Goal: Task Accomplishment & Management: Use online tool/utility

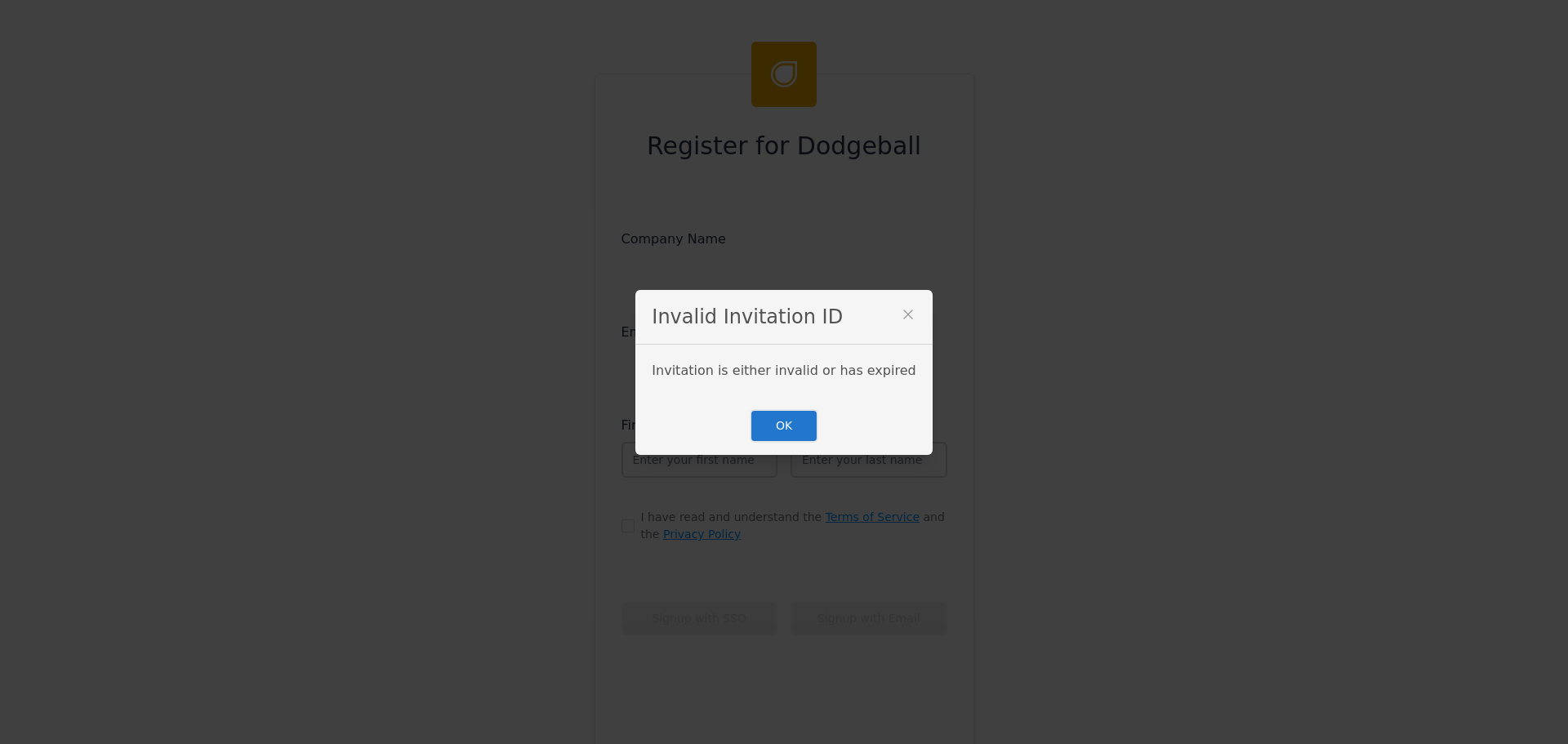
click at [776, 402] on div "OK" at bounding box center [784, 426] width 296 height 58
click at [776, 410] on button "OK" at bounding box center [784, 426] width 69 height 34
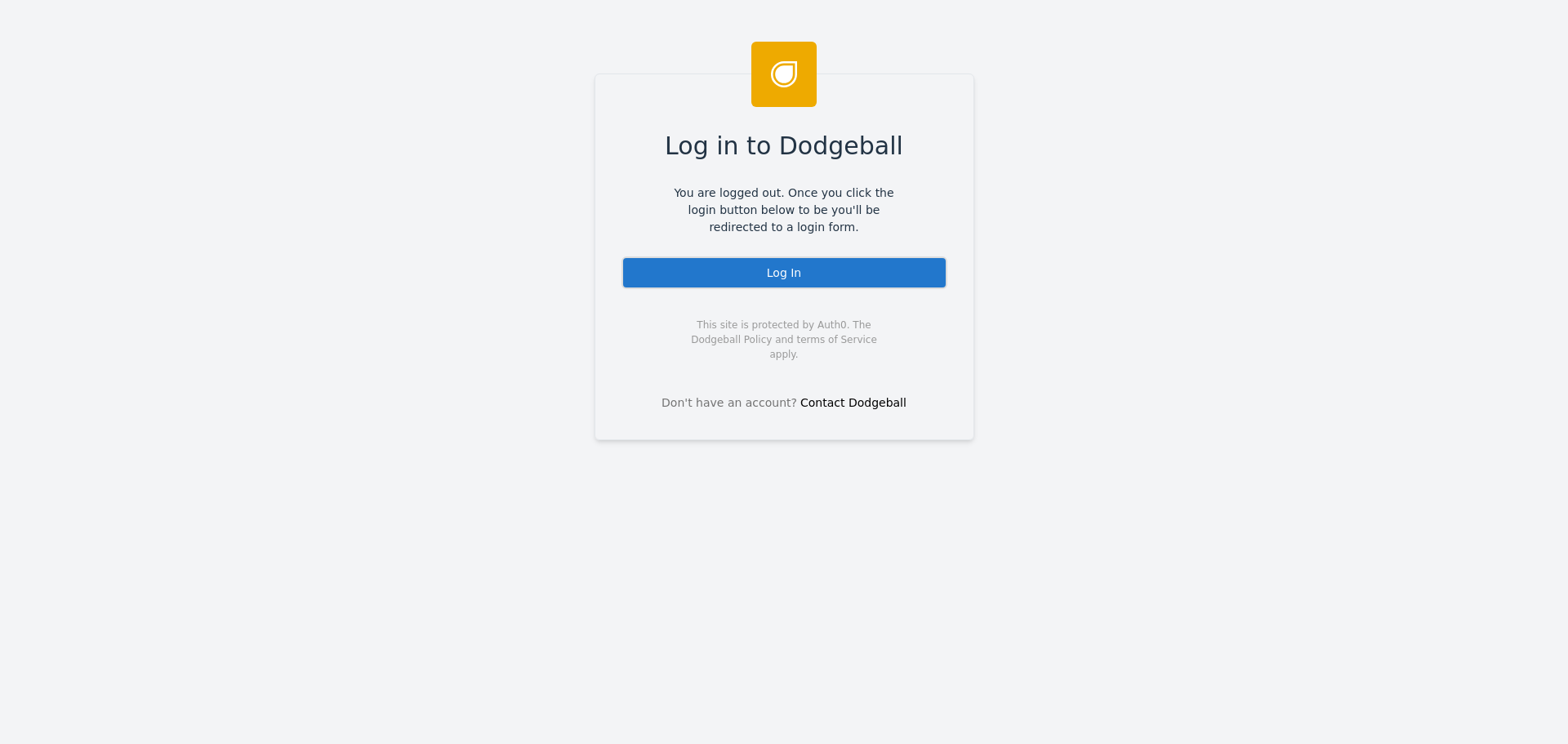
click at [780, 273] on div "Log In" at bounding box center [784, 273] width 326 height 33
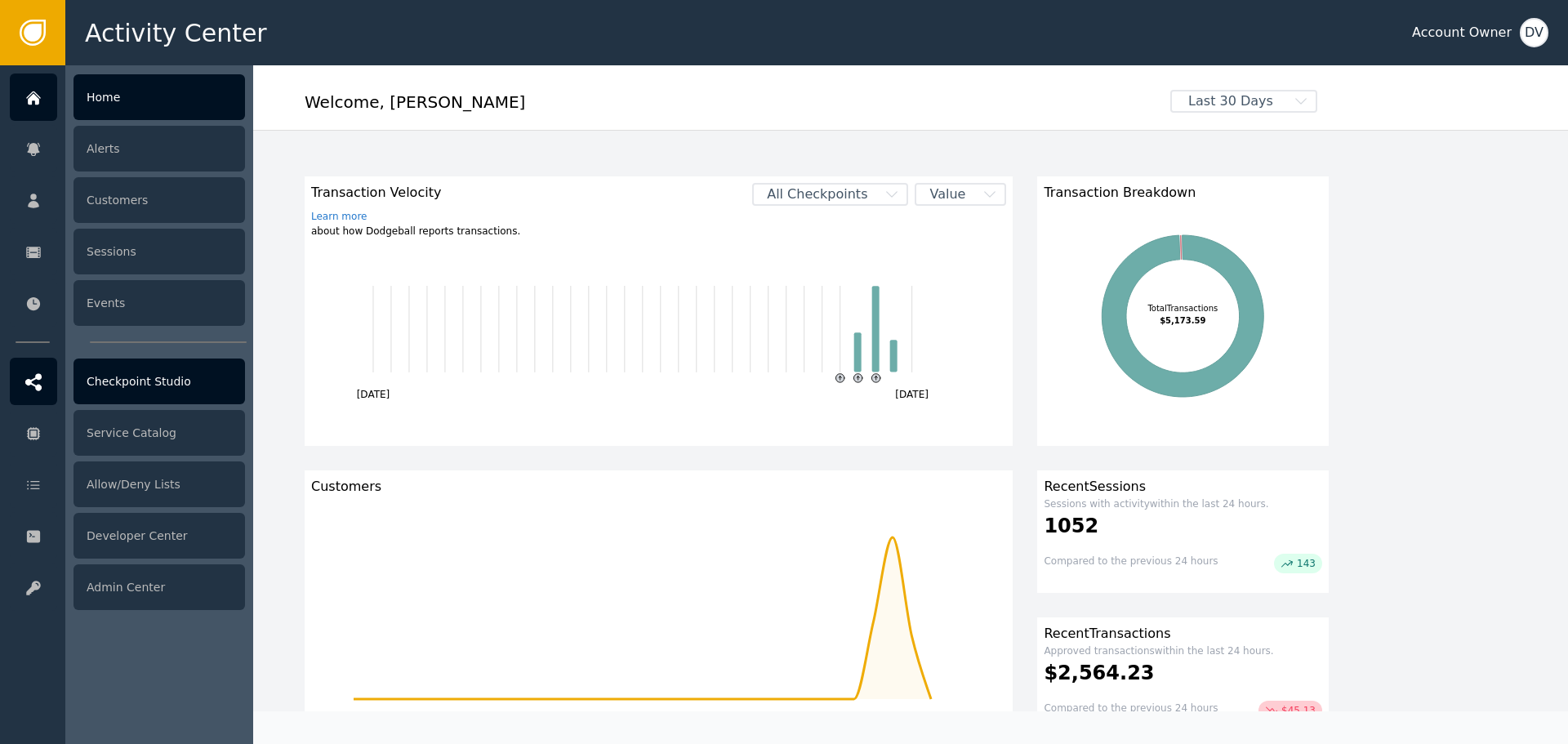
click at [184, 388] on div "Checkpoint Studio" at bounding box center [159, 381] width 171 height 46
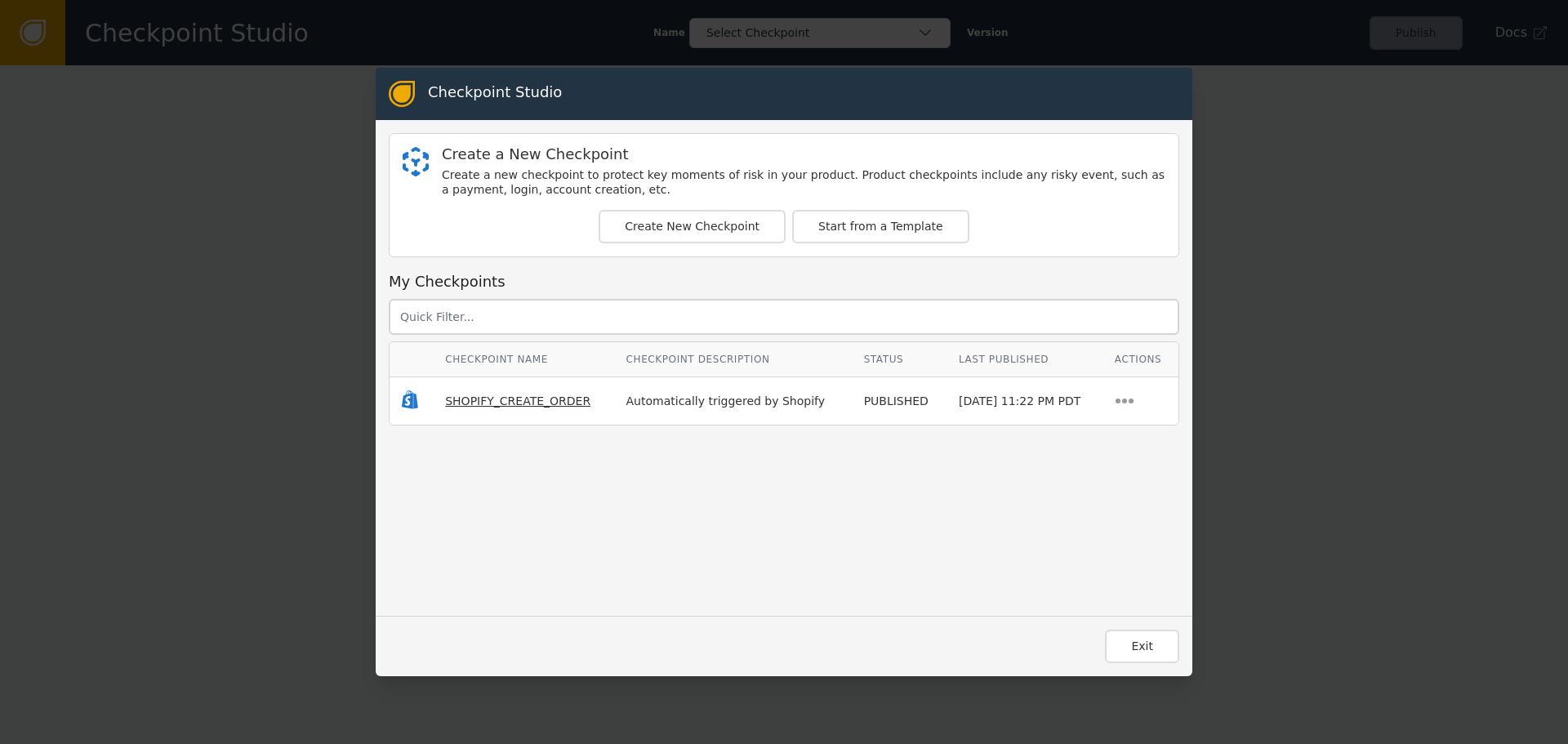
click at [477, 401] on span "SHOPIFY_CREATE_ORDER" at bounding box center [517, 401] width 146 height 13
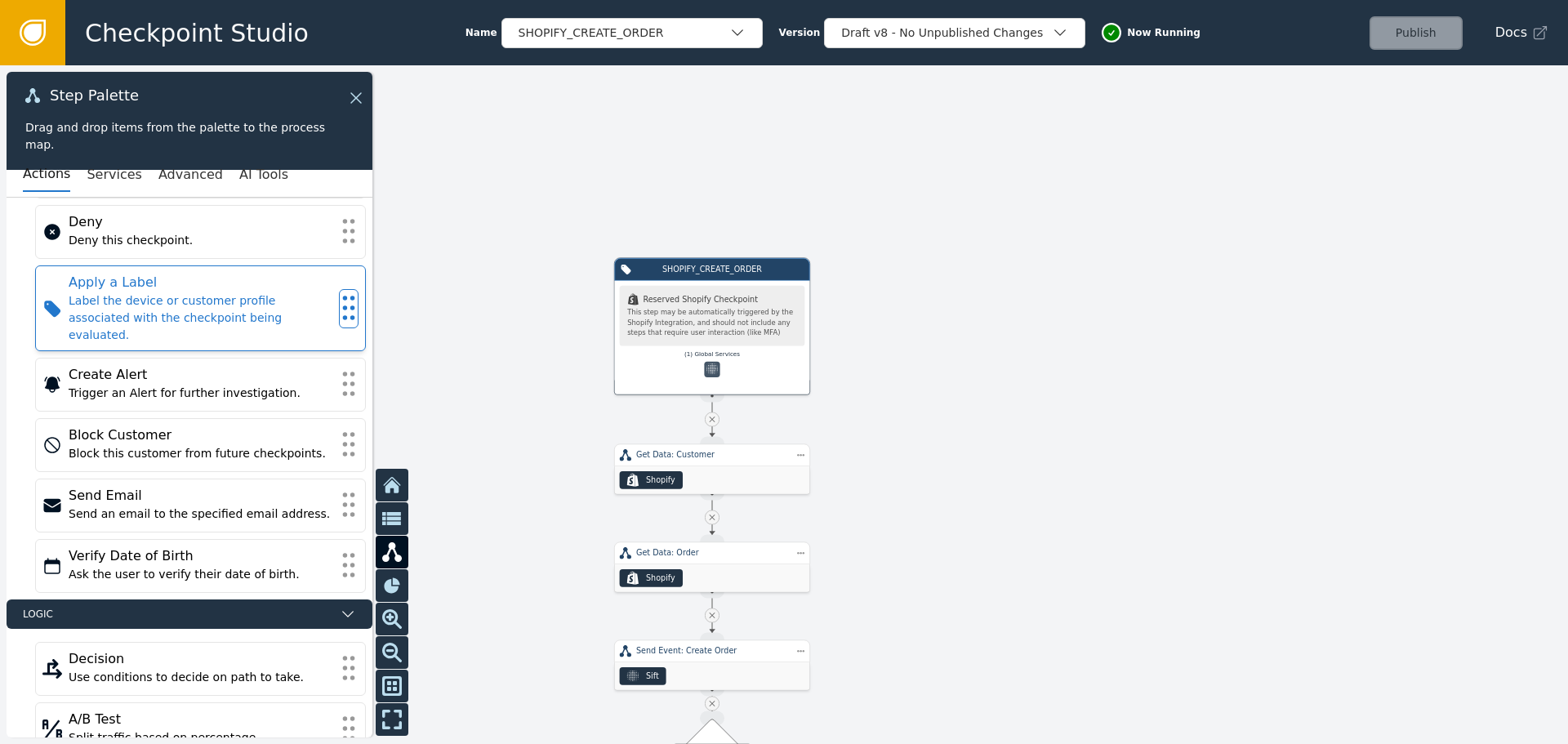
scroll to position [97, 0]
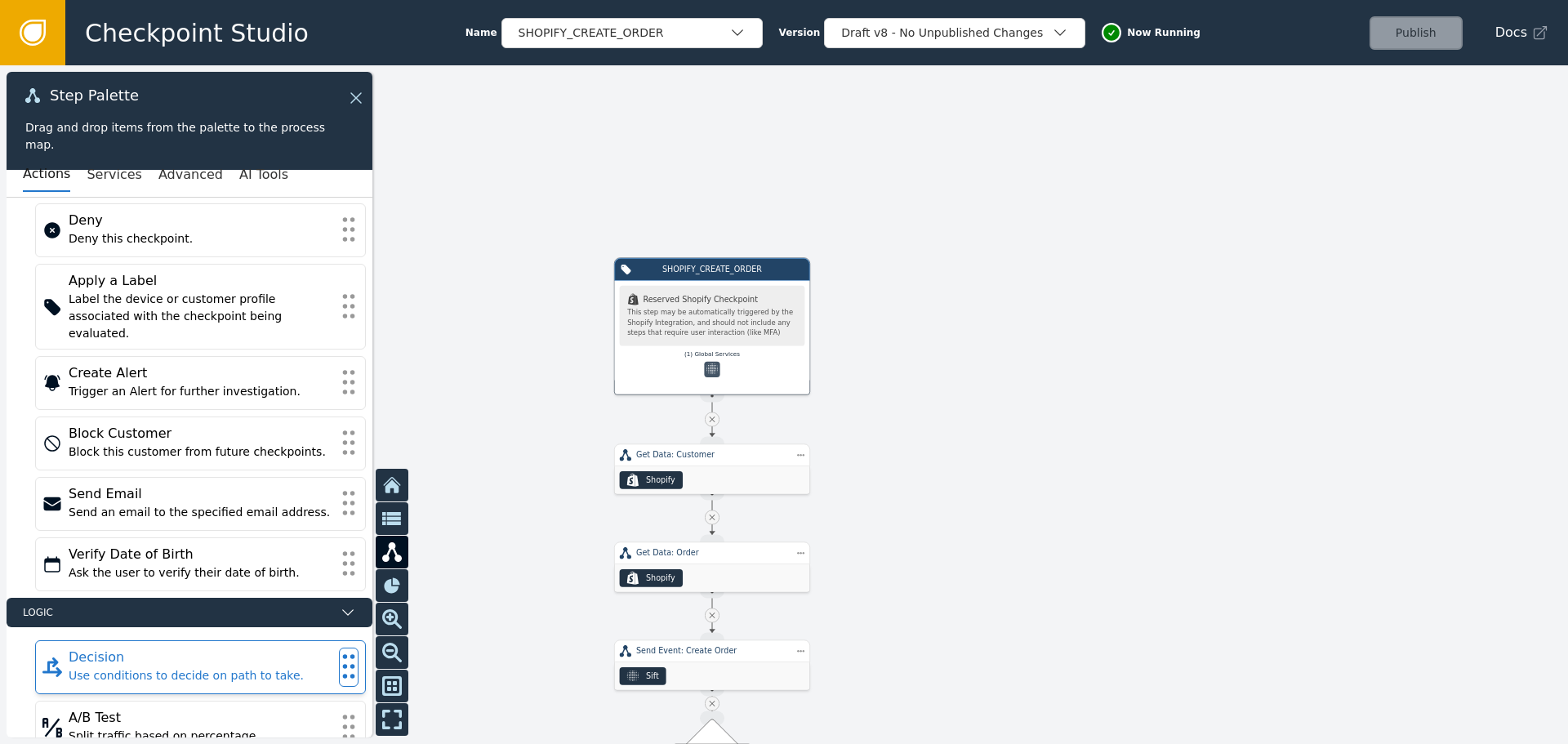
click at [169, 667] on div "Use conditions to decide on path to take." at bounding box center [200, 675] width 264 height 17
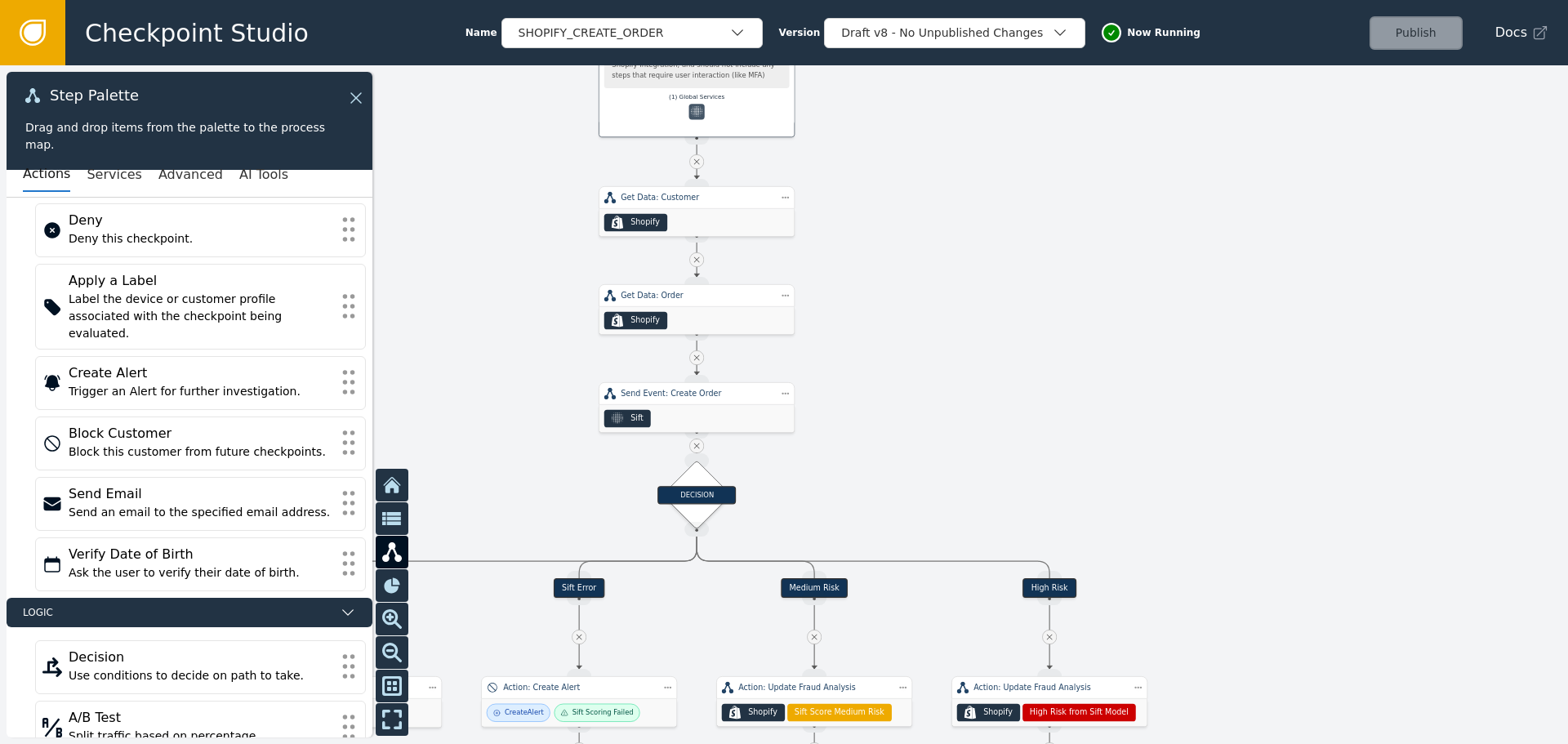
drag, startPoint x: 874, startPoint y: 537, endPoint x: 839, endPoint y: 236, distance: 303.0
click at [840, 236] on div at bounding box center [784, 404] width 1568 height 679
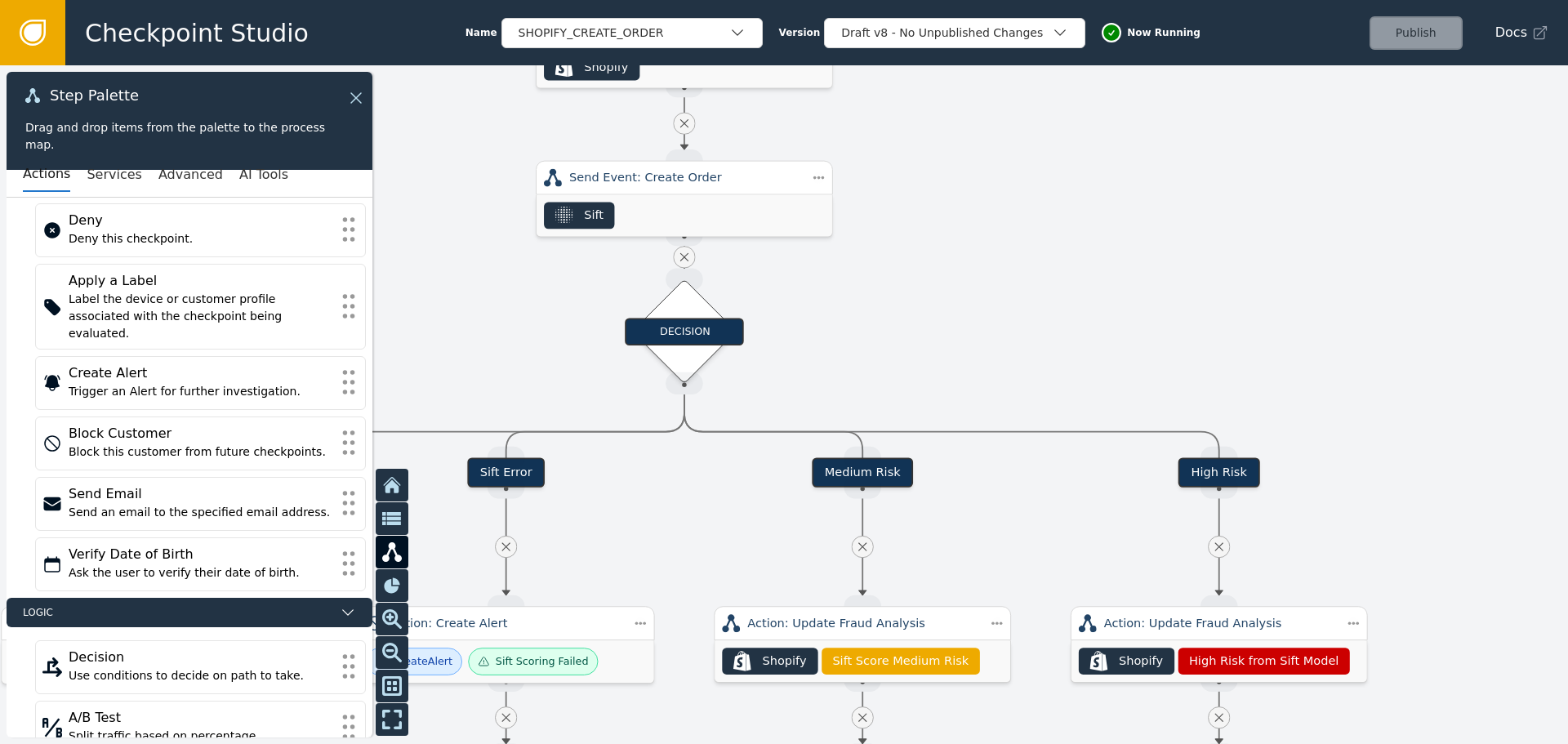
drag, startPoint x: 818, startPoint y: 488, endPoint x: 928, endPoint y: 255, distance: 257.7
click at [928, 255] on div at bounding box center [784, 404] width 1568 height 679
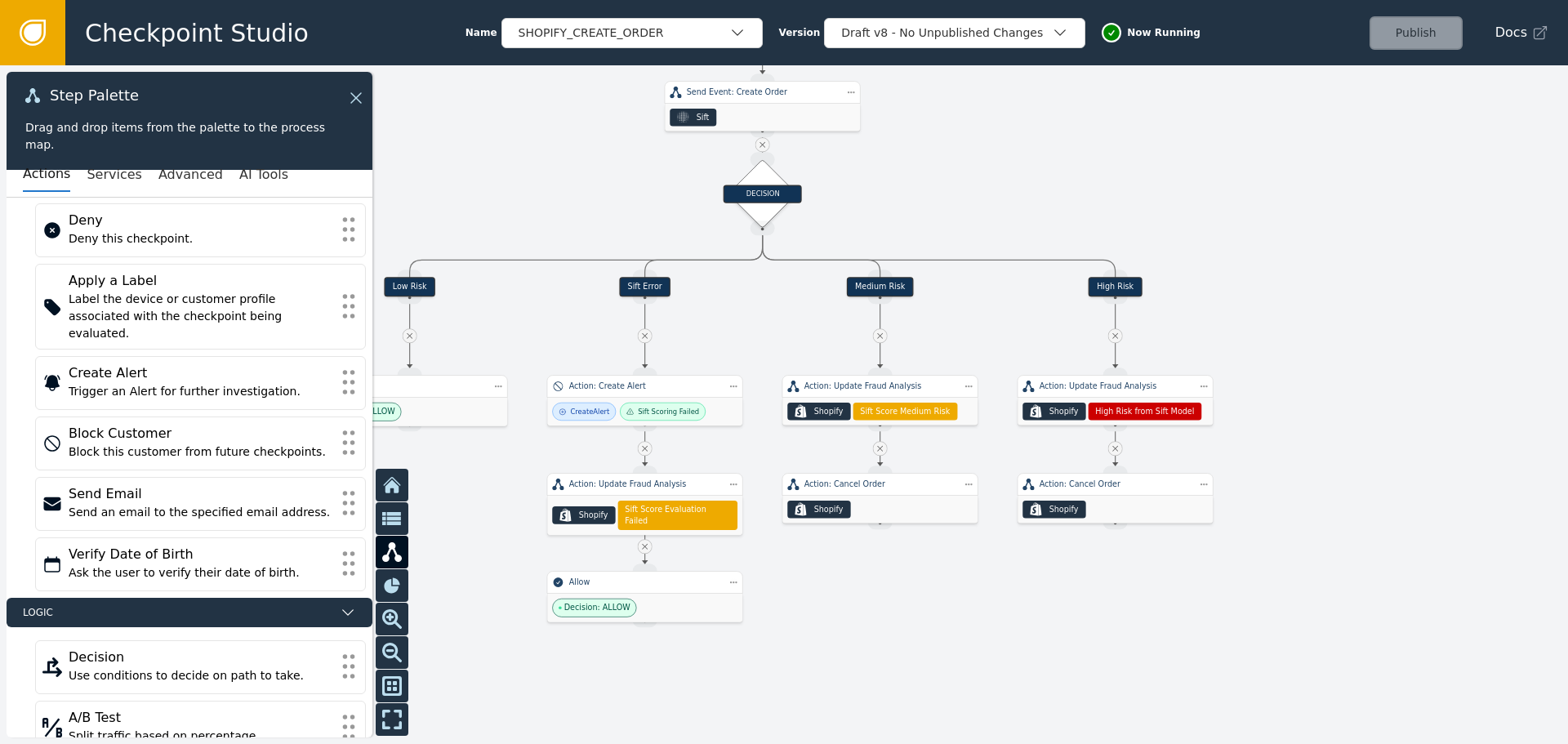
drag, startPoint x: 991, startPoint y: 408, endPoint x: 975, endPoint y: 325, distance: 84.5
click at [975, 325] on div at bounding box center [784, 404] width 1568 height 679
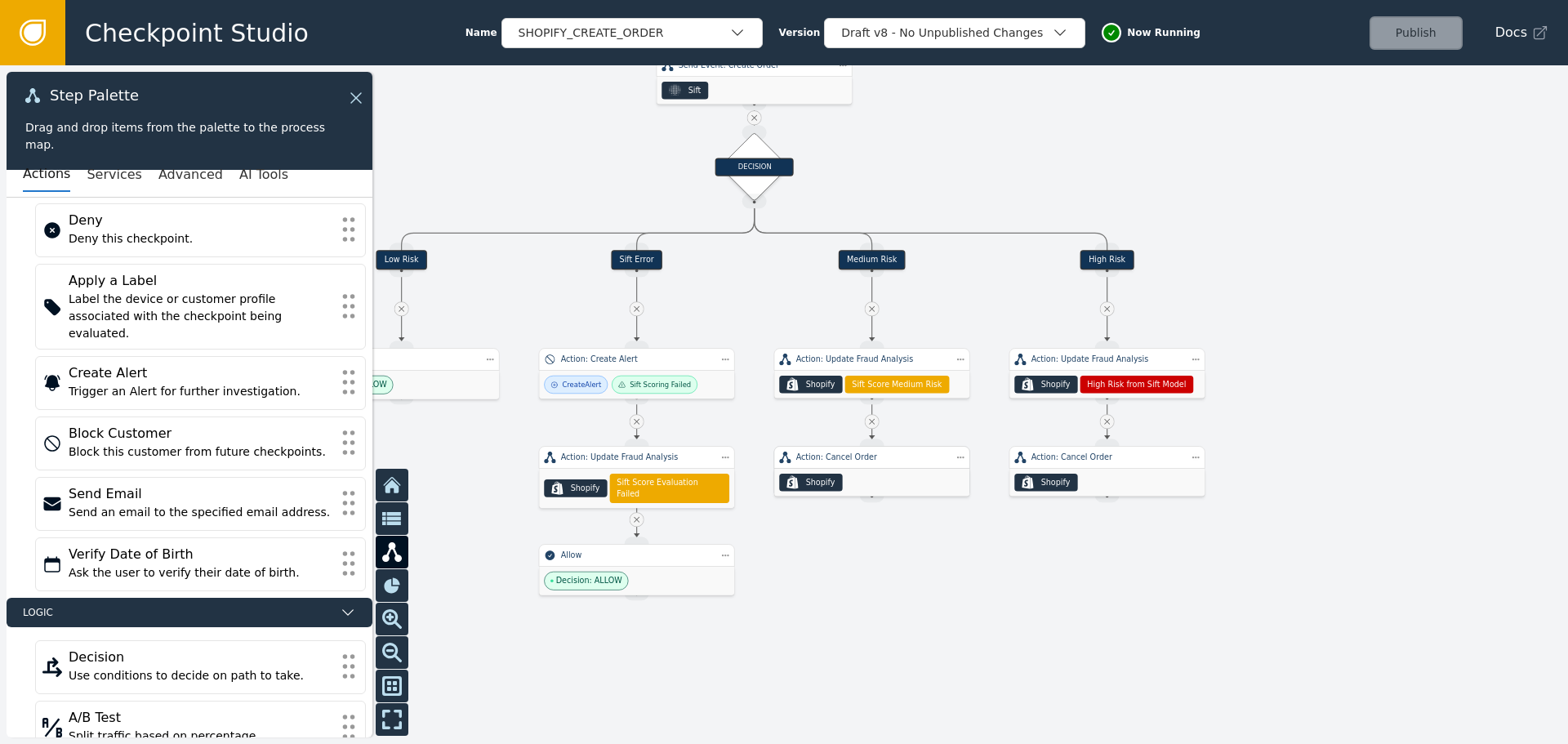
click at [867, 480] on div ".shopify-icon_svg__st0{fill:currentColor} Shopify" at bounding box center [871, 482] width 195 height 27
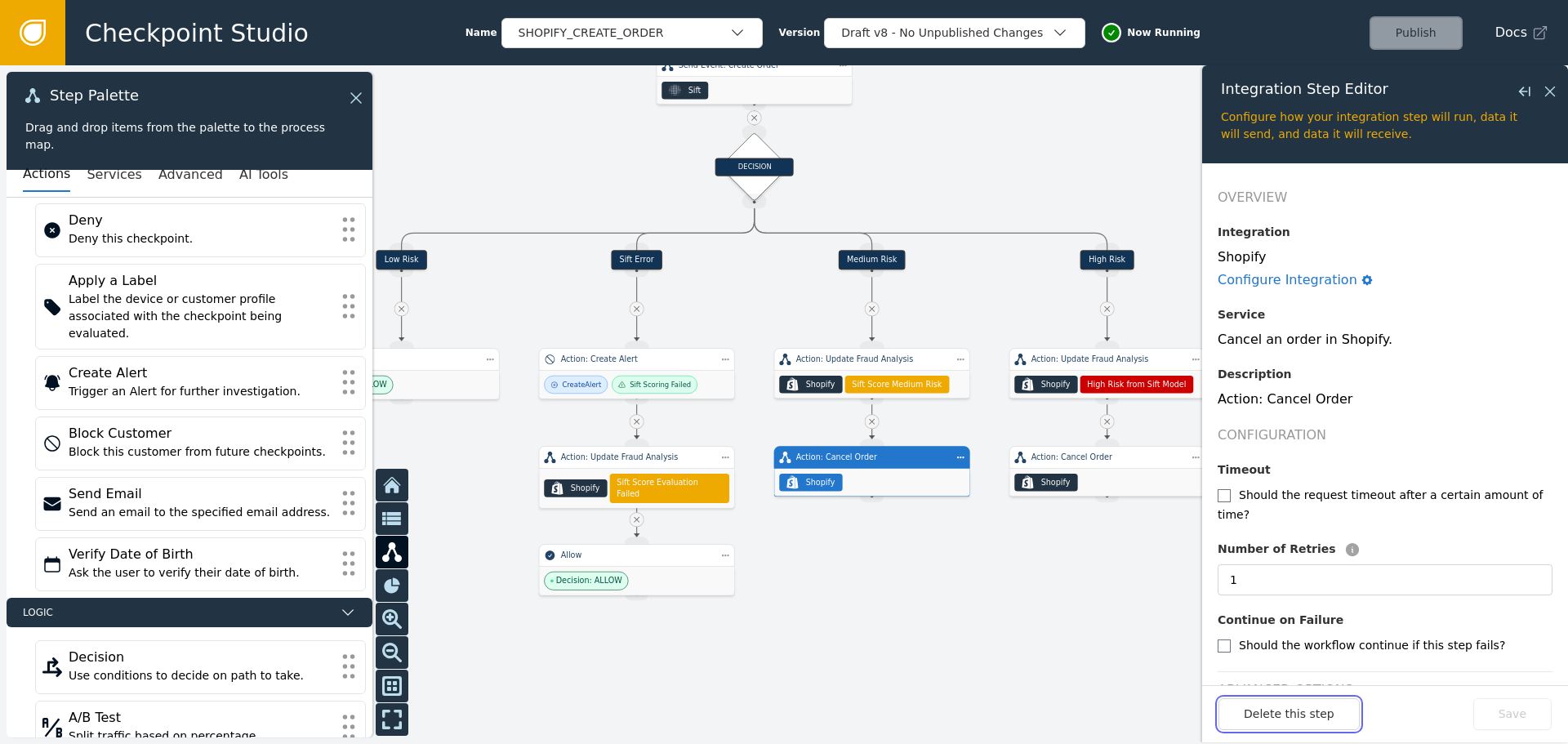
click at [1323, 725] on button "Delete this step" at bounding box center [1289, 714] width 141 height 32
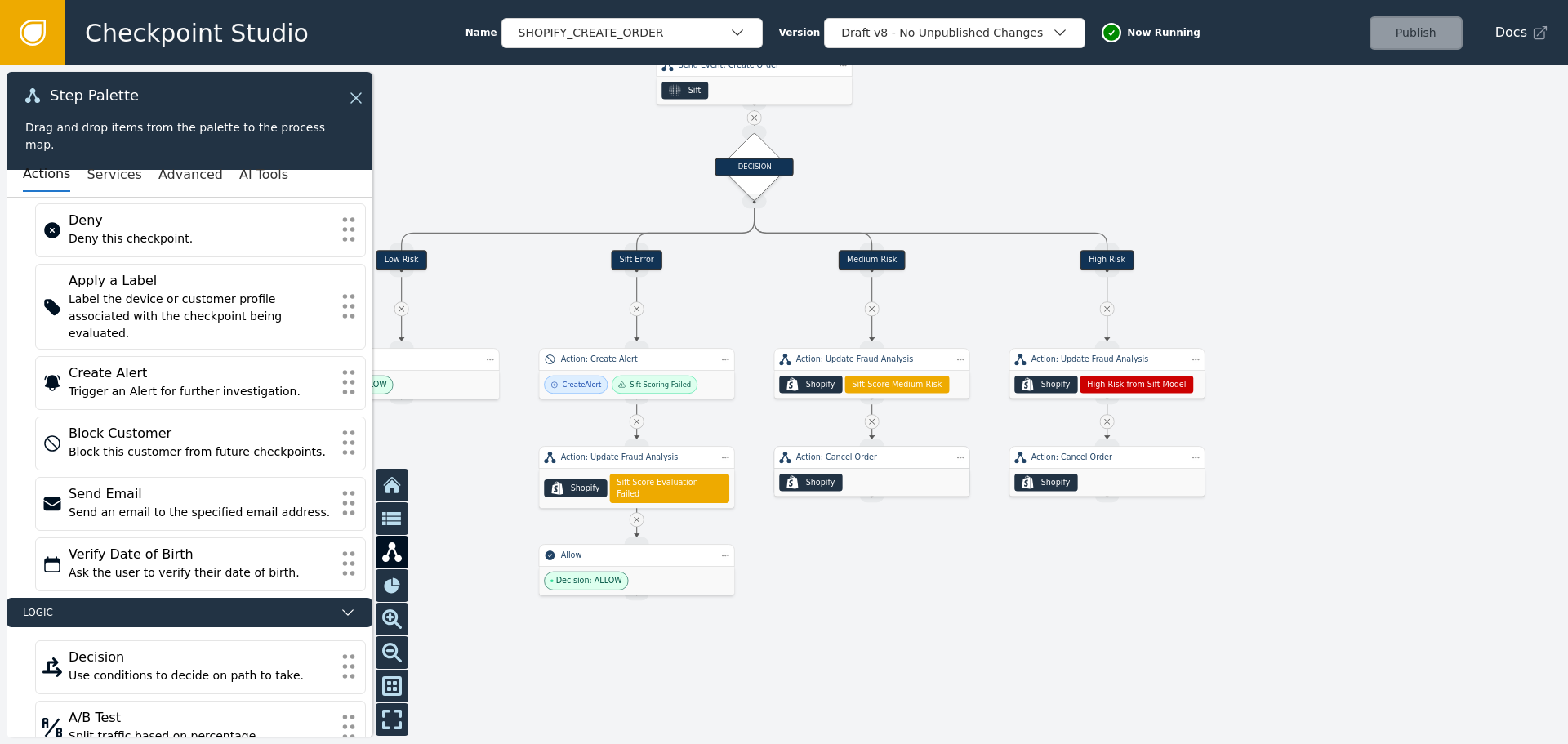
click at [907, 477] on div ".shopify-icon_svg__st0{fill:currentColor} Shopify" at bounding box center [871, 482] width 195 height 27
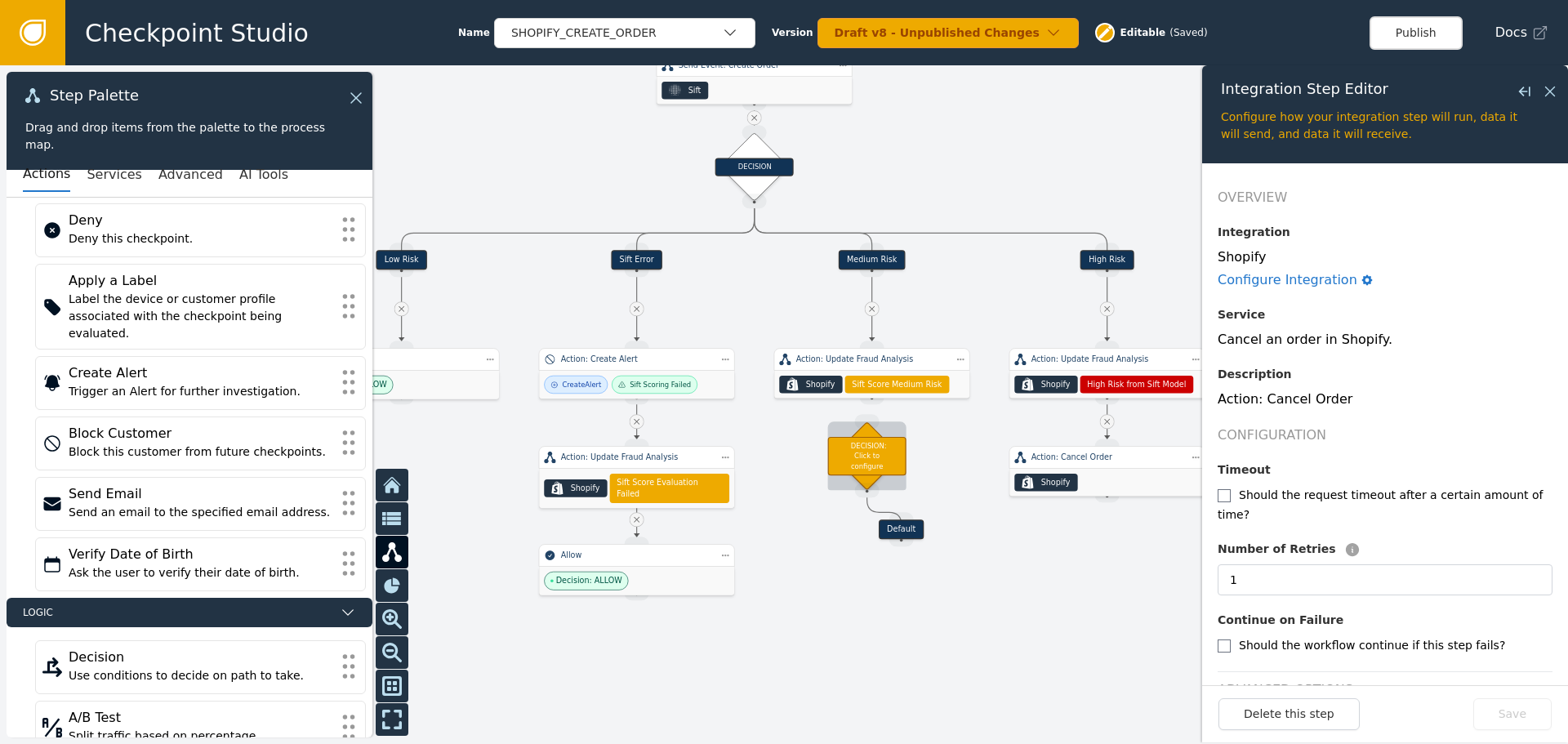
click at [861, 462] on div "DECISION: Click to configure" at bounding box center [867, 455] width 79 height 38
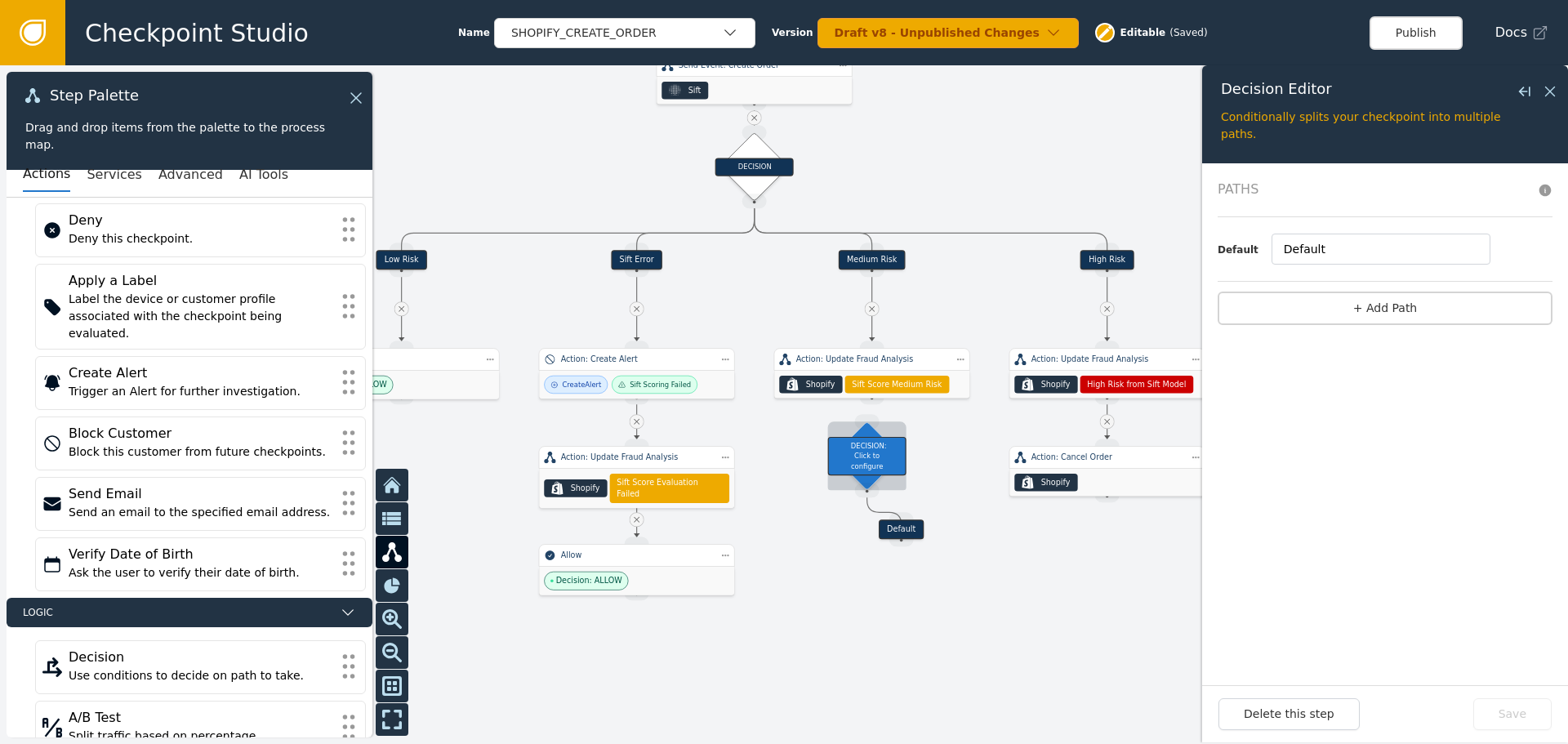
click at [878, 469] on div "DECISION: Click to configure" at bounding box center [867, 455] width 79 height 38
click at [898, 533] on div "Source Handle for step" at bounding box center [902, 538] width 25 height 15
click at [872, 454] on div "DECISION: Click to configure" at bounding box center [867, 455] width 79 height 38
click at [1331, 244] on input "Default" at bounding box center [1381, 249] width 219 height 31
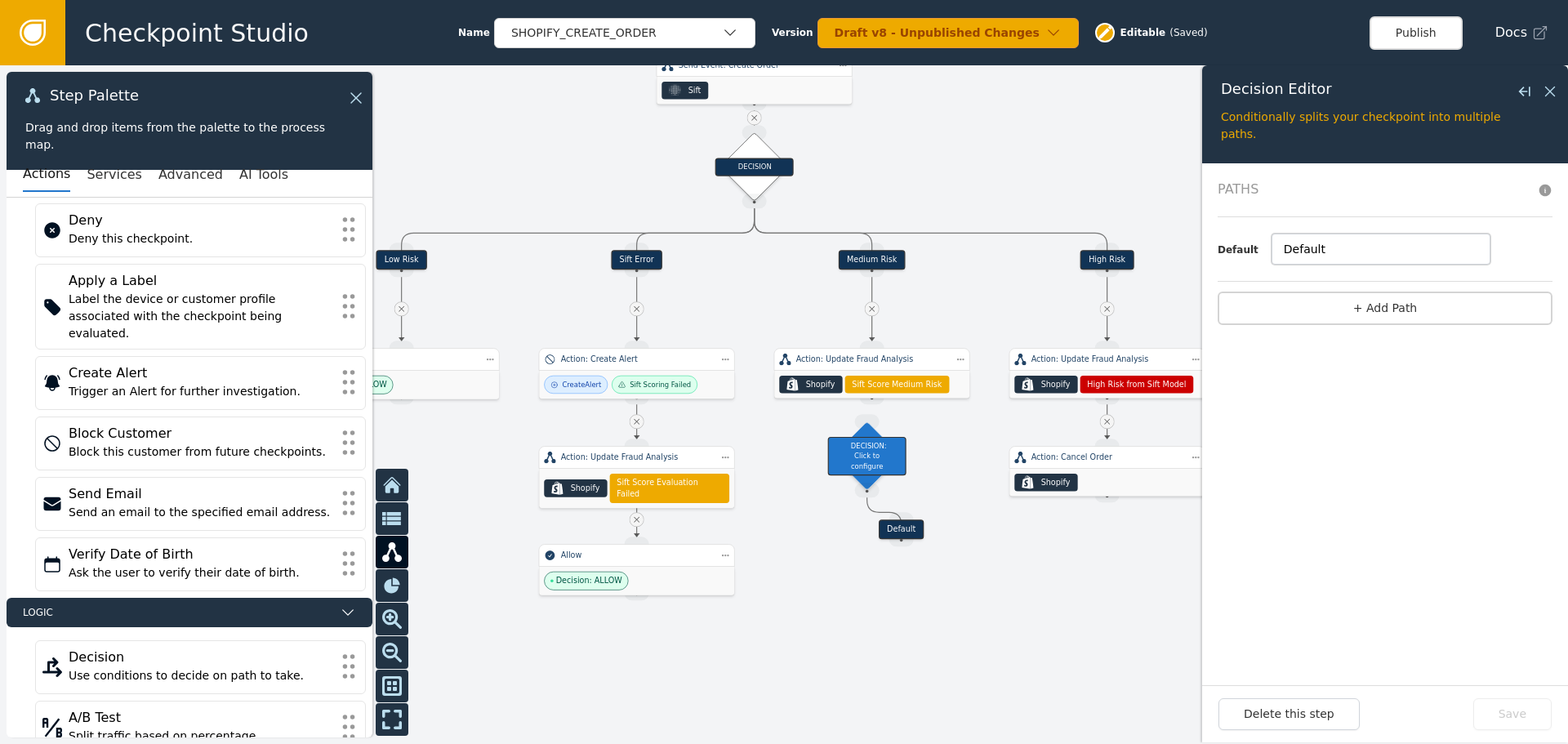
click at [1331, 244] on input "Default" at bounding box center [1381, 249] width 219 height 31
type input "Paths"
click at [1309, 312] on button "+ Add Path" at bounding box center [1384, 308] width 334 height 34
click at [1491, 243] on icon "button" at bounding box center [1495, 244] width 17 height 17
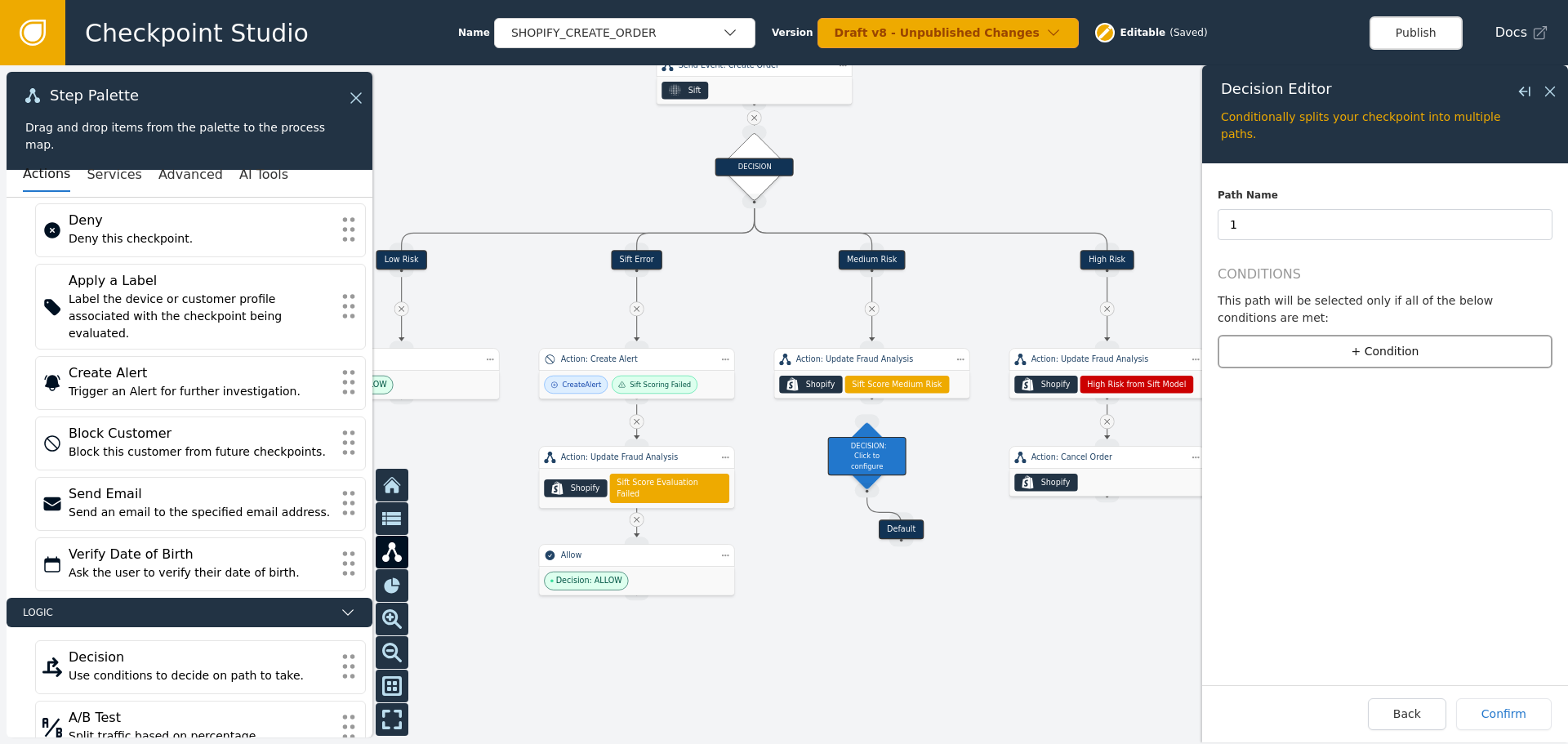
click at [1397, 334] on button "+ Condition" at bounding box center [1384, 351] width 334 height 34
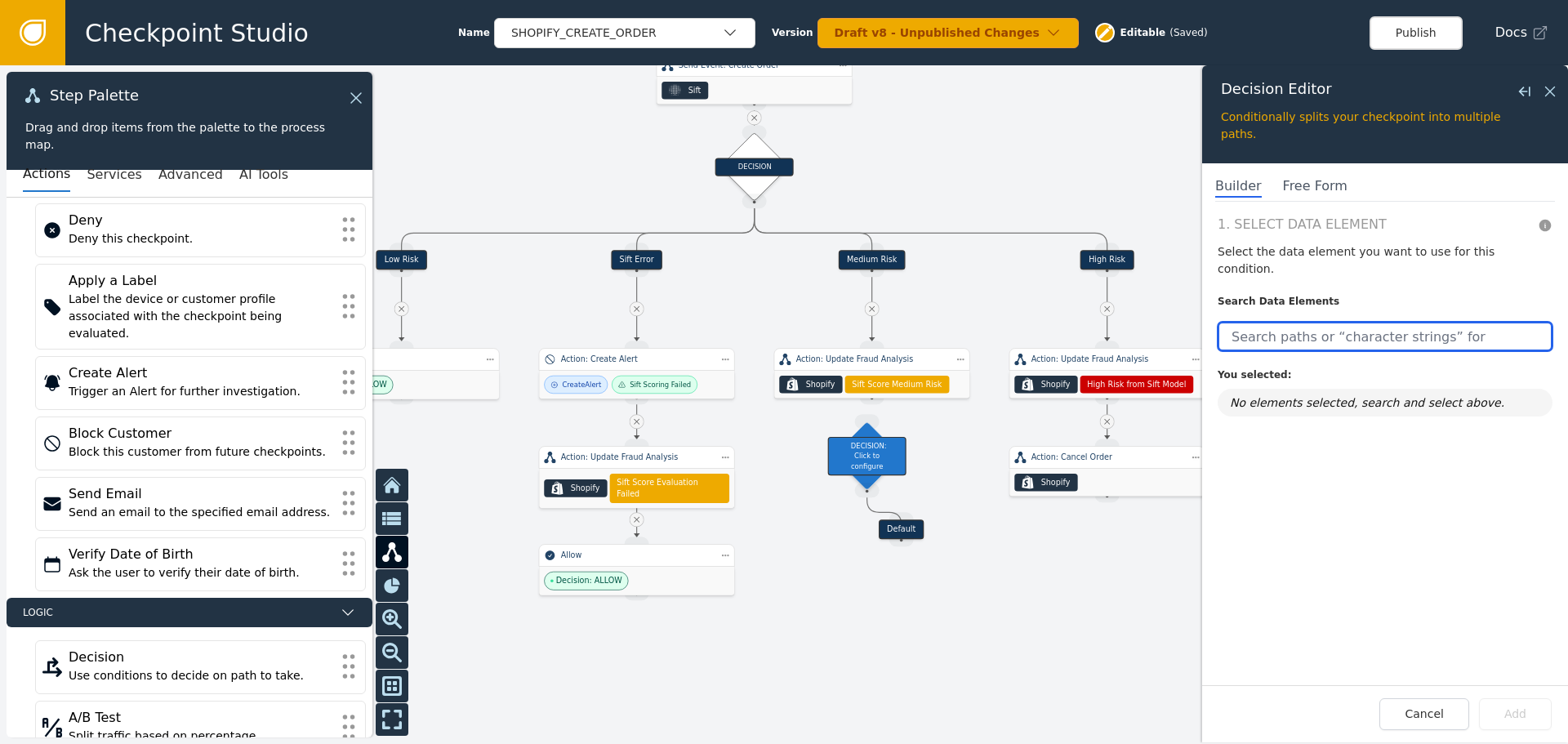
click at [1365, 322] on input "text" at bounding box center [1384, 336] width 334 height 29
click at [1294, 176] on div "1. Select Data Element Select the data element you want to use for this conditi…" at bounding box center [1384, 453] width 366 height 579
click at [1323, 324] on input "text" at bounding box center [1384, 336] width 334 height 29
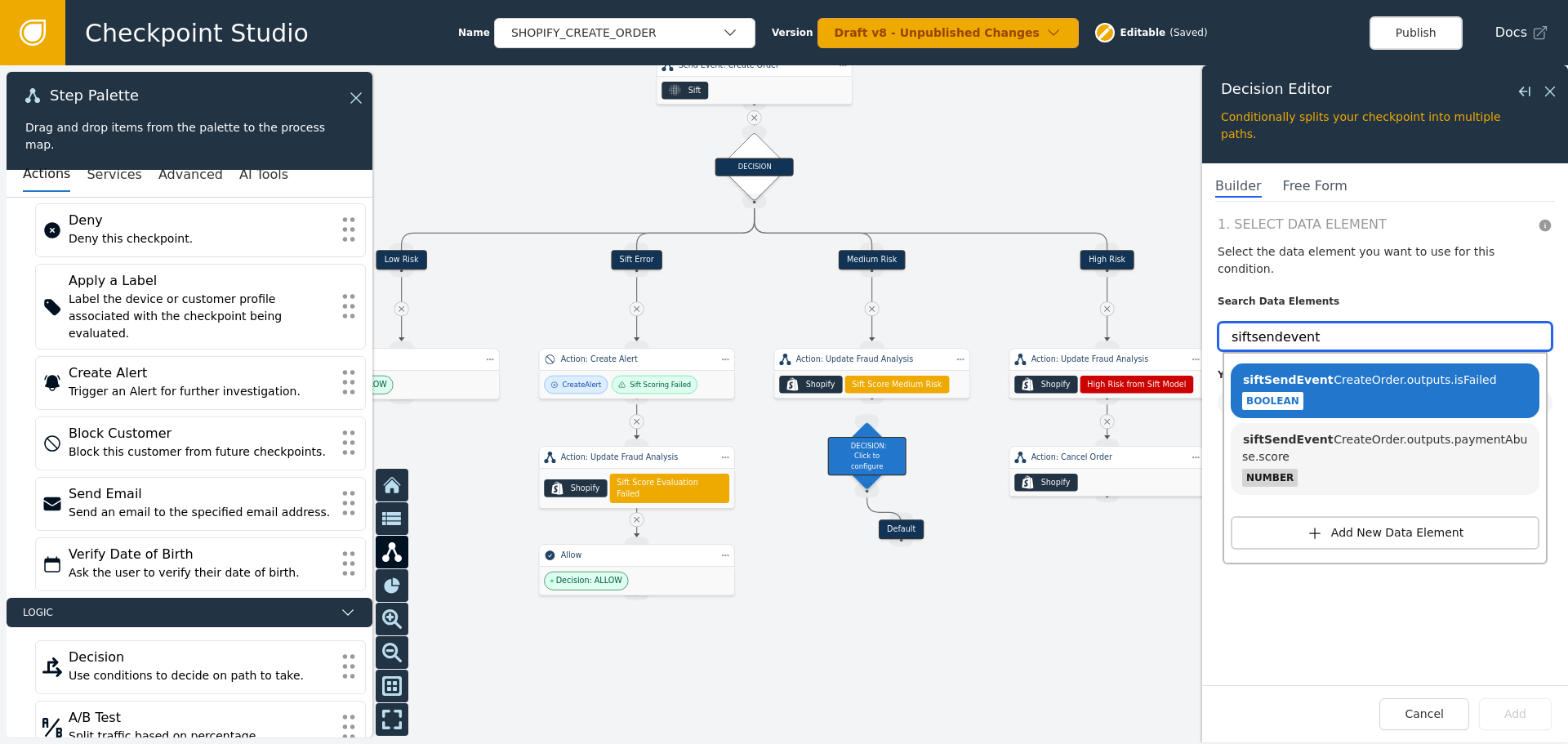
type input "siftsendevent"
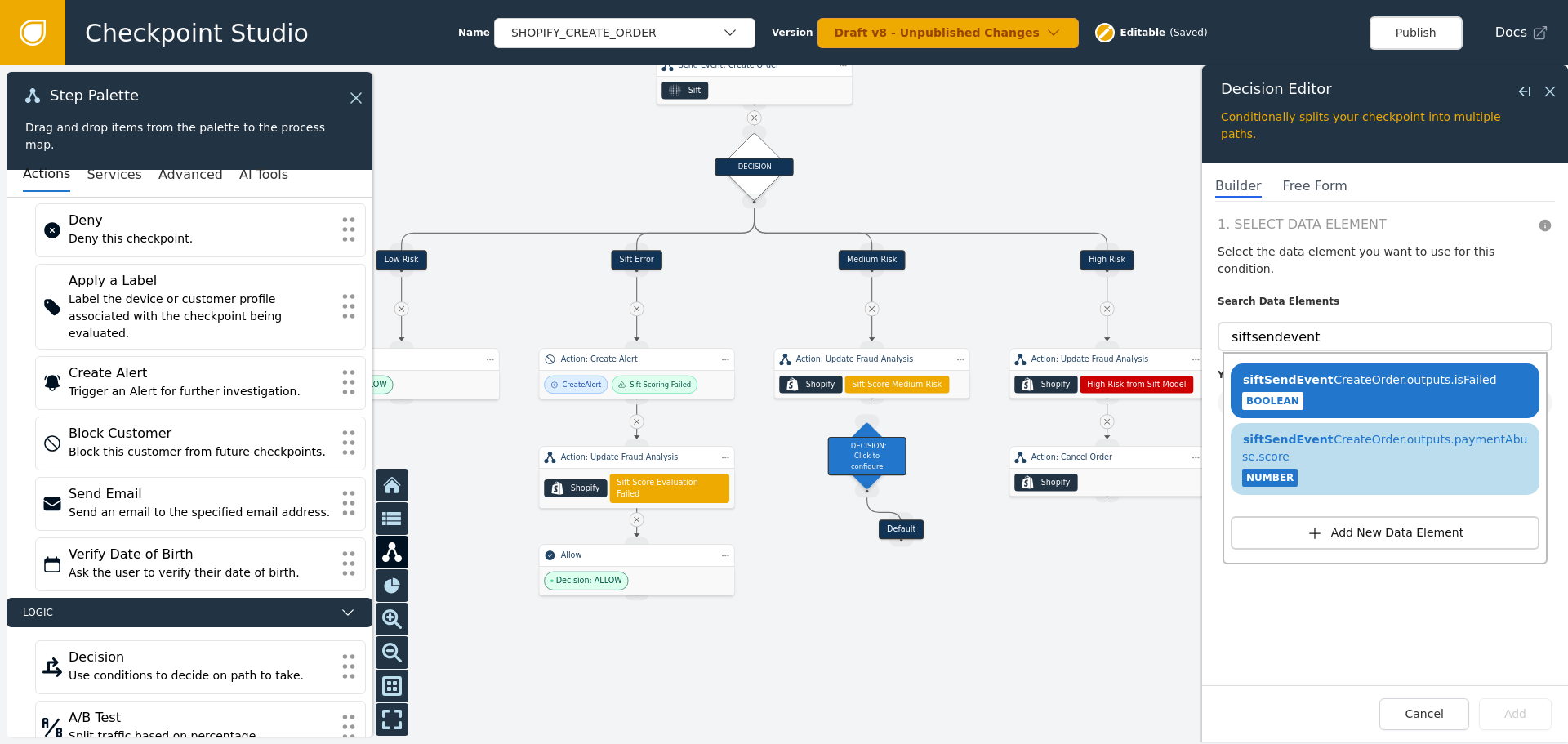
click at [1392, 440] on div "siftSendEvent CreateOrder.outputs.paymentAbuse.score NUMBER" at bounding box center [1384, 459] width 292 height 62
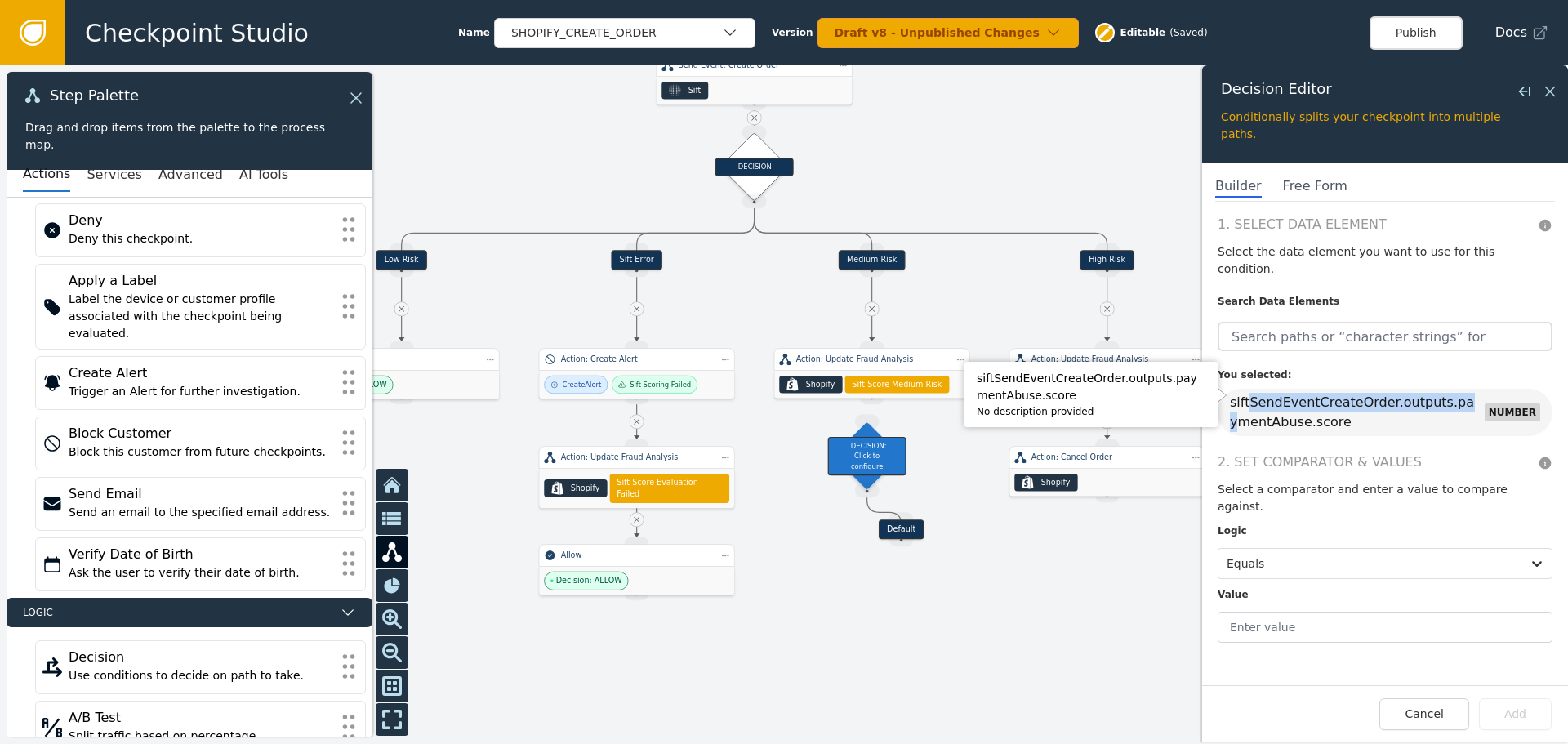
drag, startPoint x: 1260, startPoint y: 385, endPoint x: 1453, endPoint y: 390, distance: 193.1
click at [1453, 393] on div "siftSendEventCreateOrder.outputs.paymentAbuse.score" at bounding box center [1353, 412] width 245 height 39
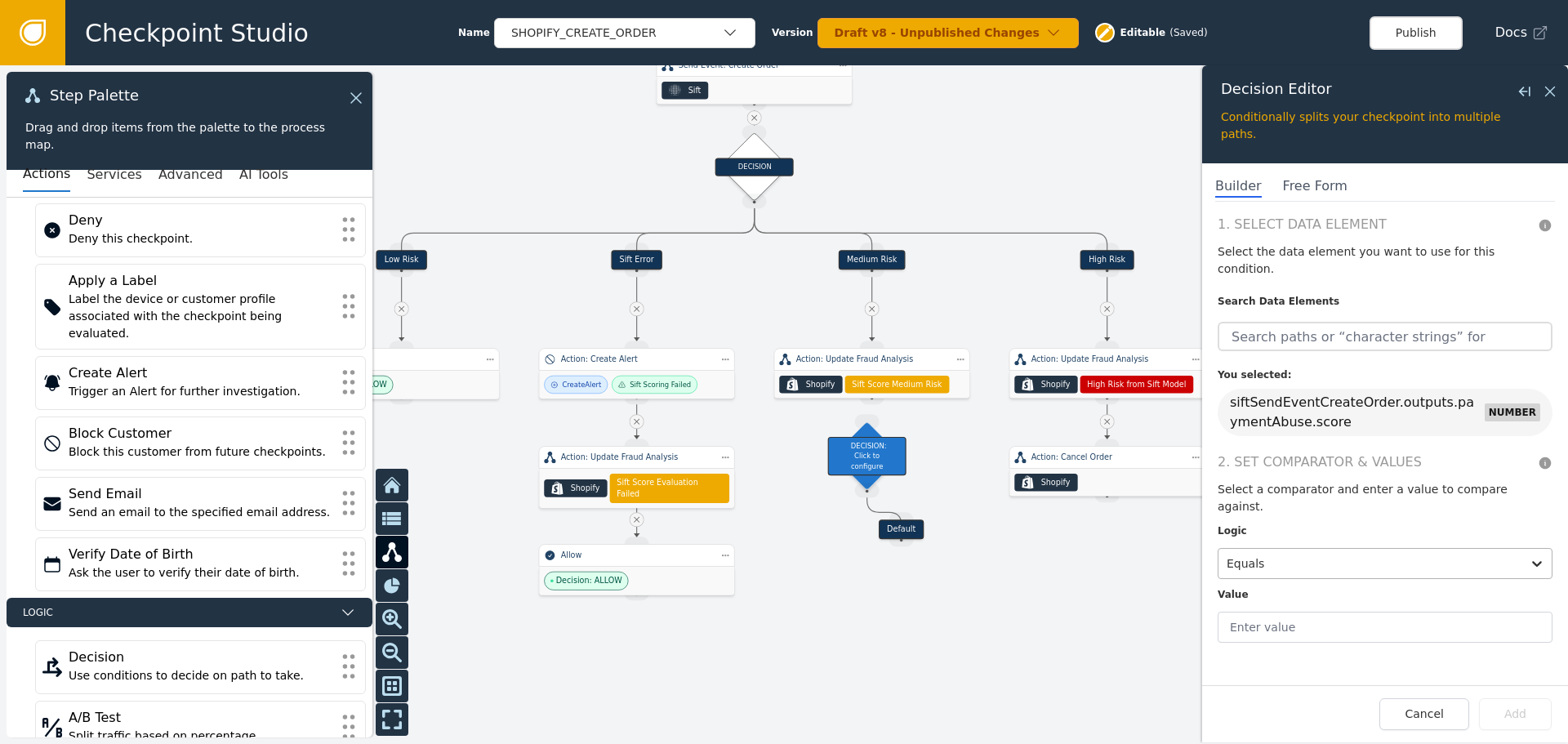
click at [1274, 552] on div at bounding box center [1369, 564] width 287 height 23
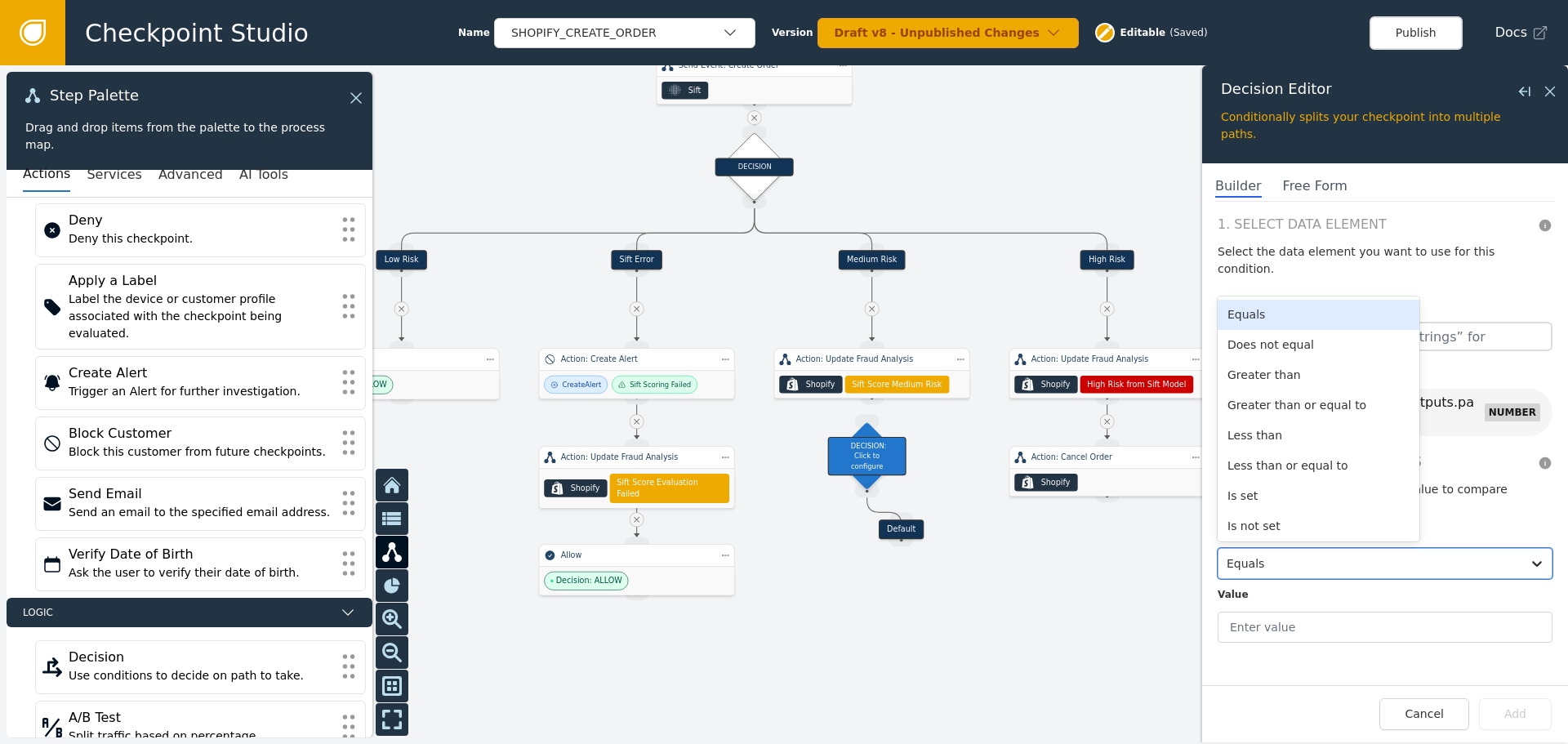
click at [1274, 552] on div at bounding box center [1369, 564] width 287 height 23
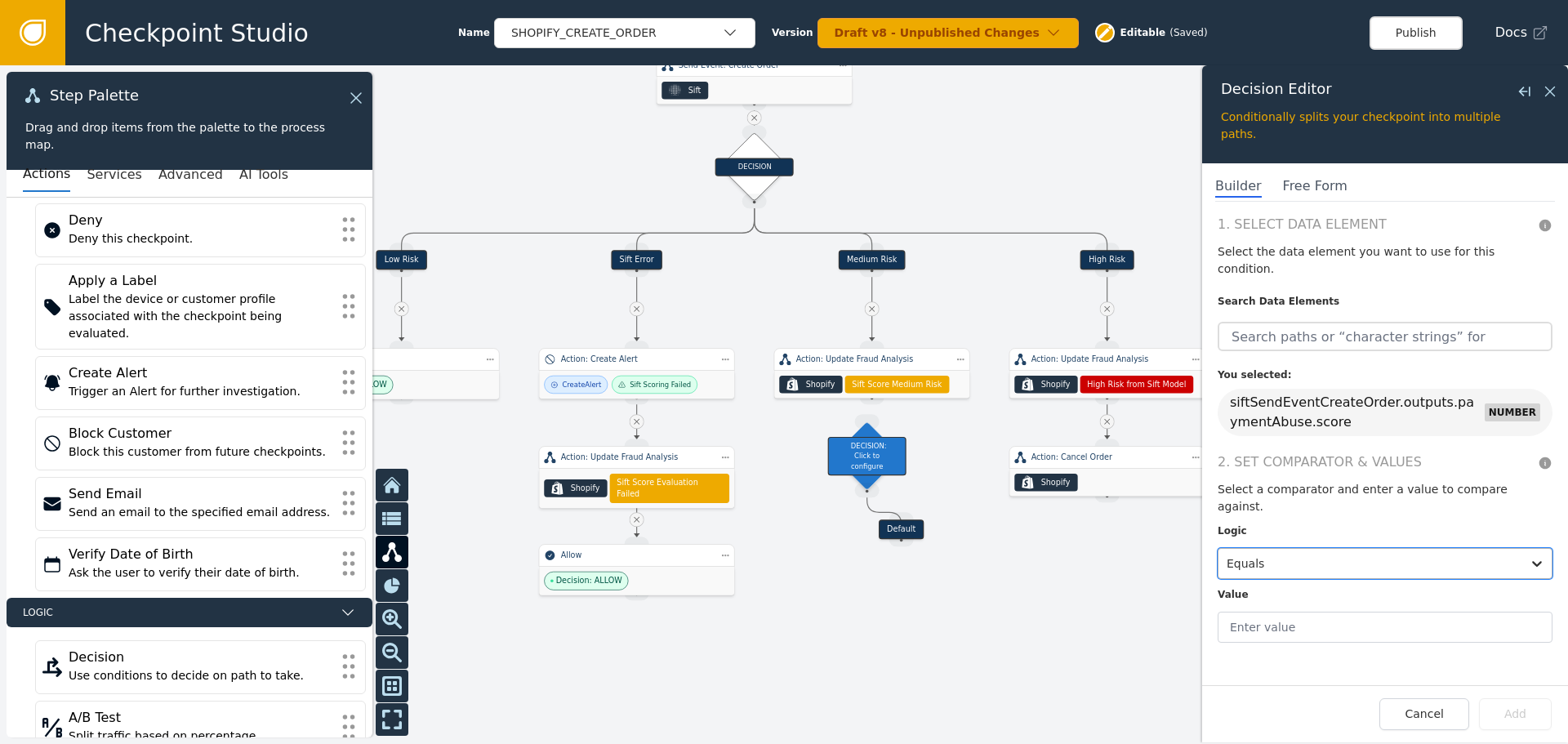
click at [1331, 552] on div at bounding box center [1369, 564] width 287 height 23
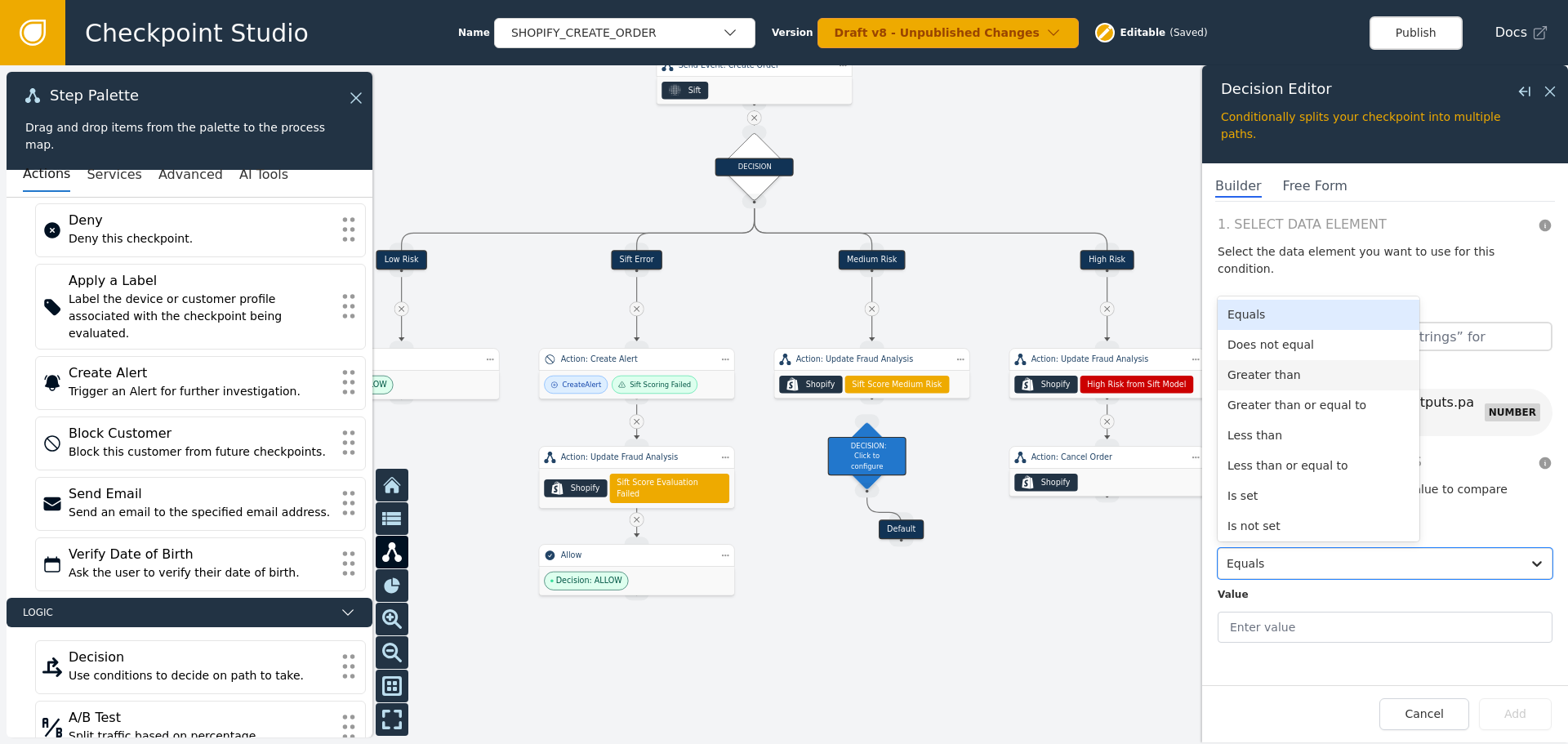
click at [1289, 360] on div "Greater than" at bounding box center [1318, 375] width 202 height 30
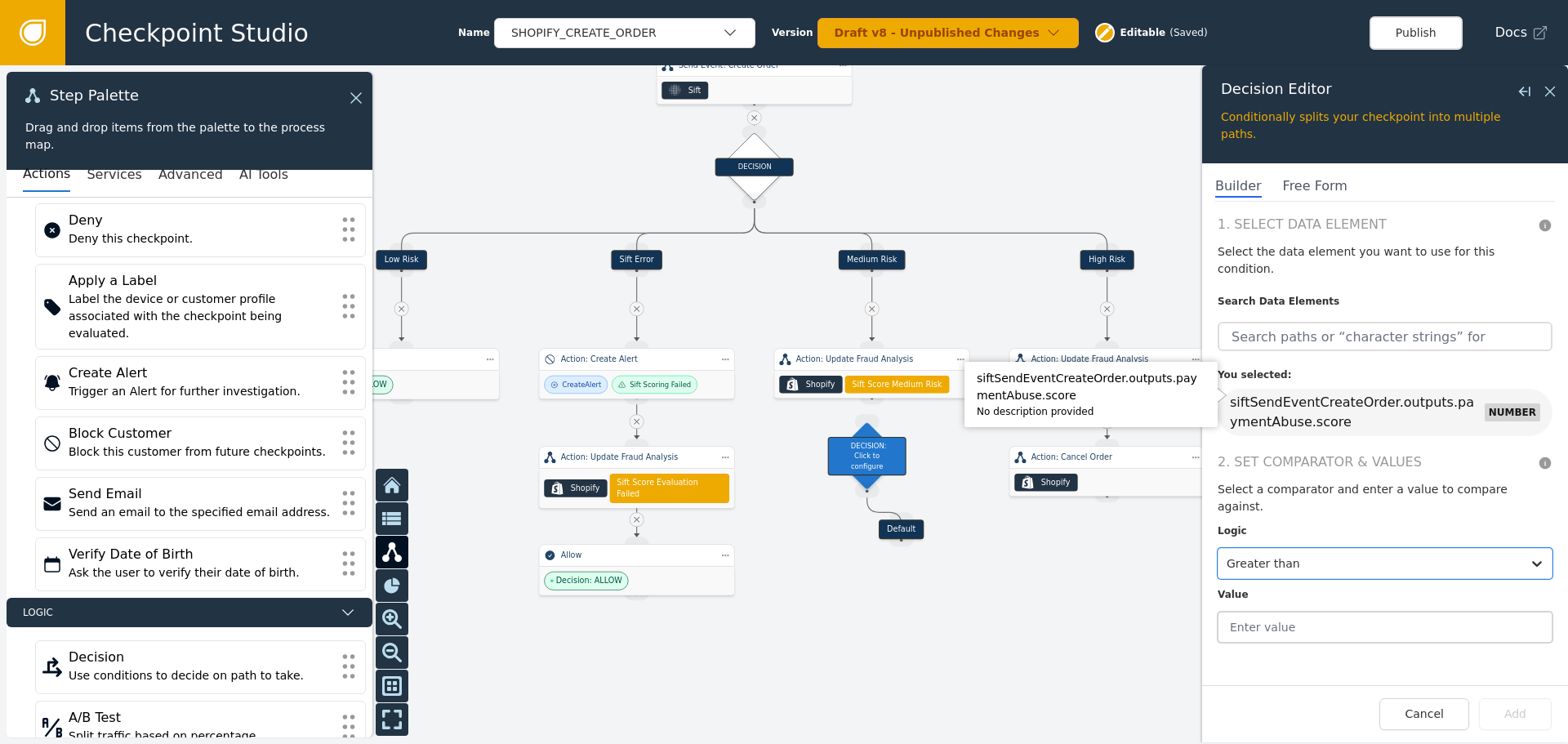
click at [1333, 612] on input "text" at bounding box center [1384, 627] width 334 height 31
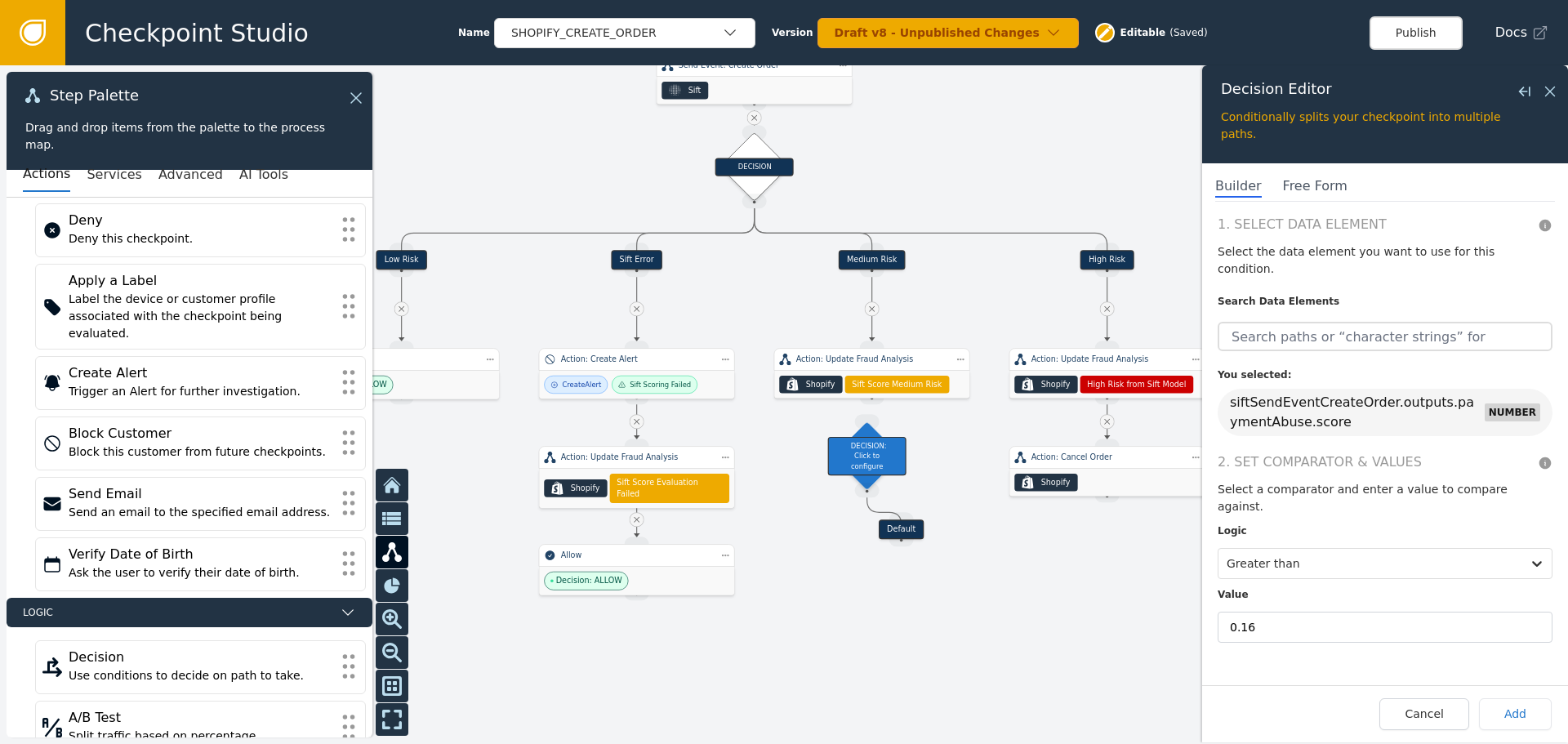
click at [1261, 643] on div "1. Select Data Element Select the data element you want to use for this conditi…" at bounding box center [1384, 449] width 366 height 470
drag, startPoint x: 1253, startPoint y: 596, endPoint x: 1243, endPoint y: 597, distance: 10.0
click at [1243, 612] on input "0.16" at bounding box center [1384, 627] width 334 height 31
type input "0.15"
click at [1292, 652] on div "1. Select Data Element Select the data element you want to use for this conditi…" at bounding box center [1384, 449] width 366 height 470
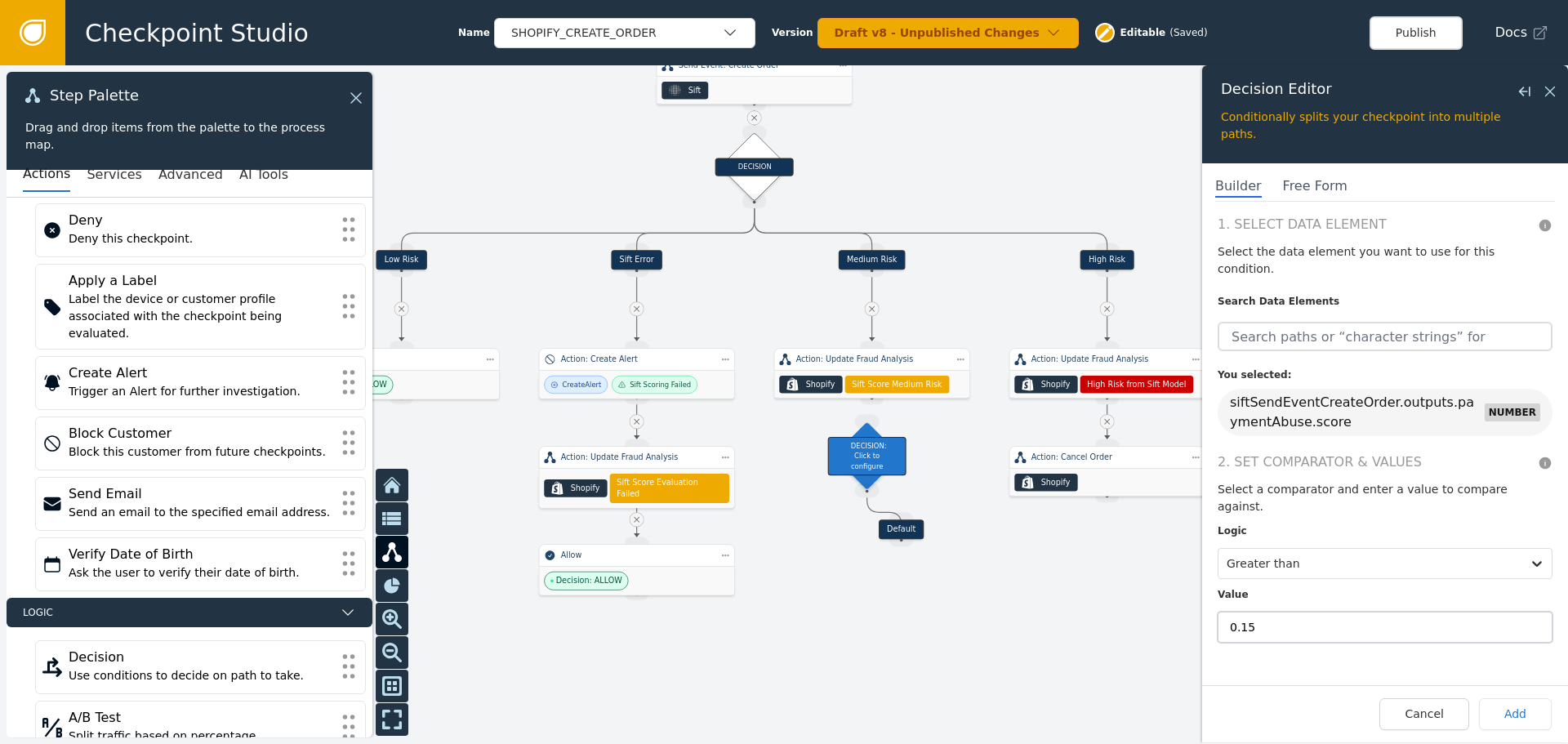
click at [1247, 612] on input "0.15" at bounding box center [1384, 627] width 334 height 31
click at [1264, 629] on div "1. Select Data Element Select the data element you want to use for this conditi…" at bounding box center [1384, 449] width 366 height 470
click at [1530, 711] on button "Add" at bounding box center [1515, 714] width 72 height 32
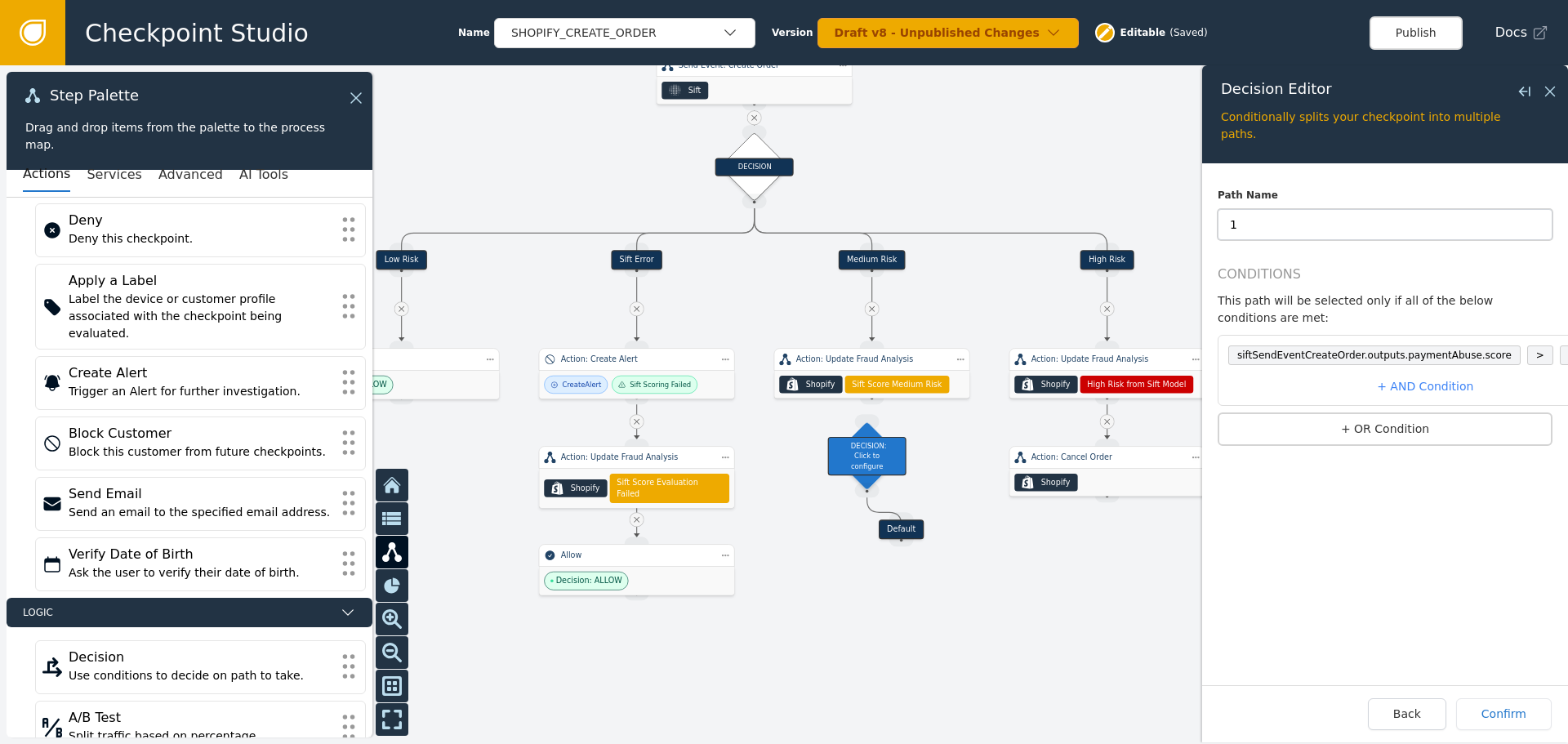
drag, startPoint x: 1245, startPoint y: 227, endPoint x: 1206, endPoint y: 222, distance: 39.3
click at [1210, 223] on form "Path Name 1 Conditions This path will be selected only if all of the below cond…" at bounding box center [1384, 424] width 366 height 522
click at [1502, 715] on button "Confirm" at bounding box center [1504, 714] width 95 height 32
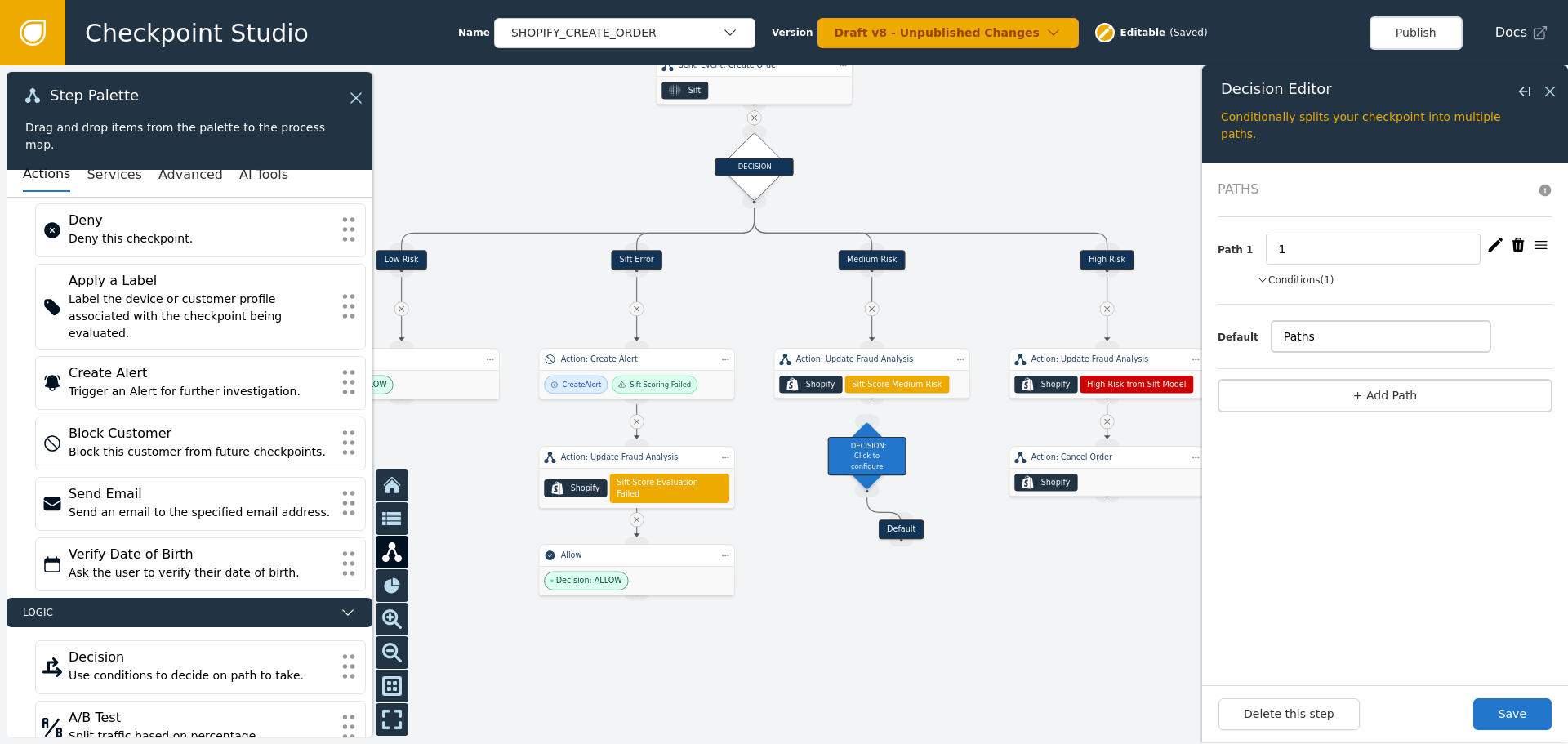
click at [1305, 337] on input "Paths" at bounding box center [1381, 336] width 219 height 31
click at [1317, 282] on button "Conditions (1)" at bounding box center [1295, 280] width 78 height 15
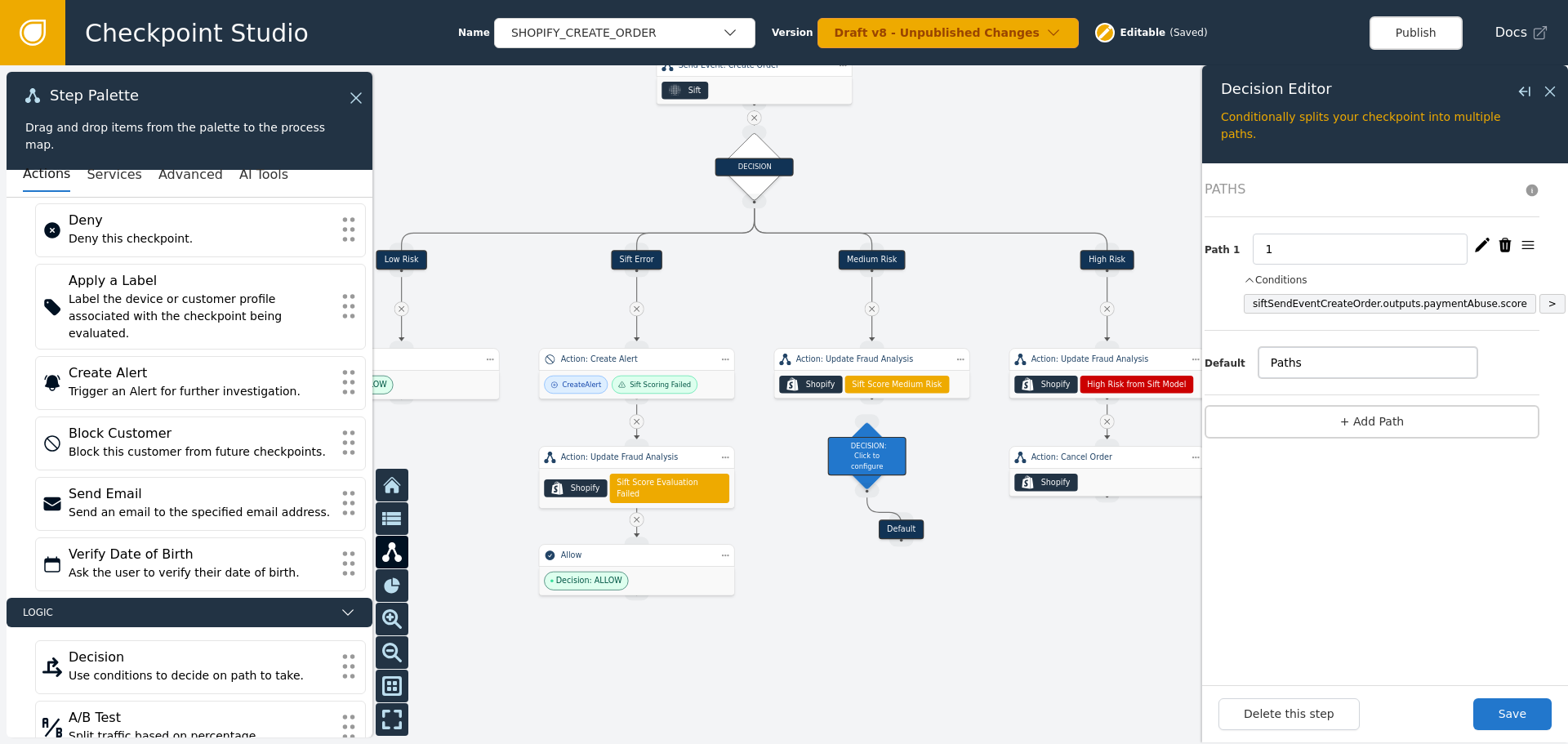
click at [1258, 357] on input "Paths" at bounding box center [1368, 362] width 219 height 31
click at [1343, 417] on button "+ Add Path" at bounding box center [1371, 422] width 334 height 34
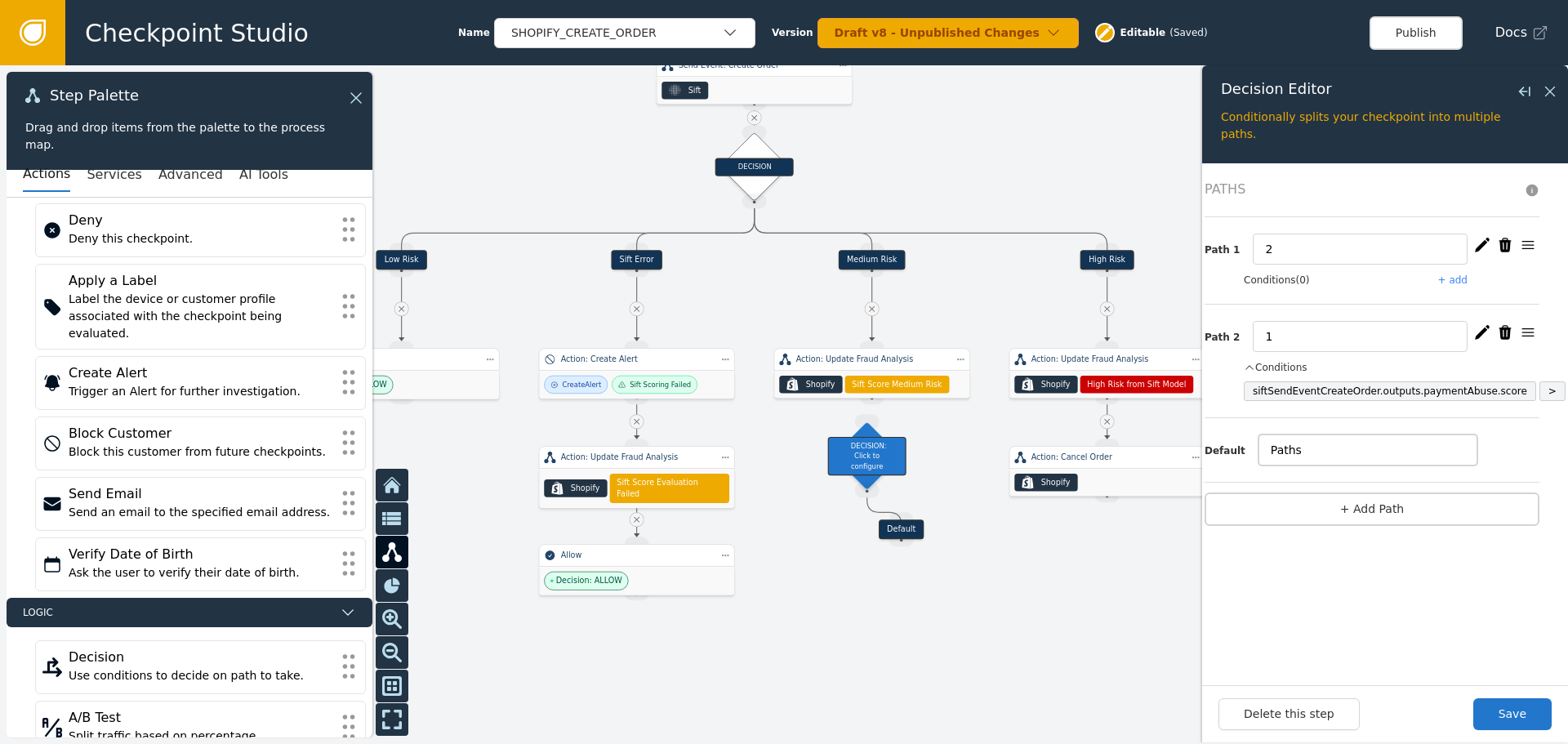
scroll to position [0, 0]
drag, startPoint x: 1320, startPoint y: 449, endPoint x: 1188, endPoint y: 440, distance: 132.3
click at [1189, 440] on div "Target Handle for step Low Risk Source Handle for step Target Handle for step S…" at bounding box center [784, 404] width 1568 height 679
type input "Sift Safe"
click at [1356, 340] on input "1" at bounding box center [1372, 336] width 214 height 31
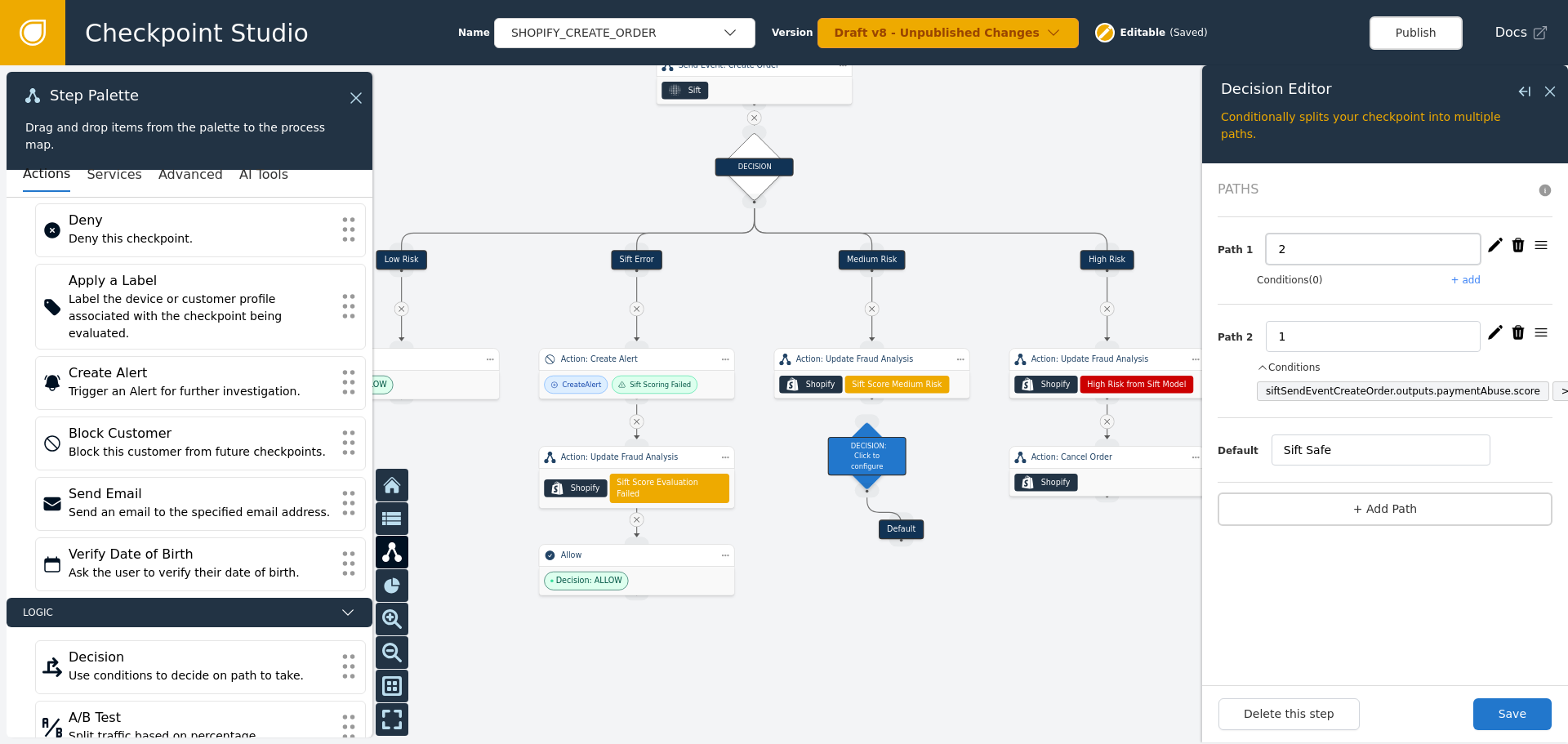
click at [1295, 240] on input "2" at bounding box center [1372, 249] width 214 height 31
drag, startPoint x: 1282, startPoint y: 246, endPoint x: 1248, endPoint y: 248, distance: 34.1
click at [1248, 248] on div "Path 1 2" at bounding box center [1384, 249] width 334 height 31
click at [1494, 240] on icon "button" at bounding box center [1495, 244] width 17 height 17
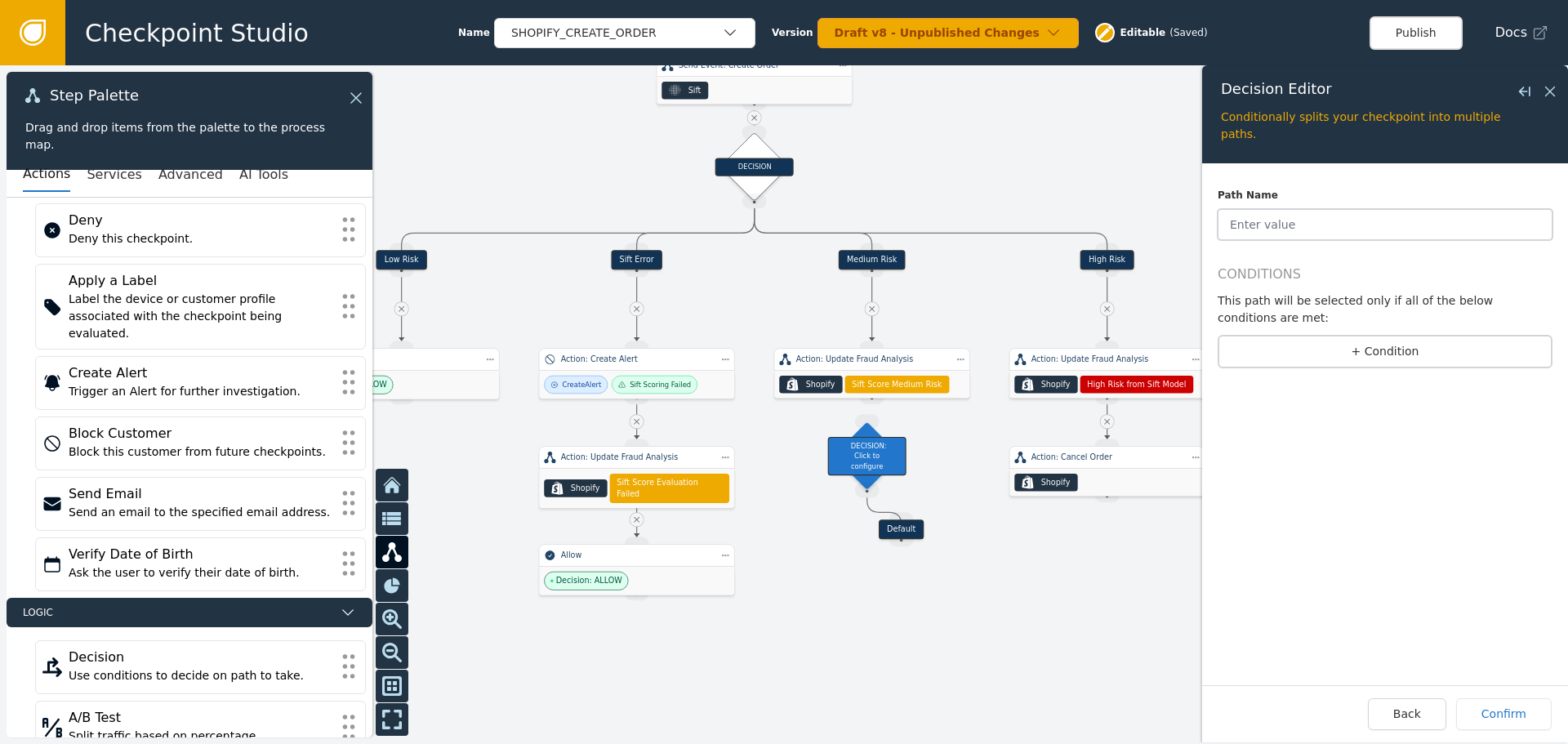
click at [1250, 226] on input "text" at bounding box center [1384, 224] width 334 height 31
click at [1298, 231] on input "Path2" at bounding box center [1384, 224] width 334 height 31
type input "Order amount >30"
click at [1518, 718] on button "Confirm" at bounding box center [1504, 714] width 95 height 32
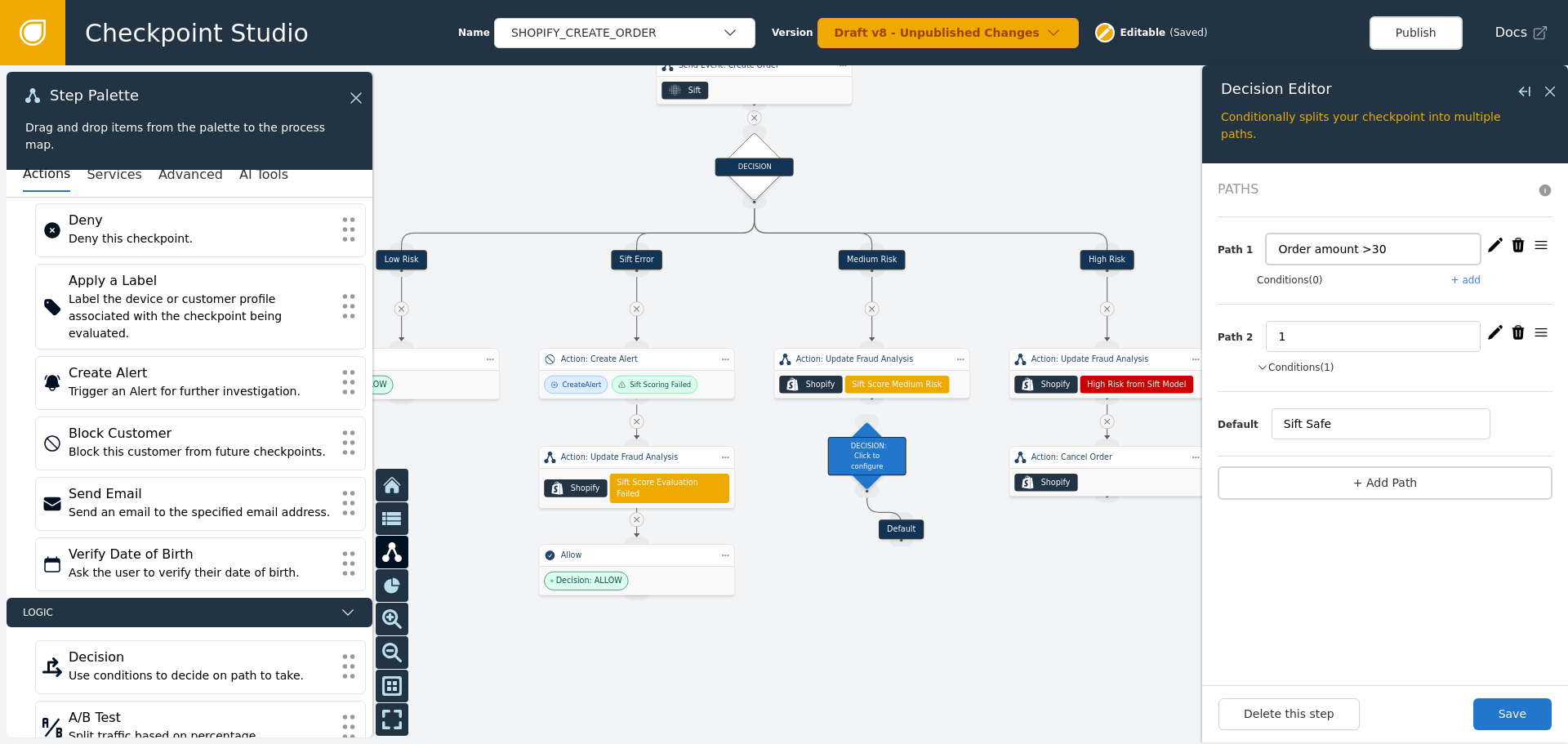
click at [1394, 239] on input "Order amount >30" at bounding box center [1372, 249] width 214 height 31
drag, startPoint x: 1309, startPoint y: 335, endPoint x: 1252, endPoint y: 334, distance: 57.0
click at [1252, 334] on div "Path 2 1" at bounding box center [1384, 336] width 334 height 31
type input "sift score>0.15"
click at [1378, 252] on input "Order amount >30" at bounding box center [1372, 249] width 214 height 31
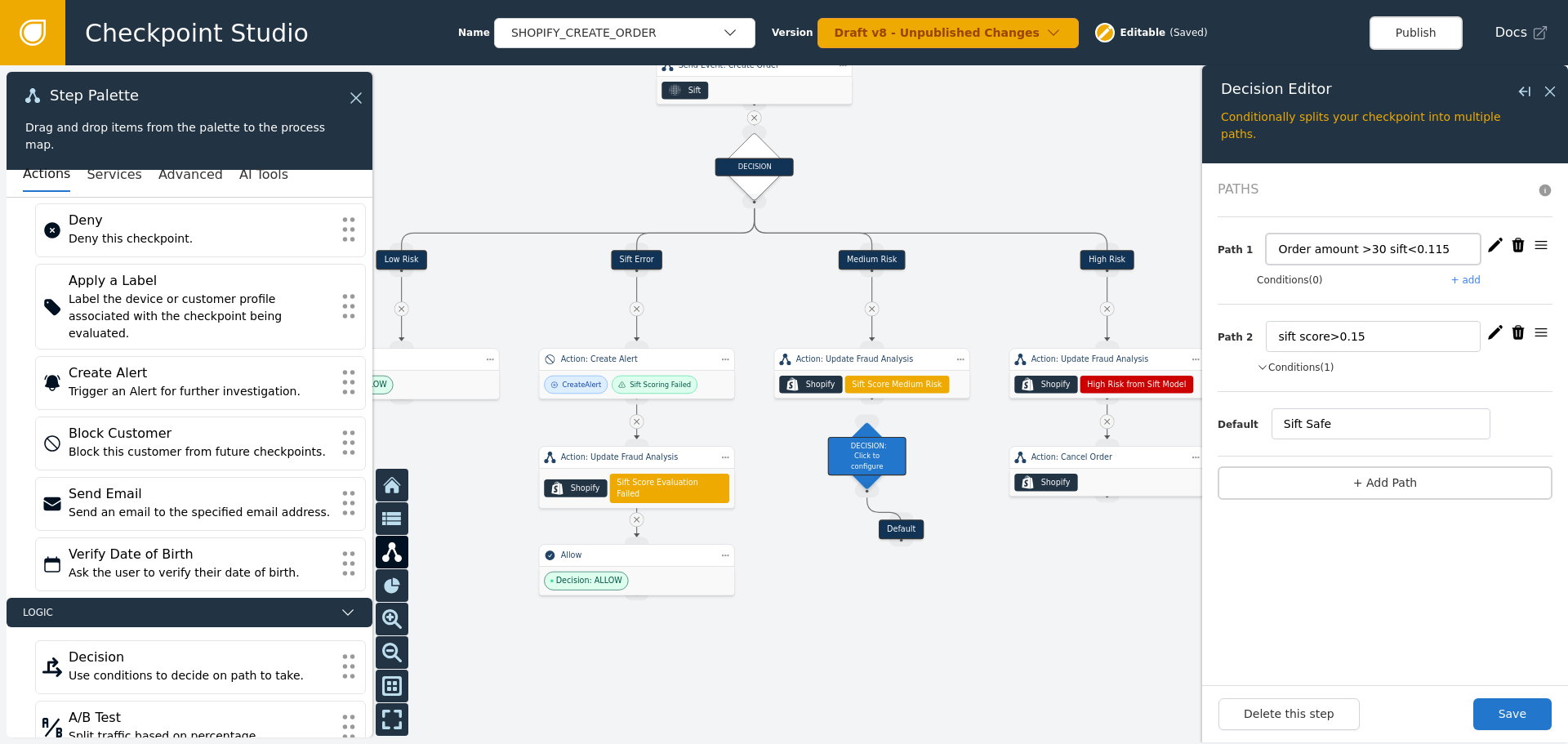
type input "Order amount >30 sift<0.115"
click at [1499, 243] on icon "button" at bounding box center [1495, 244] width 17 height 17
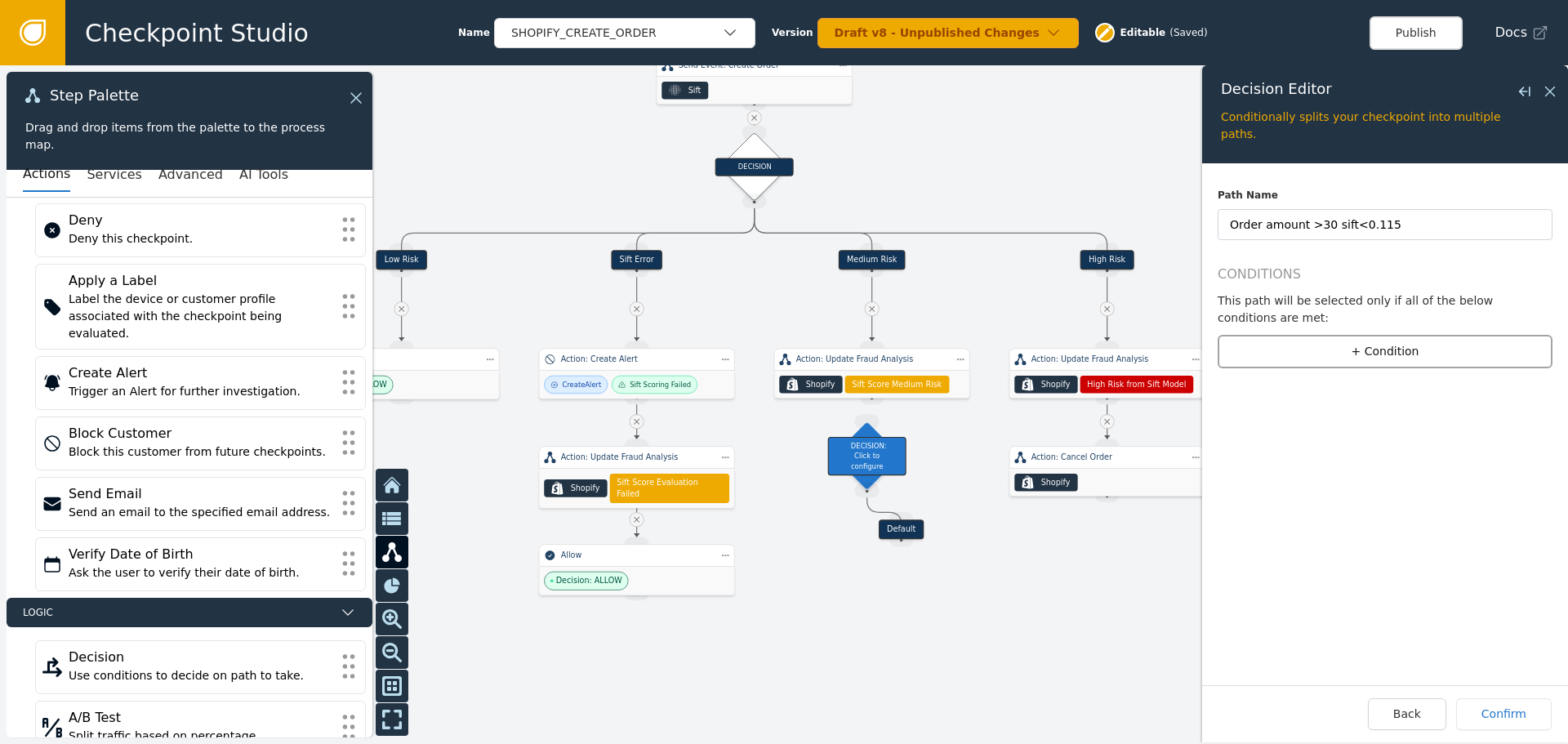
click at [1398, 335] on button "+ Condition" at bounding box center [1384, 351] width 334 height 34
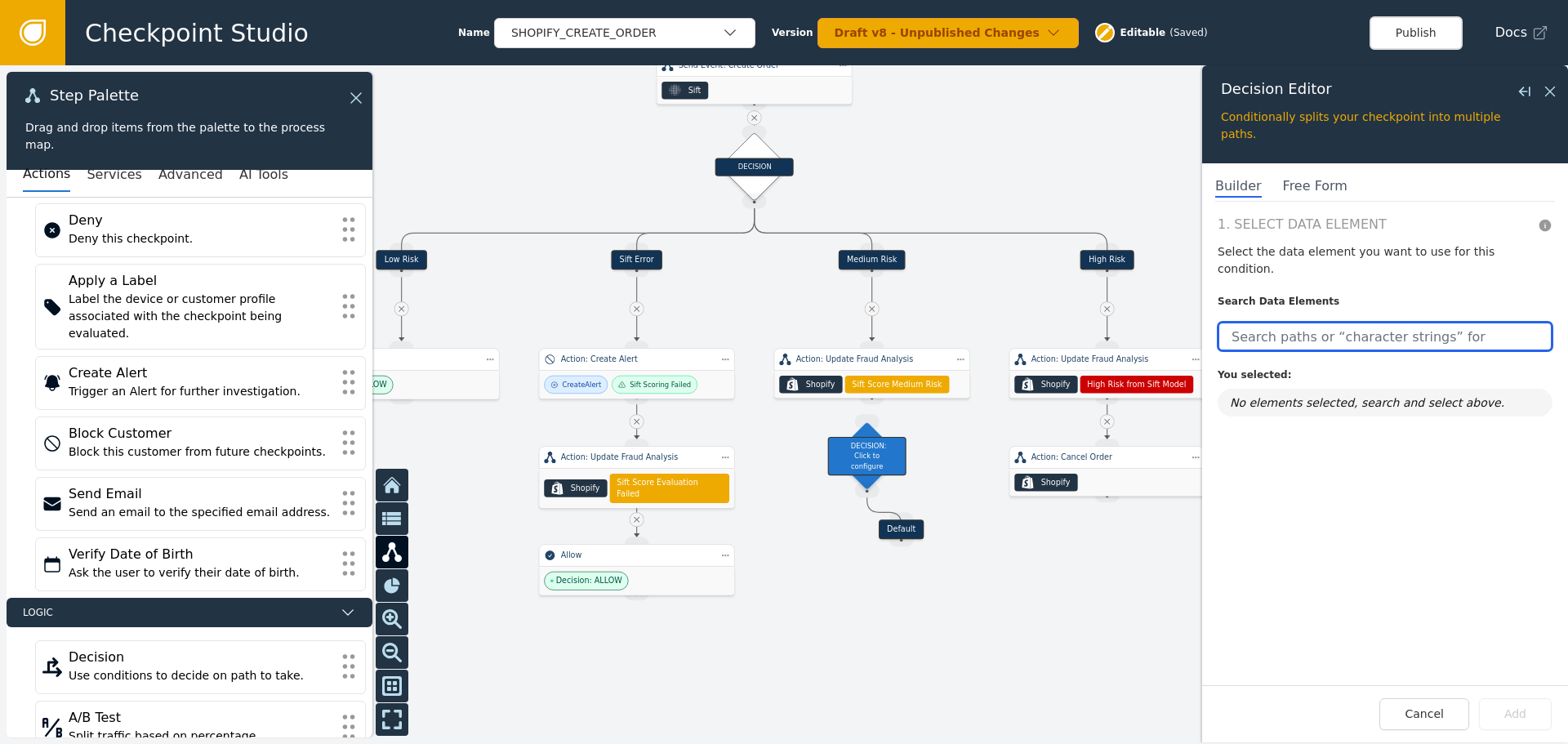
click at [1303, 322] on input "text" at bounding box center [1384, 336] width 334 height 29
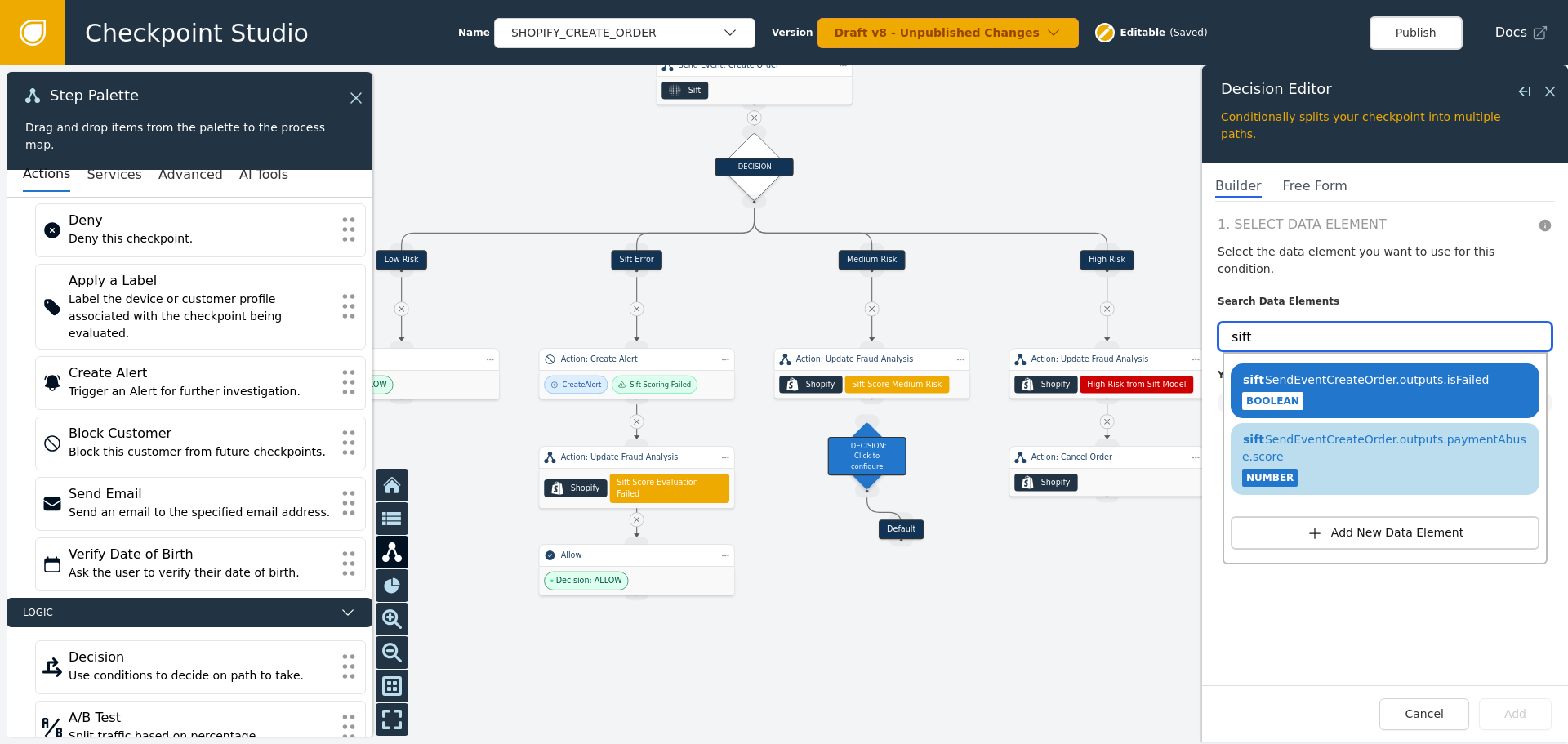
type input "sift"
click at [1297, 428] on div "sift SendEventCreateOrder.outputs.paymentAbuse.score NUMBER" at bounding box center [1384, 459] width 292 height 62
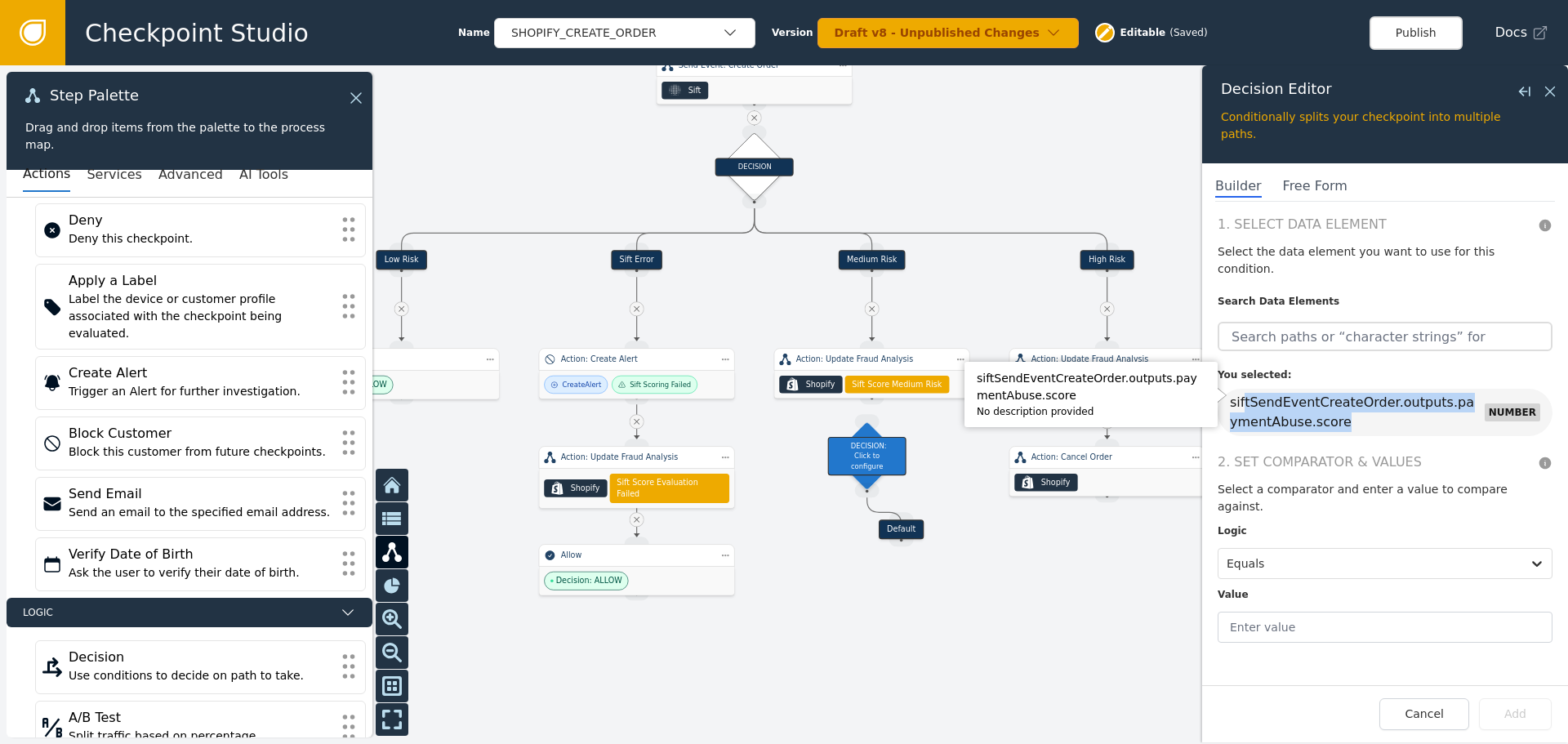
drag, startPoint x: 1242, startPoint y: 385, endPoint x: 1439, endPoint y: 395, distance: 197.3
click at [1439, 395] on div "siftSendEventCreateOrder.outputs.paymentAbuse.score" at bounding box center [1353, 412] width 245 height 39
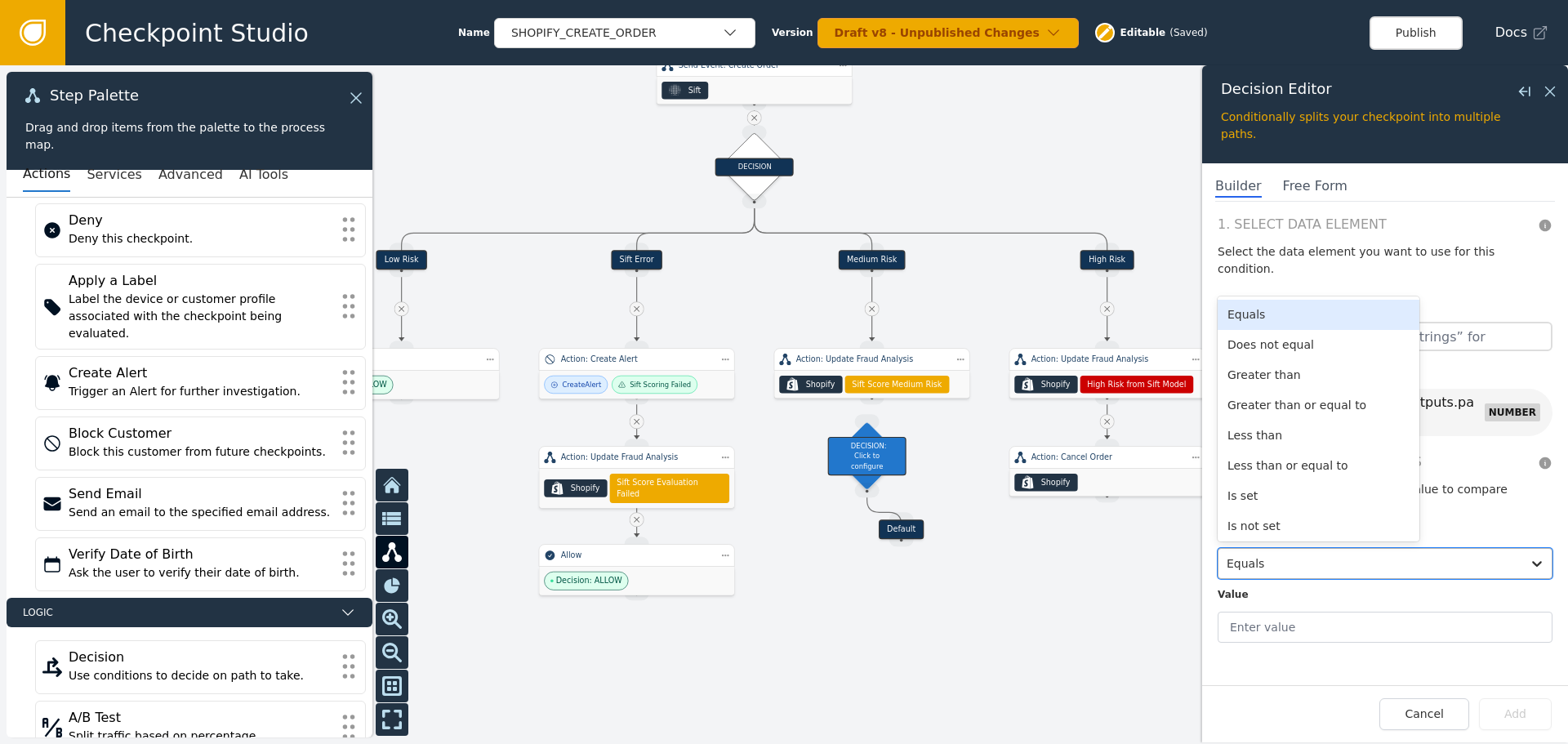
click at [1336, 552] on div at bounding box center [1369, 564] width 287 height 23
click at [1286, 360] on div "Greater than" at bounding box center [1318, 375] width 202 height 30
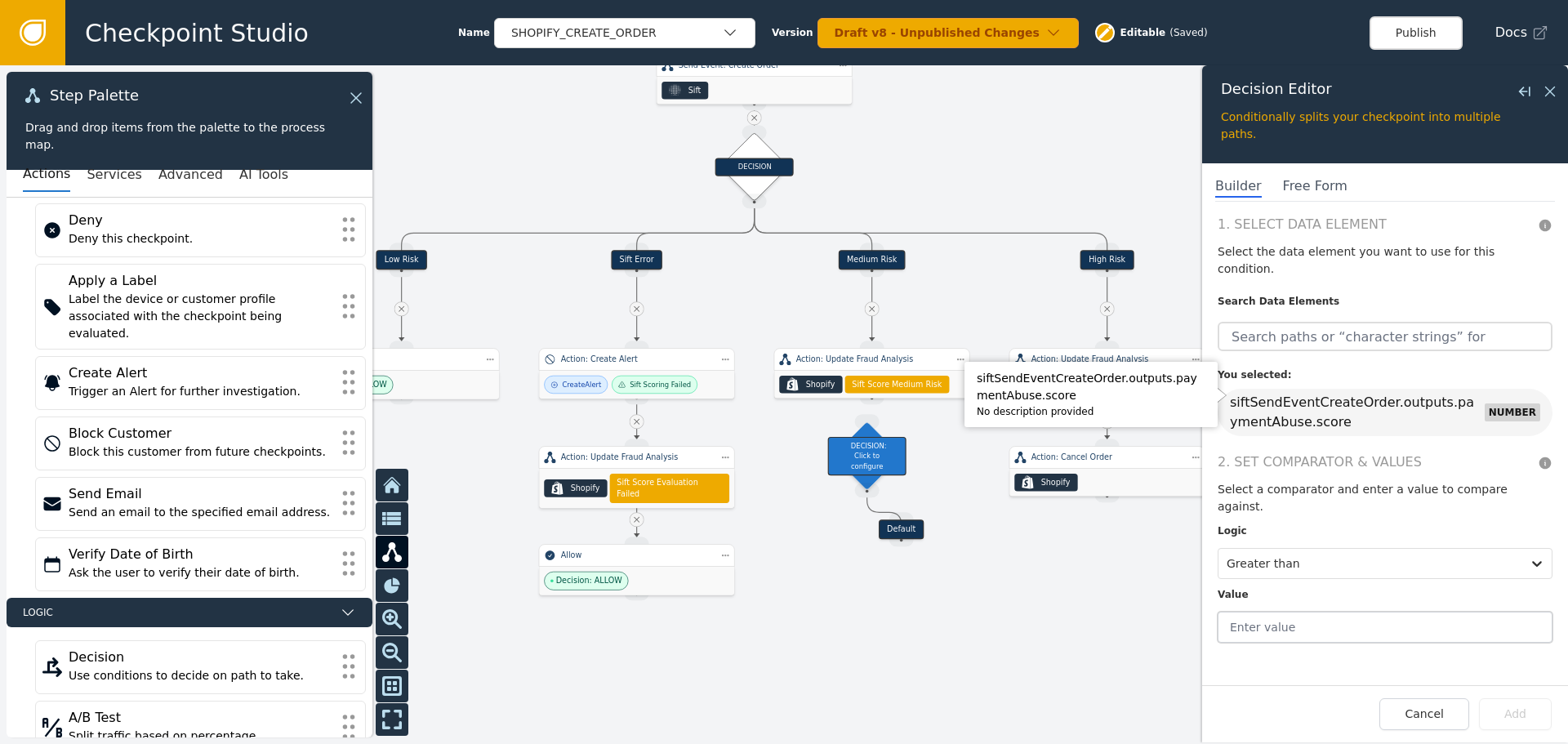
drag, startPoint x: 1328, startPoint y: 587, endPoint x: 1318, endPoint y: 574, distance: 16.4
click at [1328, 612] on input "text" at bounding box center [1384, 627] width 334 height 31
drag, startPoint x: 1255, startPoint y: 590, endPoint x: 1242, endPoint y: 593, distance: 13.3
click at [1242, 612] on input "0.0" at bounding box center [1384, 627] width 334 height 31
type input "0.115"
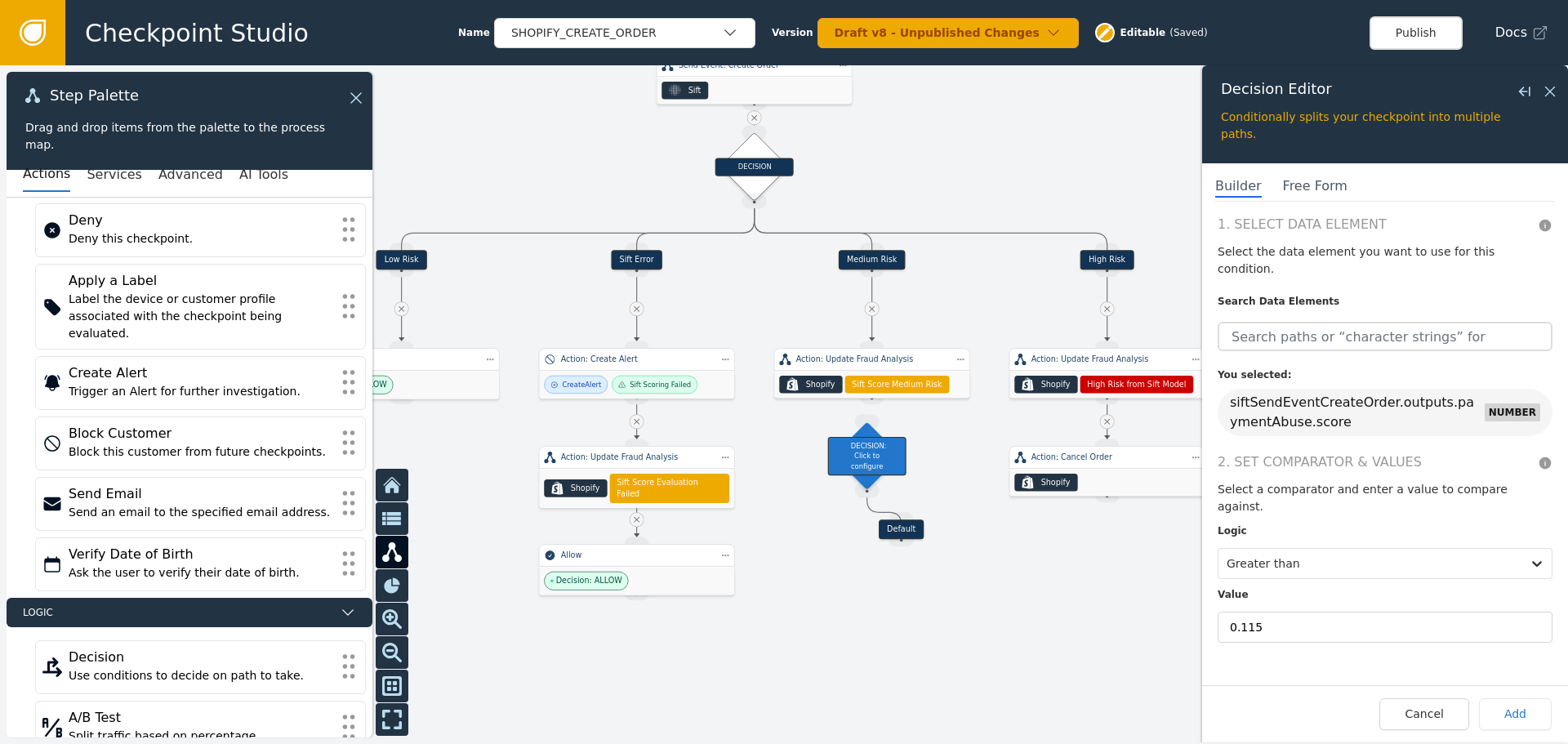
click at [1460, 636] on div "1. Select Data Element Select the data element you want to use for this conditi…" at bounding box center [1384, 449] width 366 height 470
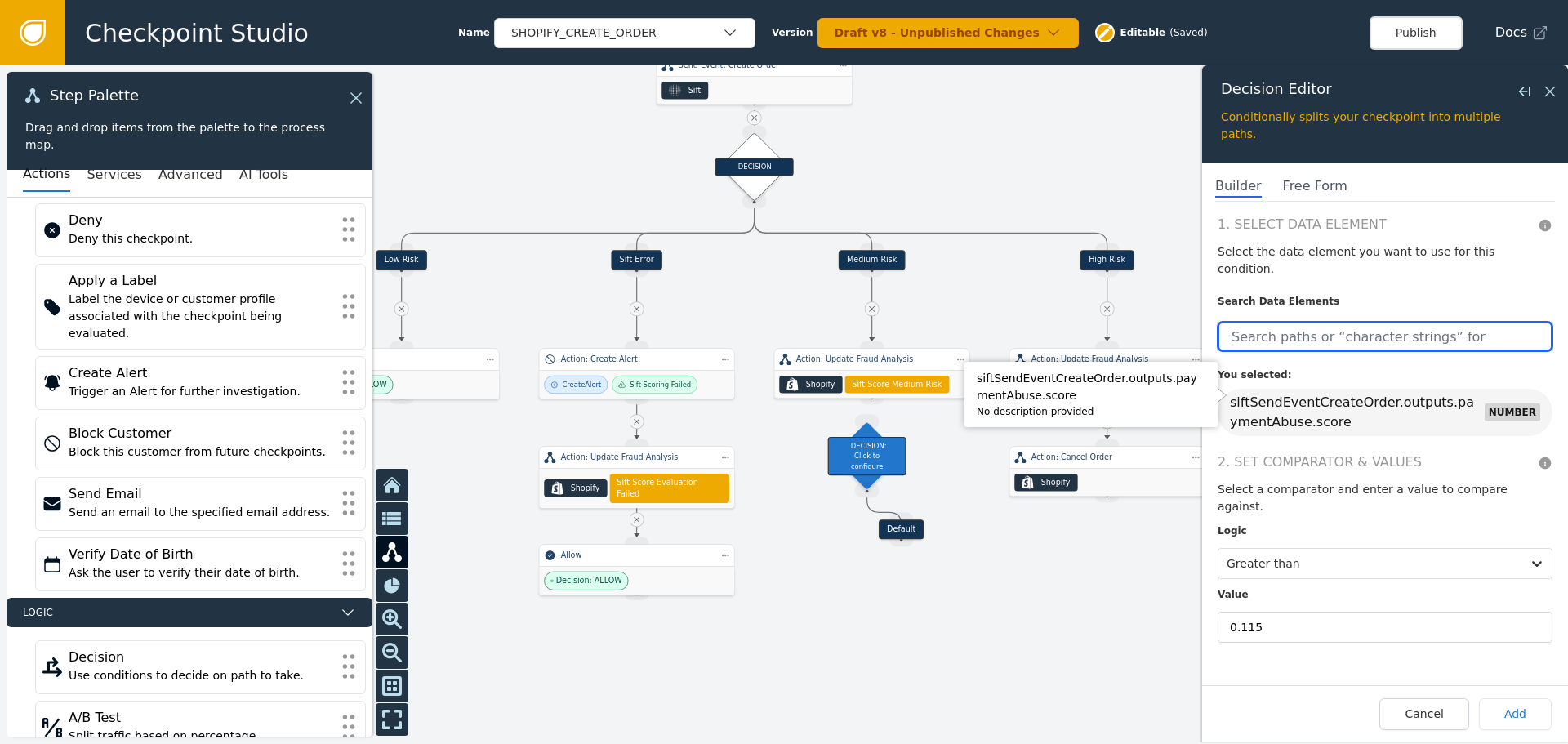
click at [1361, 322] on input "text" at bounding box center [1384, 336] width 334 height 29
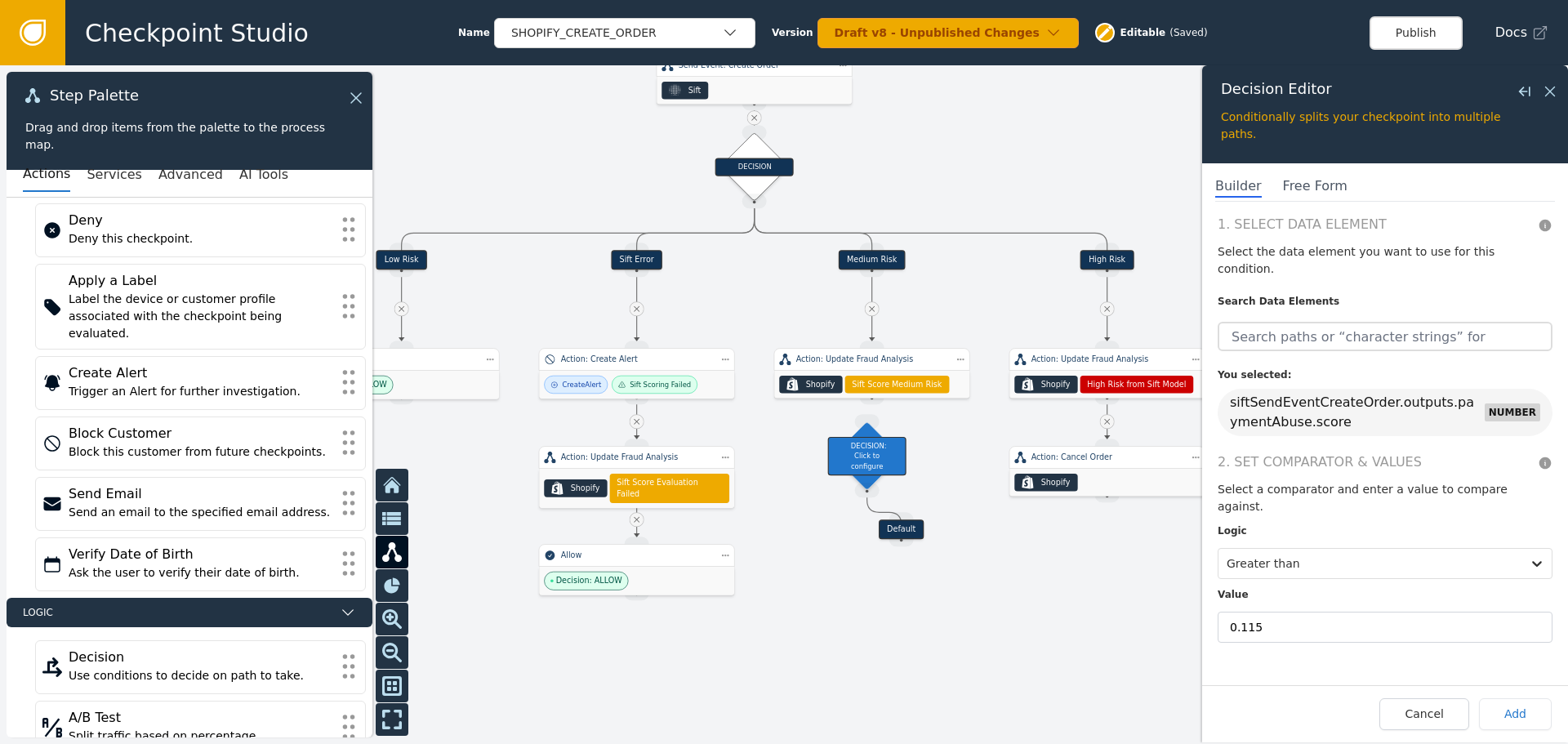
click at [1396, 267] on section "1. Select Data Element Select the data element you want to use for this conditi…" at bounding box center [1384, 325] width 334 height 222
click at [1519, 717] on button "Add" at bounding box center [1515, 714] width 72 height 32
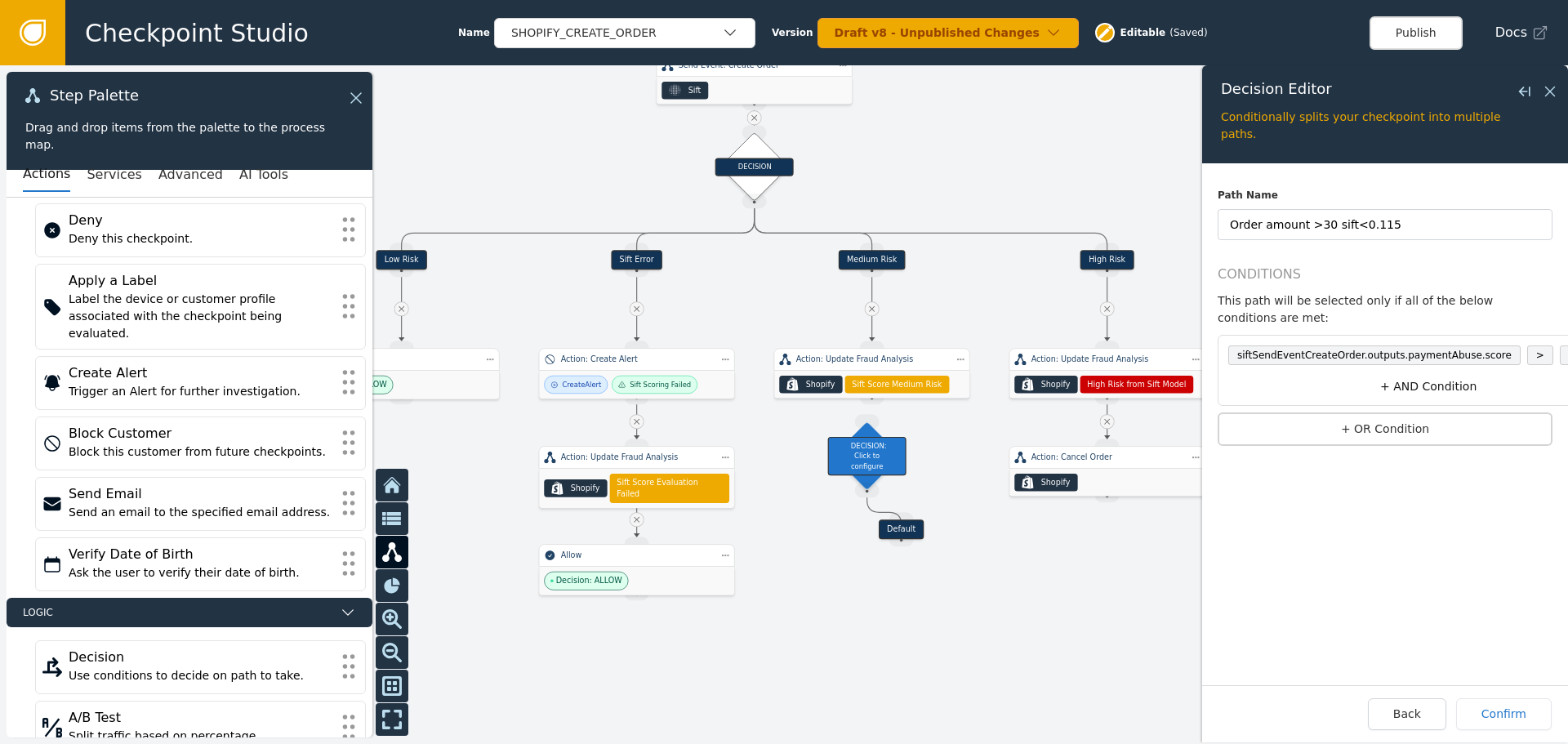
click at [1394, 372] on button "+ AND Condition" at bounding box center [1428, 387] width 413 height 30
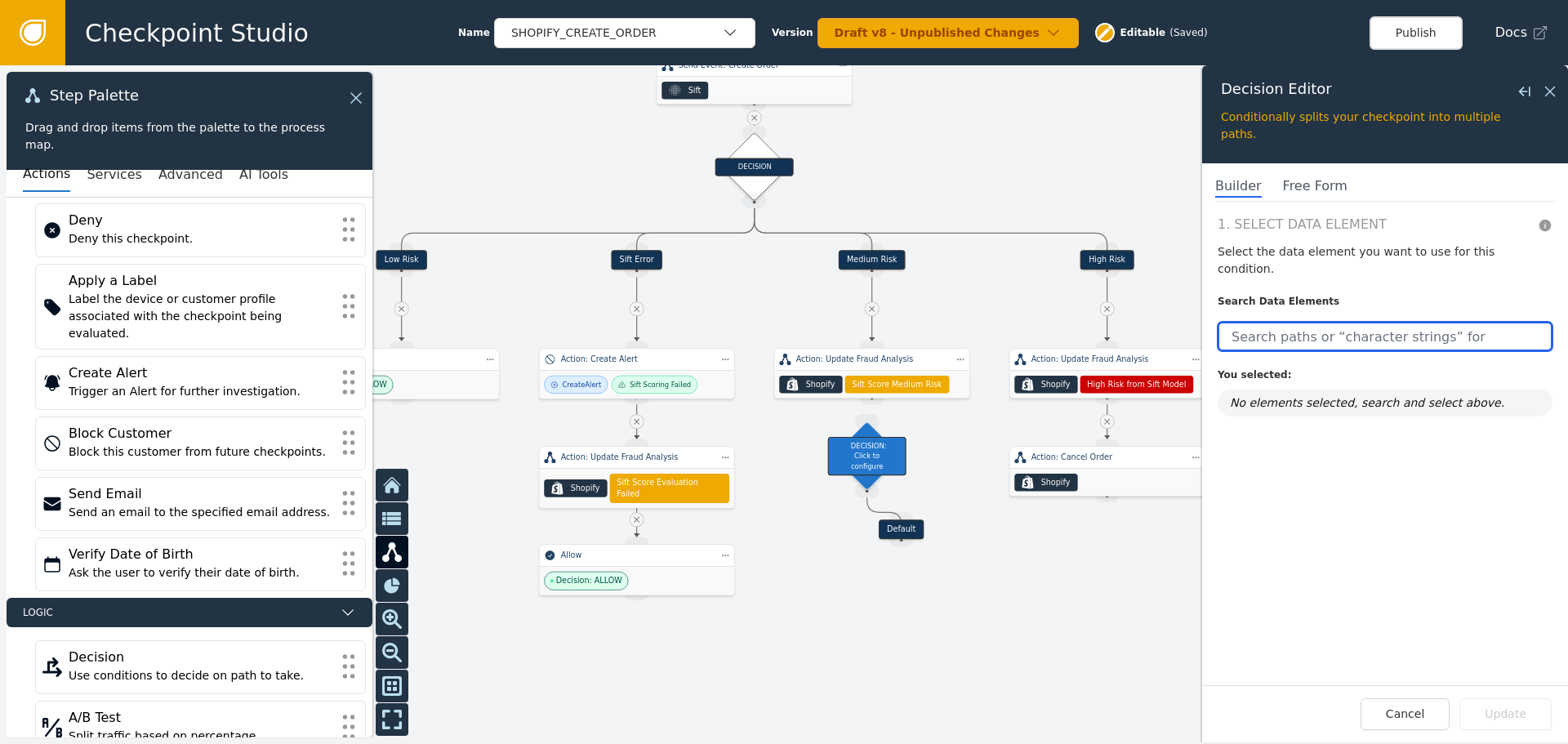
click at [1306, 322] on input "text" at bounding box center [1384, 336] width 334 height 29
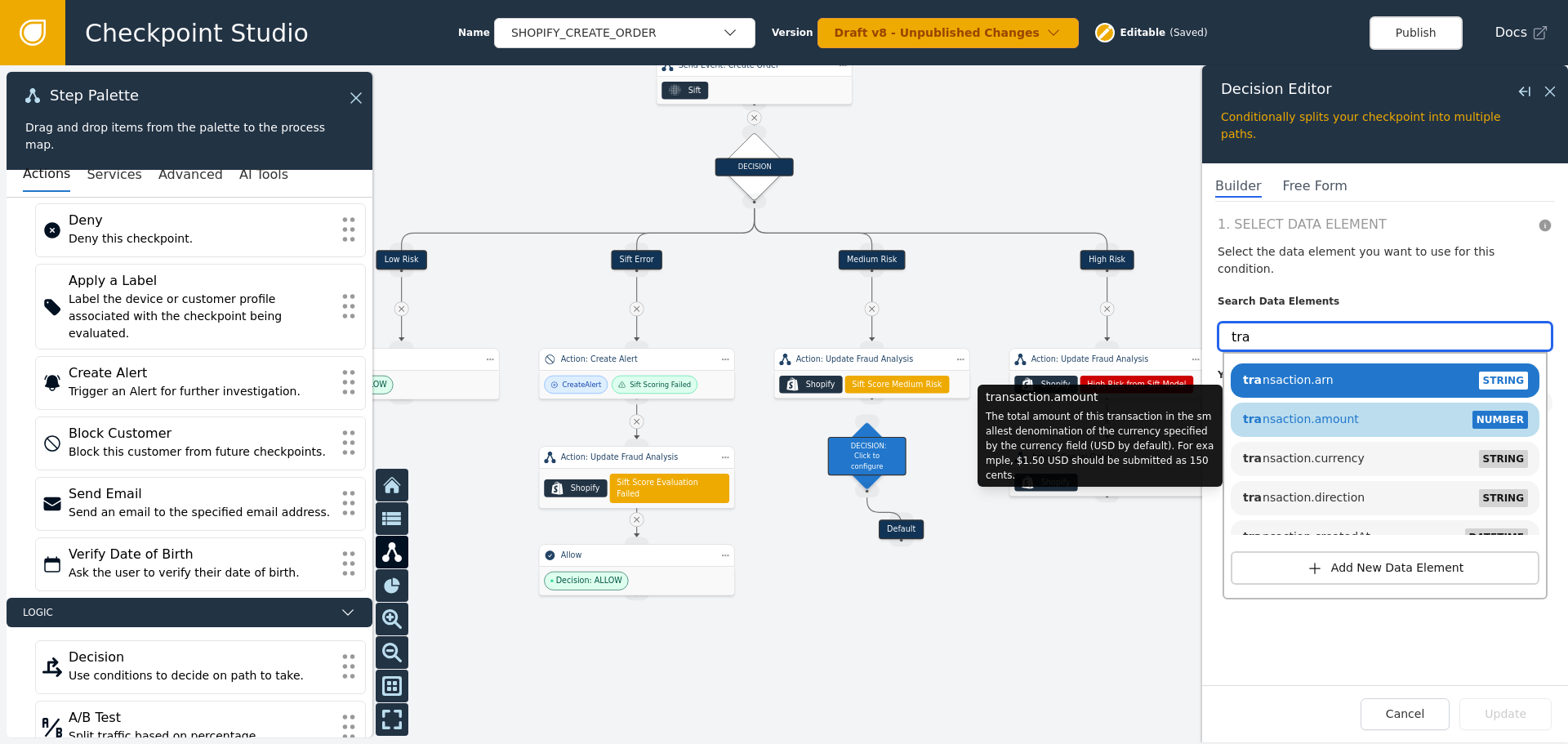
type input "tra"
click at [1358, 408] on div "tra nsaction.amount NUMBER" at bounding box center [1384, 420] width 292 height 25
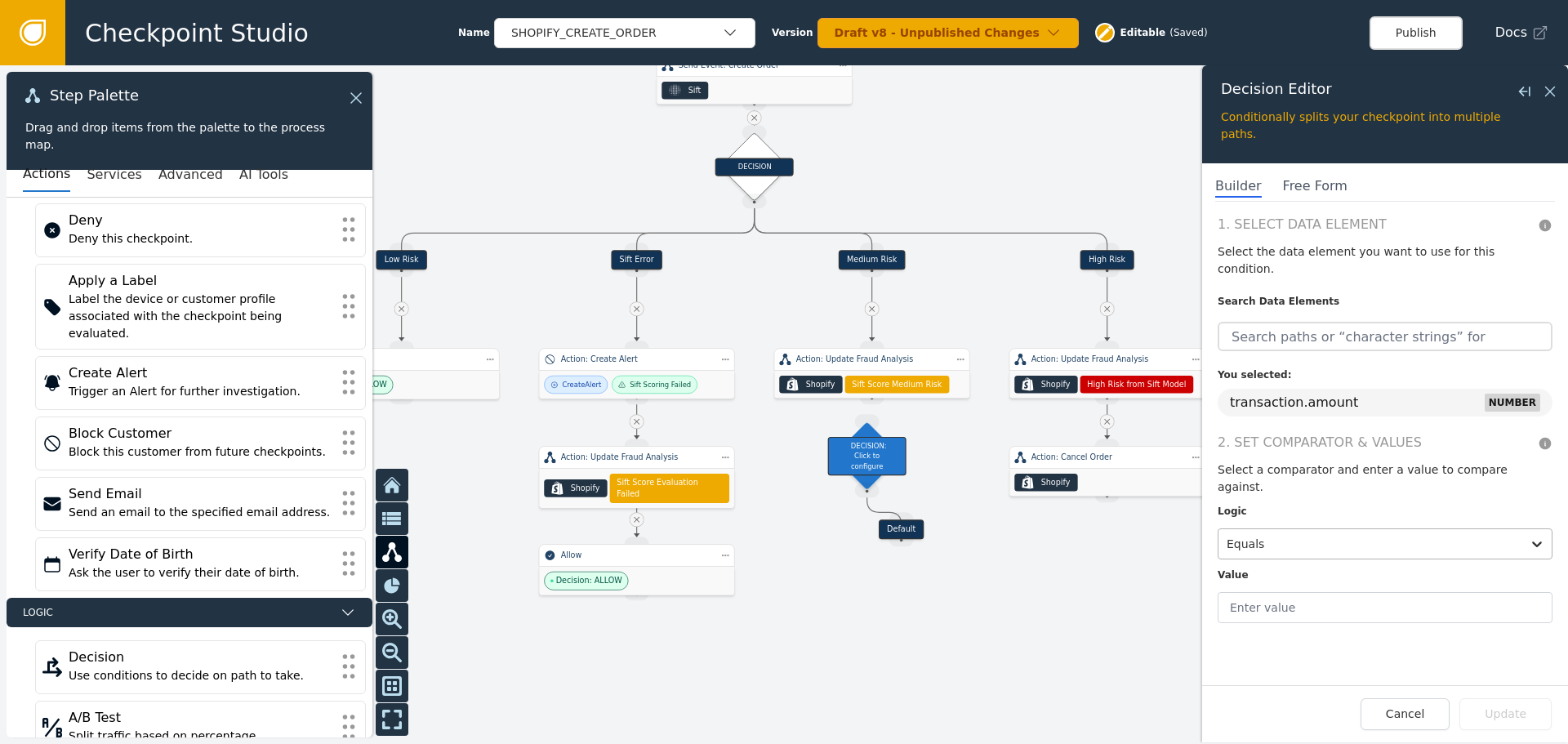
click at [1362, 532] on div at bounding box center [1369, 544] width 287 height 23
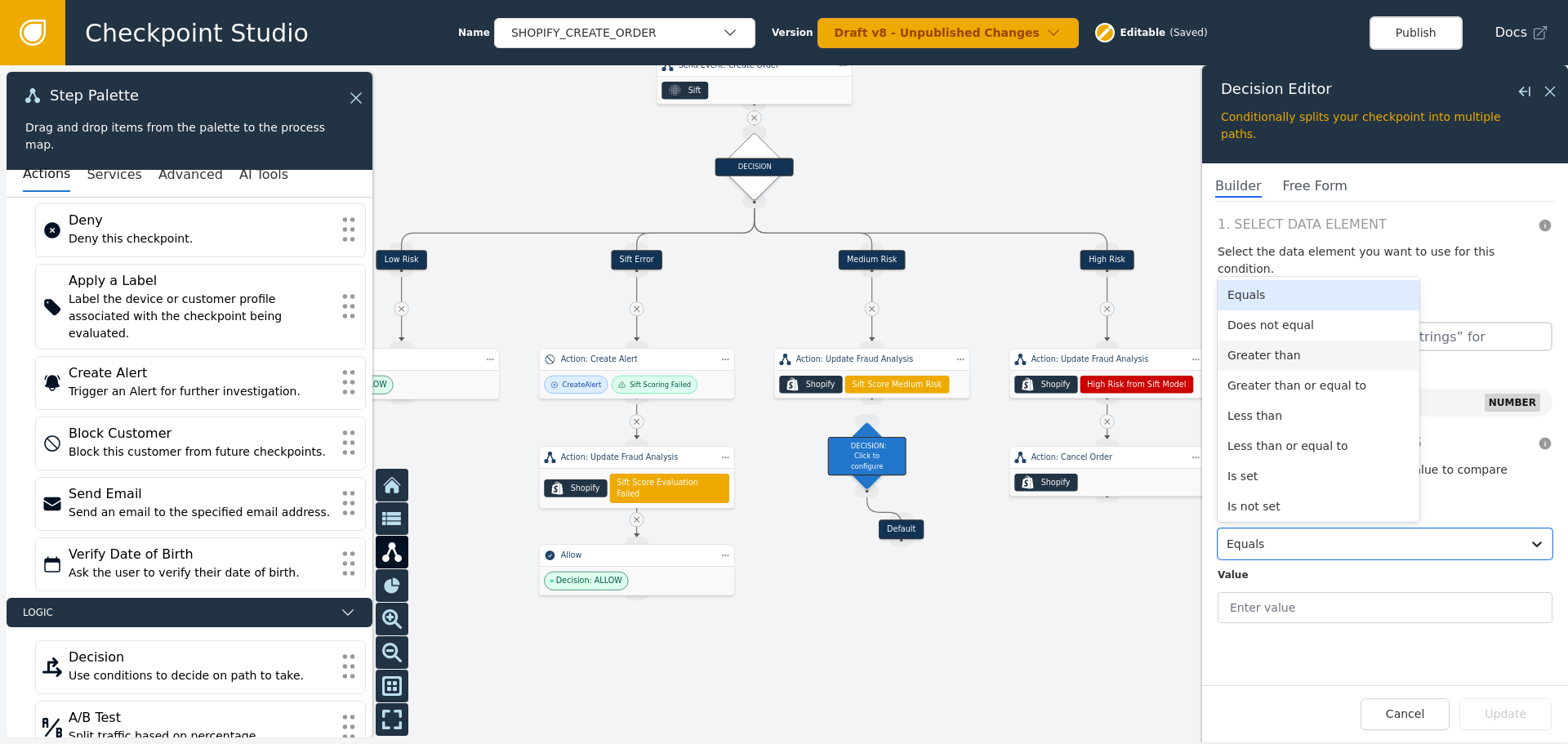
click at [1281, 341] on div "Greater than" at bounding box center [1318, 356] width 202 height 30
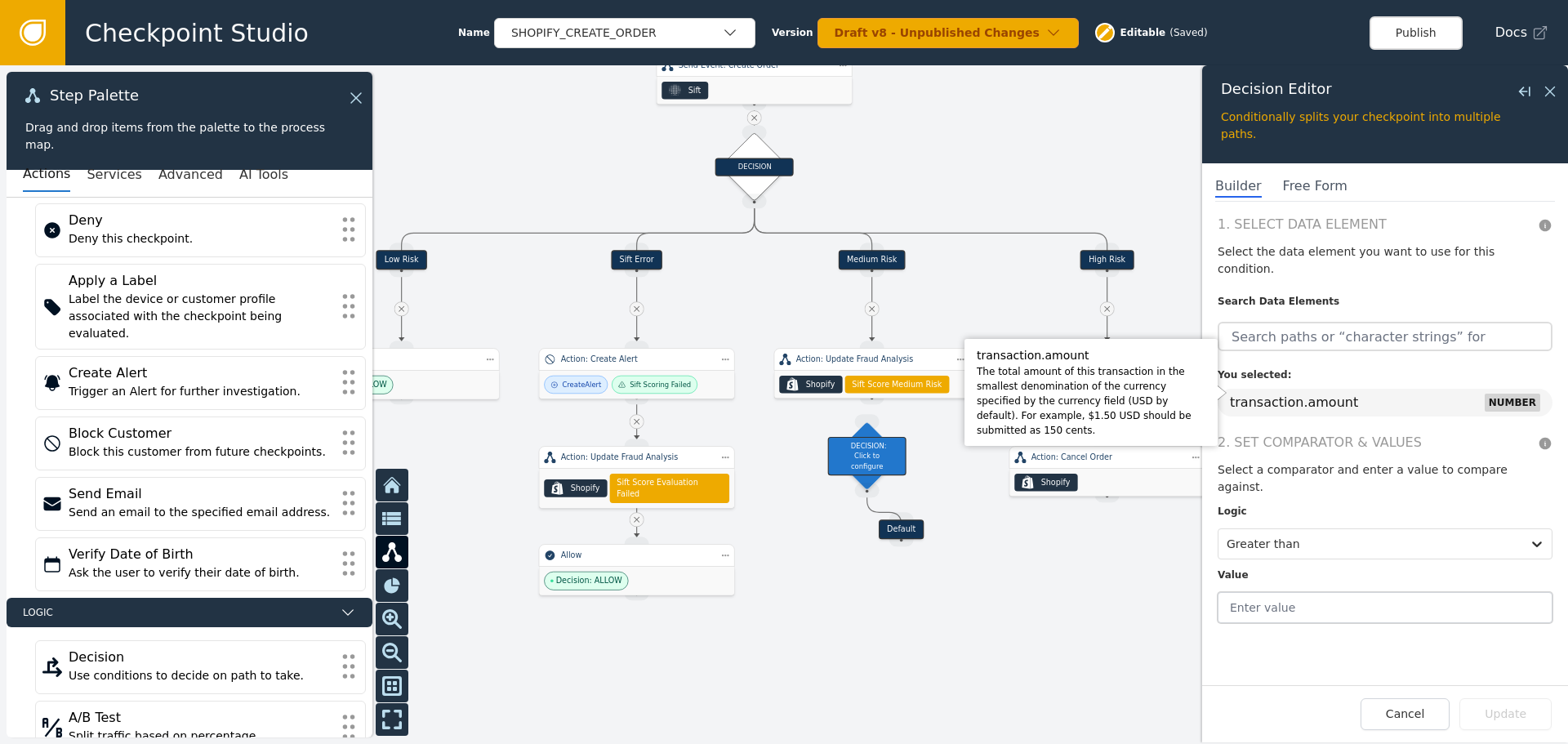
click at [1324, 592] on input "text" at bounding box center [1384, 607] width 334 height 31
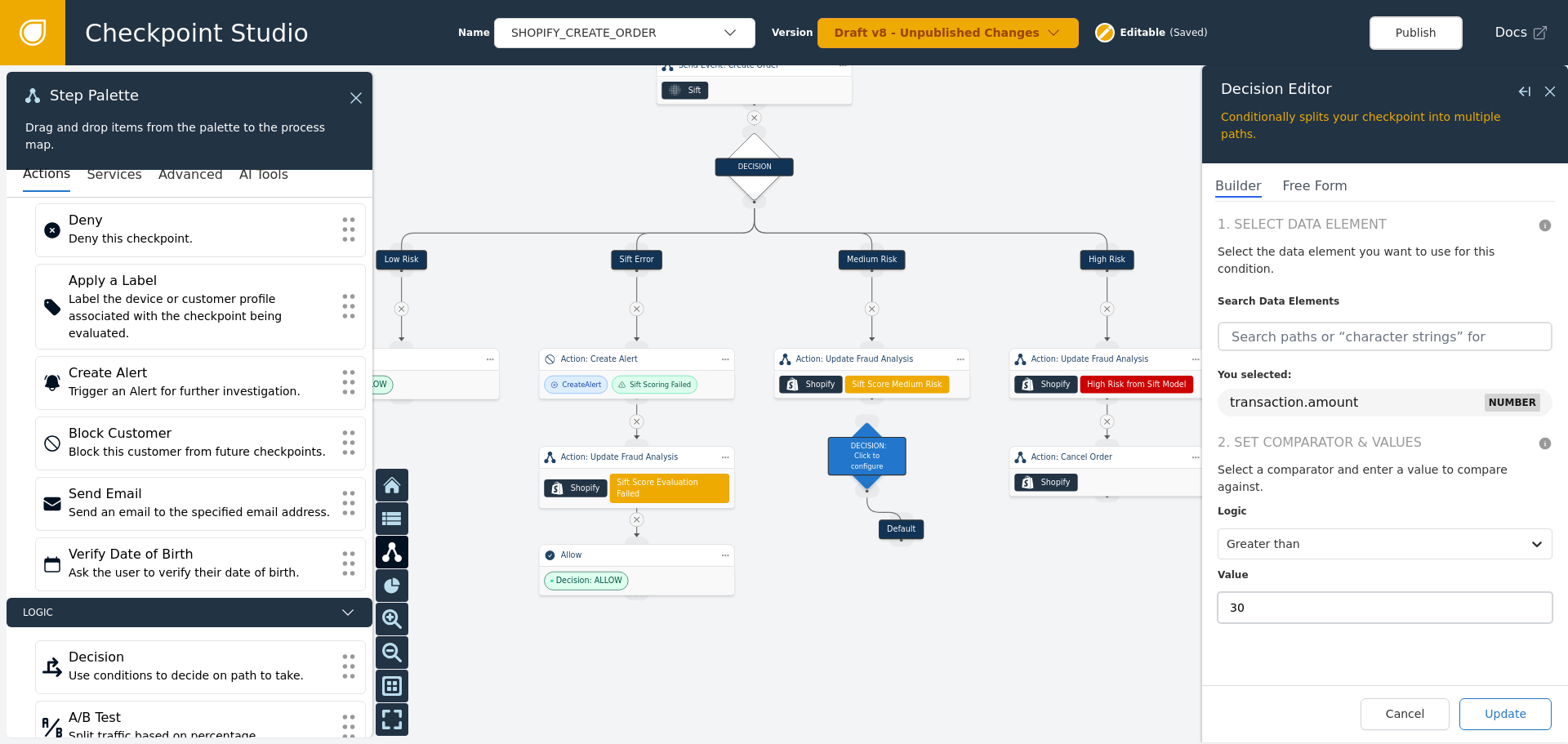
type input "30"
click at [1514, 717] on button "Update" at bounding box center [1505, 714] width 93 height 32
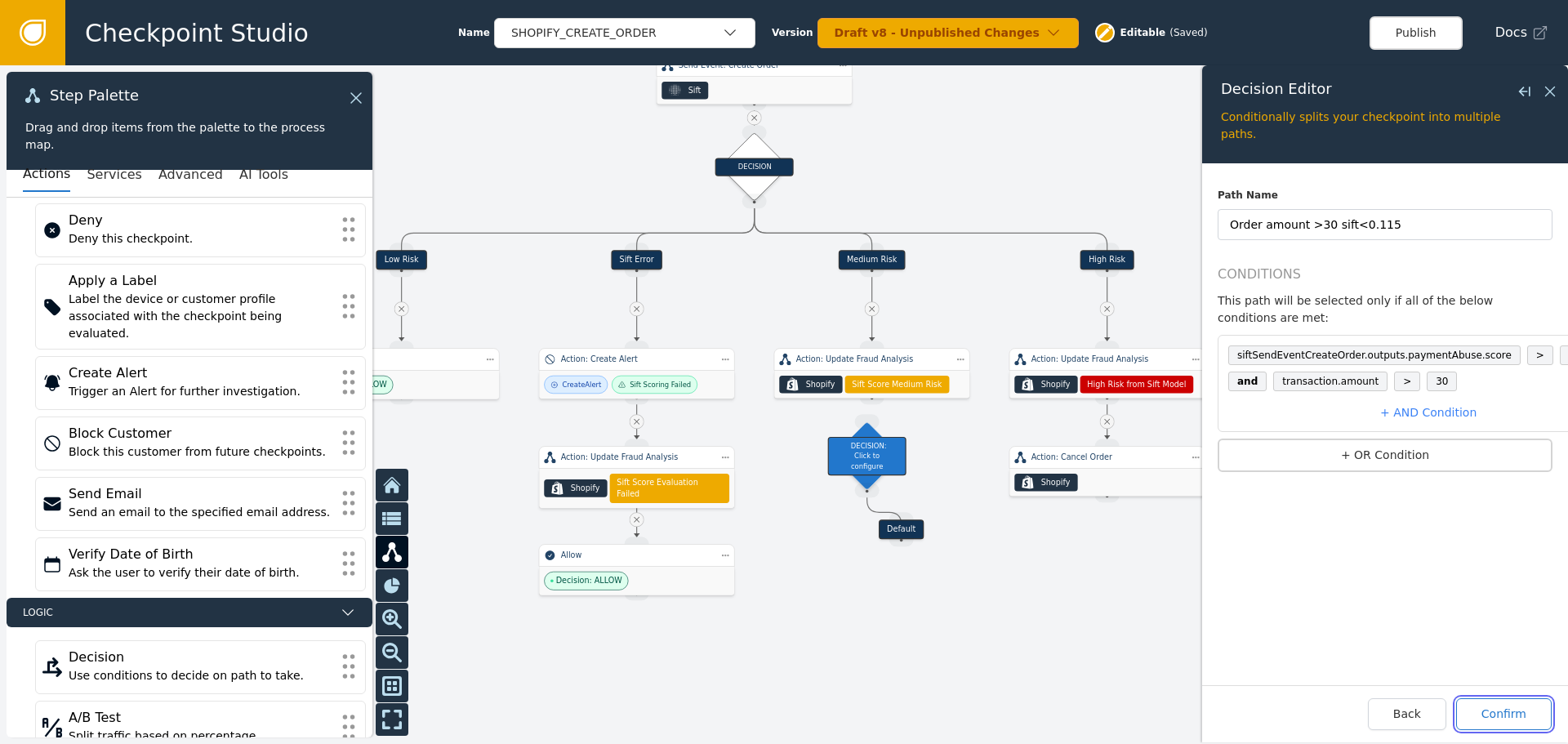
click at [1515, 715] on button "Confirm" at bounding box center [1504, 714] width 95 height 32
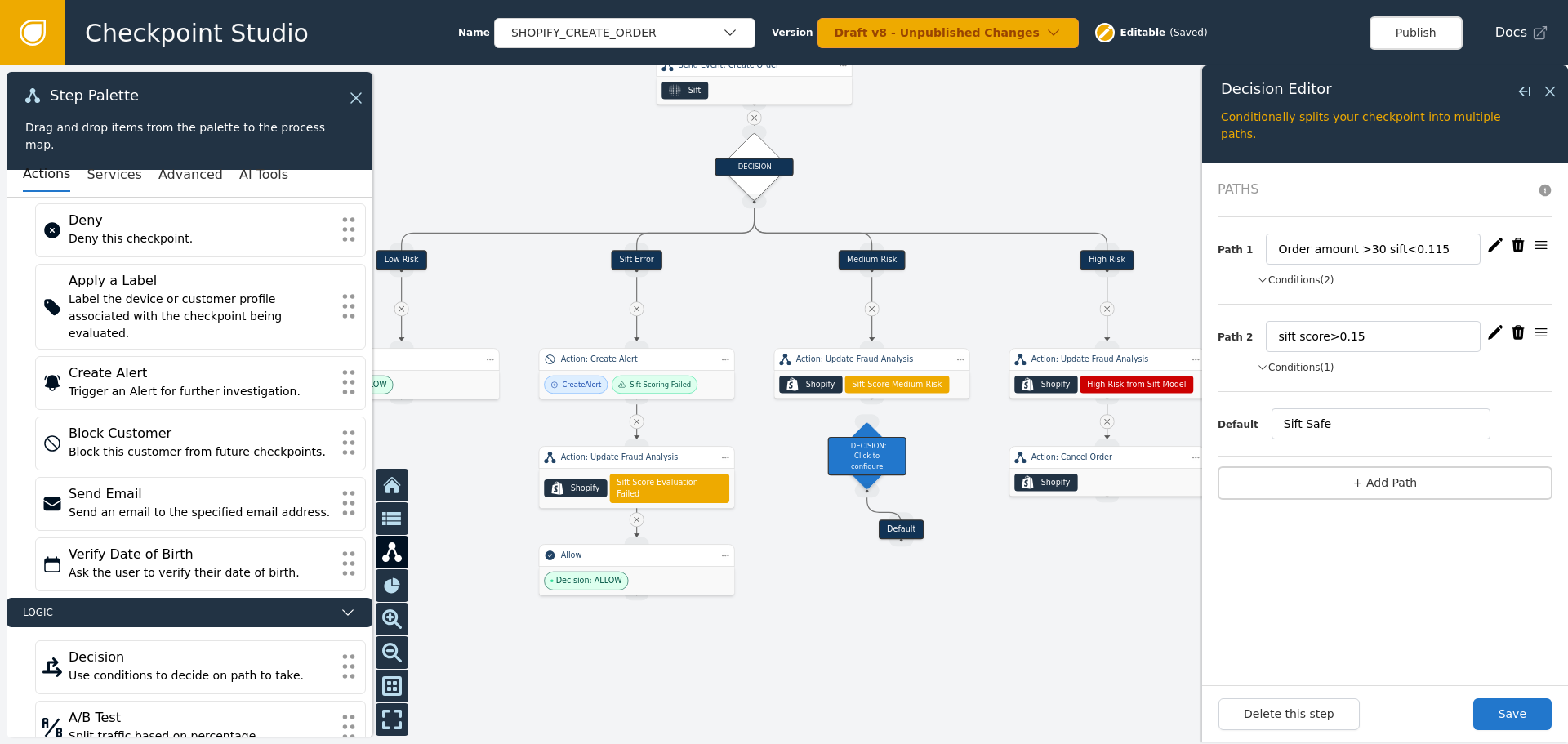
click at [1293, 357] on div "Path 2 sift score>0.15 Conditions (1) siftSendEventCreateOrder.outputs.paymentA…" at bounding box center [1384, 348] width 334 height 87
click at [1277, 273] on button "Conditions (2)" at bounding box center [1295, 280] width 78 height 15
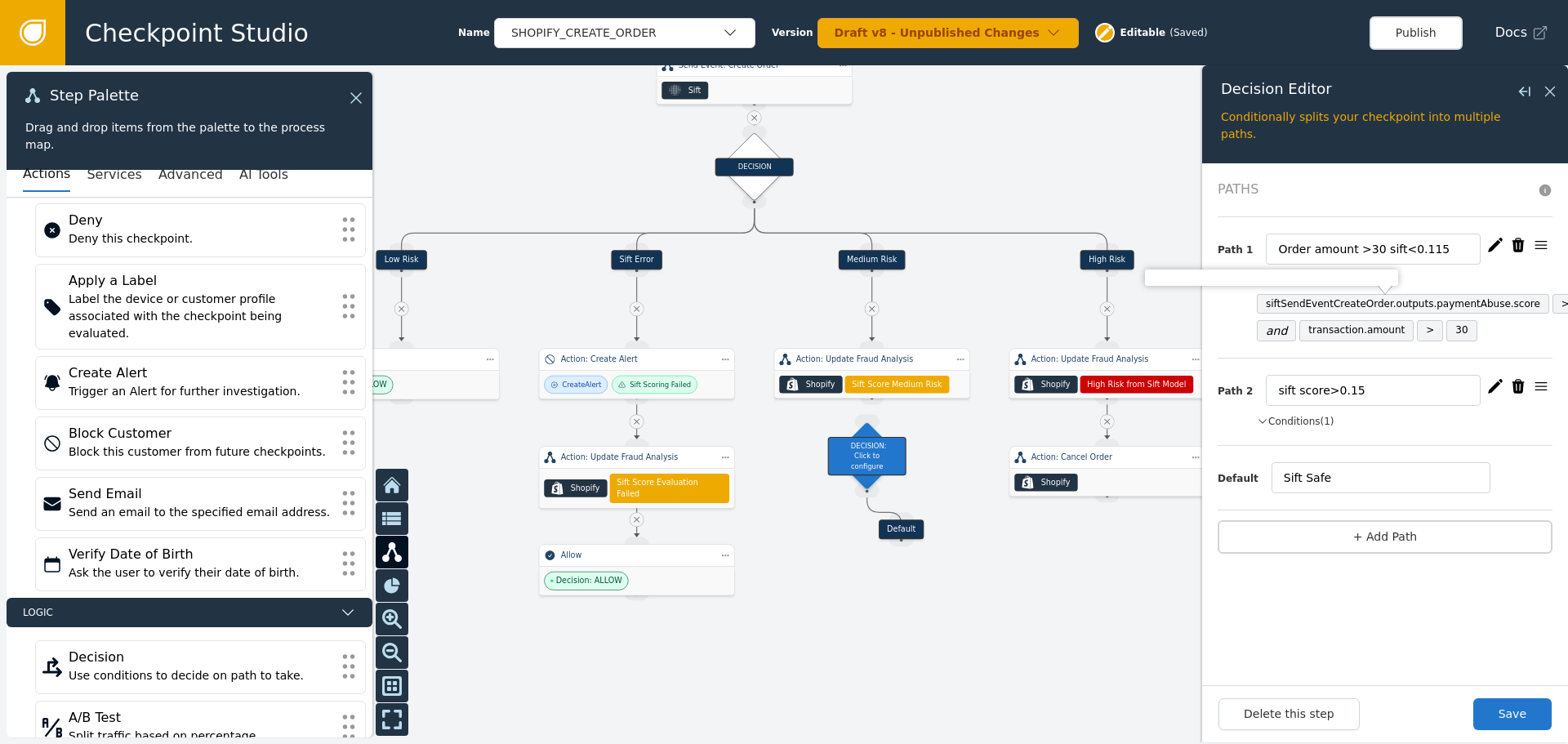
click at [1289, 430] on div "Path 2 sift score>0.15 Conditions (1) siftSendEventCreateOrder.outputs.paymentA…" at bounding box center [1384, 402] width 334 height 87
click at [1276, 428] on div "Path 2 sift score>0.15 Conditions (1) siftSendEventCreateOrder.outputs.paymentA…" at bounding box center [1384, 402] width 334 height 87
click at [1245, 418] on icon "button" at bounding box center [1244, 421] width 11 height 15
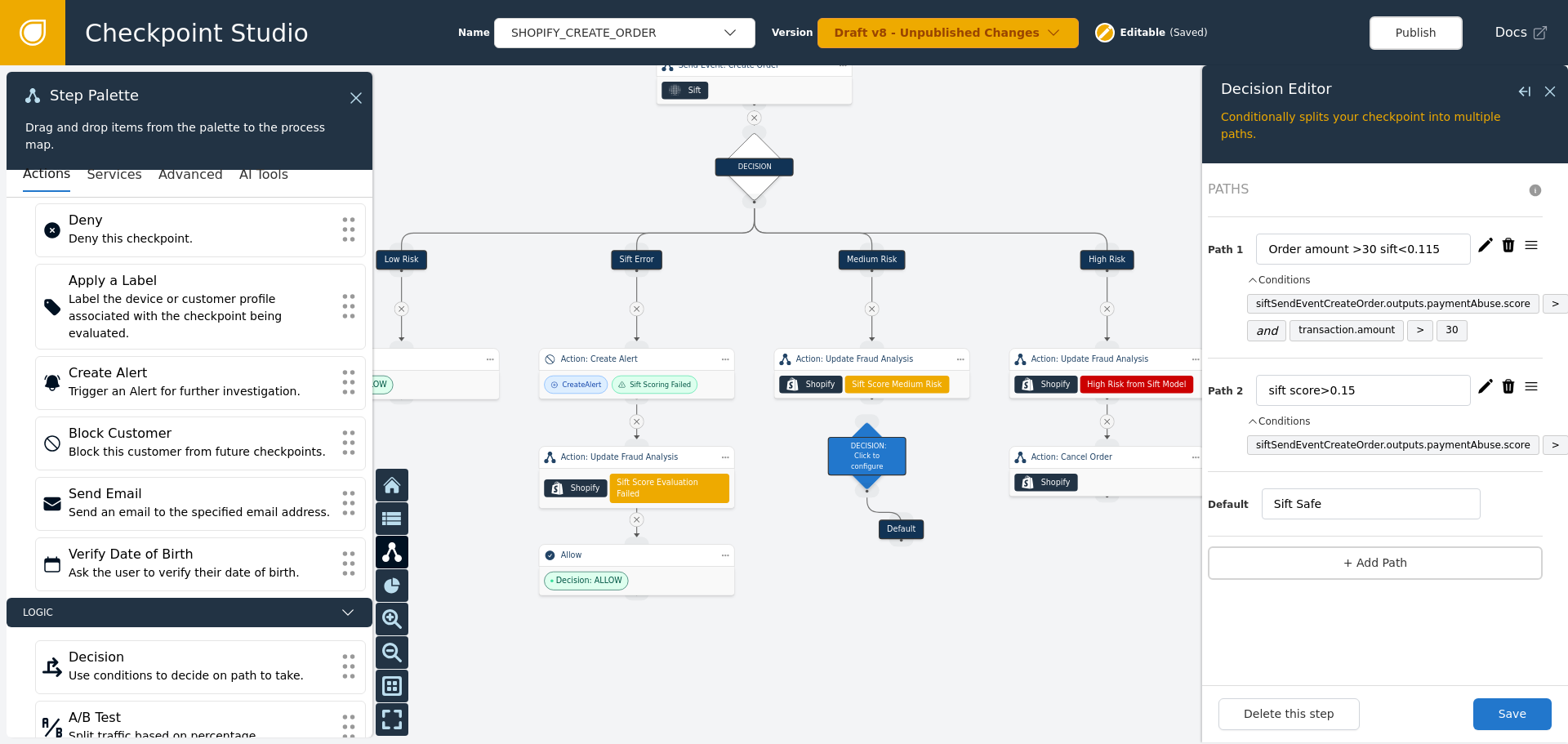
scroll to position [0, 7]
click at [1491, 721] on button "Save" at bounding box center [1512, 714] width 79 height 32
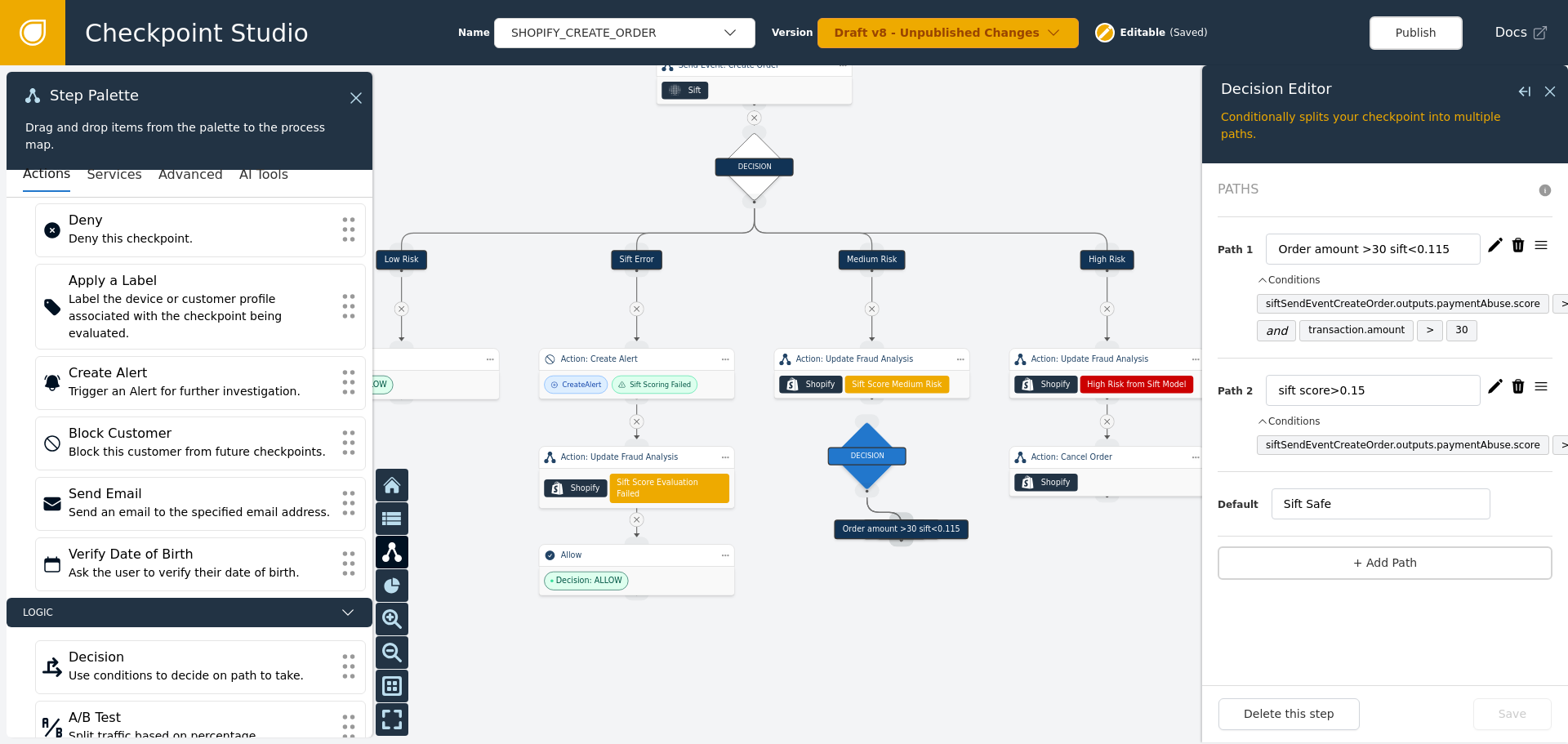
click at [1202, 388] on form "Paths Path 1 Order amount >30 sift<0.115 Conditions siftSendEventCreateOrder.ou…" at bounding box center [1384, 424] width 366 height 522
click at [1215, 386] on form "Paths Path 1 Order amount >30 sift<0.115 Conditions siftSendEventCreateOrder.ou…" at bounding box center [1384, 424] width 366 height 522
click at [1456, 629] on form "Paths Path 1 Order amount >30 sift<0.115 Conditions siftSendEventCreateOrder.ou…" at bounding box center [1384, 424] width 366 height 522
click at [893, 537] on div "Source Handle for step" at bounding box center [902, 538] width 25 height 15
drag, startPoint x: 894, startPoint y: 534, endPoint x: 886, endPoint y: 538, distance: 8.9
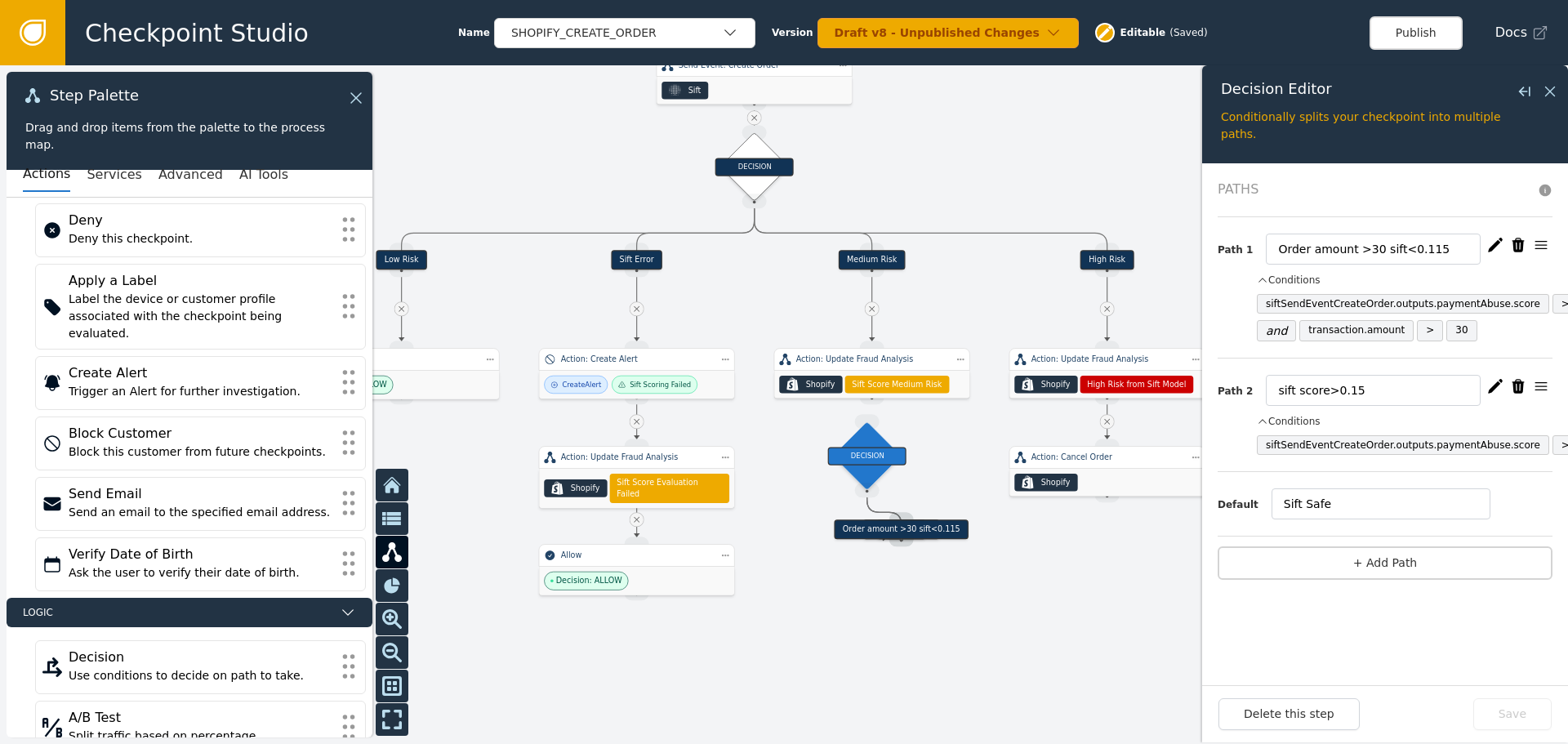
click at [886, 538] on div "Target Handle for step Order amount >30 sift<0.115 Source Handle for step" at bounding box center [902, 530] width 176 height 19
click at [1552, 88] on icon at bounding box center [1549, 91] width 18 height 18
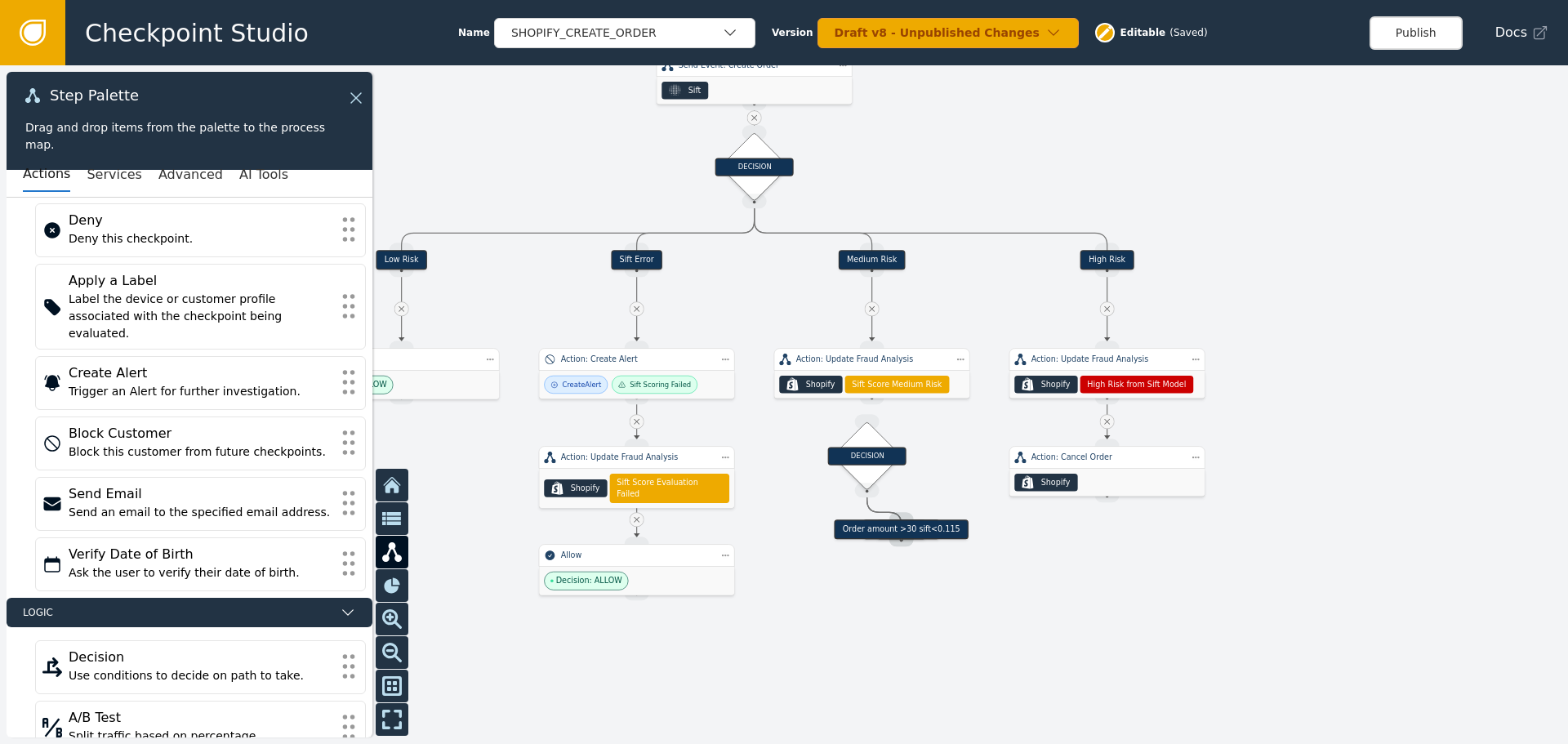
click at [984, 565] on div at bounding box center [784, 404] width 1568 height 679
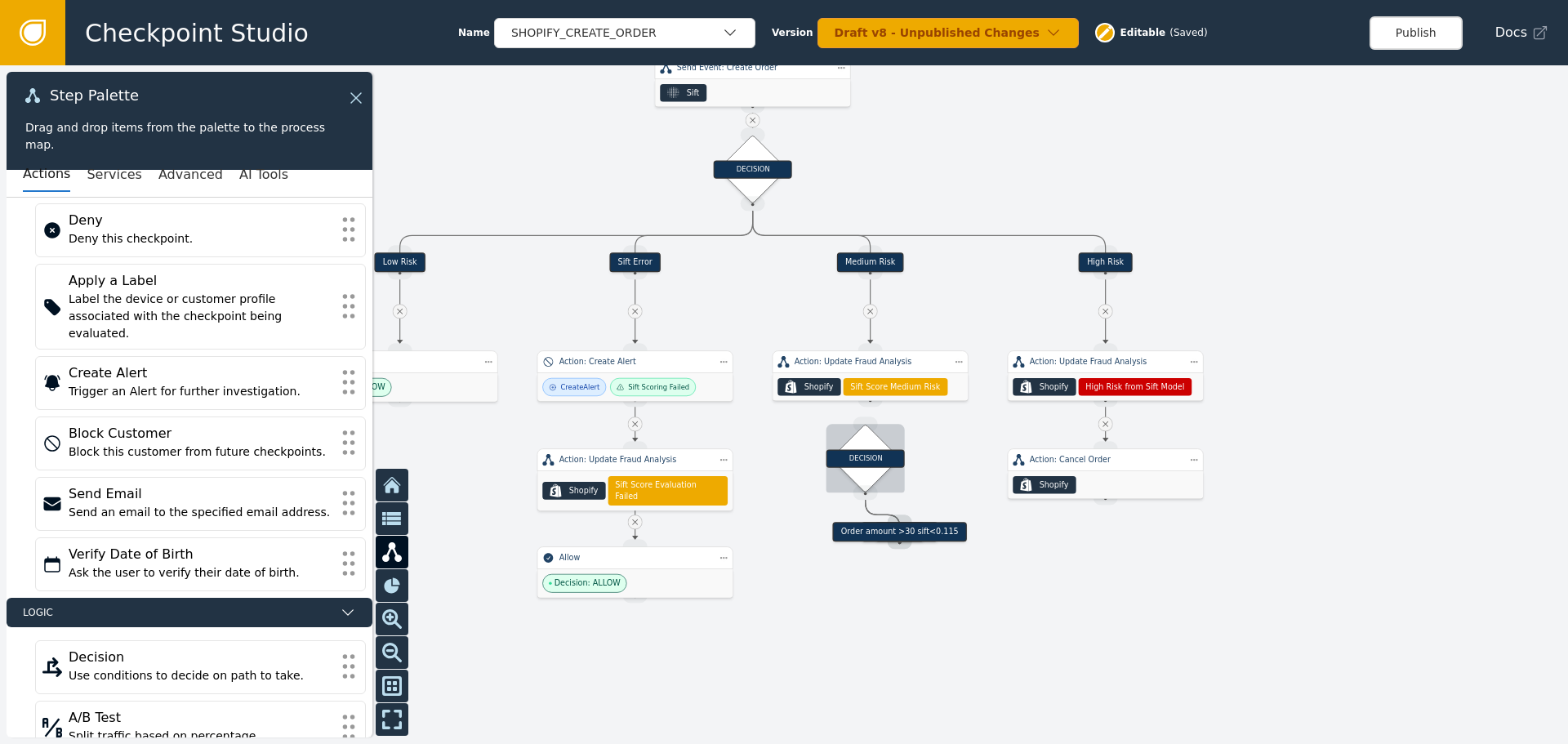
click at [867, 450] on div "DECISION" at bounding box center [865, 458] width 79 height 18
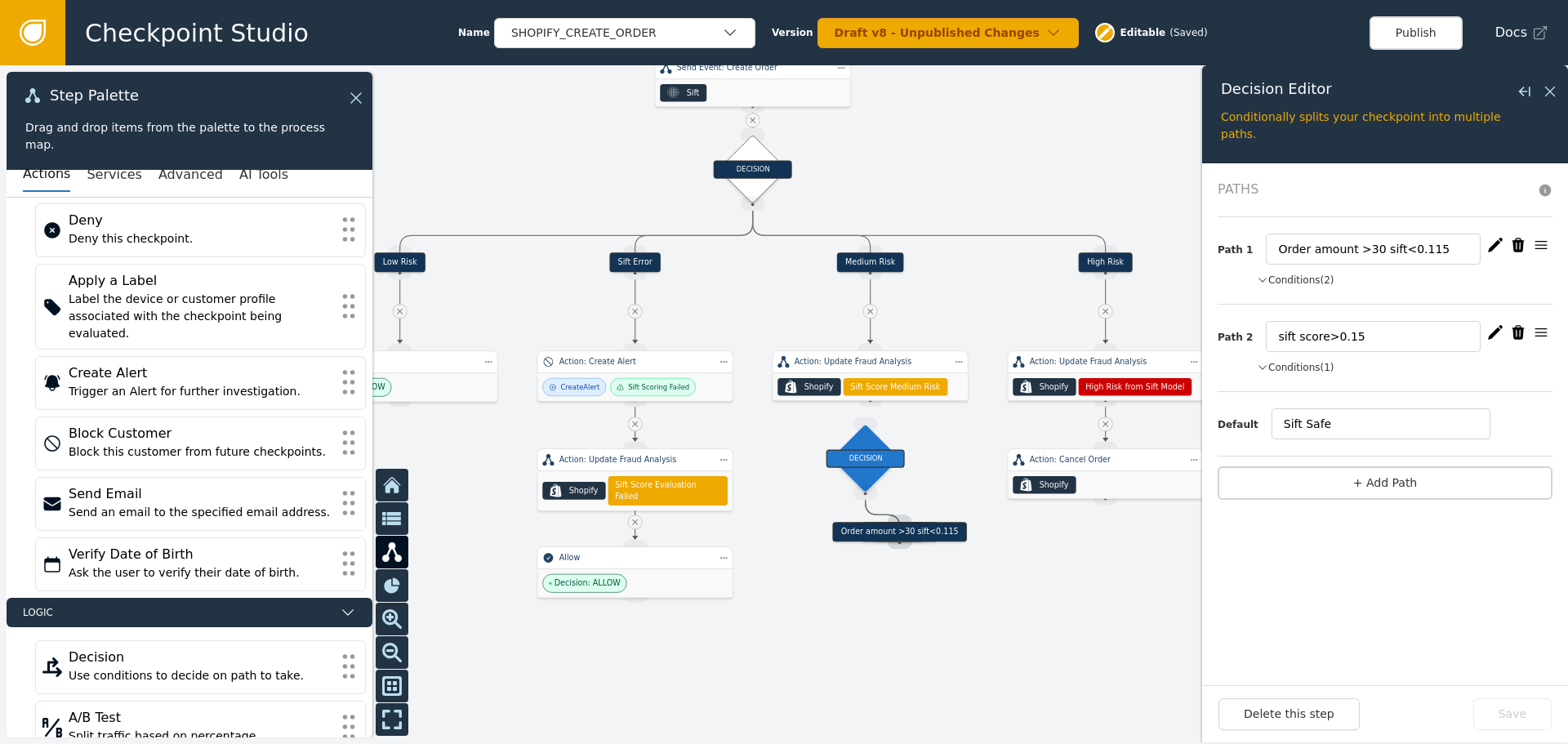
click at [1550, 99] on button "Close flyout" at bounding box center [1549, 92] width 19 height 19
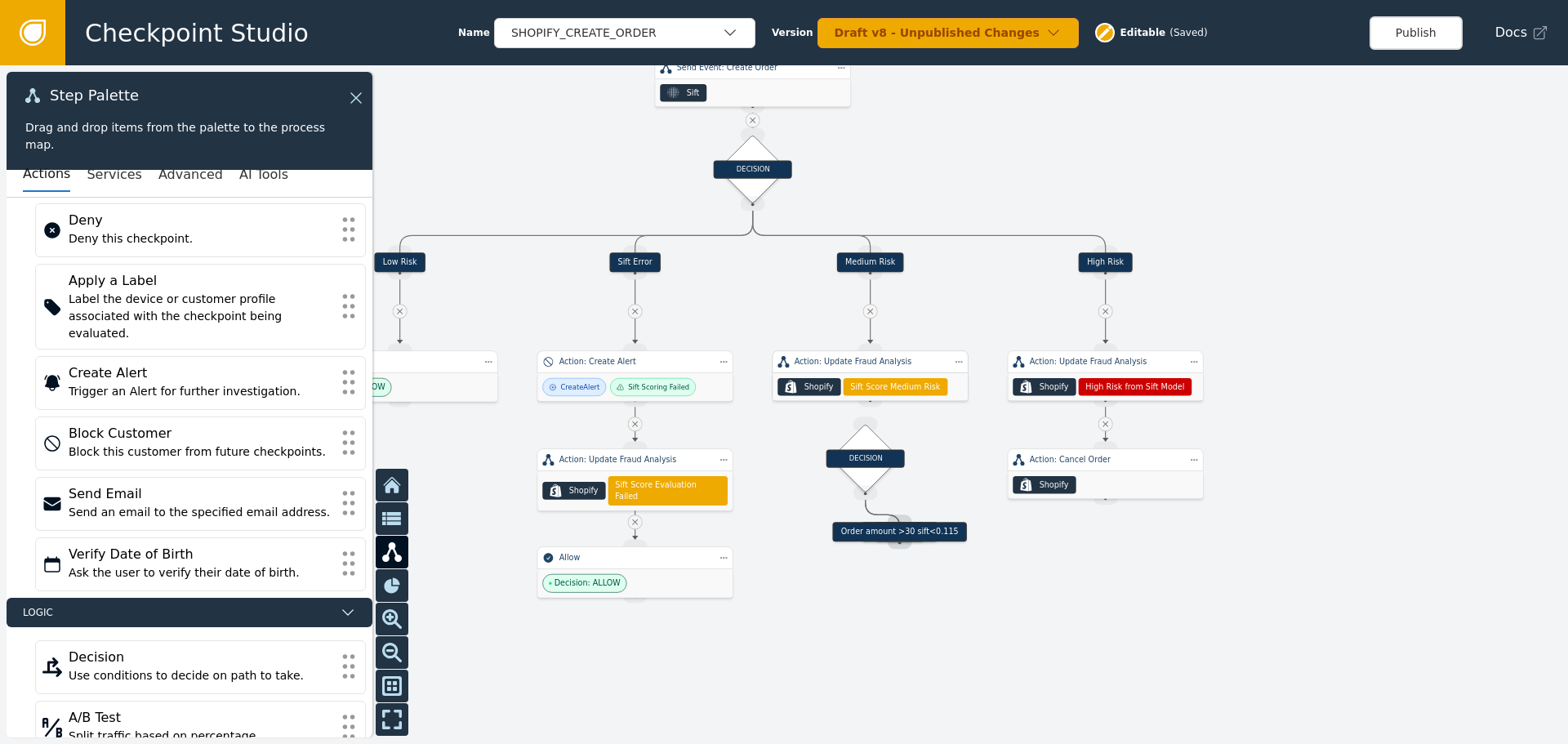
click at [871, 378] on div "Sift Score Medium Risk" at bounding box center [895, 387] width 104 height 18
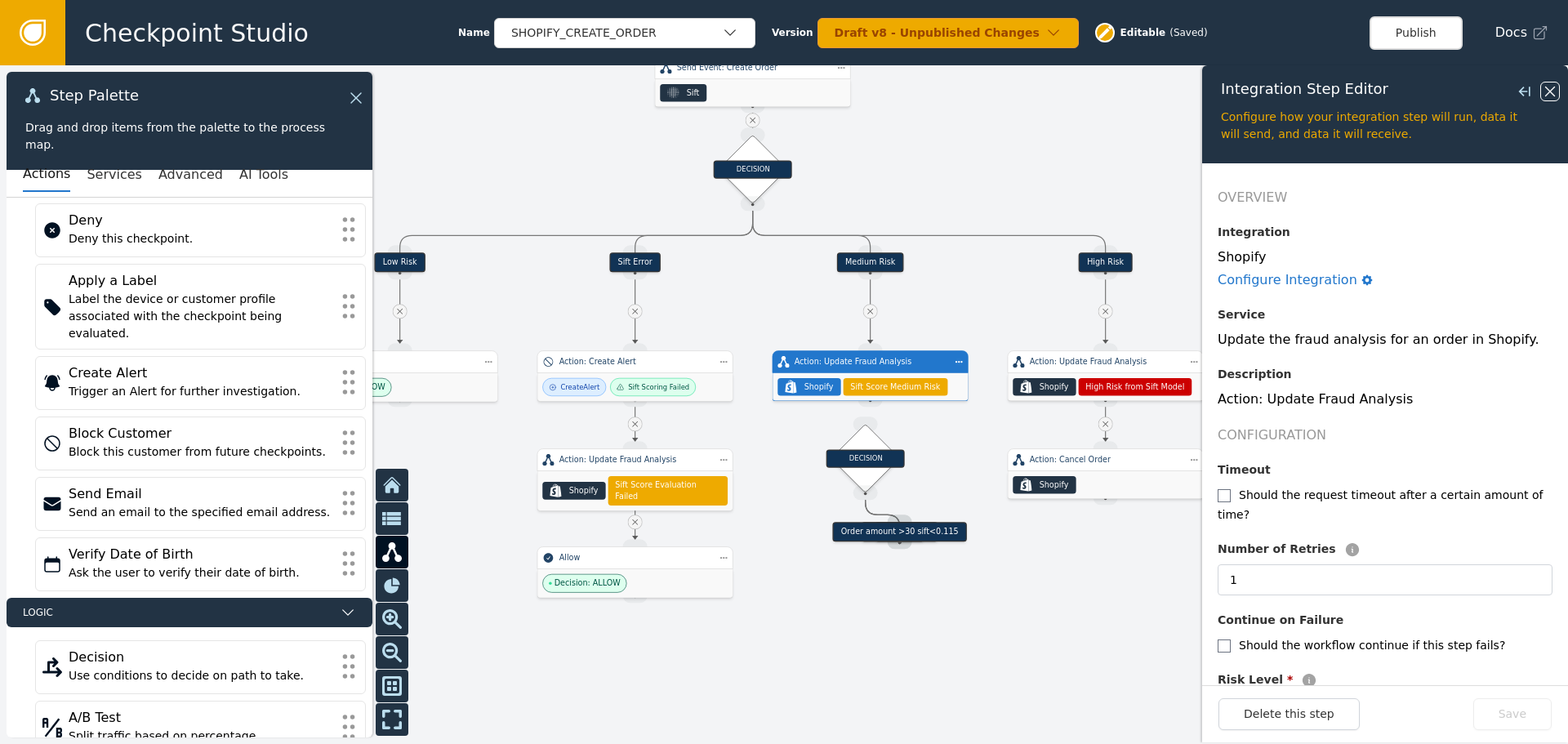
click at [1550, 99] on icon at bounding box center [1549, 91] width 18 height 18
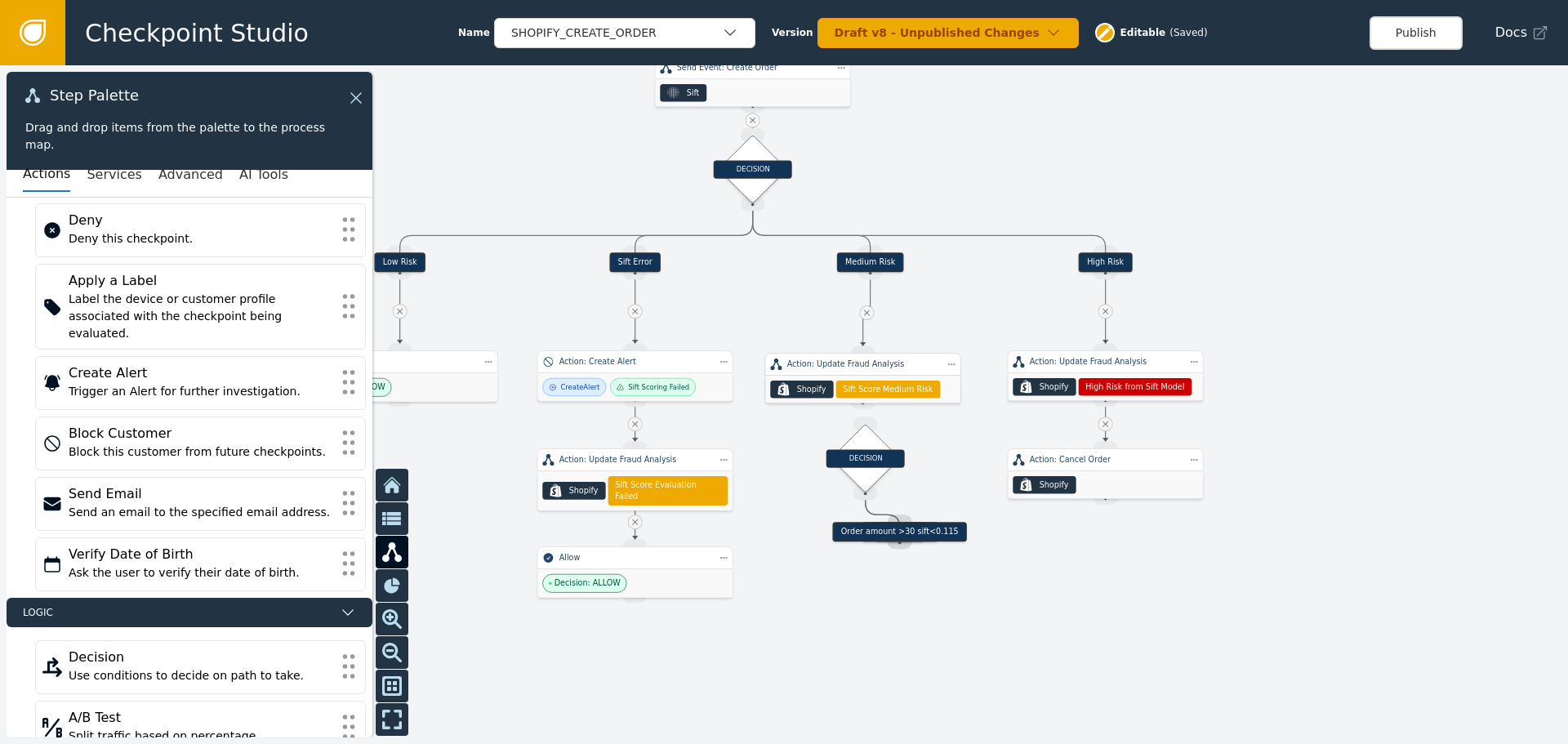
click at [851, 380] on div "Sift Score Medium Risk" at bounding box center [888, 389] width 104 height 18
click at [869, 312] on icon at bounding box center [866, 312] width 10 height 10
click at [867, 312] on icon at bounding box center [866, 312] width 10 height 10
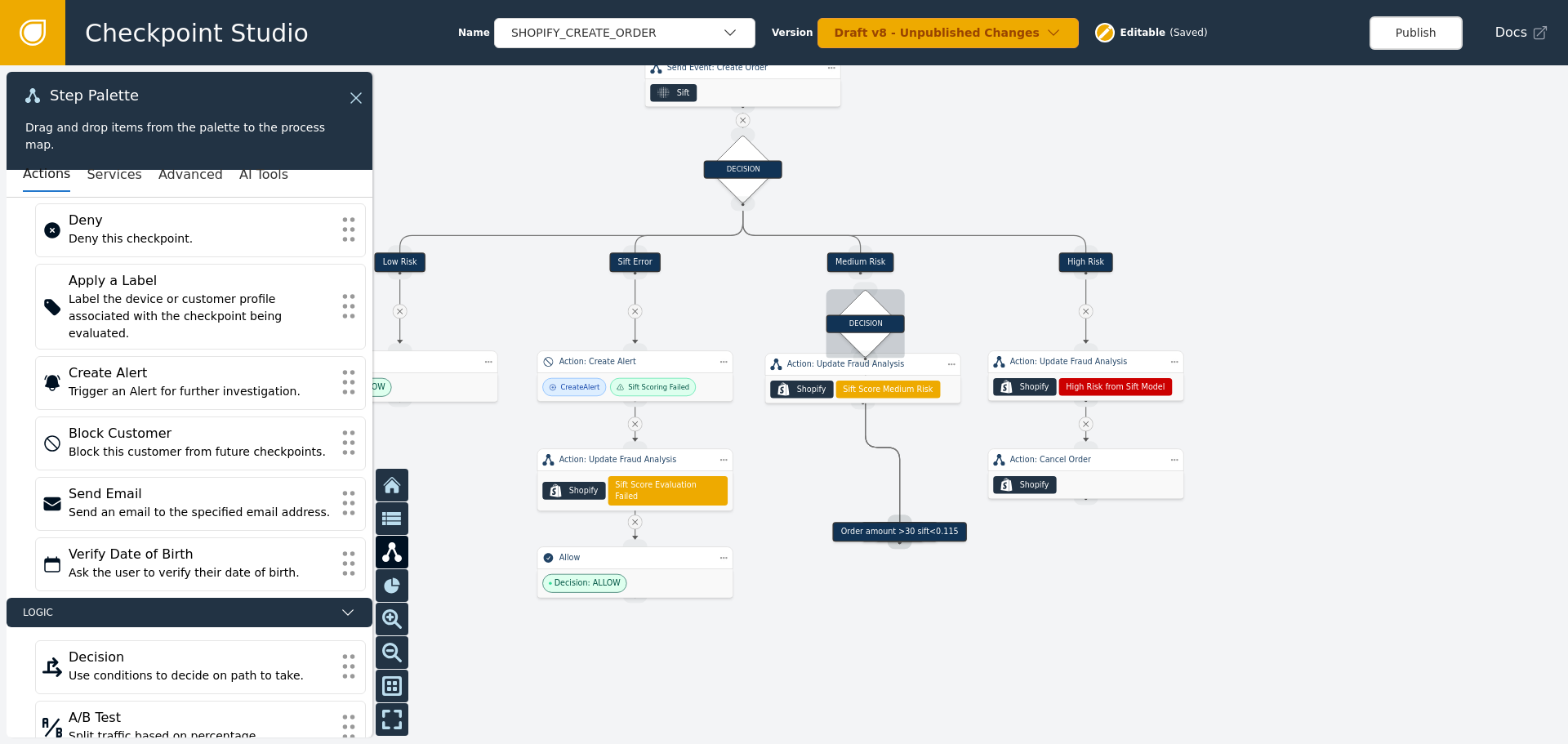
drag, startPoint x: 872, startPoint y: 471, endPoint x: 873, endPoint y: 335, distance: 136.0
click at [873, 335] on div "DECISION" at bounding box center [865, 324] width 49 height 49
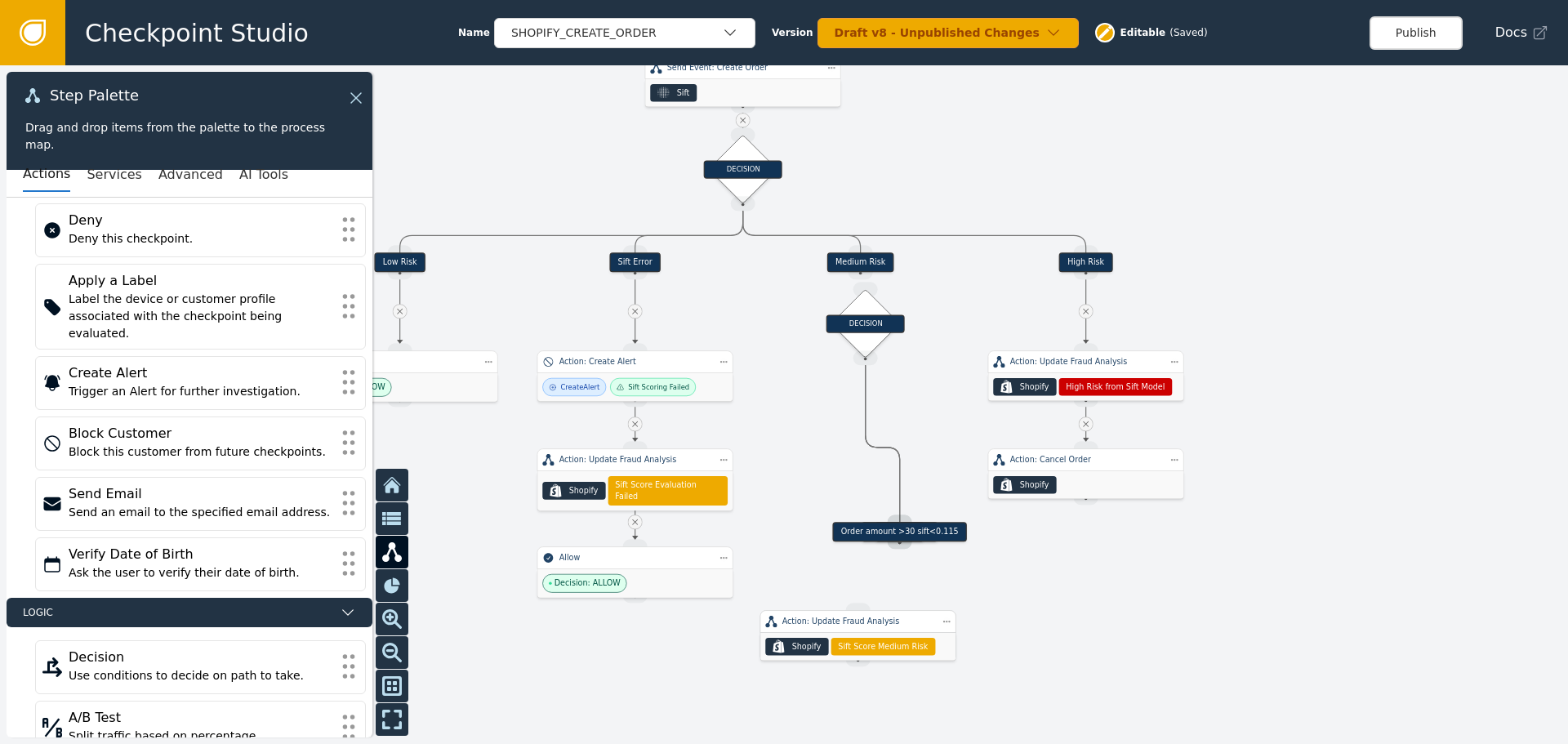
drag, startPoint x: 836, startPoint y: 391, endPoint x: 832, endPoint y: 632, distance: 241.0
click at [831, 638] on div "Sift Score Medium Risk" at bounding box center [882, 647] width 104 height 18
drag, startPoint x: 898, startPoint y: 537, endPoint x: 878, endPoint y: 466, distance: 73.8
click at [879, 465] on div "Target Handle for step Low Risk Source Handle for step Target Handle for step S…" at bounding box center [784, 404] width 1568 height 679
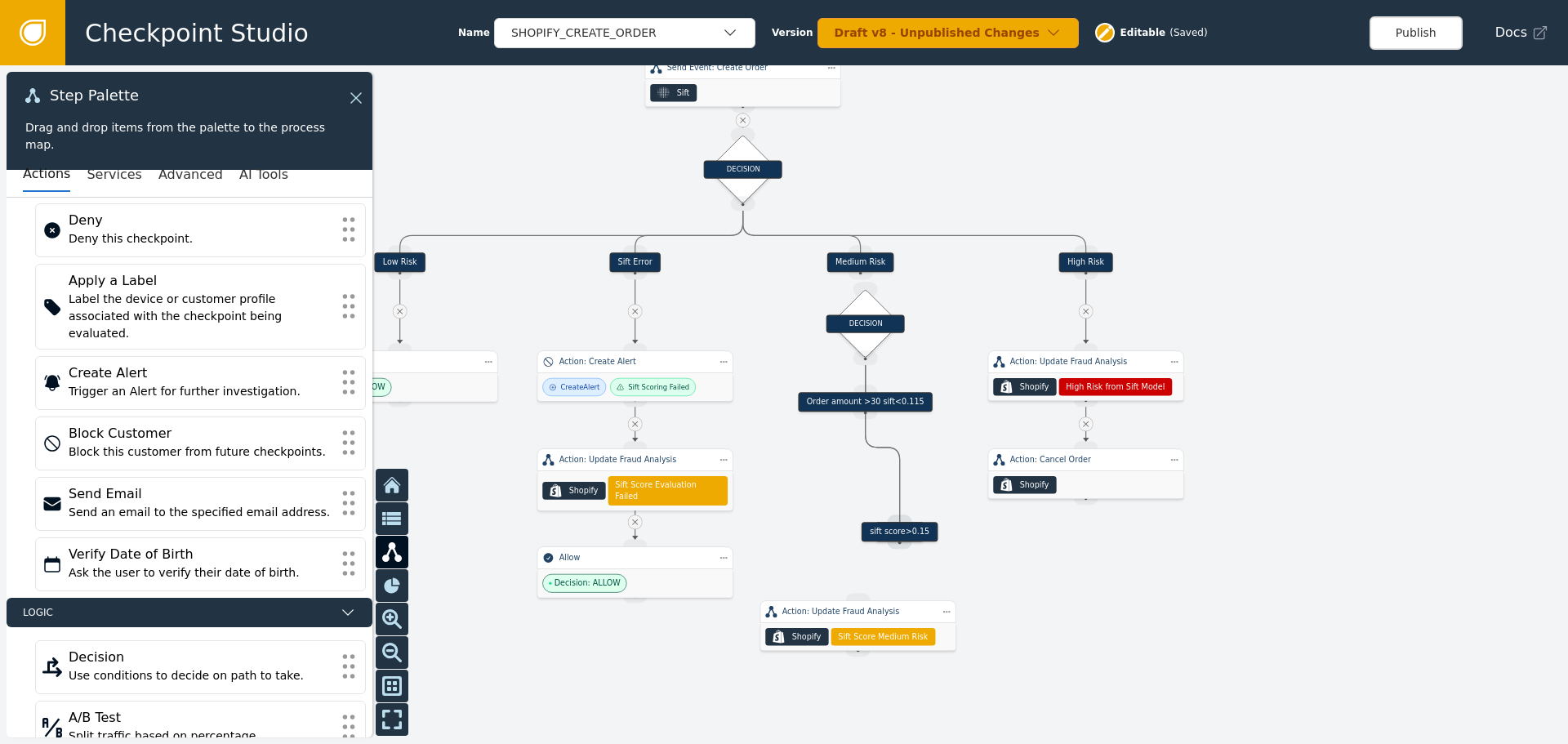
drag, startPoint x: 901, startPoint y: 532, endPoint x: 867, endPoint y: 403, distance: 133.4
click at [867, 403] on div "Order amount >30 sift<0.115" at bounding box center [865, 402] width 134 height 19
click at [861, 405] on div "Source Handle for step" at bounding box center [866, 411] width 25 height 15
click at [867, 404] on div "Source Handle for step" at bounding box center [866, 411] width 25 height 15
drag, startPoint x: 845, startPoint y: 405, endPoint x: 783, endPoint y: 483, distance: 99.6
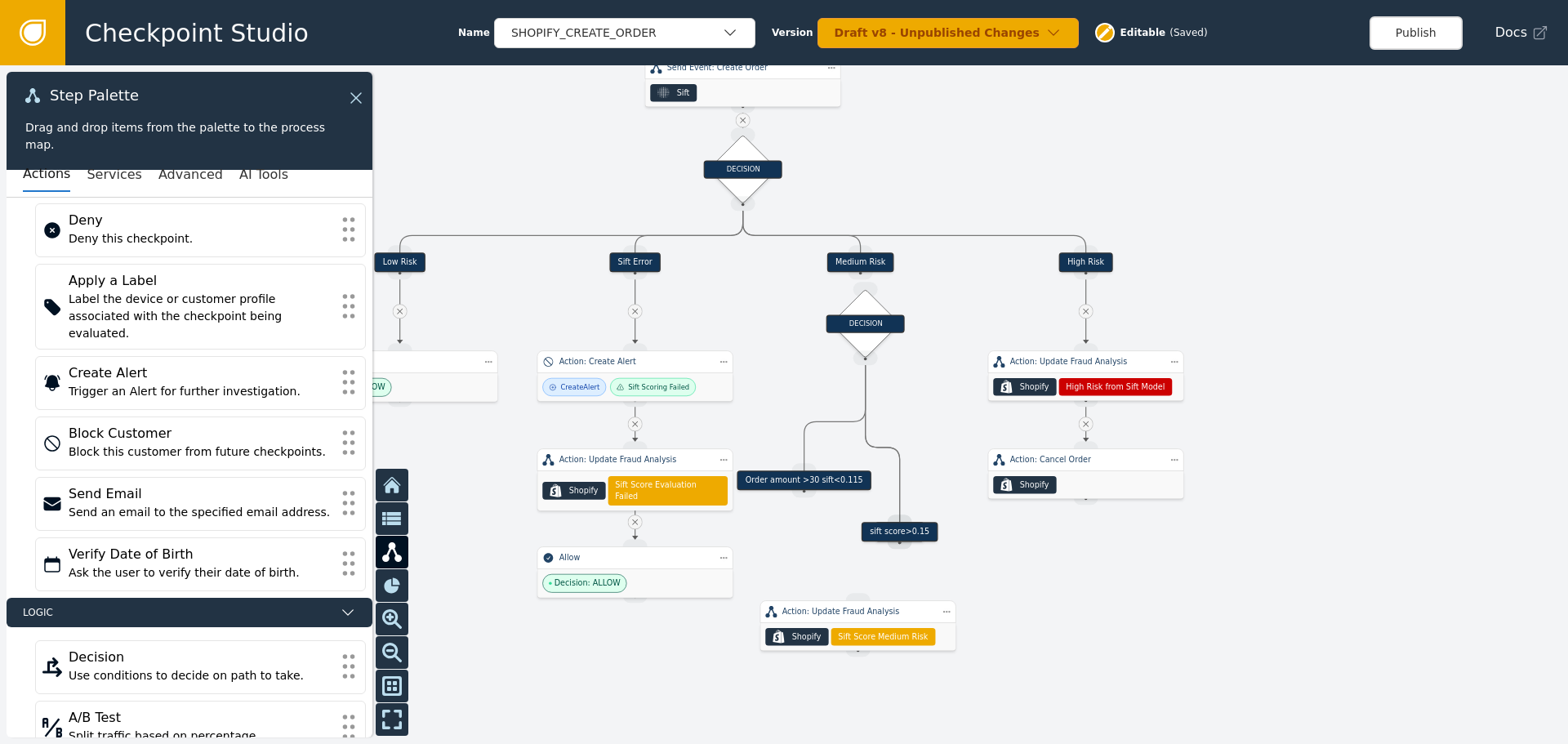
click at [783, 483] on div "Order amount >30 sift<0.115" at bounding box center [804, 480] width 134 height 19
drag, startPoint x: 896, startPoint y: 526, endPoint x: 918, endPoint y: 476, distance: 54.6
click at [918, 476] on div "sift score>0.15" at bounding box center [921, 480] width 76 height 19
click at [901, 535] on div "Source Handle for step" at bounding box center [900, 541] width 25 height 15
drag, startPoint x: 901, startPoint y: 535, endPoint x: 873, endPoint y: 508, distance: 38.9
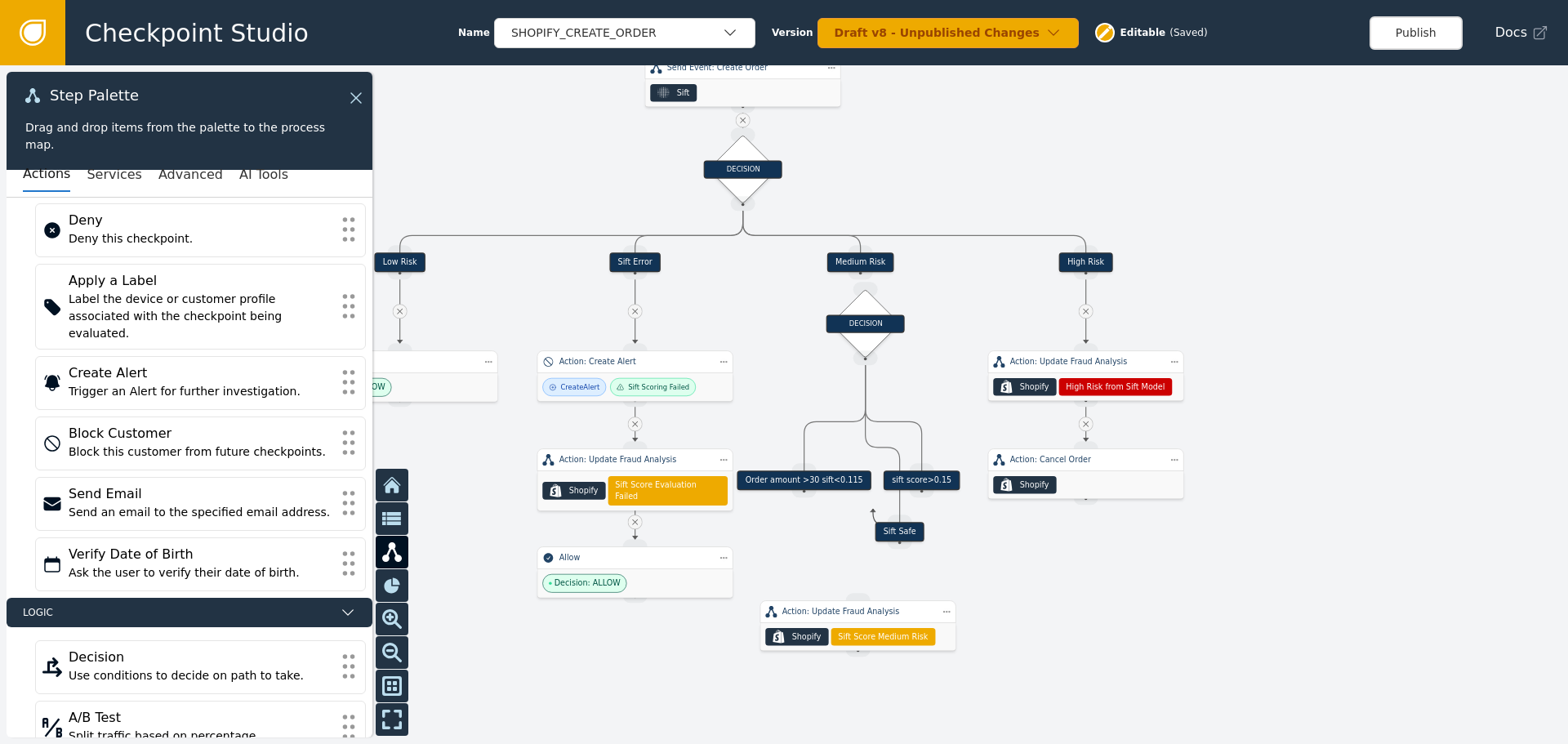
click at [873, 508] on div "Target Handle for step Low Risk Source Handle for step Target Handle for step S…" at bounding box center [784, 404] width 1568 height 679
click at [897, 536] on div "Source Handle for step" at bounding box center [900, 541] width 25 height 15
click at [897, 537] on div "Source Handle for step" at bounding box center [900, 541] width 25 height 15
click at [897, 530] on div "Sift Safe" at bounding box center [899, 531] width 49 height 19
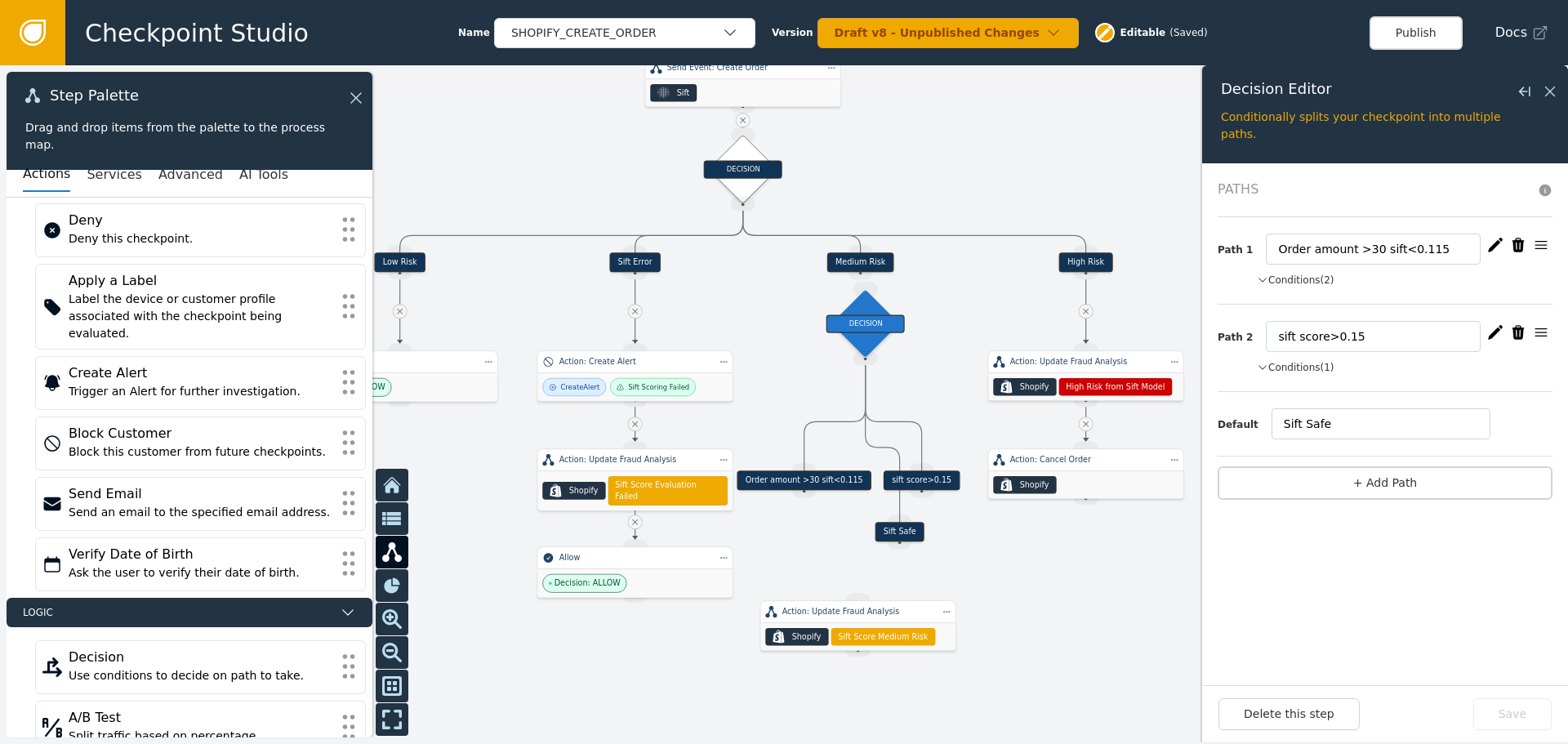
click at [1548, 433] on div "Sift Safe" at bounding box center [1412, 424] width 281 height 31
drag, startPoint x: 897, startPoint y: 534, endPoint x: 912, endPoint y: 538, distance: 15.5
click at [912, 538] on div "Source Handle for step" at bounding box center [900, 541] width 25 height 15
drag, startPoint x: 898, startPoint y: 536, endPoint x: 865, endPoint y: 410, distance: 130.2
click at [865, 410] on div "Target Handle for step Low Risk Source Handle for step Target Handle for step S…" at bounding box center [784, 404] width 1568 height 679
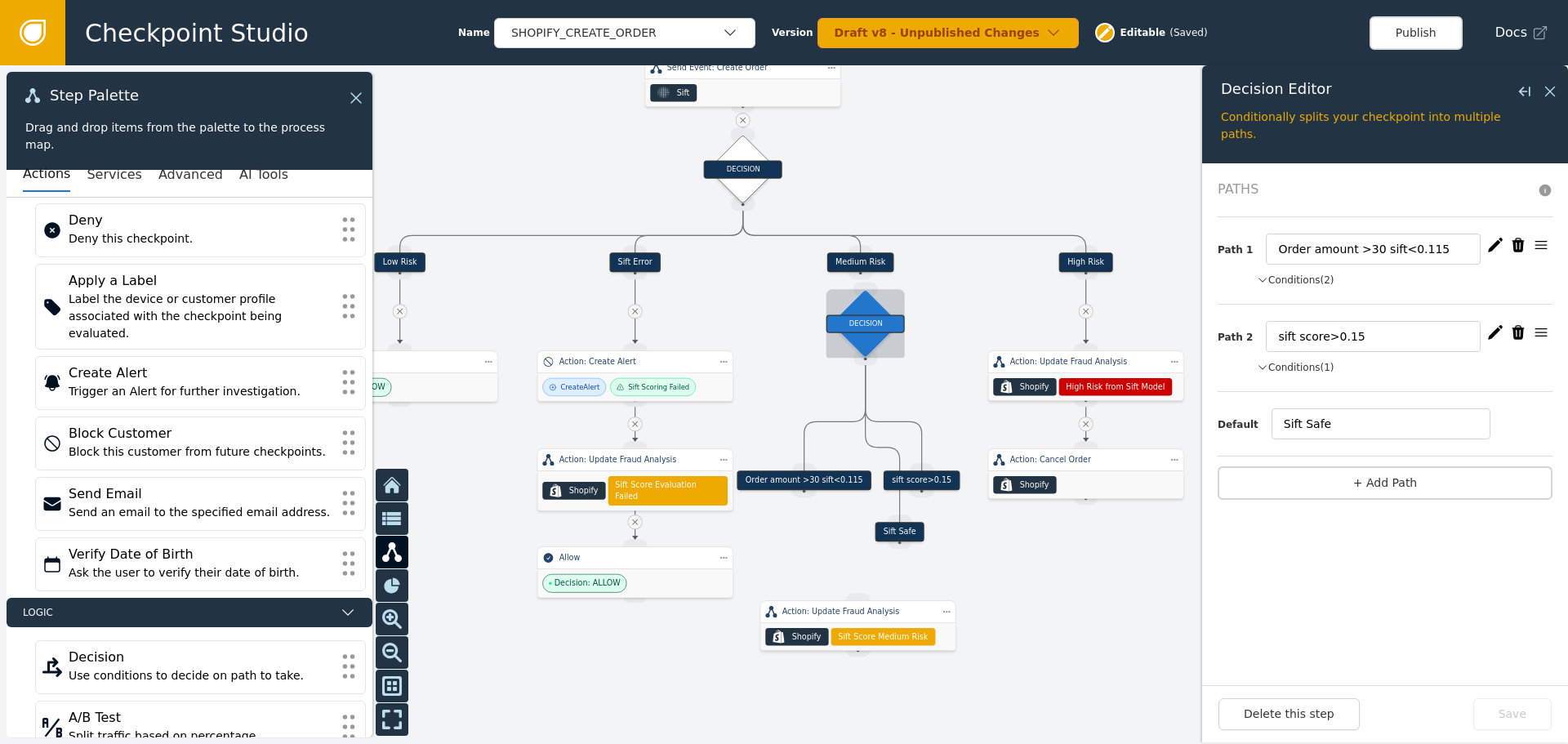
click at [873, 323] on div "DECISION" at bounding box center [865, 323] width 79 height 18
drag, startPoint x: 899, startPoint y: 537, endPoint x: 874, endPoint y: 445, distance: 95.3
click at [874, 445] on div "Target Handle for step Low Risk Source Handle for step Target Handle for step S…" at bounding box center [784, 404] width 1568 height 679
drag, startPoint x: 897, startPoint y: 535, endPoint x: 912, endPoint y: 522, distance: 19.8
click at [912, 522] on div "Target Handle for step Sift Safe Source Handle for step" at bounding box center [900, 531] width 176 height 19
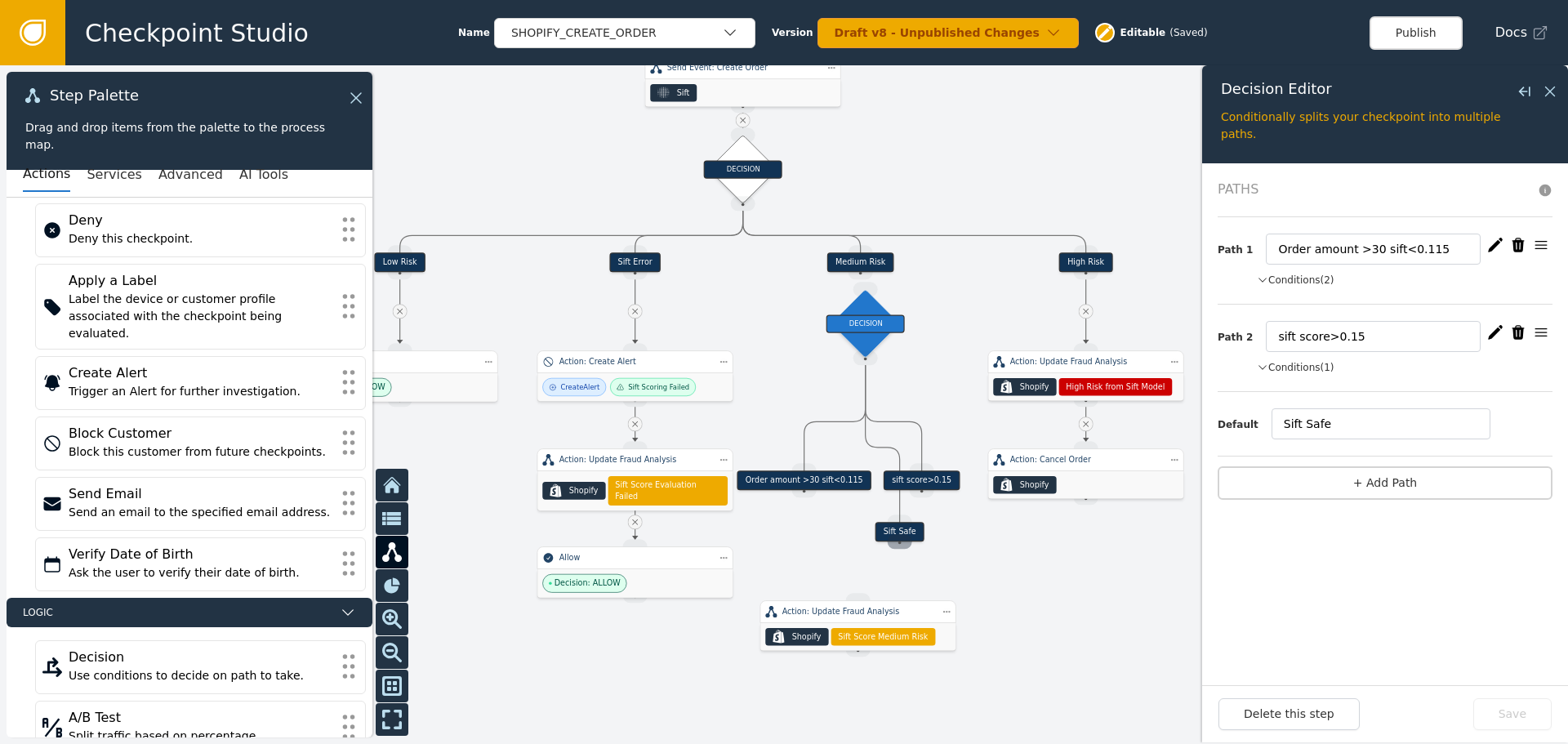
click at [903, 540] on div "Source Handle for step" at bounding box center [900, 541] width 25 height 15
click at [1498, 417] on div "Sift Safe" at bounding box center [1412, 424] width 281 height 31
click at [805, 487] on div "Source Handle for step" at bounding box center [805, 490] width 25 height 15
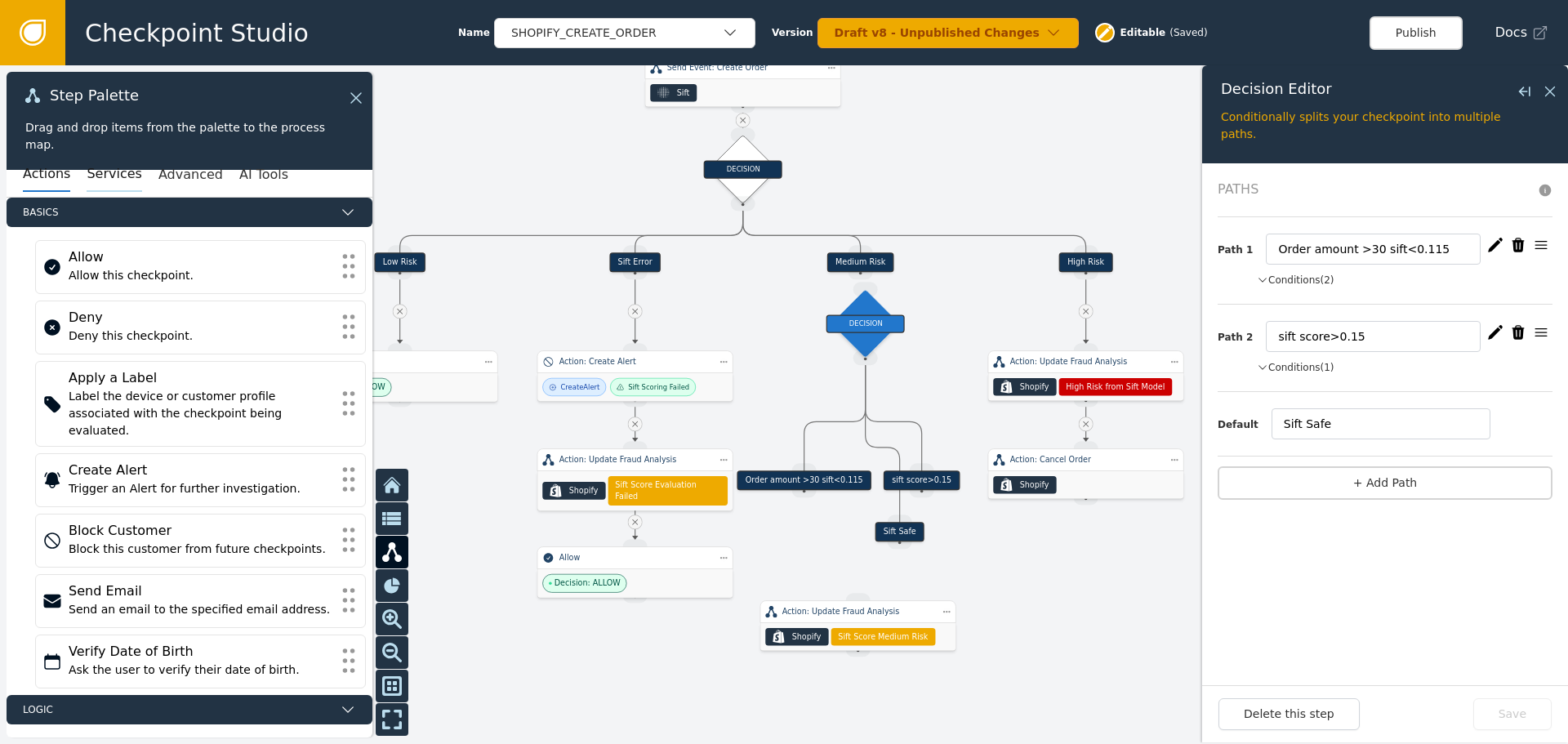
click at [109, 186] on button "Services" at bounding box center [114, 175] width 55 height 34
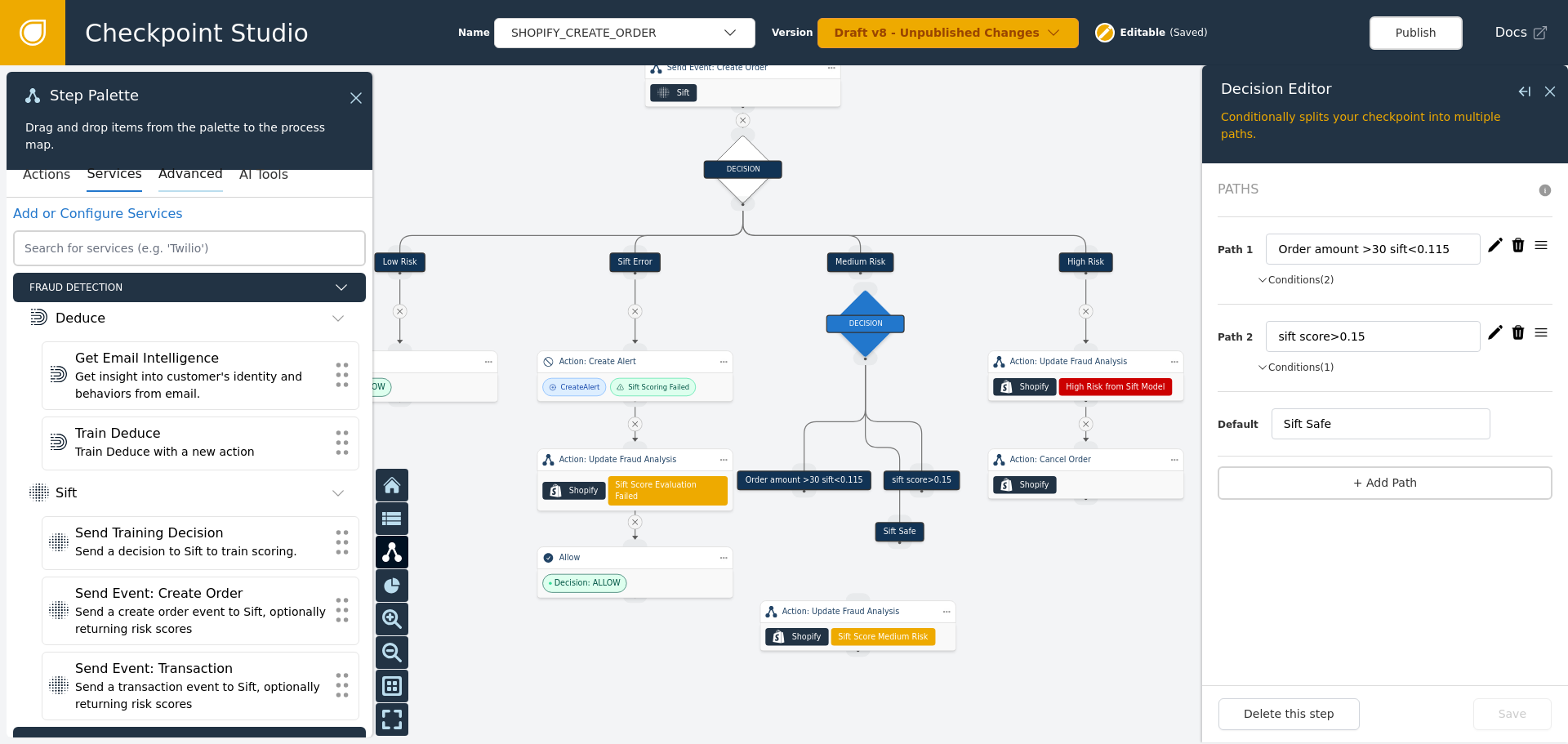
click at [159, 180] on button "Advanced" at bounding box center [191, 175] width 64 height 34
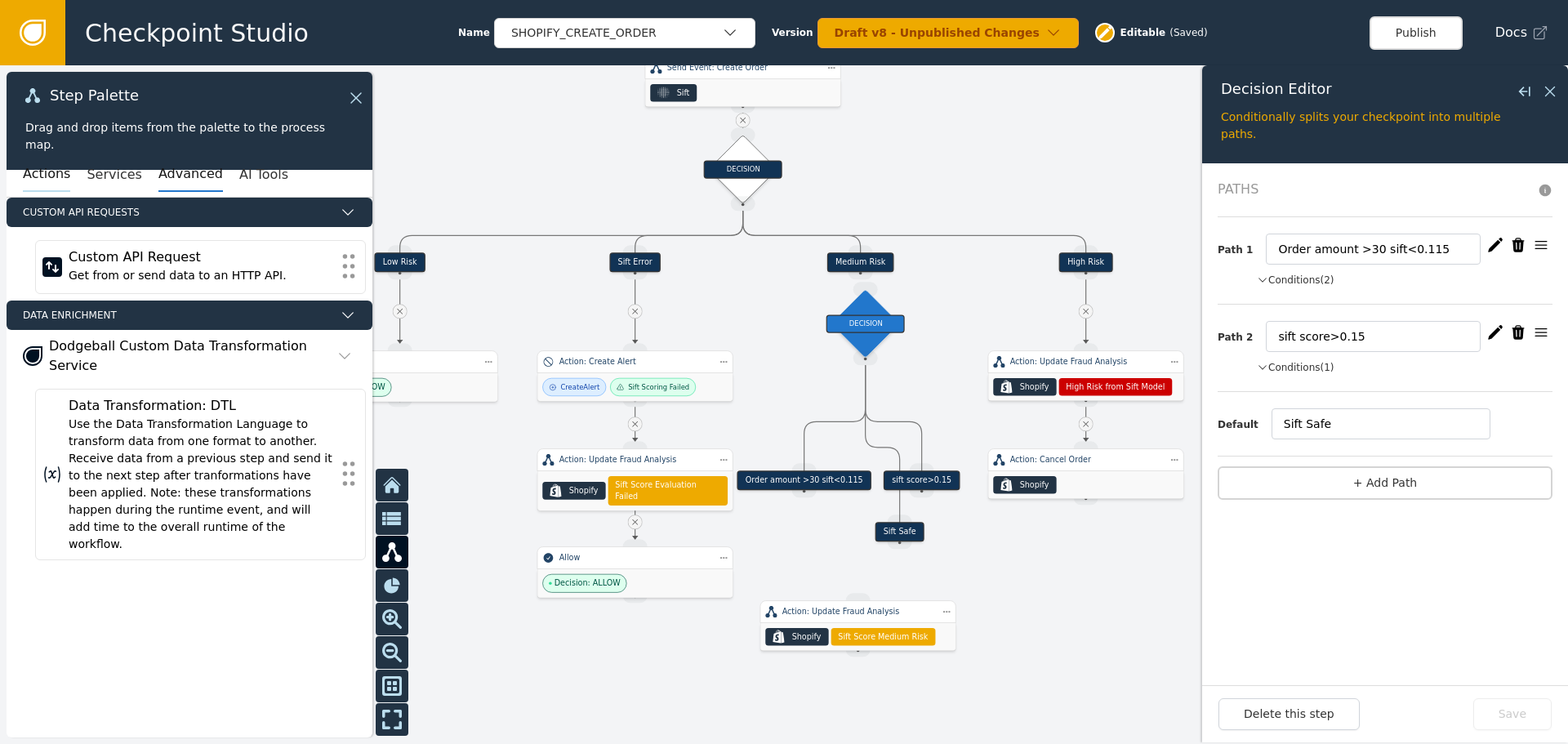
click at [26, 177] on button "Actions" at bounding box center [47, 175] width 48 height 34
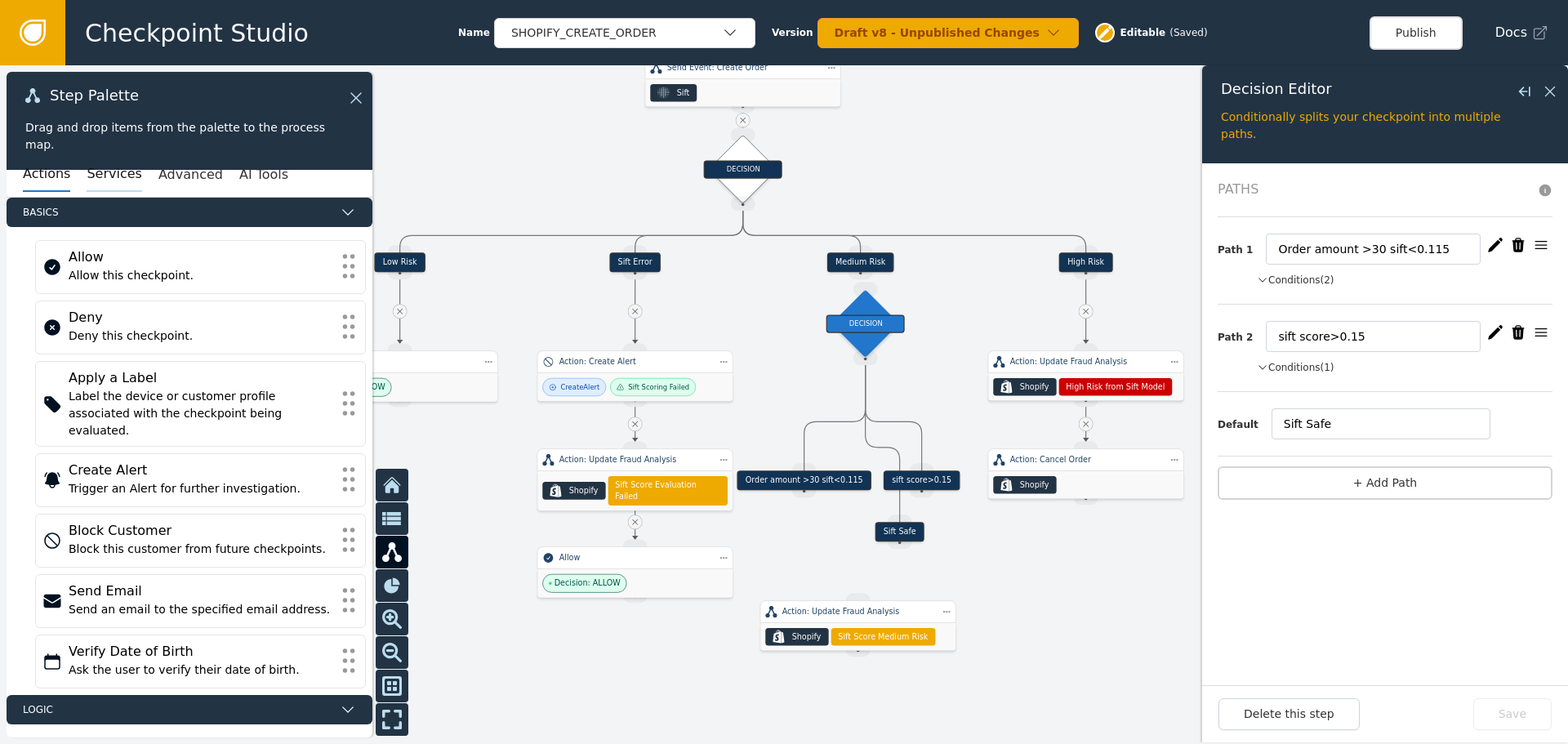
click at [107, 169] on button "Services" at bounding box center [114, 175] width 55 height 34
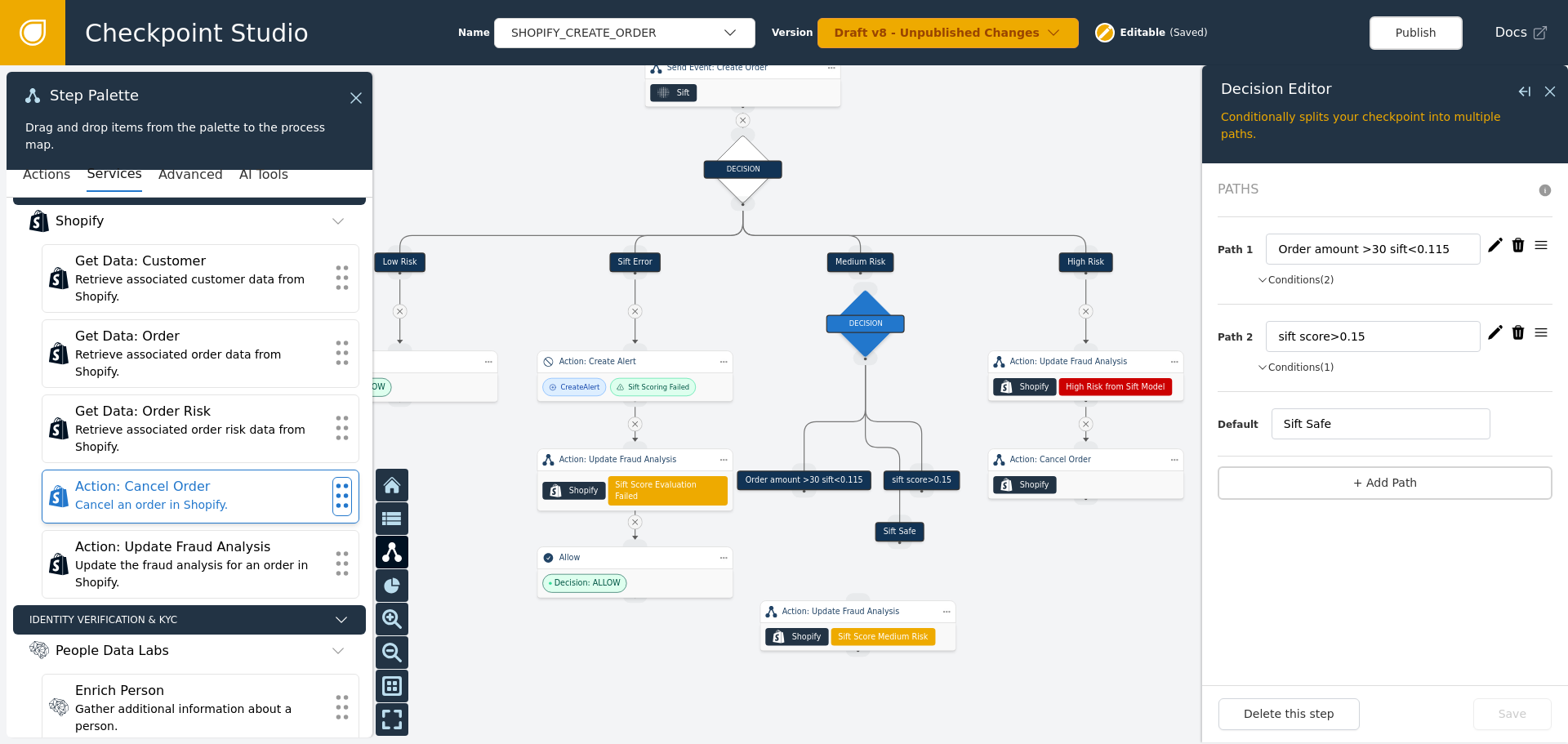
scroll to position [572, 0]
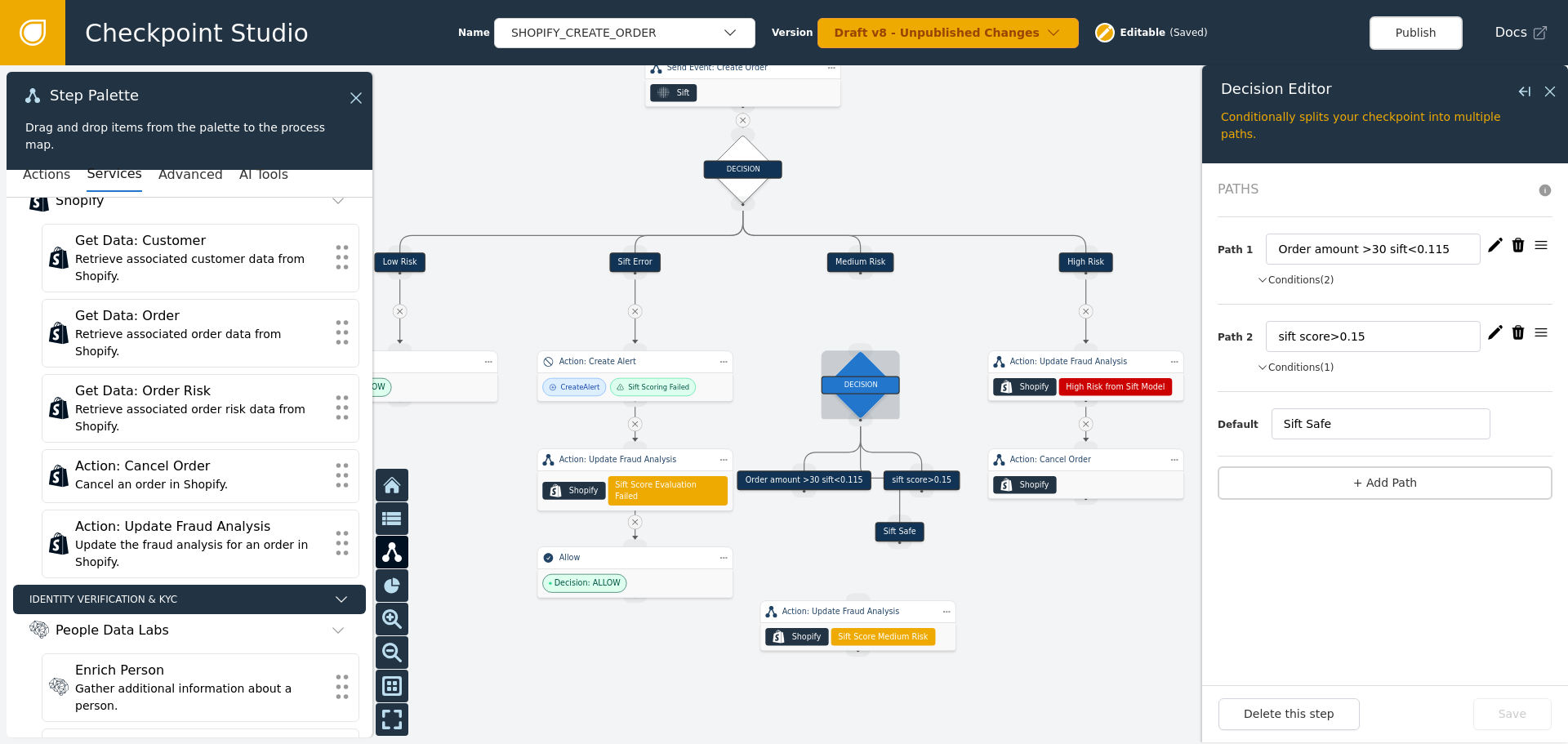
drag, startPoint x: 867, startPoint y: 334, endPoint x: 860, endPoint y: 390, distance: 56.4
click at [860, 390] on div "DECISION" at bounding box center [860, 385] width 79 height 18
drag, startPoint x: 862, startPoint y: 268, endPoint x: 860, endPoint y: 373, distance: 105.0
click at [860, 229] on div "Target Handle for step Low Risk Source Handle for step Target Handle for step S…" at bounding box center [870, 25] width 941 height 408
drag, startPoint x: 859, startPoint y: 395, endPoint x: 859, endPoint y: 359, distance: 36.0
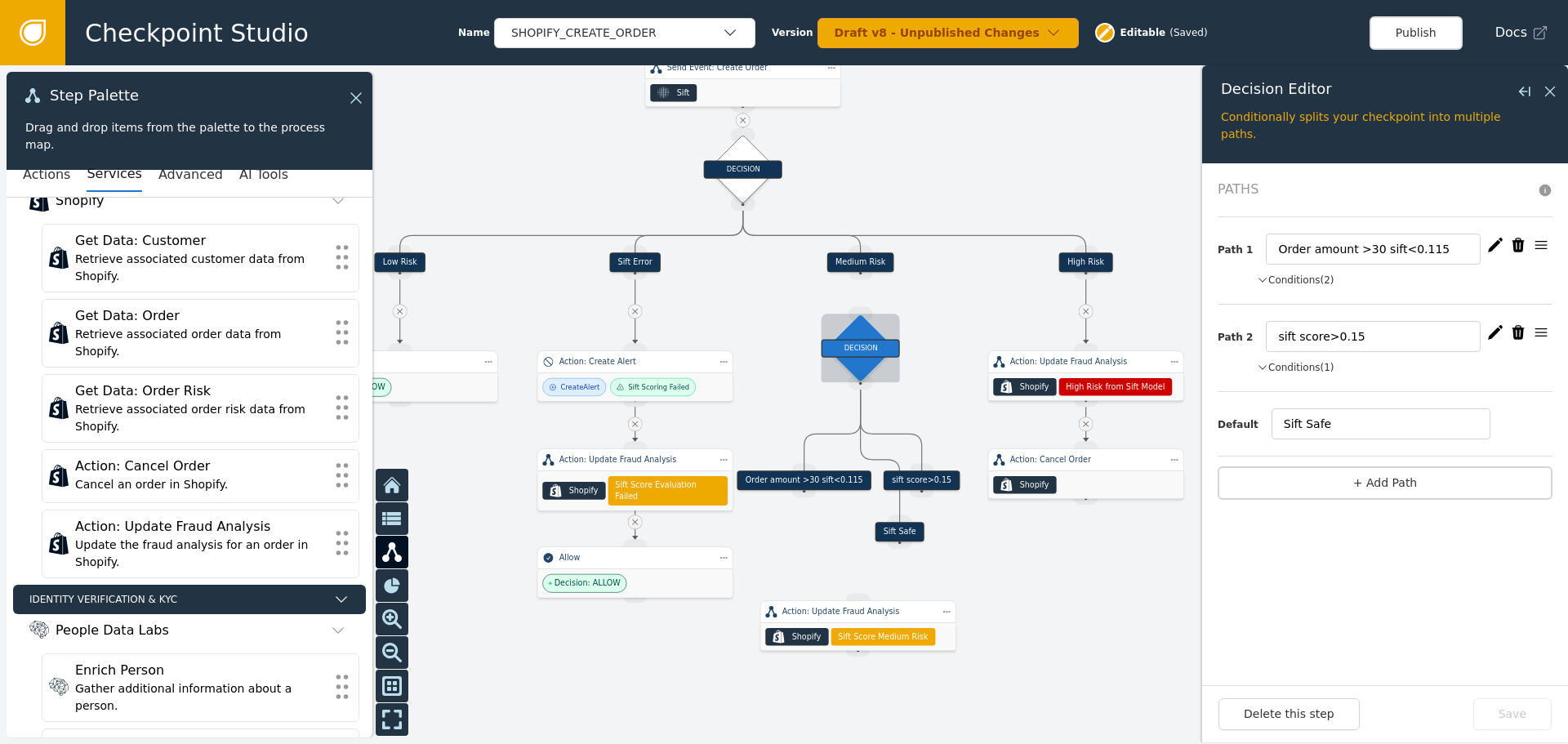
click at [859, 359] on div "DECISION" at bounding box center [860, 348] width 49 height 49
click at [866, 363] on div "DECISION" at bounding box center [862, 357] width 49 height 49
drag, startPoint x: 898, startPoint y: 534, endPoint x: 894, endPoint y: 543, distance: 9.8
click at [894, 543] on div "Source Handle for step" at bounding box center [900, 541] width 25 height 15
click at [897, 538] on div "Source Handle for step" at bounding box center [900, 541] width 25 height 15
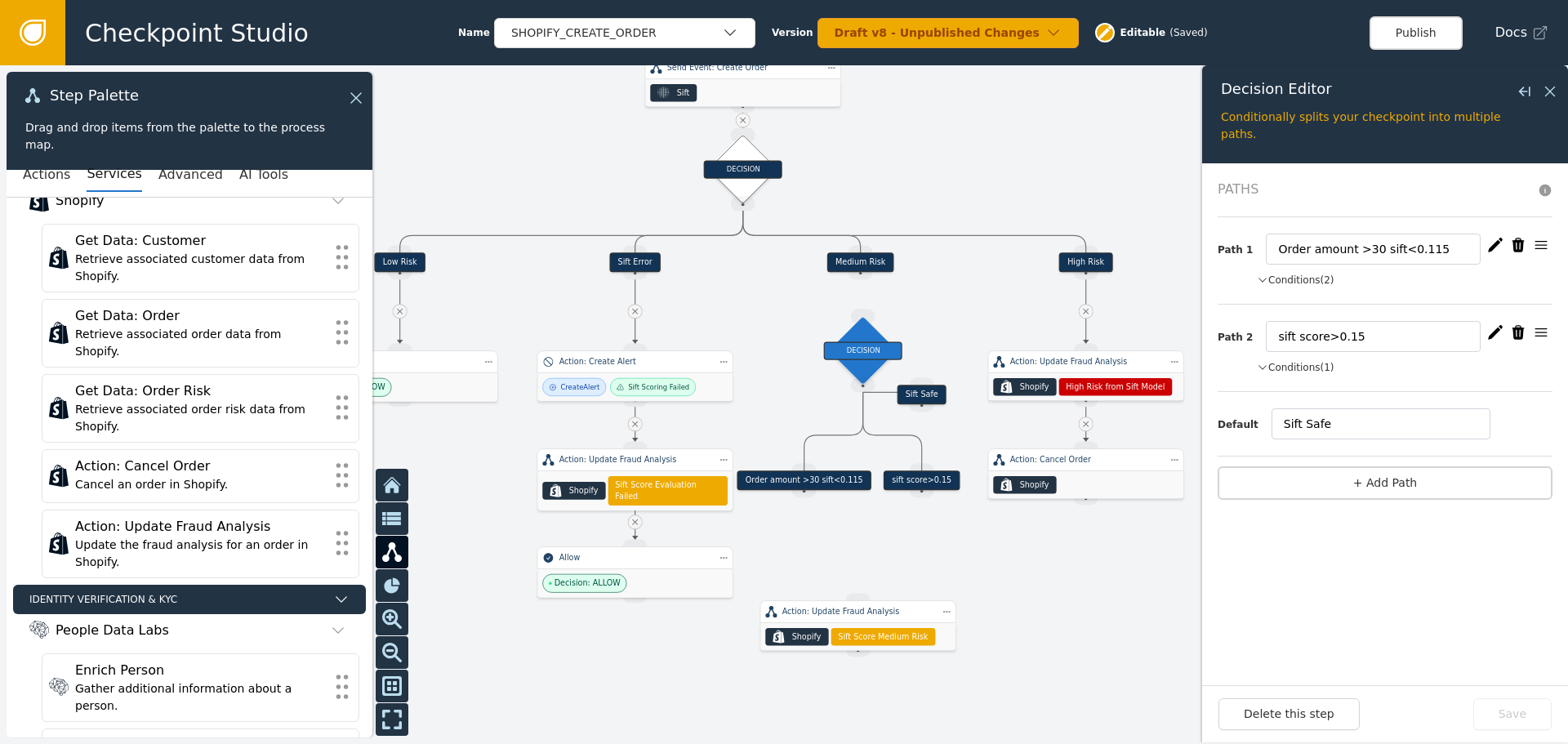
drag, startPoint x: 906, startPoint y: 527, endPoint x: 928, endPoint y: 388, distance: 140.7
click at [928, 388] on div "Sift Safe" at bounding box center [921, 395] width 49 height 19
drag, startPoint x: 860, startPoint y: 271, endPoint x: 860, endPoint y: 303, distance: 32.0
click at [866, 229] on div "Target Handle for step Low Risk Source Handle for step Target Handle for step S…" at bounding box center [870, 25] width 941 height 408
drag, startPoint x: 860, startPoint y: 272, endPoint x: 861, endPoint y: 297, distance: 25.0
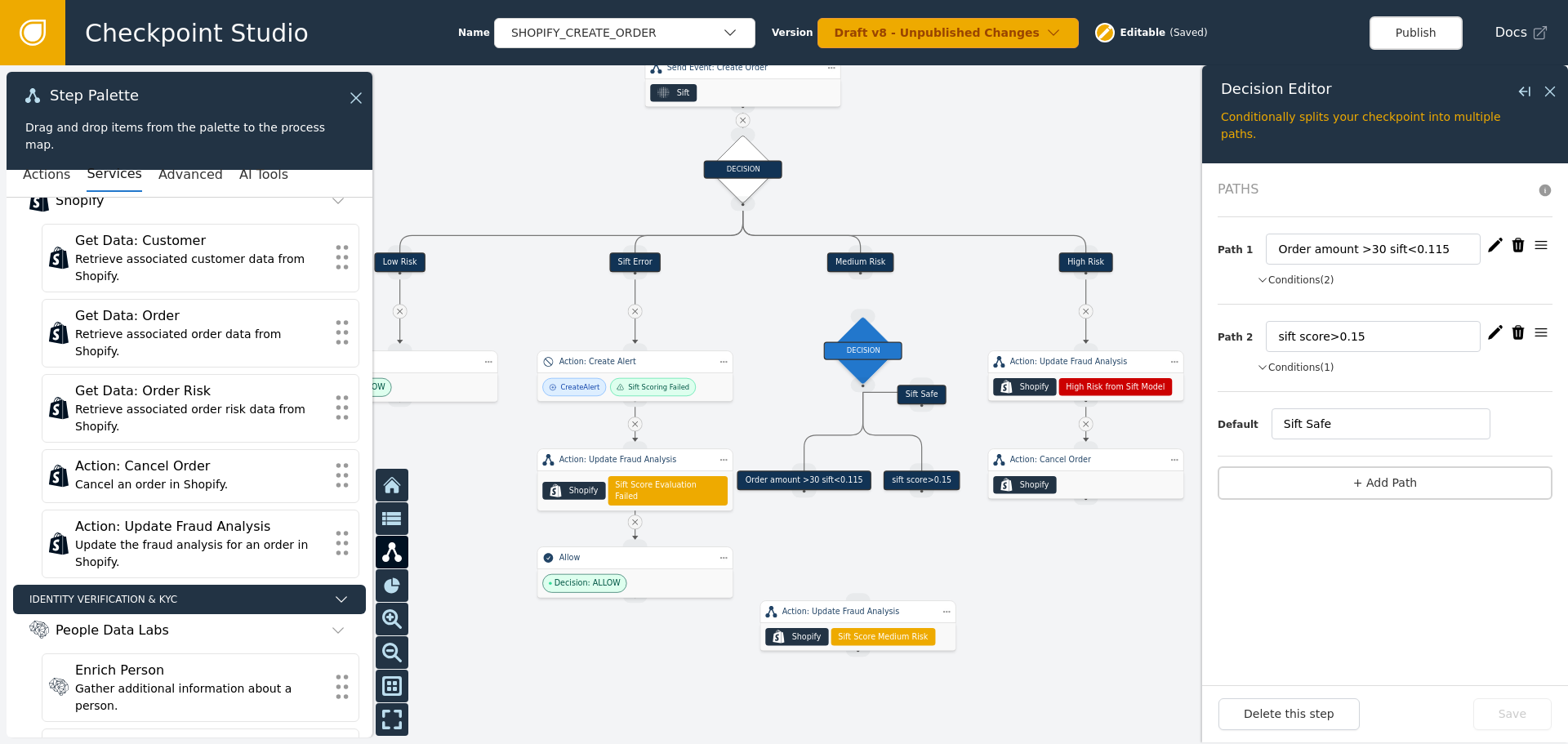
click at [861, 297] on div "Target Handle for step Low Risk Source Handle for step Target Handle for step S…" at bounding box center [784, 404] width 1568 height 679
click at [859, 334] on div "DECISION" at bounding box center [862, 350] width 49 height 49
click at [851, 251] on div at bounding box center [784, 404] width 1568 height 679
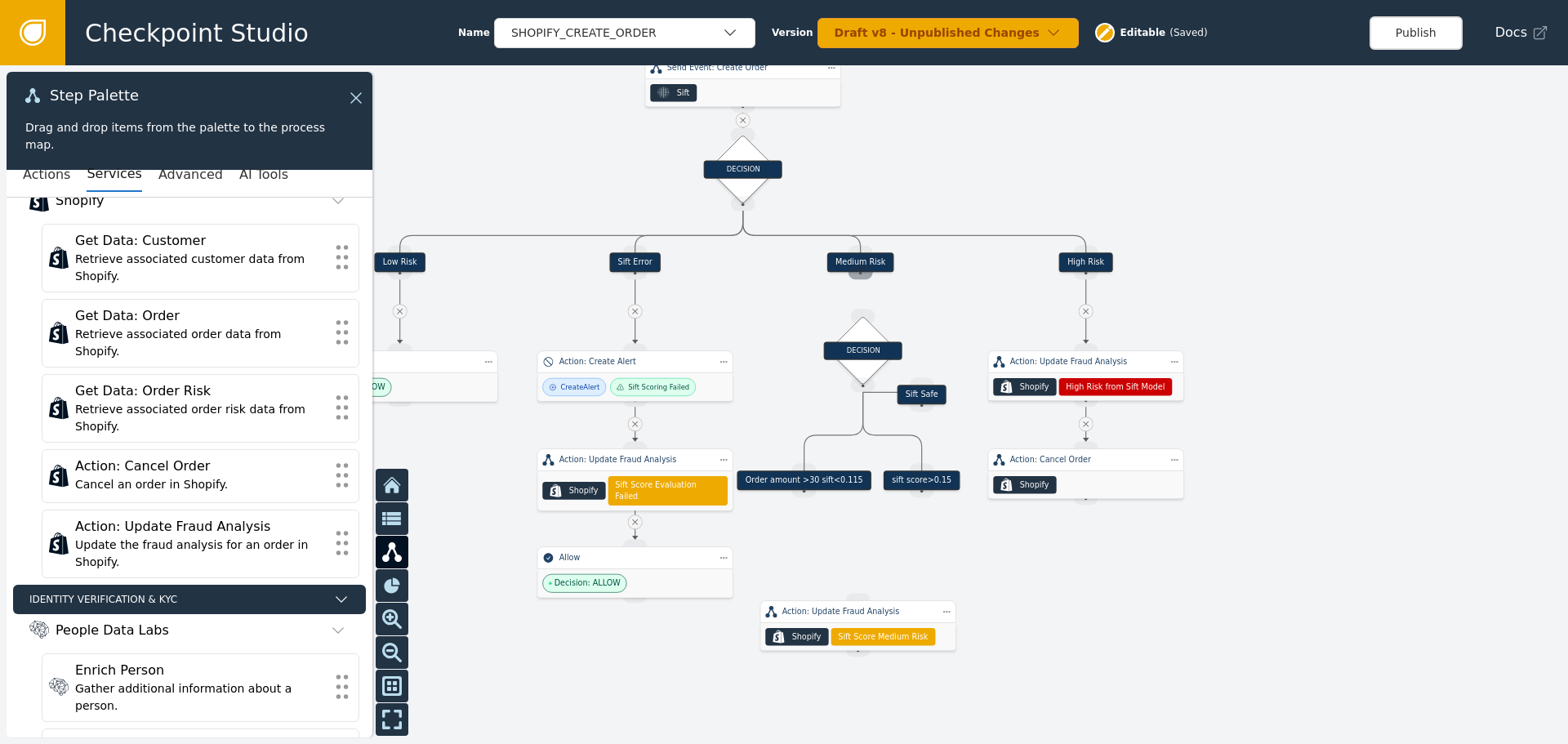
click at [858, 268] on div "Source Handle for step" at bounding box center [860, 272] width 25 height 15
drag, startPoint x: 864, startPoint y: 267, endPoint x: 864, endPoint y: 334, distance: 67.0
click at [864, 229] on div "Target Handle for step Low Risk Source Handle for step Target Handle for step S…" at bounding box center [870, 25] width 941 height 408
drag, startPoint x: 859, startPoint y: 364, endPoint x: 859, endPoint y: 378, distance: 14.0
click at [859, 378] on div "DECISION" at bounding box center [863, 372] width 79 height 18
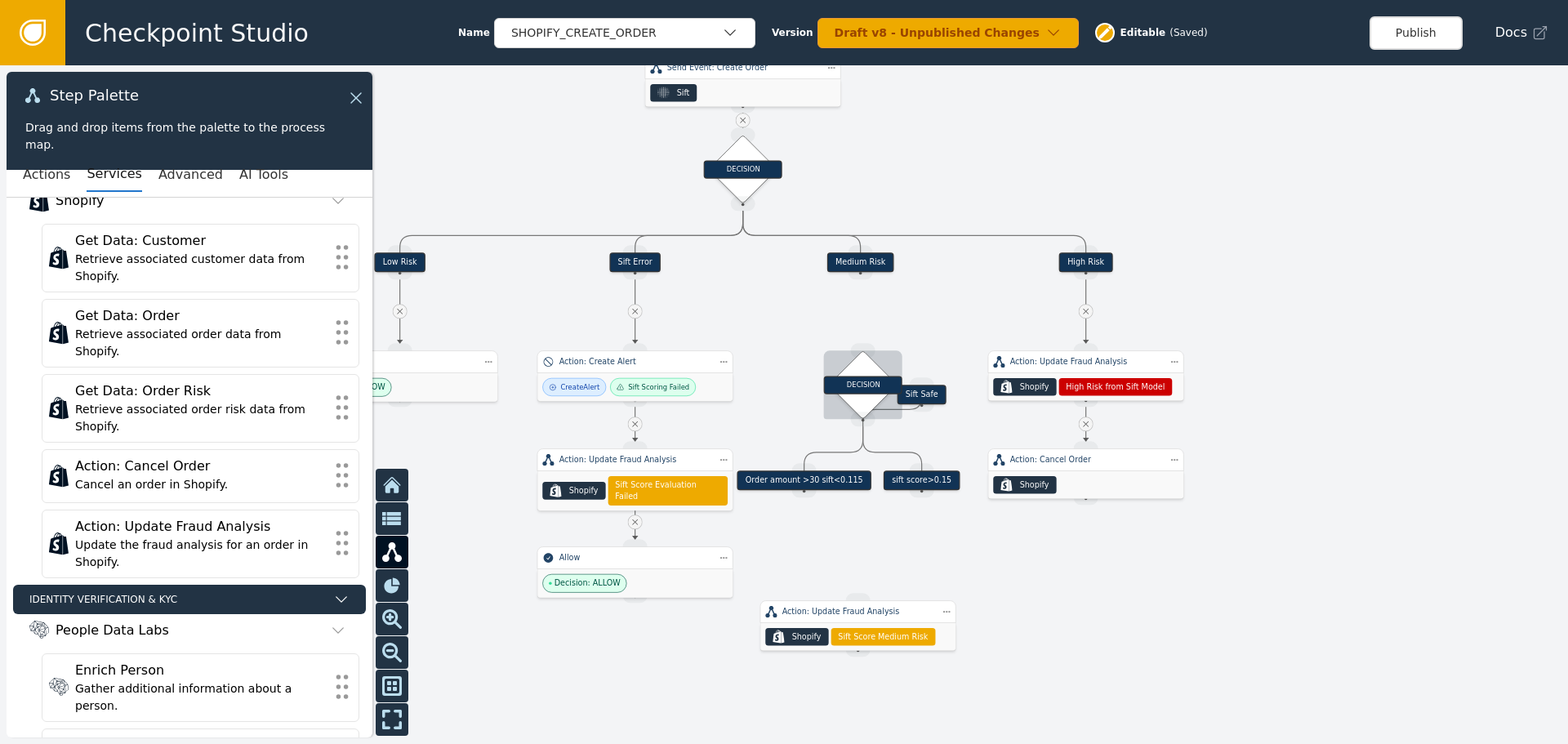
drag, startPoint x: 860, startPoint y: 371, endPoint x: 860, endPoint y: 384, distance: 13.0
click at [860, 384] on div "DECISION" at bounding box center [863, 385] width 79 height 18
drag, startPoint x: 922, startPoint y: 397, endPoint x: 924, endPoint y: 425, distance: 28.1
click at [924, 425] on div "Target Handle for step Low Risk Source Handle for step Target Handle for step S…" at bounding box center [784, 404] width 1568 height 679
click at [921, 399] on div "Source Handle for step" at bounding box center [922, 404] width 25 height 15
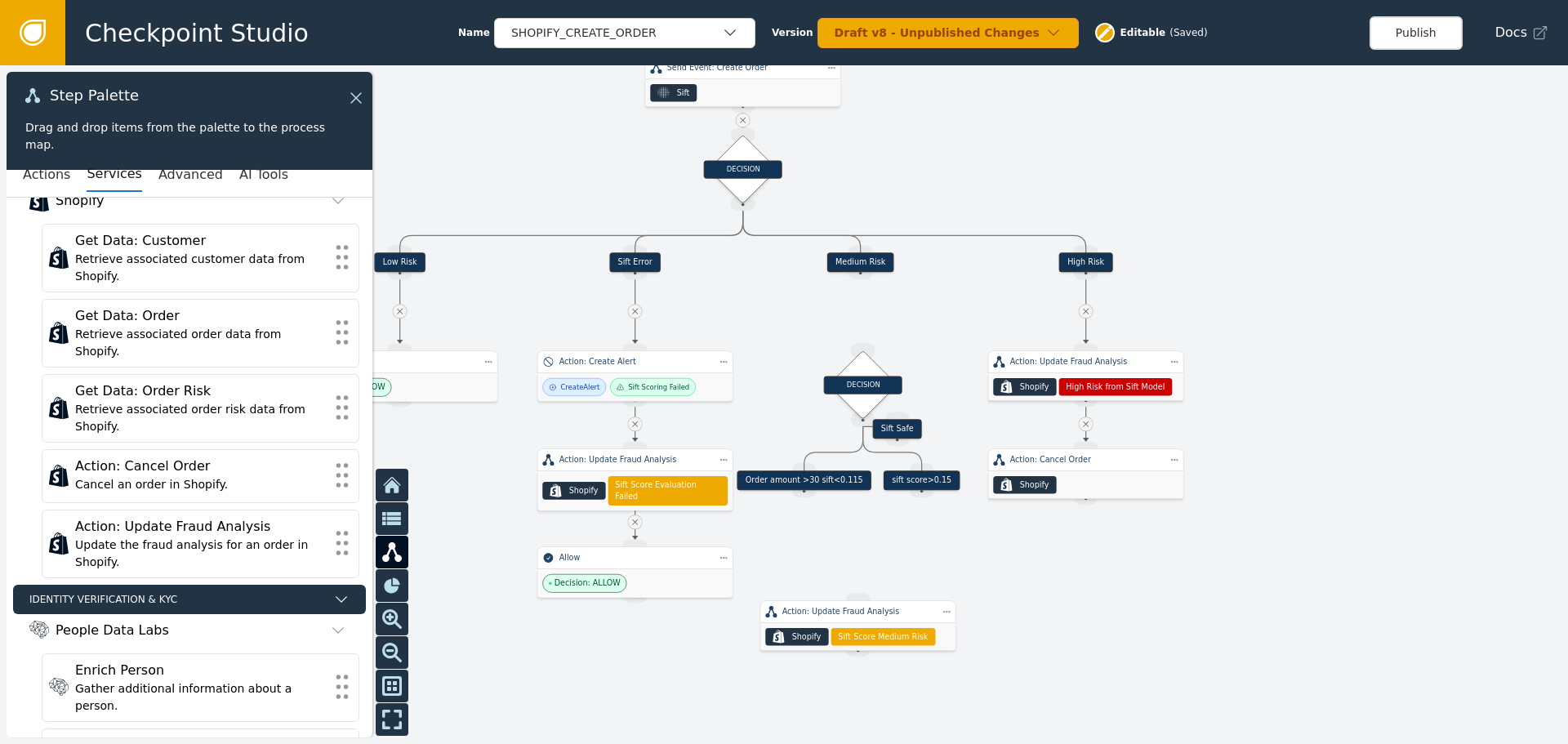
drag, startPoint x: 925, startPoint y: 394, endPoint x: 902, endPoint y: 429, distance: 41.9
click at [902, 429] on div "Sift Safe" at bounding box center [897, 429] width 49 height 19
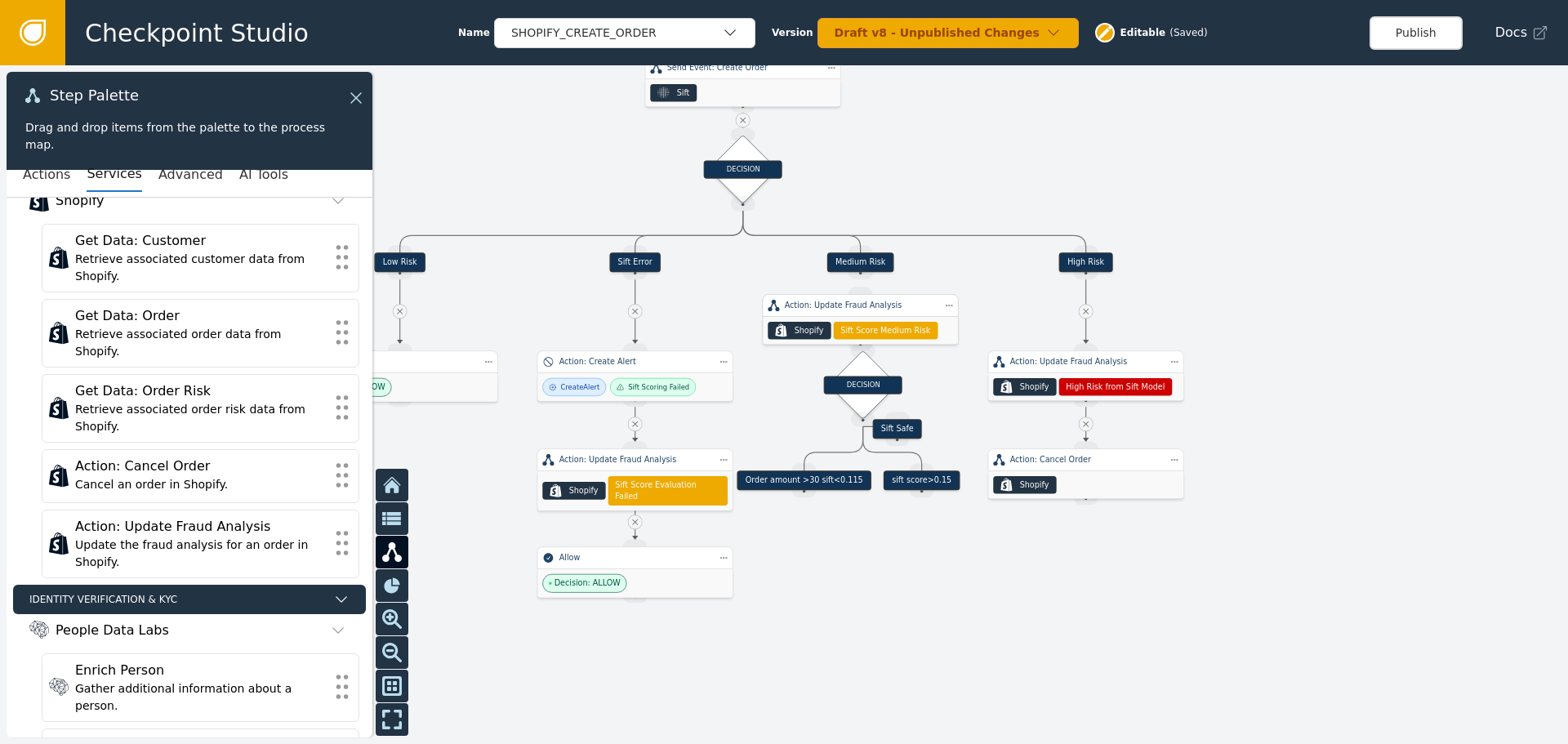
drag, startPoint x: 837, startPoint y: 617, endPoint x: 840, endPoint y: 310, distance: 307.0
click at [840, 310] on div "Action: Update Fraud Analysis" at bounding box center [860, 305] width 152 height 11
drag, startPoint x: 860, startPoint y: 271, endPoint x: 861, endPoint y: 301, distance: 30.0
click at [861, 229] on div "Target Handle for step Low Risk Source Handle for step Target Handle for step S…" at bounding box center [870, 25] width 941 height 408
drag, startPoint x: 864, startPoint y: 385, endPoint x: 862, endPoint y: 410, distance: 25.1
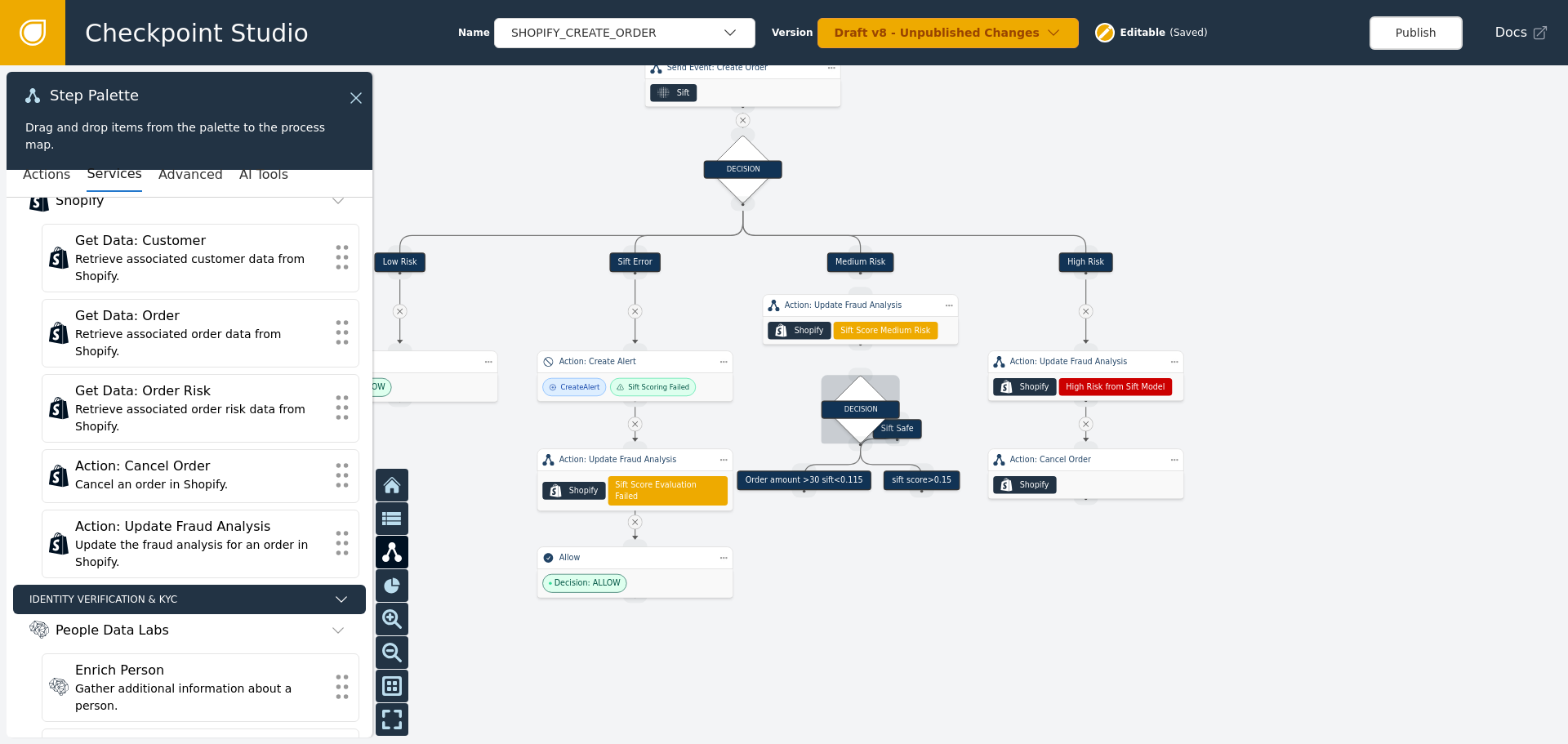
click at [862, 410] on div "DECISION" at bounding box center [860, 409] width 79 height 18
drag, startPoint x: 807, startPoint y: 486, endPoint x: 804, endPoint y: 498, distance: 12.4
click at [804, 508] on div "Target Handle for step Low Risk Source Handle for step Target Handle for step S…" at bounding box center [784, 404] width 1568 height 679
drag, startPoint x: 825, startPoint y: 485, endPoint x: 814, endPoint y: 554, distance: 69.9
click at [814, 554] on div "Order amount >30 sift<0.115" at bounding box center [792, 549] width 134 height 19
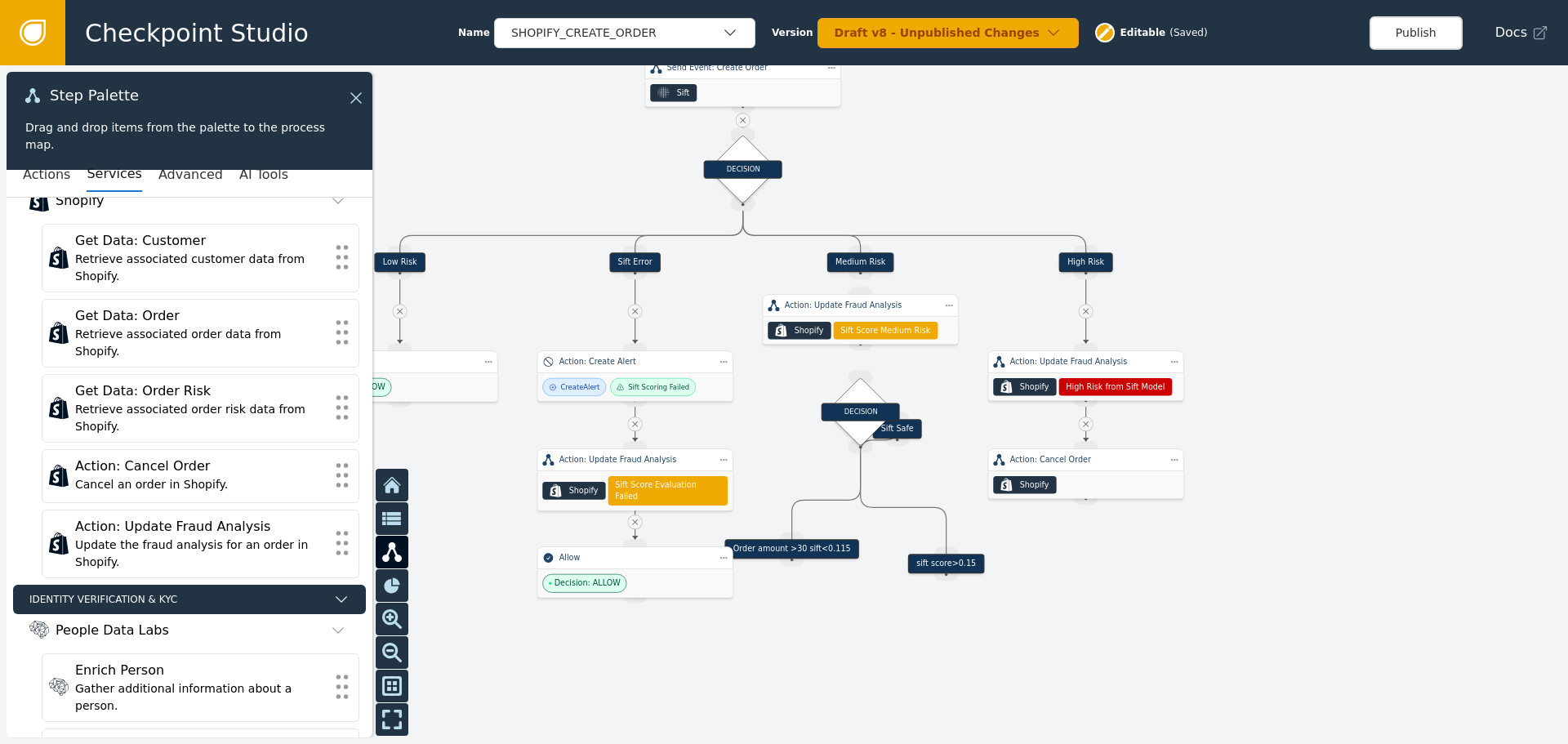
drag, startPoint x: 949, startPoint y: 481, endPoint x: 973, endPoint y: 564, distance: 86.4
click at [973, 564] on div "sift score>0.15" at bounding box center [946, 563] width 76 height 19
drag, startPoint x: 915, startPoint y: 435, endPoint x: 878, endPoint y: 527, distance: 99.2
click at [878, 527] on div "Sift Safe" at bounding box center [860, 519] width 49 height 19
drag, startPoint x: 858, startPoint y: 312, endPoint x: 855, endPoint y: 326, distance: 14.3
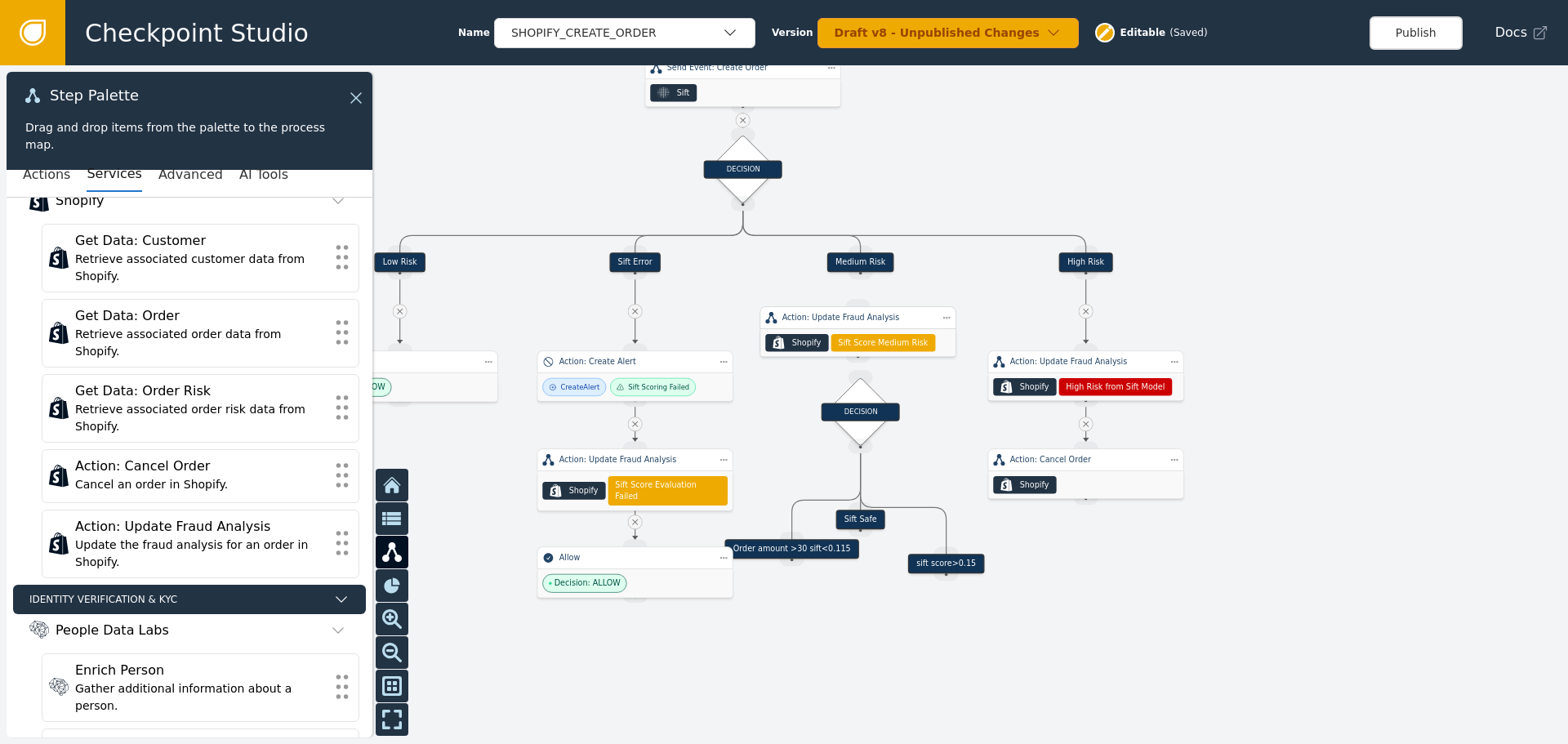
click at [855, 326] on div "Action: Update Fraud Analysis" at bounding box center [858, 318] width 196 height 23
drag, startPoint x: 864, startPoint y: 273, endPoint x: 858, endPoint y: 312, distance: 39.5
click at [858, 229] on div "Target Handle for step Low Risk Source Handle for step Target Handle for step S…" at bounding box center [870, 25] width 941 height 408
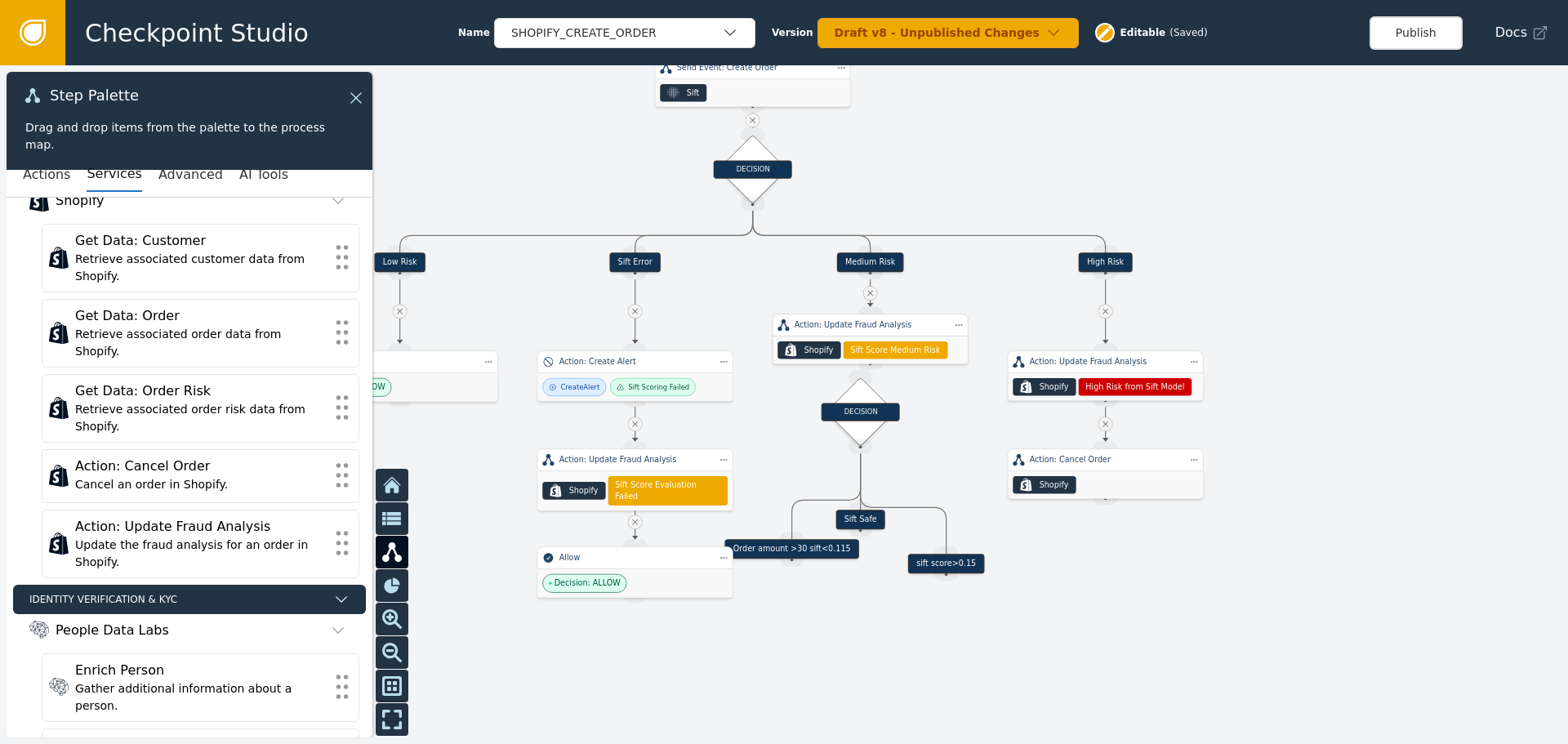
drag, startPoint x: 873, startPoint y: 321, endPoint x: 885, endPoint y: 327, distance: 13.4
click at [885, 327] on div "Action: Update Fraud Analysis" at bounding box center [870, 325] width 152 height 11
drag, startPoint x: 867, startPoint y: 409, endPoint x: 880, endPoint y: 434, distance: 28.2
click at [880, 434] on div "DECISION" at bounding box center [873, 439] width 79 height 18
drag, startPoint x: 869, startPoint y: 365, endPoint x: 870, endPoint y: 410, distance: 45.0
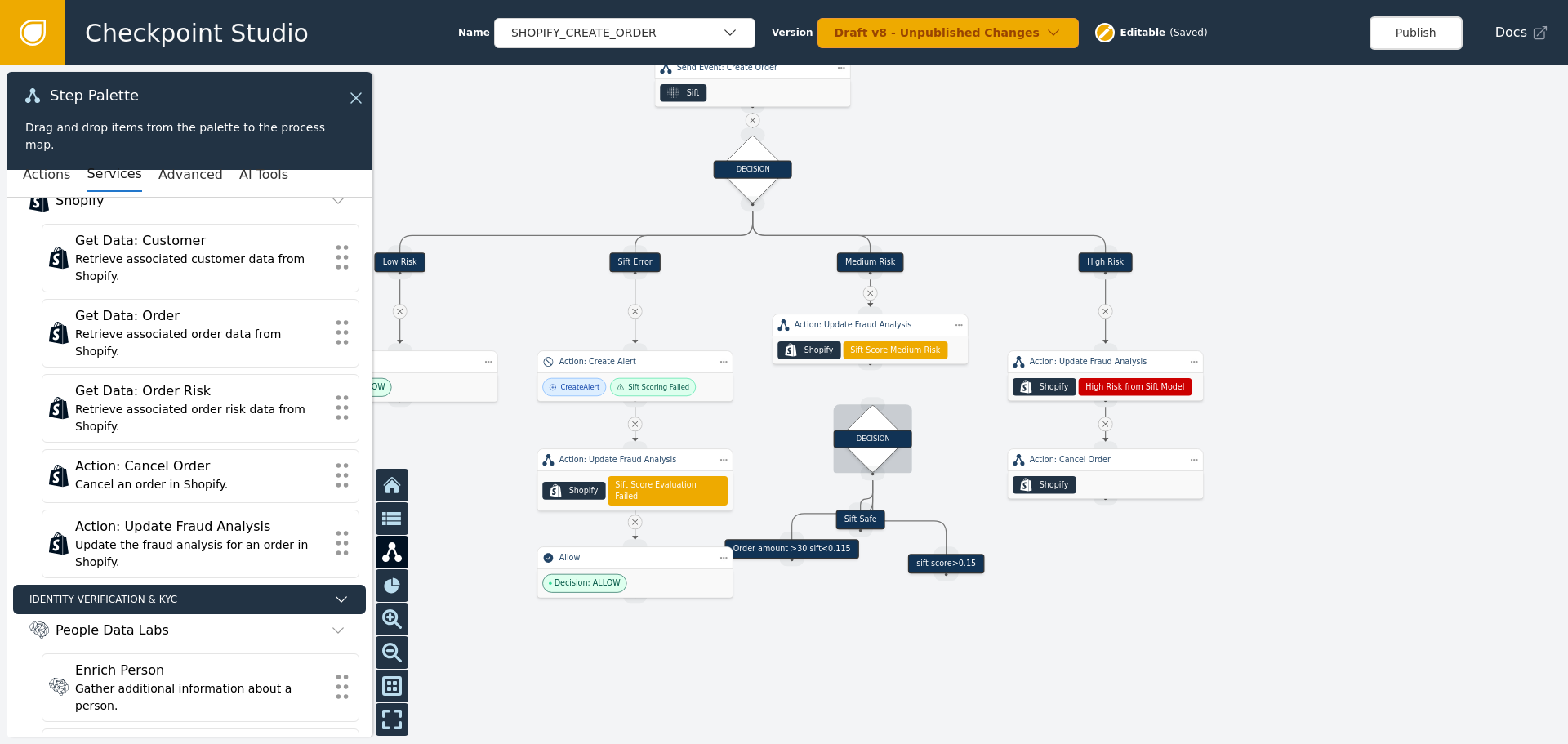
click at [870, 229] on div "Target Handle for step Low Risk Source Handle for step Target Handle for step S…" at bounding box center [870, 25] width 941 height 408
drag, startPoint x: 870, startPoint y: 362, endPoint x: 872, endPoint y: 425, distance: 63.0
click at [872, 229] on div "Target Handle for step Low Risk Source Handle for step Target Handle for step S…" at bounding box center [870, 25] width 941 height 408
click at [872, 425] on div "DECISION" at bounding box center [872, 439] width 49 height 49
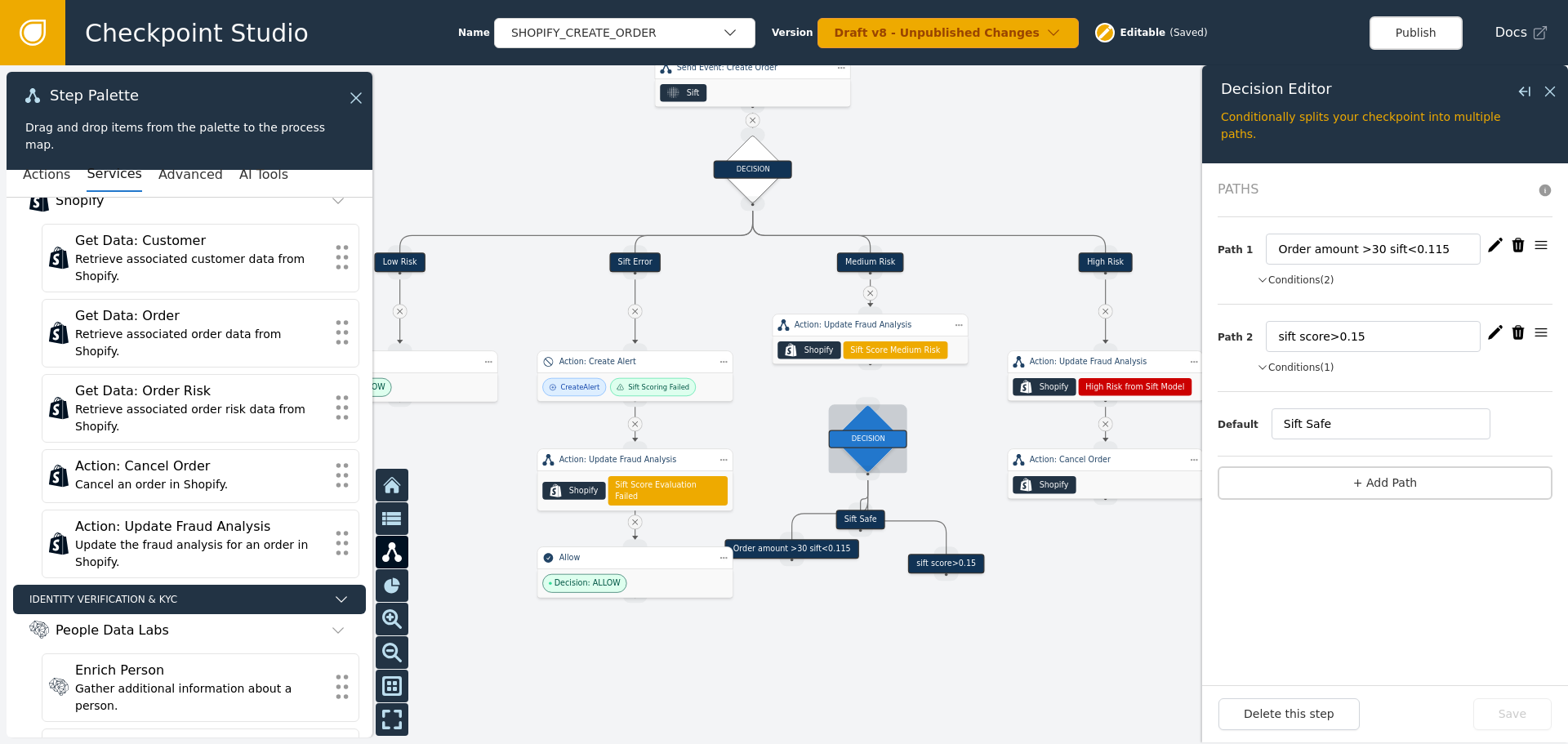
click at [863, 443] on div "DECISION" at bounding box center [867, 439] width 79 height 18
click at [867, 366] on div "Source Handle for step INTEGRATION_SERVICE--Action: Update Fraud Analysis" at bounding box center [871, 363] width 25 height 15
drag, startPoint x: 871, startPoint y: 362, endPoint x: 867, endPoint y: 417, distance: 55.1
click at [867, 229] on div "Target Handle for step Low Risk Source Handle for step Target Handle for step S…" at bounding box center [870, 25] width 941 height 408
drag, startPoint x: 874, startPoint y: 438, endPoint x: 883, endPoint y: 432, distance: 10.8
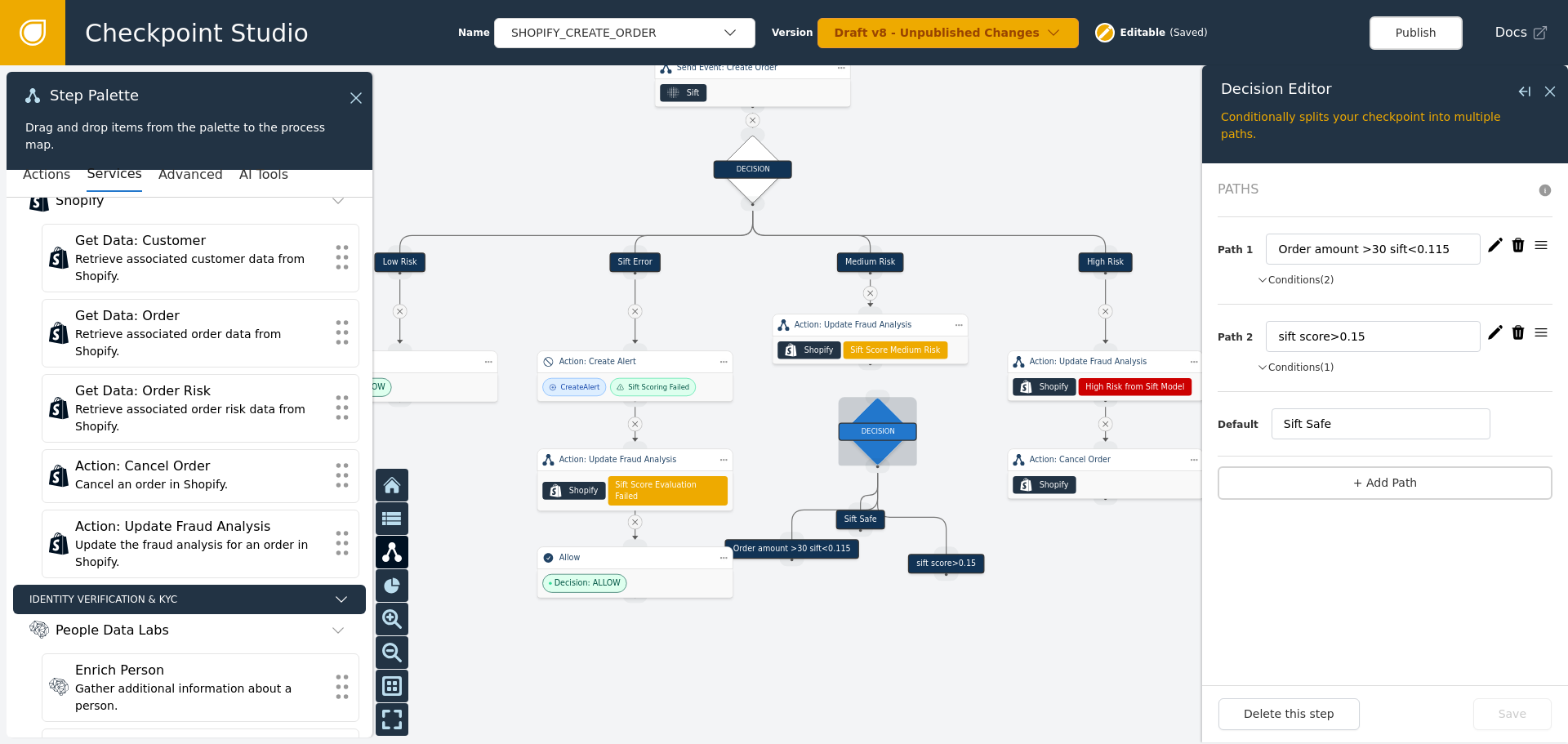
click at [883, 432] on div "DECISION" at bounding box center [877, 431] width 79 height 18
drag, startPoint x: 882, startPoint y: 432, endPoint x: 870, endPoint y: 431, distance: 12.0
click at [870, 431] on div "DECISION" at bounding box center [865, 431] width 79 height 18
drag, startPoint x: 874, startPoint y: 361, endPoint x: 864, endPoint y: 440, distance: 79.6
click at [864, 229] on div "Target Handle for step Low Risk Source Handle for step Target Handle for step S…" at bounding box center [870, 25] width 941 height 408
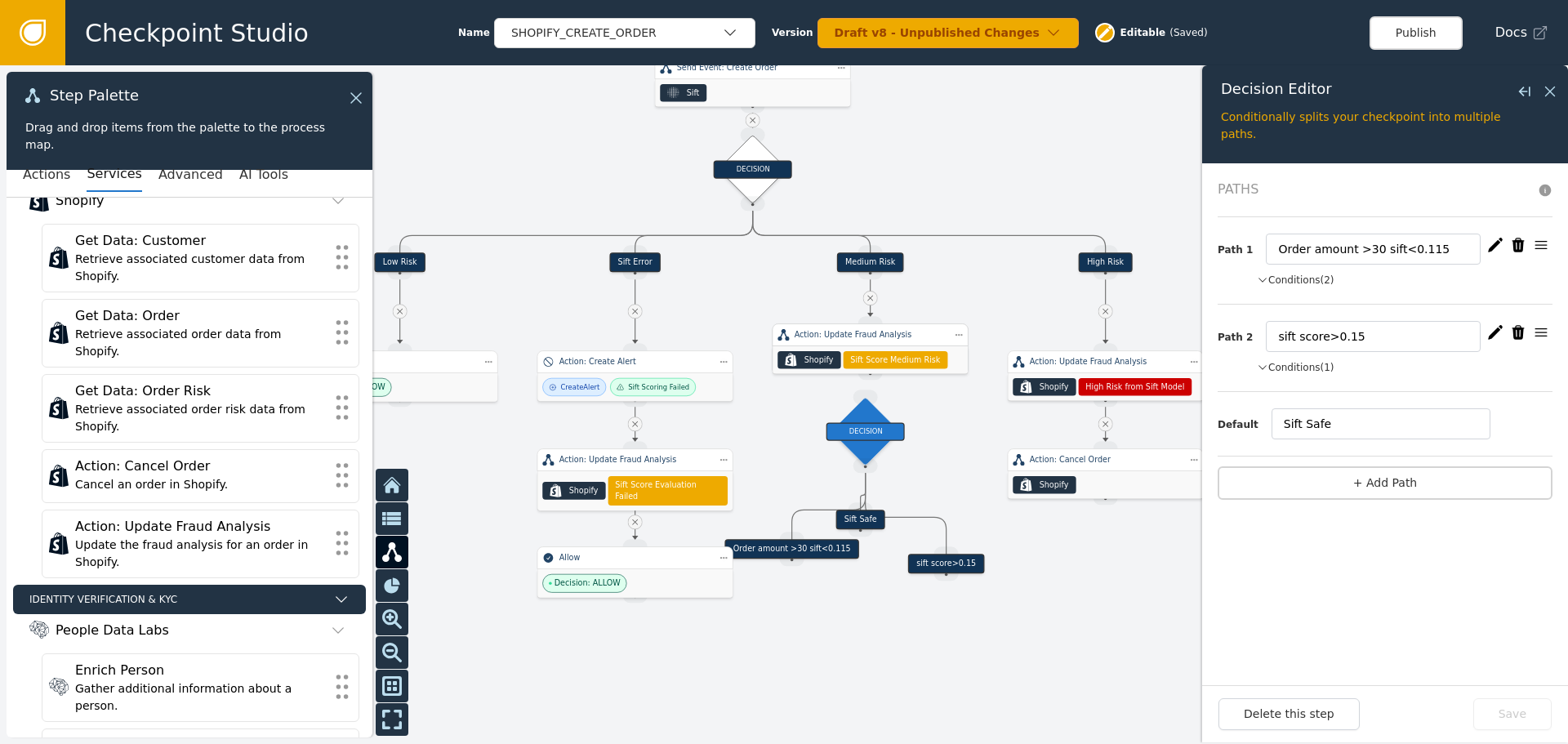
drag, startPoint x: 883, startPoint y: 330, endPoint x: 883, endPoint y: 341, distance: 11.0
click at [883, 341] on div "Action: Update Fraud Analysis" at bounding box center [870, 334] width 152 height 11
drag, startPoint x: 869, startPoint y: 454, endPoint x: 873, endPoint y: 445, distance: 9.8
click at [873, 445] on div "DECISION" at bounding box center [867, 441] width 79 height 18
drag, startPoint x: 863, startPoint y: 438, endPoint x: 897, endPoint y: 167, distance: 273.1
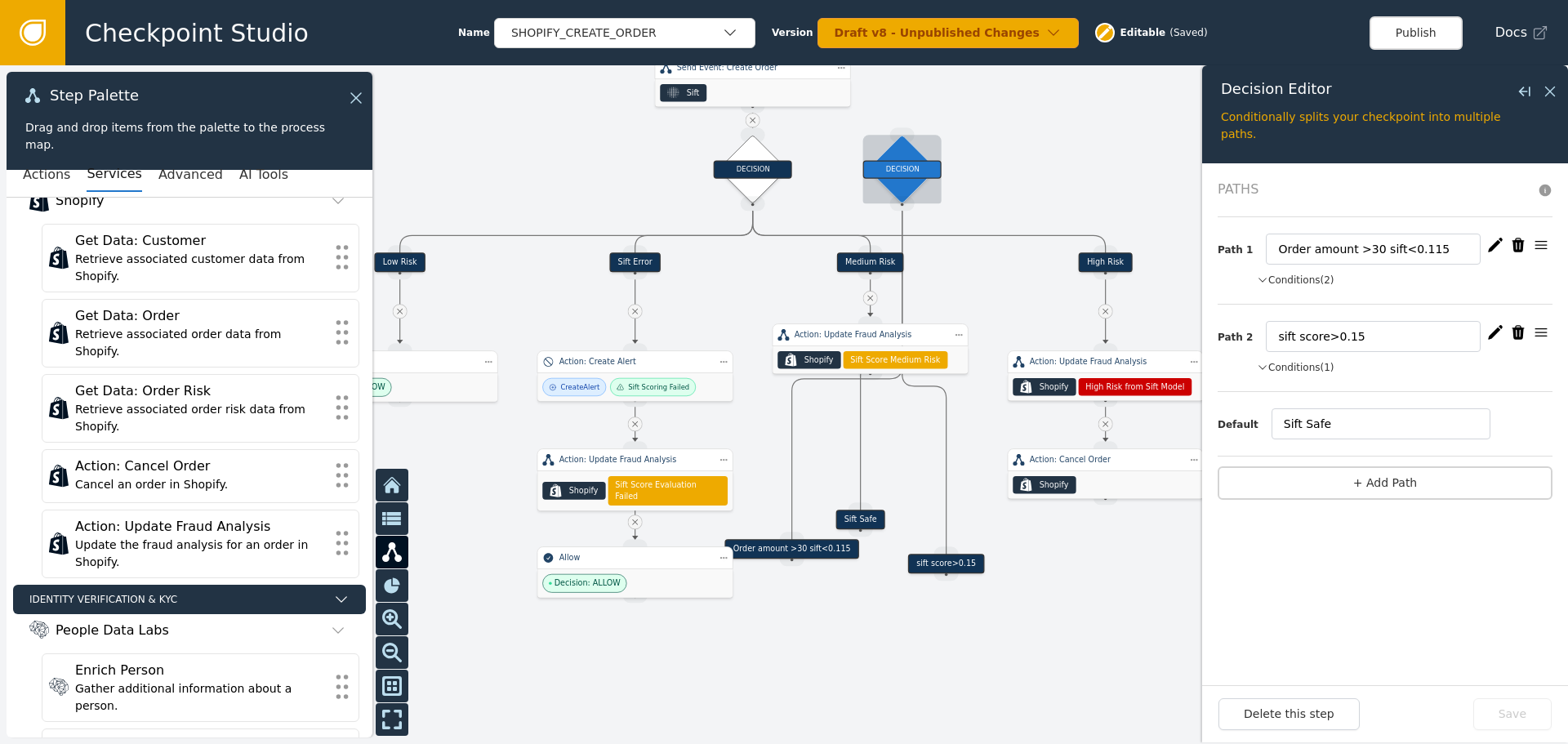
click at [897, 167] on div "DECISION" at bounding box center [902, 169] width 79 height 18
click at [776, 94] on div "Sift" at bounding box center [752, 93] width 195 height 27
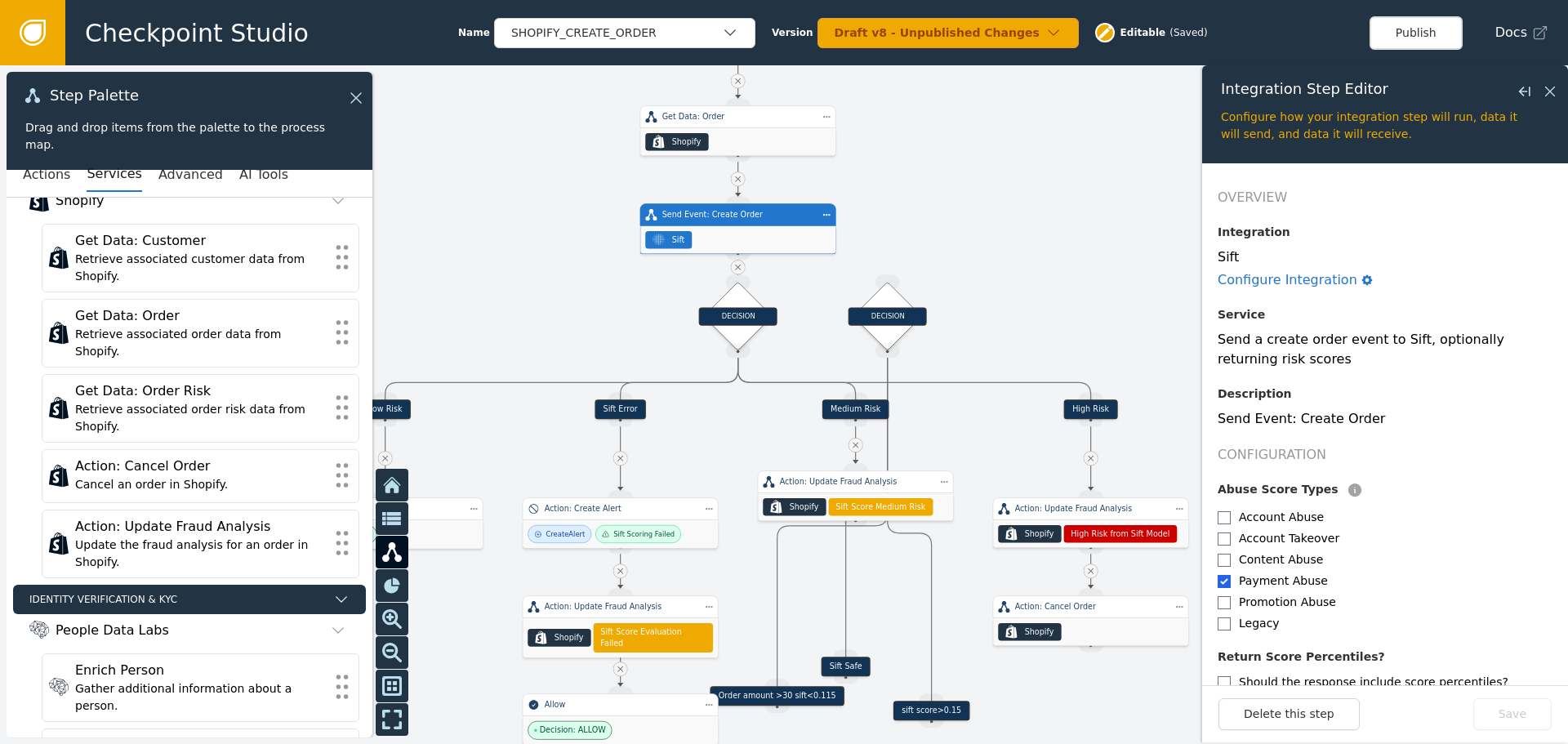
drag, startPoint x: 1017, startPoint y: 137, endPoint x: 994, endPoint y: 259, distance: 124.1
click at [994, 259] on div at bounding box center [784, 404] width 1568 height 679
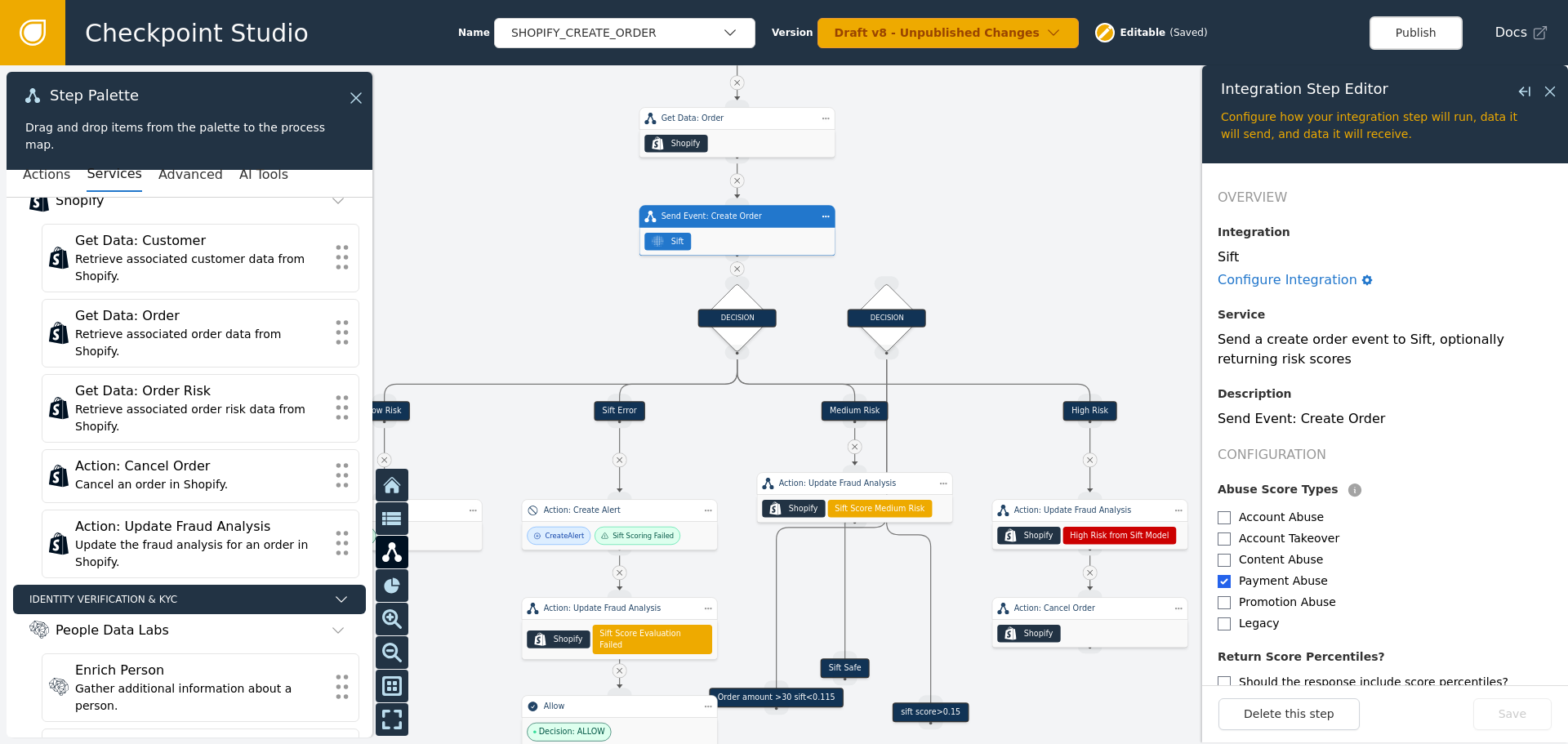
click at [921, 714] on div "Target Handle for step sift score>0.15 Source Handle for step" at bounding box center [931, 712] width 176 height 19
click at [1026, 282] on div at bounding box center [784, 404] width 1568 height 679
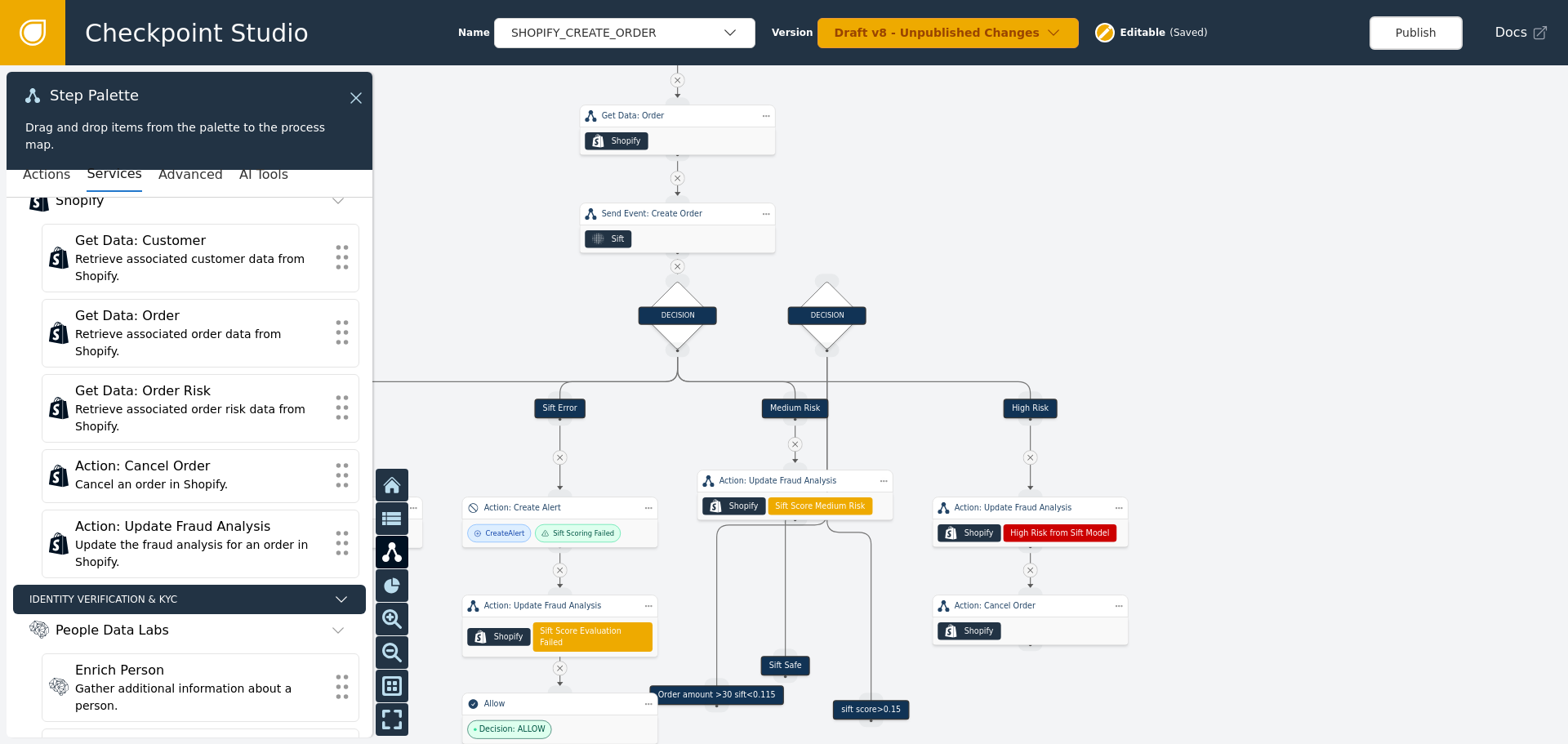
drag, startPoint x: 1214, startPoint y: 312, endPoint x: 1013, endPoint y: 283, distance: 203.1
click at [1029, 285] on div at bounding box center [784, 404] width 1568 height 679
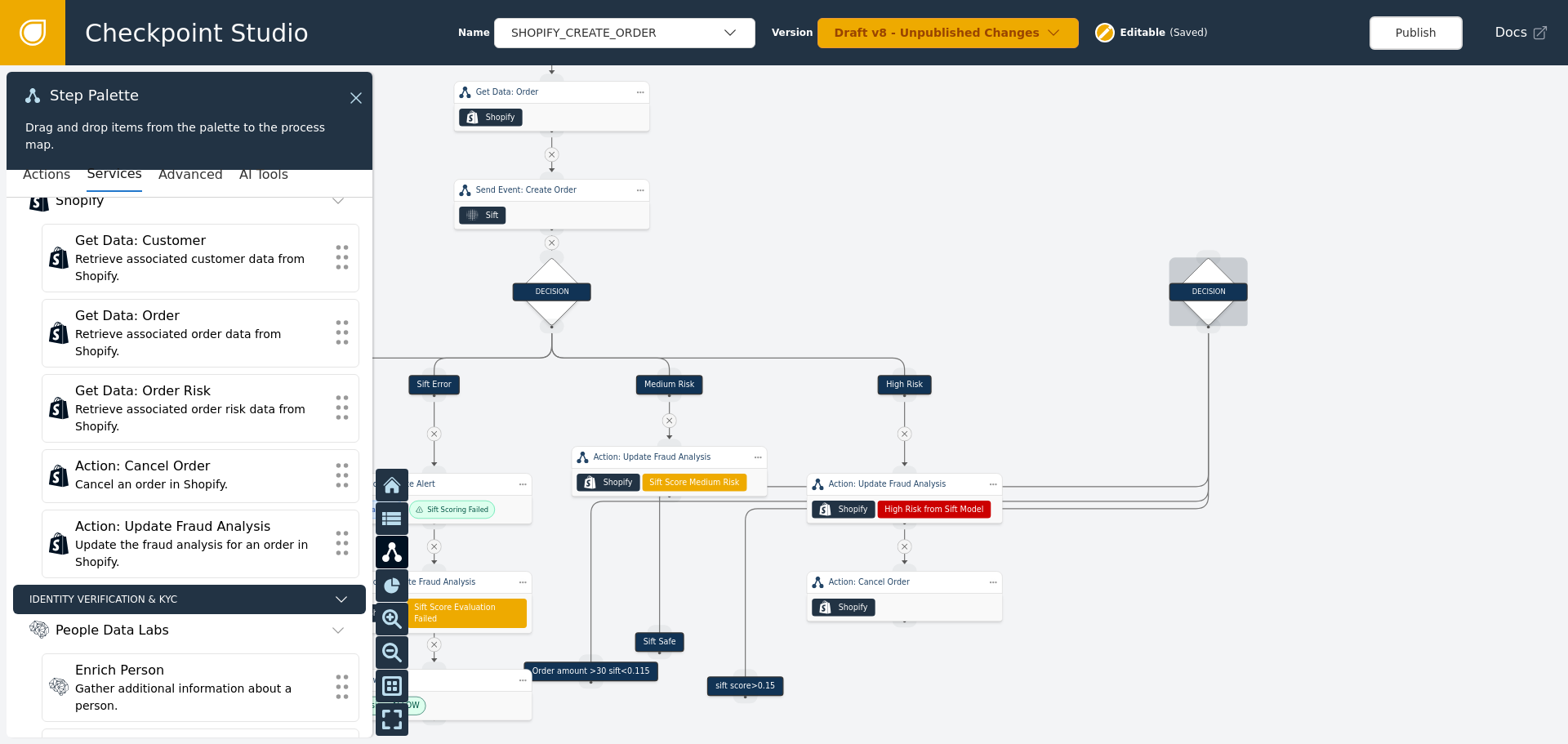
drag, startPoint x: 698, startPoint y: 297, endPoint x: 1206, endPoint y: 297, distance: 508.0
click at [1206, 297] on div "DECISION" at bounding box center [1208, 291] width 79 height 18
drag, startPoint x: 726, startPoint y: 690, endPoint x: 1449, endPoint y: 493, distance: 749.4
click at [1449, 493] on div "sift score>0.15" at bounding box center [1467, 490] width 76 height 19
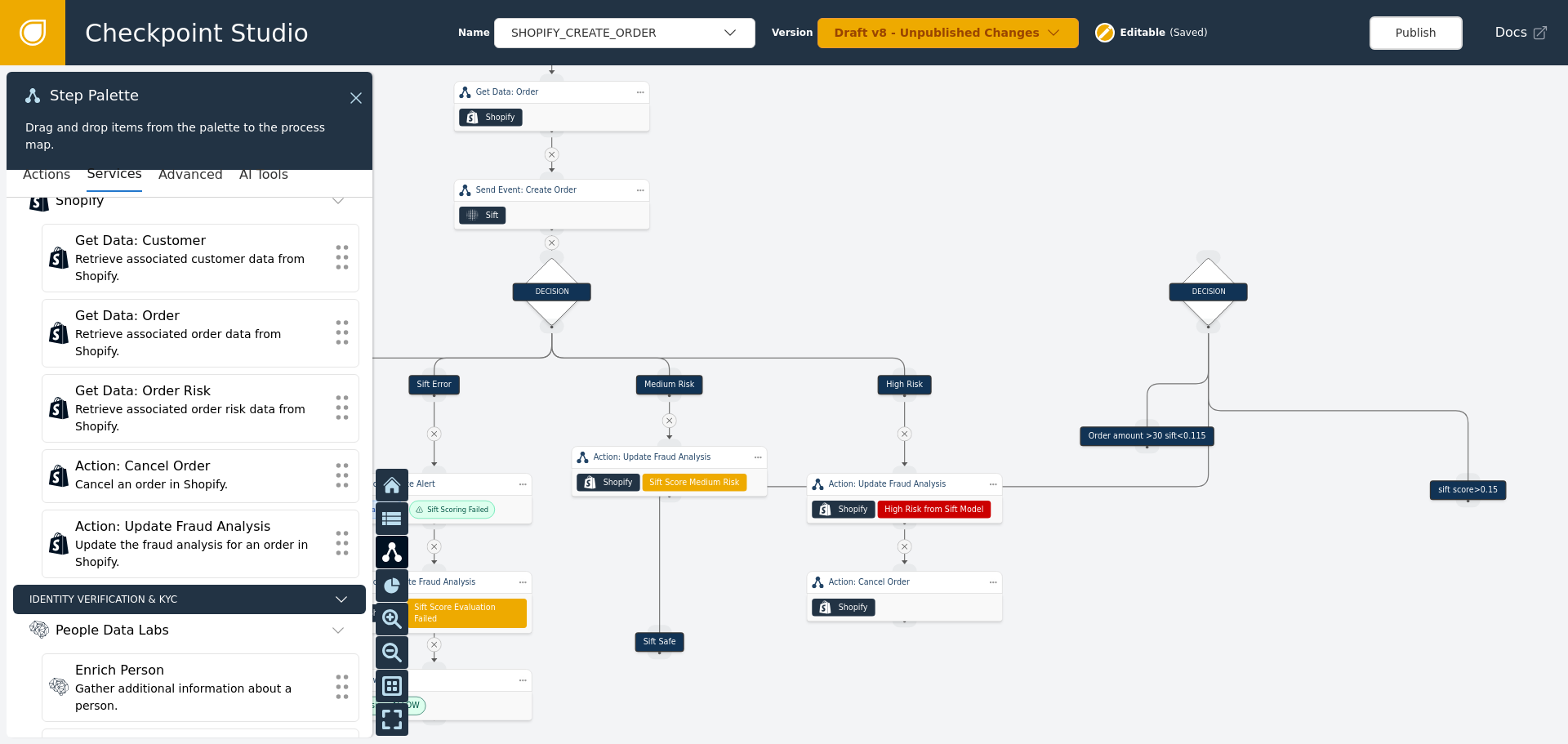
drag, startPoint x: 560, startPoint y: 678, endPoint x: 1117, endPoint y: 443, distance: 604.5
click at [1117, 443] on div "Order amount >30 sift<0.115" at bounding box center [1146, 436] width 134 height 19
click at [674, 649] on div "Sift Safe" at bounding box center [659, 642] width 49 height 19
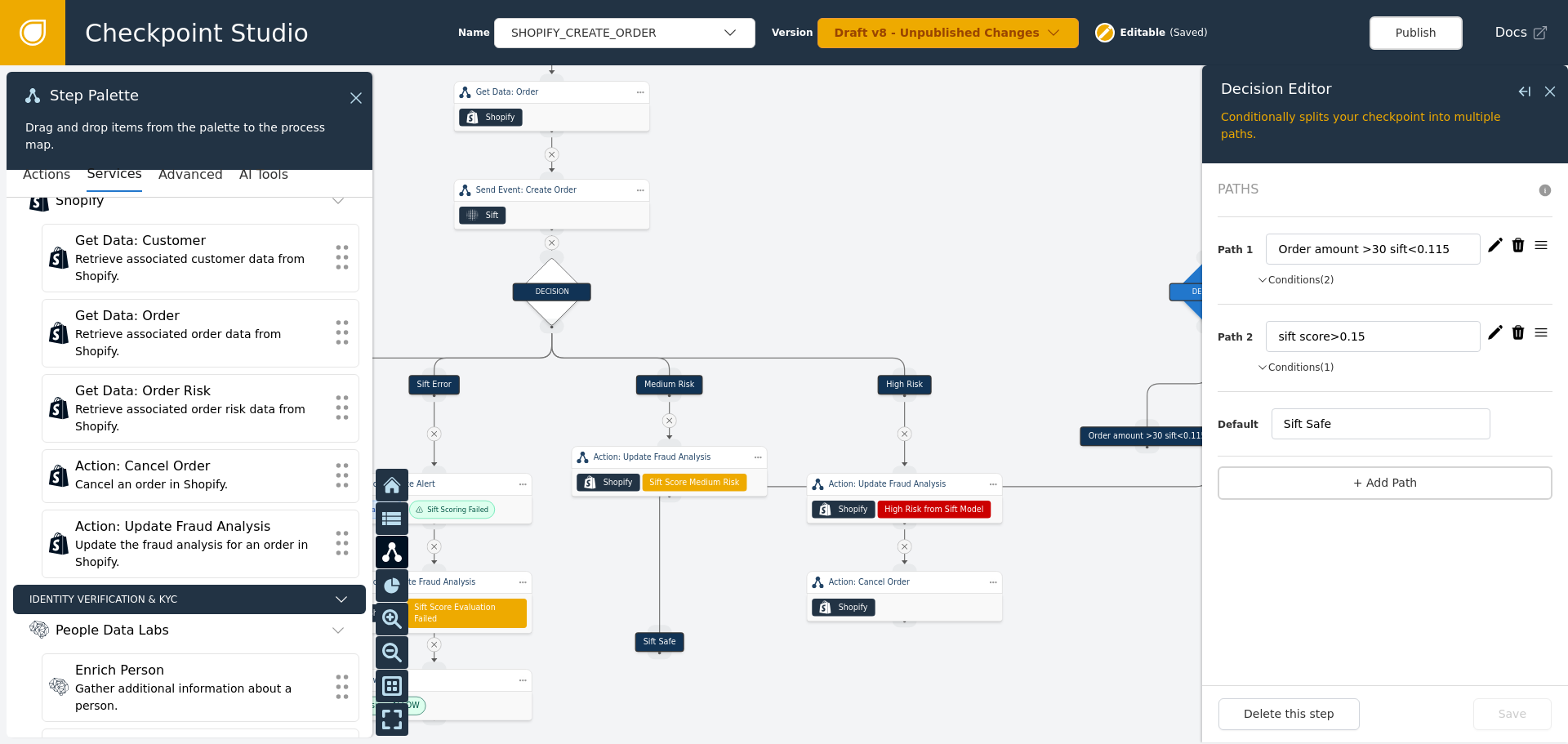
drag, startPoint x: 604, startPoint y: 611, endPoint x: 626, endPoint y: 622, distance: 24.6
click at [603, 611] on div at bounding box center [784, 404] width 1568 height 679
drag, startPoint x: 1555, startPoint y: 90, endPoint x: 1535, endPoint y: 105, distance: 25.0
click at [1554, 90] on icon at bounding box center [1549, 91] width 18 height 18
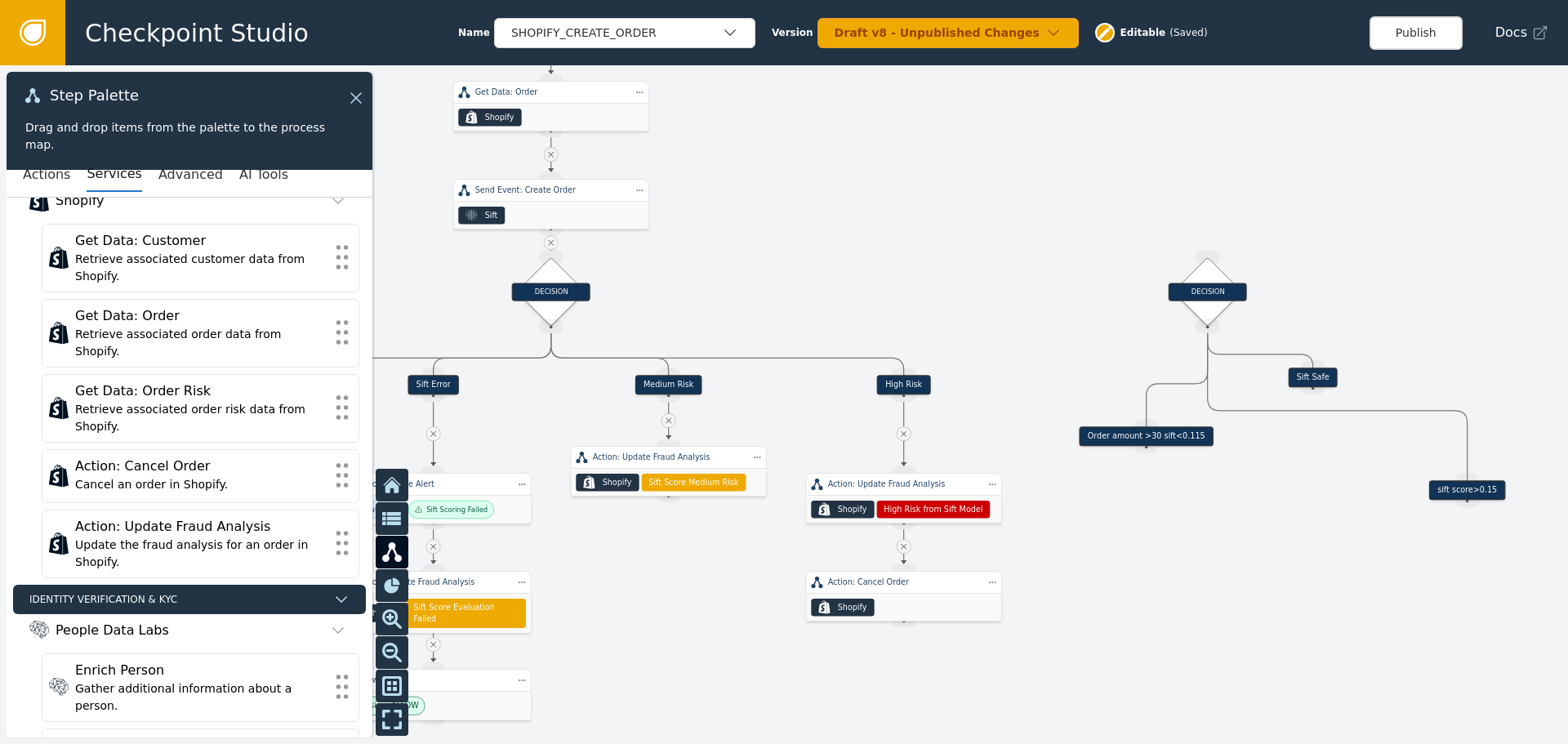
drag, startPoint x: 674, startPoint y: 646, endPoint x: 1329, endPoint y: 380, distance: 707.0
click at [1329, 380] on div "Sift Safe" at bounding box center [1312, 377] width 49 height 19
drag, startPoint x: 1120, startPoint y: 437, endPoint x: 1084, endPoint y: 490, distance: 64.1
click at [1084, 490] on div "Order amount >30 sift<0.115" at bounding box center [1112, 490] width 134 height 19
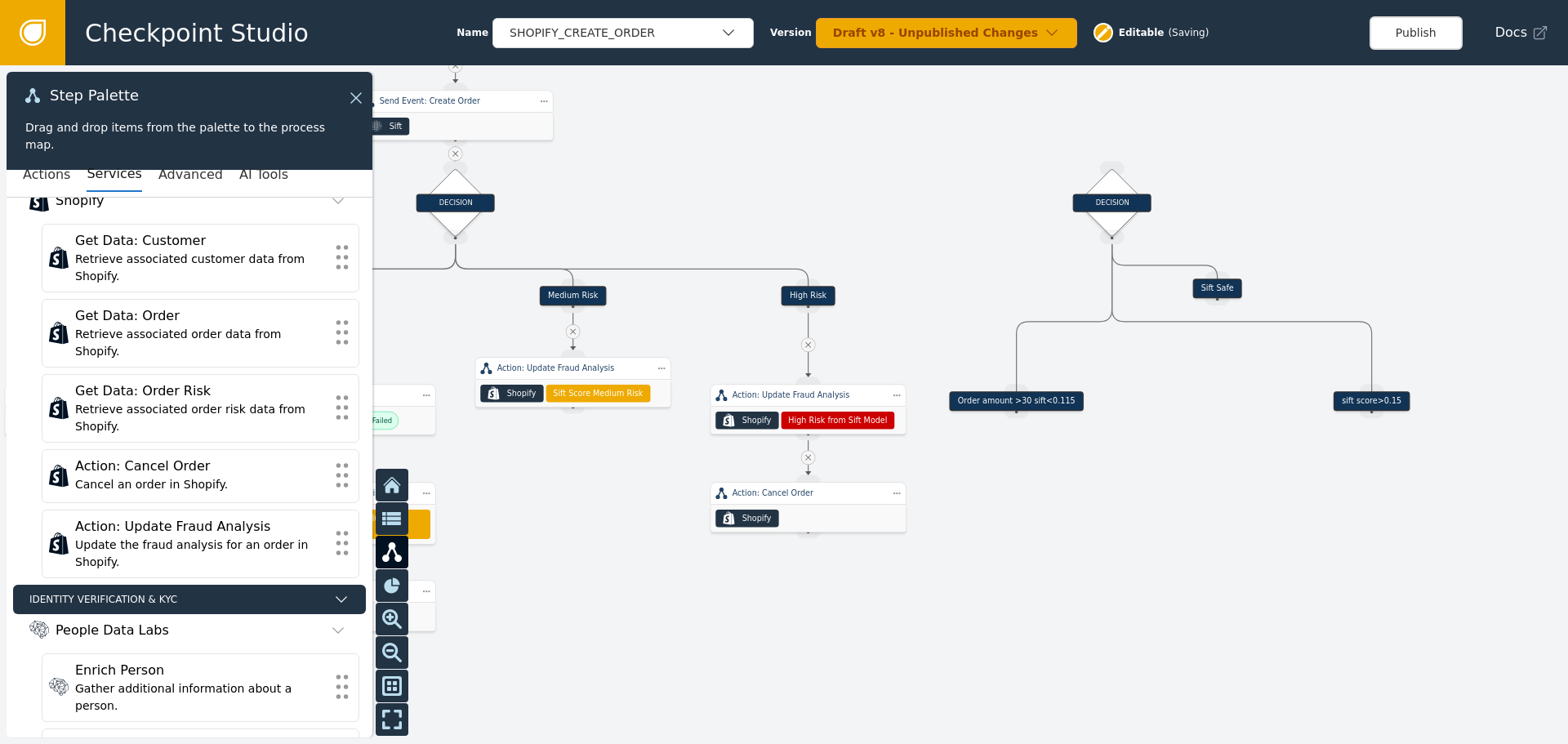
drag, startPoint x: 1287, startPoint y: 586, endPoint x: 1168, endPoint y: 477, distance: 161.4
click at [1170, 477] on div at bounding box center [784, 404] width 1568 height 679
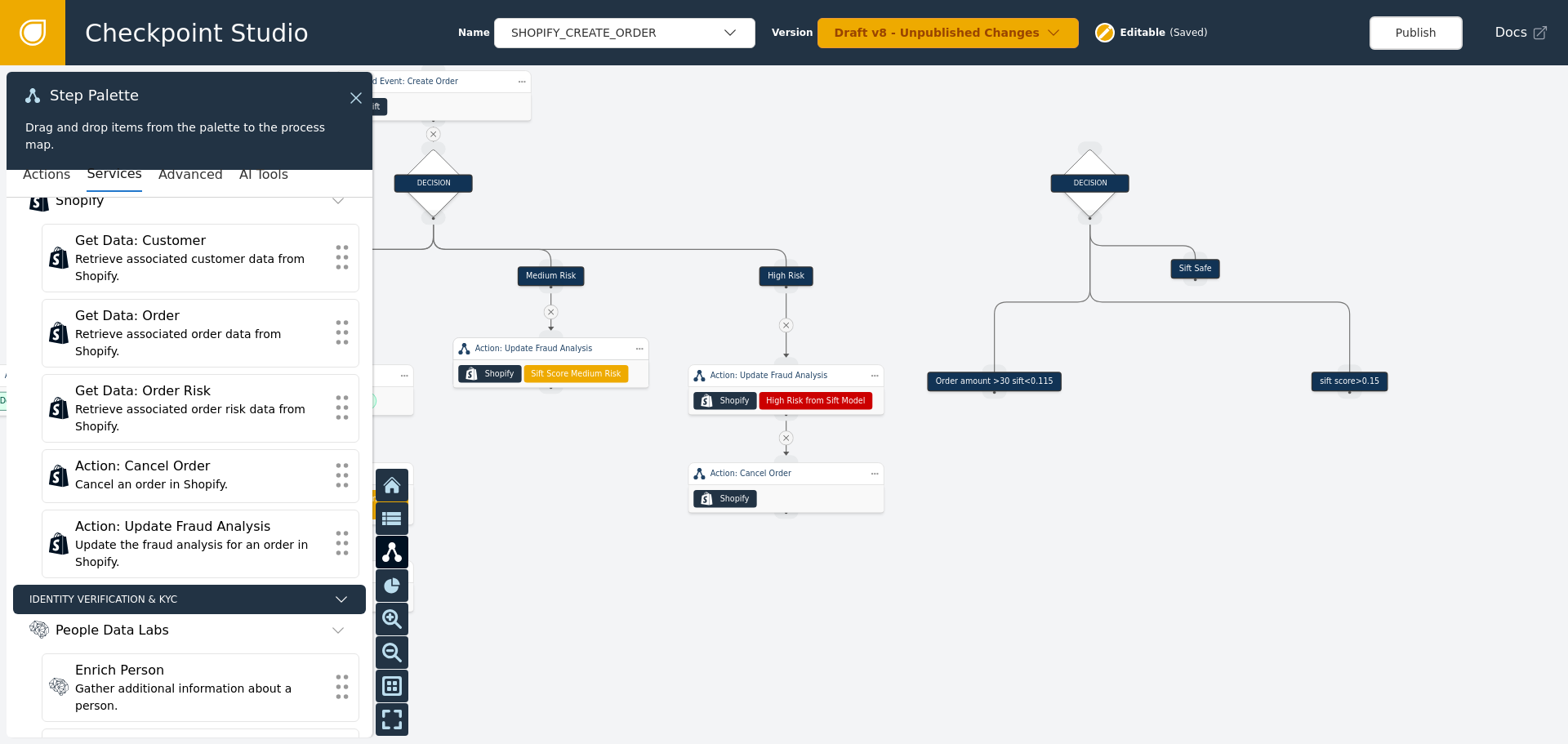
click at [571, 352] on div "Action: Update Fraud Analysis" at bounding box center [551, 349] width 152 height 11
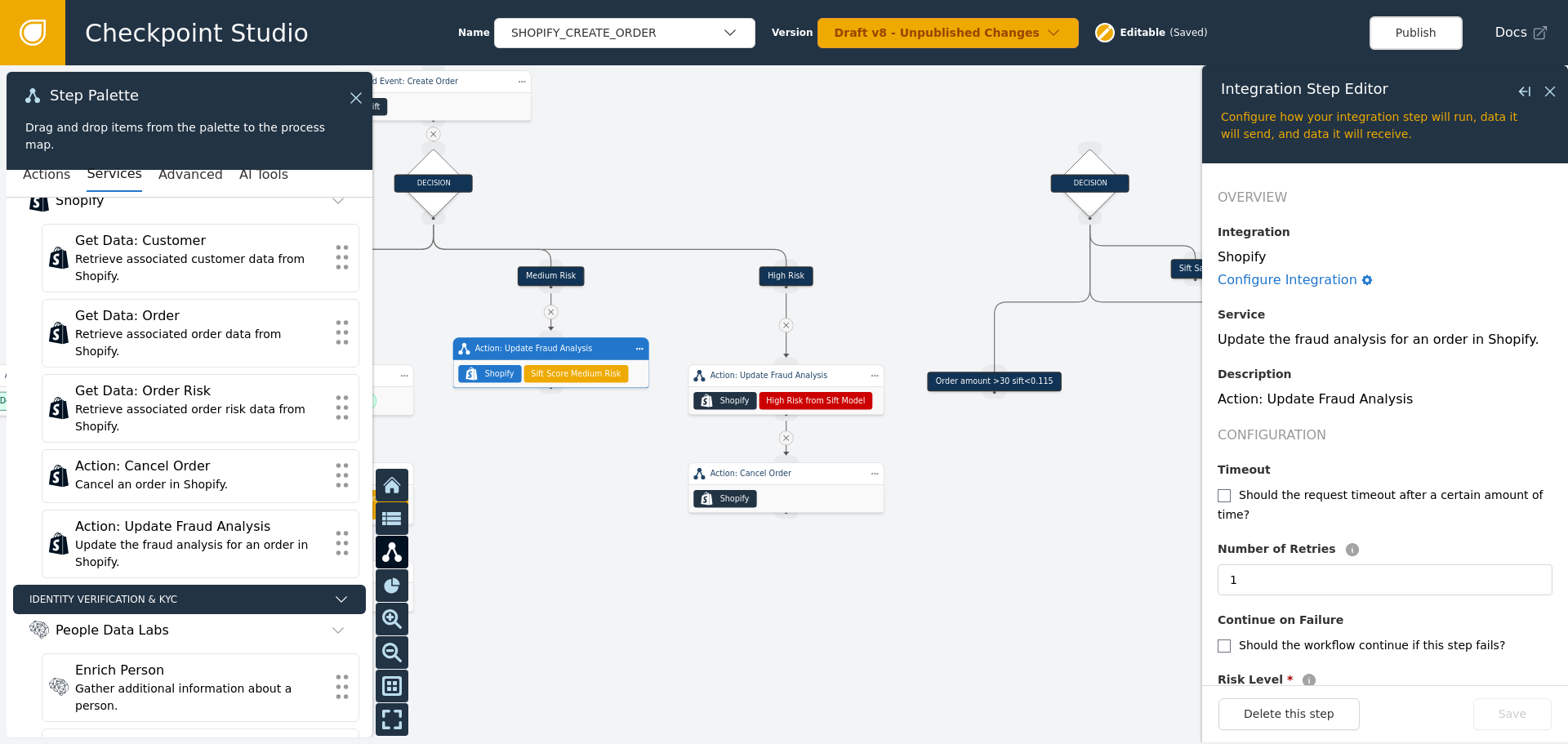
click at [674, 208] on div at bounding box center [784, 404] width 1568 height 679
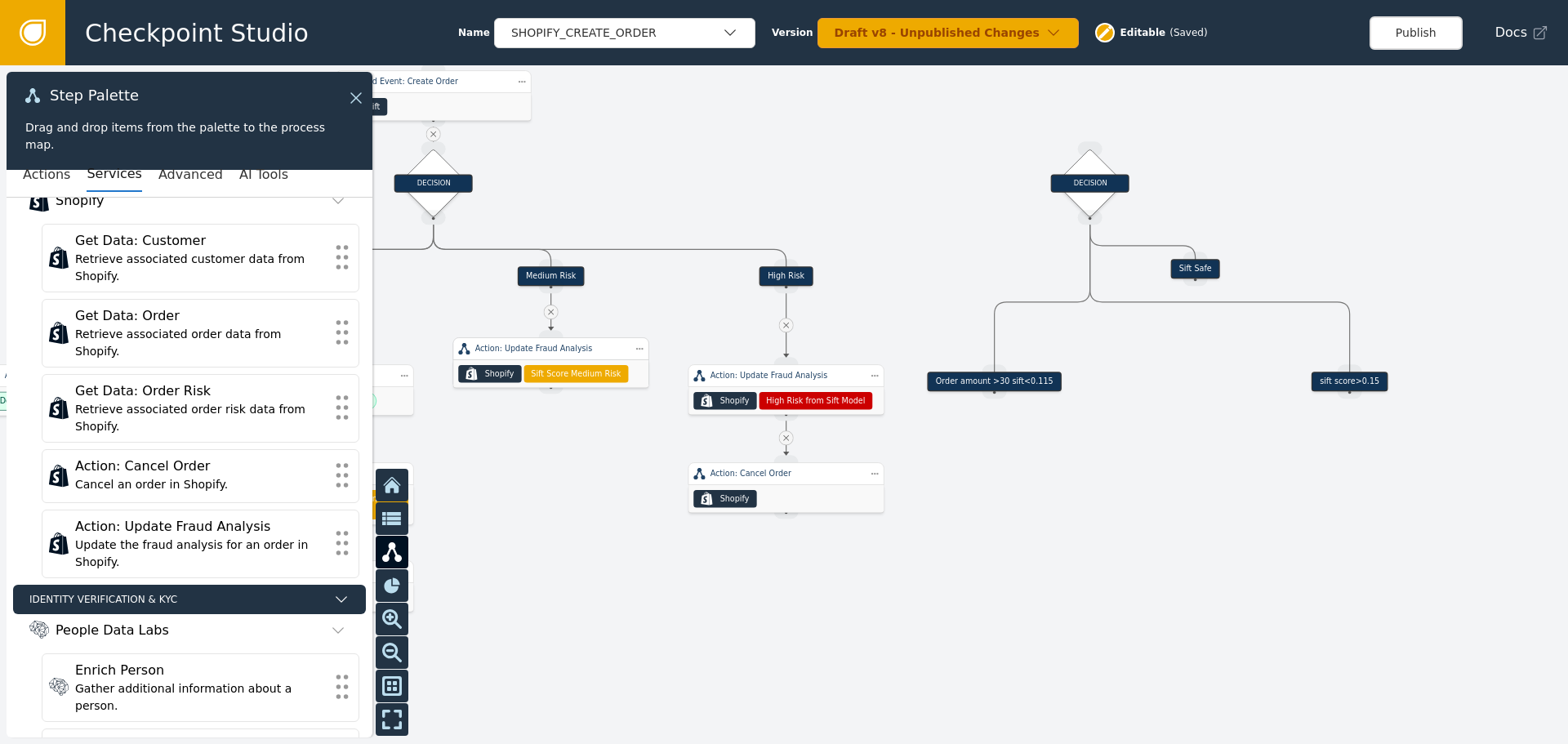
click at [528, 354] on div "Action: Update Fraud Analysis" at bounding box center [551, 349] width 152 height 11
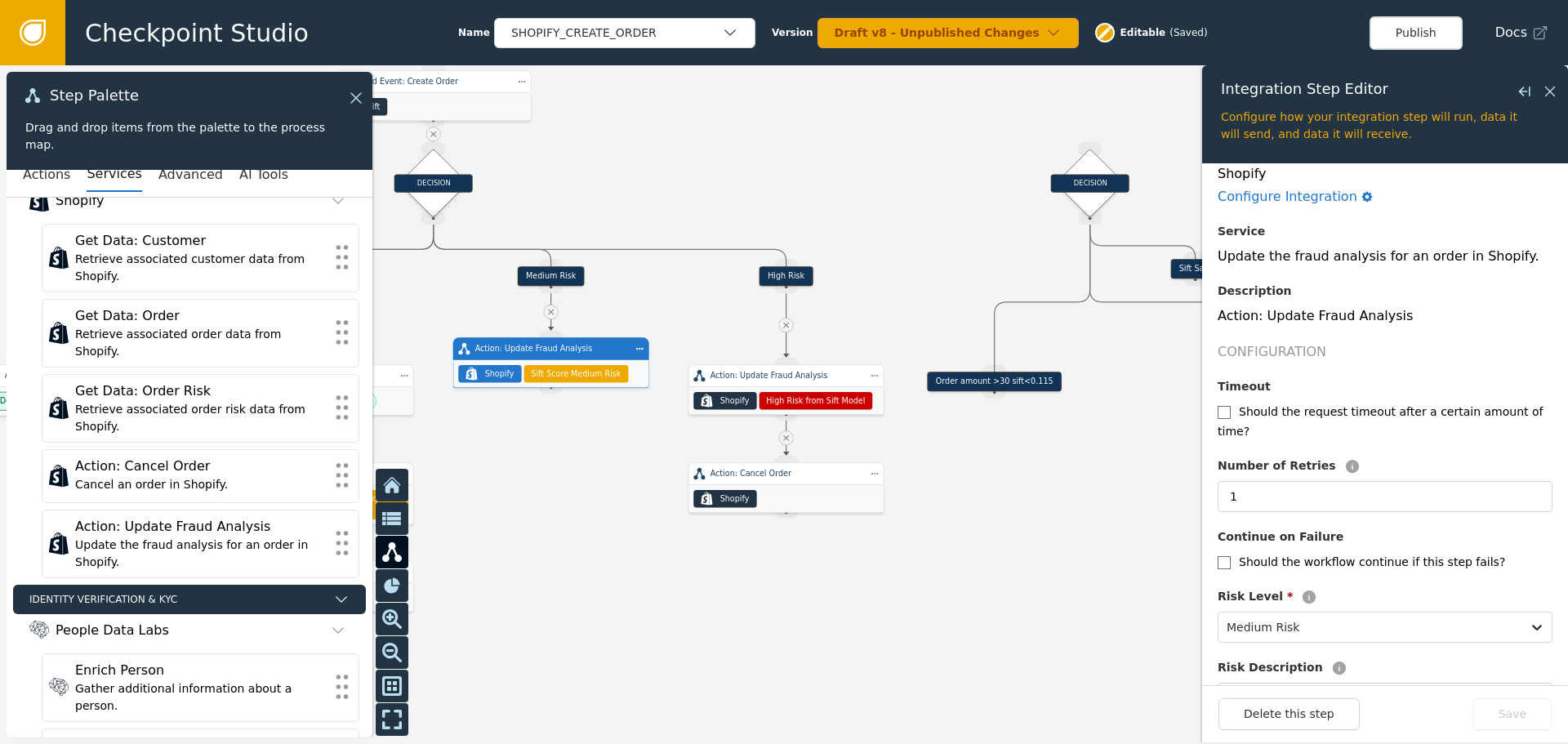
scroll to position [162, 0]
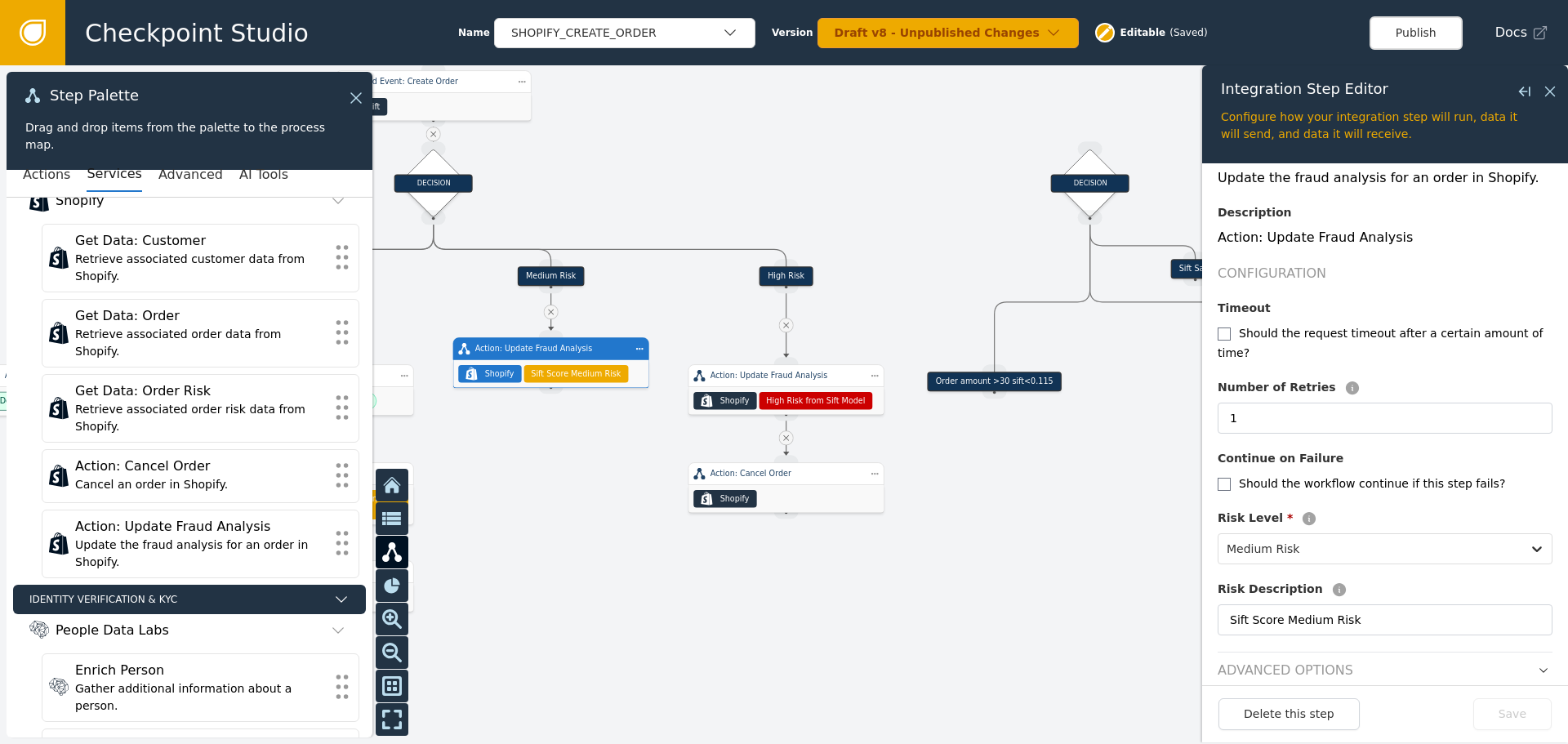
click at [1047, 518] on div at bounding box center [784, 404] width 1568 height 679
click at [1552, 94] on icon at bounding box center [1549, 91] width 18 height 18
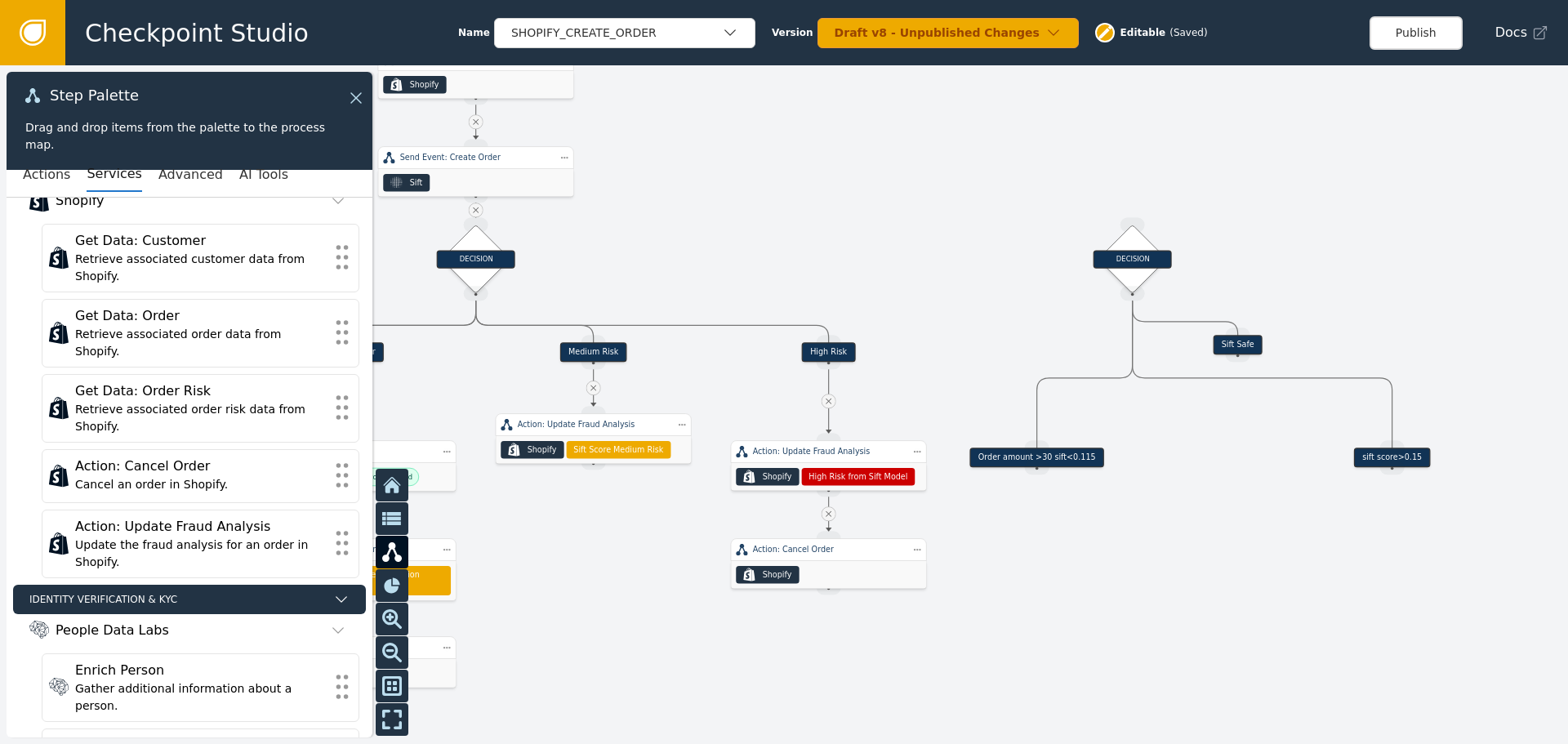
drag, startPoint x: 745, startPoint y: 133, endPoint x: 760, endPoint y: 207, distance: 75.5
click at [791, 209] on div at bounding box center [784, 404] width 1568 height 679
click at [487, 161] on div "Send Event: Create Order" at bounding box center [478, 157] width 152 height 11
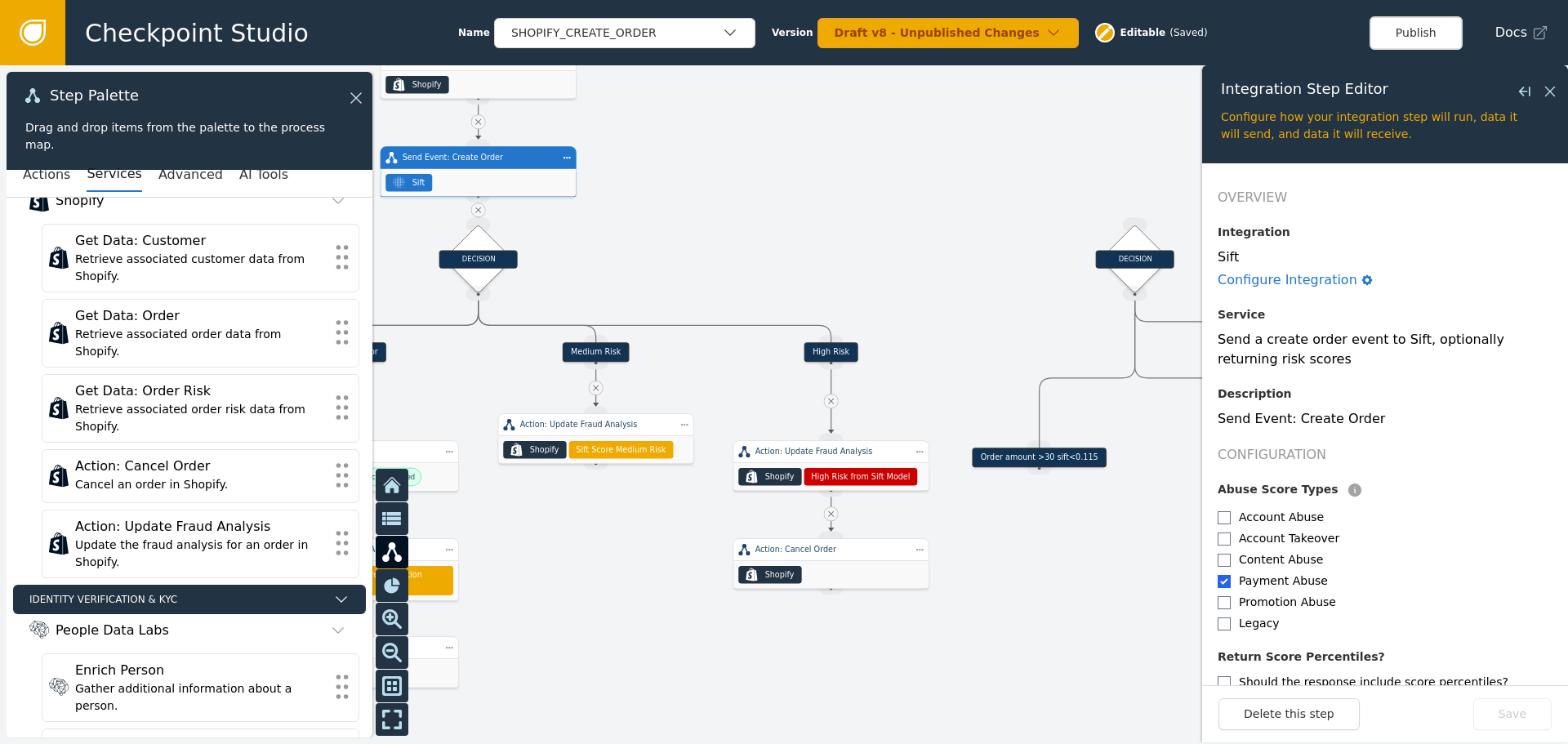
click at [838, 236] on div at bounding box center [784, 404] width 1568 height 679
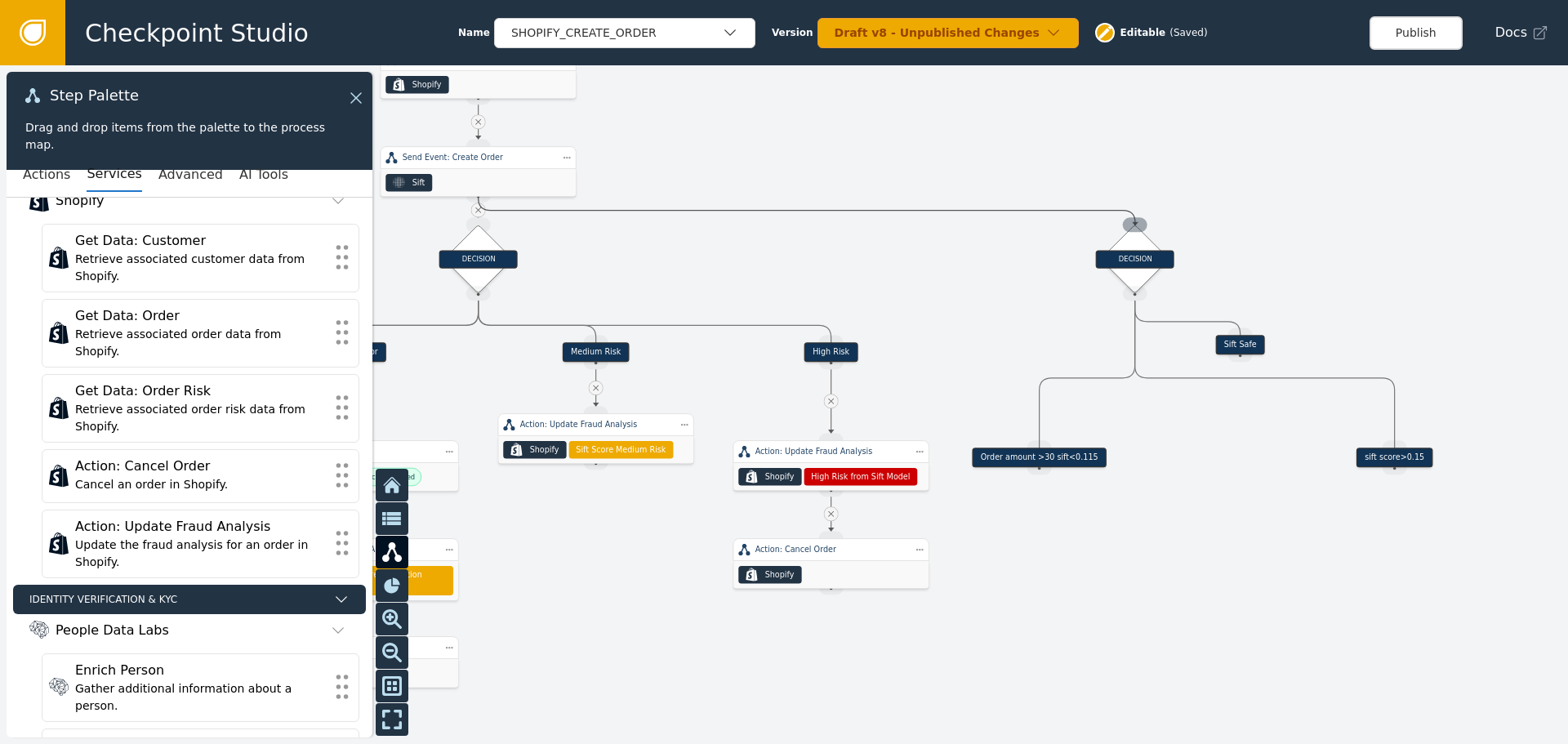
drag, startPoint x: 480, startPoint y: 193, endPoint x: 1135, endPoint y: 225, distance: 655.8
click at [1067, 225] on div "Target Handle for step Low Risk Source Handle for step Target Handle for step S…" at bounding box center [596, 115] width 941 height 408
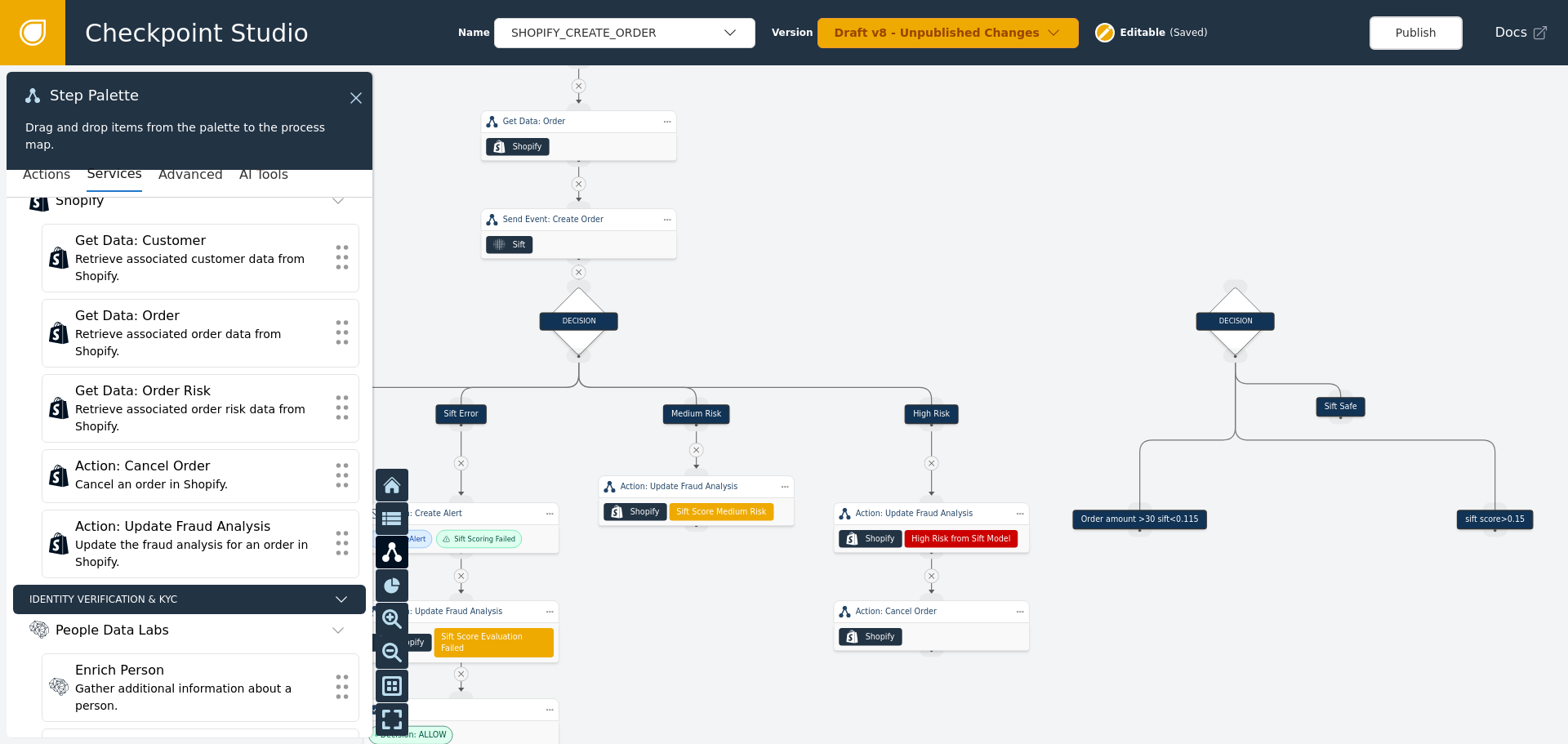
drag, startPoint x: 864, startPoint y: 214, endPoint x: 964, endPoint y: 277, distance: 118.2
click at [964, 277] on div at bounding box center [784, 404] width 1568 height 679
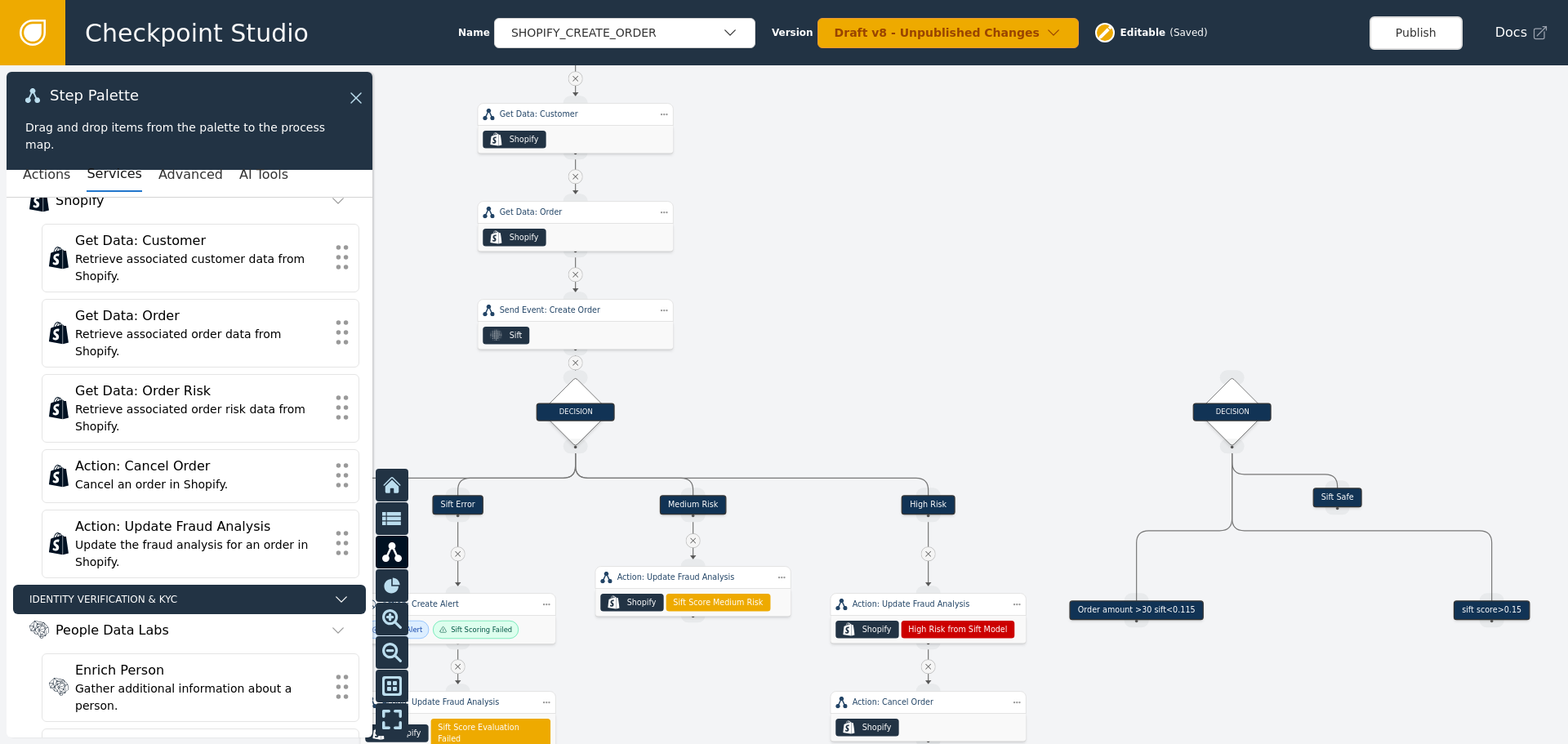
drag, startPoint x: 809, startPoint y: 259, endPoint x: 806, endPoint y: 350, distance: 91.0
click at [806, 350] on div at bounding box center [784, 404] width 1568 height 679
click at [690, 509] on div "Source Handle for step" at bounding box center [694, 515] width 25 height 15
drag, startPoint x: 692, startPoint y: 510, endPoint x: 1238, endPoint y: 395, distance: 558.0
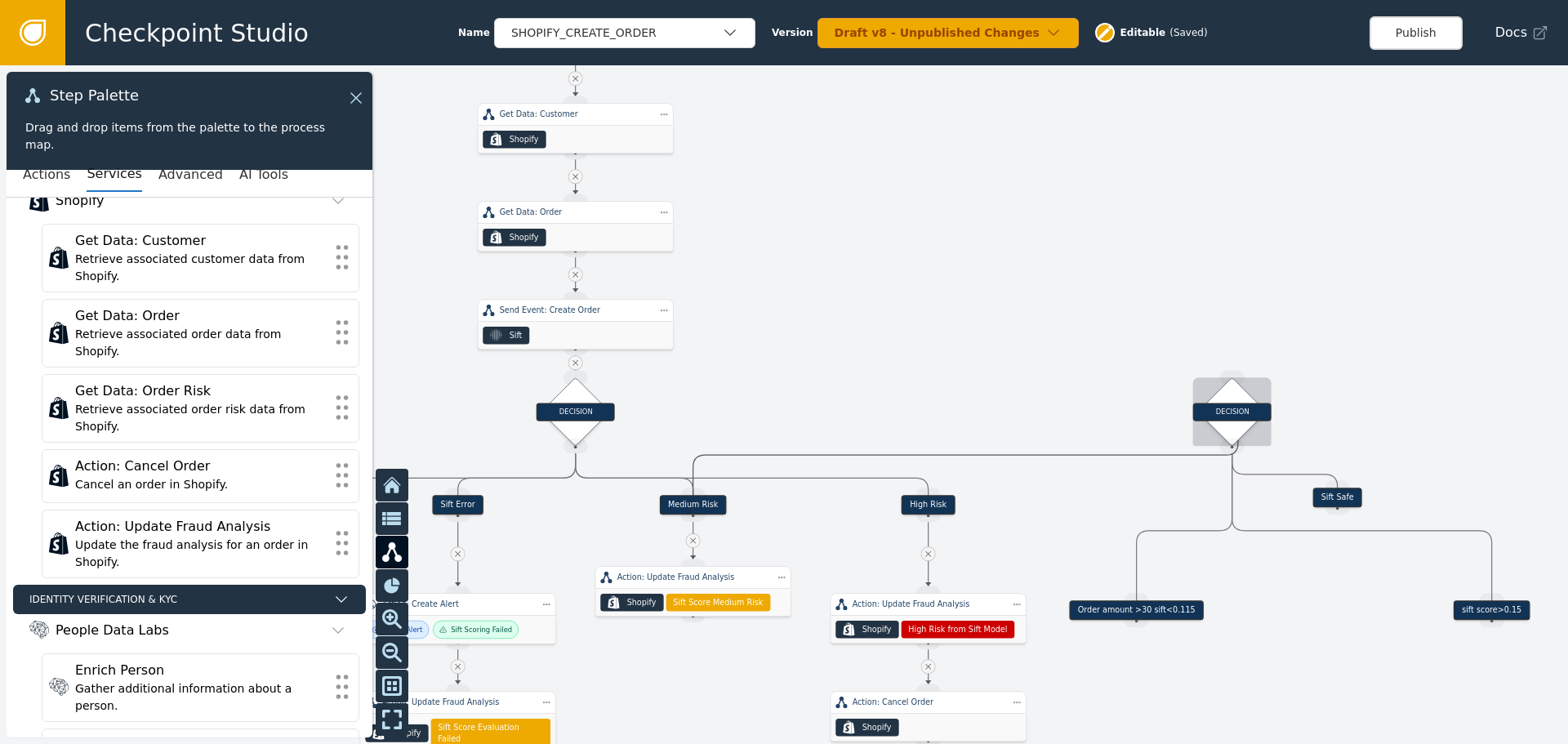
click at [1164, 395] on div "Target Handle for step Low Risk Source Handle for step Target Handle for step S…" at bounding box center [694, 267] width 941 height 408
click at [1234, 388] on div "DECISION" at bounding box center [1232, 412] width 49 height 49
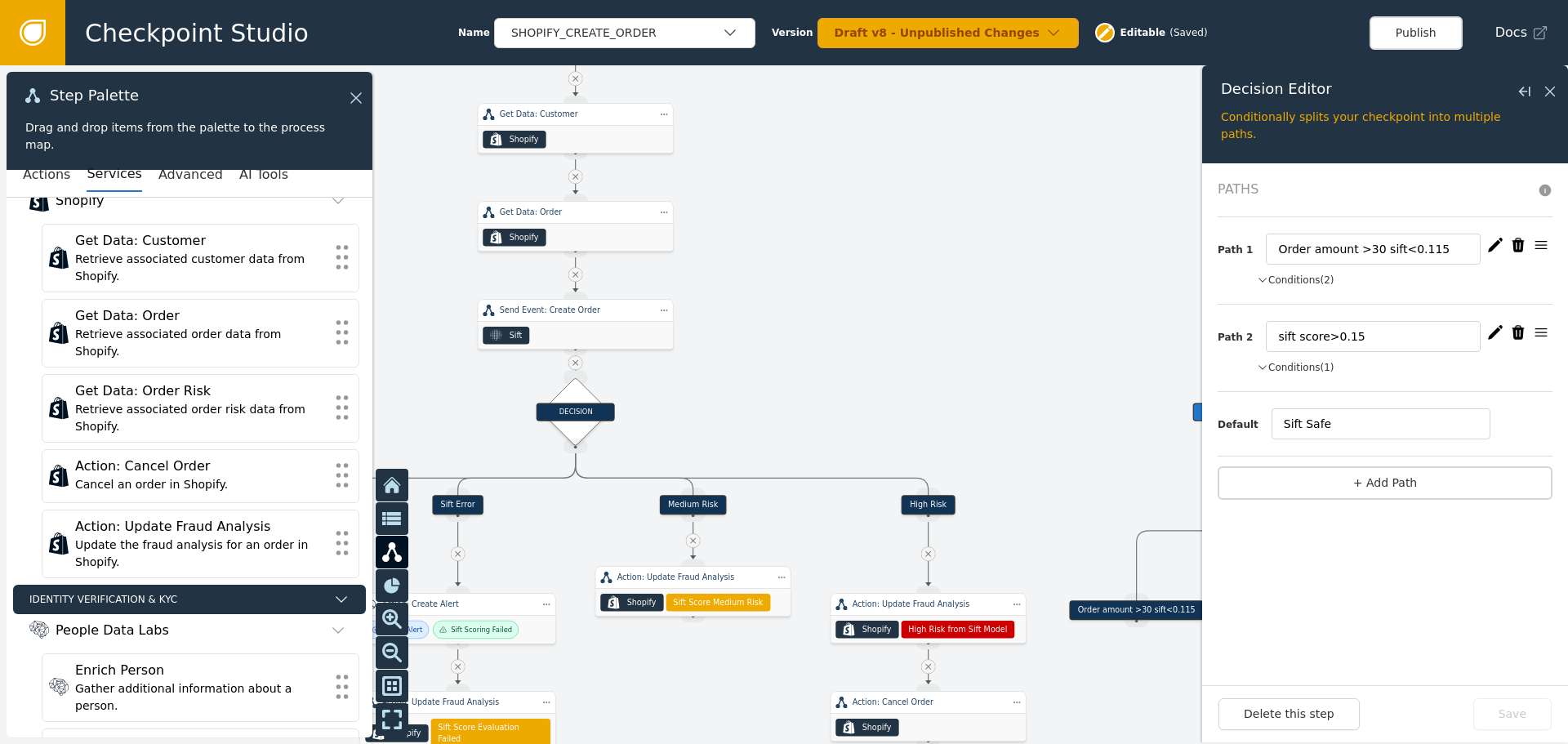
click at [1085, 340] on div at bounding box center [784, 404] width 1568 height 679
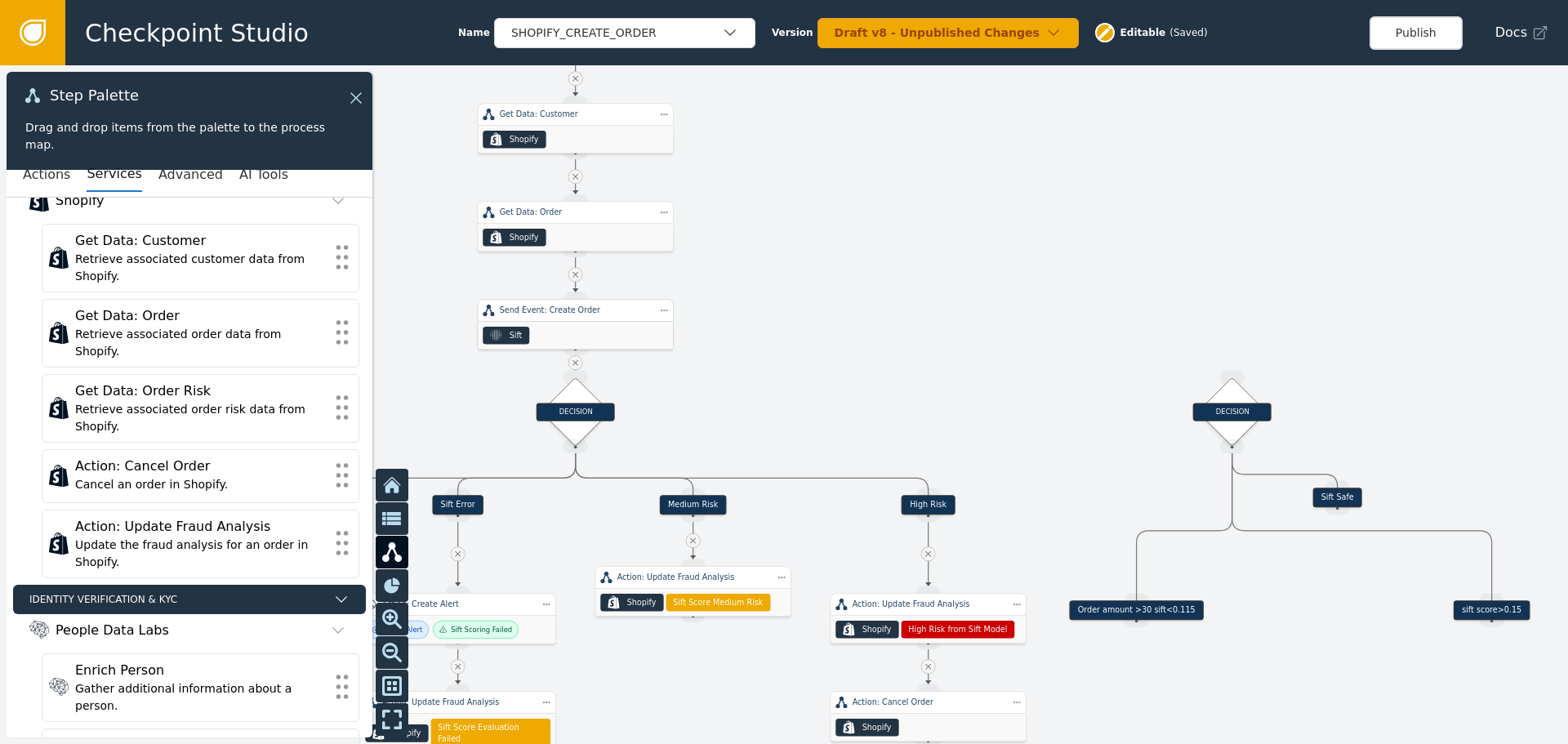
click at [570, 318] on div "Send Event: Create Order" at bounding box center [575, 311] width 196 height 23
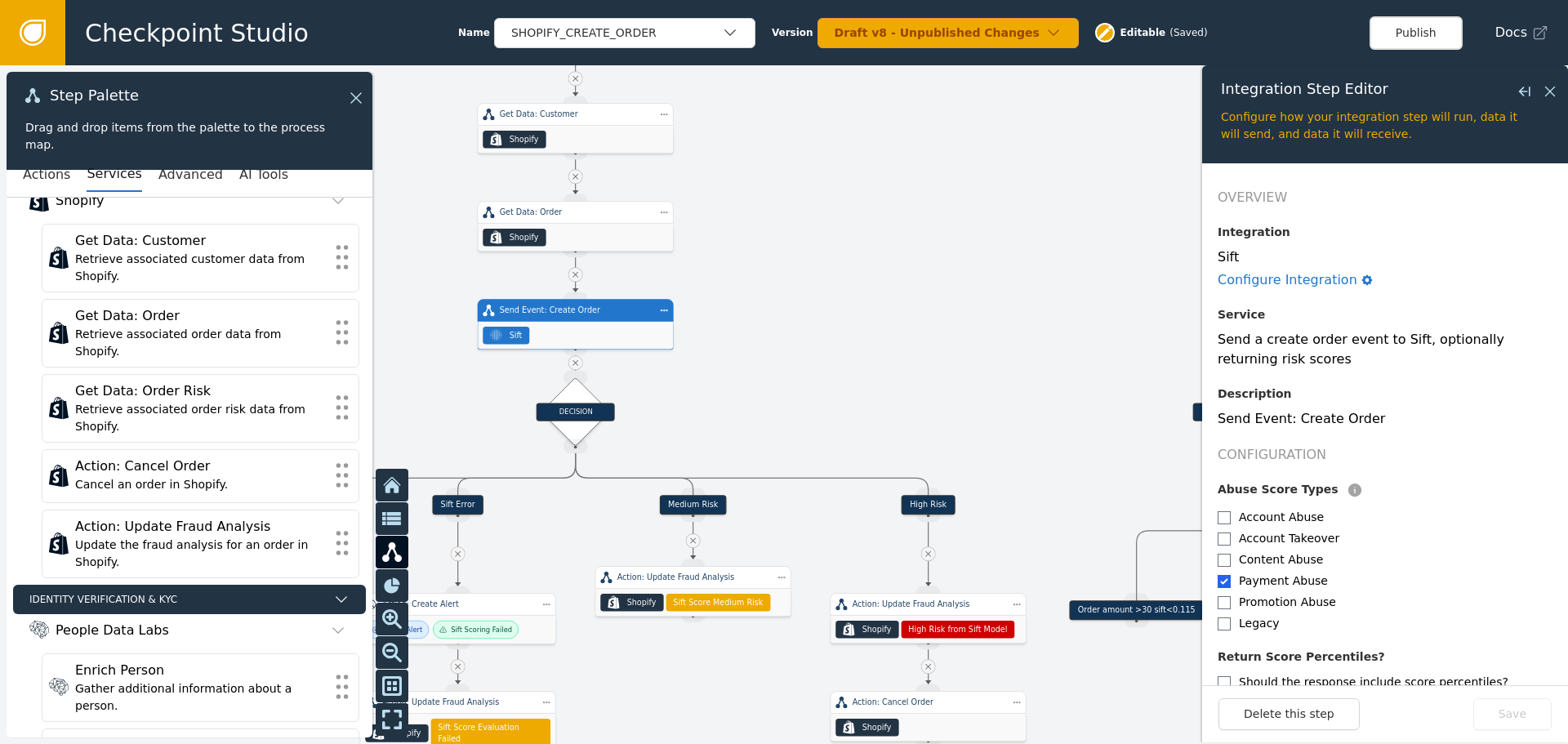
click at [782, 253] on div at bounding box center [784, 404] width 1568 height 679
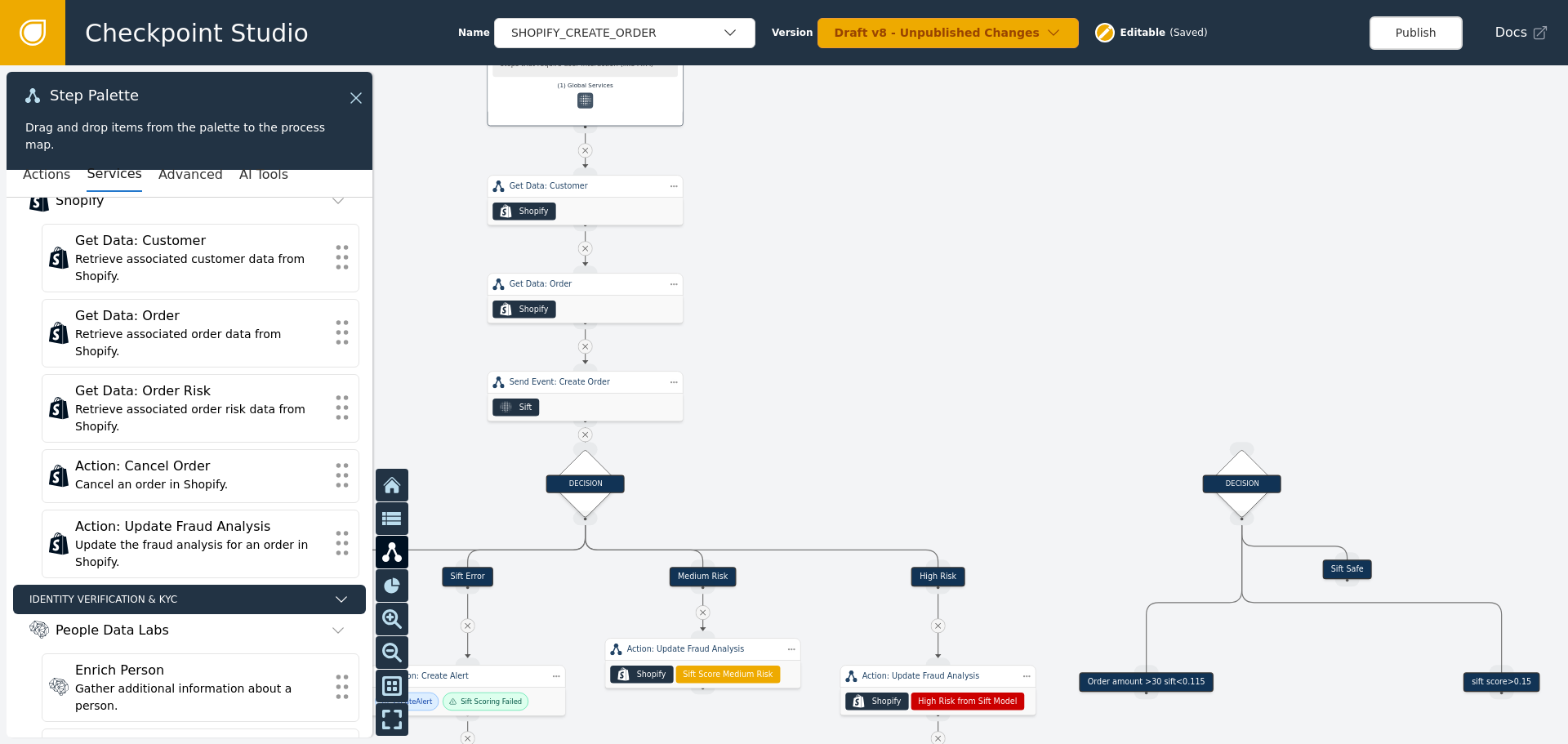
drag, startPoint x: 845, startPoint y: 195, endPoint x: 854, endPoint y: 264, distance: 69.6
click at [854, 264] on div at bounding box center [784, 404] width 1568 height 679
drag, startPoint x: 588, startPoint y: 421, endPoint x: 1247, endPoint y: 454, distance: 659.8
click at [1174, 454] on div "Target Handle for step Low Risk Source Handle for step Target Handle for step S…" at bounding box center [704, 340] width 941 height 408
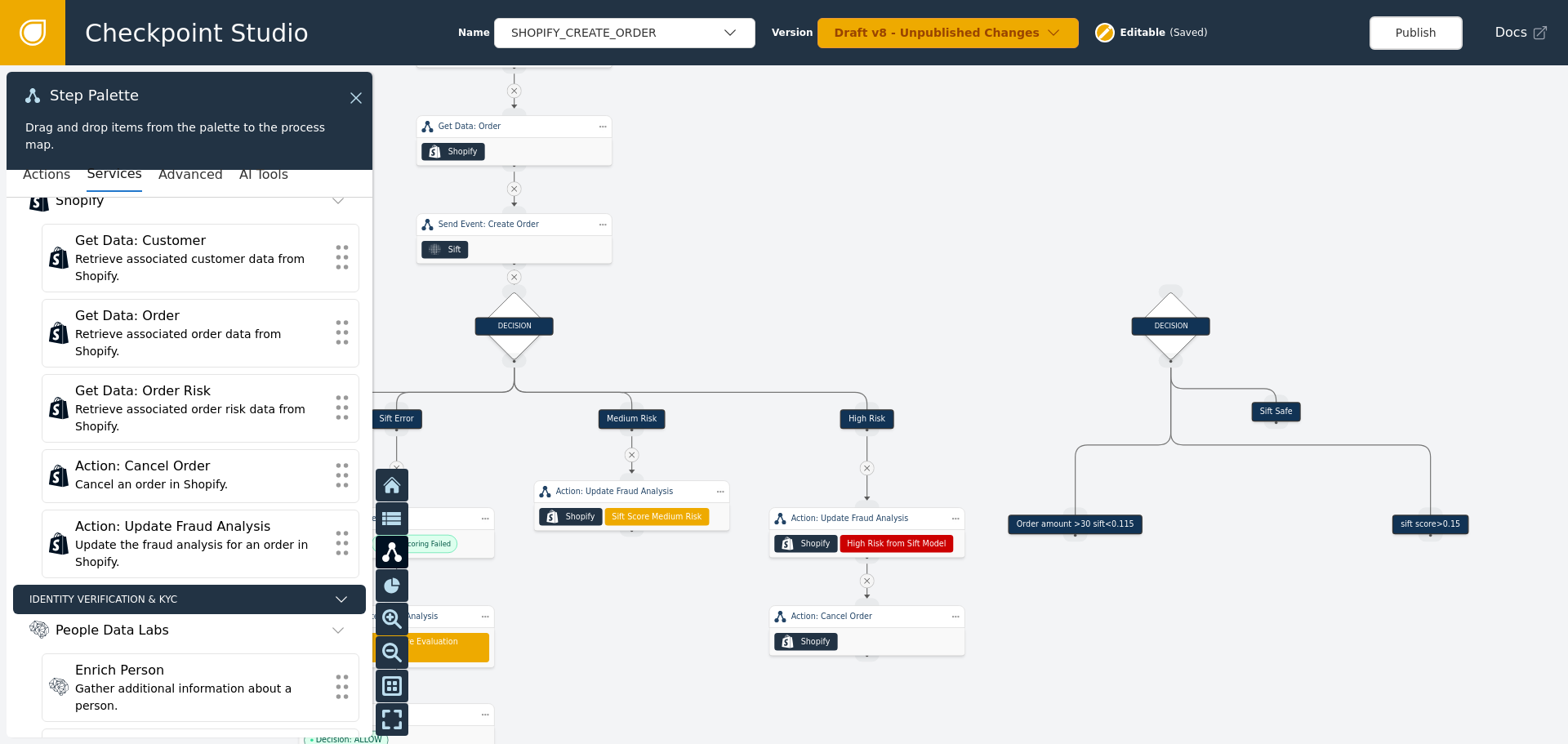
drag, startPoint x: 1223, startPoint y: 321, endPoint x: 1152, endPoint y: 162, distance: 174.1
click at [1152, 162] on div at bounding box center [784, 404] width 1568 height 679
drag, startPoint x: 508, startPoint y: 327, endPoint x: 512, endPoint y: 344, distance: 17.5
click at [512, 344] on div "DECISION" at bounding box center [516, 342] width 79 height 18
click at [883, 263] on div at bounding box center [784, 404] width 1568 height 679
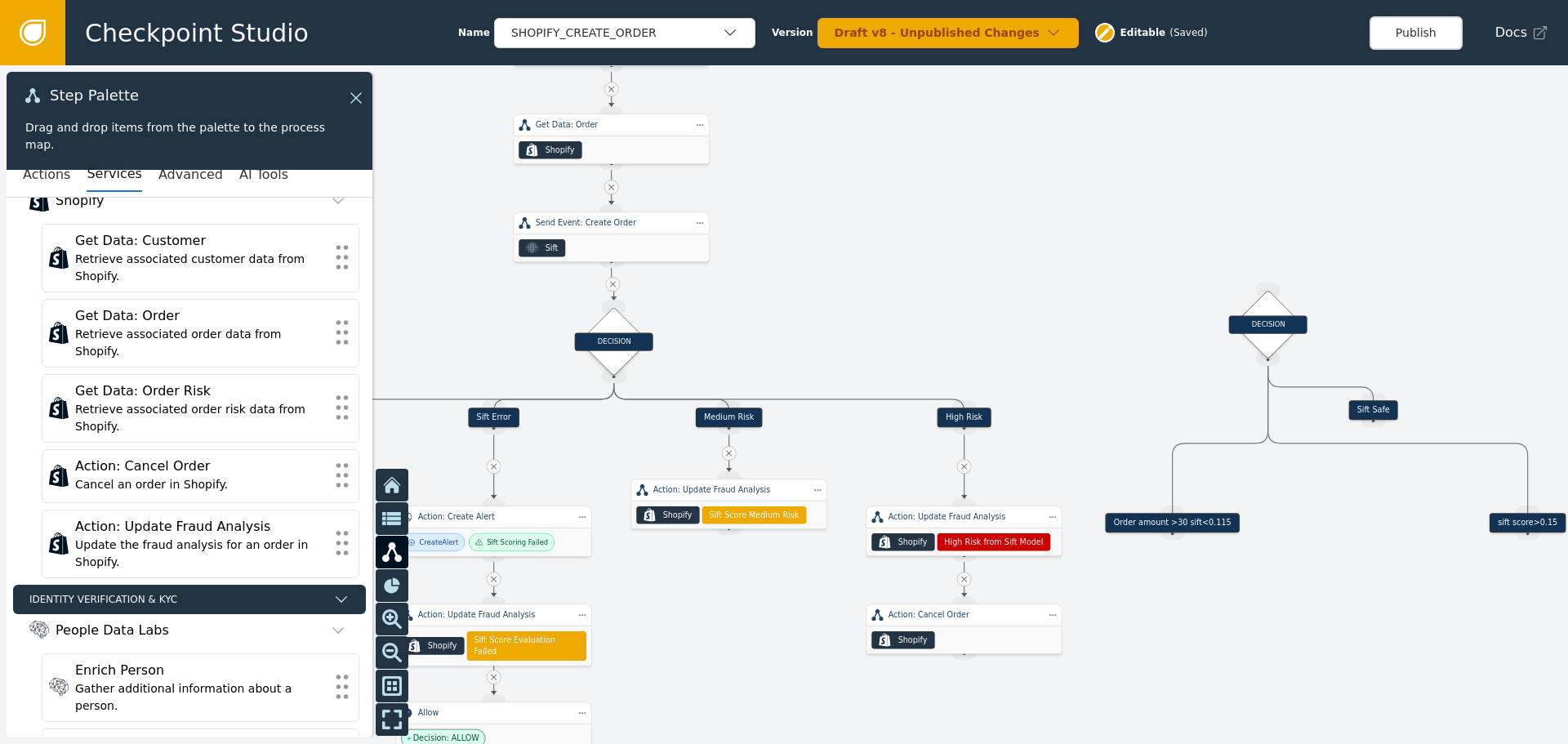
drag, startPoint x: 850, startPoint y: 256, endPoint x: 909, endPoint y: 265, distance: 59.7
click at [912, 264] on div at bounding box center [784, 404] width 1568 height 679
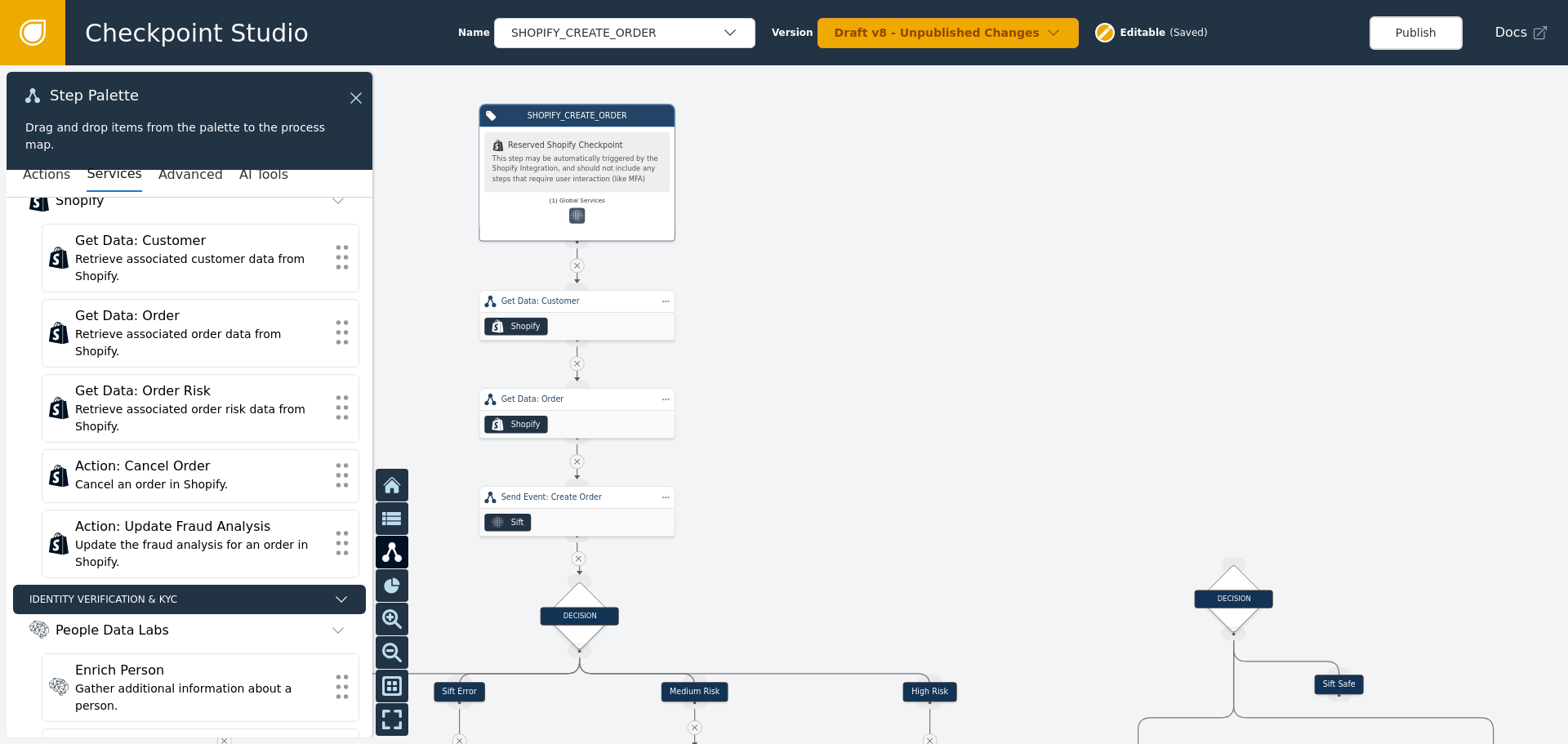
drag, startPoint x: 951, startPoint y: 258, endPoint x: 772, endPoint y: 448, distance: 261.0
click at [950, 467] on div at bounding box center [784, 404] width 1568 height 679
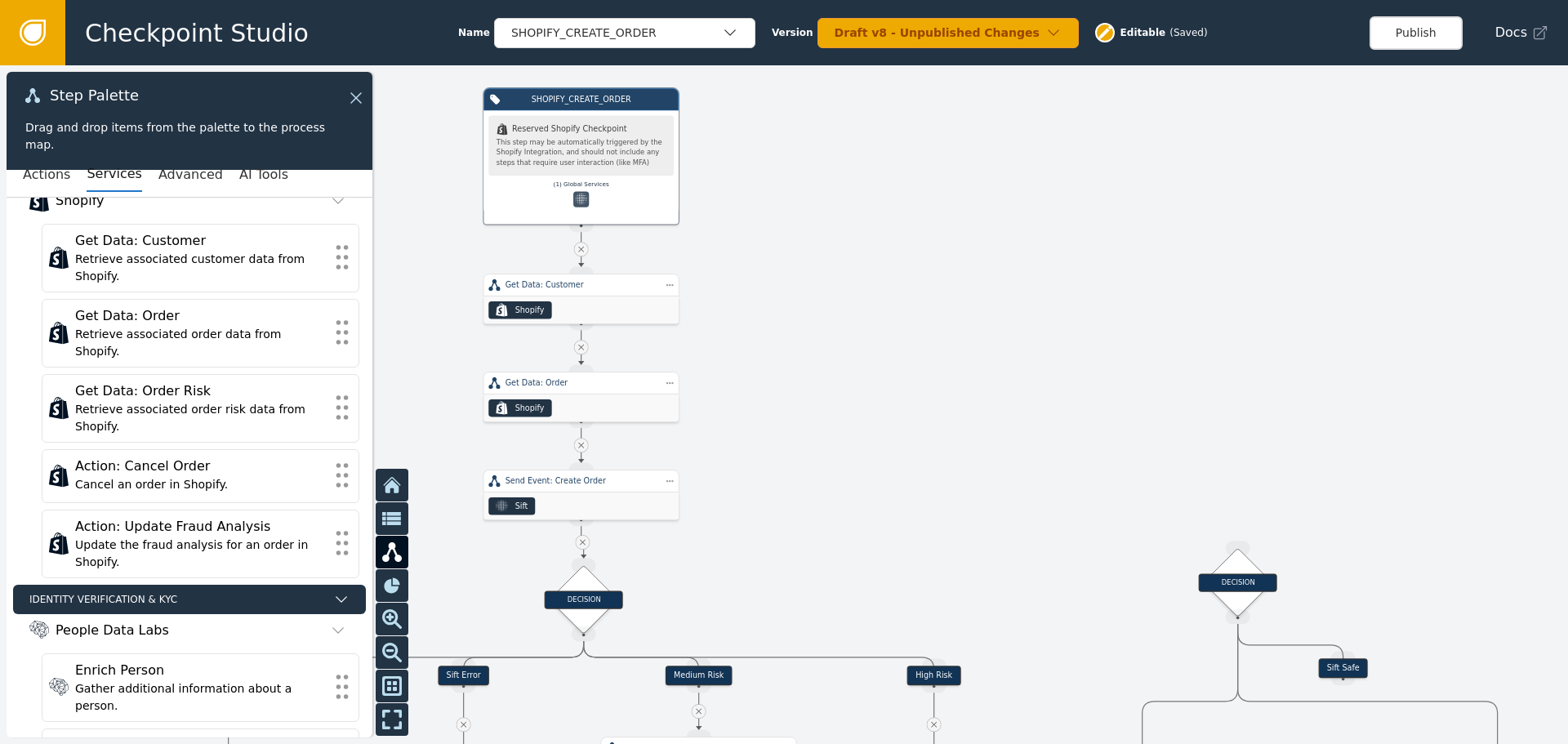
drag, startPoint x: 842, startPoint y: 438, endPoint x: 870, endPoint y: 312, distance: 129.1
click at [870, 312] on div at bounding box center [784, 404] width 1568 height 679
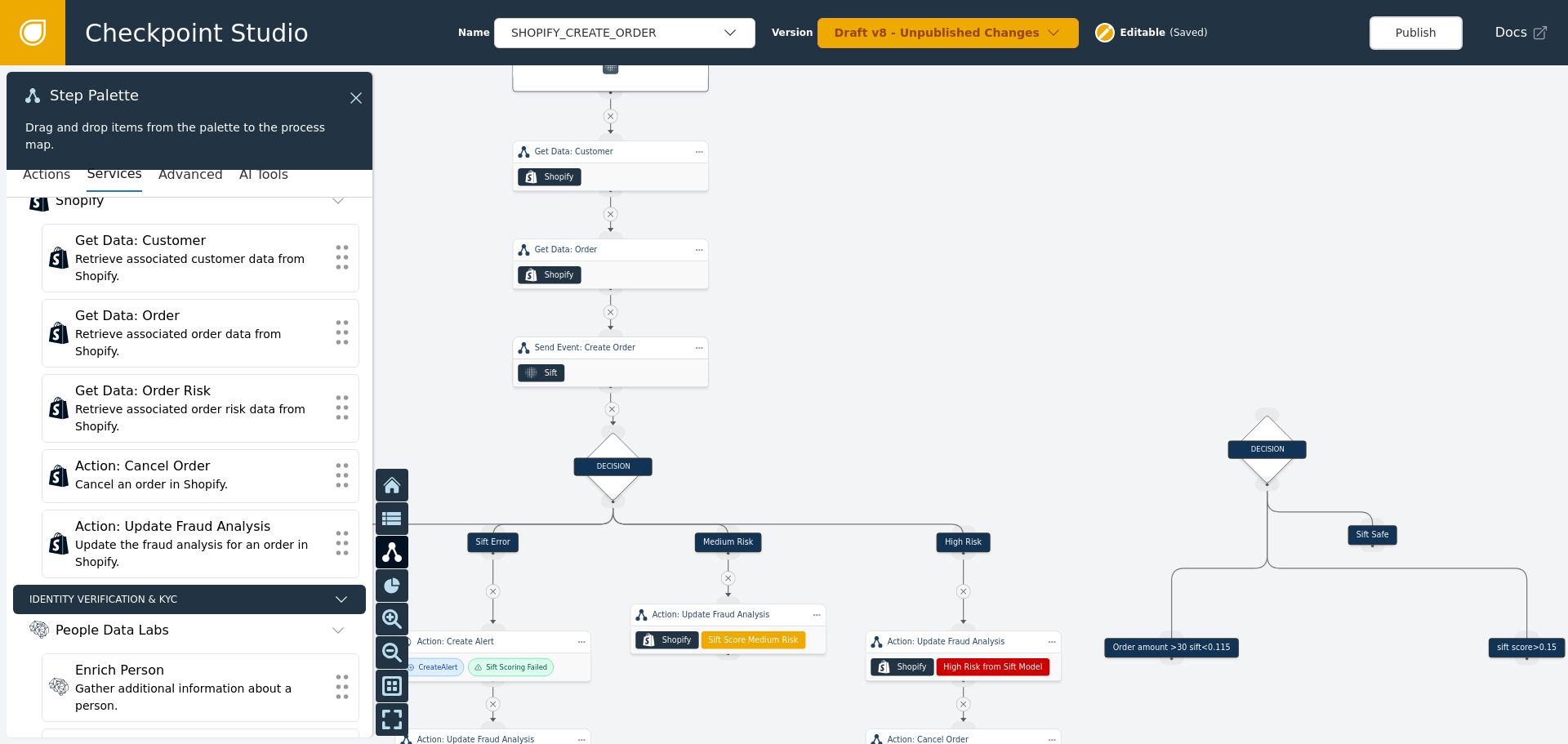
drag, startPoint x: 605, startPoint y: 387, endPoint x: 609, endPoint y: 380, distance: 8.1
click at [609, 380] on div "Target Handle for step INTEGRATION_SERVICE--Send Event: Create Order Send Event…" at bounding box center [611, 361] width 196 height 49
click at [761, 370] on div "Duplicate" at bounding box center [751, 372] width 33 height 11
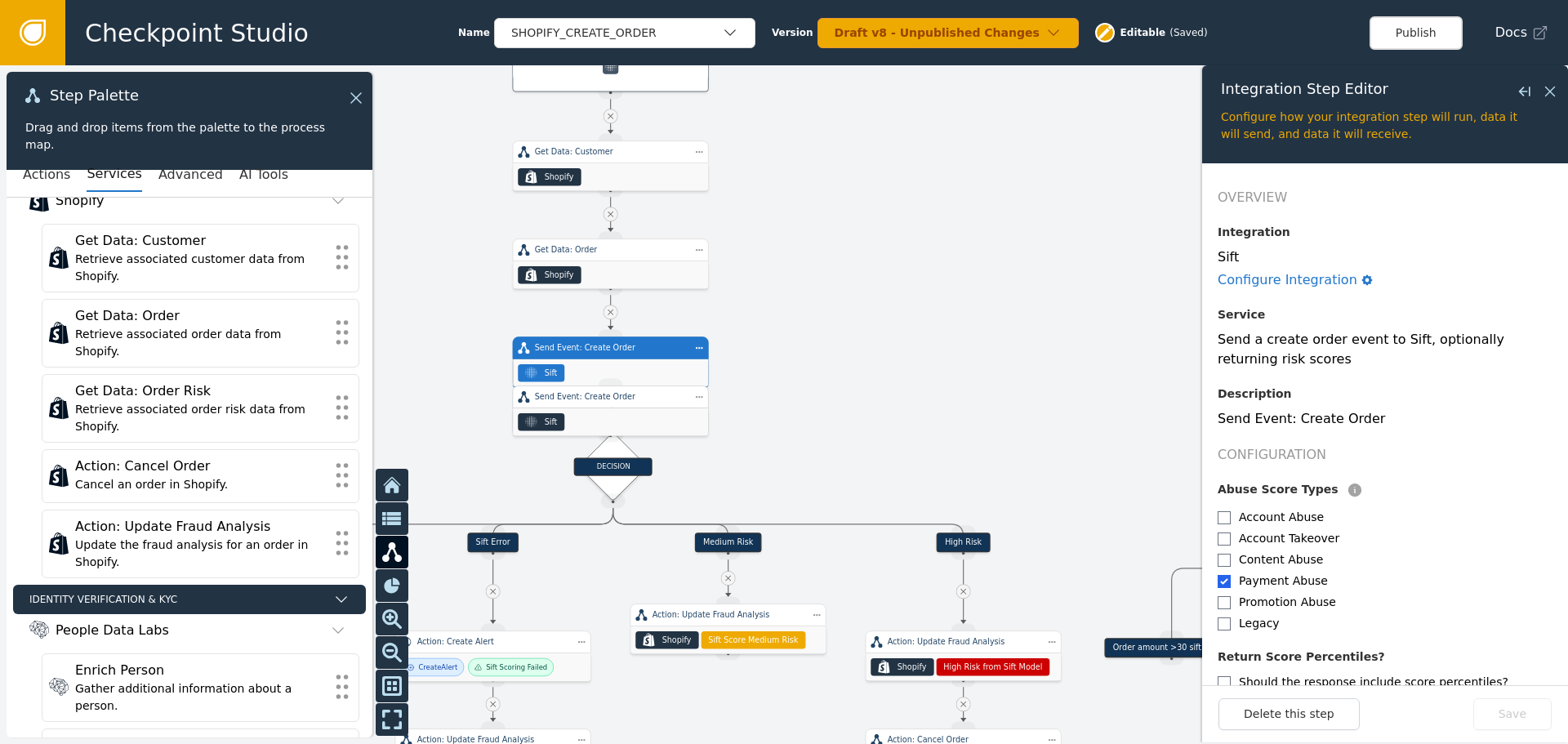
click at [621, 404] on div "Send Event: Create Order" at bounding box center [611, 397] width 196 height 23
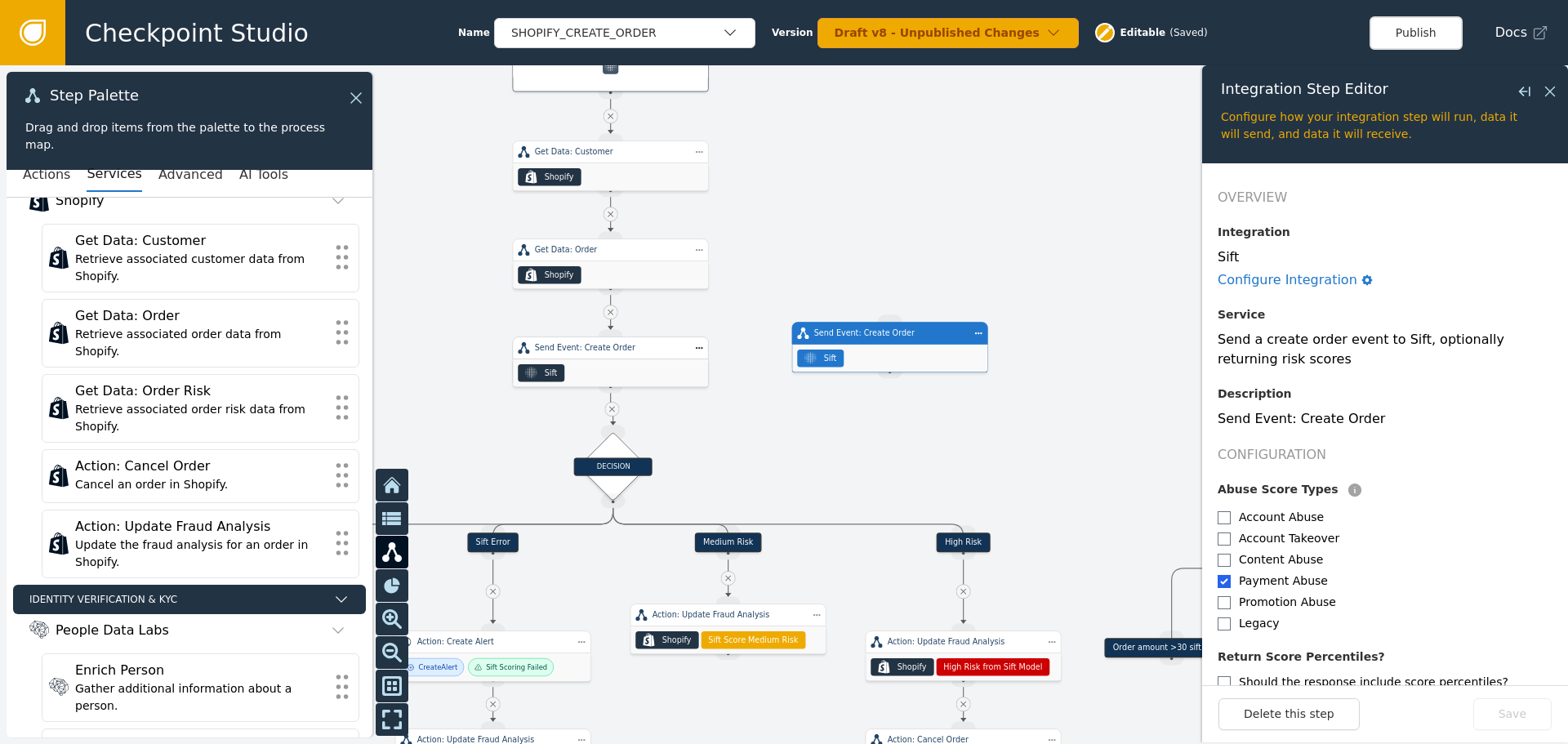
drag, startPoint x: 621, startPoint y: 404, endPoint x: 901, endPoint y: 341, distance: 287.0
click at [901, 341] on div "Send Event: Create Order" at bounding box center [890, 334] width 196 height 23
drag, startPoint x: 1561, startPoint y: 97, endPoint x: 1554, endPoint y: 106, distance: 11.4
click at [1561, 96] on div "Integration Step Editor Close flyout Configure how your integration step will r…" at bounding box center [1384, 114] width 366 height 98
drag, startPoint x: 1548, startPoint y: 86, endPoint x: 1410, endPoint y: 185, distance: 169.8
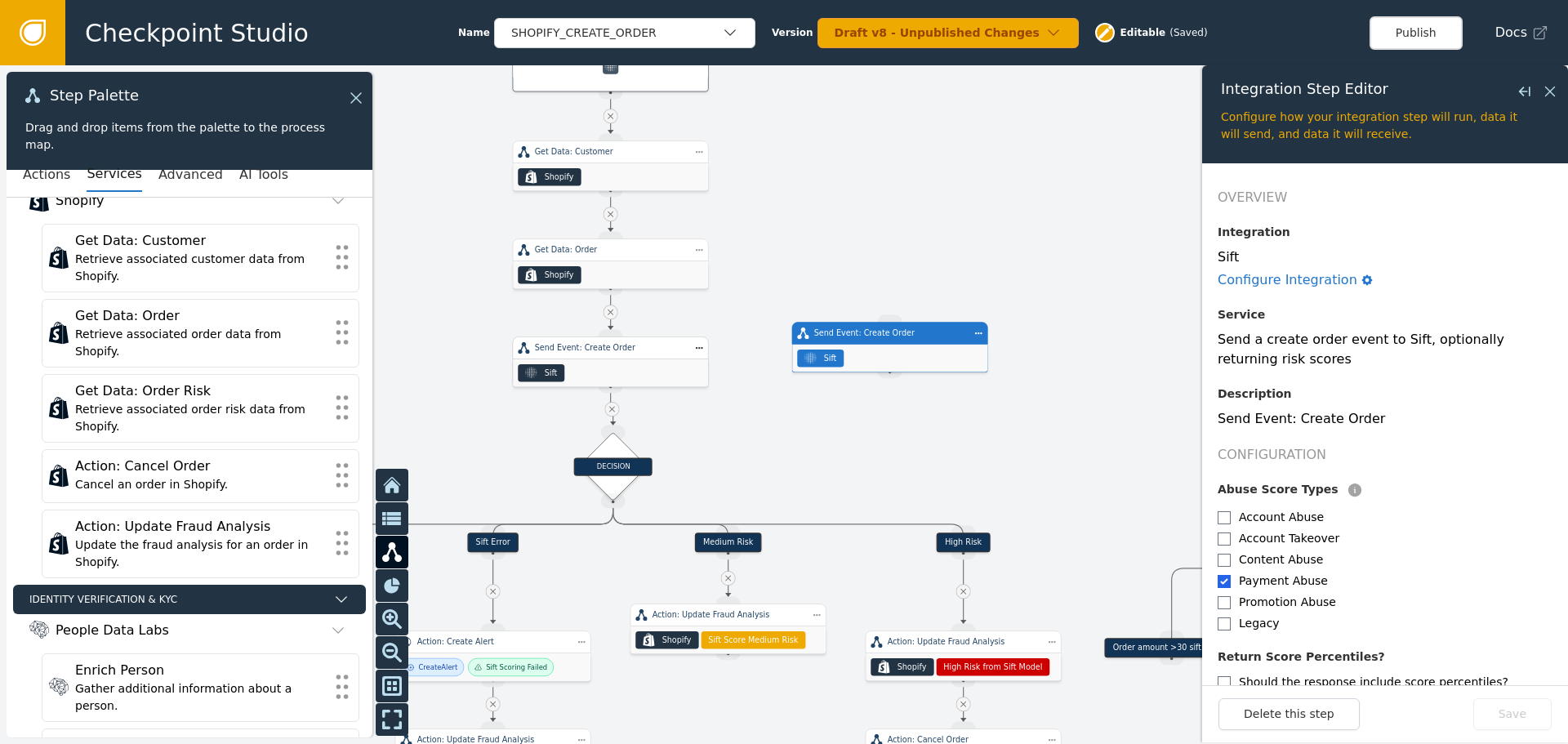
click at [1548, 87] on icon at bounding box center [1549, 91] width 18 height 18
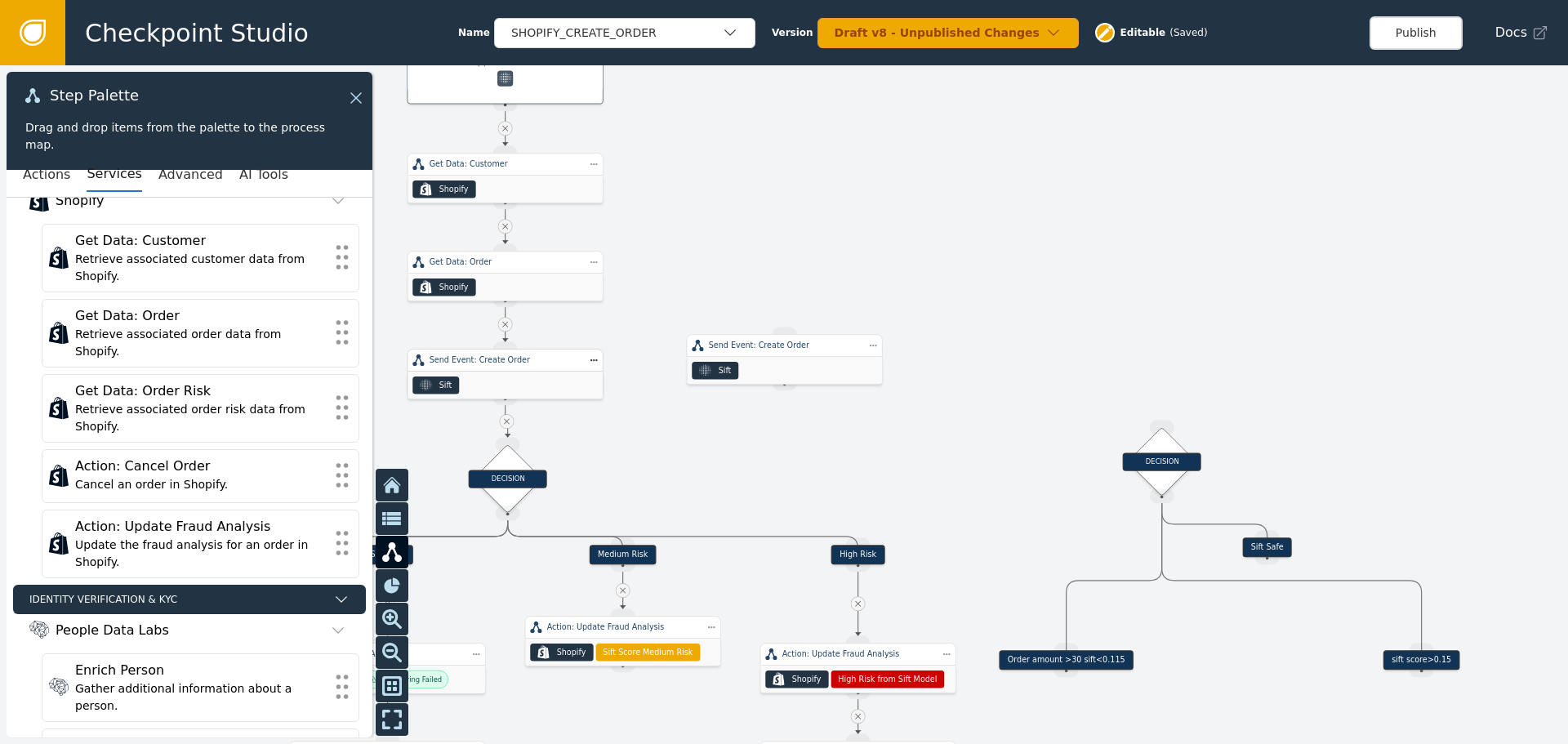
drag, startPoint x: 1183, startPoint y: 277, endPoint x: 980, endPoint y: 285, distance: 203.2
click at [1045, 282] on div at bounding box center [784, 404] width 1568 height 679
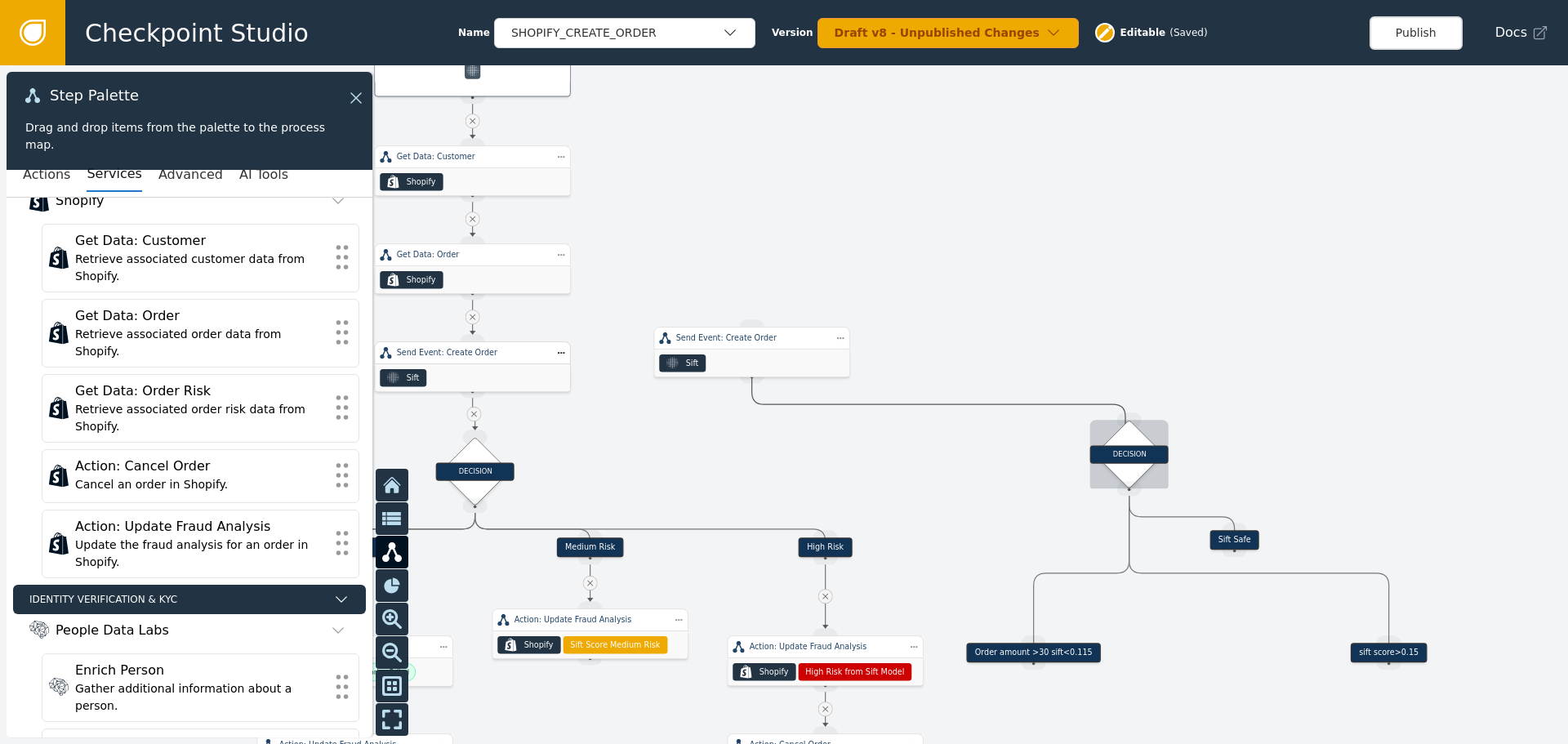
drag, startPoint x: 754, startPoint y: 377, endPoint x: 1125, endPoint y: 432, distance: 375.1
click at [1061, 432] on div "Target Handle for step Low Risk Source Handle for step Target Handle for step S…" at bounding box center [590, 310] width 941 height 408
click at [1157, 255] on div at bounding box center [784, 404] width 1568 height 679
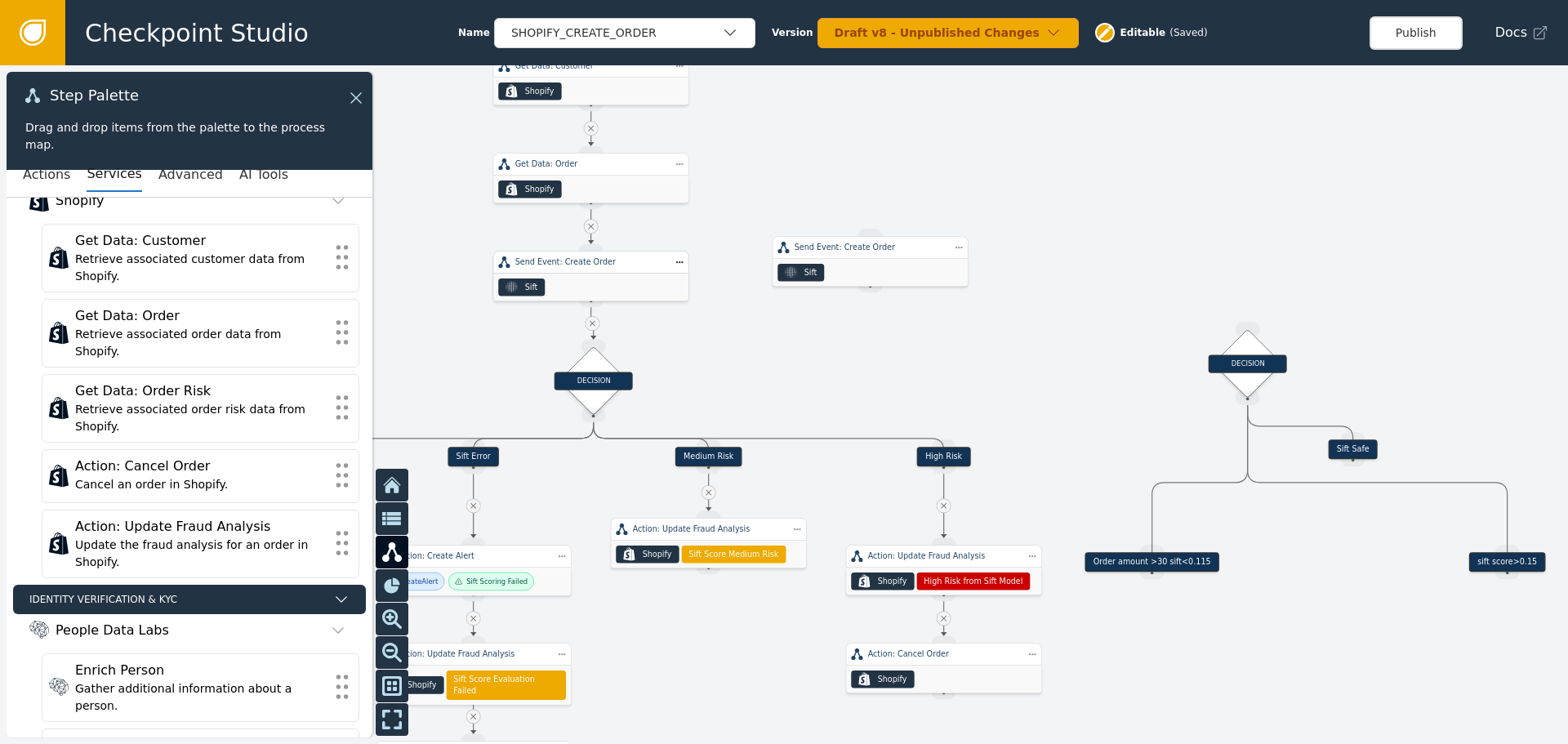
drag, startPoint x: 986, startPoint y: 312, endPoint x: 1104, endPoint y: 222, distance: 148.4
click at [1104, 222] on div at bounding box center [784, 404] width 1568 height 679
drag, startPoint x: 1245, startPoint y: 355, endPoint x: 1149, endPoint y: 361, distance: 96.2
click at [1194, 361] on div "DECISION" at bounding box center [1218, 366] width 49 height 49
click at [917, 257] on div "Send Event: Create Order" at bounding box center [870, 247] width 196 height 23
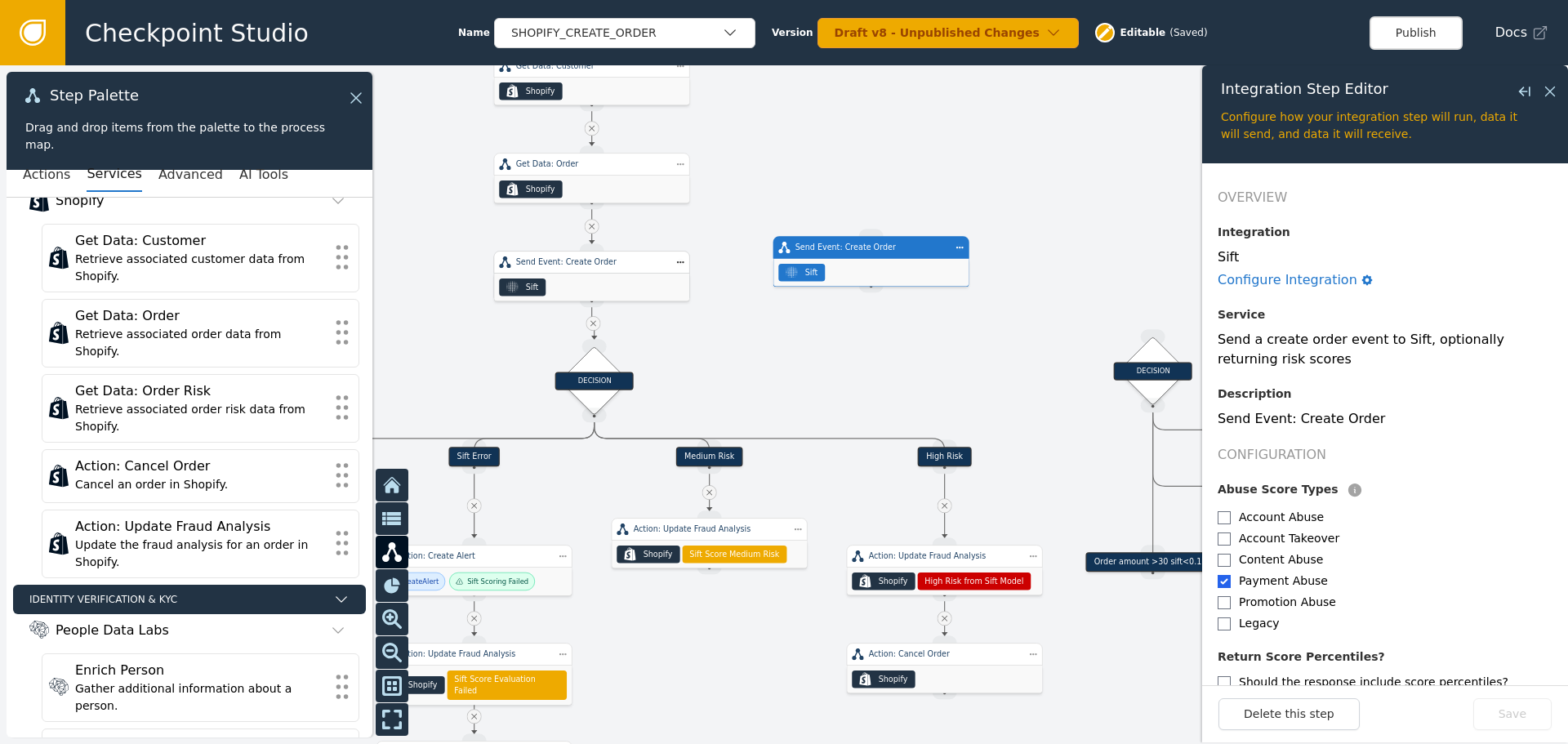
click at [1073, 279] on div at bounding box center [784, 404] width 1568 height 679
click at [1138, 159] on div at bounding box center [784, 404] width 1568 height 679
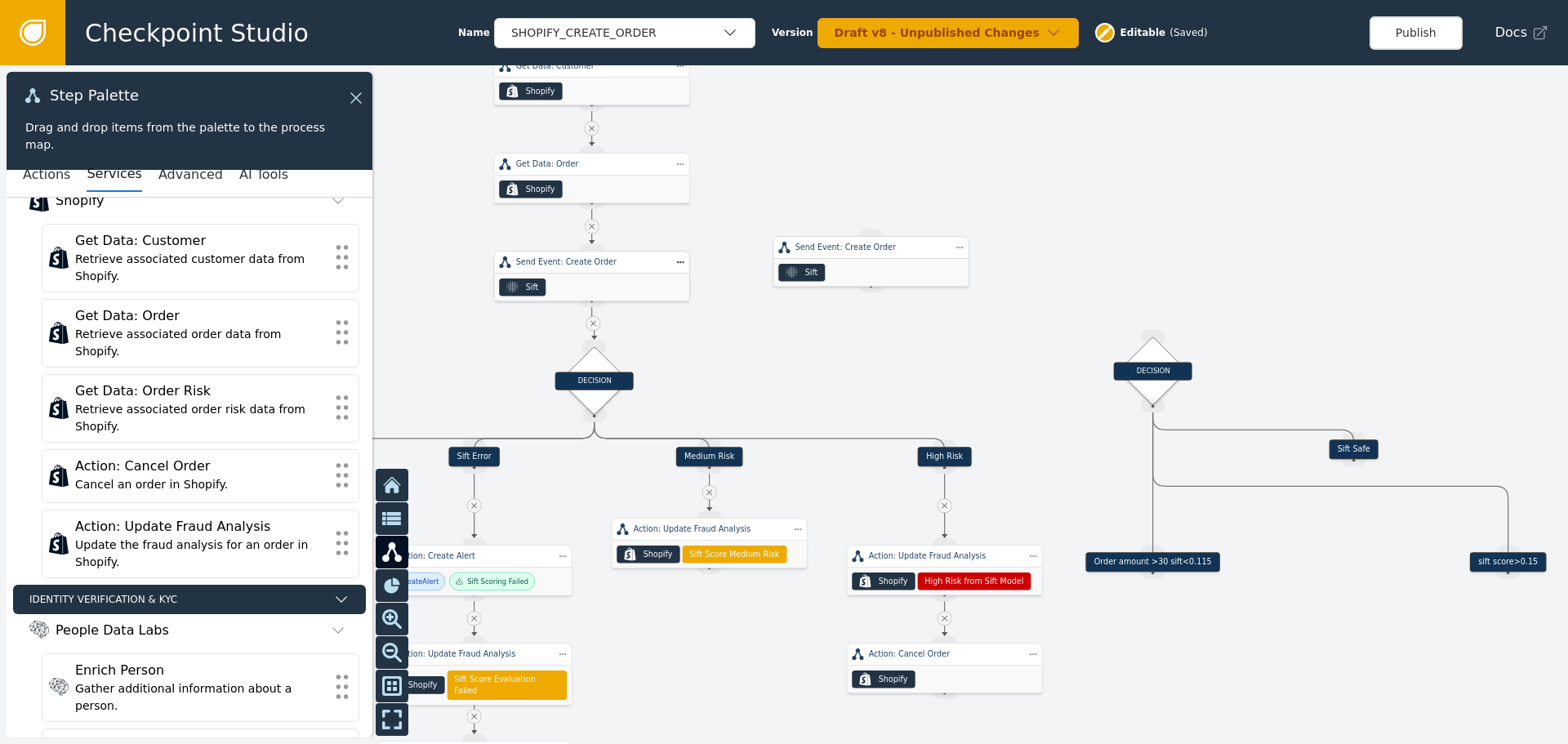
click at [837, 252] on div "Send Event: Create Order" at bounding box center [871, 247] width 152 height 11
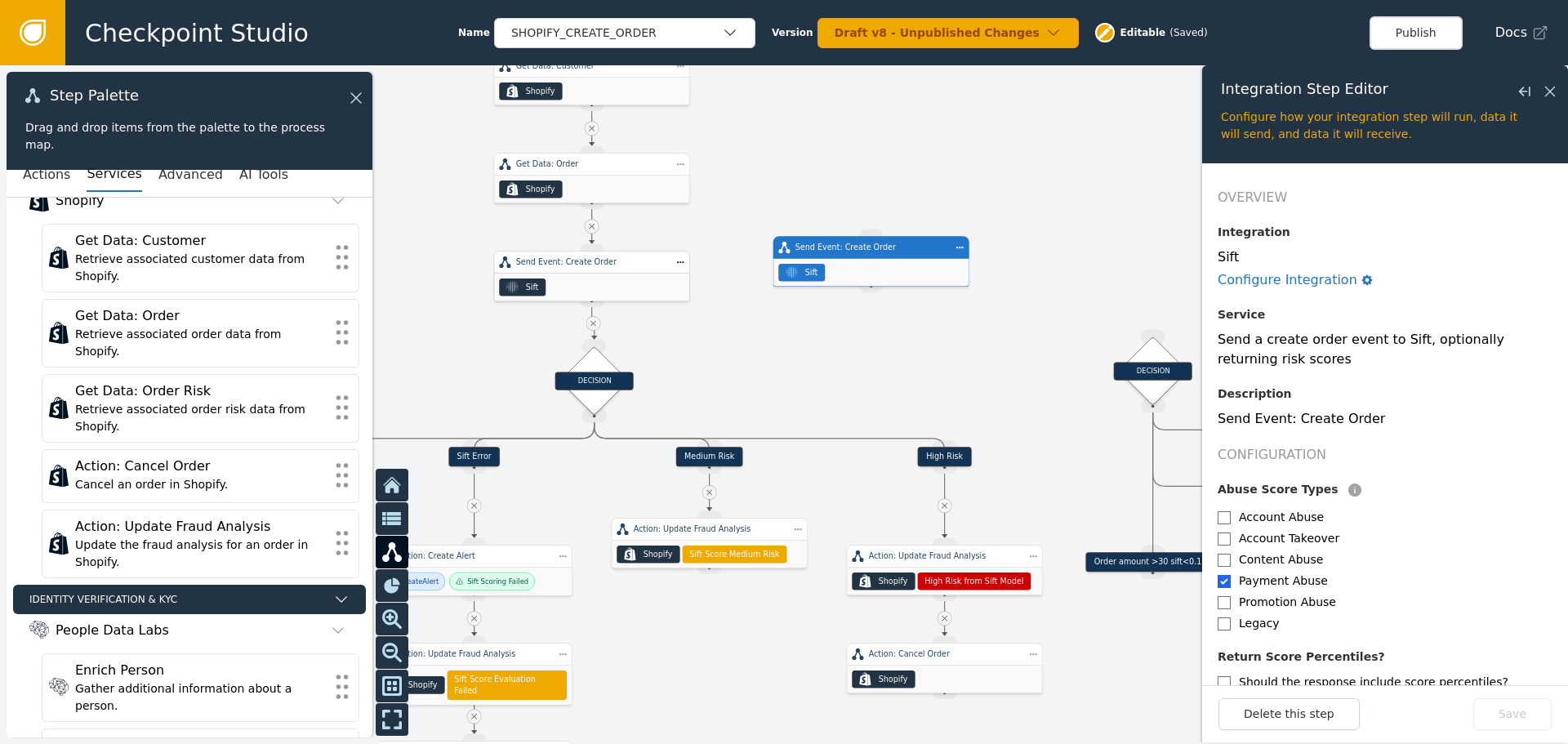
click at [927, 357] on div at bounding box center [784, 404] width 1568 height 679
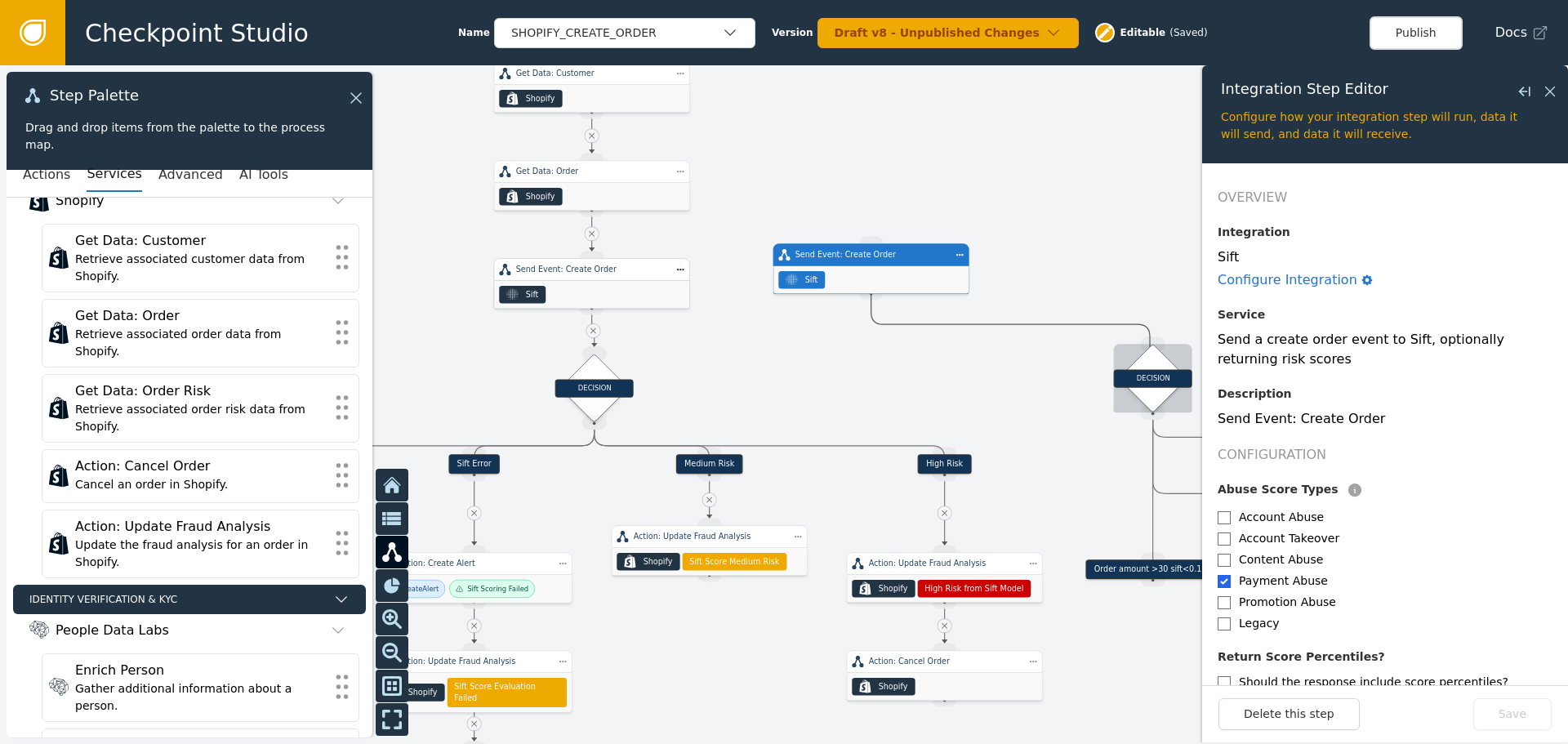
drag, startPoint x: 872, startPoint y: 289, endPoint x: 1150, endPoint y: 356, distance: 286.0
click at [1150, 356] on div "Target Handle for step Low Risk Source Handle for step Target Handle for step S…" at bounding box center [709, 227] width 941 height 408
click at [1556, 94] on icon at bounding box center [1549, 91] width 18 height 18
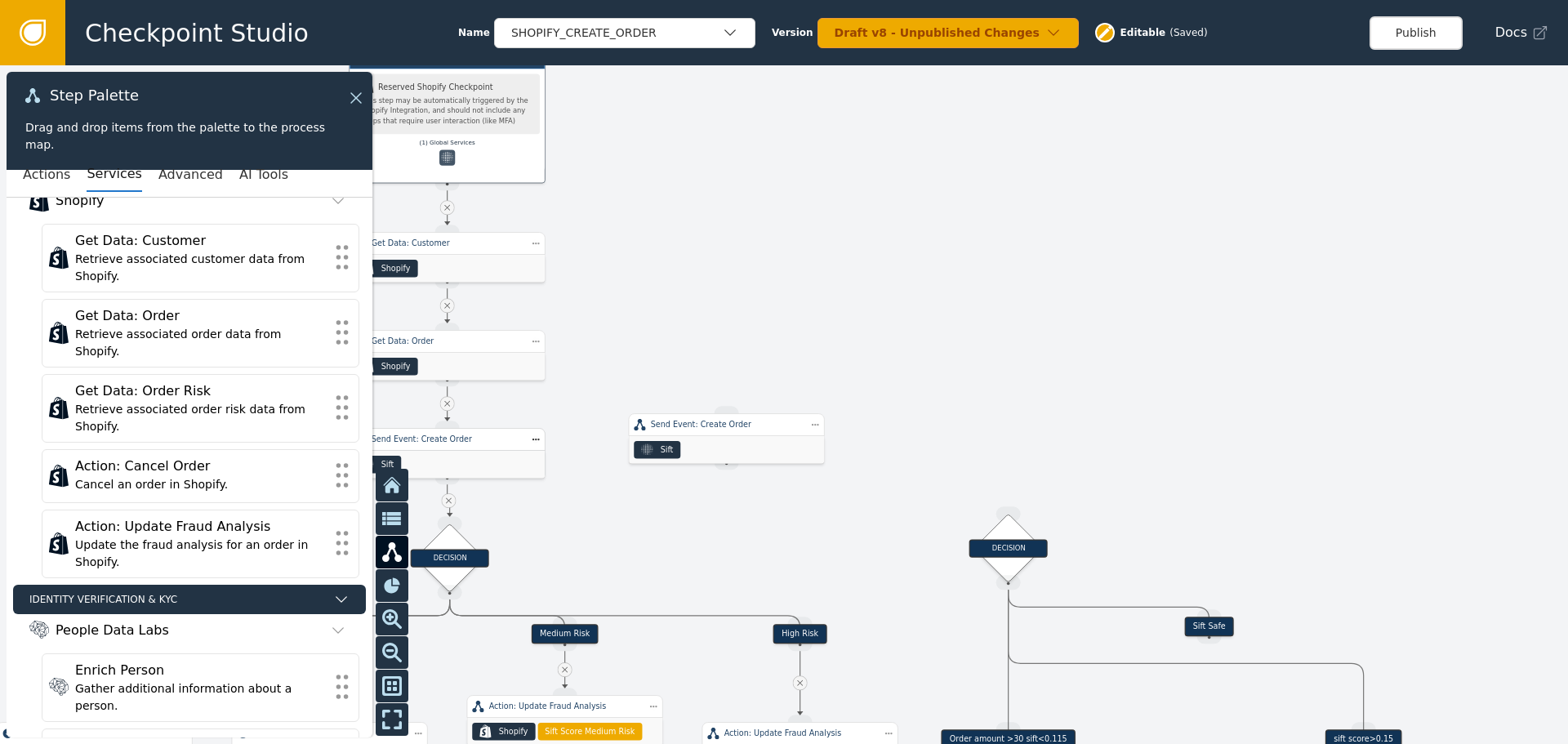
drag, startPoint x: 1123, startPoint y: 186, endPoint x: 964, endPoint y: 340, distance: 221.4
click at [970, 342] on div at bounding box center [784, 404] width 1568 height 679
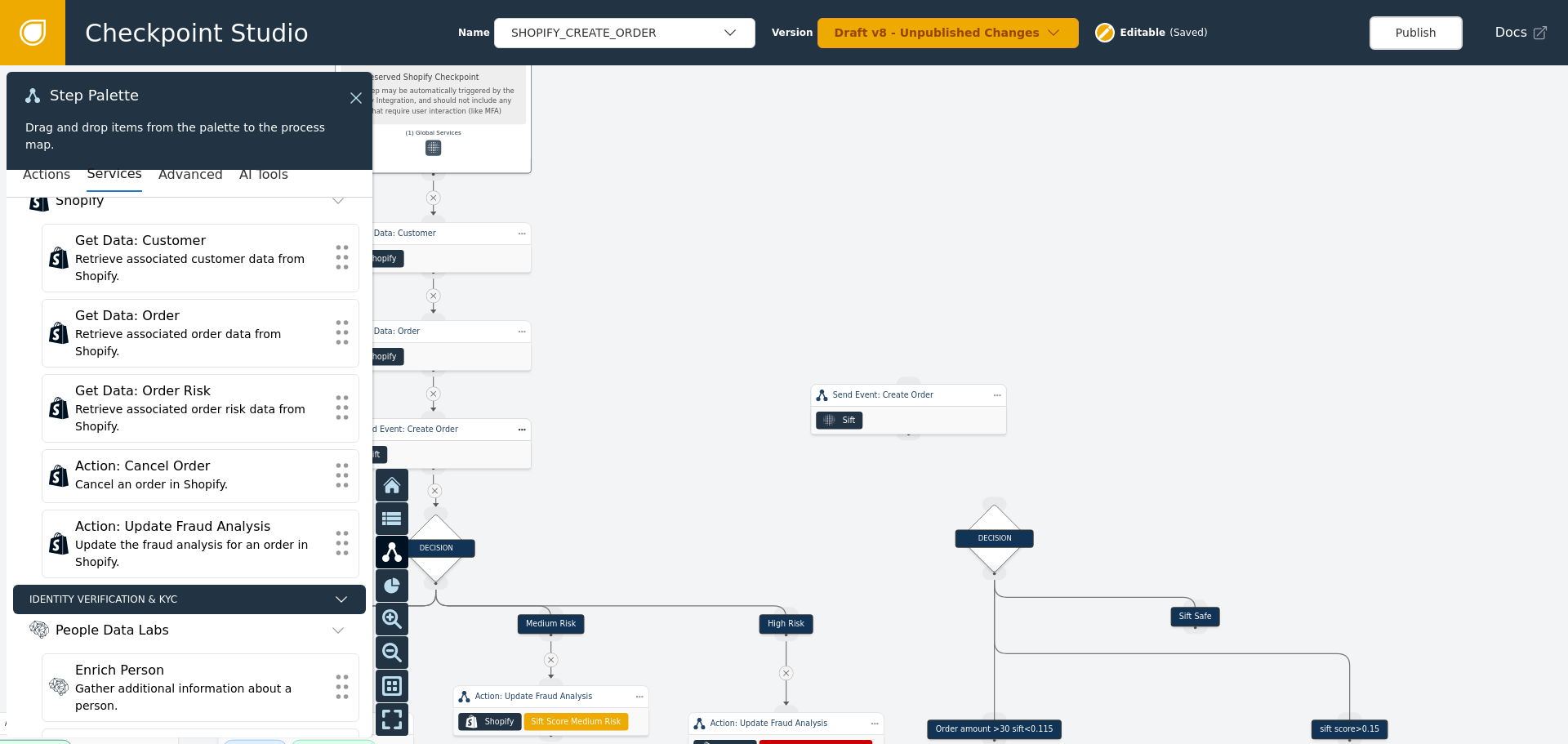
drag, startPoint x: 708, startPoint y: 422, endPoint x: 903, endPoint y: 403, distance: 195.9
click at [903, 403] on div "Send Event: Create Order" at bounding box center [909, 395] width 196 height 23
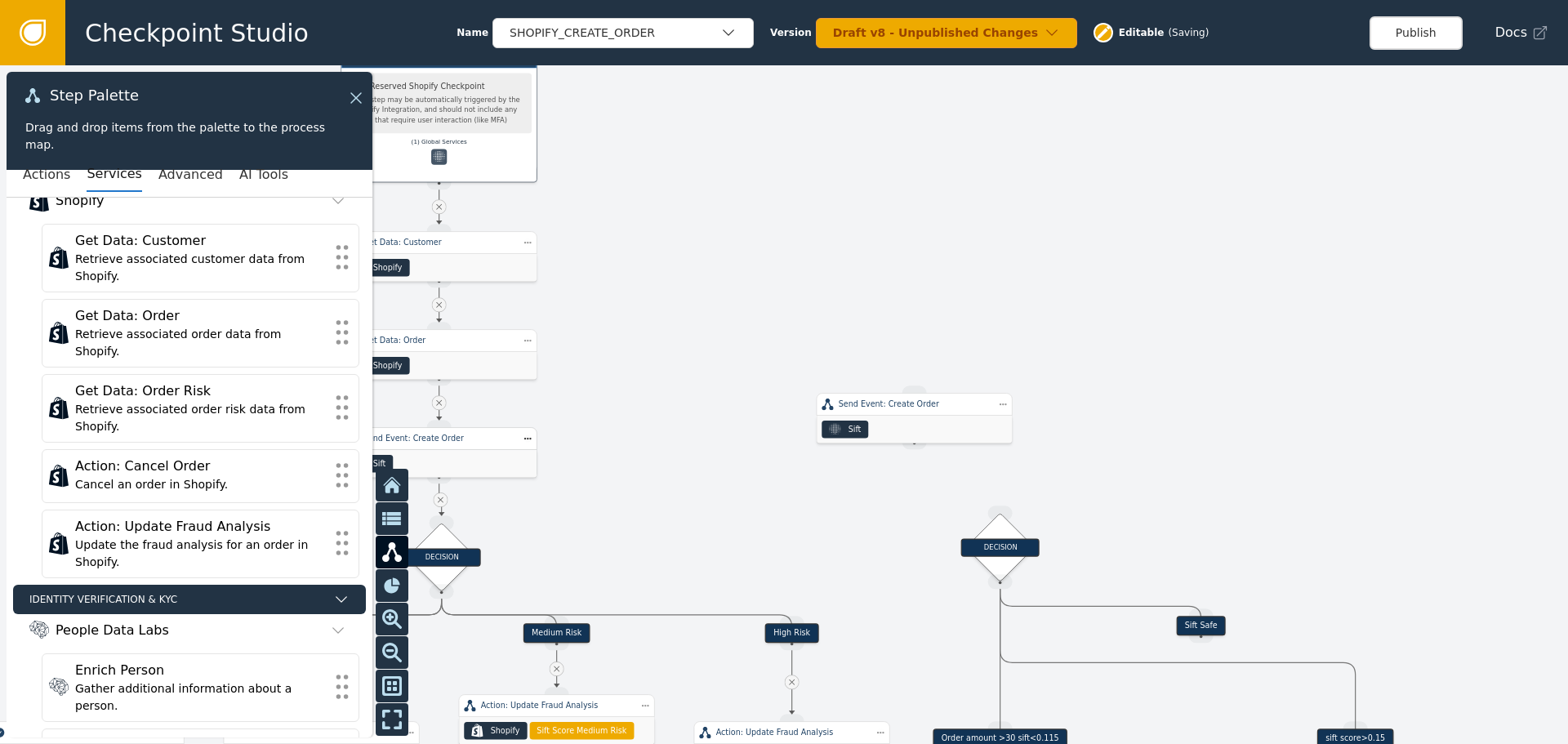
drag, startPoint x: 911, startPoint y: 252, endPoint x: 973, endPoint y: 304, distance: 80.9
click at [973, 304] on div at bounding box center [784, 404] width 1568 height 679
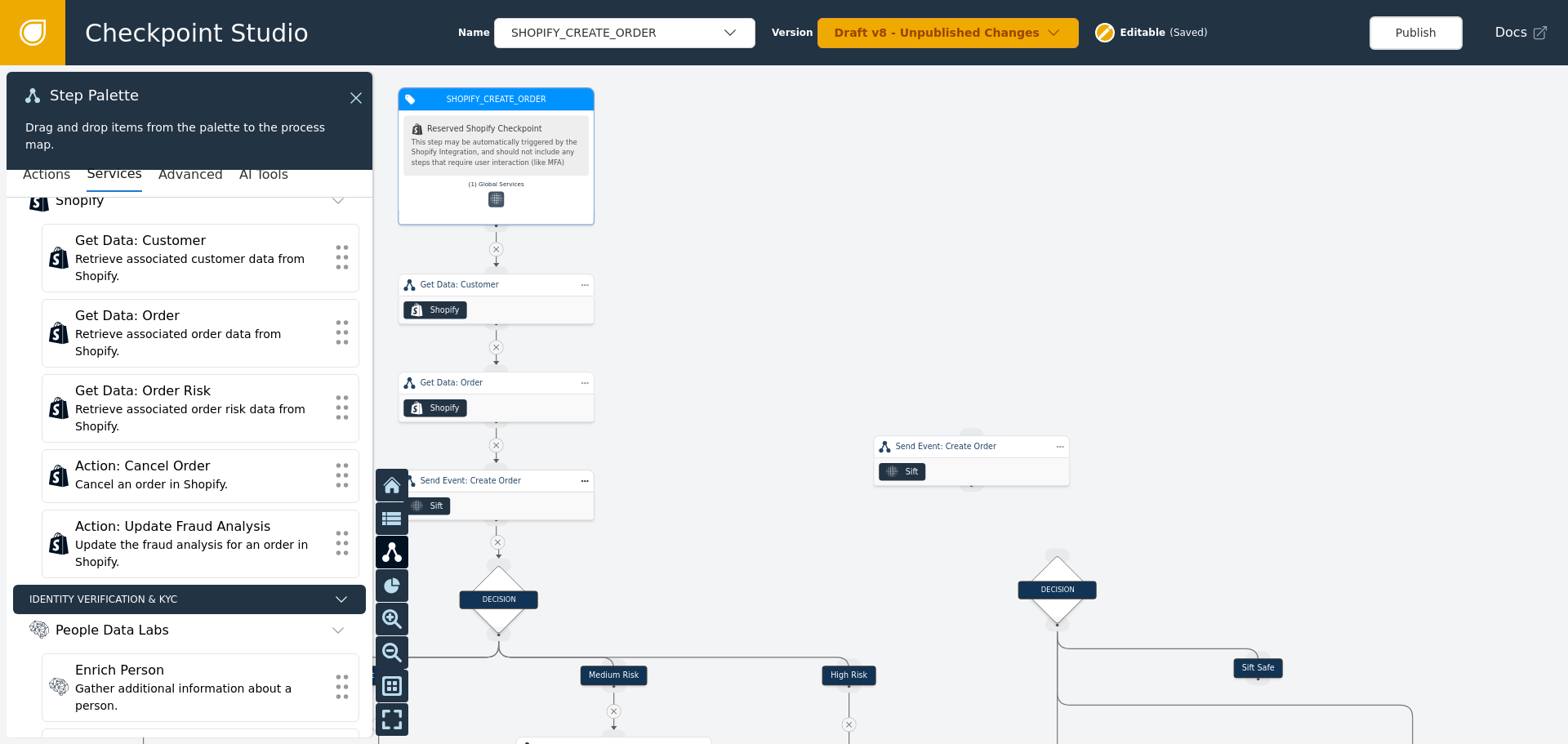
click at [527, 153] on div "This step may be automatically triggered by the Shopify Integration, and should…" at bounding box center [496, 152] width 169 height 31
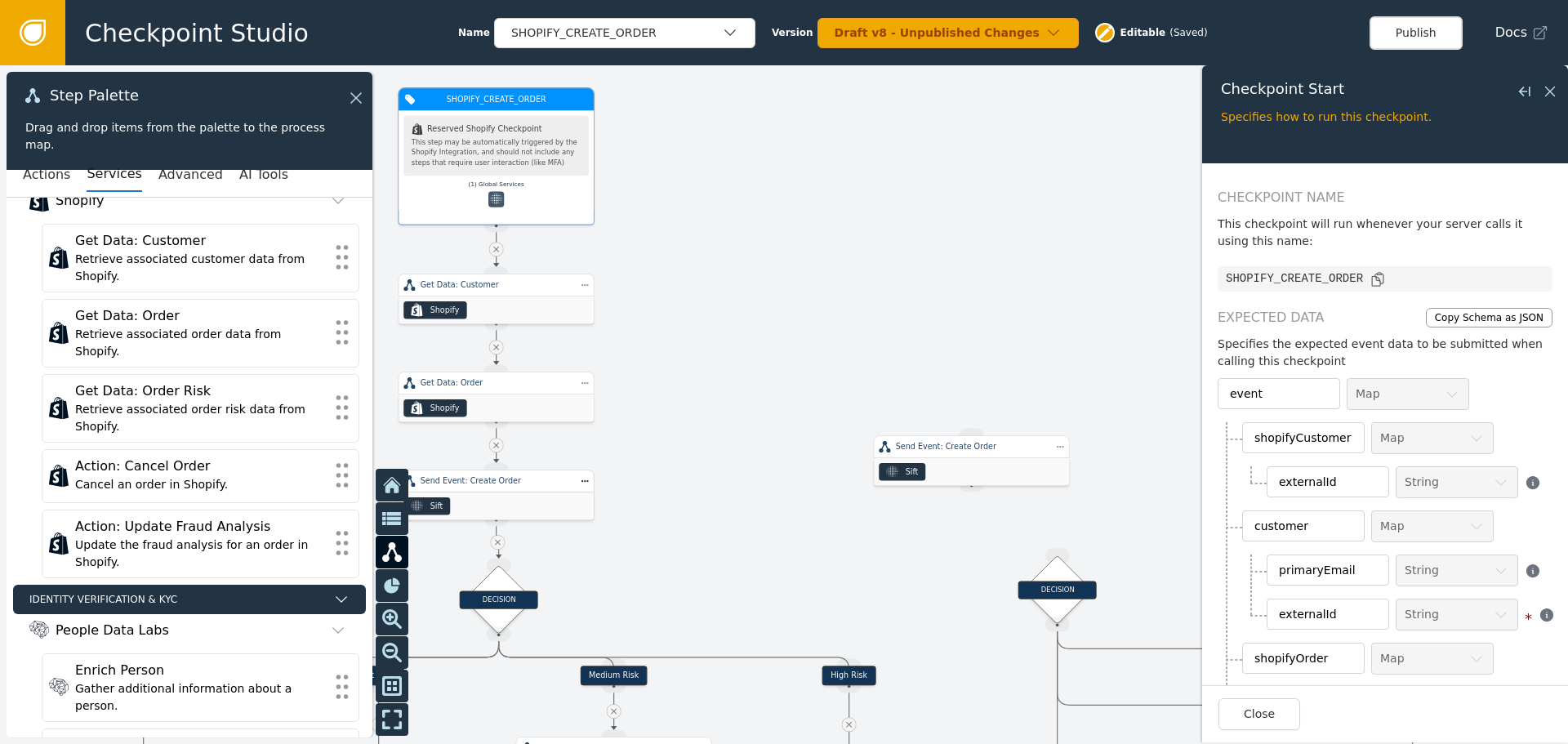
click at [517, 116] on div ".shopify-icon_svg__st0{fill:currentColor} Reserved Shopify Checkpoint This step…" at bounding box center [496, 145] width 185 height 60
click at [526, 295] on div "Get Data: Customer" at bounding box center [497, 285] width 196 height 23
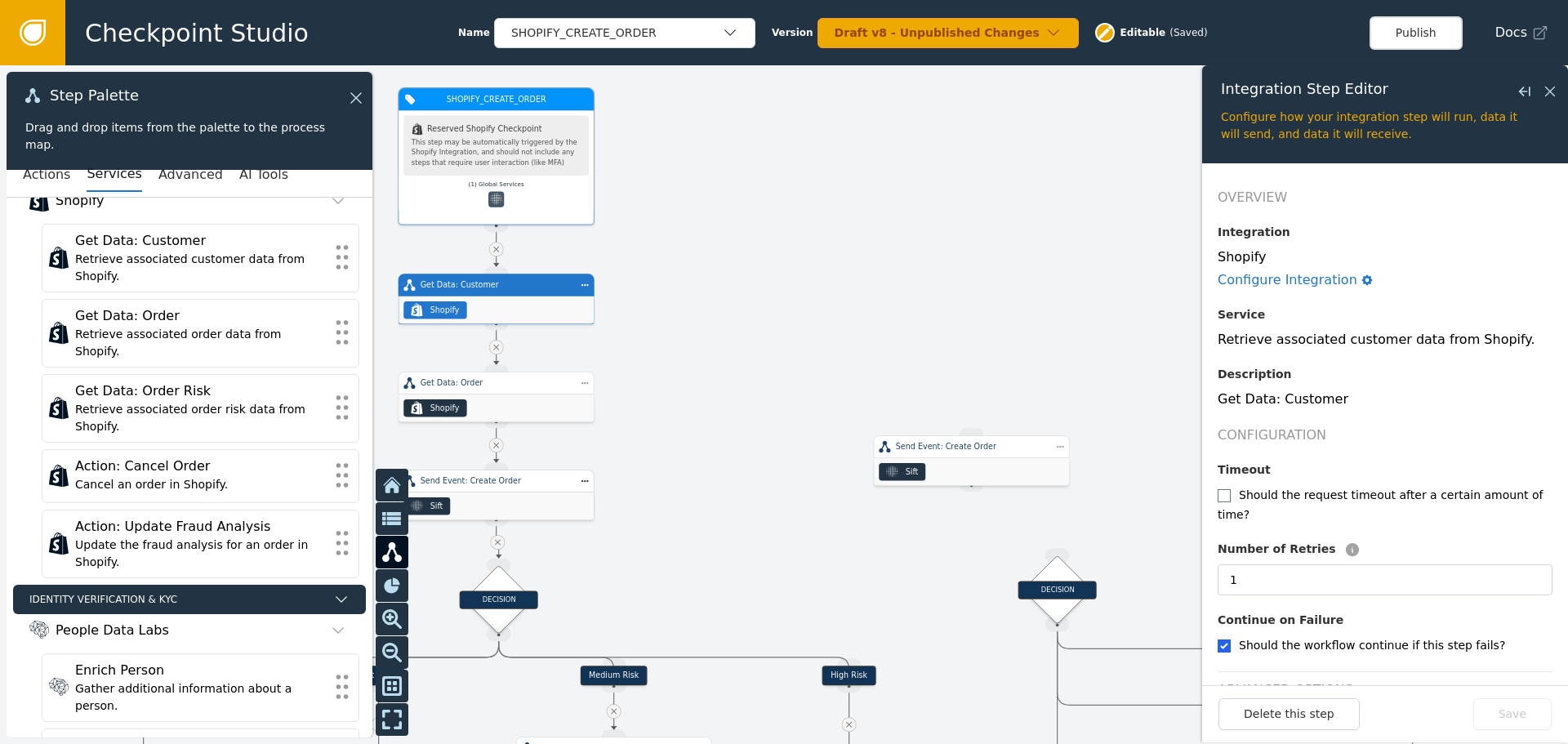
click at [577, 95] on div at bounding box center [581, 98] width 11 height 11
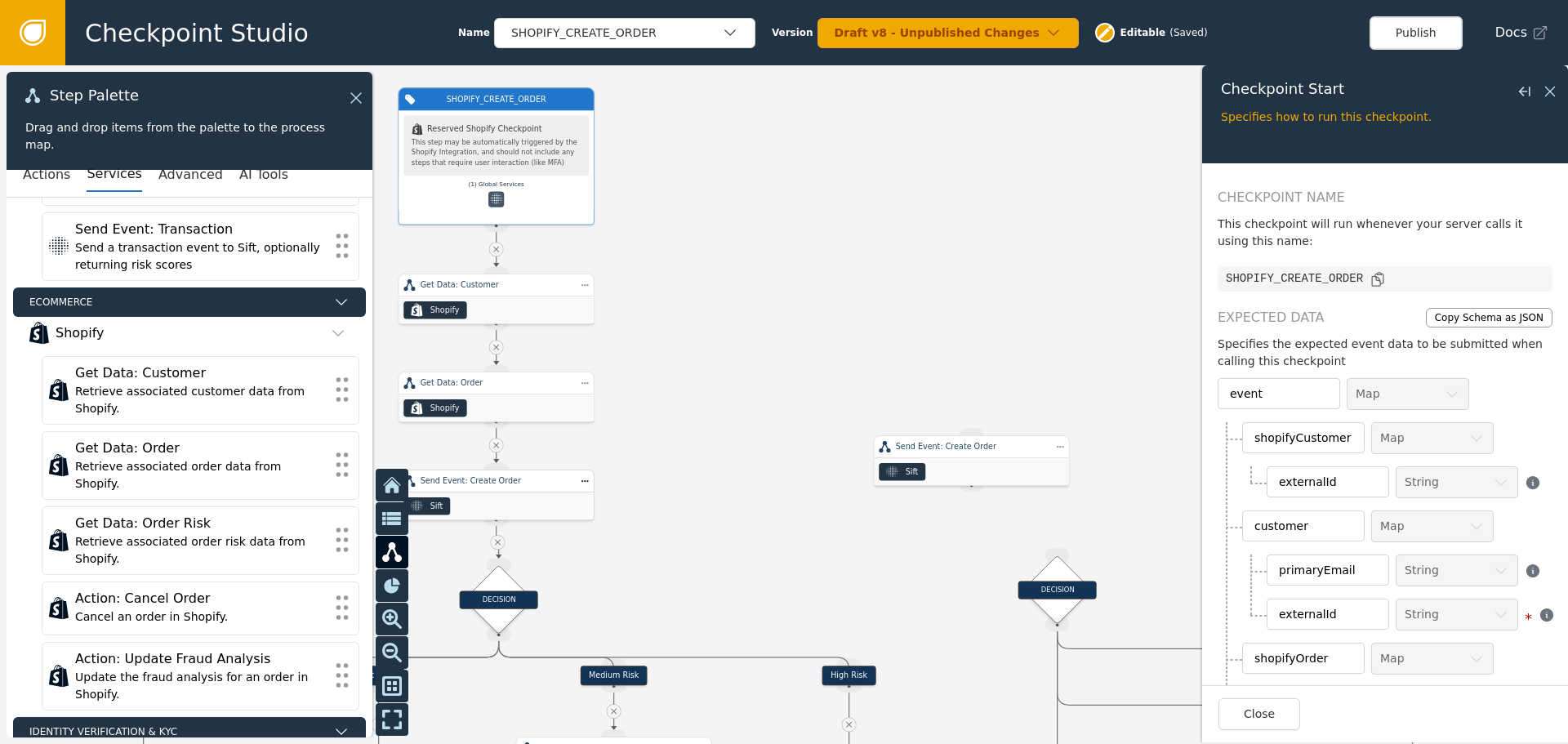
scroll to position [0, 0]
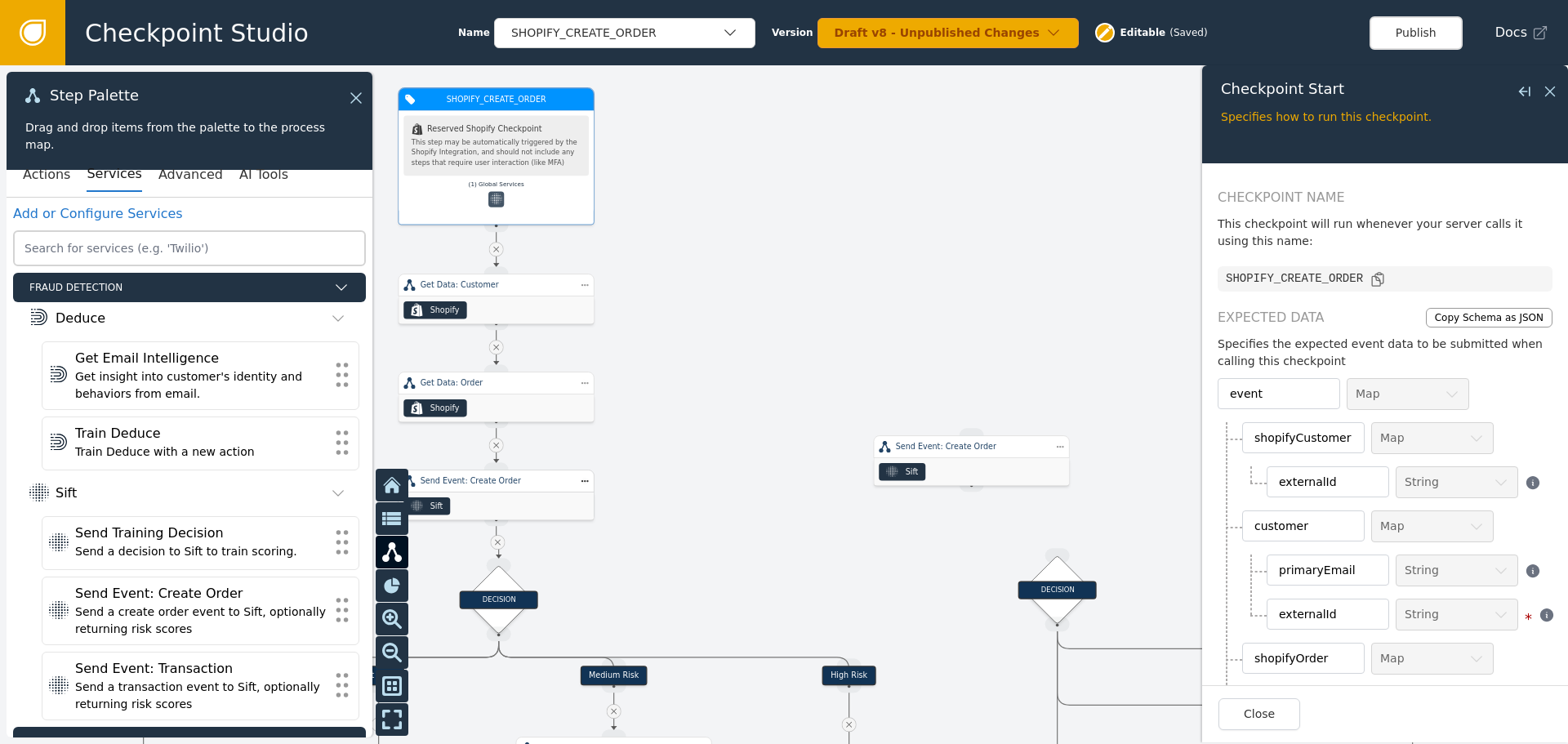
click at [508, 115] on div ".shopify-icon_svg__st0{fill:currentColor} Reserved Shopify Checkpoint This step…" at bounding box center [496, 145] width 185 height 60
click at [54, 189] on button "Actions" at bounding box center [47, 175] width 48 height 34
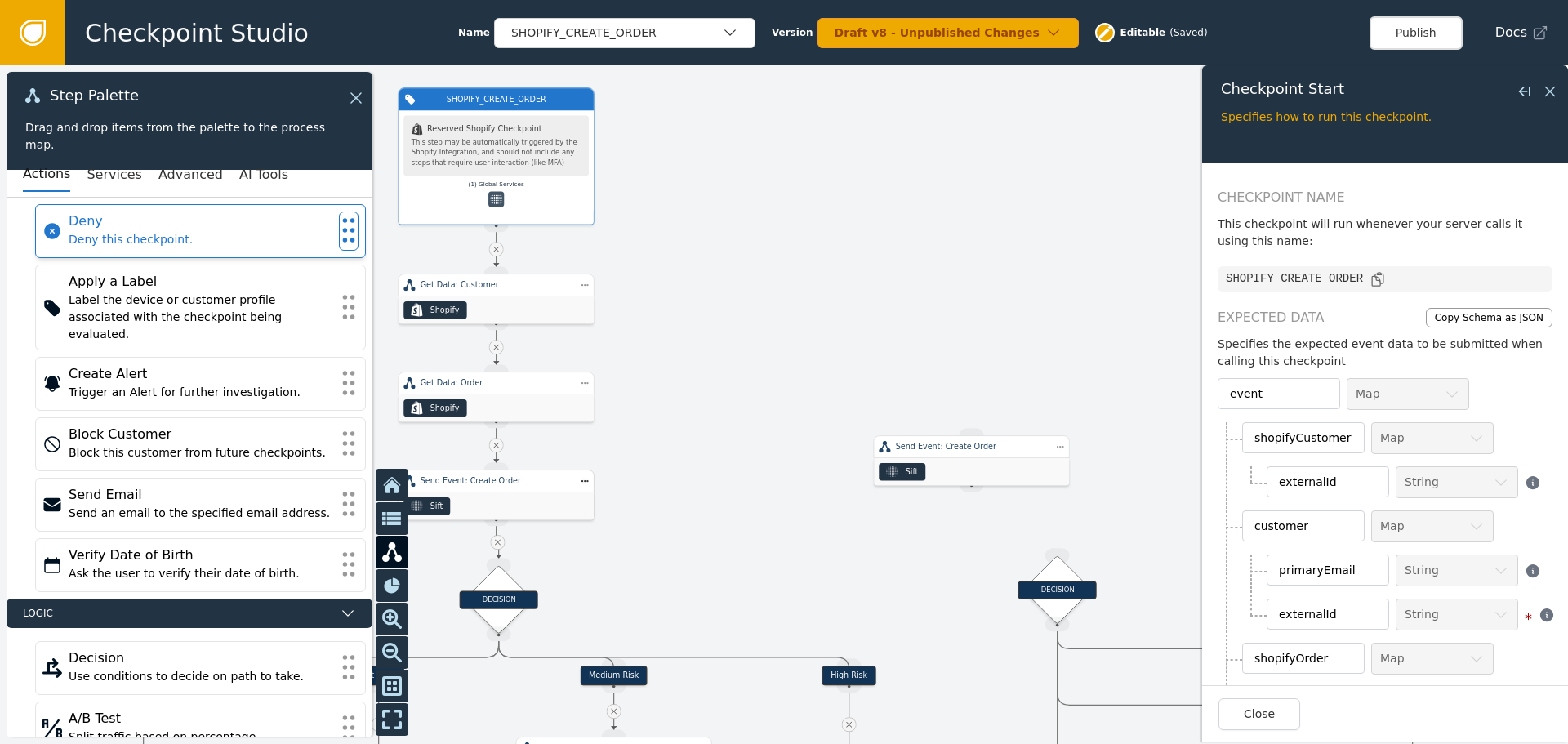
scroll to position [97, 0]
click at [86, 171] on button "Services" at bounding box center [114, 175] width 55 height 34
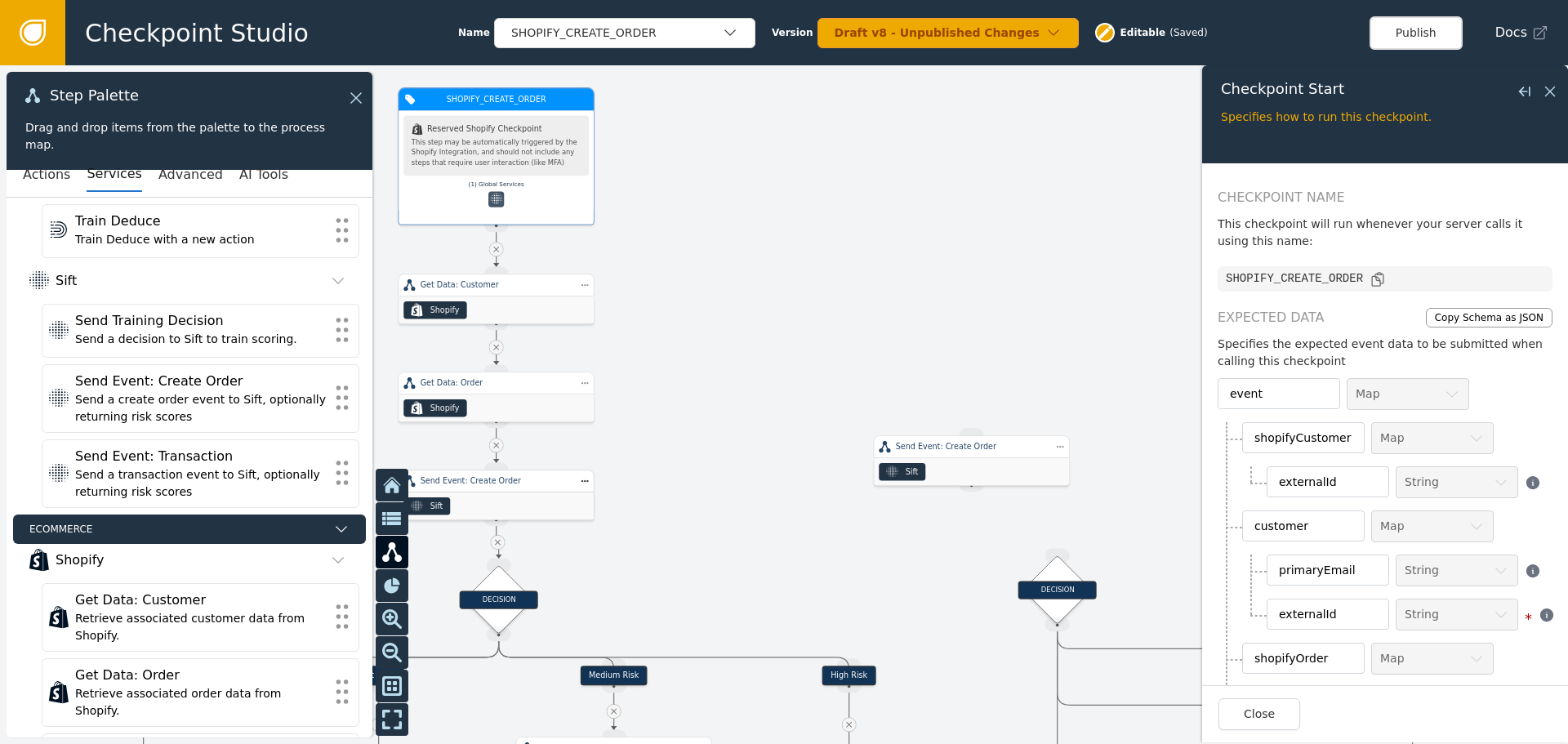
scroll to position [31, 0]
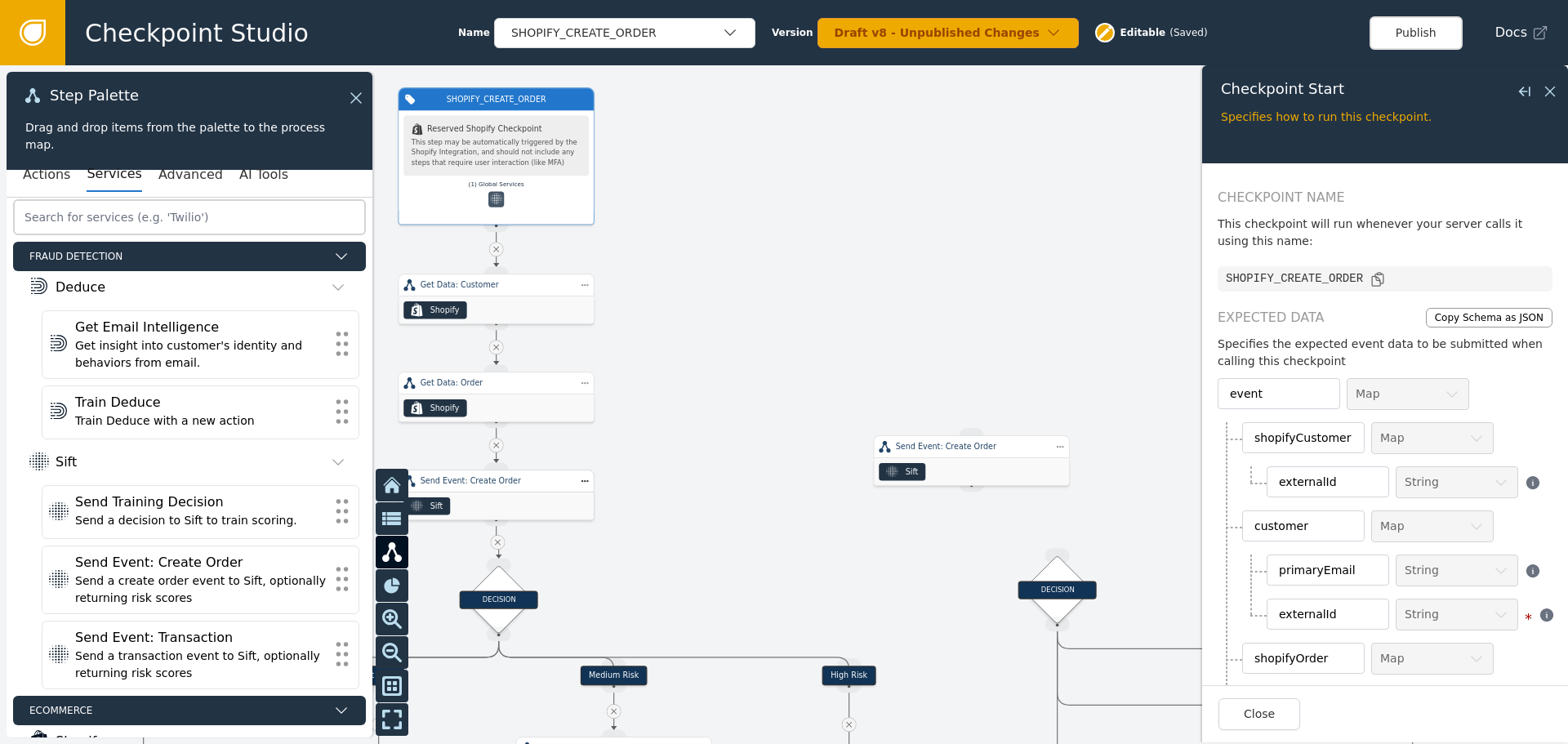
click at [1054, 196] on div at bounding box center [784, 404] width 1568 height 679
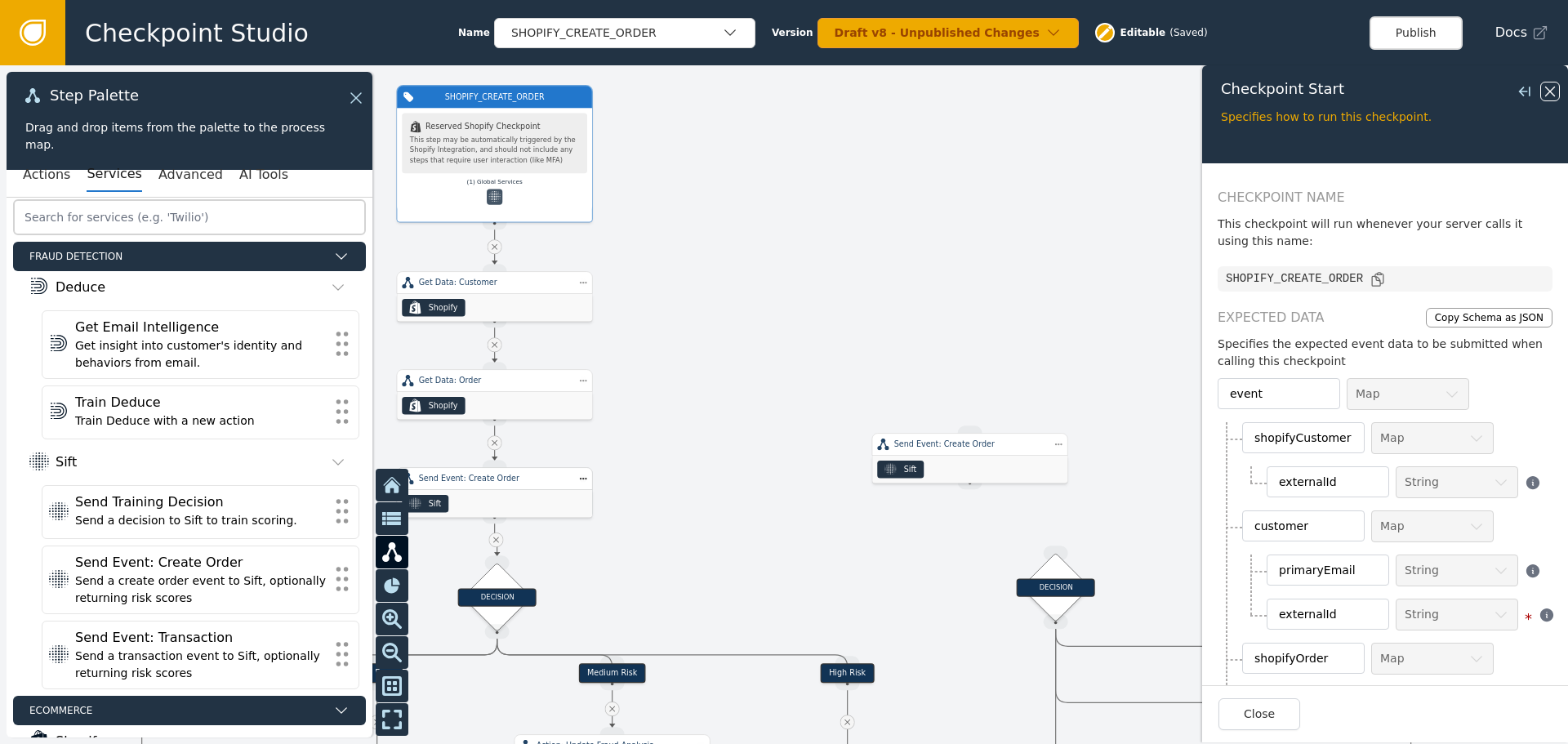
click at [1555, 89] on icon at bounding box center [1549, 91] width 18 height 18
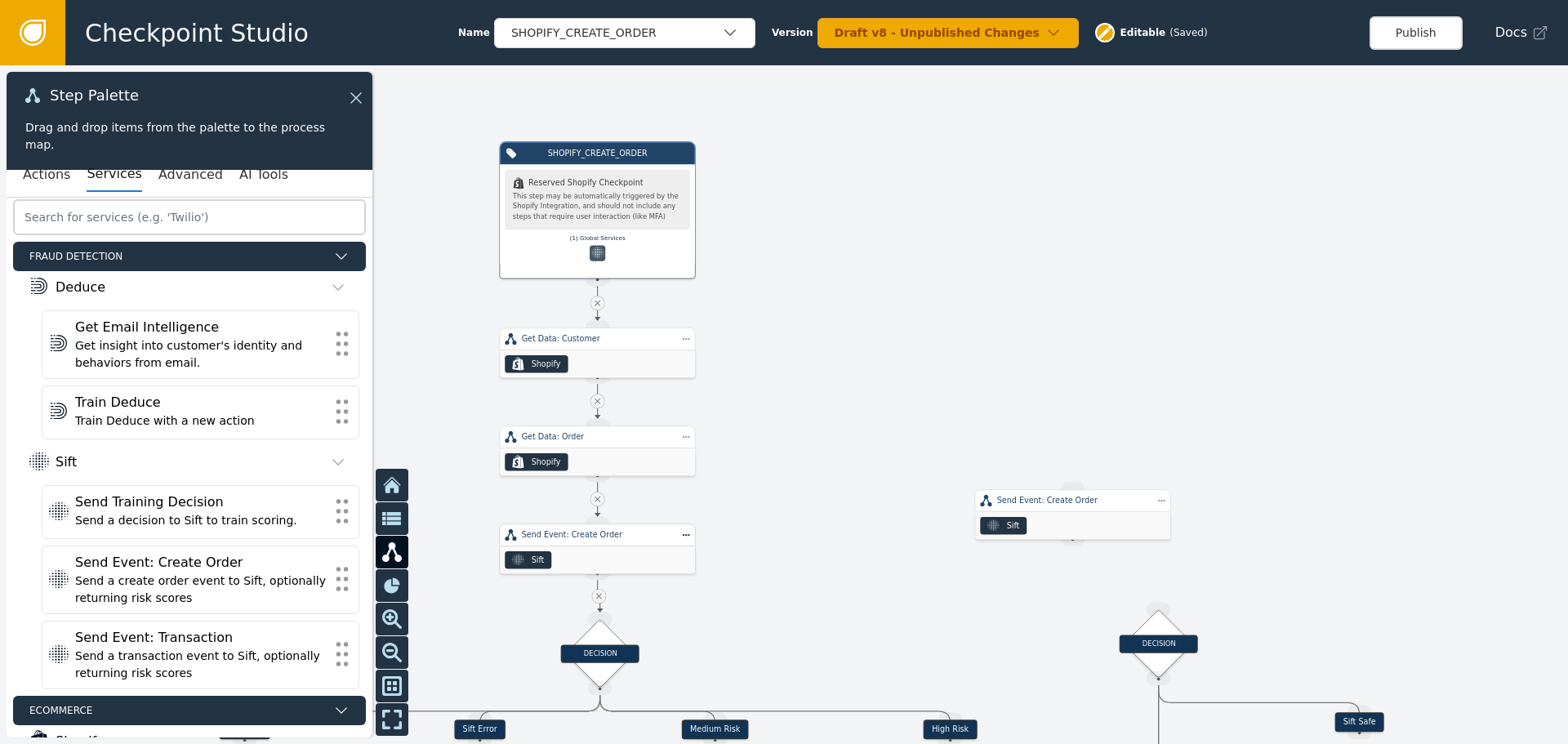
drag, startPoint x: 1147, startPoint y: 163, endPoint x: 1250, endPoint y: 220, distance: 117.7
click at [1250, 220] on div at bounding box center [784, 404] width 1568 height 679
click at [730, 29] on icon "button" at bounding box center [730, 33] width 17 height 17
click at [950, 194] on div at bounding box center [784, 404] width 1568 height 679
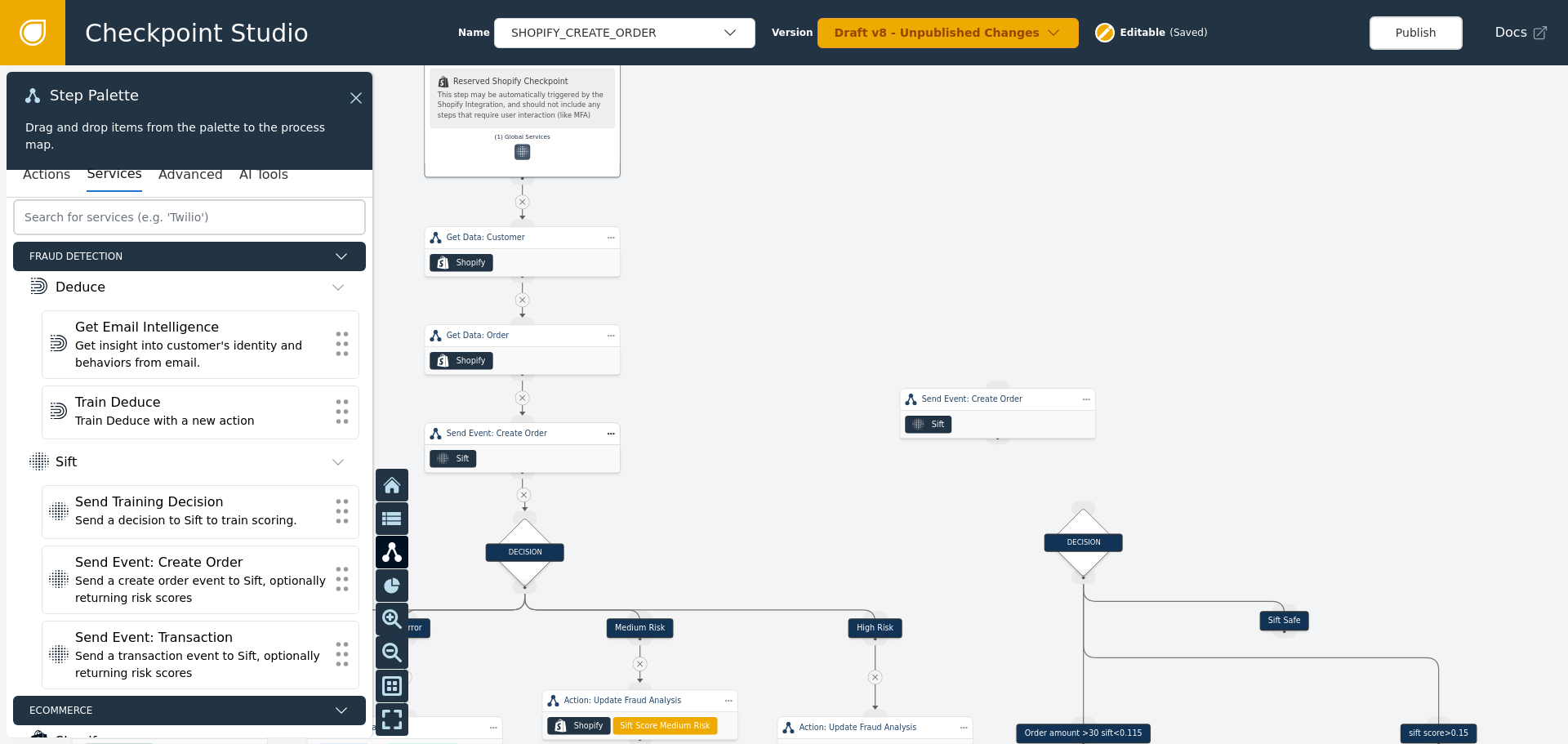
drag, startPoint x: 935, startPoint y: 212, endPoint x: 897, endPoint y: 134, distance: 86.8
click at [897, 134] on div at bounding box center [784, 404] width 1568 height 679
click at [1086, 545] on div "DECISION" at bounding box center [1084, 542] width 79 height 18
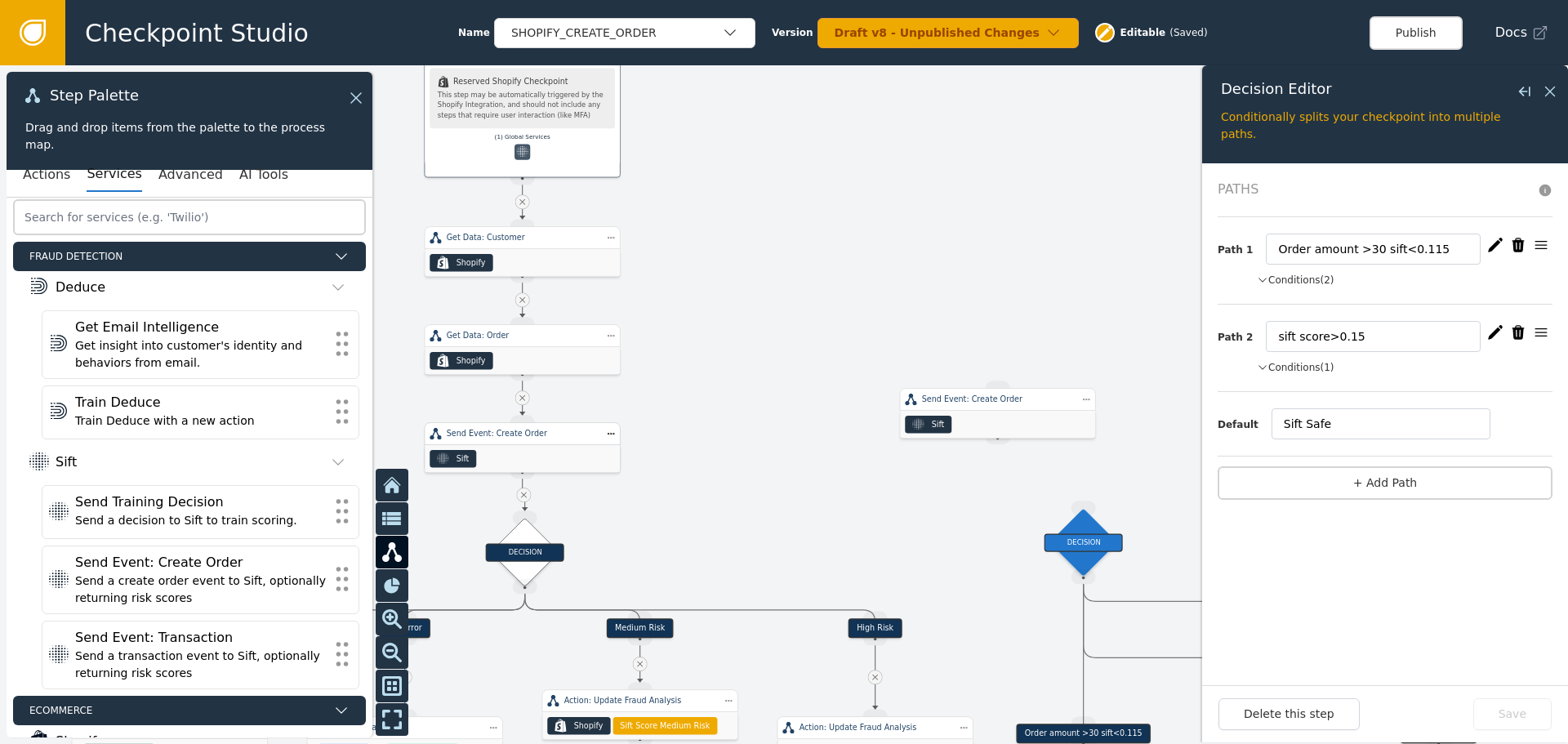
click at [922, 469] on div at bounding box center [784, 404] width 1568 height 679
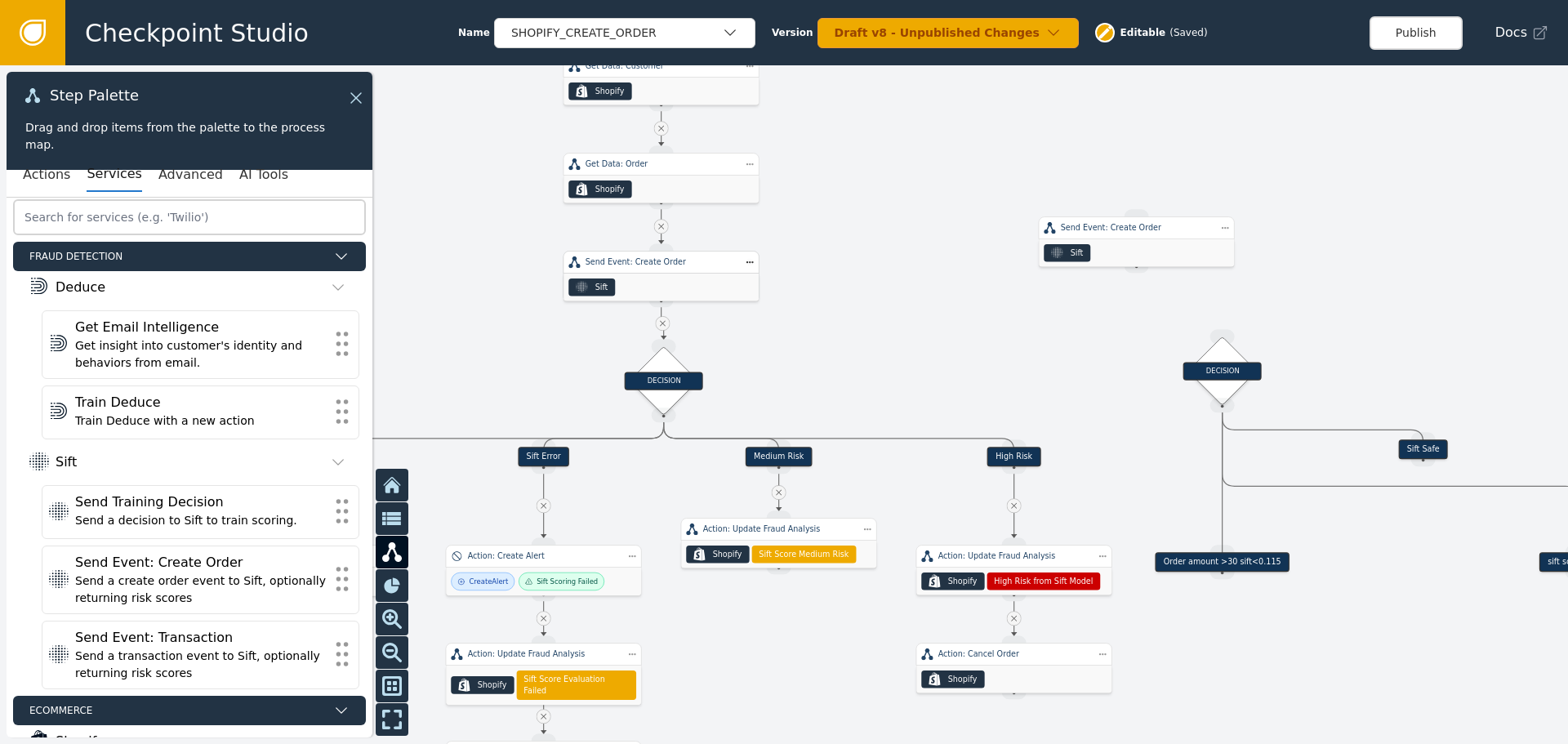
drag, startPoint x: 841, startPoint y: 323, endPoint x: 941, endPoint y: 197, distance: 160.9
click at [941, 197] on div at bounding box center [784, 404] width 1568 height 679
click at [677, 402] on div "DECISION" at bounding box center [665, 380] width 49 height 49
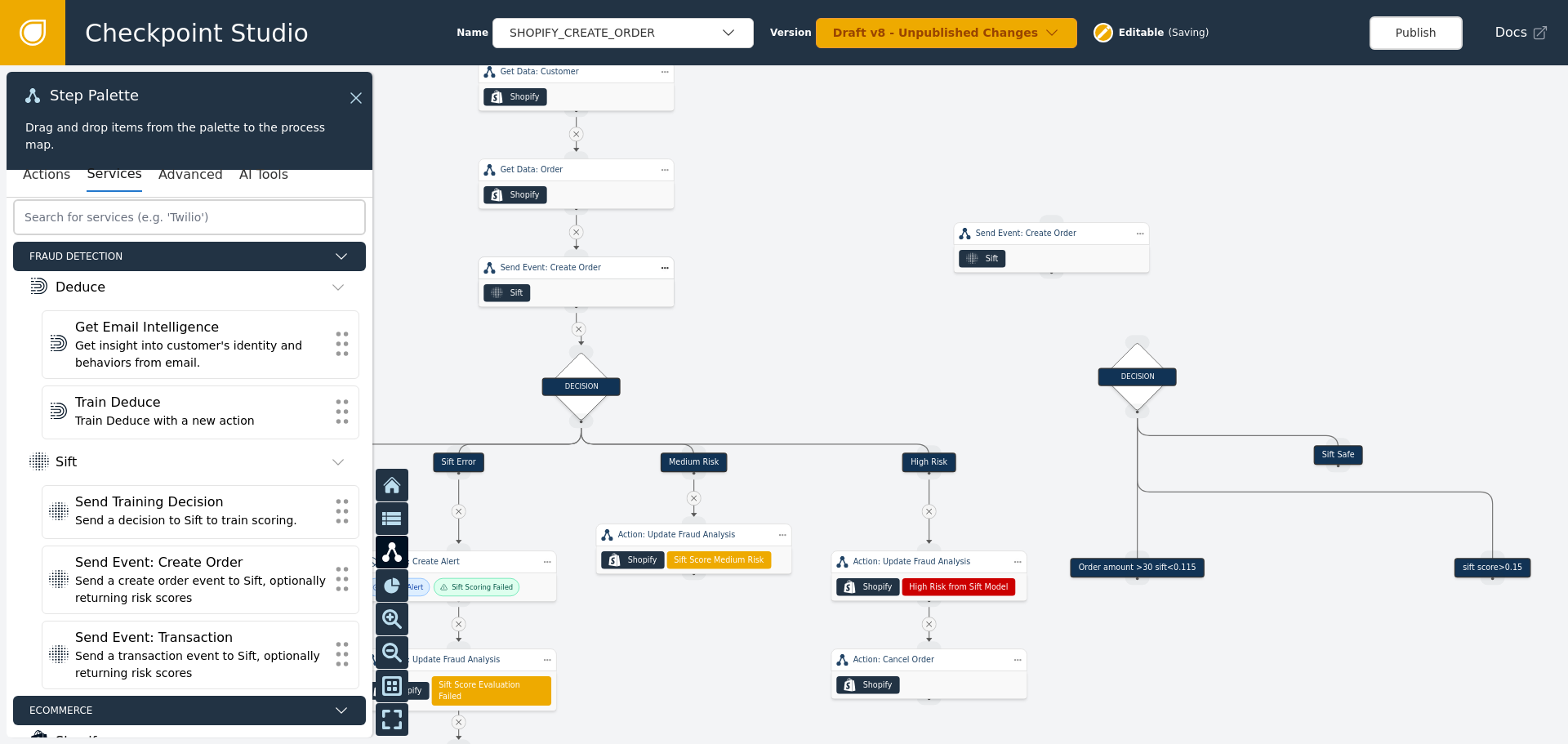
drag, startPoint x: 991, startPoint y: 310, endPoint x: 924, endPoint y: 314, distance: 67.1
click at [926, 314] on div at bounding box center [784, 404] width 1568 height 679
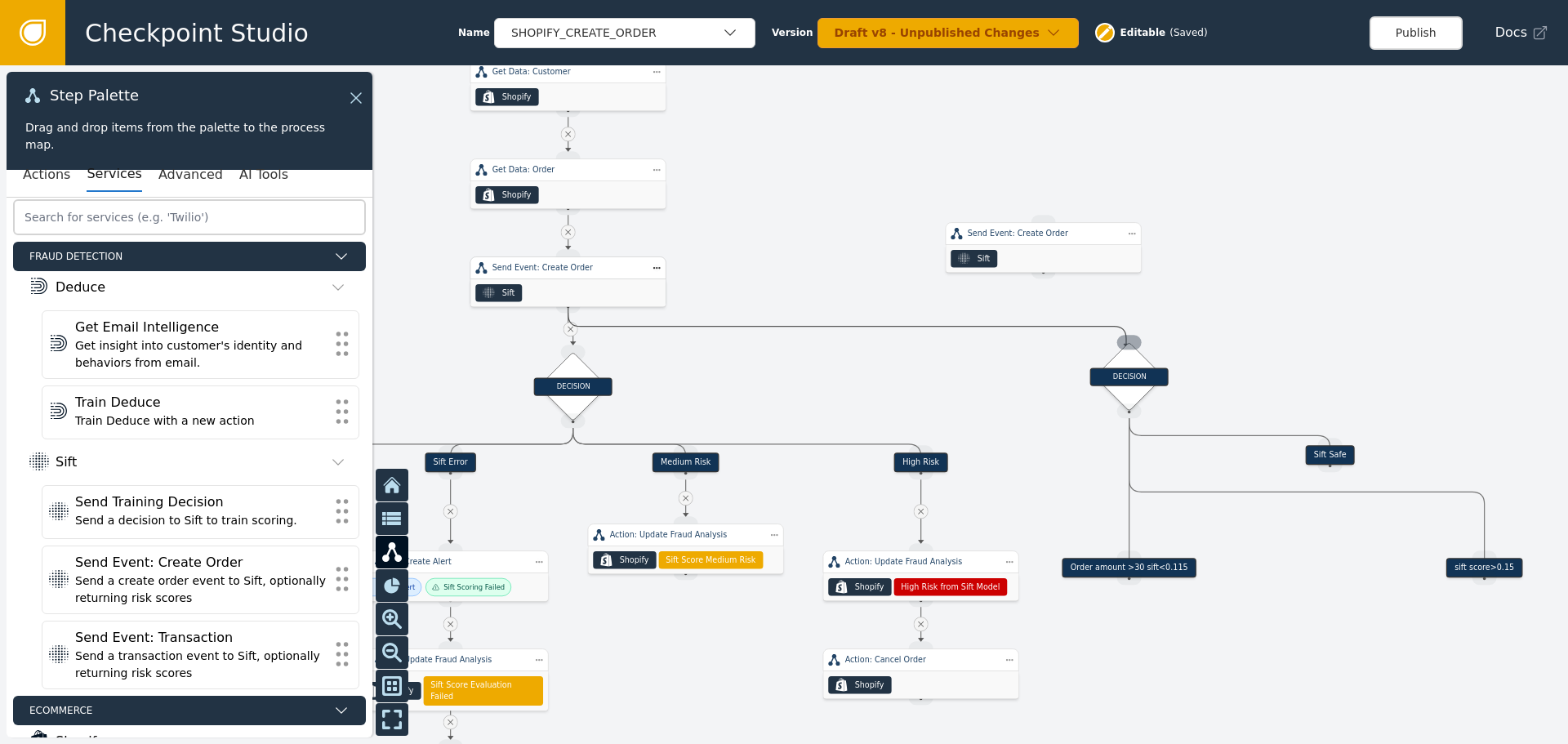
drag, startPoint x: 570, startPoint y: 310, endPoint x: 1126, endPoint y: 347, distance: 557.2
click at [1126, 347] on div "Target Handle for step Low Risk Source Handle for step Target Handle for step S…" at bounding box center [686, 225] width 941 height 408
click at [1125, 347] on div "DECISION" at bounding box center [1129, 377] width 70 height 70
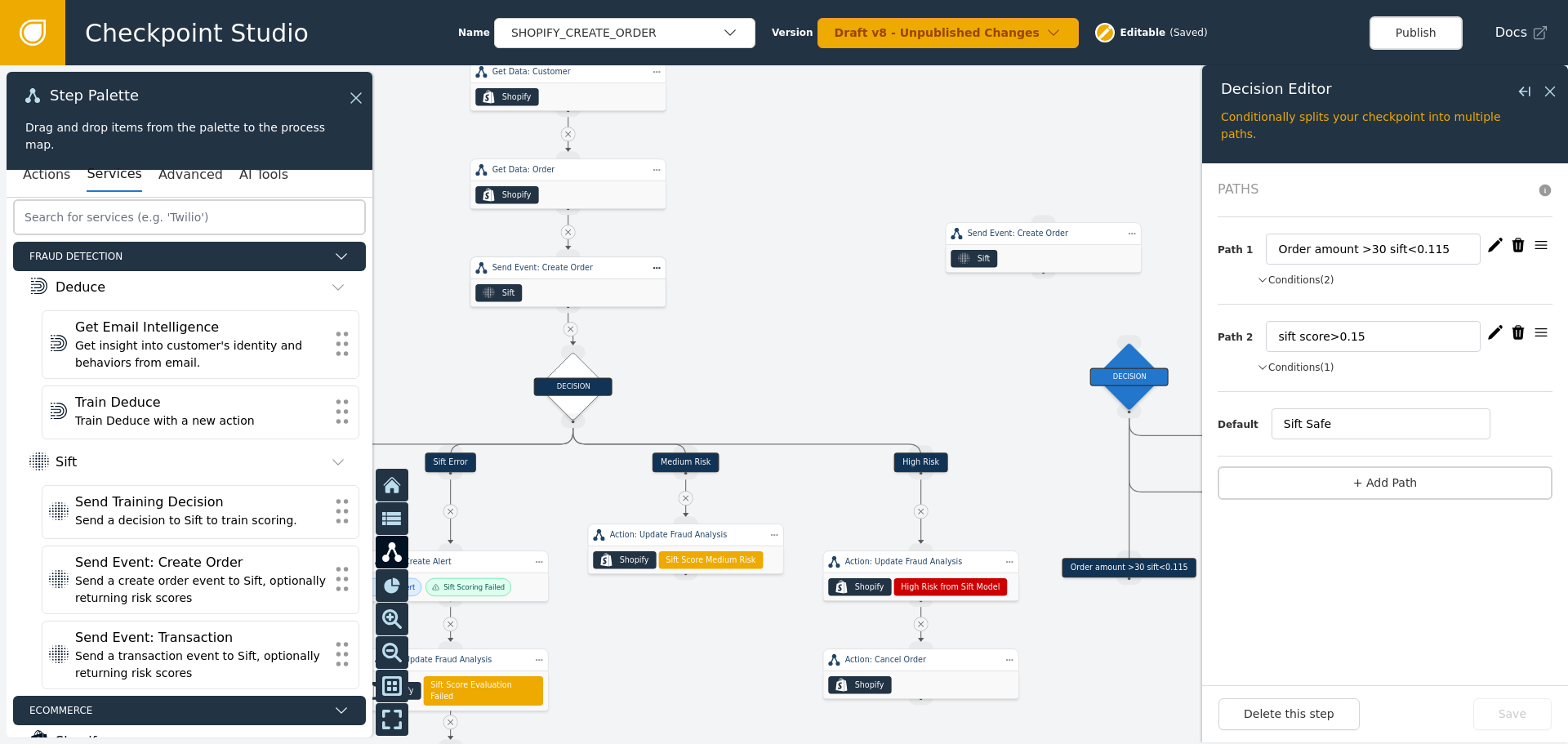
click at [1011, 342] on div at bounding box center [784, 404] width 1568 height 679
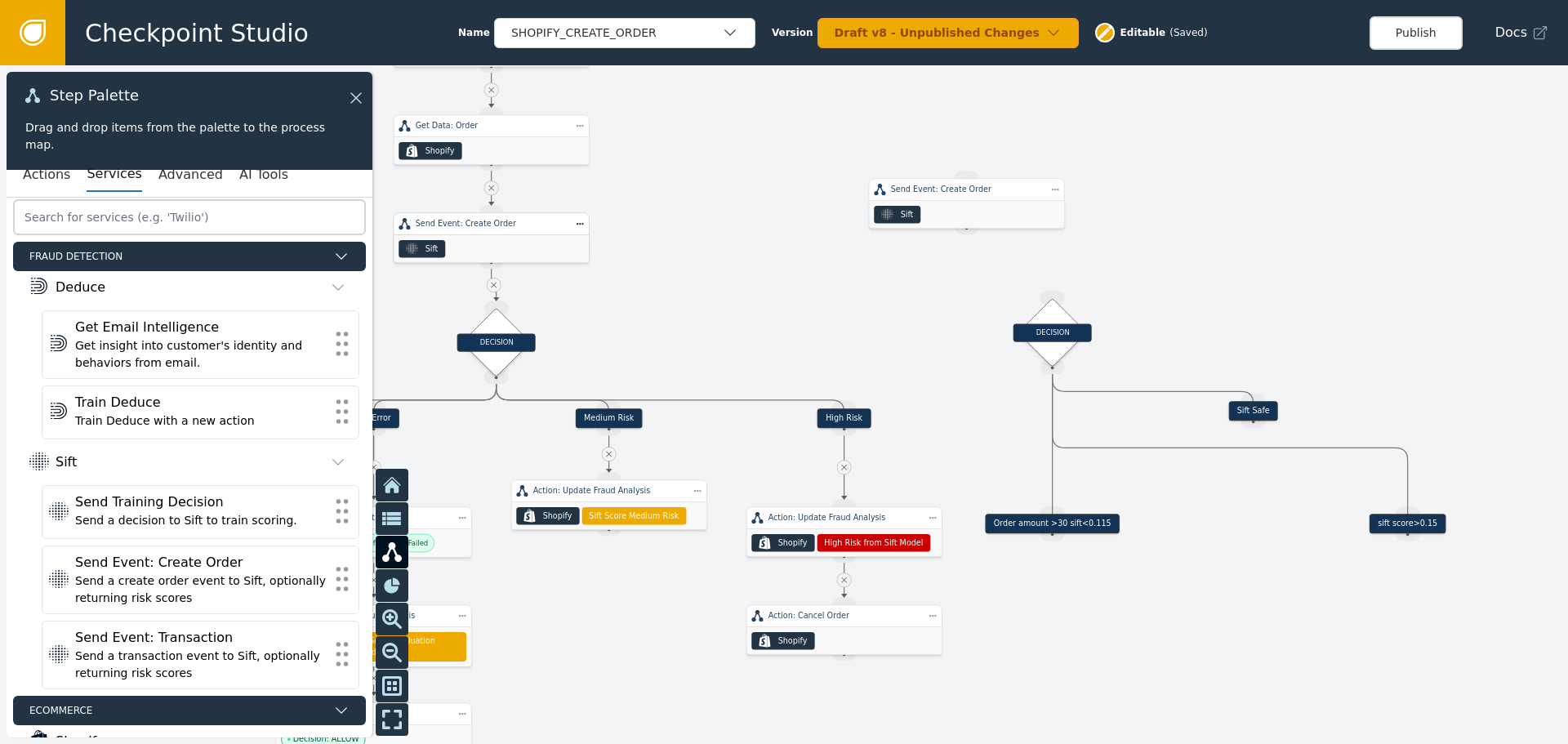
drag, startPoint x: 1010, startPoint y: 342, endPoint x: 933, endPoint y: 297, distance: 89.2
click at [933, 297] on div at bounding box center [784, 404] width 1568 height 679
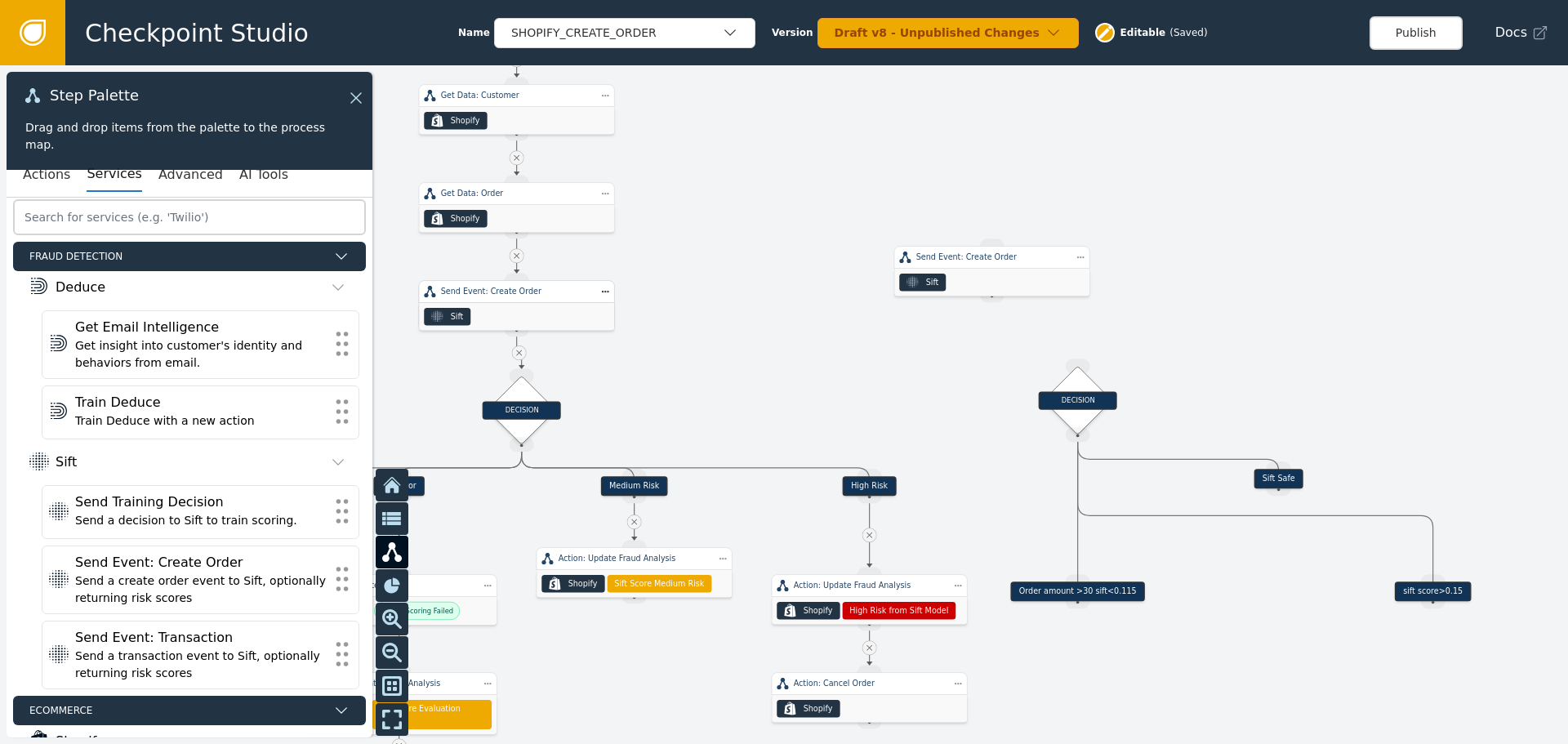
drag, startPoint x: 918, startPoint y: 379, endPoint x: 924, endPoint y: 399, distance: 20.9
click at [924, 399] on div at bounding box center [784, 404] width 1568 height 679
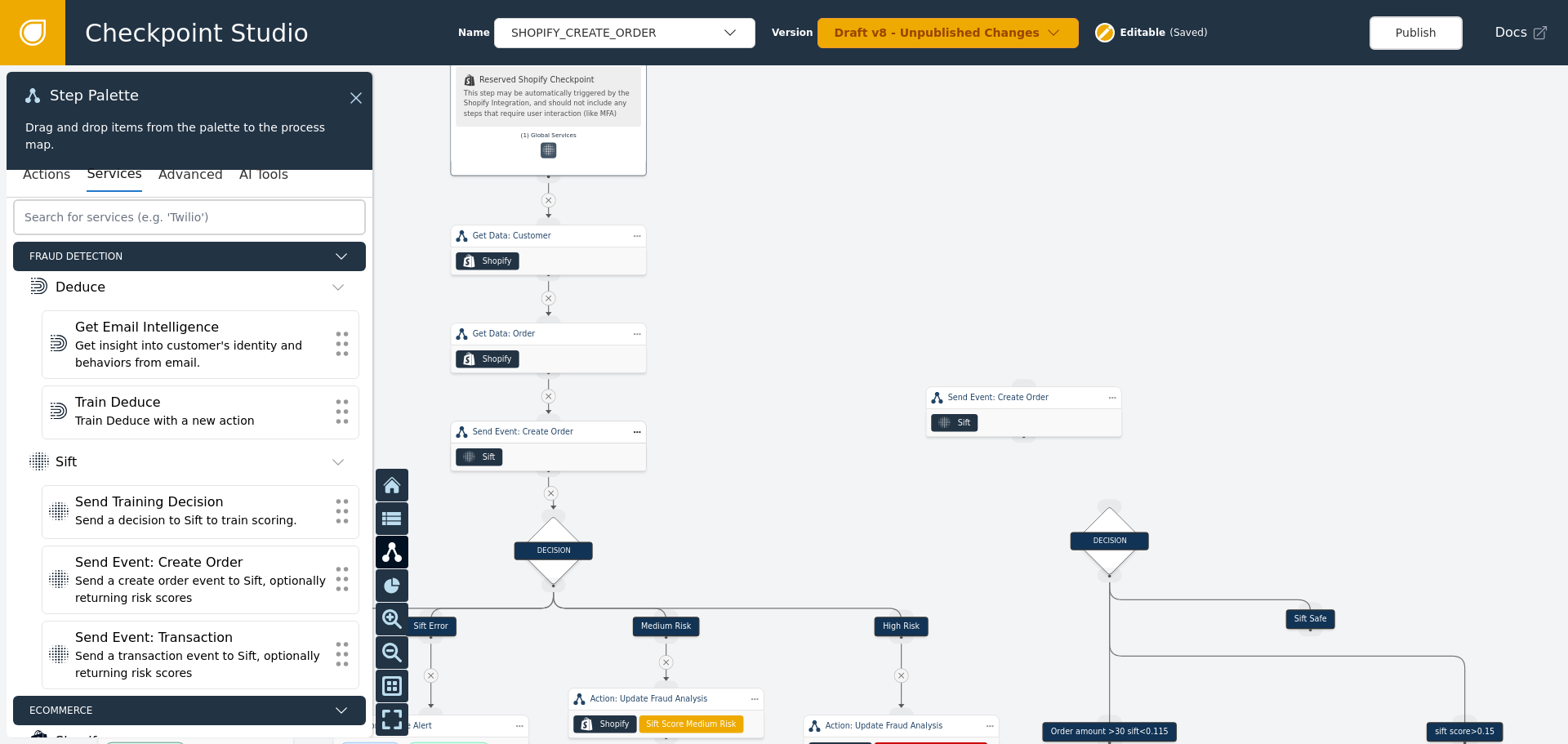
drag, startPoint x: 897, startPoint y: 449, endPoint x: 864, endPoint y: 448, distance: 33.0
click at [922, 555] on div at bounding box center [784, 404] width 1568 height 679
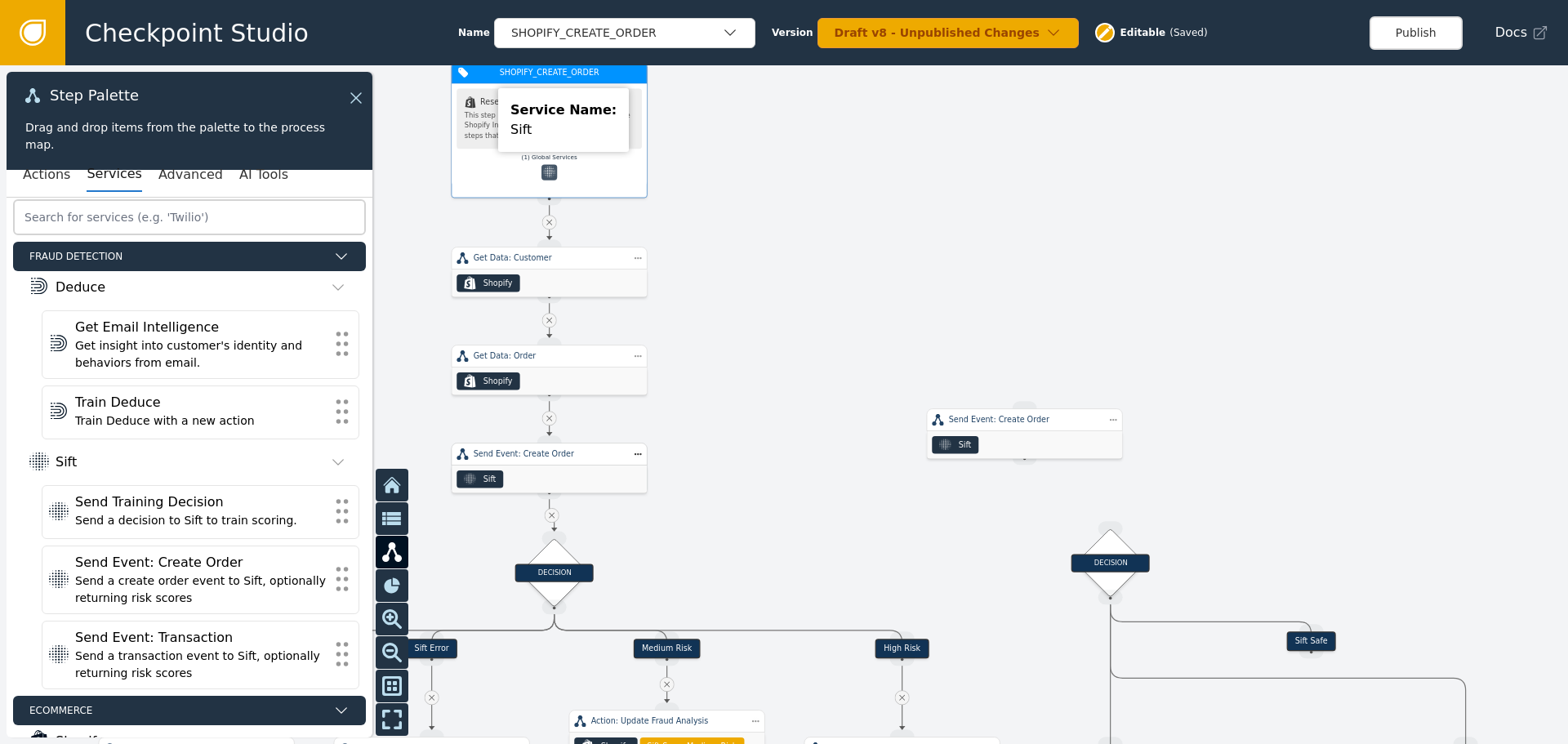
click at [571, 152] on div "Service Name: Sift" at bounding box center [563, 120] width 131 height 64
drag, startPoint x: 548, startPoint y: 202, endPoint x: 1023, endPoint y: 410, distance: 518.5
click at [1023, 410] on div "Target Handle for step Low Risk Source Handle for step Target Handle for step S…" at bounding box center [667, 411] width 941 height 408
click at [1067, 294] on div at bounding box center [784, 404] width 1568 height 679
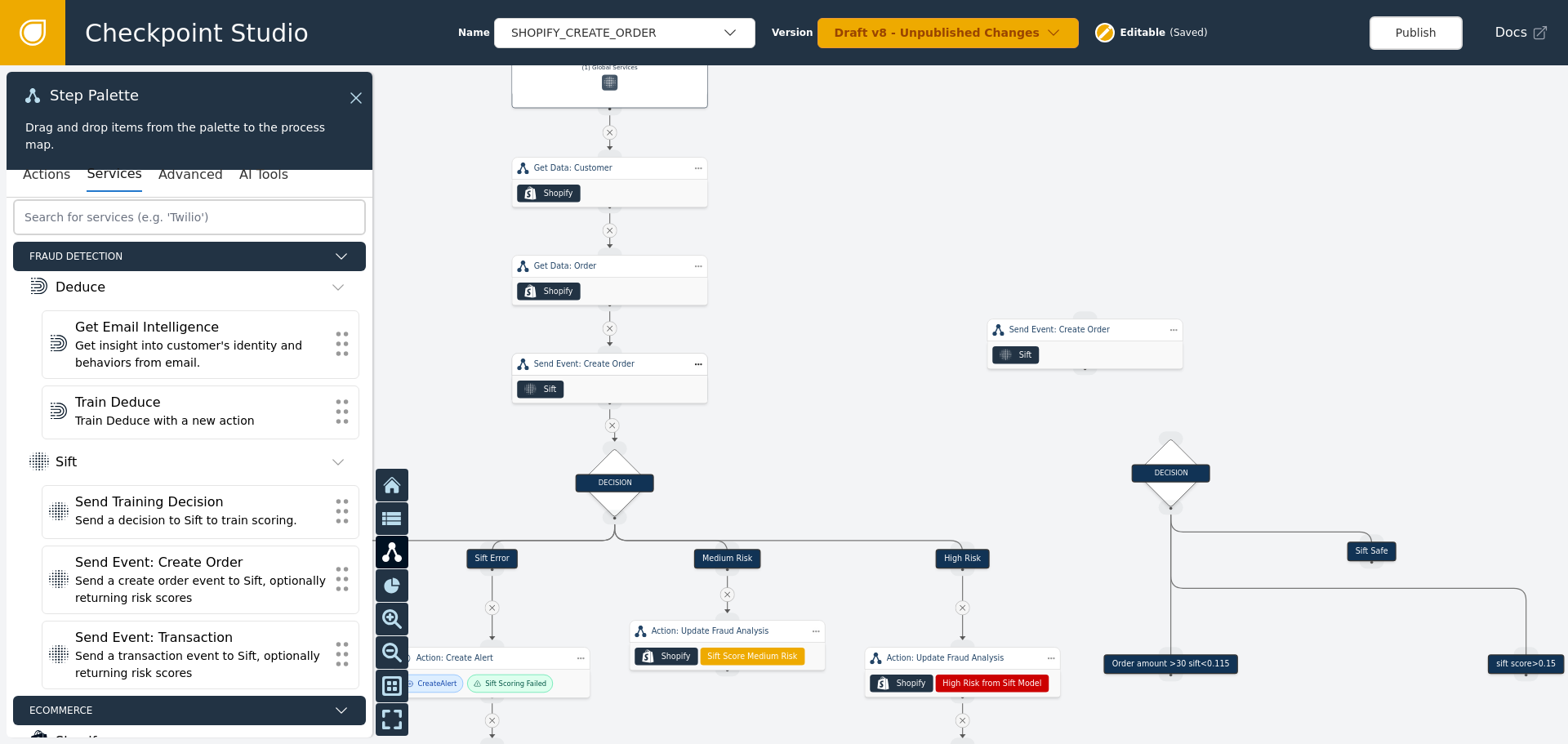
drag, startPoint x: 1044, startPoint y: 241, endPoint x: 1104, endPoint y: 150, distance: 109.0
click at [1104, 150] on div at bounding box center [784, 404] width 1568 height 679
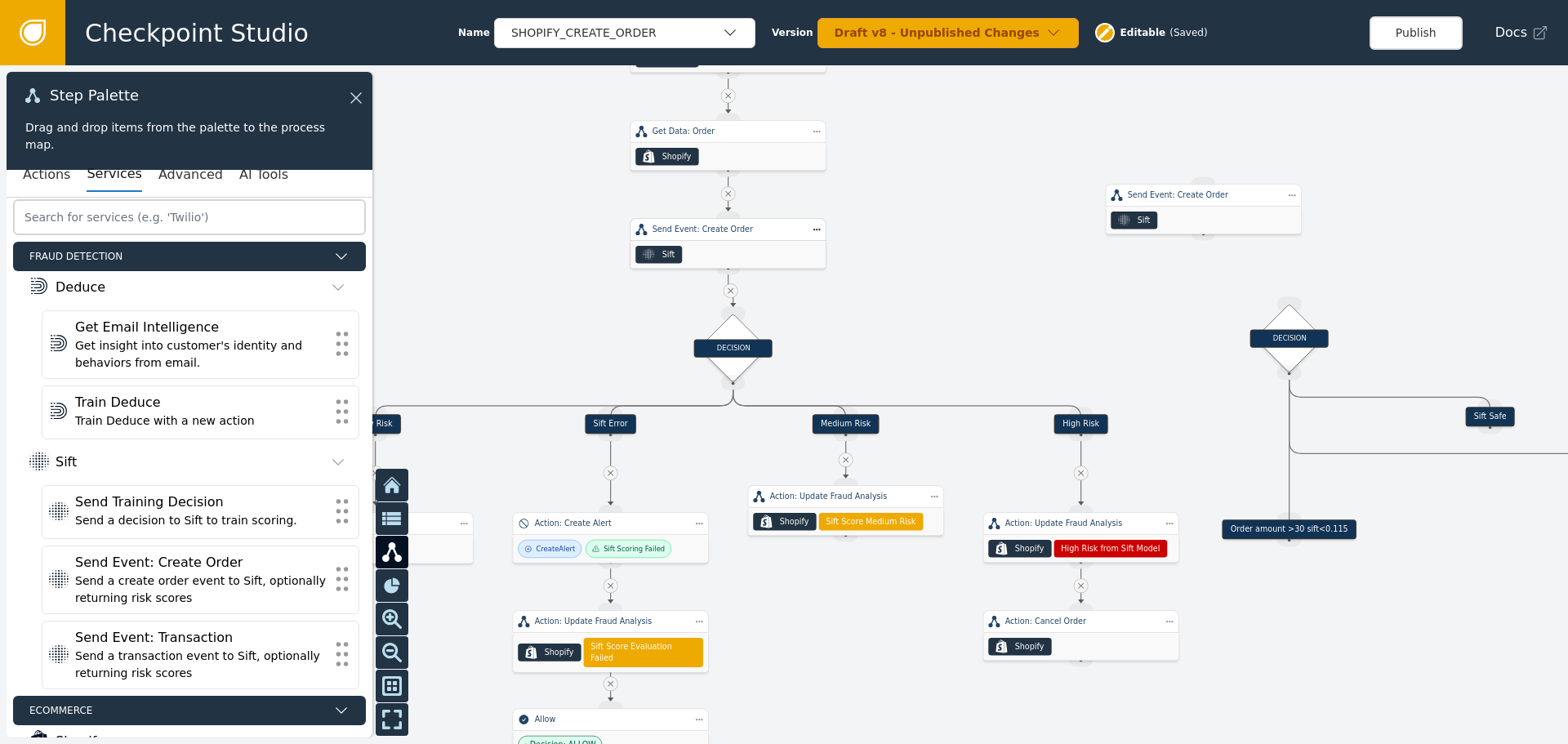
drag, startPoint x: 860, startPoint y: 214, endPoint x: 913, endPoint y: 121, distance: 107.0
click at [913, 121] on div at bounding box center [784, 404] width 1568 height 679
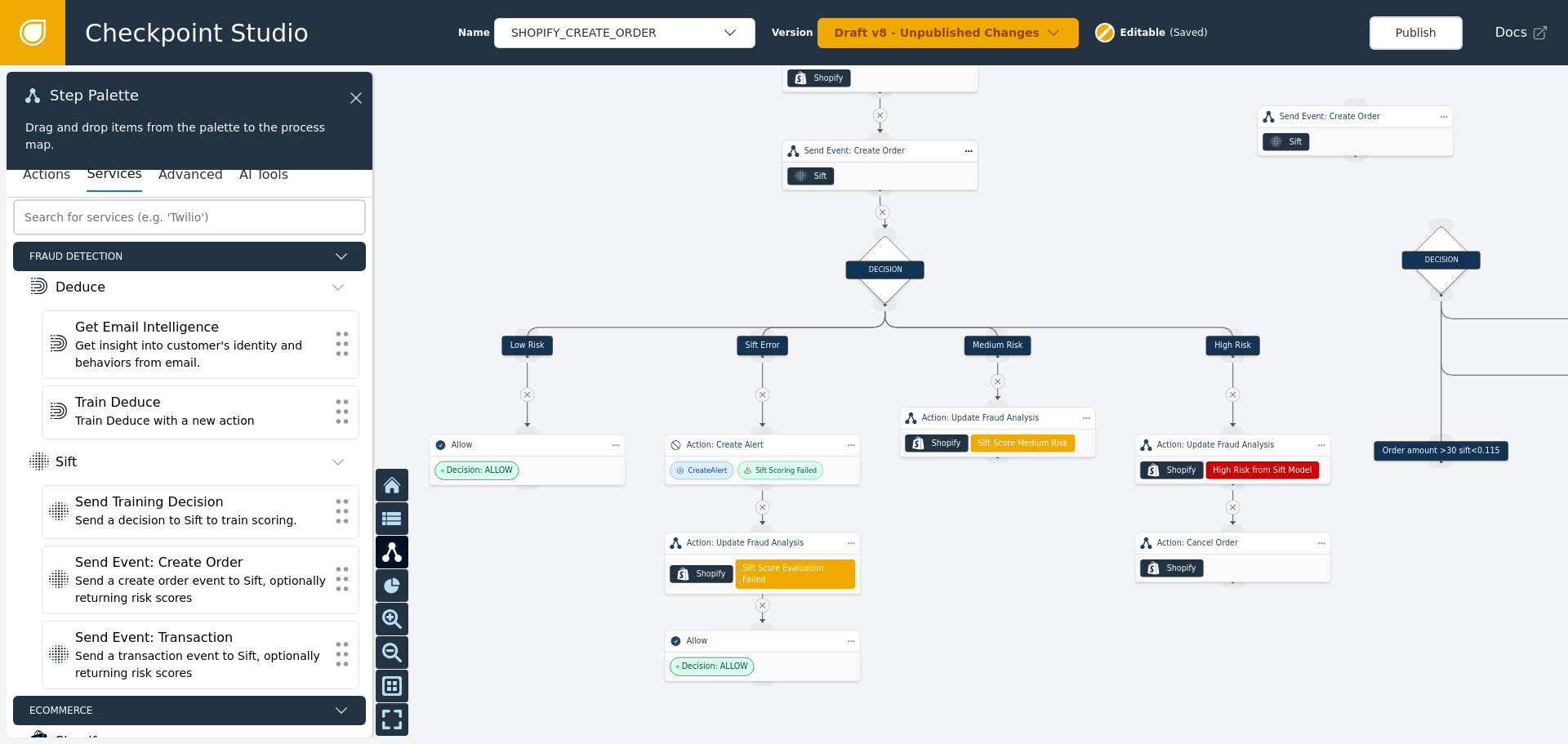
drag, startPoint x: 481, startPoint y: 240, endPoint x: 630, endPoint y: 162, distance: 168.2
click at [630, 162] on div at bounding box center [784, 404] width 1568 height 679
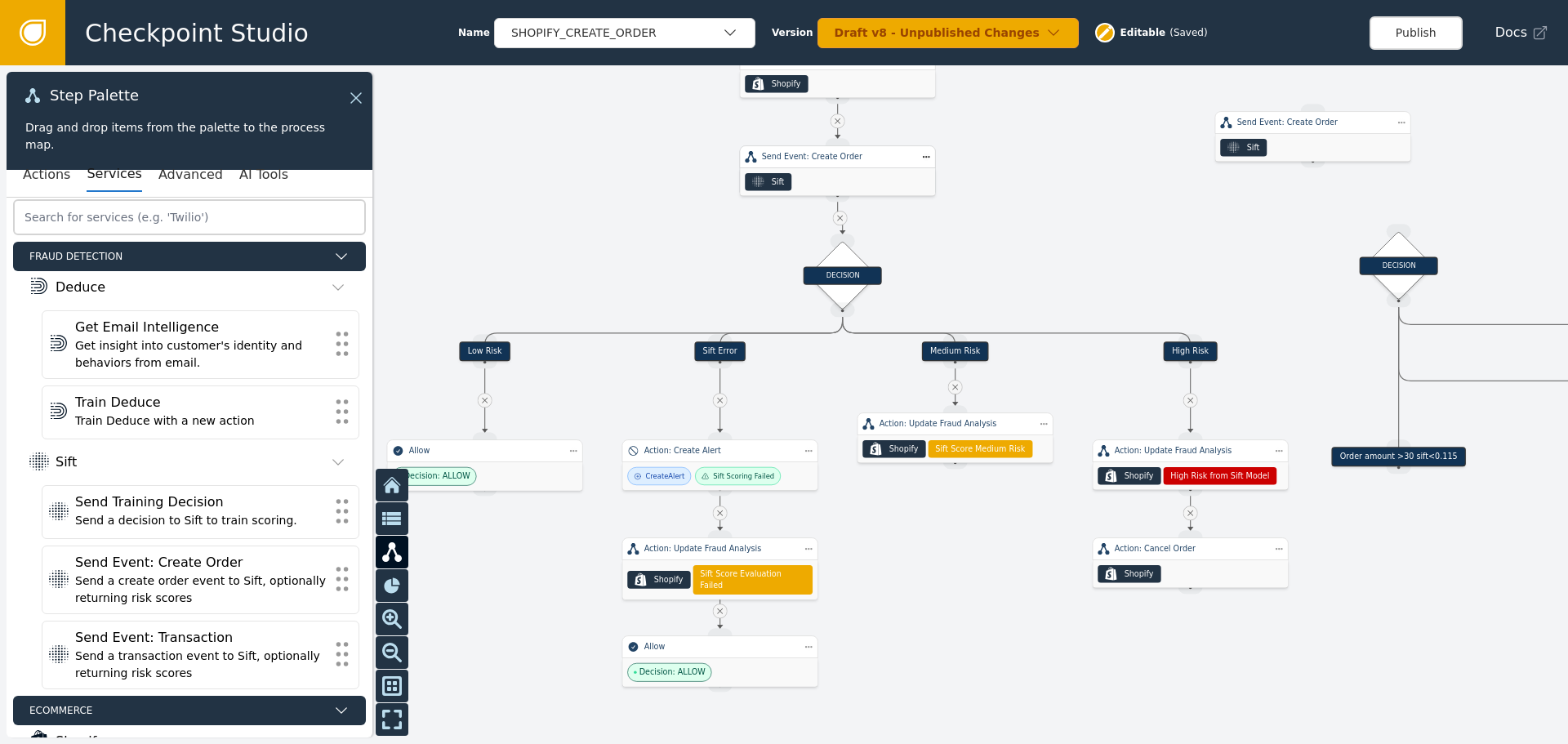
drag, startPoint x: 590, startPoint y: 272, endPoint x: 548, endPoint y: 278, distance: 42.4
click at [548, 278] on div at bounding box center [784, 404] width 1568 height 679
click at [844, 282] on div "DECISION" at bounding box center [843, 275] width 79 height 18
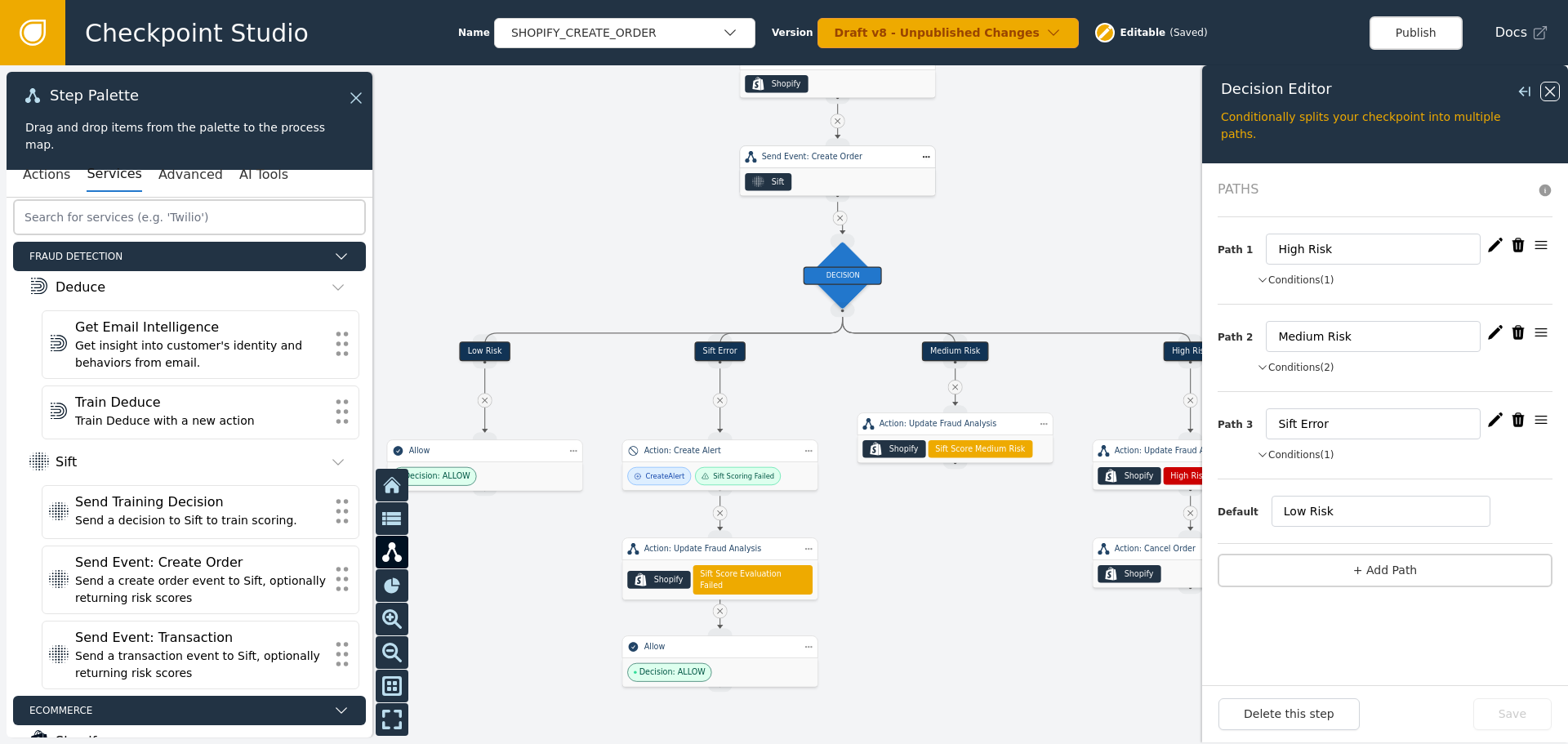
click at [1553, 92] on icon at bounding box center [1549, 91] width 18 height 18
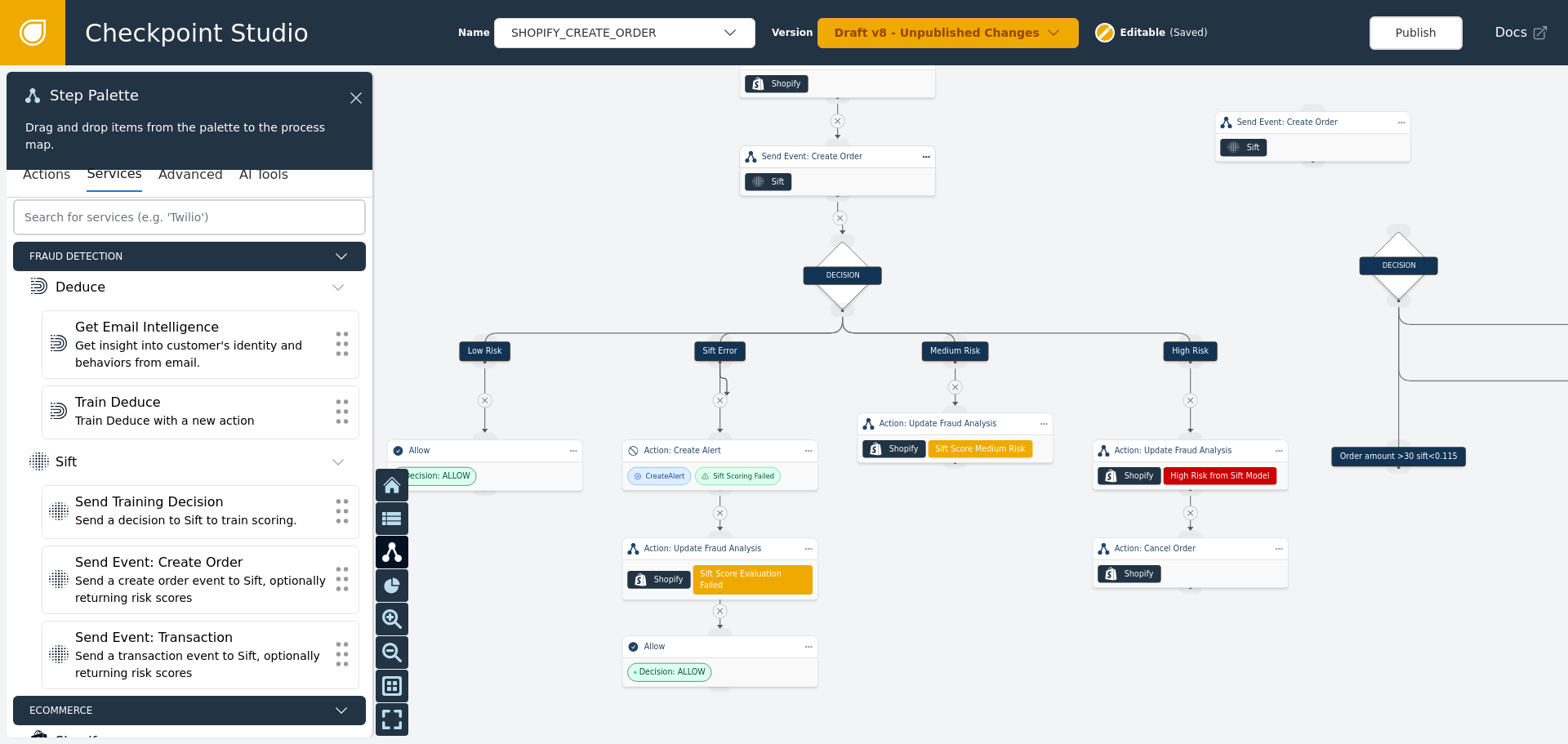
drag, startPoint x: 718, startPoint y: 356, endPoint x: 727, endPoint y: 395, distance: 40.0
click at [727, 395] on div "Target Handle for step Low Risk Source Handle for step Target Handle for step S…" at bounding box center [784, 404] width 1568 height 679
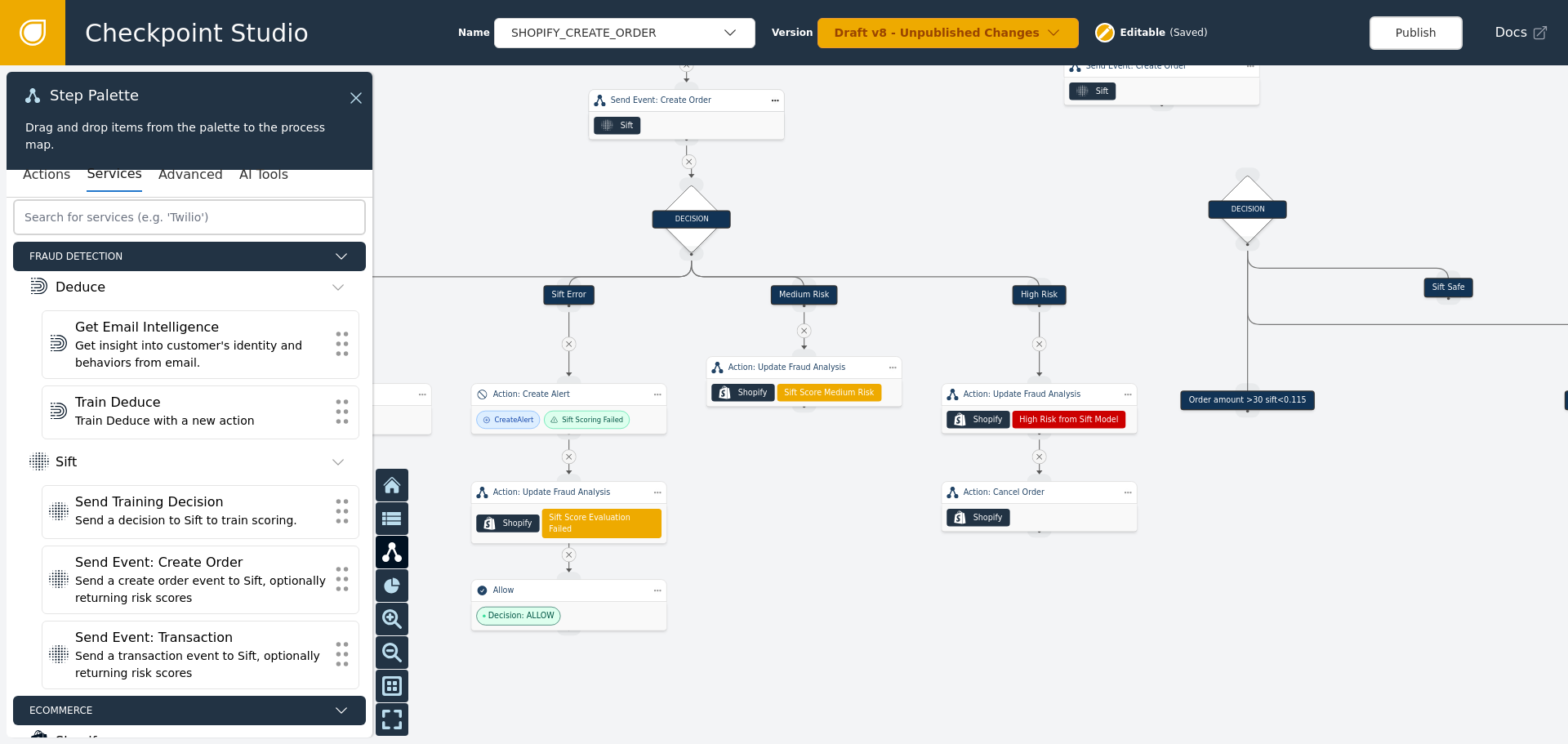
drag, startPoint x: 650, startPoint y: 247, endPoint x: 526, endPoint y: 207, distance: 130.3
click at [526, 207] on div at bounding box center [784, 404] width 1568 height 679
click at [1446, 291] on div "Source Handle for step" at bounding box center [1449, 297] width 25 height 15
click at [1448, 282] on div "Sift Safe" at bounding box center [1448, 288] width 49 height 19
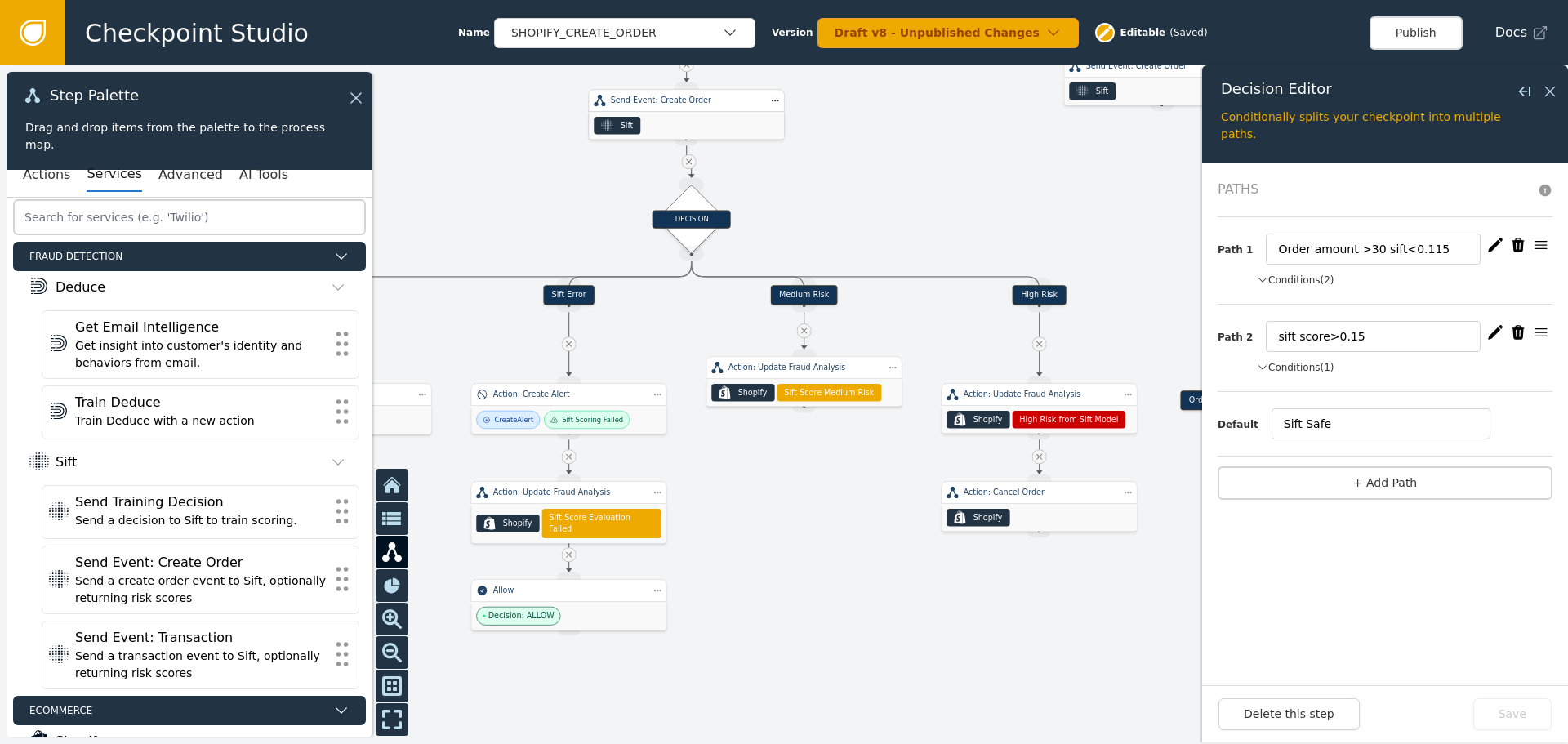
click at [1013, 113] on div at bounding box center [784, 404] width 1568 height 679
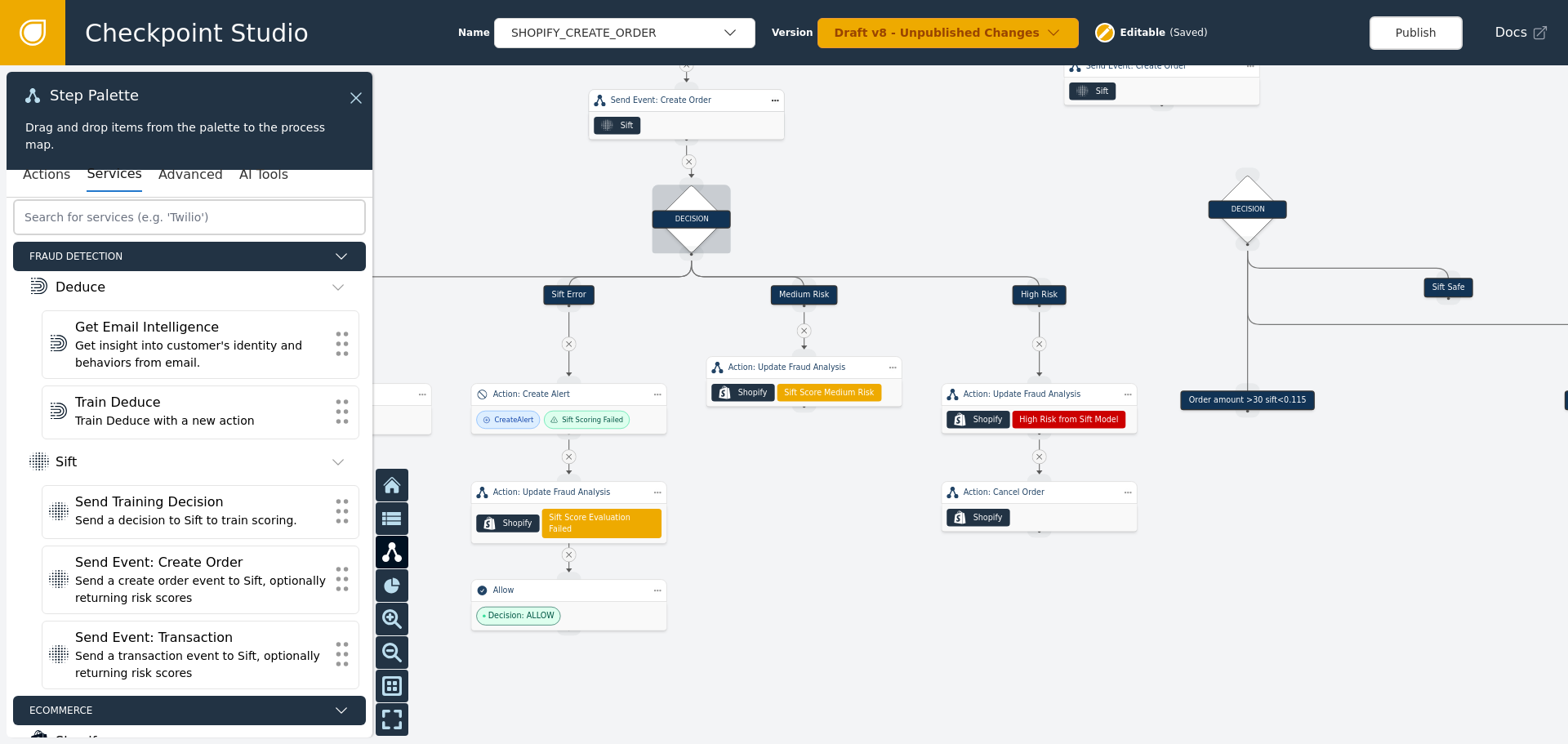
click at [675, 222] on div "DECISION" at bounding box center [691, 219] width 79 height 18
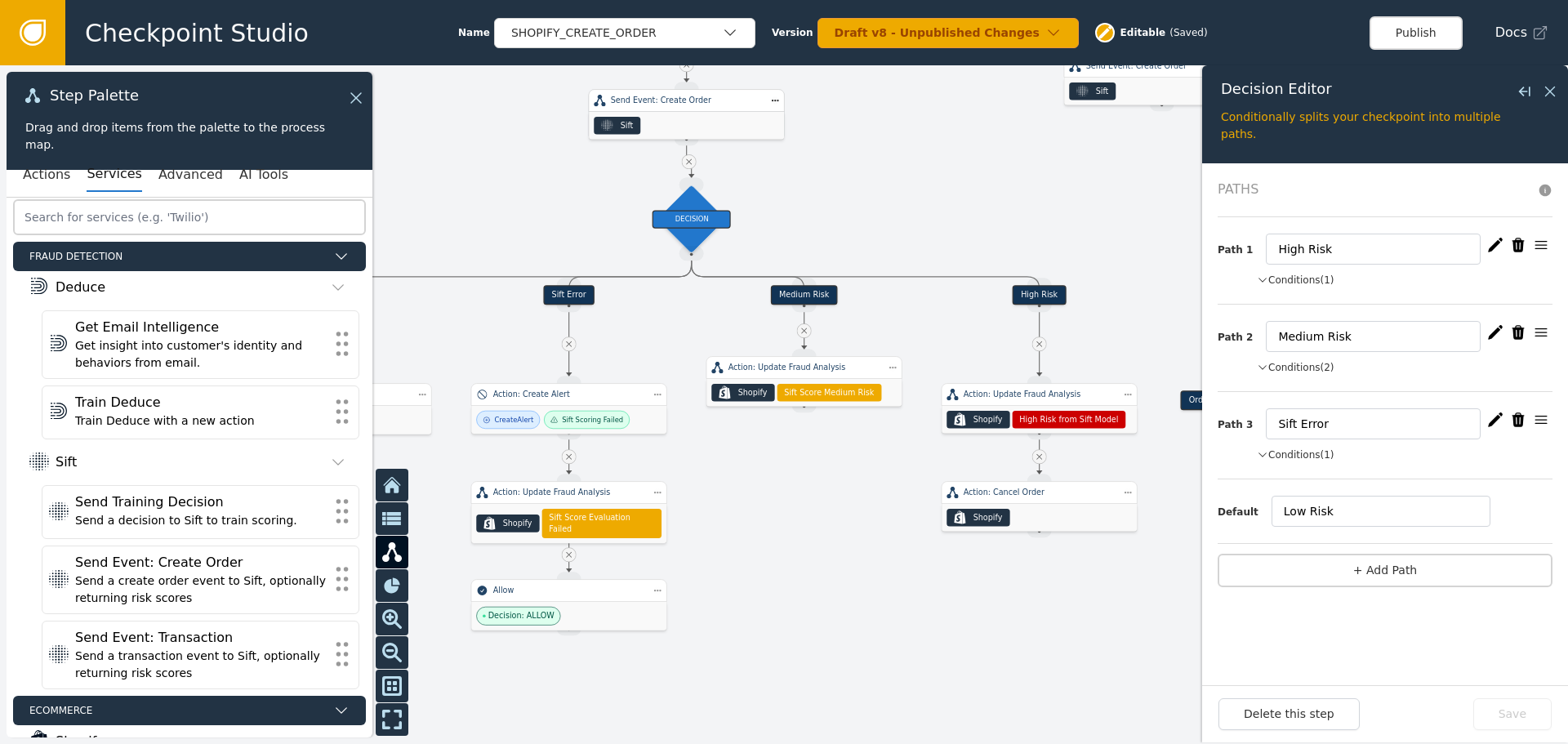
click at [975, 169] on div at bounding box center [784, 404] width 1568 height 679
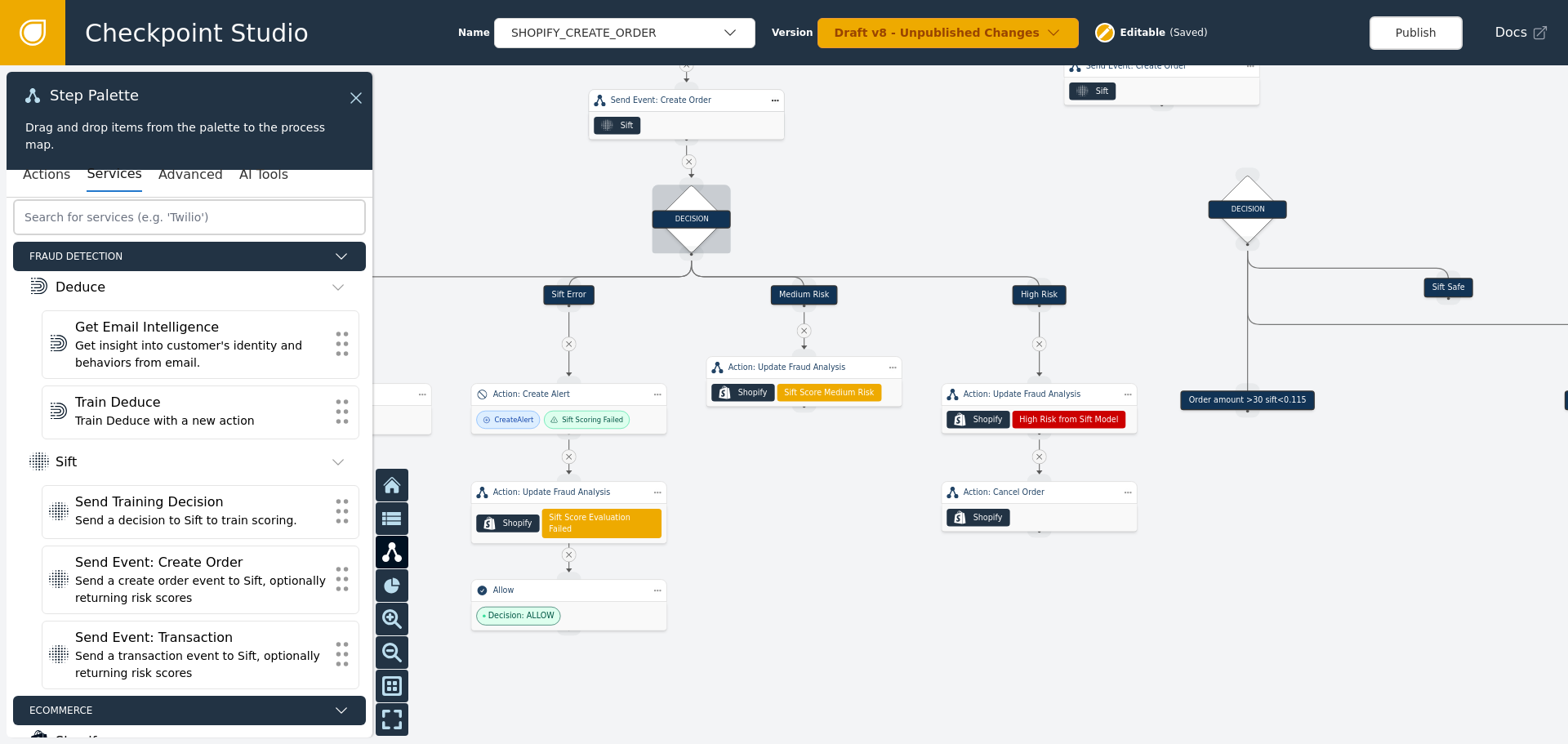
click at [708, 218] on div "DECISION" at bounding box center [691, 219] width 79 height 18
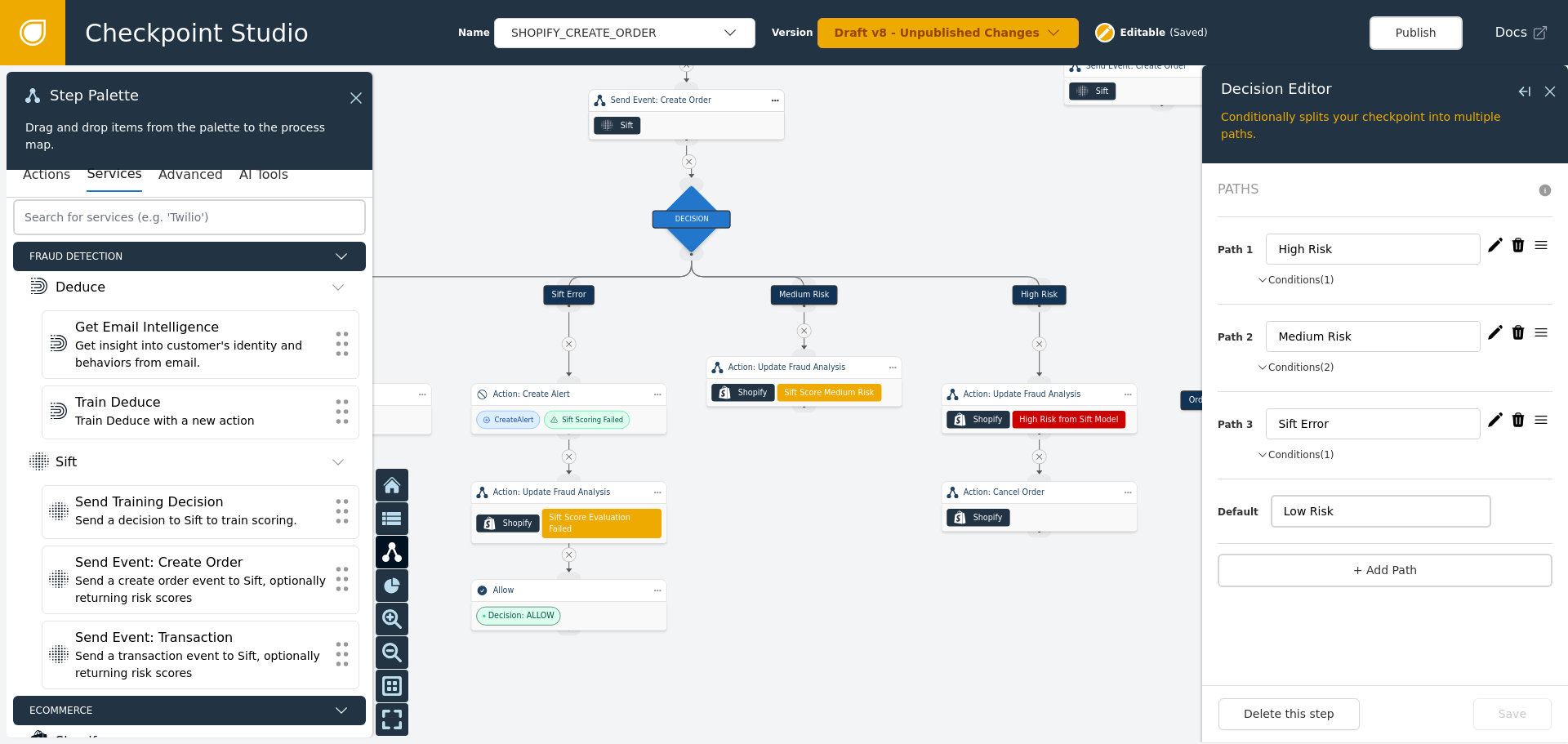
click at [1334, 511] on input "Low Risk" at bounding box center [1381, 511] width 219 height 31
click at [1248, 508] on div "Default" at bounding box center [1244, 512] width 54 height 15
click at [1493, 519] on div "Low Risk" at bounding box center [1412, 511] width 281 height 31
click at [906, 231] on div at bounding box center [784, 404] width 1568 height 679
click at [1551, 89] on icon at bounding box center [1549, 91] width 18 height 18
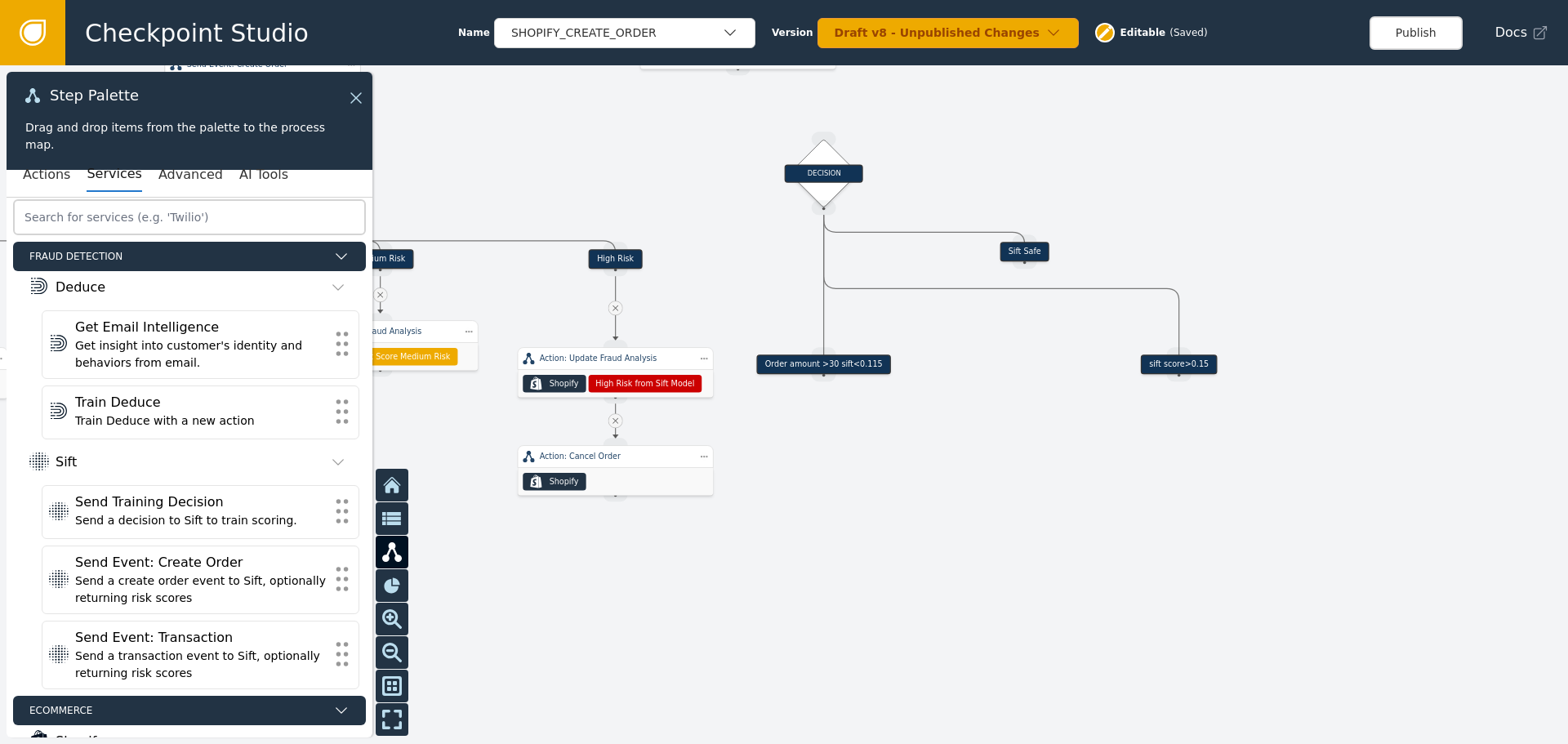
drag, startPoint x: 1401, startPoint y: 206, endPoint x: 975, endPoint y: 170, distance: 427.5
click at [979, 170] on div at bounding box center [784, 404] width 1568 height 679
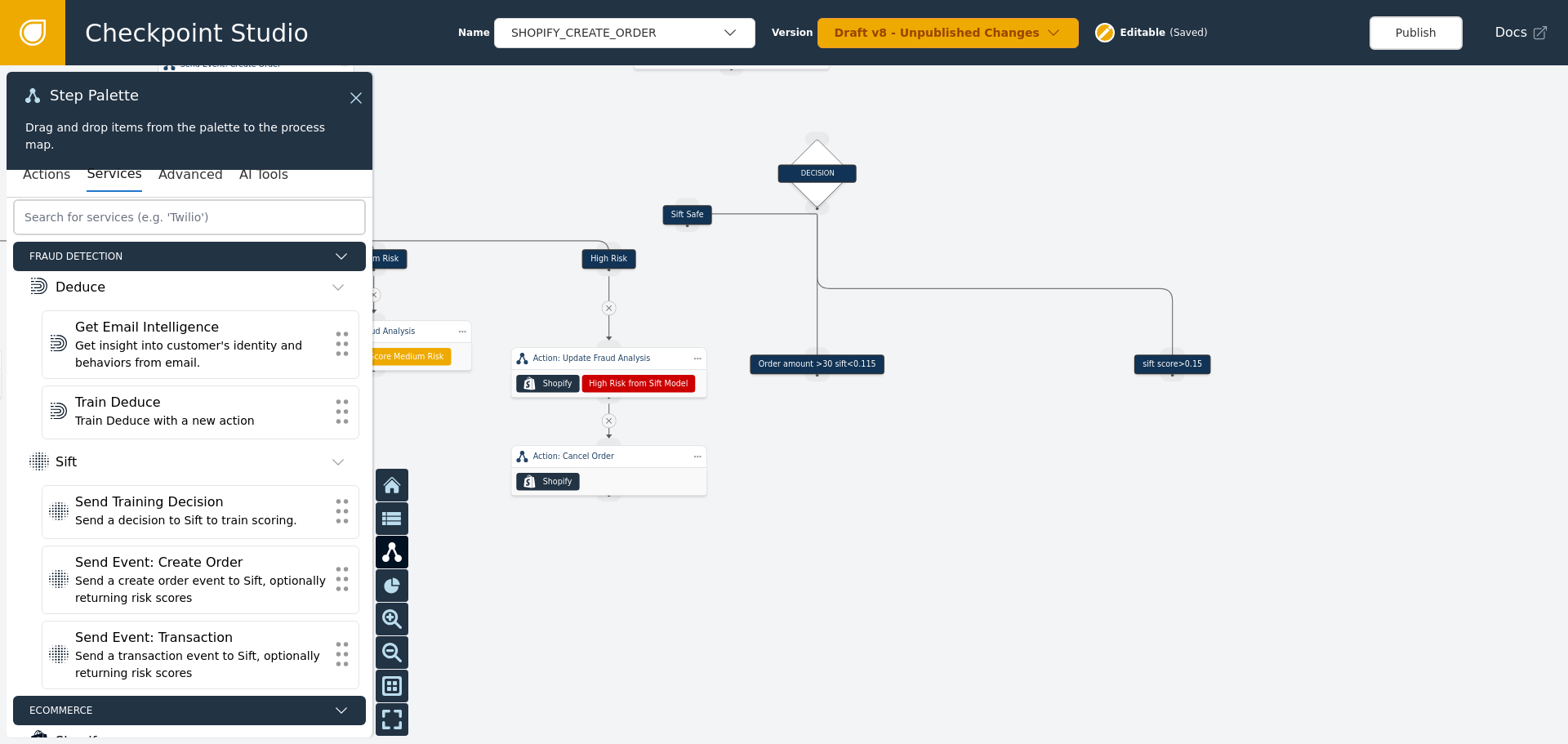
drag, startPoint x: 1008, startPoint y: 253, endPoint x: 676, endPoint y: 215, distance: 334.2
click at [676, 215] on div "Sift Safe" at bounding box center [686, 214] width 49 height 19
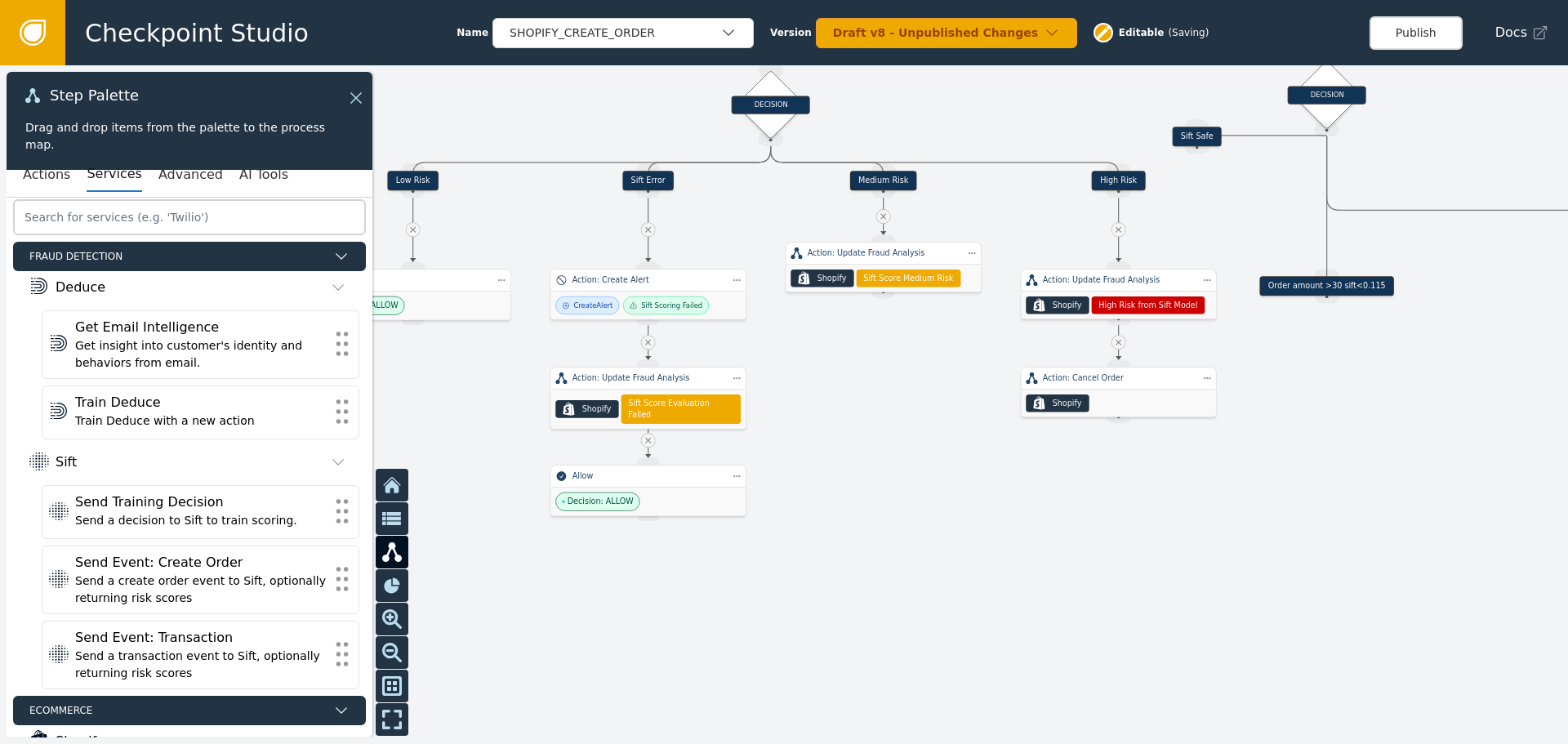
drag, startPoint x: 889, startPoint y: 238, endPoint x: 1394, endPoint y: 177, distance: 508.7
click at [1395, 163] on div at bounding box center [784, 404] width 1568 height 679
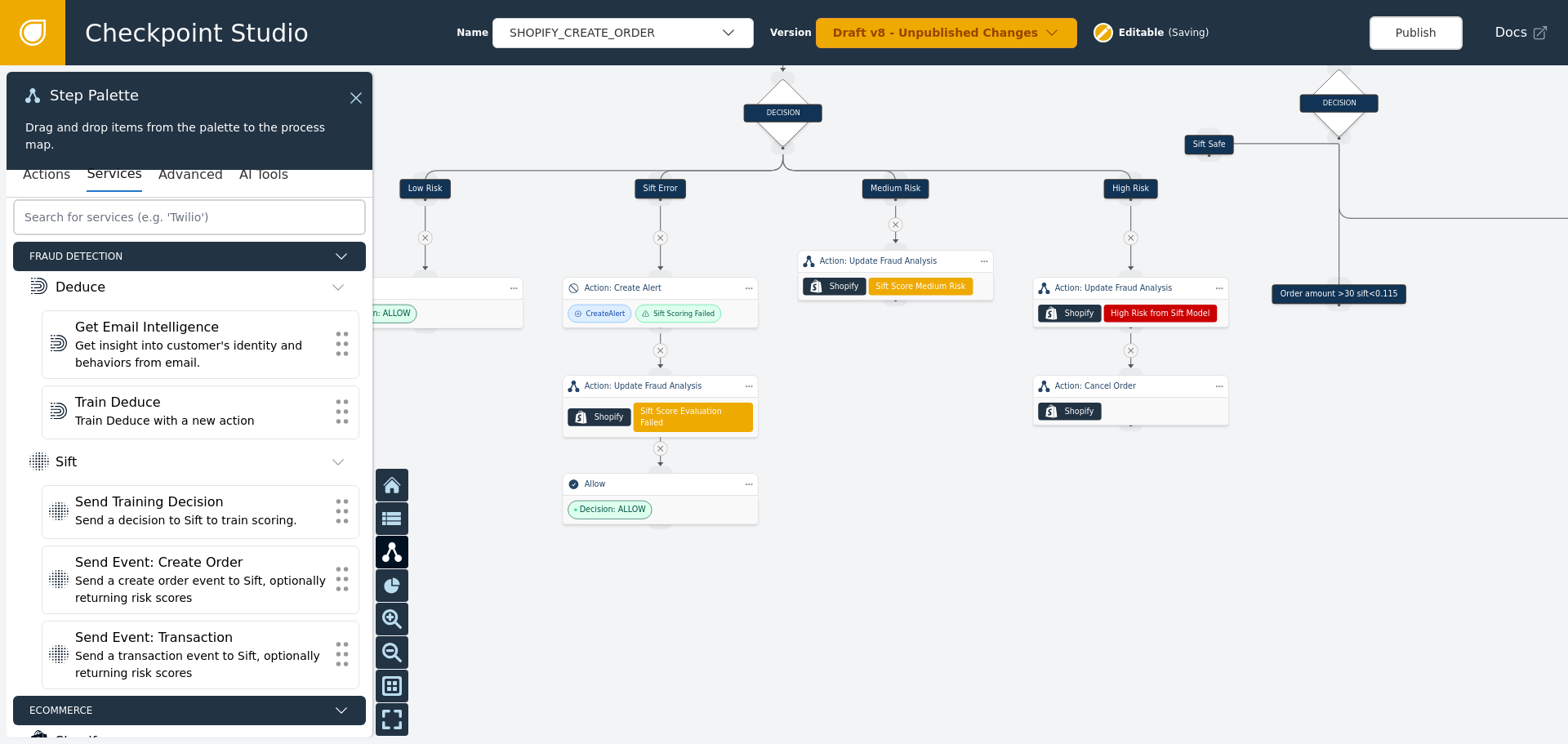
drag, startPoint x: 848, startPoint y: 403, endPoint x: 985, endPoint y: 433, distance: 140.2
click at [985, 433] on div at bounding box center [784, 404] width 1568 height 679
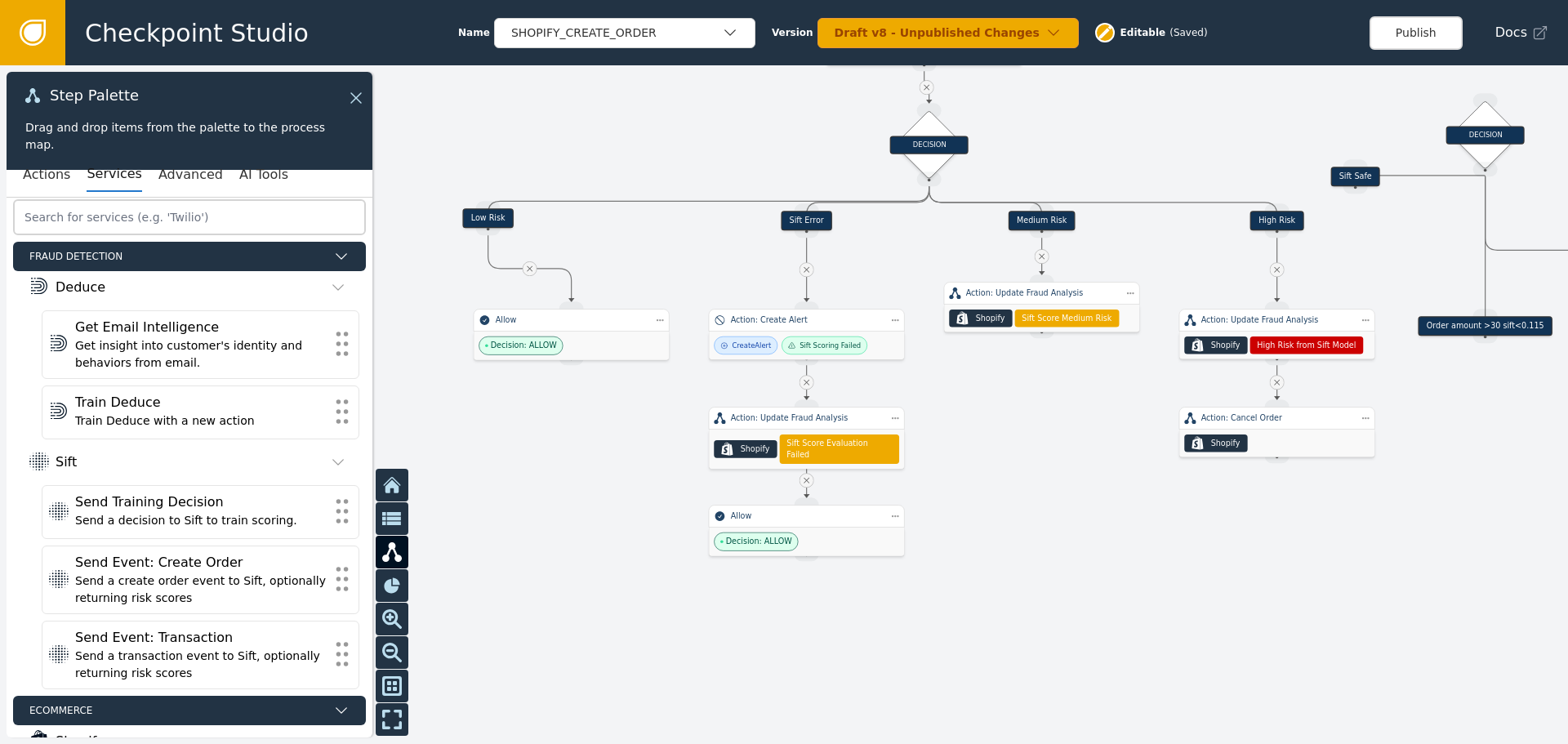
drag, startPoint x: 577, startPoint y: 222, endPoint x: 493, endPoint y: 218, distance: 84.1
click at [493, 218] on div "Low Risk" at bounding box center [488, 218] width 50 height 19
drag, startPoint x: 547, startPoint y: 323, endPoint x: 486, endPoint y: 333, distance: 61.8
click at [486, 333] on div "Allow" at bounding box center [506, 329] width 152 height 11
click at [596, 336] on div "Step Actions Menu Duplicate Delete" at bounding box center [644, 357] width 117 height 68
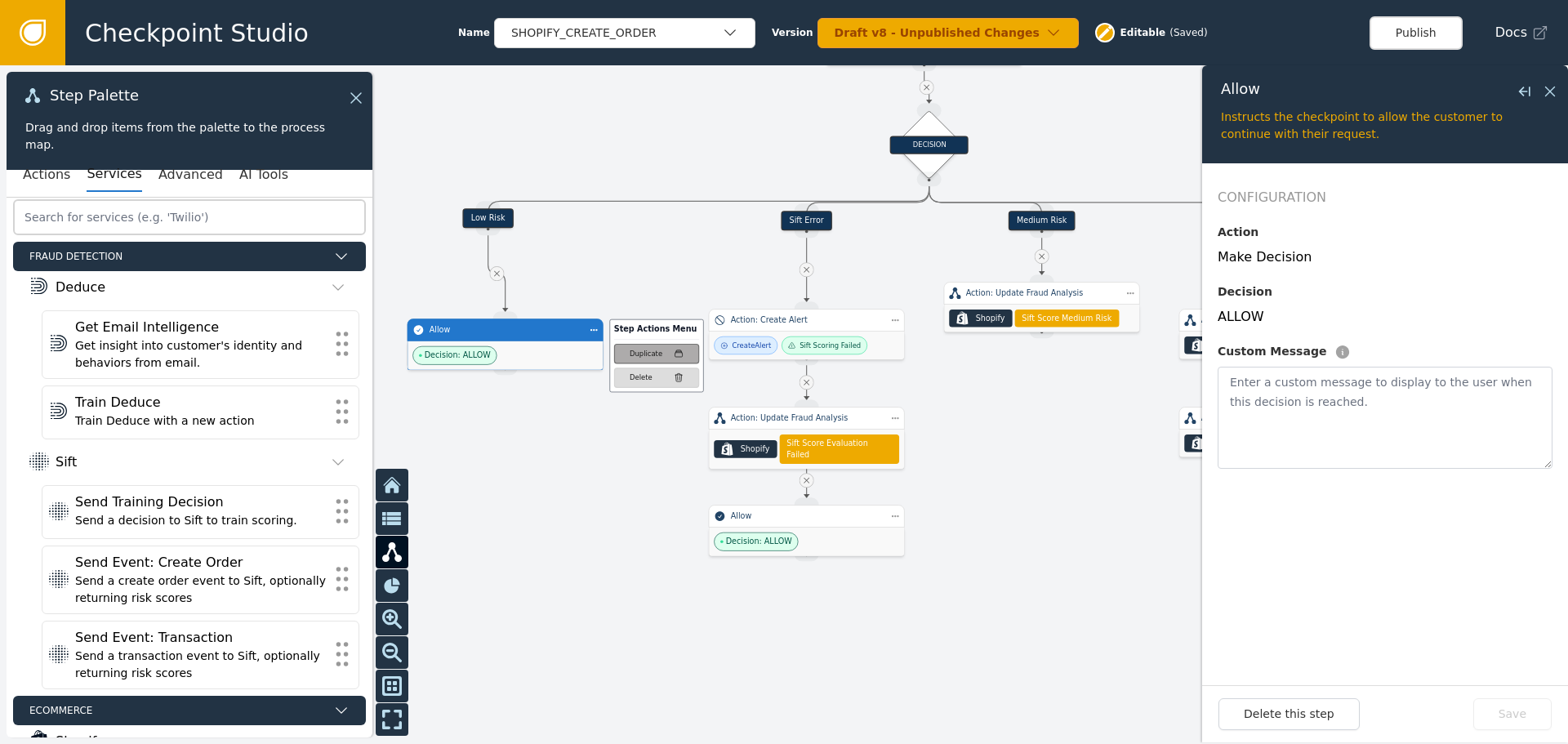
click at [642, 349] on div "Duplicate" at bounding box center [645, 354] width 33 height 11
click at [598, 256] on div at bounding box center [784, 404] width 1568 height 679
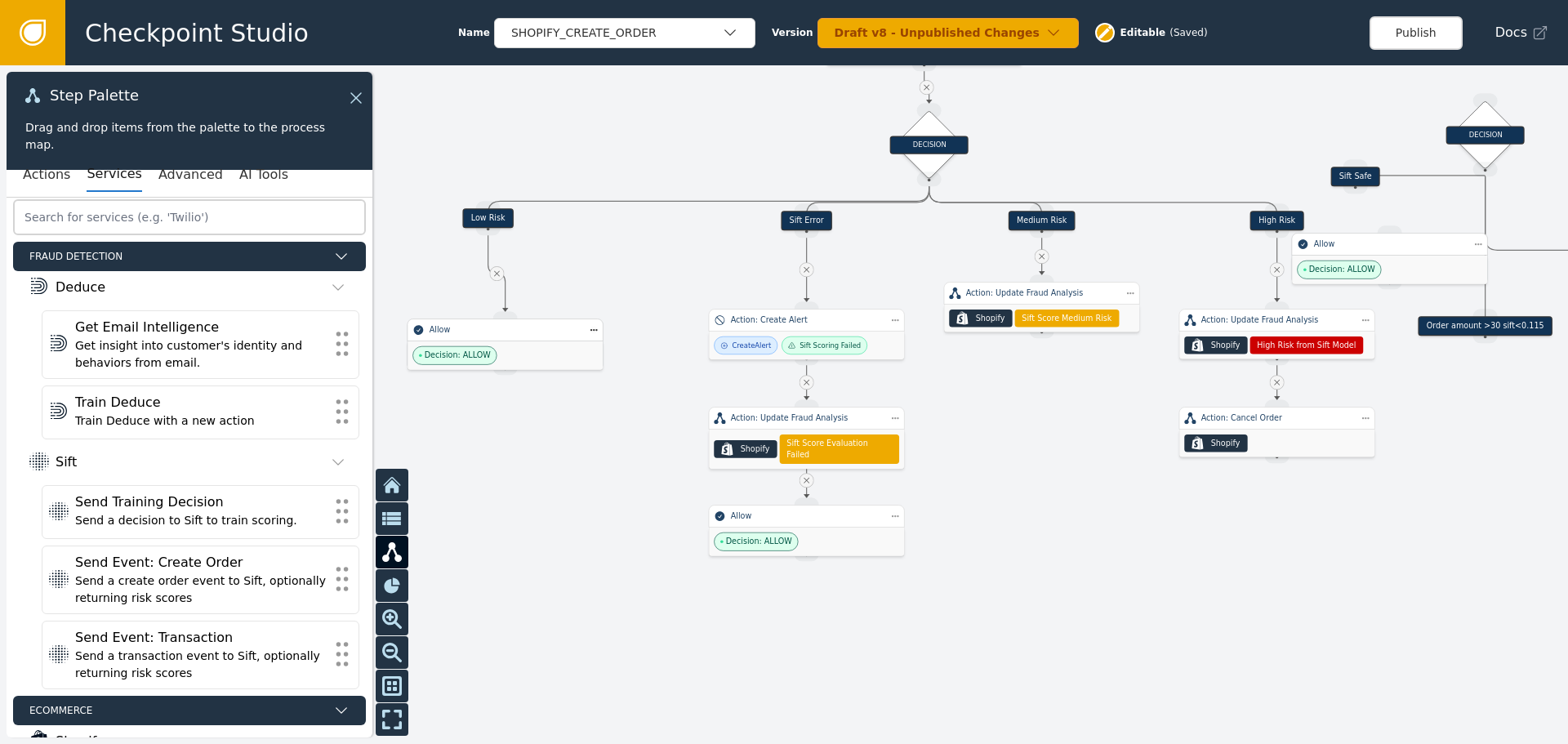
drag, startPoint x: 555, startPoint y: 374, endPoint x: 1373, endPoint y: 248, distance: 827.6
click at [1373, 248] on div "Allow" at bounding box center [1390, 244] width 152 height 11
drag, startPoint x: 1352, startPoint y: 186, endPoint x: 1387, endPoint y: 230, distance: 56.2
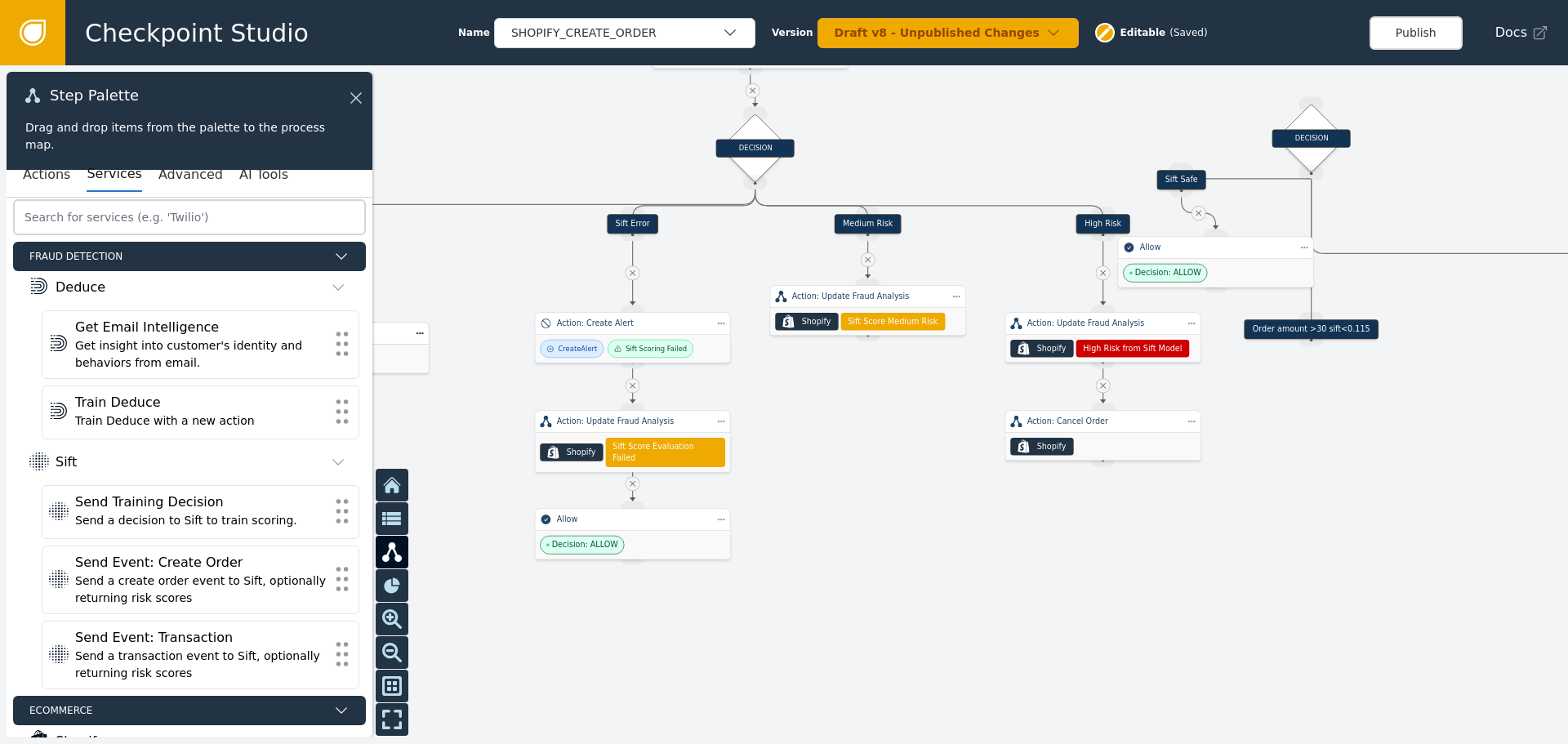
drag, startPoint x: 1260, startPoint y: 124, endPoint x: 1045, endPoint y: 116, distance: 215.1
click at [1047, 117] on div at bounding box center [784, 404] width 1568 height 679
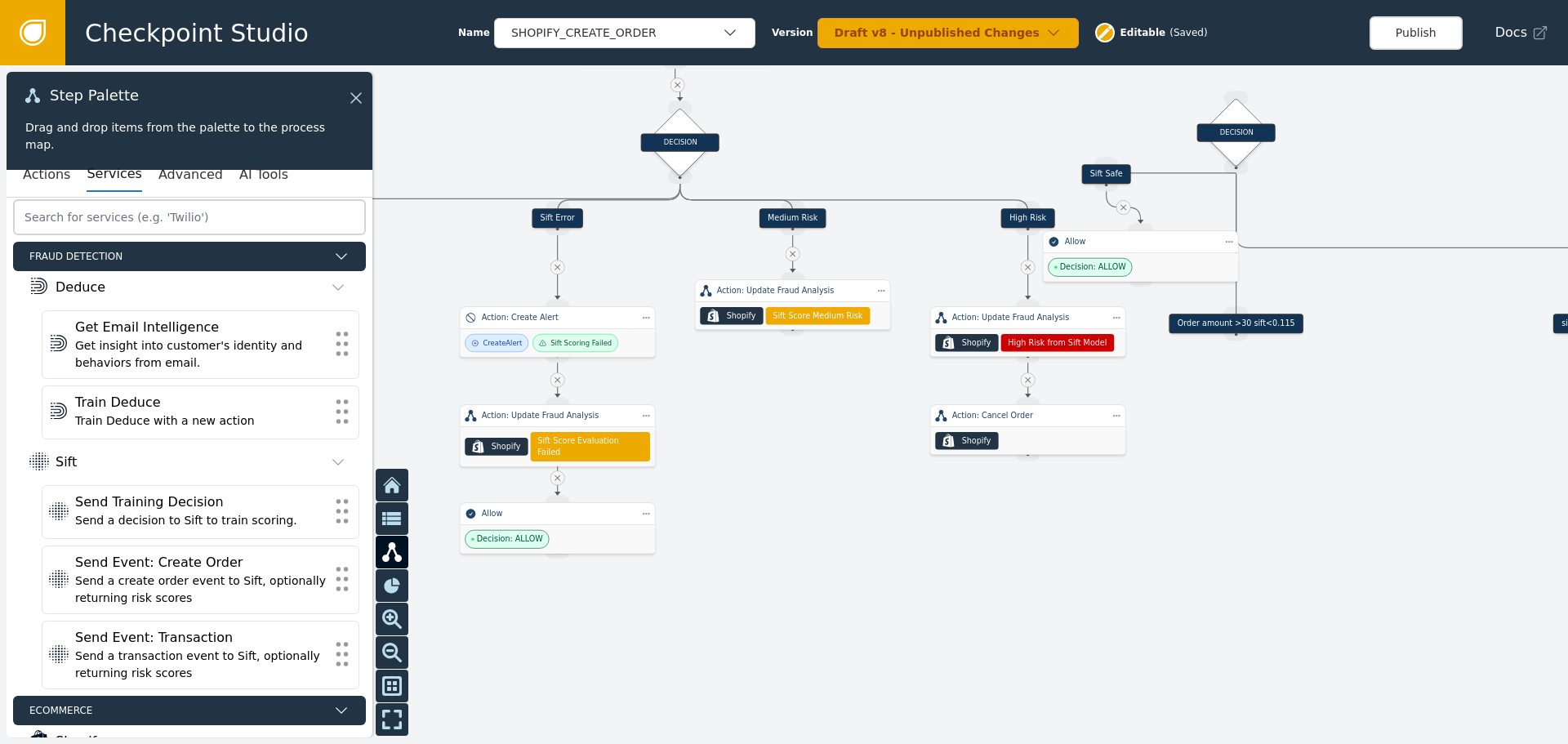
drag, startPoint x: 1359, startPoint y: 189, endPoint x: 1176, endPoint y: 193, distance: 183.0
click at [1177, 193] on div at bounding box center [784, 404] width 1568 height 679
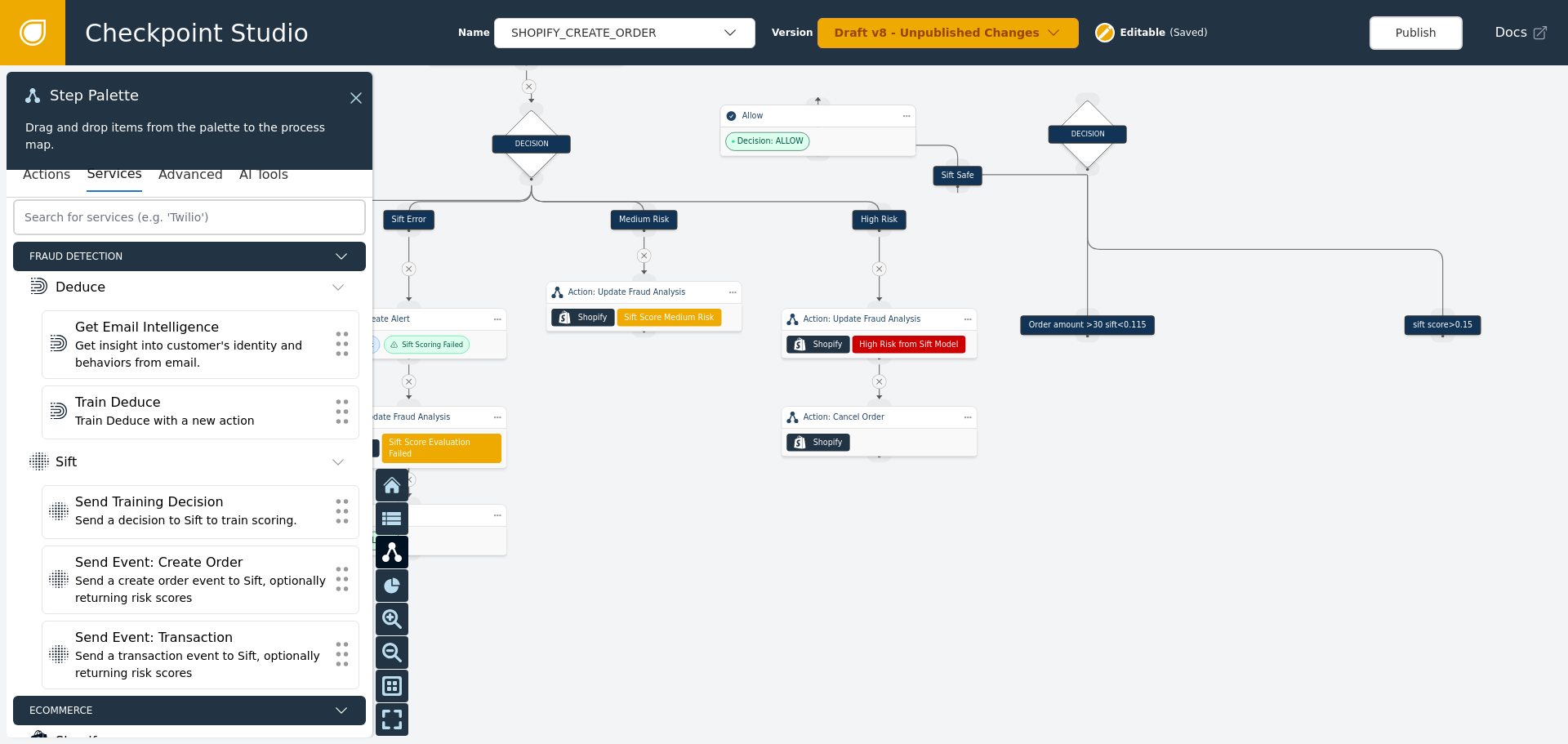
drag, startPoint x: 993, startPoint y: 247, endPoint x: 816, endPoint y: 116, distance: 220.2
click at [816, 115] on div "Allow" at bounding box center [818, 116] width 152 height 11
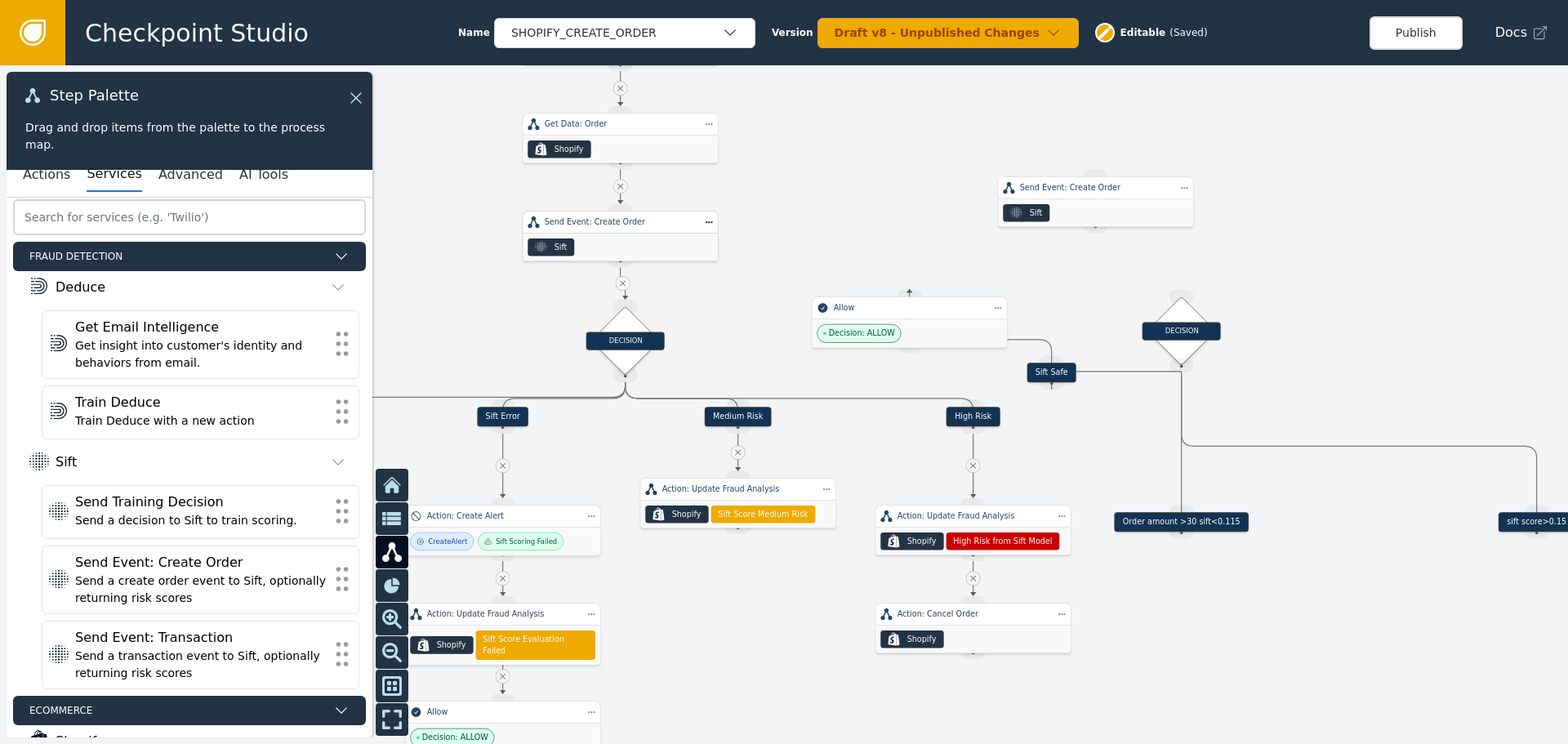
drag, startPoint x: 977, startPoint y: 257, endPoint x: 1033, endPoint y: 408, distance: 161.0
click at [1031, 462] on div at bounding box center [784, 404] width 1568 height 679
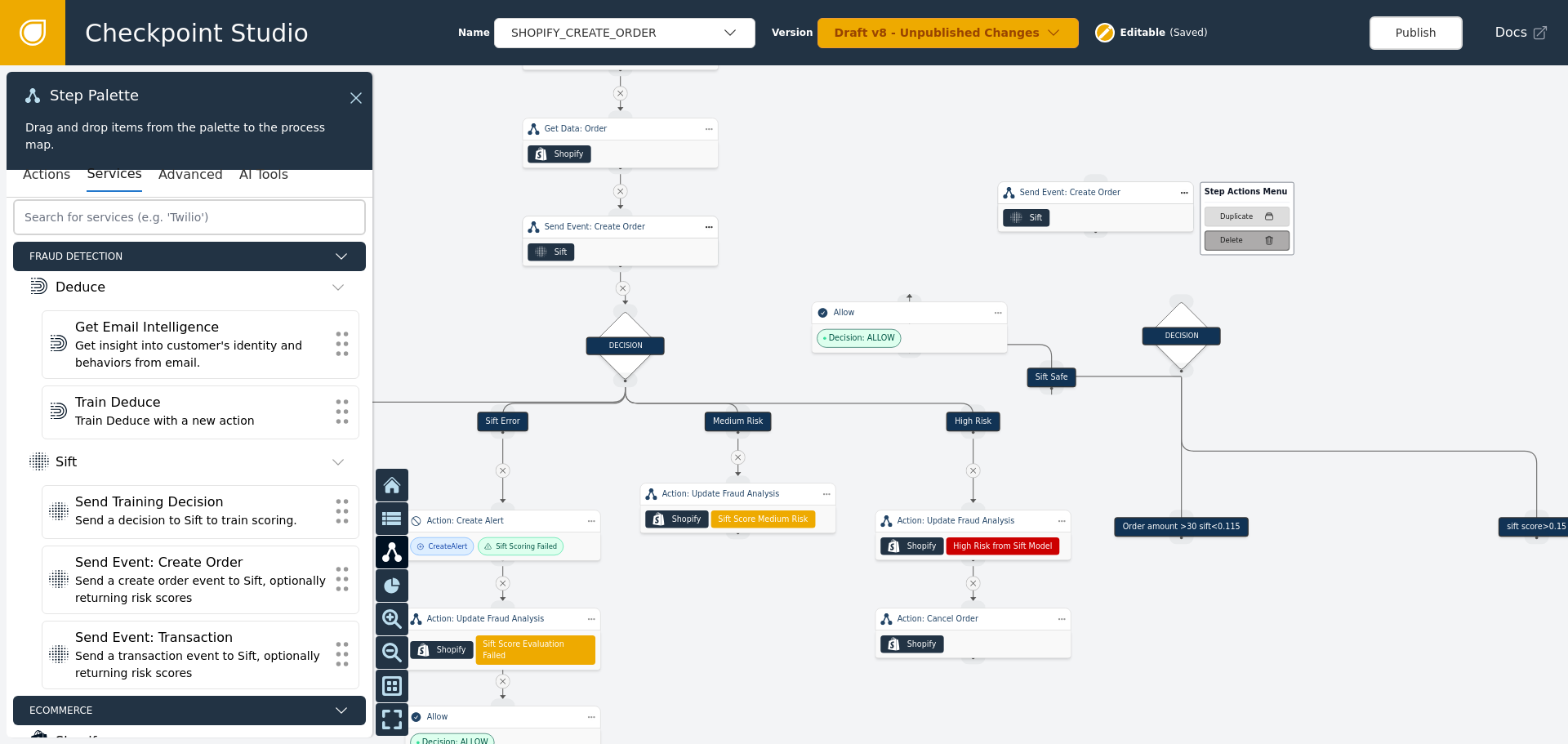
click at [1239, 244] on div "Delete" at bounding box center [1246, 241] width 54 height 11
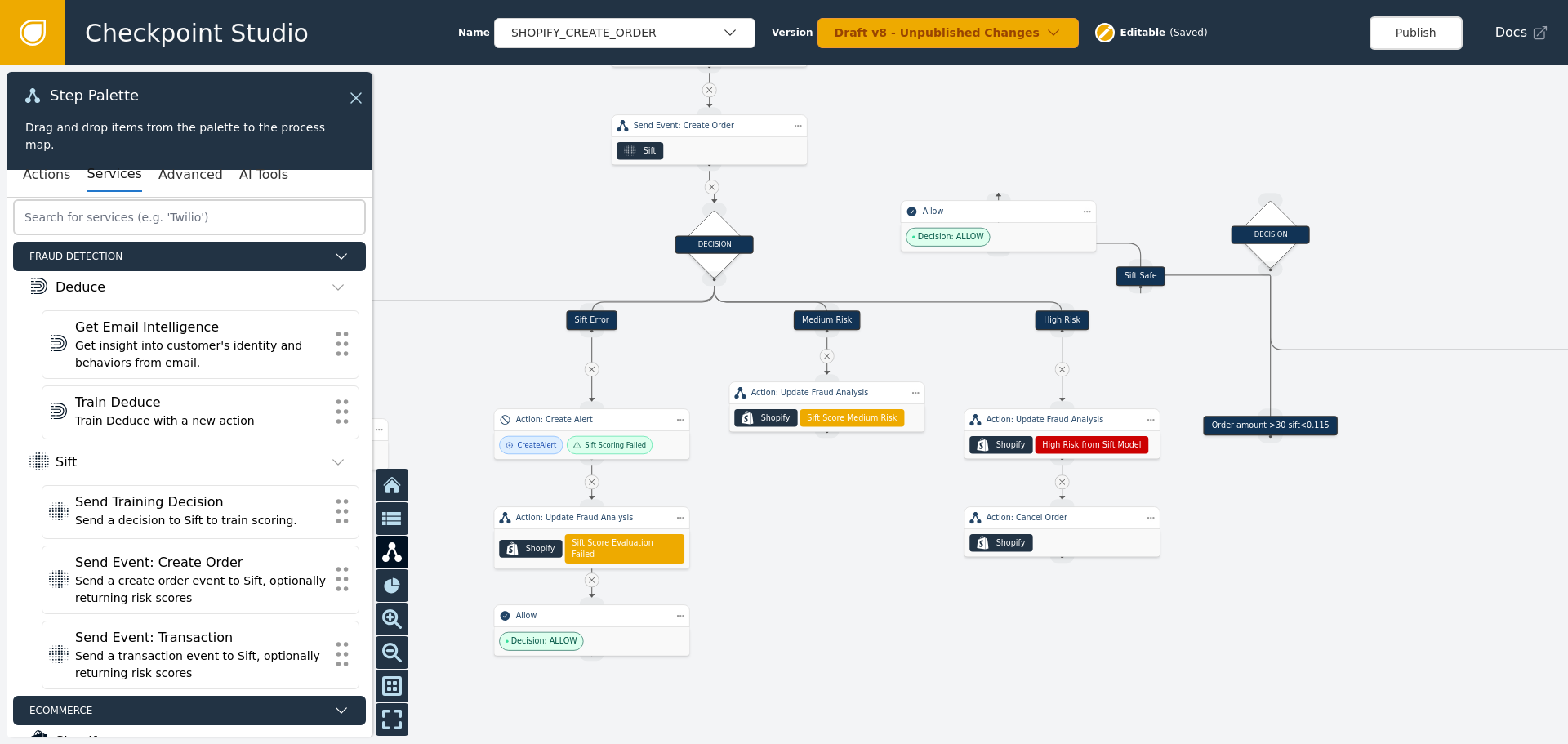
drag, startPoint x: 881, startPoint y: 225, endPoint x: 969, endPoint y: 124, distance: 134.0
click at [969, 124] on div at bounding box center [784, 404] width 1568 height 679
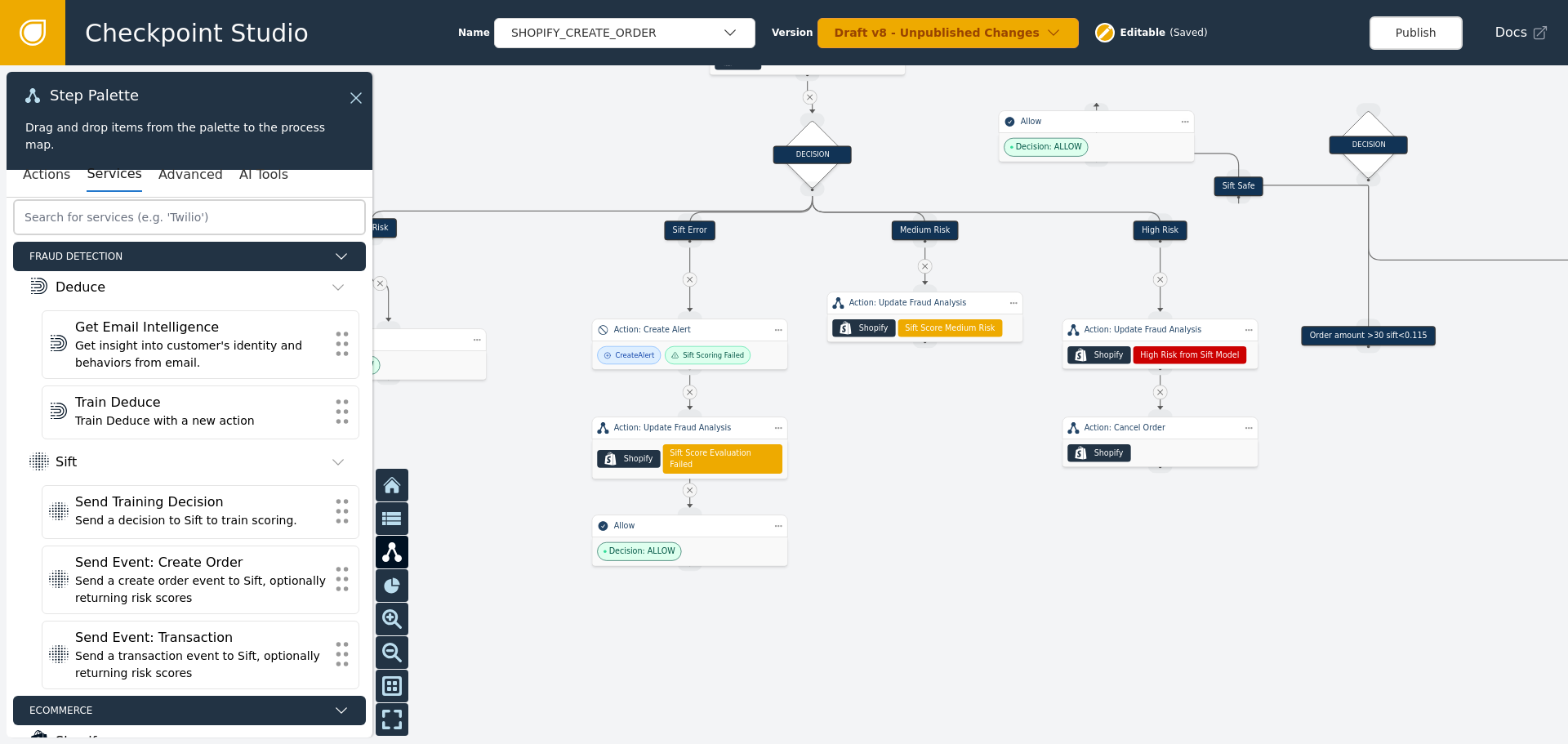
drag, startPoint x: 681, startPoint y: 324, endPoint x: 779, endPoint y: 235, distance: 132.4
click at [779, 235] on div at bounding box center [784, 404] width 1568 height 679
click at [693, 232] on div "Sift Error" at bounding box center [689, 230] width 51 height 19
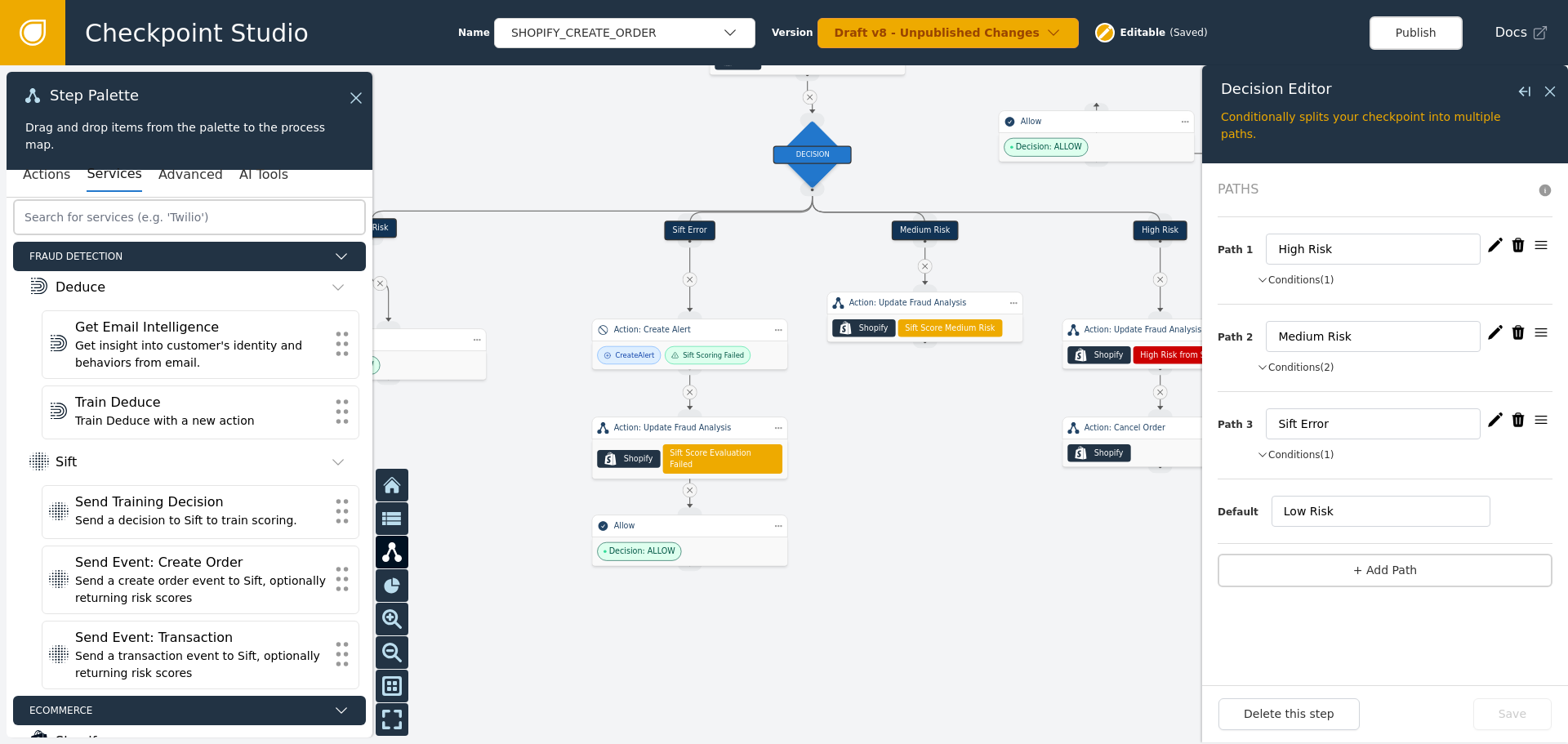
click at [1498, 426] on icon "button" at bounding box center [1495, 419] width 17 height 17
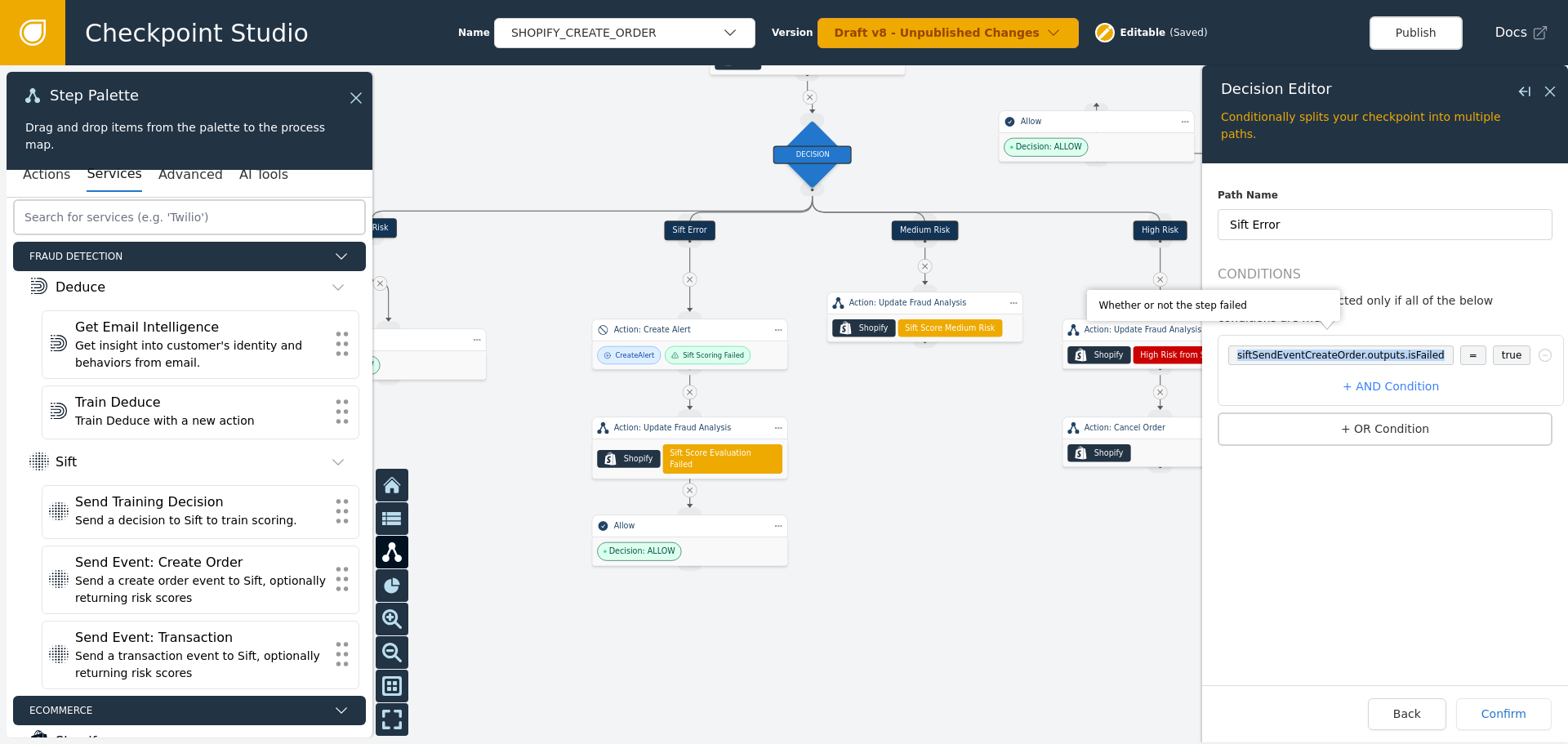
drag, startPoint x: 1235, startPoint y: 338, endPoint x: 1444, endPoint y: 342, distance: 209.0
click at [1444, 345] on div "siftSendEventCreateOrder.outputs.isFailed = true" at bounding box center [1379, 355] width 302 height 19
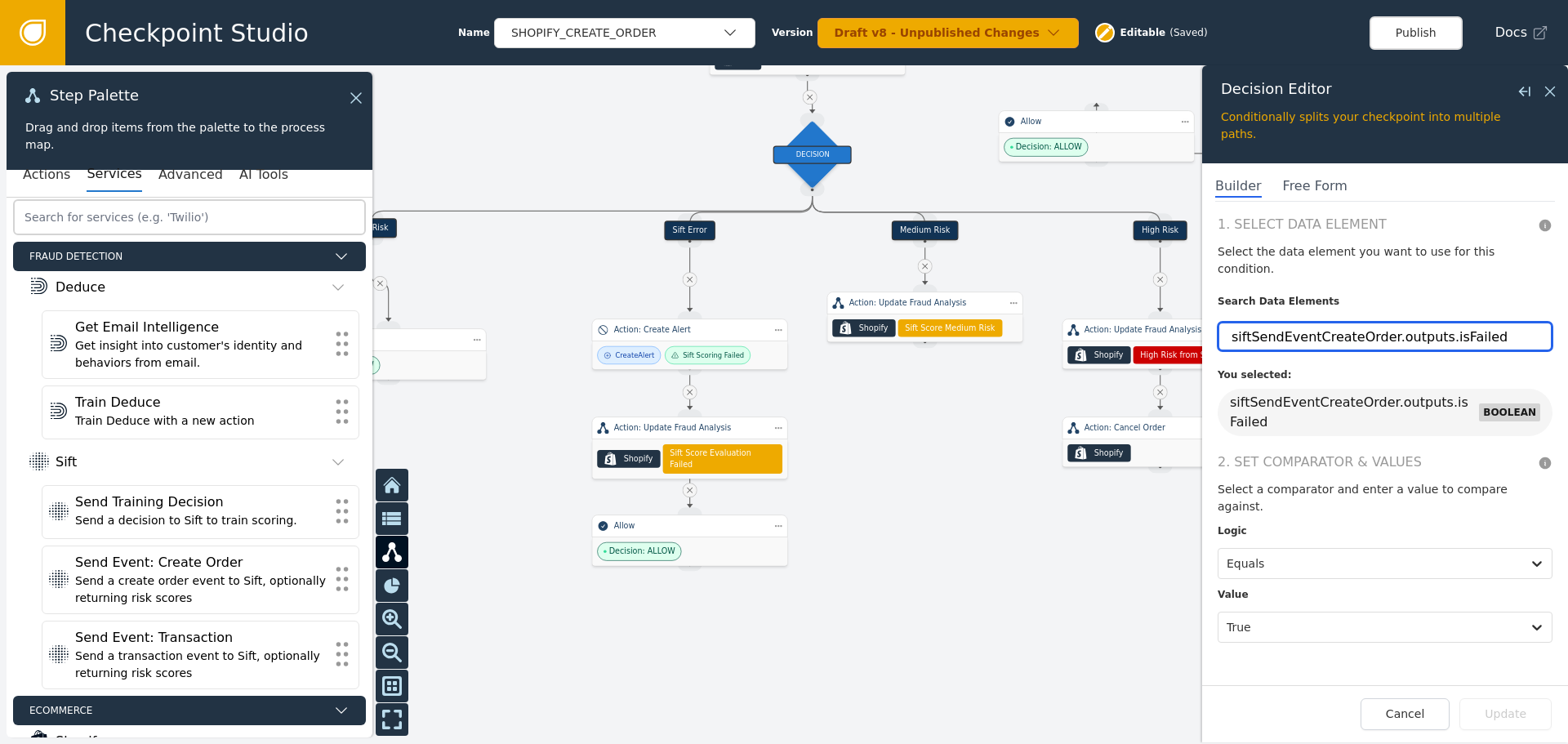
click at [1459, 322] on input "siftSendEventCreateOrder.outputs.isFailed" at bounding box center [1384, 336] width 334 height 29
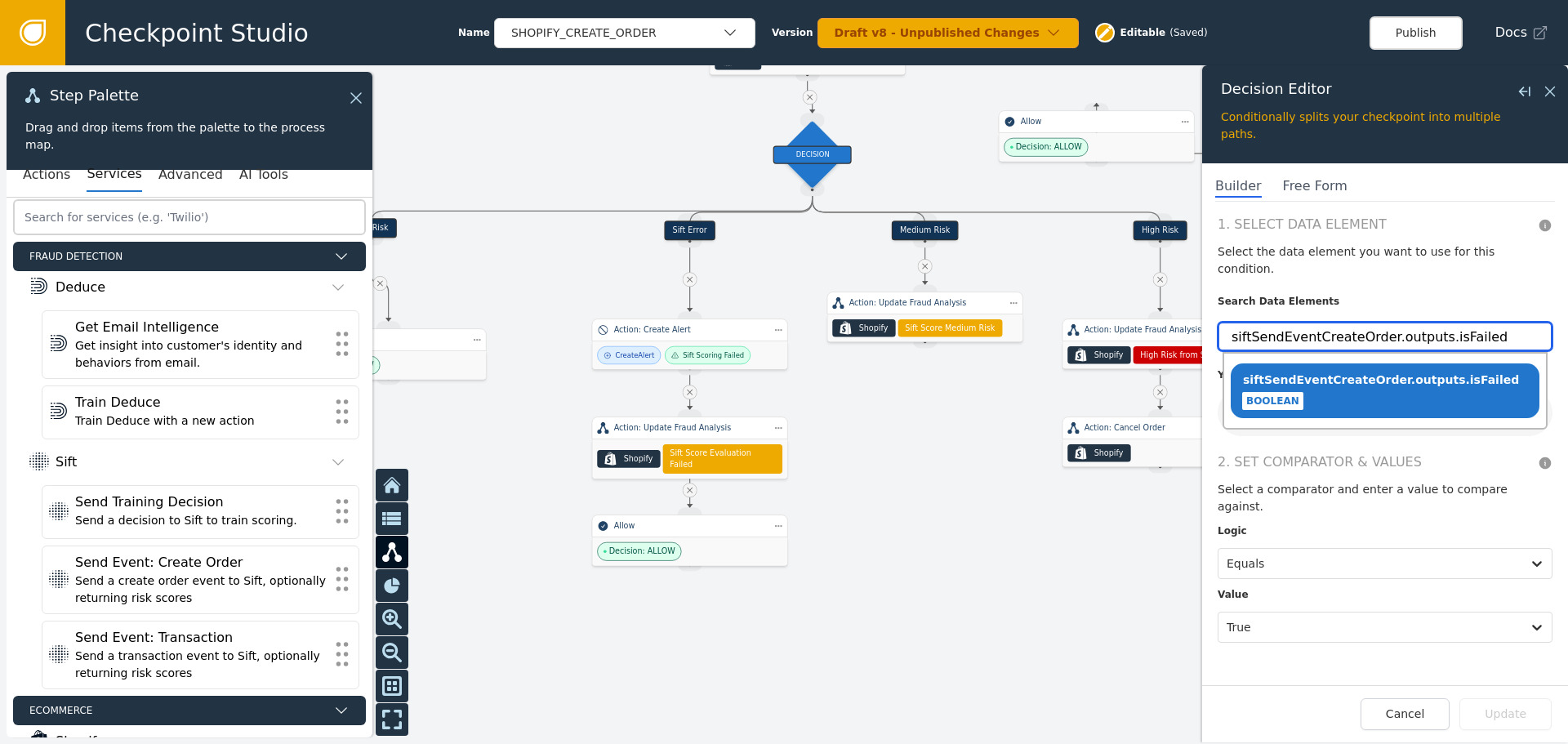
click at [1459, 322] on input "siftSendEventCreateOrder.outputs.isFailed" at bounding box center [1384, 336] width 334 height 29
click at [1473, 453] on header "2. Set Comparator & Values Select a comparator and enter a value to compare aga…" at bounding box center [1384, 484] width 334 height 63
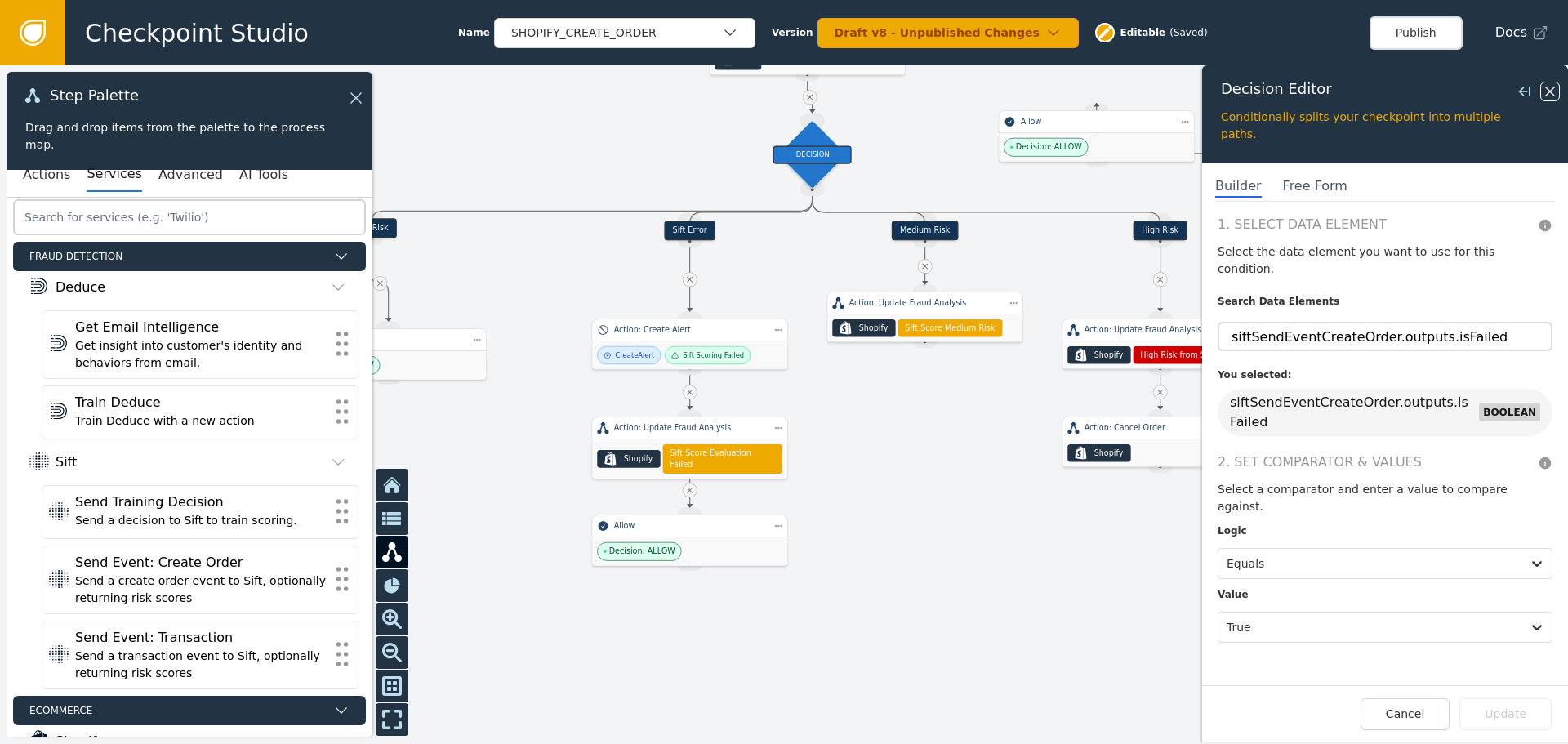
click at [1547, 92] on icon at bounding box center [1549, 91] width 18 height 18
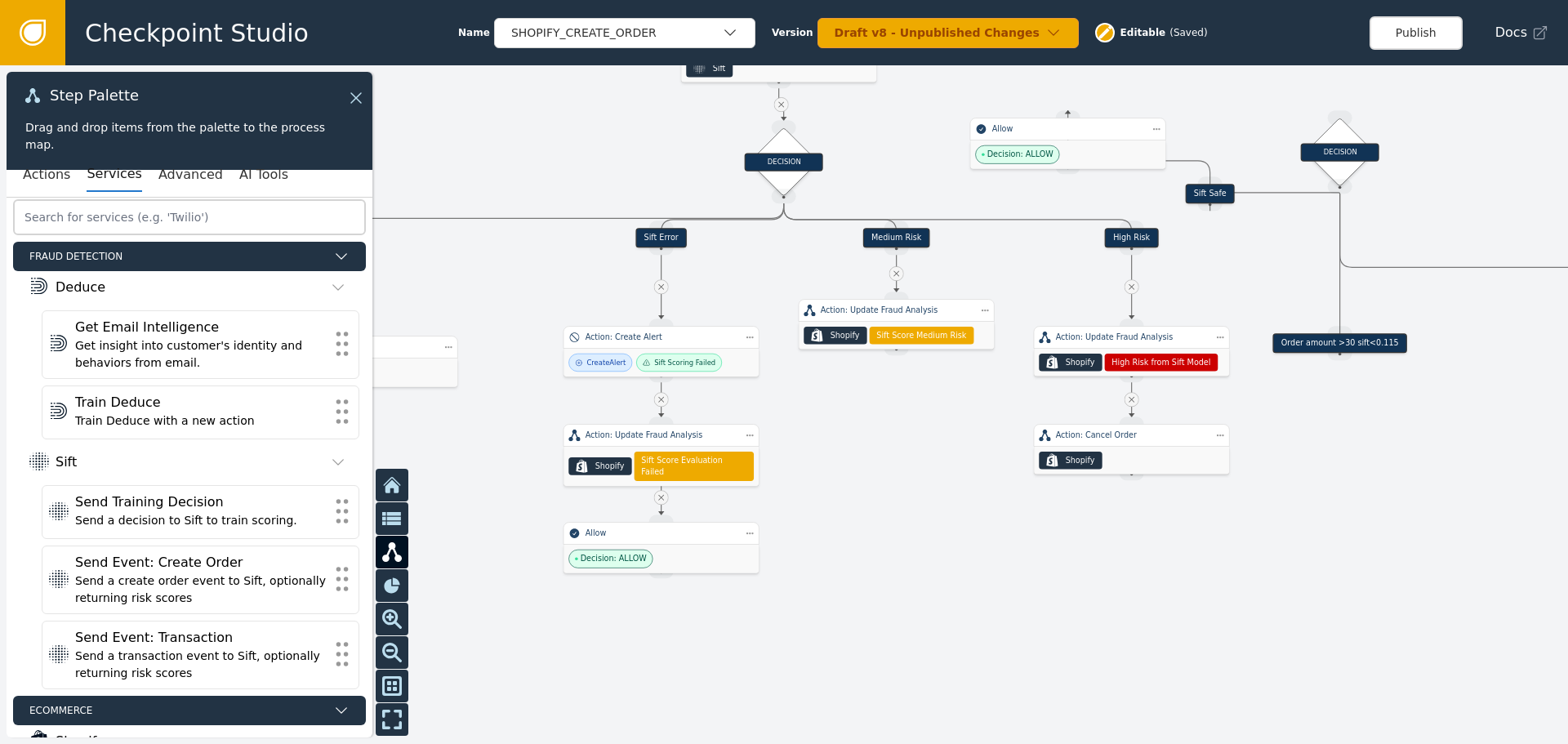
drag, startPoint x: 1424, startPoint y: 173, endPoint x: 1279, endPoint y: 206, distance: 148.7
click at [1284, 206] on div at bounding box center [784, 404] width 1568 height 679
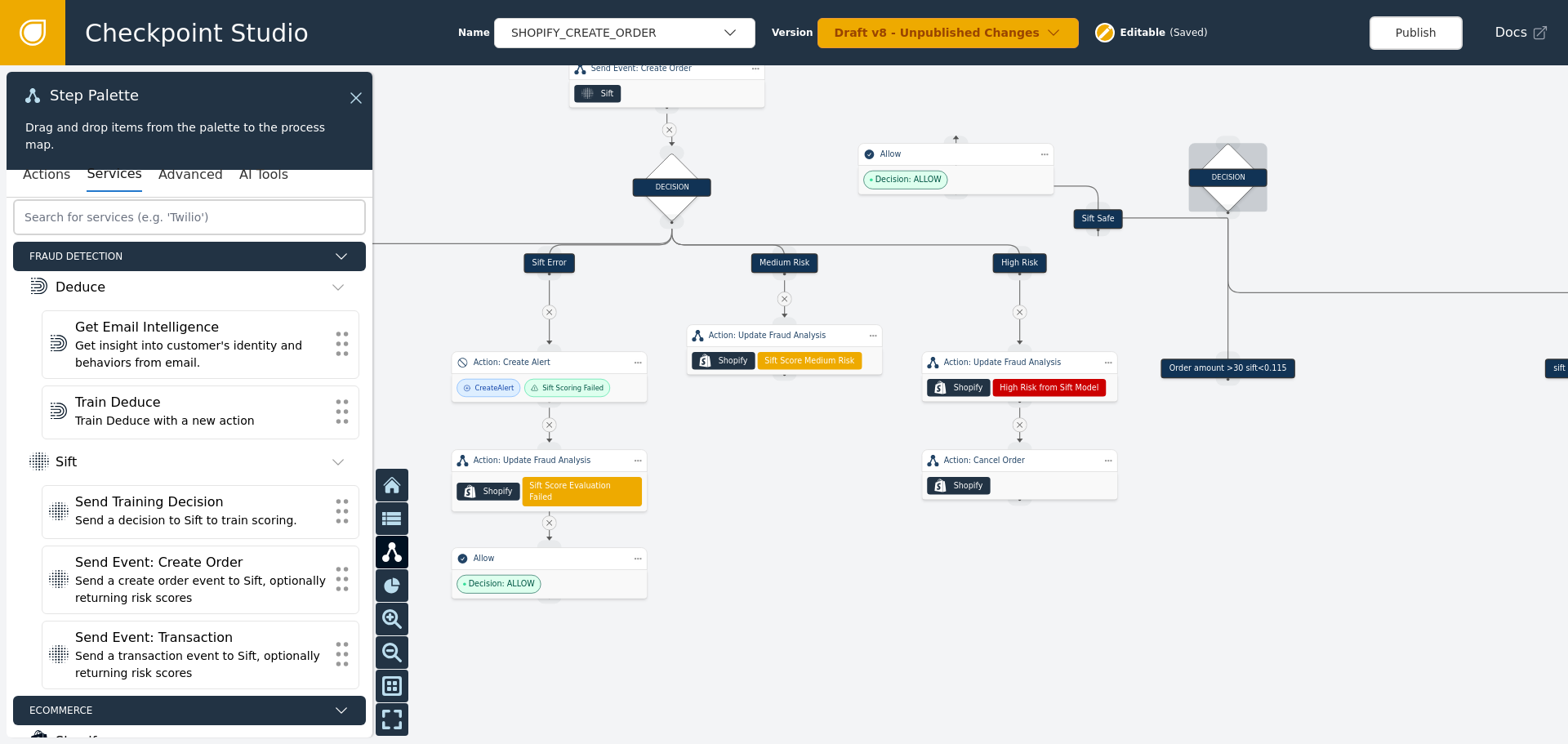
click at [1241, 182] on div "DECISION" at bounding box center [1227, 177] width 79 height 18
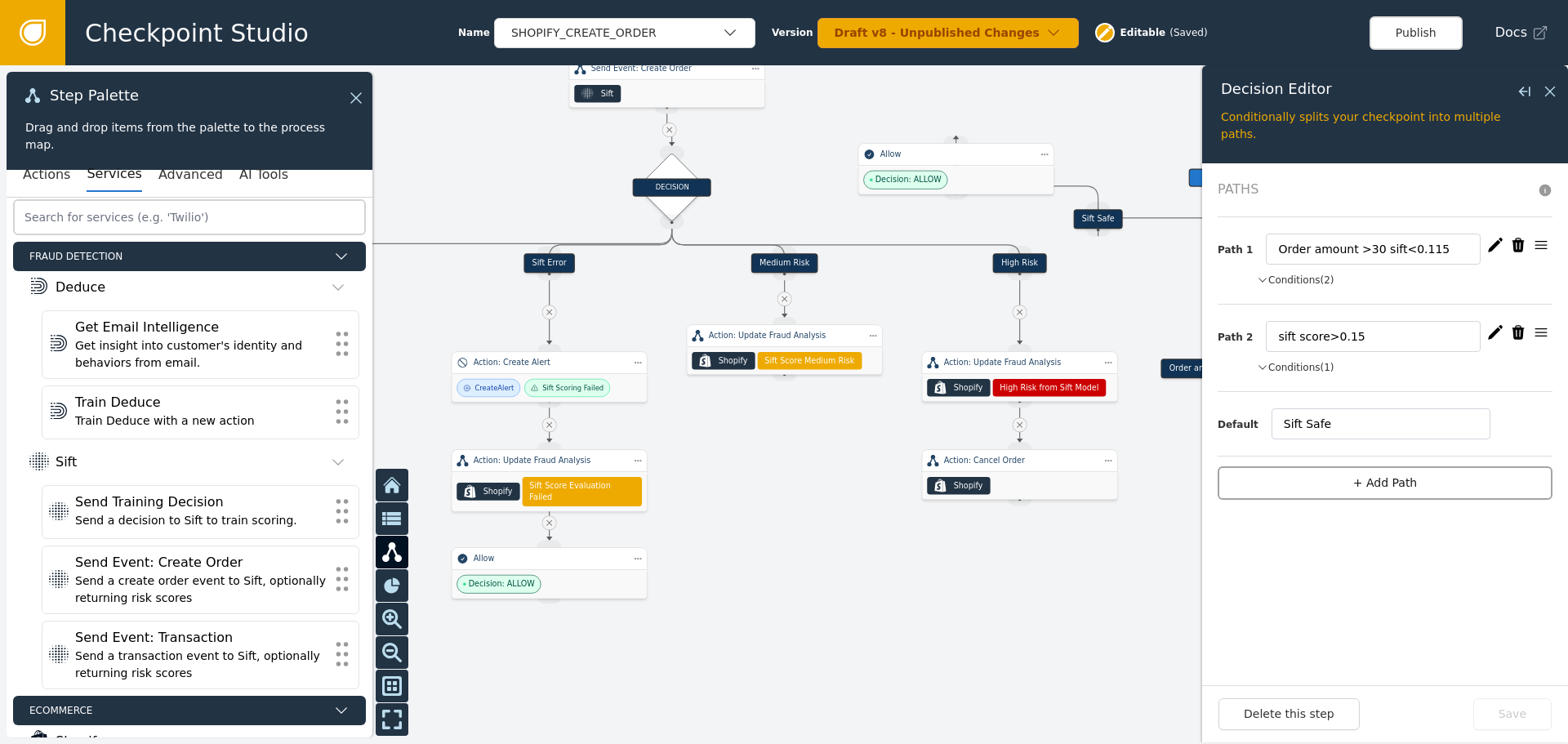
click at [1385, 487] on button "+ Add Path" at bounding box center [1384, 483] width 334 height 34
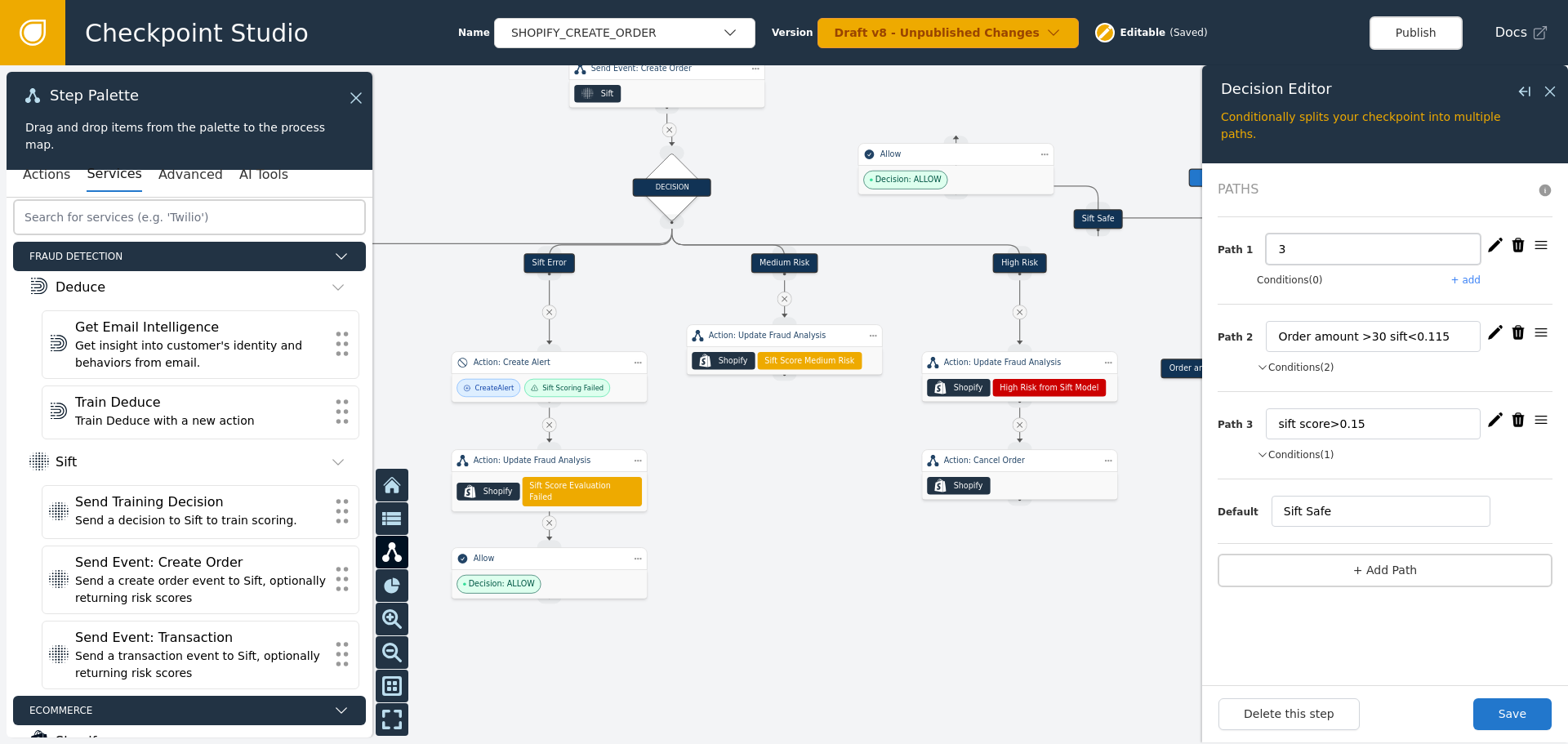
click at [1329, 242] on input "3" at bounding box center [1372, 249] width 214 height 31
paste input "siftSendEventCreateOrder.outputs.isFailed"
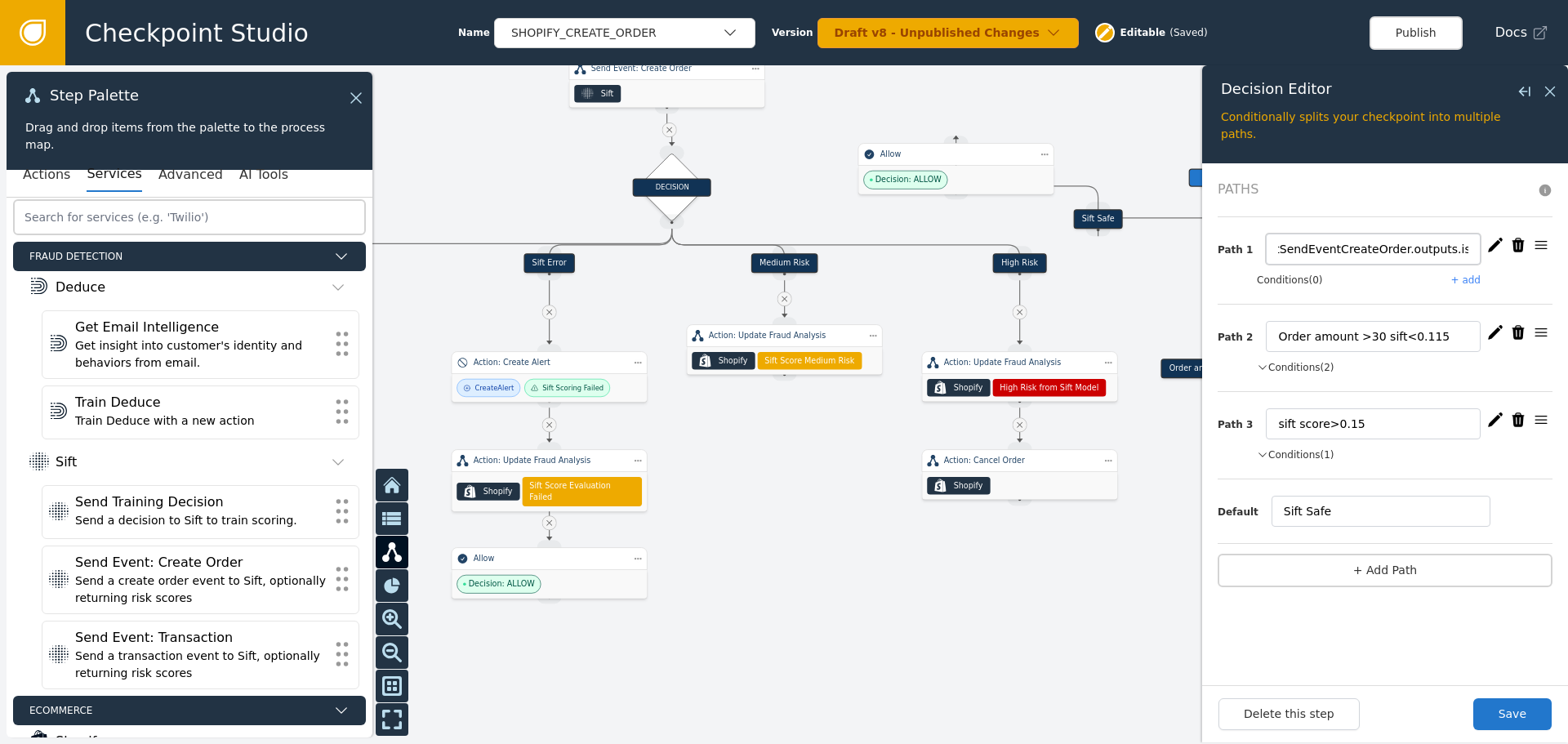
click at [1335, 257] on input "siftSendEventCreateOrder.outputs.isFailed" at bounding box center [1372, 249] width 214 height 31
type input "Sift Error"
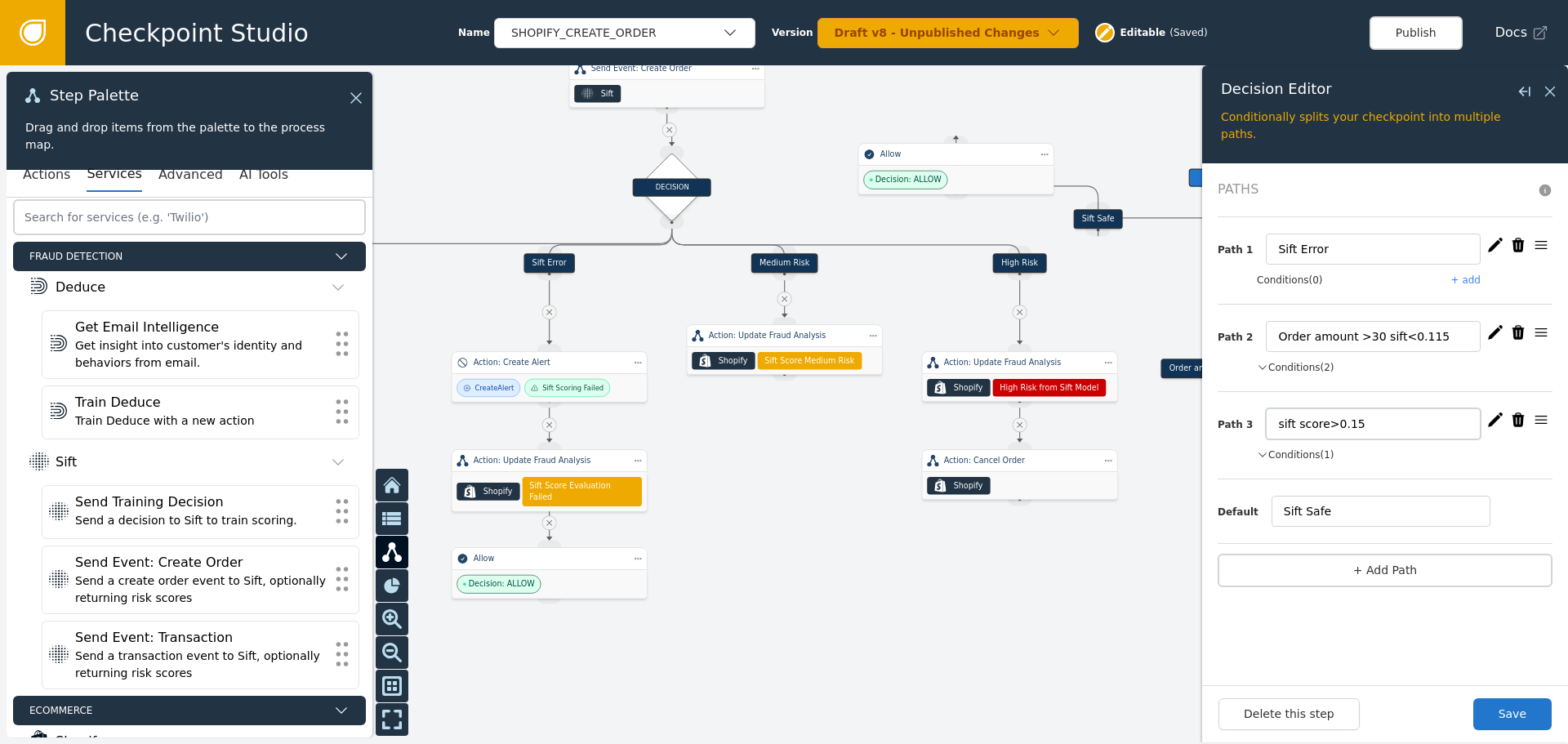
click at [1269, 424] on input "sift score>0.15" at bounding box center [1372, 424] width 214 height 31
type input "Medium-sift score>0.15"
click at [1271, 342] on input "Order amount >30 sift<0.115" at bounding box center [1372, 336] width 214 height 31
type input "Medium-Order amount >30 sift<0.115"
click at [1318, 504] on input "Sift Safe" at bounding box center [1381, 511] width 219 height 31
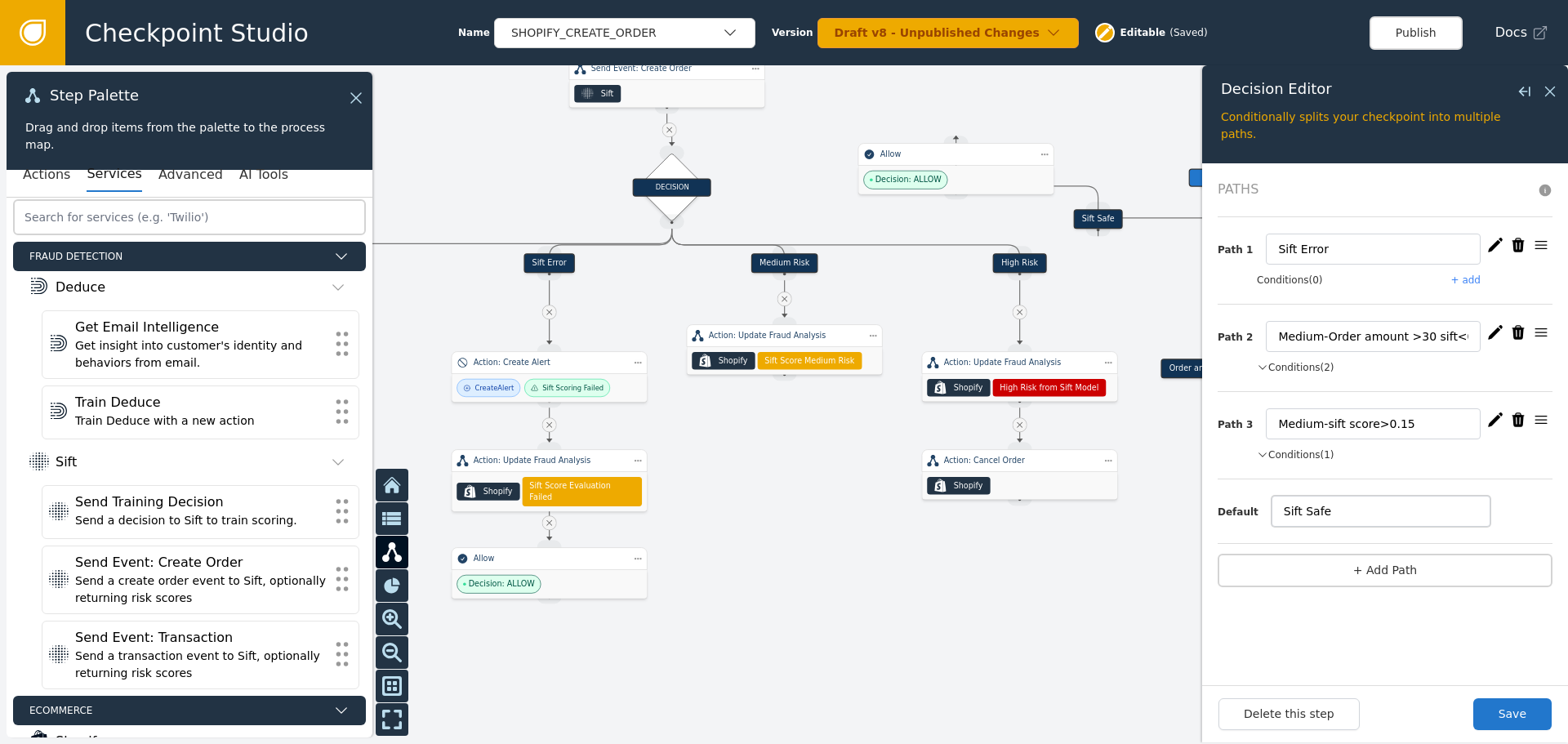
click at [1327, 511] on input "Sift Safe" at bounding box center [1381, 511] width 219 height 31
type input "Low Risk"
click at [1498, 245] on icon "button" at bounding box center [1495, 244] width 17 height 17
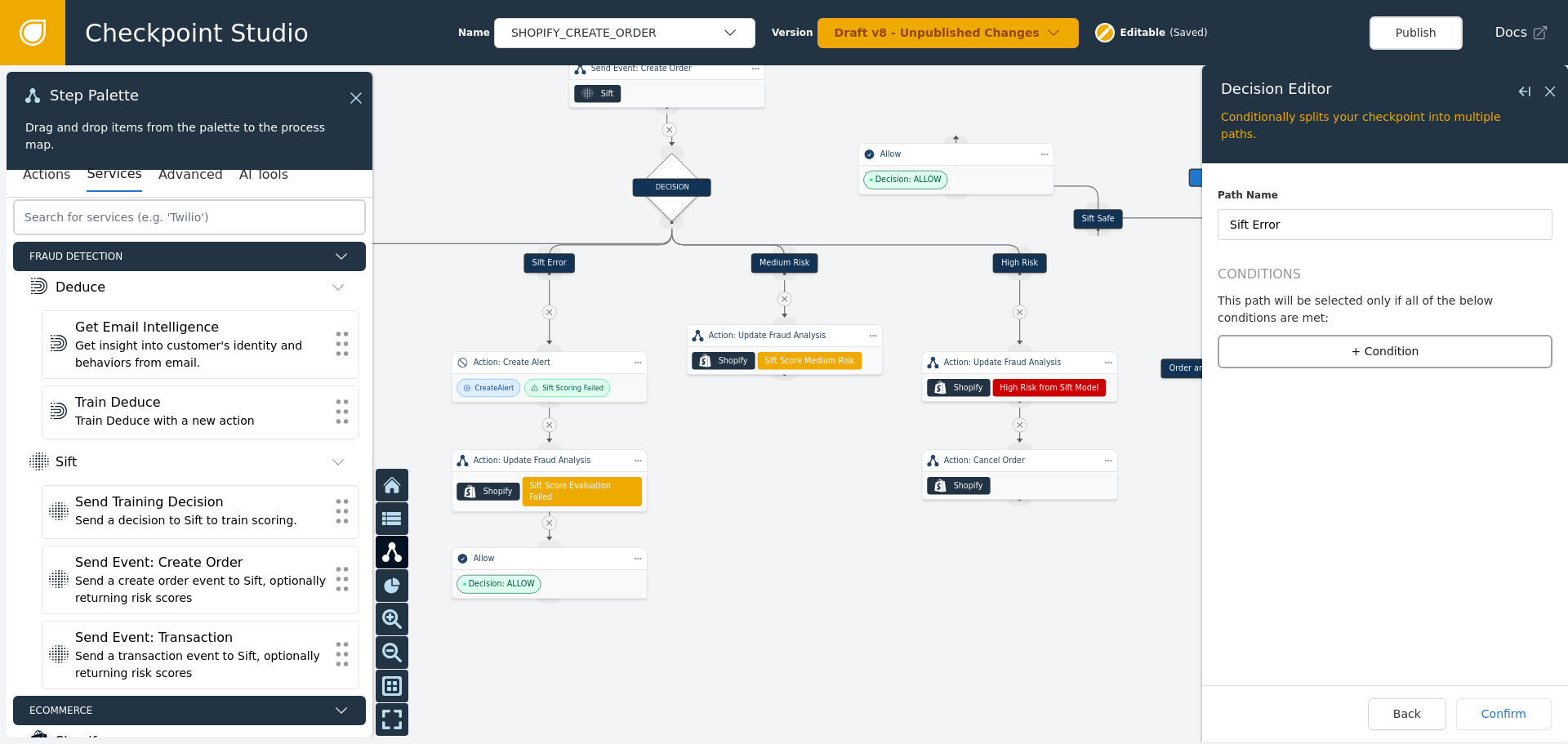
click at [1400, 340] on button "+ Condition" at bounding box center [1384, 351] width 334 height 34
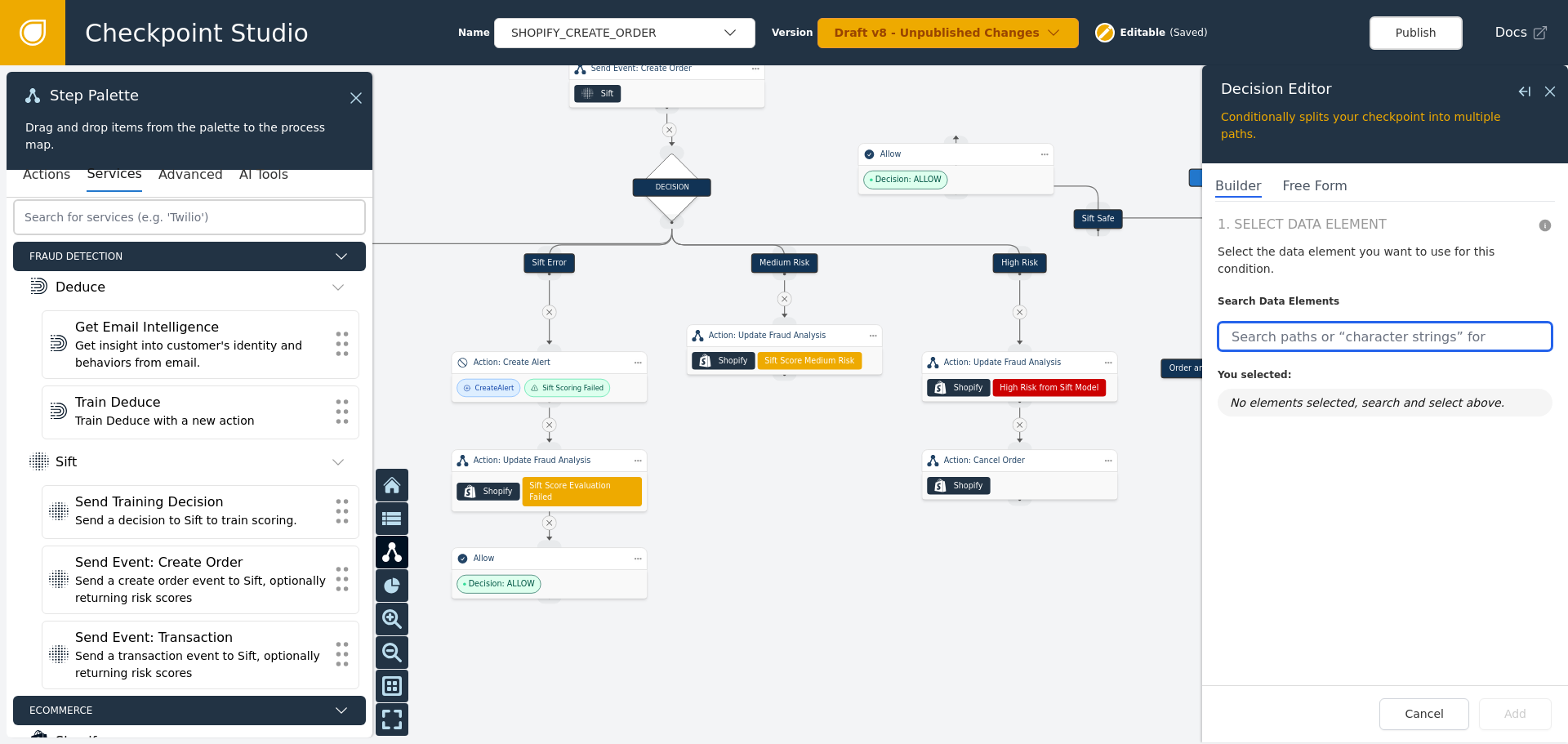
click at [1370, 322] on input "text" at bounding box center [1384, 336] width 334 height 29
paste input "siftSendEventCreateOrder.outputs.isFailed"
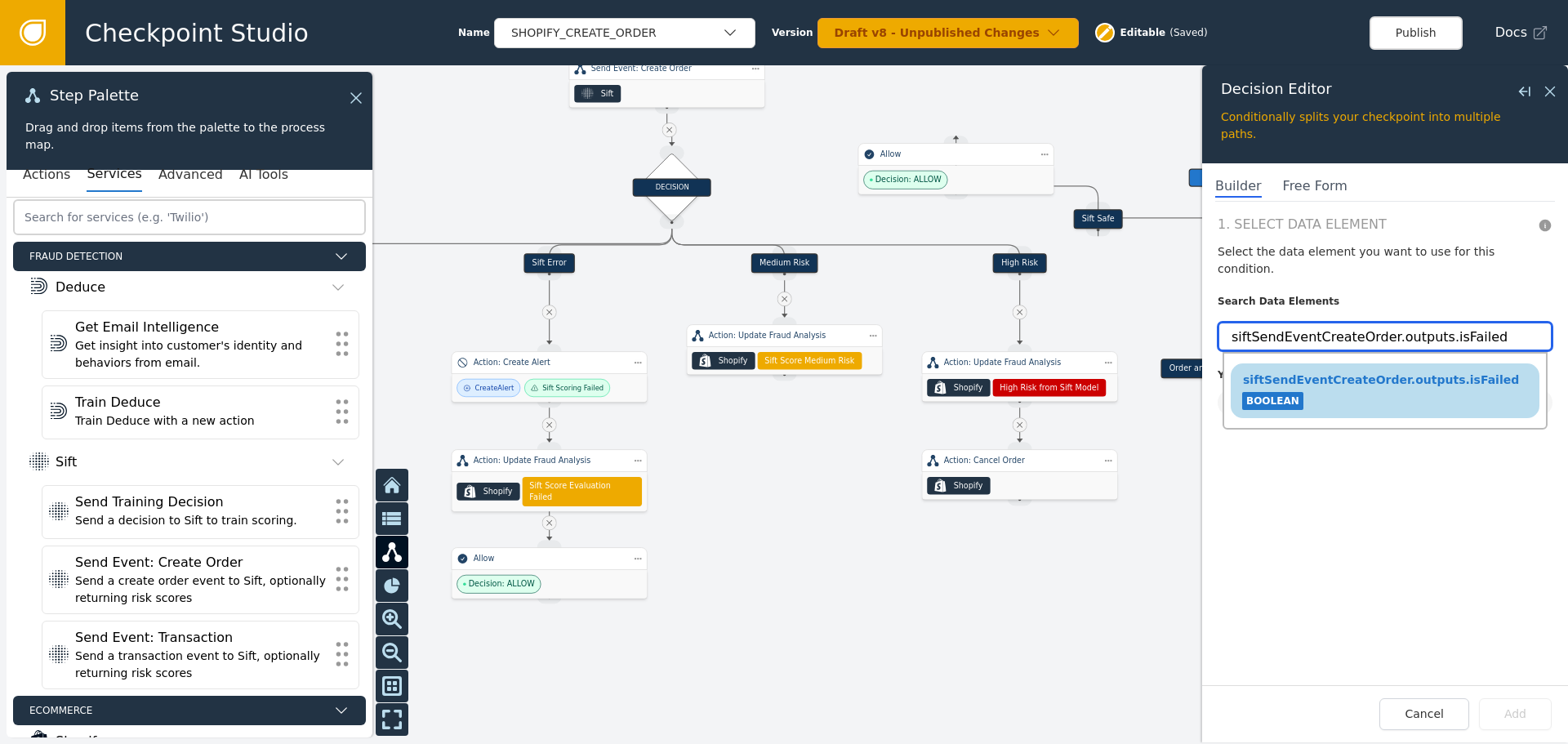
type input "siftSendEventCreateOrder.outputs.isFailed"
click at [1367, 373] on span "siftSendEventCreateOrder.outputs.isFailed" at bounding box center [1380, 380] width 278 height 13
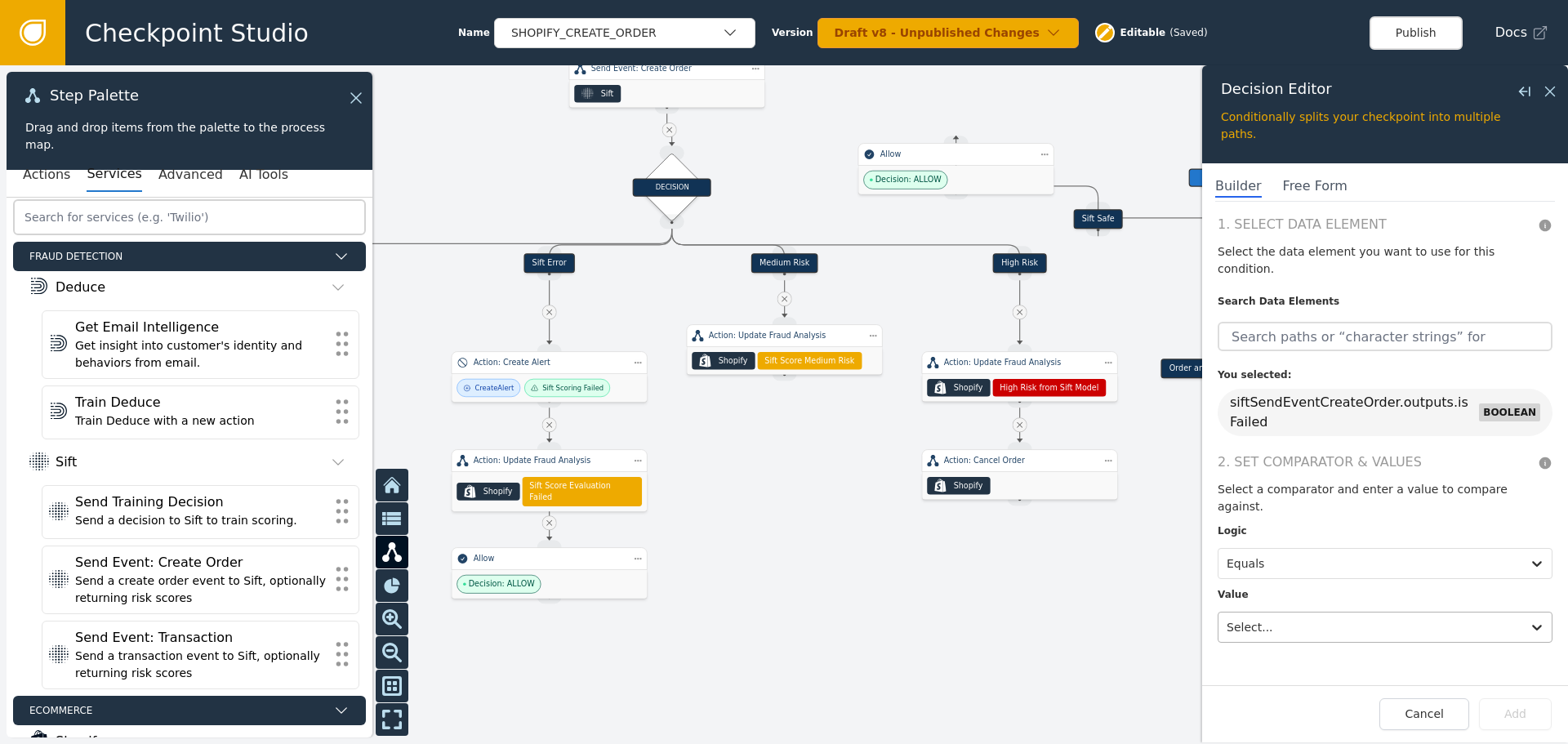
click at [1320, 616] on div at bounding box center [1369, 628] width 287 height 23
click at [1287, 542] on div "True" at bounding box center [1318, 557] width 202 height 30
click at [1522, 706] on button "Add" at bounding box center [1515, 714] width 72 height 32
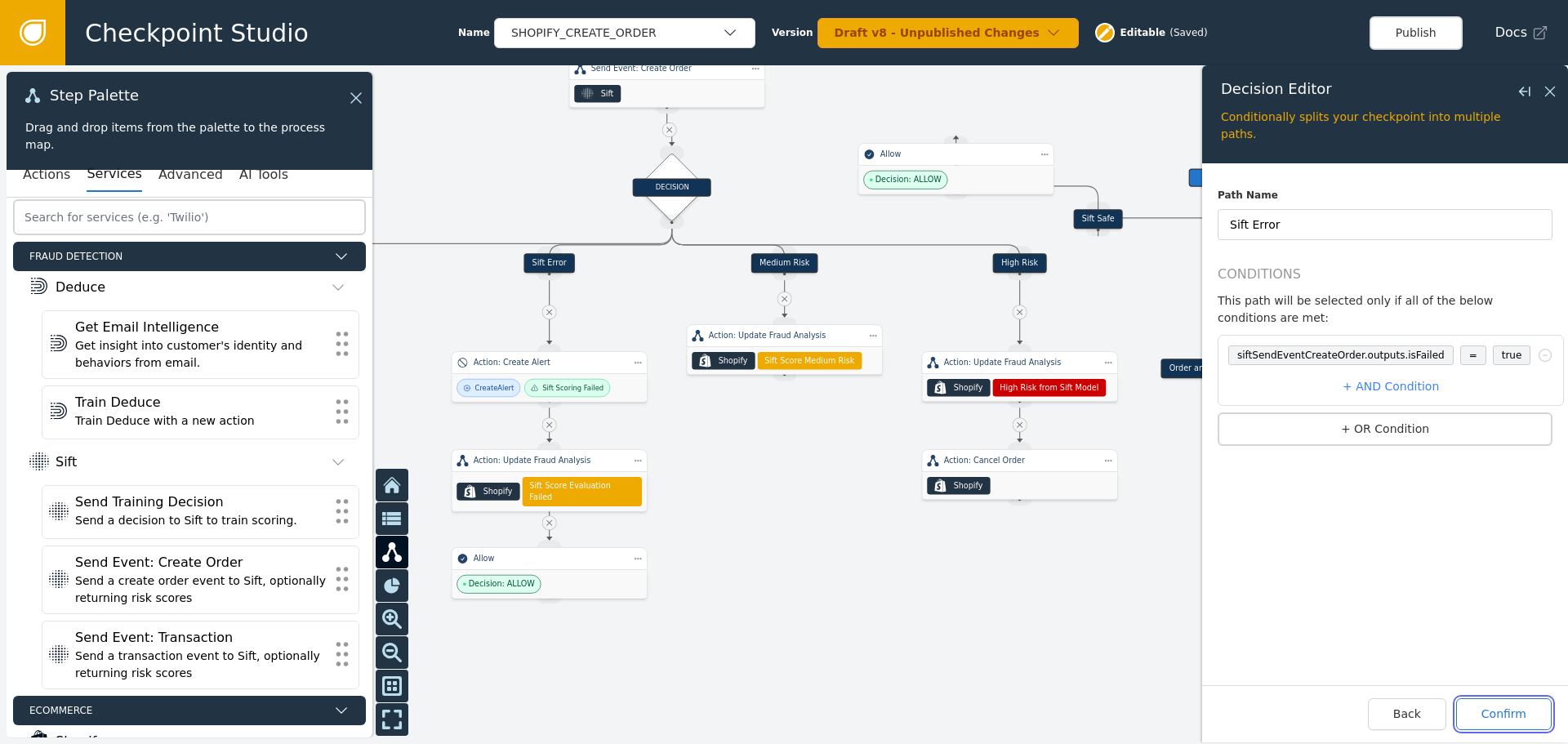
click at [1501, 716] on button "Confirm" at bounding box center [1504, 714] width 95 height 32
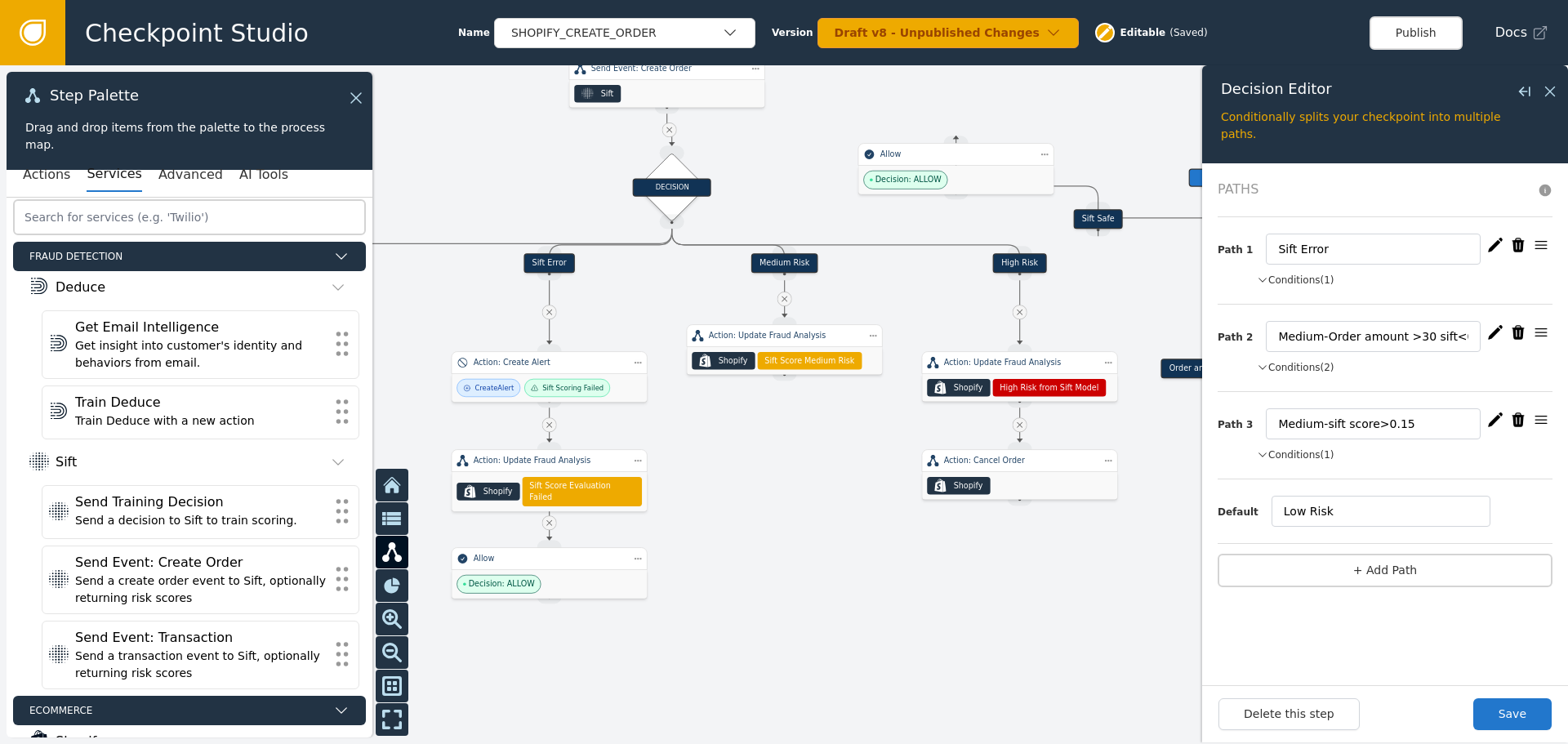
click at [1155, 660] on div at bounding box center [784, 404] width 1568 height 679
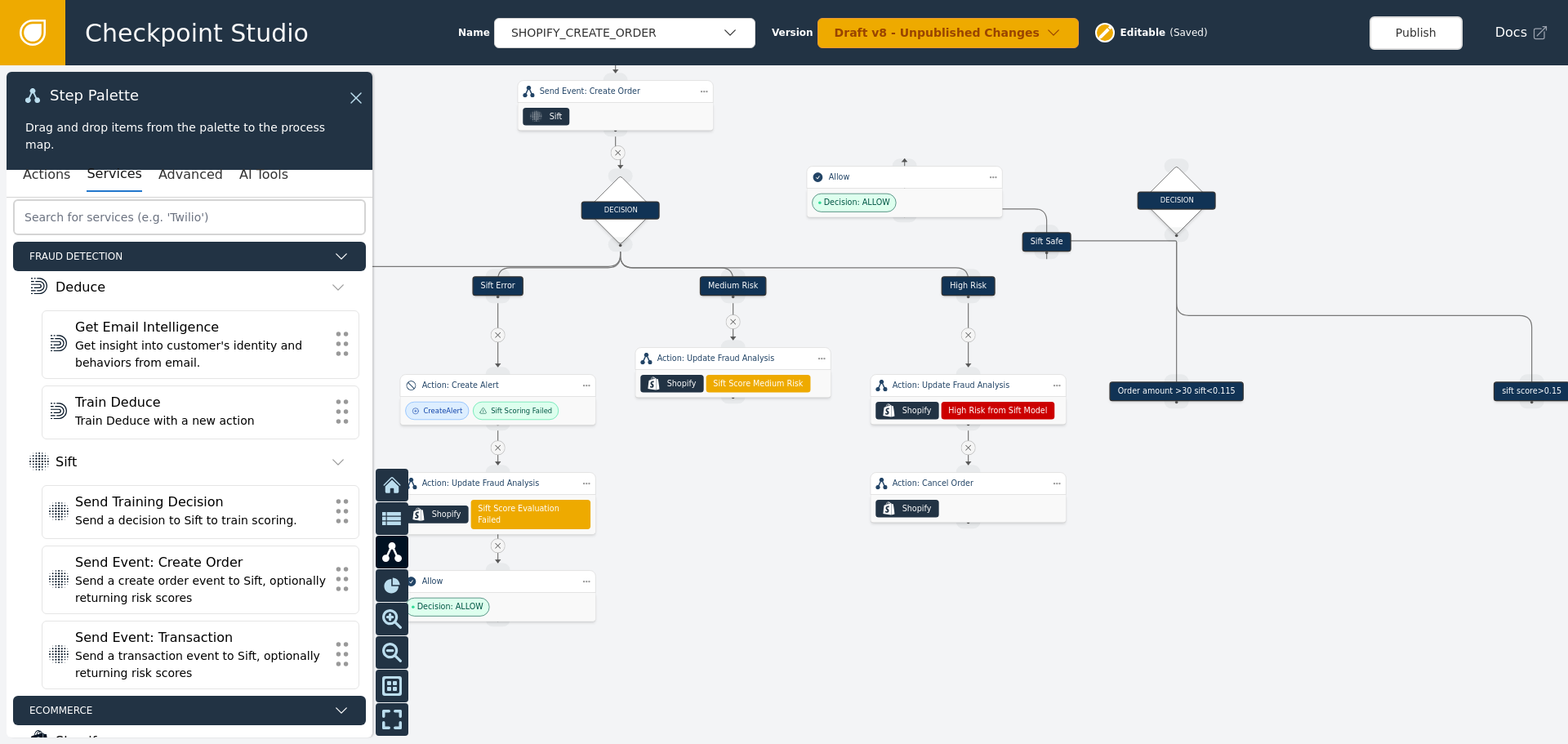
drag, startPoint x: 1375, startPoint y: 225, endPoint x: 1253, endPoint y: 252, distance: 125.0
click at [1284, 255] on div at bounding box center [784, 404] width 1568 height 679
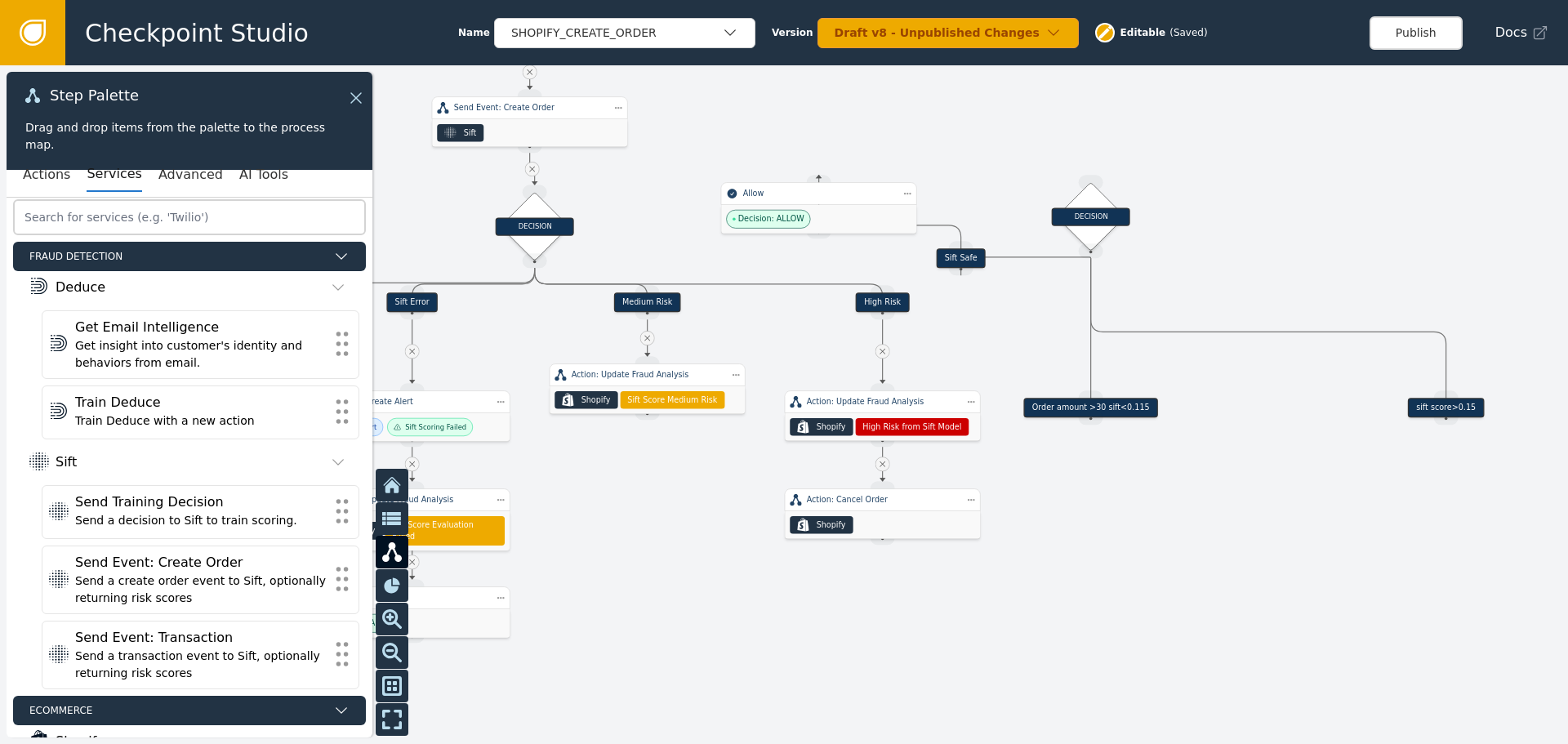
drag, startPoint x: 1268, startPoint y: 417, endPoint x: 1182, endPoint y: 416, distance: 86.0
click at [1163, 417] on div at bounding box center [784, 404] width 1568 height 679
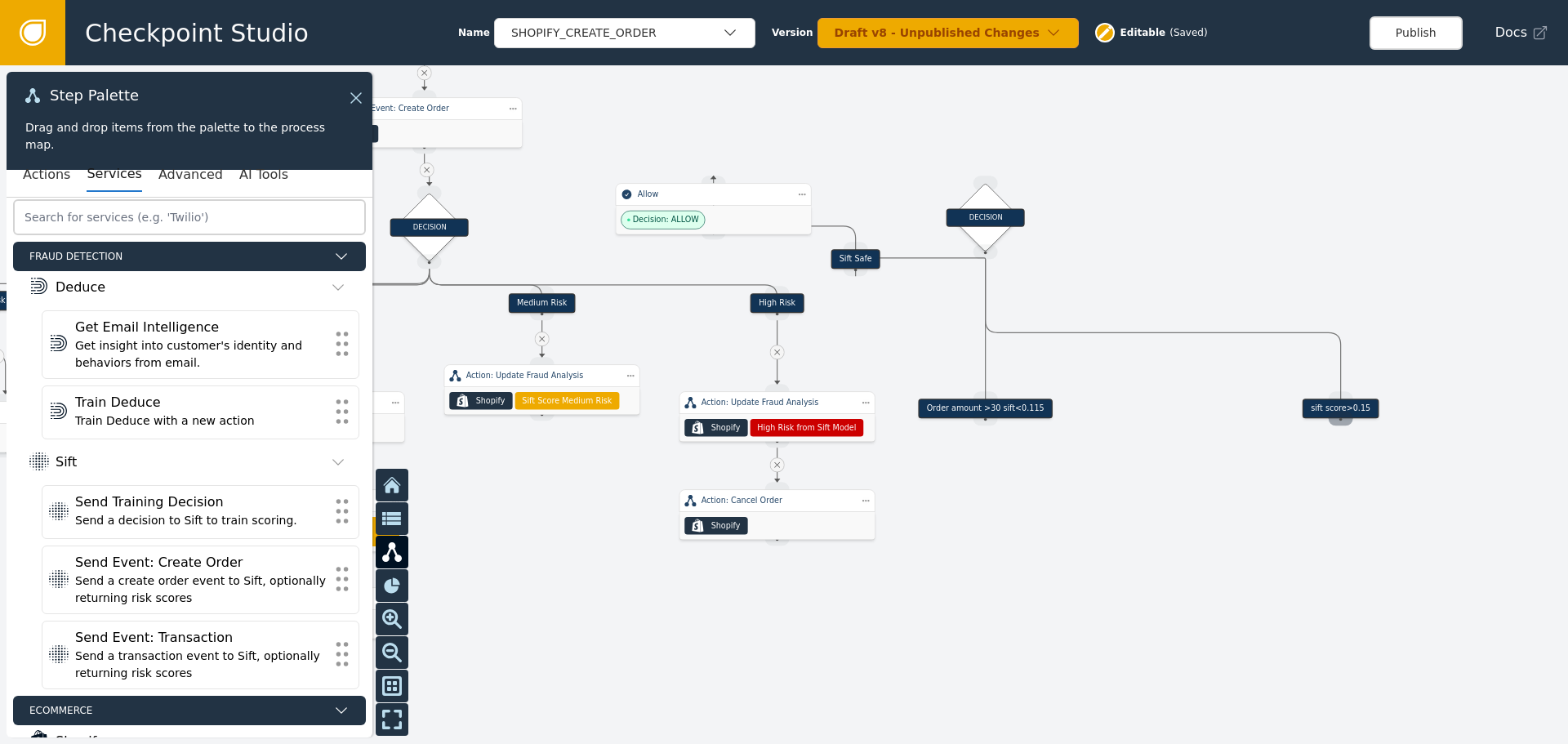
click at [1341, 411] on div "Source Handle for step" at bounding box center [1341, 417] width 25 height 15
click at [992, 220] on div "DECISION" at bounding box center [985, 217] width 79 height 18
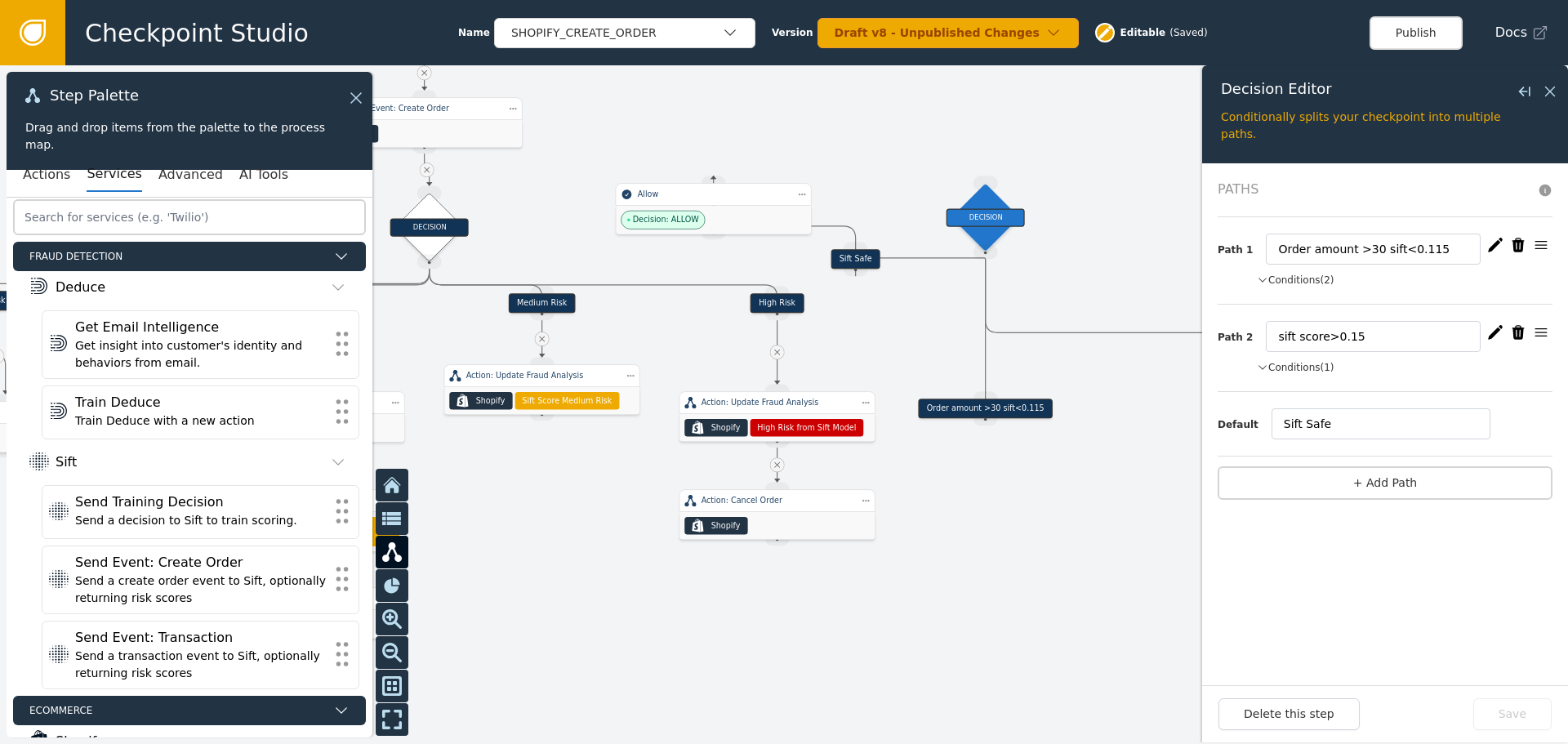
click at [866, 259] on div "Sift Safe" at bounding box center [855, 259] width 49 height 19
click at [944, 330] on div at bounding box center [784, 404] width 1568 height 679
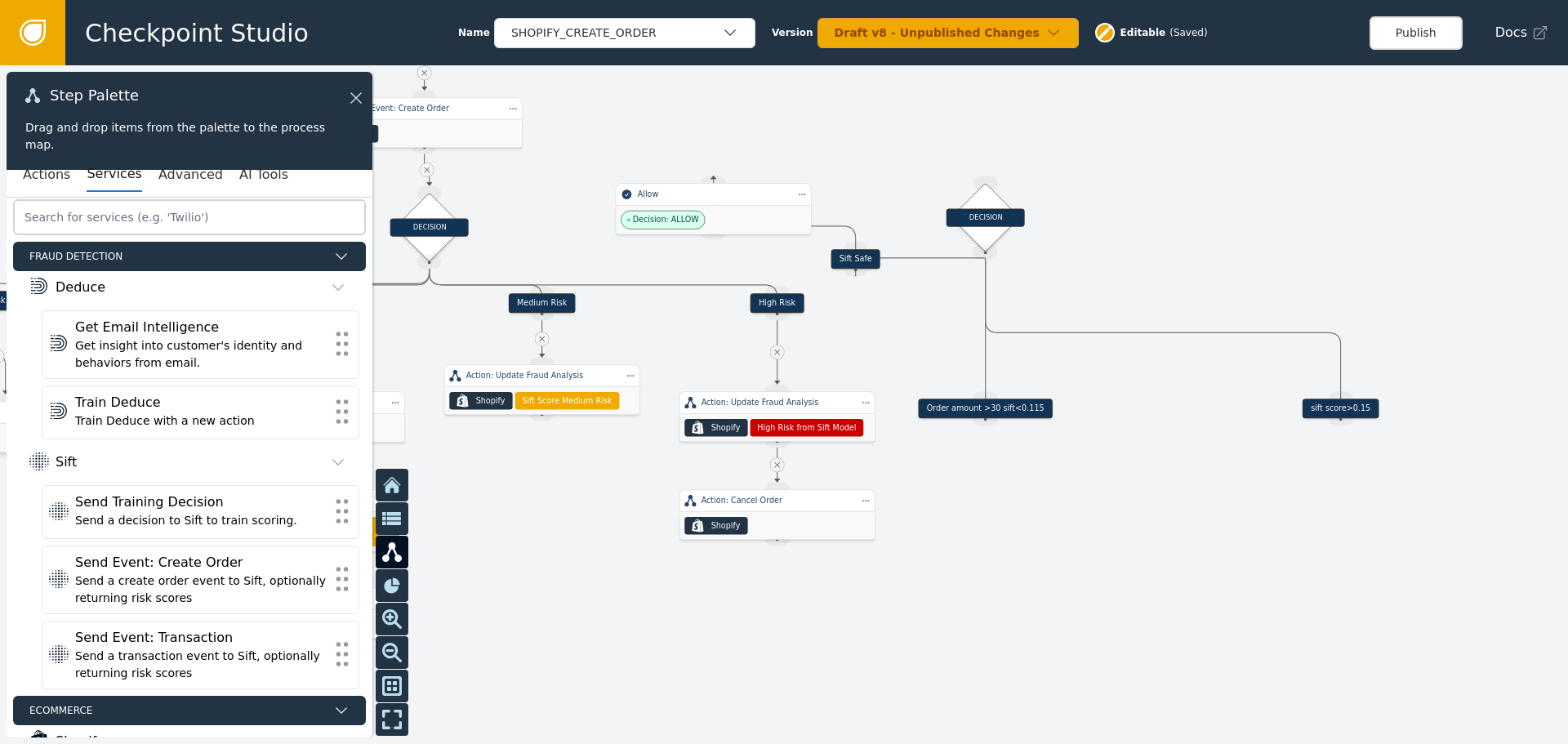
click at [1002, 399] on div "Target Handle for step Low Risk Source Handle for step Target Handle for step S…" at bounding box center [784, 404] width 1568 height 679
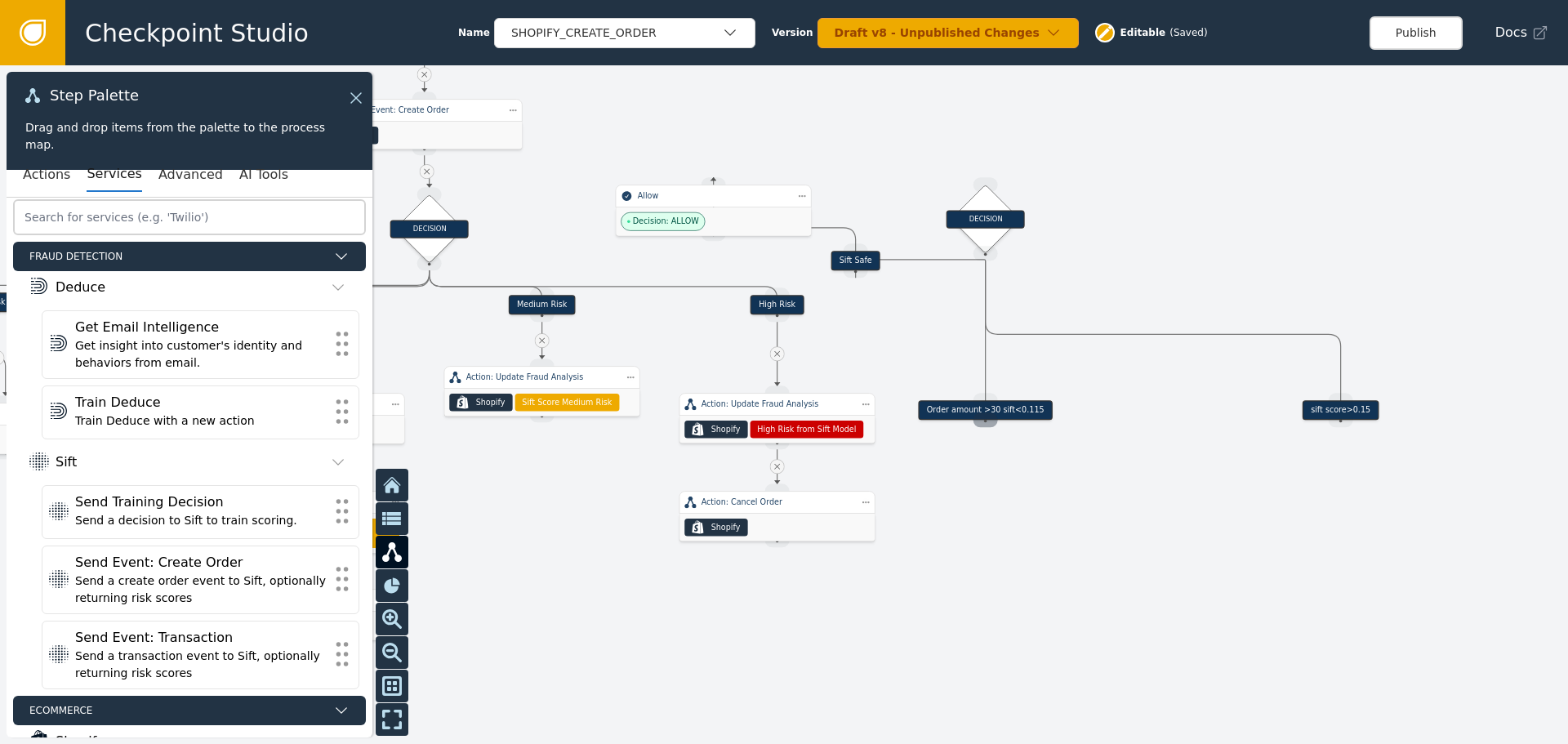
click at [983, 413] on div "Source Handle for step" at bounding box center [986, 419] width 25 height 15
drag, startPoint x: 1030, startPoint y: 412, endPoint x: 1226, endPoint y: 414, distance: 196.0
click at [1036, 412] on div "Order amount >30 sift<0.115" at bounding box center [1002, 412] width 134 height 19
drag, startPoint x: 1313, startPoint y: 412, endPoint x: 1272, endPoint y: 404, distance: 41.8
click at [1272, 404] on div "sift score>0.15" at bounding box center [1299, 402] width 76 height 19
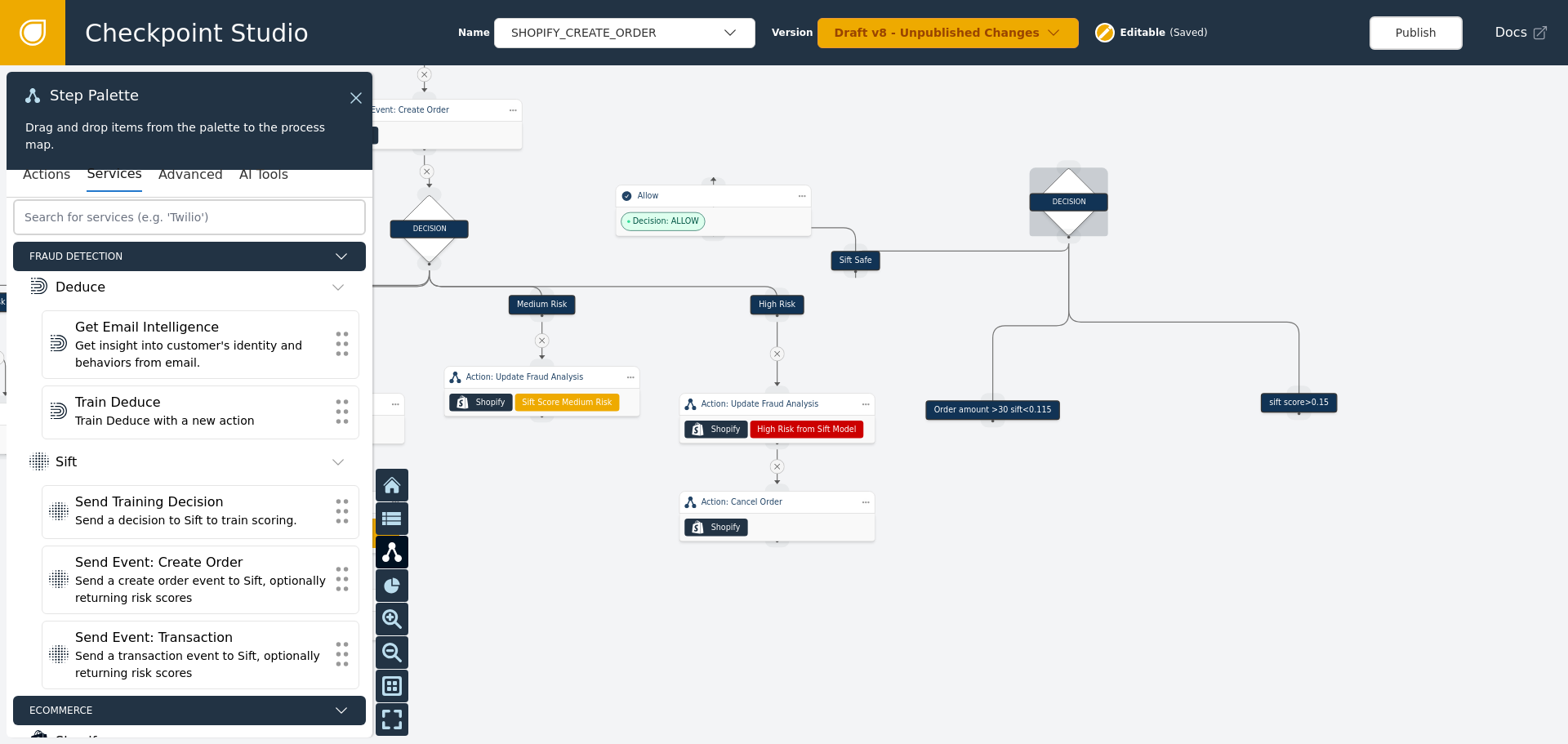
drag, startPoint x: 984, startPoint y: 207, endPoint x: 1047, endPoint y: 191, distance: 65.0
click at [1054, 191] on div "DECISION" at bounding box center [1069, 202] width 49 height 49
drag, startPoint x: 859, startPoint y: 261, endPoint x: 880, endPoint y: 278, distance: 27.0
click at [880, 278] on div "Sift Safe" at bounding box center [874, 278] width 49 height 19
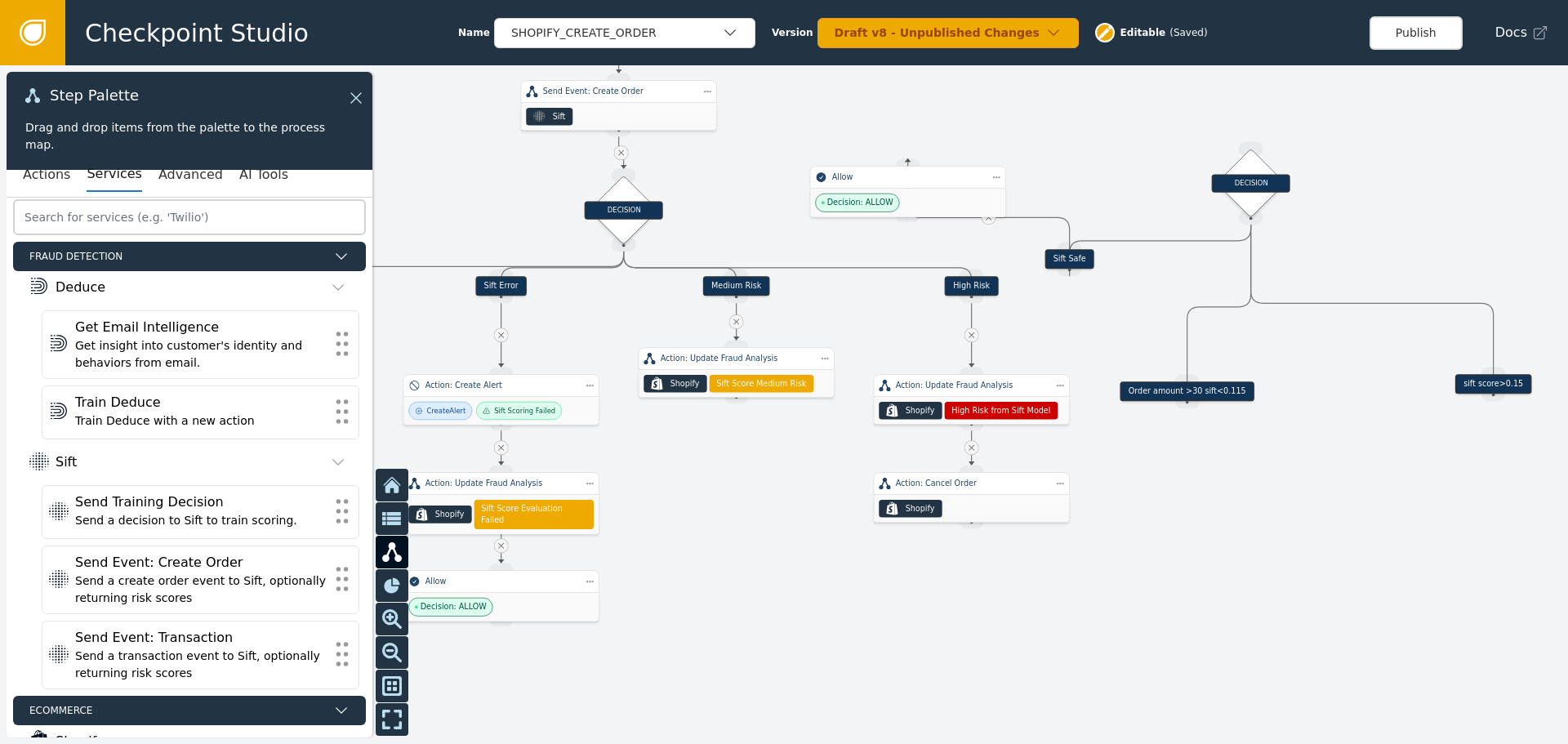
drag, startPoint x: 1115, startPoint y: 427, endPoint x: 1247, endPoint y: 317, distance: 171.8
click at [1275, 404] on div at bounding box center [784, 404] width 1568 height 679
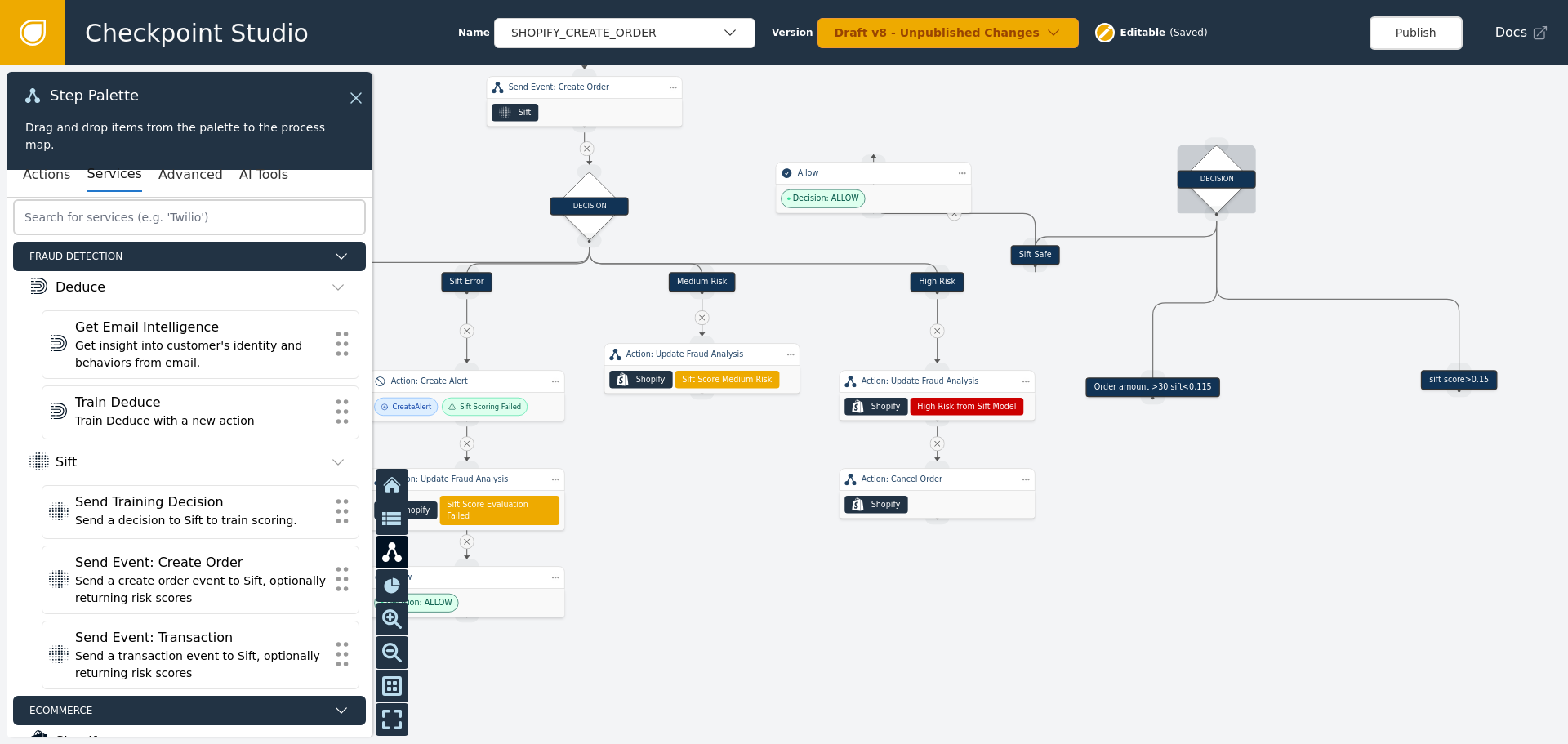
click at [1199, 182] on div "DECISION" at bounding box center [1216, 178] width 79 height 18
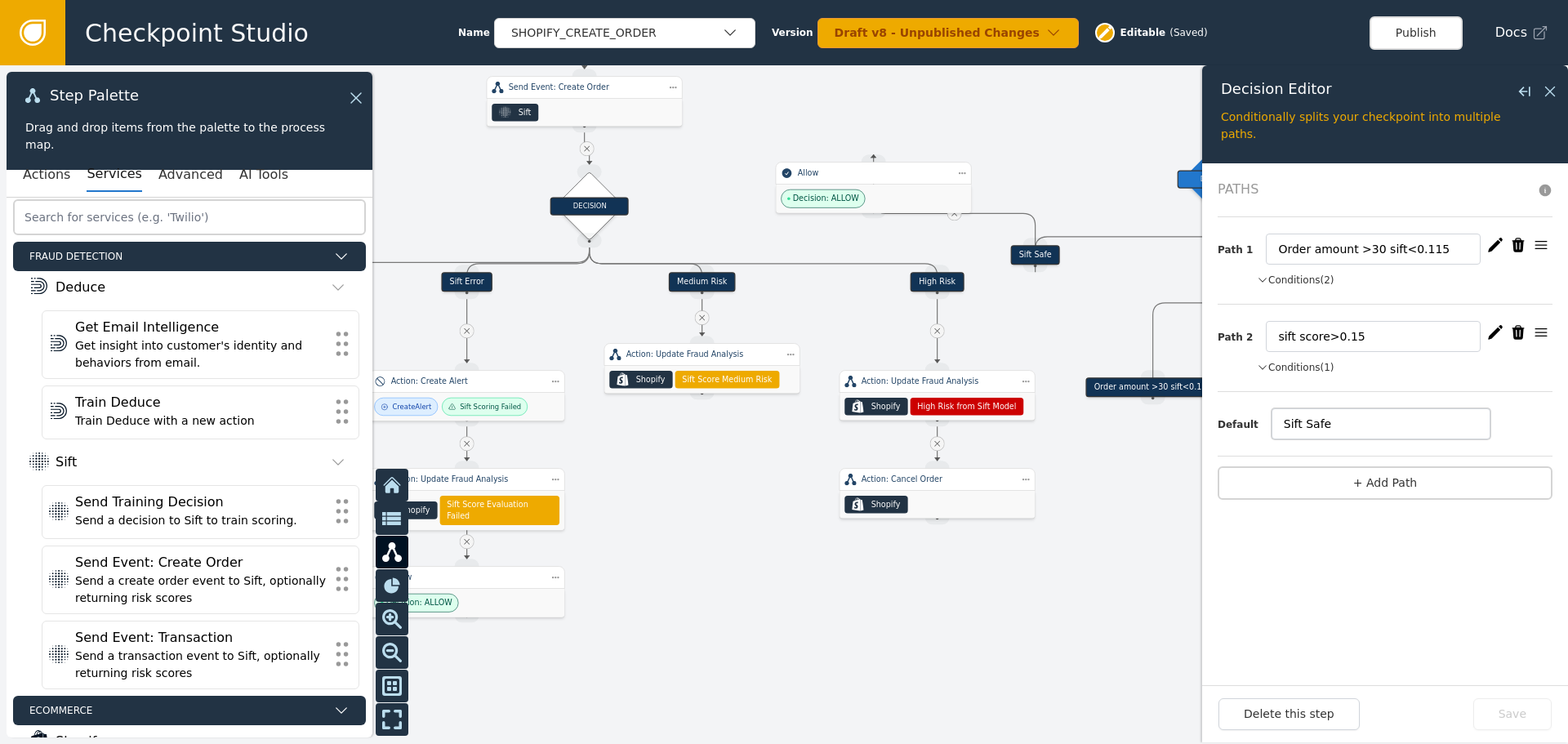
drag, startPoint x: 1334, startPoint y: 430, endPoint x: 1246, endPoint y: 427, distance: 88.1
click at [1246, 427] on div "Default Sift Safe" at bounding box center [1384, 424] width 334 height 31
type input "Low Risk"
click at [1379, 485] on button "+ Add Path" at bounding box center [1384, 483] width 334 height 34
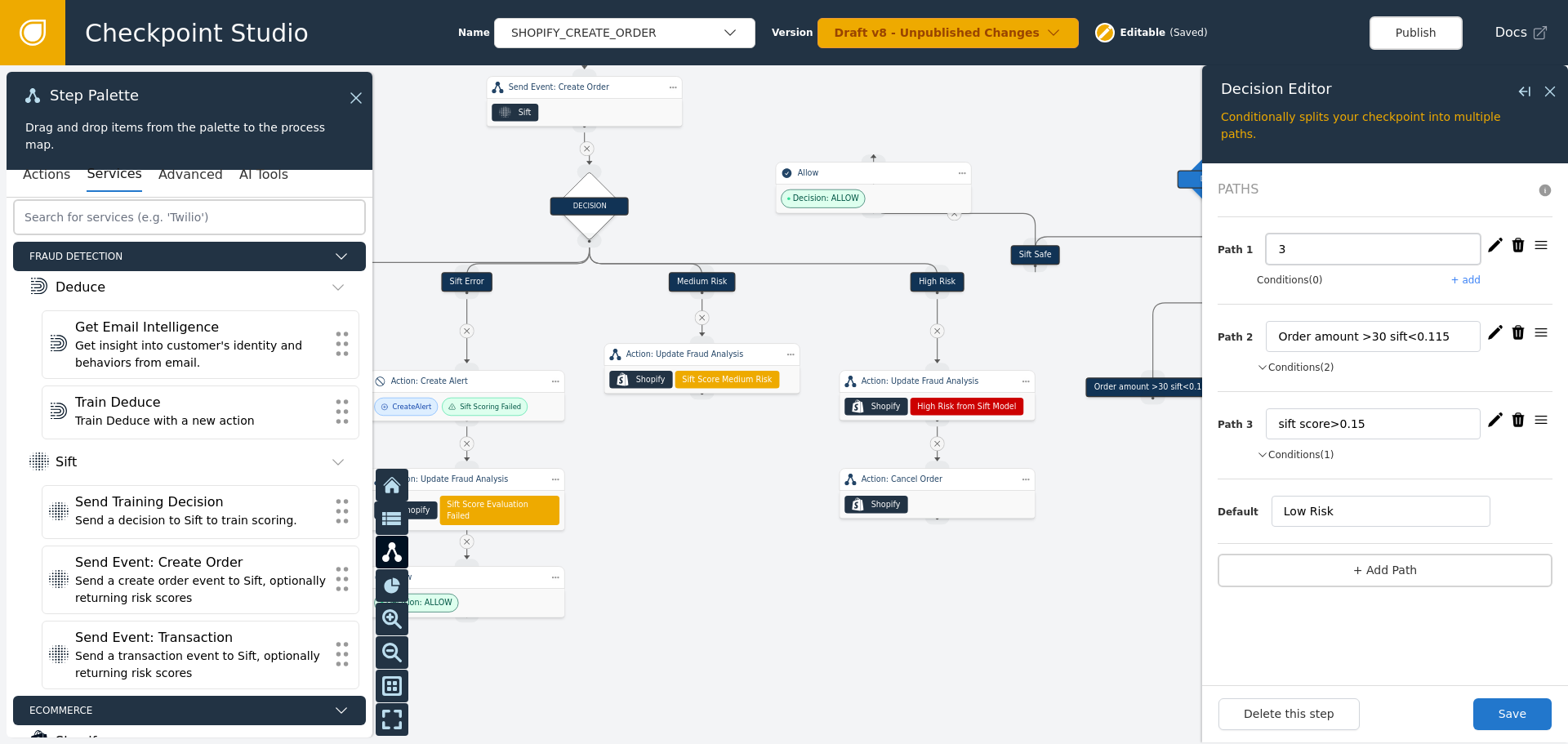
click at [1318, 257] on input "3" at bounding box center [1372, 249] width 214 height 31
drag, startPoint x: 1285, startPoint y: 247, endPoint x: 1274, endPoint y: 252, distance: 12.1
click at [1274, 252] on input "Ssift Error" at bounding box center [1372, 249] width 214 height 31
click at [1279, 251] on input "Sit Error" at bounding box center [1372, 249] width 214 height 31
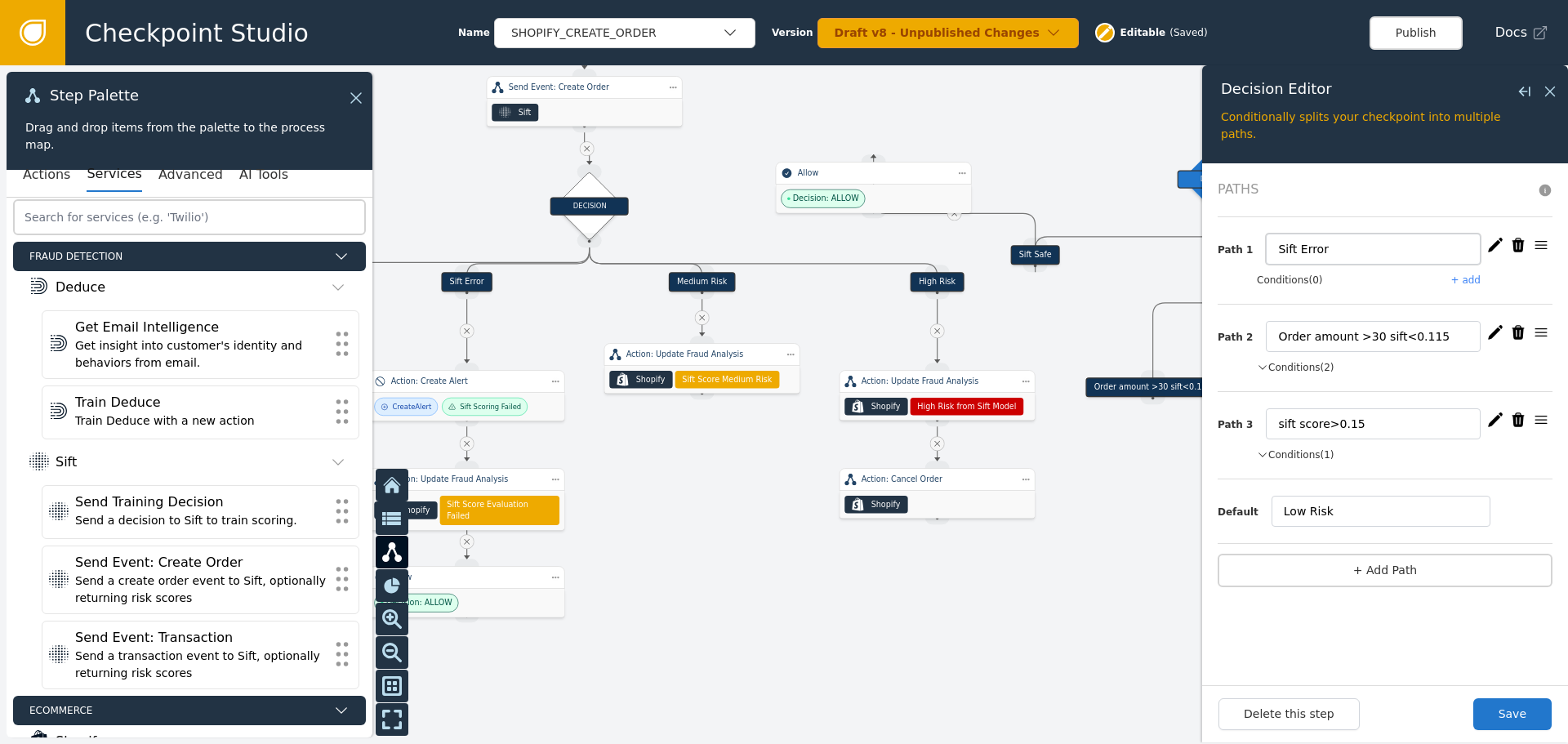
type input "Sift Error"
click at [1492, 250] on icon "button" at bounding box center [1495, 244] width 15 height 14
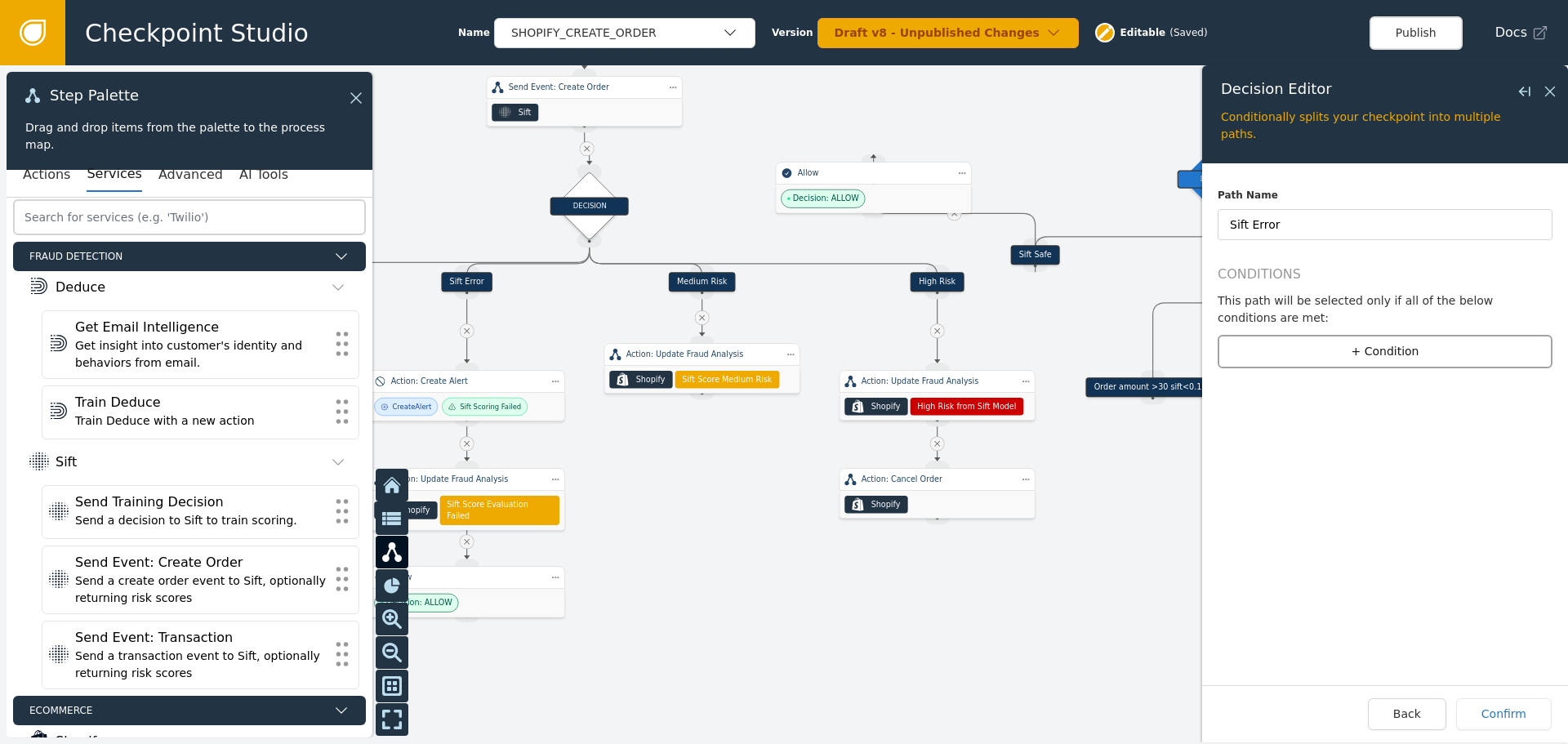
click at [1401, 339] on button "+ Condition" at bounding box center [1384, 351] width 334 height 34
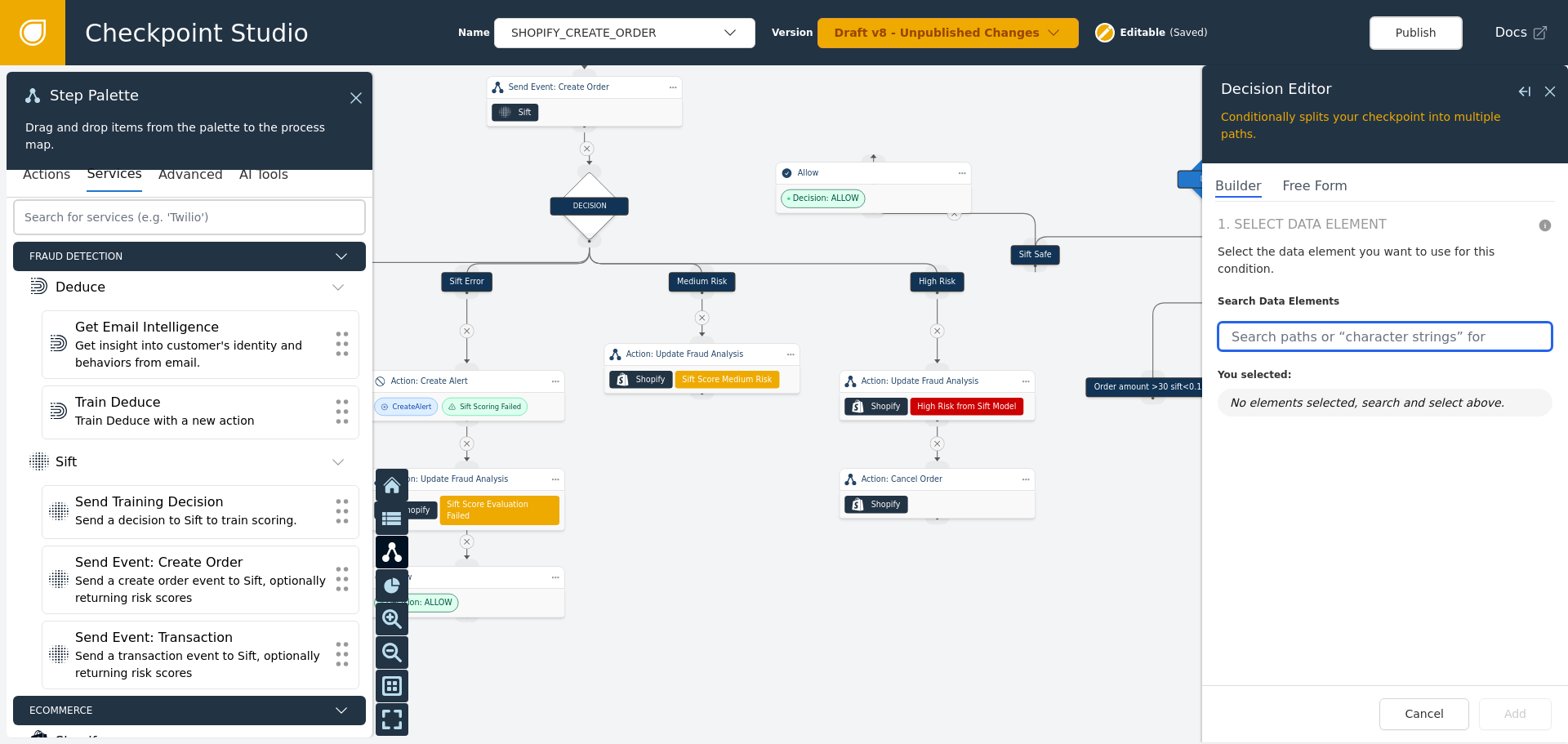
click at [1382, 322] on input "text" at bounding box center [1384, 336] width 334 height 29
paste input "siftSendEventCreateOrder.outputs.isFailed"
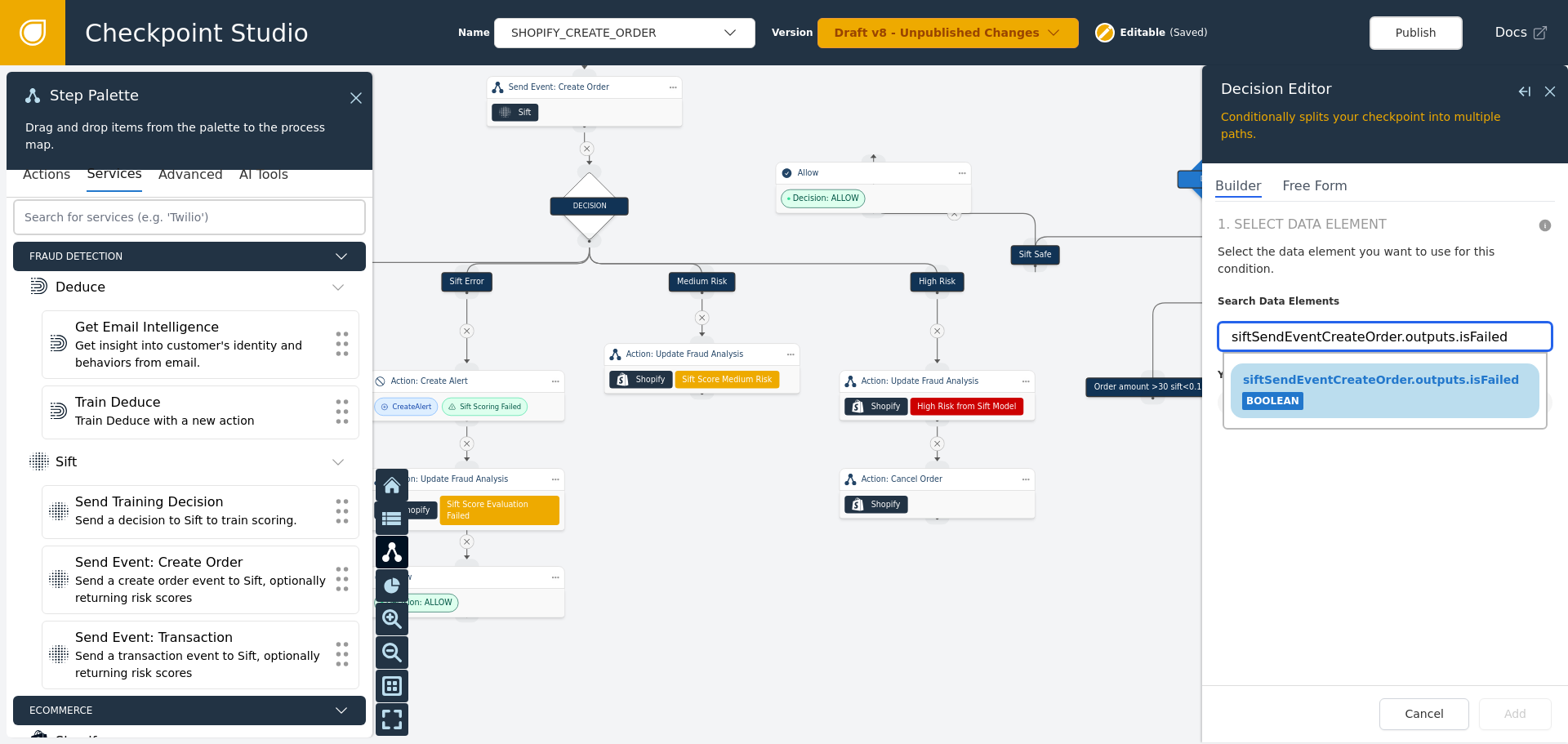
type input "siftSendEventCreateOrder.outputs.isFailed"
click at [1380, 373] on span "siftSendEventCreateOrder.outputs.isFailed" at bounding box center [1380, 380] width 278 height 13
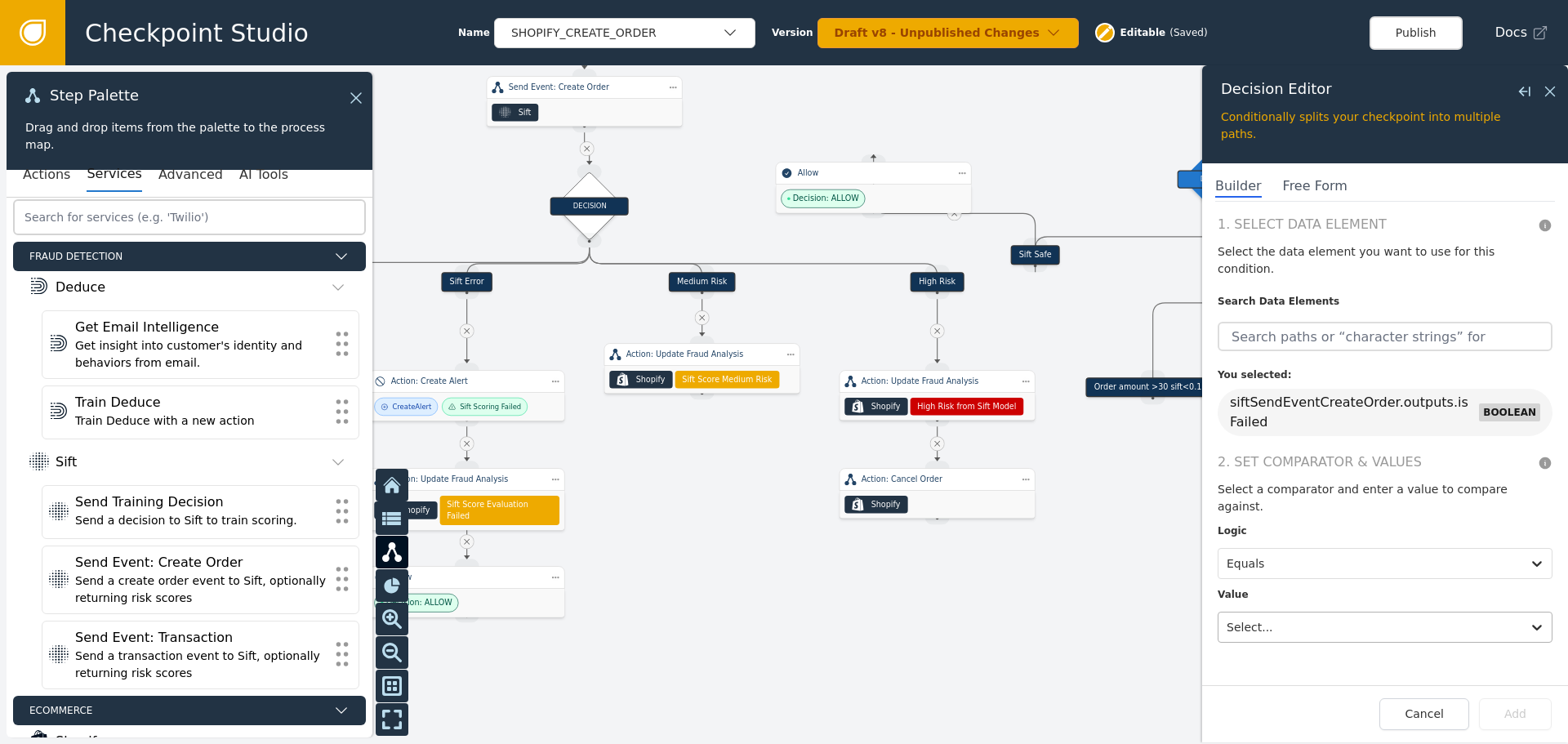
click at [1407, 616] on div at bounding box center [1369, 628] width 287 height 23
click at [1305, 542] on div "True" at bounding box center [1318, 557] width 202 height 30
click at [1516, 719] on button "Add" at bounding box center [1515, 714] width 72 height 32
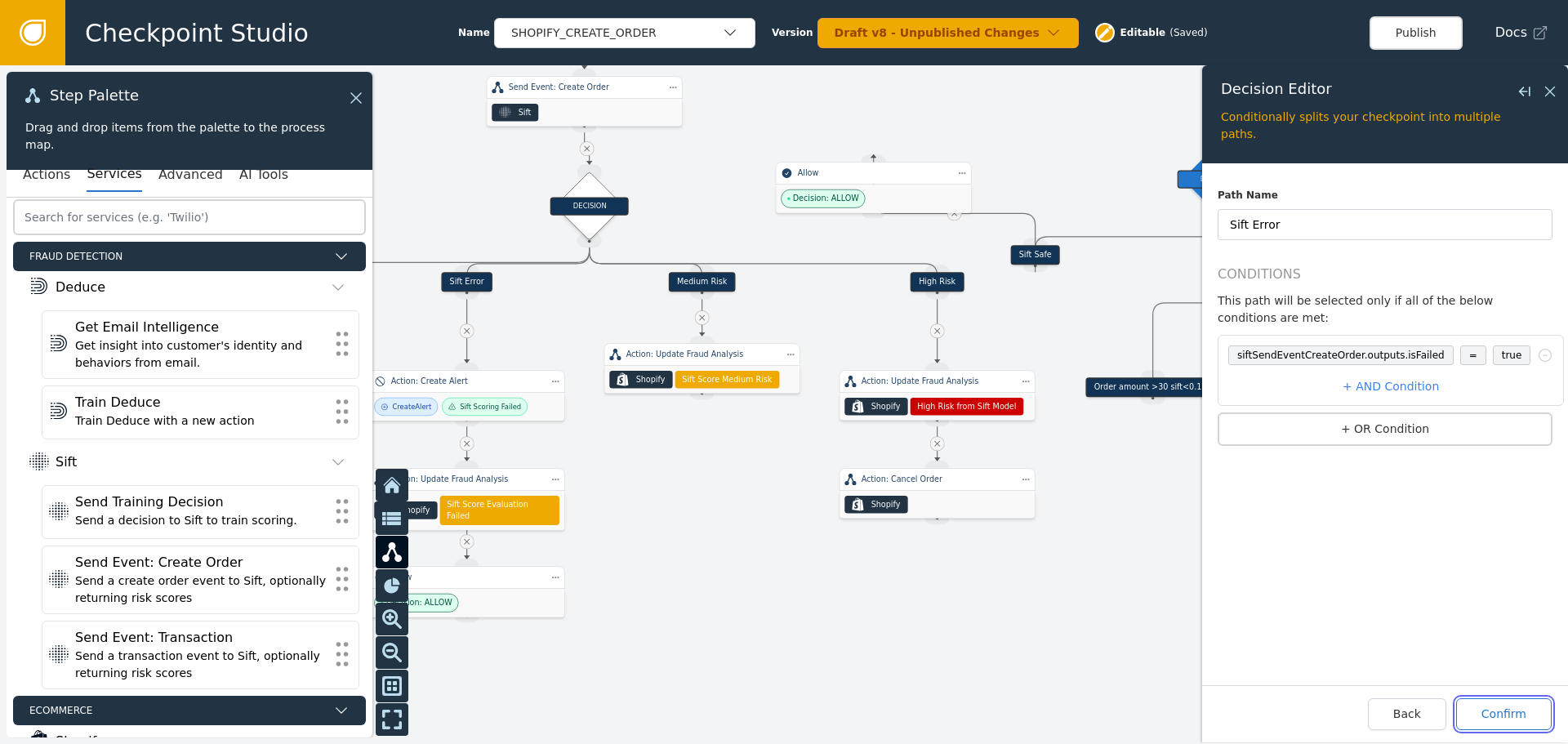
click at [1512, 713] on button "Confirm" at bounding box center [1504, 714] width 95 height 32
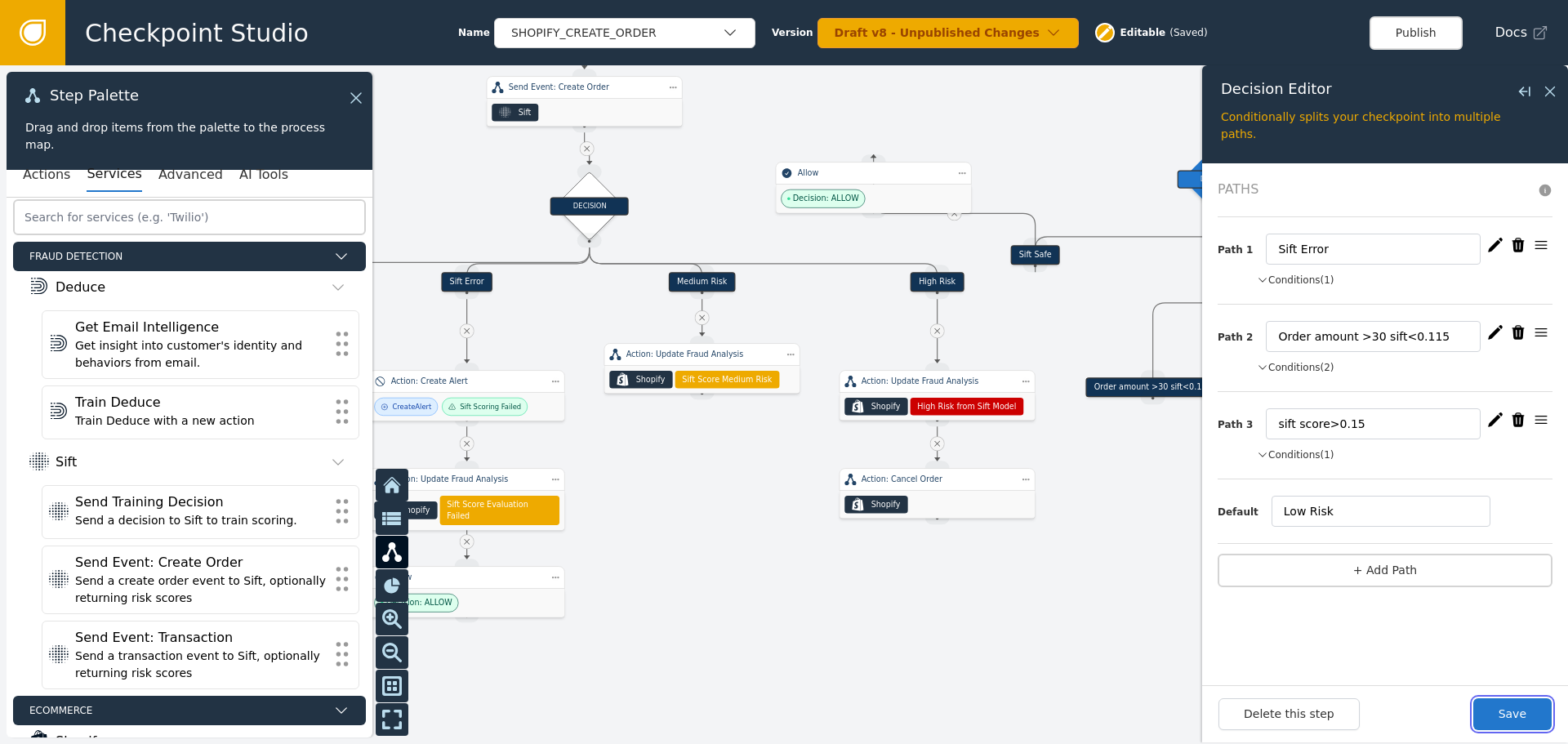
click at [1512, 713] on button "Save" at bounding box center [1512, 714] width 79 height 32
click at [1112, 641] on div at bounding box center [784, 404] width 1568 height 679
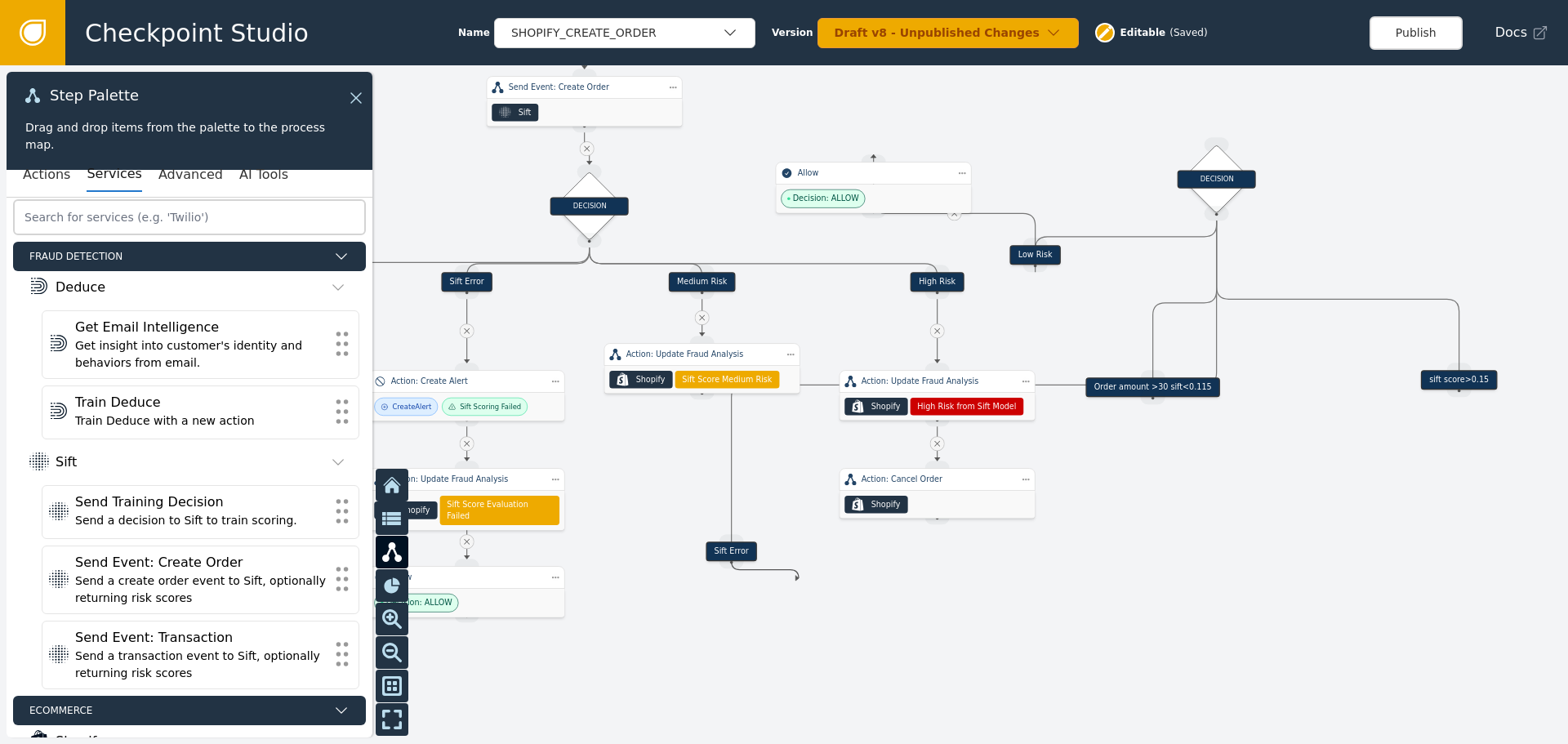
drag, startPoint x: 732, startPoint y: 554, endPoint x: 799, endPoint y: 578, distance: 71.2
click at [799, 578] on div "Target Handle for step Low Risk Source Handle for step Target Handle for step S…" at bounding box center [784, 404] width 1568 height 679
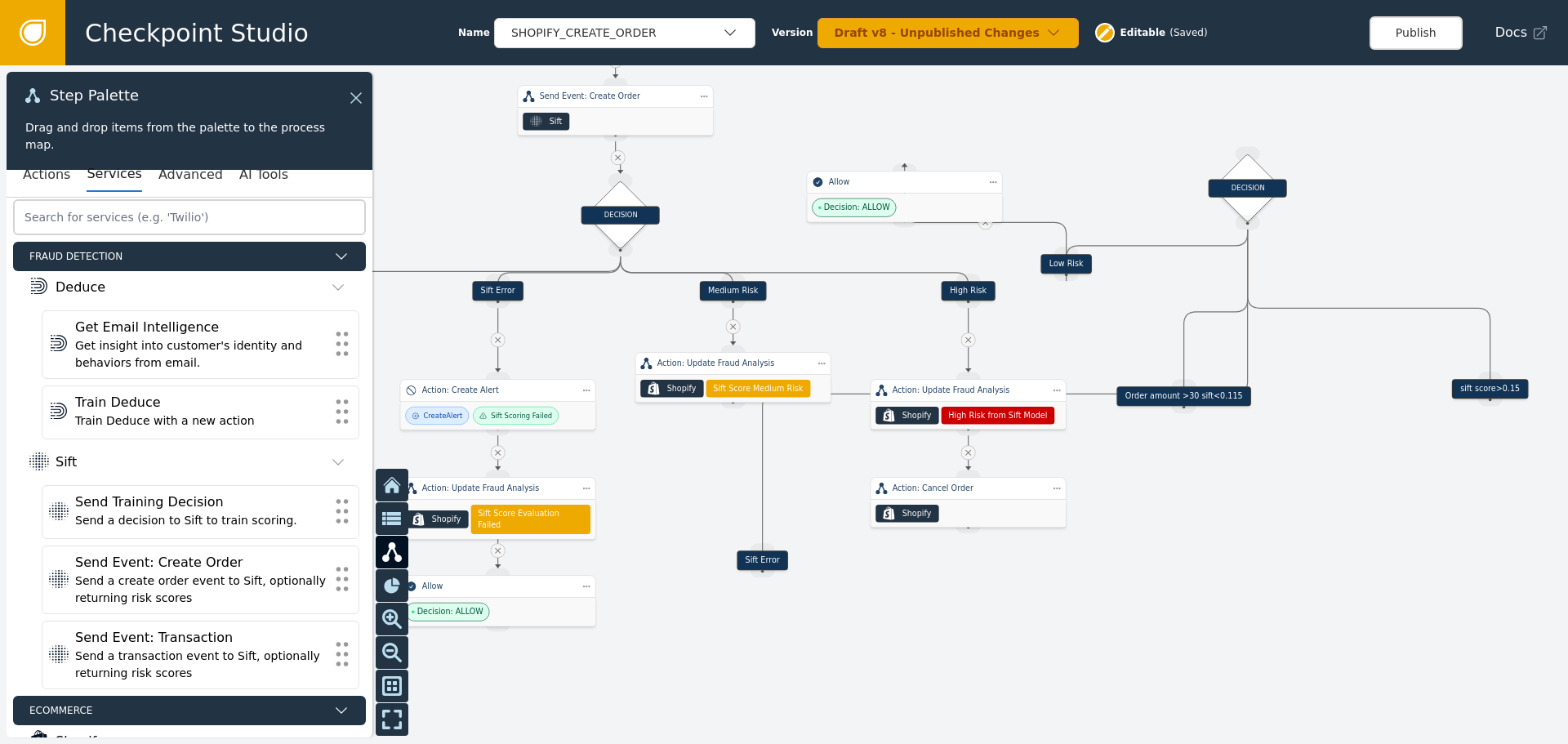
drag, startPoint x: 860, startPoint y: 592, endPoint x: 789, endPoint y: 581, distance: 71.8
click at [796, 585] on div at bounding box center [784, 404] width 1568 height 679
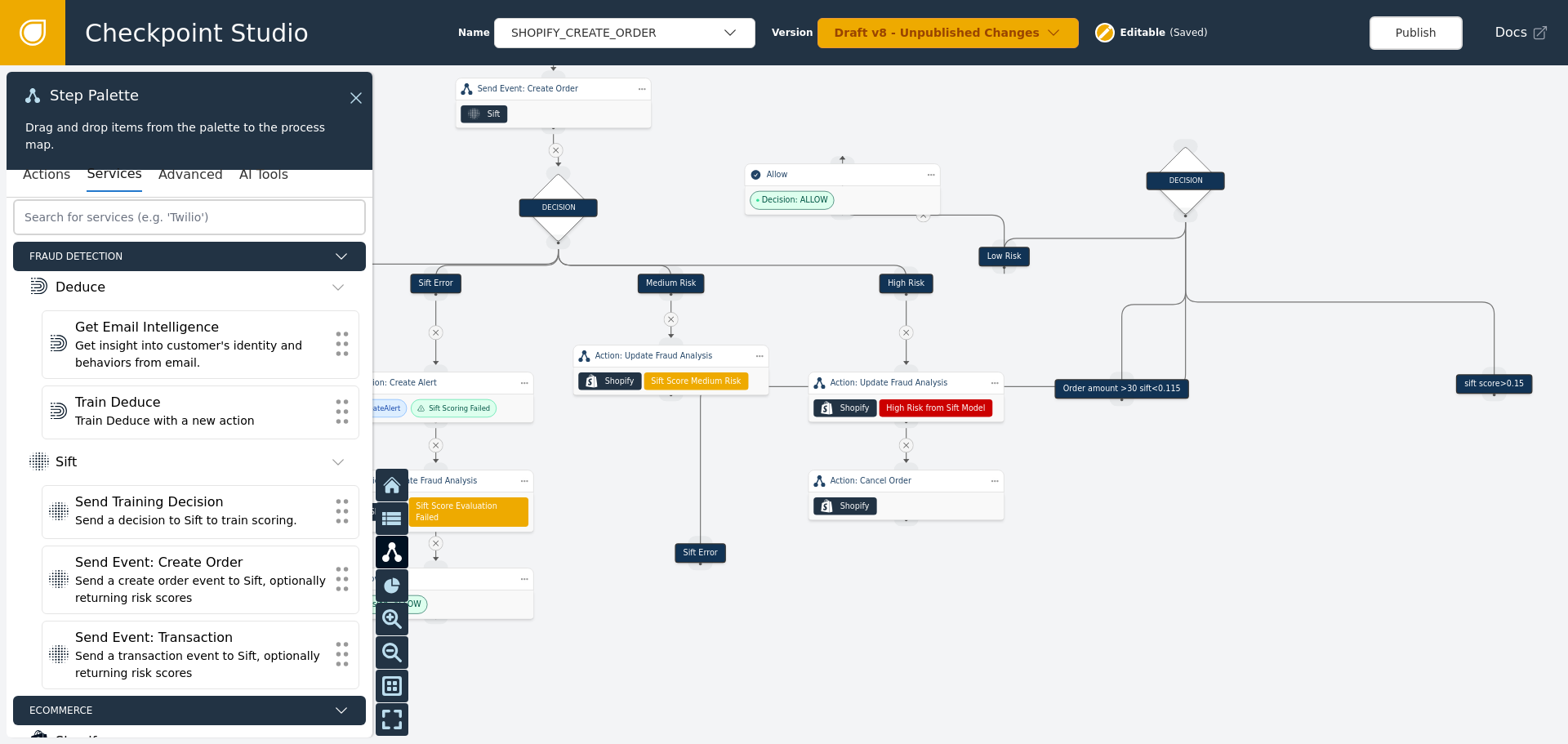
drag, startPoint x: 1448, startPoint y: 378, endPoint x: 1513, endPoint y: 380, distance: 65.0
click at [1513, 380] on div "sift score>0.15" at bounding box center [1494, 384] width 76 height 19
drag, startPoint x: 1171, startPoint y: 394, endPoint x: 1323, endPoint y: 421, distance: 154.4
click at [1323, 421] on div "Order amount >30 sift<0.115" at bounding box center [1273, 416] width 134 height 19
drag, startPoint x: 1017, startPoint y: 258, endPoint x: 1077, endPoint y: 282, distance: 64.6
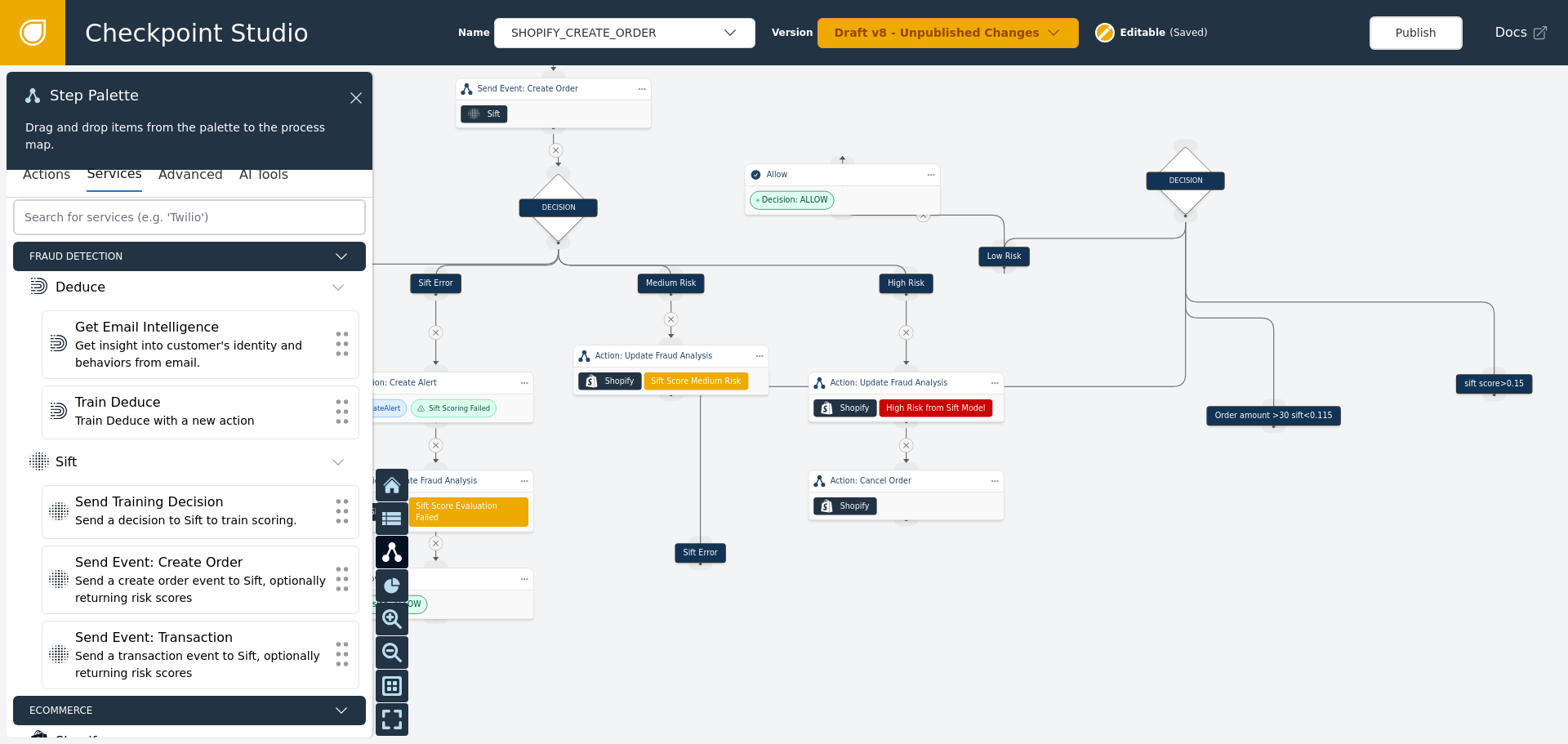
click at [1030, 267] on div "Low Risk" at bounding box center [1003, 256] width 50 height 19
drag, startPoint x: 700, startPoint y: 560, endPoint x: 878, endPoint y: 613, distance: 185.7
click at [917, 620] on div "Target Handle for step Low Risk Source Handle for step Target Handle for step S…" at bounding box center [784, 404] width 1568 height 679
drag, startPoint x: 720, startPoint y: 555, endPoint x: 1138, endPoint y: 417, distance: 440.2
click at [1138, 417] on div "Sift Error" at bounding box center [1119, 413] width 51 height 19
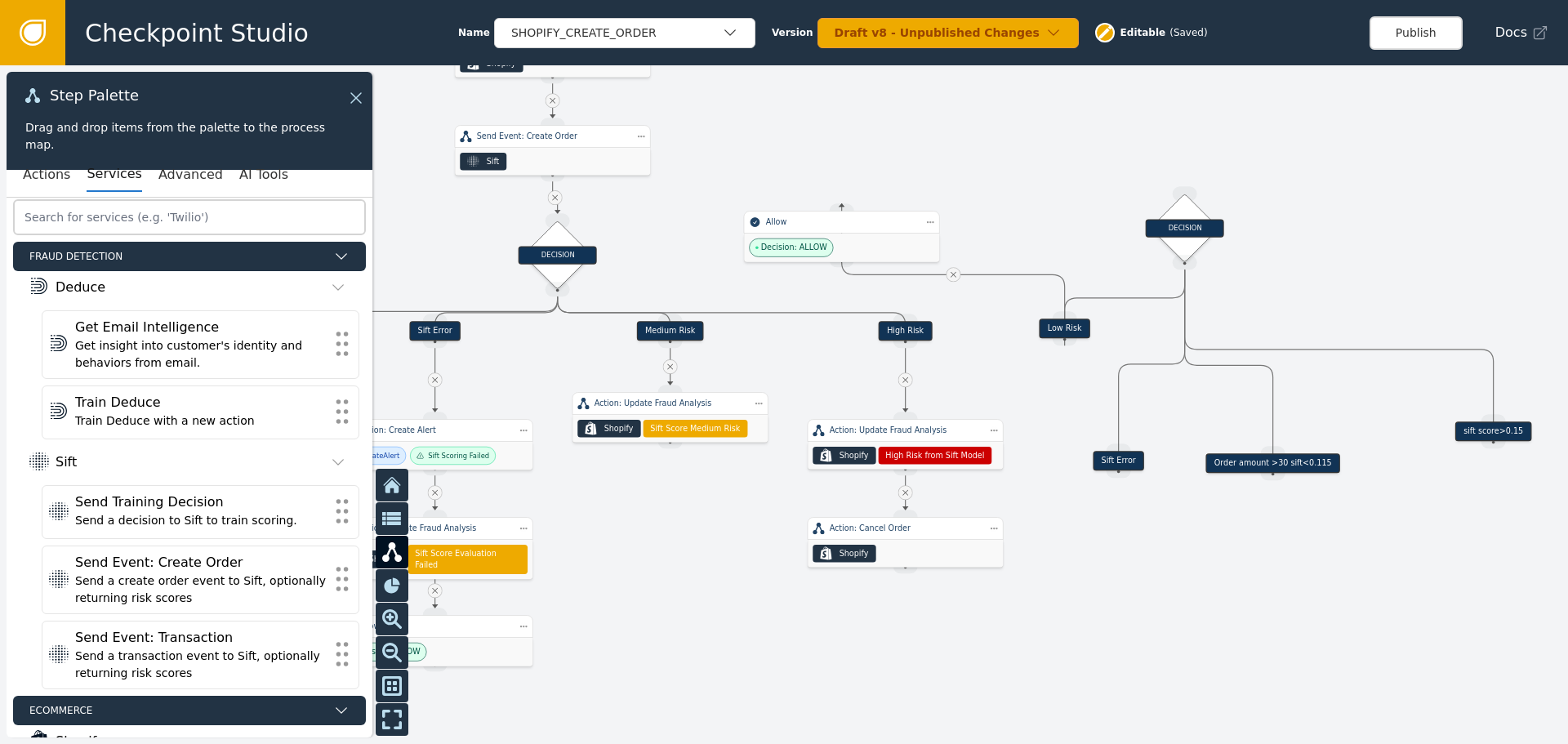
drag, startPoint x: 1192, startPoint y: 567, endPoint x: 1152, endPoint y: 612, distance: 60.2
click at [1152, 612] on div at bounding box center [784, 404] width 1568 height 679
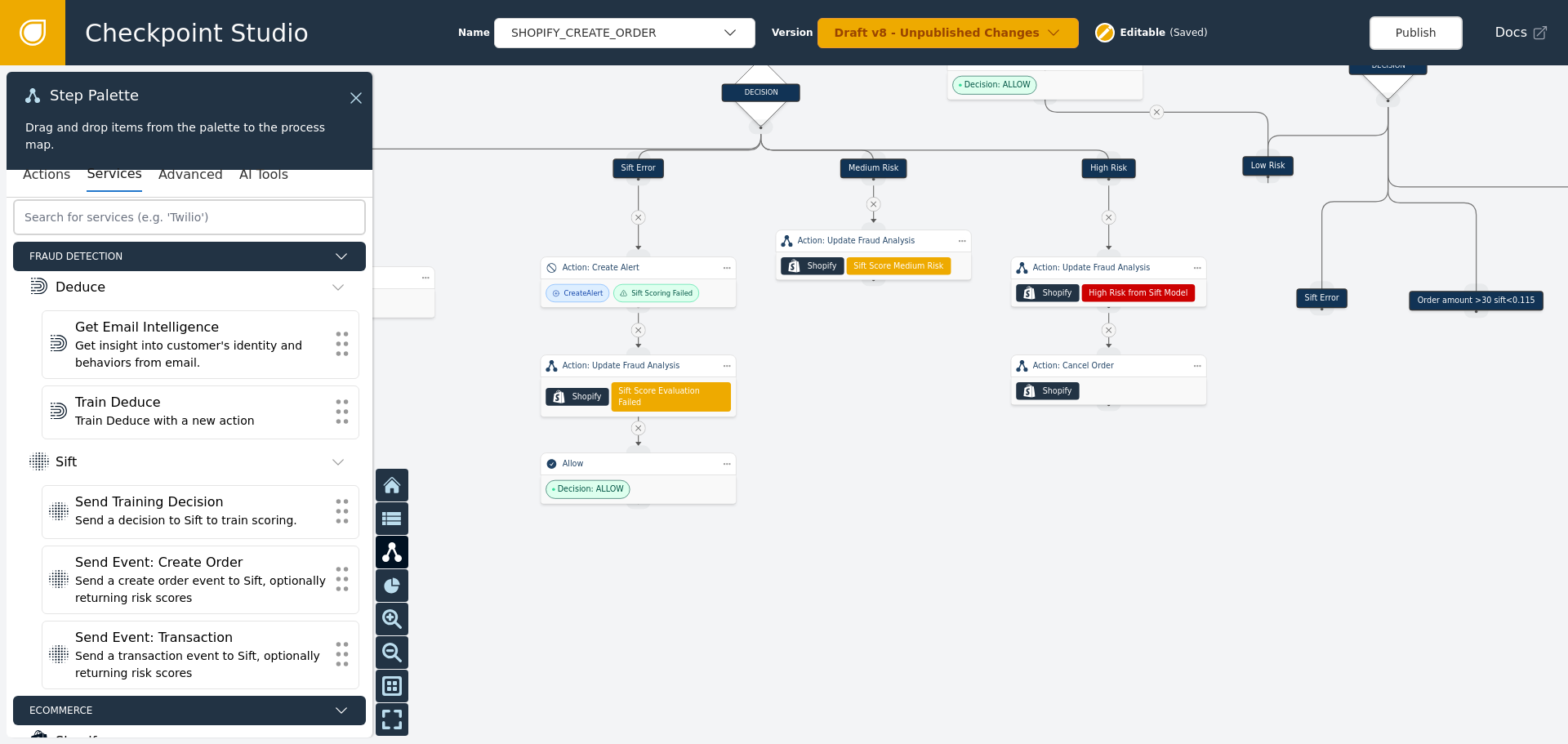
drag, startPoint x: 1111, startPoint y: 556, endPoint x: 1306, endPoint y: 378, distance: 264.0
click at [1307, 379] on div at bounding box center [784, 404] width 1568 height 679
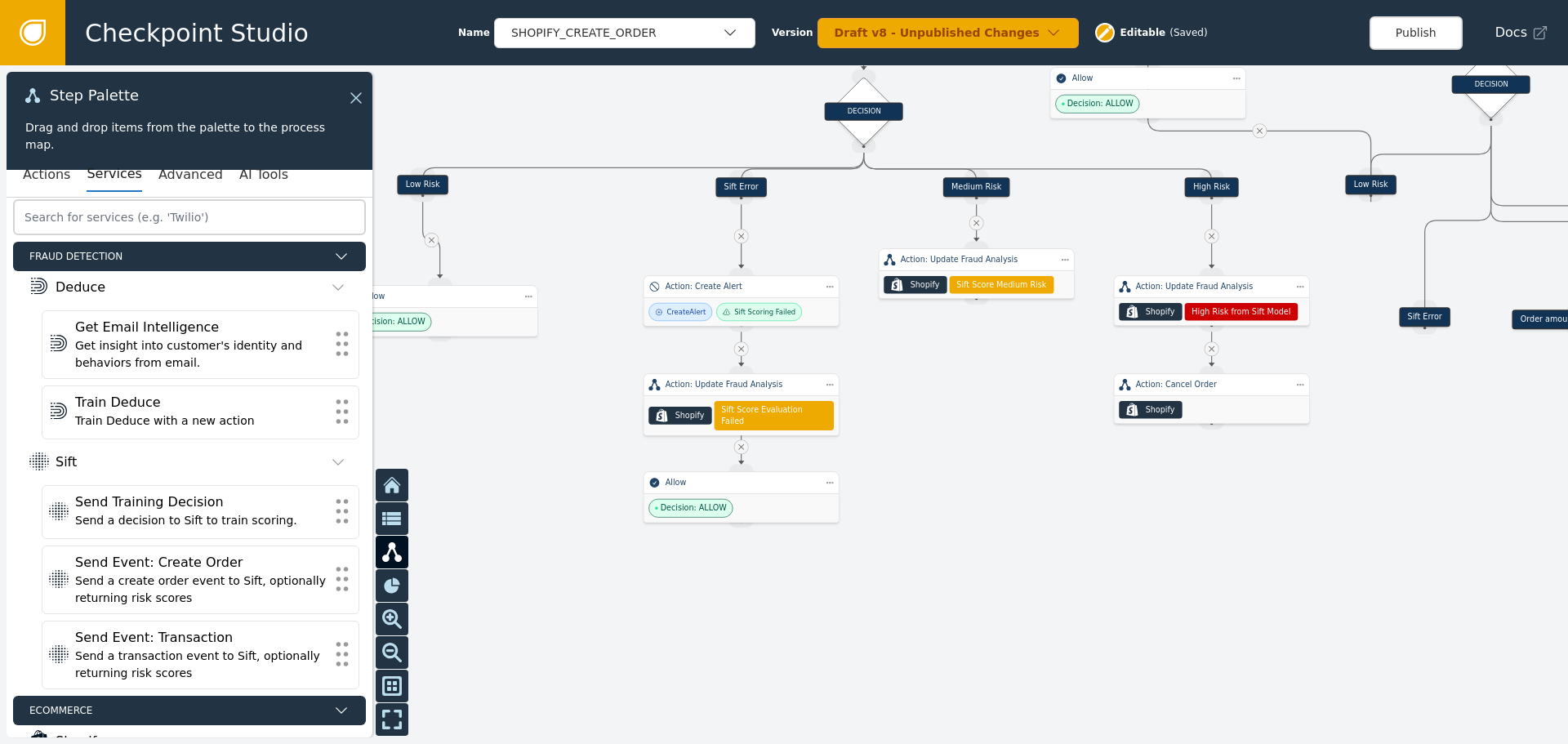
drag, startPoint x: 837, startPoint y: 454, endPoint x: 923, endPoint y: 486, distance: 91.8
click at [923, 486] on div at bounding box center [784, 404] width 1568 height 679
click at [771, 392] on div "Action: Update Fraud Analysis" at bounding box center [741, 385] width 196 height 23
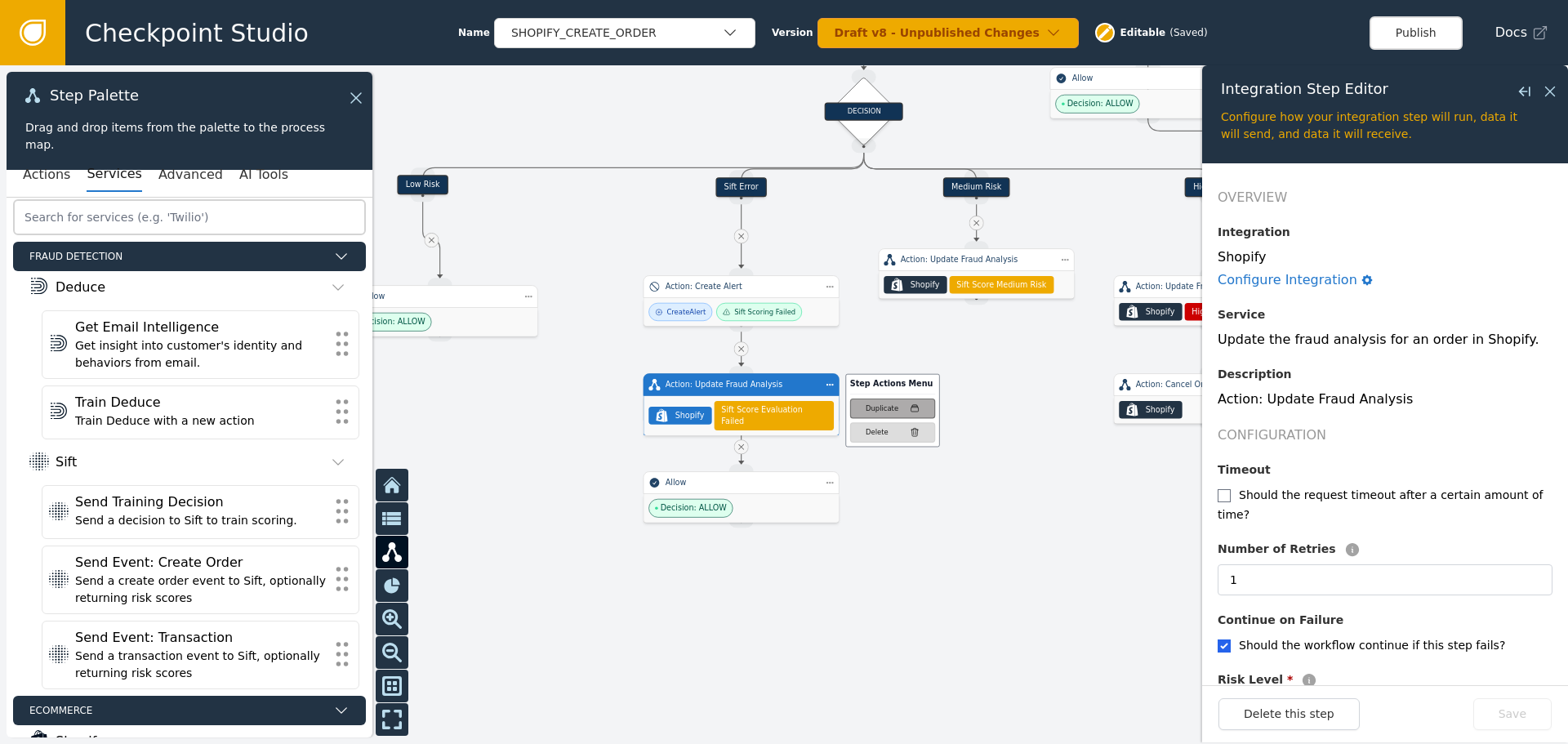
click at [860, 407] on button "Duplicate" at bounding box center [892, 409] width 85 height 20
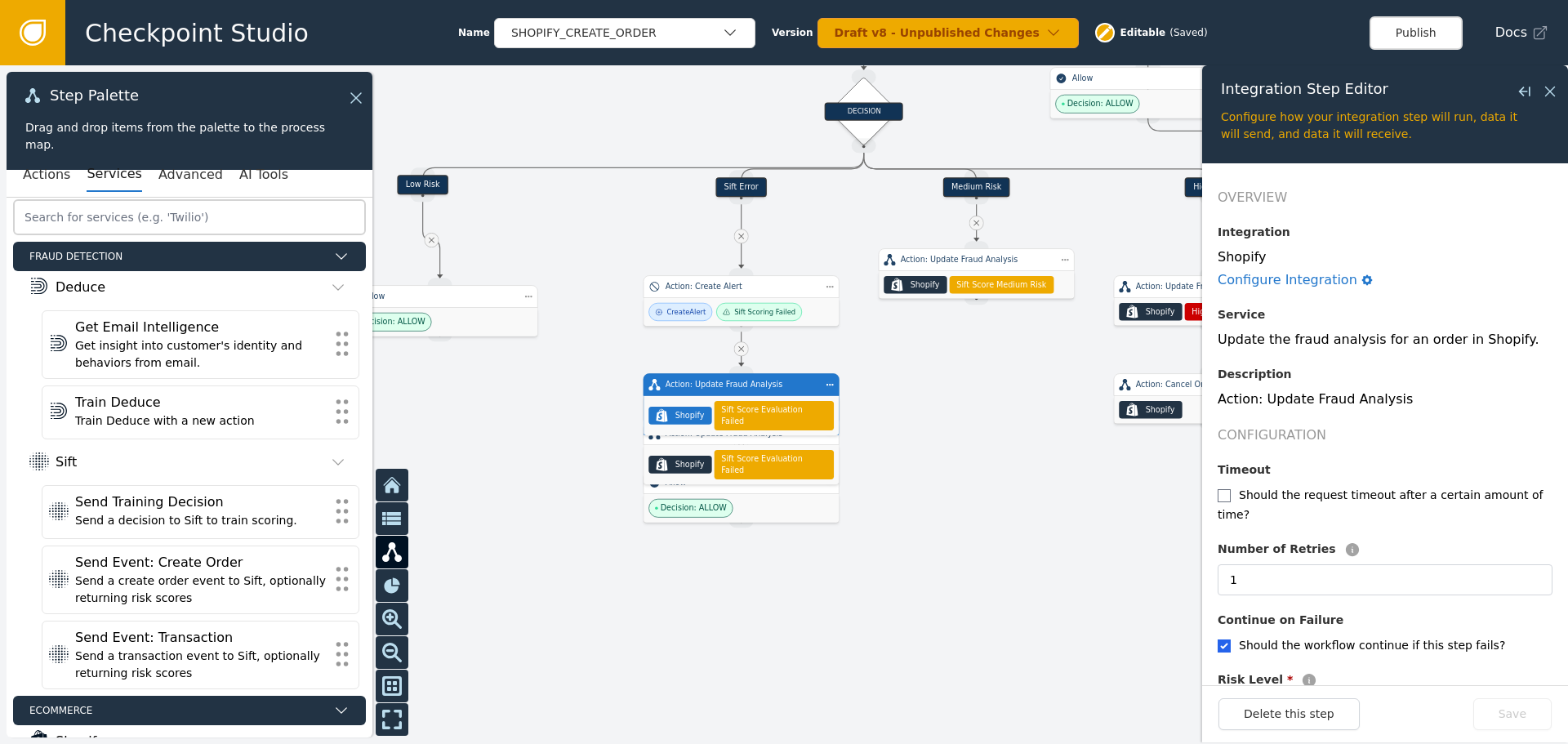
click at [962, 421] on div at bounding box center [784, 404] width 1568 height 679
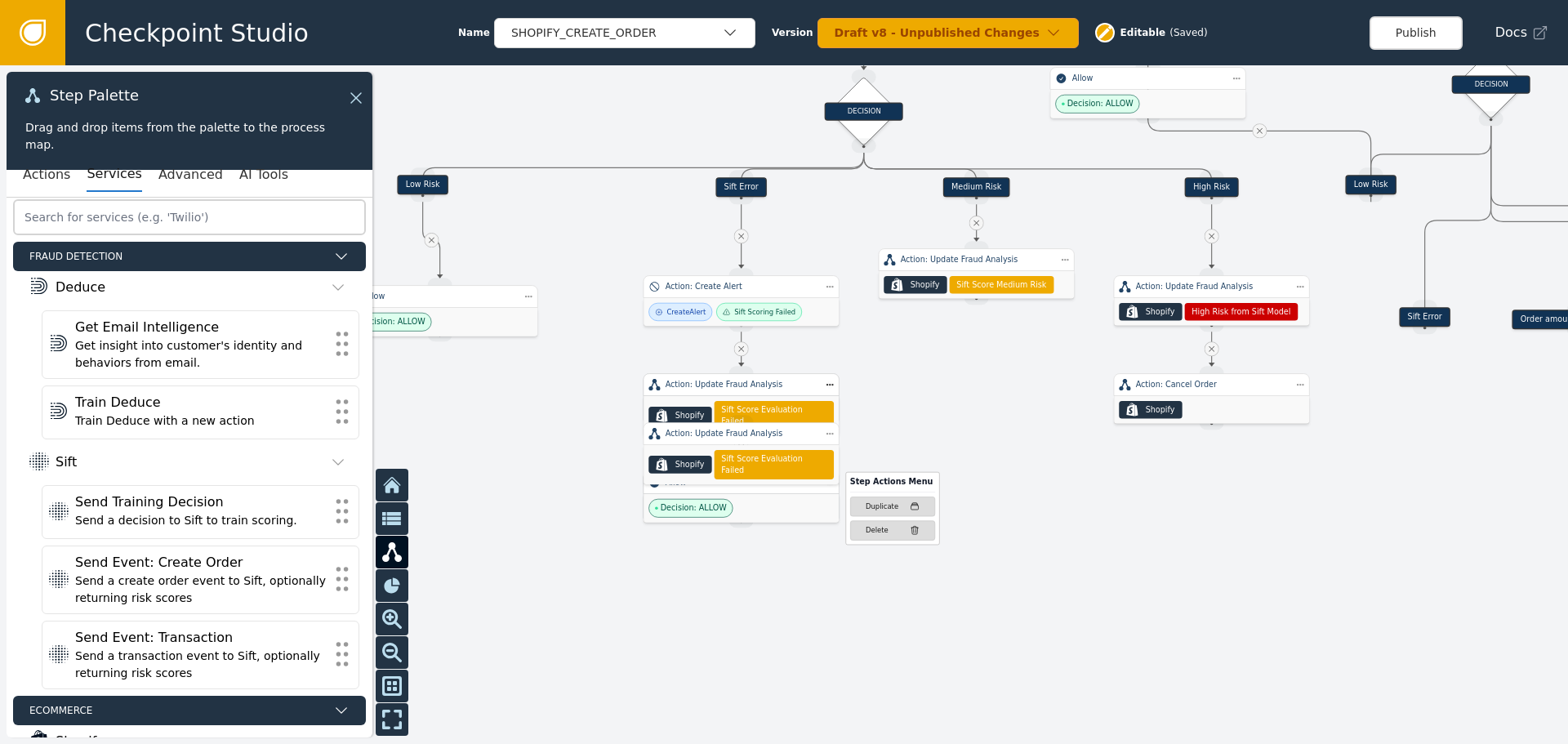
click at [829, 486] on div "Step Actions Menu Duplicate Delete" at bounding box center [881, 510] width 117 height 68
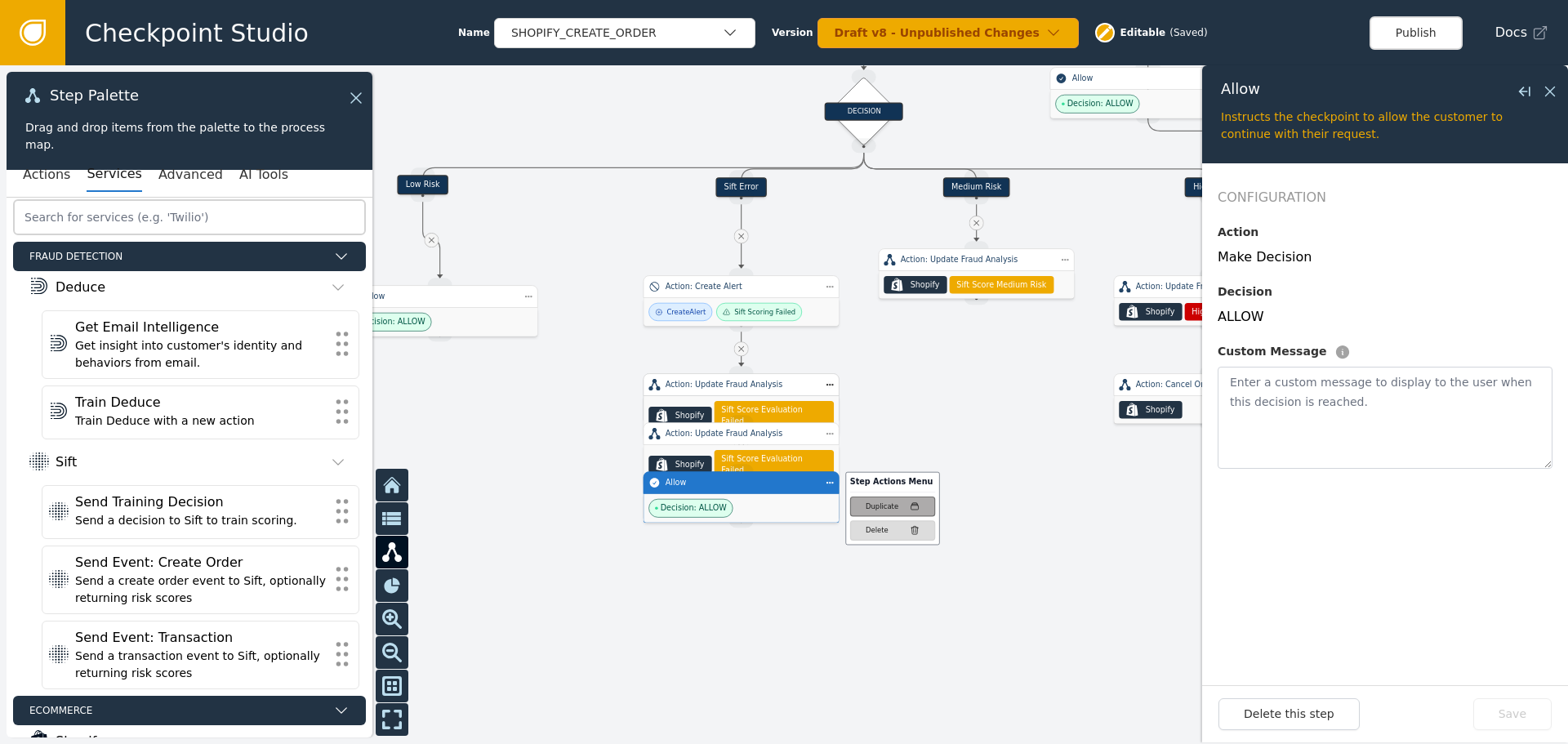
click at [895, 508] on div "Duplicate" at bounding box center [892, 507] width 54 height 11
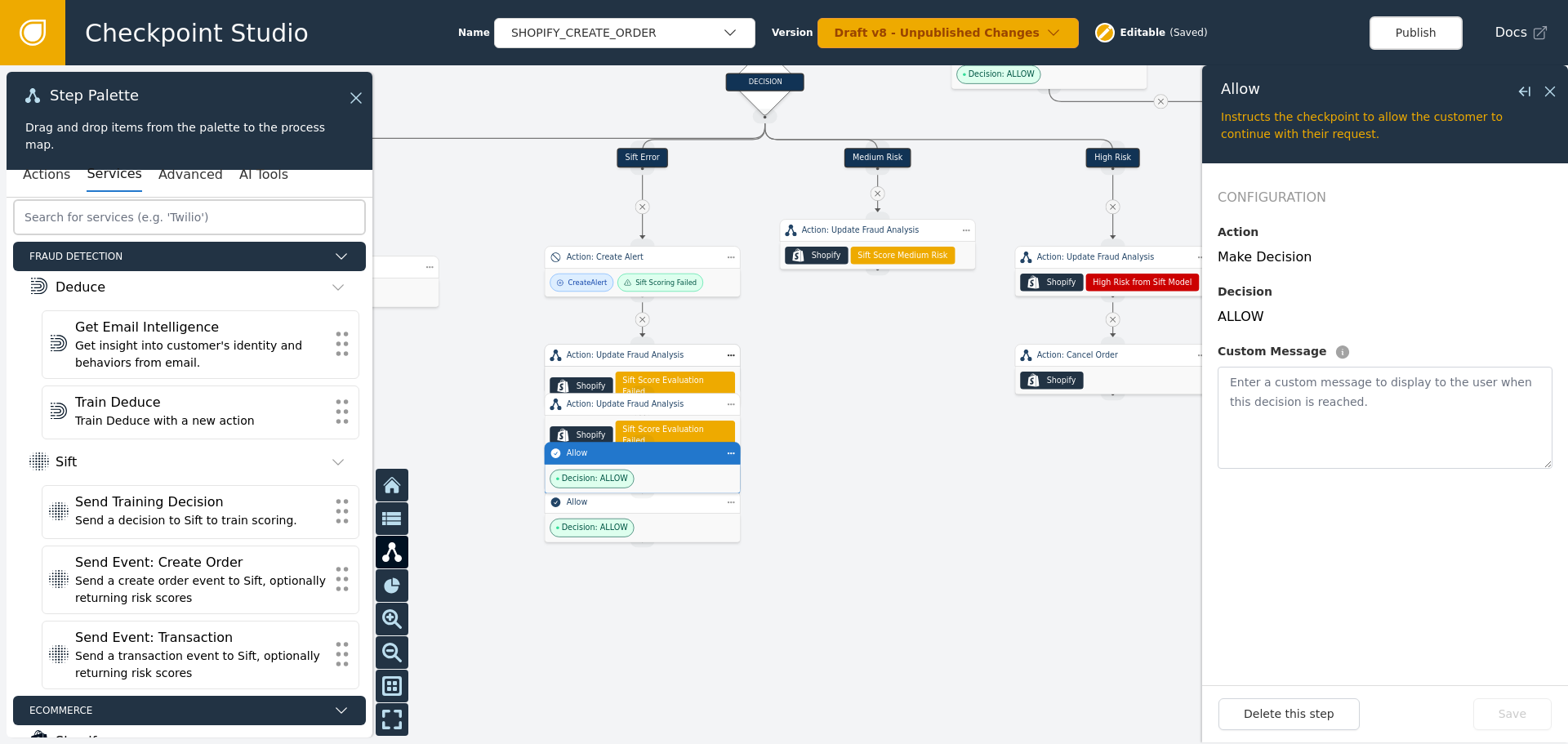
drag, startPoint x: 968, startPoint y: 351, endPoint x: 828, endPoint y: 311, distance: 145.6
click at [828, 312] on div at bounding box center [784, 404] width 1568 height 679
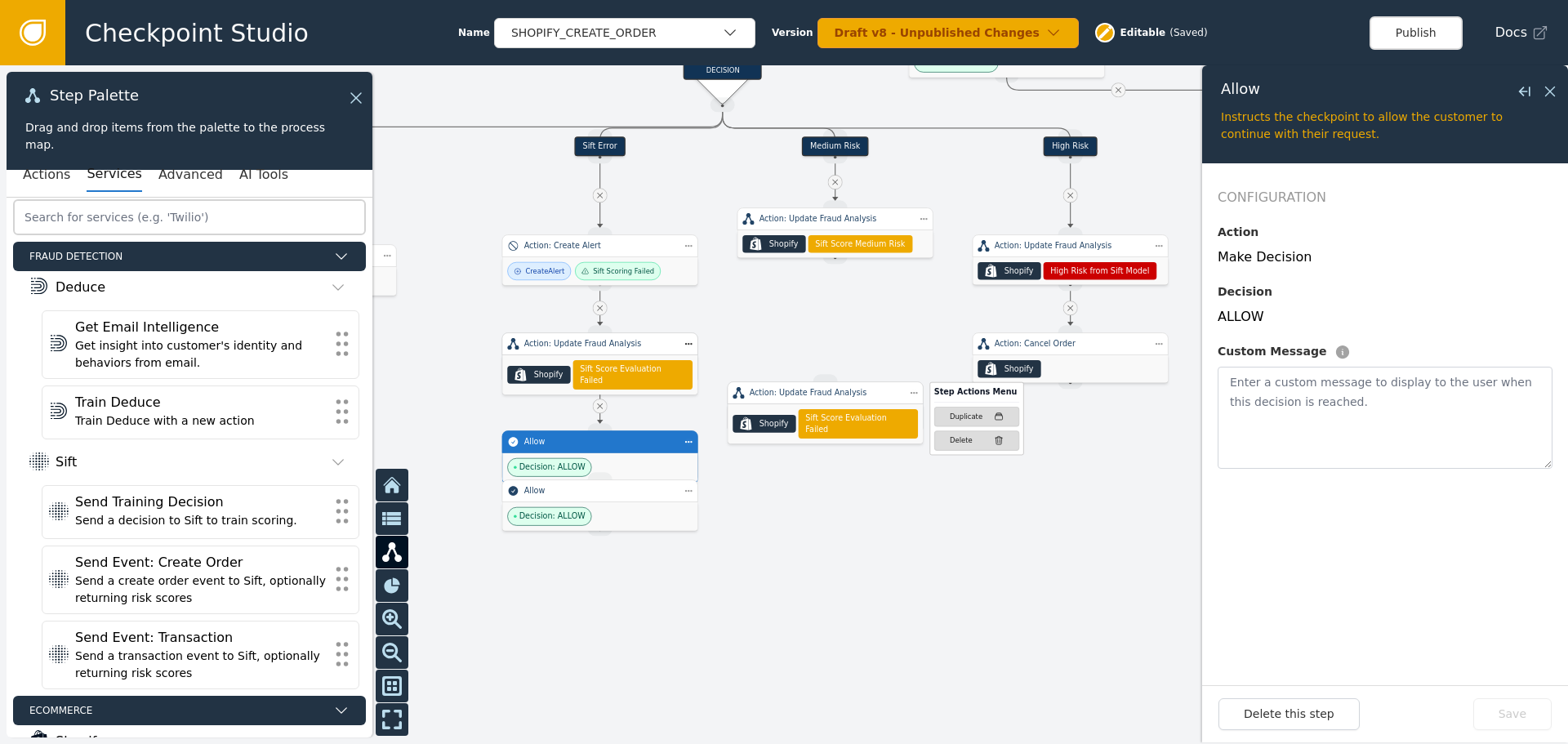
drag, startPoint x: 587, startPoint y: 406, endPoint x: 816, endPoint y: 412, distance: 229.1
click at [816, 412] on div ".shopify-icon_svg__st0{fill:currentColor} Shopify Sift Score Evaluation Failed" at bounding box center [824, 424] width 195 height 39
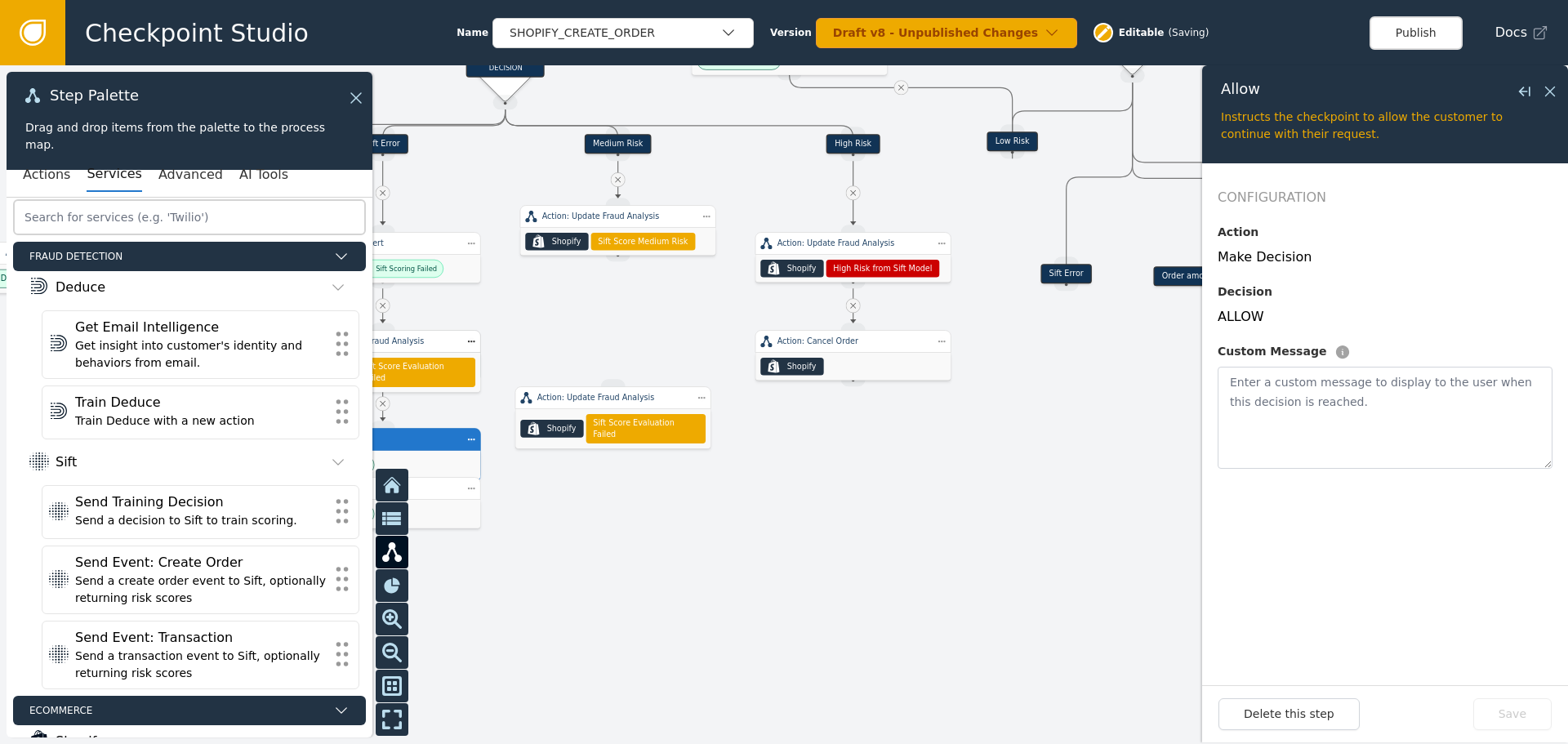
drag, startPoint x: 829, startPoint y: 335, endPoint x: 599, endPoint y: 334, distance: 230.0
click at [592, 334] on div at bounding box center [784, 404] width 1568 height 679
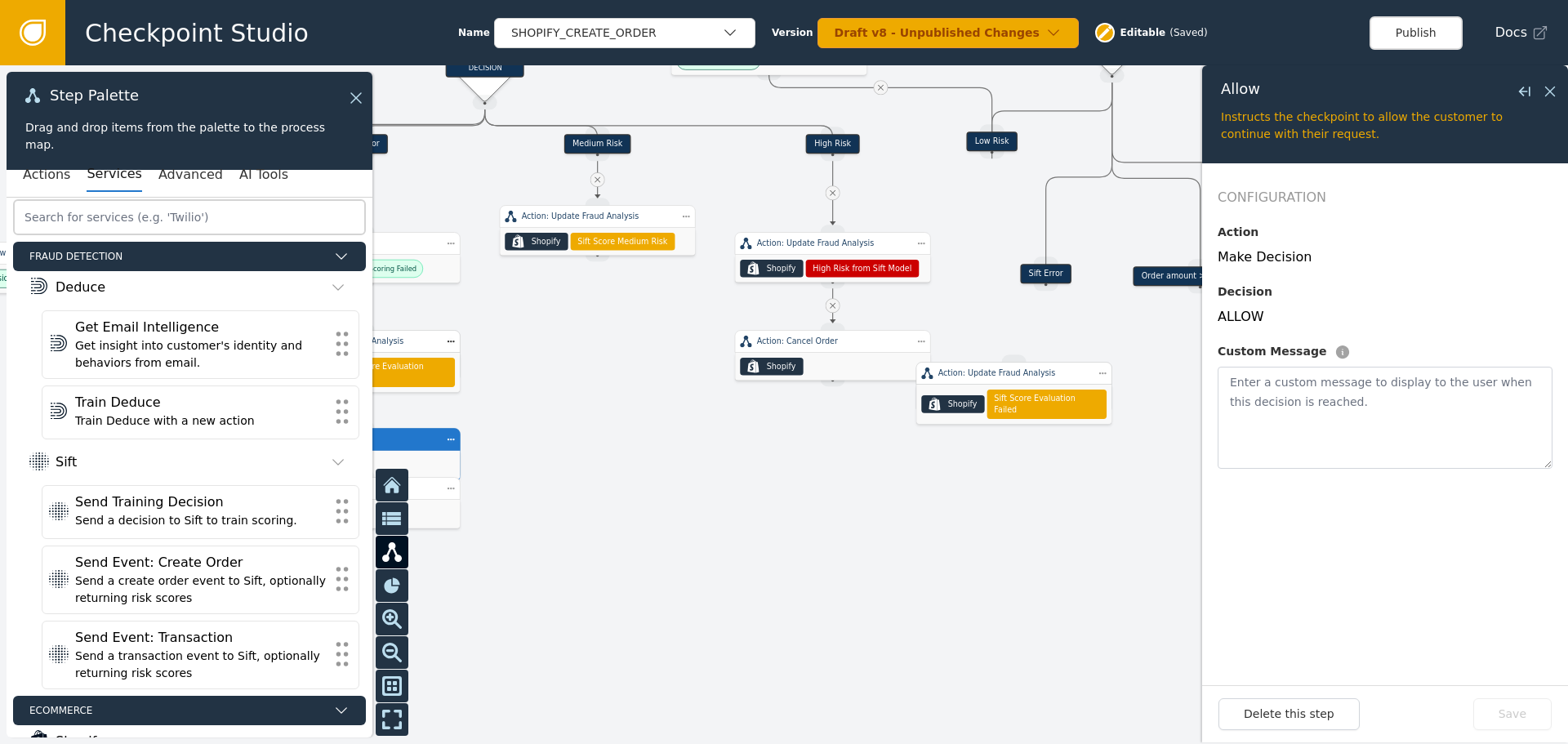
drag, startPoint x: 656, startPoint y: 407, endPoint x: 1091, endPoint y: 357, distance: 437.9
click at [1090, 367] on div "Action: Update Fraud Analysis" at bounding box center [1014, 372] width 152 height 11
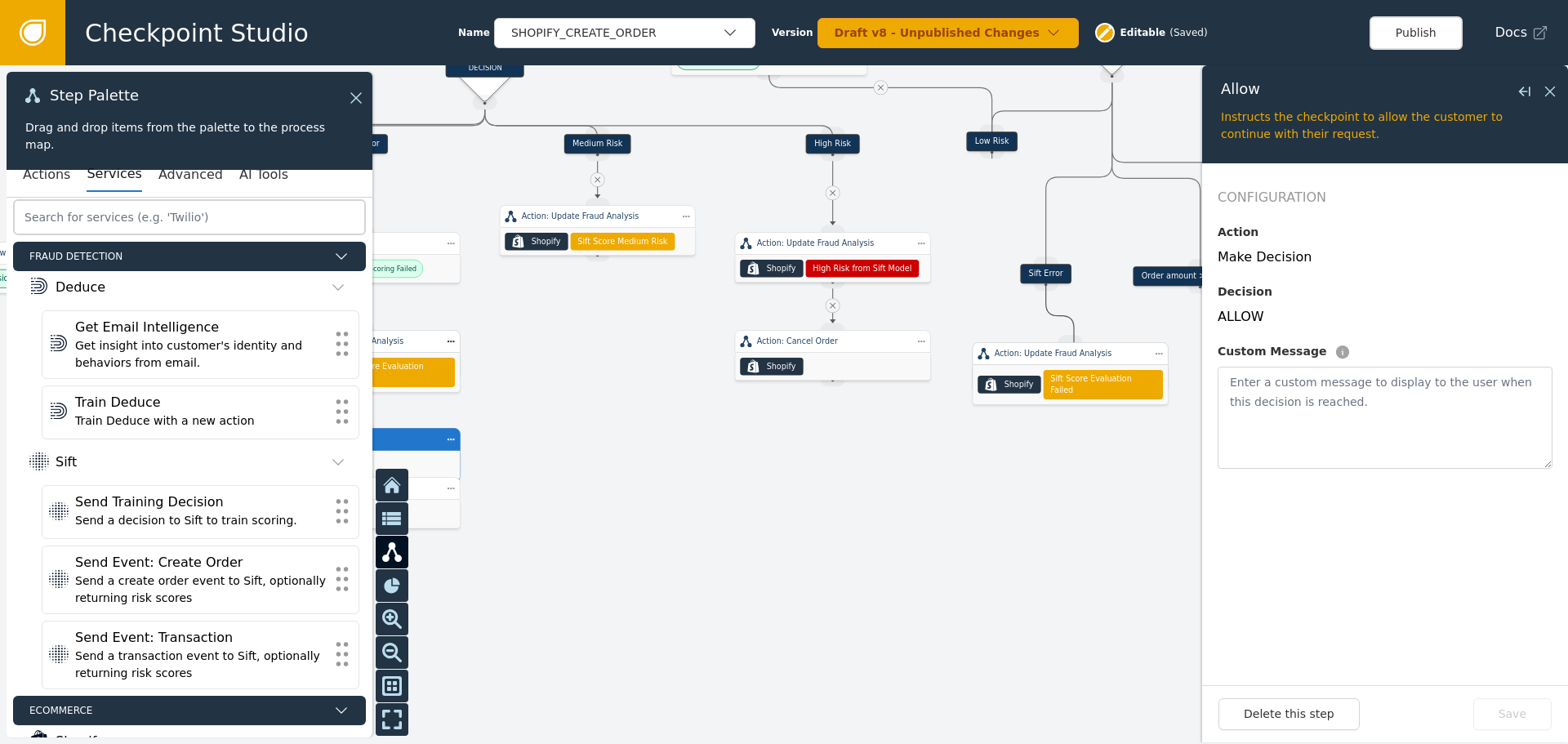
drag, startPoint x: 1046, startPoint y: 282, endPoint x: 1074, endPoint y: 348, distance: 71.7
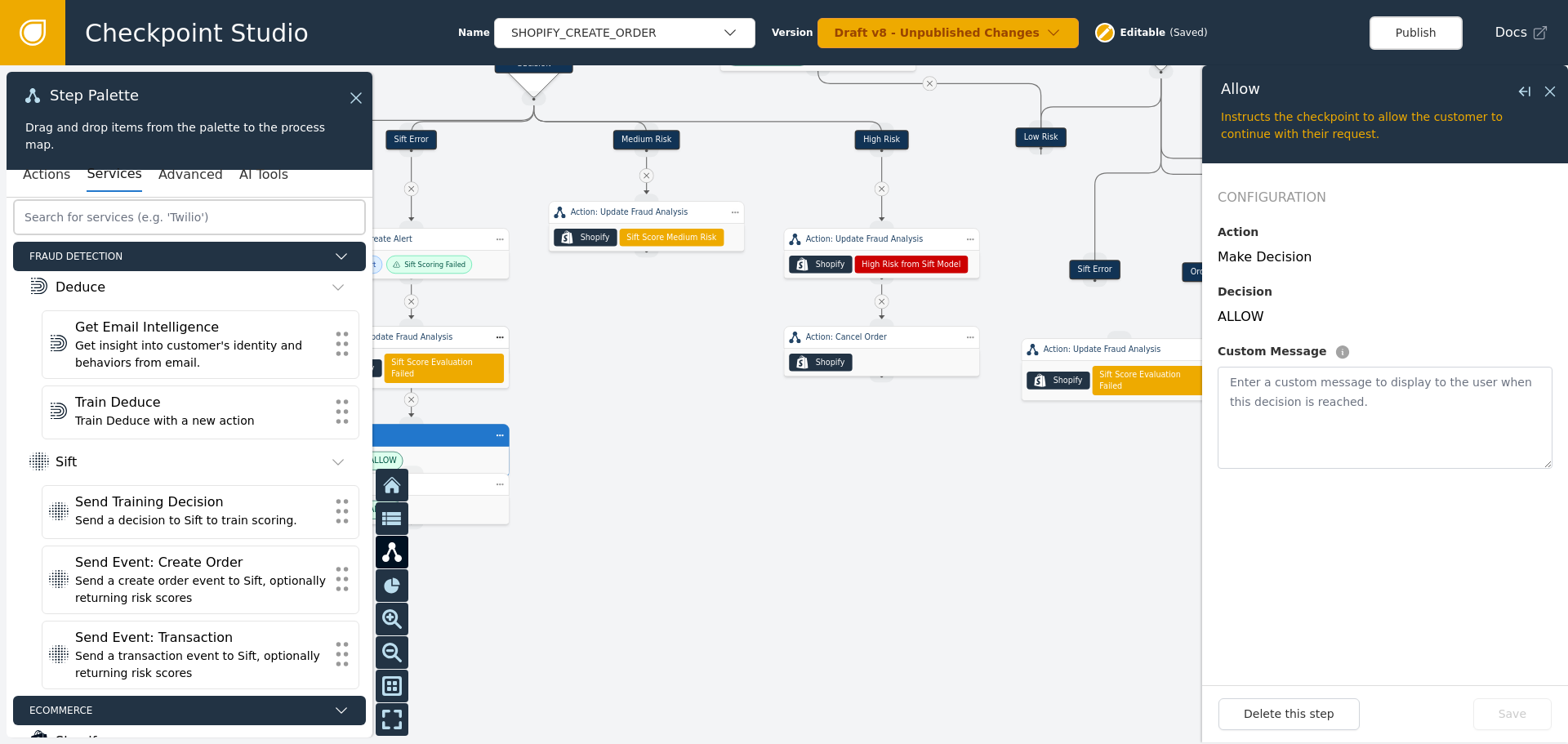
drag, startPoint x: 942, startPoint y: 508, endPoint x: 1027, endPoint y: 480, distance: 89.5
click at [1027, 481] on div at bounding box center [784, 404] width 1568 height 679
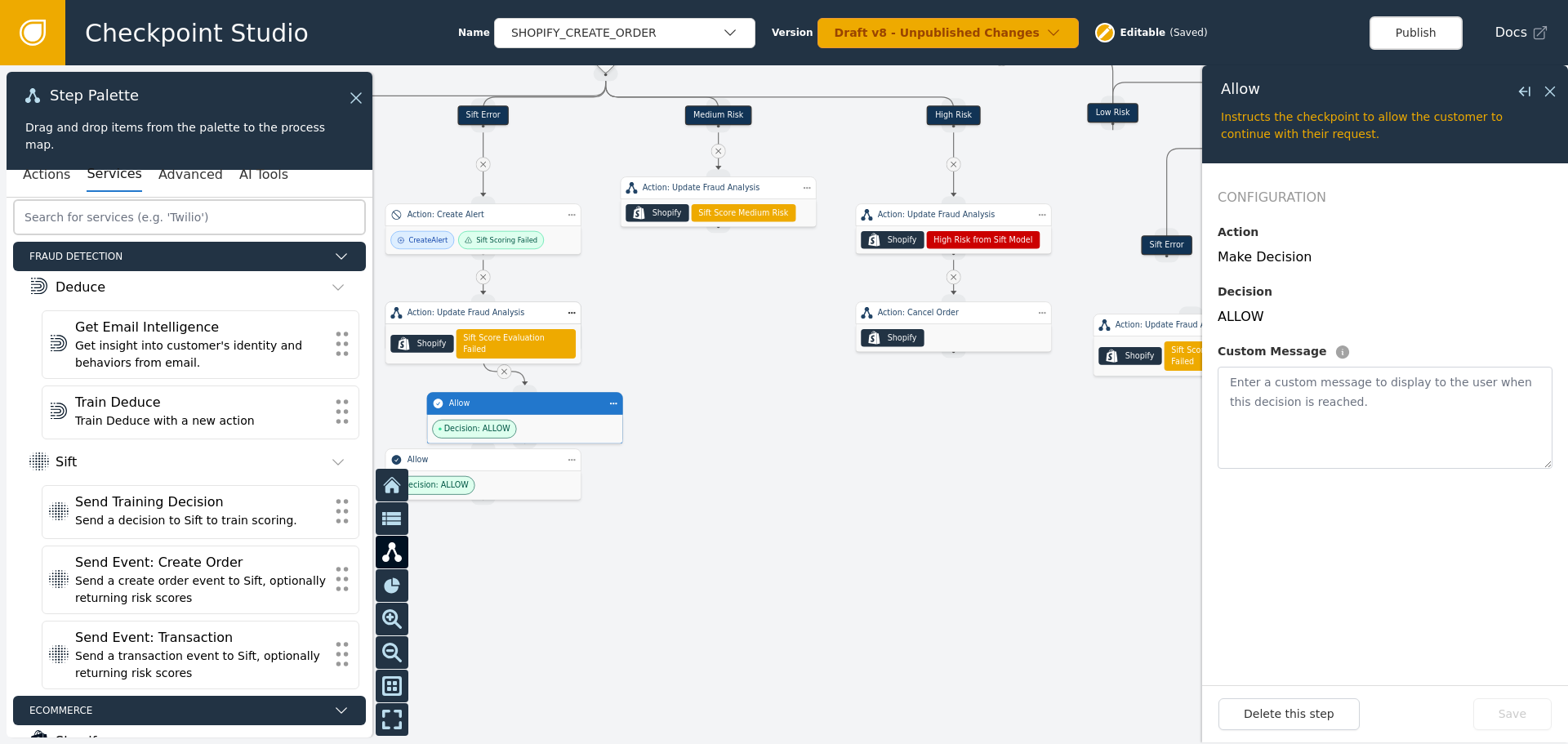
drag, startPoint x: 512, startPoint y: 416, endPoint x: 546, endPoint y: 402, distance: 36.8
click at [552, 403] on div "Allow" at bounding box center [525, 403] width 152 height 11
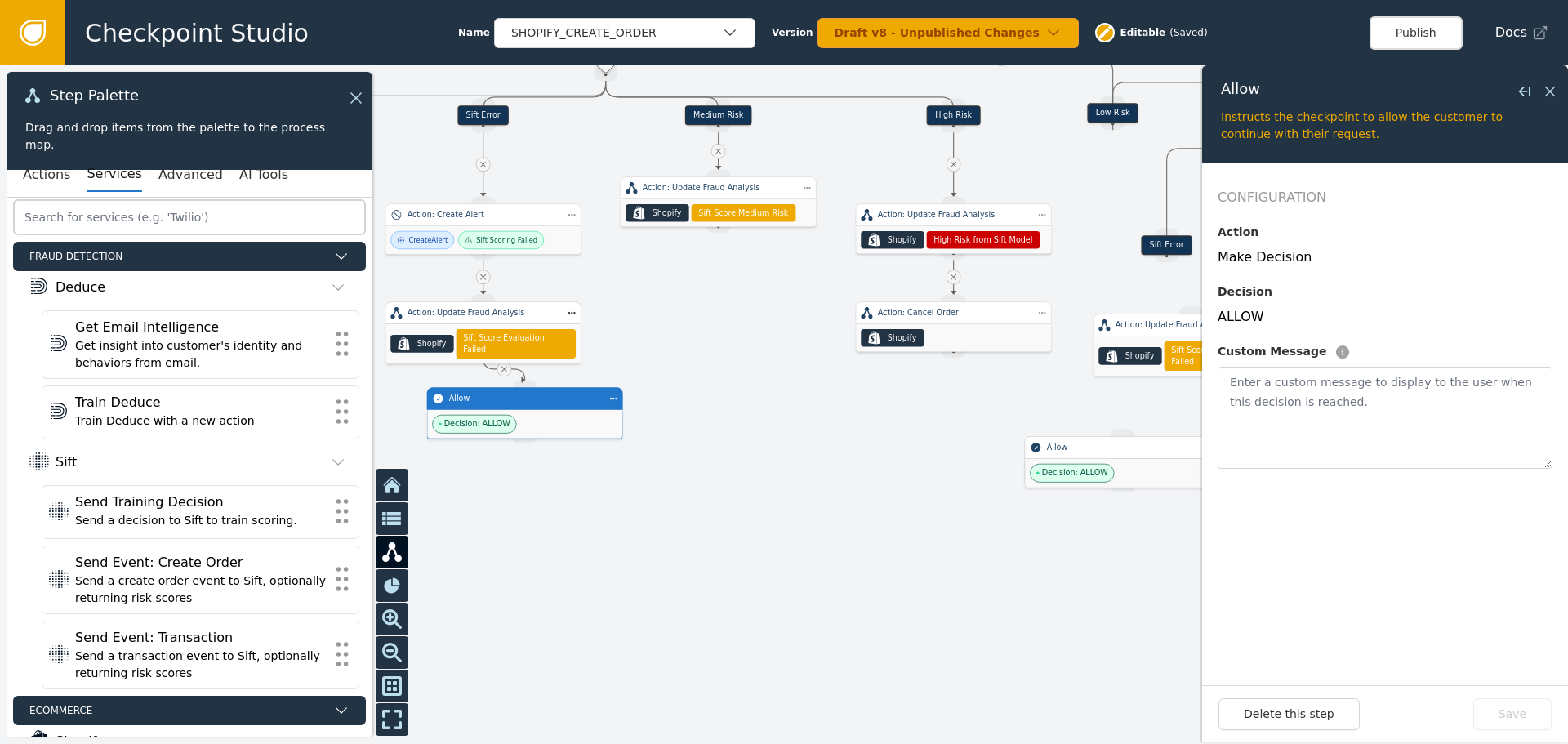
drag, startPoint x: 490, startPoint y: 467, endPoint x: 1142, endPoint y: 447, distance: 652.3
click at [1157, 454] on div "Allow" at bounding box center [1122, 447] width 196 height 23
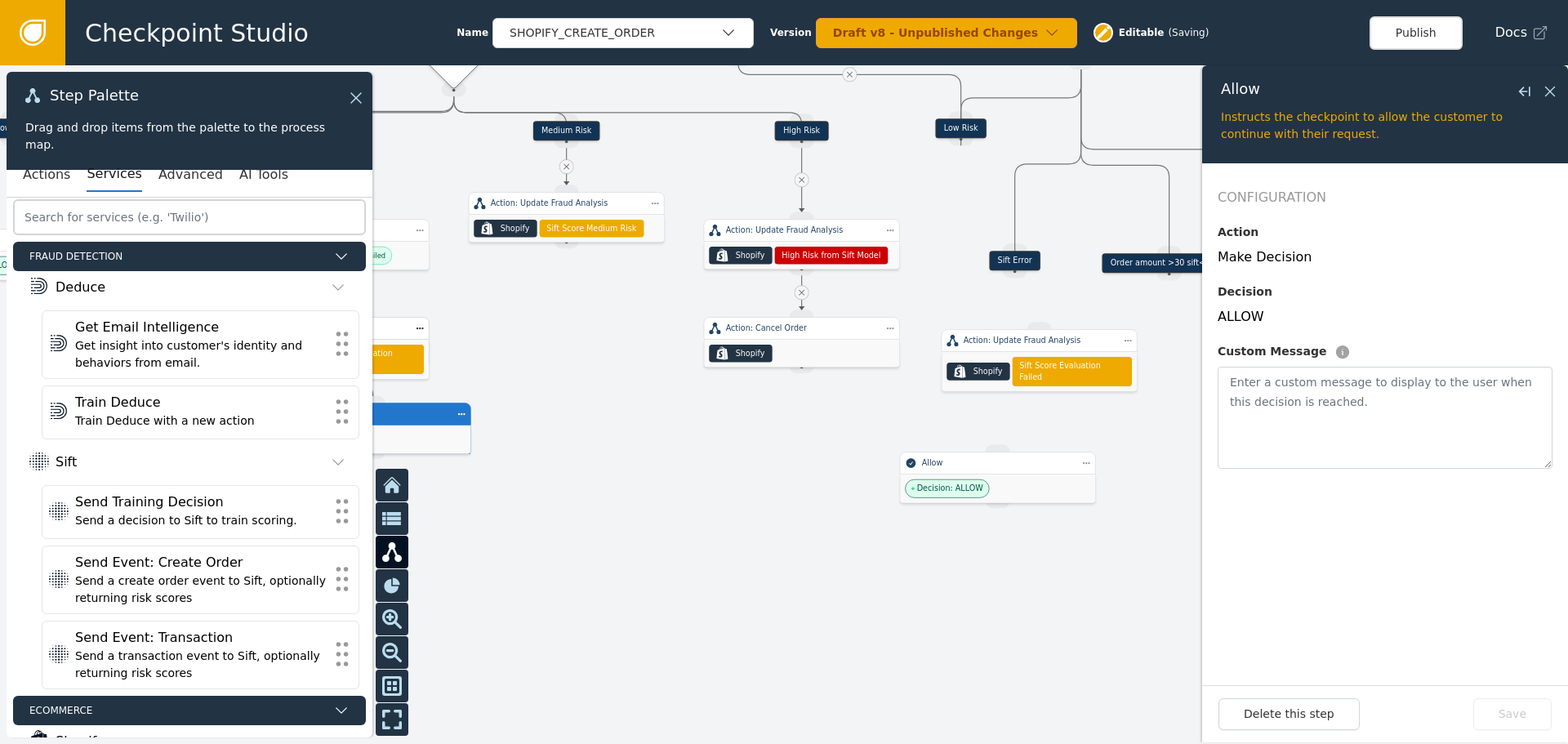
drag, startPoint x: 1122, startPoint y: 412, endPoint x: 993, endPoint y: 395, distance: 130.1
click at [958, 428] on div at bounding box center [784, 404] width 1568 height 679
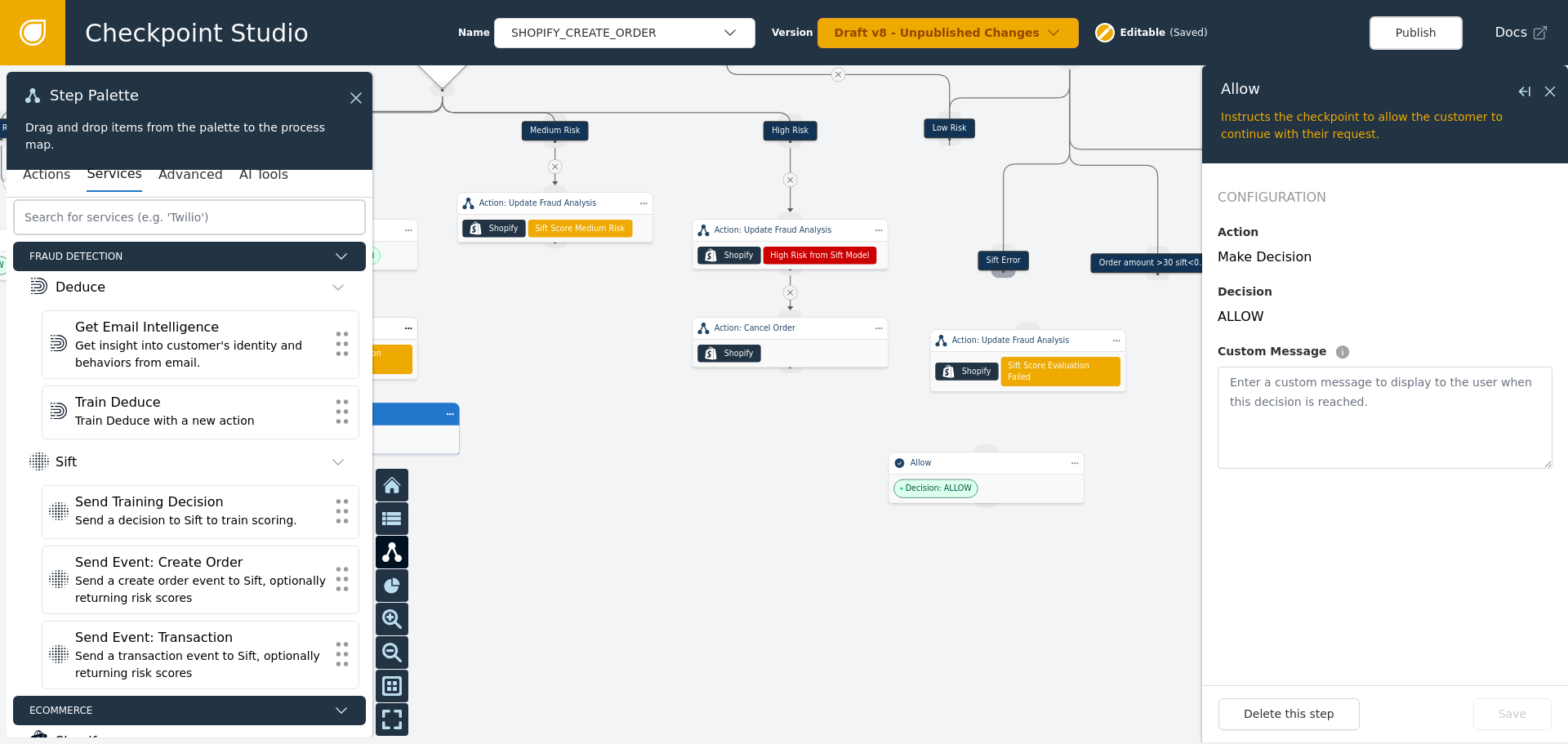
click at [995, 268] on div "Source Handle for step" at bounding box center [1003, 270] width 25 height 15
drag, startPoint x: 1005, startPoint y: 268, endPoint x: 1028, endPoint y: 333, distance: 68.9
drag, startPoint x: 1027, startPoint y: 377, endPoint x: 985, endPoint y: 466, distance: 98.4
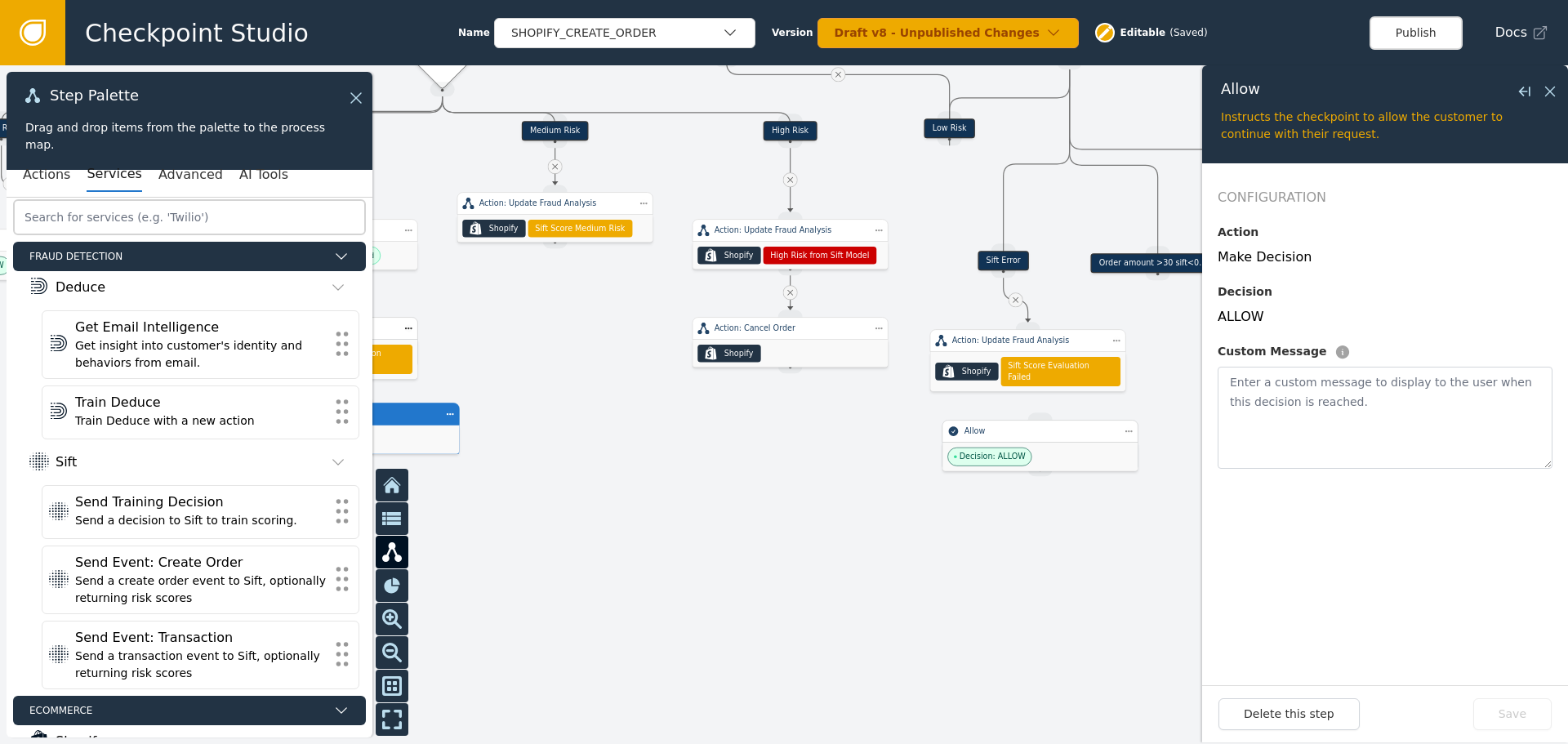
drag, startPoint x: 1010, startPoint y: 470, endPoint x: 1069, endPoint y: 424, distance: 74.8
click at [1071, 423] on div "Allow" at bounding box center [1040, 432] width 196 height 23
drag, startPoint x: 1016, startPoint y: 432, endPoint x: 1003, endPoint y: 443, distance: 17.0
click at [1003, 443] on div "Allow" at bounding box center [1003, 451] width 196 height 23
drag, startPoint x: 1028, startPoint y: 380, endPoint x: 1012, endPoint y: 406, distance: 30.5
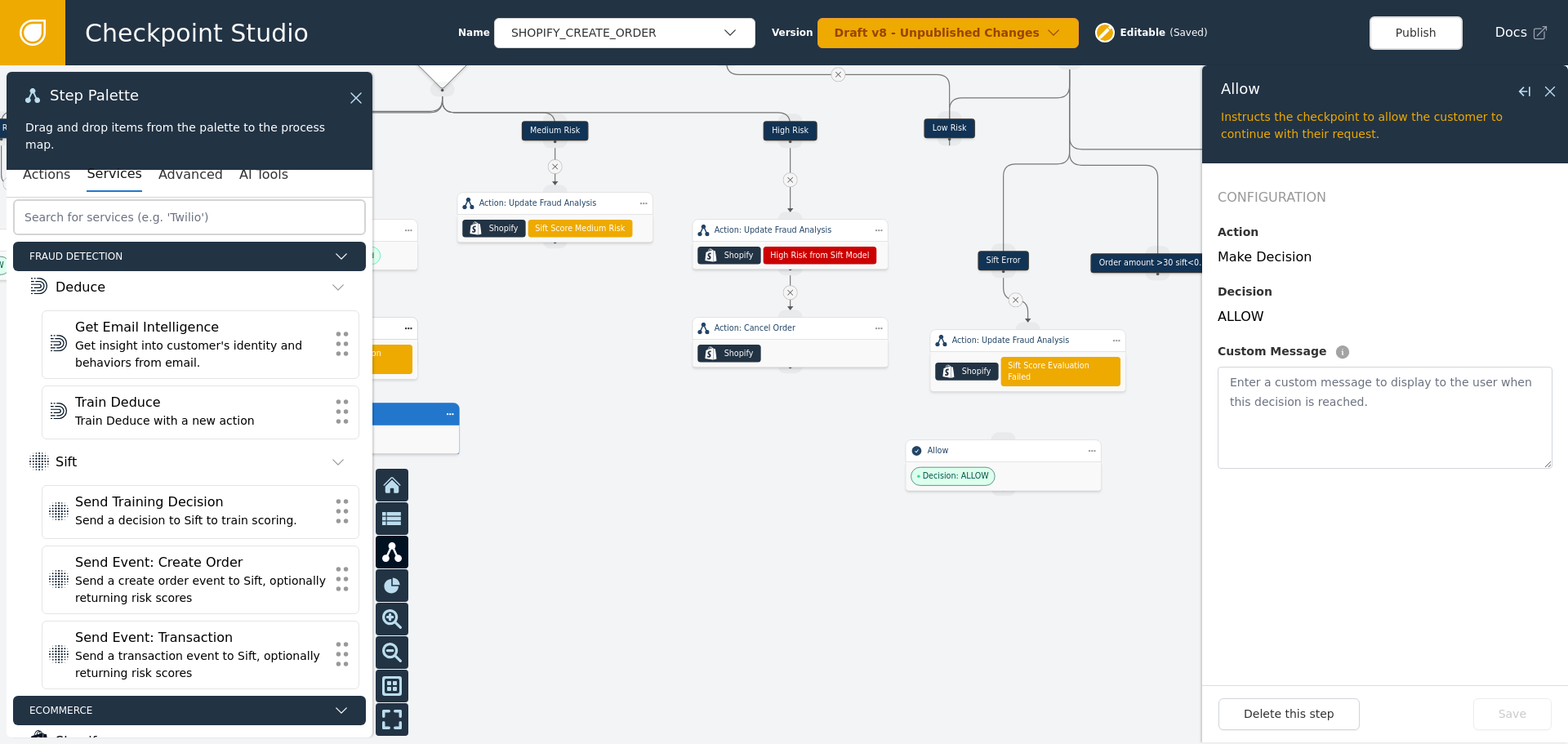
click at [999, 432] on div "Target Handle for step Low Risk Source Handle for step Target Handle for step S…" at bounding box center [784, 404] width 1568 height 679
drag, startPoint x: 1028, startPoint y: 379, endPoint x: 1023, endPoint y: 404, distance: 25.5
click at [1008, 430] on div "Target Handle for step Low Risk Source Handle for step Target Handle for step S…" at bounding box center [784, 404] width 1568 height 679
drag, startPoint x: 1029, startPoint y: 378, endPoint x: 1008, endPoint y: 436, distance: 61.7
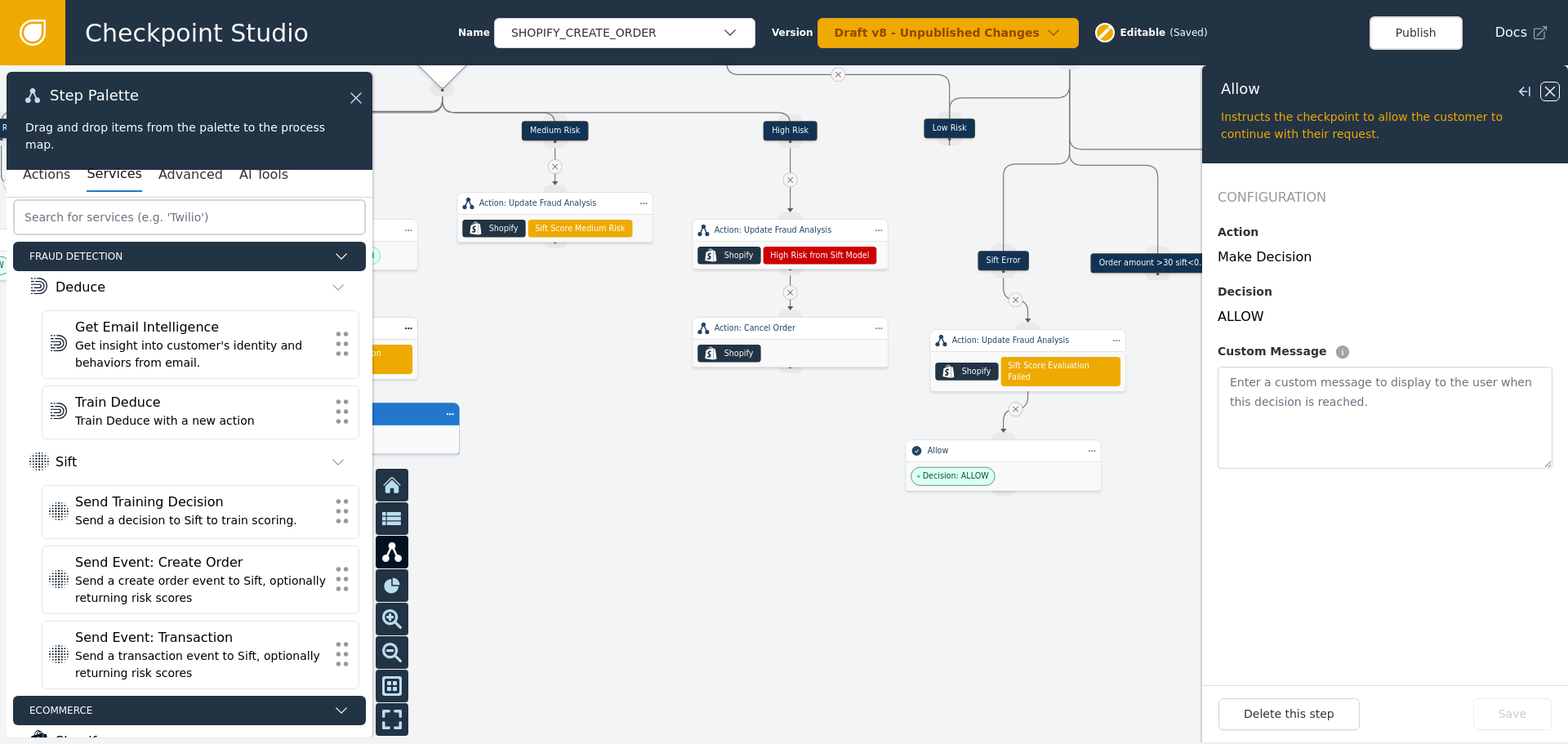
click at [1555, 92] on icon at bounding box center [1549, 91] width 18 height 18
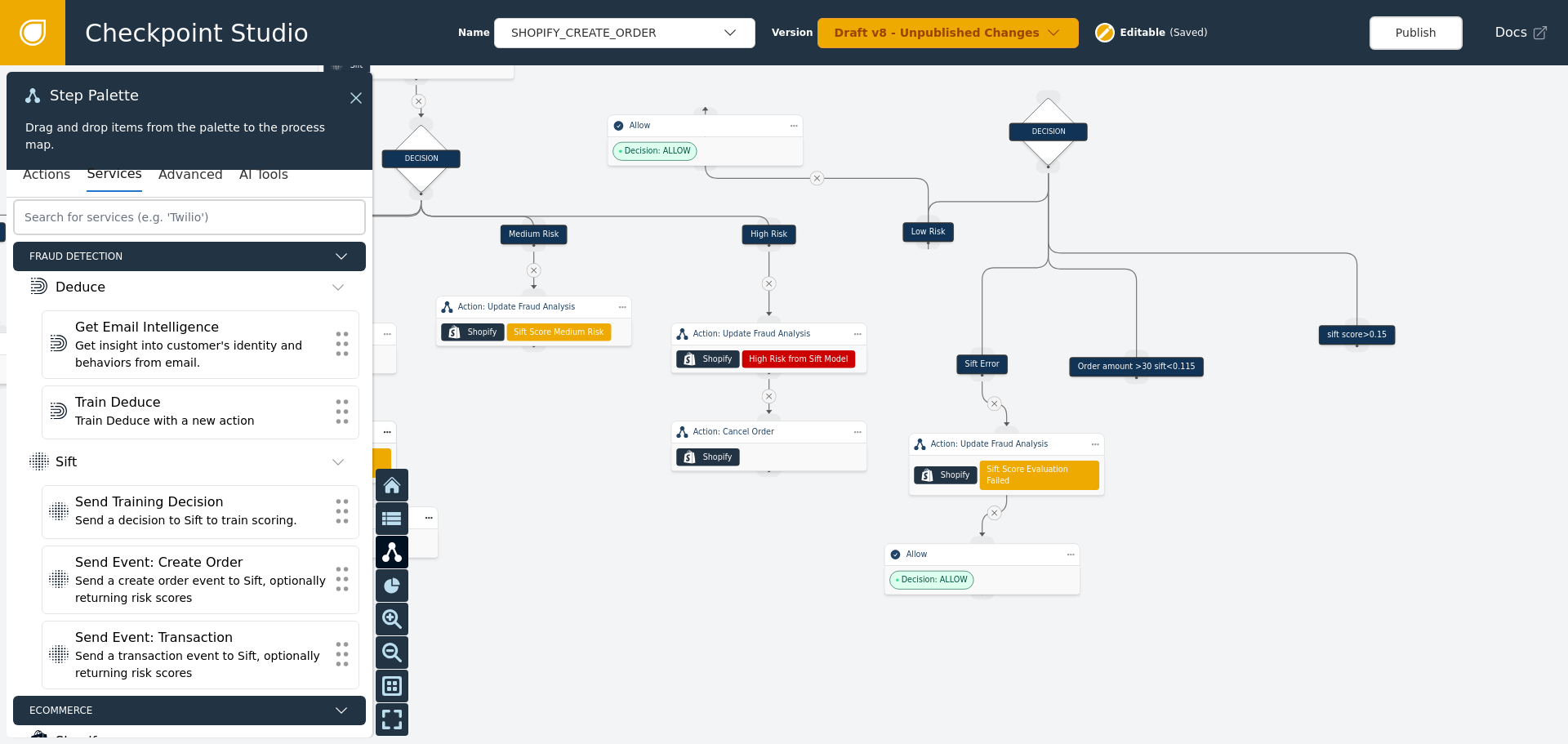
drag, startPoint x: 1264, startPoint y: 416, endPoint x: 1252, endPoint y: 487, distance: 72.0
click at [1252, 487] on div at bounding box center [784, 404] width 1568 height 679
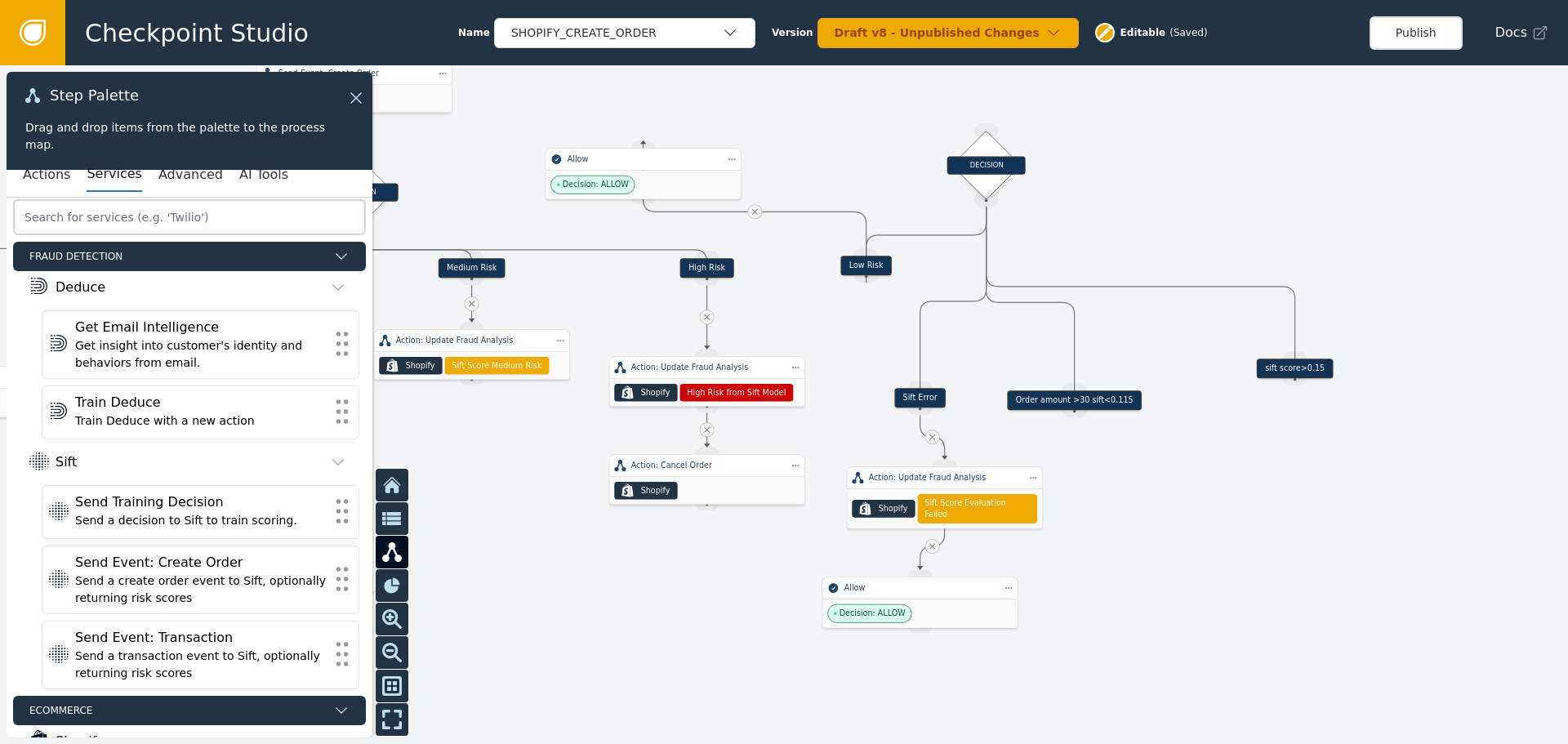
drag, startPoint x: 656, startPoint y: 266, endPoint x: 585, endPoint y: 298, distance: 77.9
click at [589, 299] on div at bounding box center [784, 404] width 1568 height 679
click at [972, 170] on div "DECISION" at bounding box center [985, 165] width 79 height 18
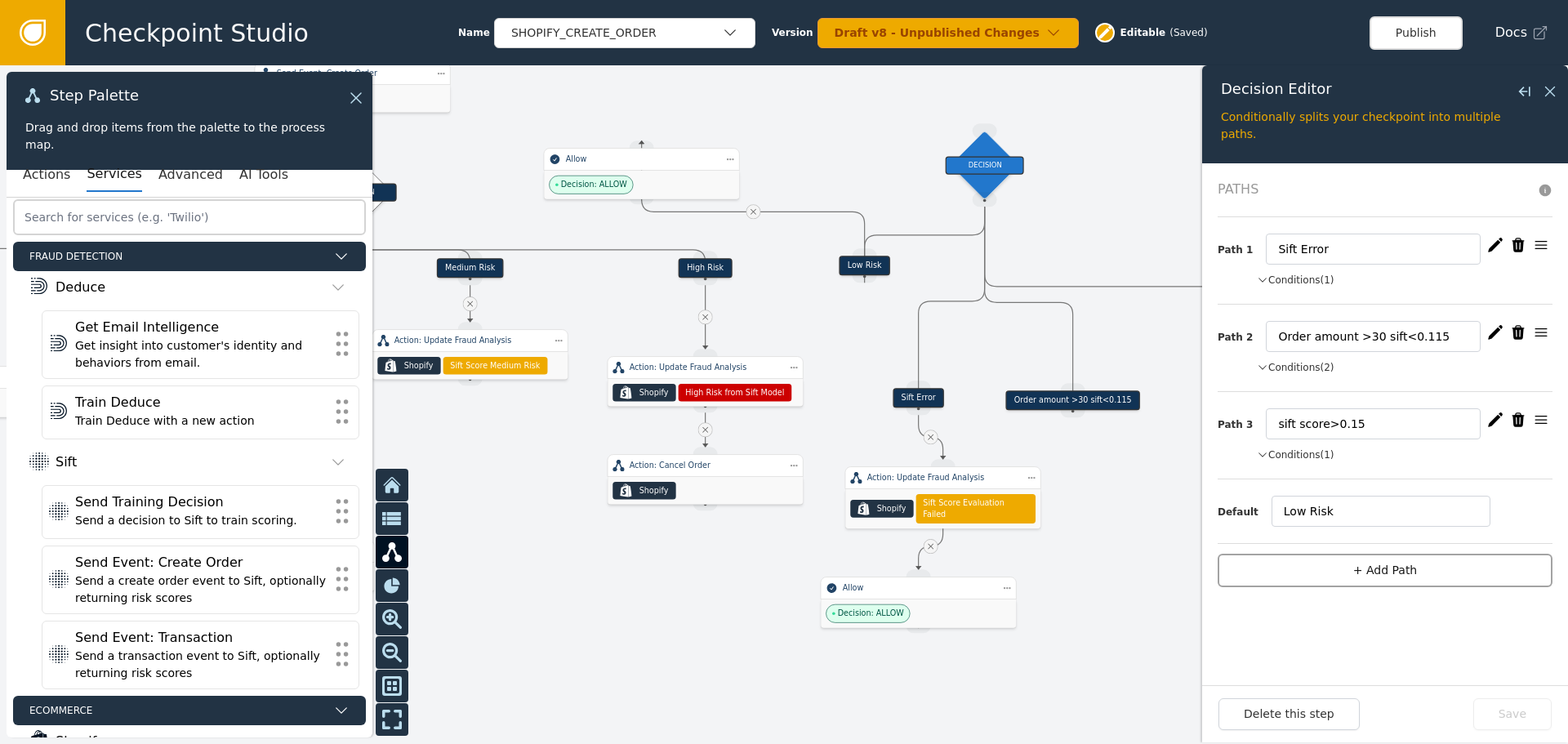
click at [1405, 580] on button "+ Add Path" at bounding box center [1384, 570] width 334 height 34
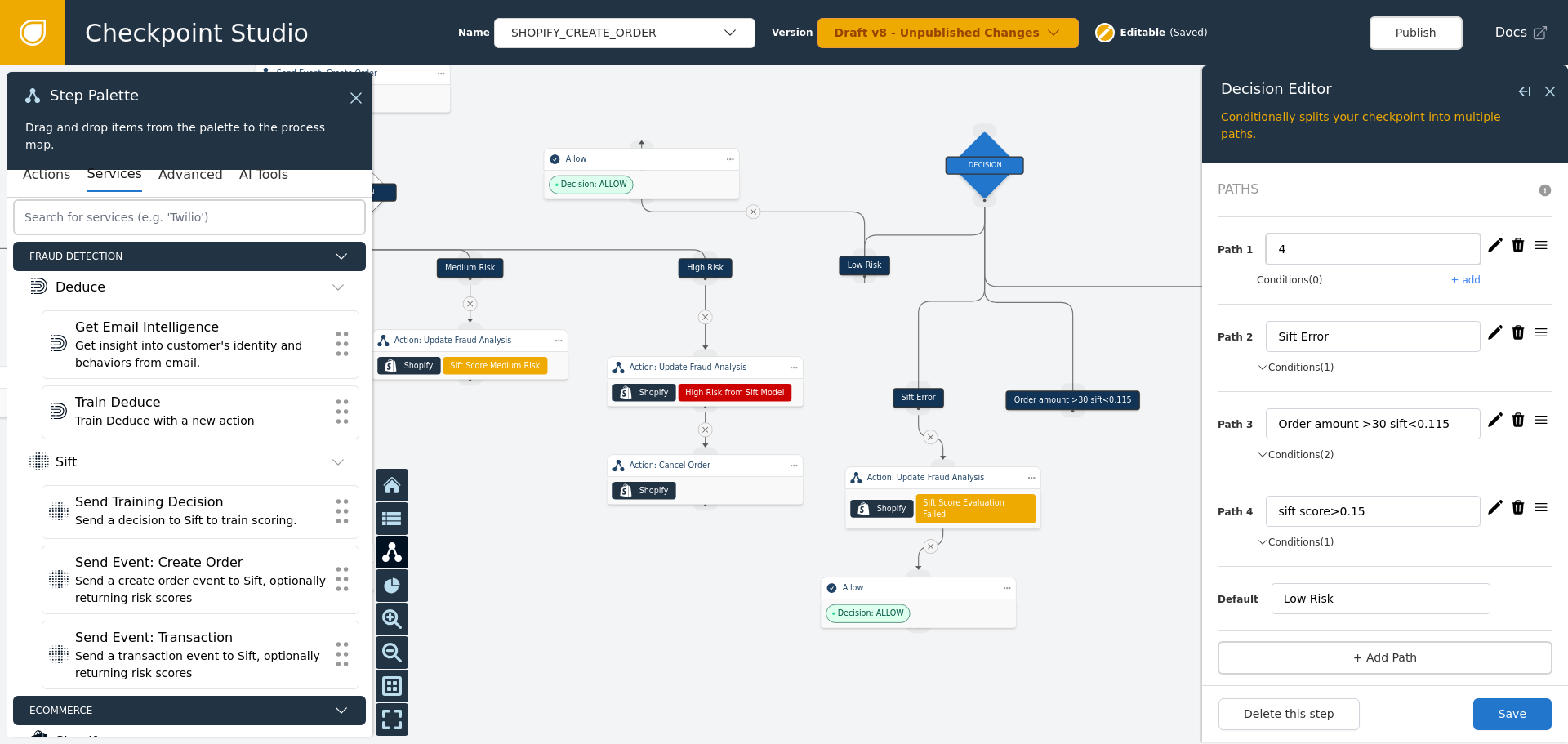
click at [1343, 245] on input "4" at bounding box center [1372, 249] width 214 height 31
type input "High Risk"
click at [1488, 245] on icon "button" at bounding box center [1495, 244] width 15 height 14
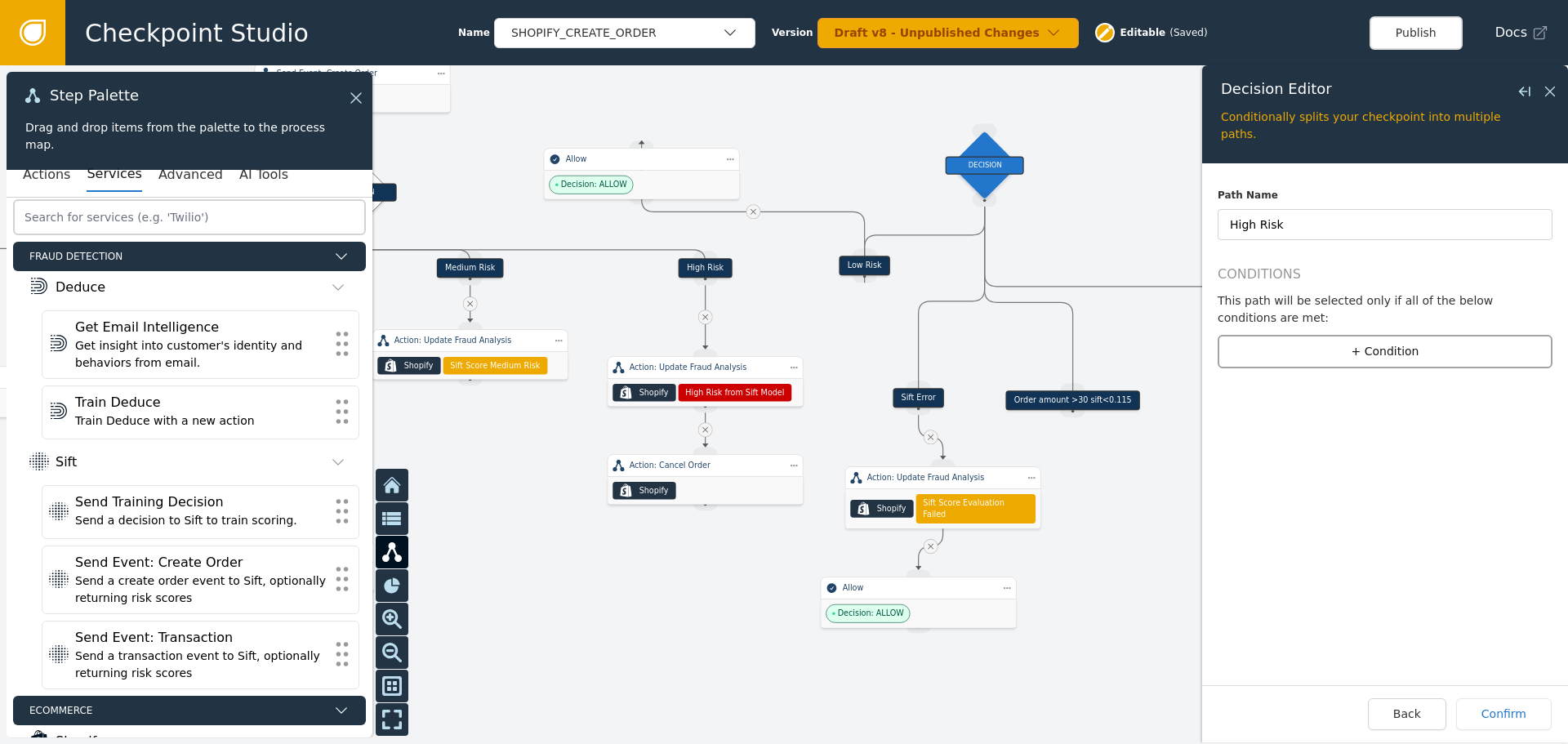
click at [1394, 335] on button "+ Condition" at bounding box center [1384, 351] width 334 height 34
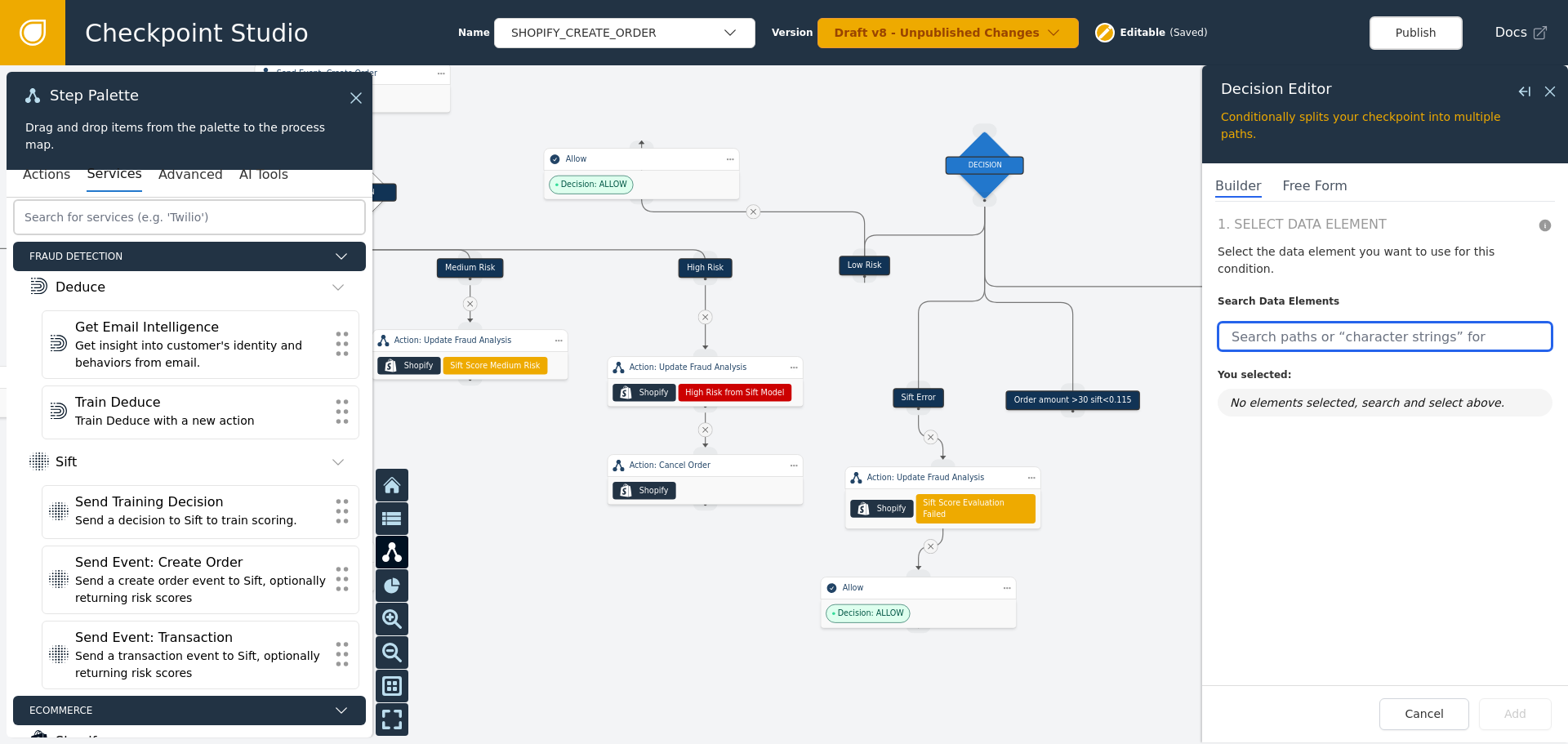
click at [1336, 322] on input "text" at bounding box center [1384, 336] width 334 height 29
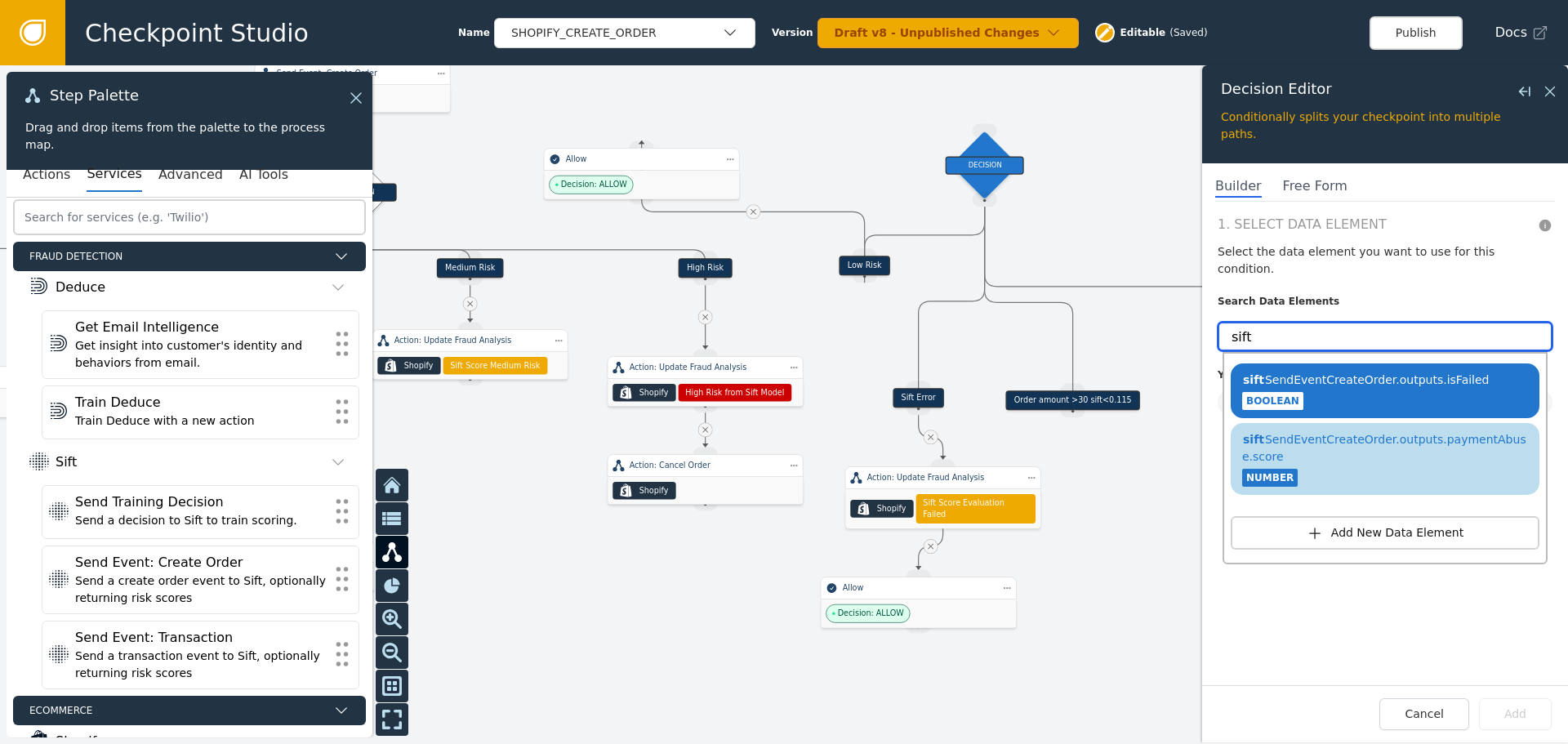
type input "sift"
click at [1388, 428] on div "sift SendEventCreateOrder.outputs.paymentAbuse.score NUMBER" at bounding box center [1384, 459] width 292 height 62
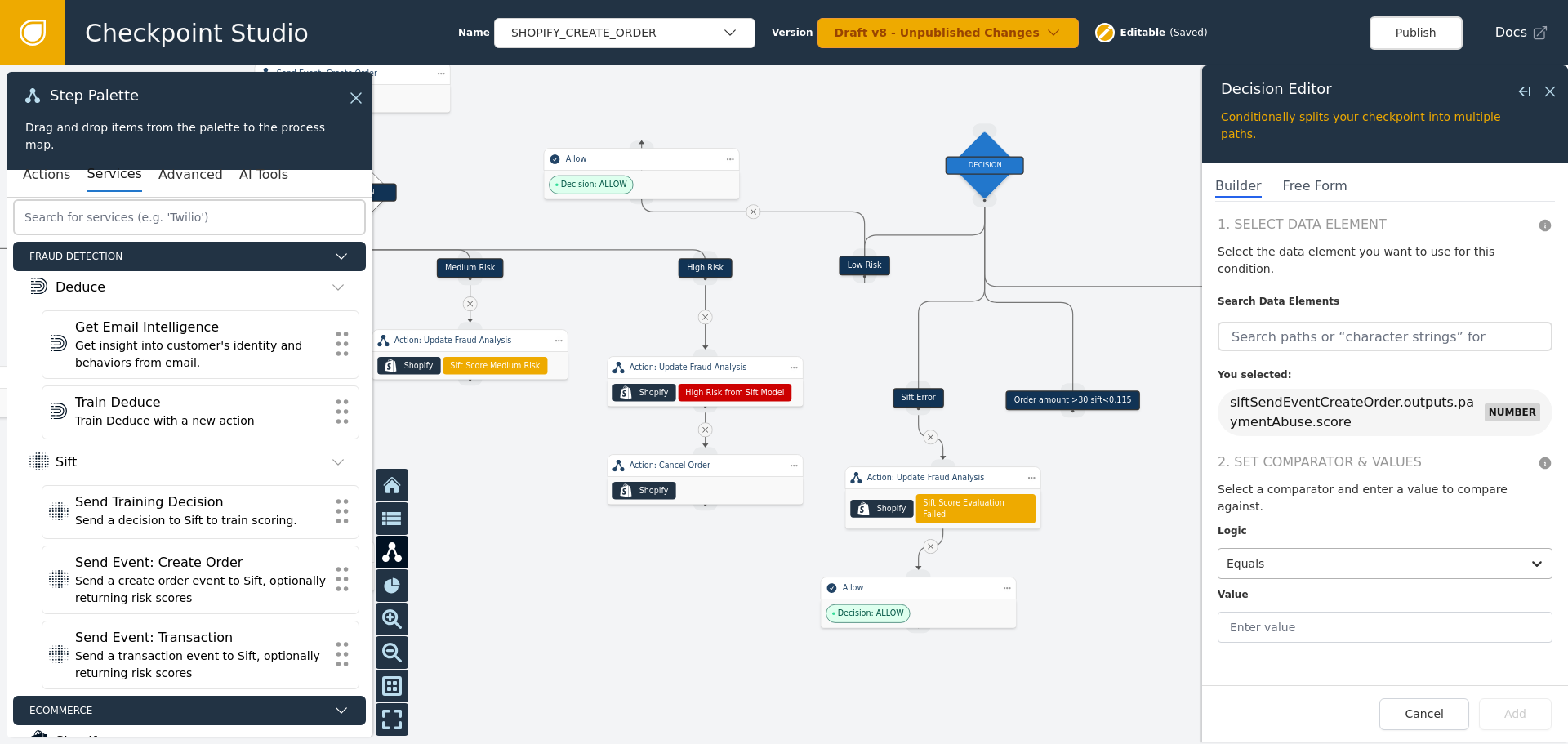
click at [1377, 552] on div at bounding box center [1369, 564] width 287 height 23
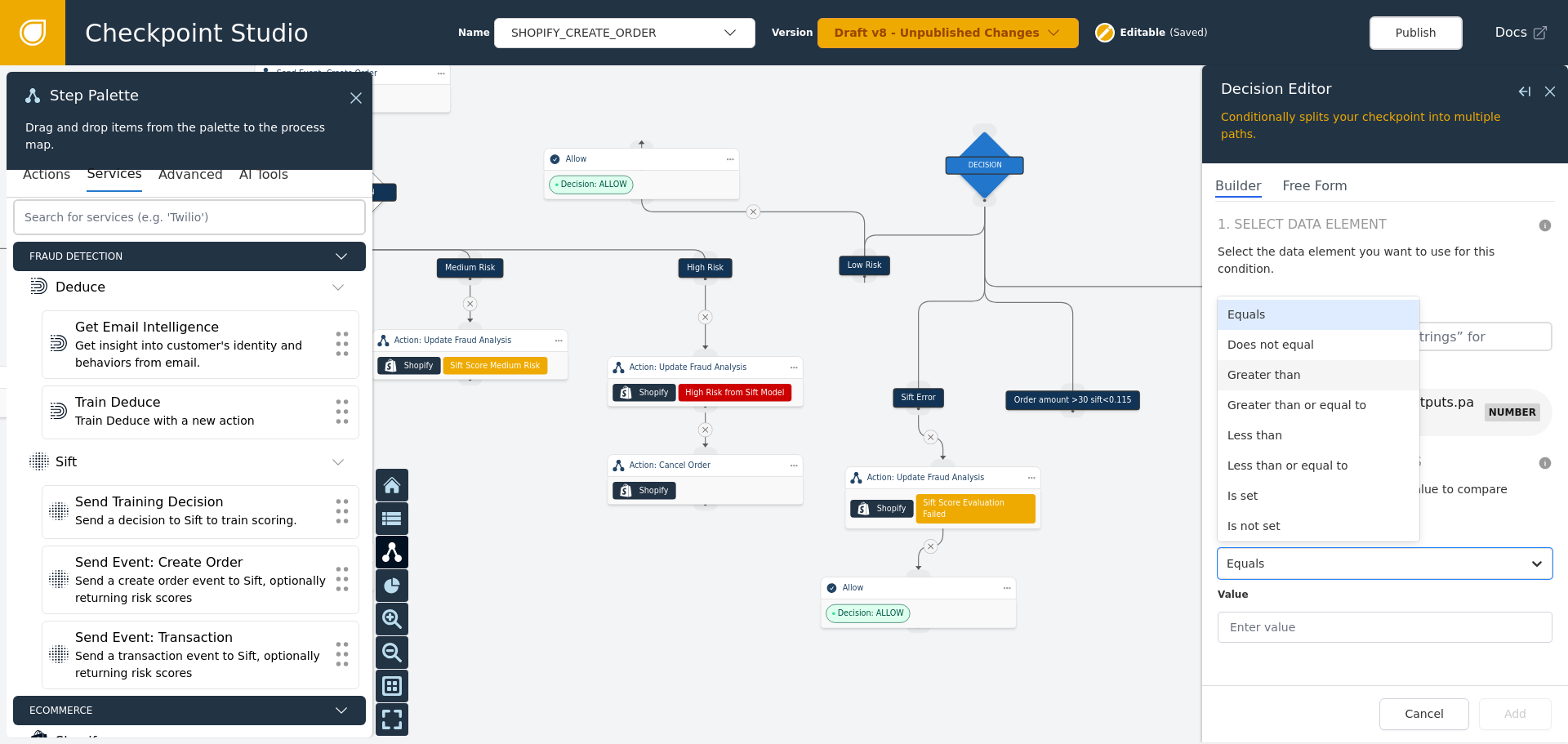
click at [1281, 360] on div "Greater than" at bounding box center [1318, 375] width 202 height 30
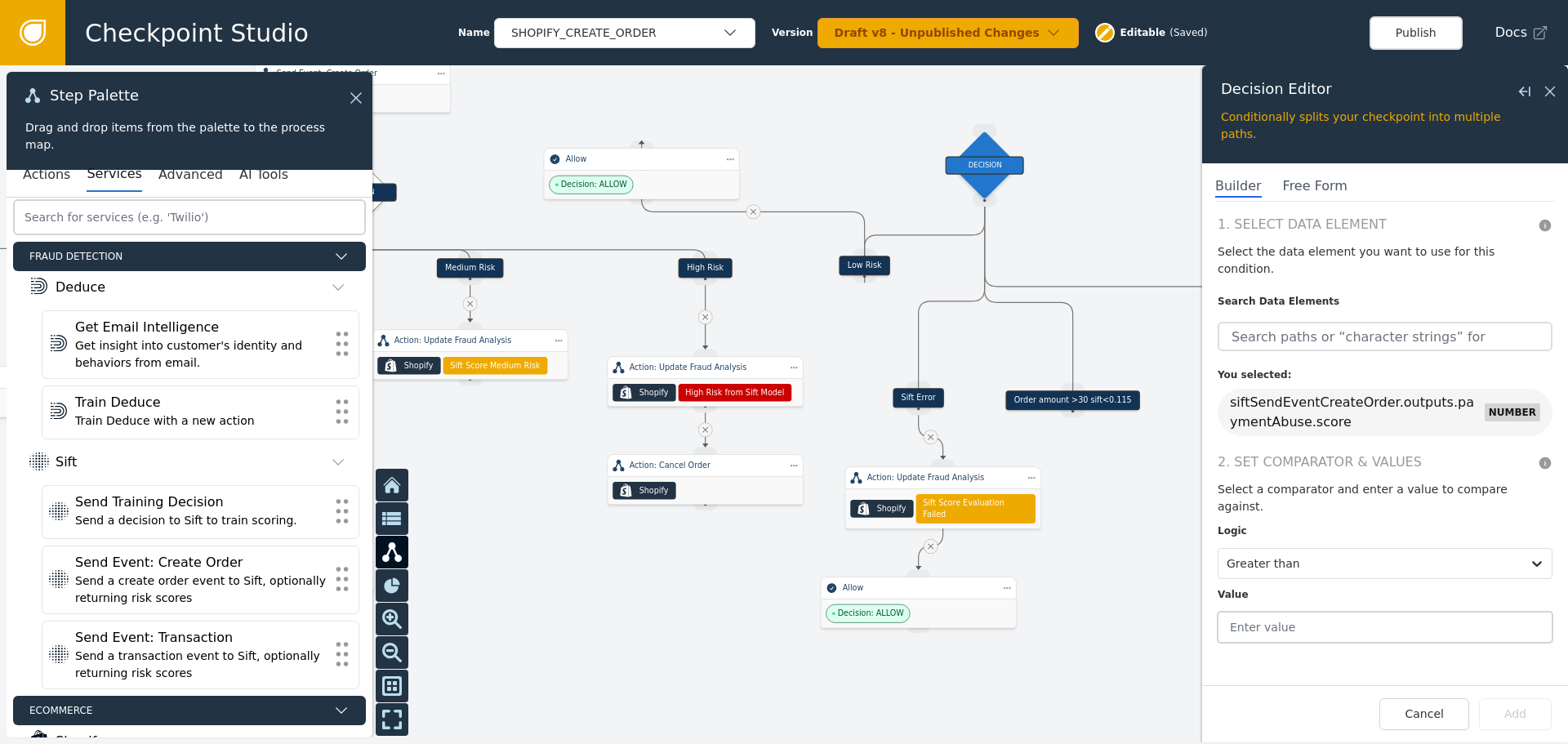
click at [1316, 612] on input "text" at bounding box center [1384, 627] width 334 height 31
type input "0.2"
click at [1516, 715] on button "Add" at bounding box center [1515, 714] width 72 height 32
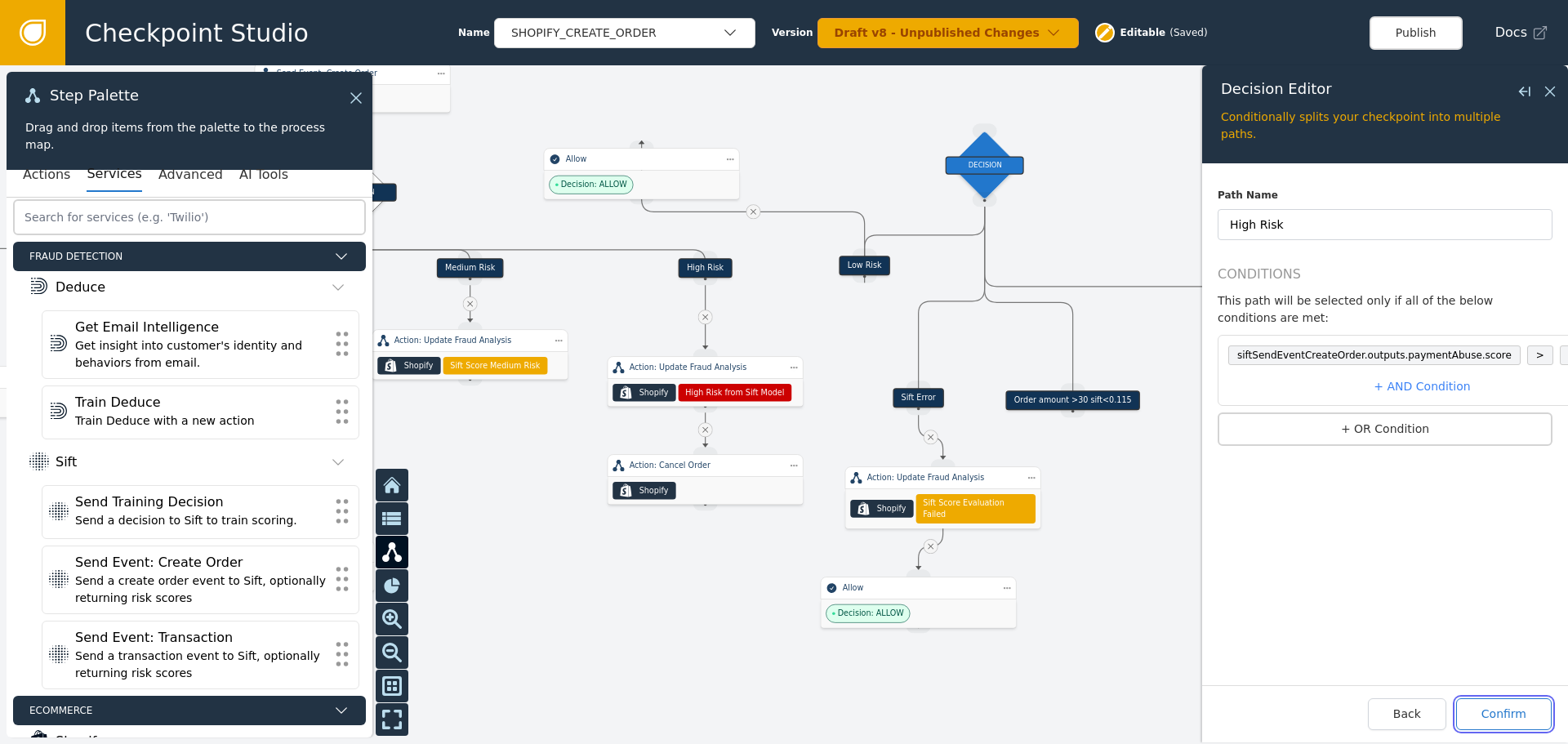
click at [1518, 716] on button "Confirm" at bounding box center [1504, 714] width 95 height 32
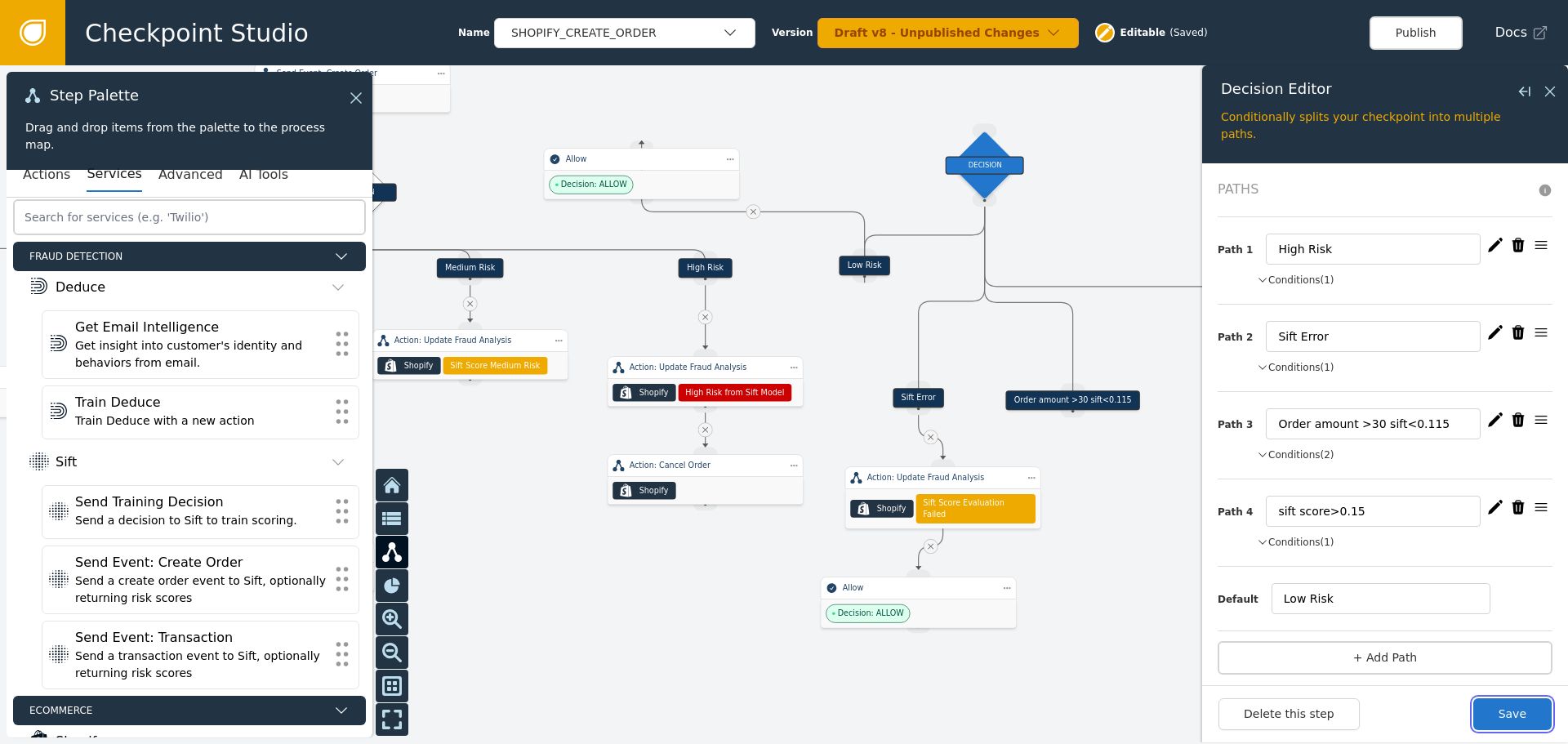
click at [1526, 724] on button "Save" at bounding box center [1512, 714] width 79 height 32
click at [660, 562] on div at bounding box center [784, 404] width 1568 height 679
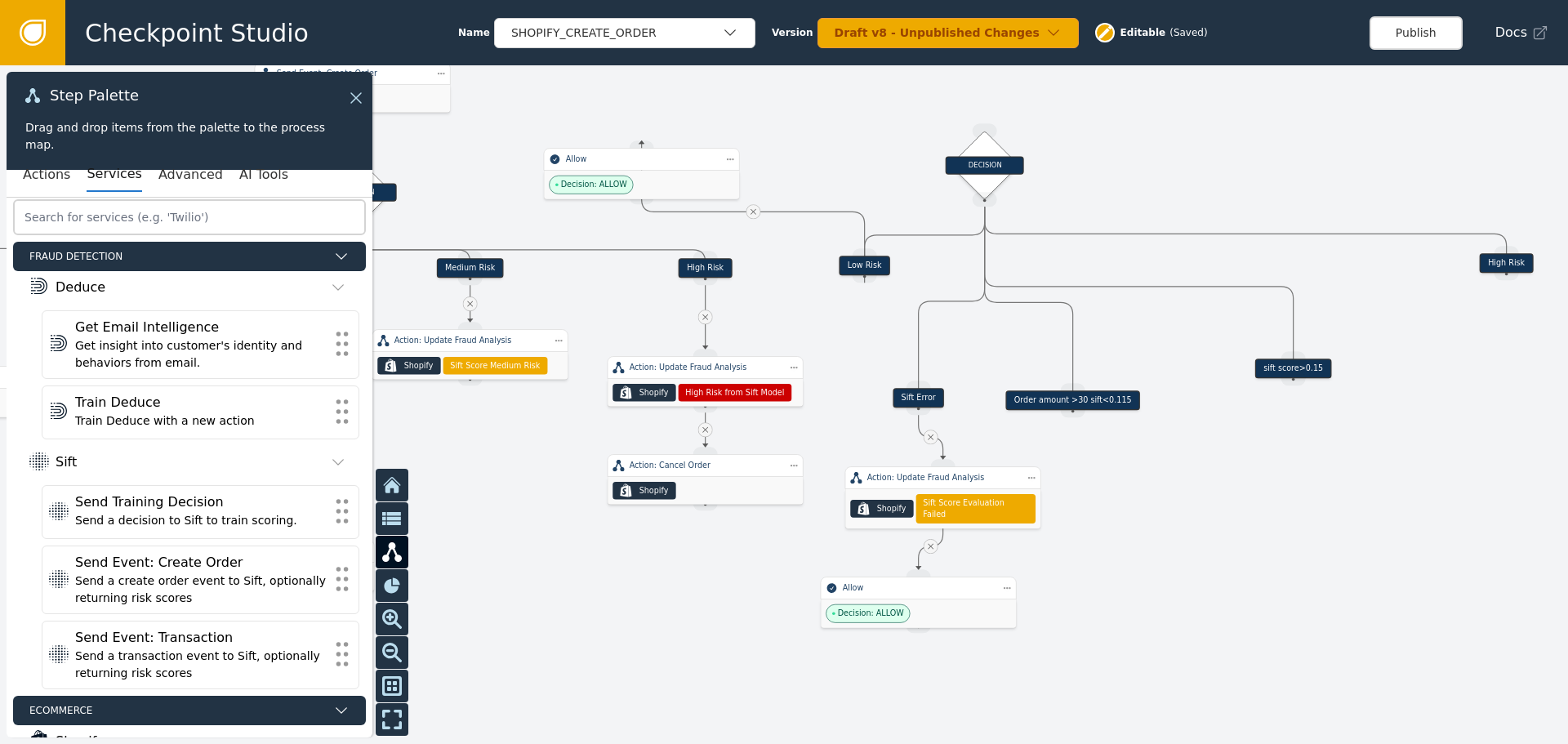
drag, startPoint x: 507, startPoint y: 537, endPoint x: 1513, endPoint y: 261, distance: 1043.2
click at [1513, 261] on div "High Risk" at bounding box center [1506, 263] width 53 height 19
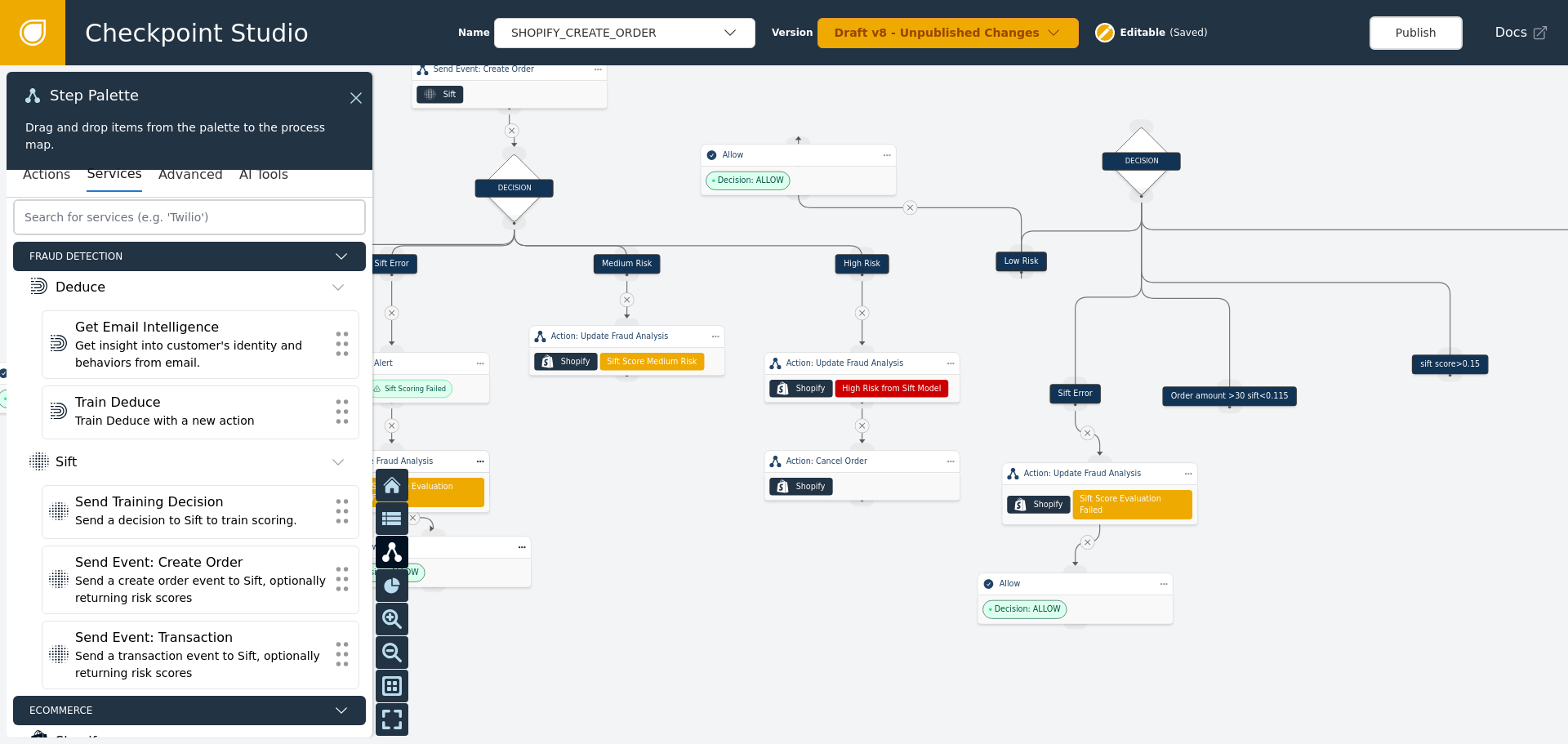
drag, startPoint x: 596, startPoint y: 599, endPoint x: 742, endPoint y: 595, distance: 146.1
click at [742, 595] on div at bounding box center [784, 404] width 1568 height 679
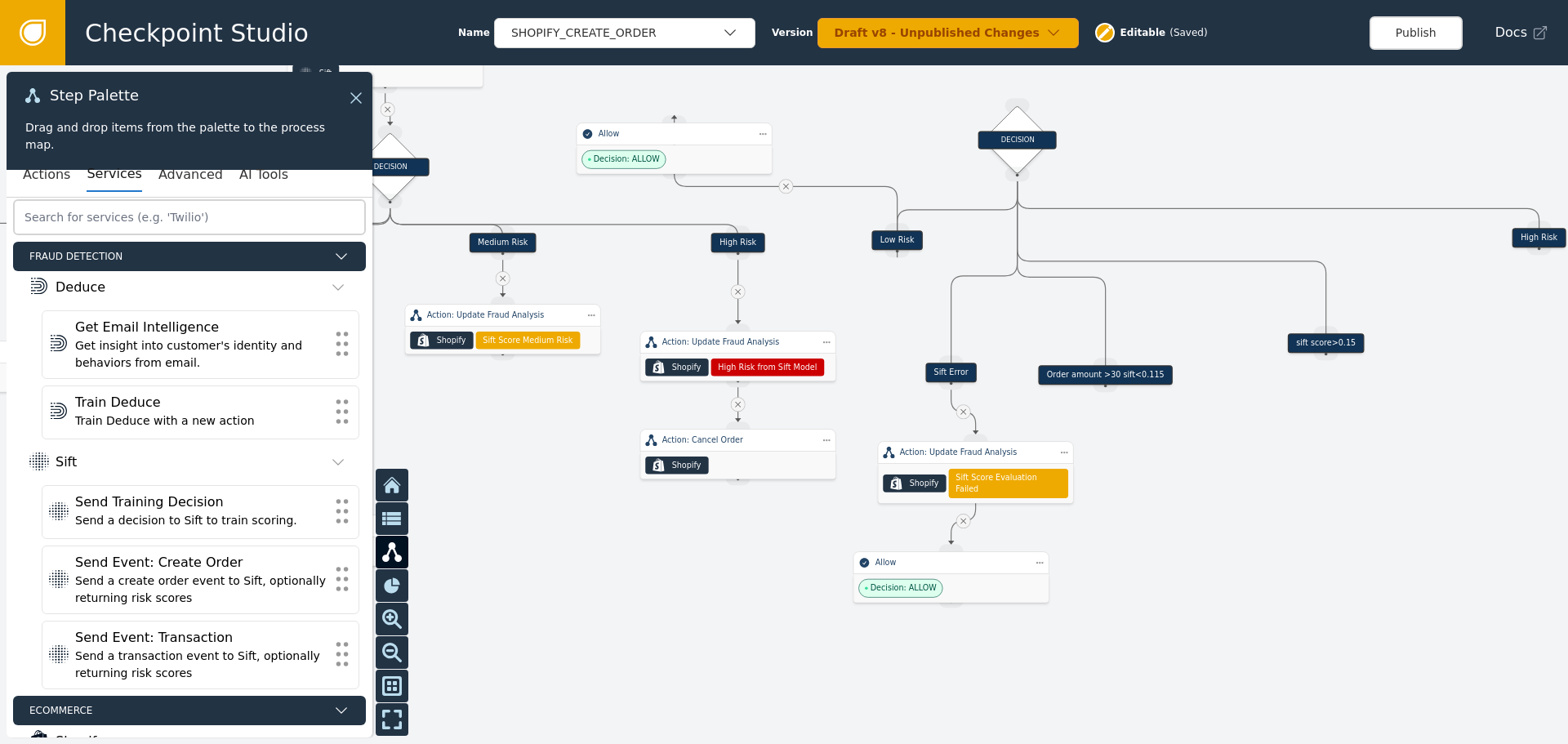
drag, startPoint x: 701, startPoint y: 575, endPoint x: 637, endPoint y: 554, distance: 67.4
click at [642, 562] on div at bounding box center [784, 404] width 1568 height 679
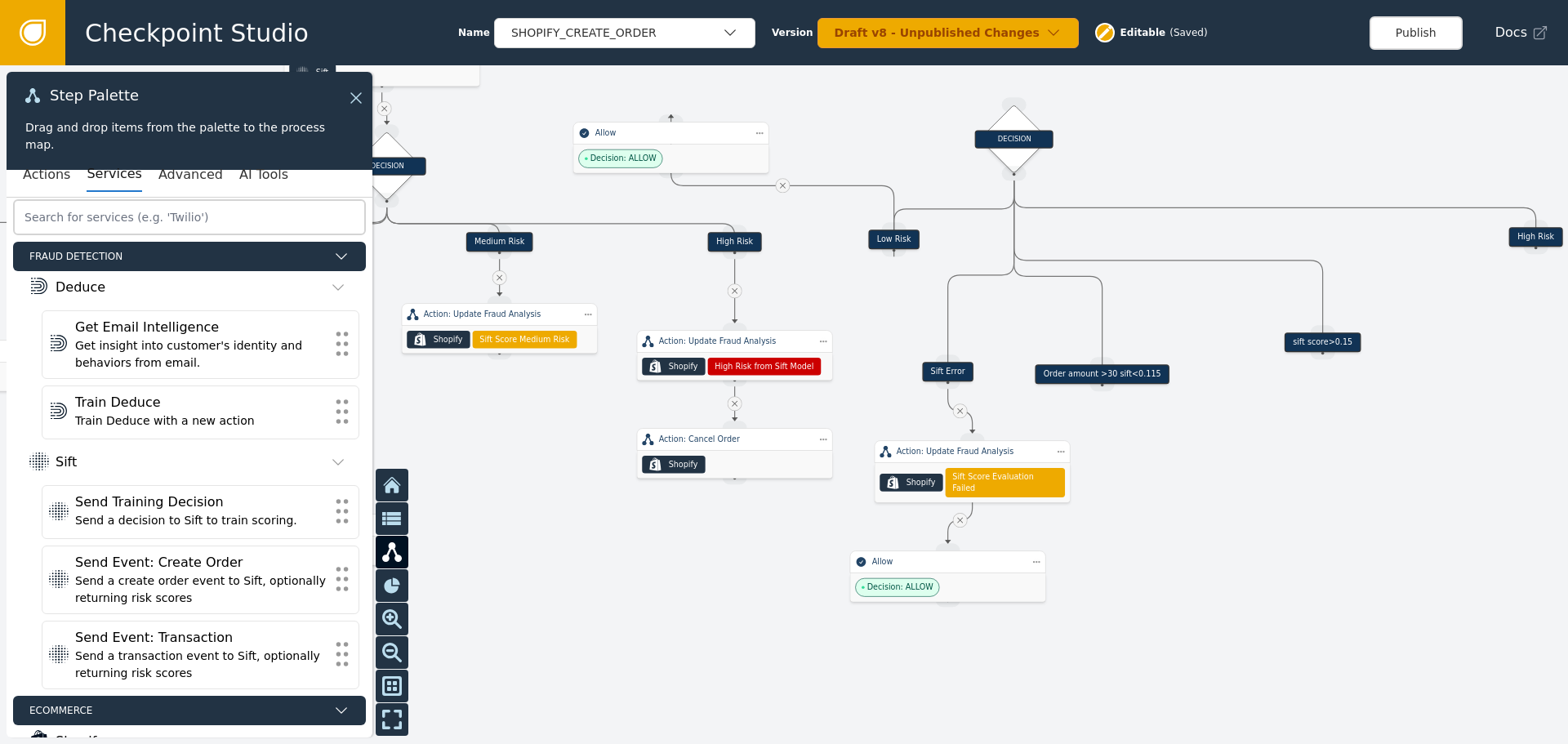
click at [745, 242] on div "High Risk" at bounding box center [734, 242] width 53 height 19
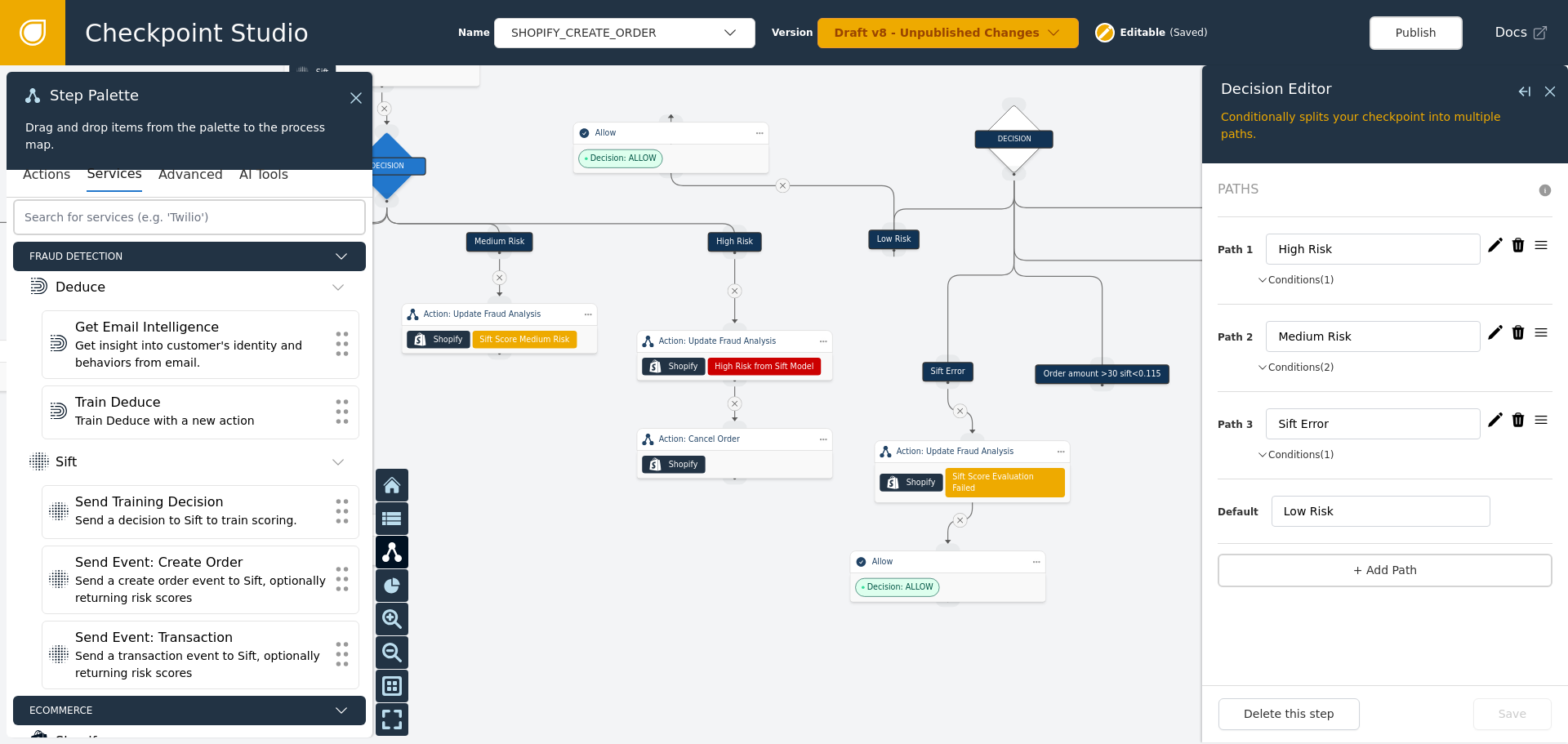
click at [1492, 242] on icon "button" at bounding box center [1495, 244] width 17 height 17
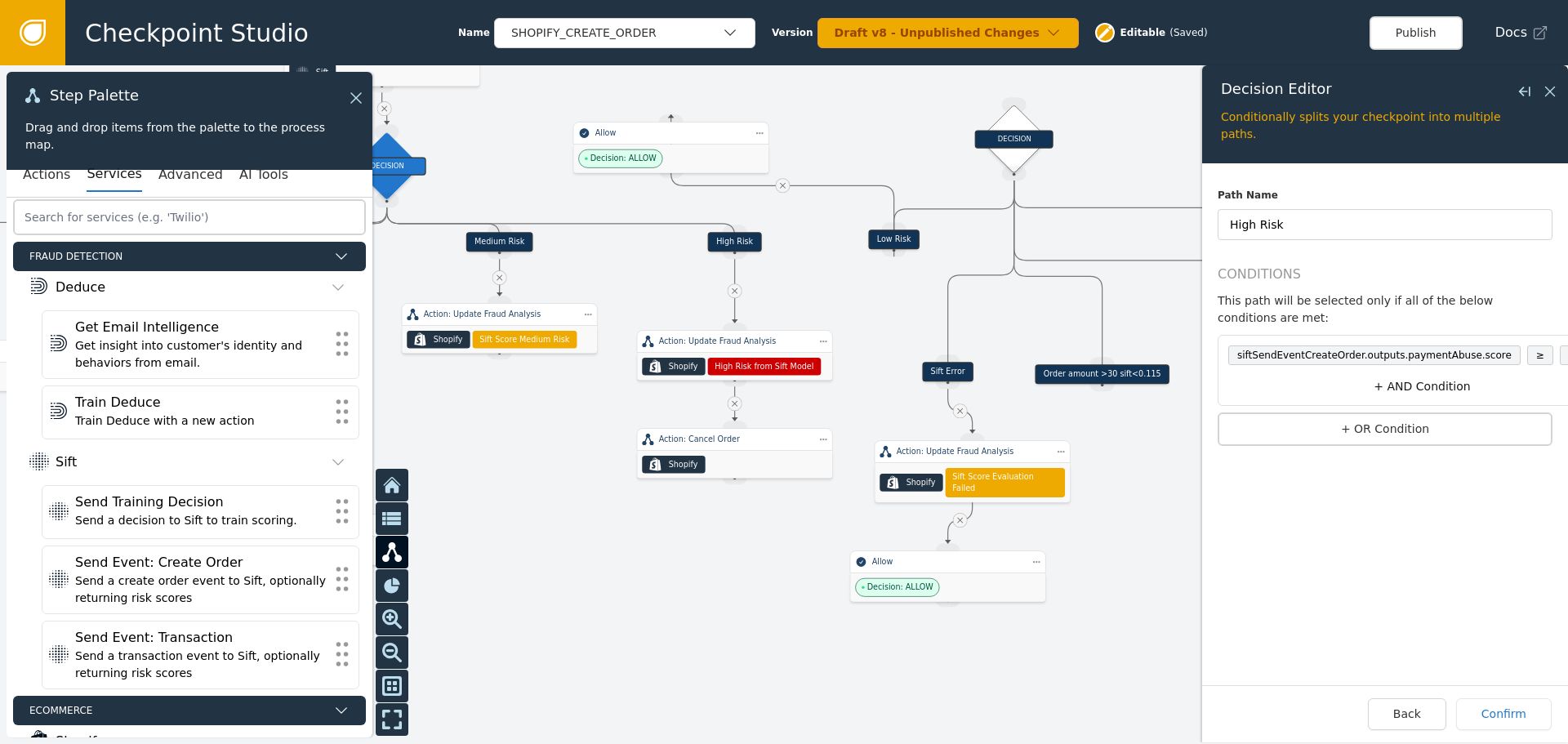
drag, startPoint x: 1534, startPoint y: 368, endPoint x: 1484, endPoint y: 369, distance: 50.0
click at [1484, 372] on button "+ AND Condition" at bounding box center [1422, 387] width 401 height 30
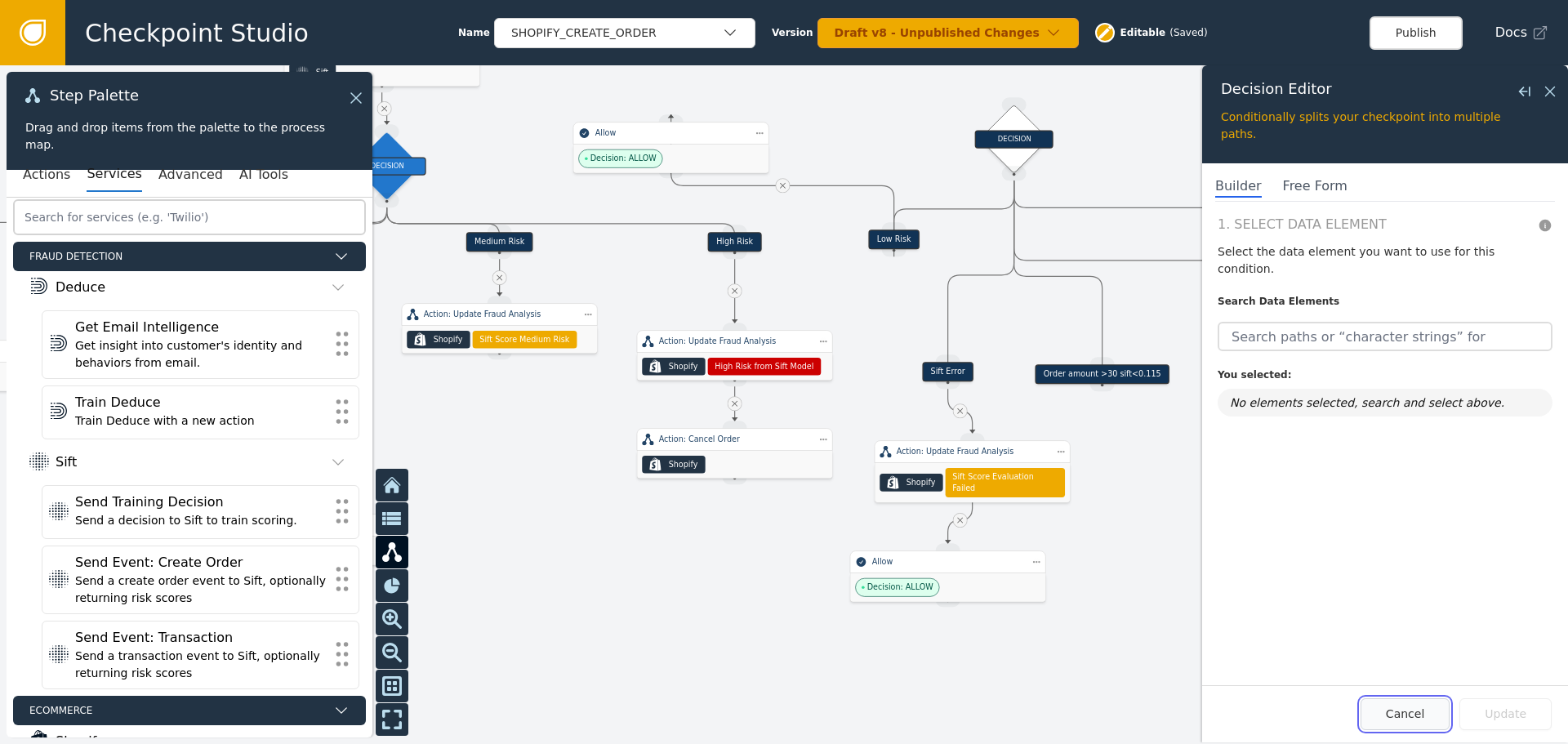
click at [1424, 710] on button "Cancel" at bounding box center [1405, 714] width 89 height 32
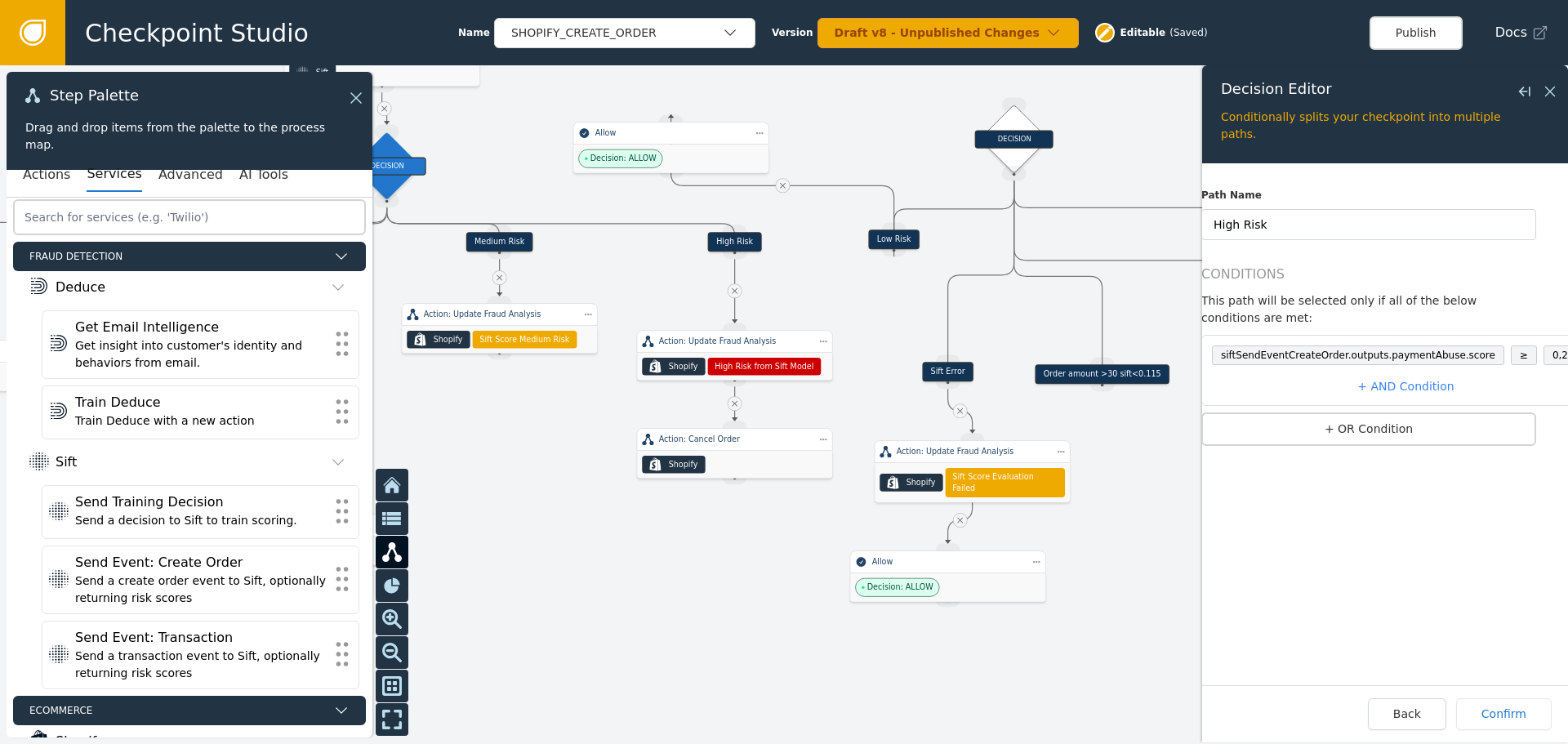
scroll to position [0, 19]
click at [1551, 82] on icon at bounding box center [1549, 91] width 18 height 18
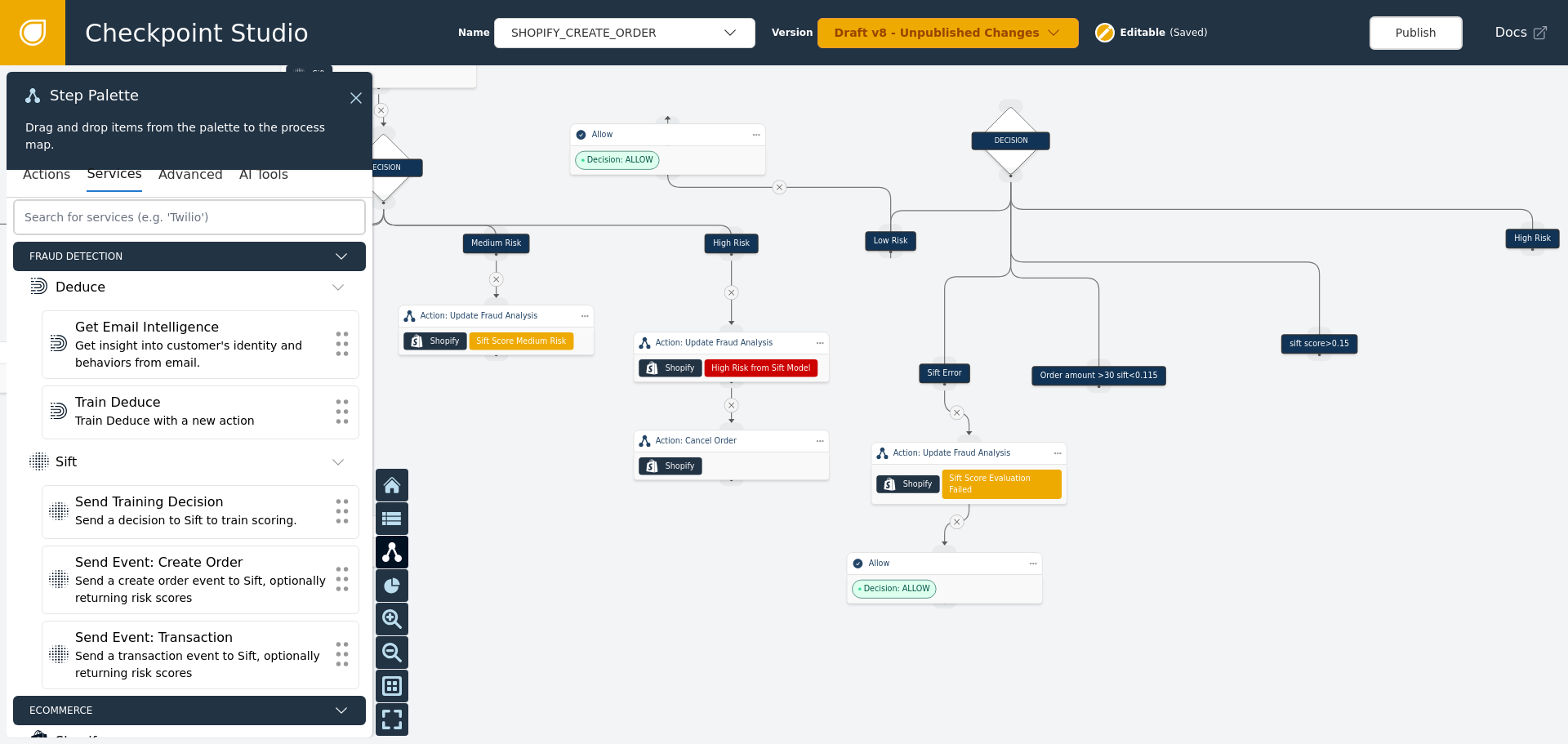
drag, startPoint x: 1459, startPoint y: 403, endPoint x: 1339, endPoint y: 399, distance: 120.1
click at [1333, 421] on div at bounding box center [784, 404] width 1568 height 679
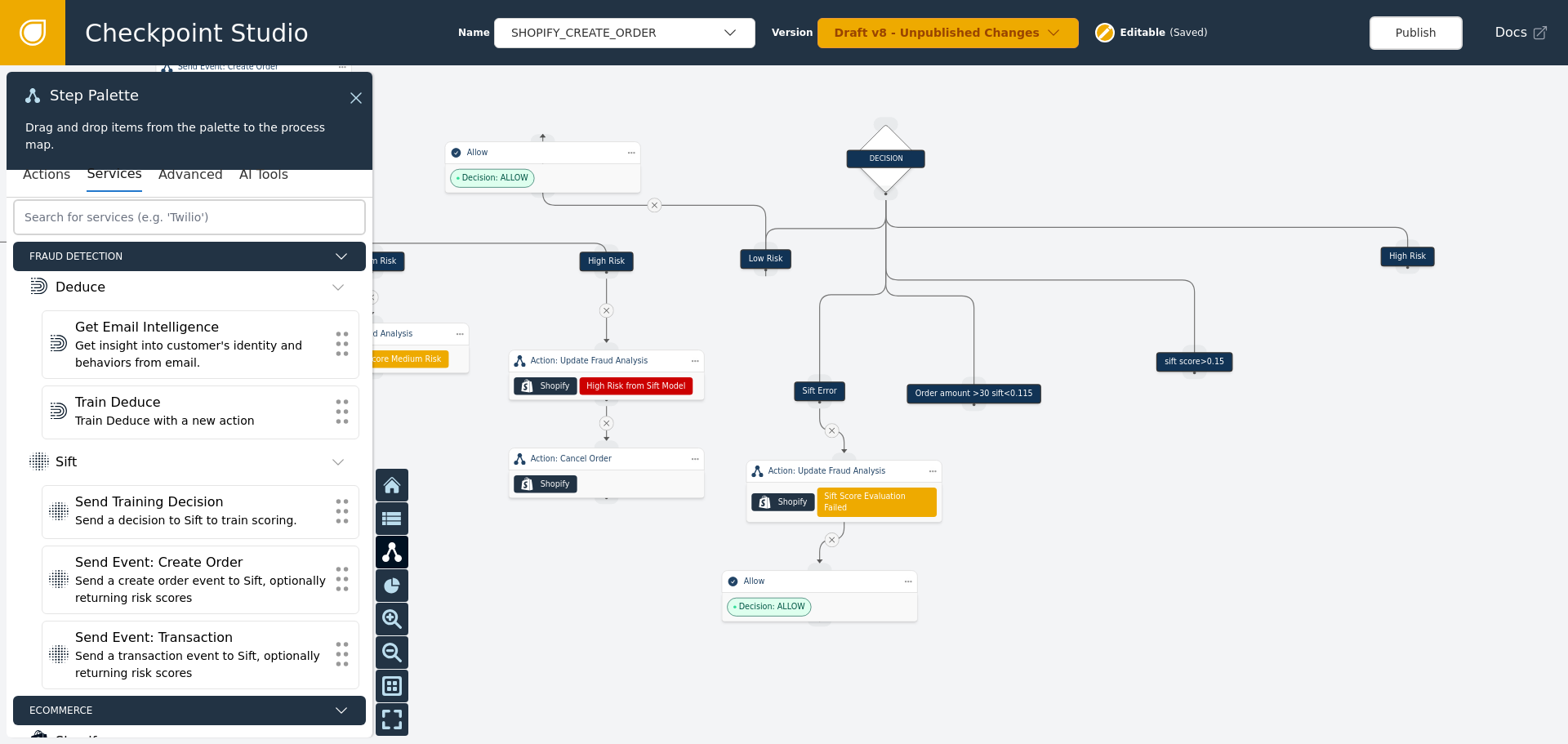
click at [1428, 262] on div "High Risk" at bounding box center [1407, 256] width 53 height 19
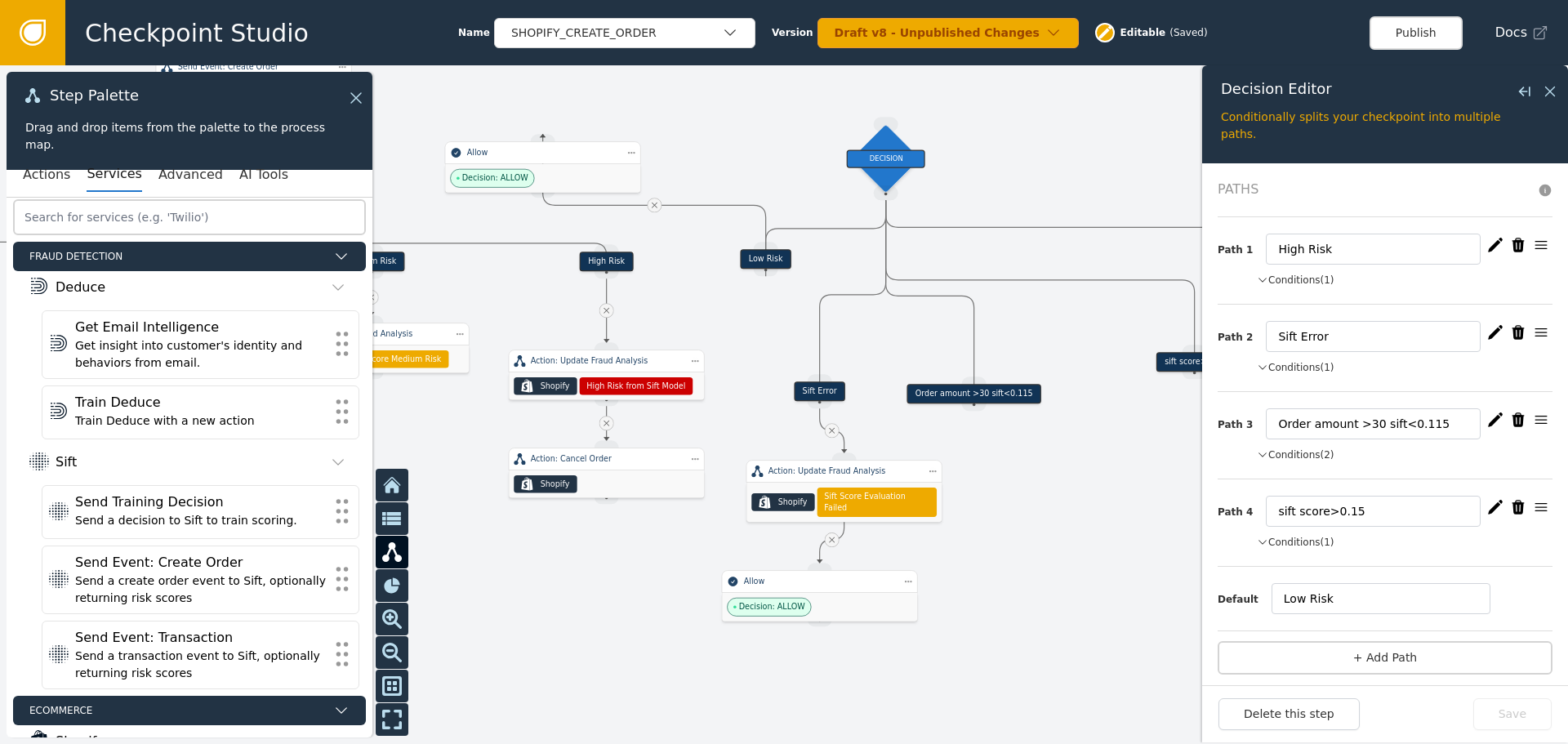
click at [1492, 244] on button "button" at bounding box center [1495, 245] width 23 height 23
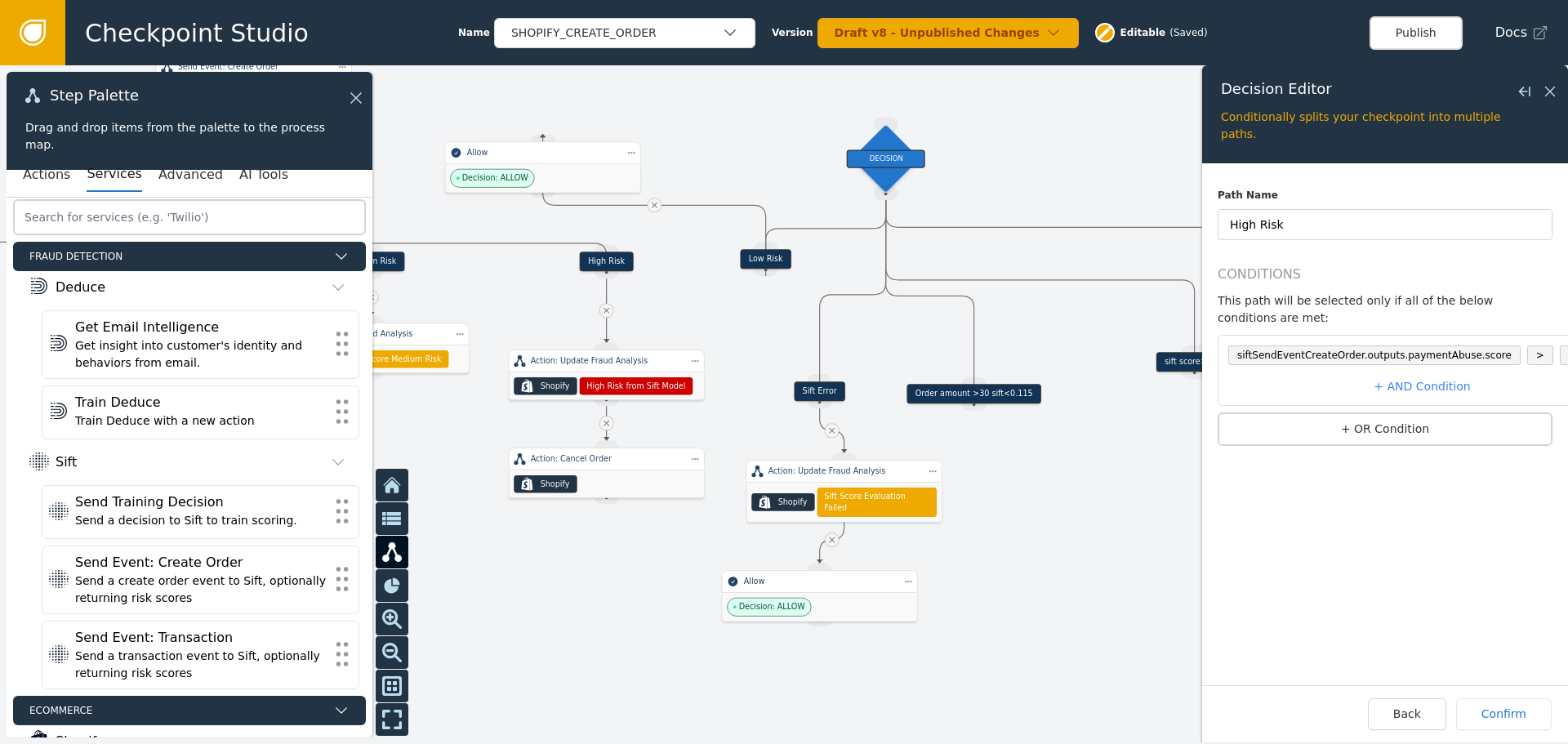
click at [1527, 345] on span ">" at bounding box center [1540, 355] width 26 height 19
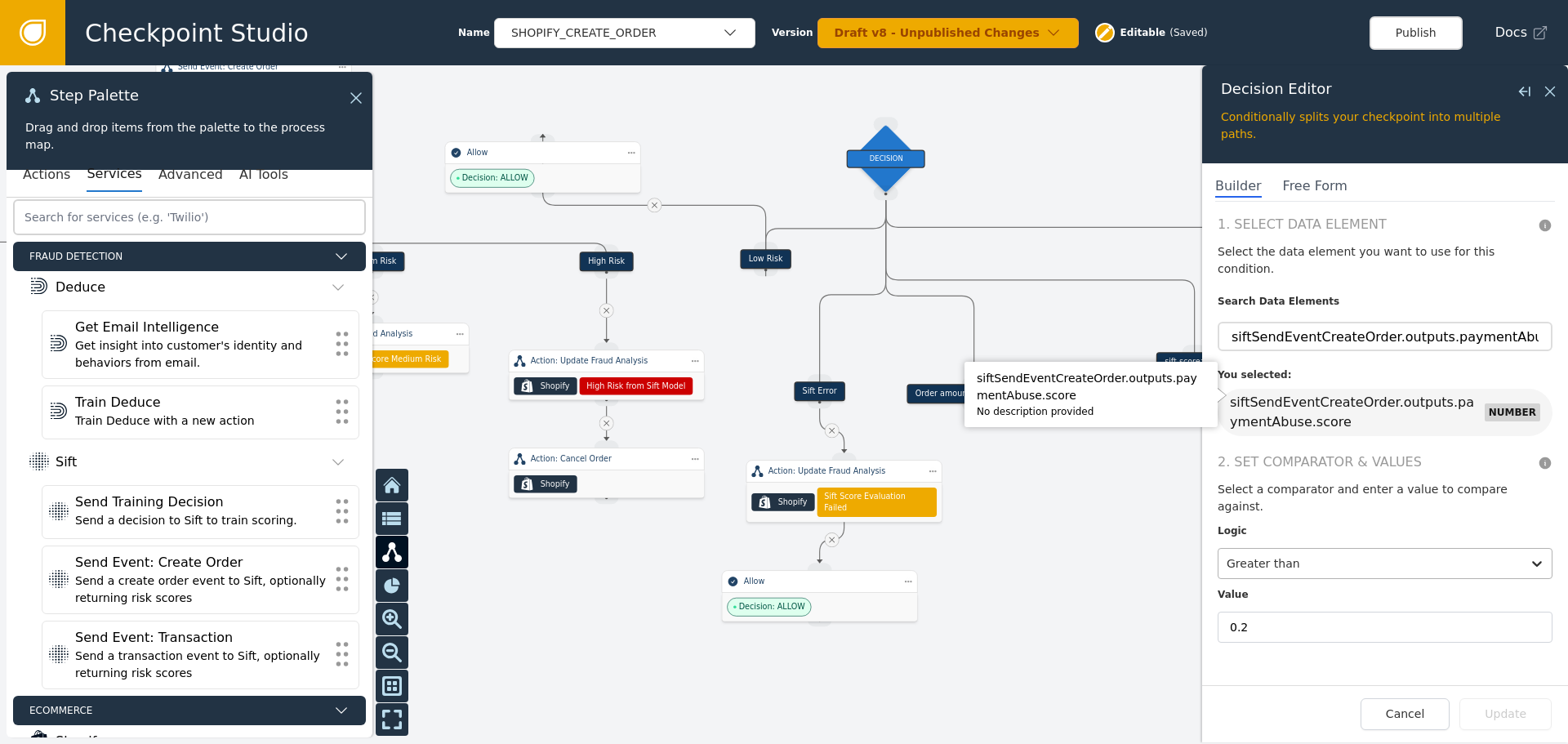
click at [1334, 549] on div "Greater than" at bounding box center [1369, 563] width 303 height 29
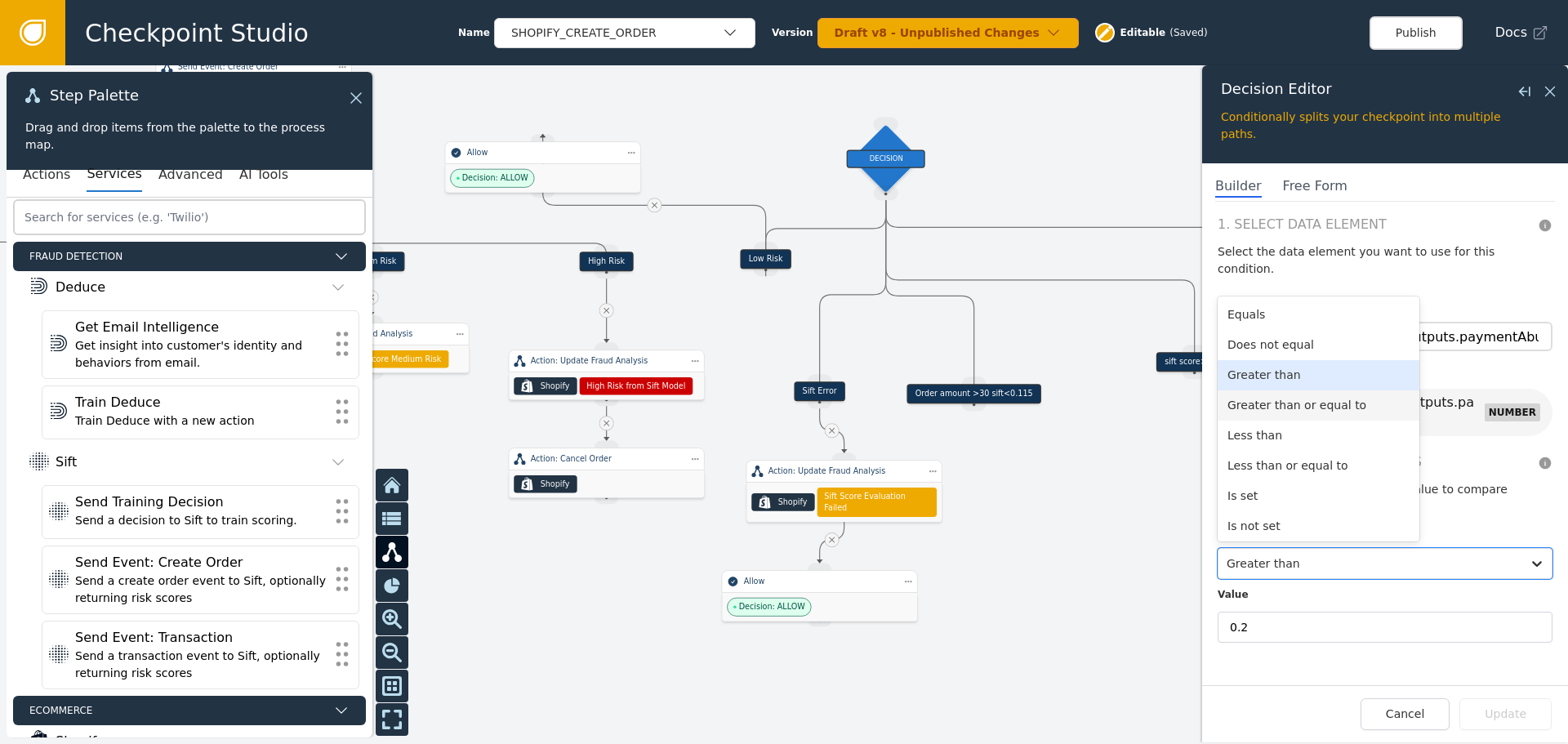
click at [1330, 390] on div "Greater than or equal to" at bounding box center [1318, 405] width 202 height 30
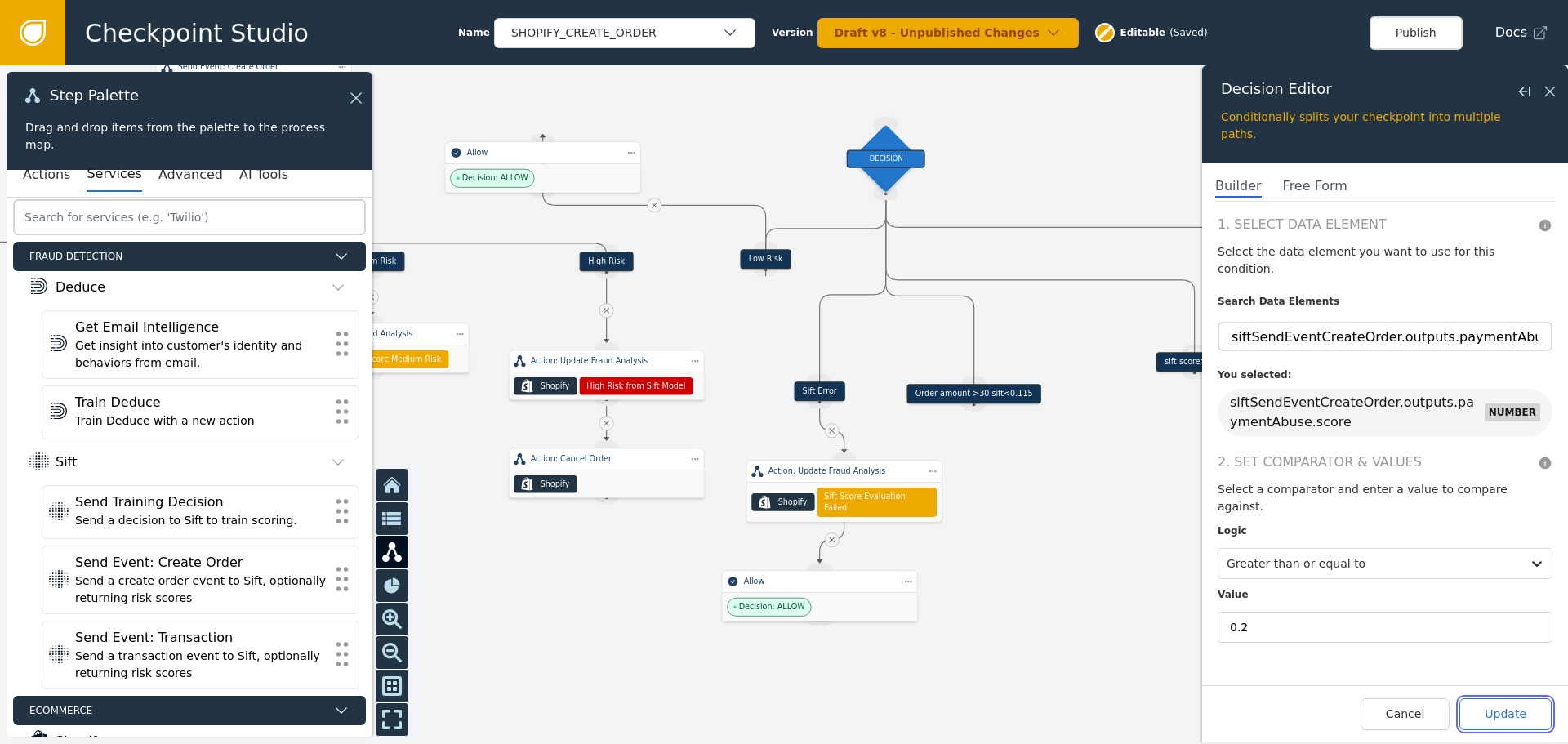
click at [1504, 718] on button "Update" at bounding box center [1505, 714] width 93 height 32
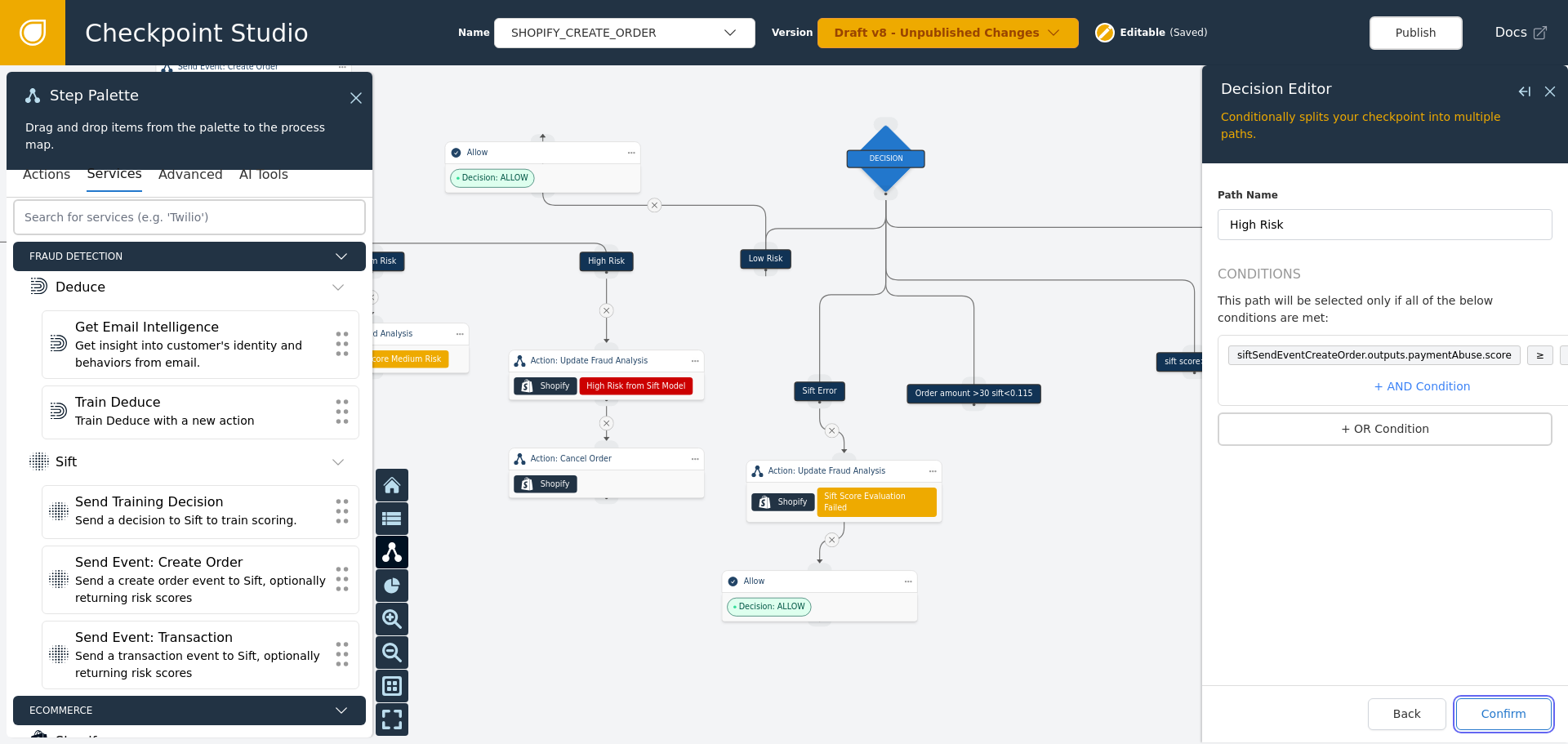
click at [1484, 711] on button "Confirm" at bounding box center [1504, 714] width 95 height 32
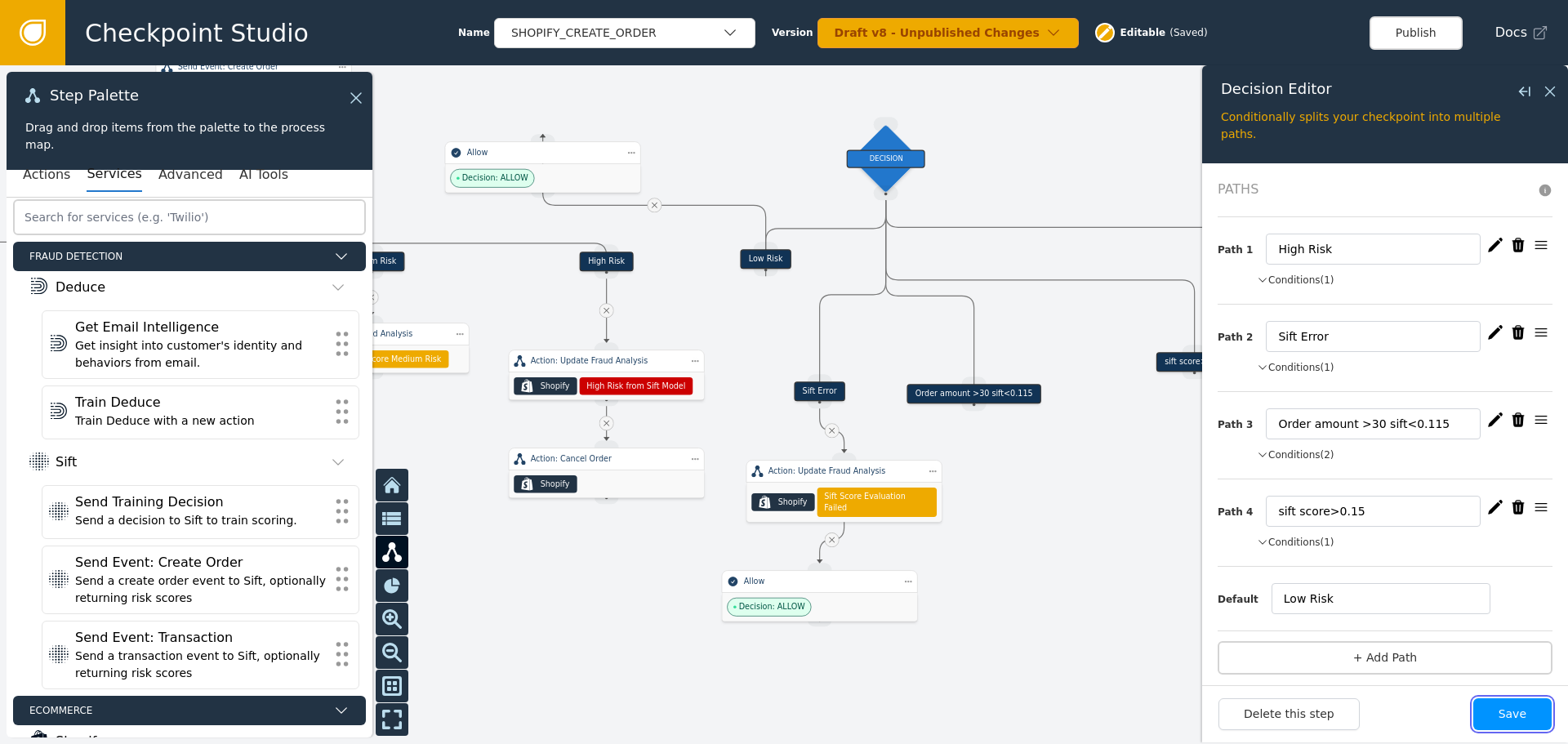
click at [1497, 719] on button "Save" at bounding box center [1512, 714] width 79 height 32
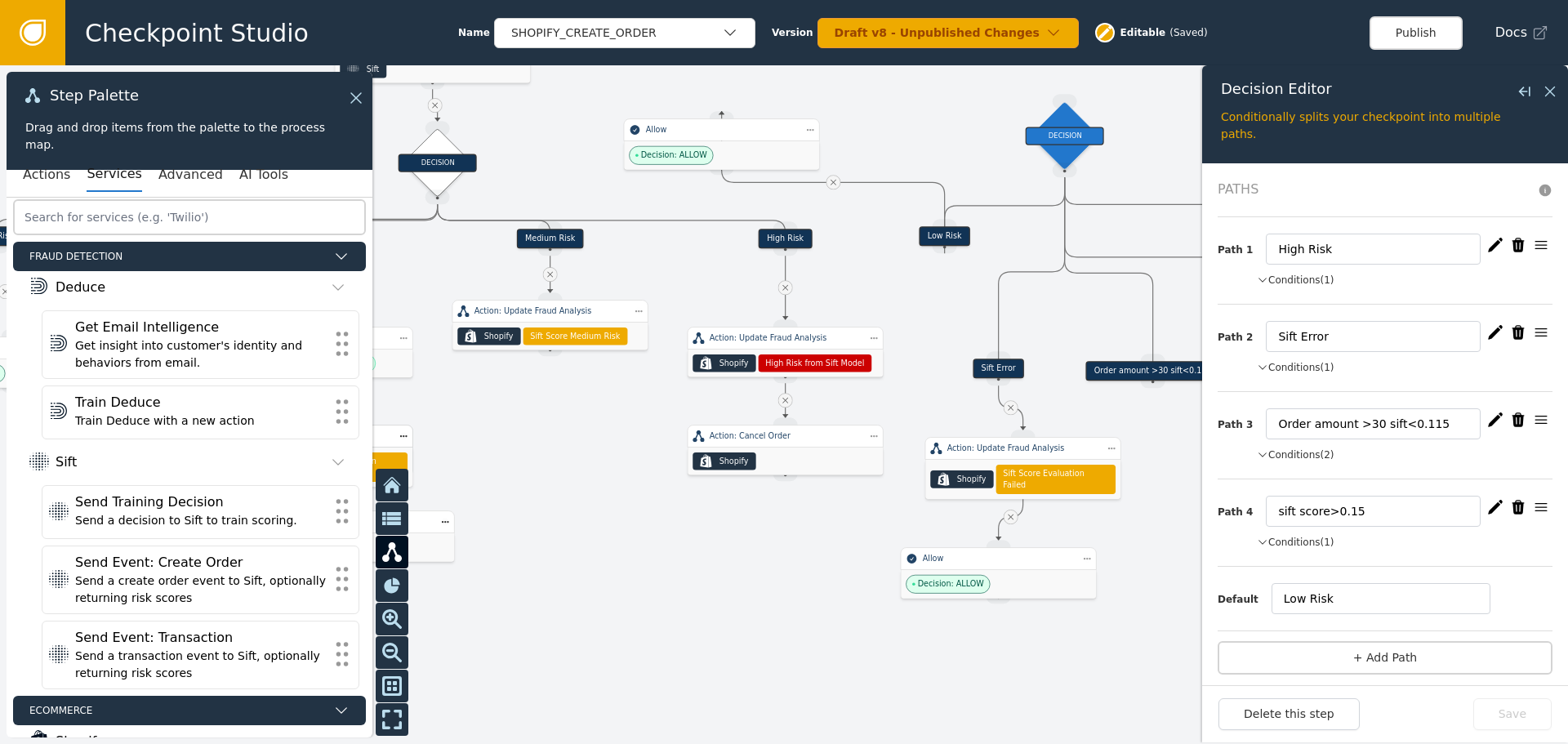
drag, startPoint x: 701, startPoint y: 307, endPoint x: 881, endPoint y: 284, distance: 181.5
click at [881, 284] on div at bounding box center [784, 404] width 1568 height 679
click at [553, 238] on div "Medium Risk" at bounding box center [551, 238] width 67 height 19
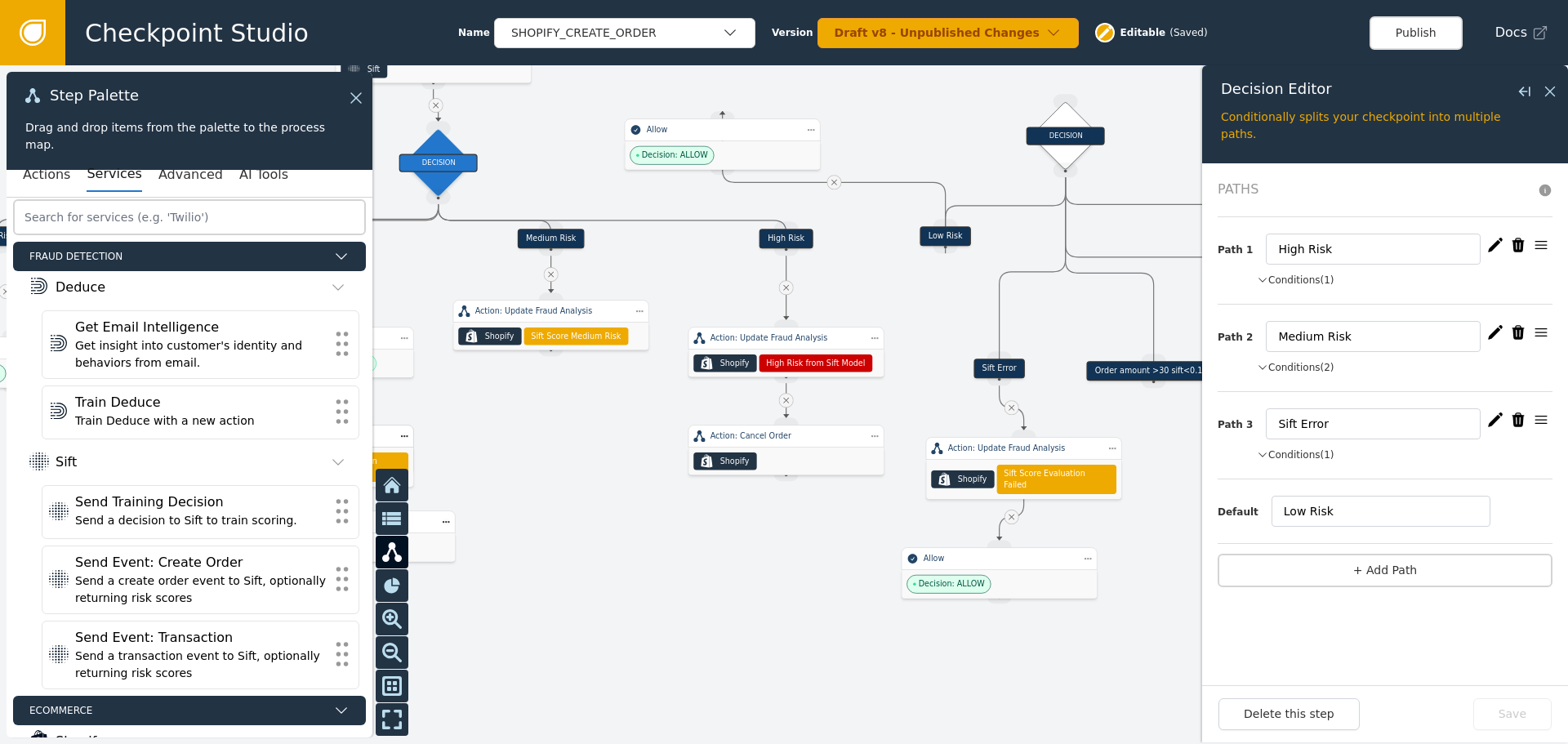
click at [1489, 326] on icon "button" at bounding box center [1495, 332] width 17 height 17
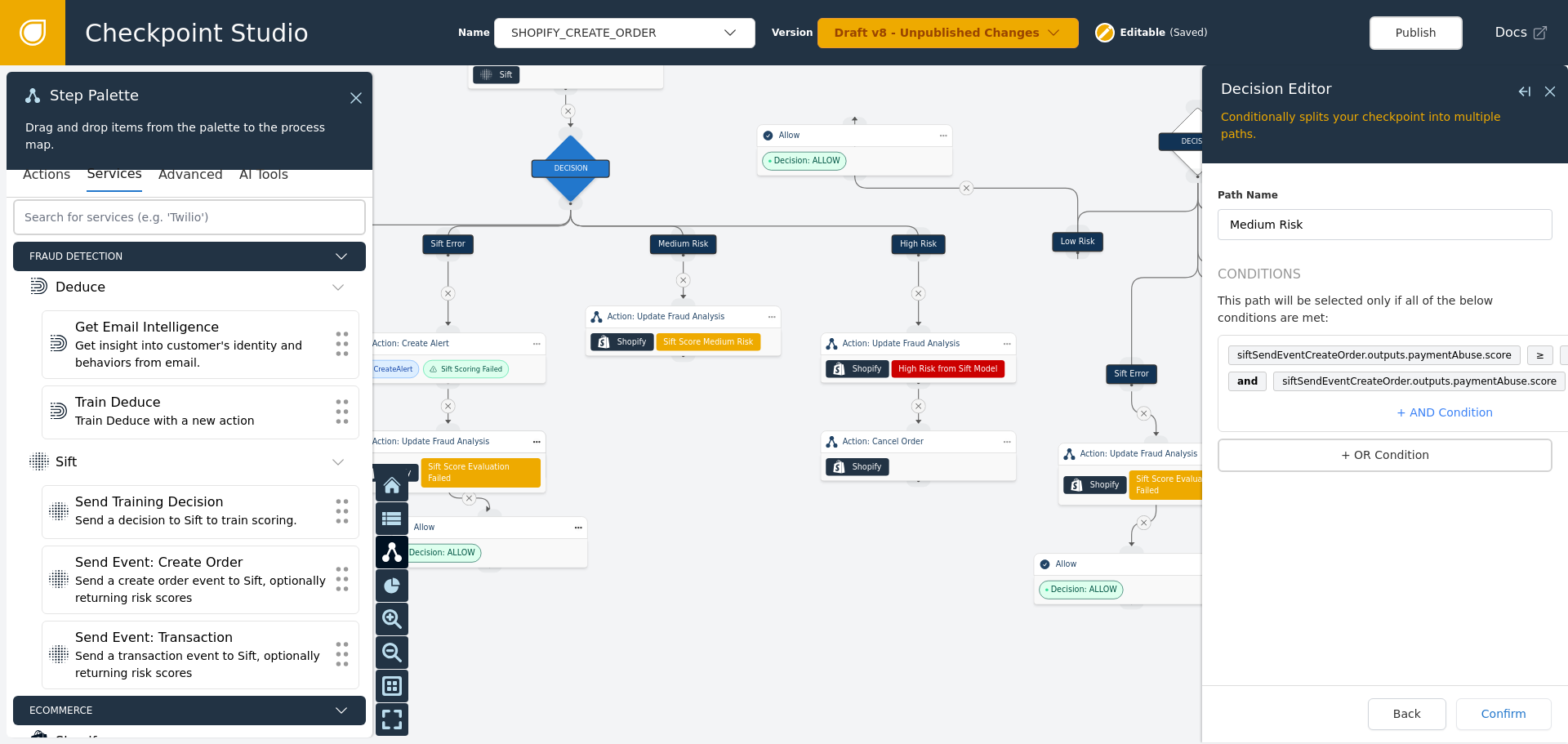
drag, startPoint x: 713, startPoint y: 272, endPoint x: 976, endPoint y: 260, distance: 263.3
click at [979, 260] on div at bounding box center [784, 404] width 1568 height 679
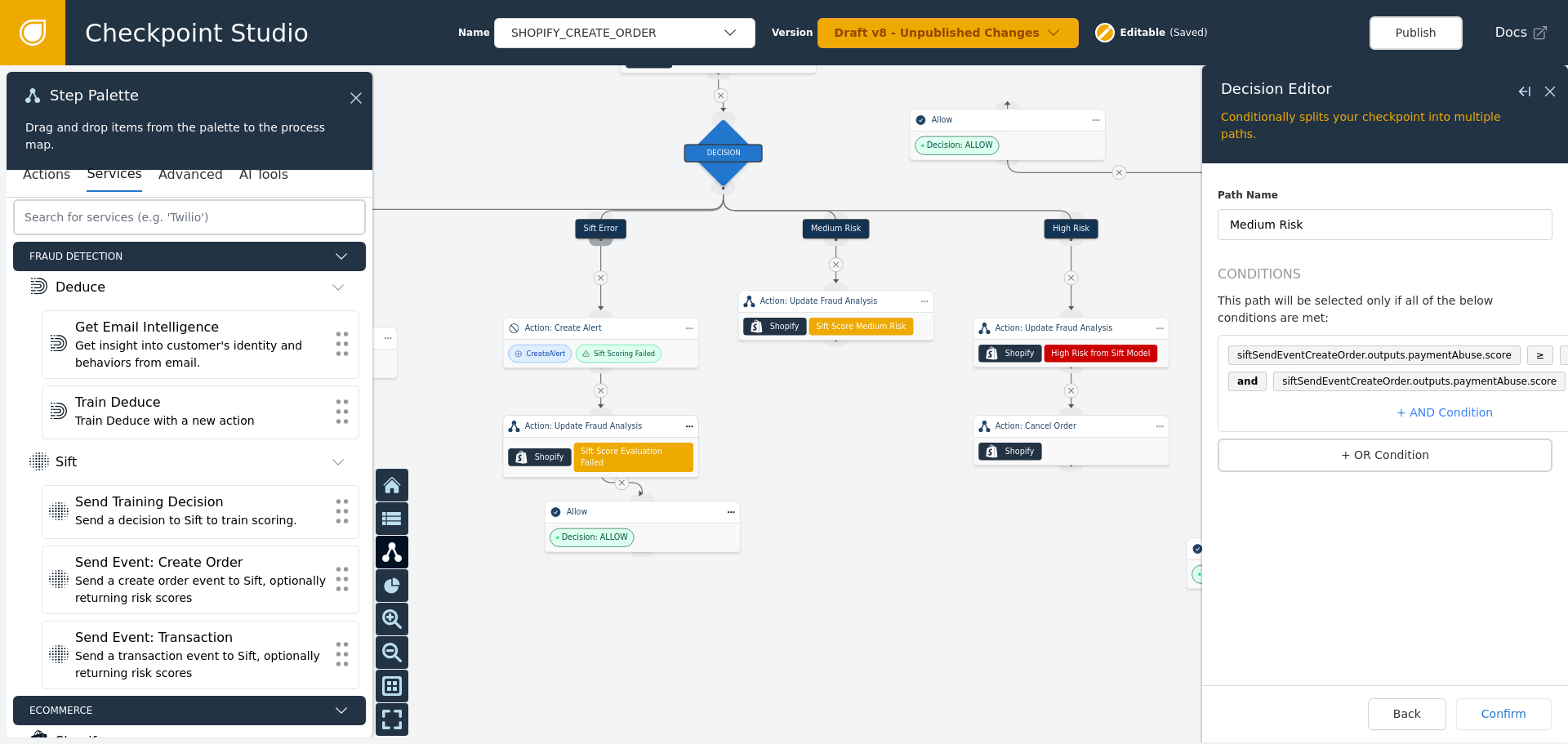
click at [604, 231] on div "Source Handle for step" at bounding box center [601, 238] width 25 height 15
click at [585, 229] on div "Sift Error" at bounding box center [600, 229] width 51 height 19
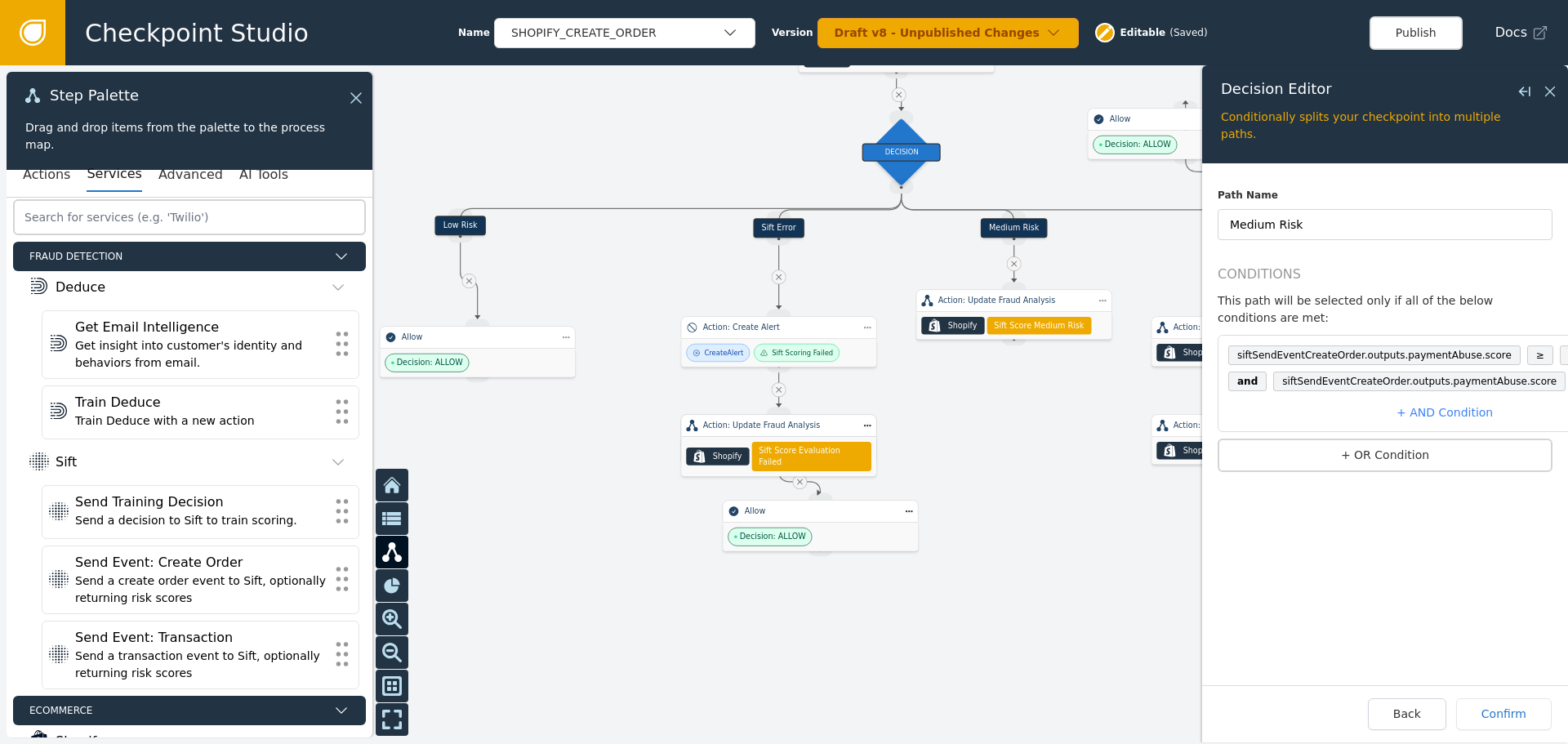
drag, startPoint x: 562, startPoint y: 252, endPoint x: 670, endPoint y: 252, distance: 108.0
click at [670, 252] on div at bounding box center [784, 404] width 1568 height 679
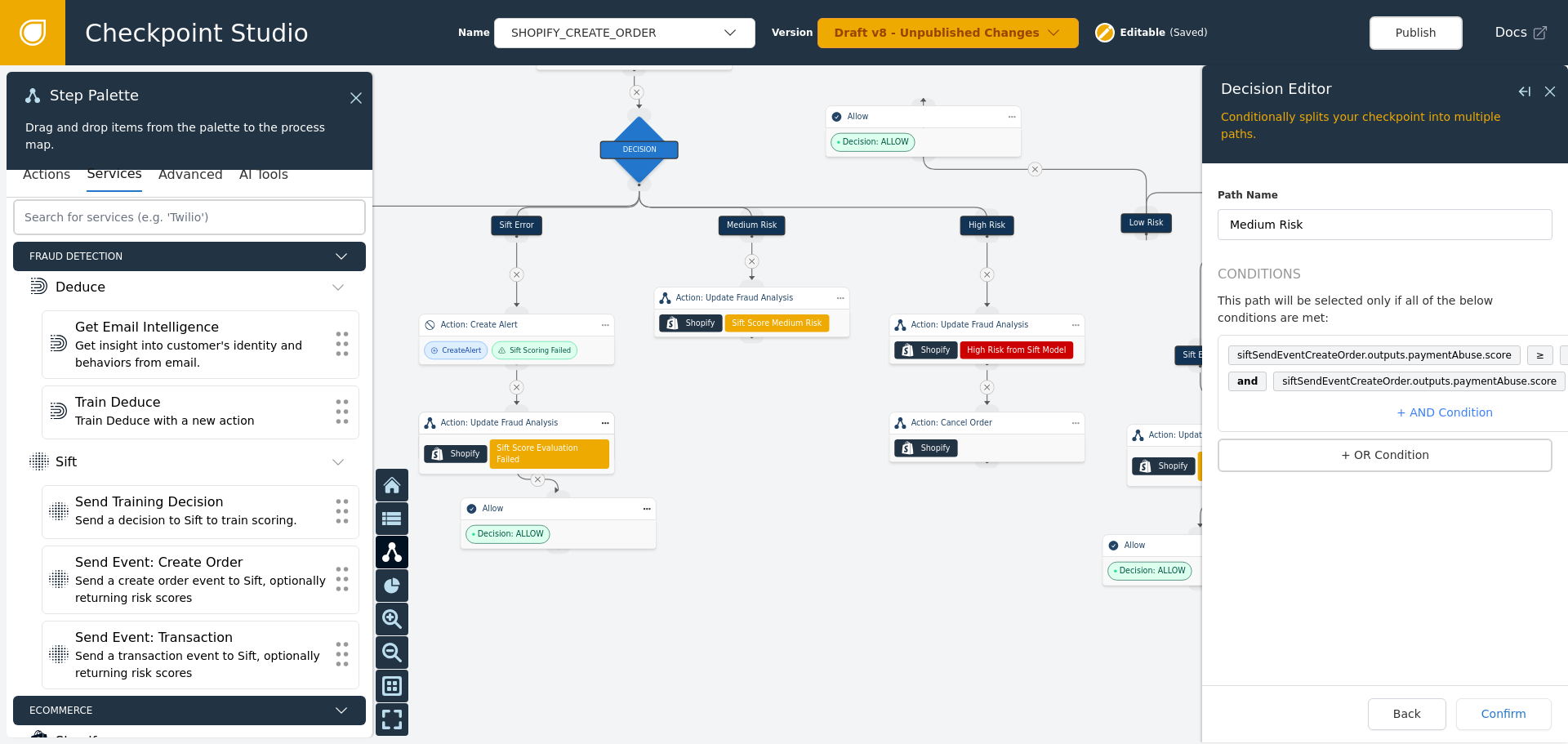
drag, startPoint x: 1114, startPoint y: 257, endPoint x: 880, endPoint y: 252, distance: 234.1
click at [844, 254] on div at bounding box center [784, 404] width 1568 height 679
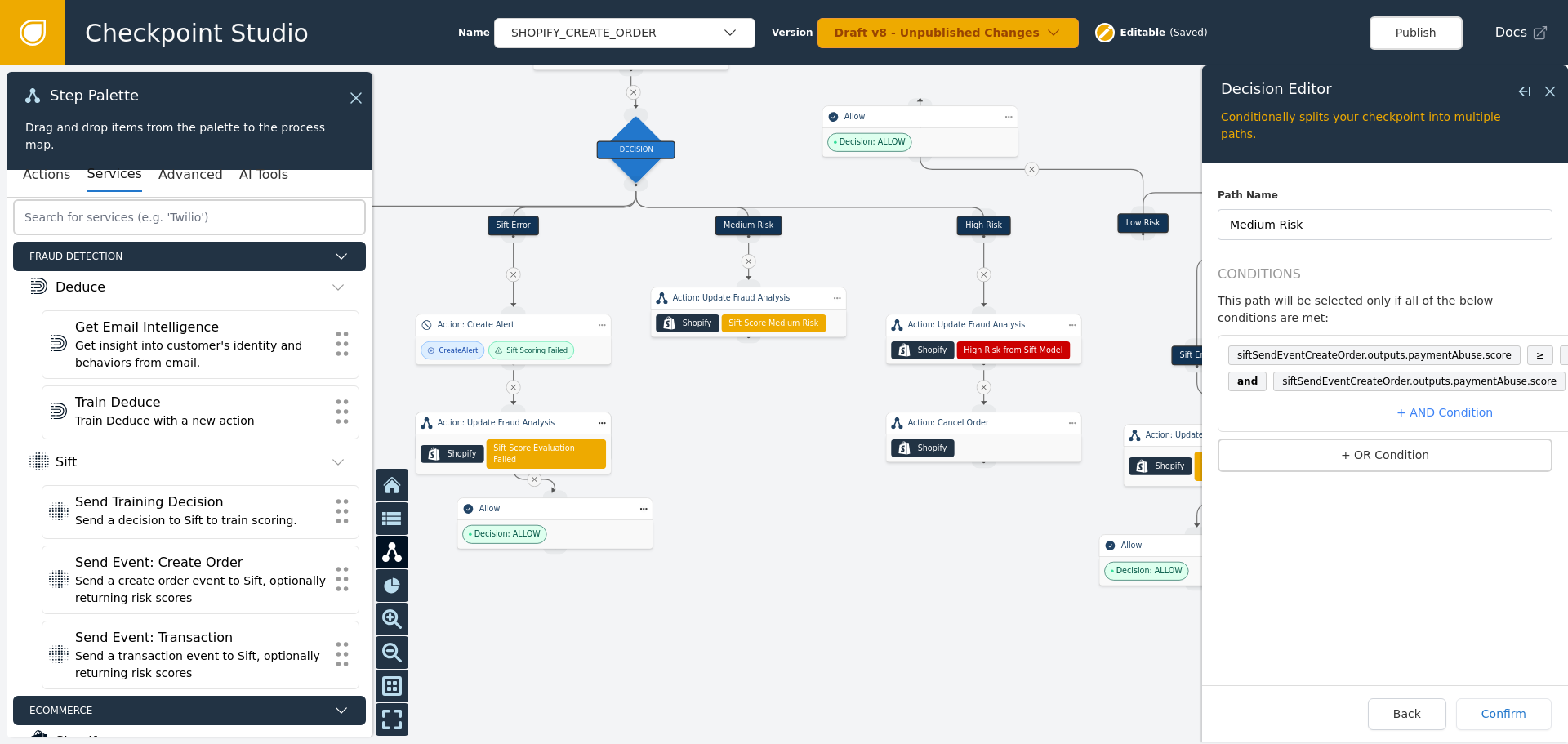
click at [965, 224] on div "High Risk" at bounding box center [984, 225] width 53 height 19
click at [1008, 227] on div "High Risk" at bounding box center [984, 225] width 53 height 19
click at [997, 228] on div "High Risk" at bounding box center [984, 225] width 53 height 19
click at [990, 225] on div "High Risk" at bounding box center [984, 225] width 53 height 19
click at [999, 231] on div "High Risk" at bounding box center [984, 225] width 53 height 19
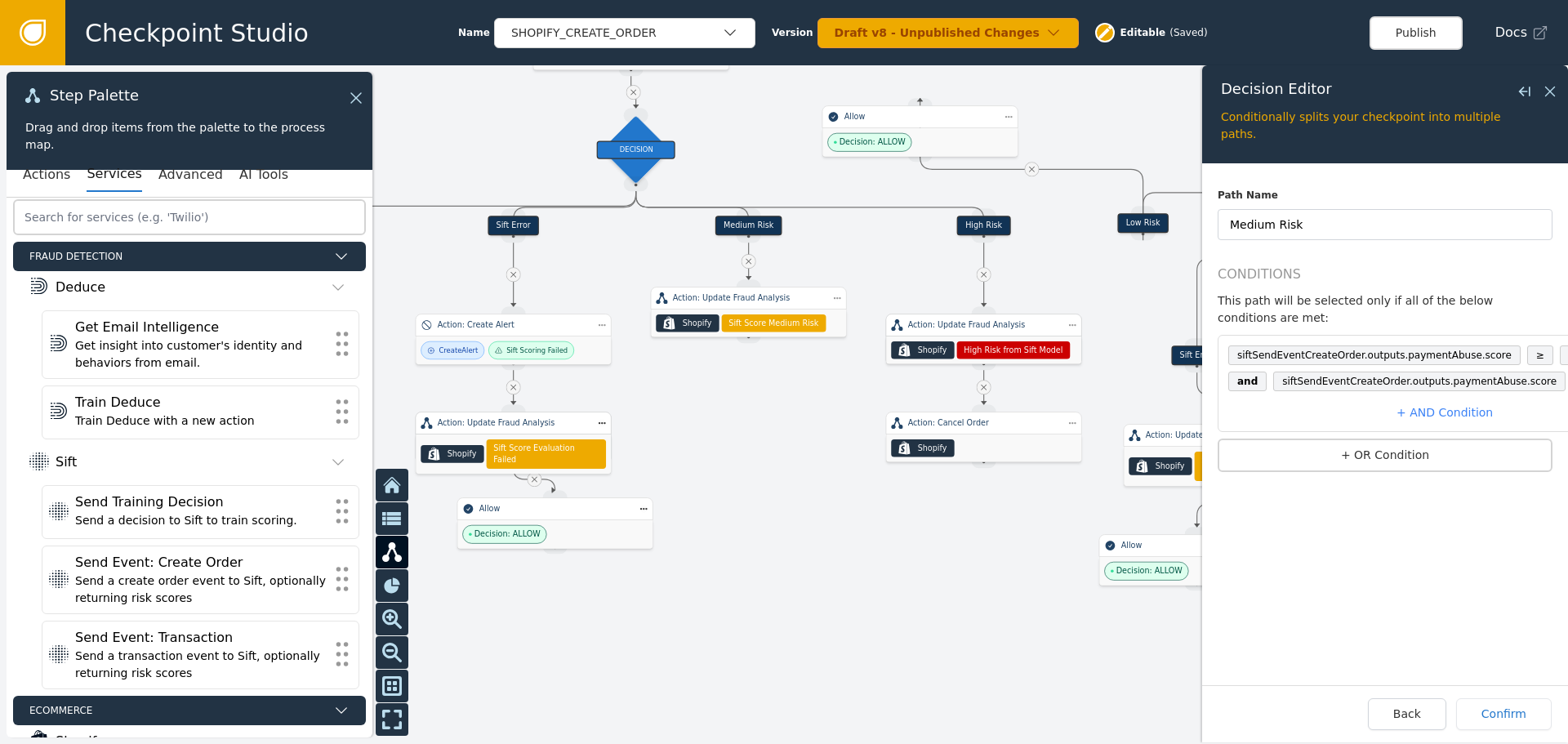
click at [1005, 336] on div ".shopify-icon_svg__st0{fill:currentColor} Shopify High Risk from Sift Model" at bounding box center [983, 349] width 195 height 27
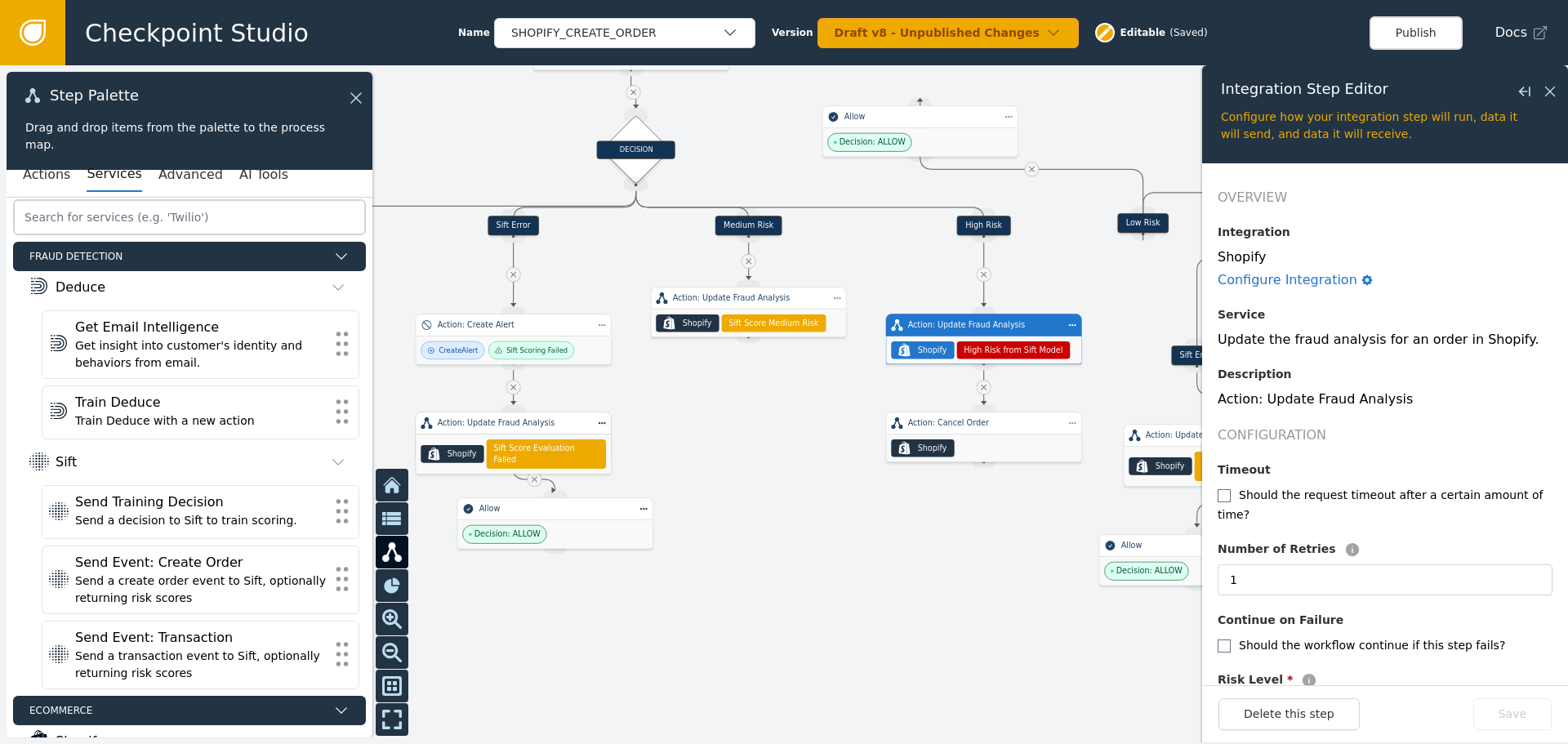
click at [968, 224] on div "High Risk" at bounding box center [984, 225] width 53 height 19
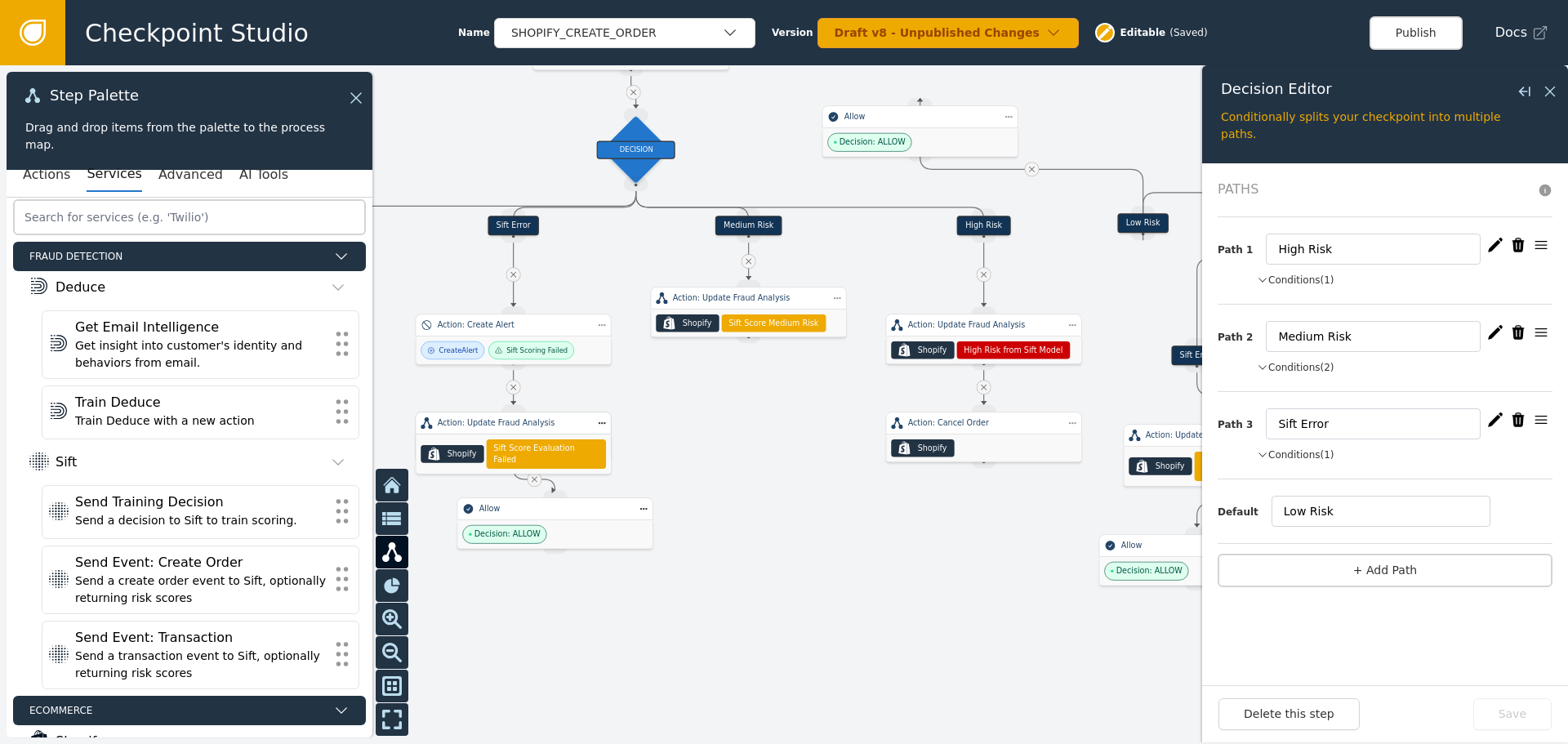
click at [1486, 246] on button "button" at bounding box center [1495, 245] width 23 height 23
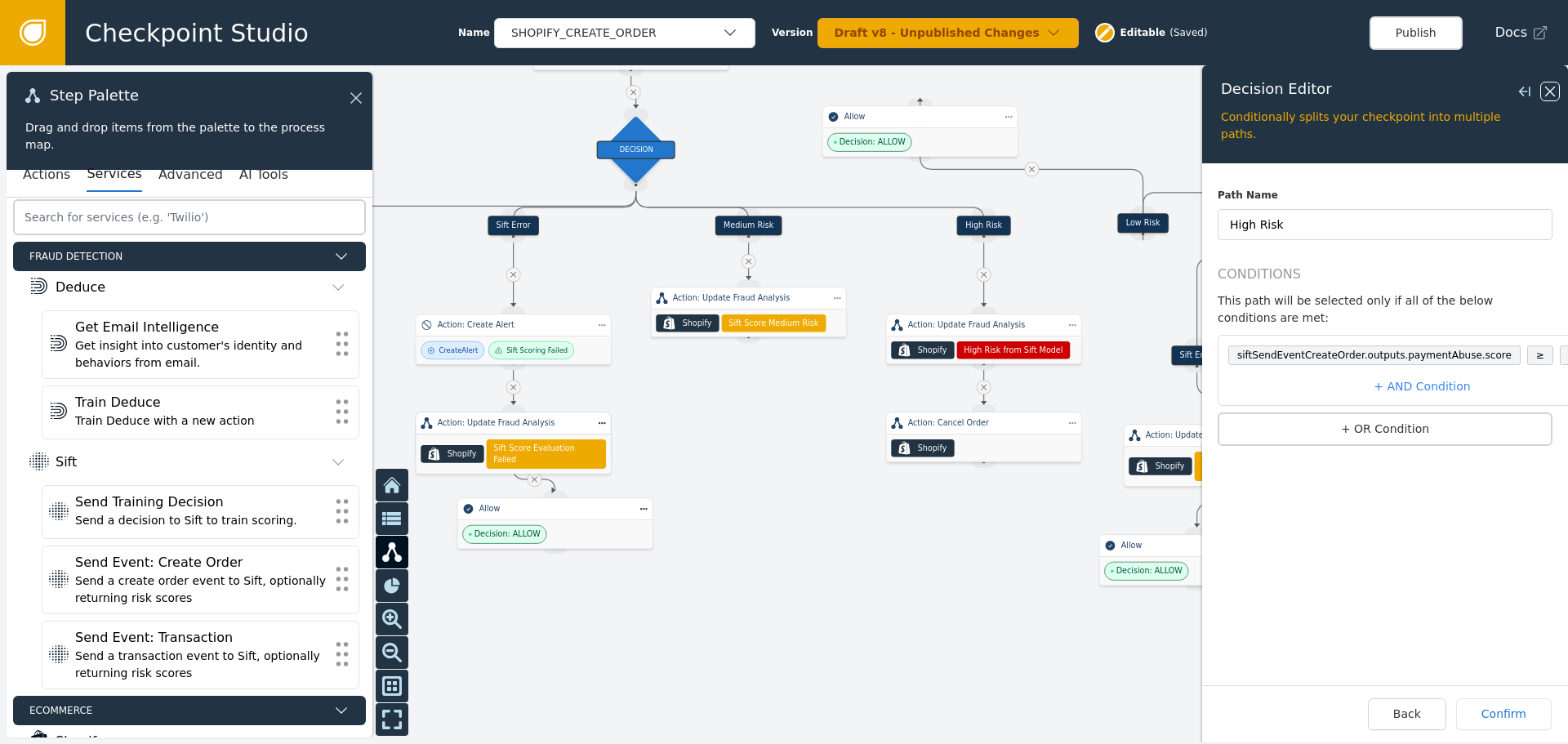
click at [1548, 82] on button "Close flyout" at bounding box center [1549, 92] width 19 height 19
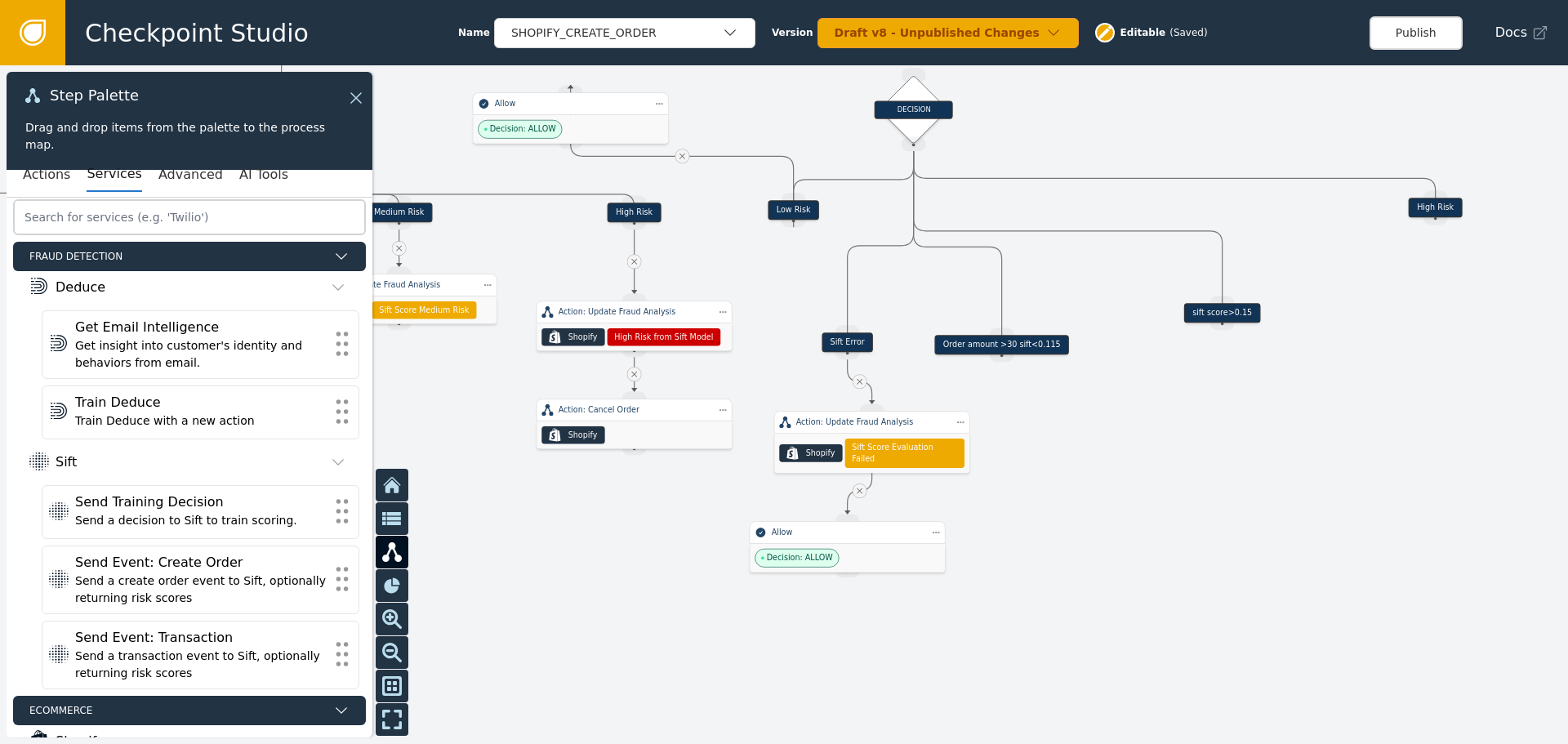
drag, startPoint x: 1473, startPoint y: 356, endPoint x: 1147, endPoint y: 342, distance: 326.3
click at [1147, 342] on div at bounding box center [784, 404] width 1568 height 679
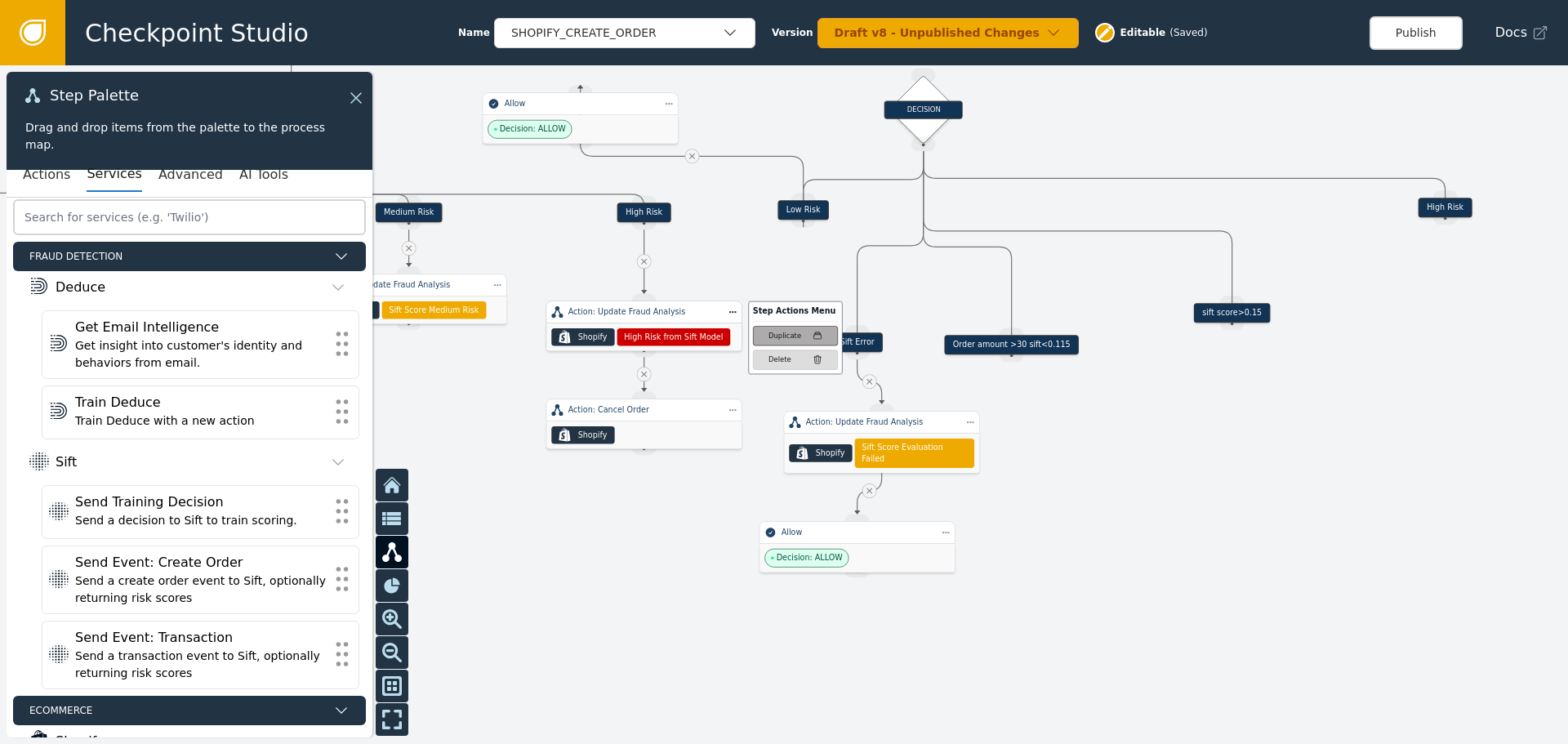
click at [792, 335] on div "Duplicate" at bounding box center [784, 336] width 33 height 11
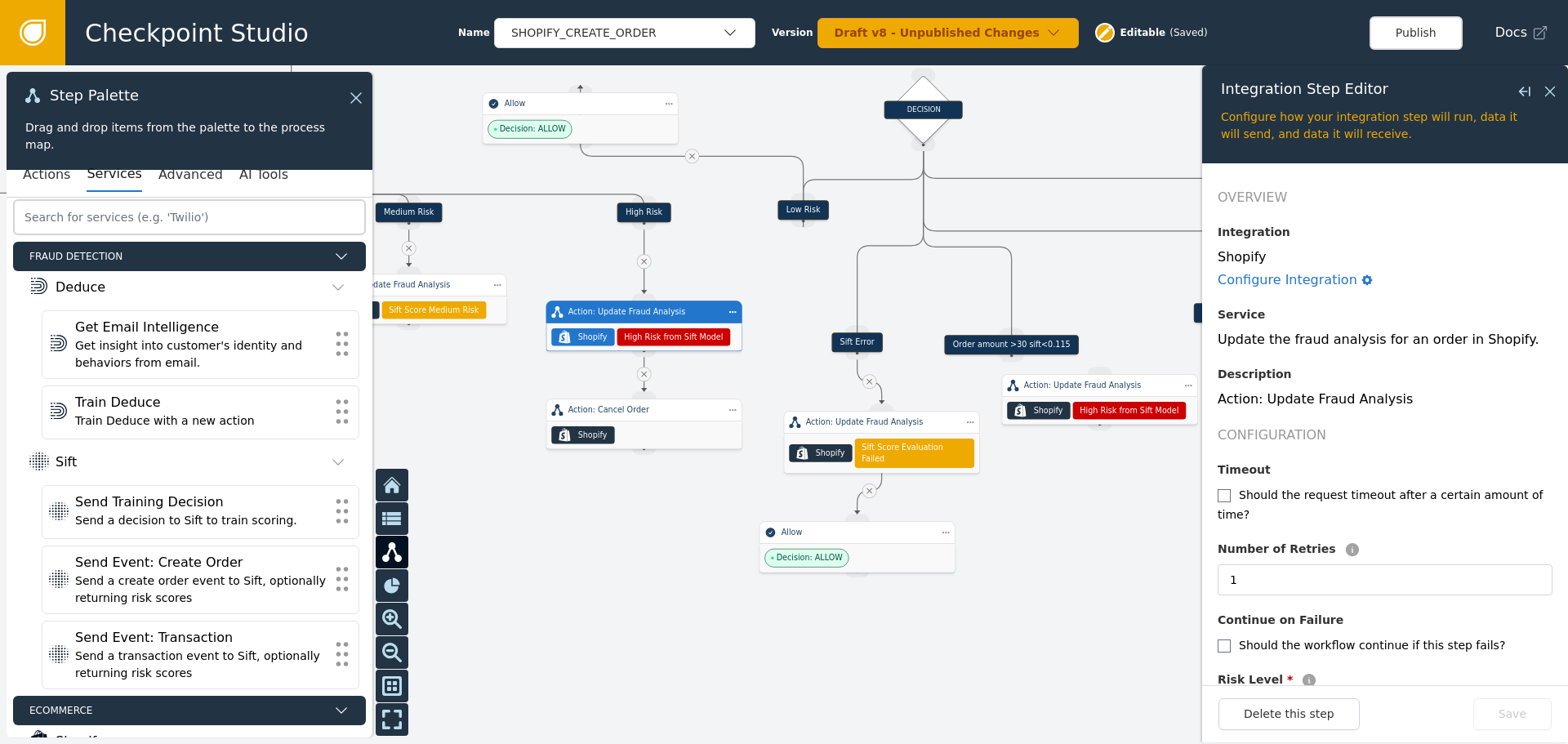
drag, startPoint x: 693, startPoint y: 366, endPoint x: 1132, endPoint y: 392, distance: 439.8
click at [1143, 391] on div "Action: Update Fraud Analysis" at bounding box center [1099, 385] width 152 height 11
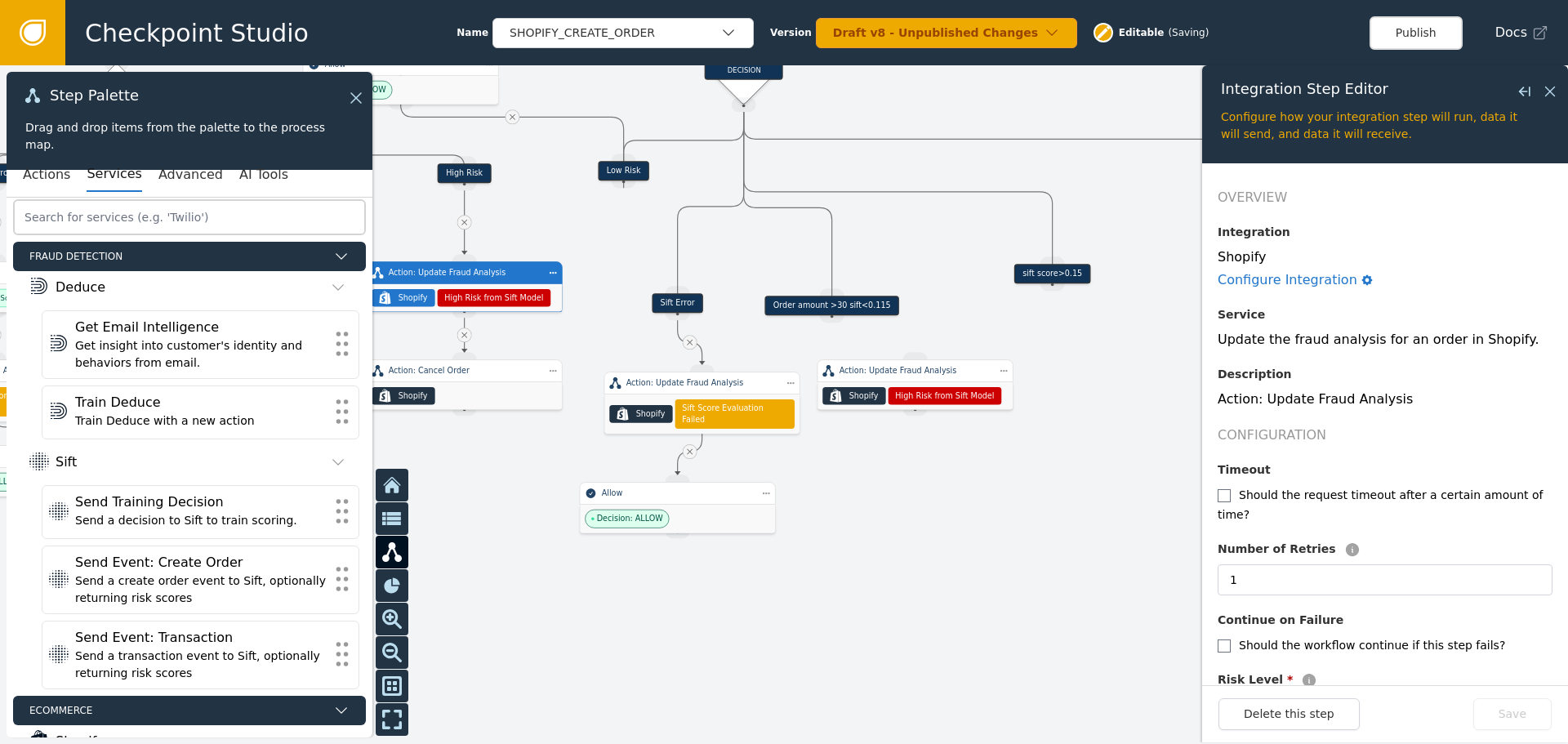
drag, startPoint x: 1118, startPoint y: 286, endPoint x: 923, endPoint y: 236, distance: 201.3
click at [923, 236] on div at bounding box center [784, 404] width 1568 height 679
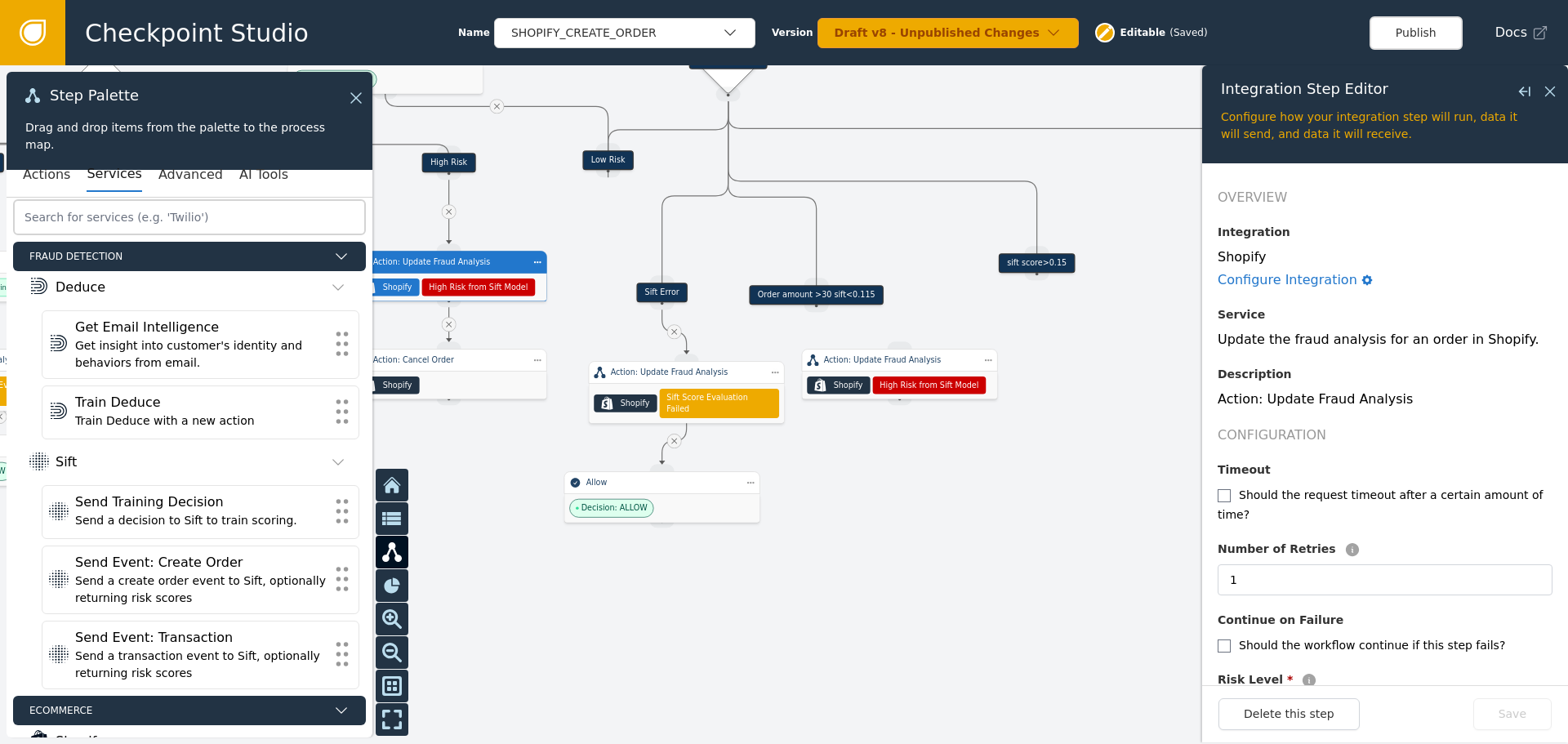
drag, startPoint x: 1133, startPoint y: 366, endPoint x: 1109, endPoint y: 366, distance: 24.0
click at [1129, 366] on div at bounding box center [784, 404] width 1568 height 679
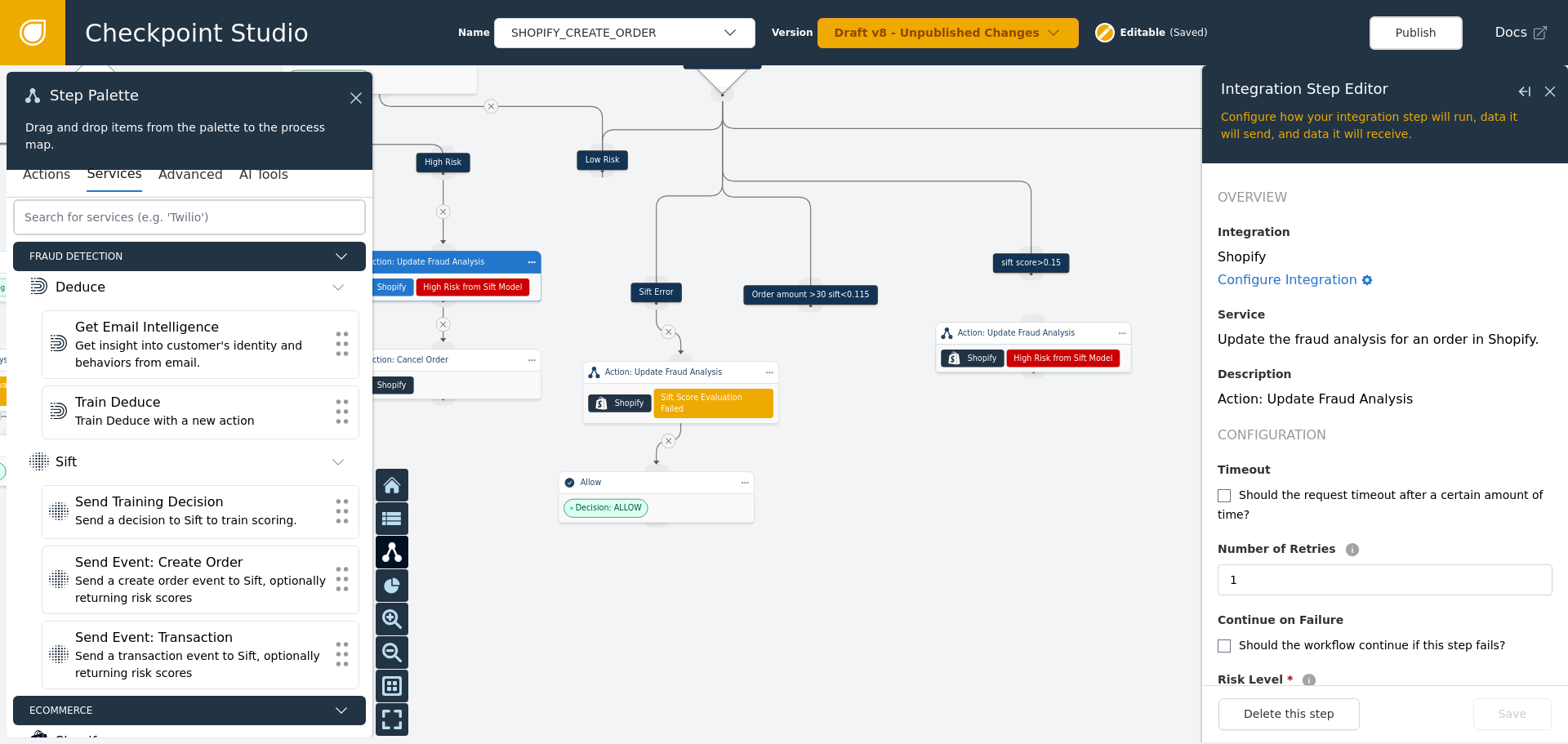
drag, startPoint x: 968, startPoint y: 356, endPoint x: 1052, endPoint y: 340, distance: 85.5
click at [1052, 340] on div "Action: Update Fraud Analysis" at bounding box center [1033, 334] width 196 height 23
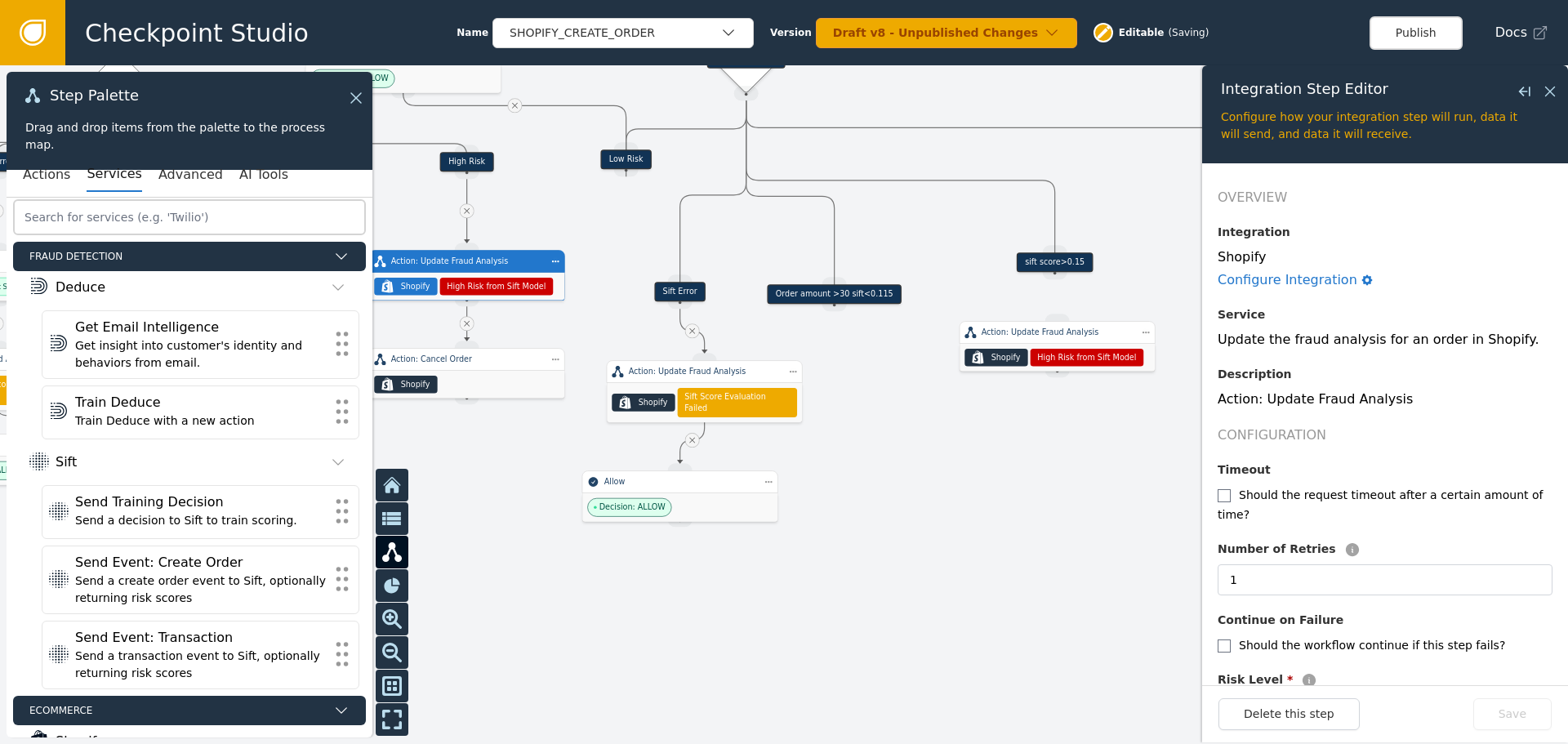
drag, startPoint x: 455, startPoint y: 433, endPoint x: 541, endPoint y: 425, distance: 86.4
click at [536, 427] on div at bounding box center [784, 404] width 1568 height 679
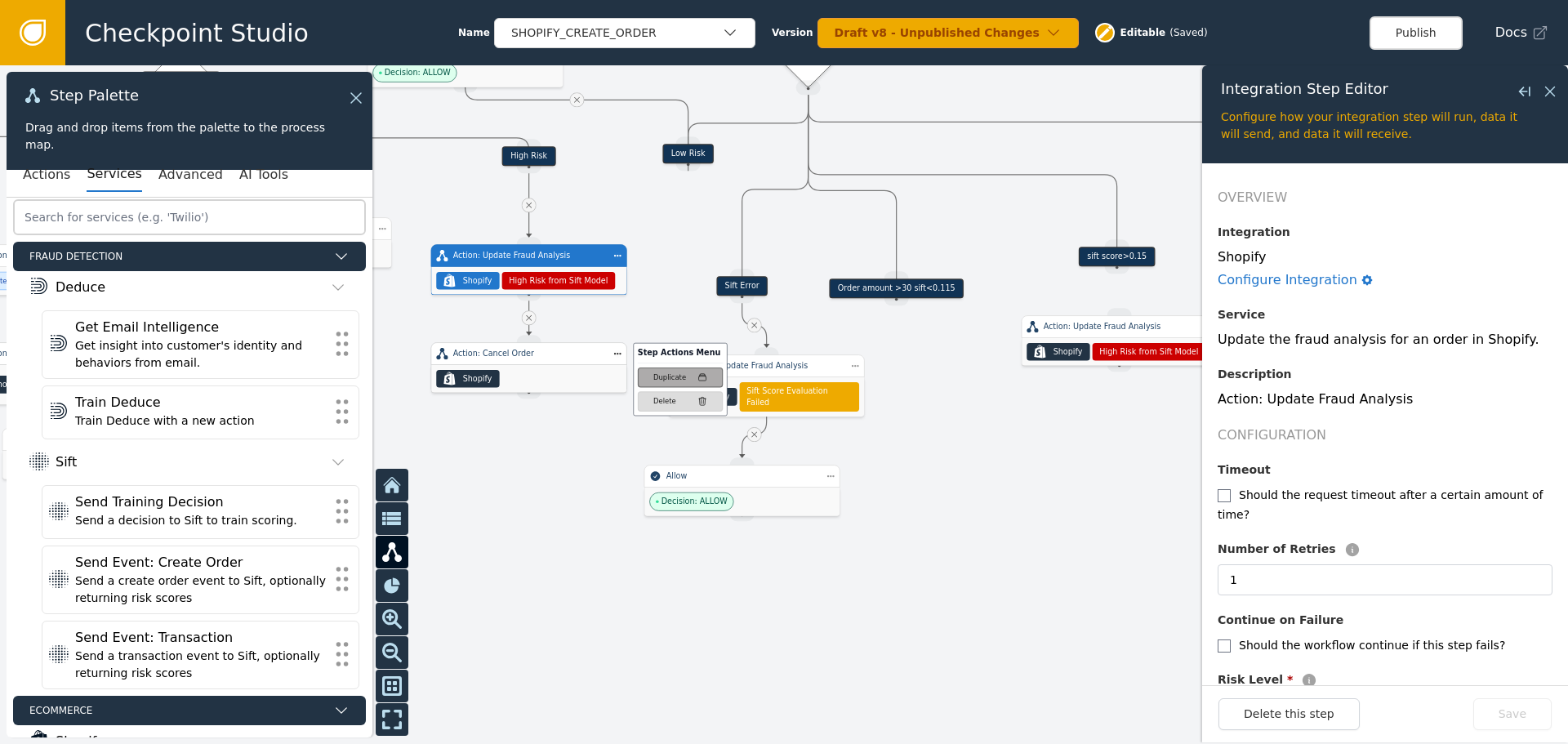
click at [652, 378] on button "Duplicate" at bounding box center [680, 377] width 85 height 20
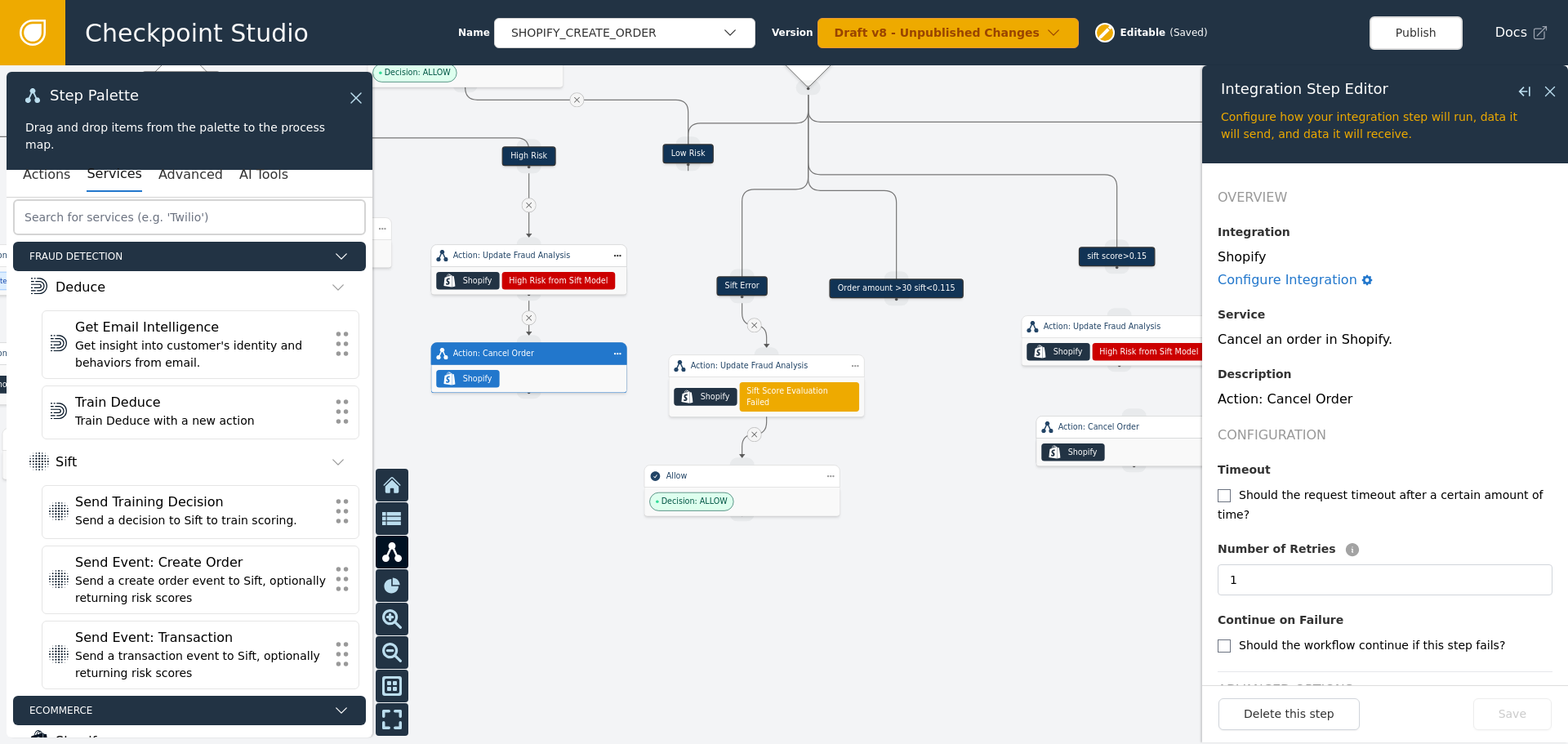
drag, startPoint x: 547, startPoint y: 407, endPoint x: 1152, endPoint y: 432, distance: 605.5
click at [1152, 432] on div "Action: Cancel Order" at bounding box center [1134, 426] width 152 height 11
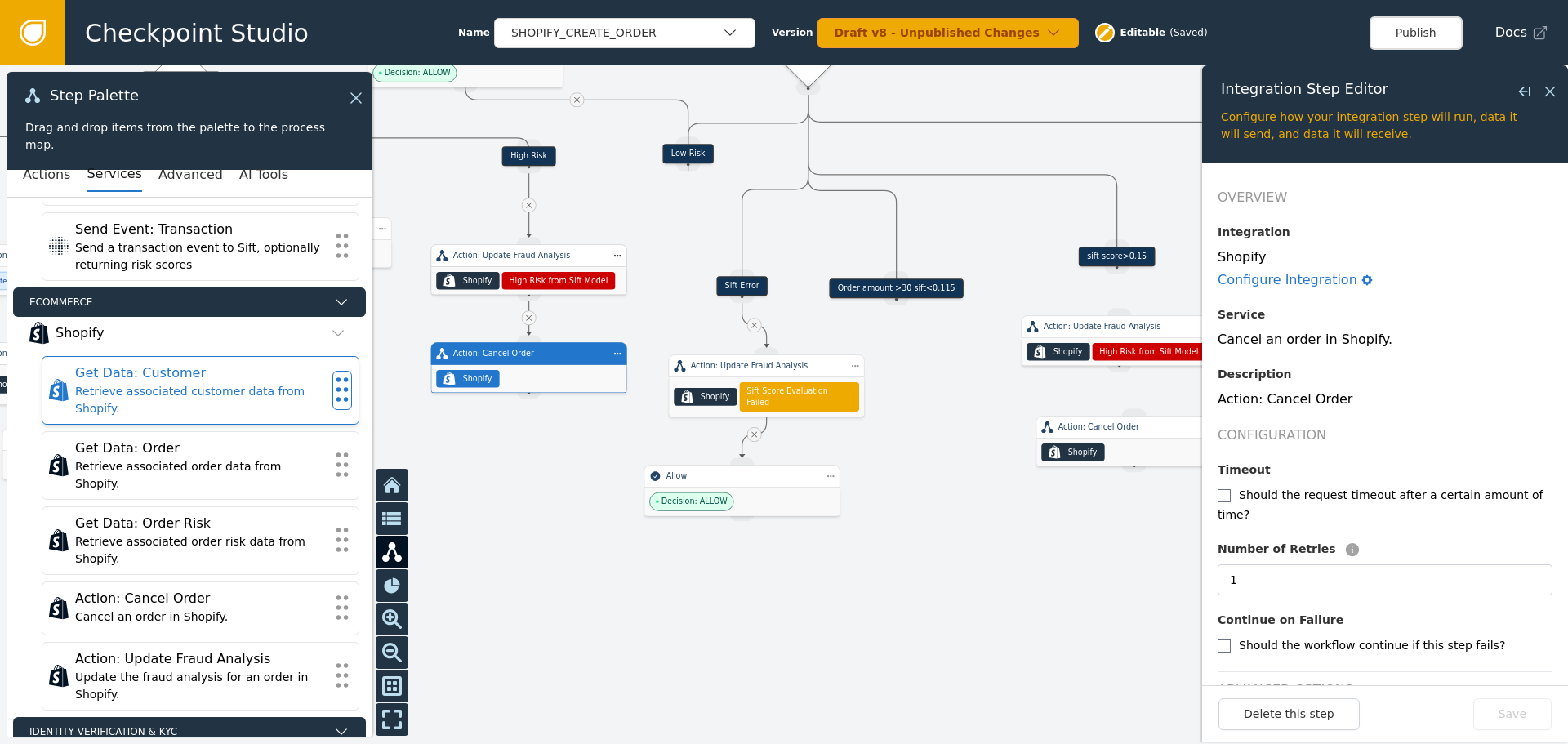
scroll to position [521, 0]
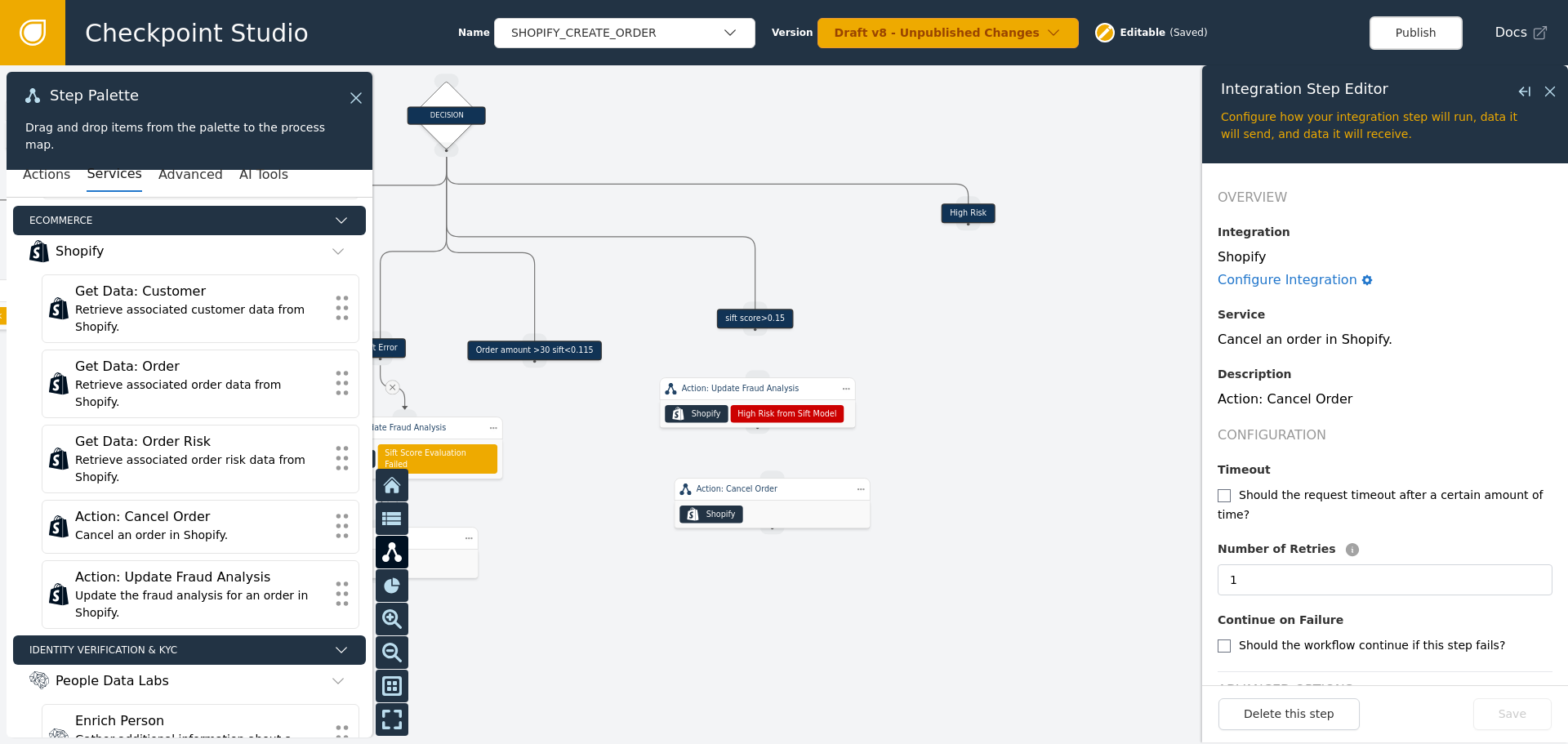
drag, startPoint x: 930, startPoint y: 570, endPoint x: 568, endPoint y: 632, distance: 367.3
click at [568, 632] on div at bounding box center [784, 404] width 1568 height 679
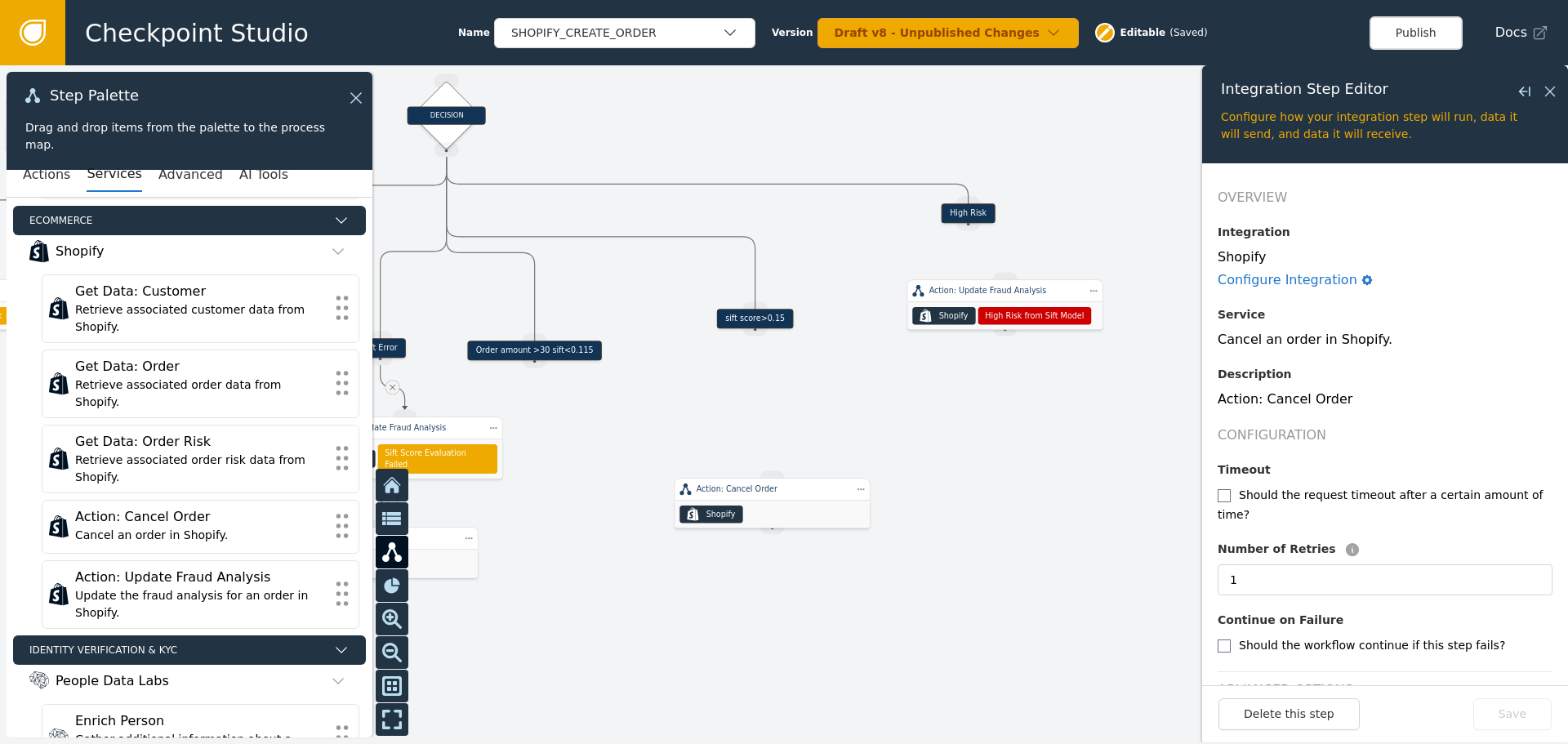
drag, startPoint x: 760, startPoint y: 390, endPoint x: 913, endPoint y: 391, distance: 153.0
click at [1002, 292] on div "Action: Update Fraud Analysis" at bounding box center [1005, 290] width 152 height 11
drag, startPoint x: 794, startPoint y: 496, endPoint x: 1104, endPoint y: 428, distance: 317.4
click at [1104, 428] on div "Action: Cancel Order" at bounding box center [1081, 421] width 196 height 23
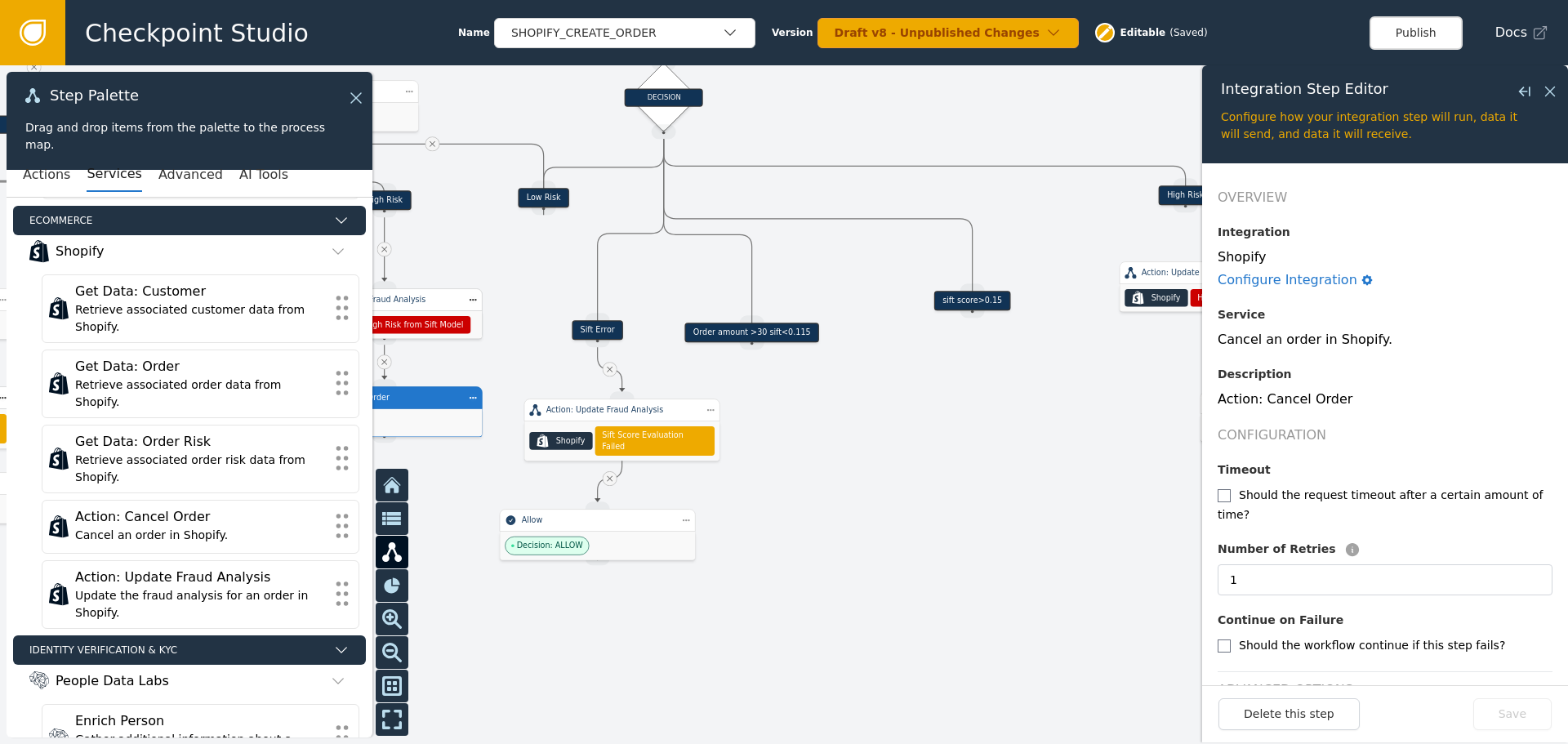
drag, startPoint x: 679, startPoint y: 517, endPoint x: 861, endPoint y: 500, distance: 182.8
click at [861, 500] on div at bounding box center [784, 404] width 1568 height 679
click at [947, 304] on div "sift score>0.15" at bounding box center [972, 300] width 76 height 19
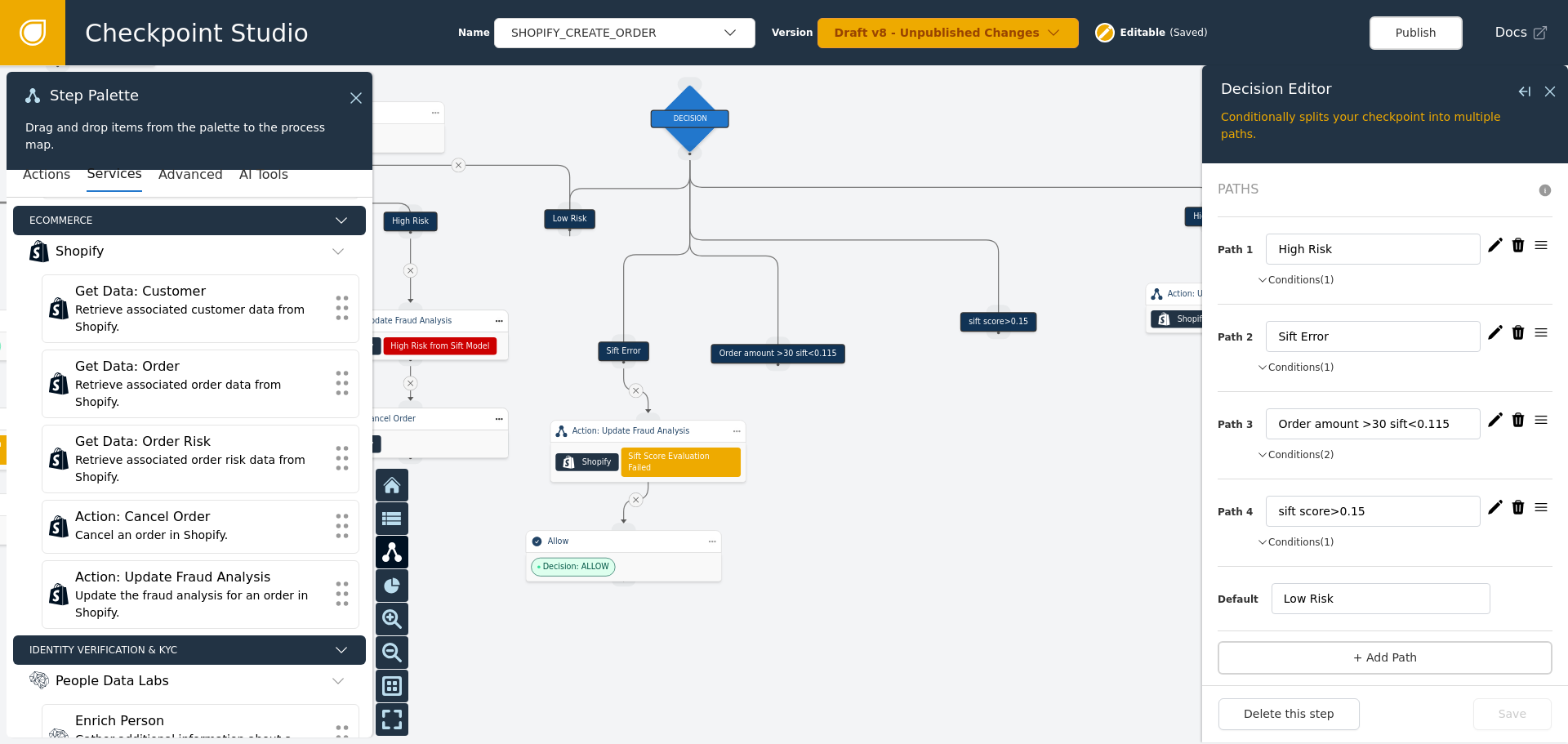
drag, startPoint x: 1006, startPoint y: 366, endPoint x: 1032, endPoint y: 387, distance: 33.4
click at [1032, 387] on div at bounding box center [784, 404] width 1568 height 679
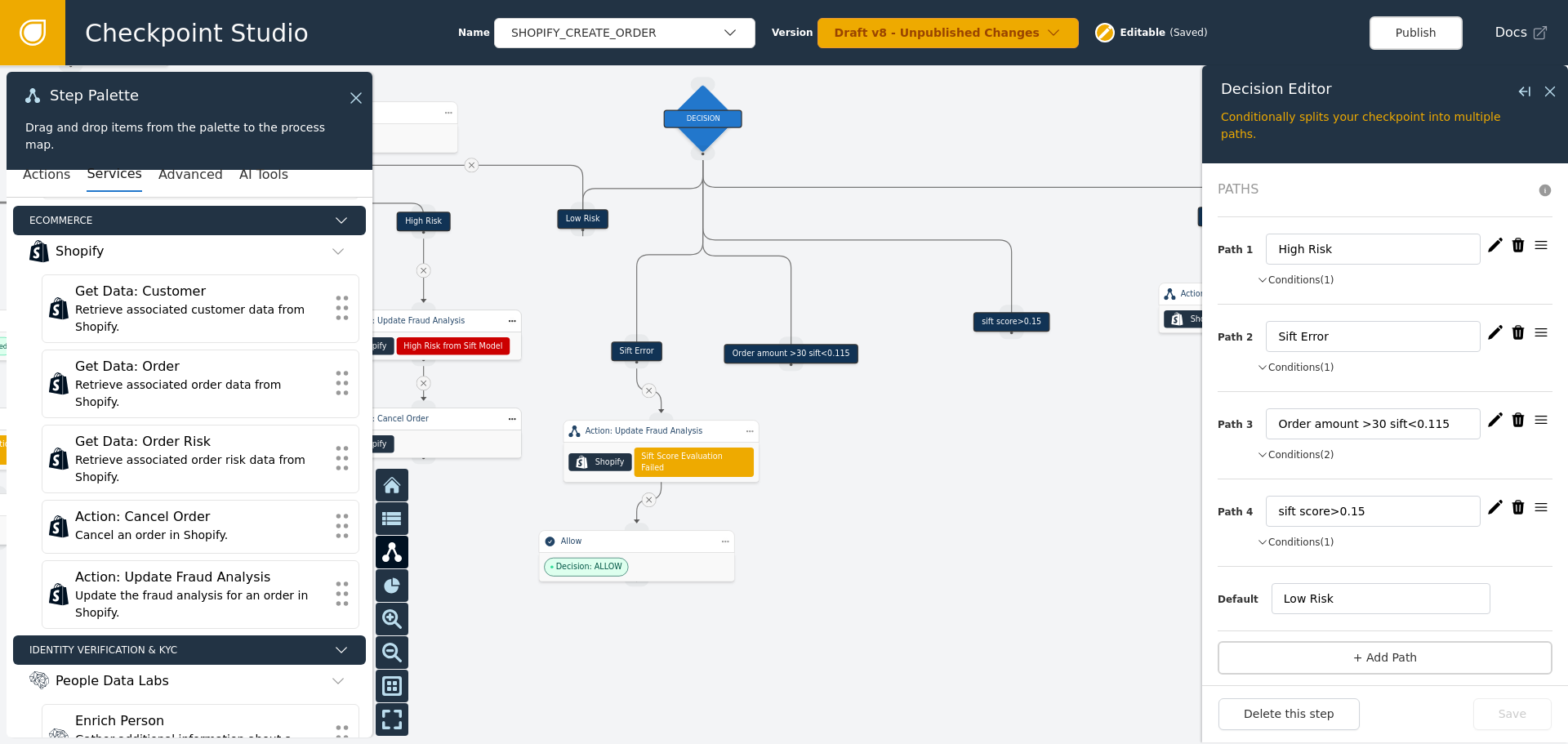
drag, startPoint x: 867, startPoint y: 398, endPoint x: 881, endPoint y: 398, distance: 14.0
click at [881, 398] on div at bounding box center [784, 404] width 1568 height 679
click at [803, 357] on div "Order amount >30 sift<0.115" at bounding box center [791, 354] width 134 height 19
click at [749, 357] on div "Order amount >30 sift<0.115" at bounding box center [791, 354] width 134 height 19
click at [835, 361] on div "Order amount >30 sift<0.115" at bounding box center [791, 354] width 134 height 19
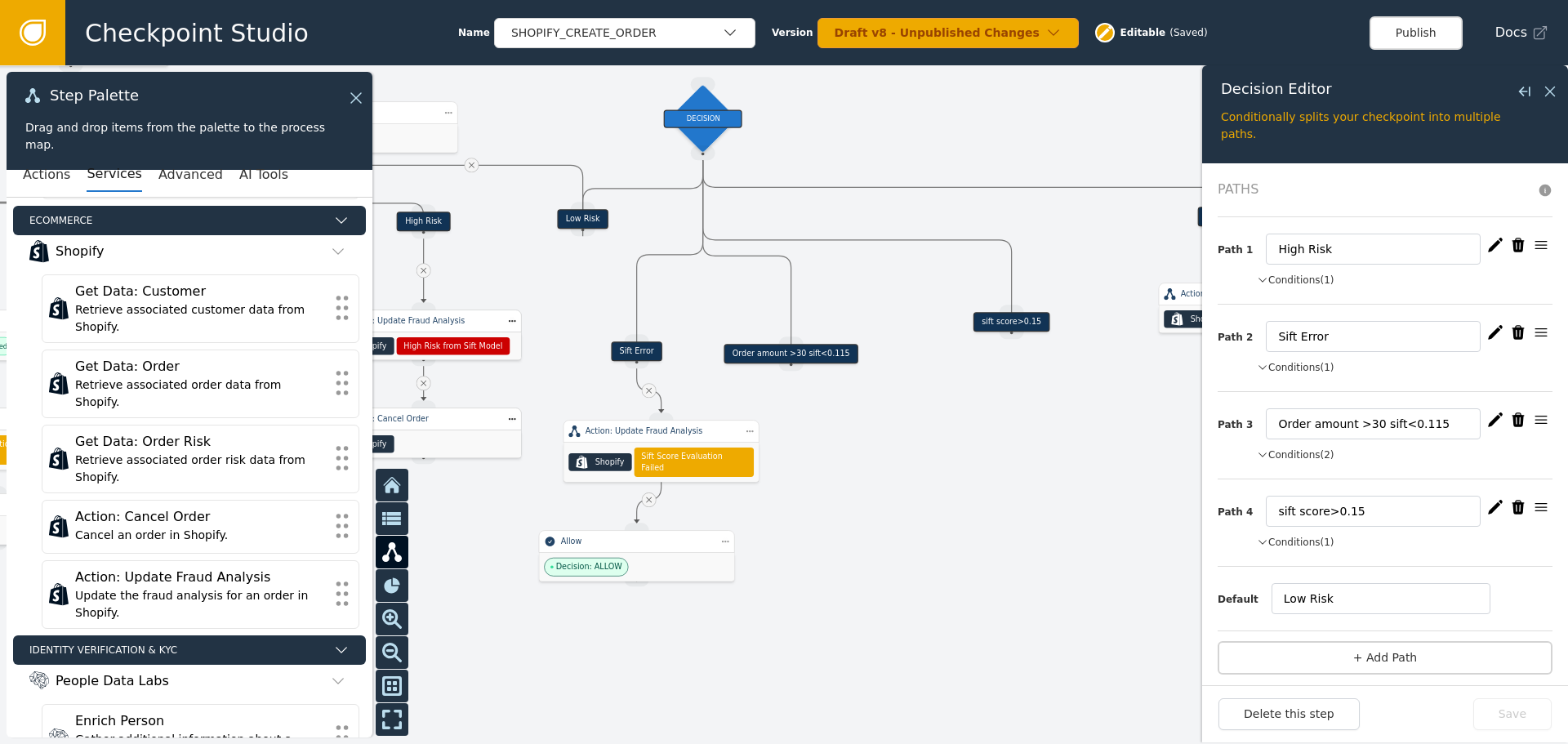
click at [835, 361] on div "Order amount >30 sift<0.115" at bounding box center [791, 354] width 134 height 19
click at [762, 353] on div "Order amount >30 sift<0.115" at bounding box center [791, 354] width 134 height 19
click at [749, 357] on div "Order amount >30 sift<0.115" at bounding box center [791, 354] width 134 height 19
click at [744, 356] on div "Order amount >30 sift<0.115" at bounding box center [791, 354] width 134 height 19
click at [1488, 423] on icon "button" at bounding box center [1495, 419] width 15 height 15
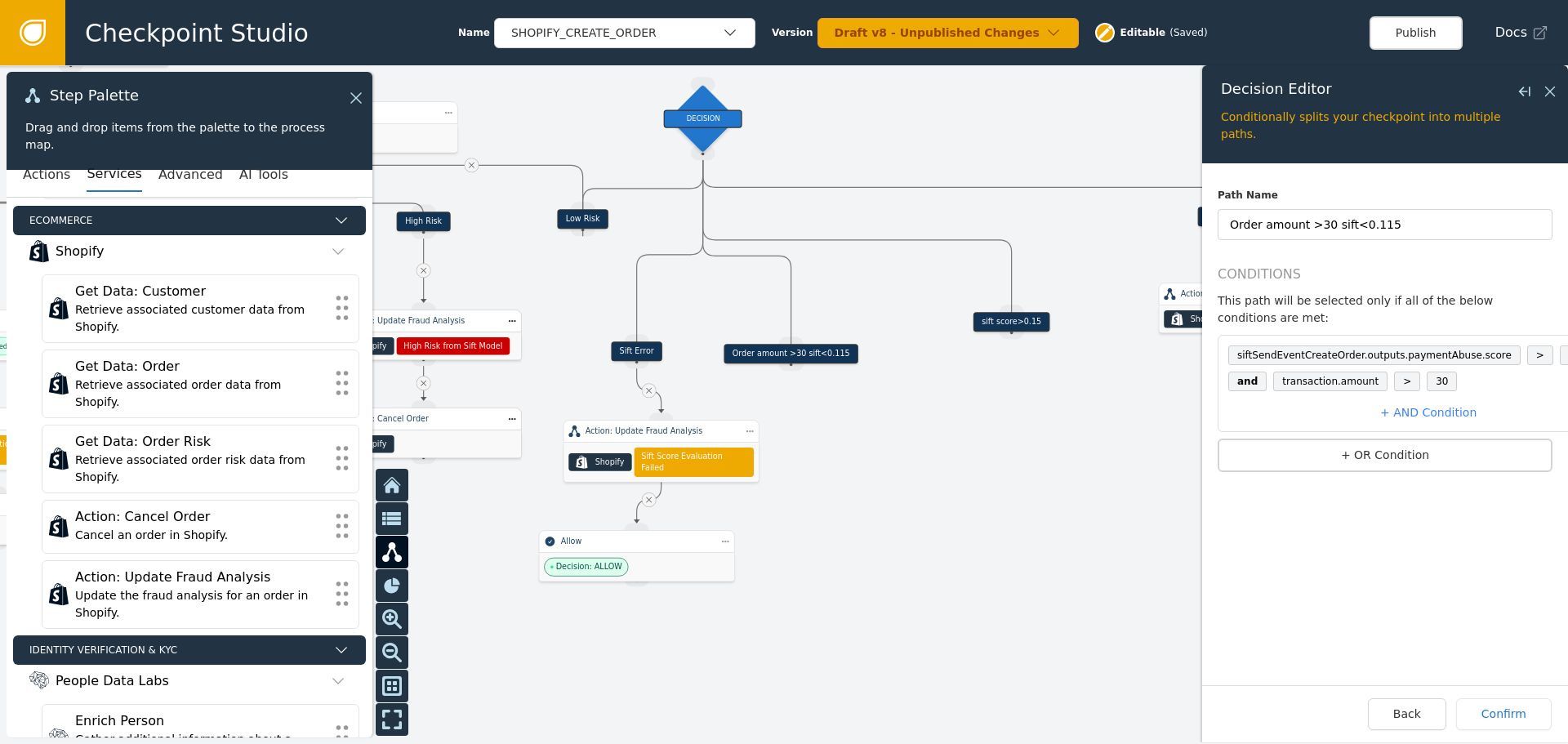
click at [1559, 345] on span "0.115" at bounding box center [1582, 355] width 46 height 19
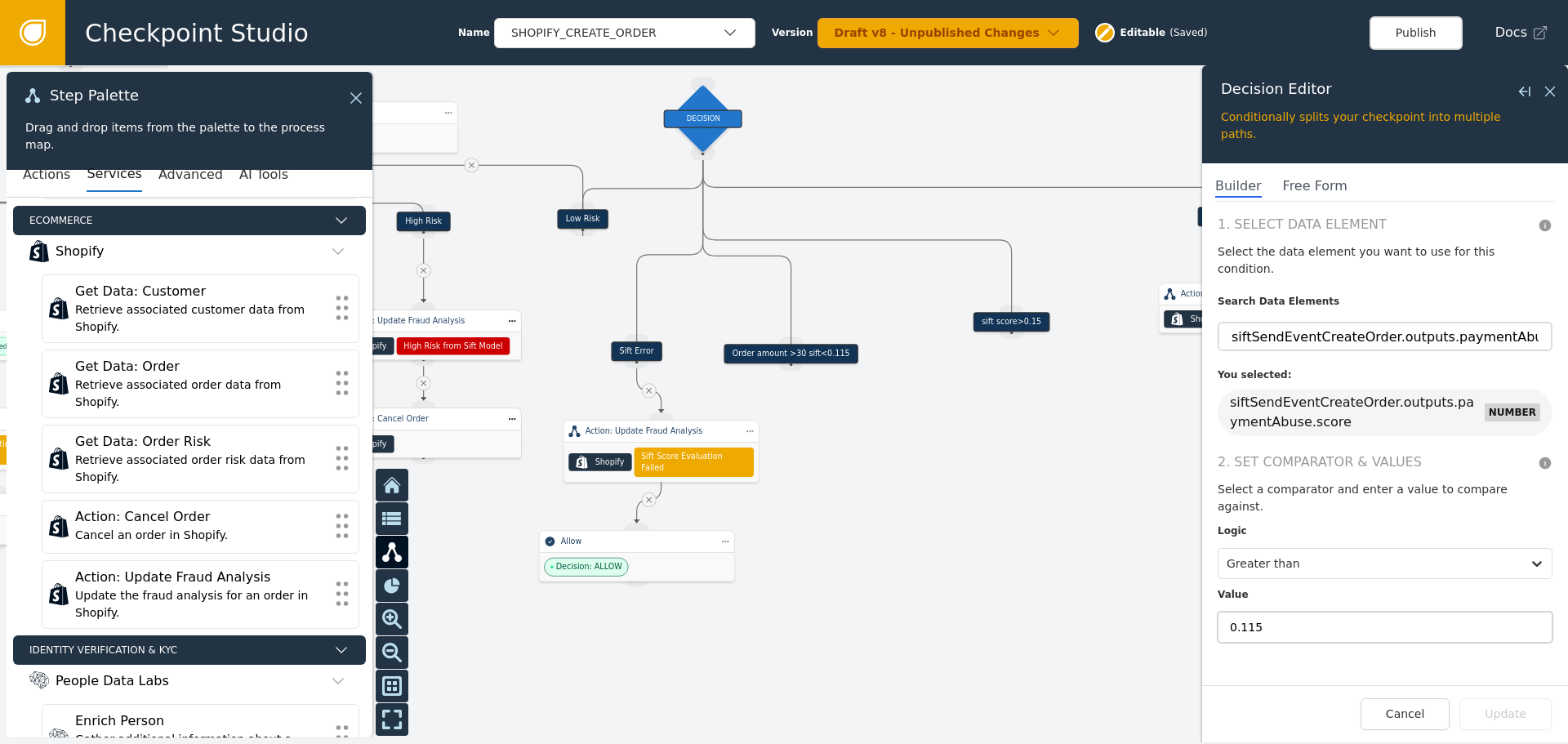
drag, startPoint x: 1264, startPoint y: 595, endPoint x: 1246, endPoint y: 597, distance: 18.1
click at [1246, 612] on input "0.115" at bounding box center [1384, 627] width 334 height 31
click at [1318, 622] on div "1. Select Data Element Select the data element you want to use for this conditi…" at bounding box center [1384, 449] width 366 height 470
drag, startPoint x: 1262, startPoint y: 594, endPoint x: 1246, endPoint y: 597, distance: 16.3
click at [1246, 612] on input "0.115" at bounding box center [1384, 627] width 334 height 31
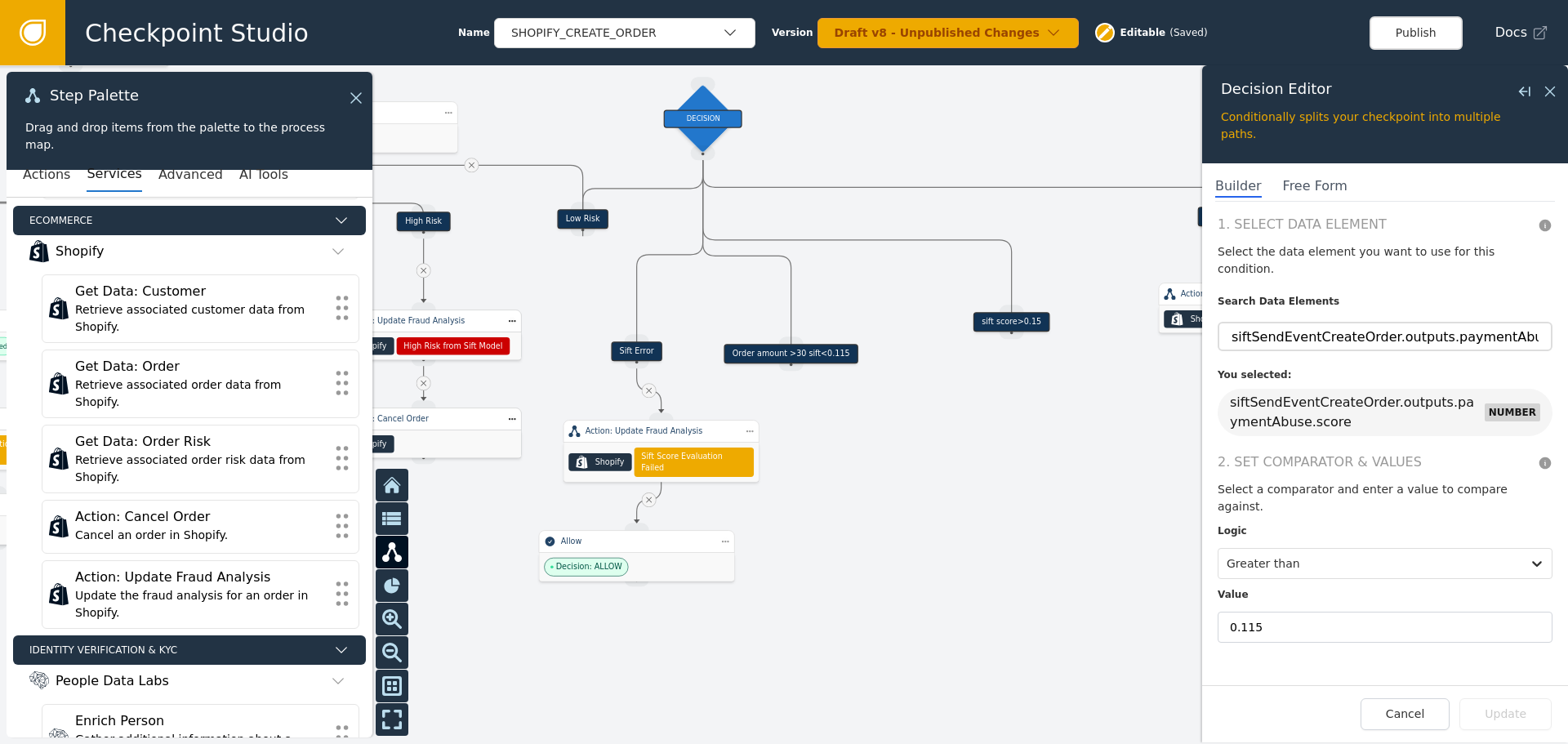
click at [1296, 625] on div "1. Select Data Element Select the data element you want to use for this conditi…" at bounding box center [1384, 449] width 366 height 470
click at [1549, 93] on icon at bounding box center [1549, 91] width 18 height 18
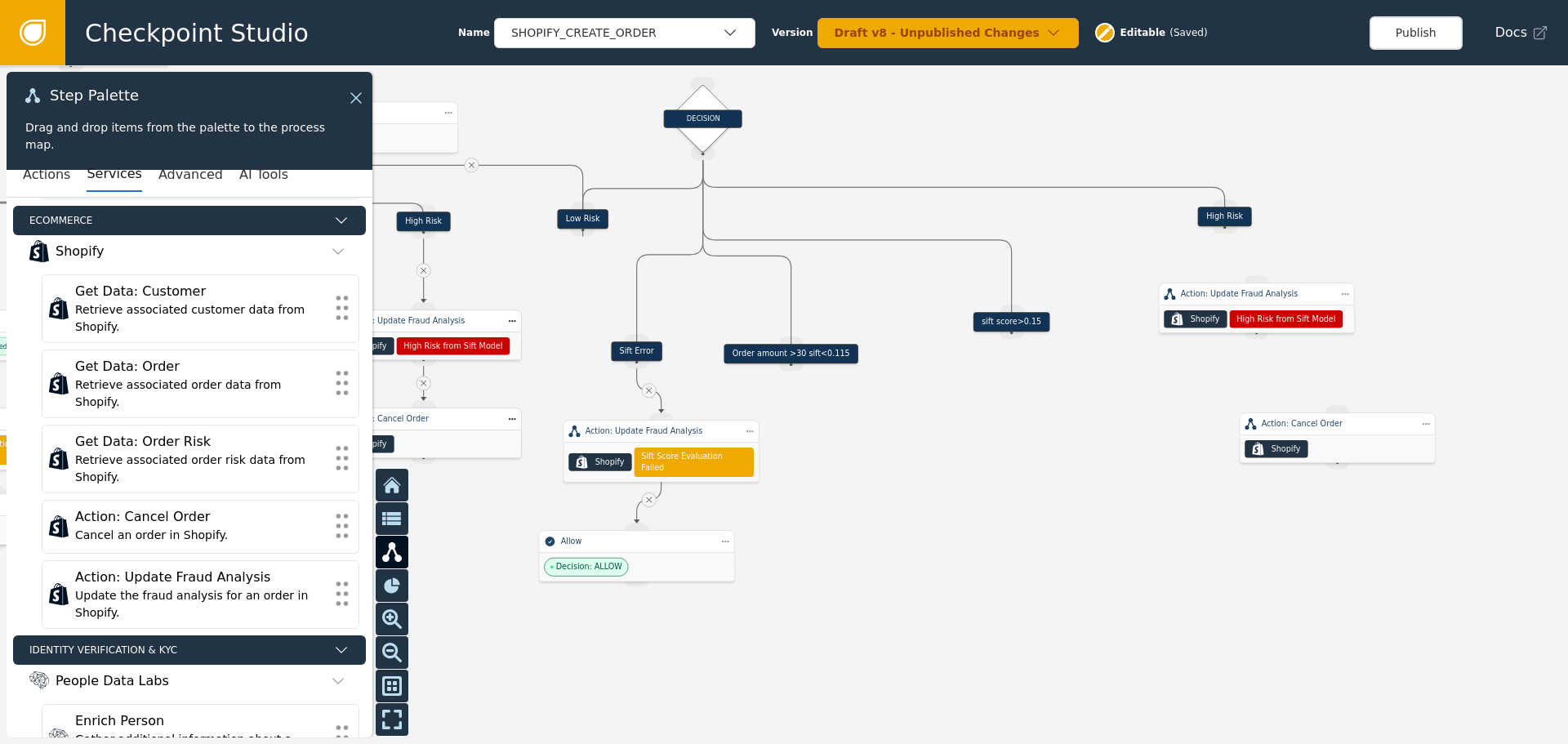
click at [988, 326] on div "sift score>0.15" at bounding box center [1011, 321] width 76 height 19
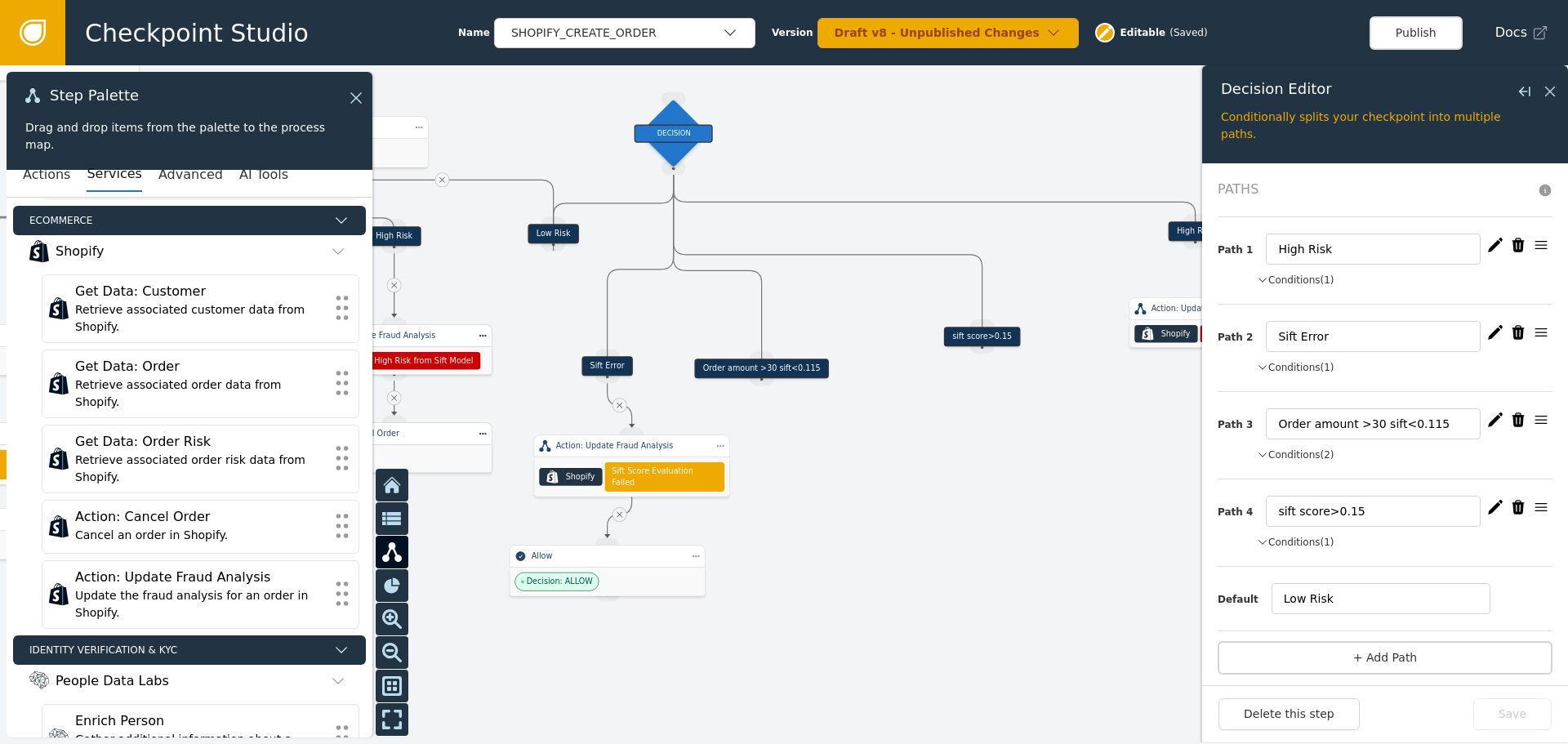
drag, startPoint x: 994, startPoint y: 454, endPoint x: 965, endPoint y: 468, distance: 32.2
click at [965, 468] on div at bounding box center [784, 404] width 1568 height 679
click at [1489, 507] on icon "button" at bounding box center [1495, 507] width 17 height 17
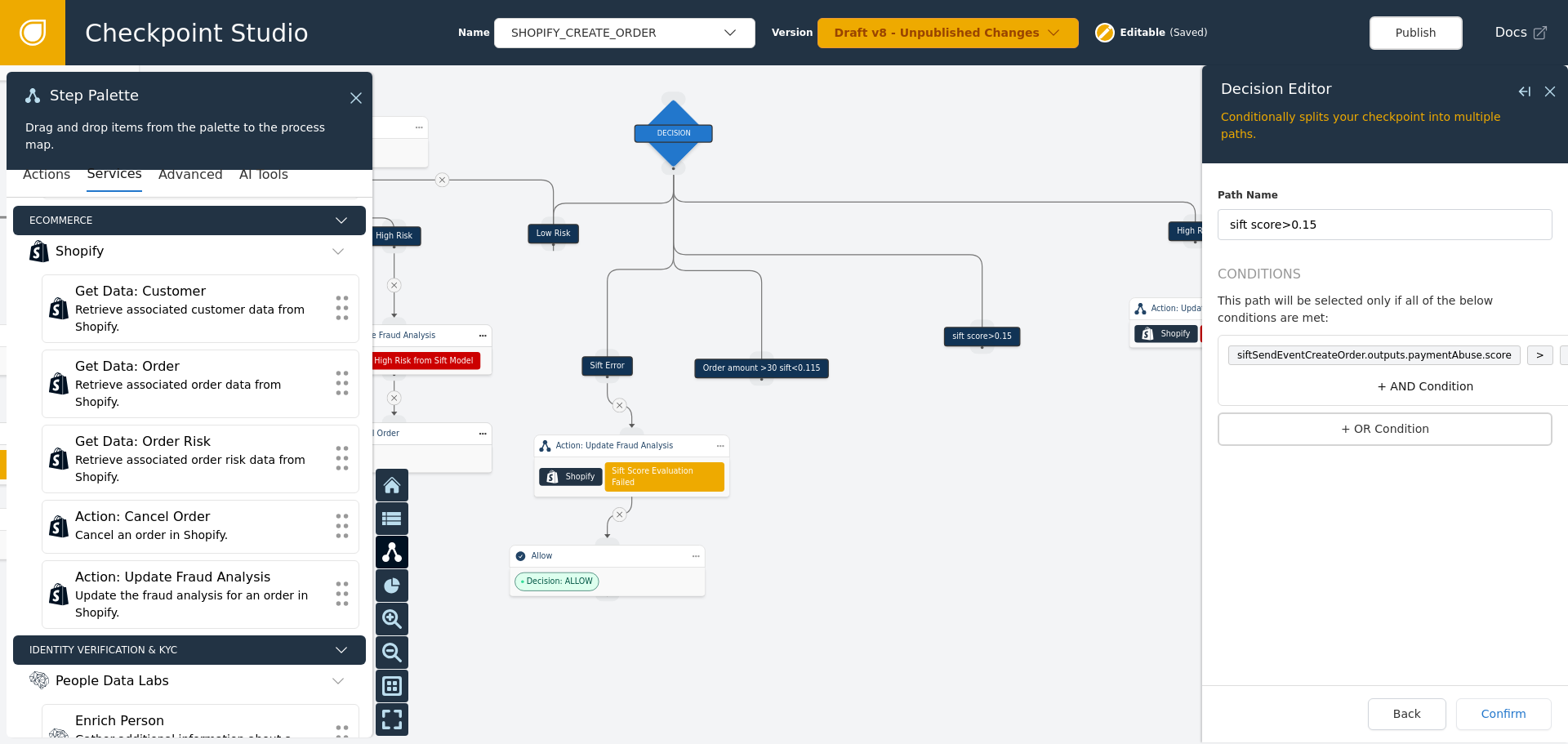
click at [1449, 378] on button "+ AND Condition" at bounding box center [1425, 387] width 408 height 30
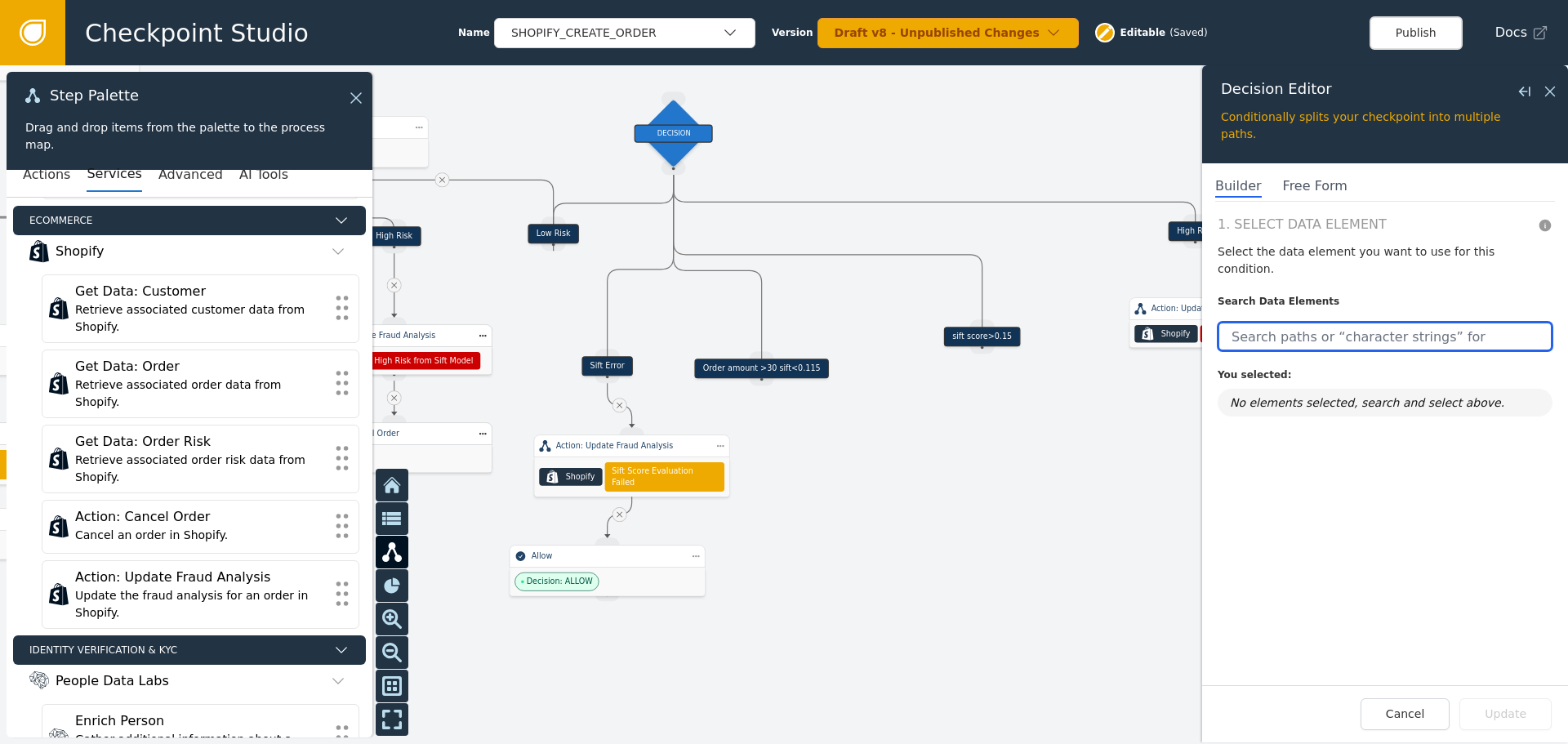
click at [1362, 322] on input "text" at bounding box center [1384, 336] width 334 height 29
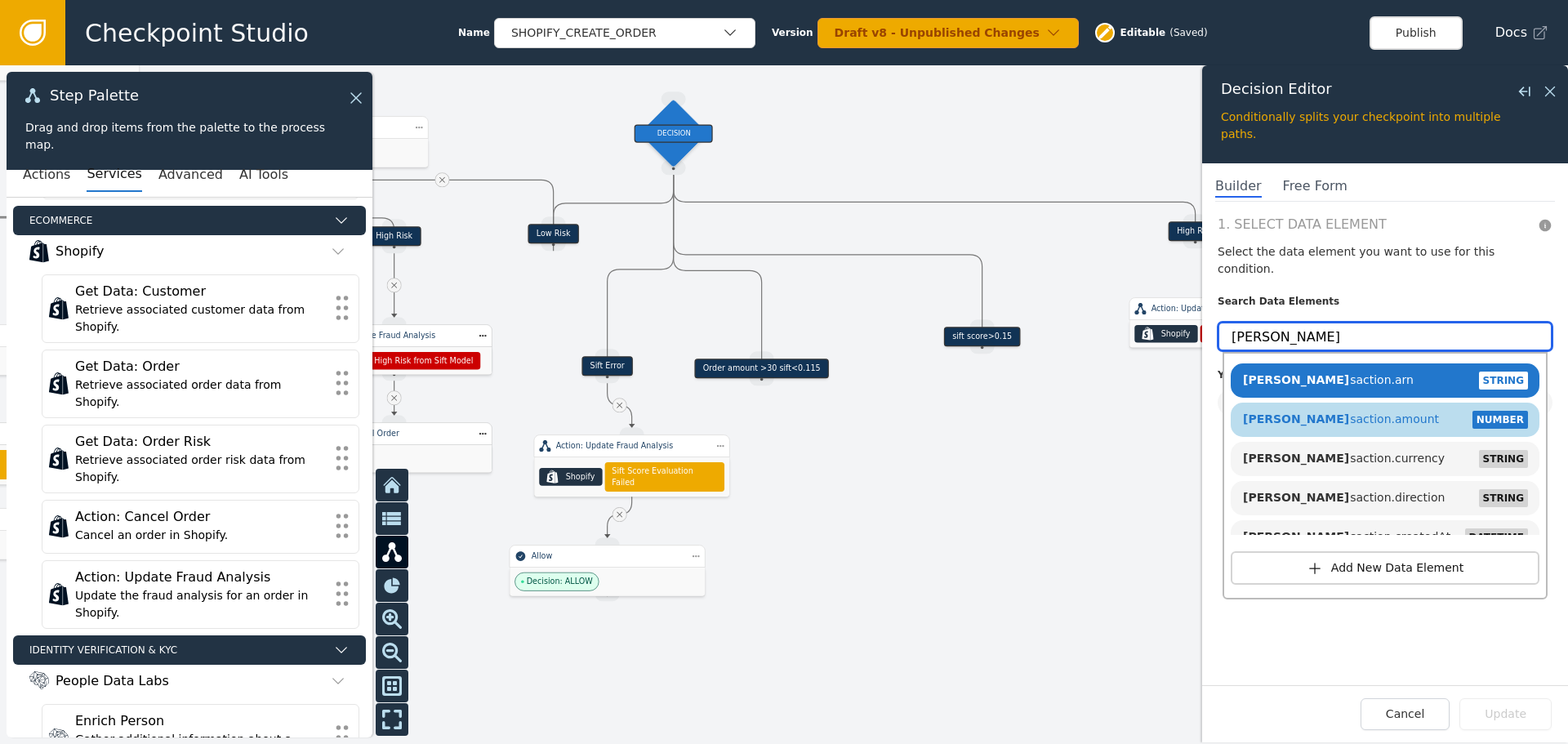
type input "[PERSON_NAME]"
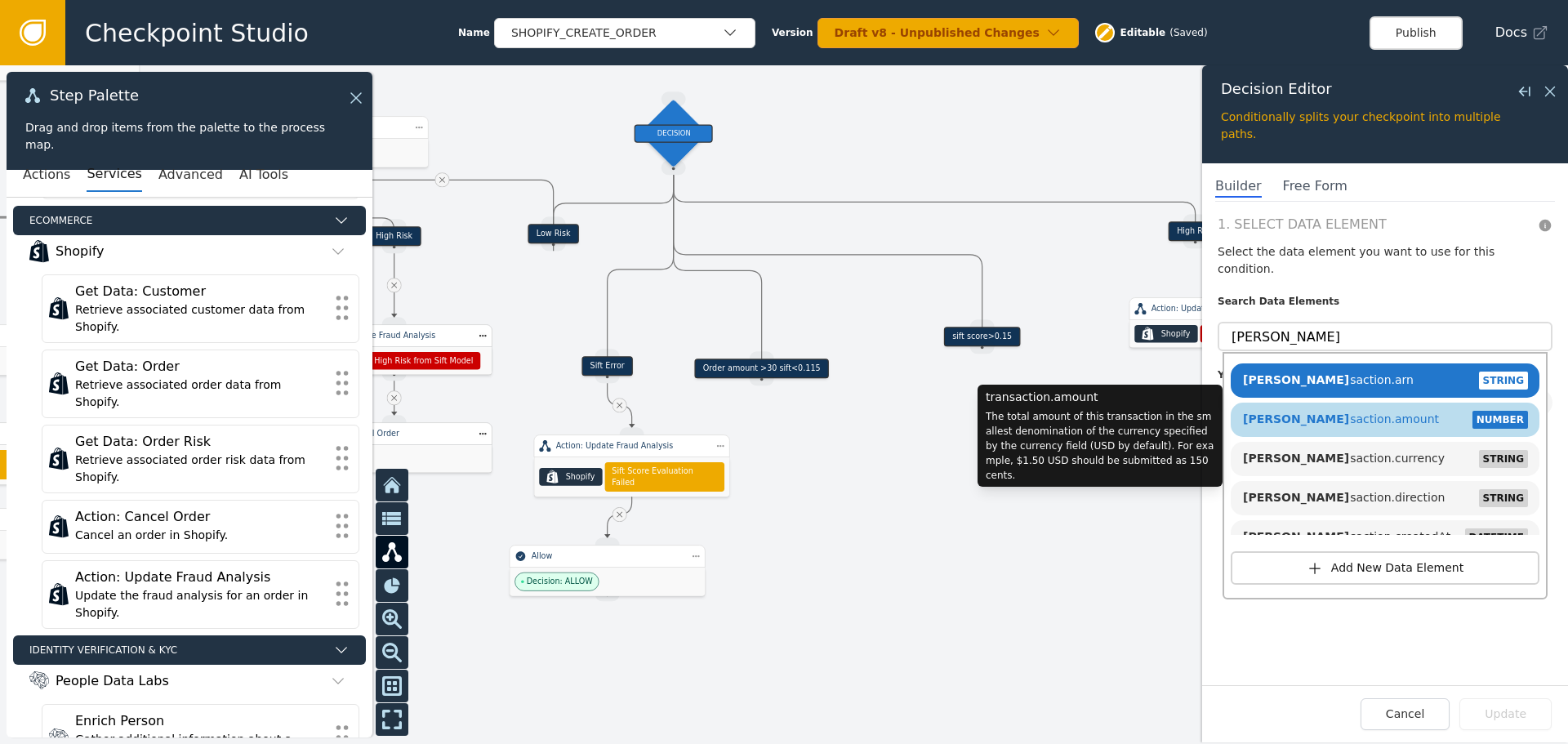
click at [1355, 408] on div "[PERSON_NAME] saction.amount NUMBER" at bounding box center [1384, 420] width 292 height 25
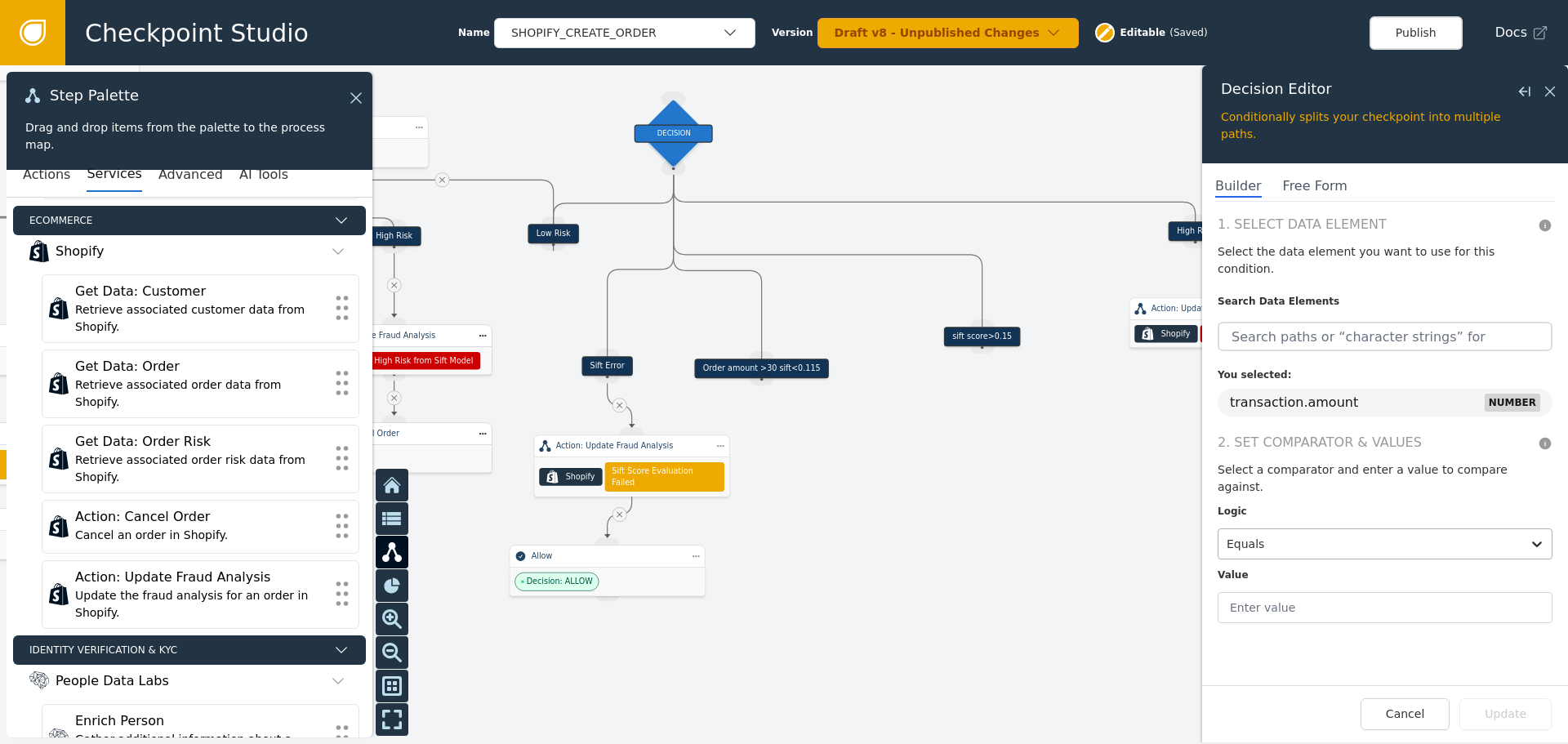
click at [1339, 532] on div at bounding box center [1369, 544] width 287 height 23
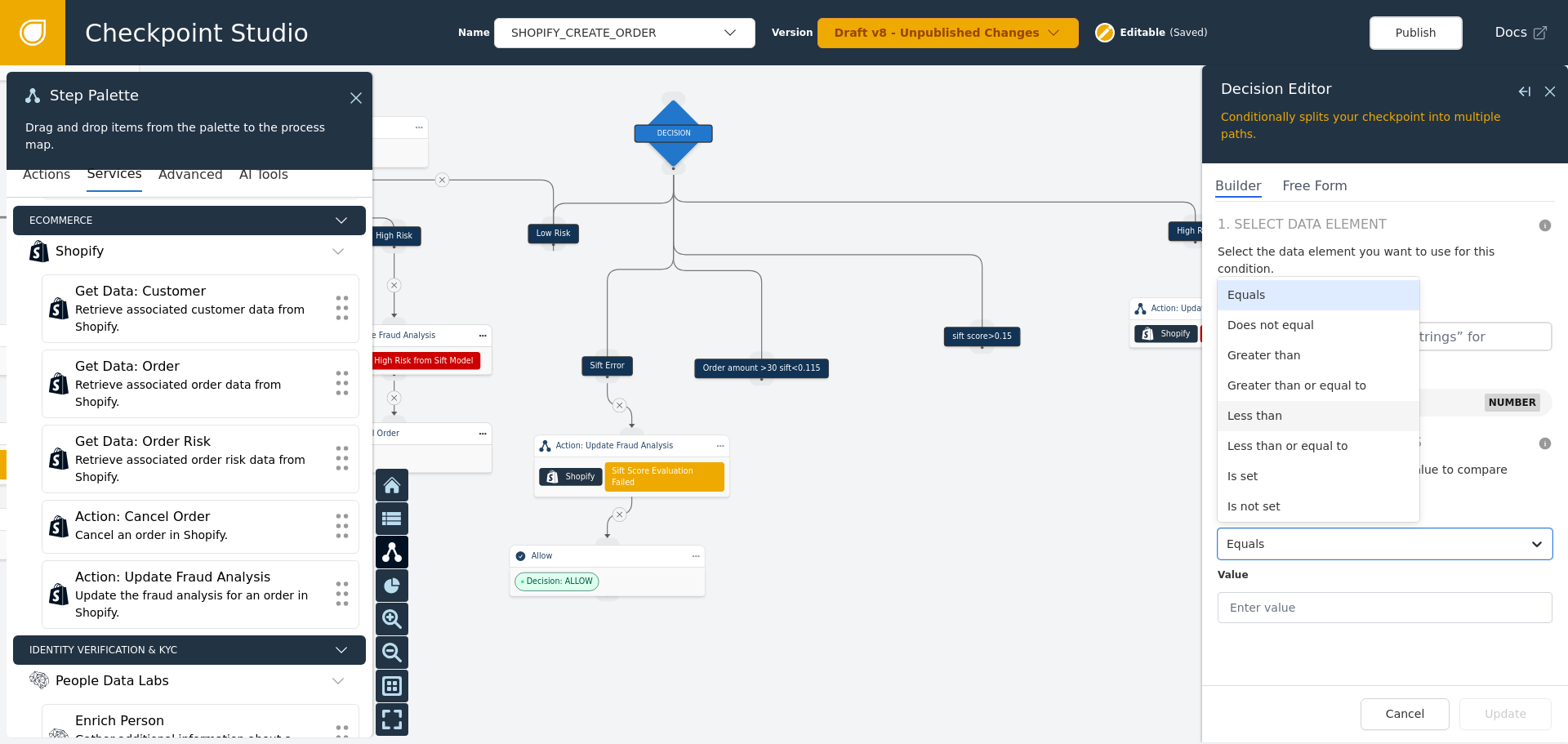
click at [1344, 401] on div "Less than" at bounding box center [1318, 416] width 202 height 30
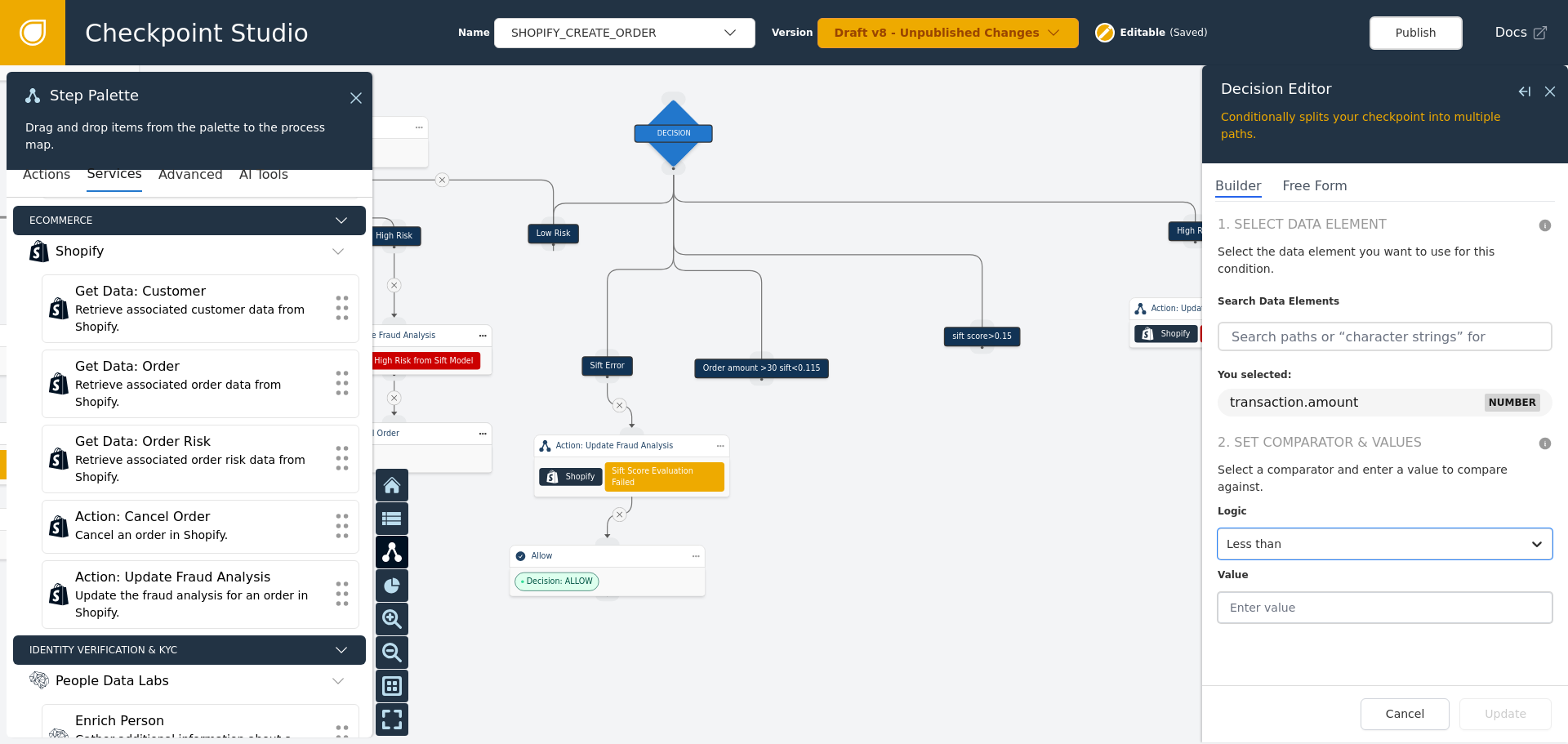
click at [1294, 592] on input "text" at bounding box center [1384, 607] width 334 height 31
type input "15"
click at [1522, 723] on button "Update" at bounding box center [1505, 714] width 93 height 32
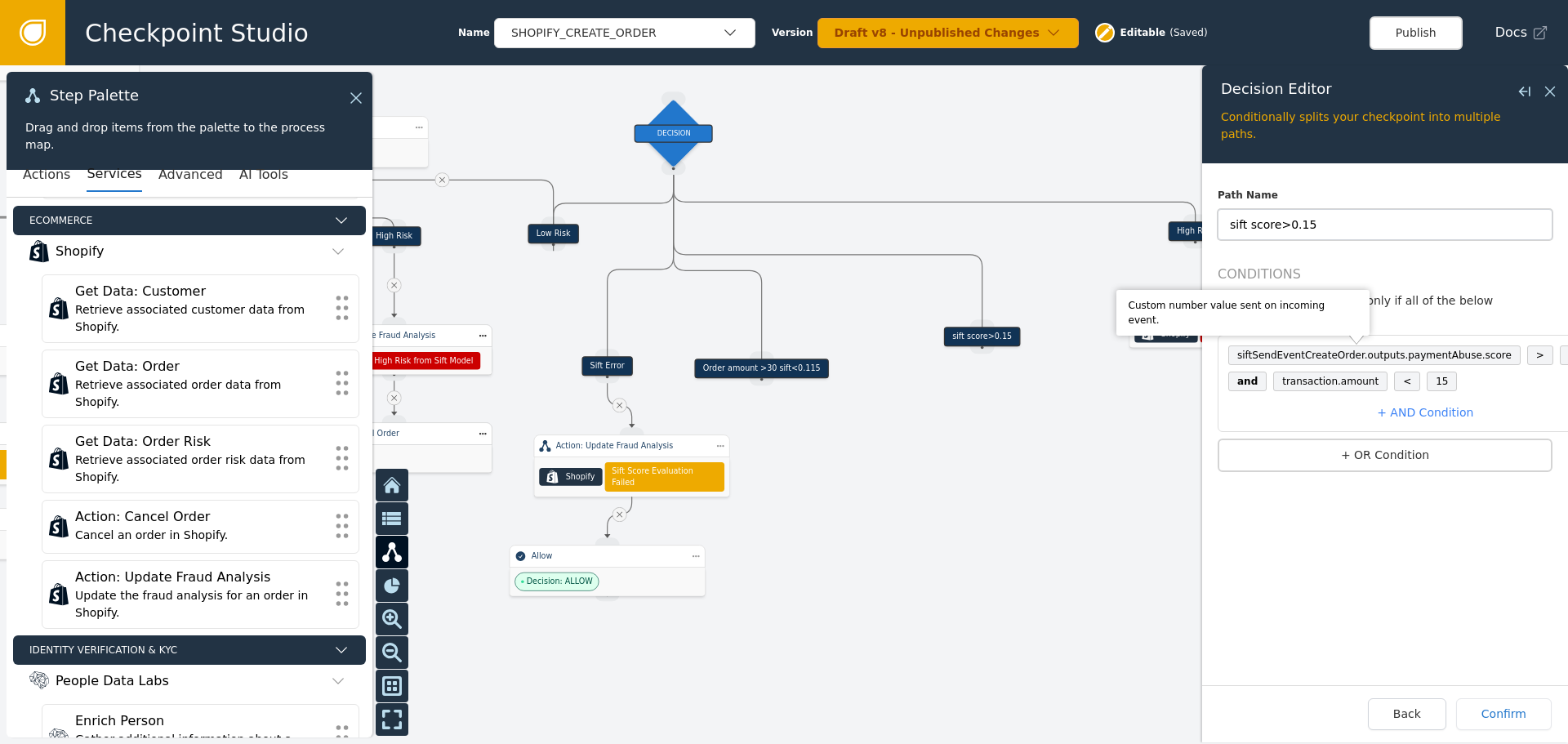
click at [1381, 230] on input "sift score>0.15" at bounding box center [1384, 224] width 334 height 31
type input "sift score>0.15 amount<15"
click at [1515, 710] on button "Confirm" at bounding box center [1504, 714] width 95 height 32
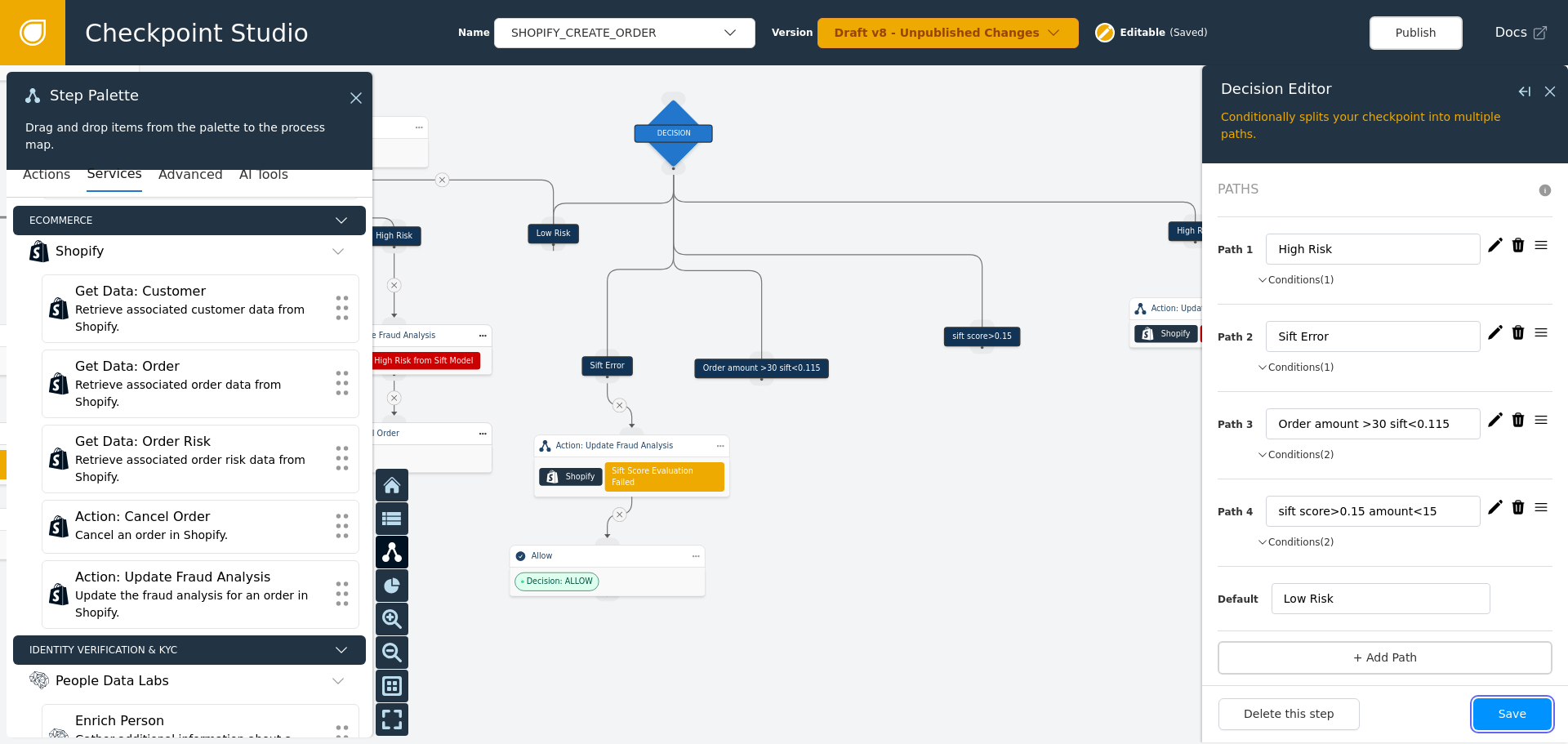
click at [1527, 717] on button "Save" at bounding box center [1512, 714] width 79 height 32
click at [959, 476] on div at bounding box center [784, 404] width 1568 height 679
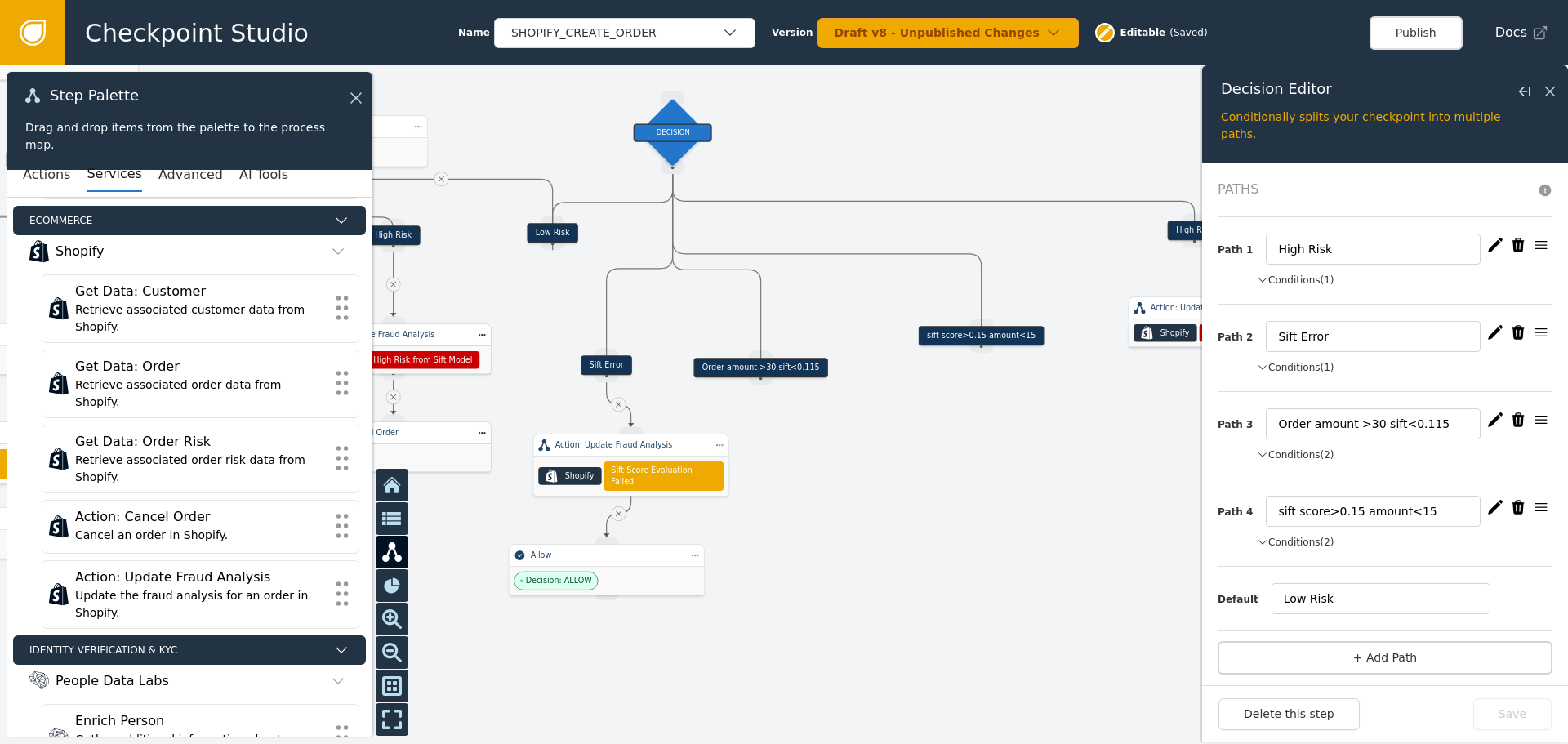
click at [946, 342] on div "sift score>0.15 amount<15" at bounding box center [981, 335] width 126 height 19
click at [1555, 93] on icon at bounding box center [1549, 91] width 18 height 18
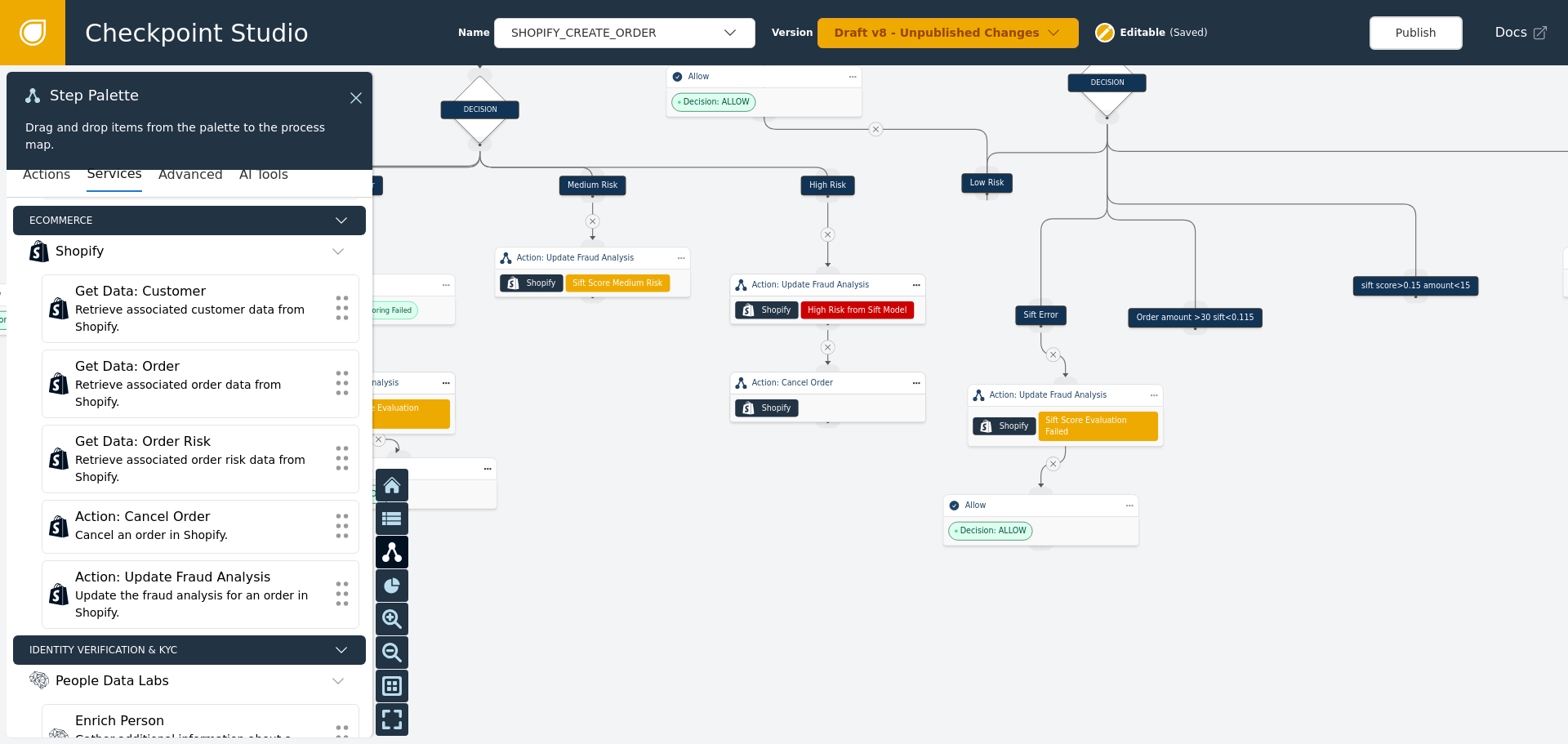
drag, startPoint x: 952, startPoint y: 487, endPoint x: 1386, endPoint y: 437, distance: 436.9
click at [1386, 437] on div at bounding box center [784, 404] width 1568 height 679
click at [731, 278] on div "Duplicate" at bounding box center [732, 282] width 33 height 11
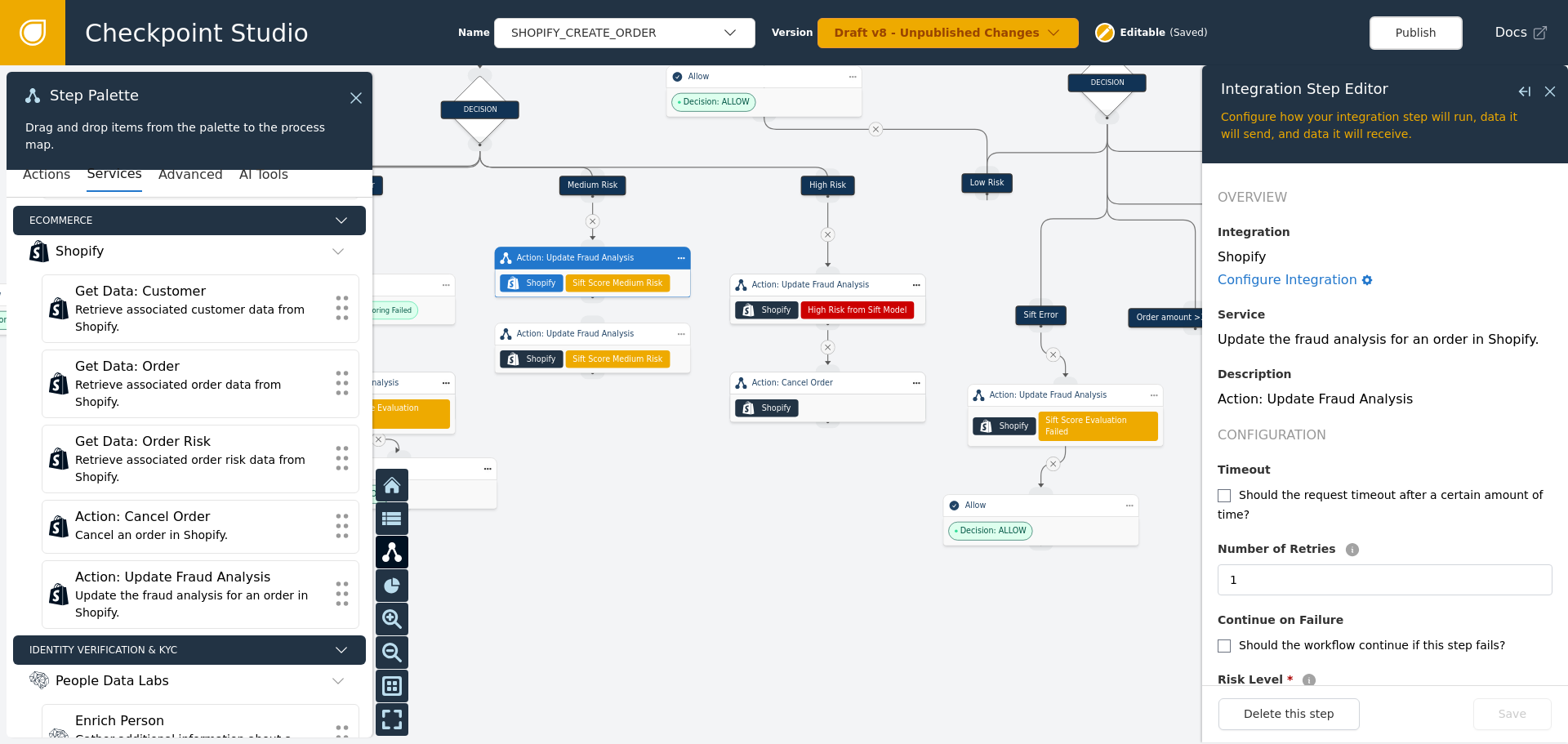
click at [592, 447] on div at bounding box center [784, 404] width 1568 height 679
click at [713, 356] on button "Duplicate" at bounding box center [743, 357] width 85 height 20
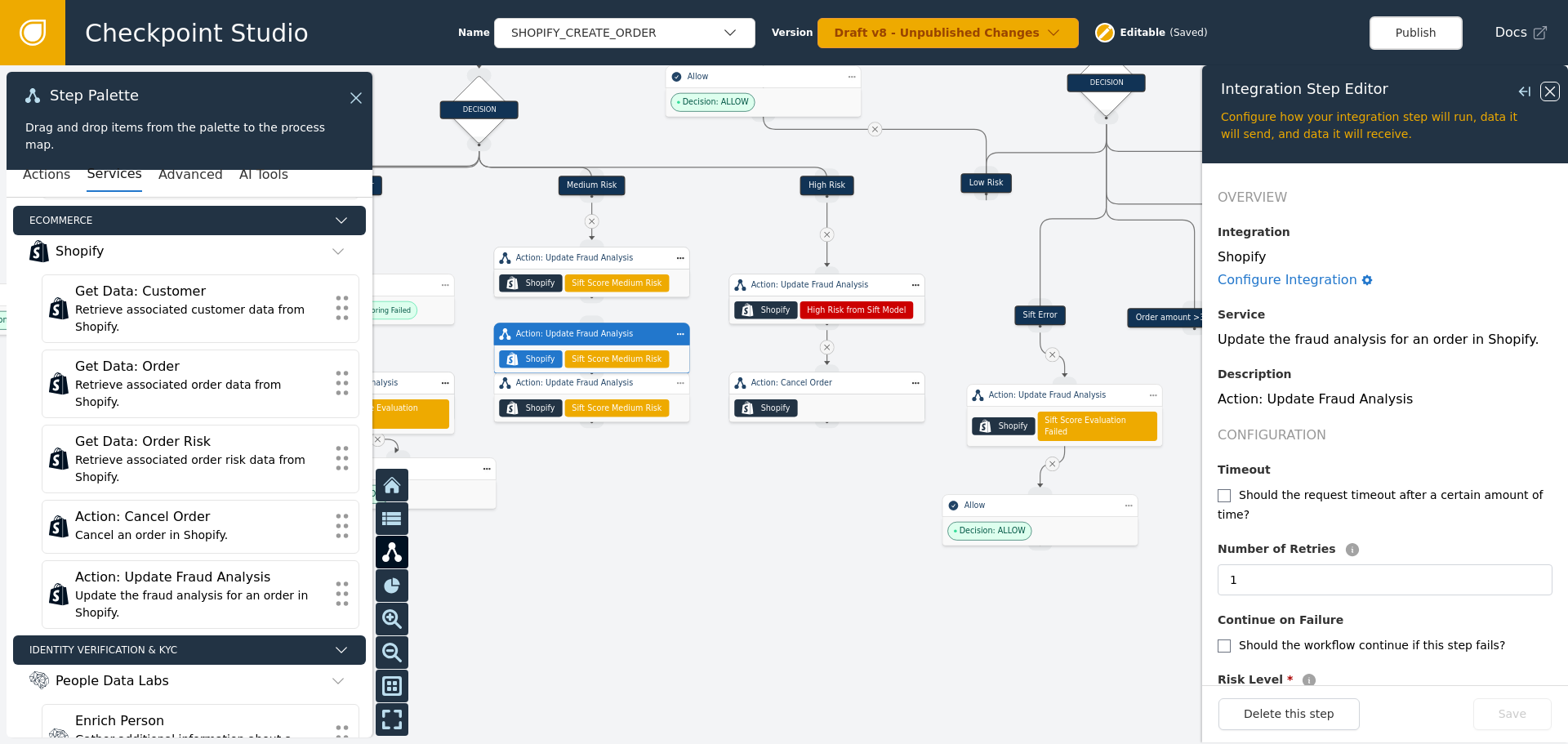
click at [1544, 93] on icon at bounding box center [1549, 91] width 18 height 18
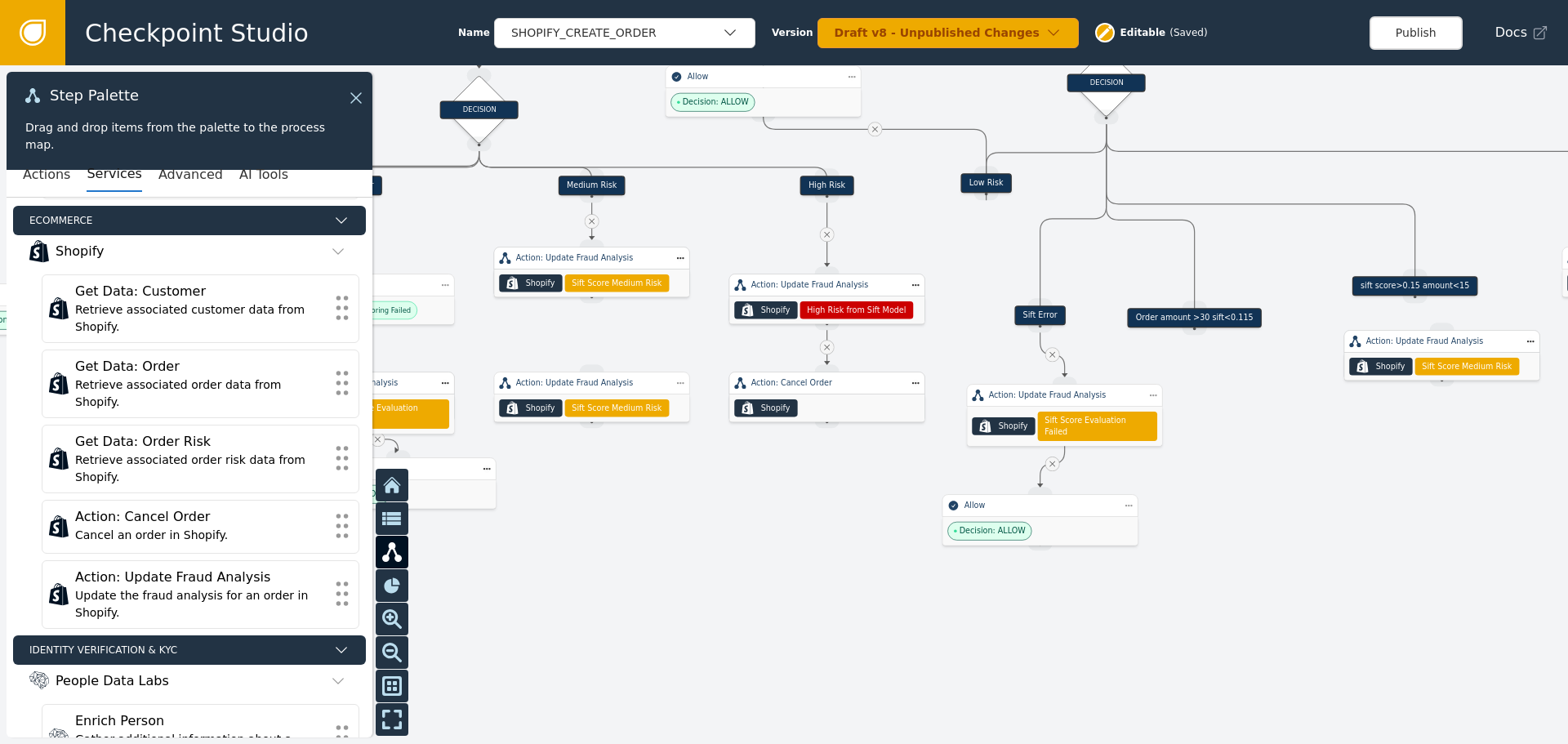
drag, startPoint x: 604, startPoint y: 345, endPoint x: 1441, endPoint y: 356, distance: 837.1
click at [1453, 353] on div ".shopify-icon_svg__st0{fill:currentColor} Shopify Sift Score Medium Risk" at bounding box center [1441, 366] width 195 height 27
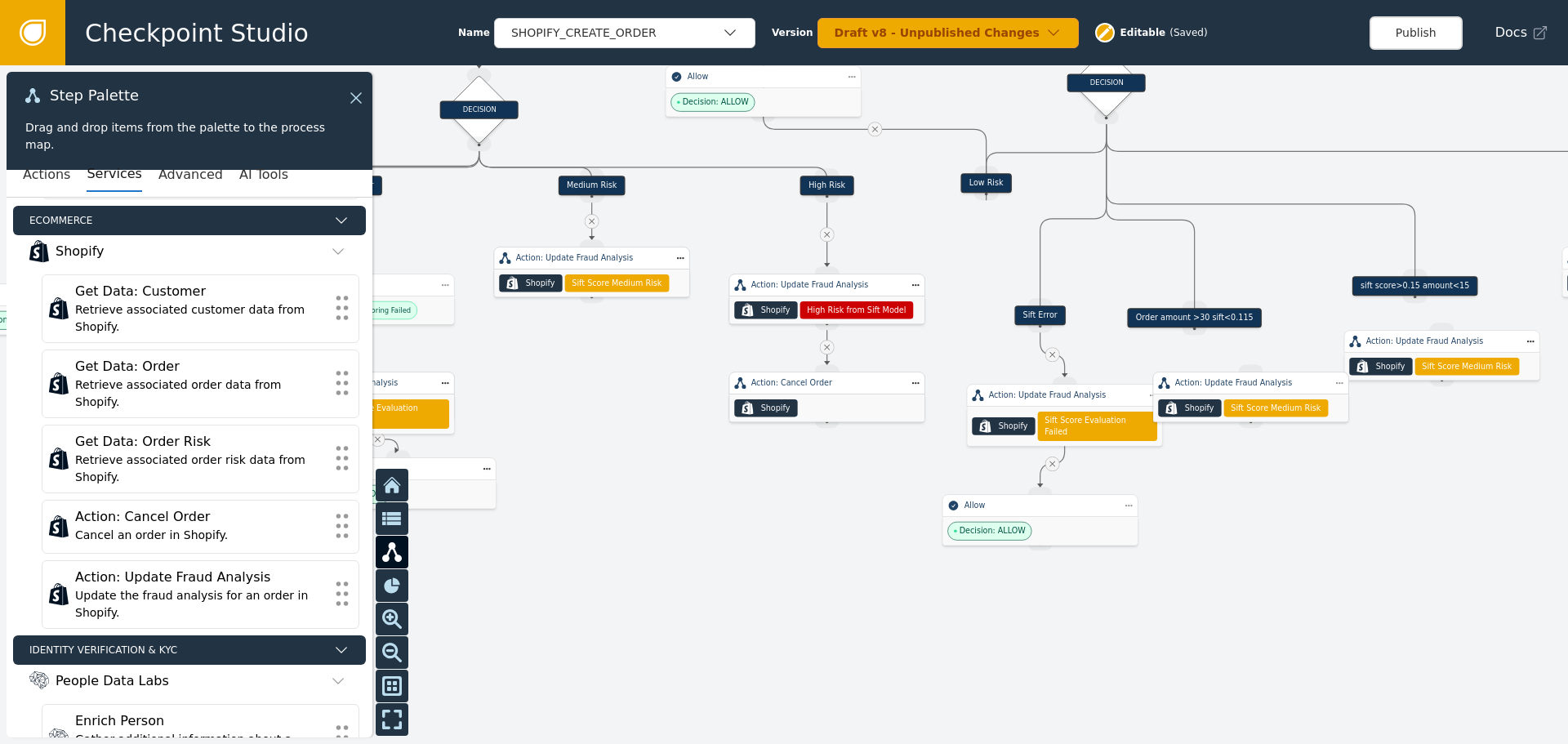
drag, startPoint x: 571, startPoint y: 391, endPoint x: 1230, endPoint y: 390, distance: 659.0
click at [1230, 390] on div "Action: Update Fraud Analysis" at bounding box center [1251, 383] width 196 height 23
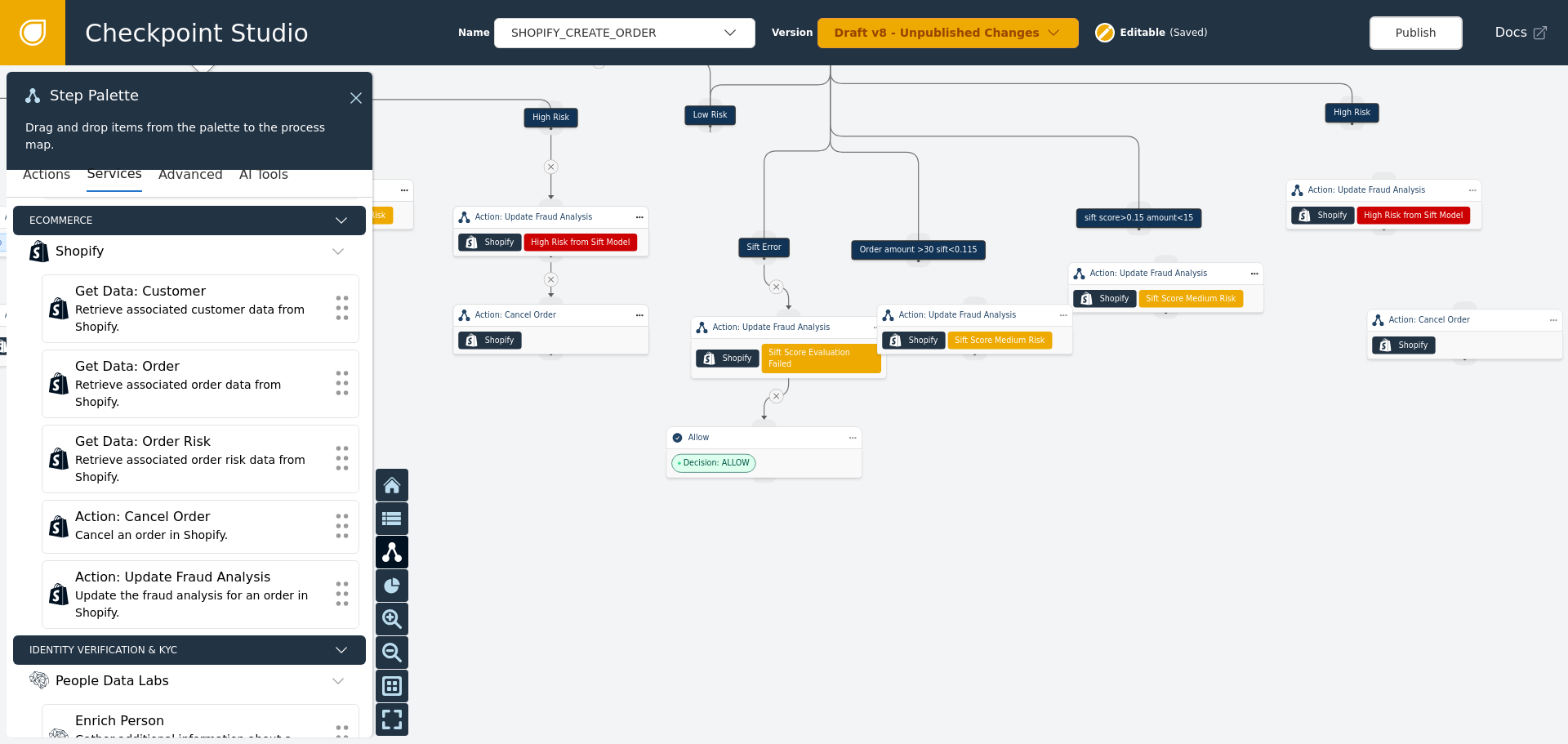
drag, startPoint x: 1286, startPoint y: 593, endPoint x: 1033, endPoint y: 516, distance: 264.5
click at [1033, 516] on div at bounding box center [784, 404] width 1568 height 679
click at [948, 254] on div "Order amount >30 sift<0.115" at bounding box center [918, 250] width 134 height 19
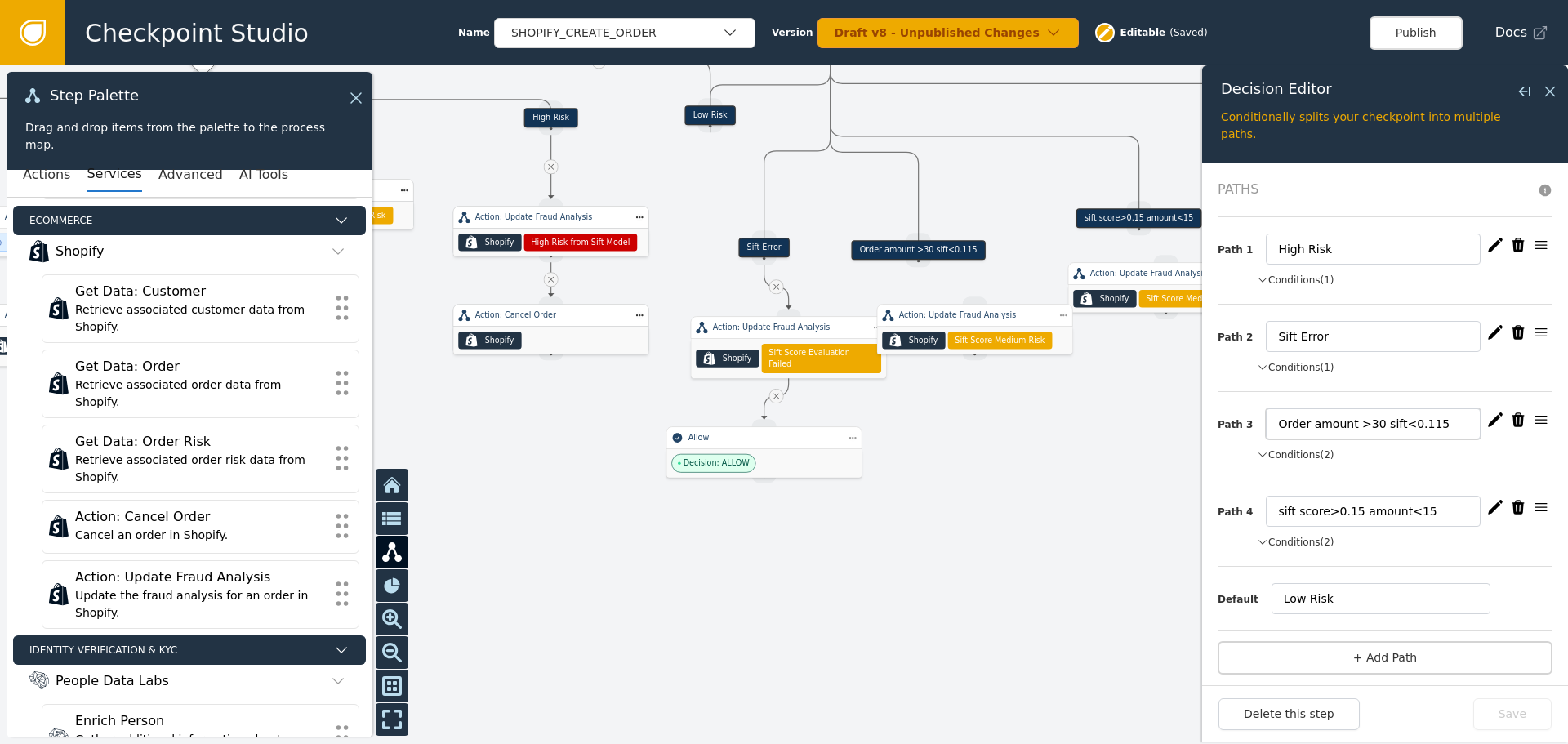
drag, startPoint x: 1363, startPoint y: 424, endPoint x: 1355, endPoint y: 425, distance: 8.1
click at [1355, 425] on input "Order amount >30 sift<0.115" at bounding box center [1372, 424] width 214 height 31
type input "Order amount >25 sift<0.115"
click at [1488, 417] on icon "button" at bounding box center [1495, 419] width 15 height 15
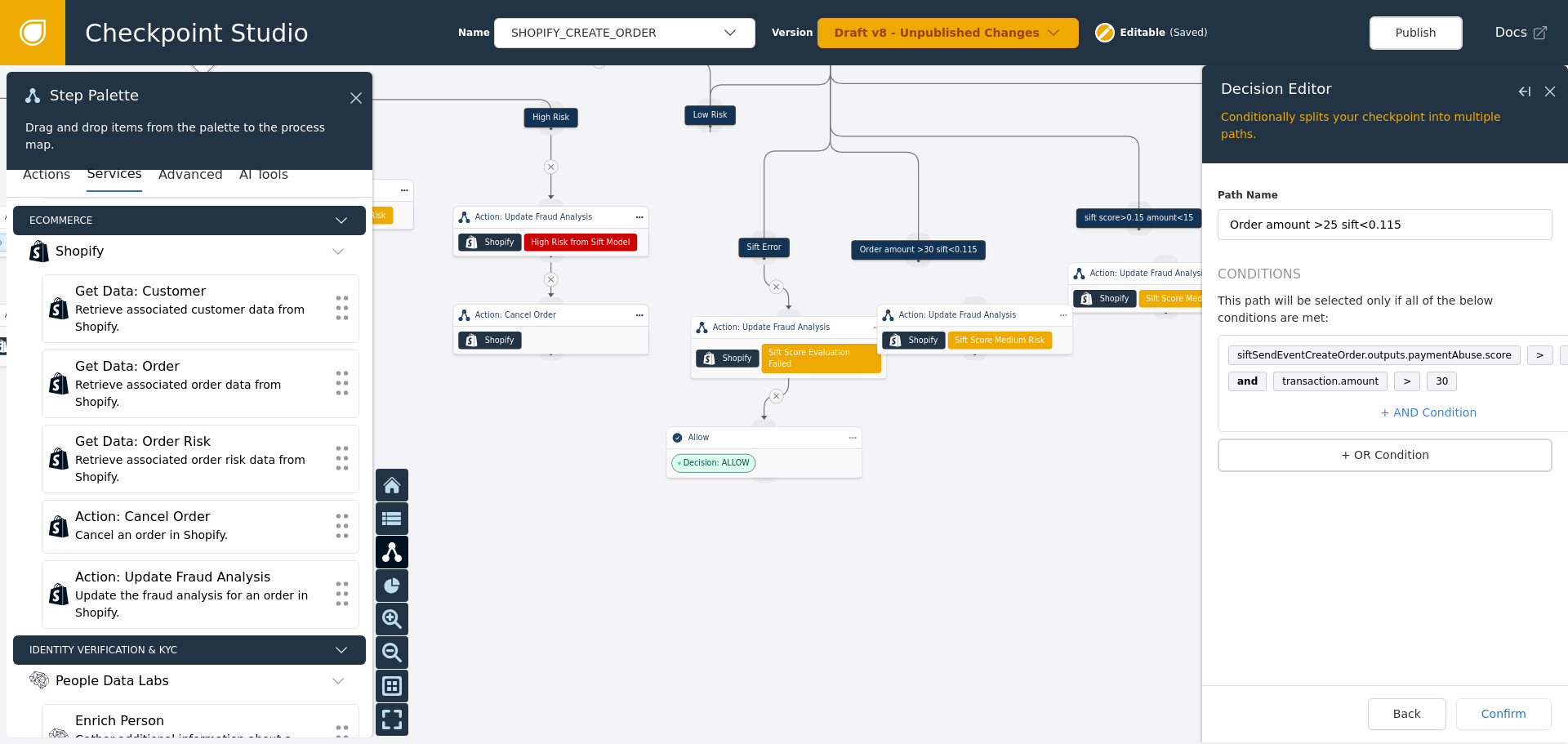
click at [1427, 372] on span "30" at bounding box center [1442, 381] width 30 height 19
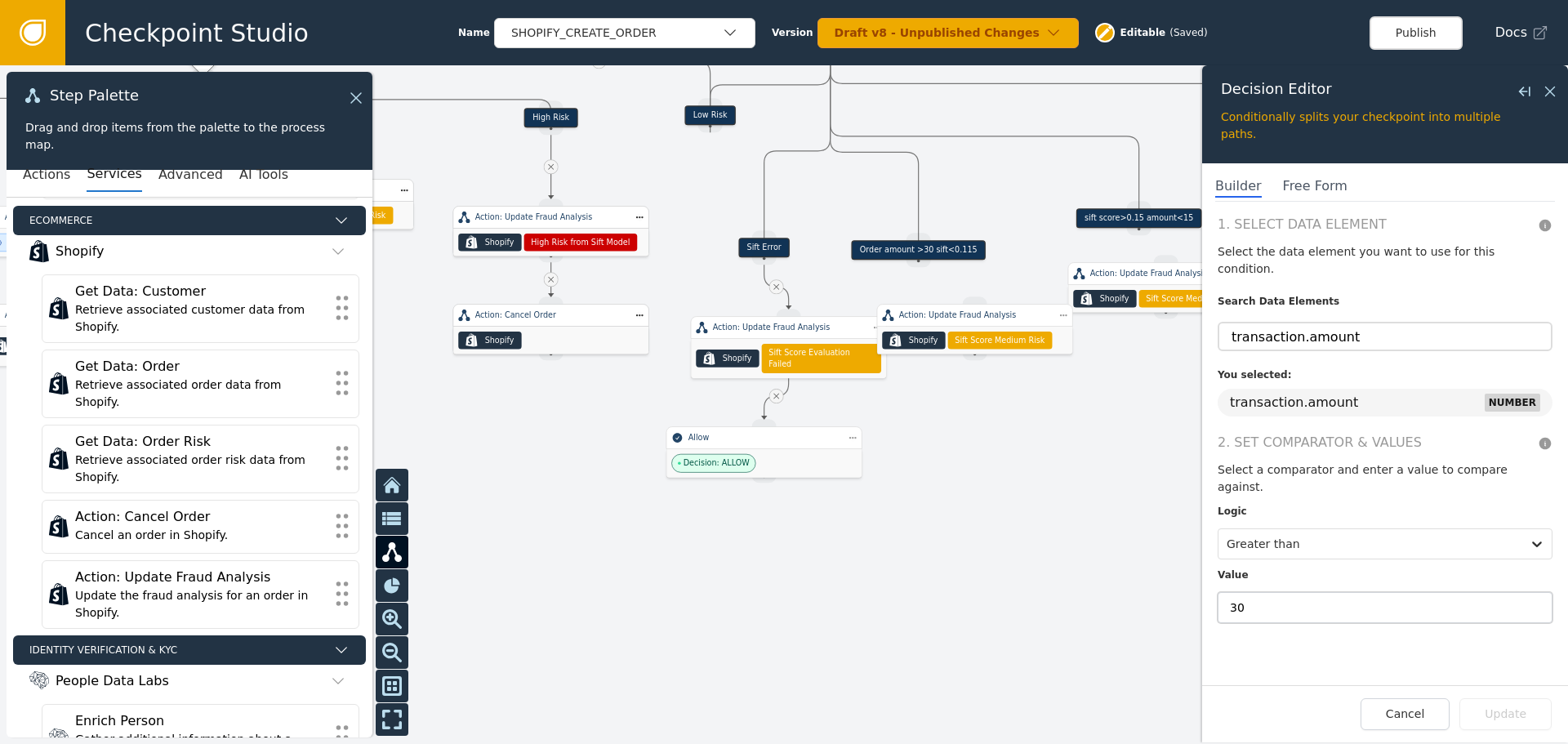
drag, startPoint x: 1227, startPoint y: 574, endPoint x: 1194, endPoint y: 575, distance: 33.0
click at [1194, 575] on div "Target Handle for step Low Risk Source Handle for step Target Handle for step S…" at bounding box center [784, 404] width 1568 height 679
type input "20"
click at [1505, 710] on button "Update" at bounding box center [1505, 714] width 93 height 32
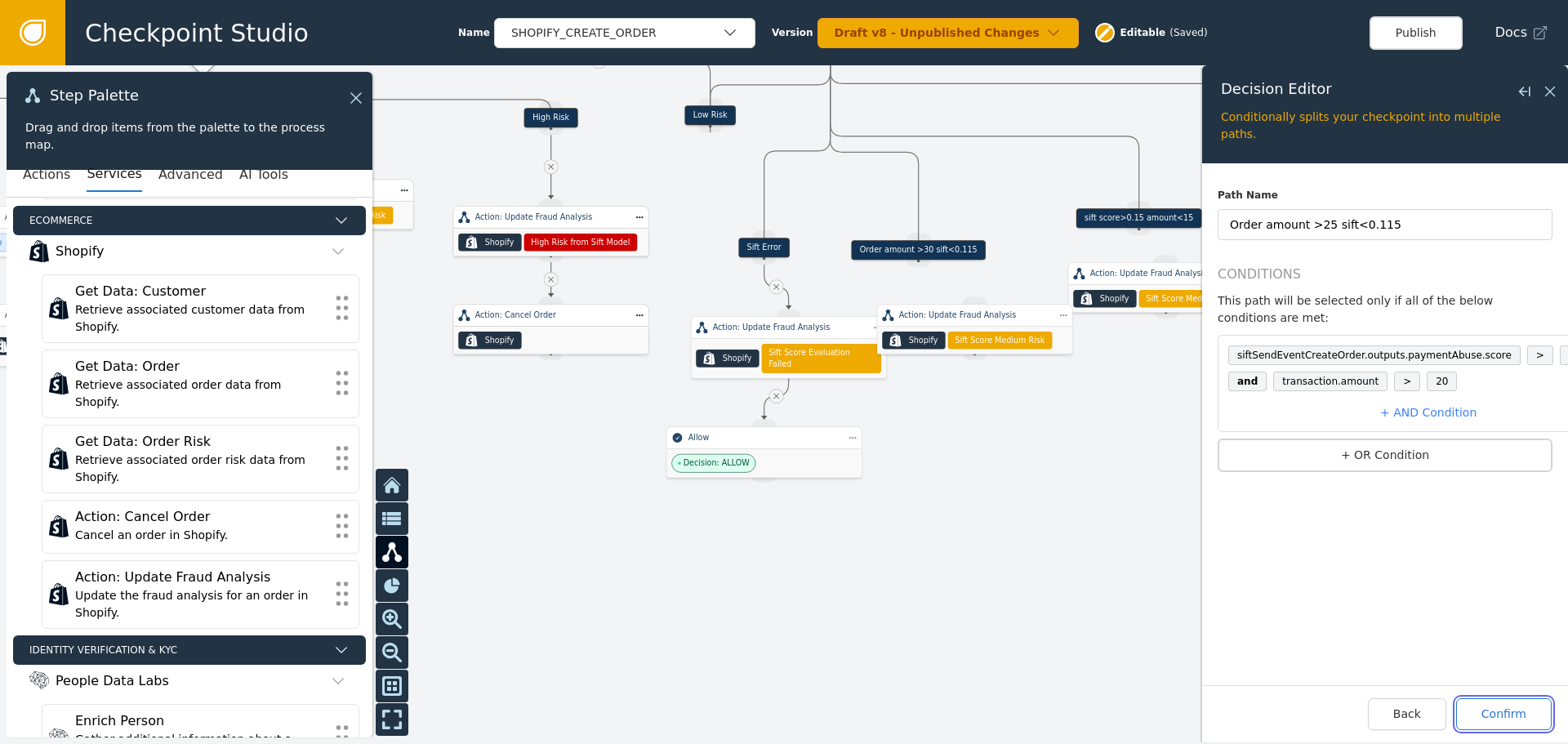
click at [1537, 724] on button "Confirm" at bounding box center [1504, 714] width 95 height 32
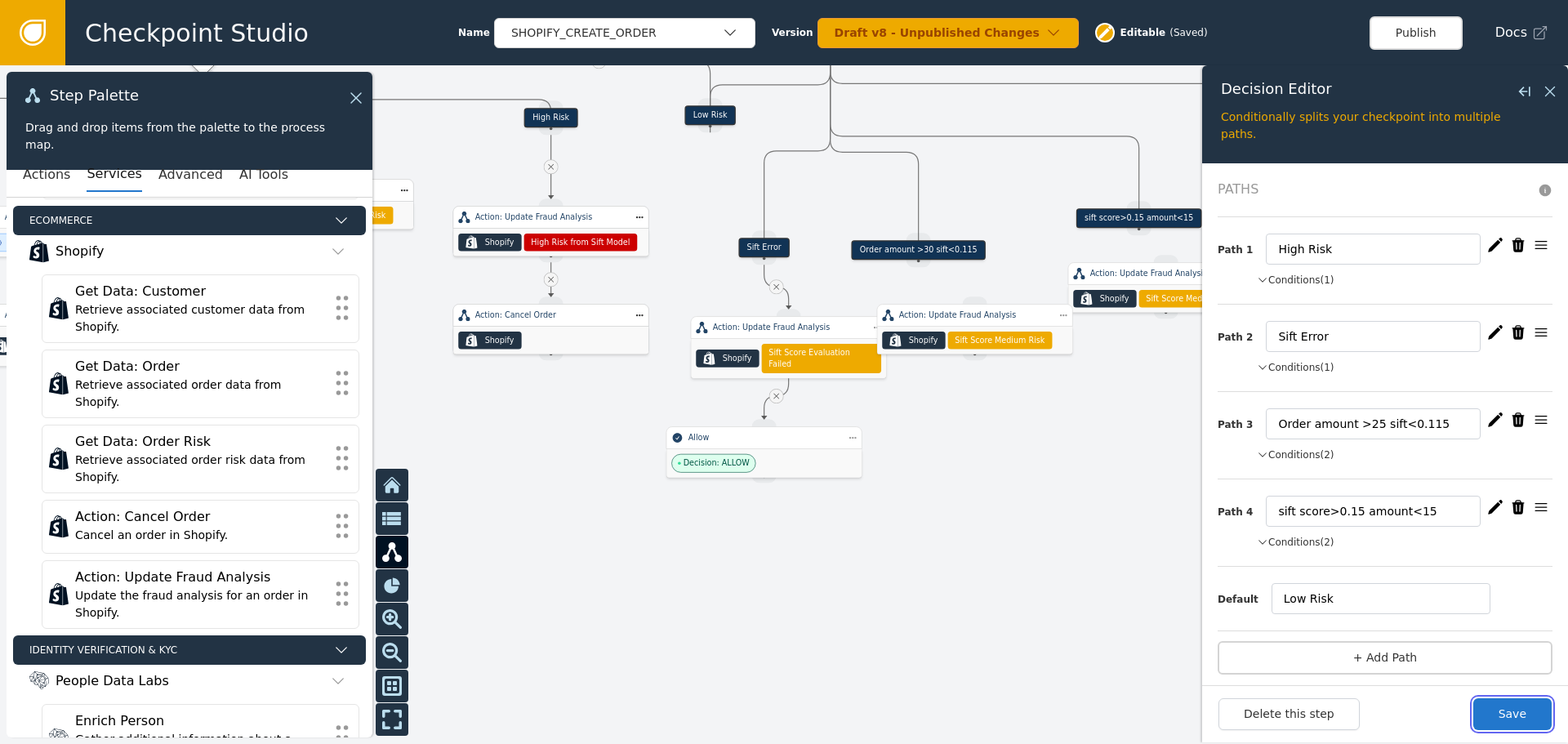
click at [1530, 713] on button "Save" at bounding box center [1512, 714] width 79 height 32
click at [1552, 93] on icon at bounding box center [1549, 91] width 18 height 18
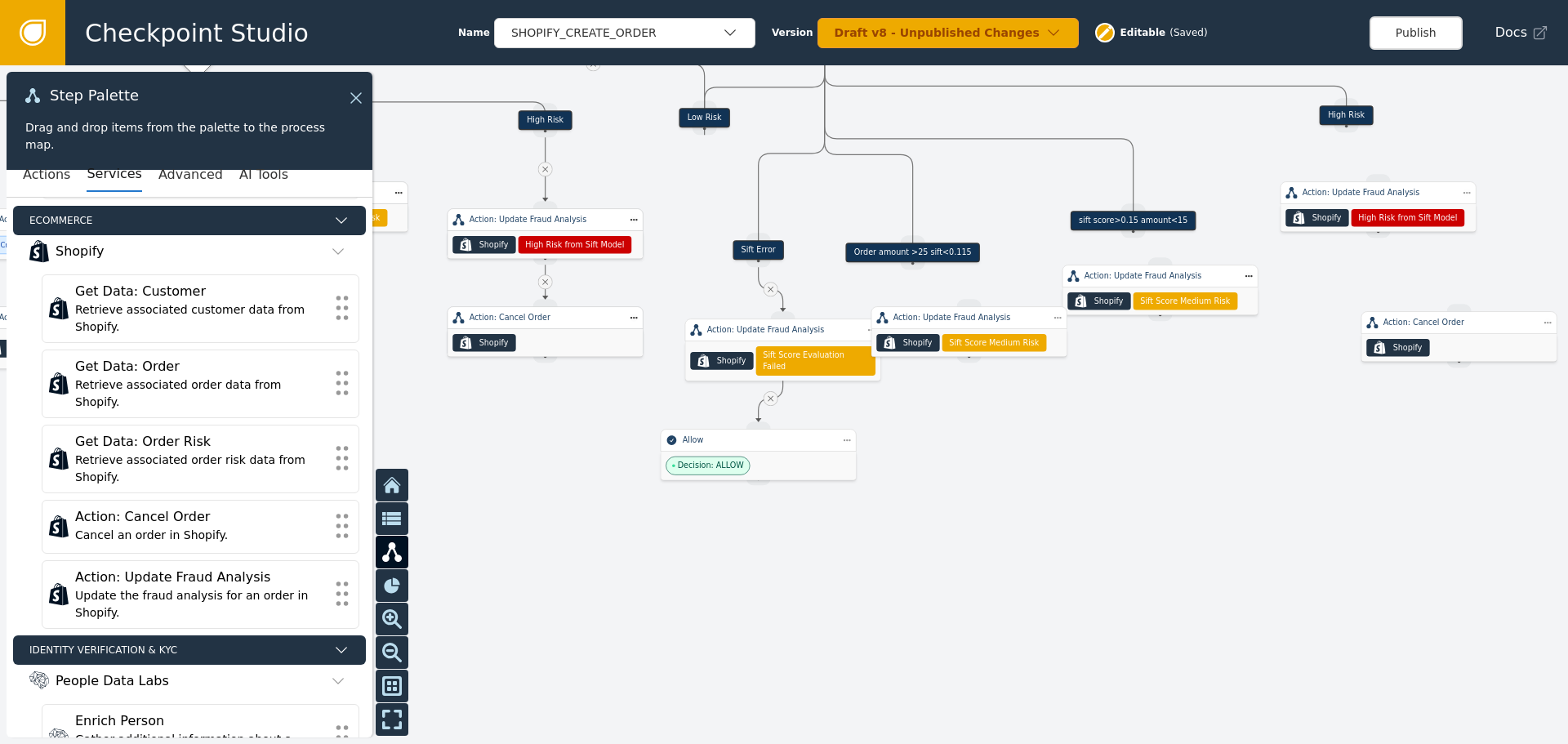
drag, startPoint x: 1121, startPoint y: 509, endPoint x: 1050, endPoint y: 523, distance: 72.4
click at [1058, 531] on div at bounding box center [784, 404] width 1568 height 679
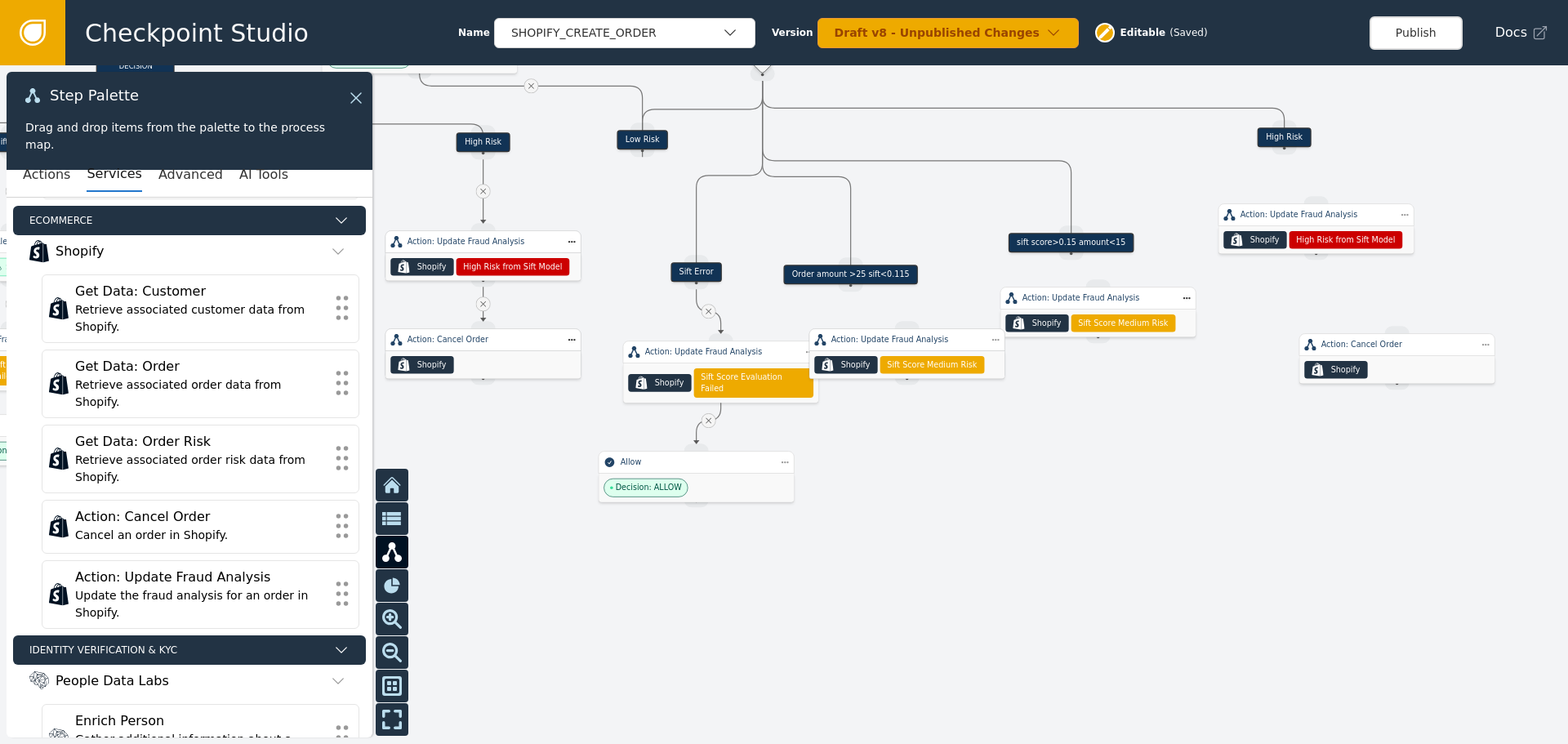
drag, startPoint x: 848, startPoint y: 286, endPoint x: 871, endPoint y: 334, distance: 53.2
drag, startPoint x: 858, startPoint y: 289, endPoint x: 911, endPoint y: 333, distance: 68.9
drag, startPoint x: 1073, startPoint y: 255, endPoint x: 1099, endPoint y: 290, distance: 43.6
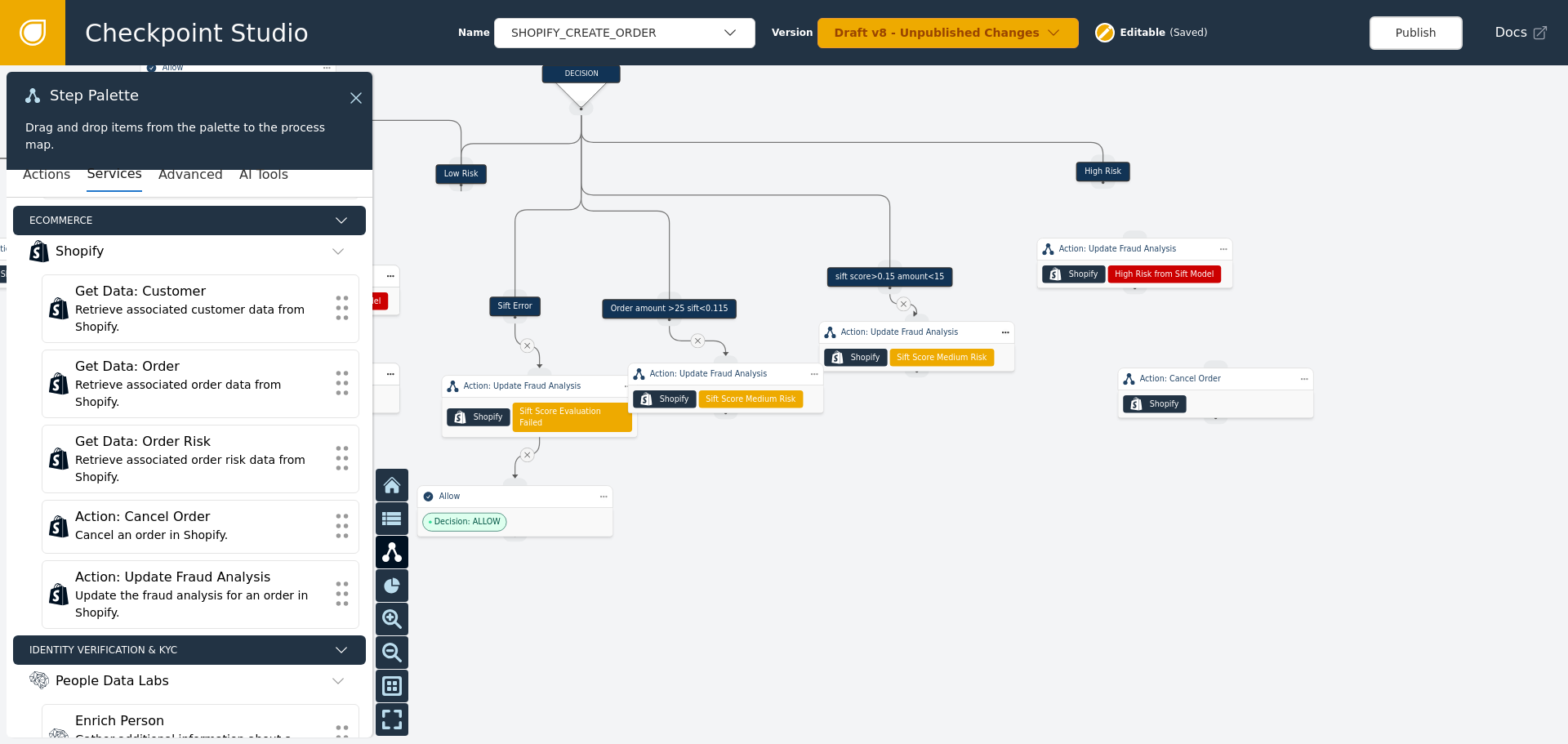
drag, startPoint x: 1095, startPoint y: 518, endPoint x: 969, endPoint y: 539, distance: 127.7
click at [970, 539] on div at bounding box center [784, 404] width 1568 height 679
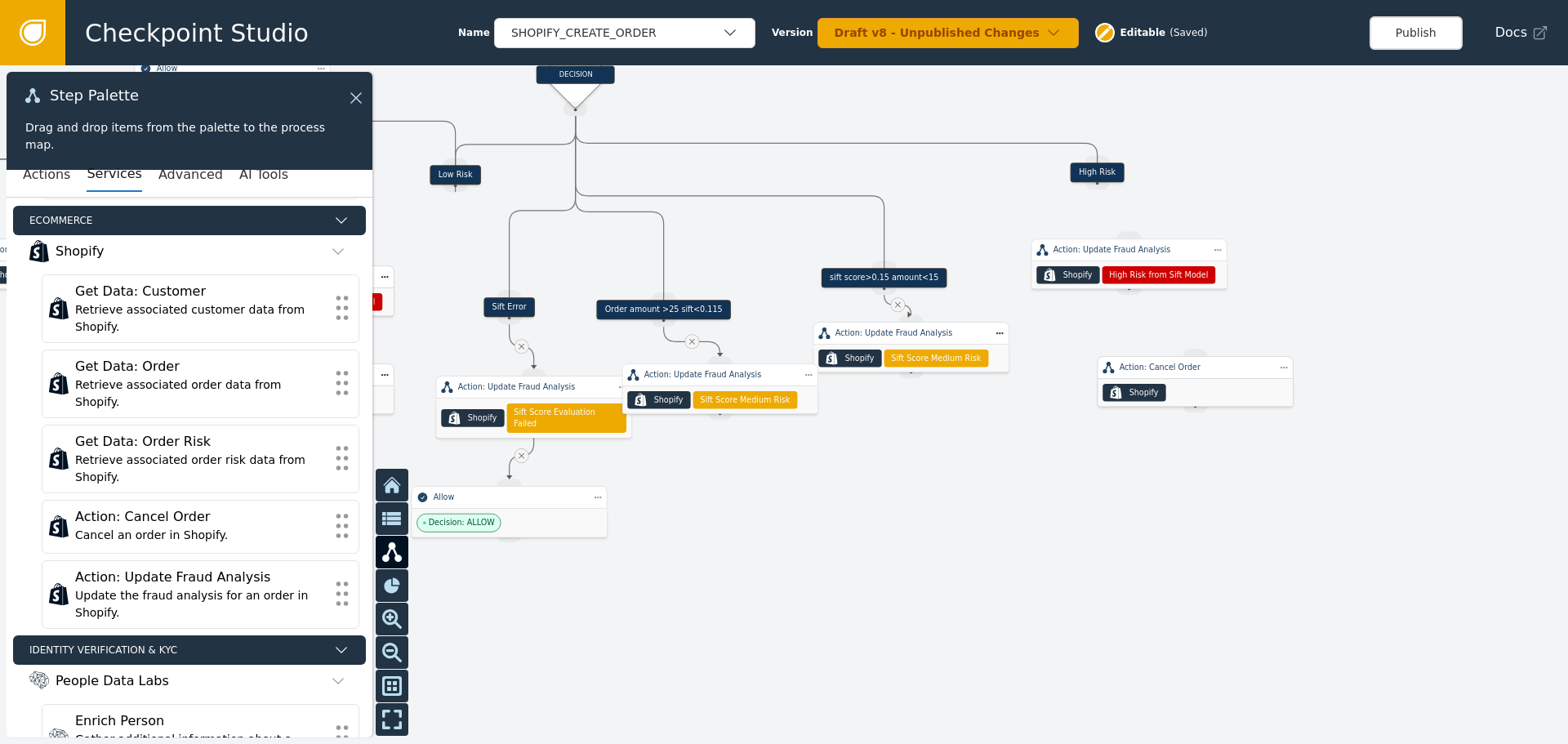
drag, startPoint x: 1166, startPoint y: 366, endPoint x: 1122, endPoint y: 328, distance: 58.1
click at [1122, 362] on div "Action: Cancel Order" at bounding box center [1196, 367] width 152 height 11
drag, startPoint x: 1104, startPoint y: 184, endPoint x: 1129, endPoint y: 237, distance: 58.6
drag, startPoint x: 1135, startPoint y: 290, endPoint x: 1152, endPoint y: 315, distance: 30.2
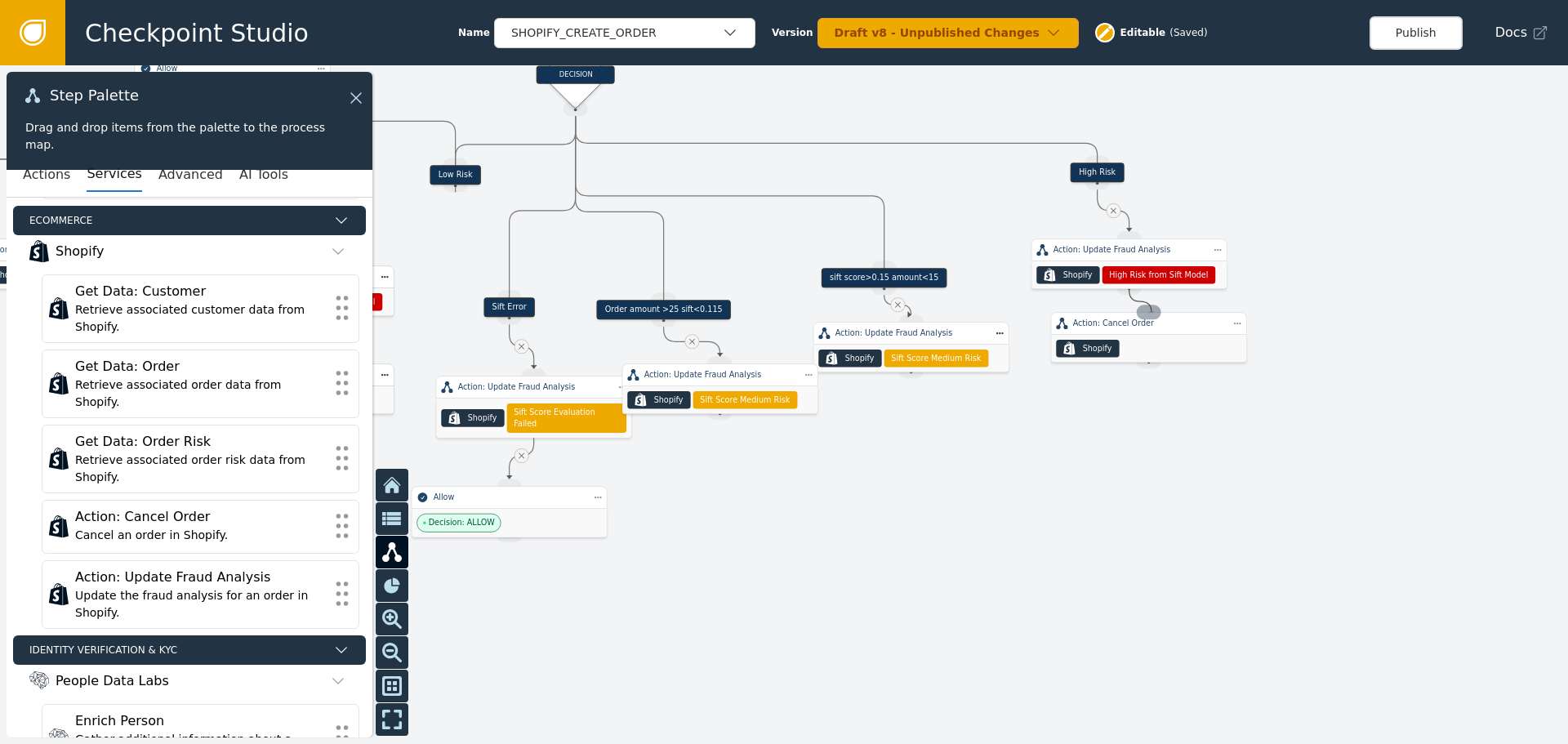
drag, startPoint x: 1180, startPoint y: 327, endPoint x: 1160, endPoint y: 343, distance: 25.6
click at [1160, 343] on div "Action: Cancel Order" at bounding box center [1129, 340] width 152 height 11
drag, startPoint x: 1169, startPoint y: 258, endPoint x: 1141, endPoint y: 256, distance: 28.1
click at [1141, 256] on div "Action: Update Fraud Analysis" at bounding box center [1099, 247] width 196 height 23
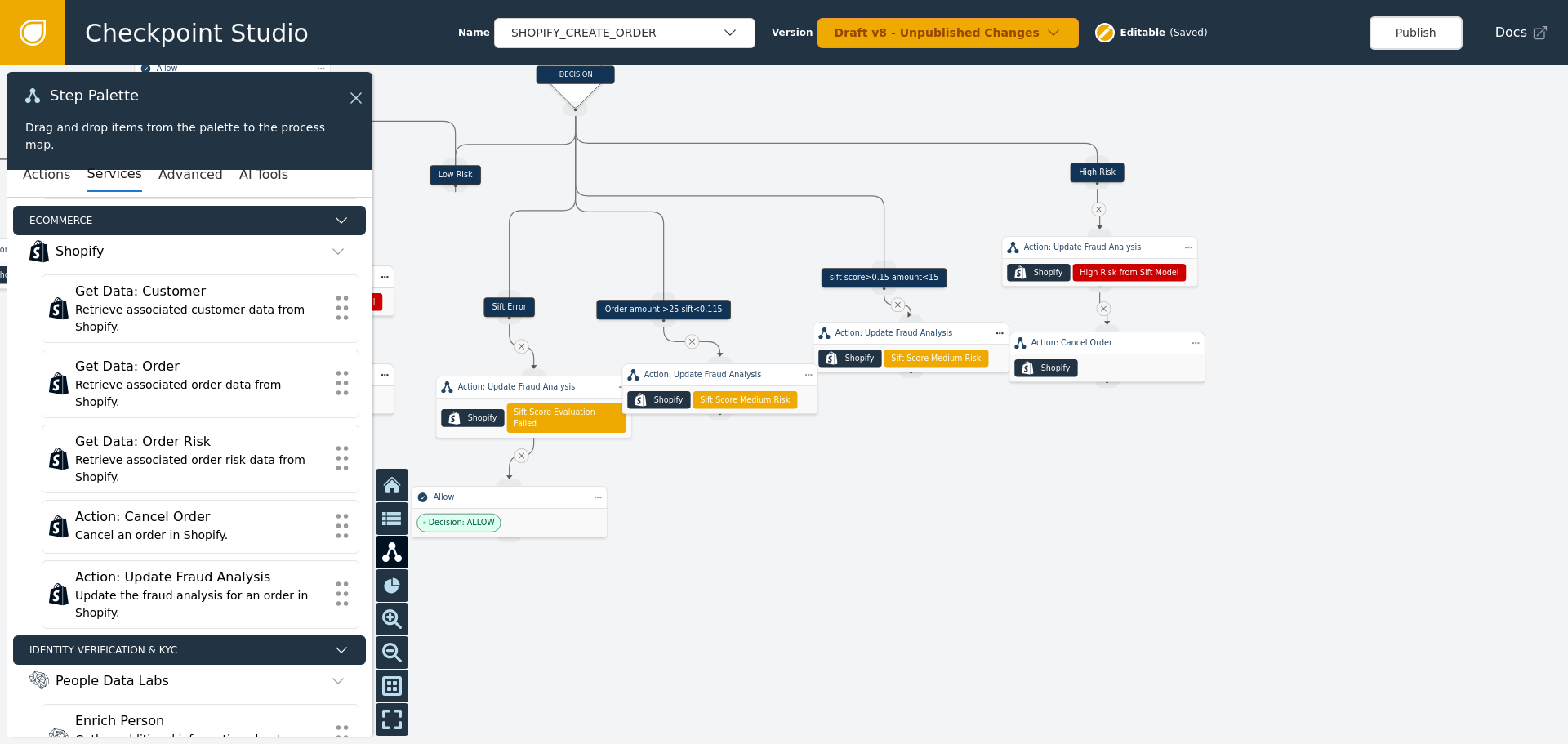
drag, startPoint x: 1157, startPoint y: 341, endPoint x: 1135, endPoint y: 343, distance: 22.1
click at [1135, 343] on div "Action: Cancel Order" at bounding box center [1107, 342] width 152 height 11
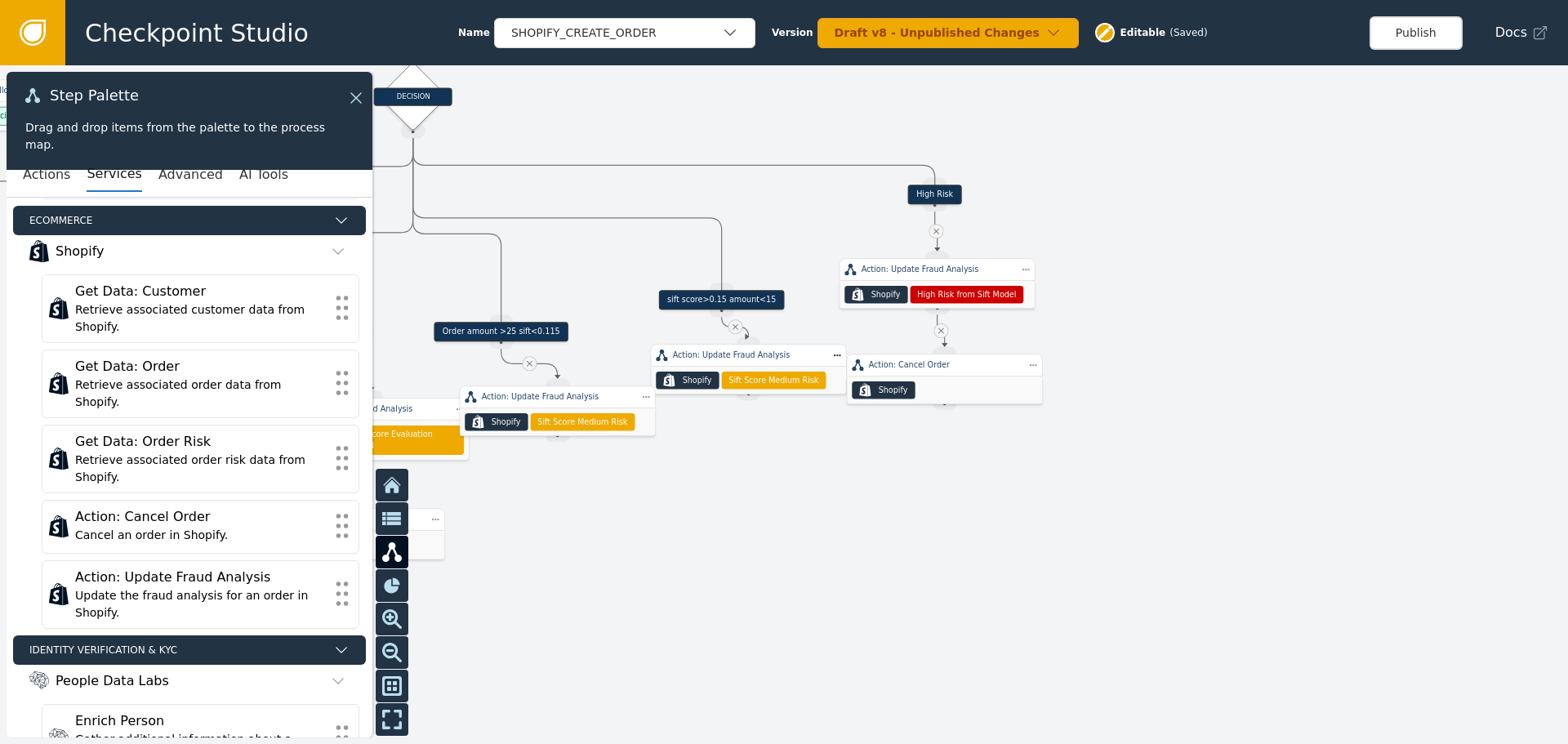
drag, startPoint x: 1296, startPoint y: 228, endPoint x: 1069, endPoint y: 228, distance: 227.0
click at [1121, 245] on div at bounding box center [784, 404] width 1568 height 679
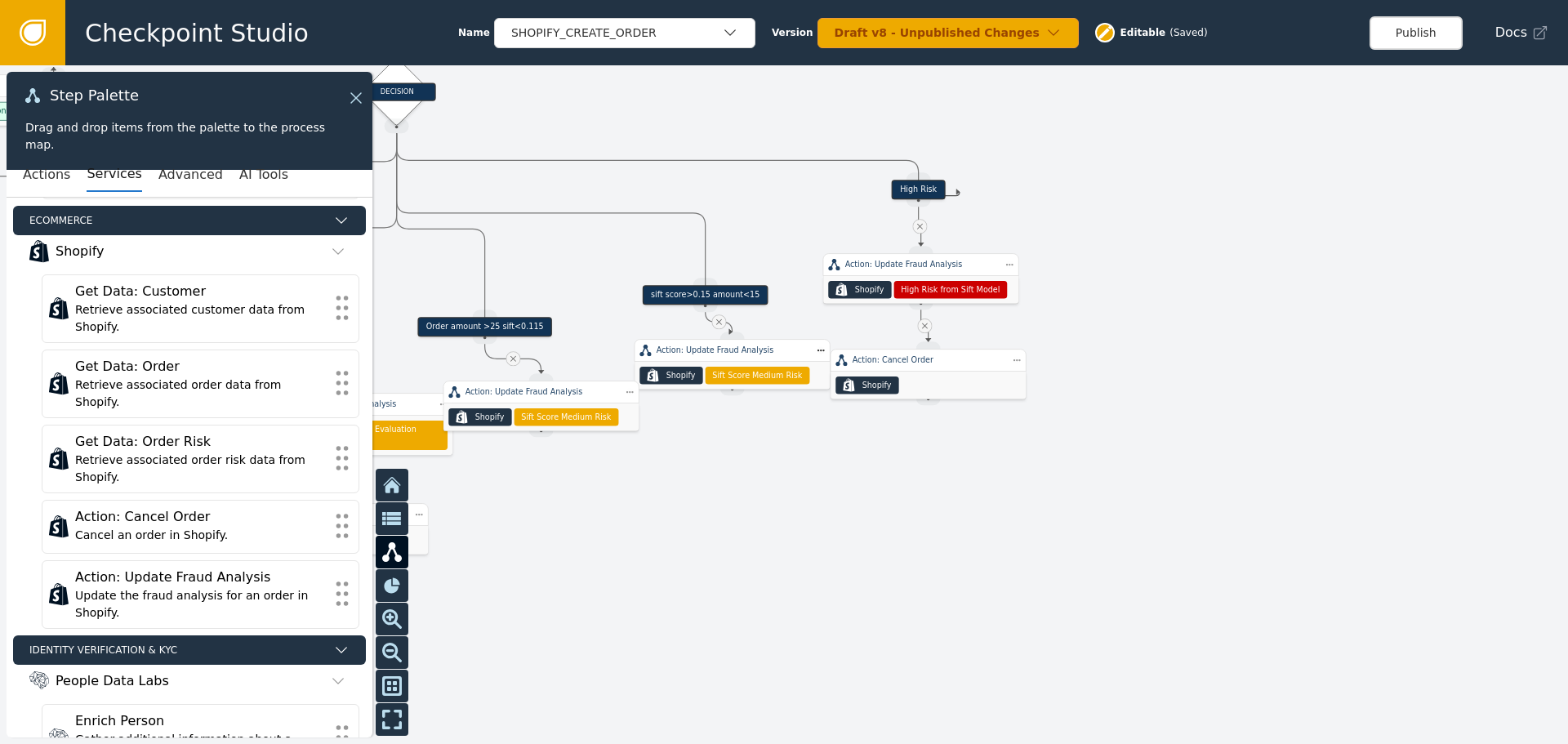
drag, startPoint x: 929, startPoint y: 192, endPoint x: 960, endPoint y: 192, distance: 31.0
click at [960, 192] on div "Target Handle for step High Risk Source Handle for step" at bounding box center [919, 190] width 176 height 19
drag, startPoint x: 942, startPoint y: 192, endPoint x: 1135, endPoint y: 185, distance: 193.1
click at [1126, 185] on div "High Risk" at bounding box center [1099, 184] width 53 height 19
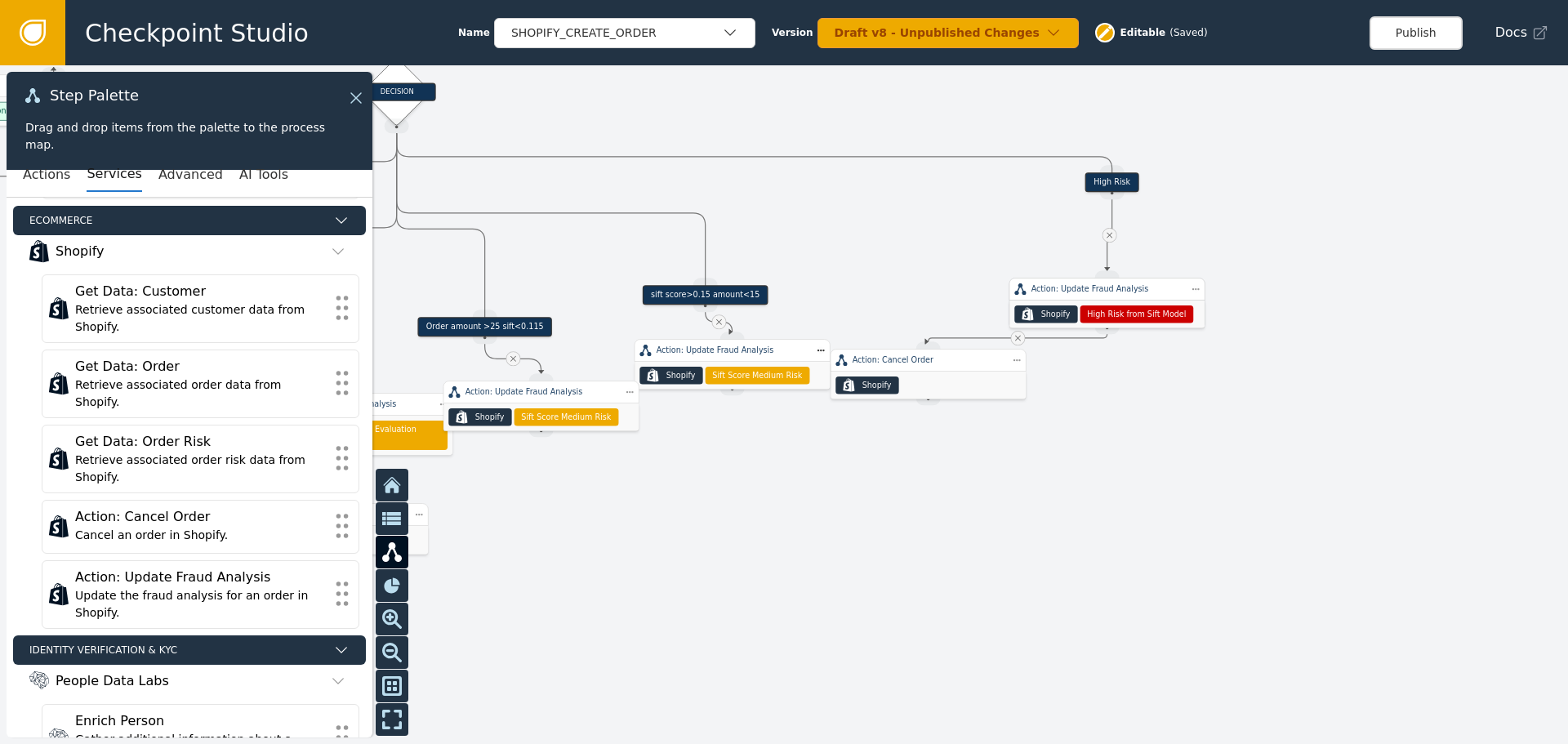
drag, startPoint x: 956, startPoint y: 267, endPoint x: 1143, endPoint y: 289, distance: 188.3
click at [1143, 289] on div "Action: Update Fraud Analysis" at bounding box center [1107, 289] width 152 height 11
drag, startPoint x: 965, startPoint y: 363, endPoint x: 1152, endPoint y: 441, distance: 202.6
click at [1132, 422] on div "Action: Cancel Order" at bounding box center [1055, 416] width 152 height 11
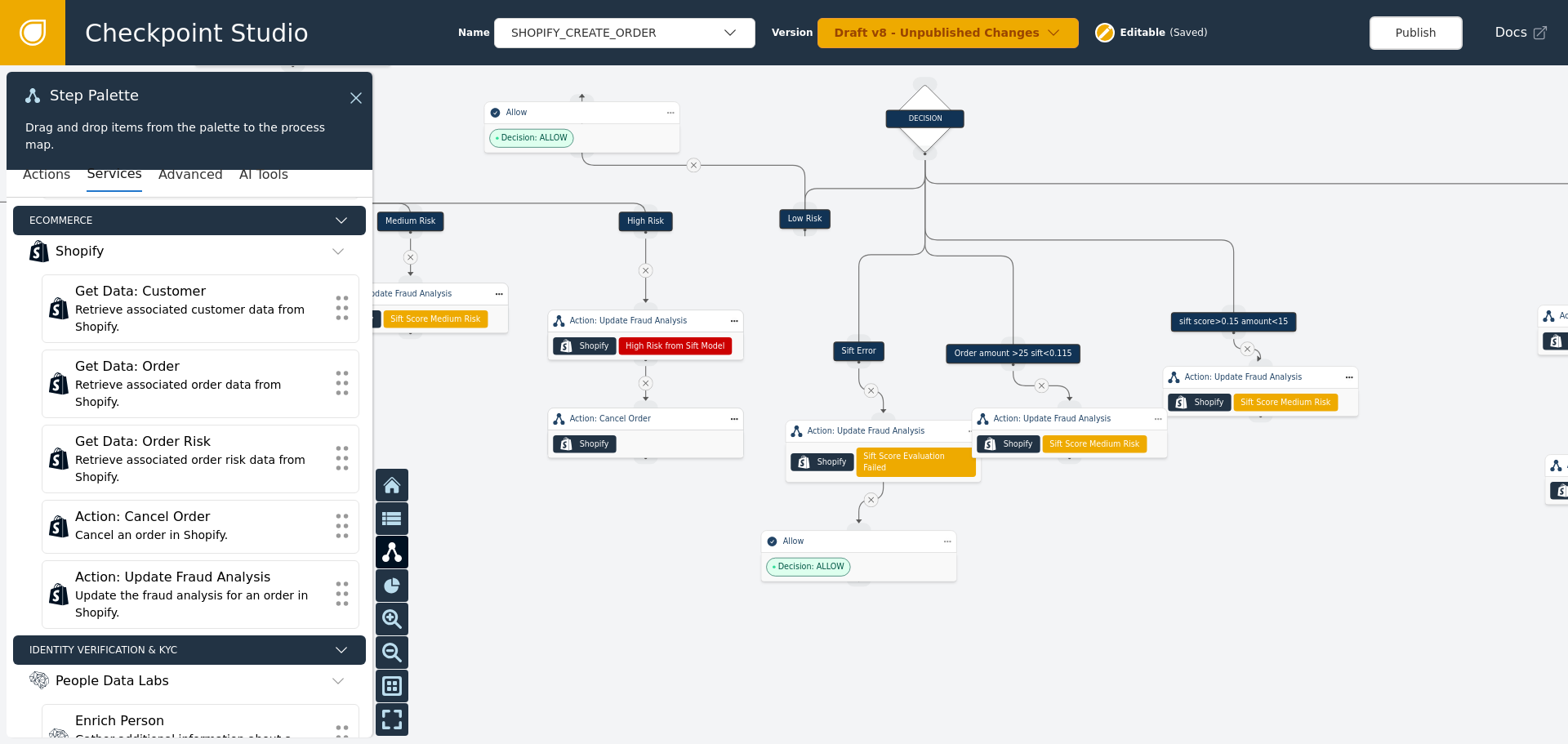
drag, startPoint x: 759, startPoint y: 584, endPoint x: 1177, endPoint y: 620, distance: 419.5
click at [1177, 620] on div at bounding box center [784, 404] width 1568 height 679
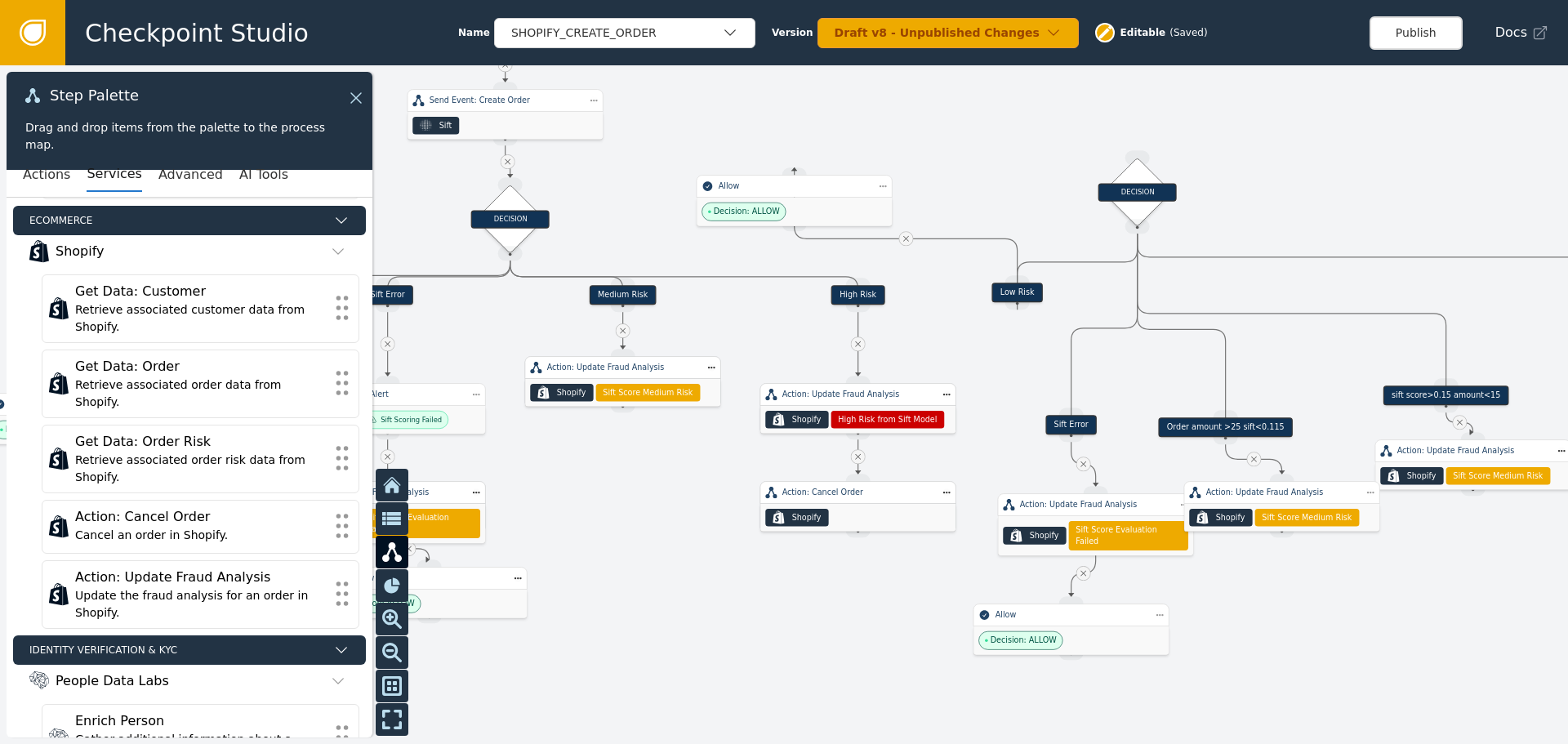
drag, startPoint x: 758, startPoint y: 237, endPoint x: 994, endPoint y: 331, distance: 254.0
click at [994, 331] on div at bounding box center [784, 404] width 1568 height 679
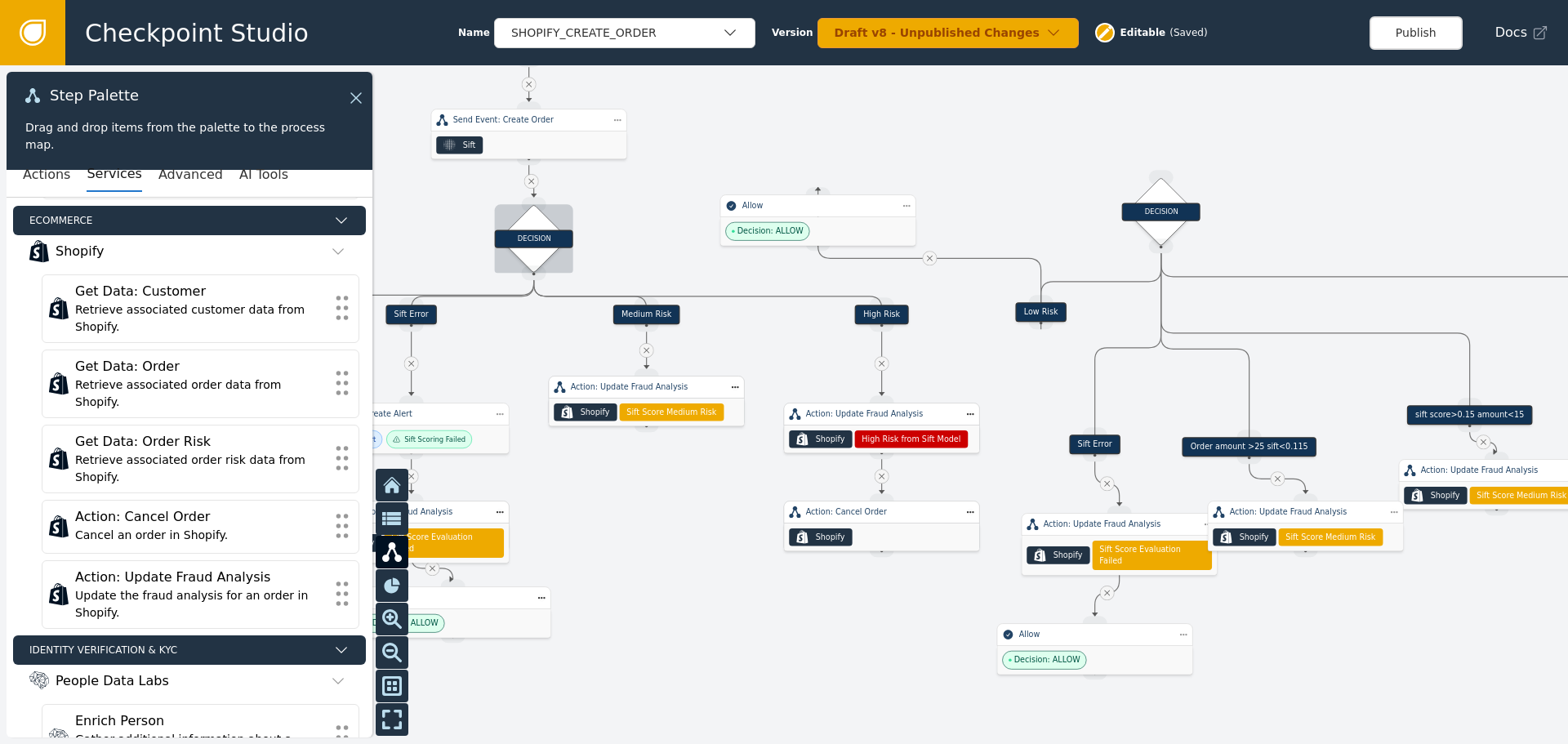
click at [526, 251] on div "DECISION" at bounding box center [533, 238] width 49 height 49
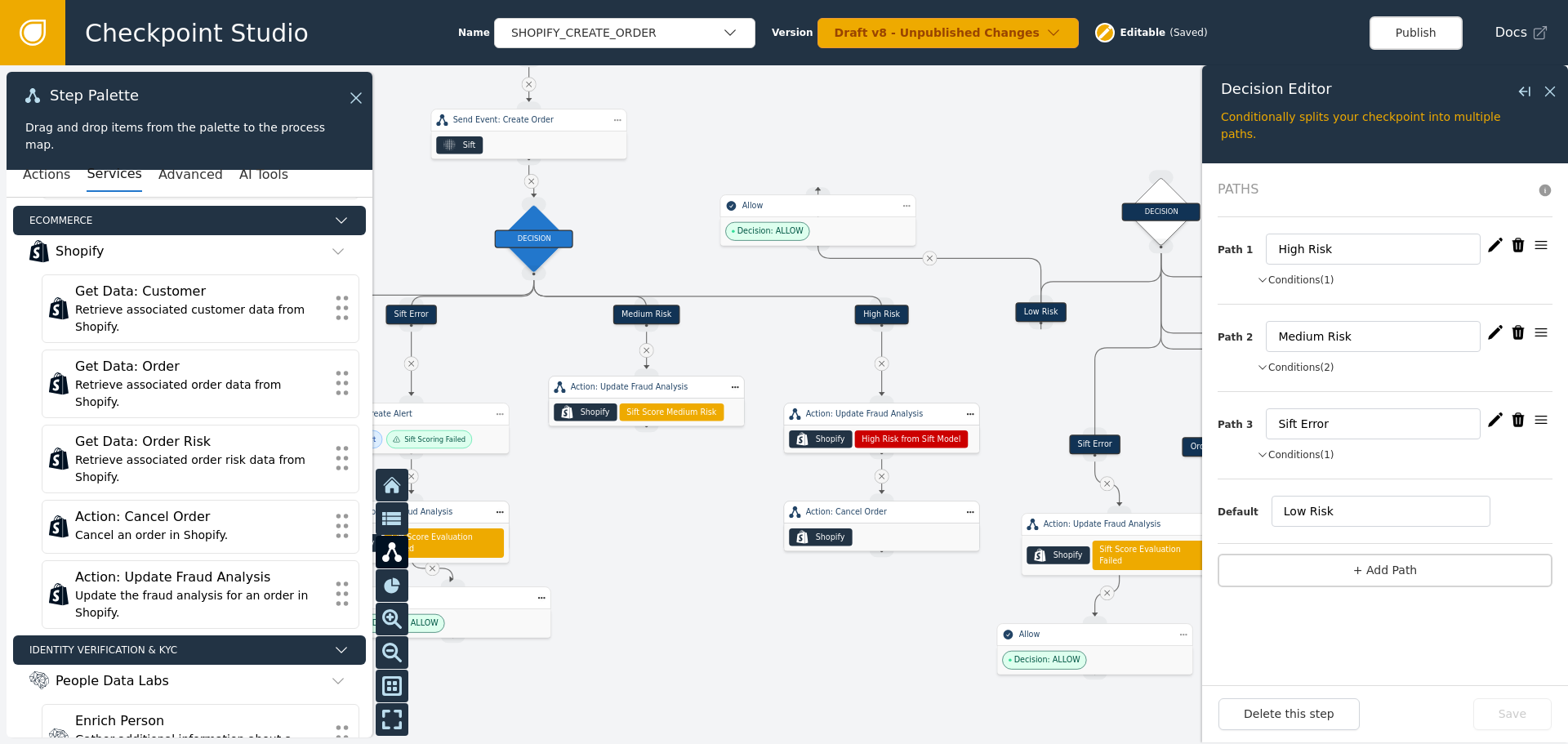
click at [655, 629] on div at bounding box center [784, 404] width 1568 height 679
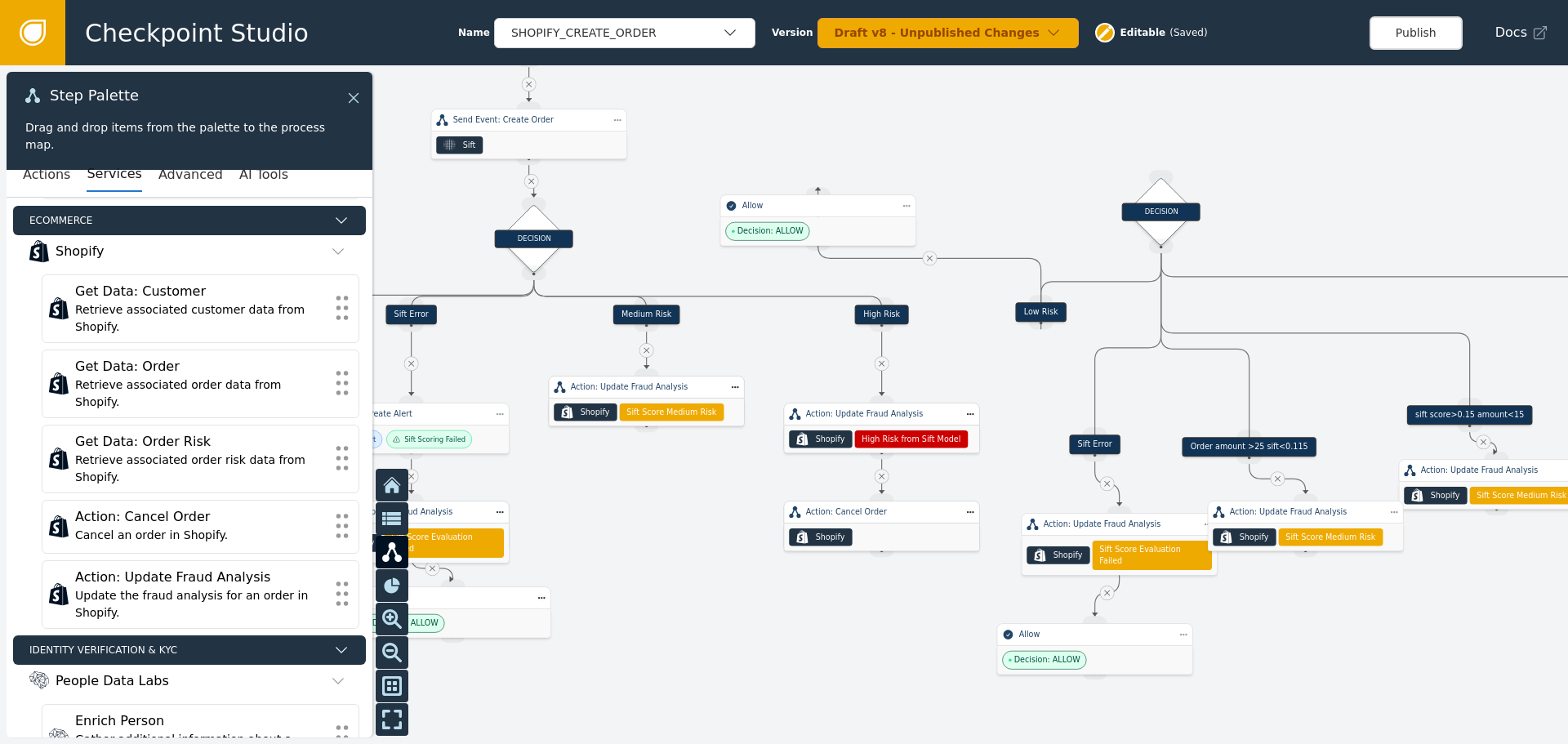
click at [351, 102] on icon at bounding box center [353, 98] width 18 height 18
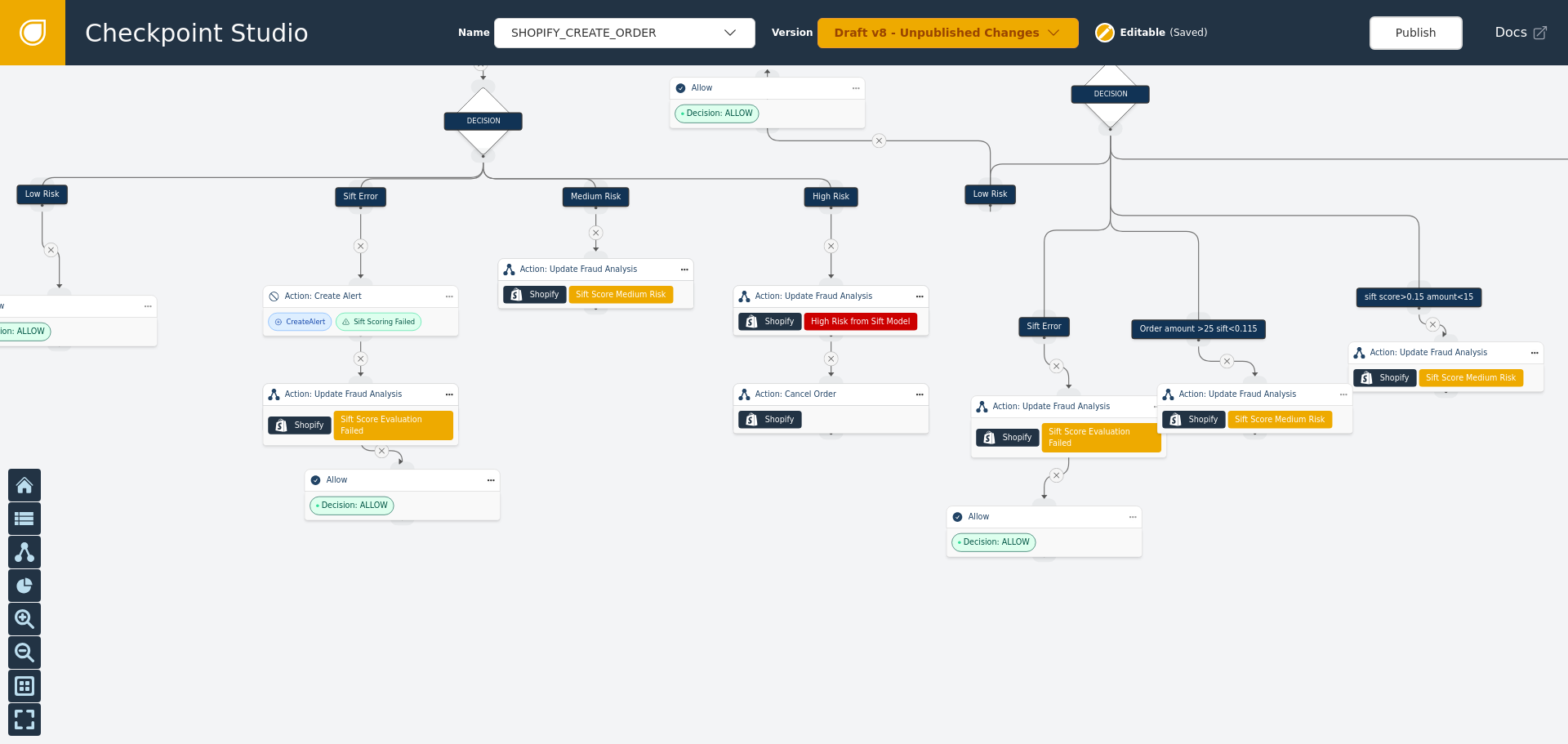
drag, startPoint x: 727, startPoint y: 692, endPoint x: 661, endPoint y: 551, distance: 155.7
click at [664, 552] on div at bounding box center [784, 404] width 1568 height 679
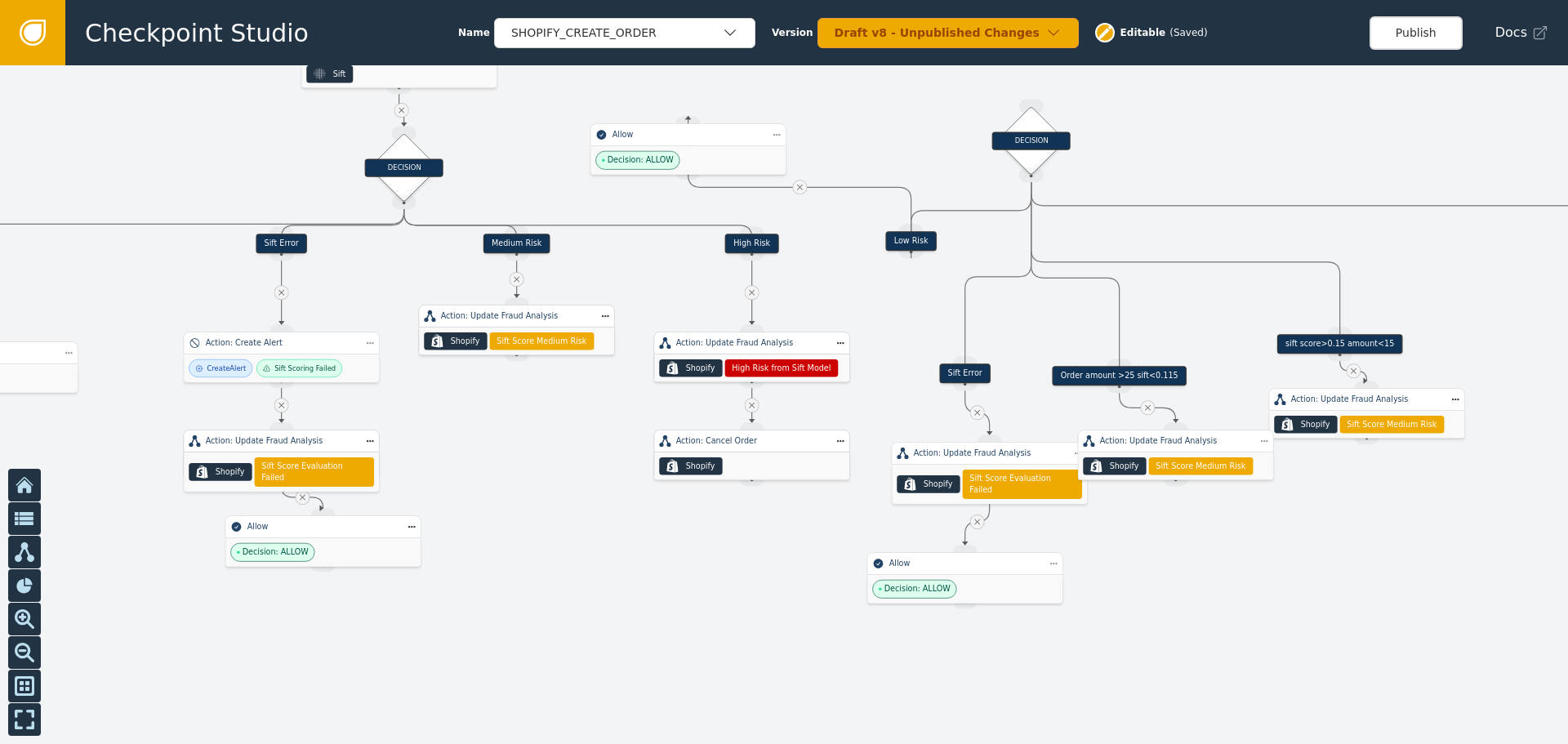
drag, startPoint x: 660, startPoint y: 551, endPoint x: 593, endPoint y: 619, distance: 95.5
click at [593, 619] on div at bounding box center [784, 404] width 1568 height 679
click at [977, 413] on icon at bounding box center [977, 412] width 10 height 10
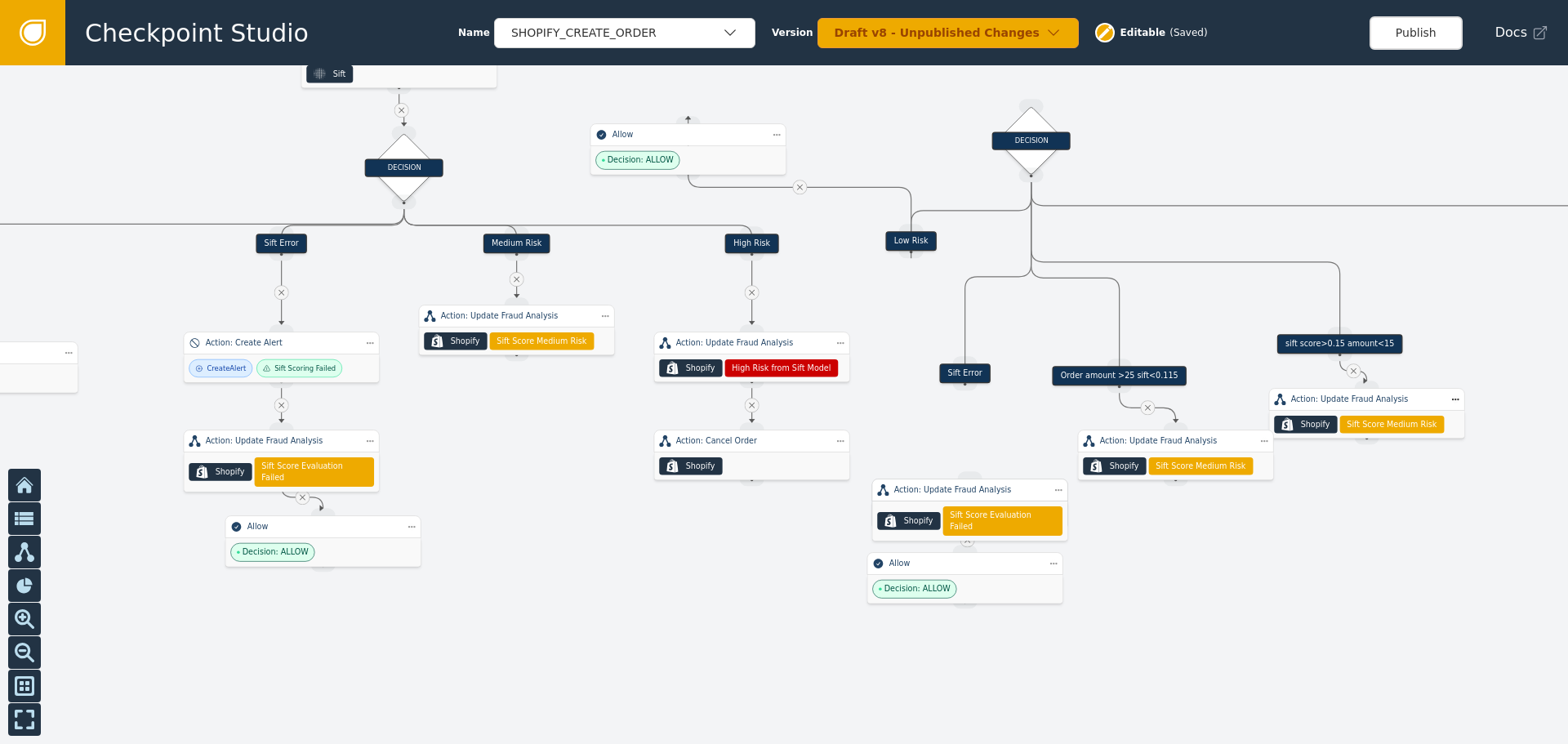
drag, startPoint x: 960, startPoint y: 458, endPoint x: 941, endPoint y: 496, distance: 42.5
click at [399, 366] on button "Duplicate" at bounding box center [432, 366] width 85 height 20
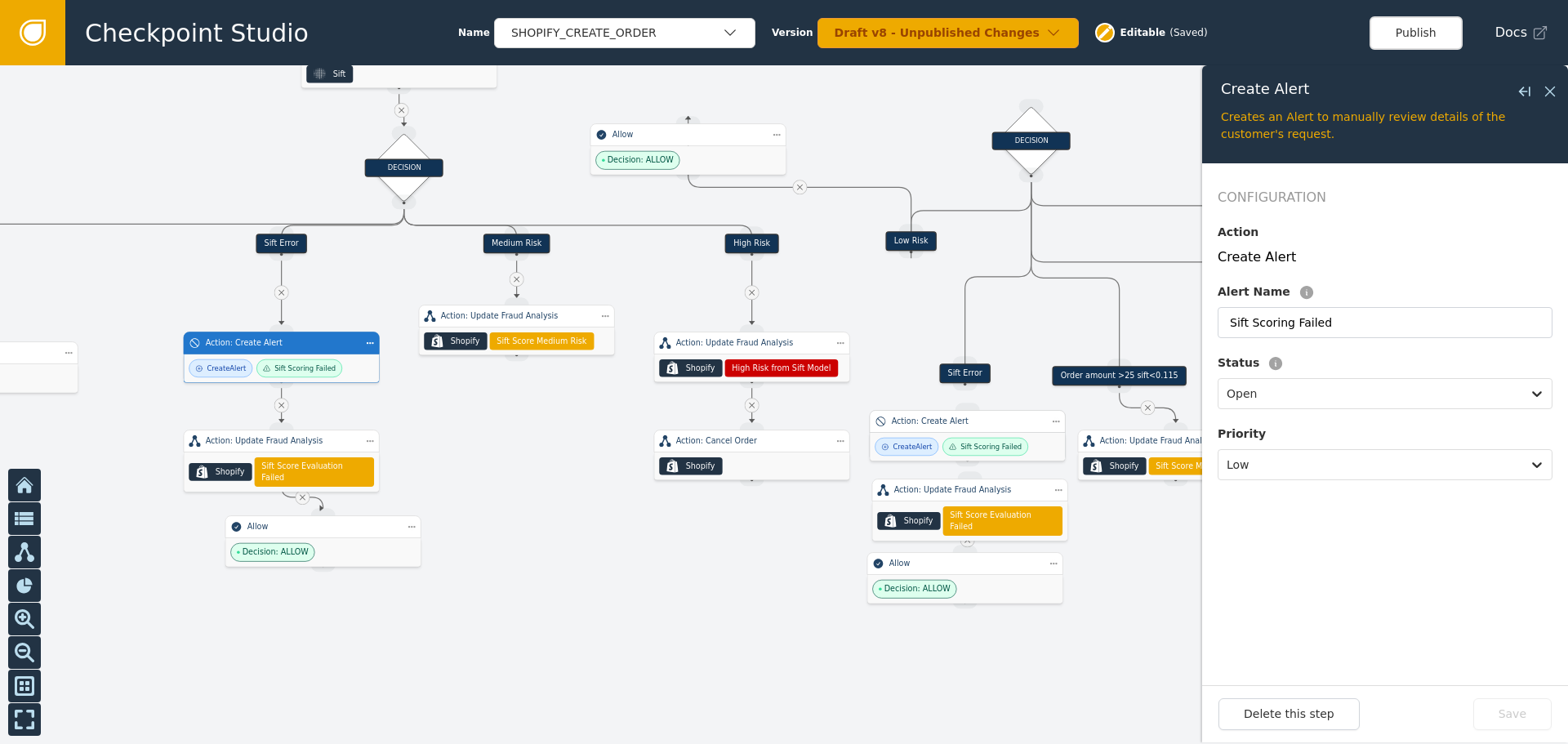
drag, startPoint x: 259, startPoint y: 399, endPoint x: 946, endPoint y: 421, distance: 687.4
click at [946, 428] on div "Action: Create Alert" at bounding box center [967, 422] width 196 height 23
drag, startPoint x: 965, startPoint y: 388, endPoint x: 967, endPoint y: 406, distance: 18.1
click at [969, 210] on div "Target Handle for step Low Risk Source Handle for step Target Handle for step s…" at bounding box center [517, 6] width 941 height 408
click at [968, 409] on div "Target Handle for step Low Risk Source Handle for step Target Handle for step s…" at bounding box center [784, 404] width 1568 height 679
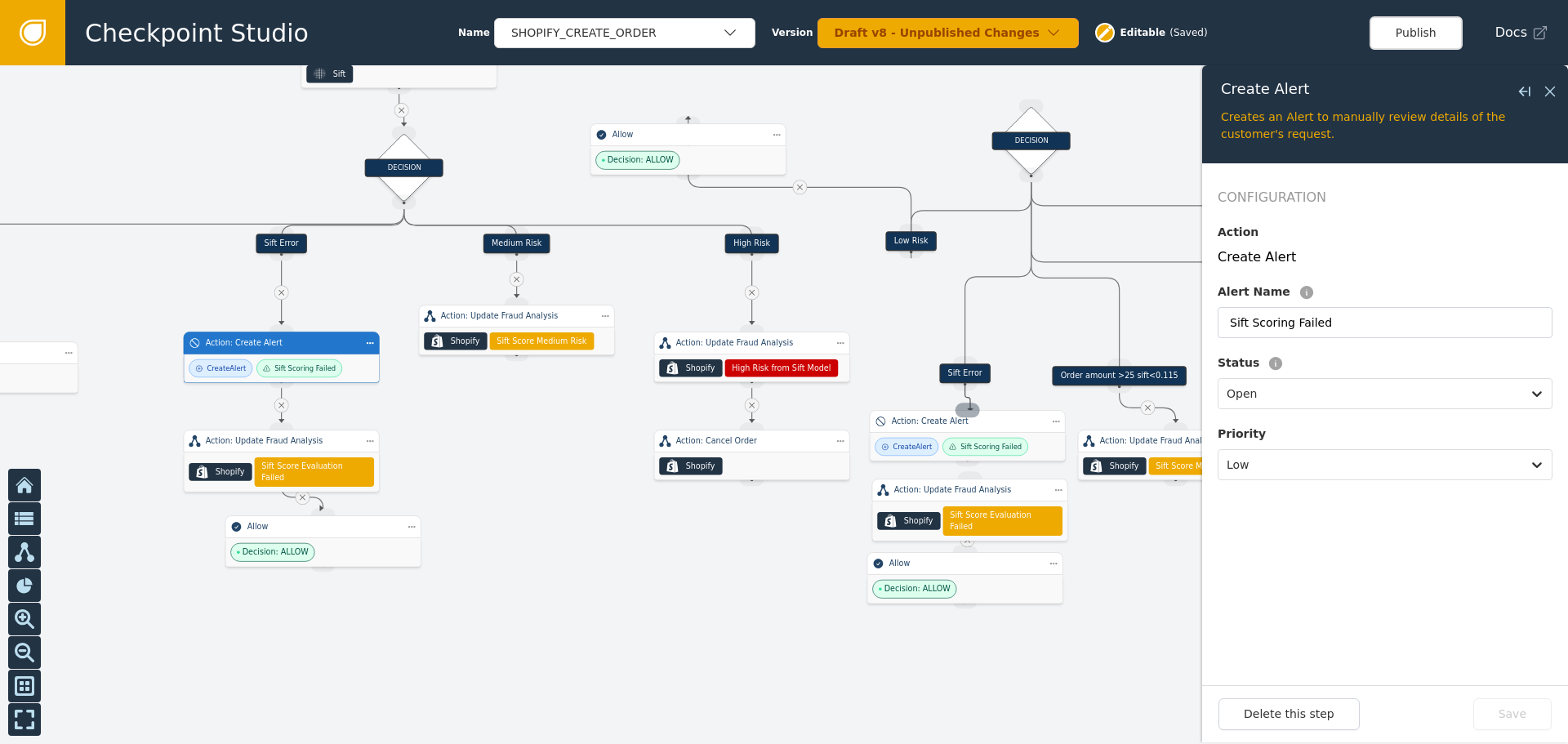
drag, startPoint x: 963, startPoint y: 387, endPoint x: 970, endPoint y: 411, distance: 25.0
click at [970, 210] on div "Target Handle for step Low Risk Source Handle for step Target Handle for step s…" at bounding box center [517, 6] width 941 height 408
drag, startPoint x: 968, startPoint y: 462, endPoint x: 969, endPoint y: 484, distance: 22.0
click at [969, 210] on div "Target Handle for step Low Risk Source Handle for step Target Handle for step s…" at bounding box center [517, 6] width 941 height 408
drag, startPoint x: 1010, startPoint y: 573, endPoint x: 1002, endPoint y: 552, distance: 22.5
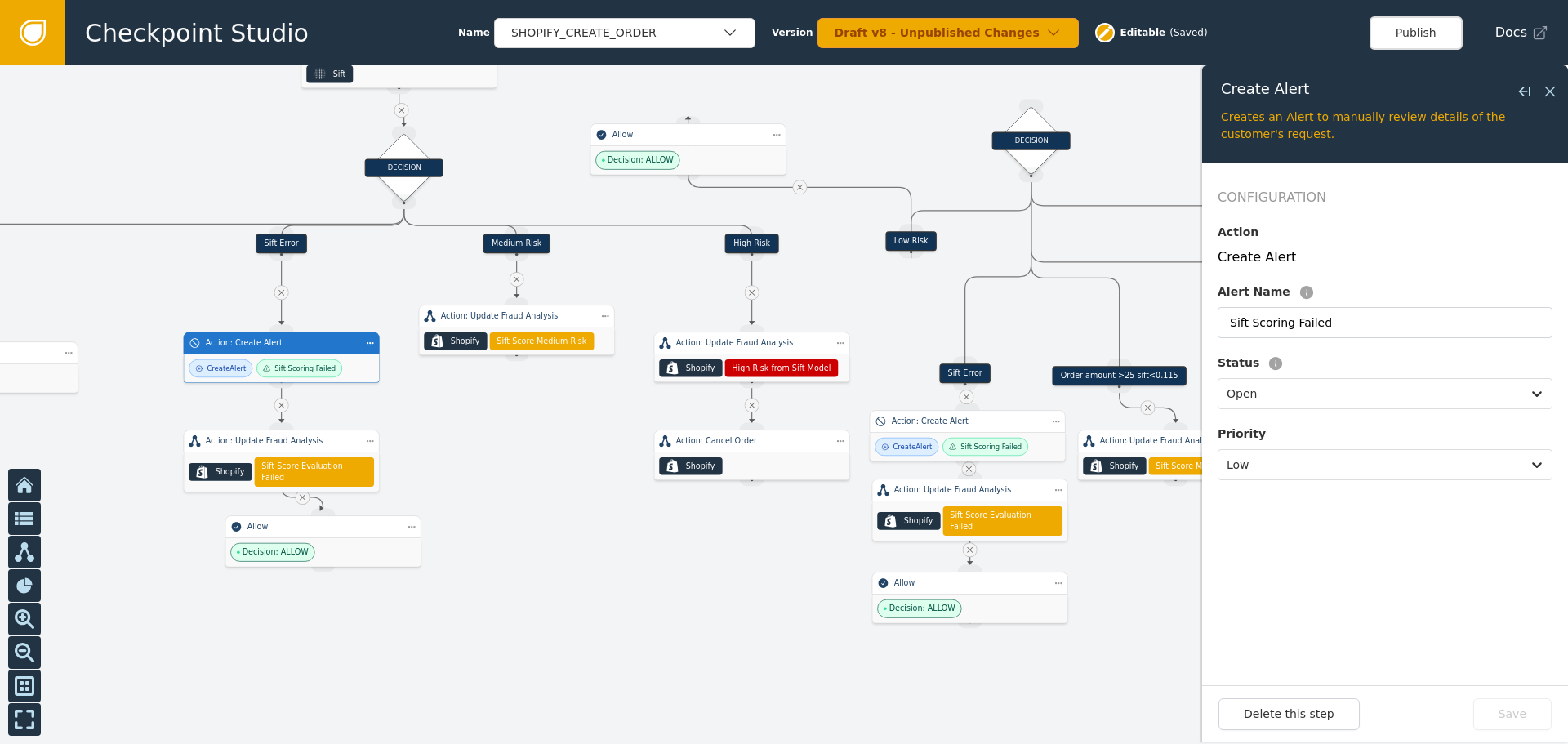
click at [1015, 589] on div "Allow" at bounding box center [970, 583] width 196 height 23
drag, startPoint x: 1005, startPoint y: 492, endPoint x: 1003, endPoint y: 509, distance: 17.1
click at [1003, 508] on div "Action: Update Fraud Analysis" at bounding box center [970, 502] width 152 height 11
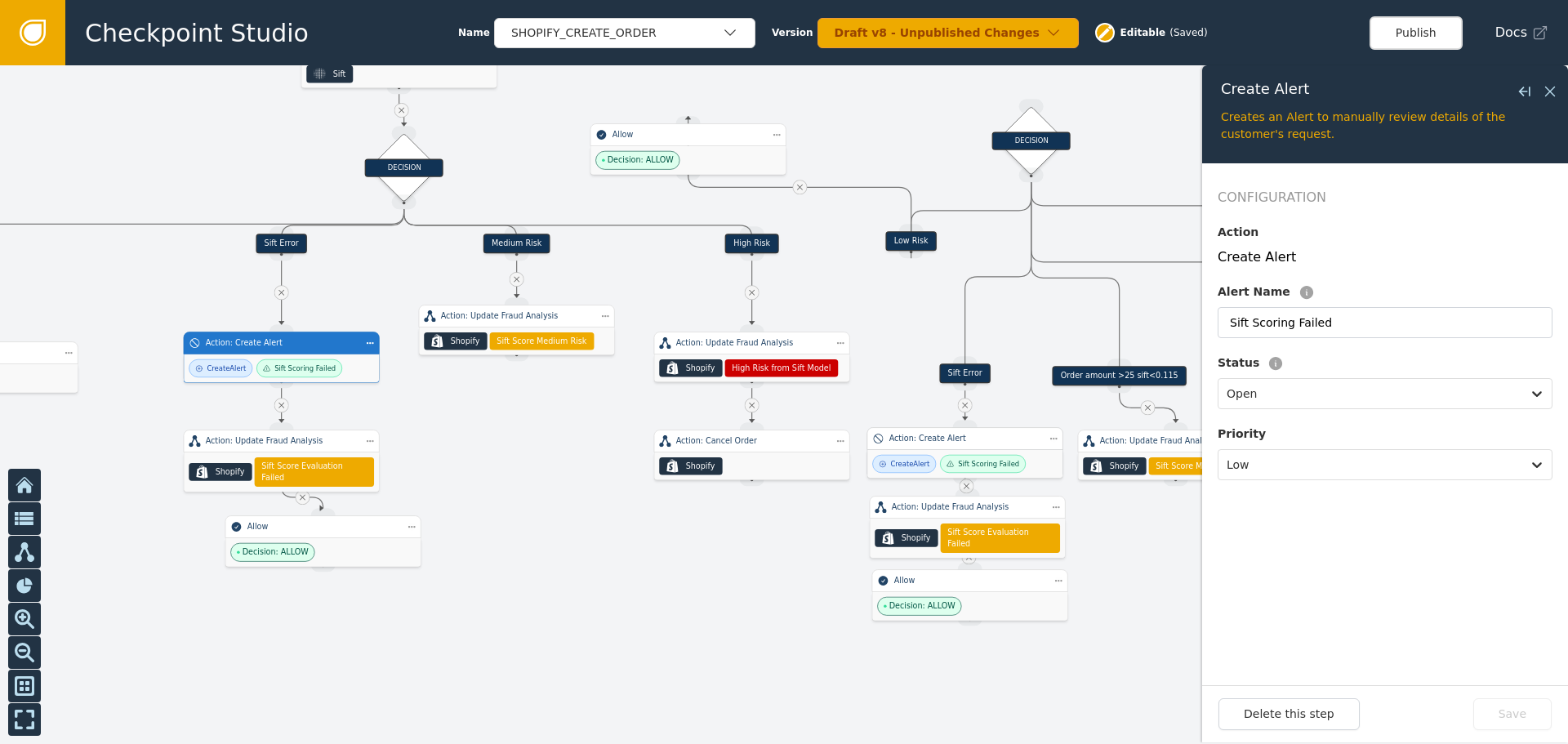
drag, startPoint x: 994, startPoint y: 428, endPoint x: 994, endPoint y: 440, distance: 12.0
click at [994, 440] on div "Action: Create Alert" at bounding box center [965, 438] width 152 height 11
click at [756, 554] on div at bounding box center [784, 404] width 1568 height 679
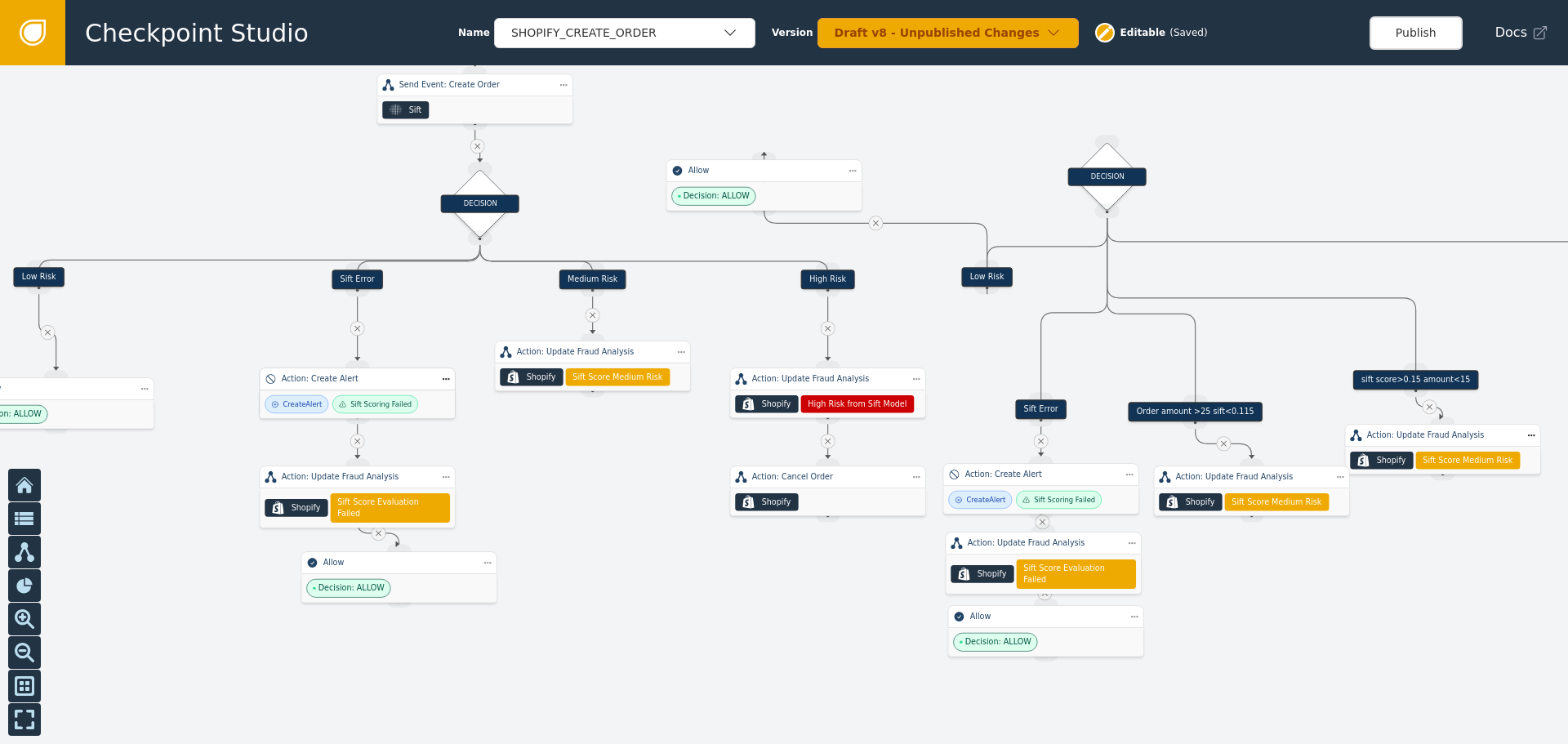
drag, startPoint x: 662, startPoint y: 553, endPoint x: 750, endPoint y: 594, distance: 97.1
click at [750, 594] on div at bounding box center [784, 404] width 1568 height 679
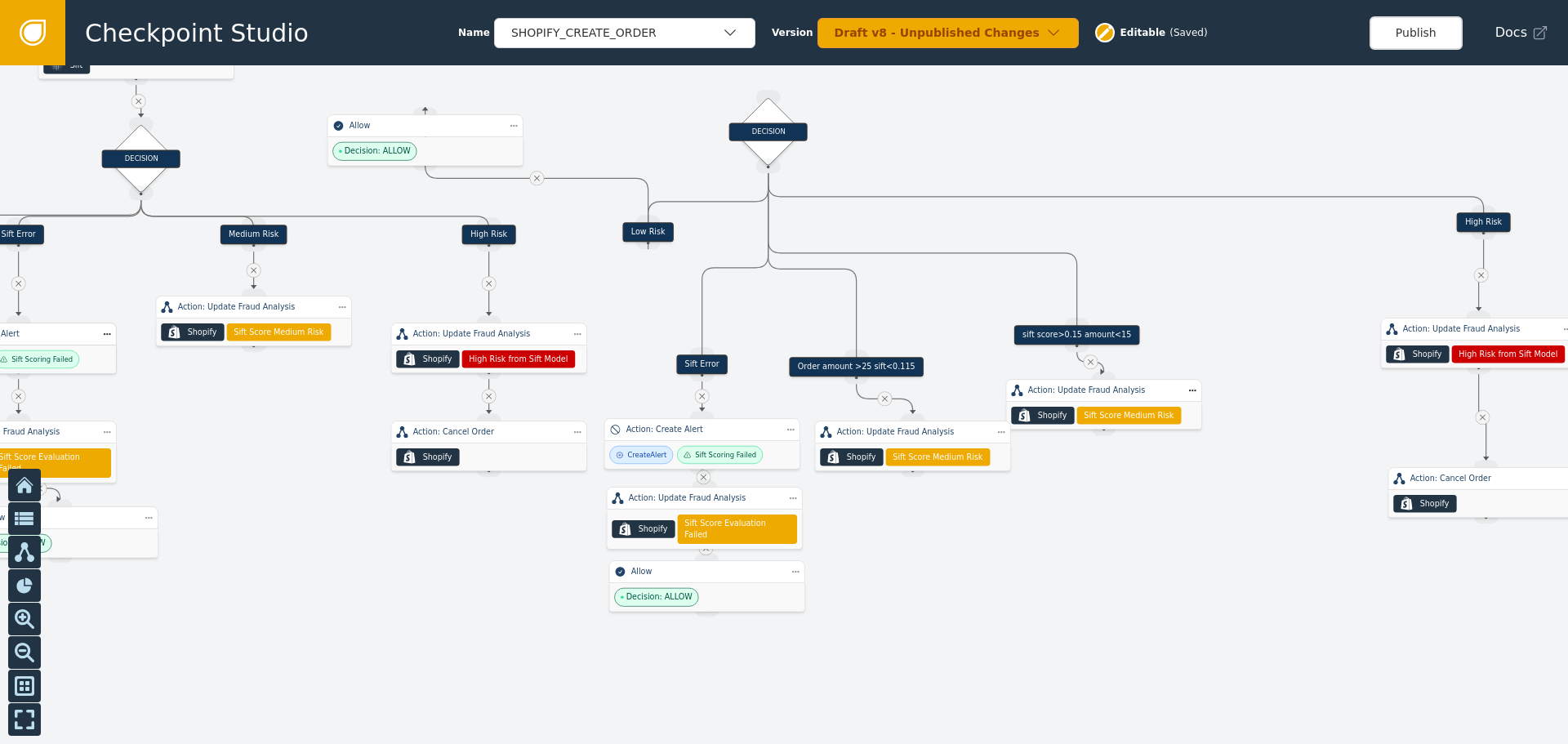
drag, startPoint x: 777, startPoint y: 606, endPoint x: 434, endPoint y: 542, distance: 348.9
click at [406, 552] on div at bounding box center [784, 404] width 1568 height 679
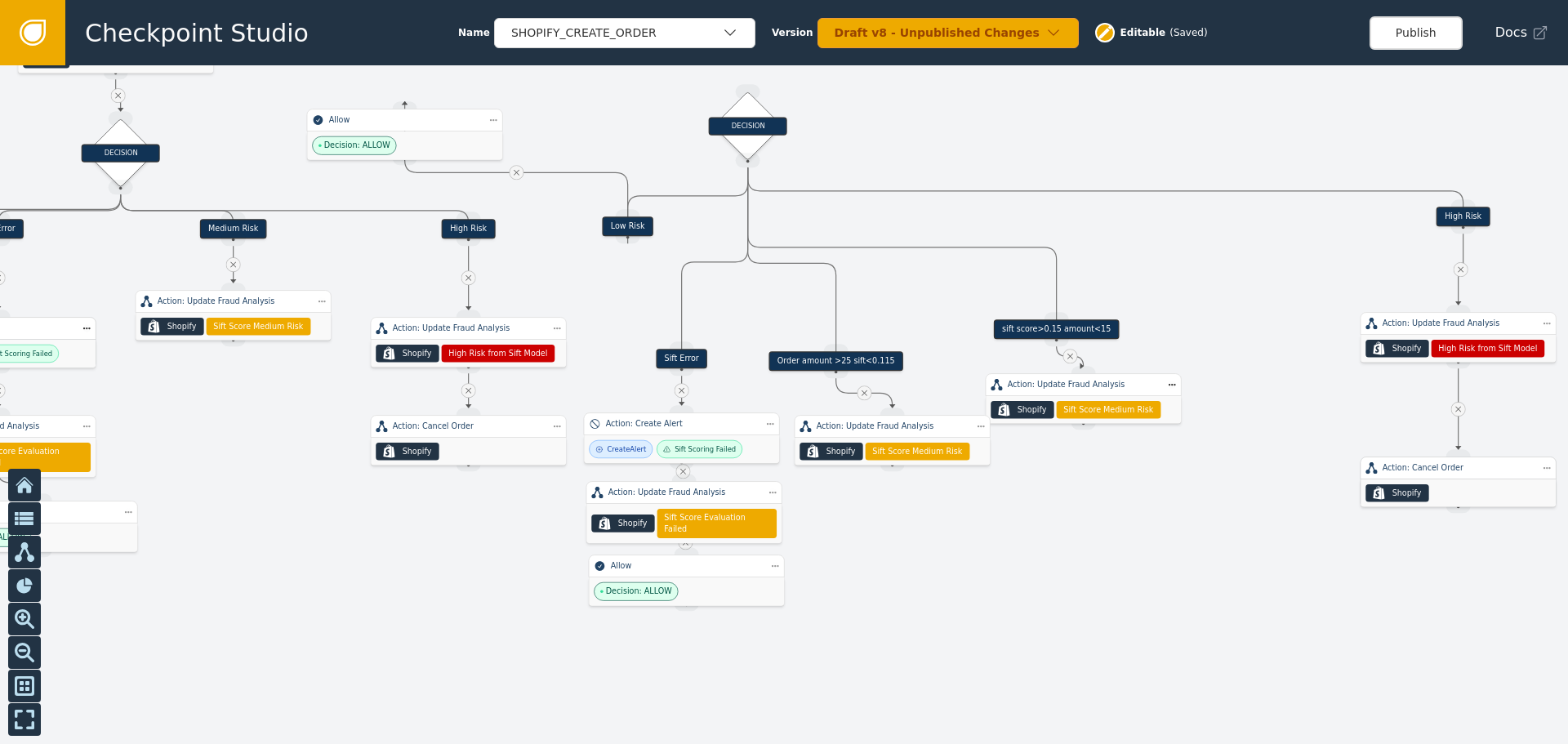
click at [1418, 474] on div "Action: Cancel Order" at bounding box center [1459, 468] width 152 height 11
click at [1495, 324] on div "Action: Update Fraud Analysis" at bounding box center [1459, 323] width 152 height 11
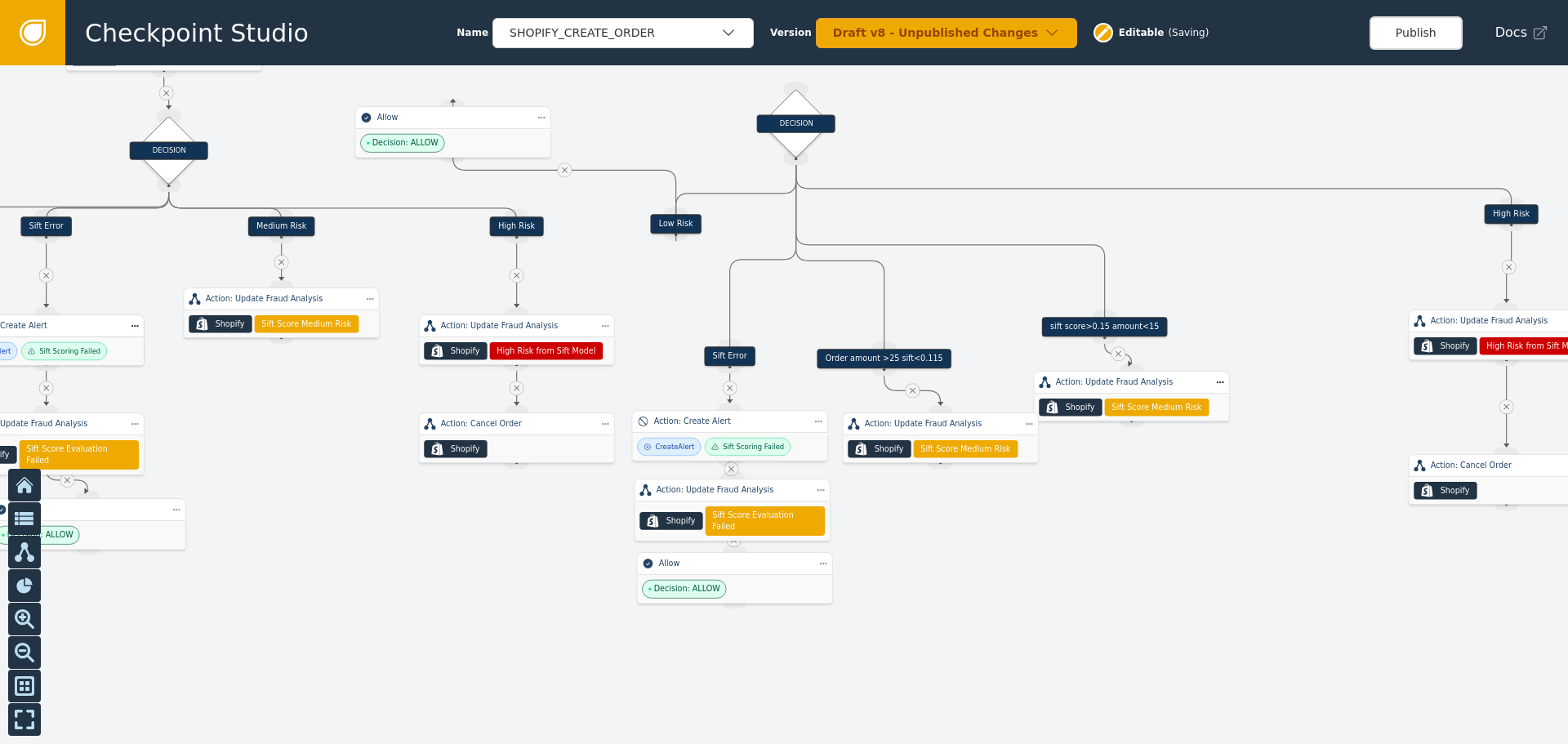
drag, startPoint x: 1122, startPoint y: 577, endPoint x: 1233, endPoint y: 577, distance: 111.0
click at [1233, 577] on div at bounding box center [784, 404] width 1568 height 679
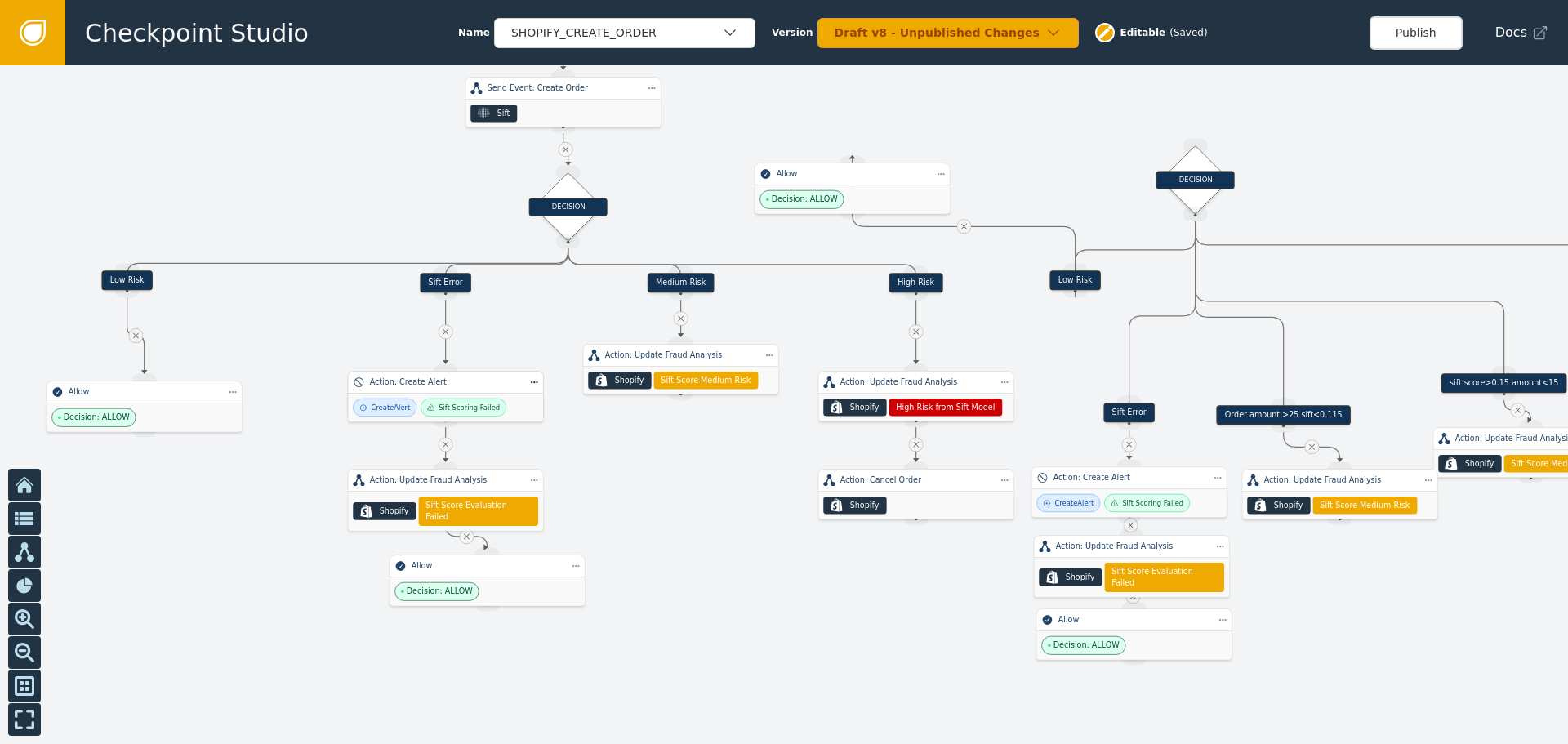
drag, startPoint x: 463, startPoint y: 586, endPoint x: 747, endPoint y: 627, distance: 286.9
click at [747, 627] on div at bounding box center [784, 404] width 1568 height 679
click at [137, 397] on div "Allow" at bounding box center [145, 392] width 152 height 11
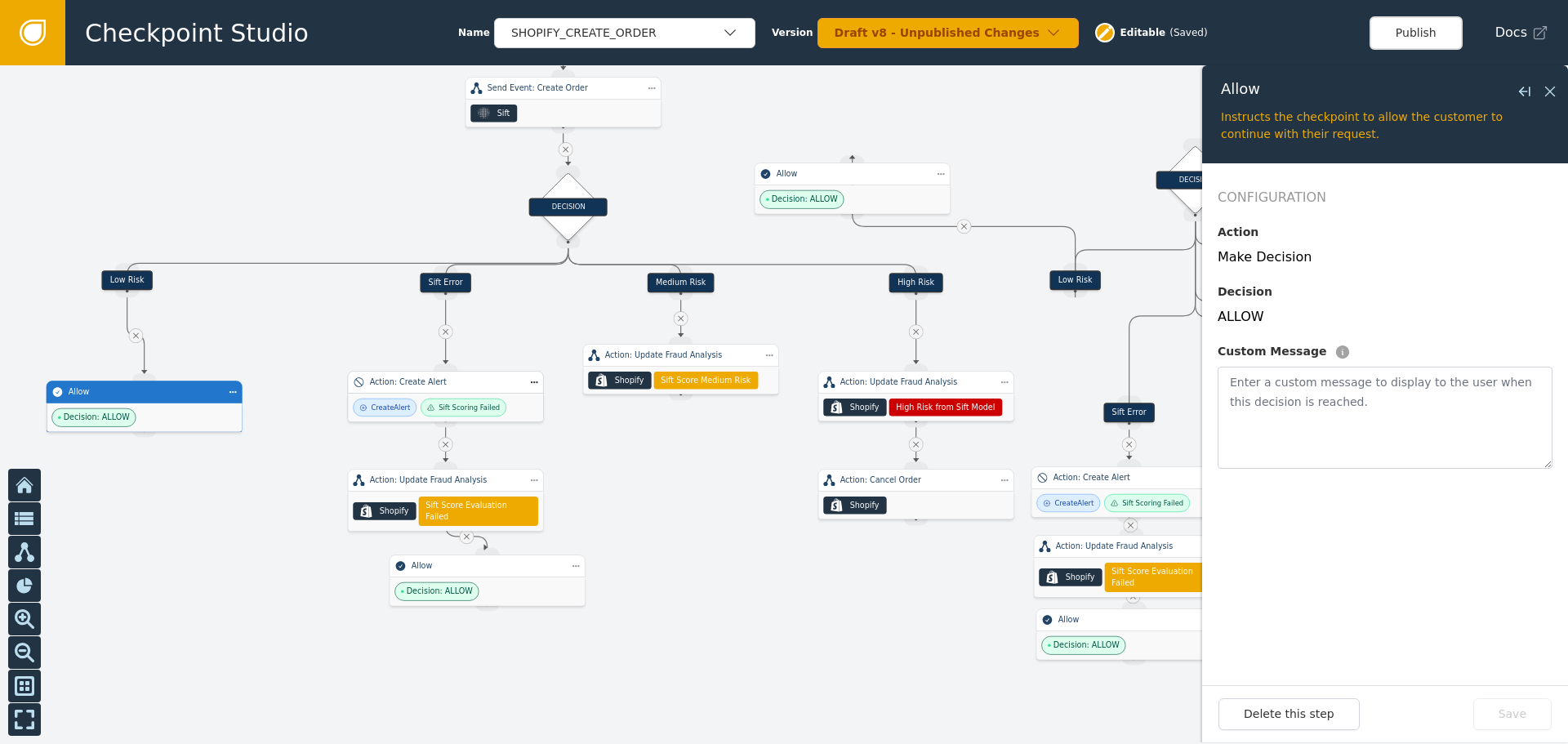
click at [113, 282] on div "Low Risk" at bounding box center [127, 280] width 50 height 19
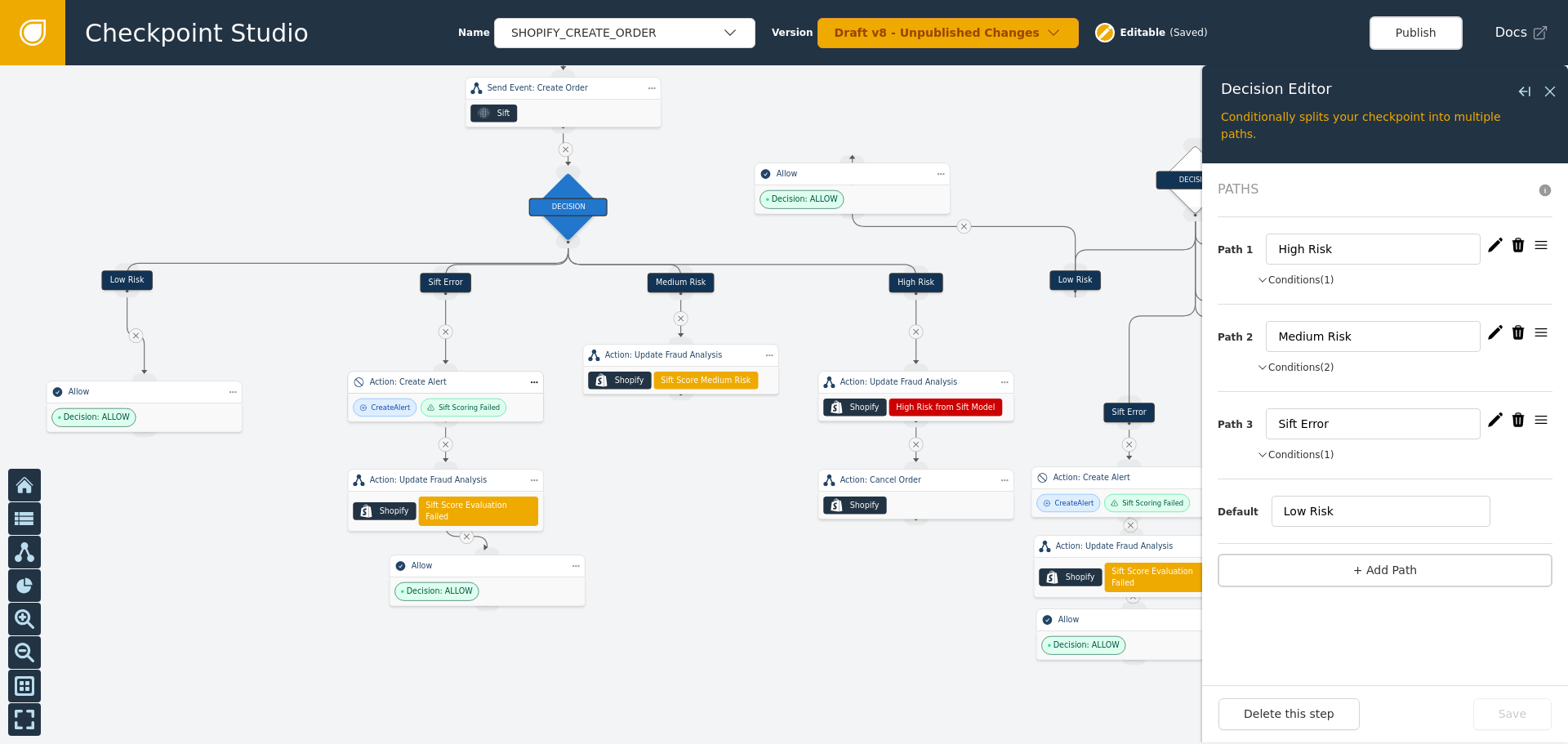
click at [1527, 517] on div "Low Risk" at bounding box center [1412, 511] width 281 height 31
click at [727, 615] on div at bounding box center [784, 404] width 1568 height 679
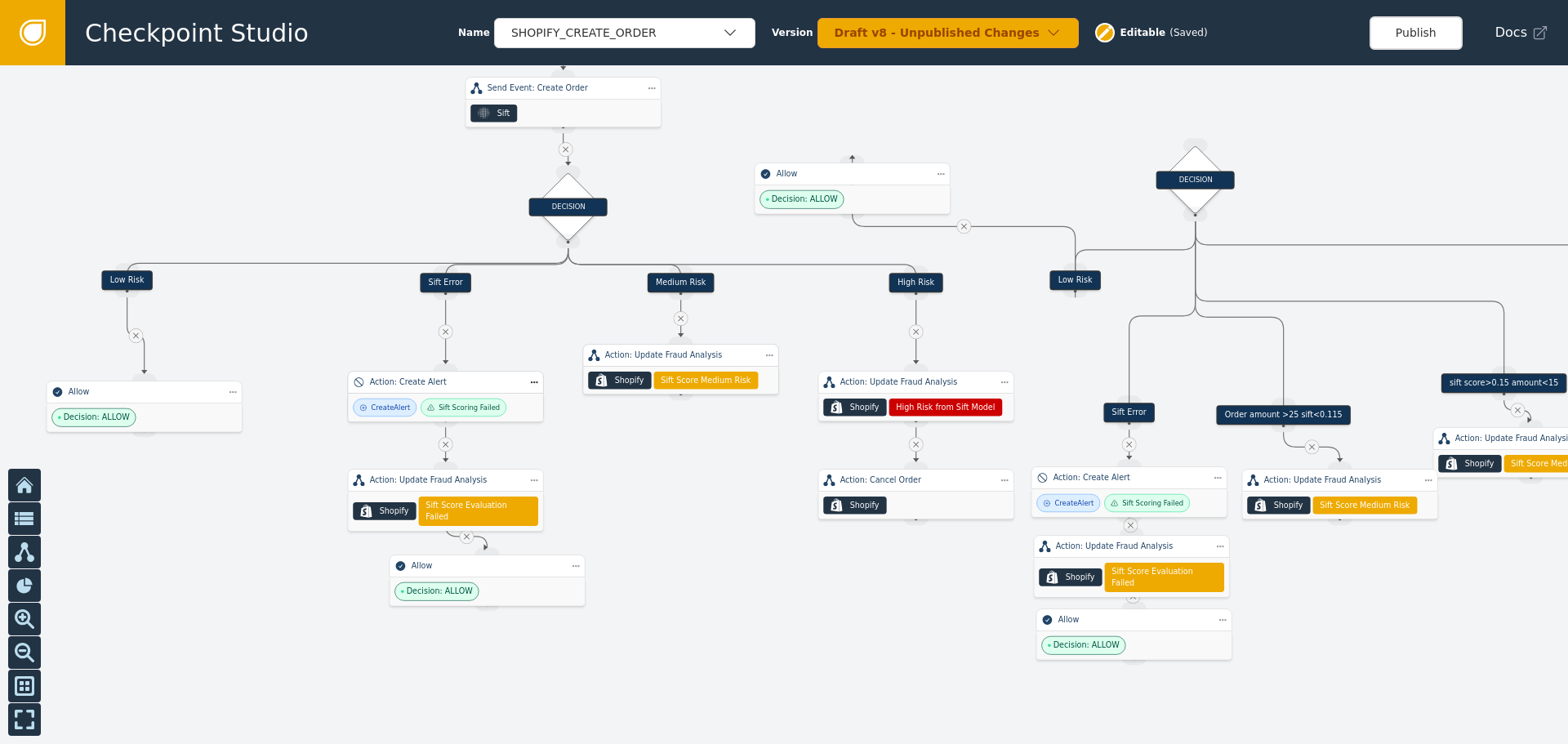
click at [701, 358] on div "Action: Update Fraud Analysis" at bounding box center [681, 355] width 152 height 11
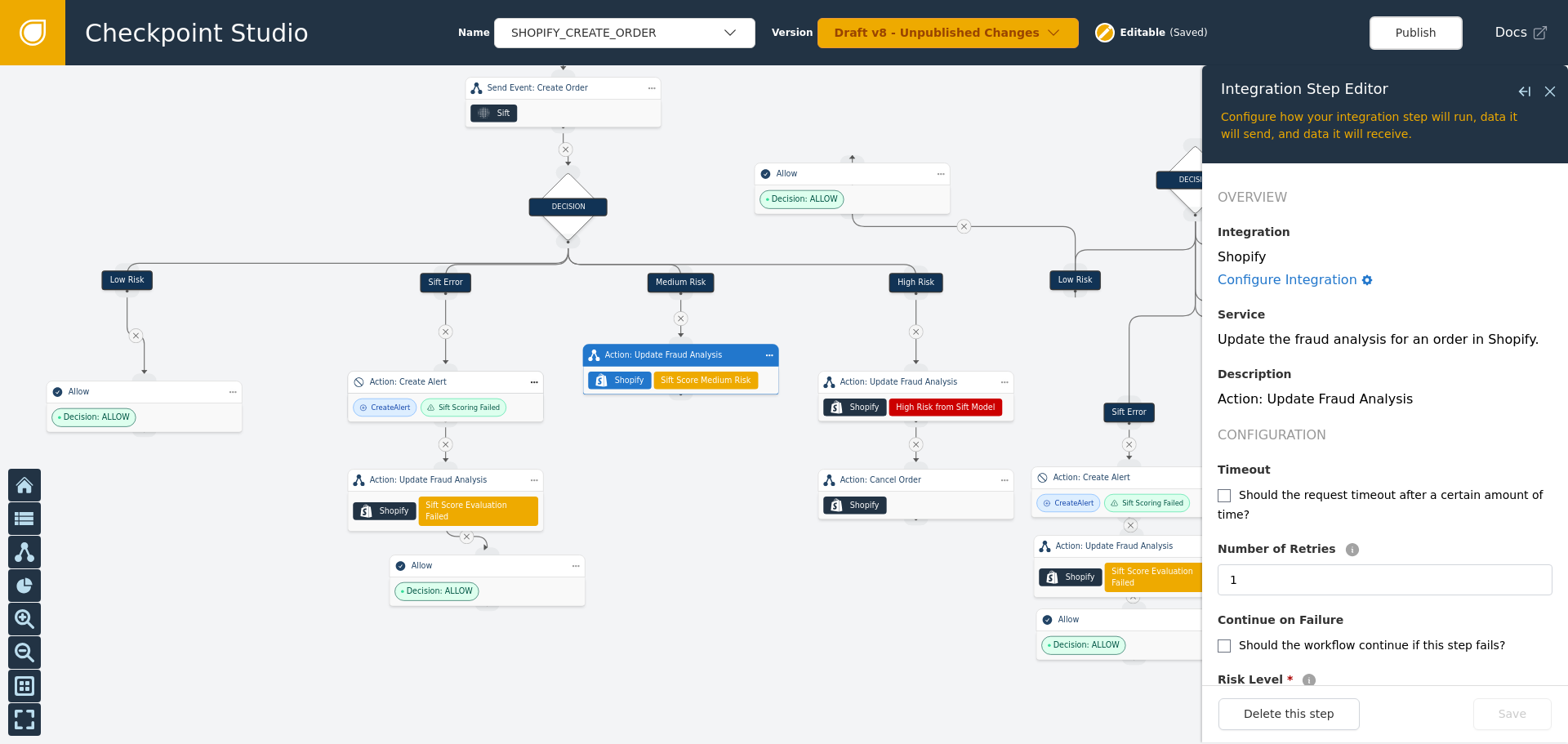
click at [1549, 100] on button "Close flyout" at bounding box center [1549, 92] width 19 height 19
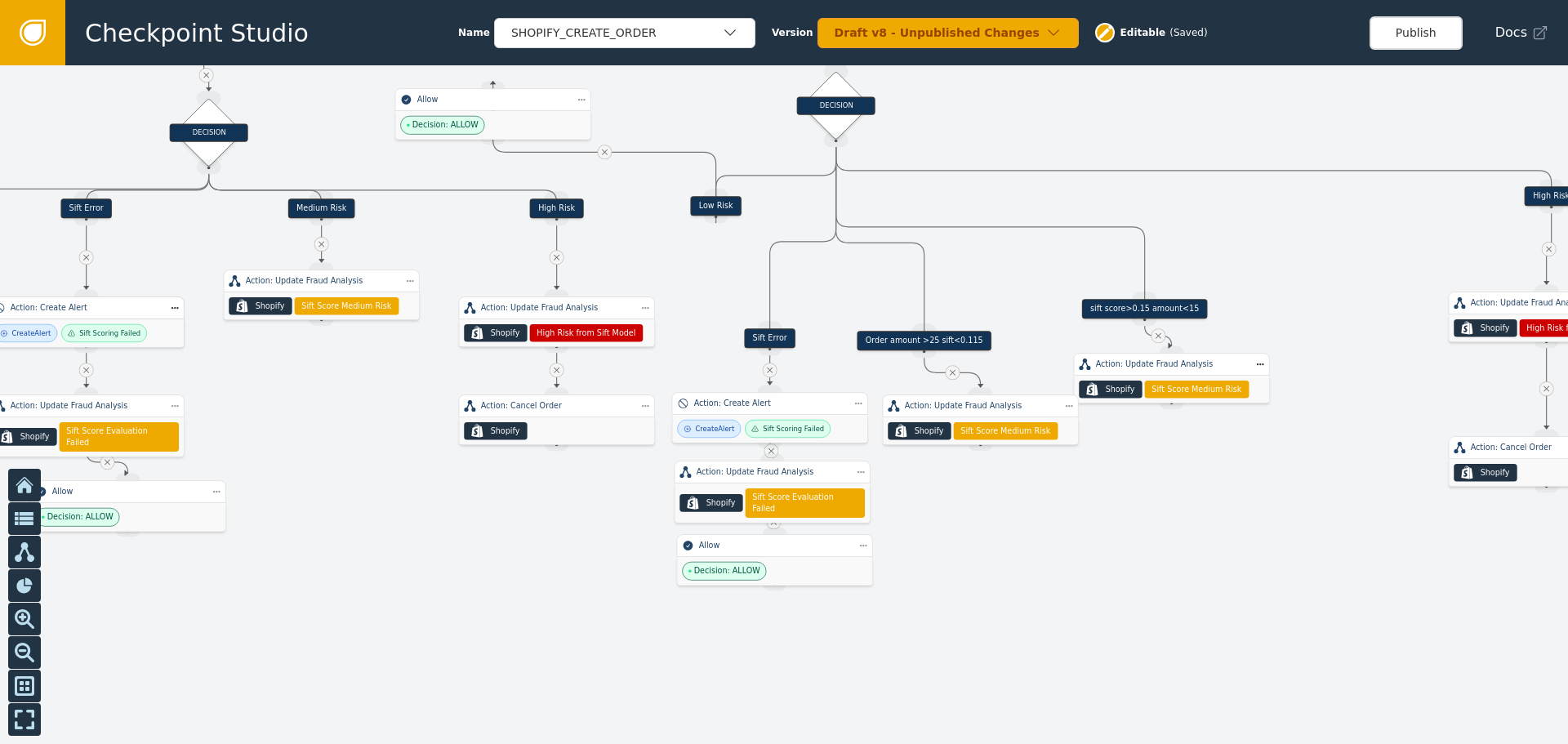
drag, startPoint x: 670, startPoint y: 553, endPoint x: 246, endPoint y: 461, distance: 433.9
click at [246, 461] on div at bounding box center [784, 404] width 1568 height 679
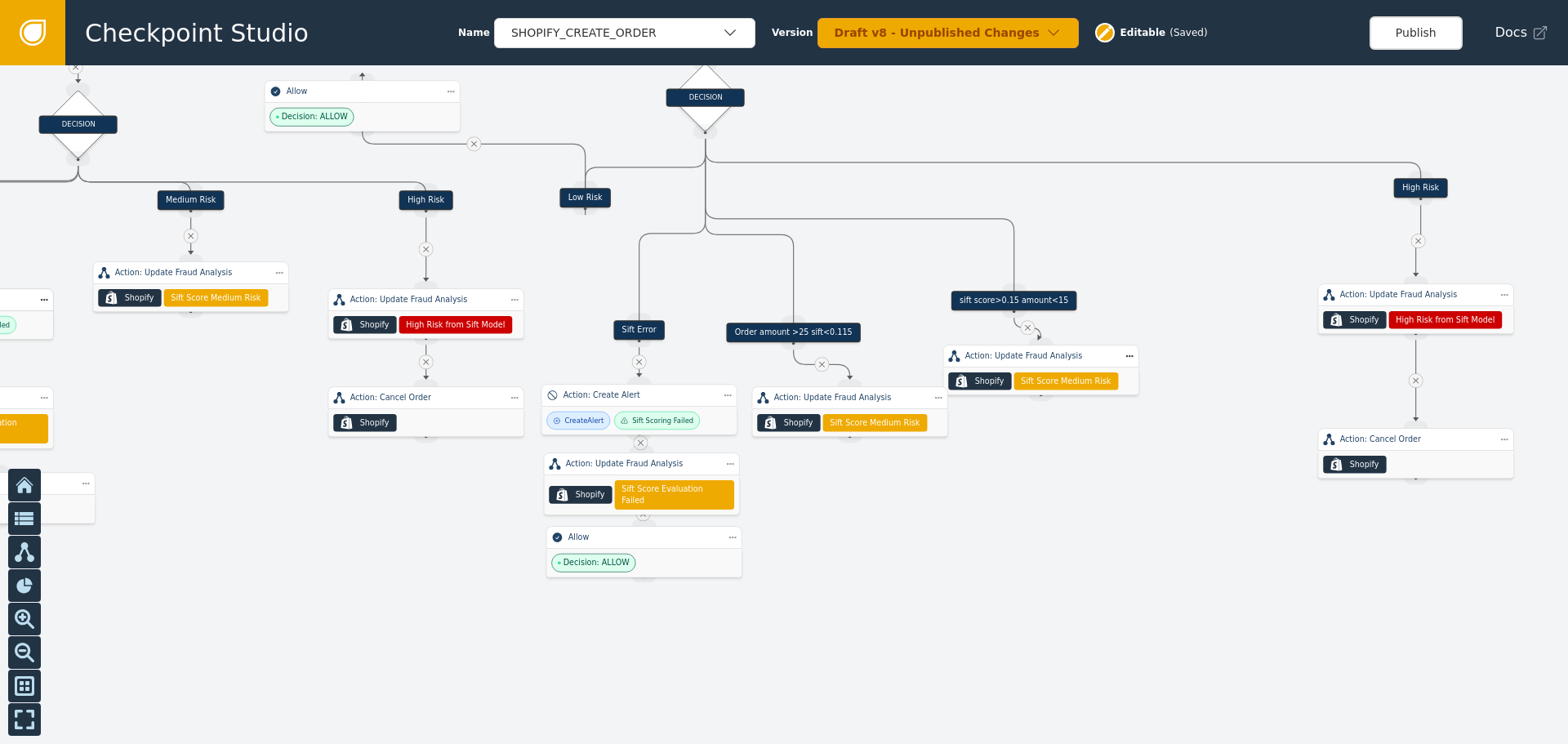
drag, startPoint x: 1231, startPoint y: 525, endPoint x: 1167, endPoint y: 536, distance: 64.9
click at [1167, 536] on div at bounding box center [784, 404] width 1568 height 679
click at [1546, 313] on div "Duplicate" at bounding box center [1556, 319] width 33 height 11
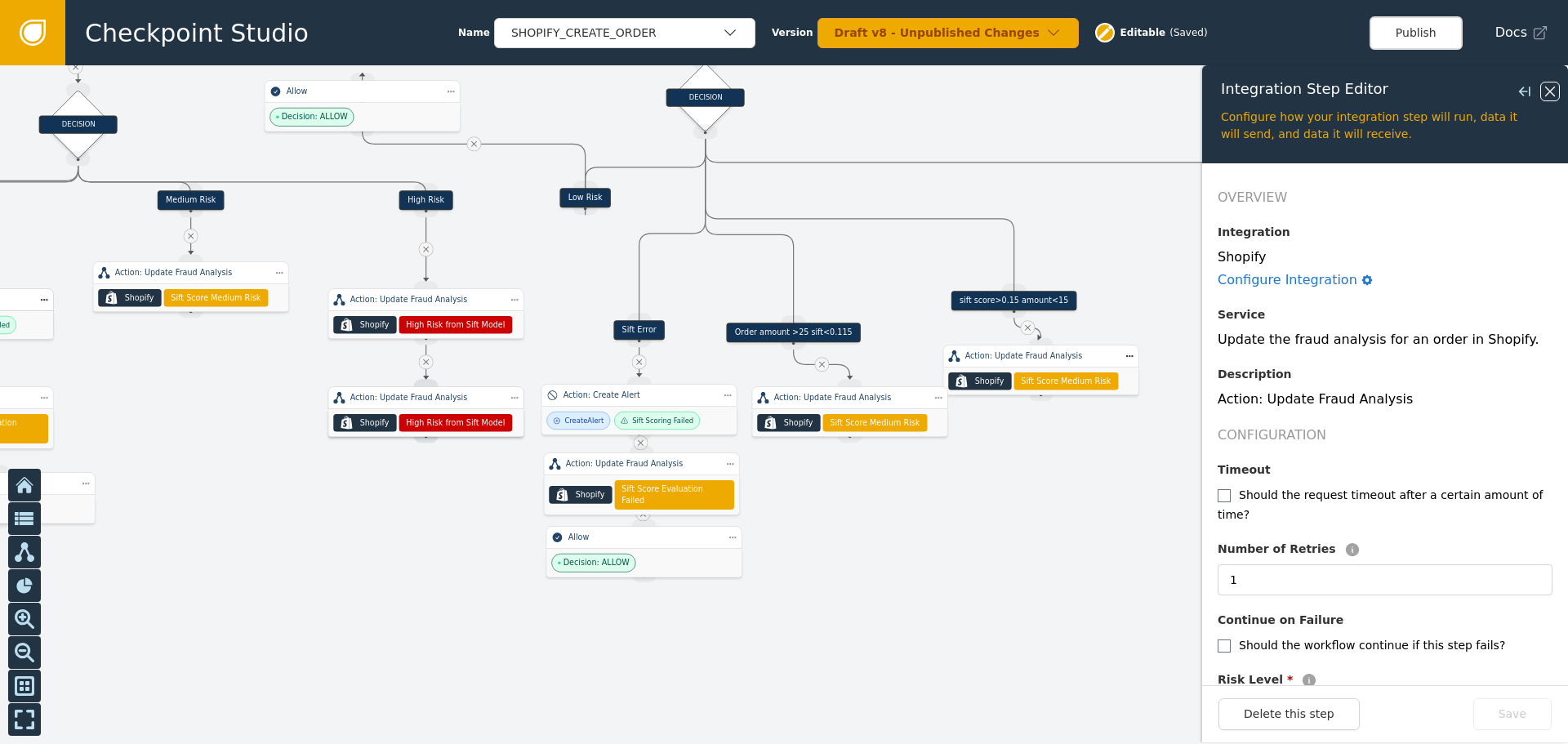
click at [1555, 92] on icon at bounding box center [1549, 91] width 18 height 18
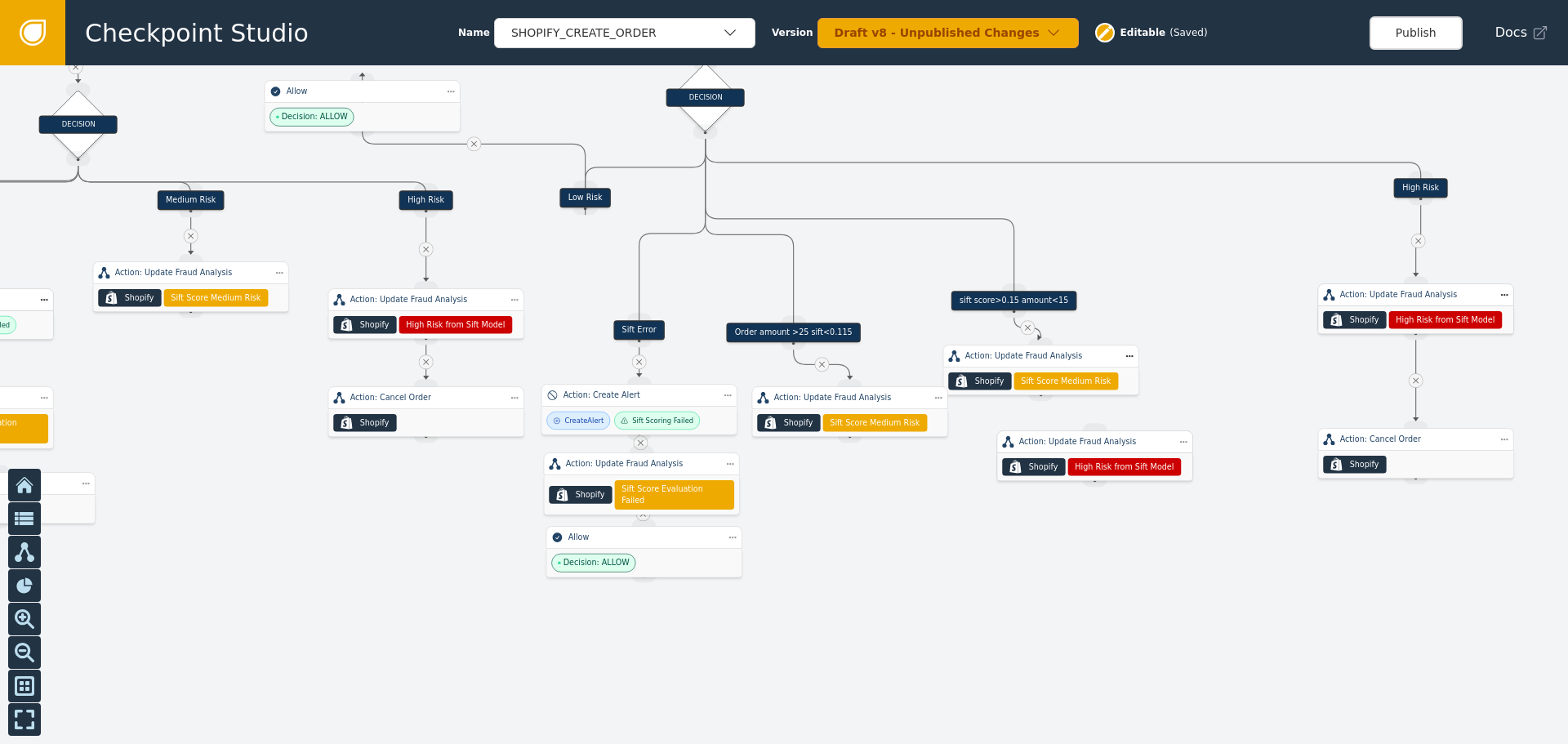
drag, startPoint x: 457, startPoint y: 409, endPoint x: 1122, endPoint y: 465, distance: 667.4
click at [1122, 465] on div ".shopify-icon_svg__st0{fill:currentColor} Shopify High Risk from Sift Model" at bounding box center [1094, 467] width 195 height 27
drag, startPoint x: 1041, startPoint y: 391, endPoint x: 1089, endPoint y: 444, distance: 71.5
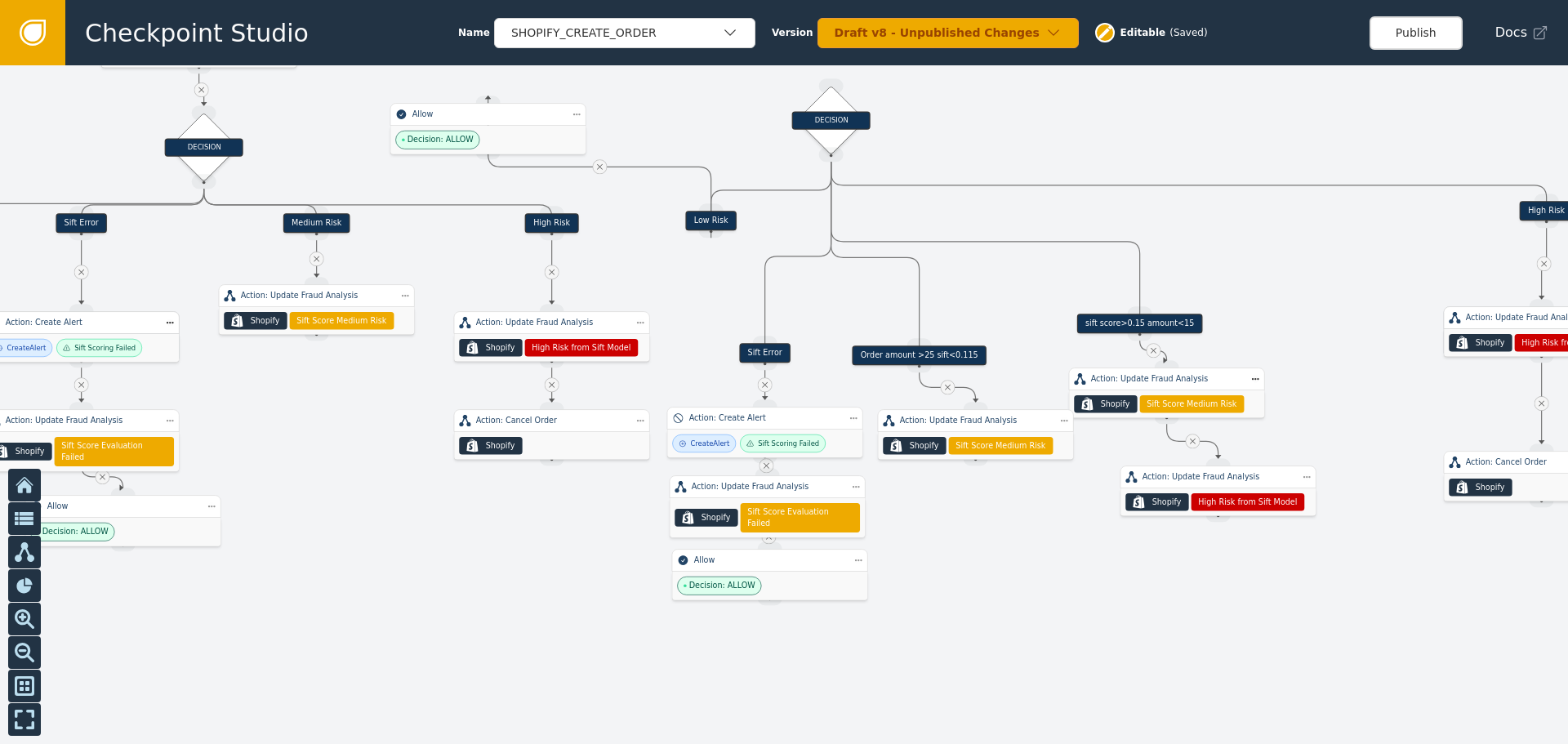
drag, startPoint x: 976, startPoint y: 643, endPoint x: 1039, endPoint y: 655, distance: 64.1
click at [1039, 655] on div at bounding box center [784, 404] width 1568 height 679
click at [1196, 443] on icon at bounding box center [1191, 440] width 10 height 10
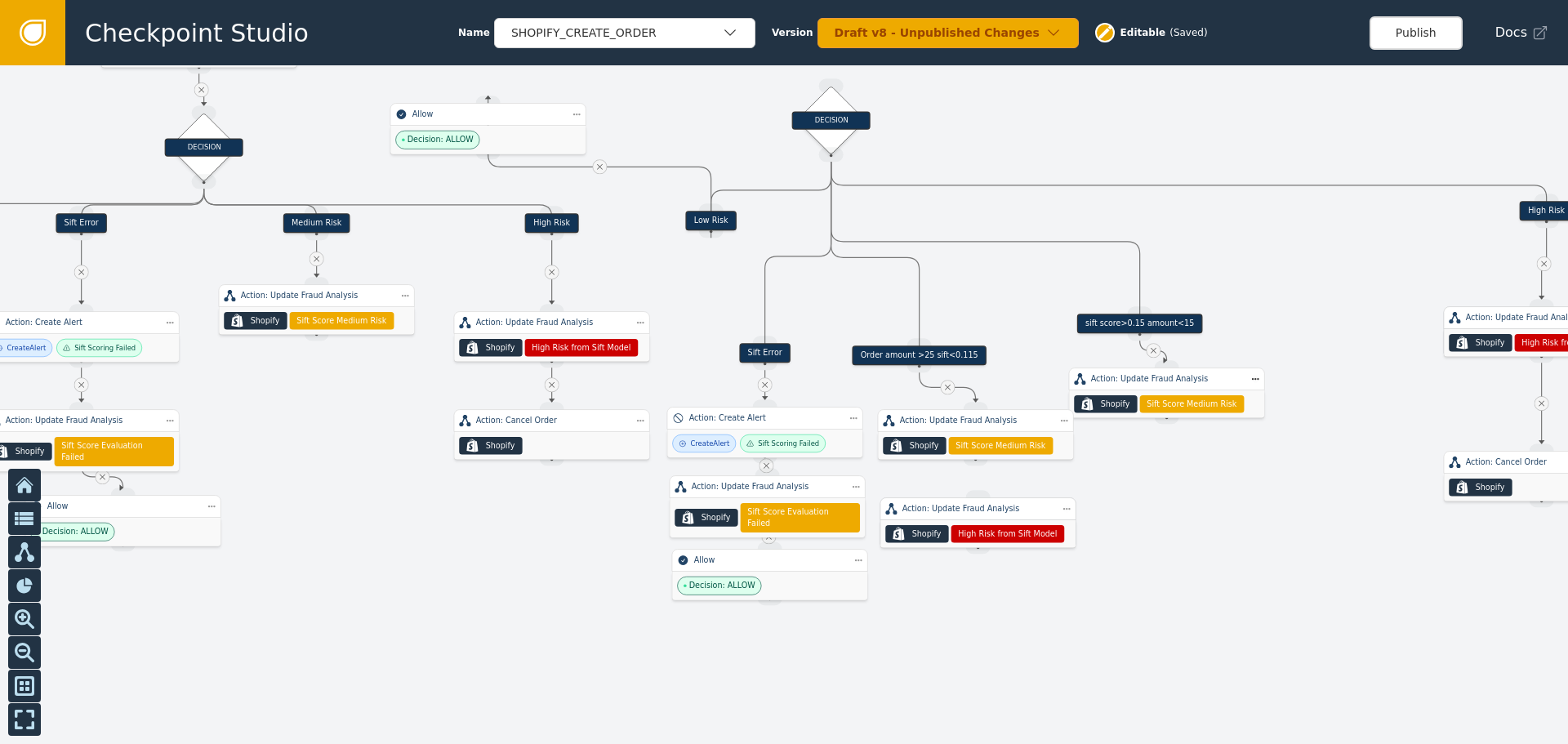
drag, startPoint x: 1233, startPoint y: 482, endPoint x: 993, endPoint y: 513, distance: 242.0
click at [993, 513] on div "Action: Update Fraud Analysis" at bounding box center [979, 508] width 152 height 11
drag, startPoint x: 976, startPoint y: 458, endPoint x: 975, endPoint y: 487, distance: 29.0
click at [981, 496] on div "Target Handle for step Low Risk Source Handle for step Target Handle for step s…" at bounding box center [784, 404] width 1568 height 679
drag, startPoint x: 980, startPoint y: 458, endPoint x: 981, endPoint y: 503, distance: 45.0
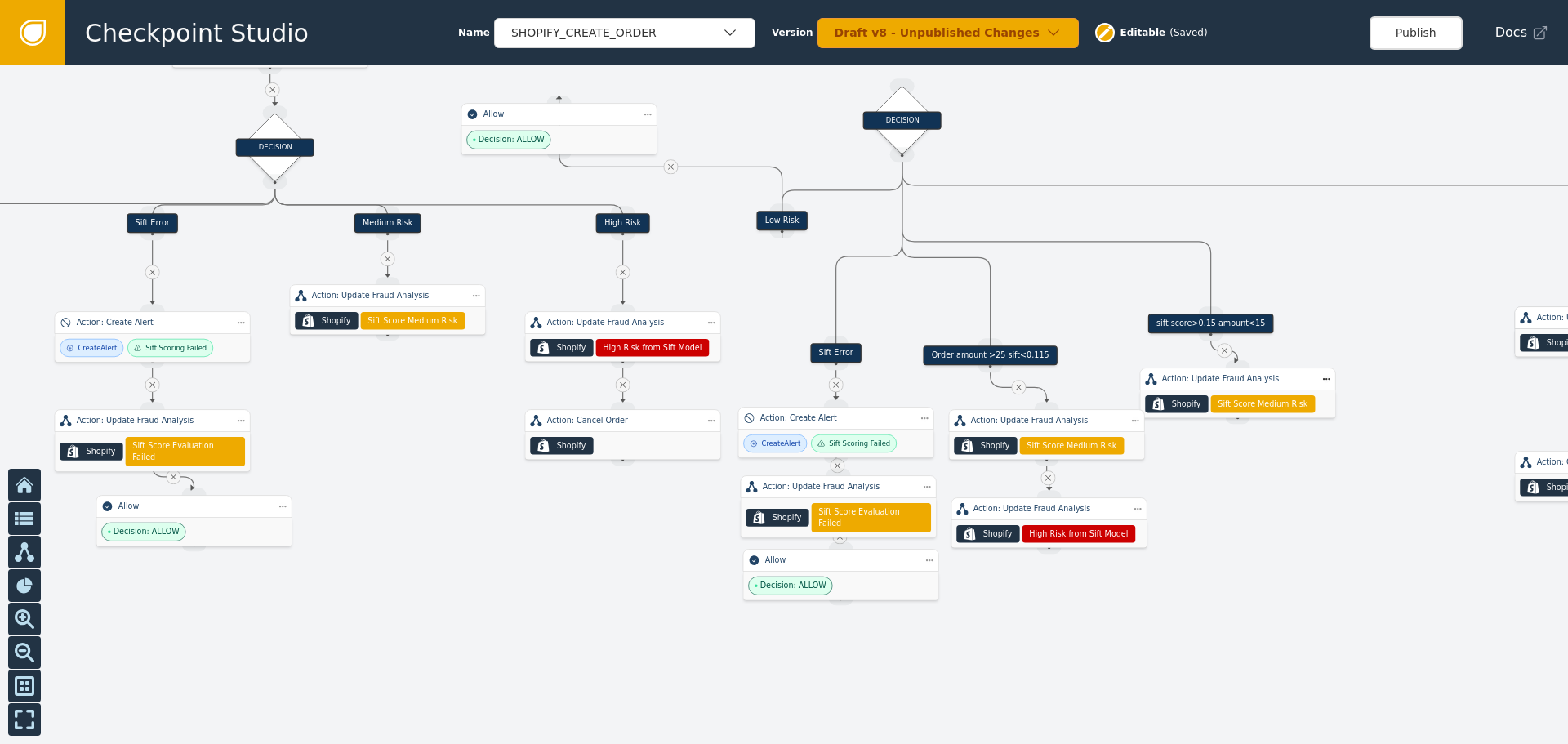
drag, startPoint x: 1002, startPoint y: 691, endPoint x: 1085, endPoint y: 691, distance: 83.0
click at [1085, 691] on div at bounding box center [784, 404] width 1568 height 679
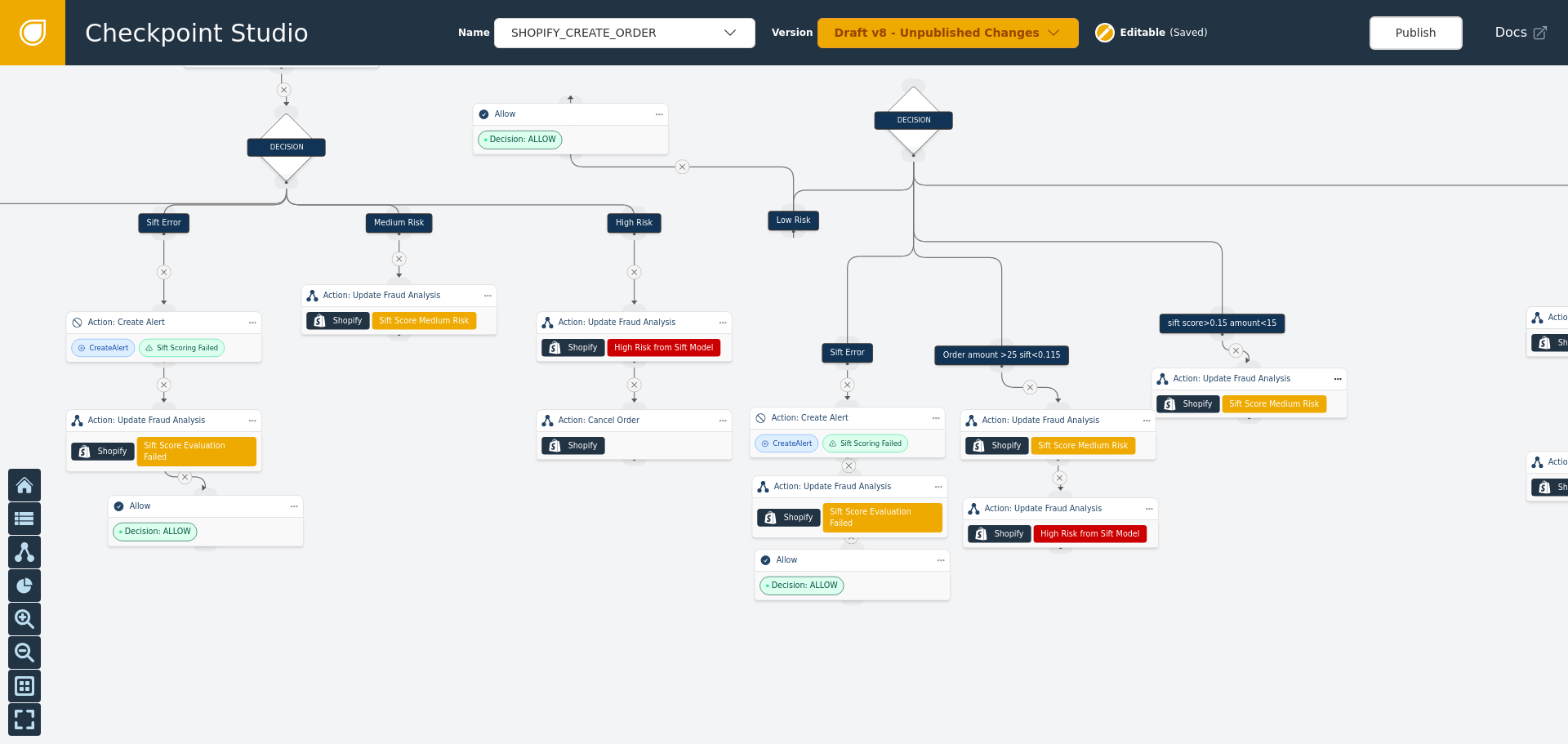
click at [1085, 689] on div at bounding box center [784, 404] width 1568 height 679
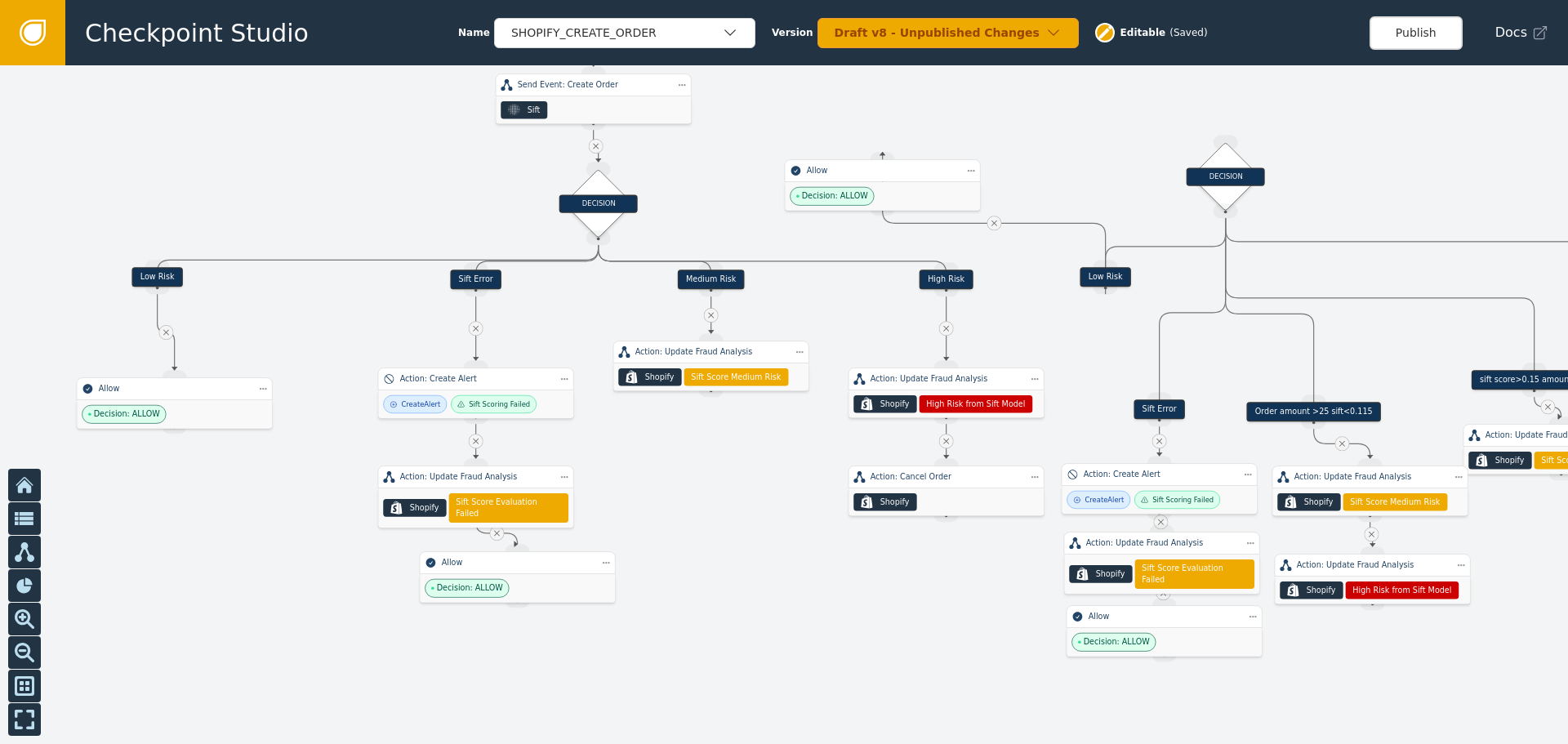
drag, startPoint x: 542, startPoint y: 262, endPoint x: 859, endPoint y: 366, distance: 333.6
click at [859, 366] on div at bounding box center [784, 404] width 1568 height 679
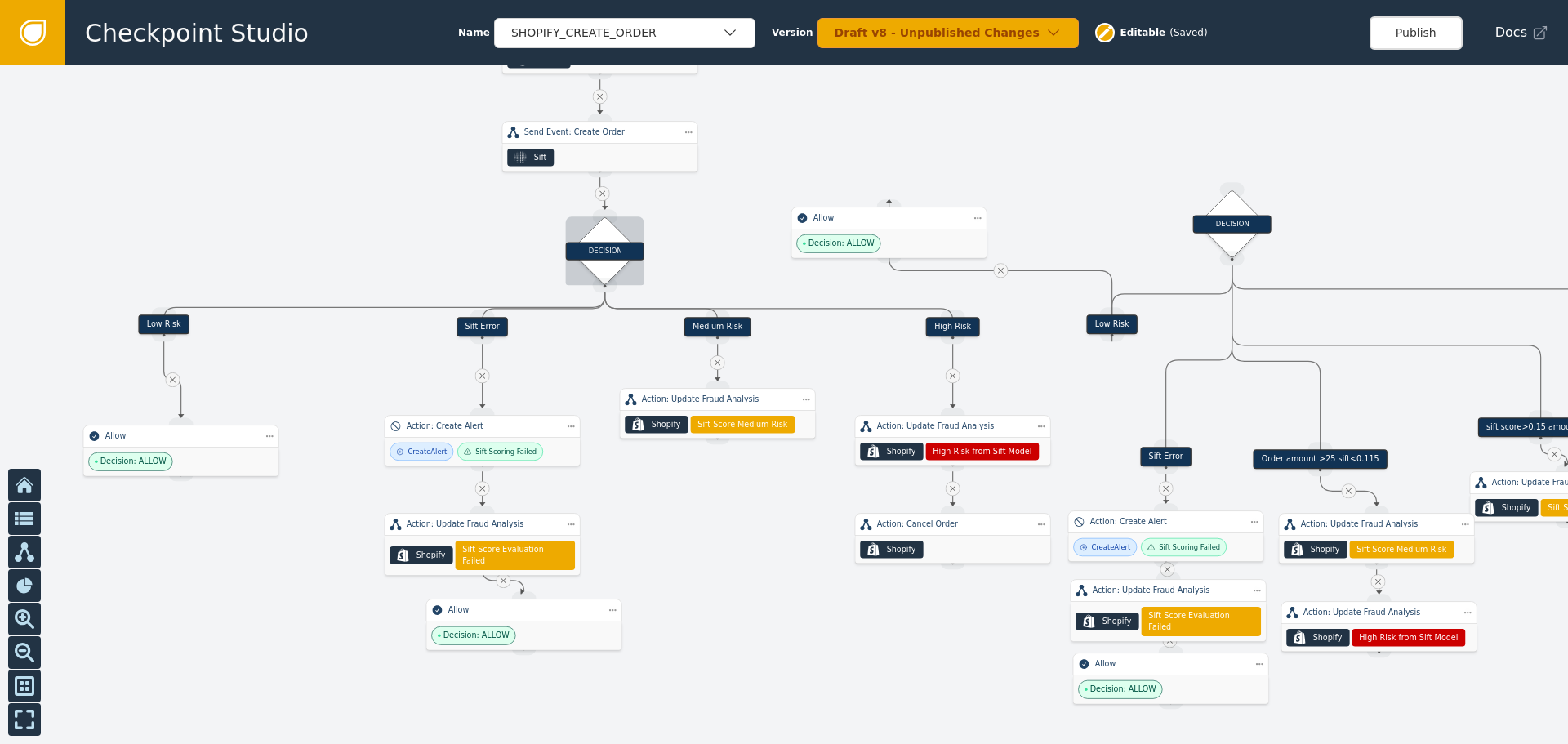
click at [604, 249] on div "DECISION" at bounding box center [604, 251] width 79 height 18
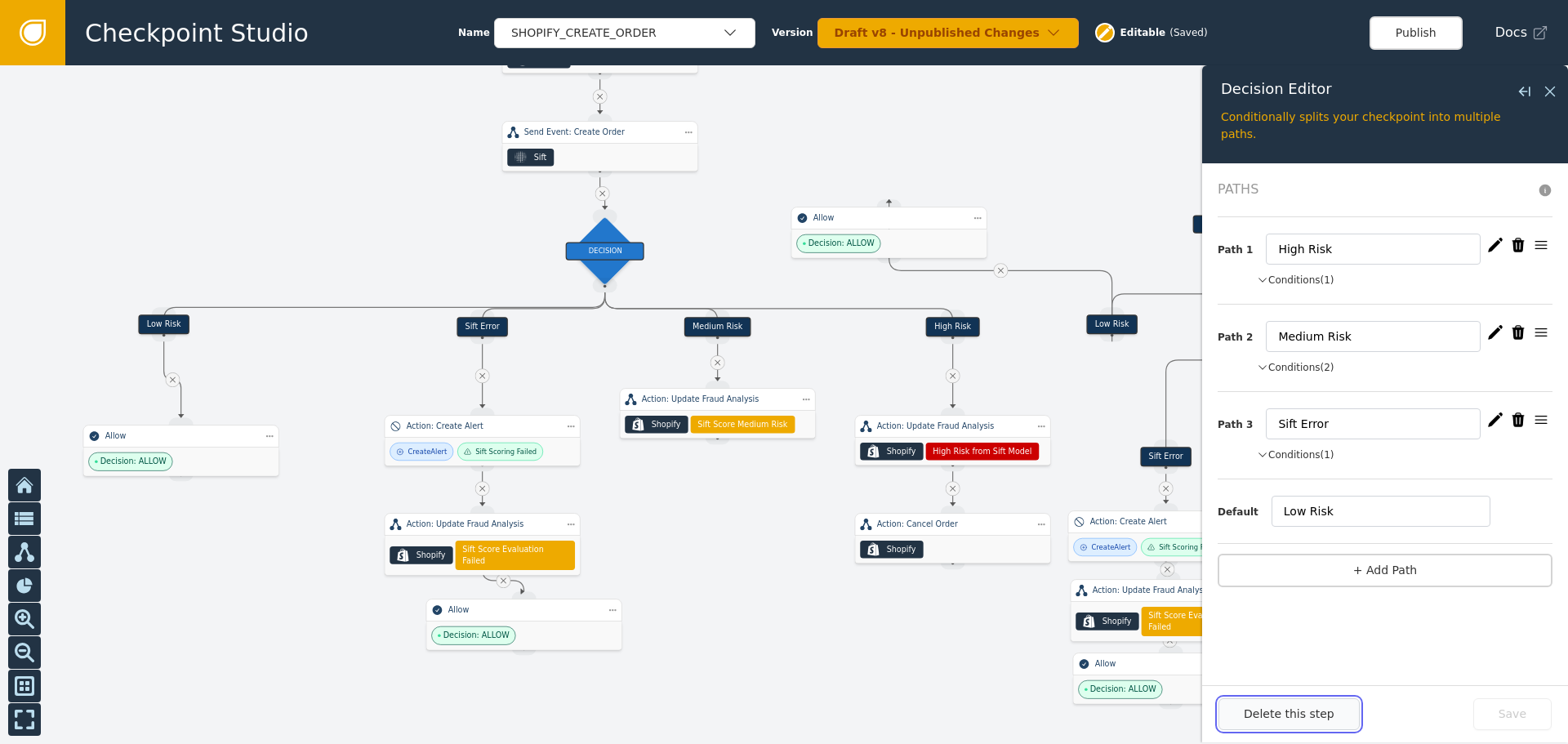
click at [1295, 717] on button "Delete this step" at bounding box center [1289, 714] width 141 height 32
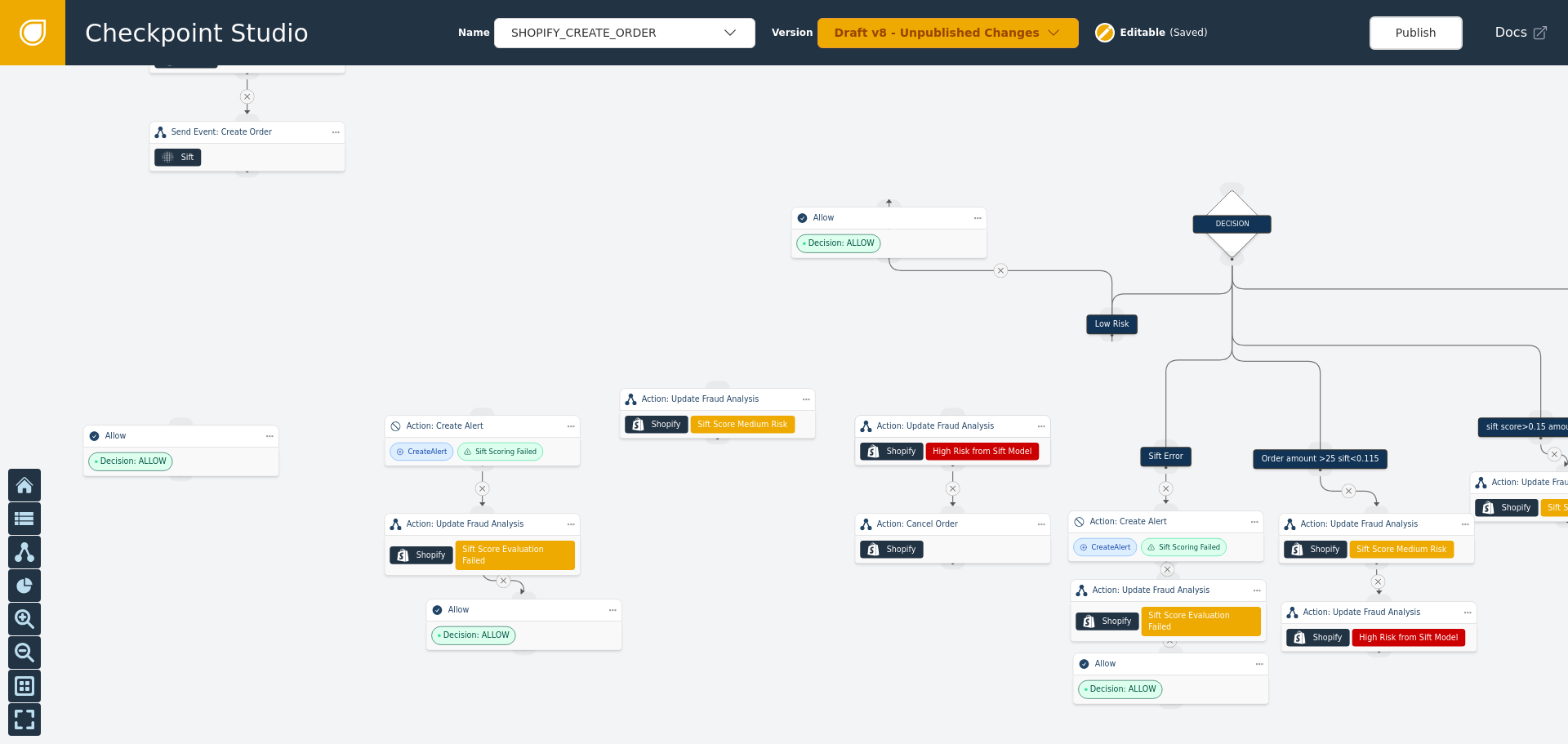
click at [906, 423] on div "Action: Update Fraud Analysis" at bounding box center [953, 426] width 152 height 11
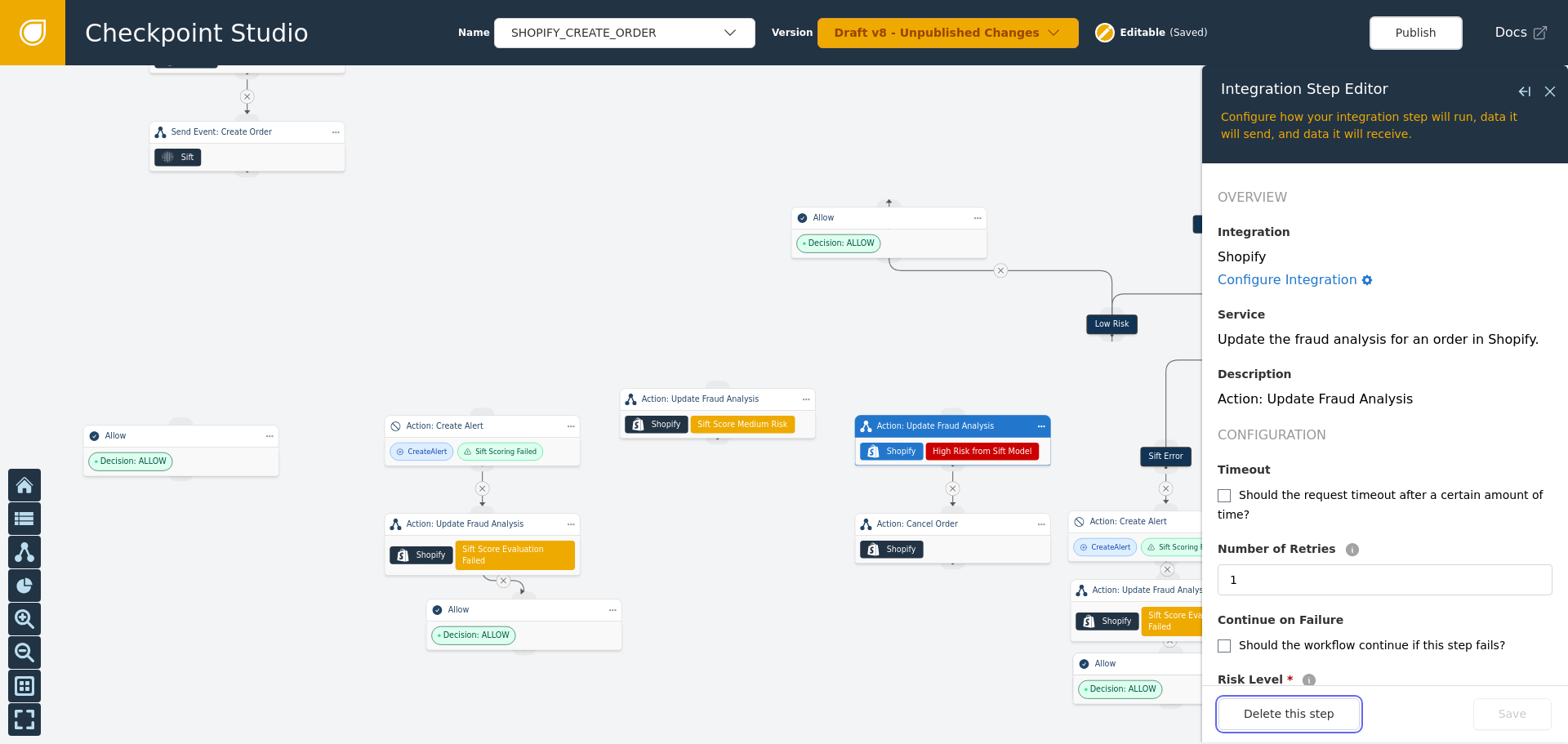
click at [1267, 704] on button "Delete this step" at bounding box center [1289, 714] width 141 height 32
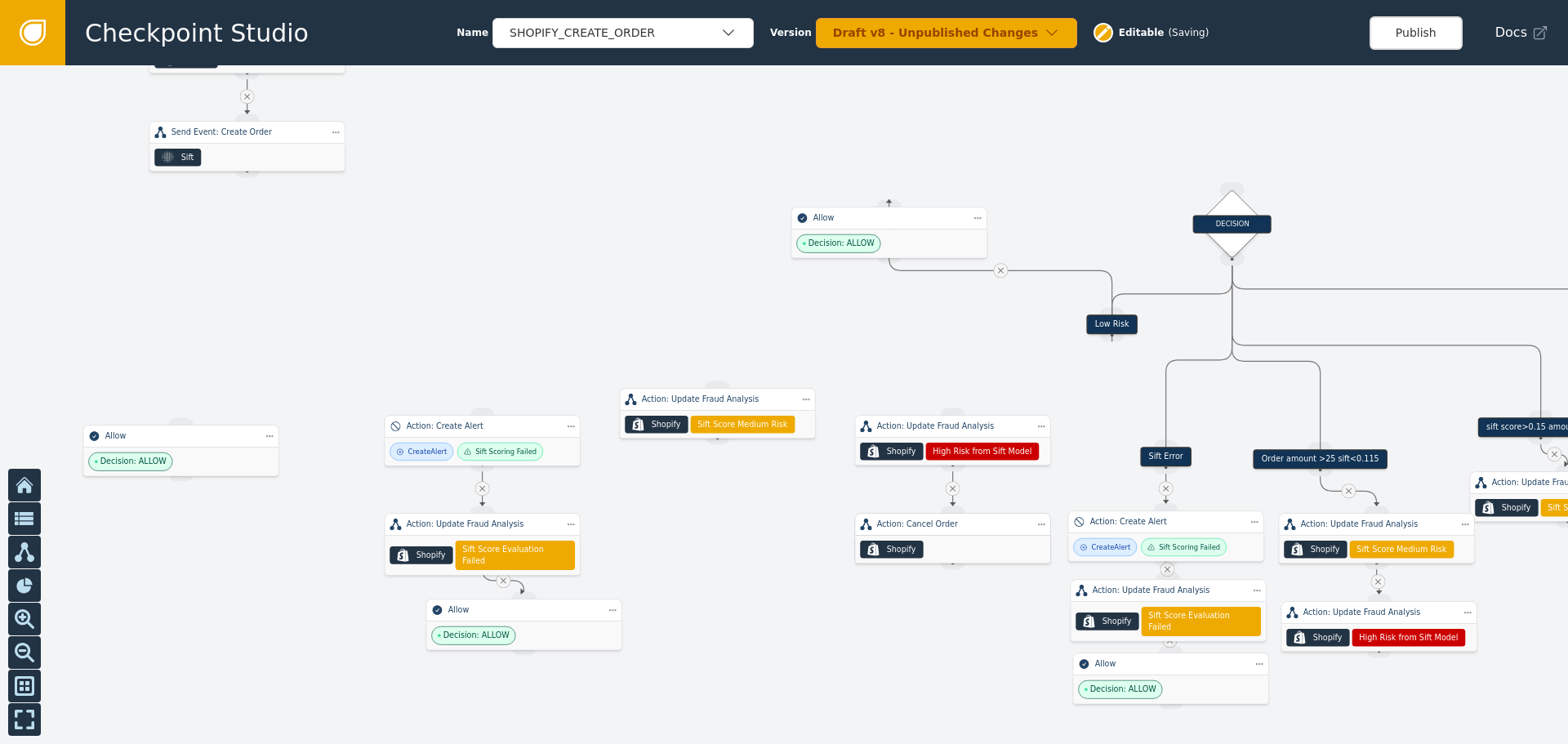
drag, startPoint x: 903, startPoint y: 531, endPoint x: 942, endPoint y: 543, distance: 40.8
click at [903, 532] on div "Action: Cancel Order" at bounding box center [953, 524] width 196 height 23
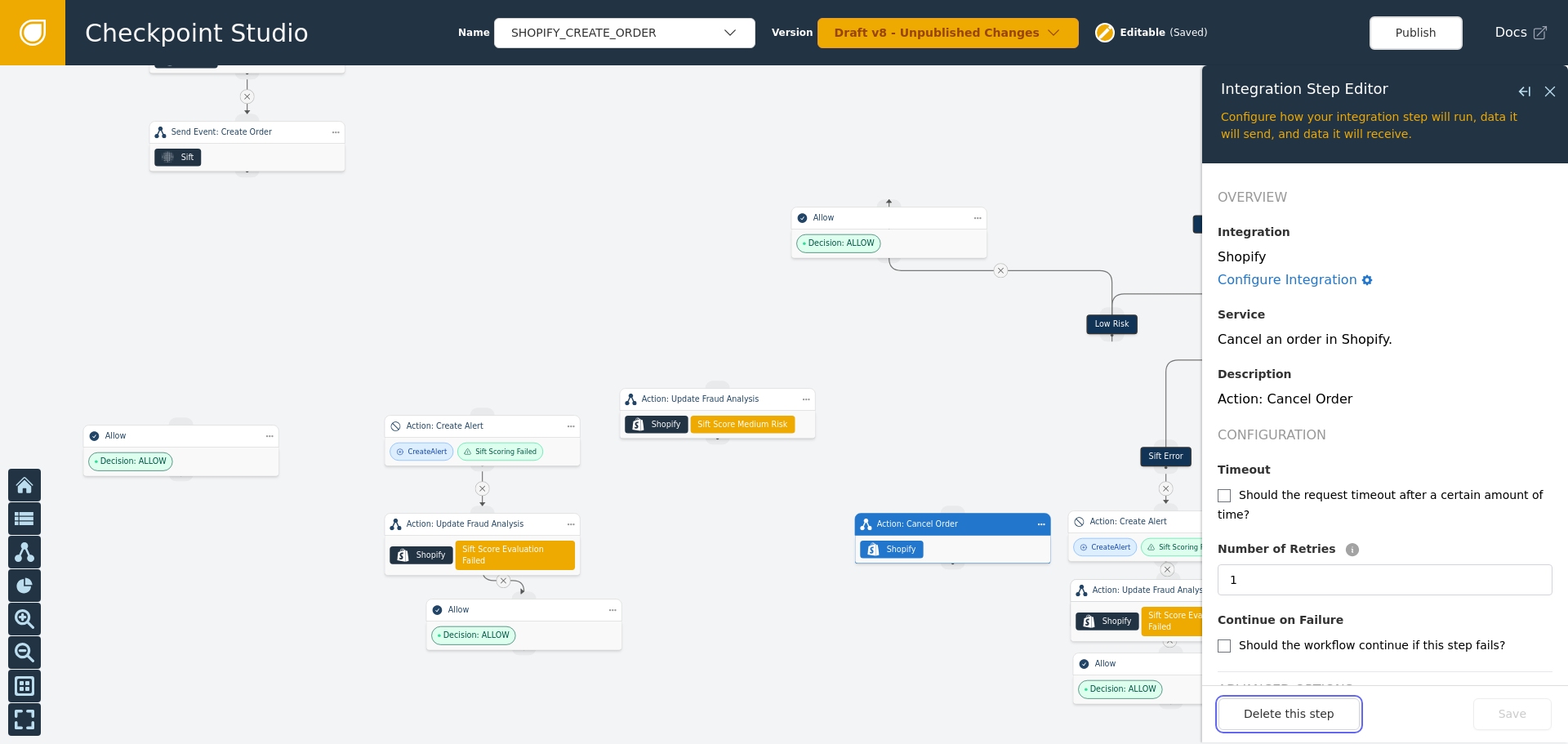
drag, startPoint x: 1272, startPoint y: 706, endPoint x: 1083, endPoint y: 623, distance: 206.4
click at [1271, 707] on button "Delete this step" at bounding box center [1289, 714] width 141 height 32
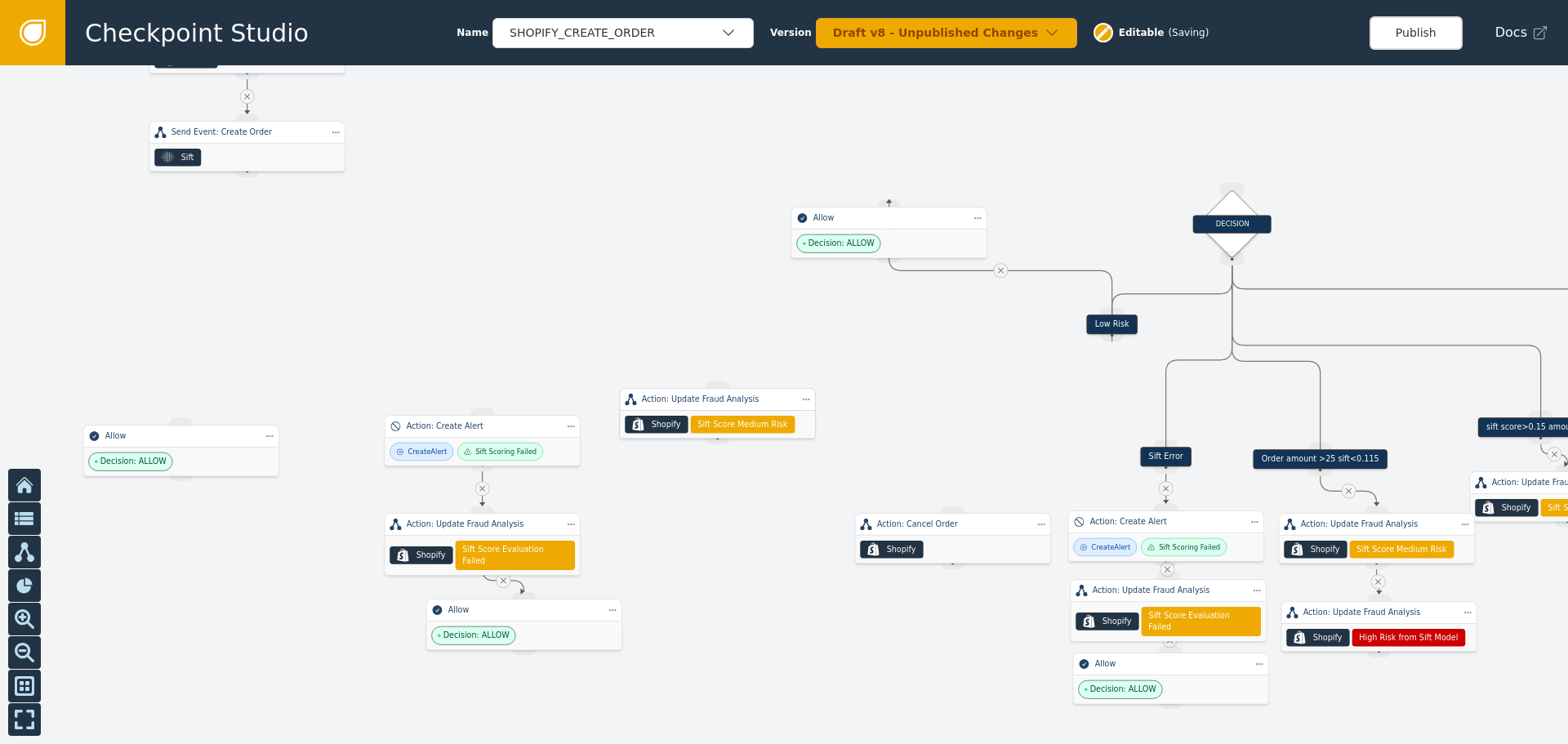
click at [701, 402] on div "Action: Update Fraud Analysis" at bounding box center [717, 399] width 152 height 11
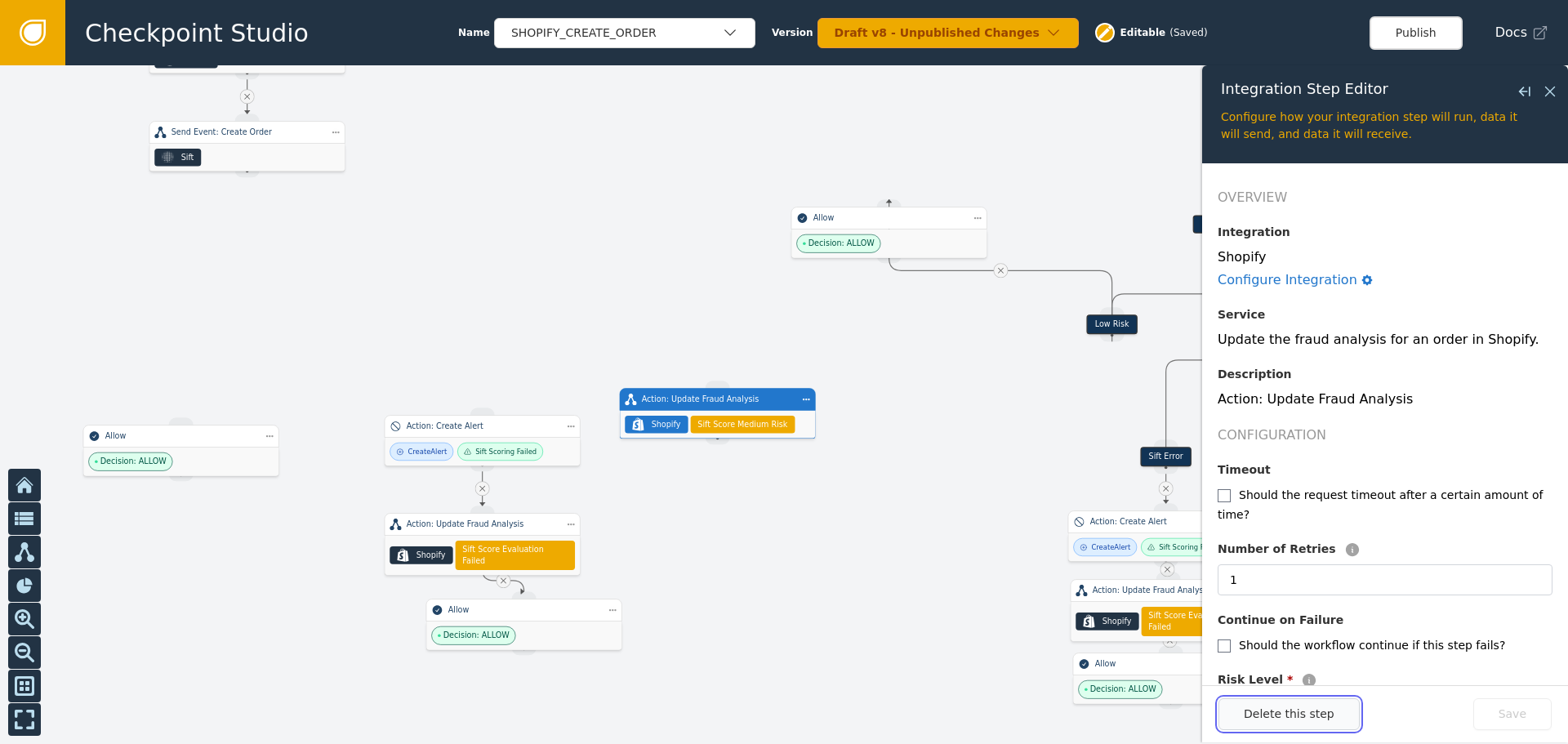
click at [1271, 712] on button "Delete this step" at bounding box center [1289, 714] width 141 height 32
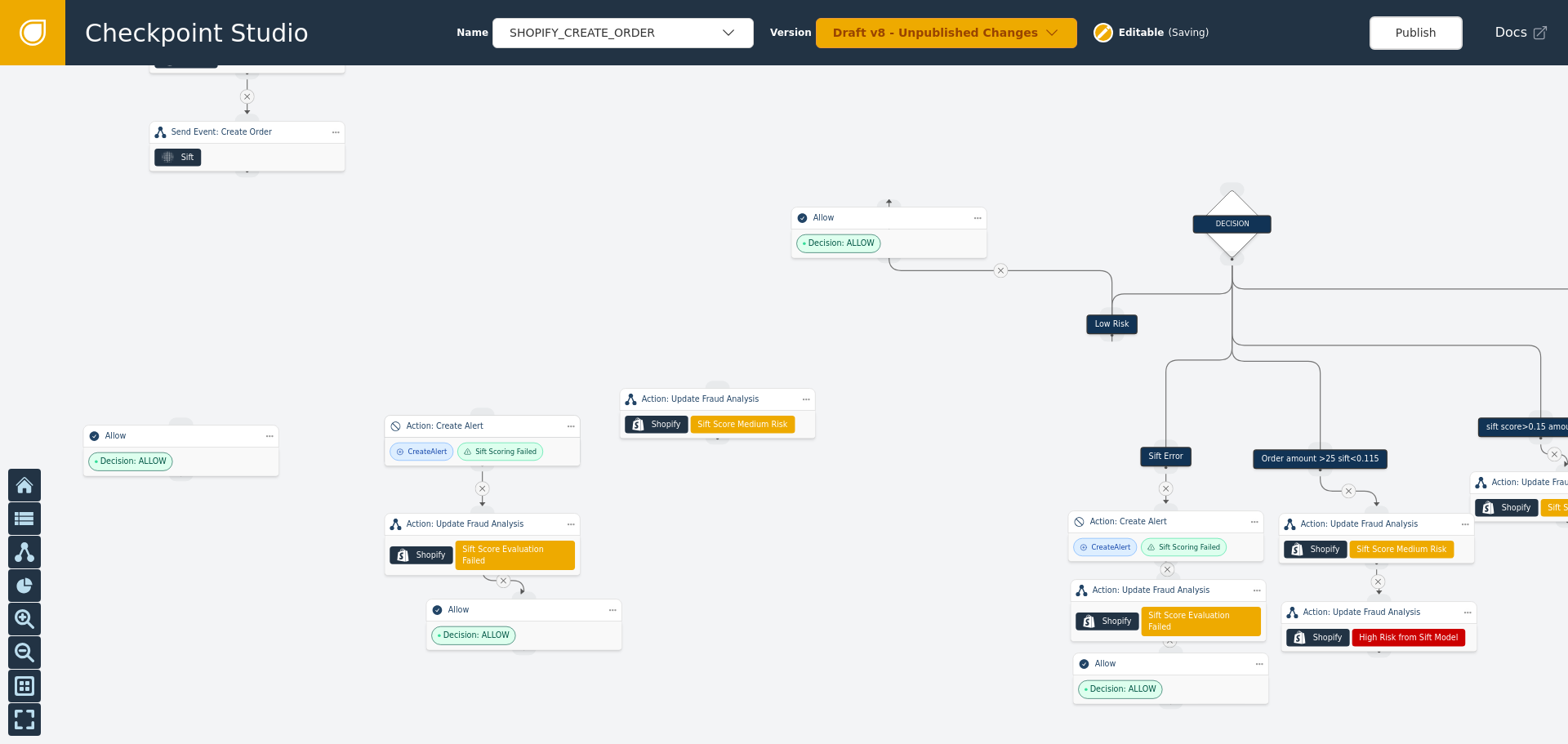
click at [487, 425] on div "Action: Create Alert" at bounding box center [483, 426] width 152 height 11
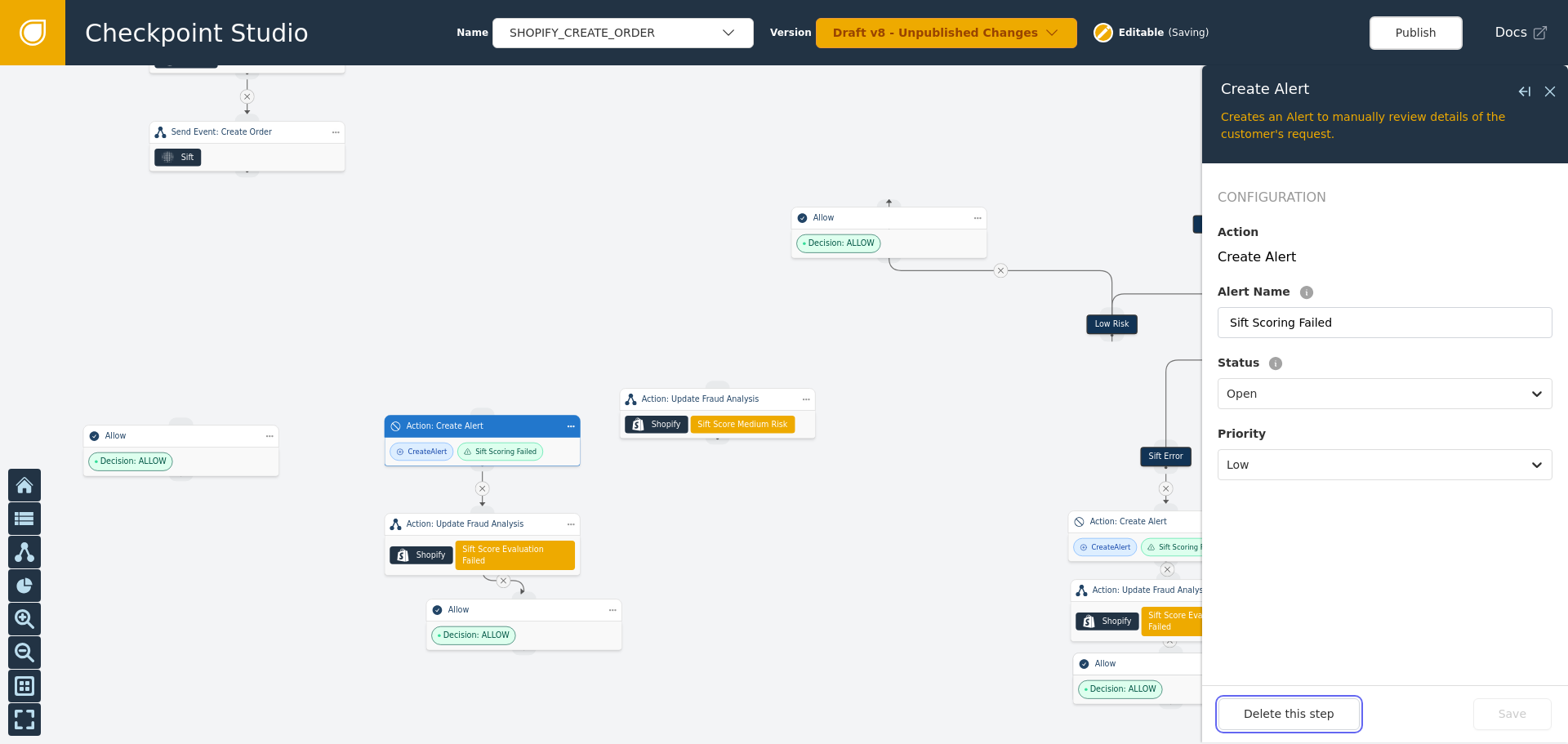
drag, startPoint x: 1270, startPoint y: 706, endPoint x: 1243, endPoint y: 699, distance: 27.9
click at [1268, 706] on button "Delete this step" at bounding box center [1289, 714] width 141 height 32
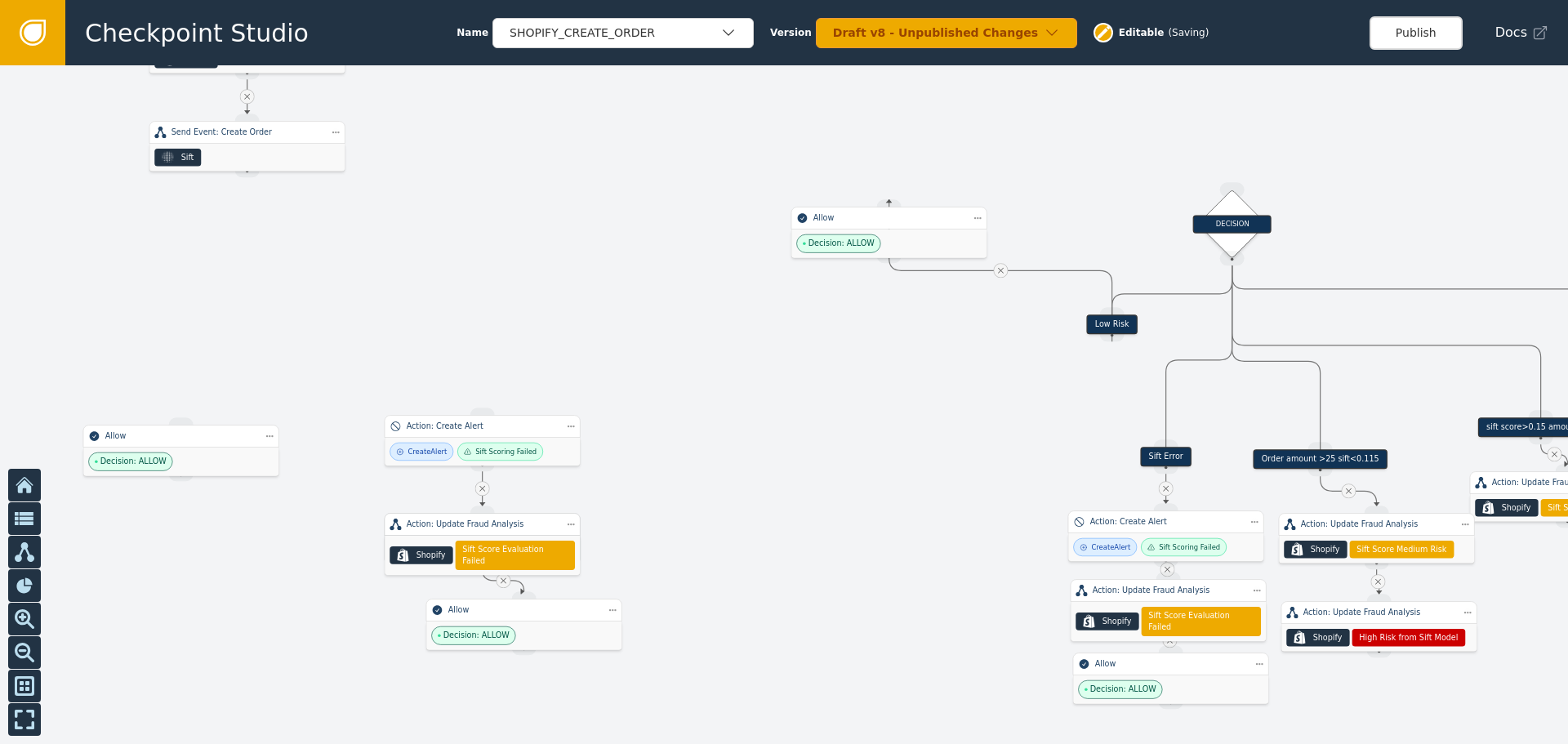
click at [479, 527] on div "Action: Update Fraud Analysis" at bounding box center [483, 524] width 152 height 11
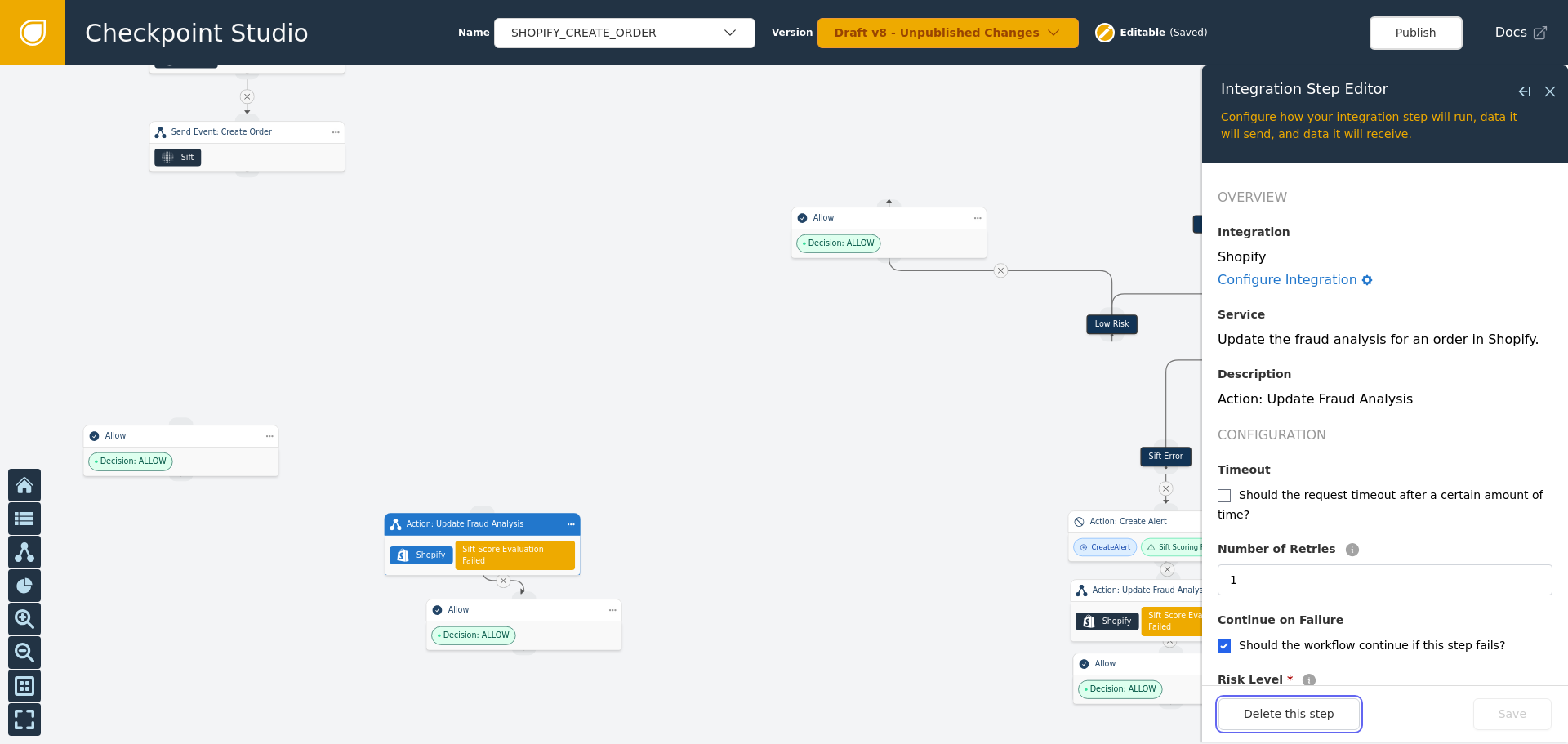
drag, startPoint x: 1266, startPoint y: 706, endPoint x: 1181, endPoint y: 692, distance: 86.1
click at [1260, 709] on button "Delete this step" at bounding box center [1289, 714] width 141 height 32
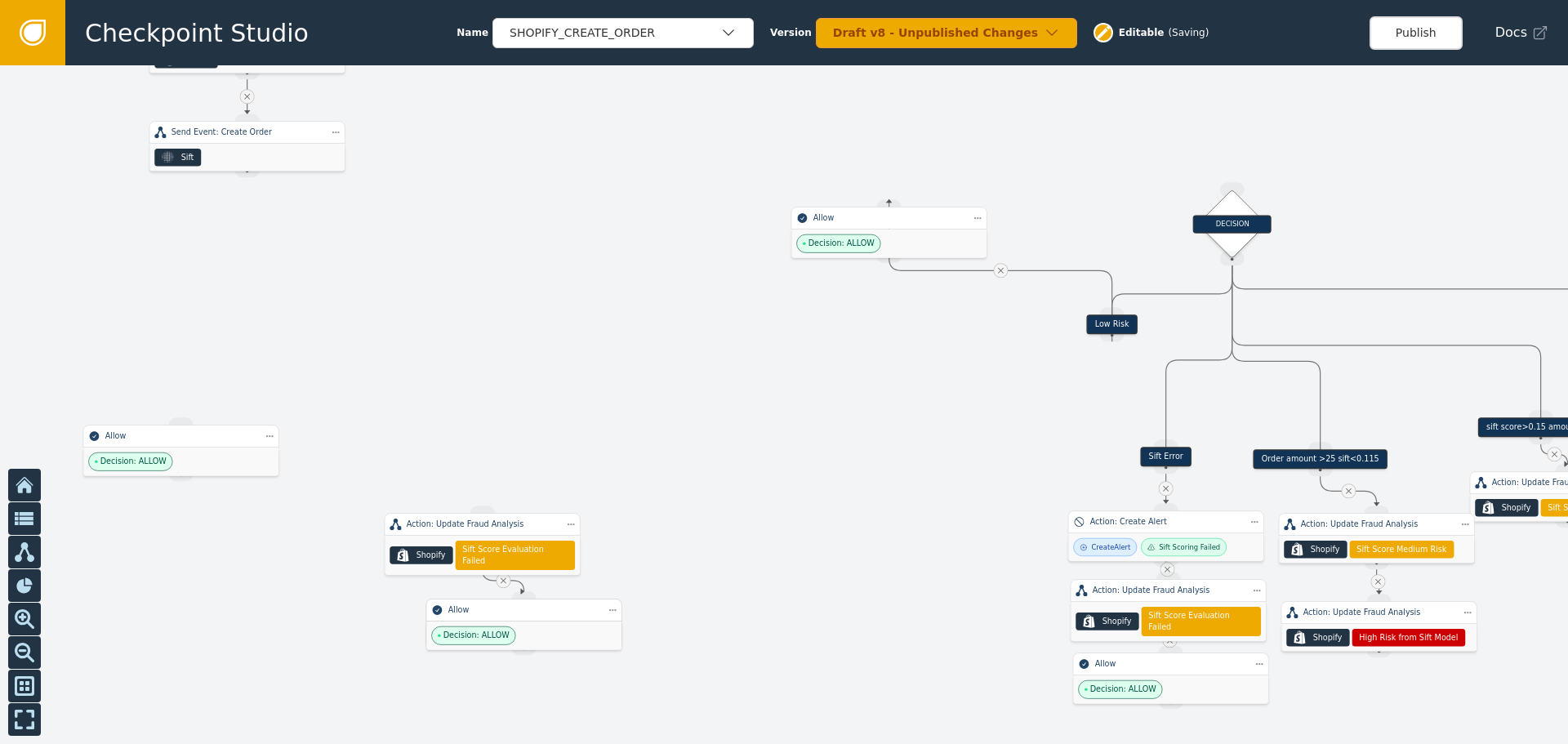
click at [508, 618] on div "Allow" at bounding box center [524, 610] width 196 height 23
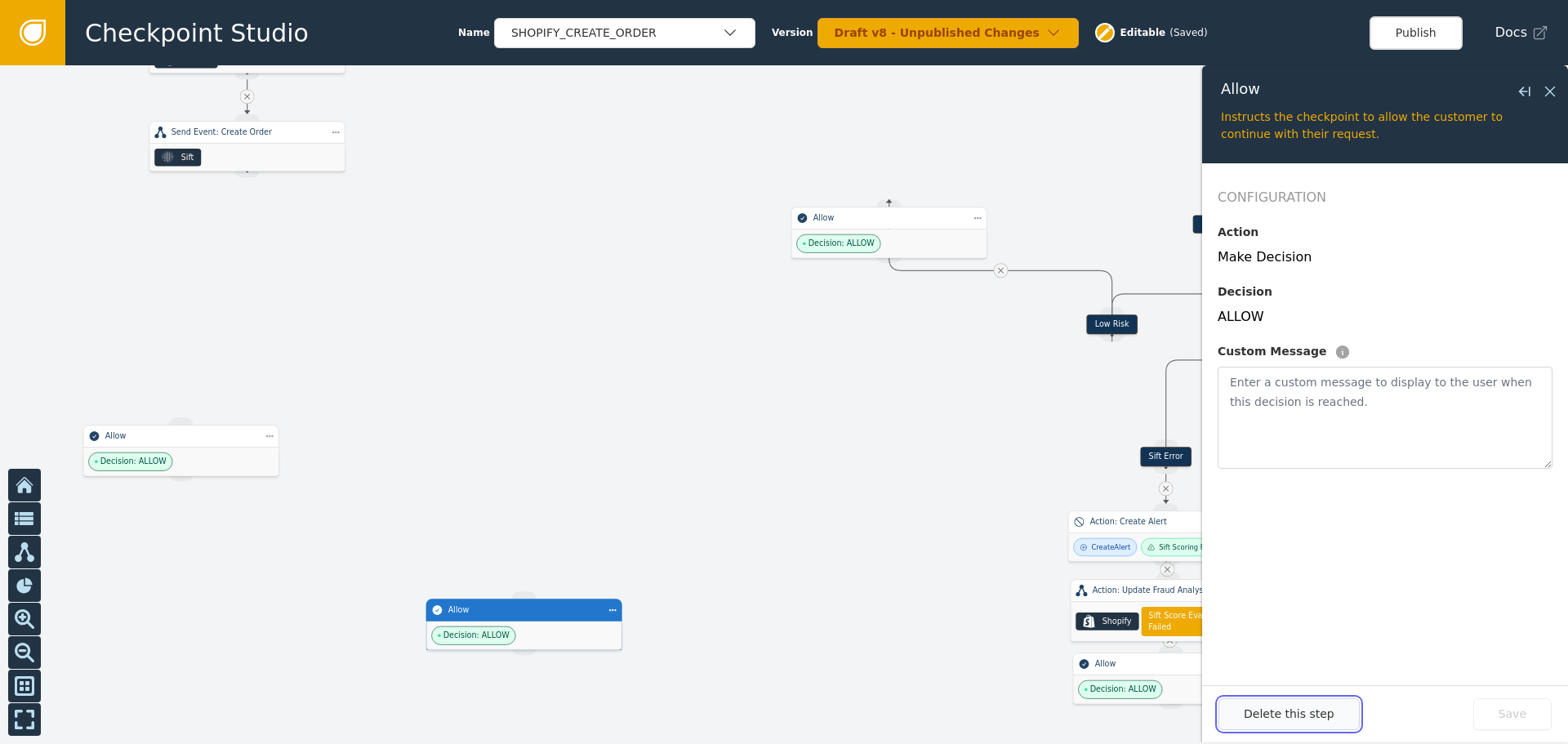
click at [1249, 714] on button "Delete this step" at bounding box center [1289, 714] width 141 height 32
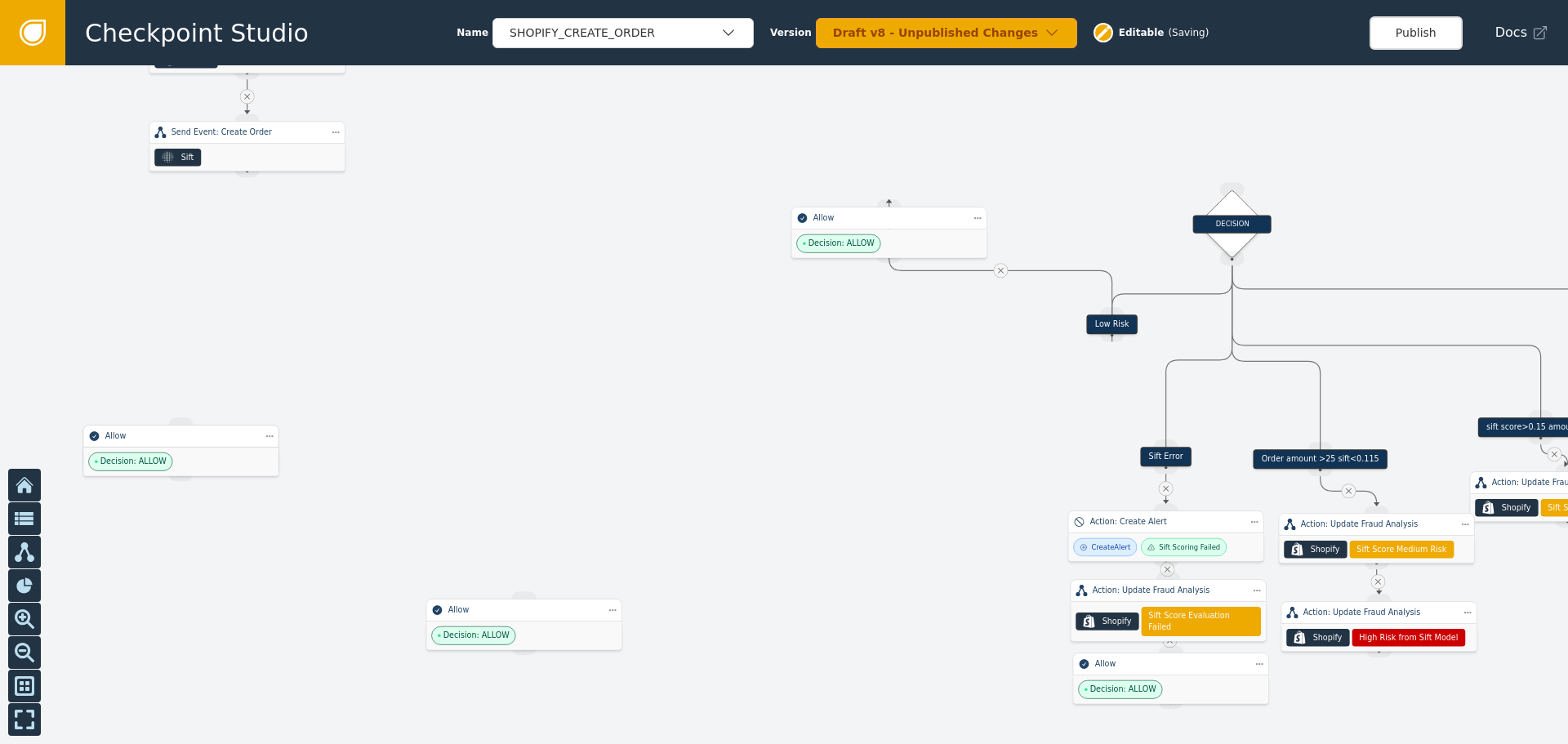
click at [187, 447] on div "Decision: ALLOW" at bounding box center [180, 462] width 195 height 28
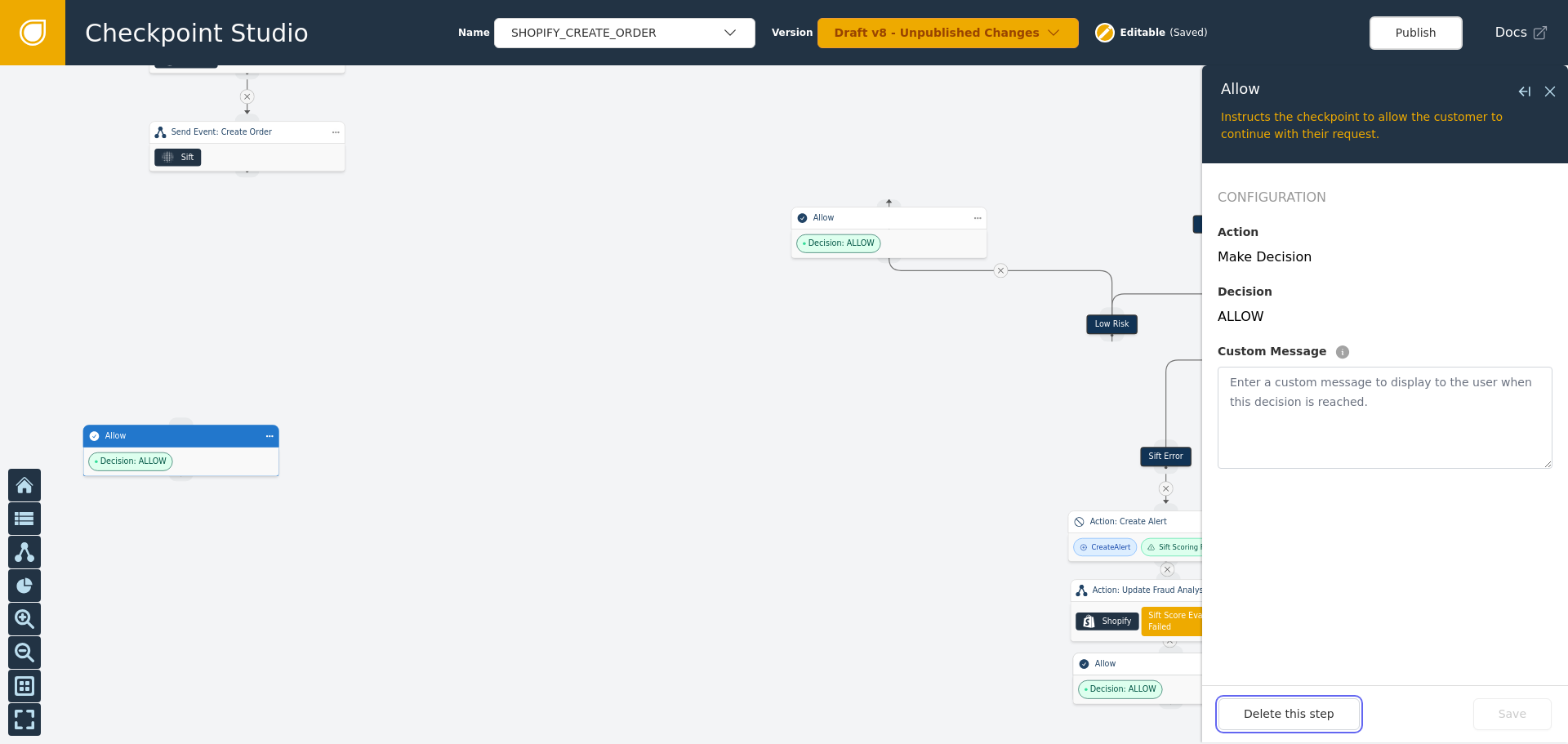
drag, startPoint x: 1281, startPoint y: 719, endPoint x: 1222, endPoint y: 703, distance: 61.1
click at [1274, 720] on button "Delete this step" at bounding box center [1289, 714] width 141 height 32
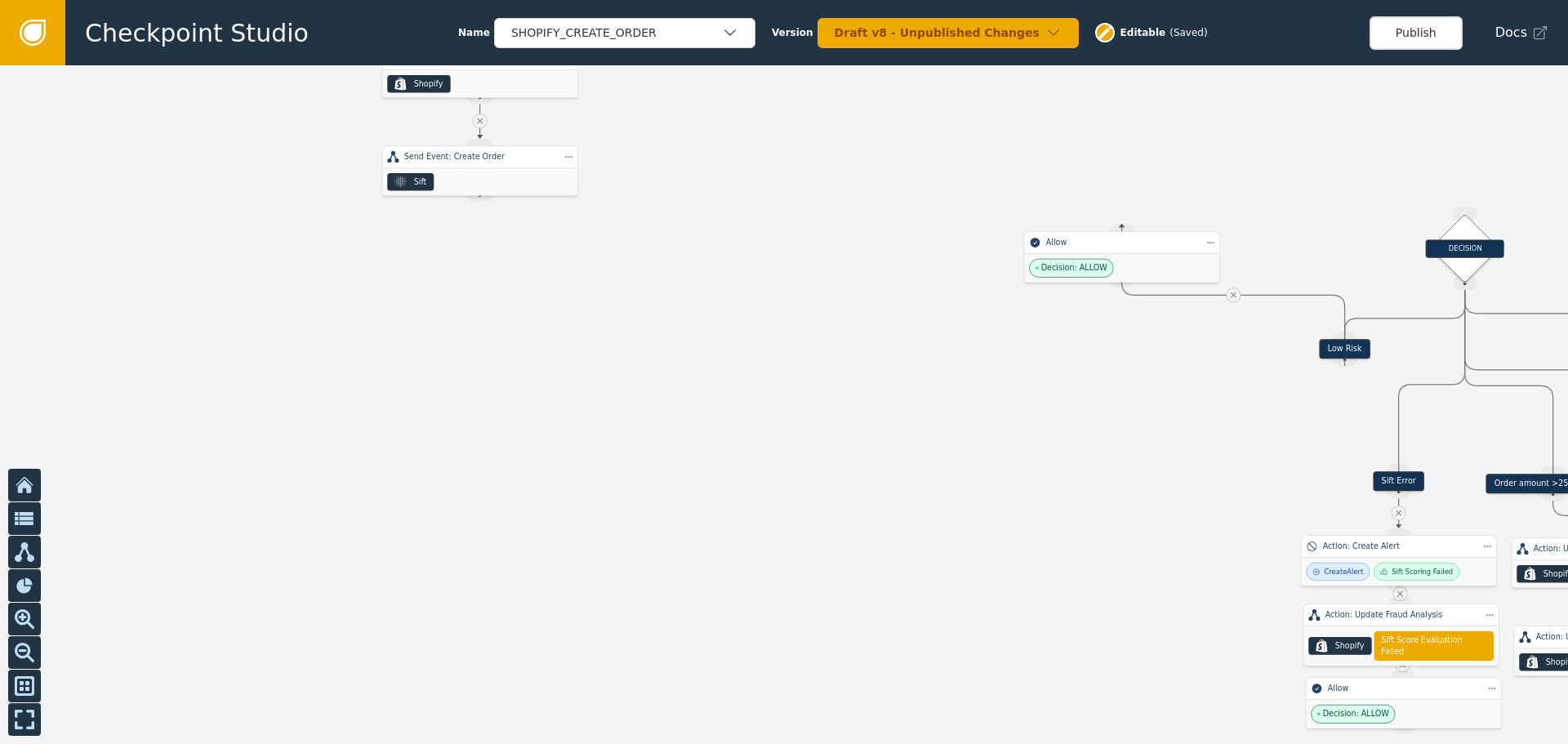
drag, startPoint x: 370, startPoint y: 432, endPoint x: 571, endPoint y: 458, distance: 202.7
click at [571, 458] on div at bounding box center [784, 404] width 1568 height 679
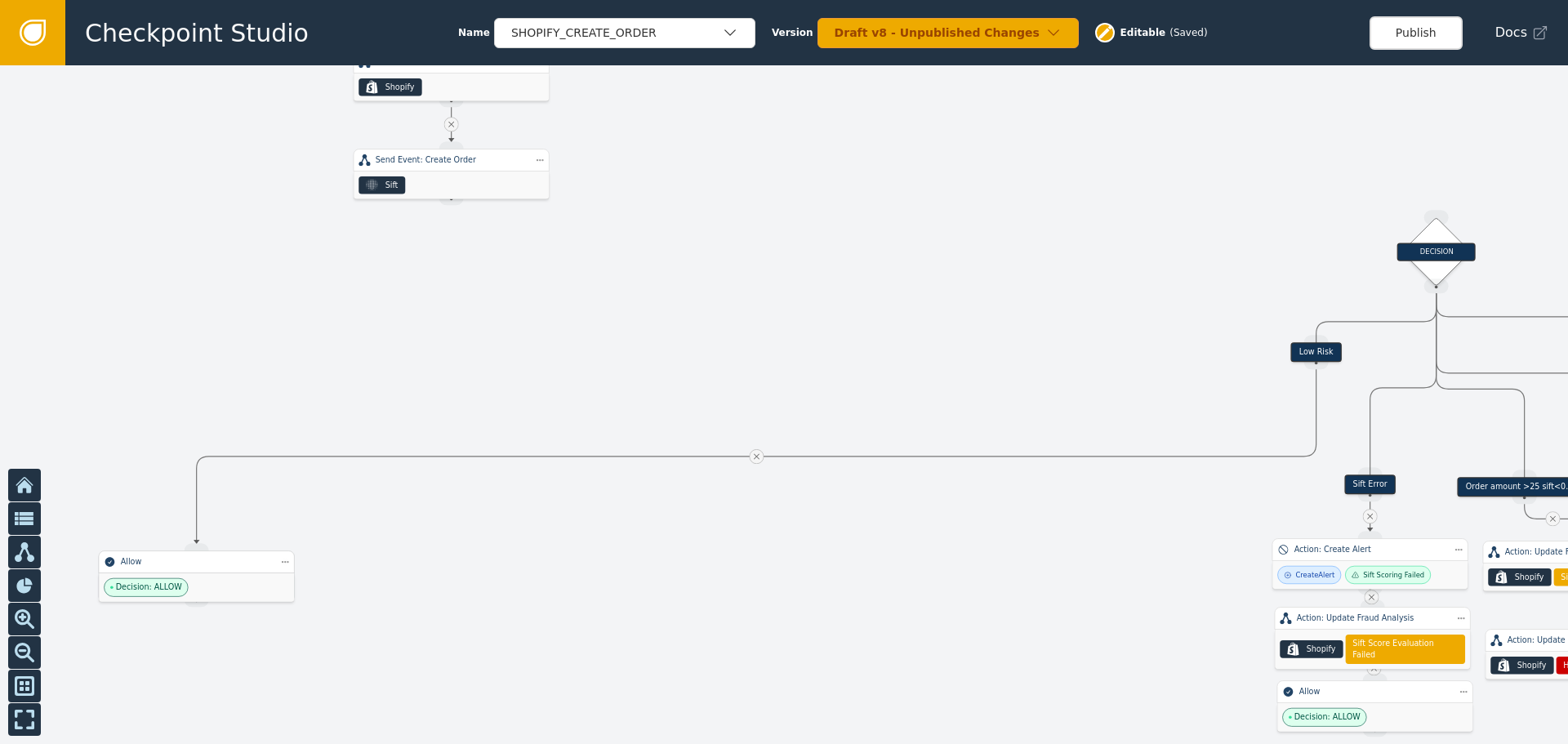
drag, startPoint x: 1037, startPoint y: 247, endPoint x: 140, endPoint y: 564, distance: 951.4
click at [140, 564] on div "Allow" at bounding box center [197, 561] width 152 height 11
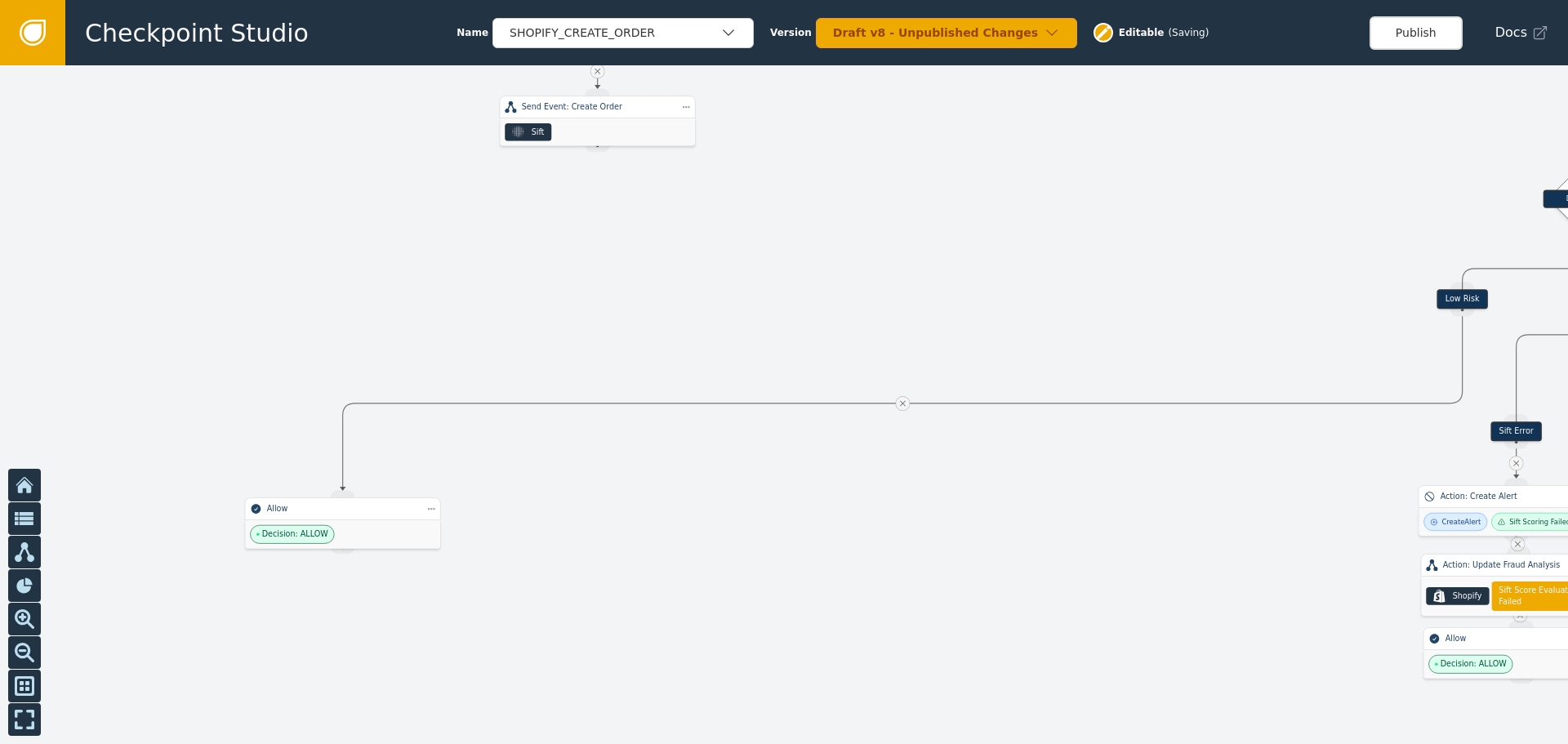
drag, startPoint x: 162, startPoint y: 366, endPoint x: 414, endPoint y: 232, distance: 285.4
click at [414, 232] on div at bounding box center [784, 404] width 1568 height 679
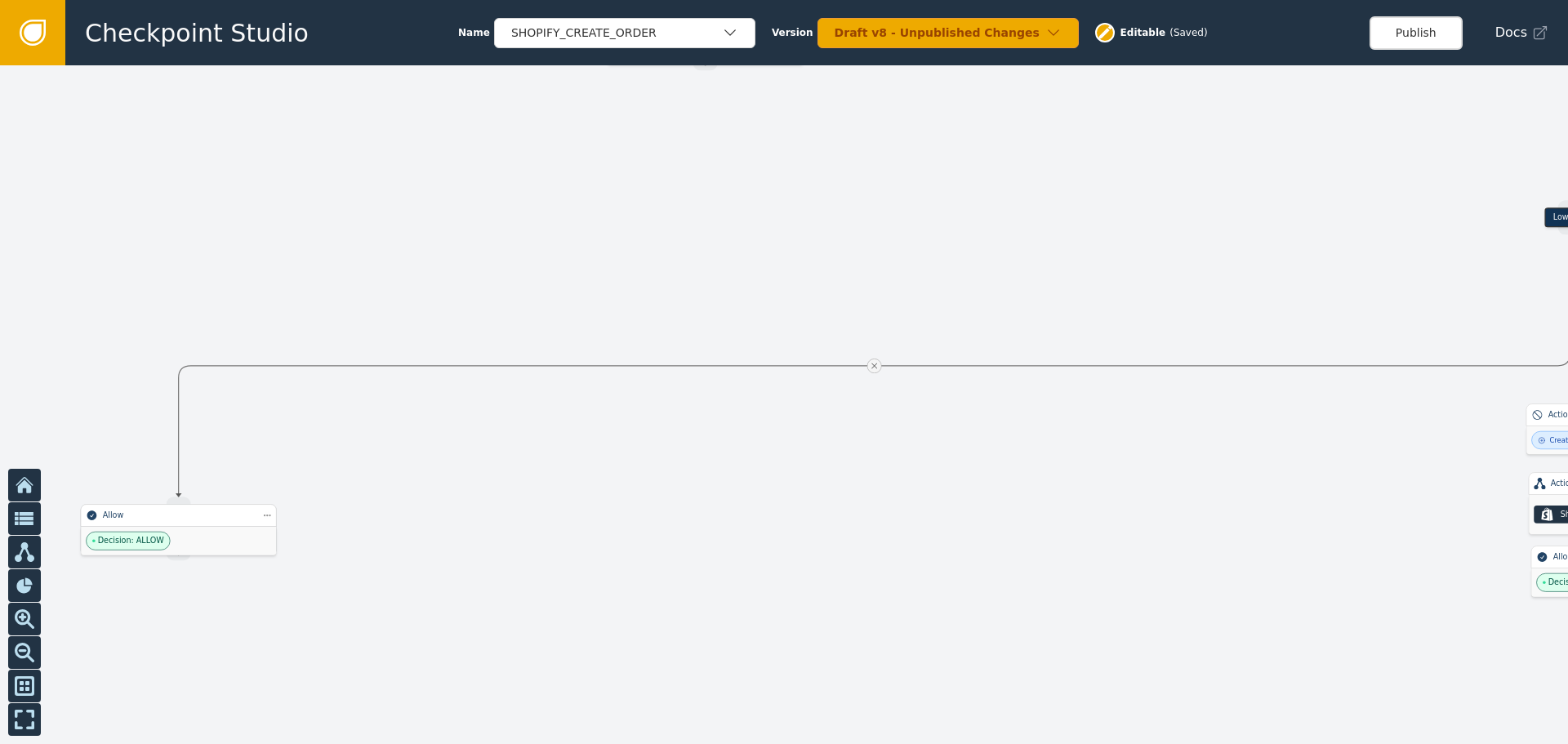
drag, startPoint x: 463, startPoint y: 439, endPoint x: 190, endPoint y: 530, distance: 287.8
click at [190, 530] on div "Decision: ALLOW" at bounding box center [178, 541] width 195 height 28
drag, startPoint x: 578, startPoint y: 268, endPoint x: 431, endPoint y: 318, distance: 155.3
click at [431, 318] on div at bounding box center [784, 404] width 1568 height 679
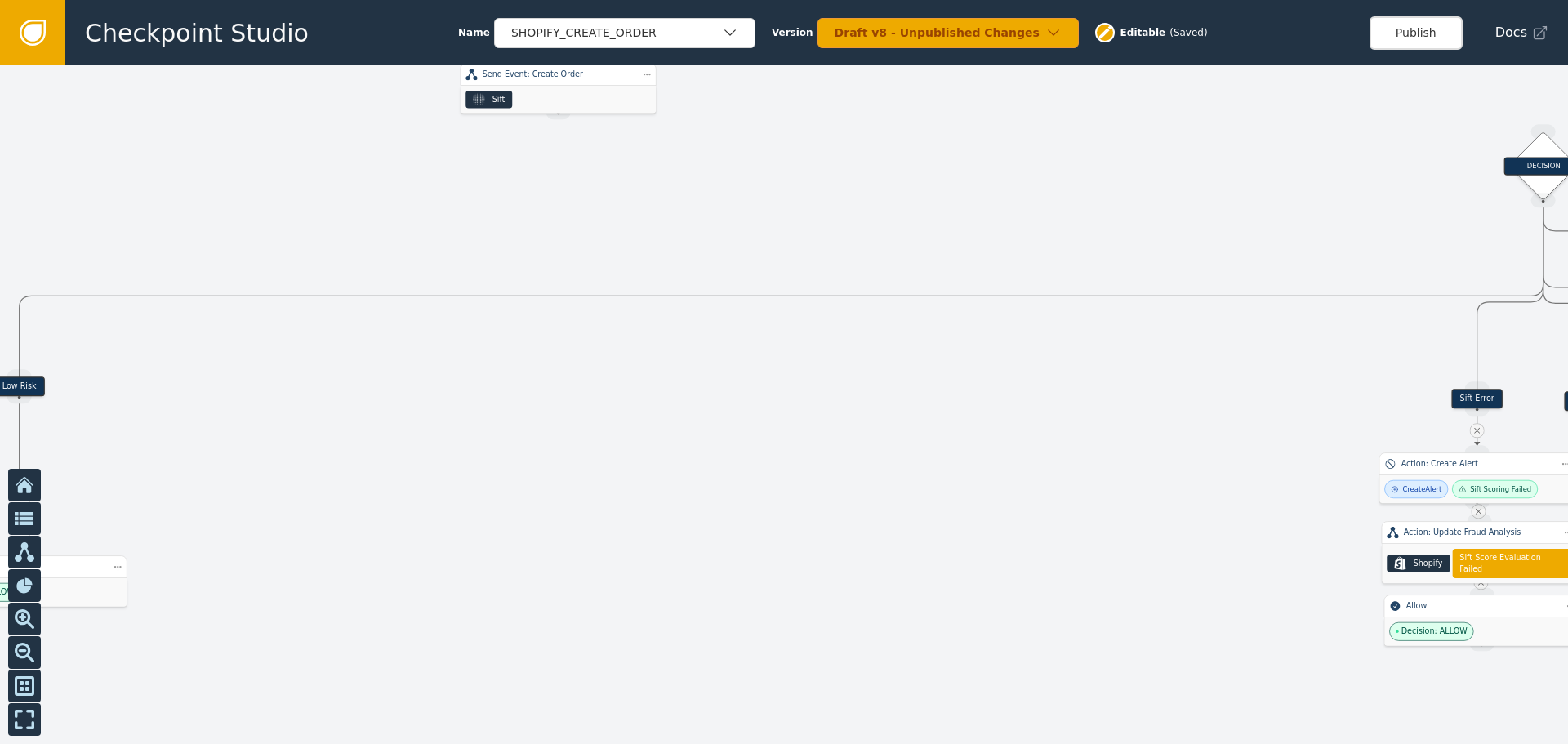
drag, startPoint x: 1416, startPoint y: 267, endPoint x: 11, endPoint y: 387, distance: 1410.1
click at [11, 387] on div "Low Risk" at bounding box center [19, 387] width 50 height 19
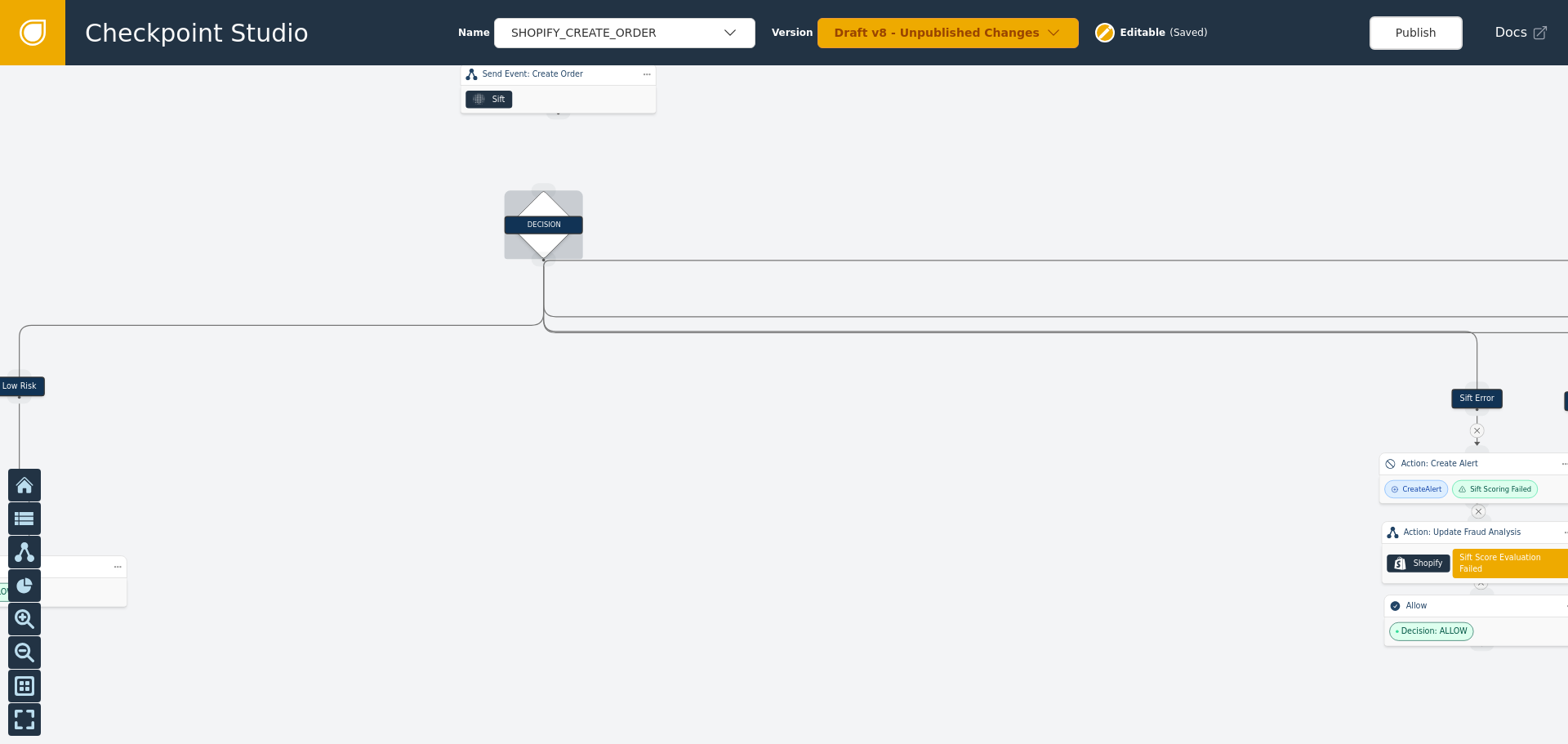
drag, startPoint x: 1529, startPoint y: 171, endPoint x: 529, endPoint y: 213, distance: 1000.9
click at [532, 227] on div "DECISION" at bounding box center [544, 224] width 79 height 18
drag, startPoint x: 543, startPoint y: 236, endPoint x: 550, endPoint y: 227, distance: 11.4
click at [552, 229] on div "DECISION" at bounding box center [555, 215] width 49 height 49
drag, startPoint x: 560, startPoint y: 114, endPoint x: 558, endPoint y: 189, distance: 75.0
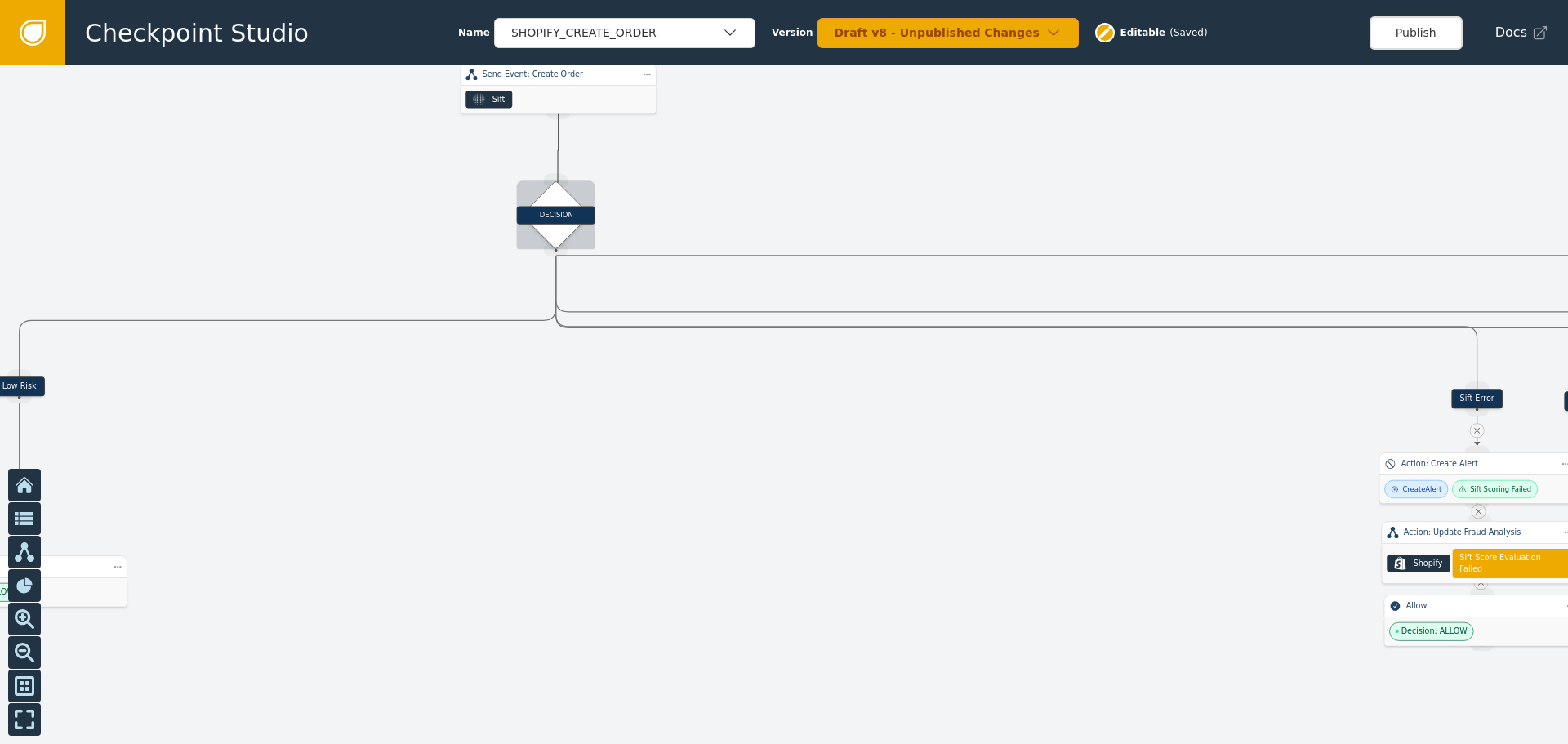
click at [559, 189] on div "Target Handle for step Low Risk Source Handle for step Target Handle for step s…" at bounding box center [1029, 32] width 941 height 408
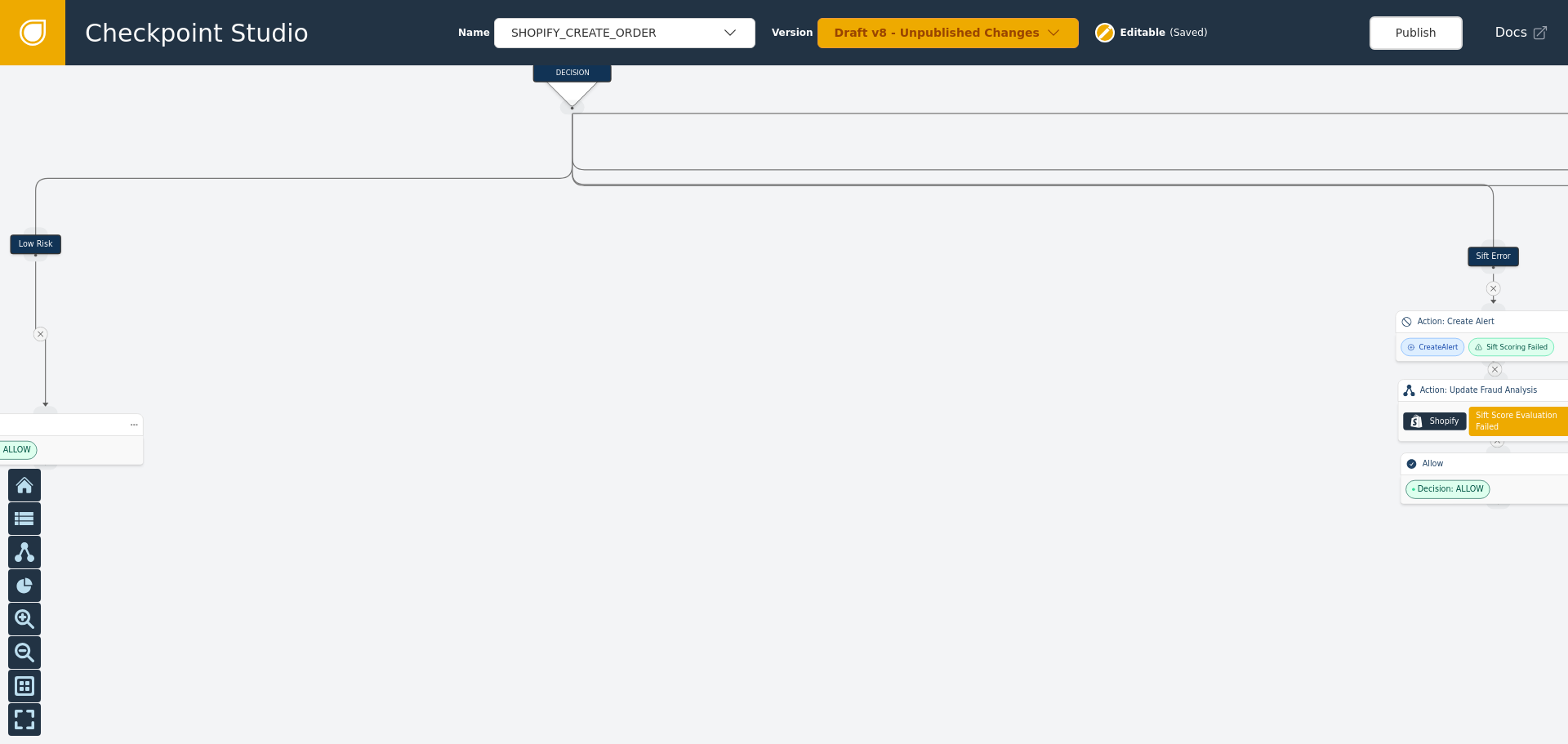
drag, startPoint x: 904, startPoint y: 590, endPoint x: 933, endPoint y: 412, distance: 180.3
click at [918, 422] on div at bounding box center [784, 404] width 1568 height 679
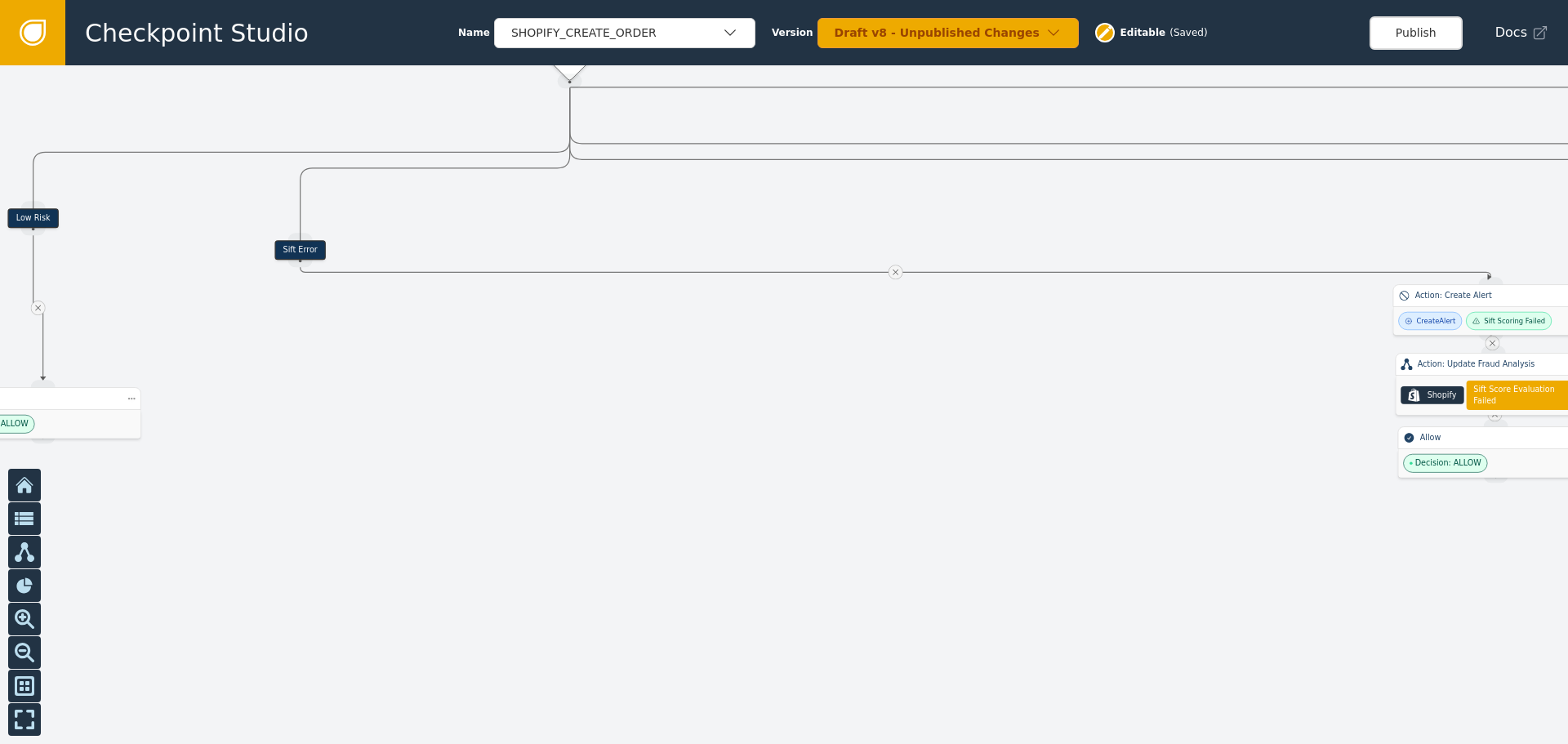
drag, startPoint x: 1487, startPoint y: 229, endPoint x: 296, endPoint y: 249, distance: 1191.2
click at [296, 249] on div "Sift Error" at bounding box center [300, 250] width 51 height 19
drag, startPoint x: 1443, startPoint y: 297, endPoint x: 281, endPoint y: 374, distance: 1164.5
click at [252, 371] on div "Action: Create Alert" at bounding box center [300, 369] width 152 height 11
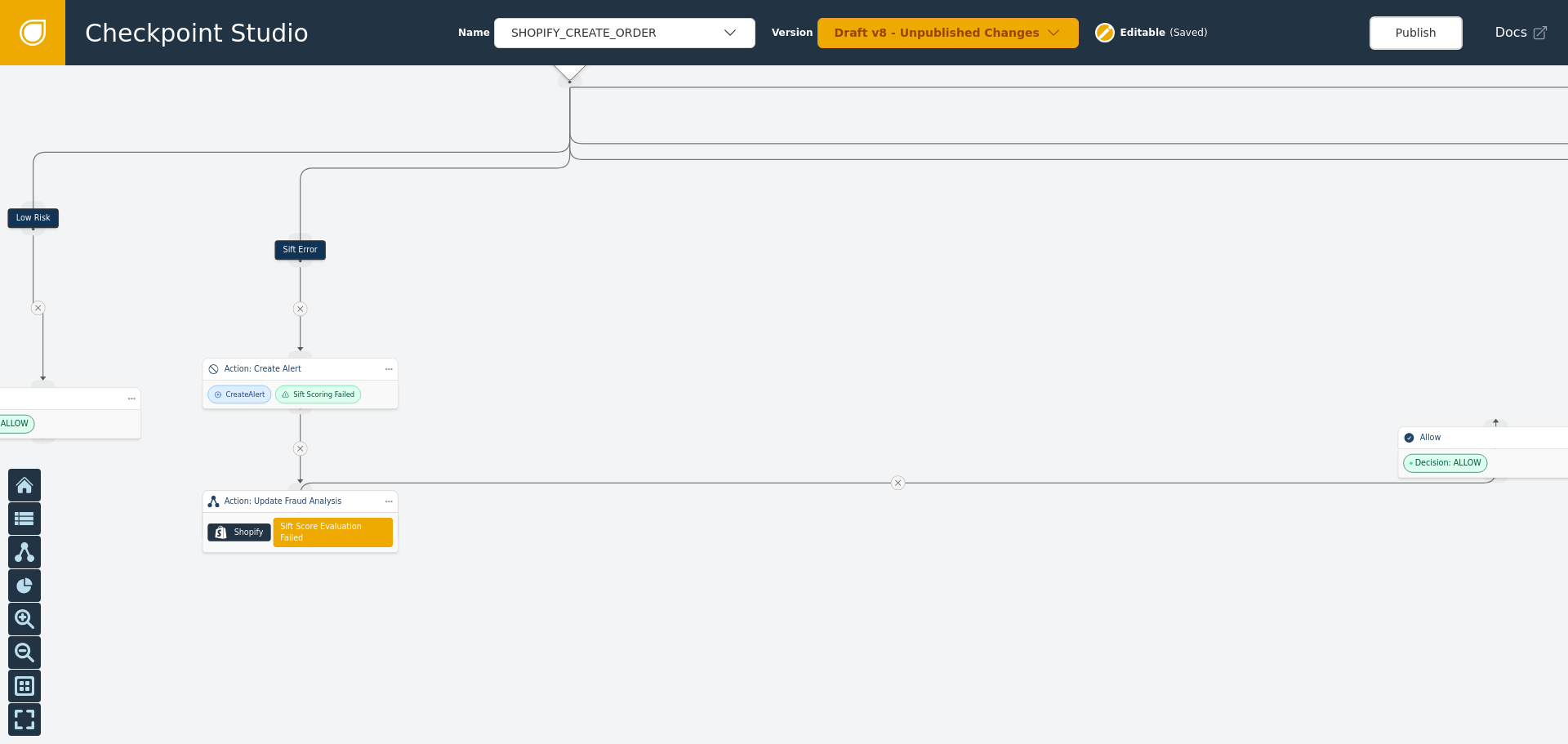
drag, startPoint x: 1488, startPoint y: 369, endPoint x: 296, endPoint y: 507, distance: 1200.0
click at [296, 507] on div "Action: Update Fraud Analysis" at bounding box center [300, 501] width 152 height 11
drag, startPoint x: 1483, startPoint y: 438, endPoint x: 288, endPoint y: 650, distance: 1213.7
click at [288, 650] on div "Allow" at bounding box center [300, 650] width 152 height 11
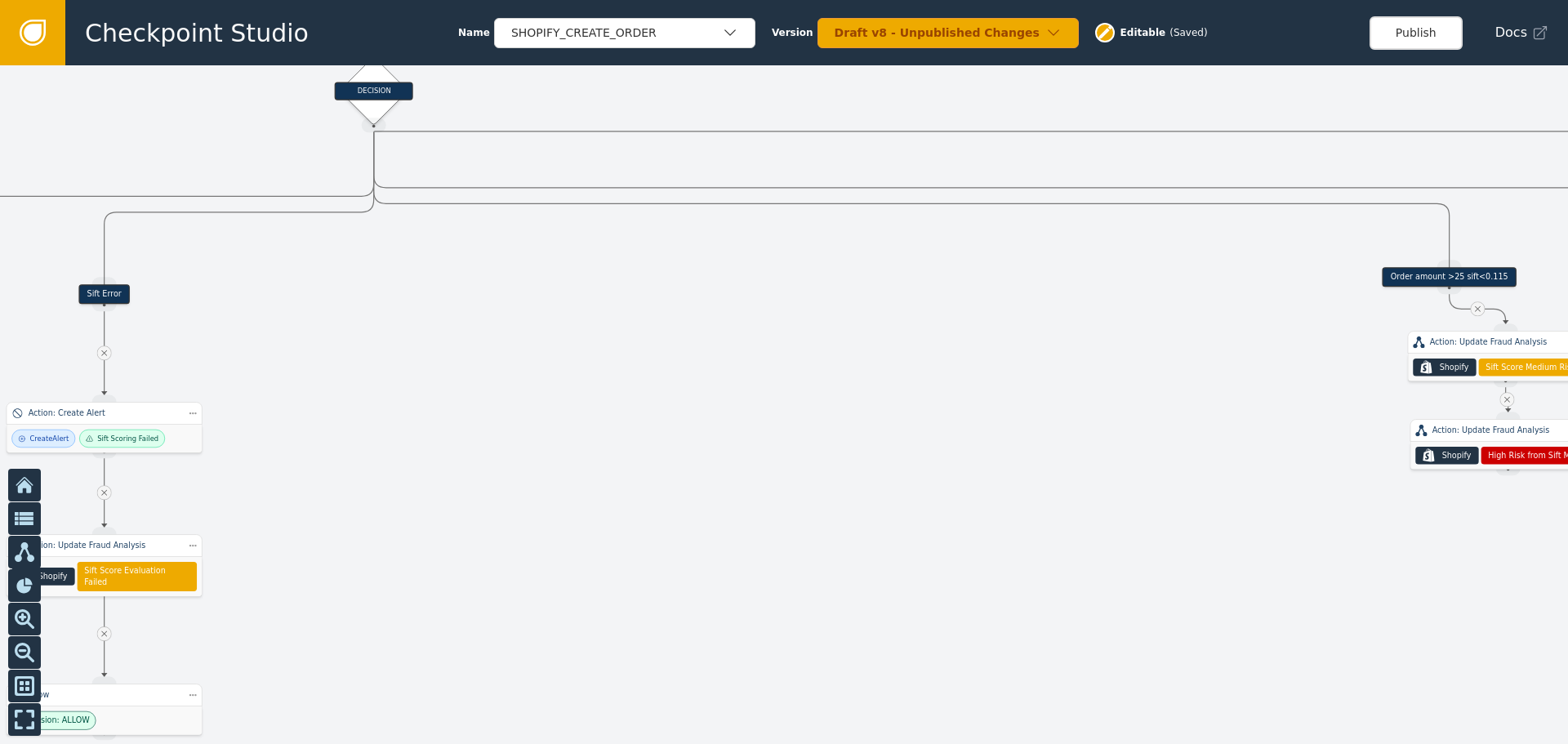
drag, startPoint x: 818, startPoint y: 419, endPoint x: 628, endPoint y: 462, distance: 194.8
click at [628, 462] on div at bounding box center [784, 404] width 1568 height 679
drag, startPoint x: 1434, startPoint y: 285, endPoint x: 331, endPoint y: 301, distance: 1103.1
click at [331, 301] on div "Order amount >25 sift<0.115" at bounding box center [346, 294] width 134 height 19
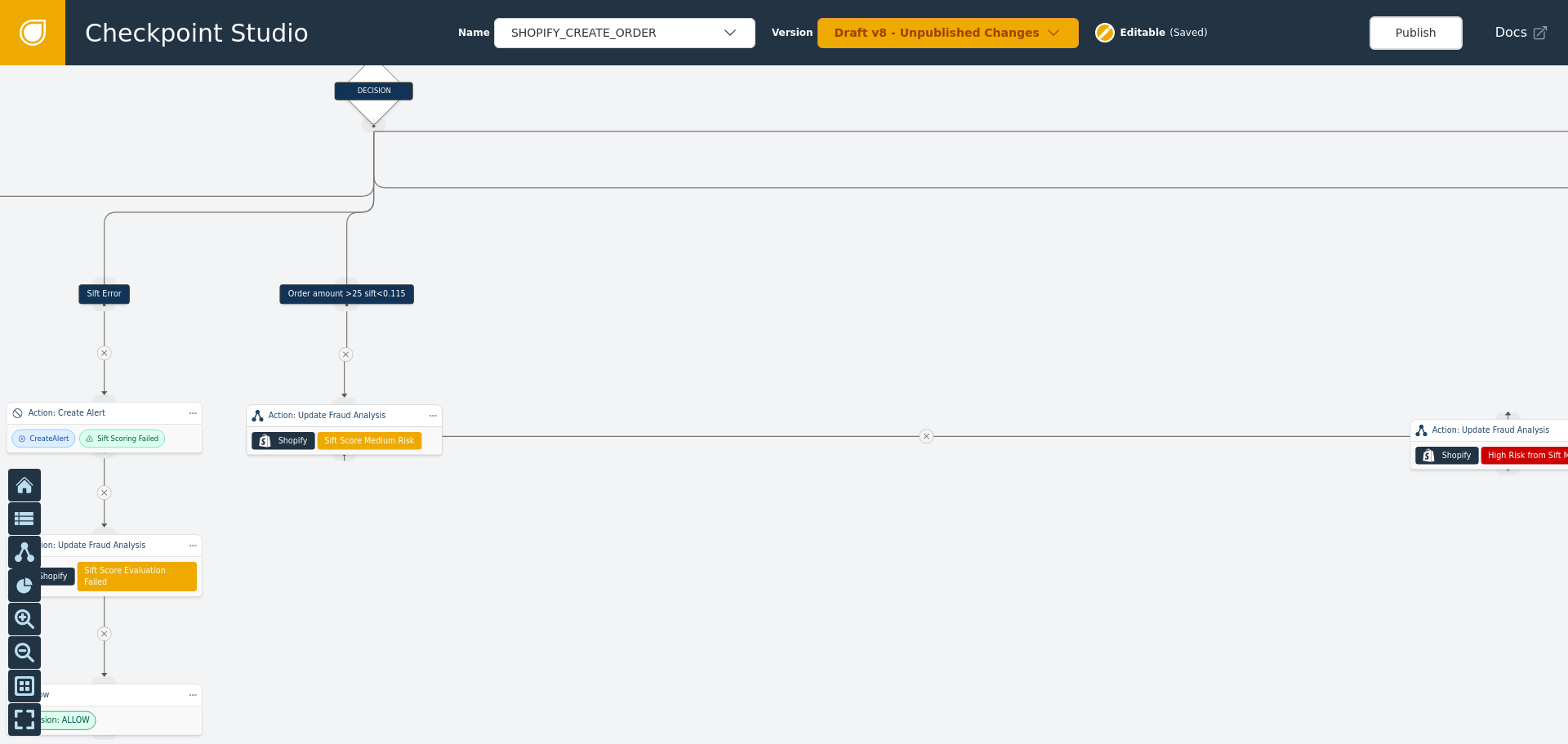
drag, startPoint x: 1455, startPoint y: 341, endPoint x: 293, endPoint y: 415, distance: 1164.4
click at [293, 415] on div "Action: Update Fraud Analysis" at bounding box center [344, 416] width 152 height 11
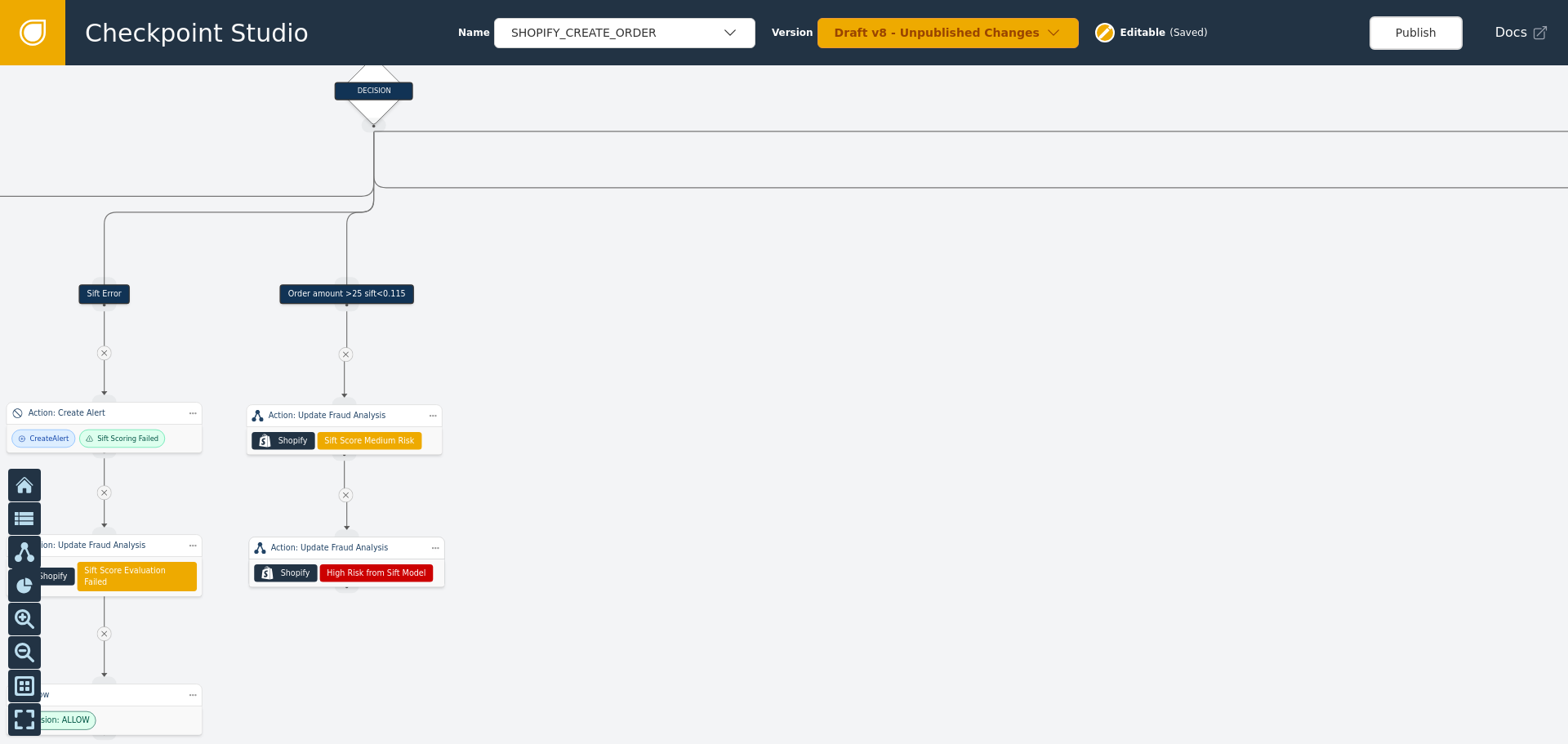
drag, startPoint x: 1458, startPoint y: 434, endPoint x: 299, endPoint y: 552, distance: 1165.0
click at [296, 552] on div "Action: Update Fraud Analysis" at bounding box center [347, 547] width 152 height 11
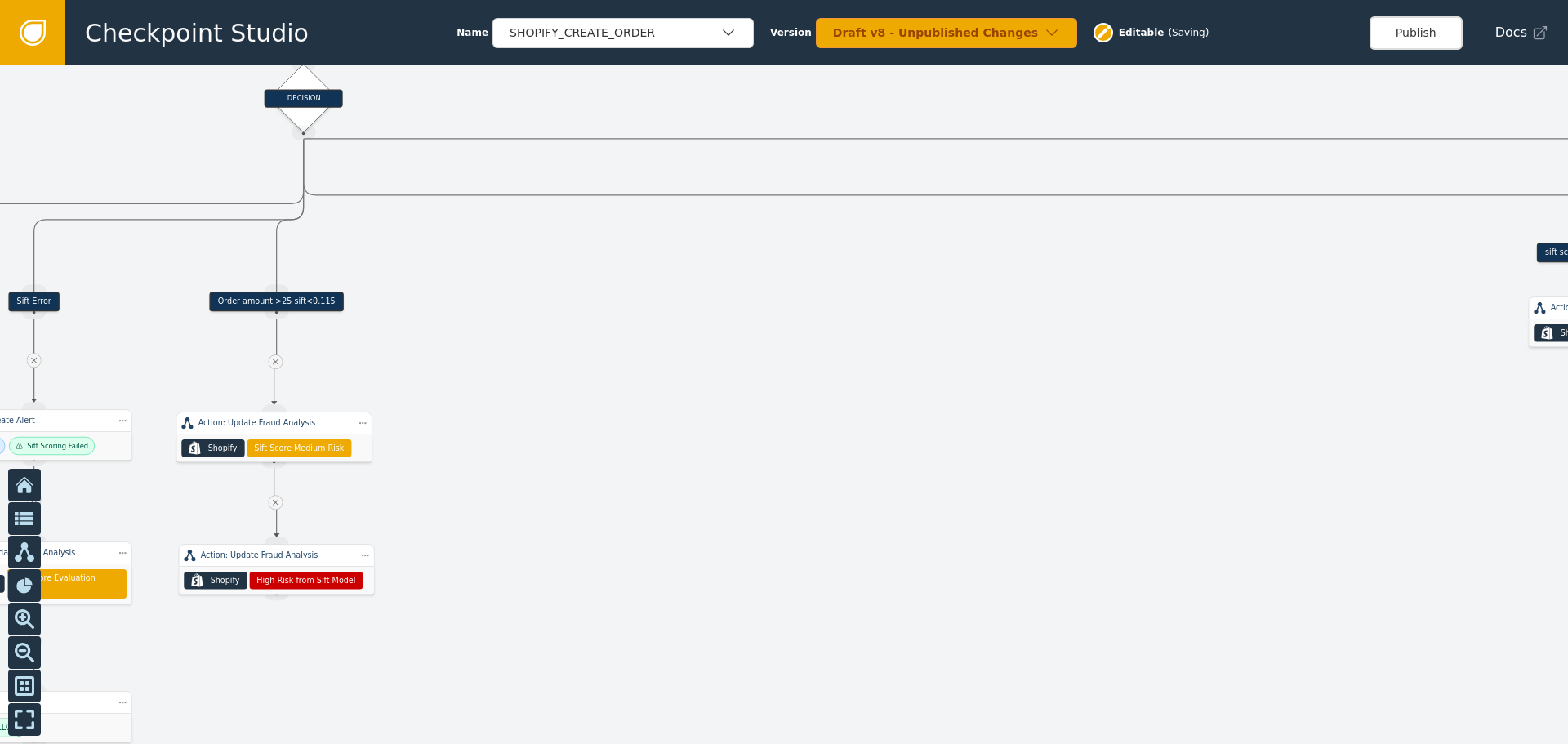
drag, startPoint x: 970, startPoint y: 481, endPoint x: 887, endPoint y: 482, distance: 83.0
click at [888, 483] on div at bounding box center [784, 404] width 1568 height 679
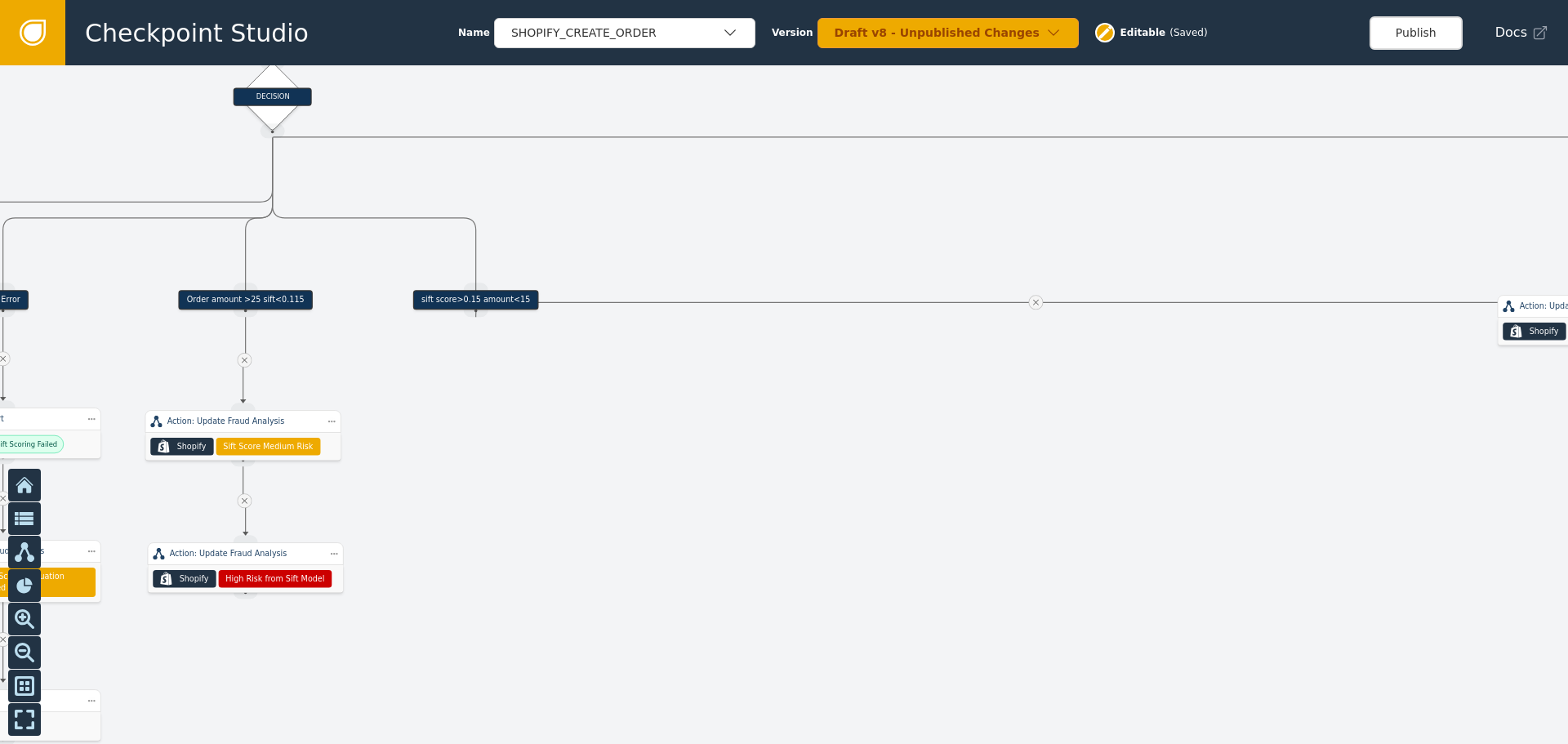
drag, startPoint x: 1537, startPoint y: 253, endPoint x: 445, endPoint y: 303, distance: 1093.1
click at [445, 303] on div "sift score>0.15 amount<15" at bounding box center [476, 299] width 126 height 19
drag, startPoint x: 1547, startPoint y: 312, endPoint x: 432, endPoint y: 427, distance: 1120.9
click at [432, 427] on div "Action: Update Fraud Analysis" at bounding box center [481, 421] width 152 height 11
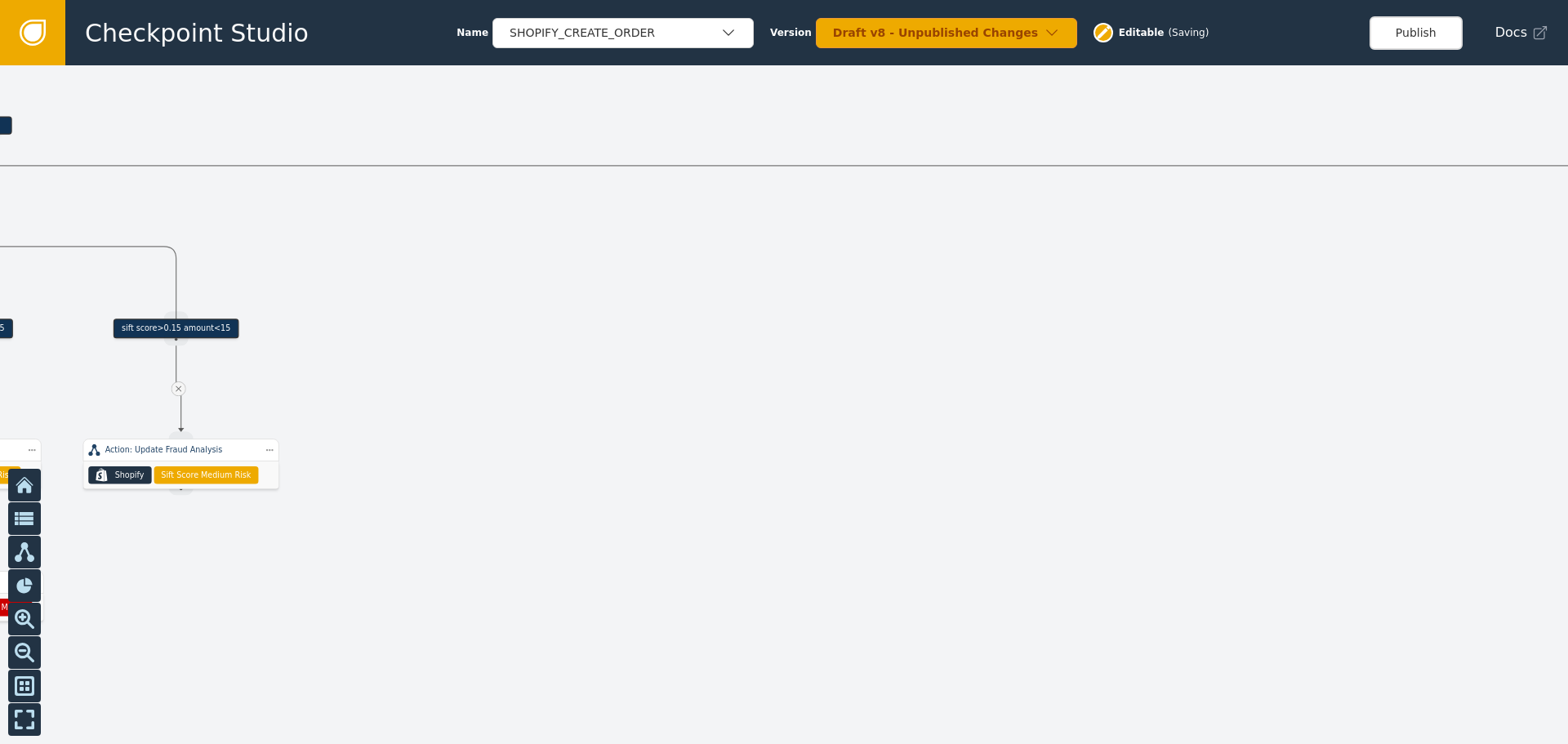
drag, startPoint x: 1012, startPoint y: 357, endPoint x: 761, endPoint y: 380, distance: 252.1
click at [761, 380] on div at bounding box center [784, 404] width 1568 height 679
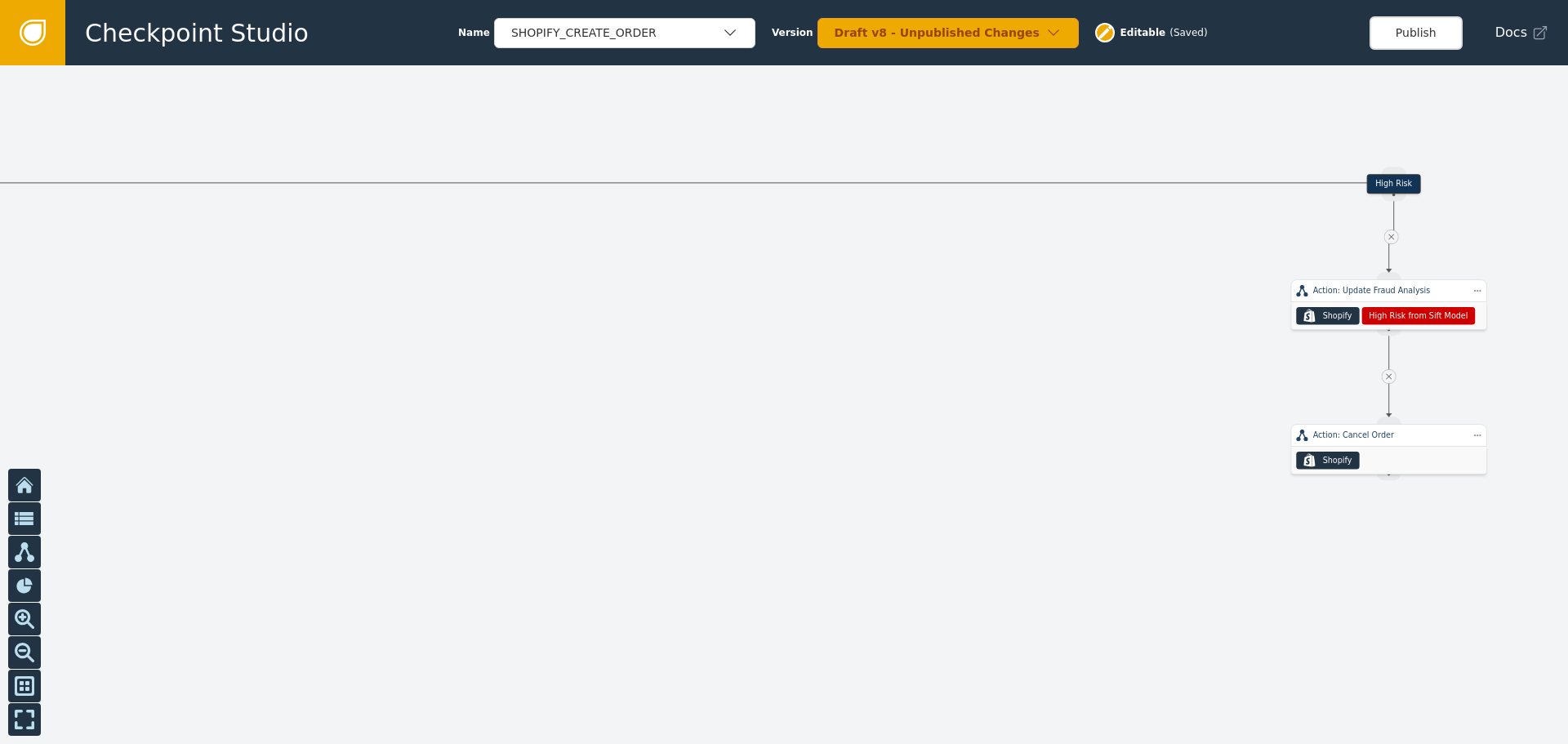
drag, startPoint x: 1129, startPoint y: 251, endPoint x: 1090, endPoint y: 244, distance: 39.6
click at [1084, 250] on div at bounding box center [784, 404] width 1568 height 679
click at [1385, 187] on div "Source Handle for step" at bounding box center [1390, 192] width 25 height 15
drag, startPoint x: 1377, startPoint y: 181, endPoint x: 271, endPoint y: 199, distance: 1106.1
click at [139, 219] on div "High Risk" at bounding box center [154, 222] width 53 height 19
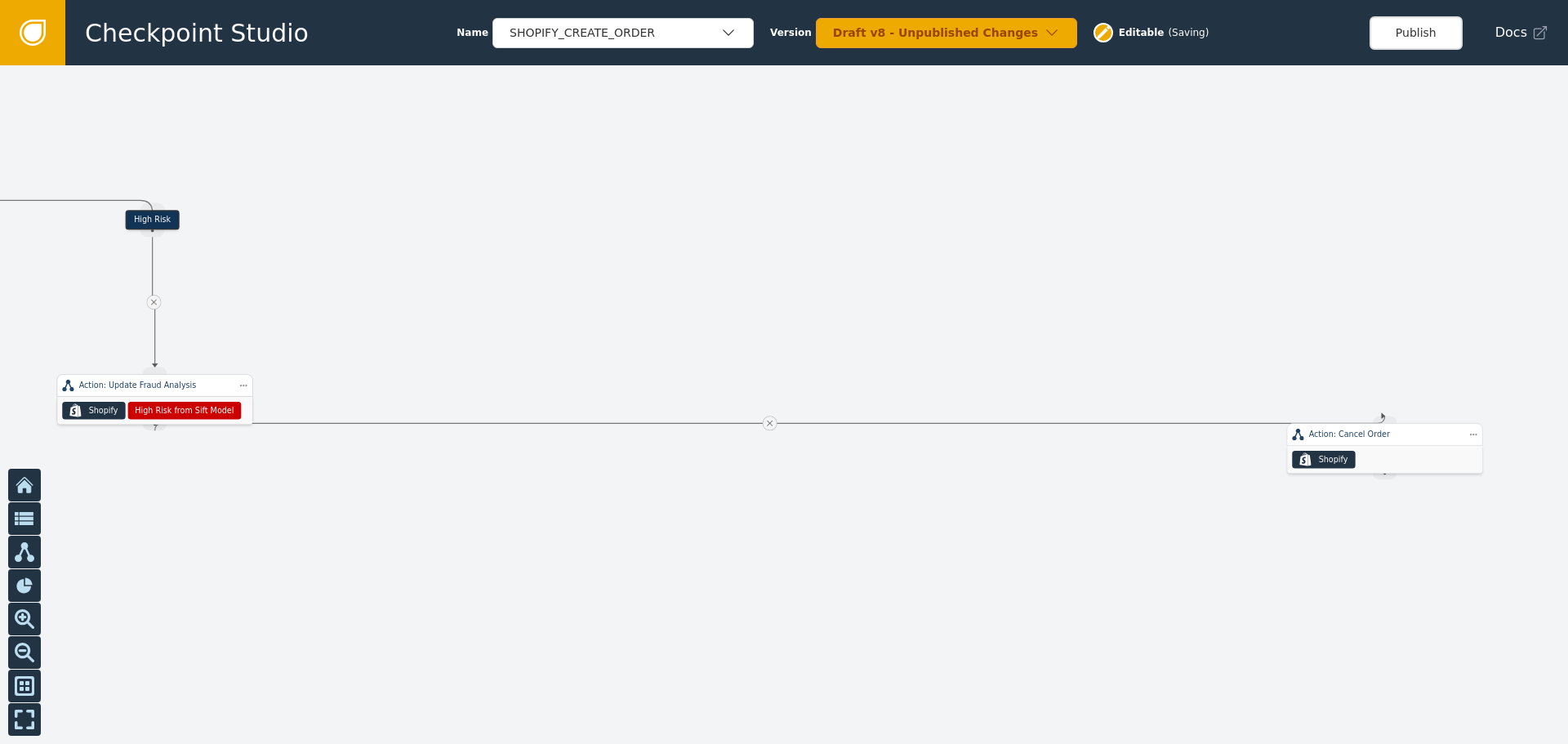
drag, startPoint x: 1304, startPoint y: 289, endPoint x: 79, endPoint y: 385, distance: 1228.8
click at [74, 386] on div "Action: Update Fraud Analysis" at bounding box center [155, 386] width 196 height 23
drag, startPoint x: 1322, startPoint y: 435, endPoint x: 93, endPoint y: 545, distance: 1233.9
click at [93, 545] on div "Action: Cancel Order" at bounding box center [155, 545] width 152 height 11
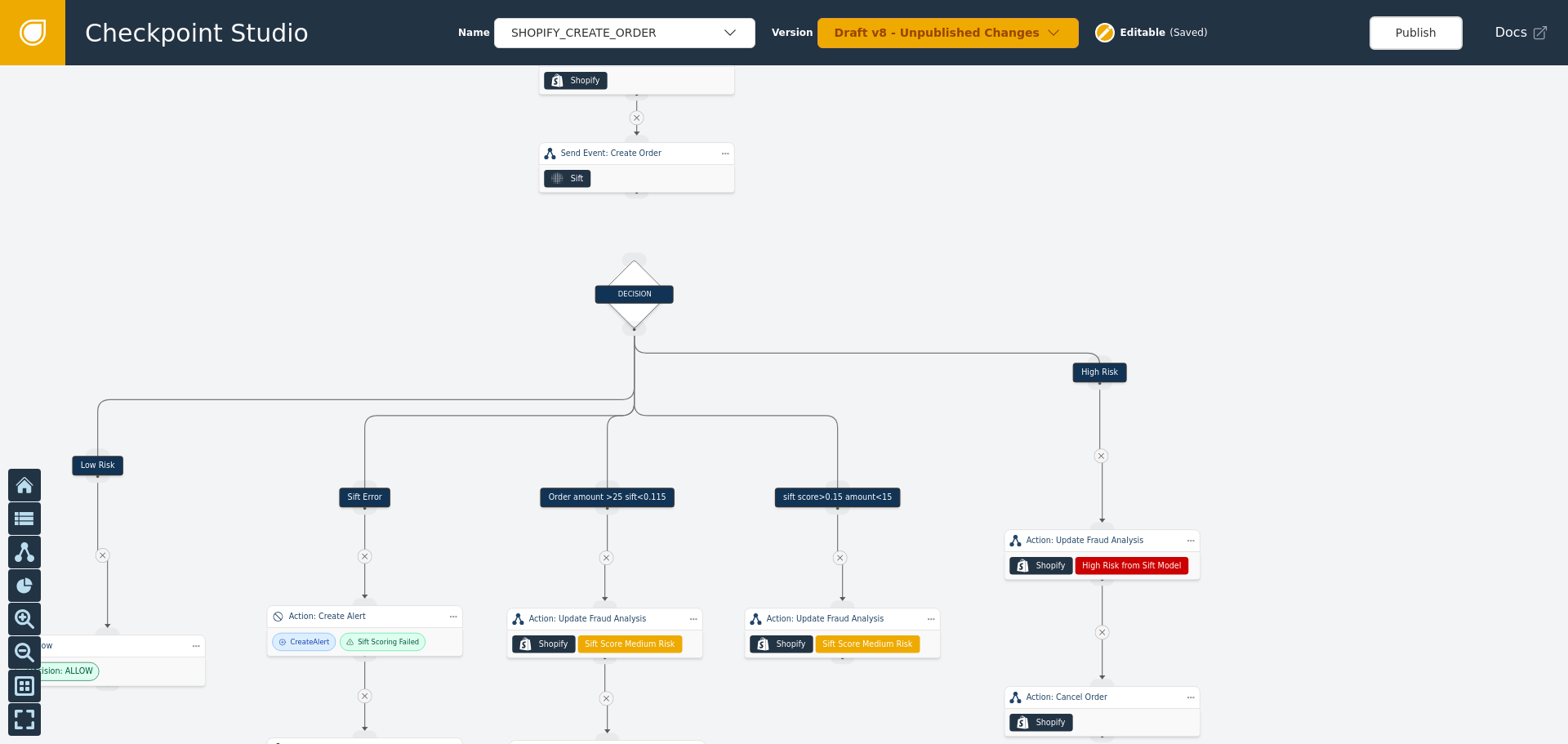
drag, startPoint x: 503, startPoint y: 432, endPoint x: 1356, endPoint y: 614, distance: 872.2
click at [1356, 614] on div at bounding box center [784, 404] width 1568 height 679
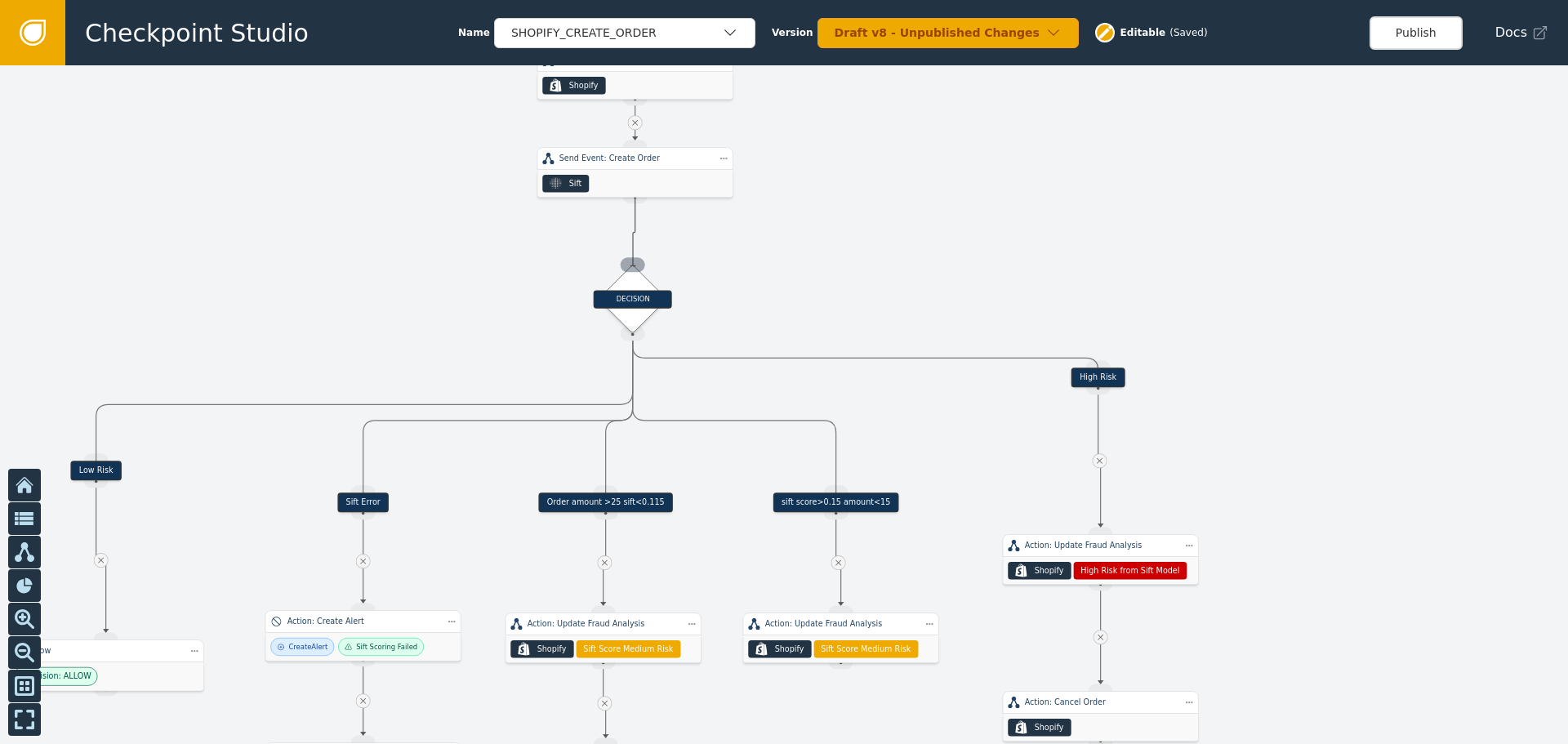
drag, startPoint x: 638, startPoint y: 196, endPoint x: 633, endPoint y: 268, distance: 72.2
click at [635, 268] on div "Target Handle for step Low Risk Source Handle for step Target Handle for step s…" at bounding box center [1106, 116] width 941 height 408
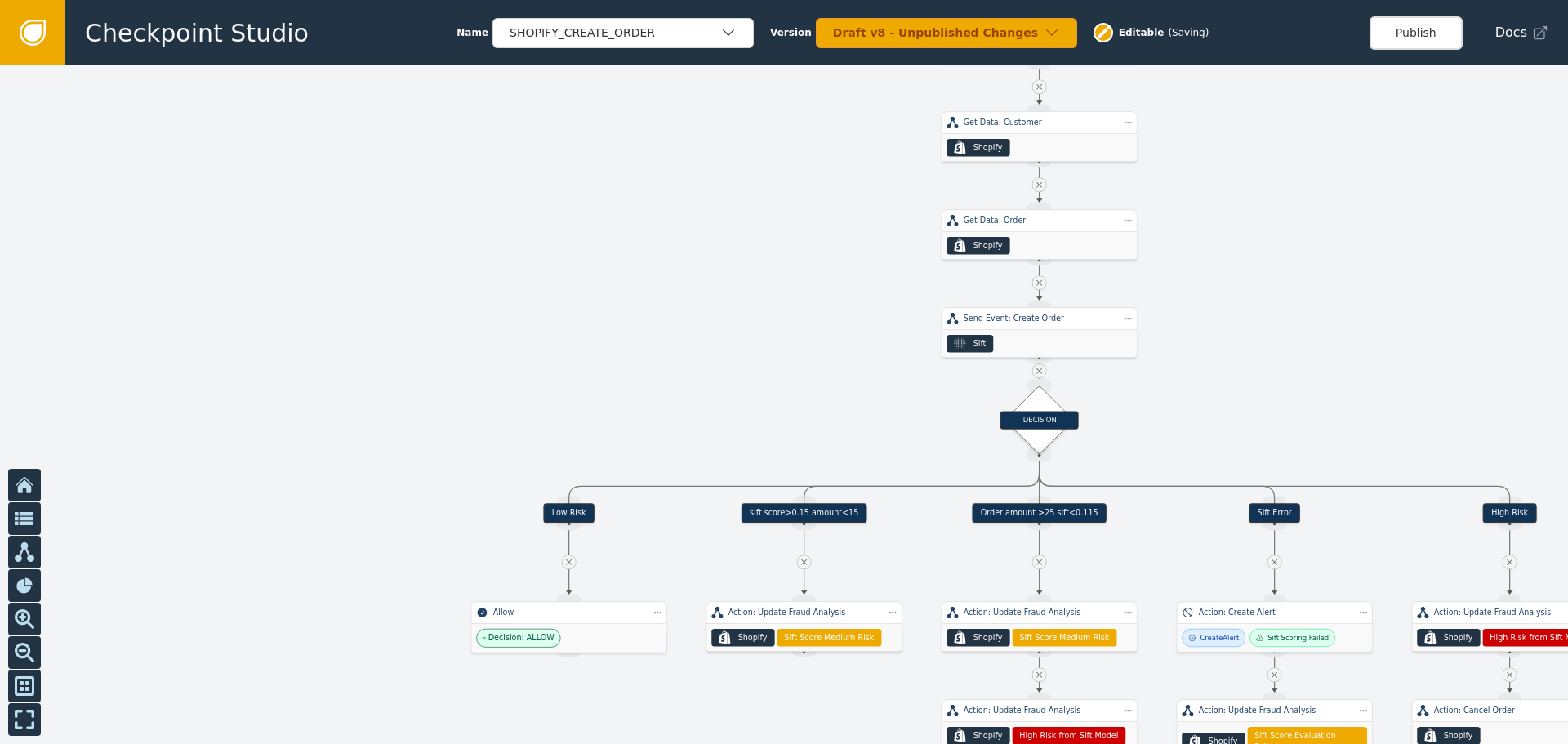
drag, startPoint x: 947, startPoint y: 261, endPoint x: 843, endPoint y: 421, distance: 190.8
click at [843, 421] on div at bounding box center [784, 404] width 1568 height 679
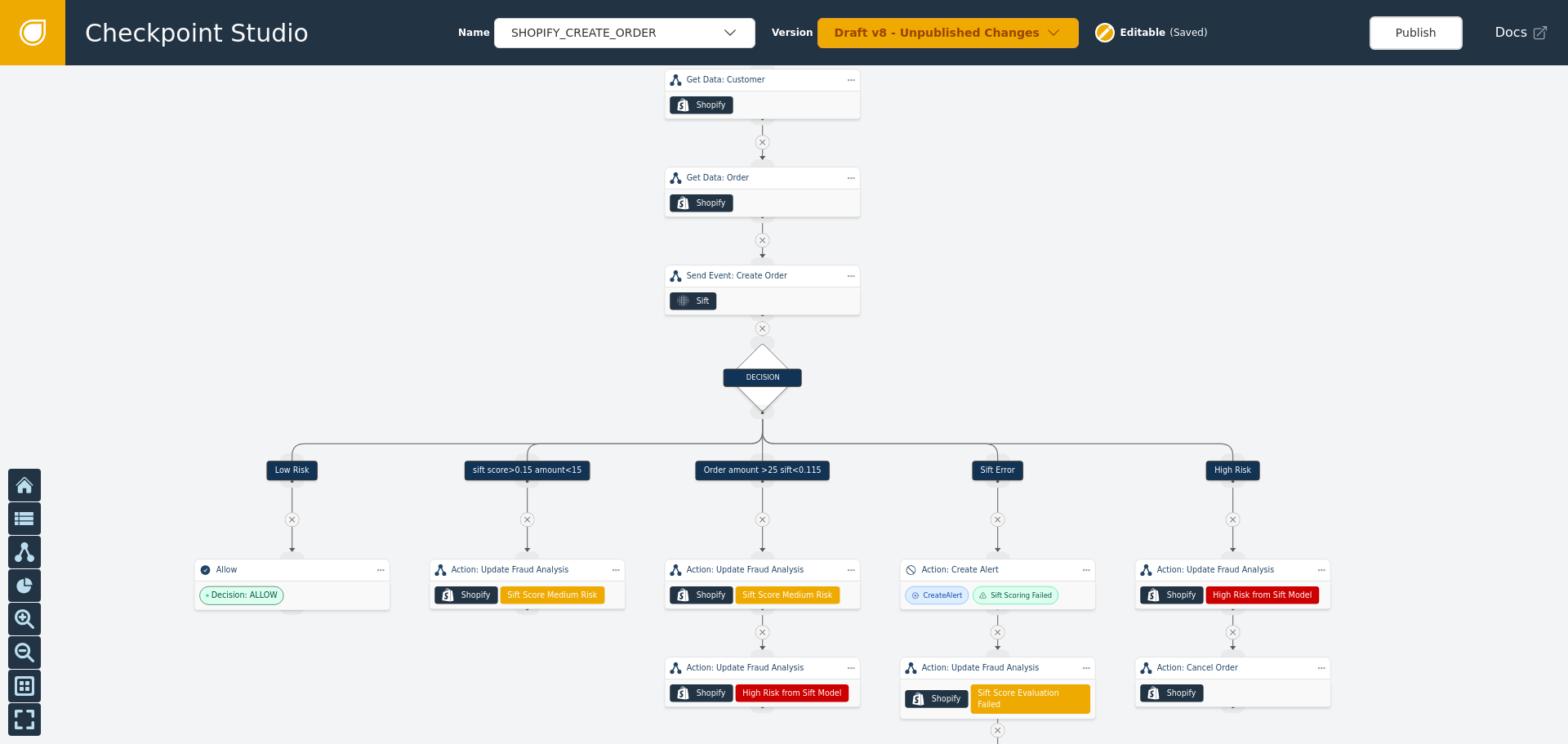
drag, startPoint x: 1403, startPoint y: 342, endPoint x: 1156, endPoint y: 269, distance: 257.6
click at [1159, 273] on div at bounding box center [784, 404] width 1568 height 679
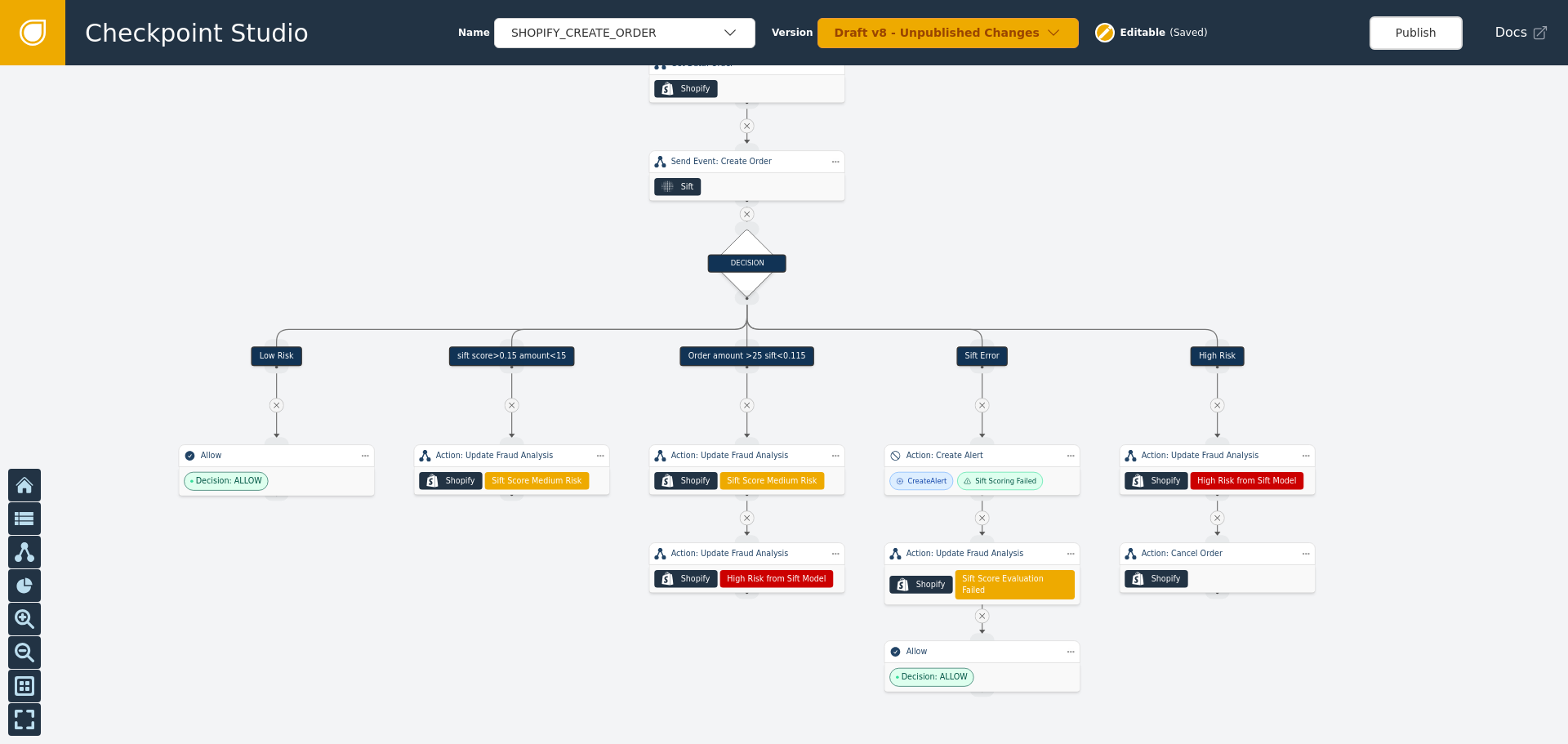
drag, startPoint x: 1147, startPoint y: 273, endPoint x: 1137, endPoint y: 178, distance: 95.5
click at [1137, 178] on div at bounding box center [784, 404] width 1568 height 679
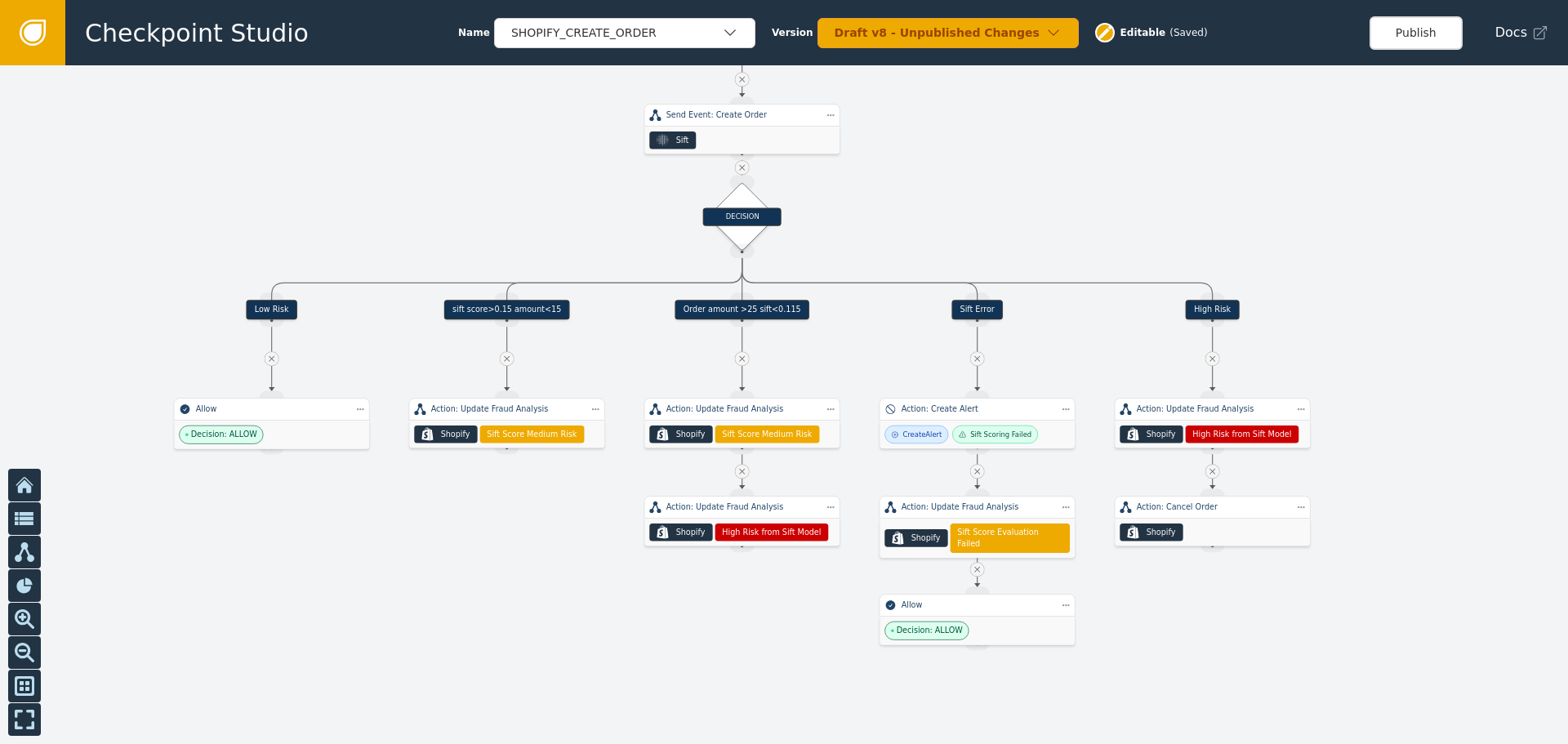
drag, startPoint x: 1074, startPoint y: 214, endPoint x: 1069, endPoint y: 169, distance: 45.3
click at [1069, 169] on div at bounding box center [784, 404] width 1568 height 679
click at [970, 314] on div "Target Handle for step Sift Error Source Handle for step" at bounding box center [978, 312] width 176 height 19
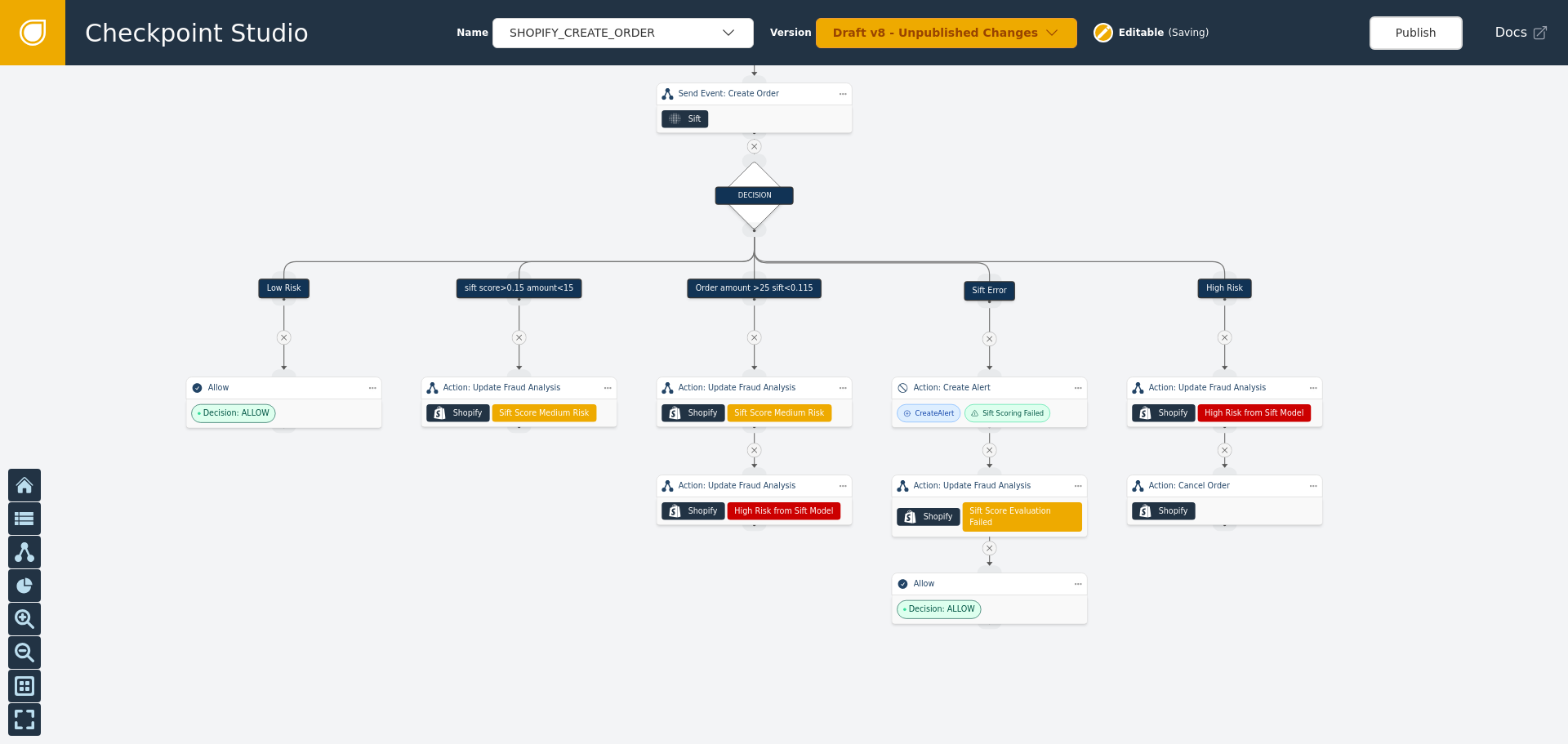
drag, startPoint x: 944, startPoint y: 225, endPoint x: 957, endPoint y: 204, distance: 24.7
click at [957, 204] on div at bounding box center [784, 404] width 1568 height 679
click at [802, 500] on div ".shopify-icon_svg__st0{fill:currentColor} Shopify High Risk from Sift Model" at bounding box center [754, 511] width 195 height 27
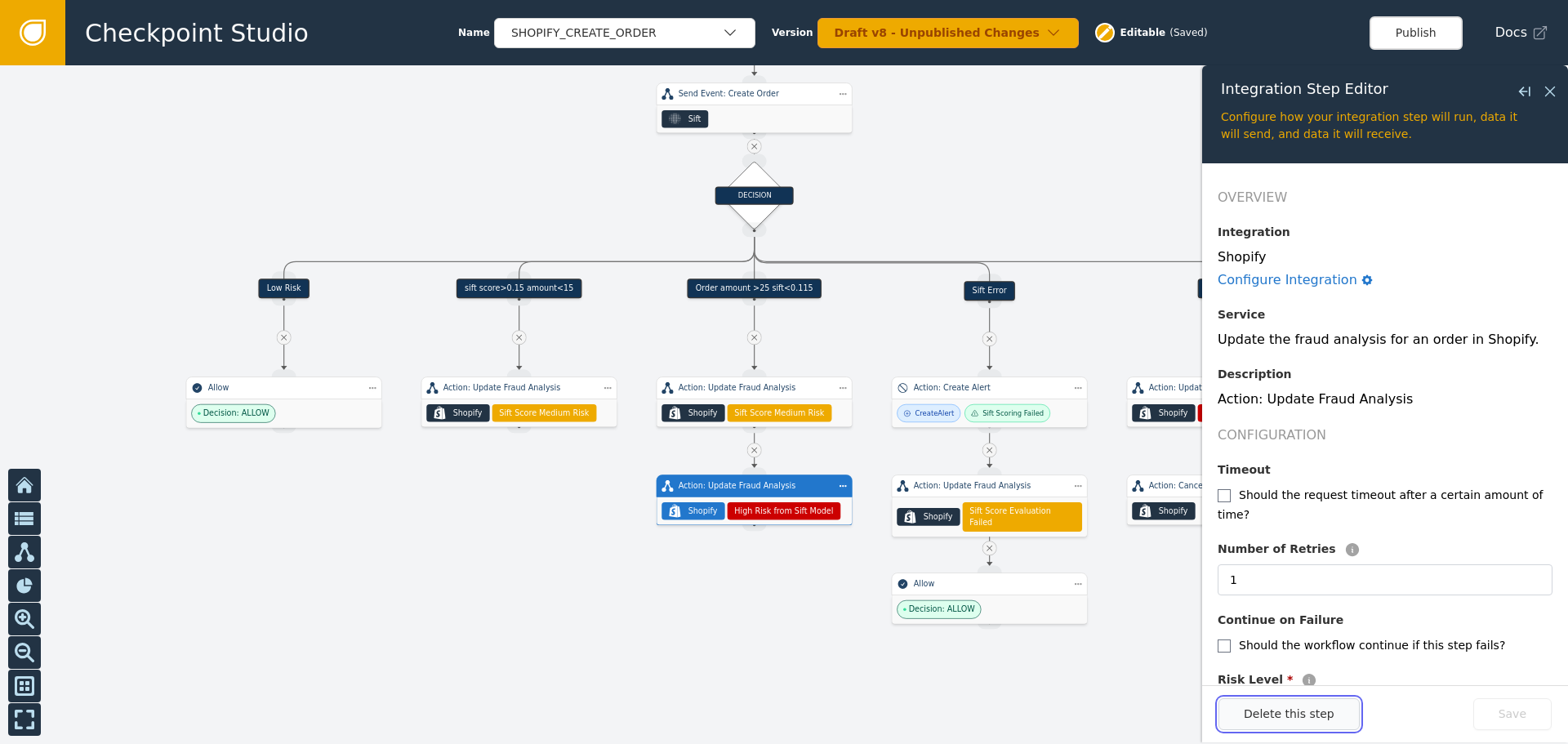
click at [1278, 712] on button "Delete this step" at bounding box center [1289, 714] width 141 height 32
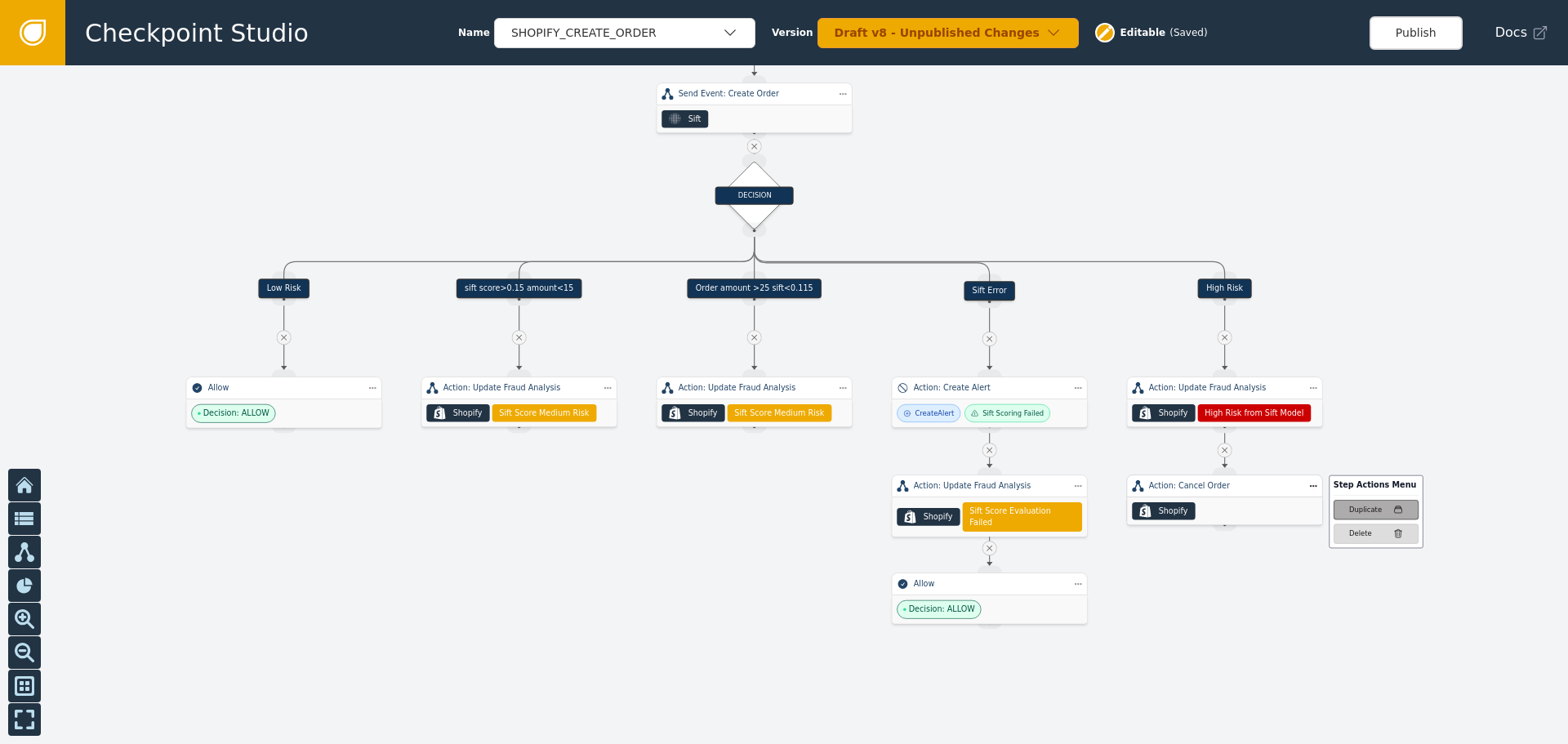
click at [1362, 504] on button "Duplicate" at bounding box center [1376, 509] width 85 height 20
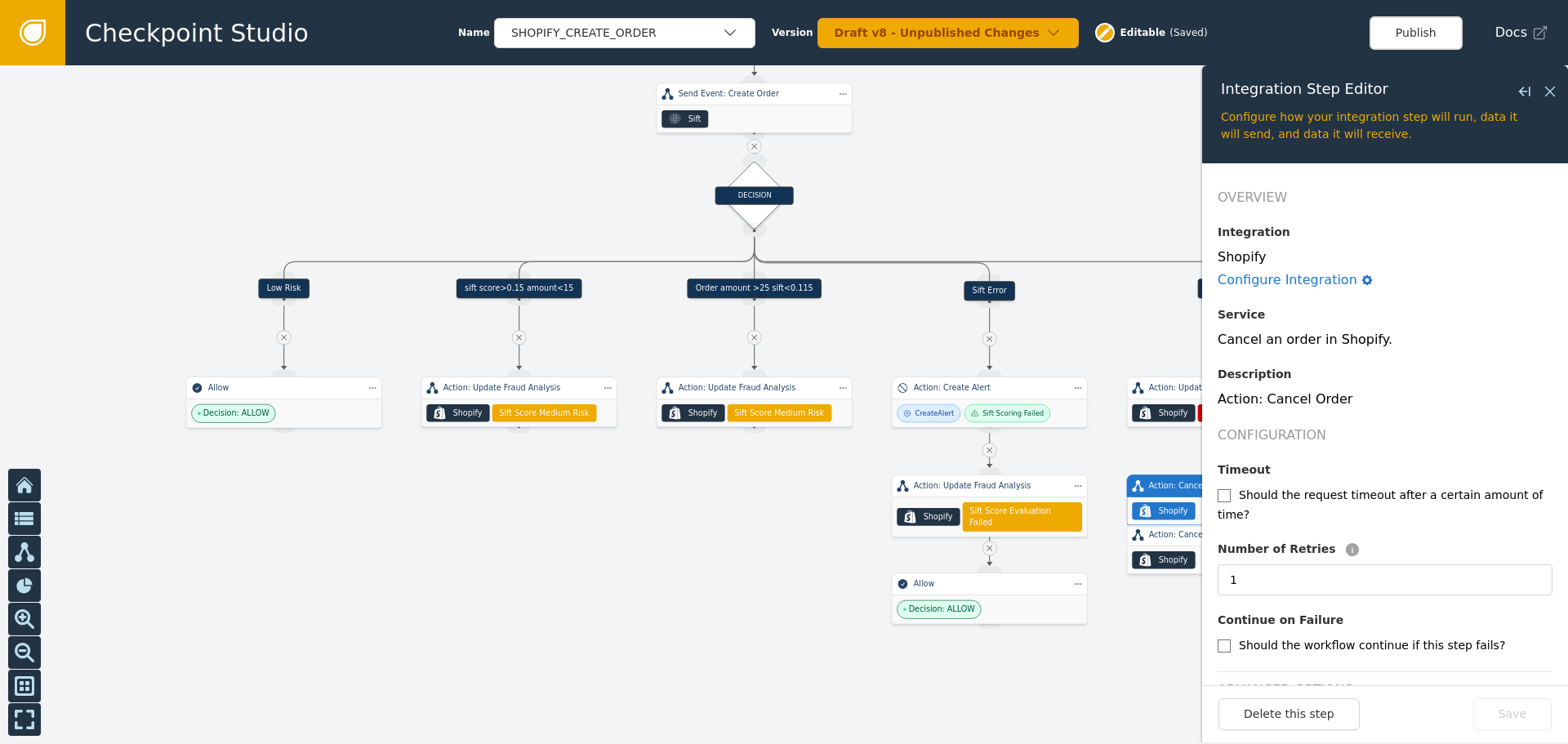
click at [1152, 625] on div at bounding box center [784, 404] width 1568 height 679
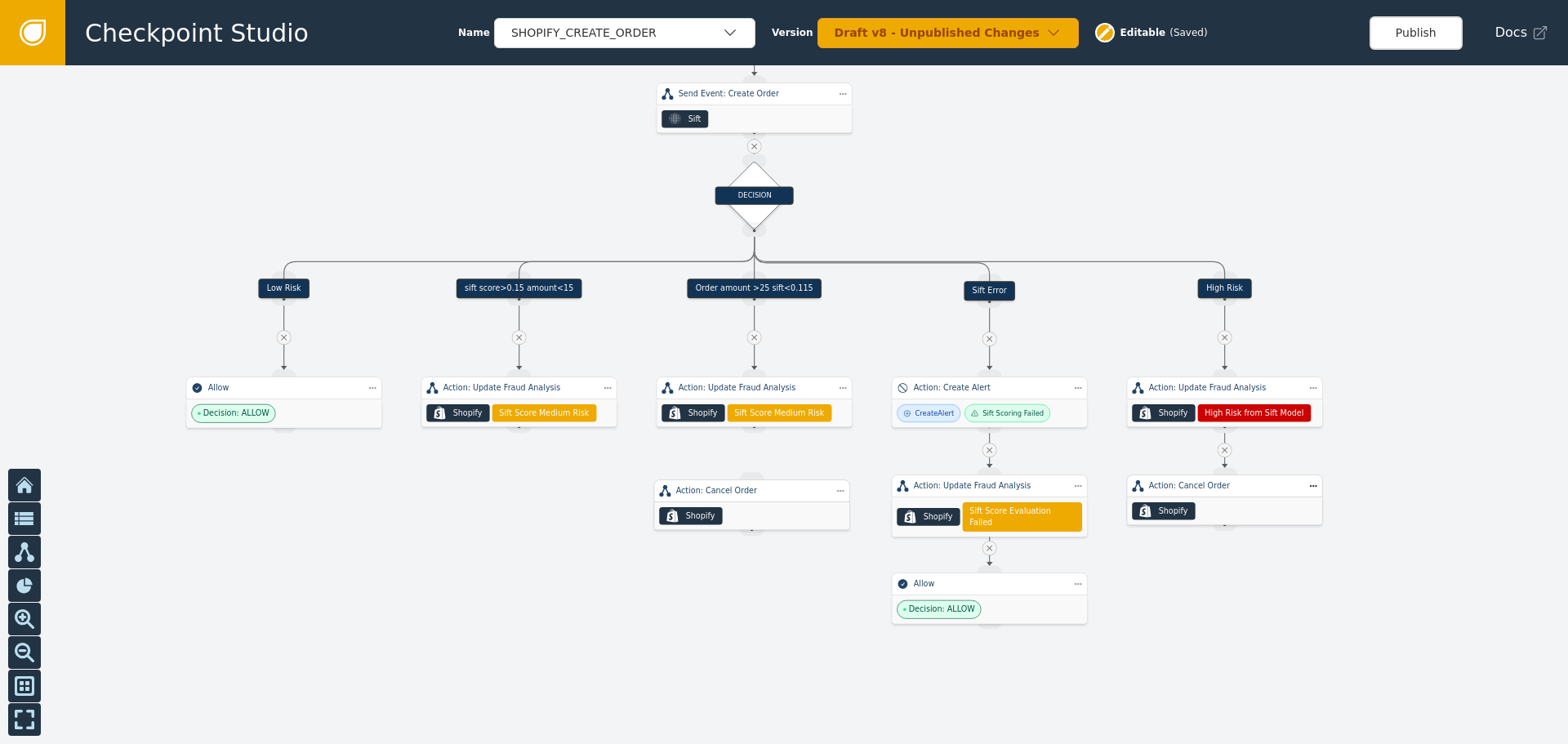
drag, startPoint x: 1203, startPoint y: 541, endPoint x: 730, endPoint y: 496, distance: 475.1
click at [730, 496] on div "Action: Cancel Order" at bounding box center [752, 491] width 152 height 11
drag, startPoint x: 755, startPoint y: 423, endPoint x: 748, endPoint y: 477, distance: 54.5
click at [748, 255] on div "Target Handle for step Low Risk Source Handle for step Target Handle for step s…" at bounding box center [754, 51] width 941 height 408
click at [1450, 36] on button "Publish" at bounding box center [1415, 34] width 93 height 34
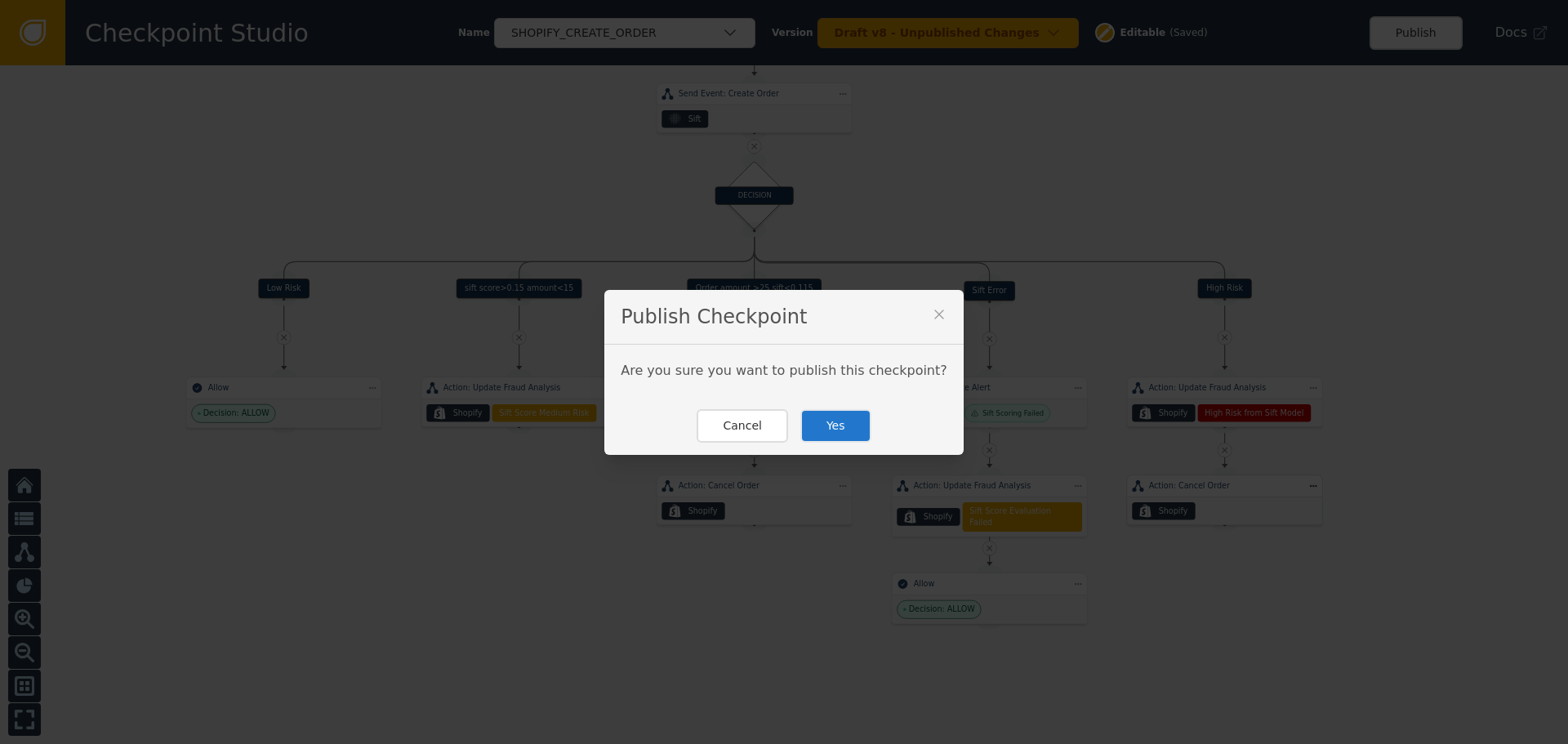
click at [832, 433] on button "Yes" at bounding box center [836, 426] width 71 height 34
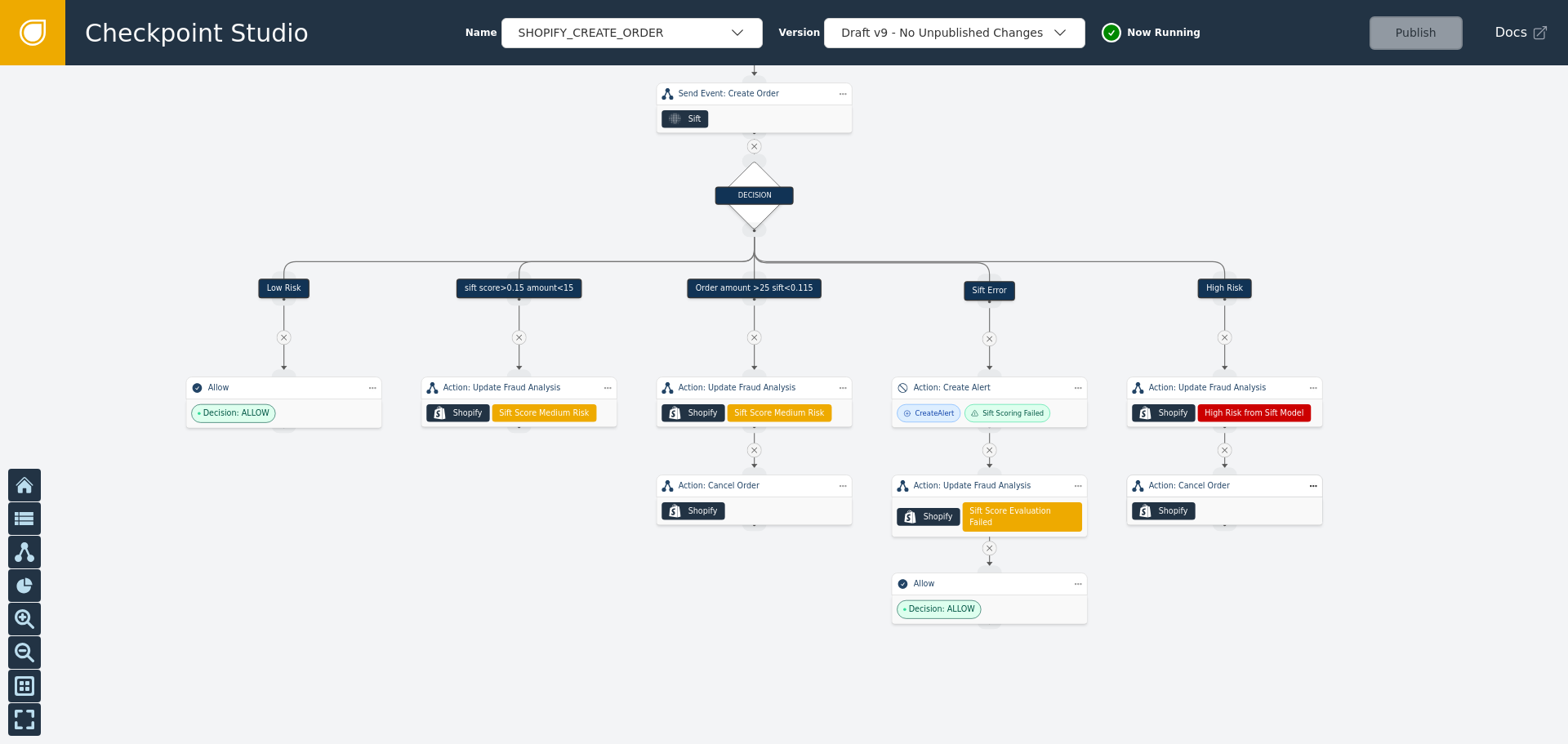
click at [492, 295] on div "sift score>0.15 amount<15" at bounding box center [519, 289] width 126 height 19
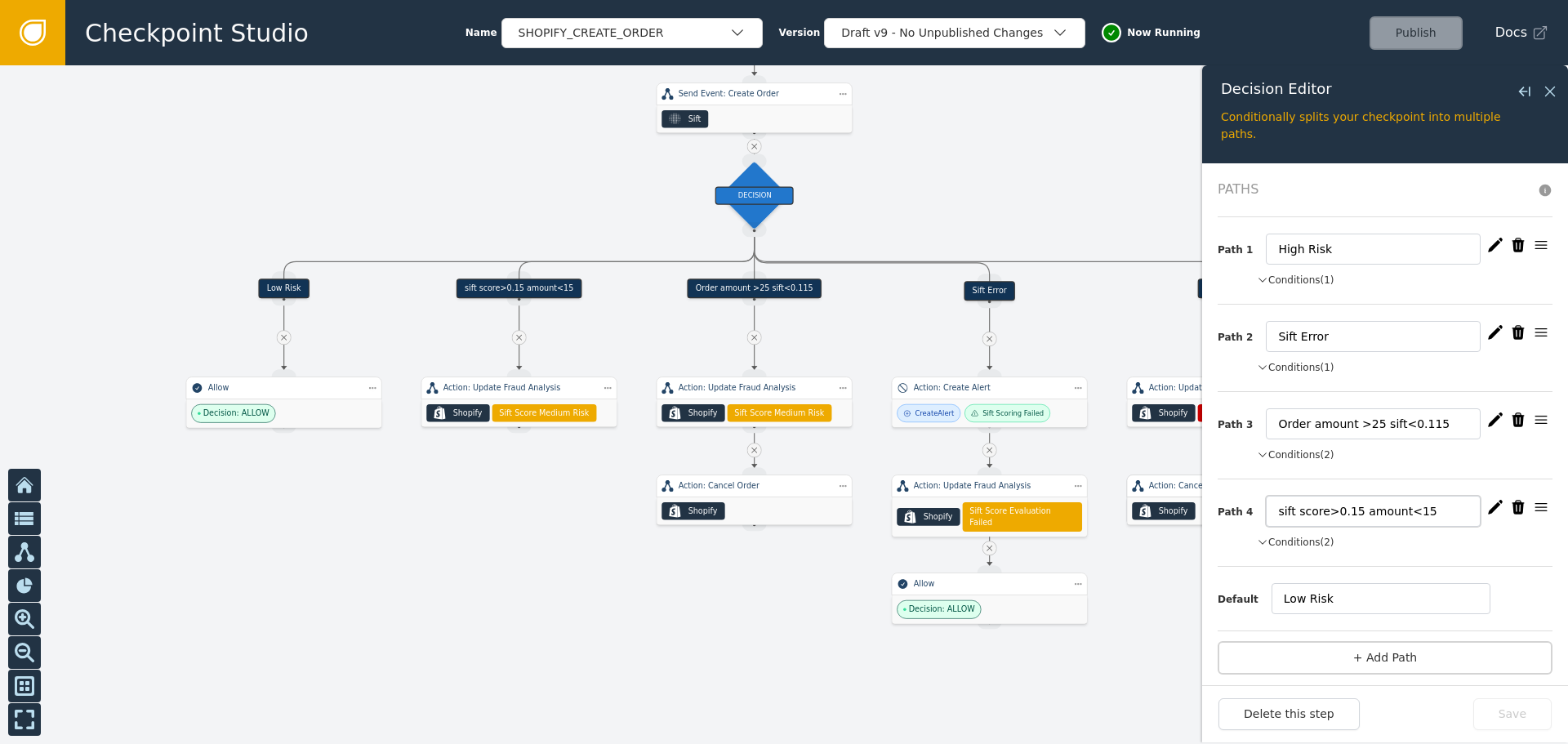
drag, startPoint x: 1422, startPoint y: 507, endPoint x: 1404, endPoint y: 508, distance: 18.0
click at [1404, 508] on input "sift score>0.15 amount<15" at bounding box center [1372, 511] width 214 height 31
click at [1336, 508] on input "sift score>0.15 amount<15" at bounding box center [1372, 511] width 214 height 31
click at [1339, 511] on input "sift score>0.15 amount<15" at bounding box center [1372, 511] width 214 height 31
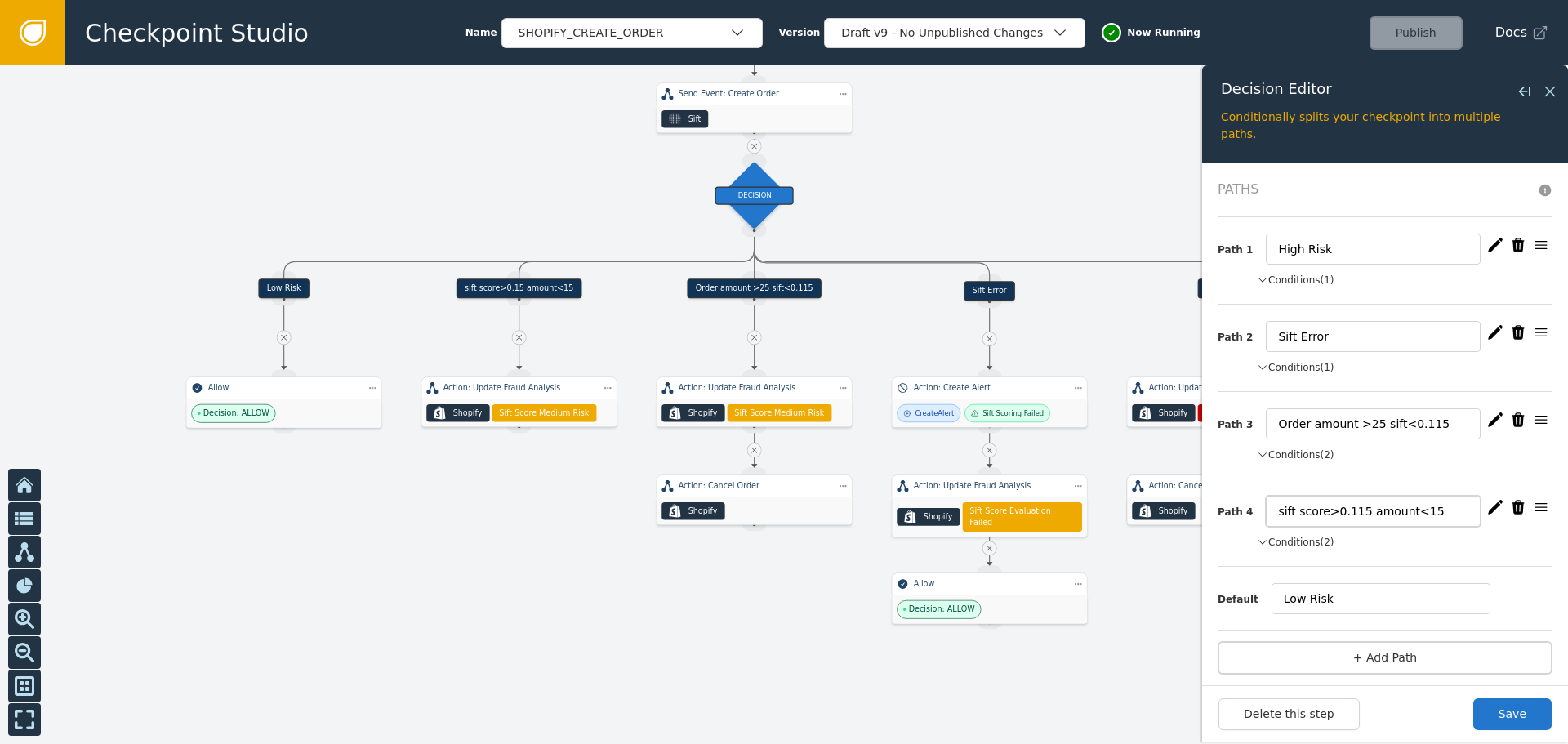
drag, startPoint x: 1351, startPoint y: 513, endPoint x: 1334, endPoint y: 510, distance: 17.3
click at [1334, 510] on input "sift score>0.115 amount<15" at bounding box center [1372, 511] width 214 height 31
click at [1339, 514] on input "sift score>0.115 amount<15" at bounding box center [1372, 511] width 214 height 31
type input "sift score>0.115 amount<15"
click at [1487, 511] on icon "button" at bounding box center [1495, 507] width 17 height 17
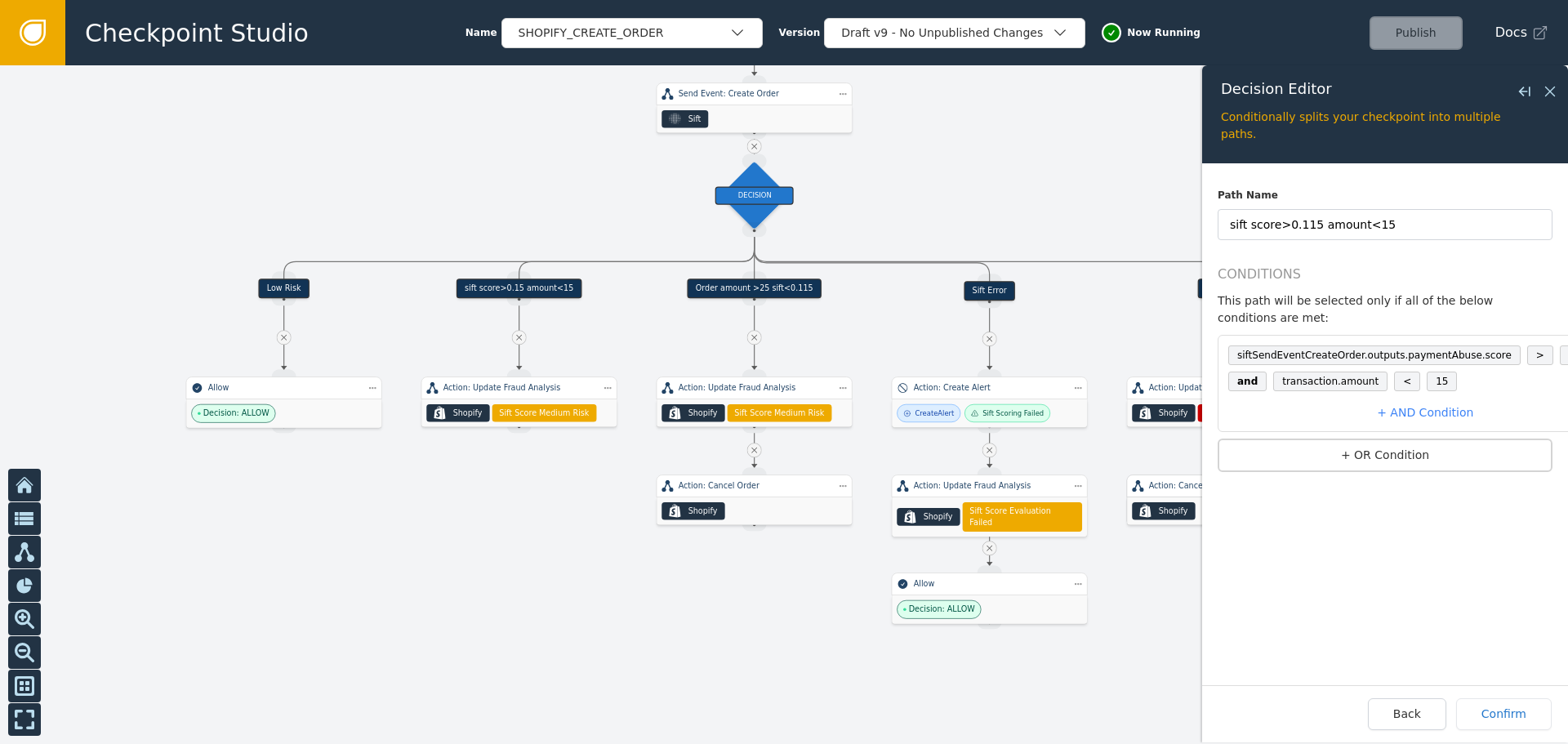
click at [1559, 345] on span "0.15" at bounding box center [1579, 355] width 40 height 19
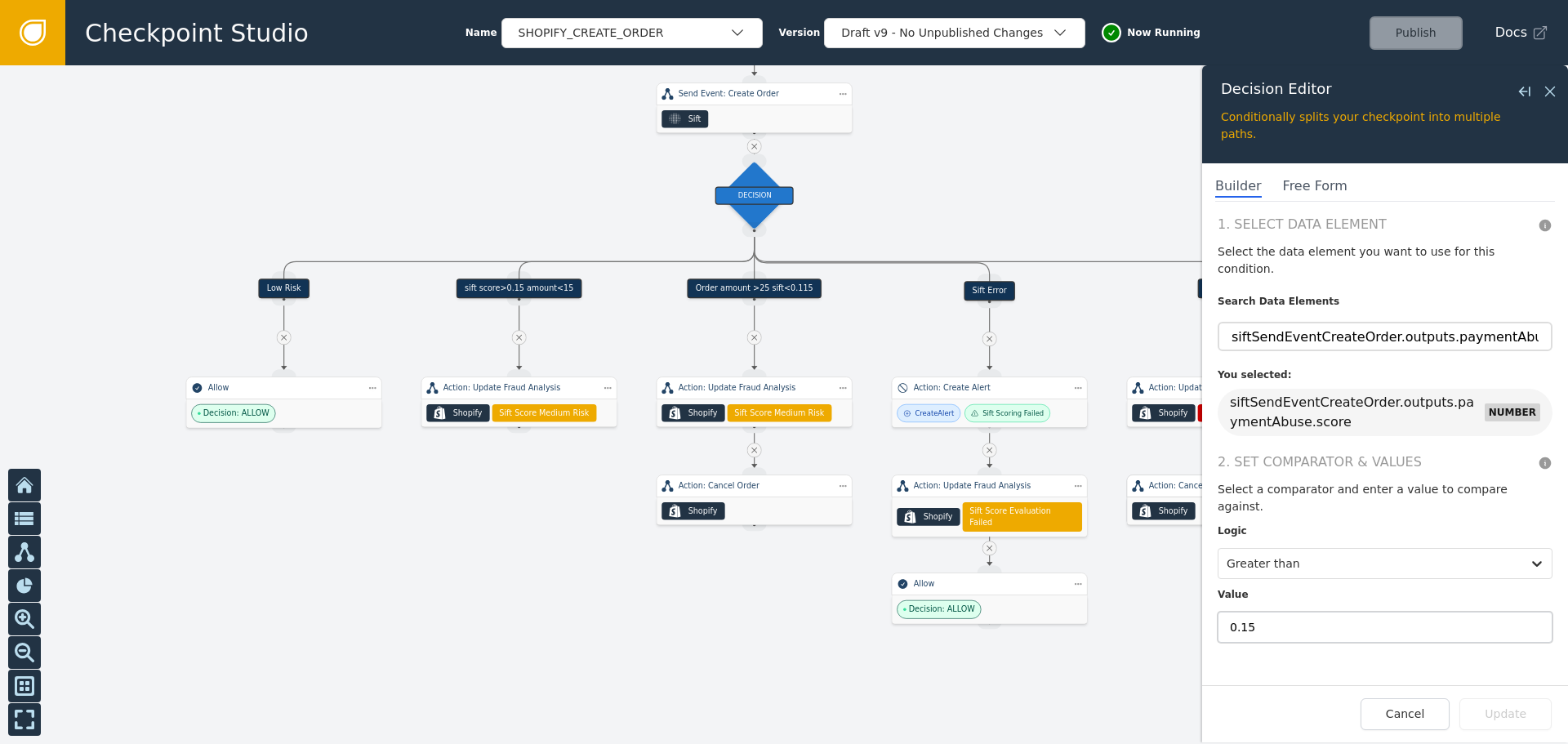
drag, startPoint x: 1275, startPoint y: 595, endPoint x: 1242, endPoint y: 592, distance: 33.1
click at [1242, 612] on input "0.15" at bounding box center [1384, 627] width 334 height 31
type input "0.115"
click at [1536, 711] on button "Update" at bounding box center [1505, 714] width 93 height 32
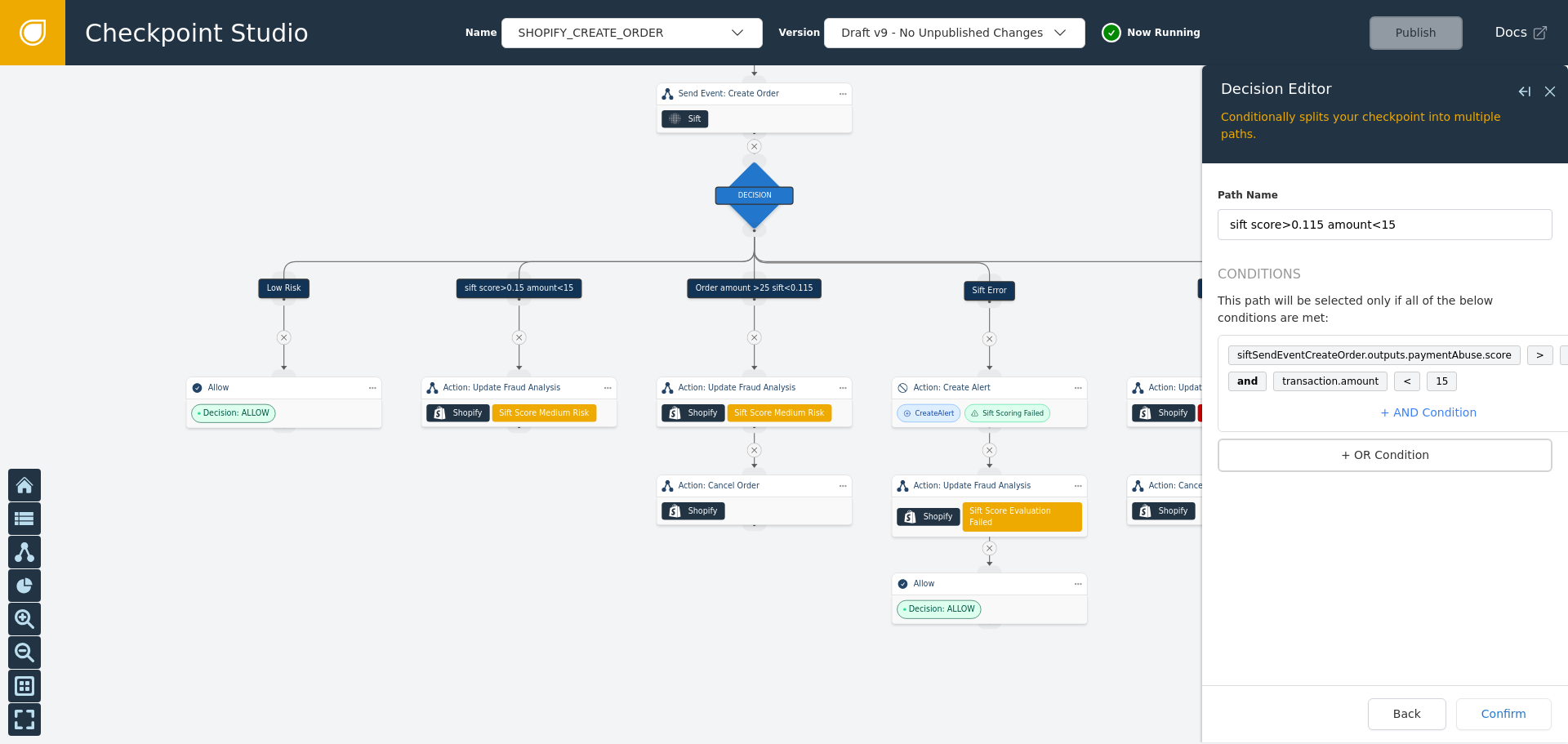
click at [1559, 345] on span "0.115" at bounding box center [1582, 355] width 46 height 19
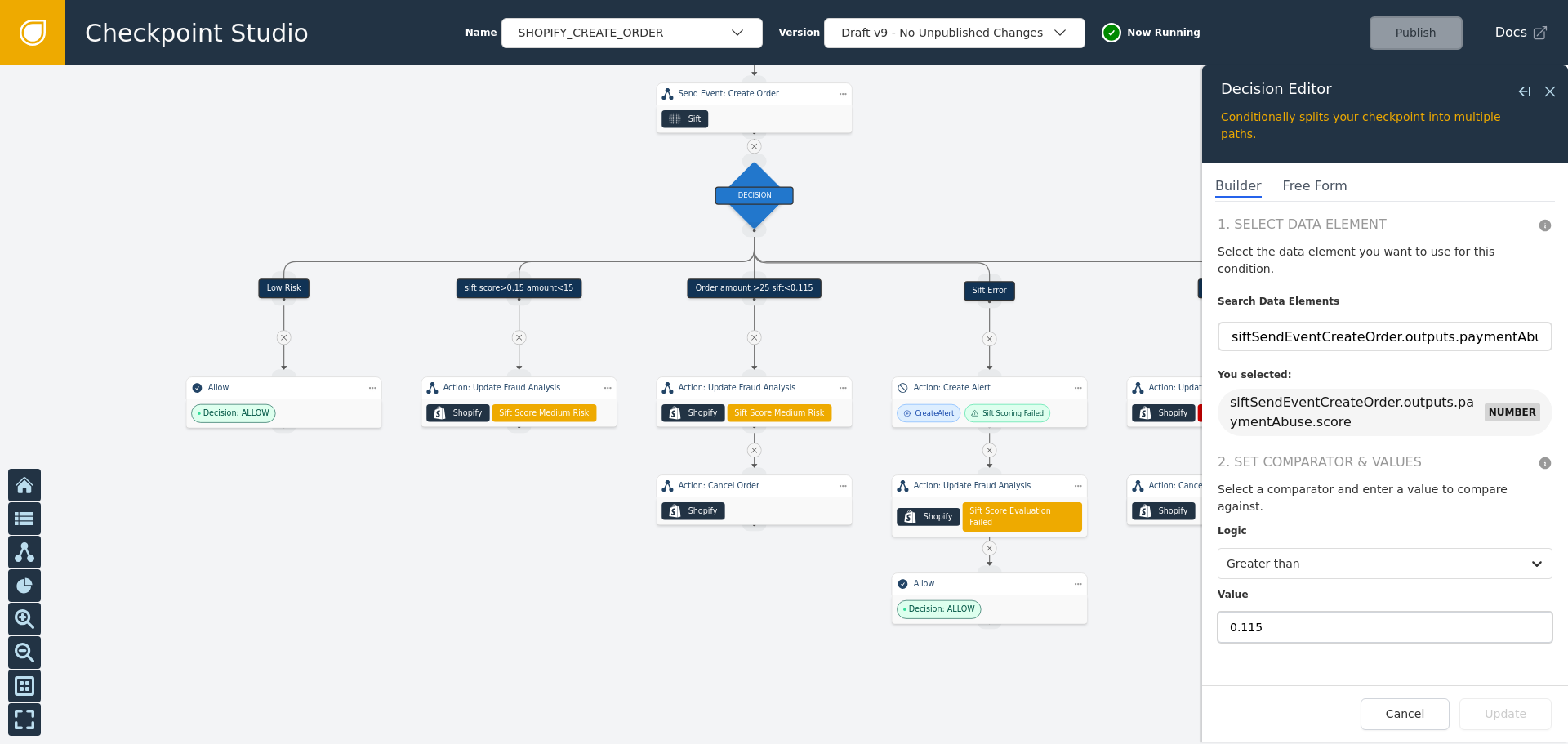
drag, startPoint x: 1266, startPoint y: 595, endPoint x: 1245, endPoint y: 600, distance: 21.6
click at [1245, 612] on input "0.115" at bounding box center [1384, 627] width 334 height 31
type input "0.12"
click at [1528, 722] on button "Update" at bounding box center [1505, 714] width 93 height 32
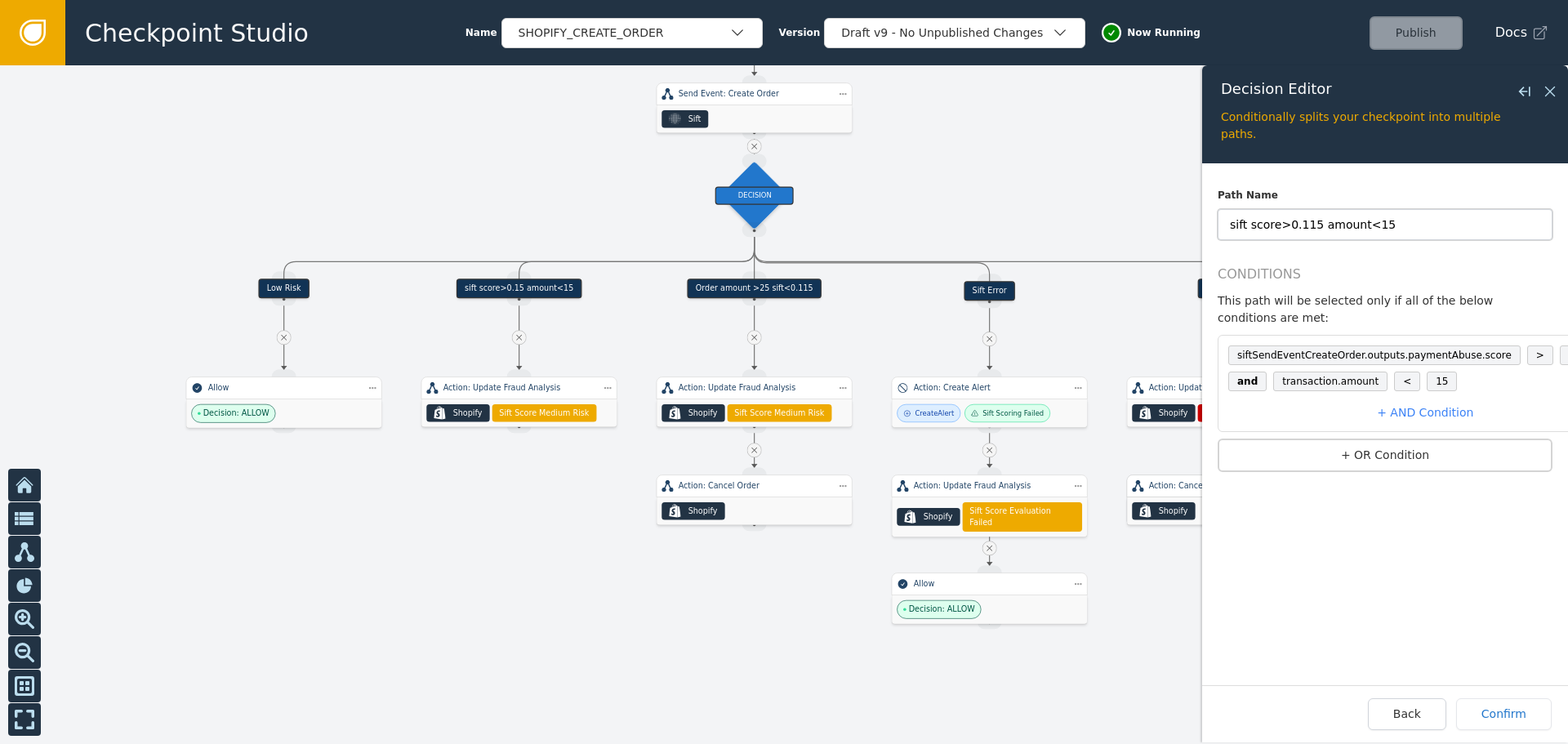
drag, startPoint x: 1309, startPoint y: 222, endPoint x: 1295, endPoint y: 226, distance: 14.6
click at [1295, 226] on input "sift score>0.115 amount<15" at bounding box center [1384, 224] width 334 height 31
type input "sift score>0.12 amount<15"
click at [1521, 713] on button "Confirm" at bounding box center [1504, 714] width 95 height 32
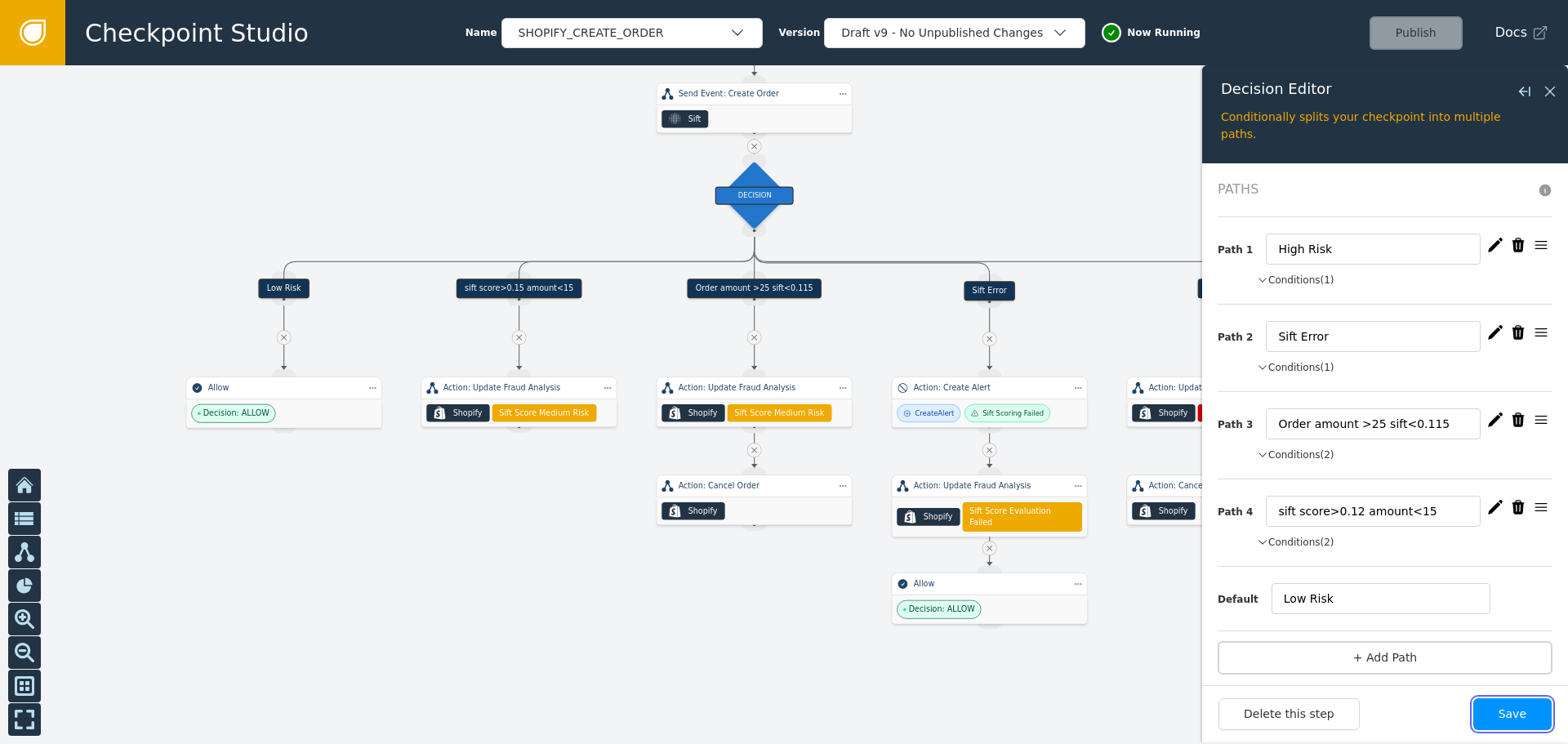
click at [1521, 713] on button "Save" at bounding box center [1512, 714] width 79 height 32
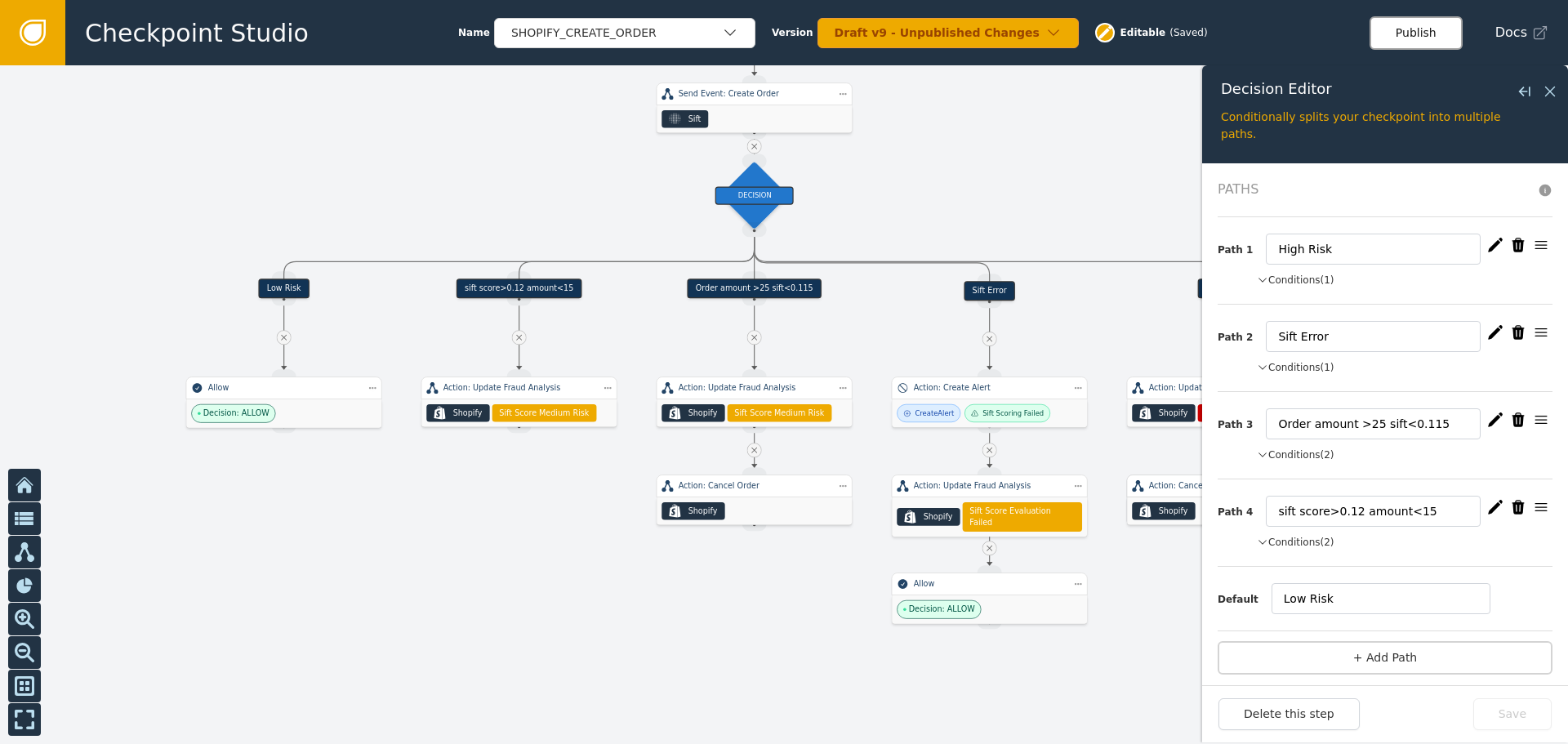
click at [1423, 28] on button "Publish" at bounding box center [1415, 34] width 93 height 34
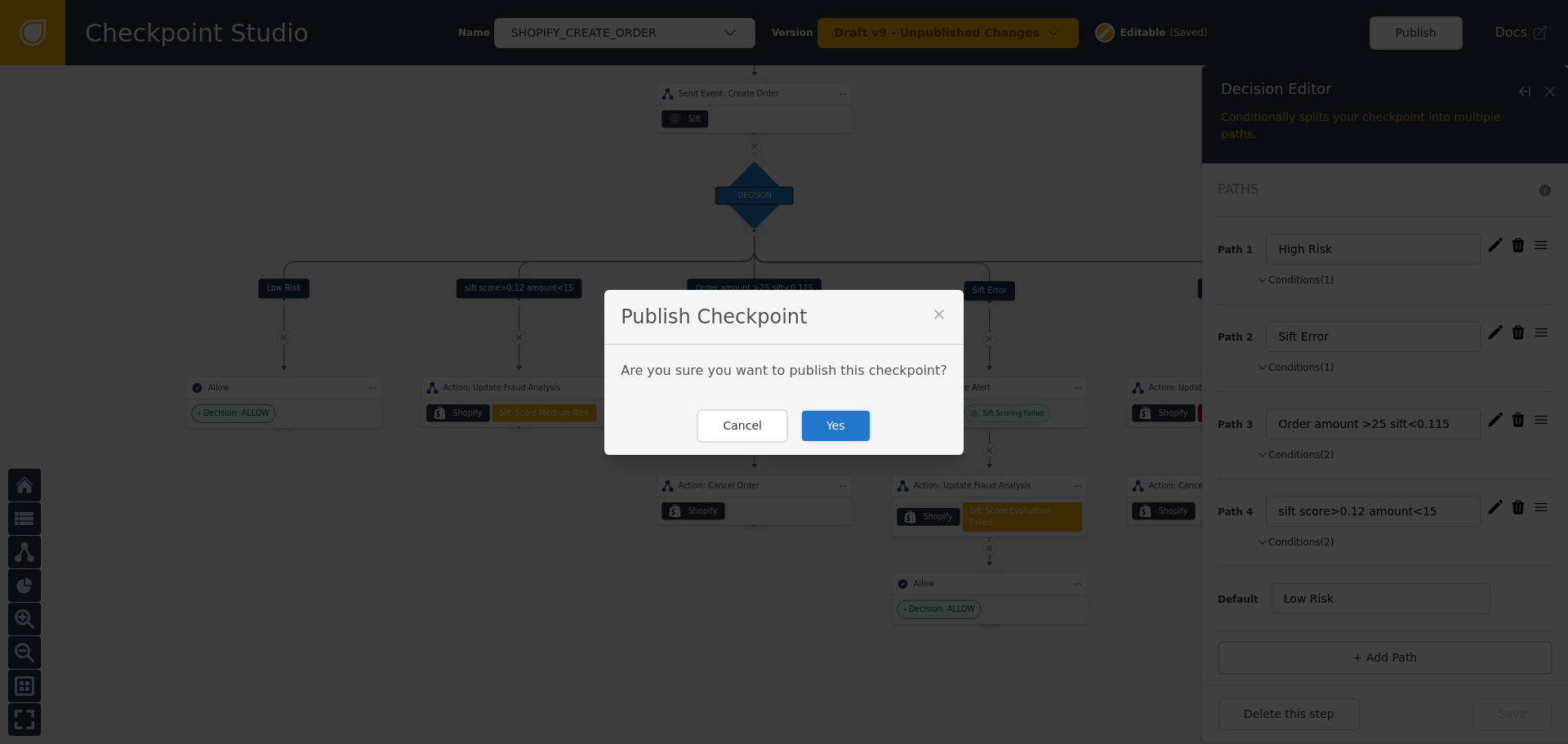
click at [848, 436] on button "Yes" at bounding box center [836, 426] width 71 height 34
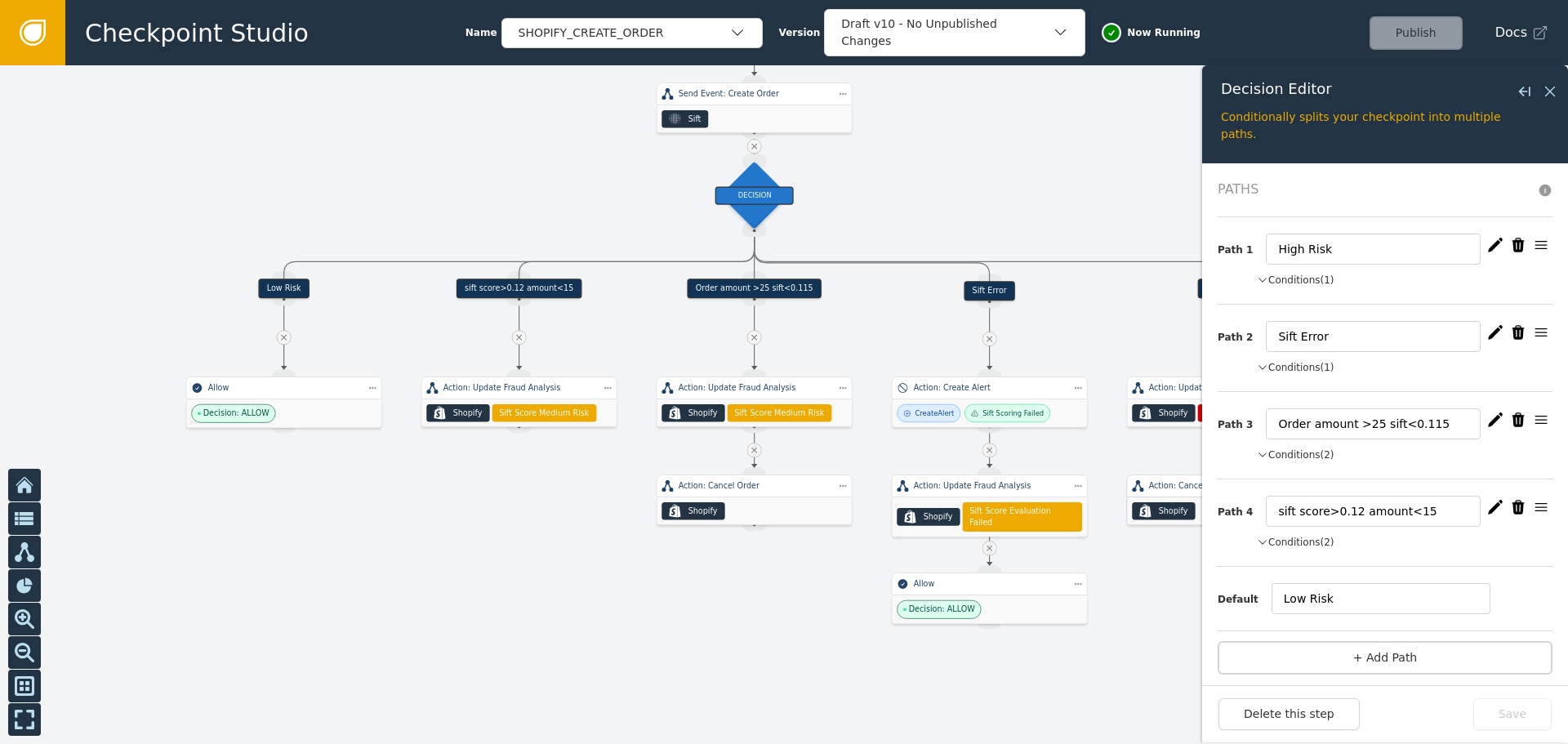
click at [726, 291] on div "Order amount >25 sift<0.115" at bounding box center [754, 289] width 134 height 19
drag, startPoint x: 1393, startPoint y: 427, endPoint x: 1384, endPoint y: 431, distance: 9.8
click at [1384, 431] on input "Order amount >25 sift<0.115" at bounding box center [1372, 424] width 214 height 31
type input "Order amount >25 sift>0.115"
click at [1519, 712] on button "Save" at bounding box center [1512, 714] width 79 height 32
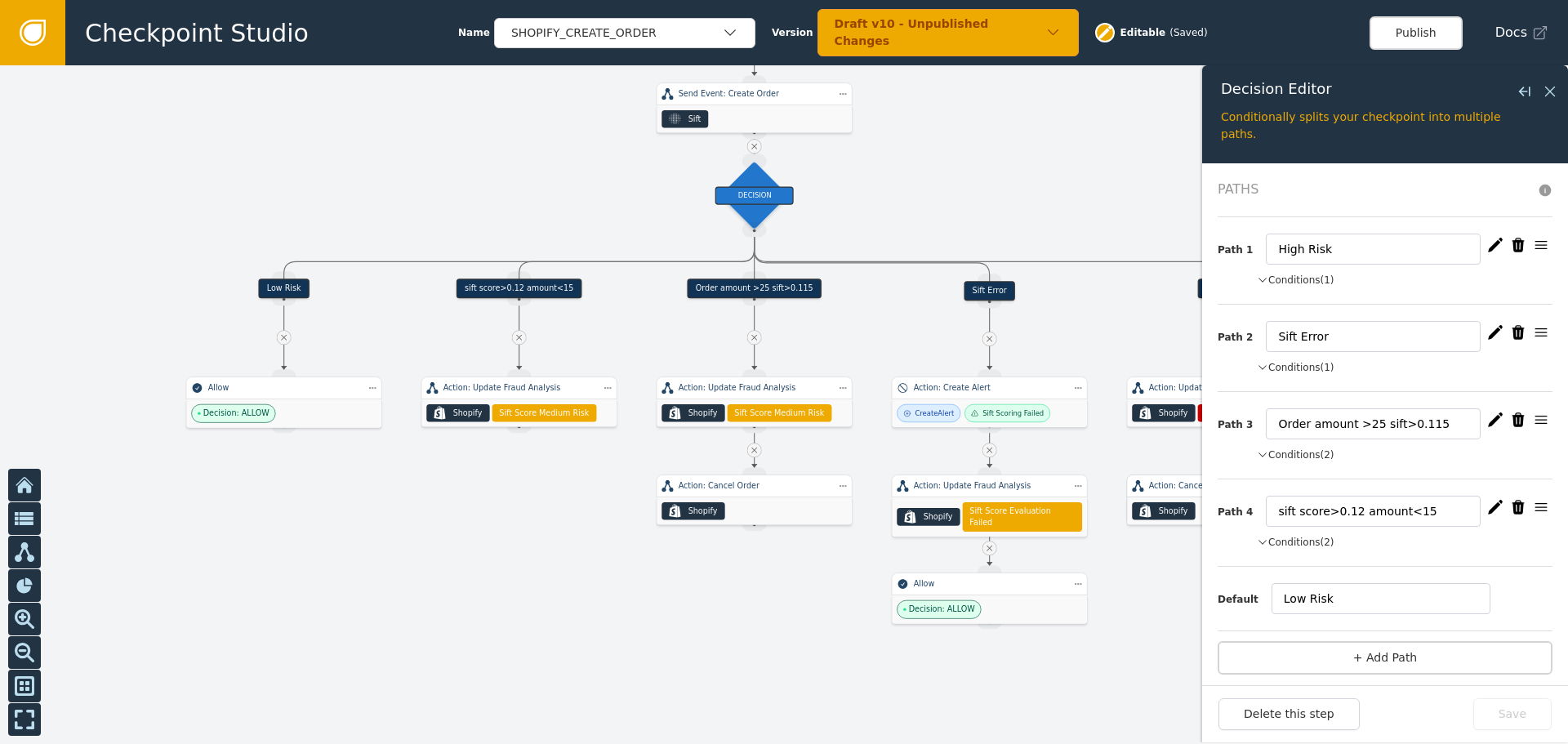
click at [1487, 425] on icon "button" at bounding box center [1495, 419] width 17 height 17
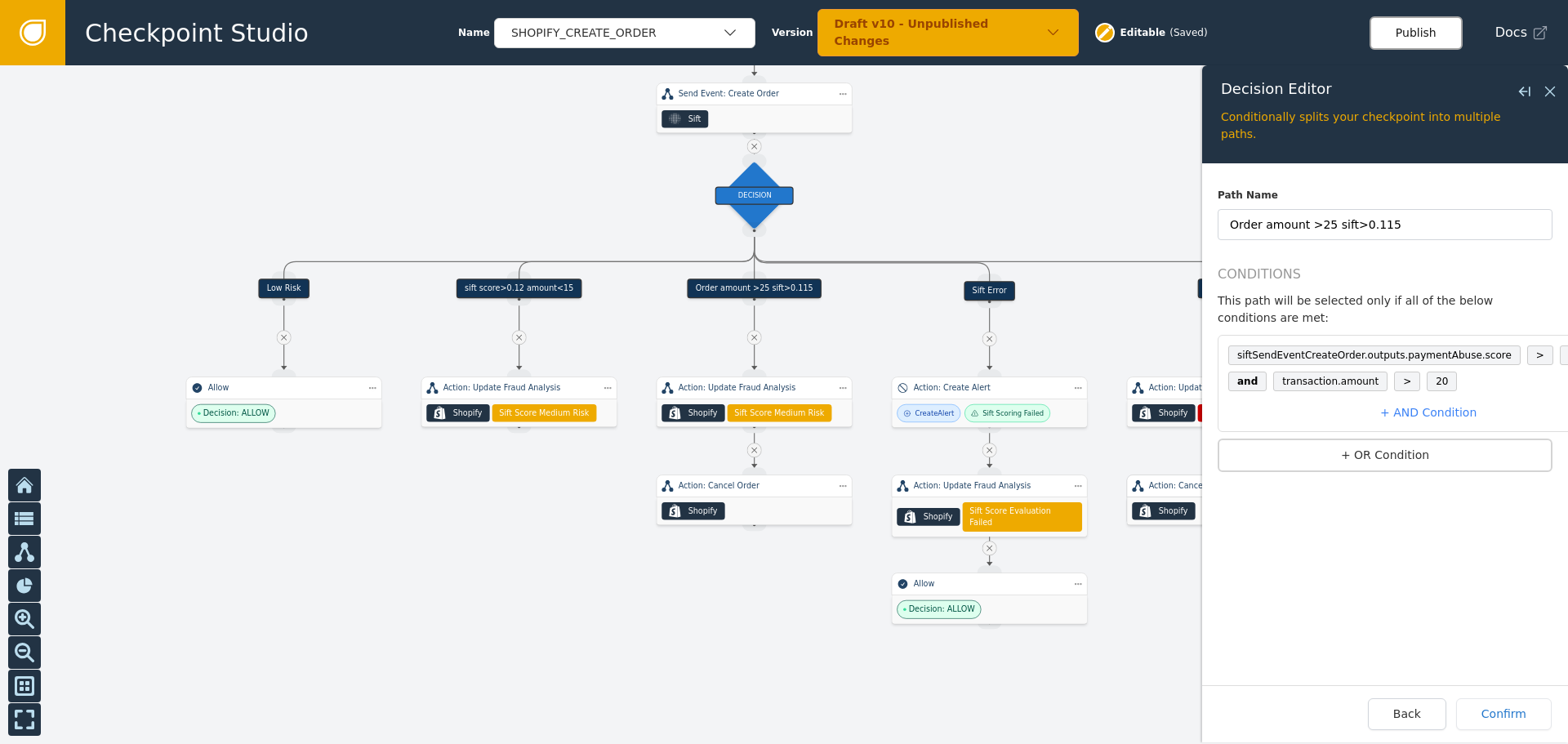
click at [1433, 26] on button "Publish" at bounding box center [1415, 34] width 93 height 34
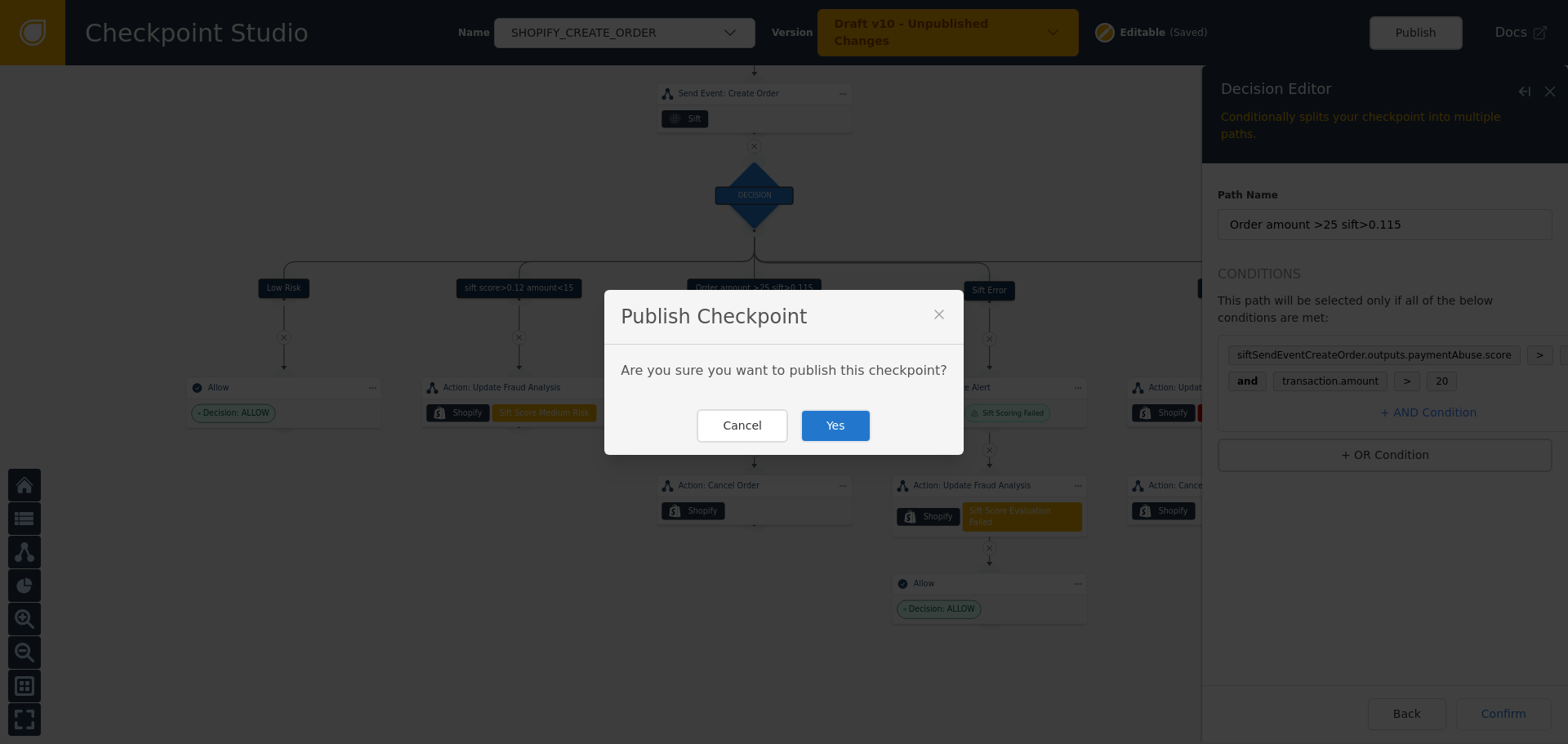
click at [830, 432] on button "Yes" at bounding box center [836, 426] width 71 height 34
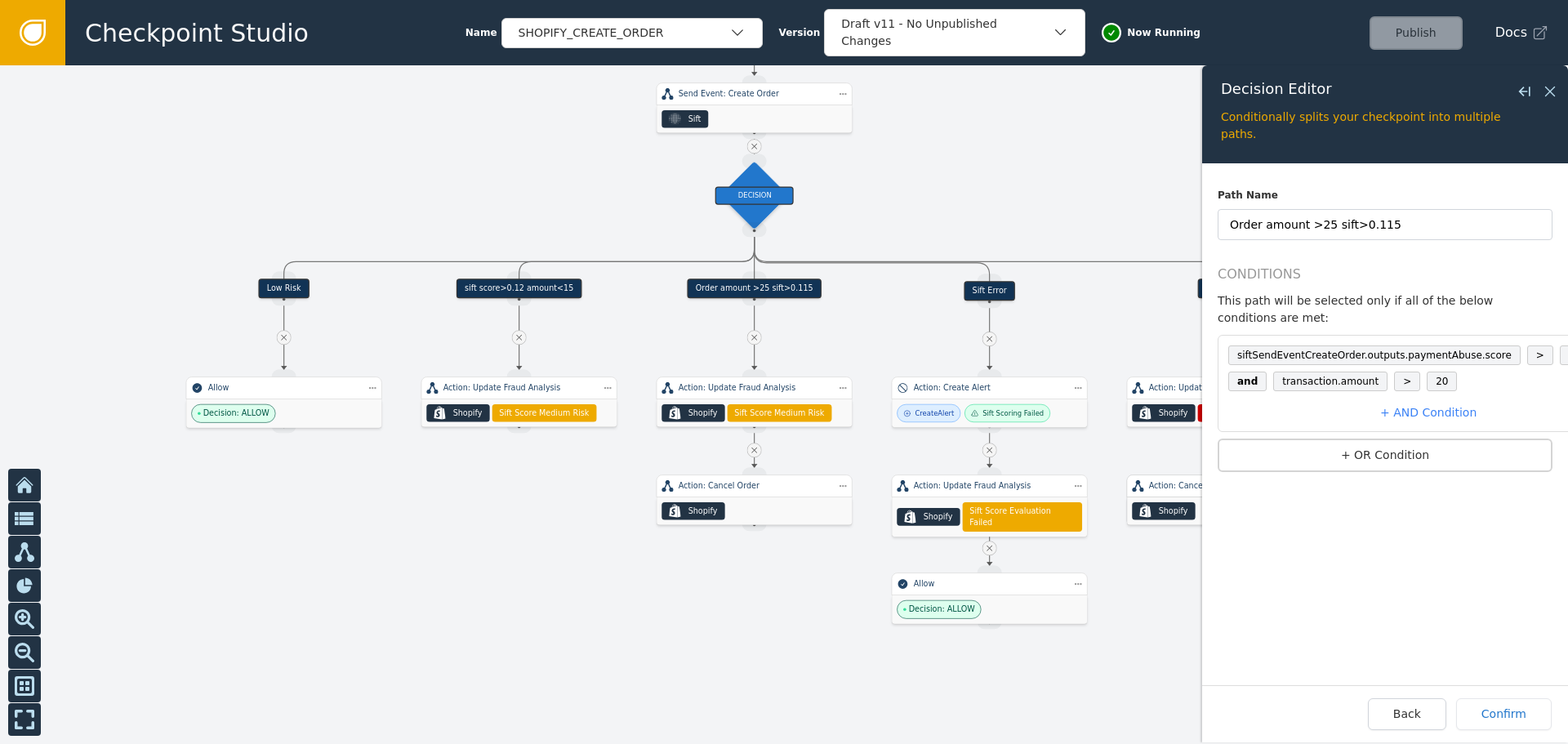
click at [484, 289] on div "sift score>0.12 amount<15" at bounding box center [519, 289] width 126 height 19
click at [487, 295] on div "sift score>0.12 amount<15" at bounding box center [519, 289] width 126 height 19
click at [1515, 719] on button "Confirm" at bounding box center [1504, 714] width 95 height 32
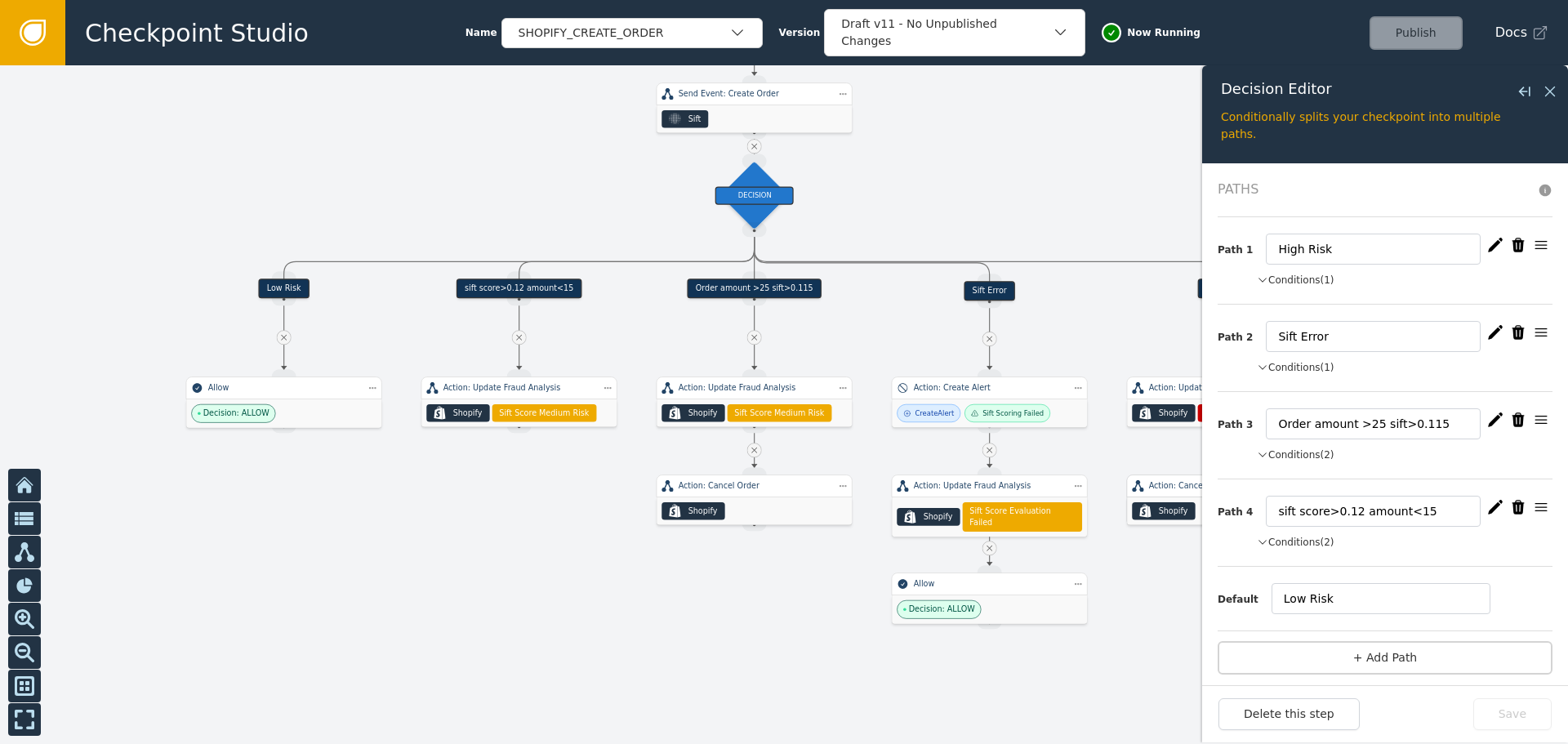
click at [1487, 507] on icon "button" at bounding box center [1495, 507] width 17 height 17
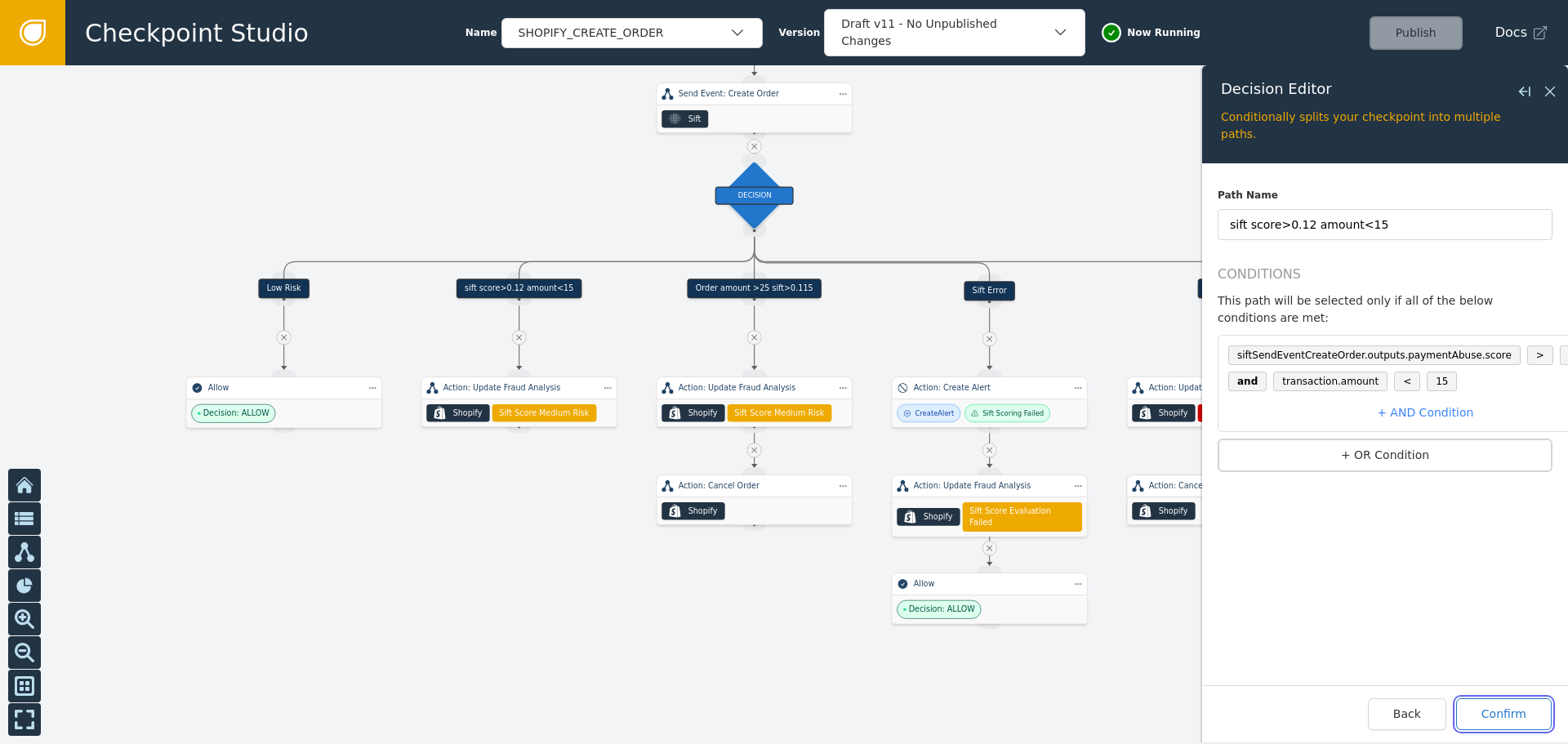
click at [1504, 711] on button "Confirm" at bounding box center [1504, 714] width 95 height 32
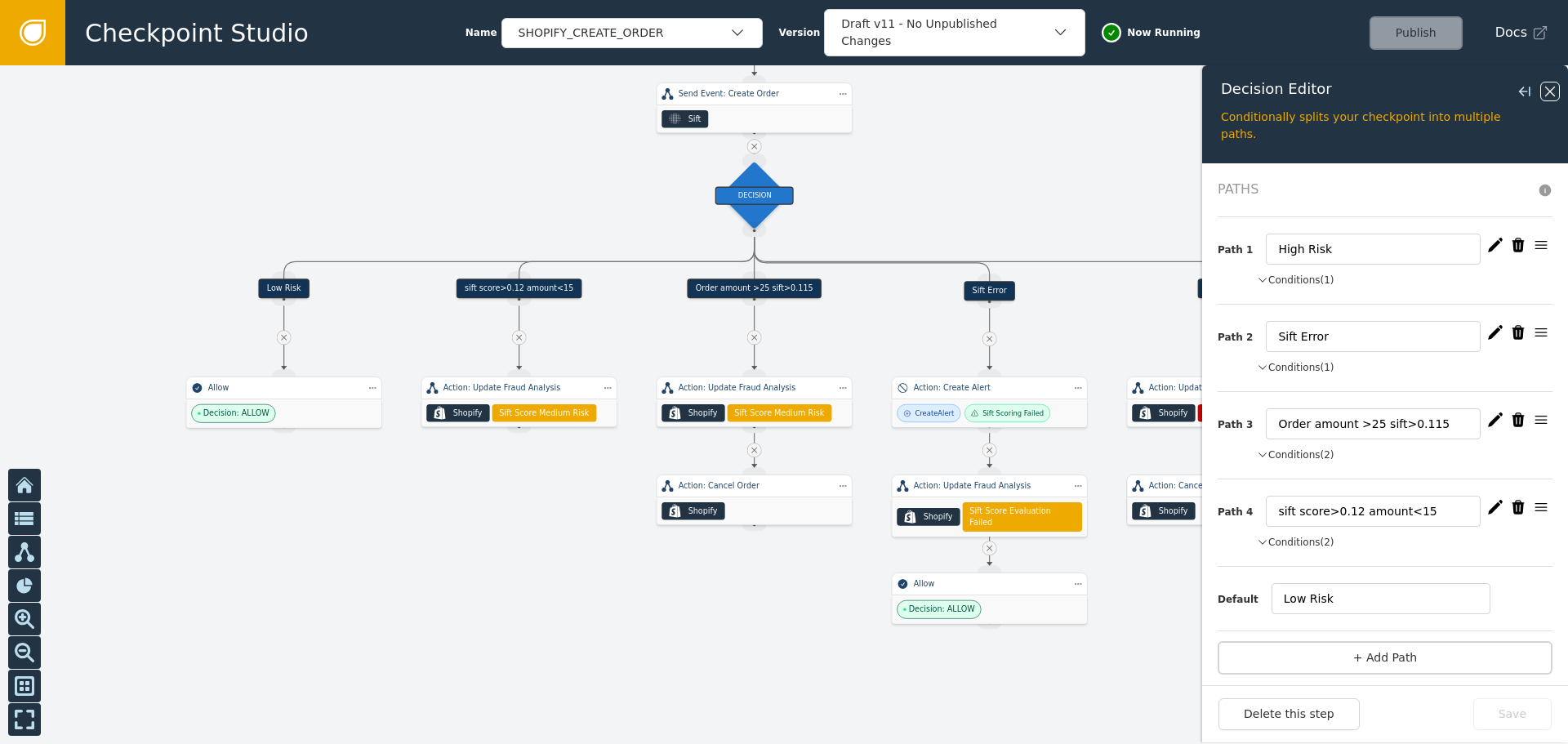
click at [1550, 93] on icon at bounding box center [1549, 91] width 10 height 10
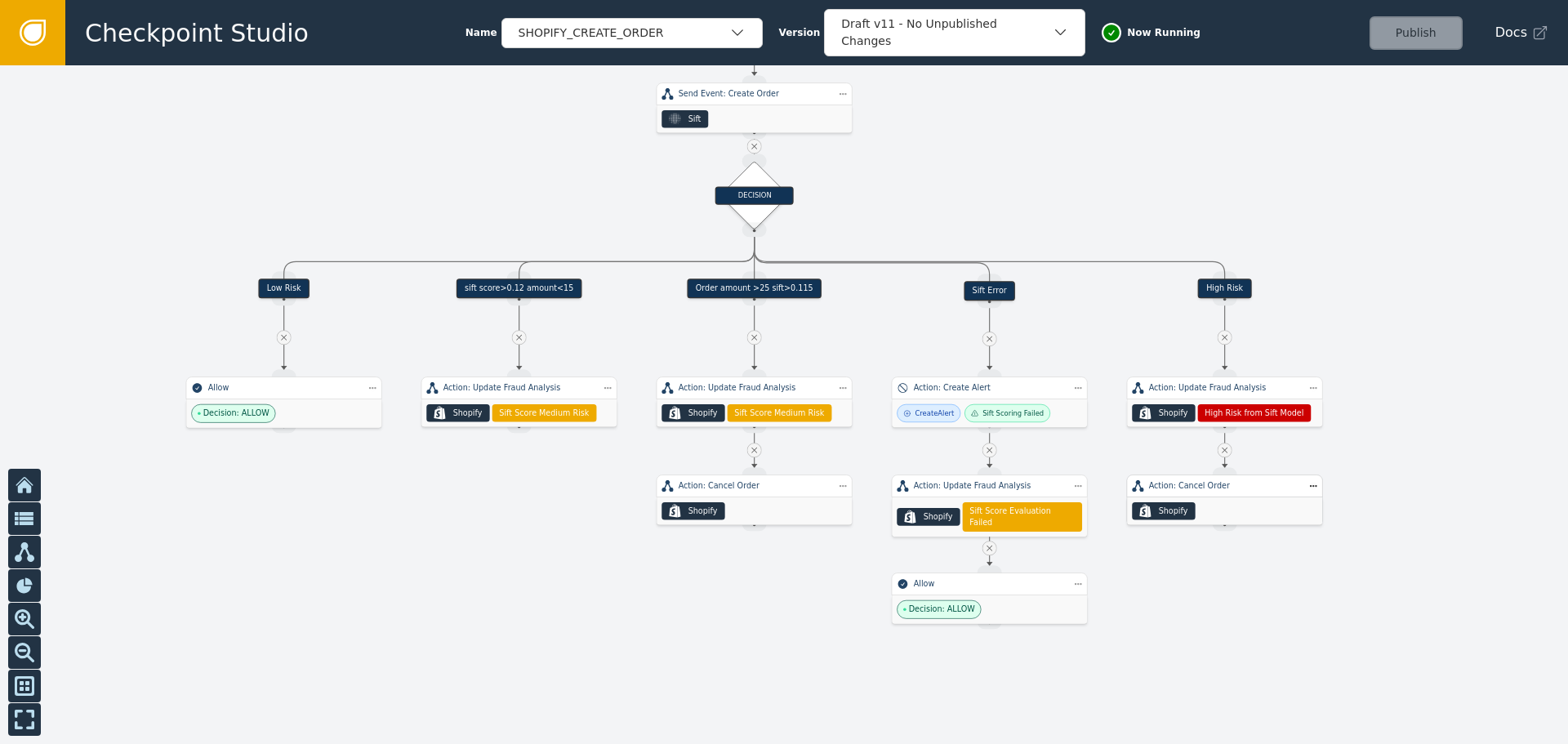
click at [20, 27] on icon at bounding box center [33, 33] width 26 height 26
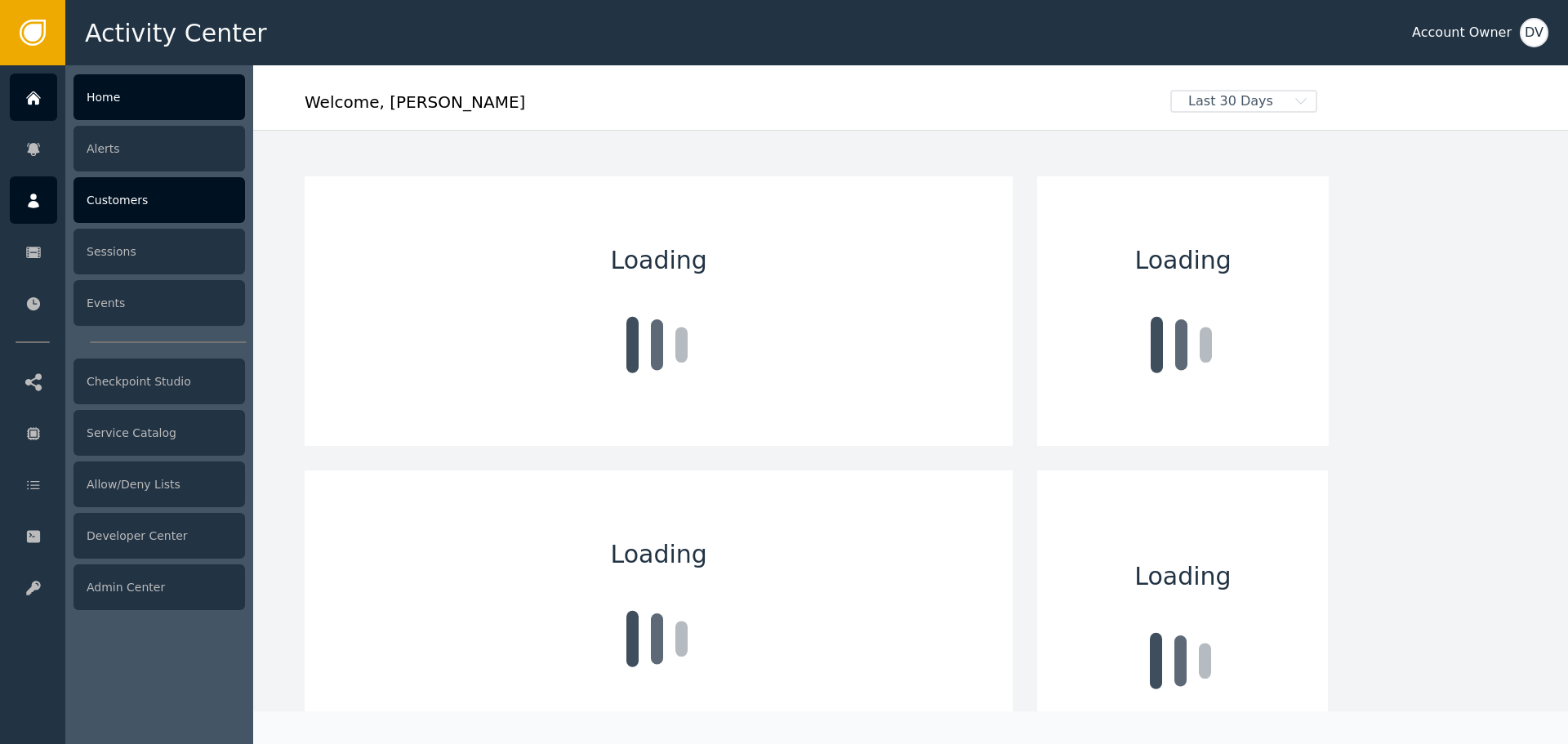
click at [49, 209] on div at bounding box center [34, 200] width 48 height 48
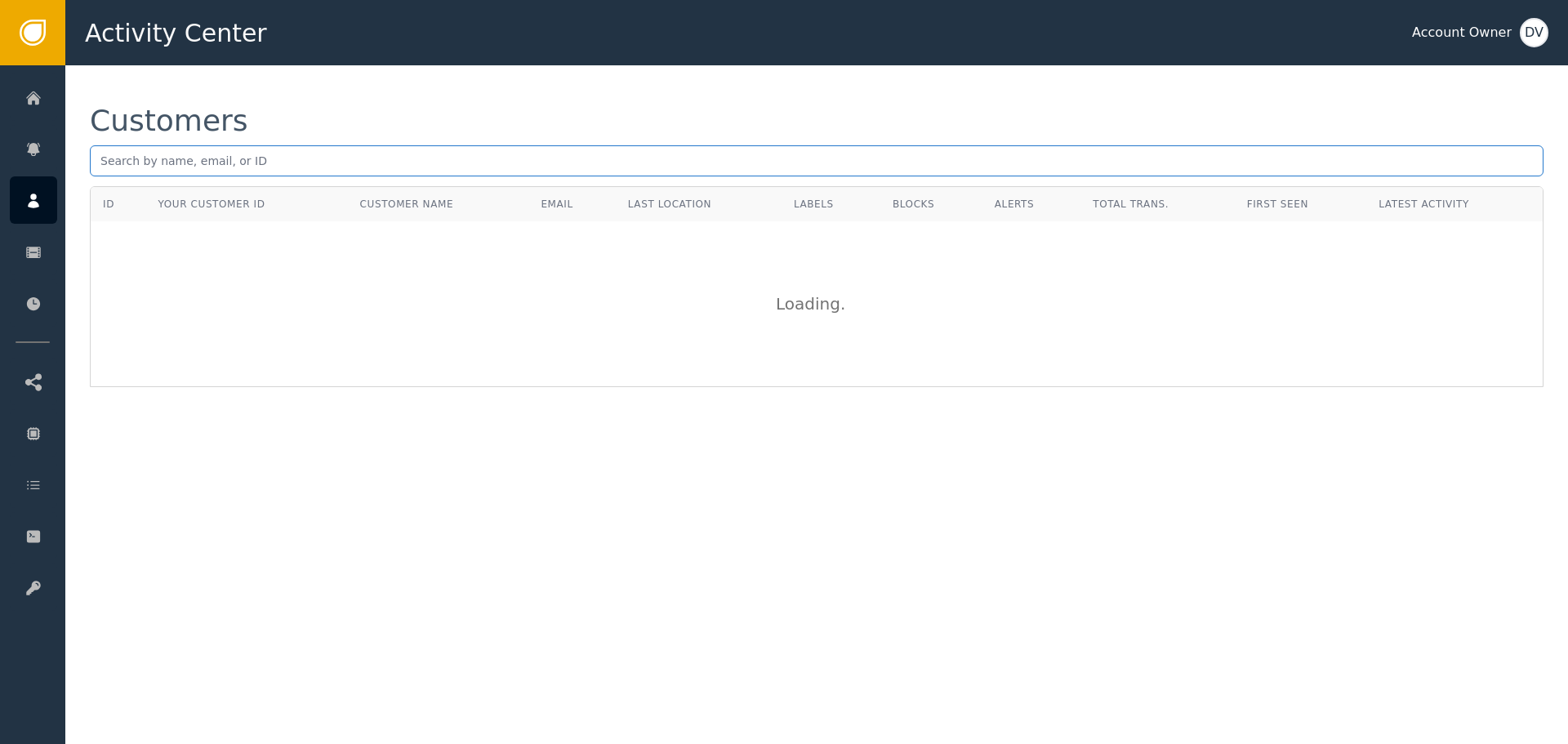
click at [366, 162] on input "text" at bounding box center [816, 161] width 1453 height 31
paste input "[EMAIL_ADDRESS][DOMAIN_NAME]"
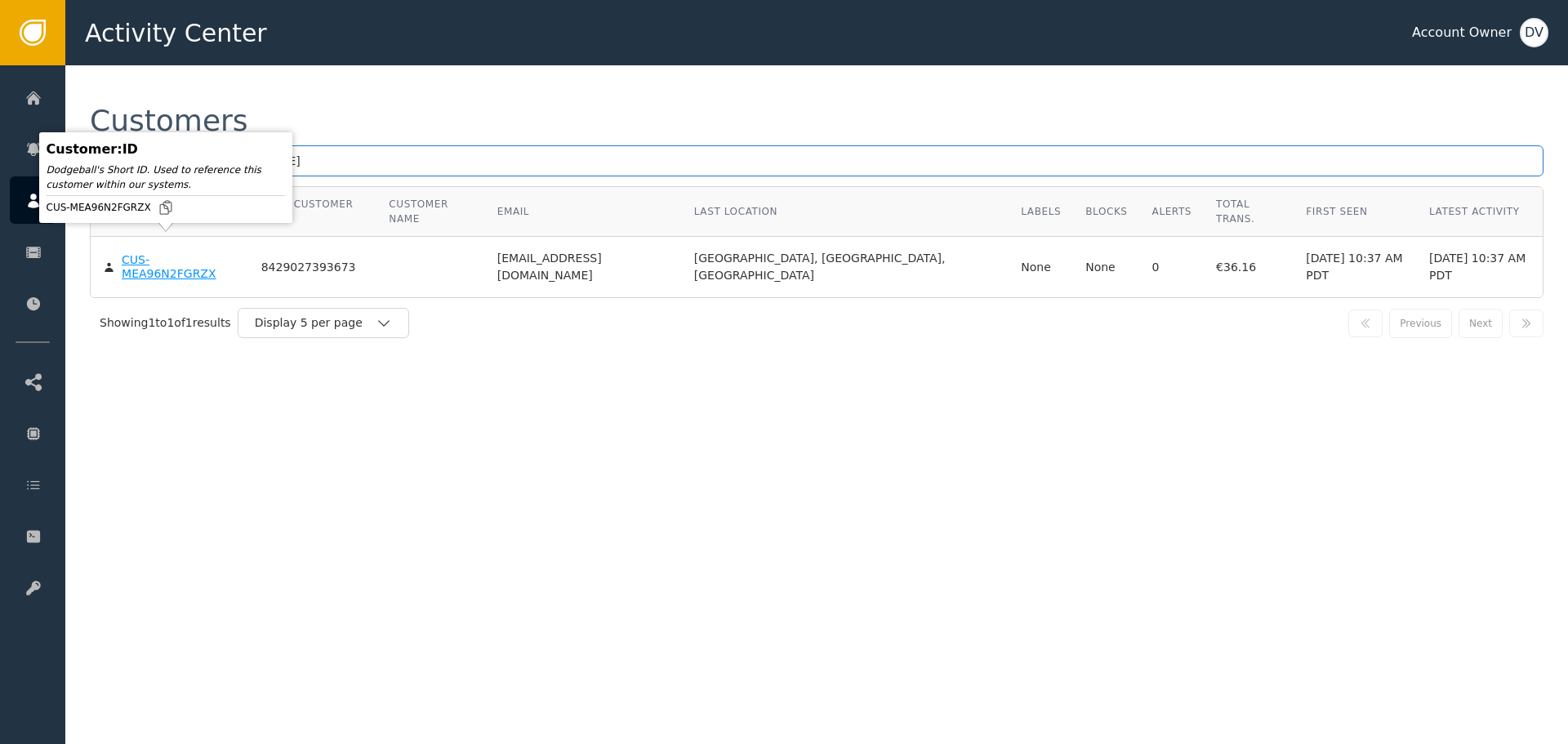
type input "[EMAIL_ADDRESS][DOMAIN_NAME]"
click at [188, 253] on div "CUS-MEA96N2FGRZX" at bounding box center [179, 267] width 115 height 28
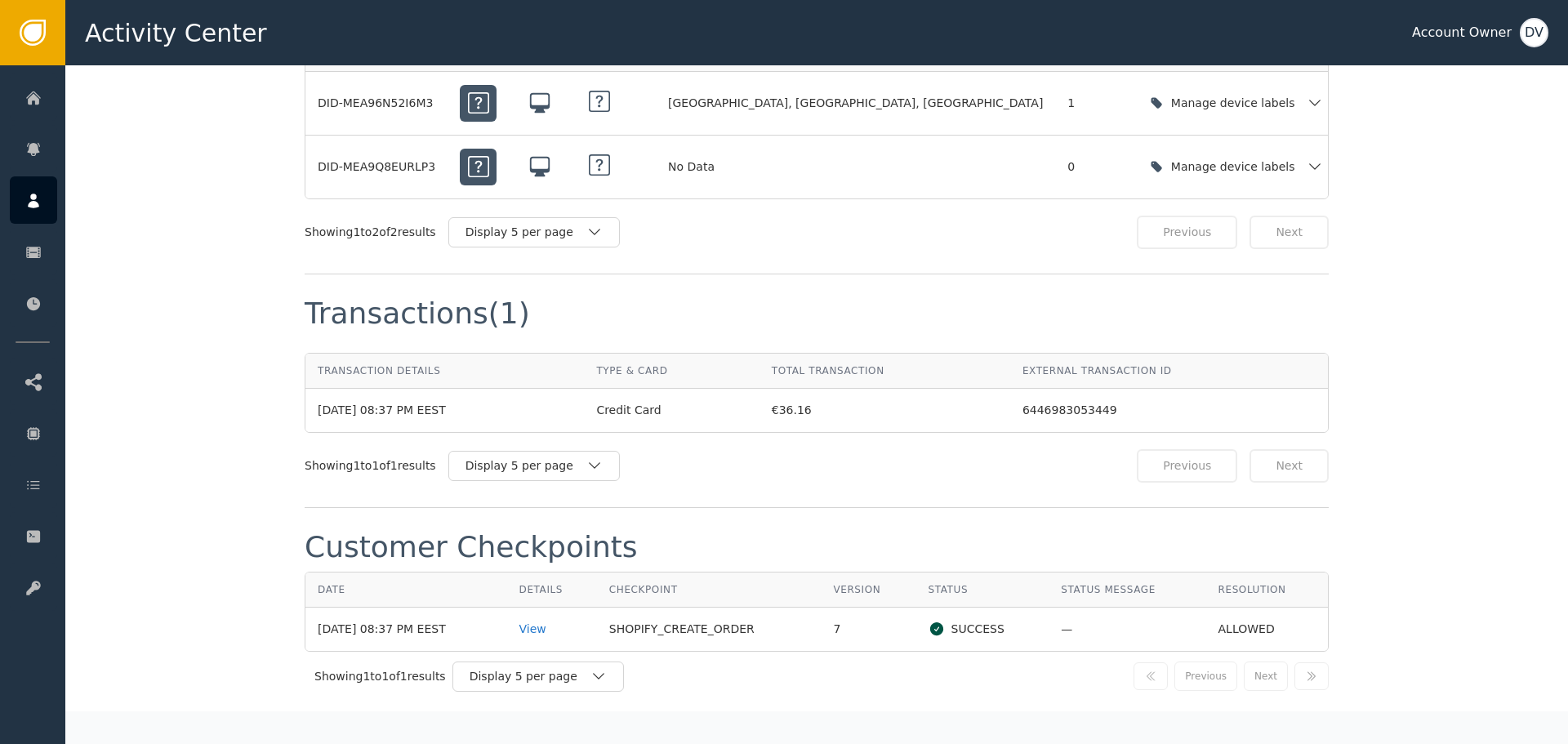
scroll to position [1470, 0]
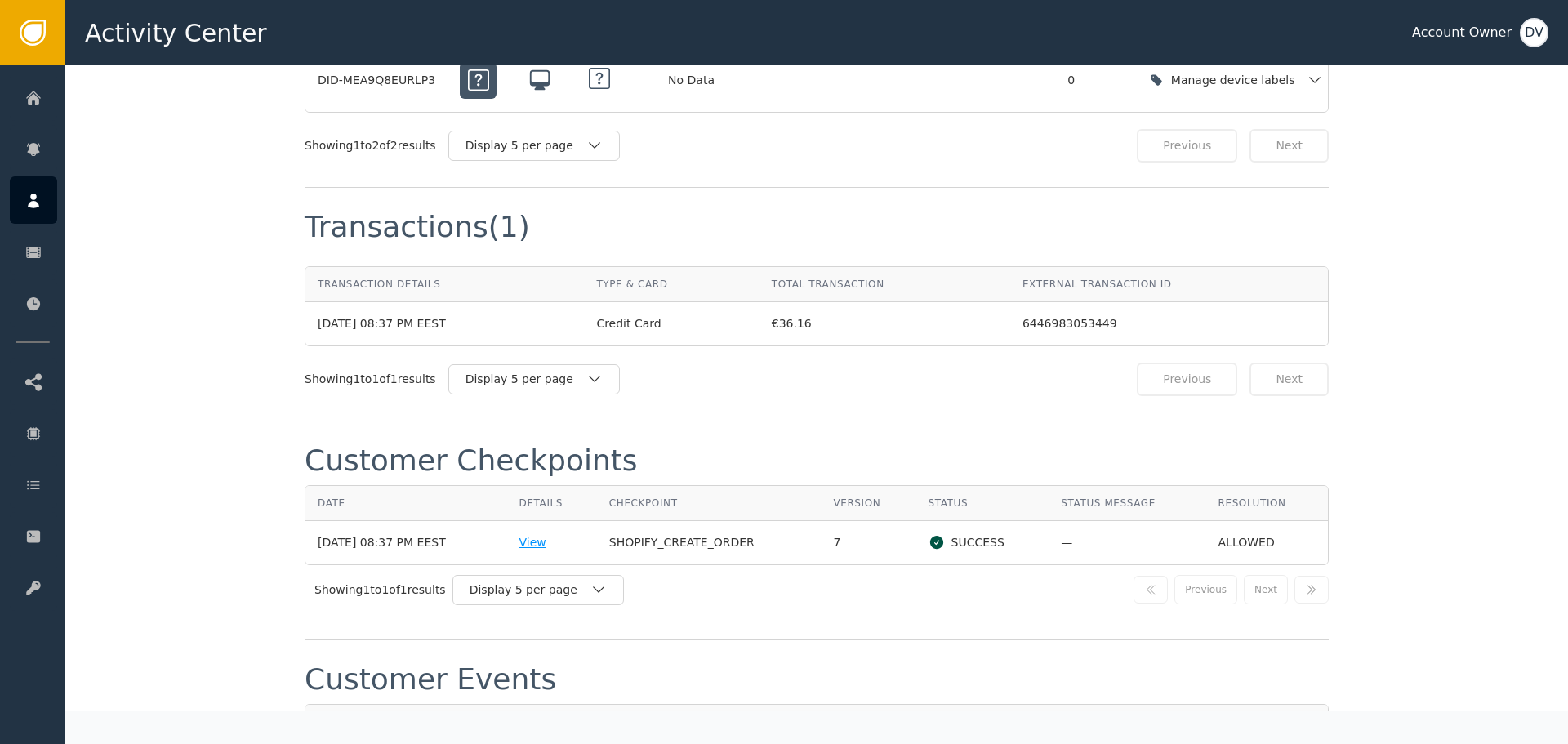
click at [562, 534] on div "View" at bounding box center [552, 542] width 65 height 17
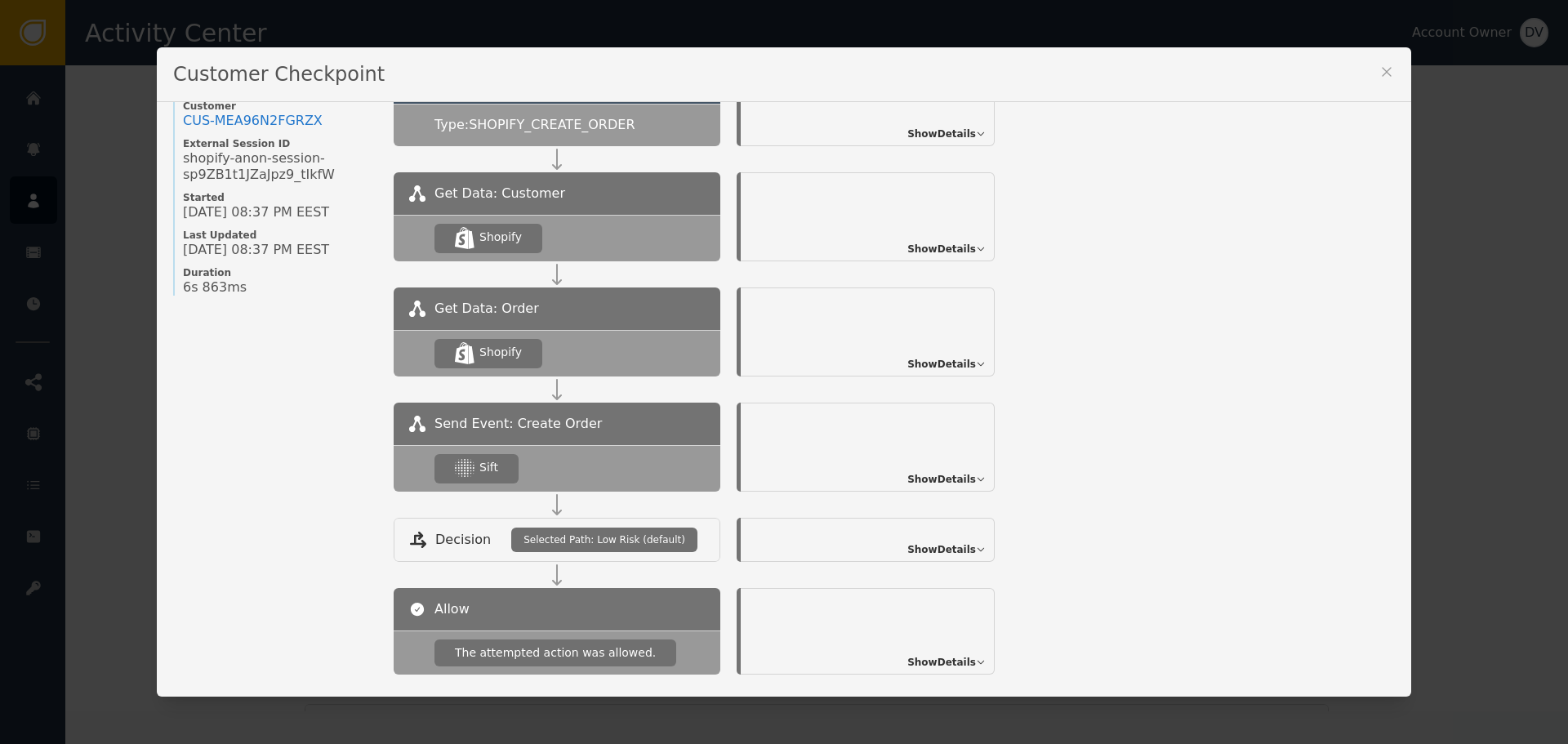
scroll to position [177, 0]
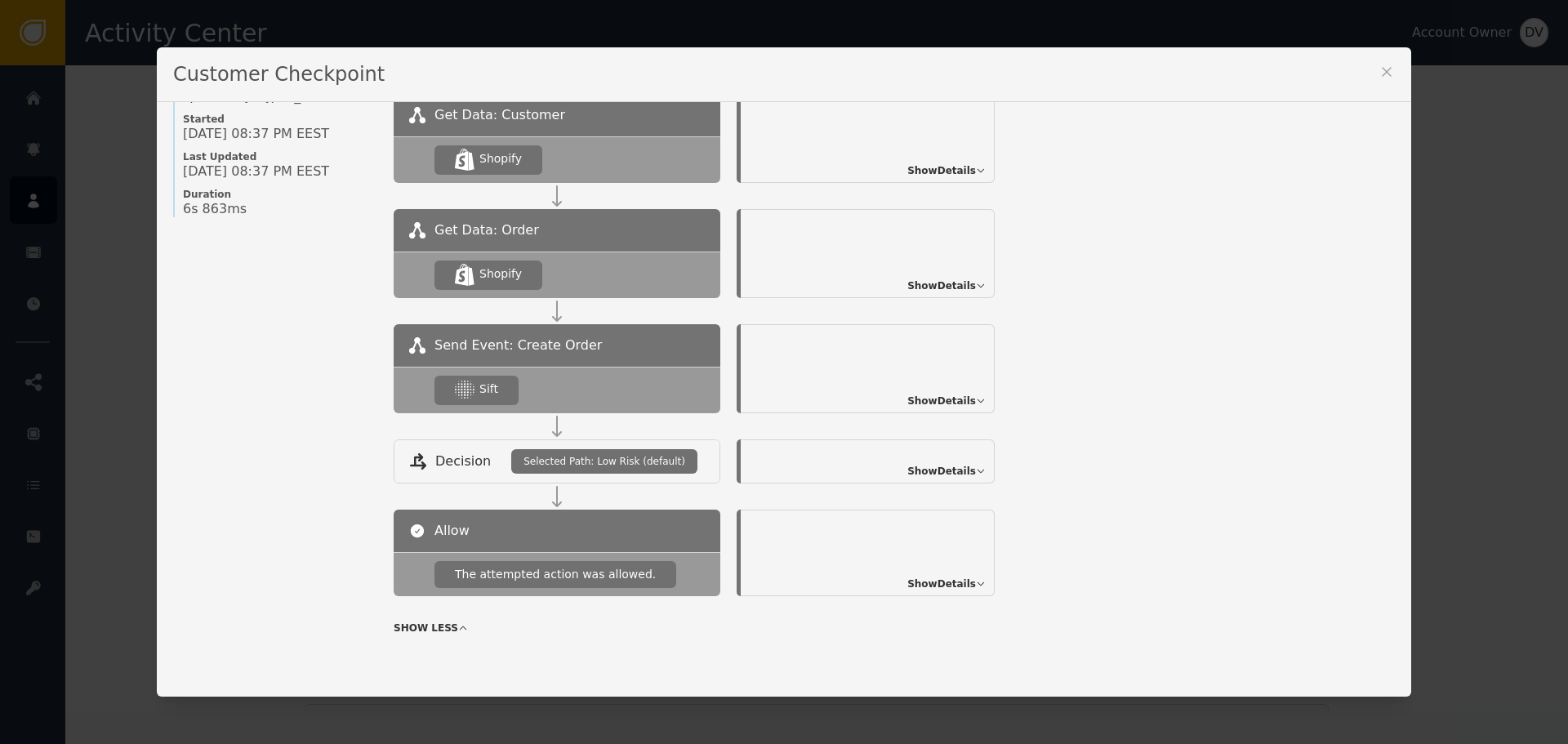
click at [950, 400] on span "Show Details" at bounding box center [942, 401] width 69 height 15
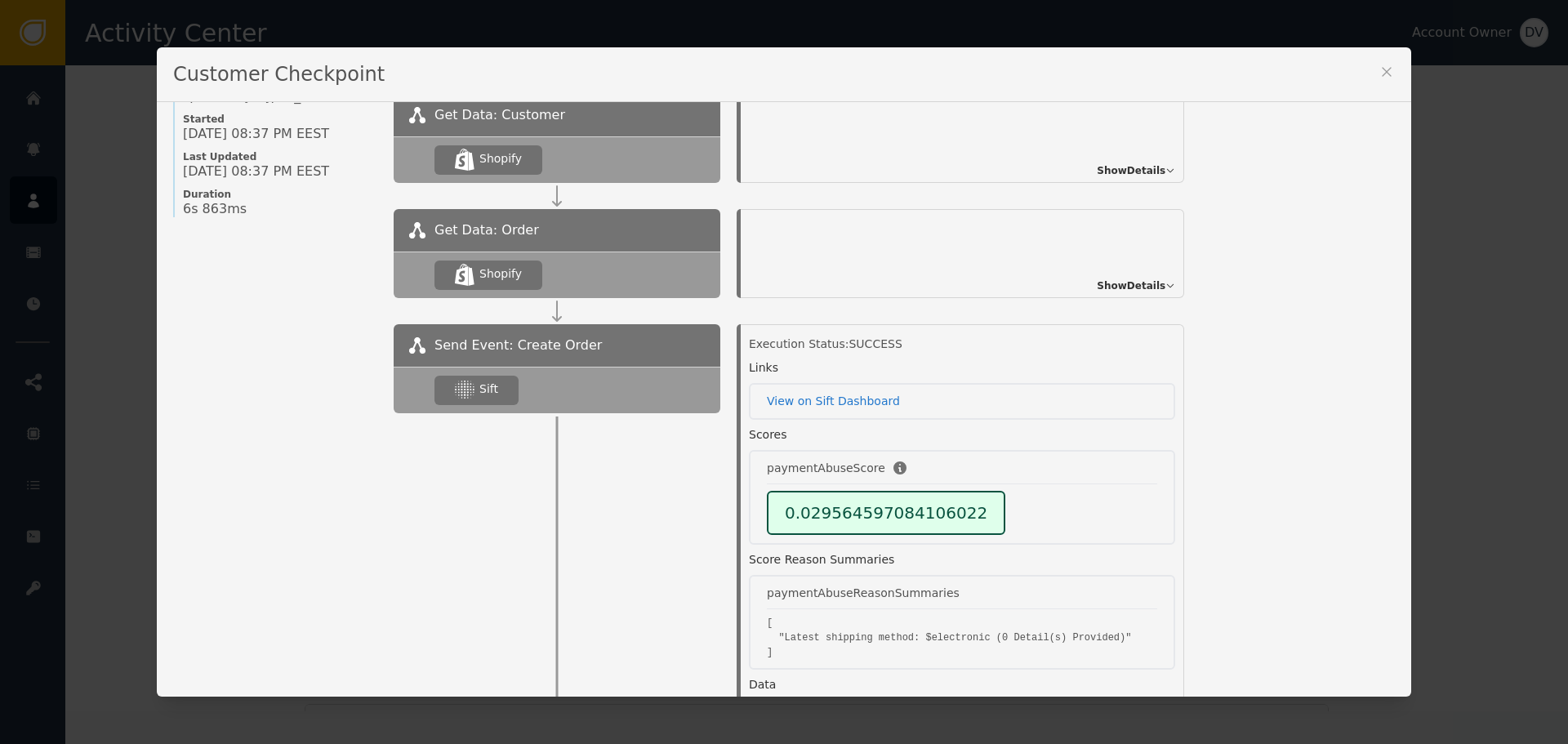
click at [1385, 72] on icon at bounding box center [1386, 71] width 17 height 17
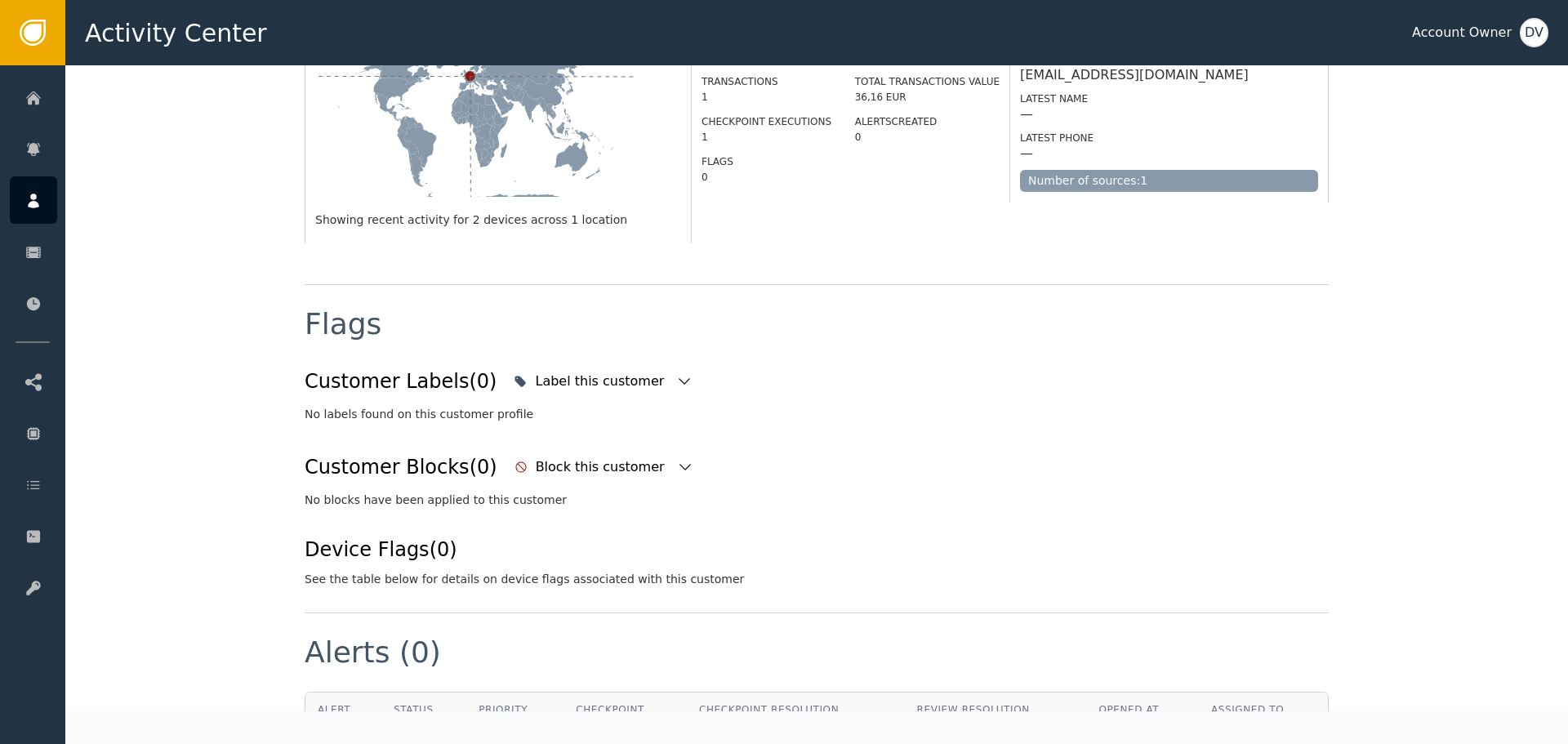
scroll to position [0, 0]
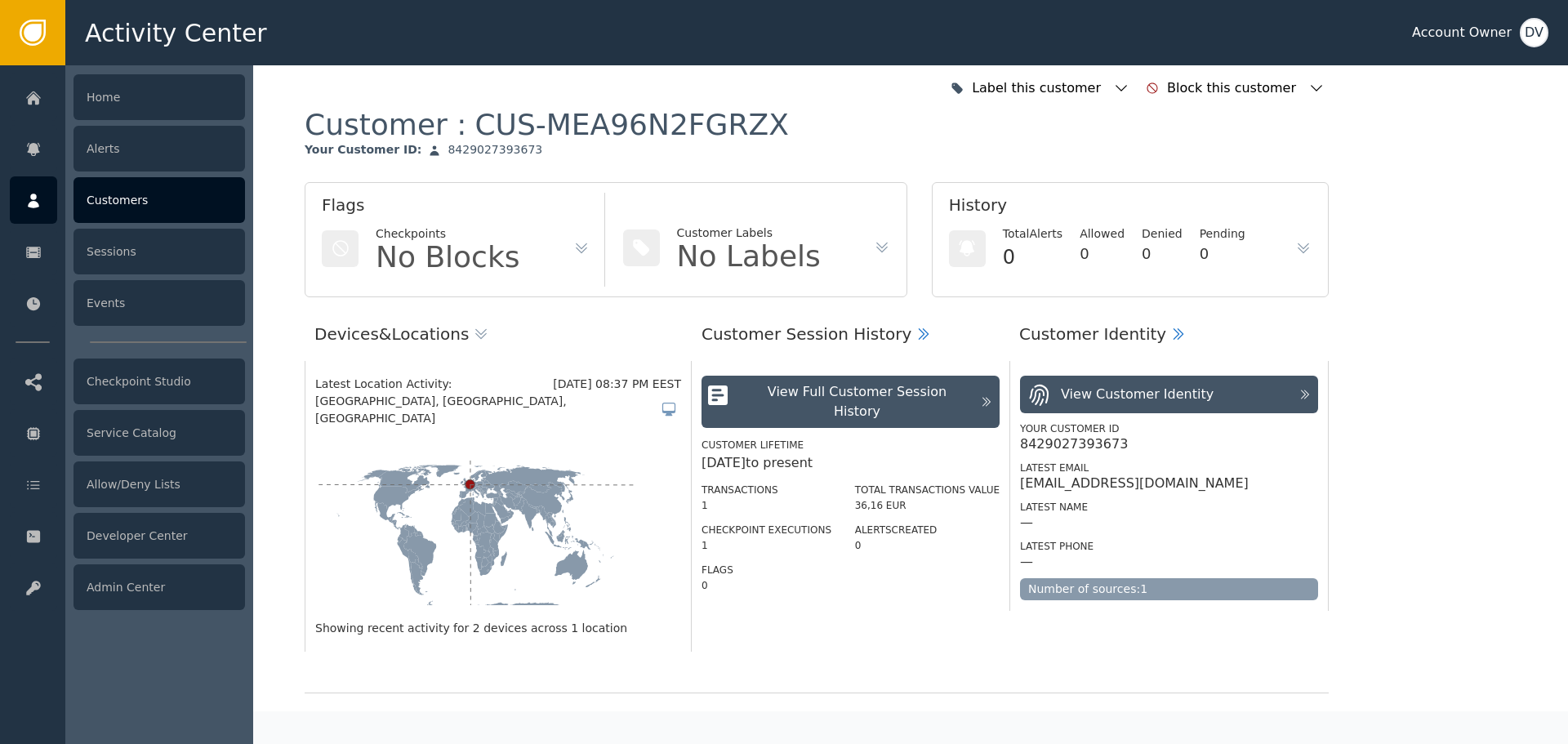
click at [39, 206] on icon at bounding box center [34, 200] width 17 height 18
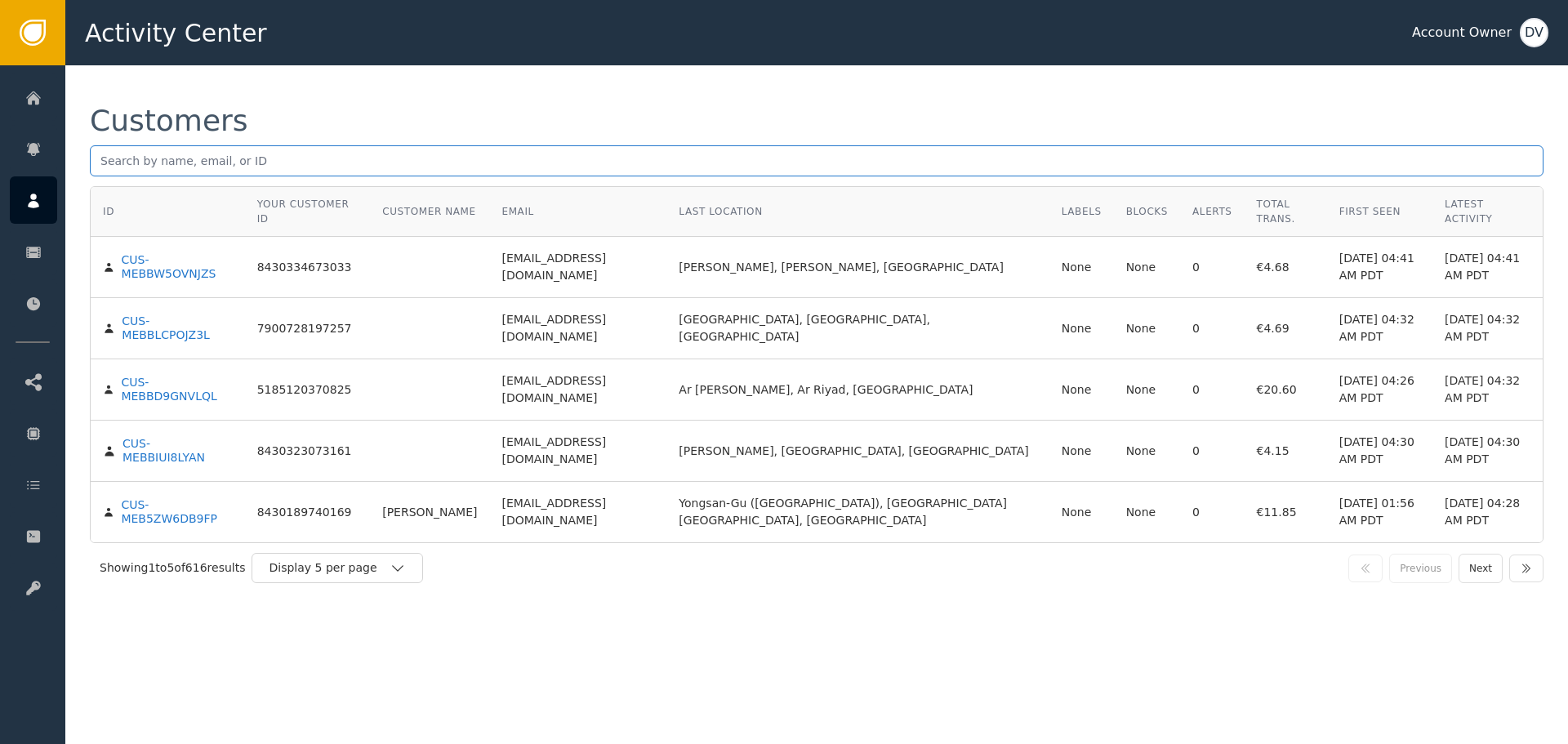
click at [447, 165] on input "text" at bounding box center [816, 161] width 1453 height 31
click at [446, 165] on input "text" at bounding box center [816, 161] width 1453 height 31
paste input "[EMAIL_ADDRESS][DOMAIN_NAME]"
type input "[EMAIL_ADDRESS][DOMAIN_NAME]"
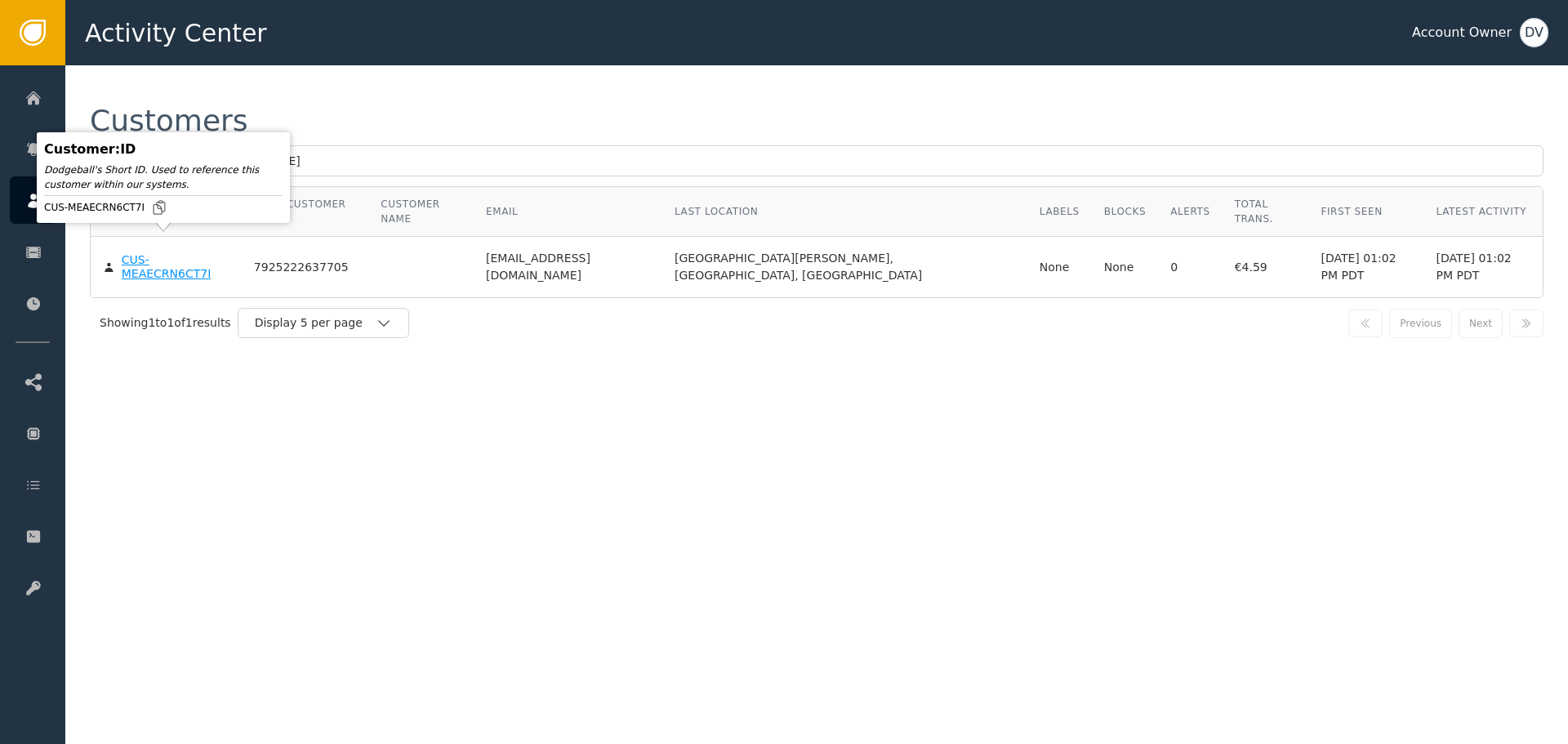
click at [186, 65] on body "Activity Center Account Owner DV Home Alerts Customers Sessions Events Checkpoi…" at bounding box center [784, 33] width 1568 height 65
click at [158, 253] on div "CUS-MEAECRN6CT7I" at bounding box center [176, 267] width 108 height 28
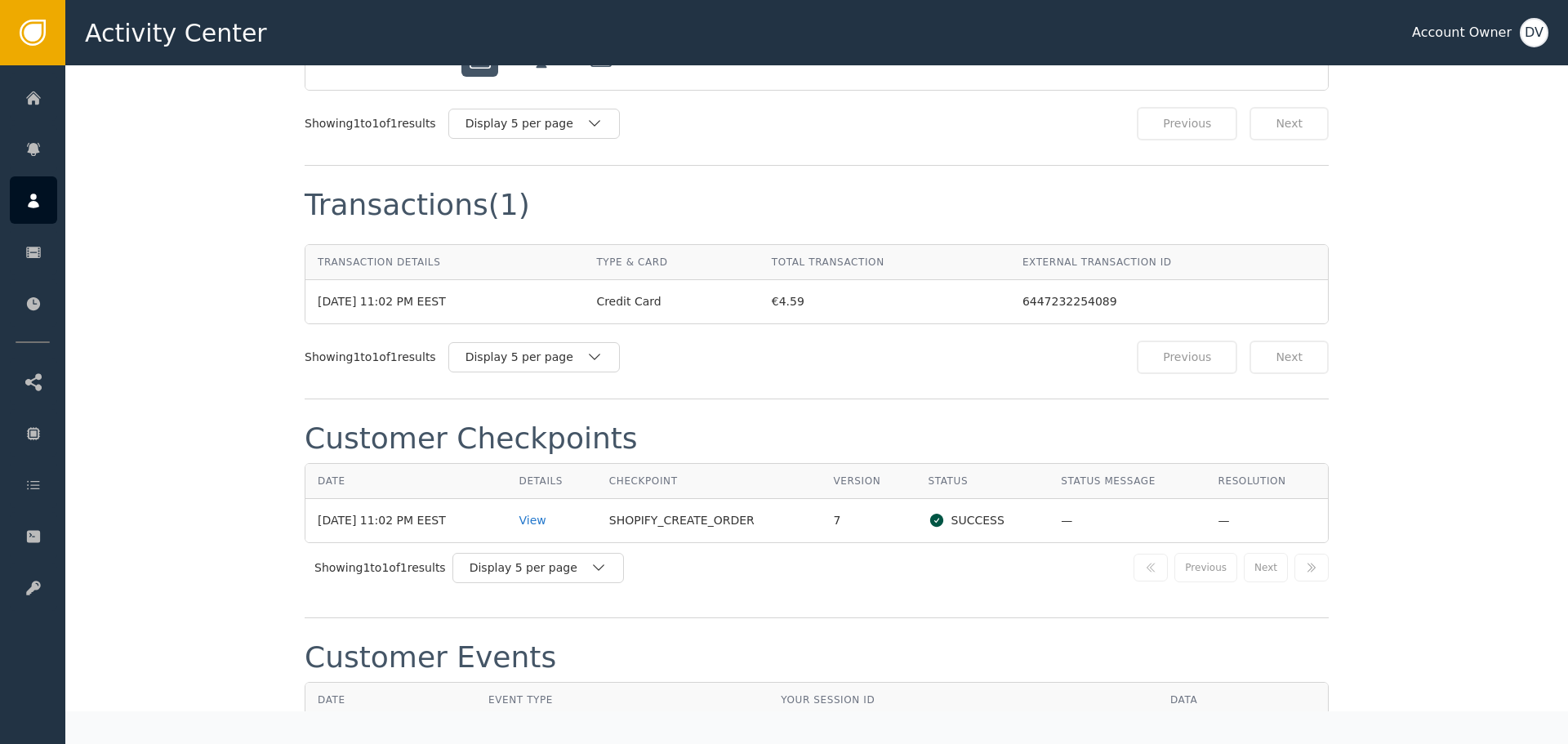
scroll to position [1552, 0]
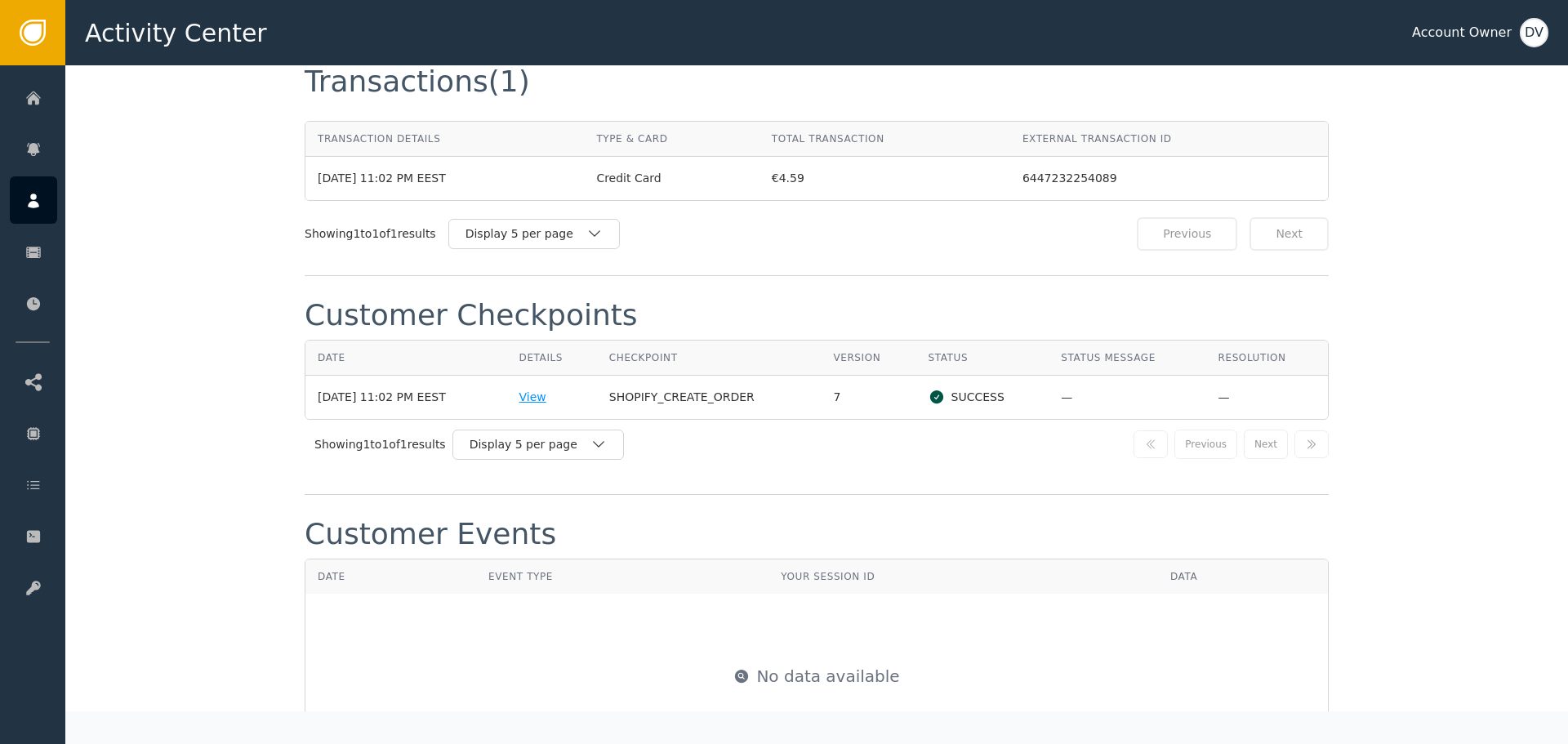
click at [541, 388] on div "View" at bounding box center [552, 396] width 65 height 17
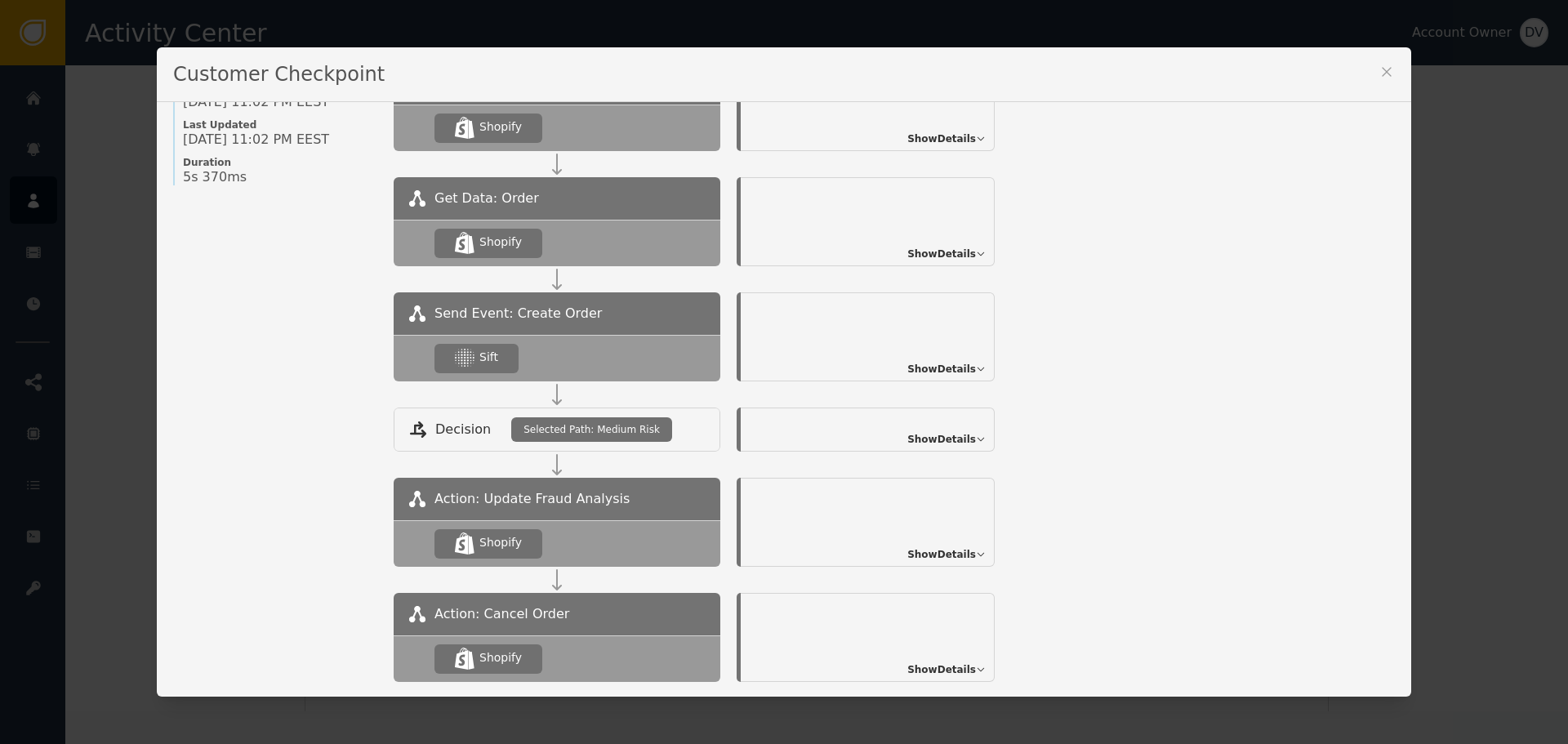
scroll to position [245, 0]
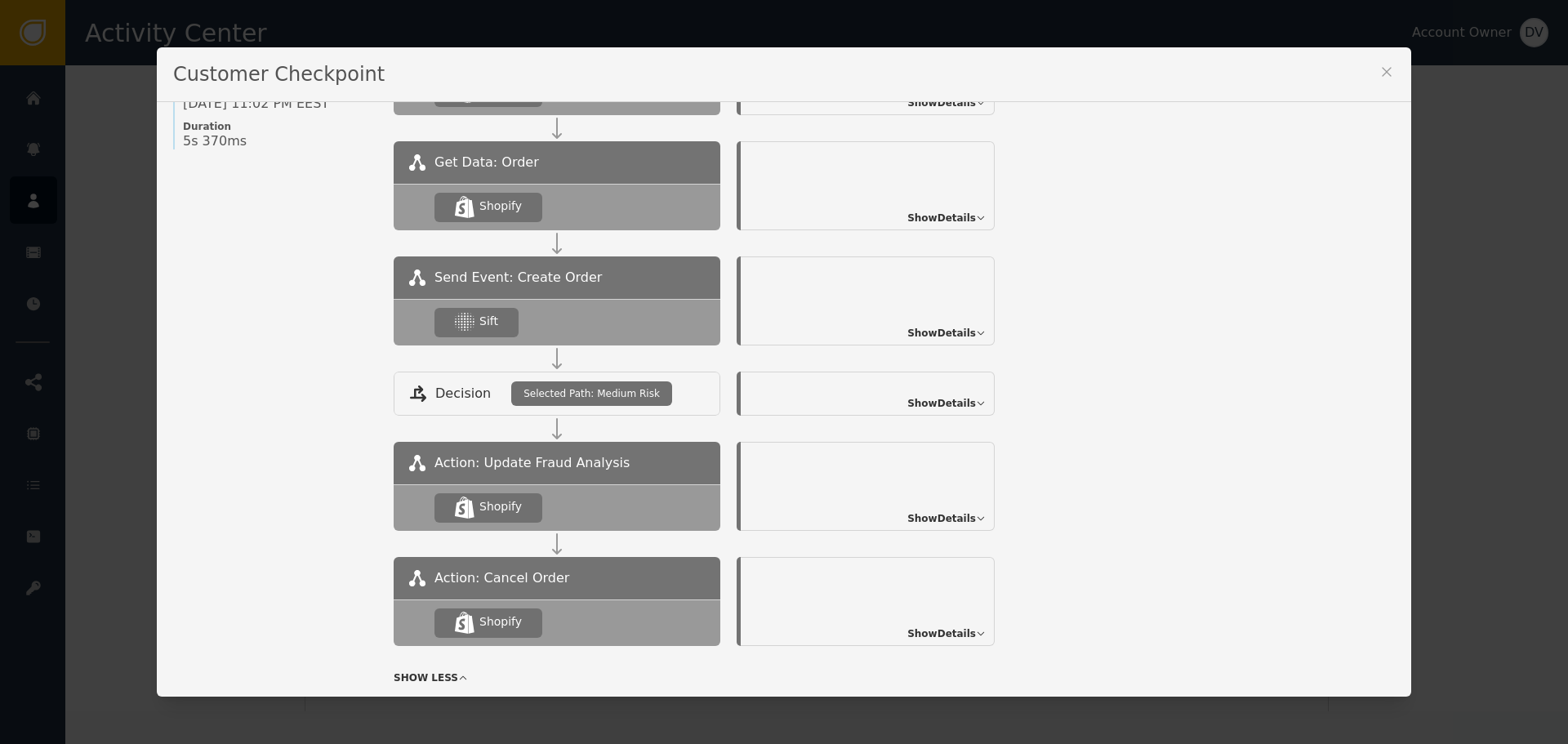
click at [966, 405] on span "Show Details" at bounding box center [942, 403] width 69 height 15
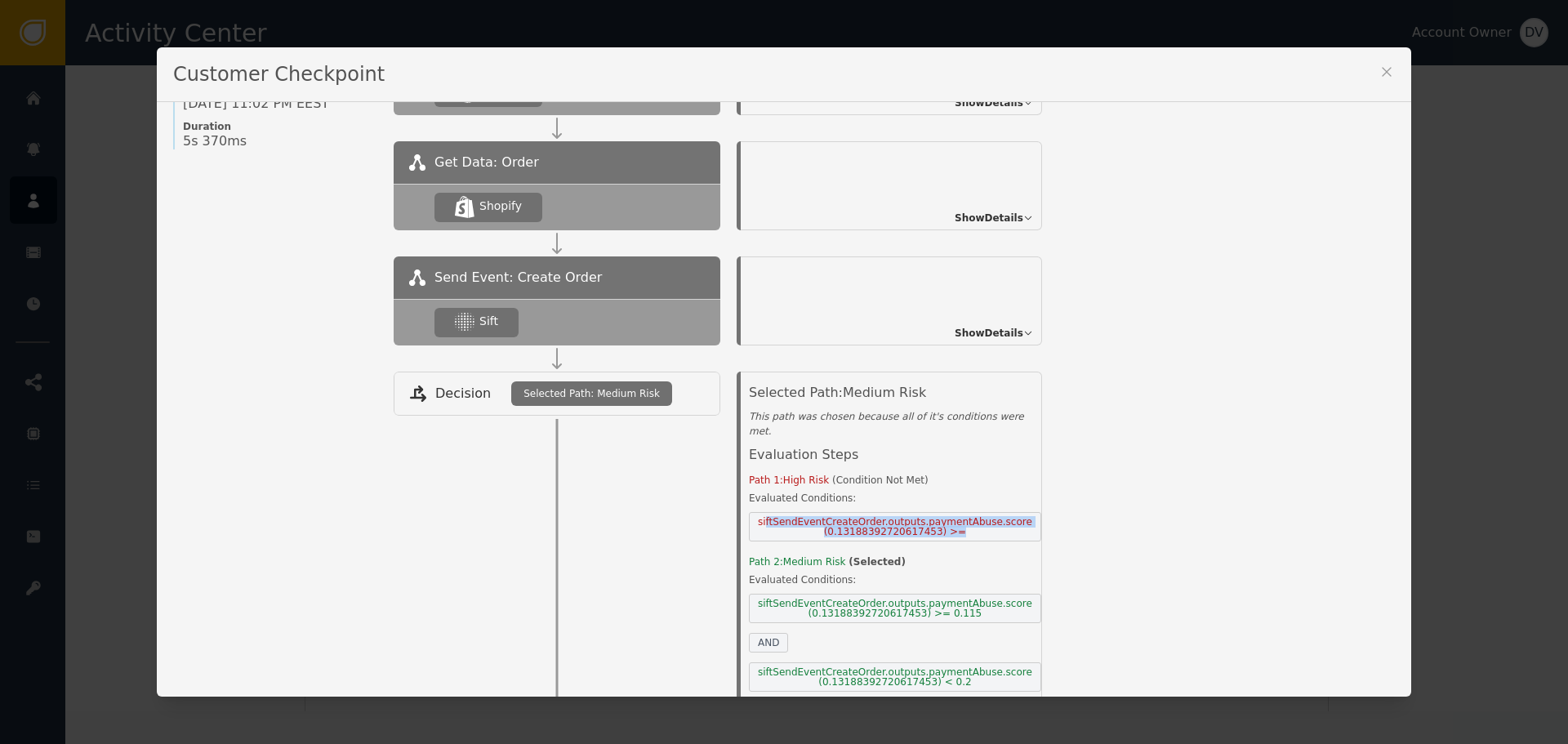
drag, startPoint x: 766, startPoint y: 520, endPoint x: 994, endPoint y: 532, distance: 228.3
click at [994, 532] on span "siftSendEventCreateOrder.outputs.paymentAbuse.score (0.13188392720617453) >=" at bounding box center [895, 526] width 292 height 29
click at [1072, 506] on div "Name of Checkpoint SHOPIFY_CREATE_ORDER Version (ver 7 ) Customer CUS- MEAECRN6…" at bounding box center [784, 400] width 1254 height 596
click at [981, 342] on div "Show Details" at bounding box center [890, 301] width 301 height 89
click at [976, 334] on span "Show Details" at bounding box center [989, 333] width 69 height 15
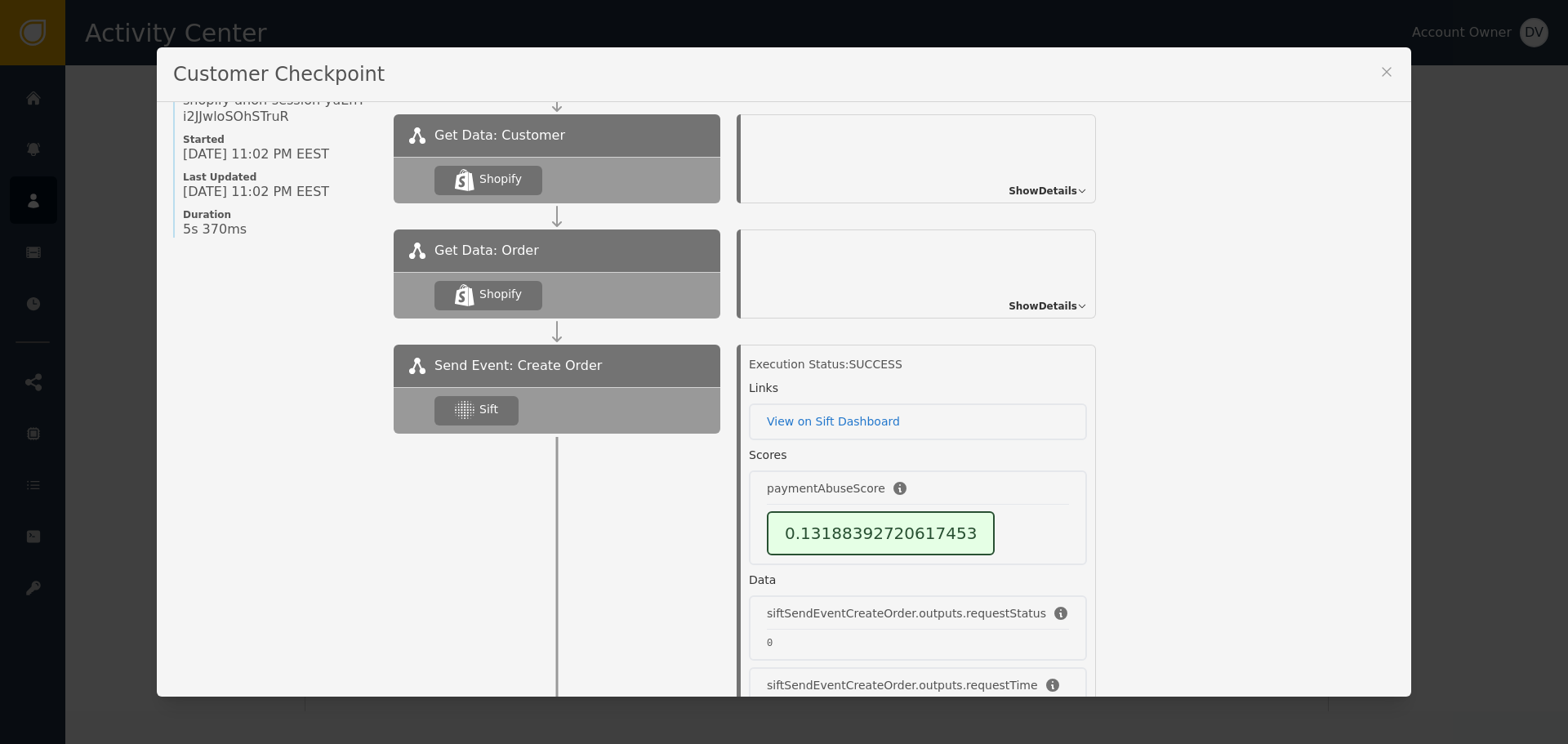
scroll to position [163, 0]
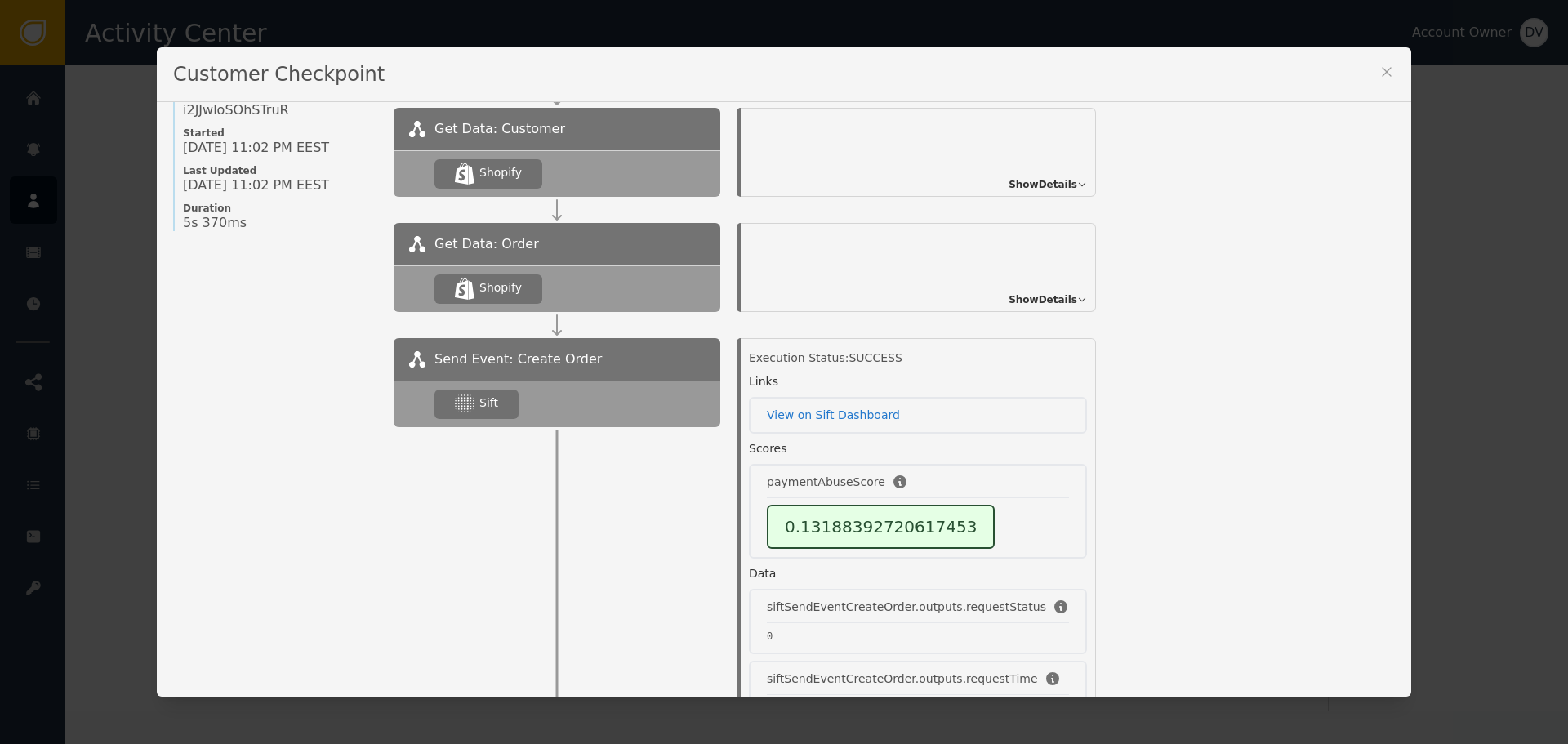
click at [19, 49] on div "Customer Checkpoint Name of Checkpoint SHOPIFY_CREATE_ORDER Version (ver 7 ) Cu…" at bounding box center [784, 372] width 1568 height 744
drag, startPoint x: 1380, startPoint y: 71, endPoint x: 1121, endPoint y: 57, distance: 259.4
click at [1379, 71] on icon at bounding box center [1386, 71] width 17 height 17
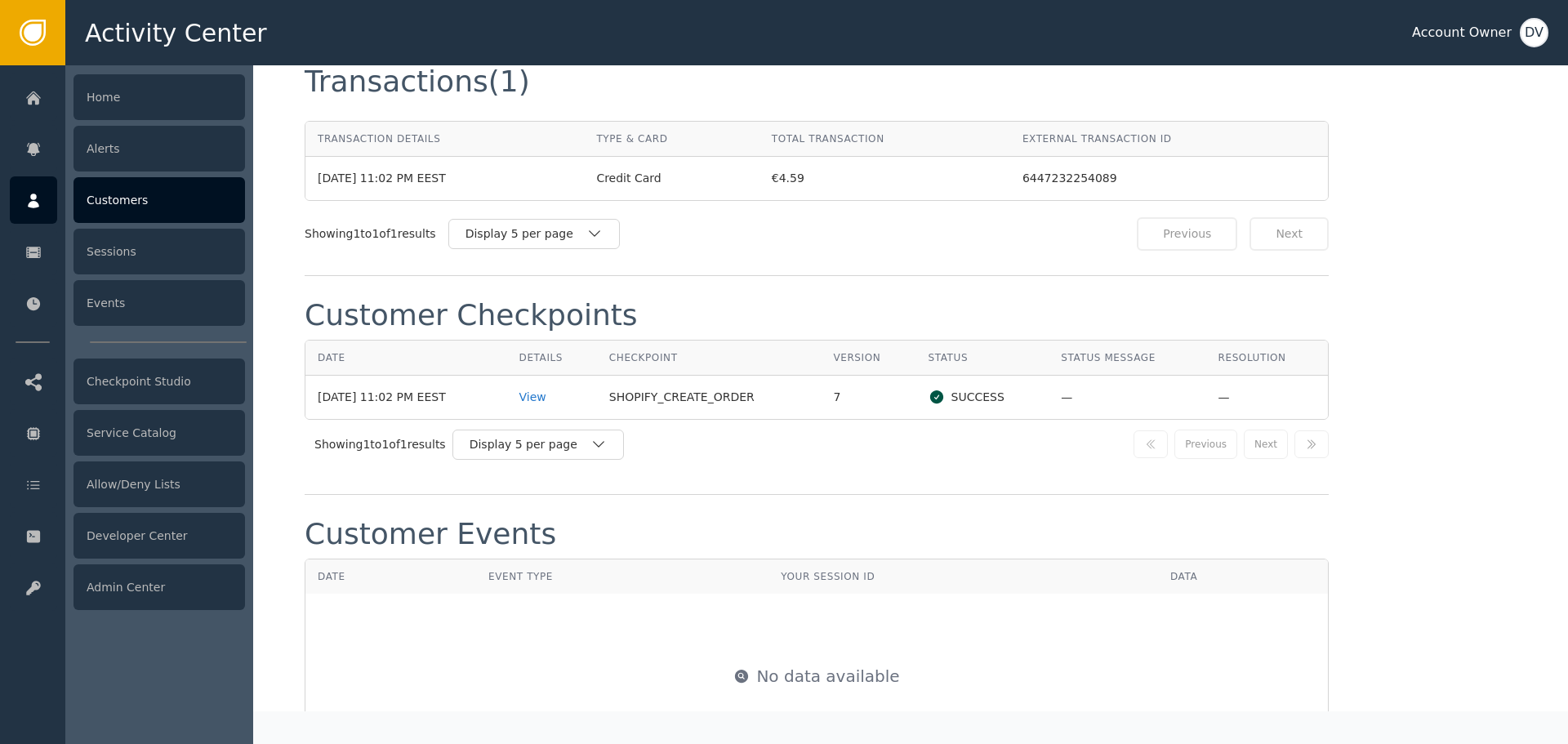
click at [25, 207] on div at bounding box center [34, 200] width 48 height 48
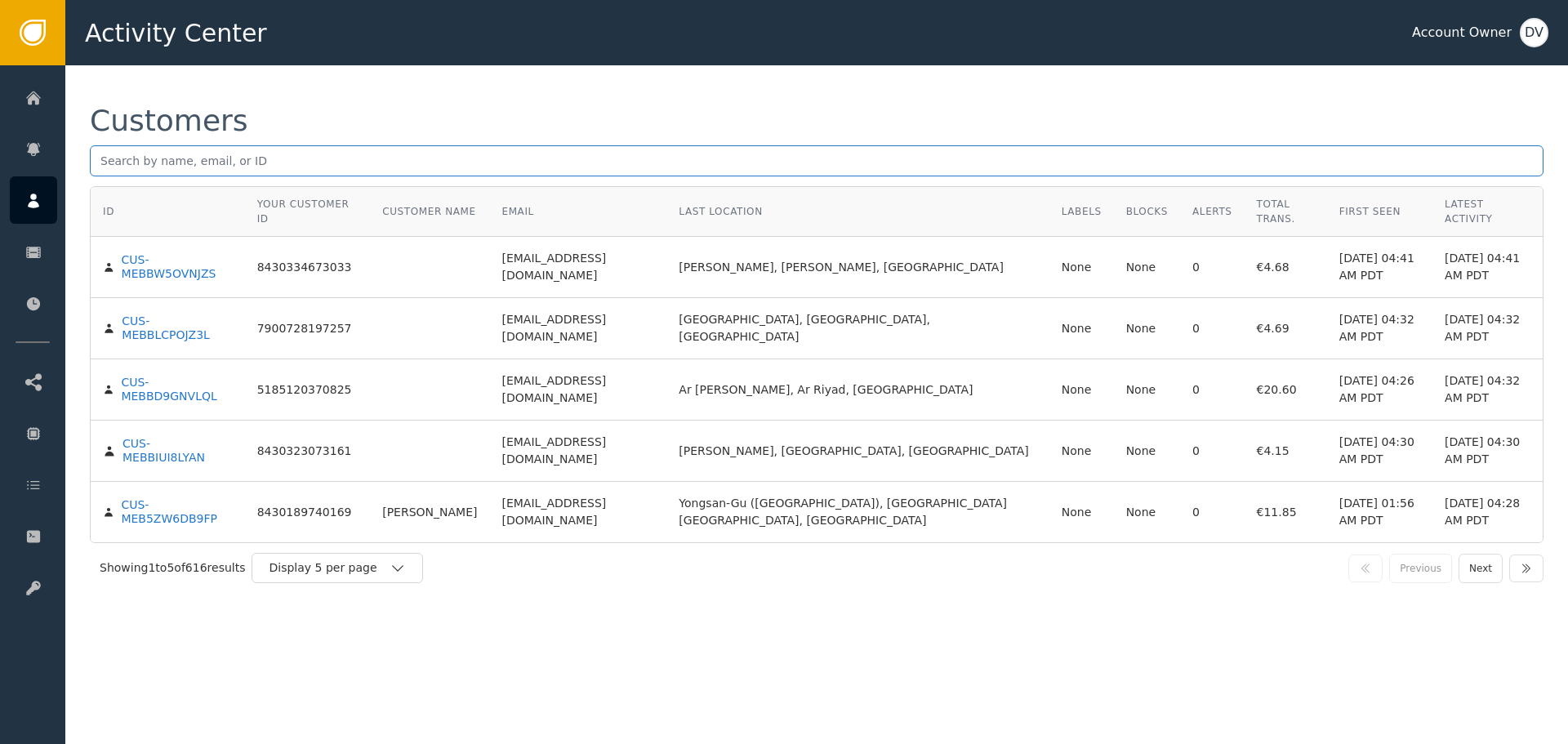
click at [291, 169] on input "text" at bounding box center [816, 161] width 1453 height 31
paste input "[EMAIL_ADDRESS][DOMAIN_NAME]"
type input "[EMAIL_ADDRESS][DOMAIN_NAME]"
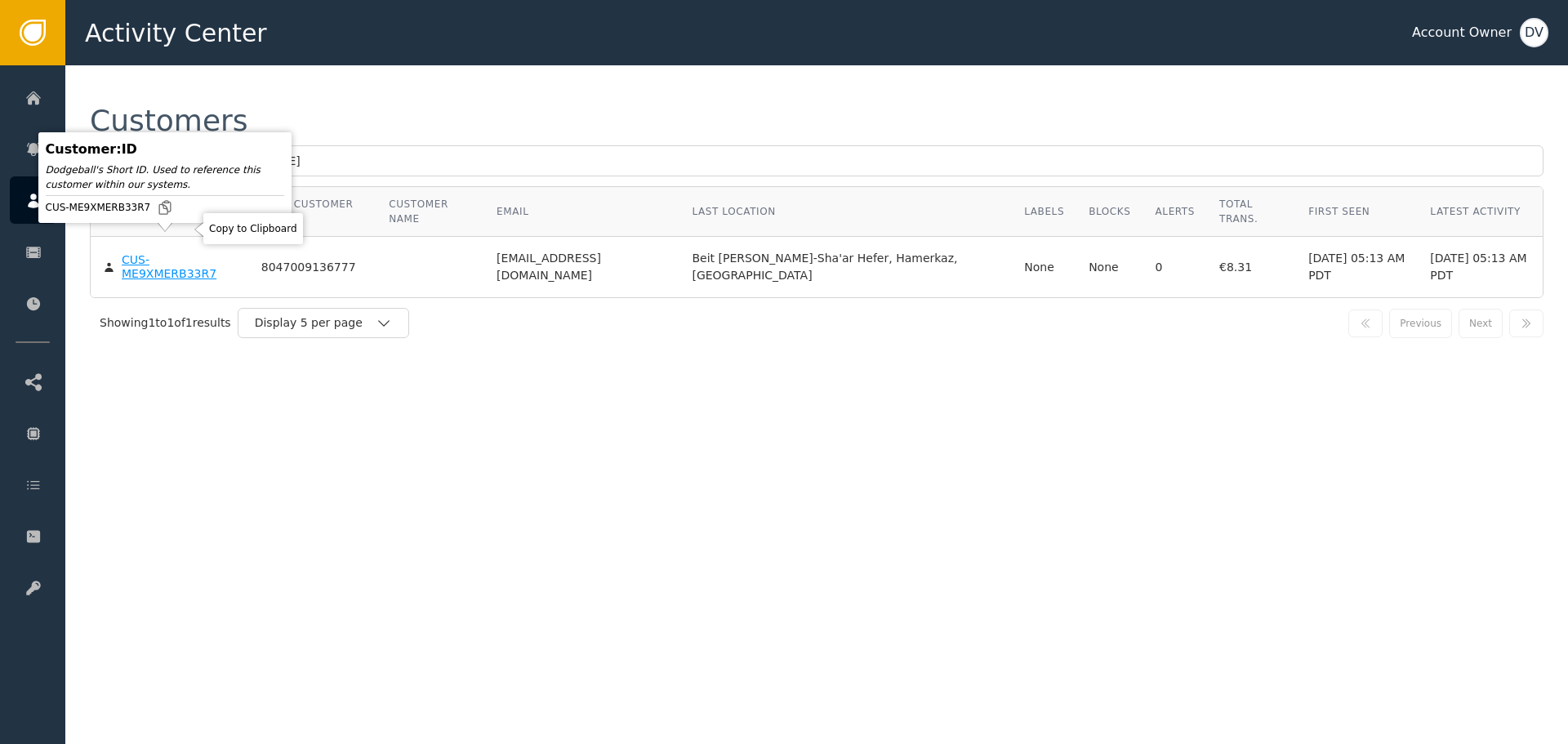
click at [166, 253] on div "CUS-ME9XMERB33R7" at bounding box center [179, 267] width 115 height 28
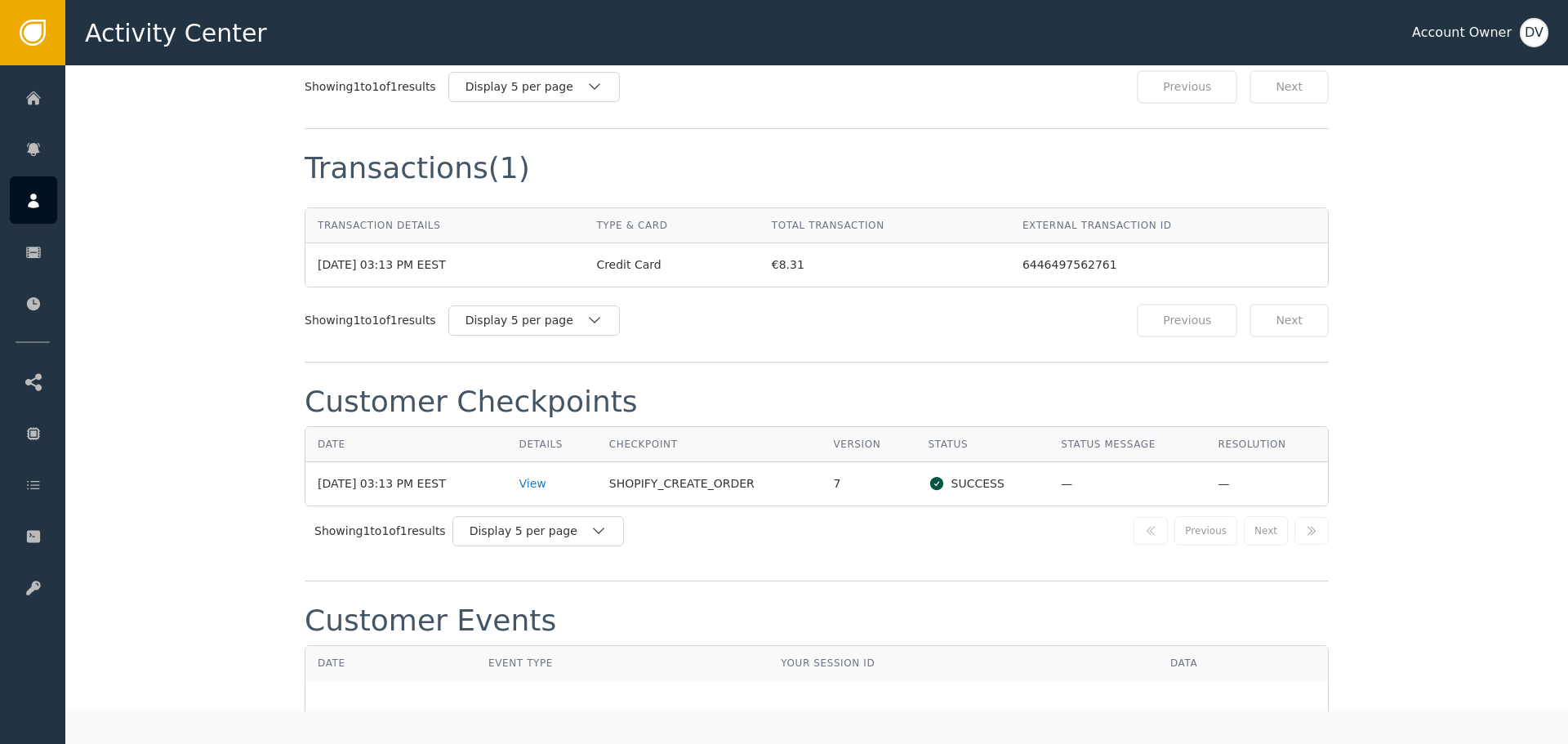
scroll to position [1552, 0]
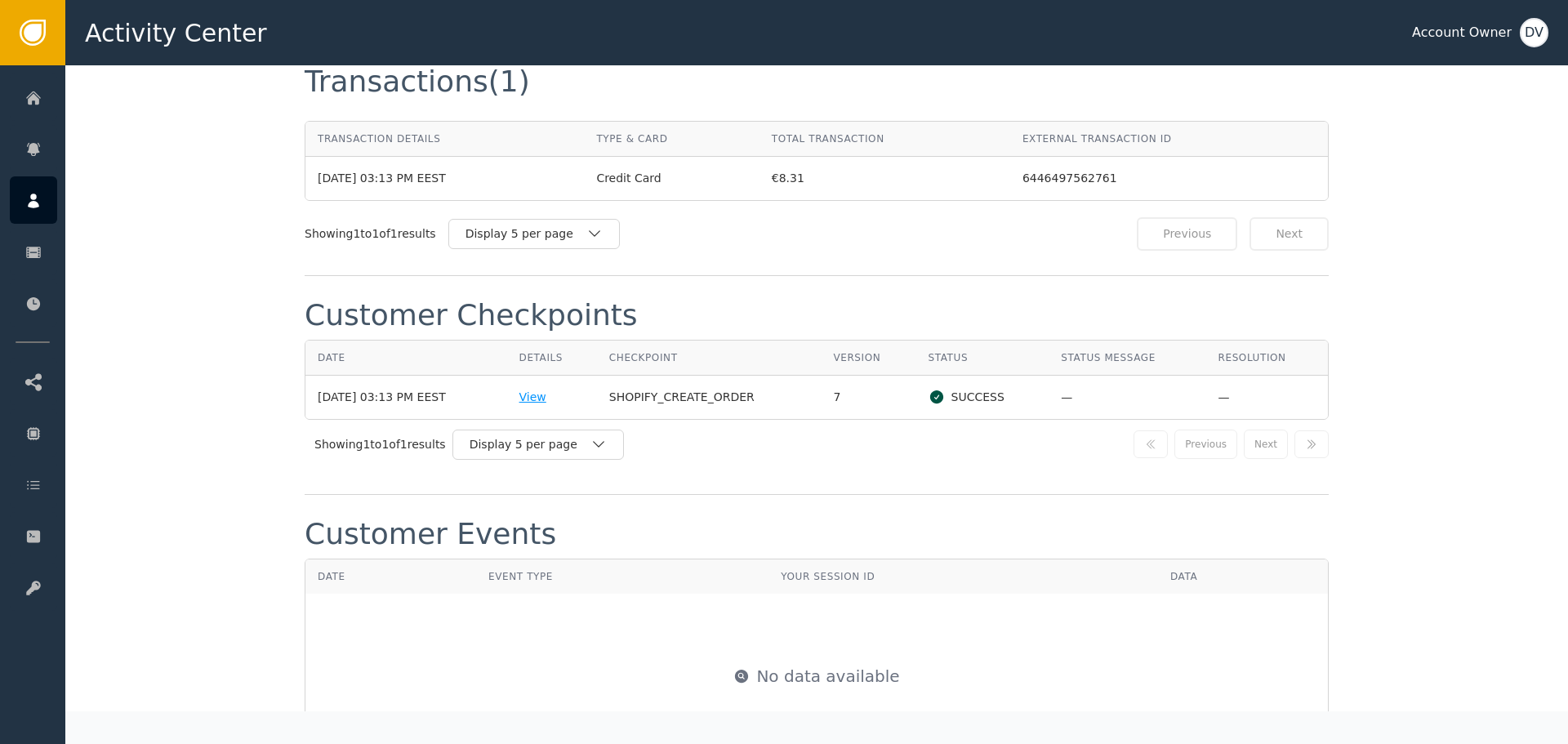
click at [554, 388] on div "View" at bounding box center [552, 396] width 65 height 17
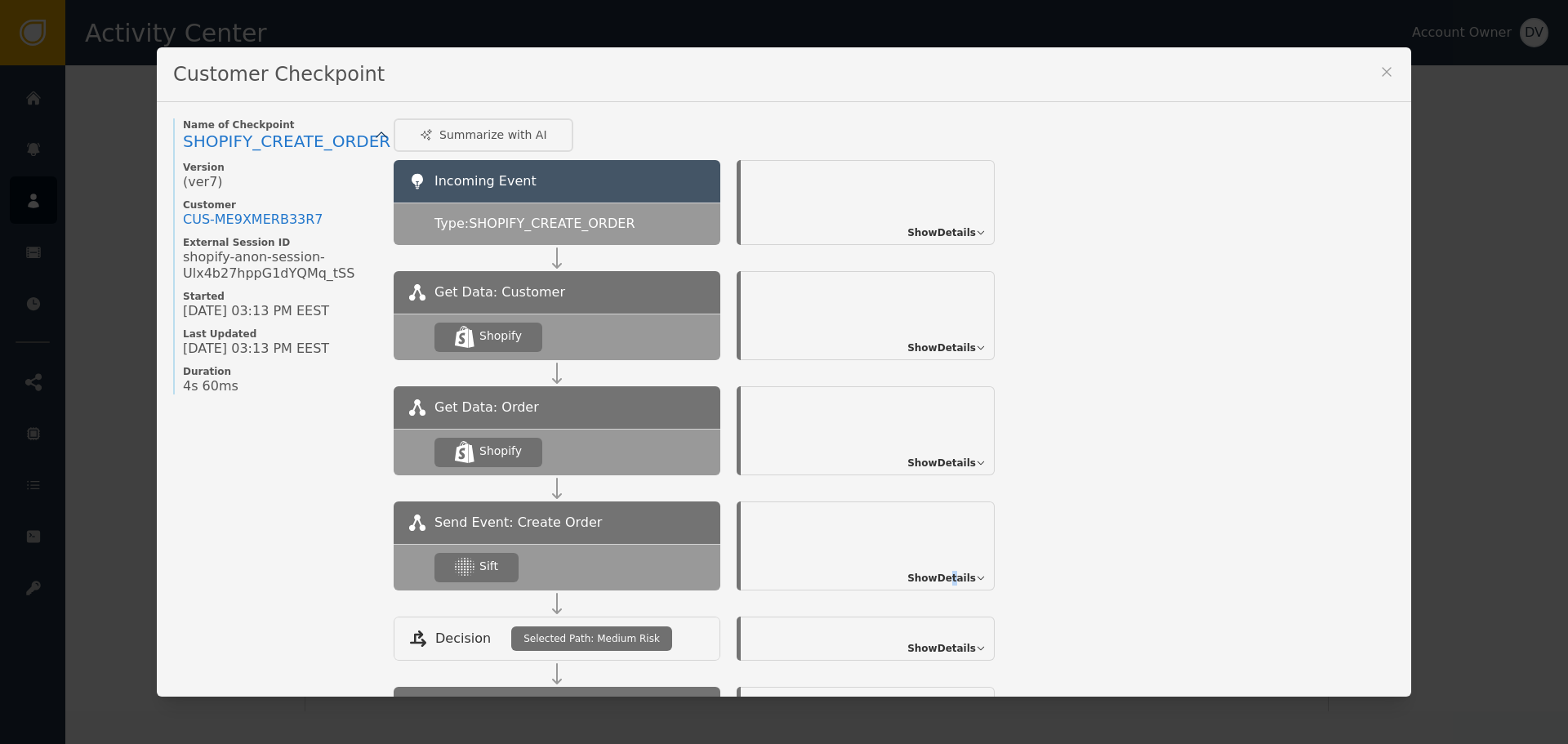
click at [951, 572] on span "Show Details" at bounding box center [942, 578] width 69 height 15
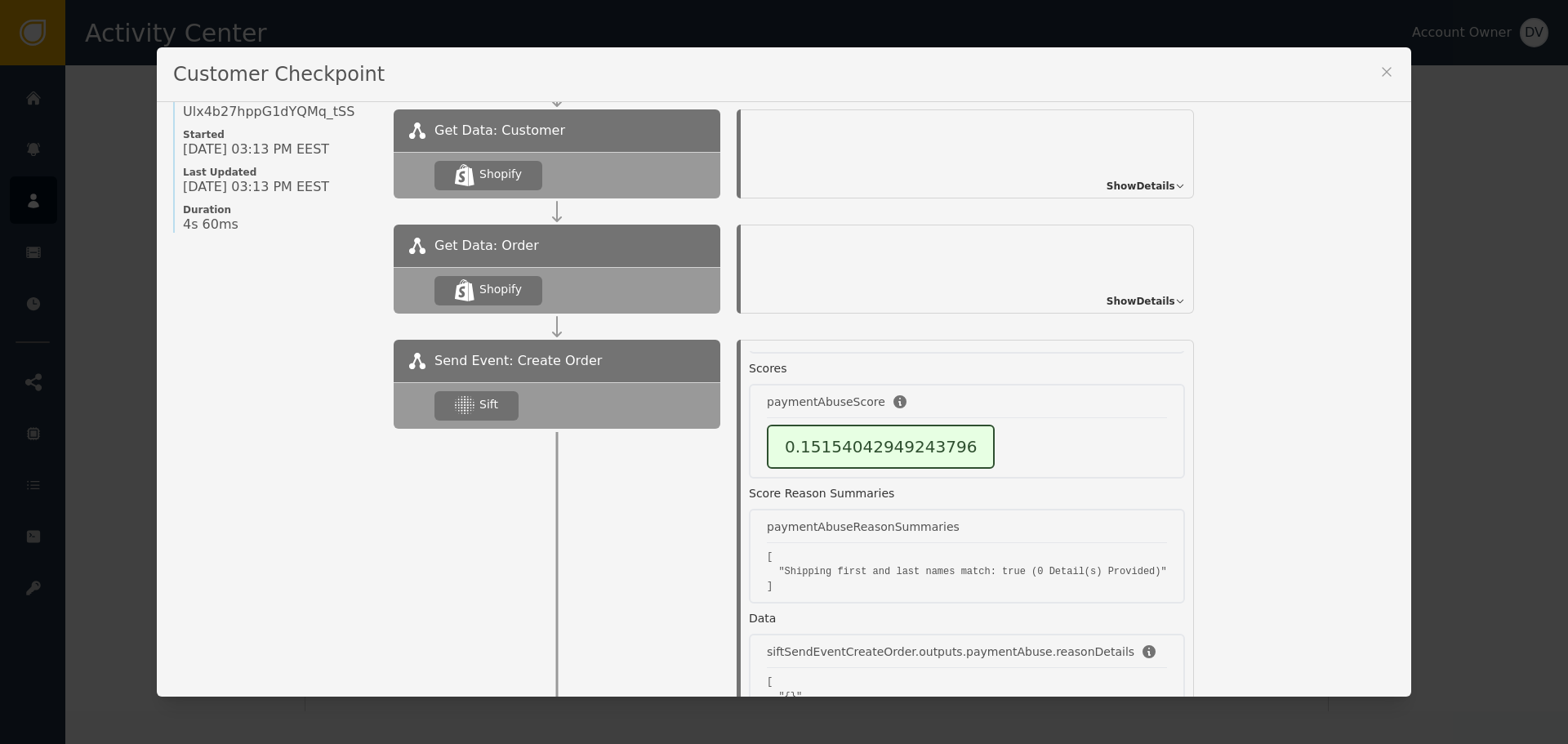
scroll to position [163, 0]
click at [1500, 370] on div "Customer Checkpoint Name of Checkpoint SHOPIFY_CREATE_ORDER Version (ver 7 ) Cu…" at bounding box center [784, 372] width 1568 height 744
click at [1386, 72] on icon at bounding box center [1386, 71] width 17 height 17
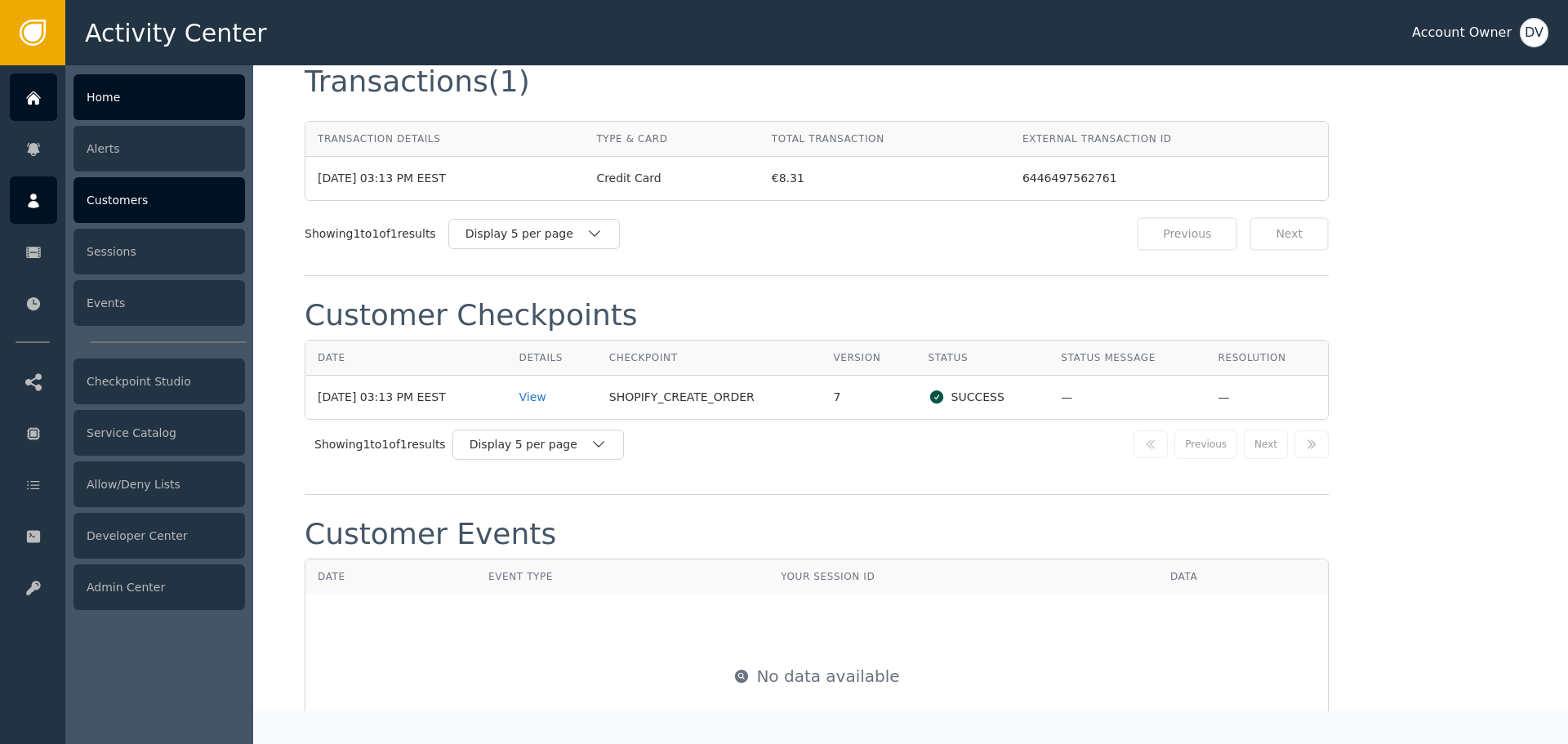
click at [38, 111] on div at bounding box center [34, 97] width 48 height 48
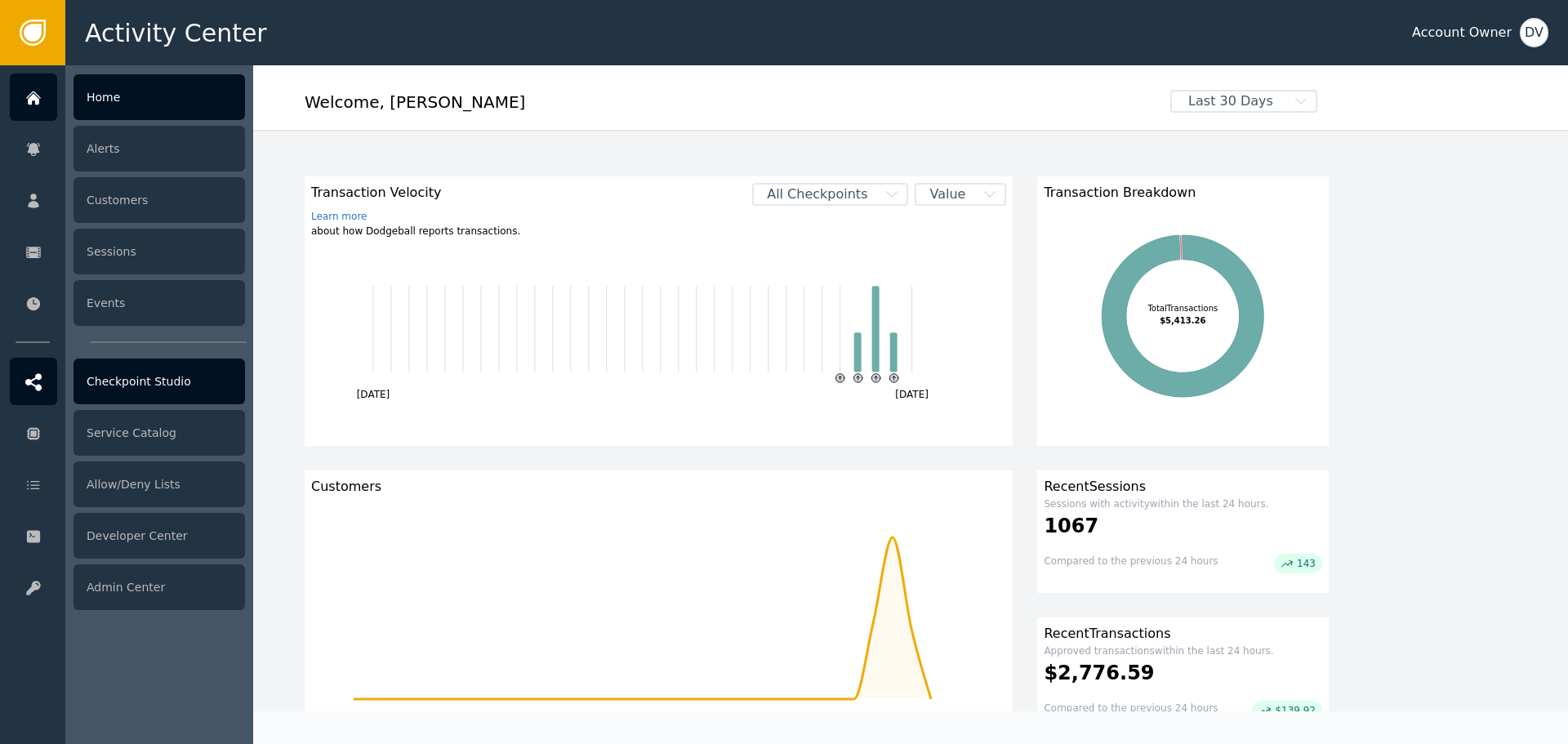
click at [183, 387] on div "Checkpoint Studio" at bounding box center [159, 381] width 171 height 46
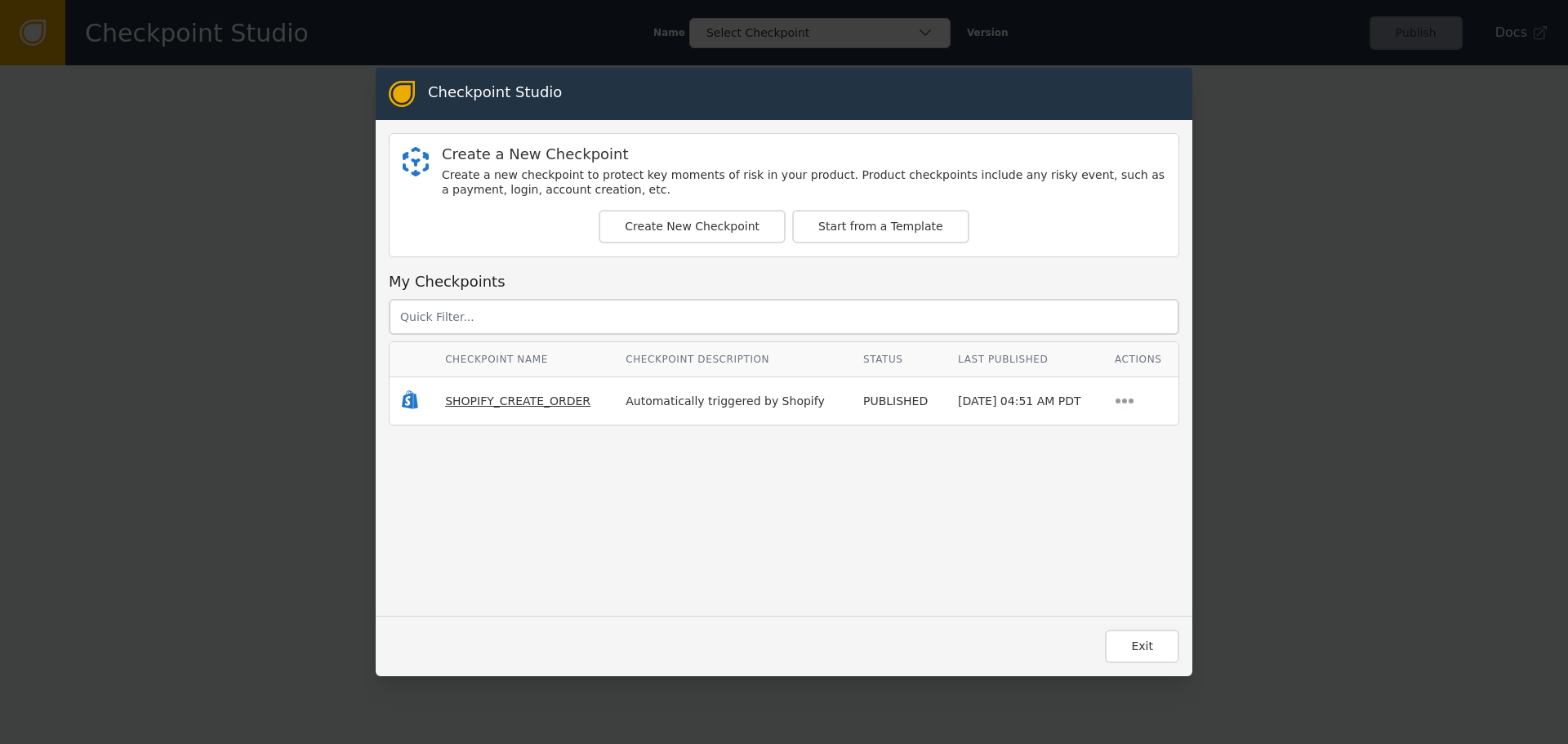
click at [505, 402] on span "SHOPIFY_CREATE_ORDER" at bounding box center [517, 401] width 146 height 13
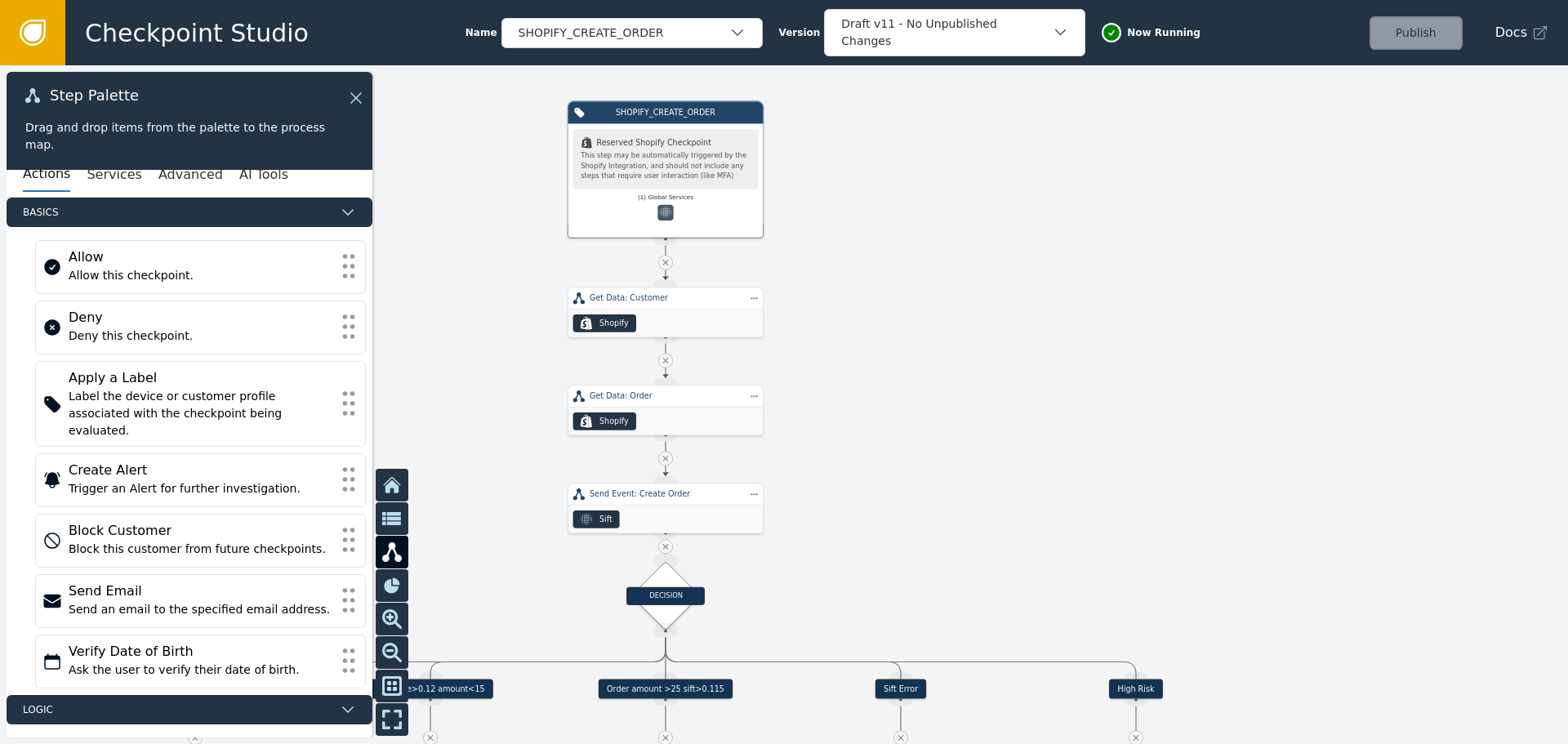
drag, startPoint x: 1001, startPoint y: 484, endPoint x: 1031, endPoint y: 279, distance: 207.2
click at [1031, 280] on div at bounding box center [784, 404] width 1568 height 679
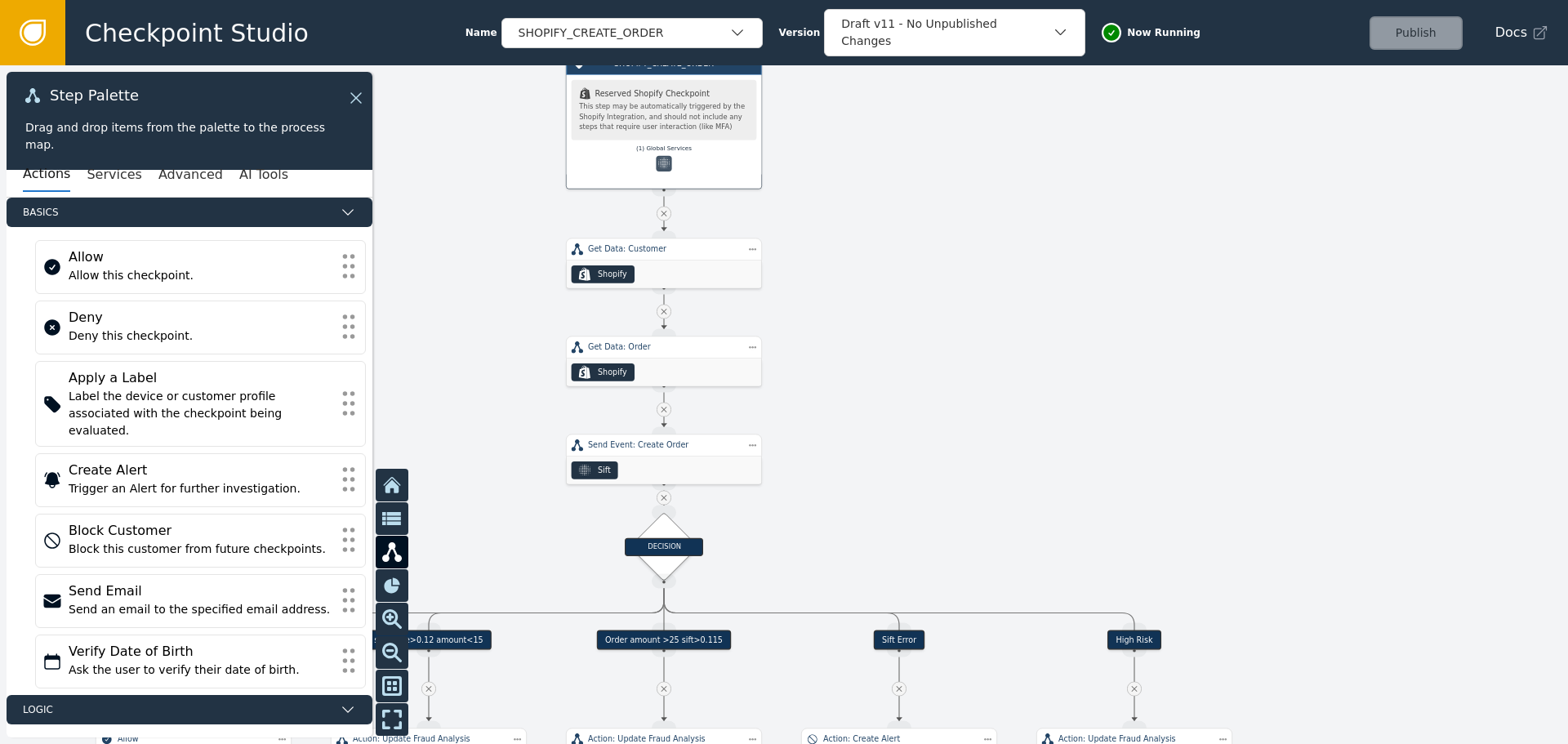
click at [1009, 404] on div at bounding box center [784, 404] width 1568 height 679
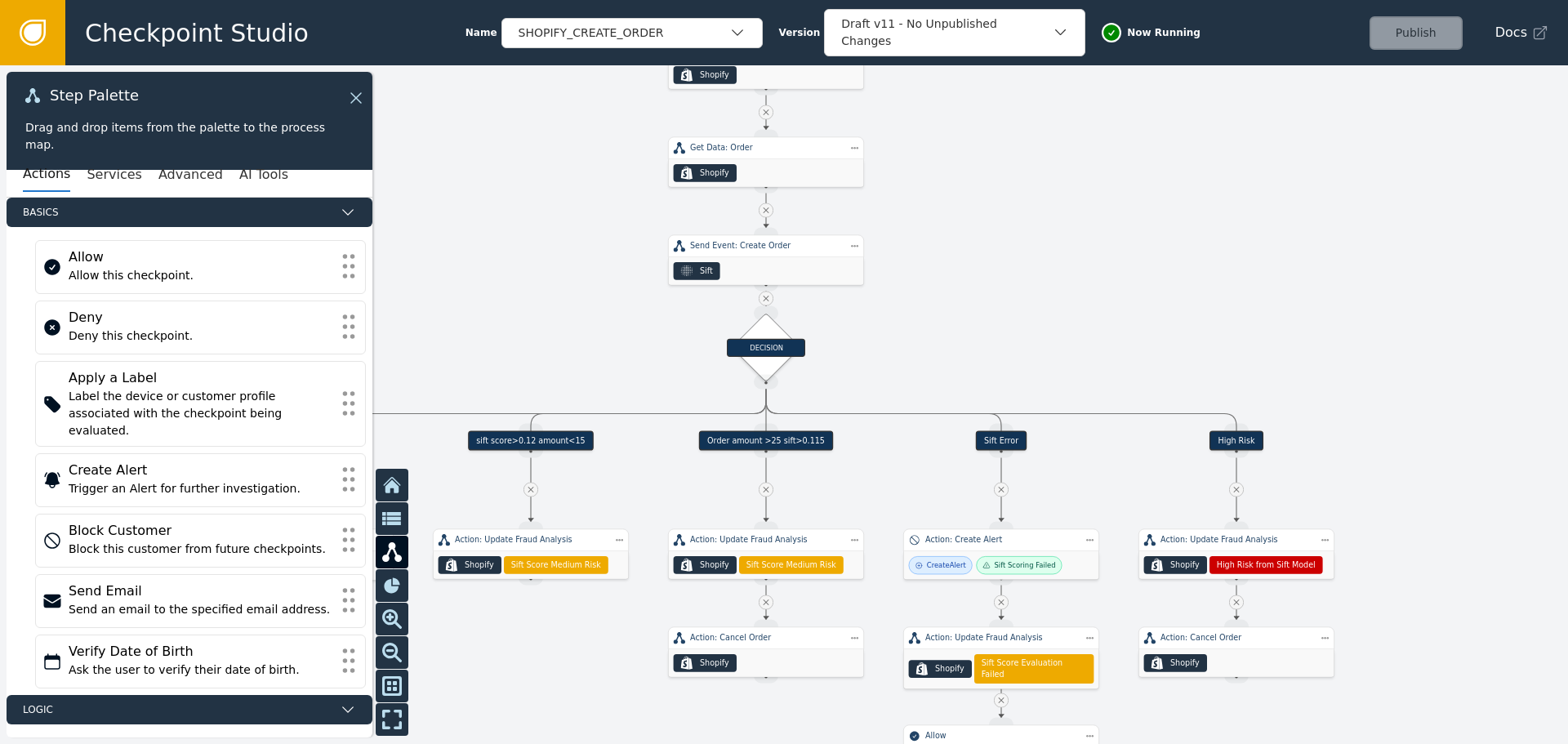
drag, startPoint x: 1019, startPoint y: 393, endPoint x: 1174, endPoint y: 107, distance: 325.3
click at [1174, 107] on div at bounding box center [784, 404] width 1568 height 679
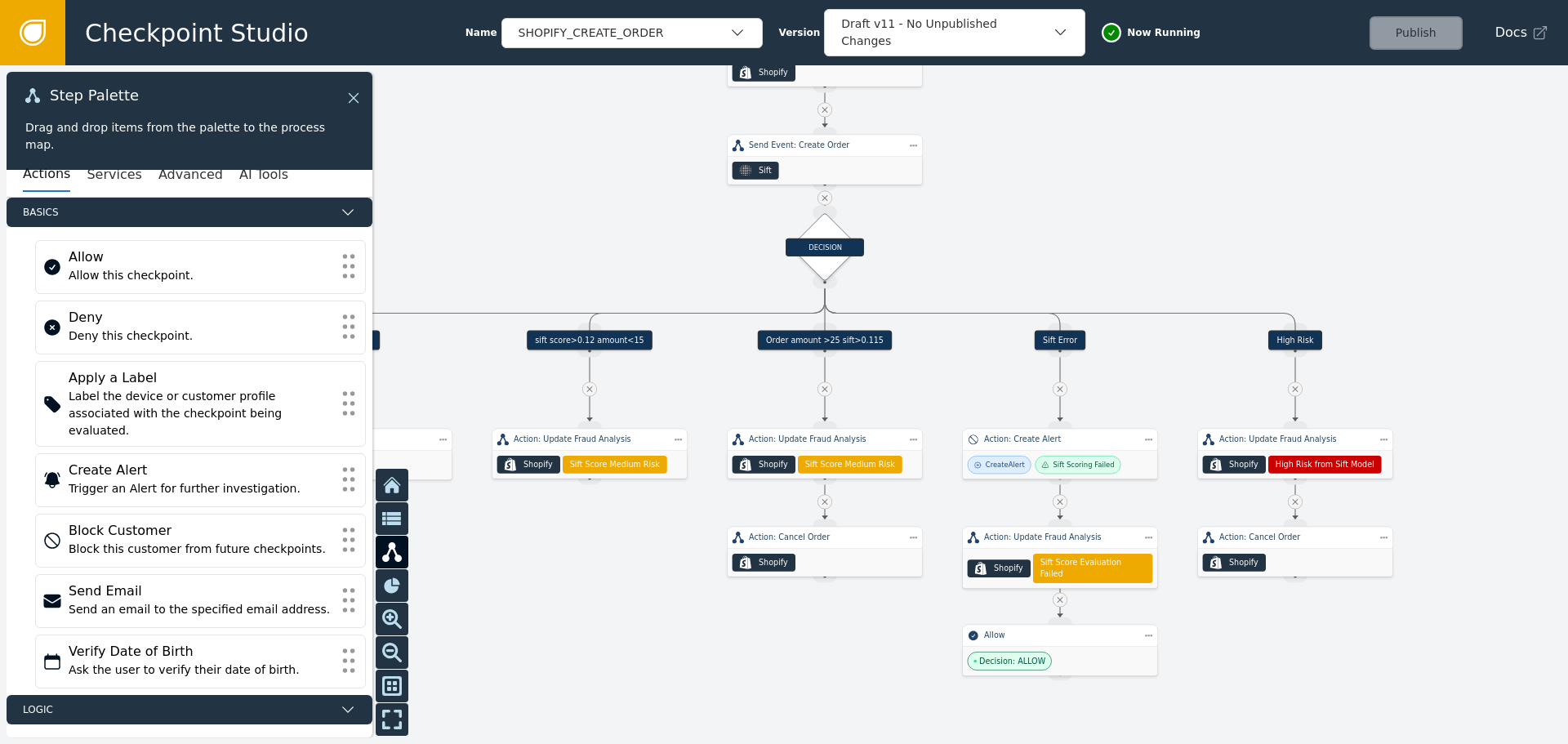
click at [356, 96] on icon at bounding box center [353, 97] width 10 height 10
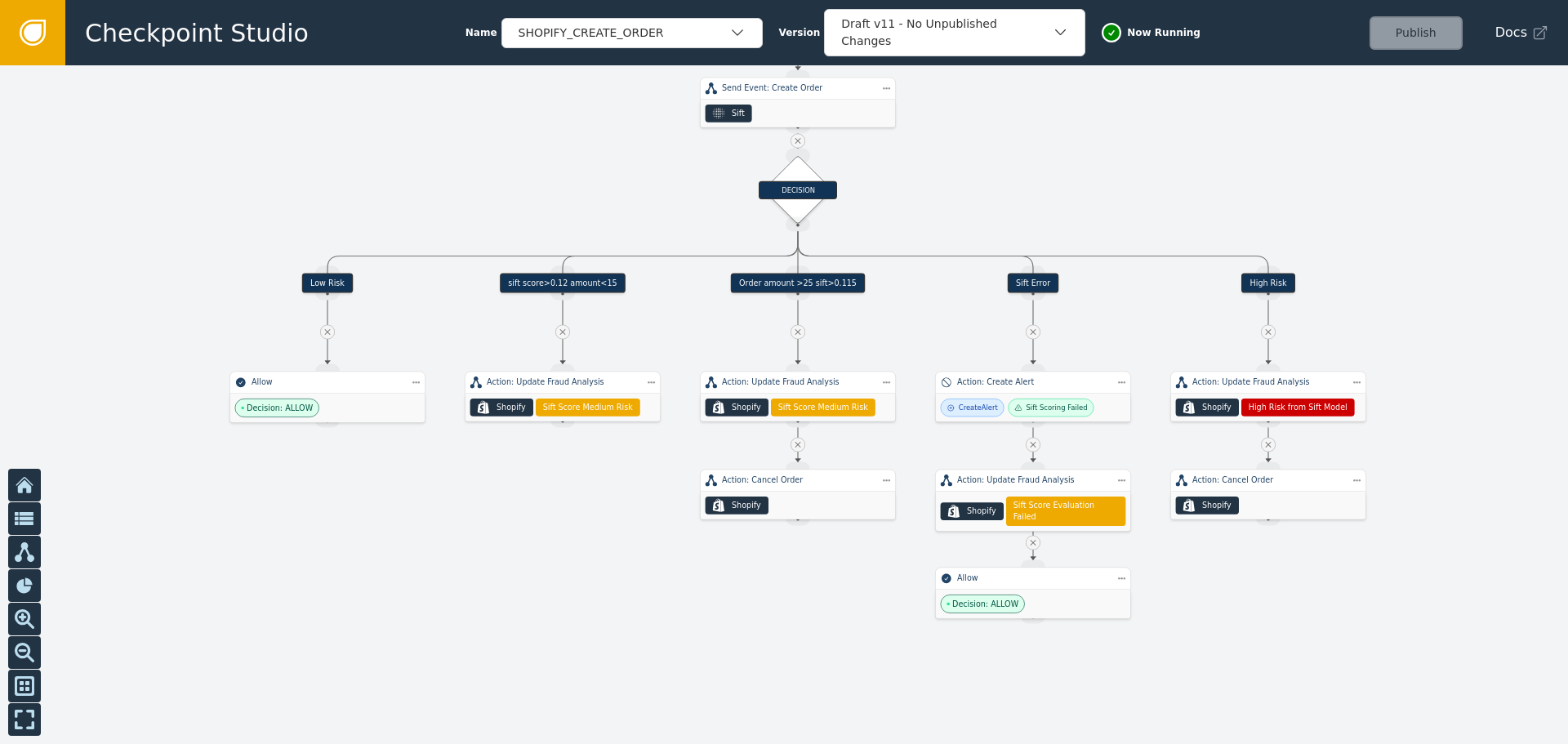
drag, startPoint x: 646, startPoint y: 222, endPoint x: 606, endPoint y: 153, distance: 79.8
click at [607, 154] on div at bounding box center [784, 404] width 1568 height 679
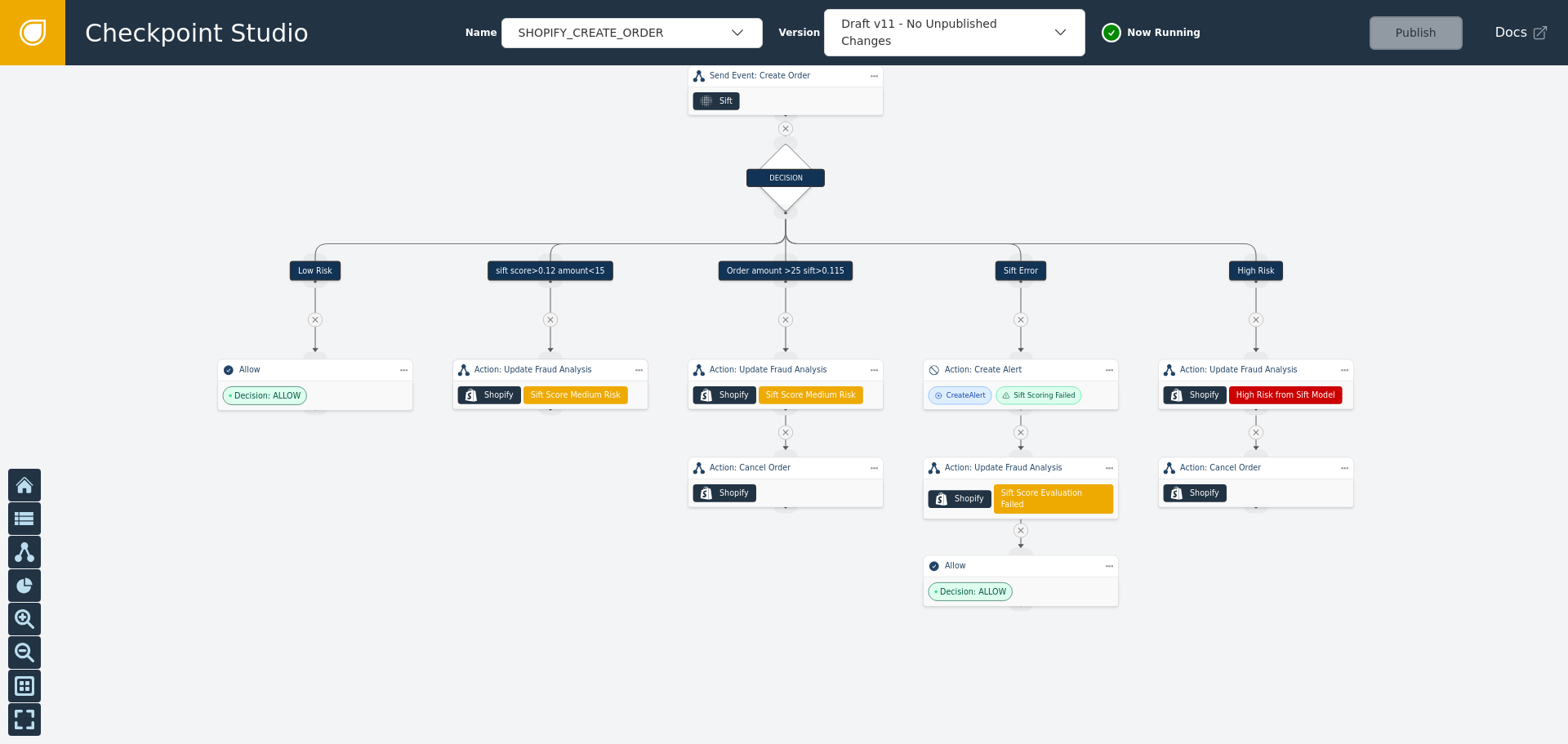
click at [576, 381] on div ".shopify-icon_svg__st0{fill:currentColor} Shopify Sift Score Medium Risk" at bounding box center [551, 395] width 195 height 27
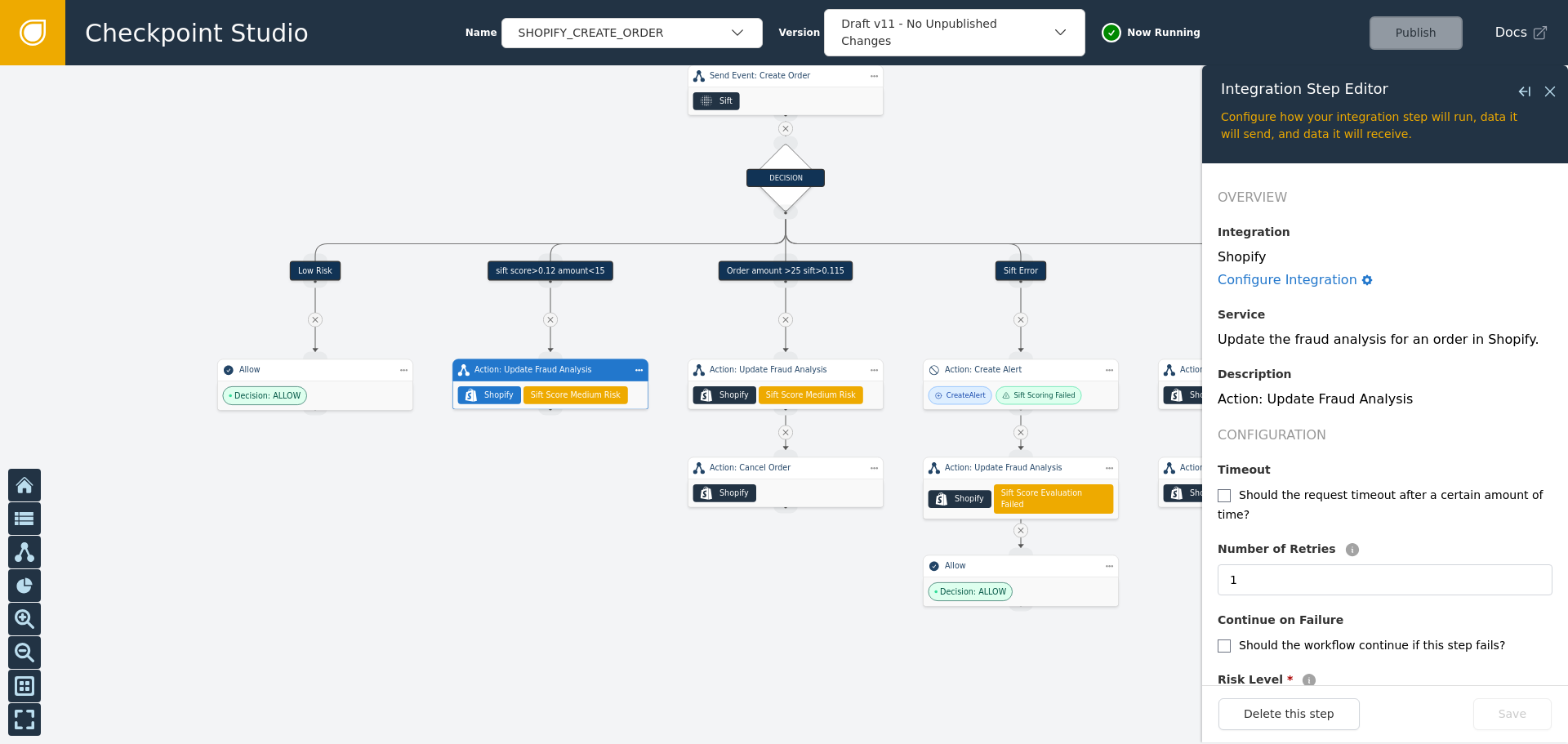
click at [587, 483] on div at bounding box center [784, 404] width 1568 height 679
click at [561, 274] on div "sift score>0.12 amount<15" at bounding box center [551, 271] width 126 height 19
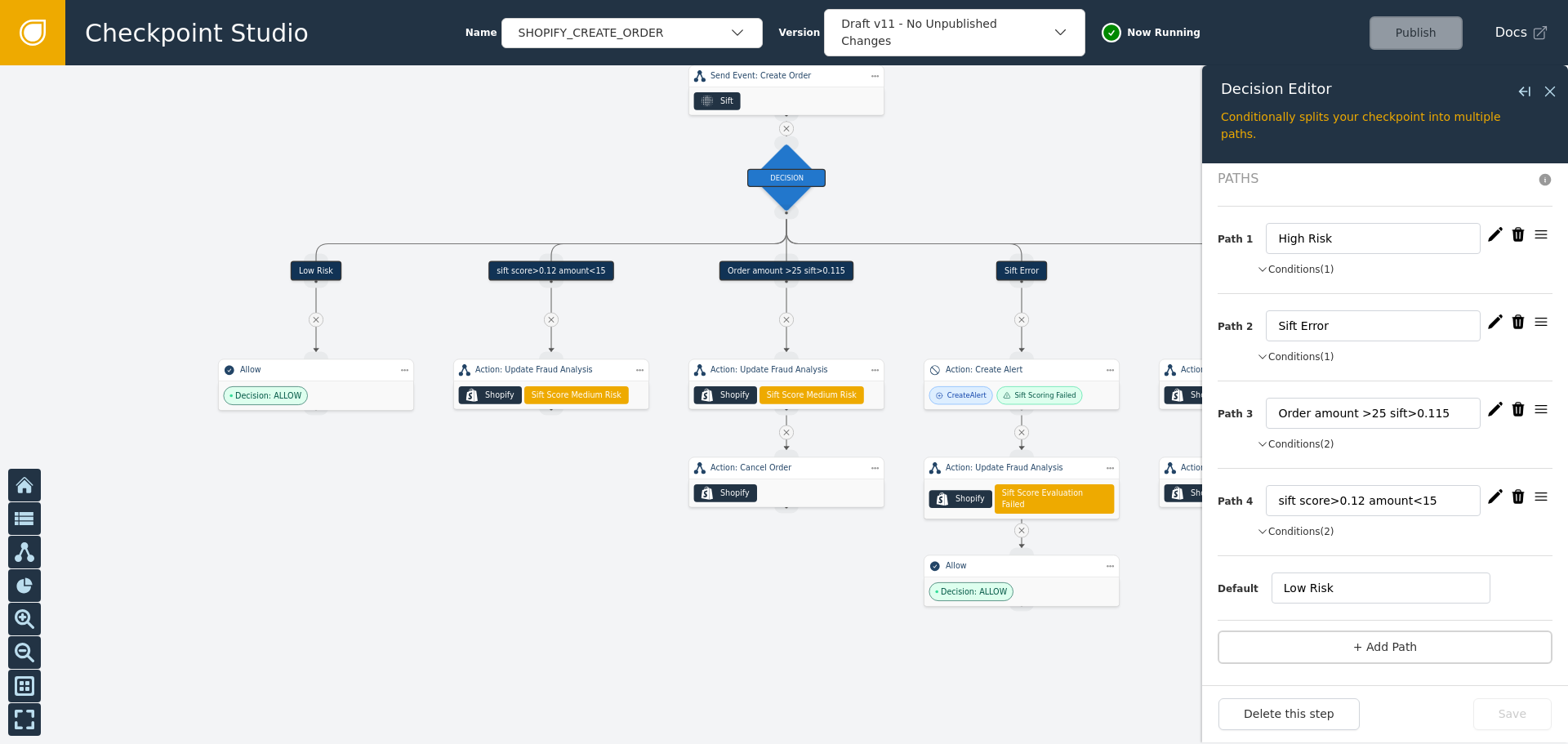
scroll to position [13, 0]
click at [1341, 498] on input "sift score>0.12 amount<15" at bounding box center [1372, 498] width 214 height 31
type input "sift score>0.15 amount<15"
click at [1464, 546] on div "Path 4 sift score>0.15 amount<15 Conditions (2) siftSendEventCreateOrder.output…" at bounding box center [1384, 509] width 334 height 87
click at [1488, 493] on icon "button" at bounding box center [1495, 494] width 15 height 15
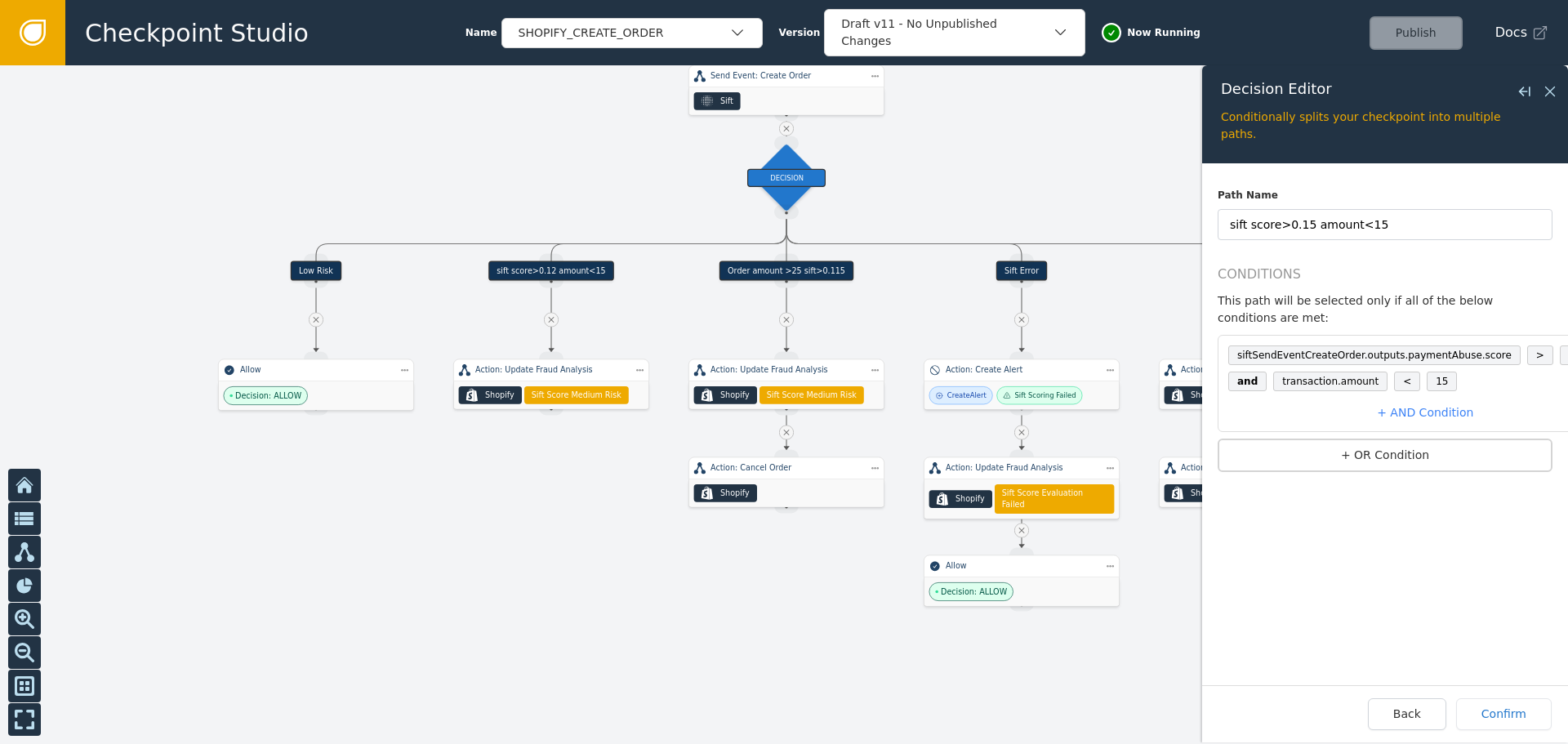
click at [1559, 345] on span "0.12" at bounding box center [1579, 355] width 40 height 19
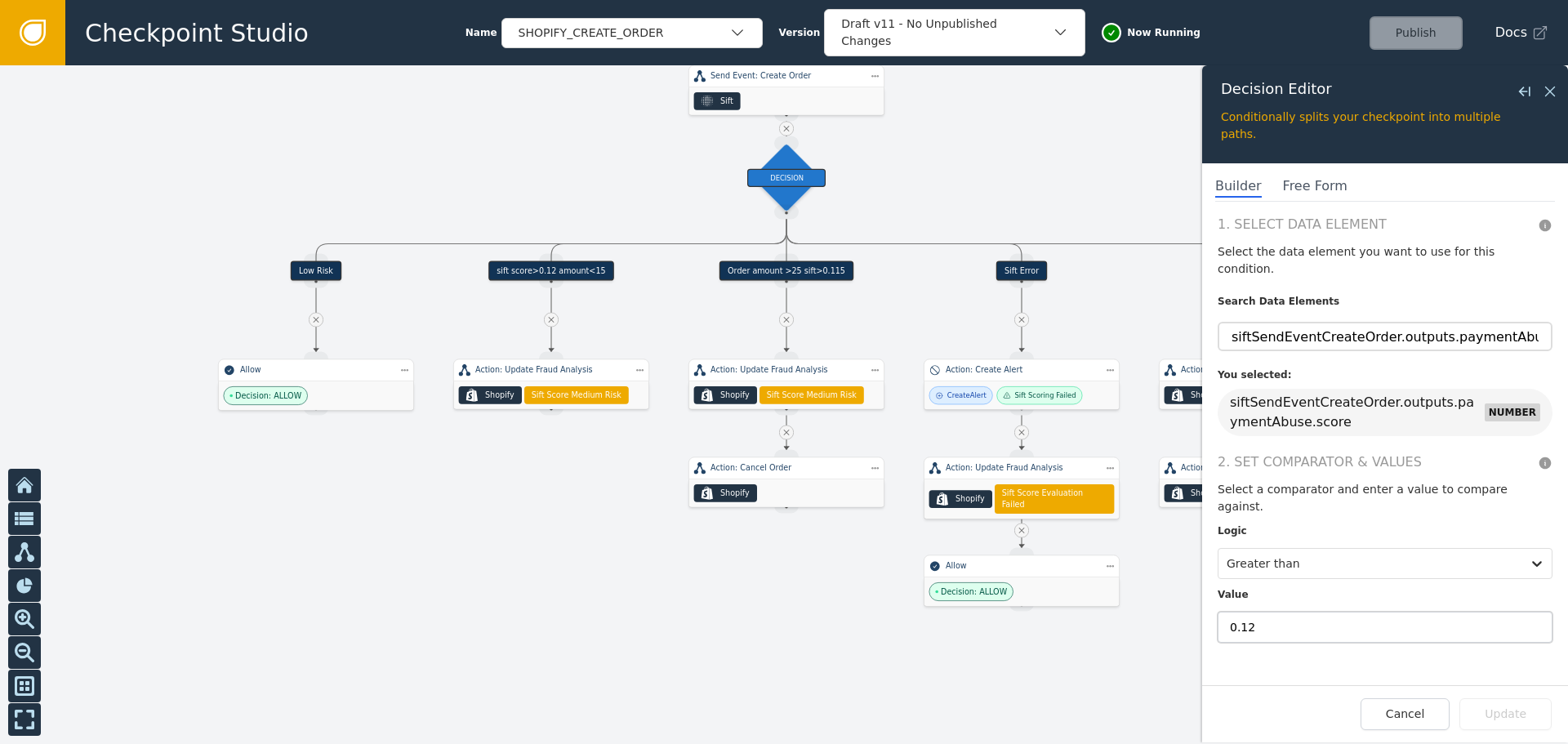
drag, startPoint x: 1297, startPoint y: 597, endPoint x: 1243, endPoint y: 593, distance: 54.1
click at [1243, 612] on input "0.12" at bounding box center [1384, 627] width 334 height 31
type input "0.15"
click at [1510, 711] on button "Update" at bounding box center [1505, 714] width 93 height 32
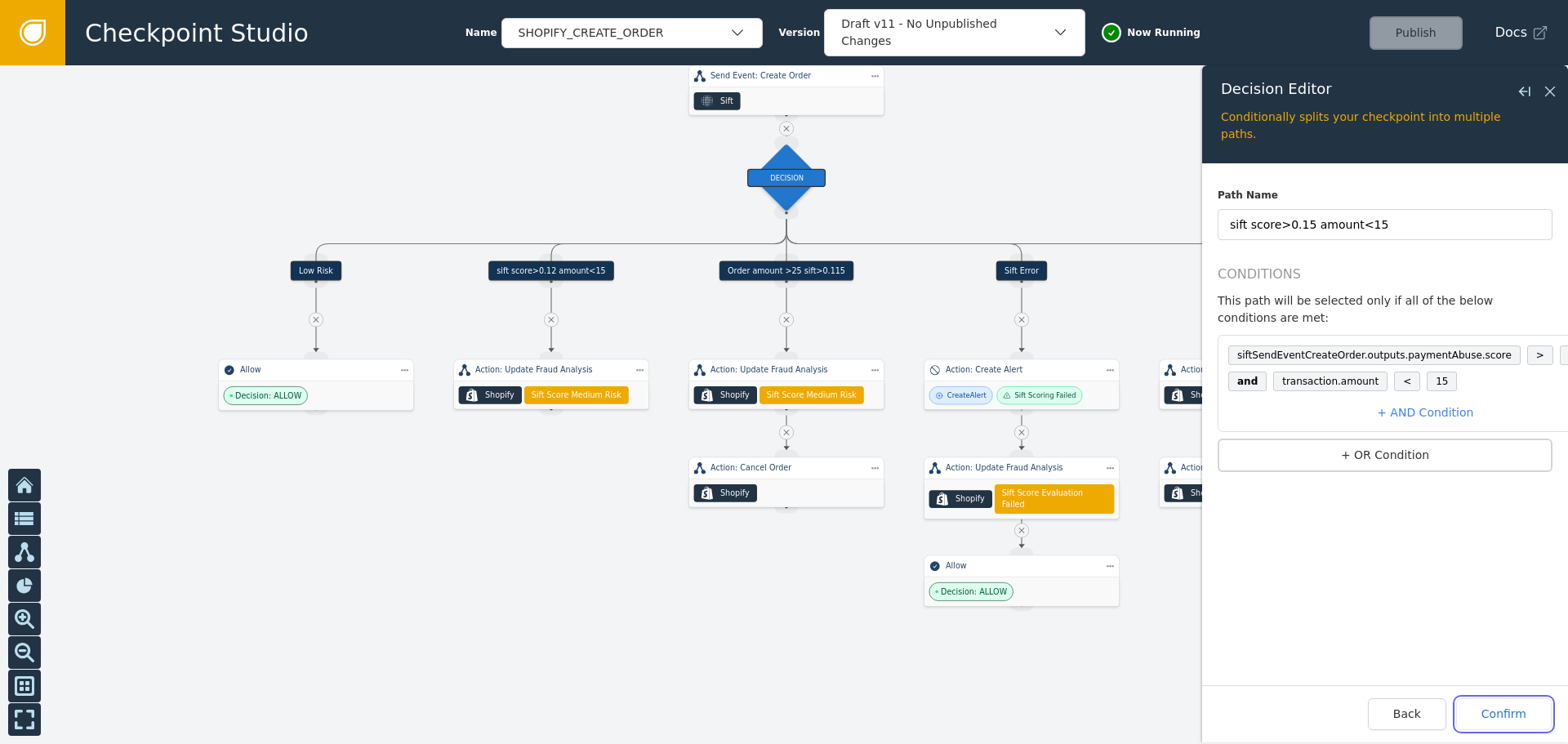
click at [1510, 711] on button "Confirm" at bounding box center [1504, 714] width 95 height 32
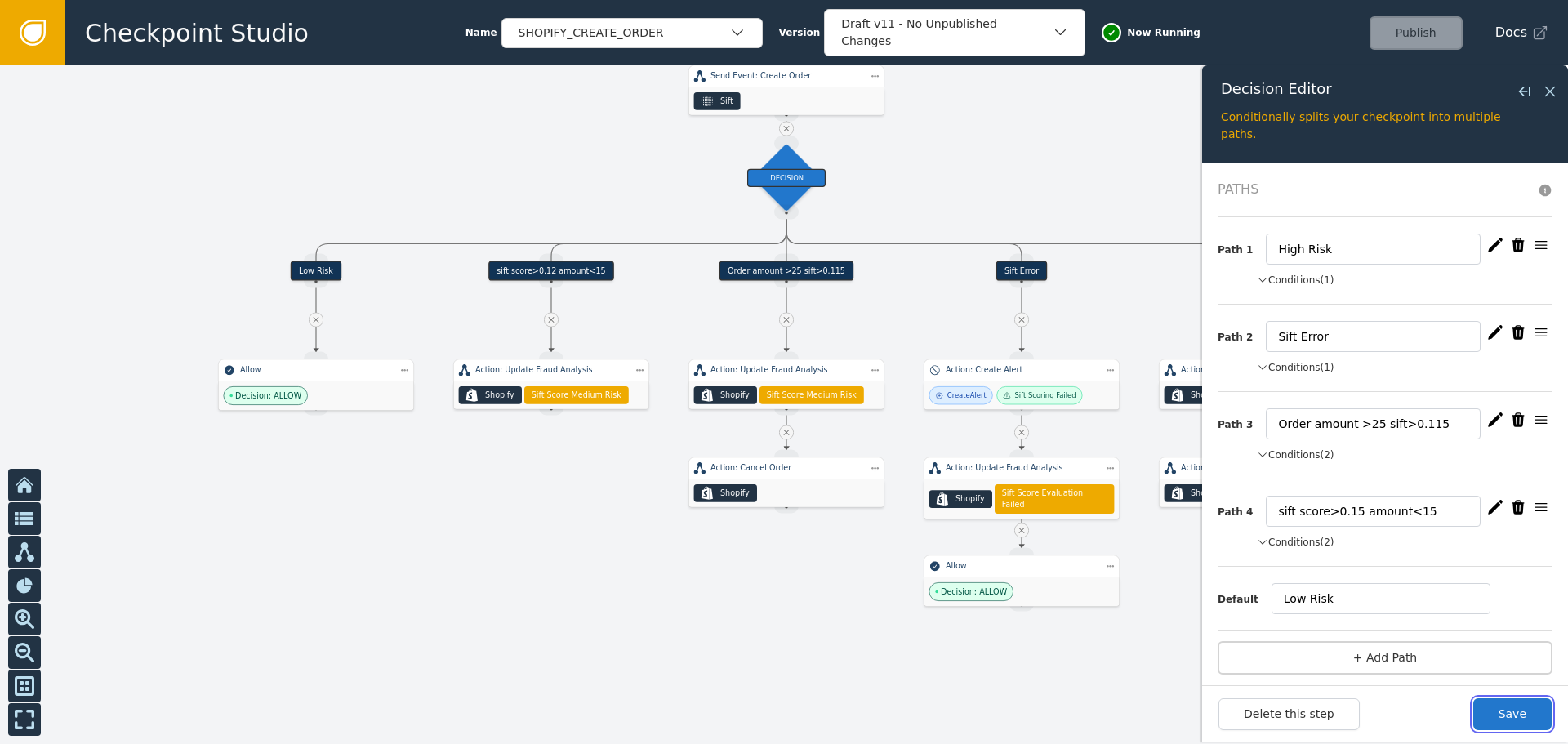
click at [1510, 710] on button "Save" at bounding box center [1512, 714] width 79 height 32
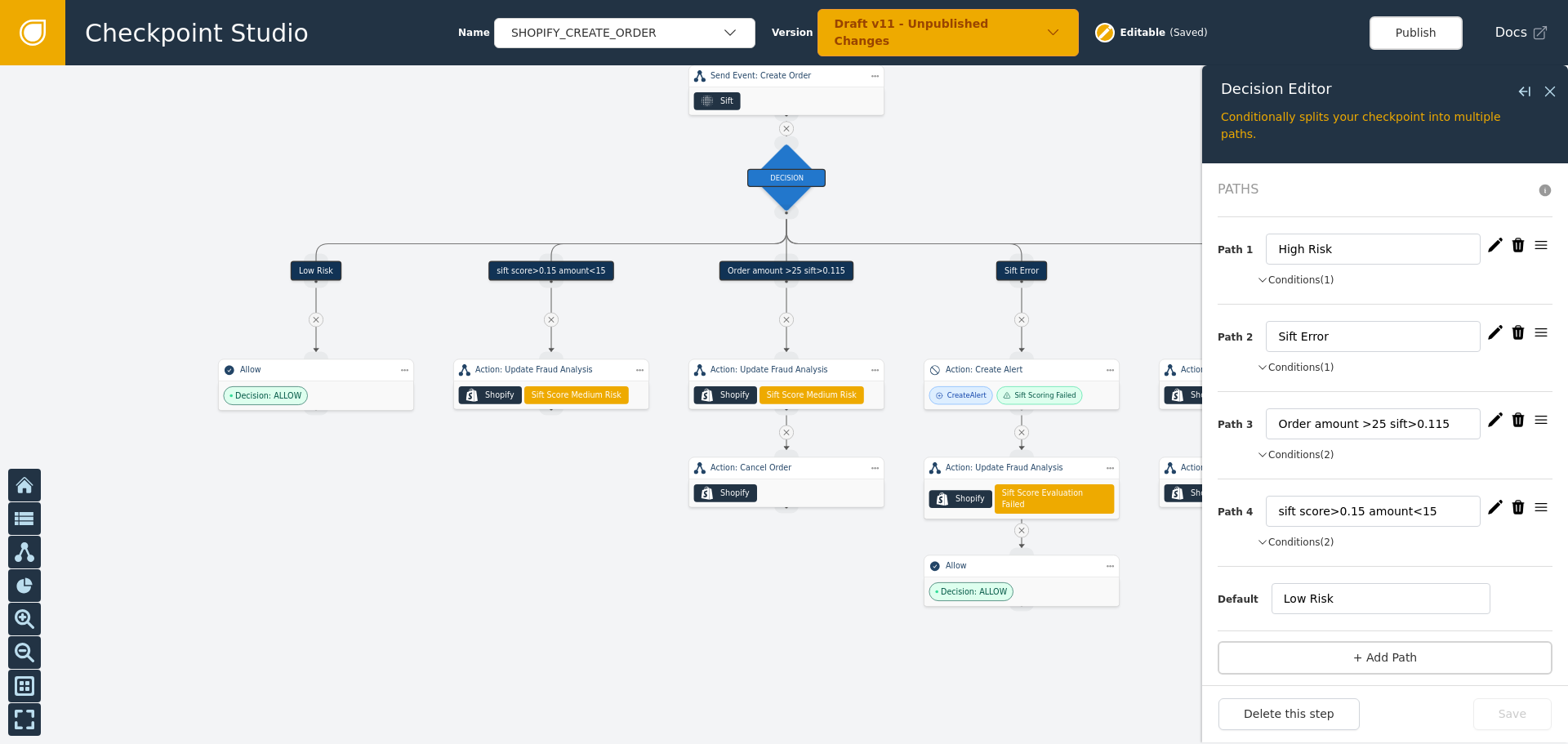
click at [831, 275] on div "Order amount >25 sift>0.115" at bounding box center [786, 271] width 134 height 19
click at [830, 279] on div "Order amount >25 sift>0.115" at bounding box center [786, 271] width 134 height 19
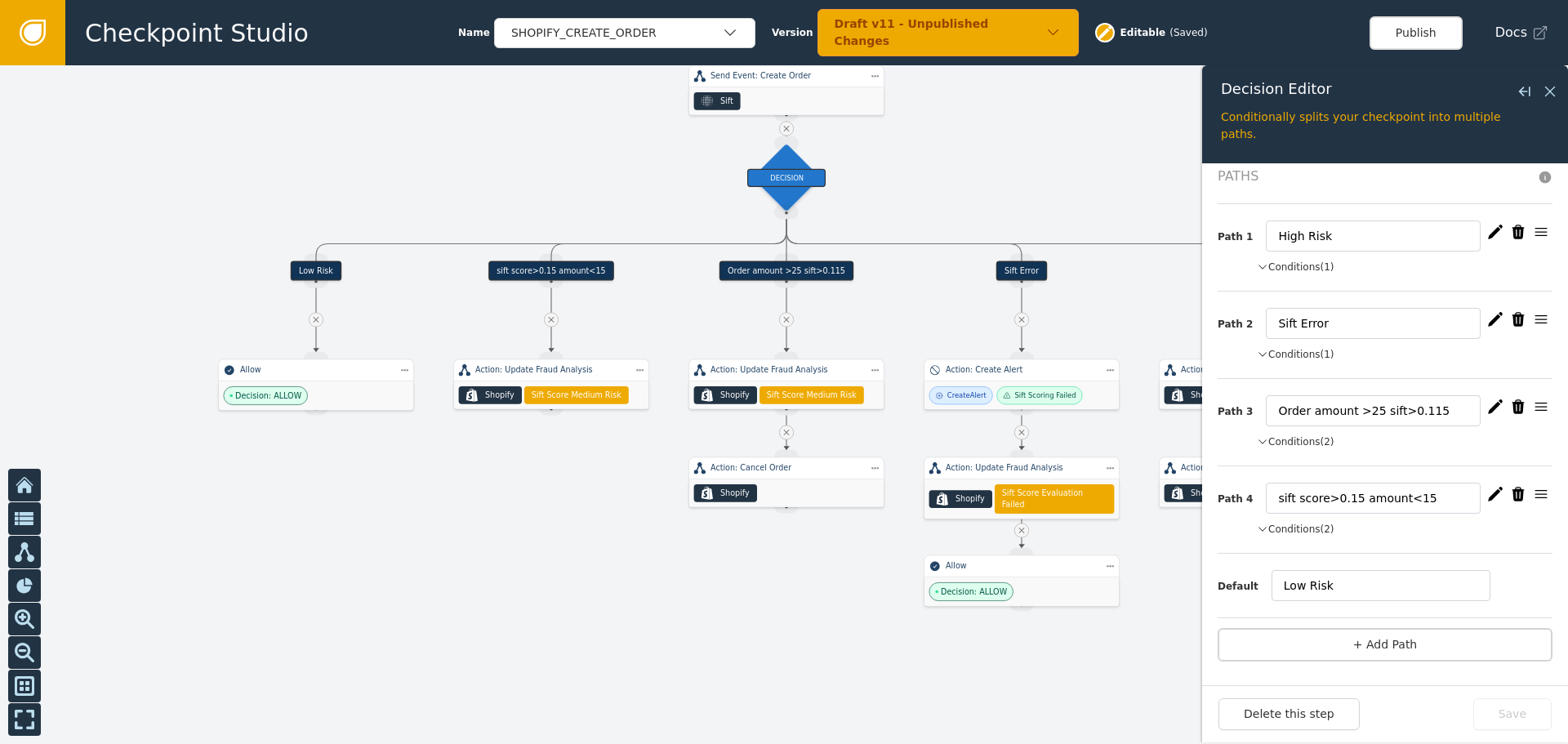
click at [1487, 494] on icon "button" at bounding box center [1495, 494] width 17 height 17
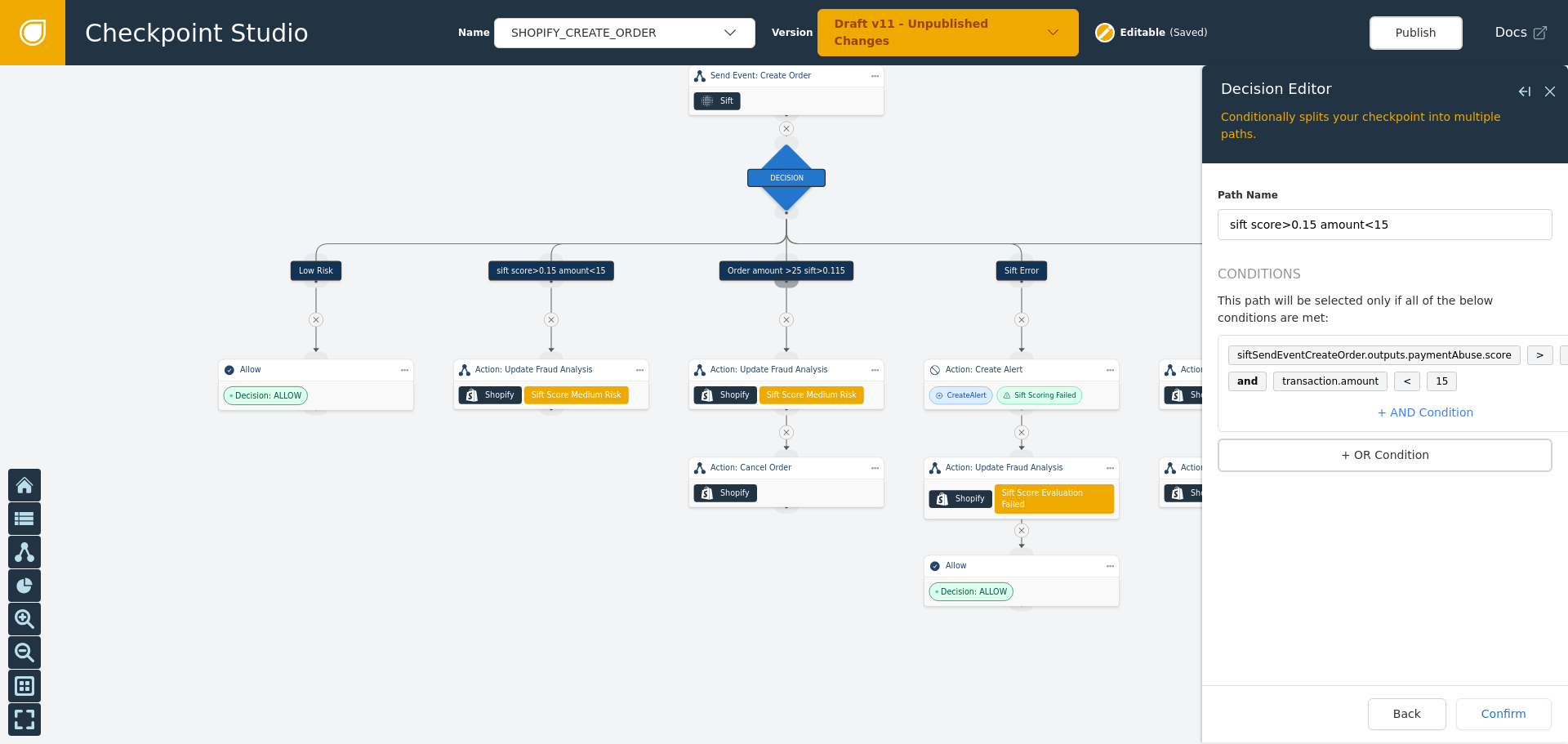
click at [785, 274] on div "Source Handle for step" at bounding box center [786, 281] width 25 height 15
click at [1391, 695] on div "Back Confirm" at bounding box center [1384, 713] width 366 height 57
click at [1406, 713] on button "Back" at bounding box center [1407, 714] width 79 height 32
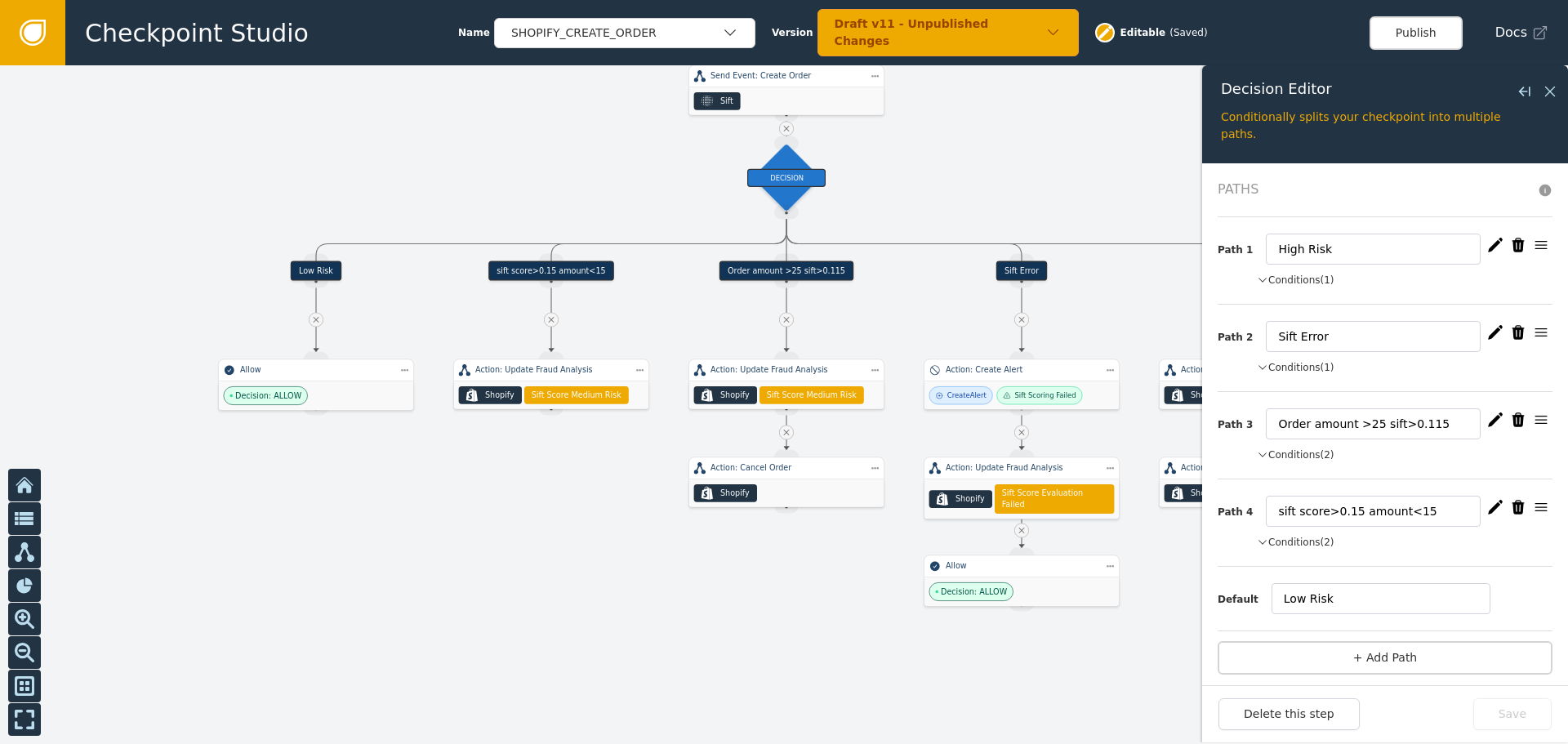
click at [1512, 421] on icon "button" at bounding box center [1519, 419] width 12 height 14
click at [1487, 422] on icon "button" at bounding box center [1495, 419] width 17 height 17
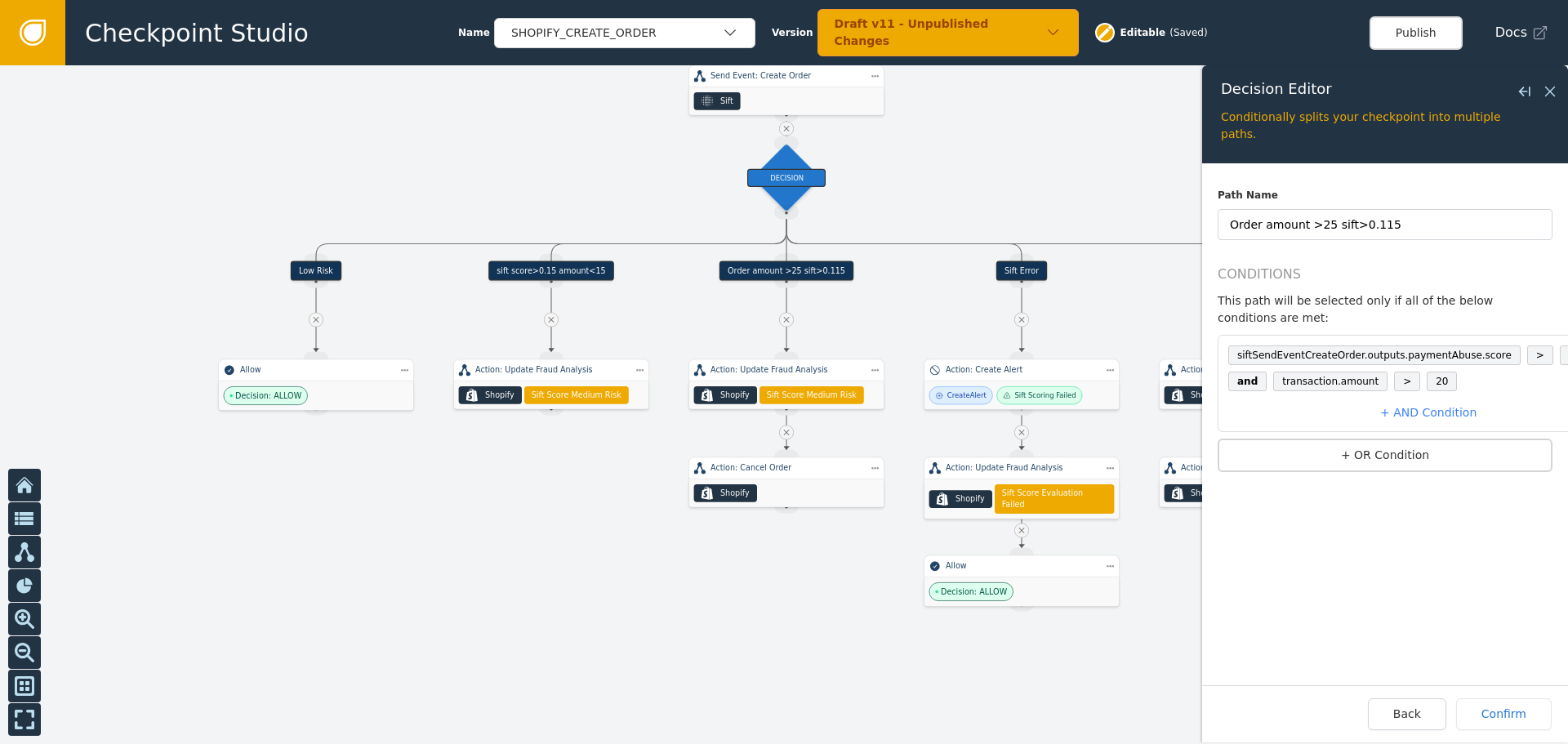
click at [1559, 345] on span "0.115" at bounding box center [1582, 355] width 46 height 19
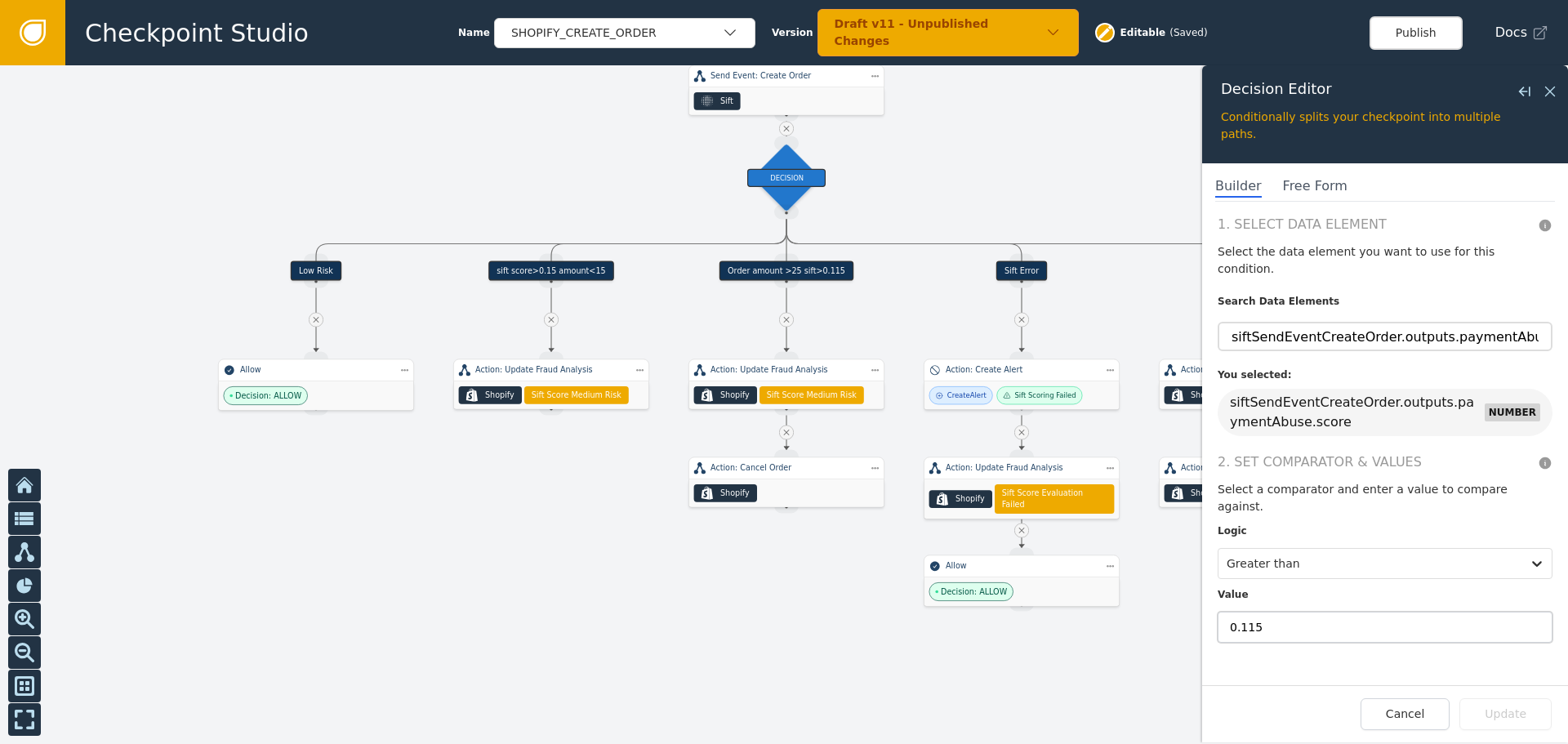
drag, startPoint x: 1259, startPoint y: 587, endPoint x: 1240, endPoint y: 590, distance: 19.2
click at [1240, 612] on input "0.115" at bounding box center [1384, 627] width 334 height 31
type input "0.2"
click at [1507, 717] on button "Update" at bounding box center [1505, 714] width 93 height 32
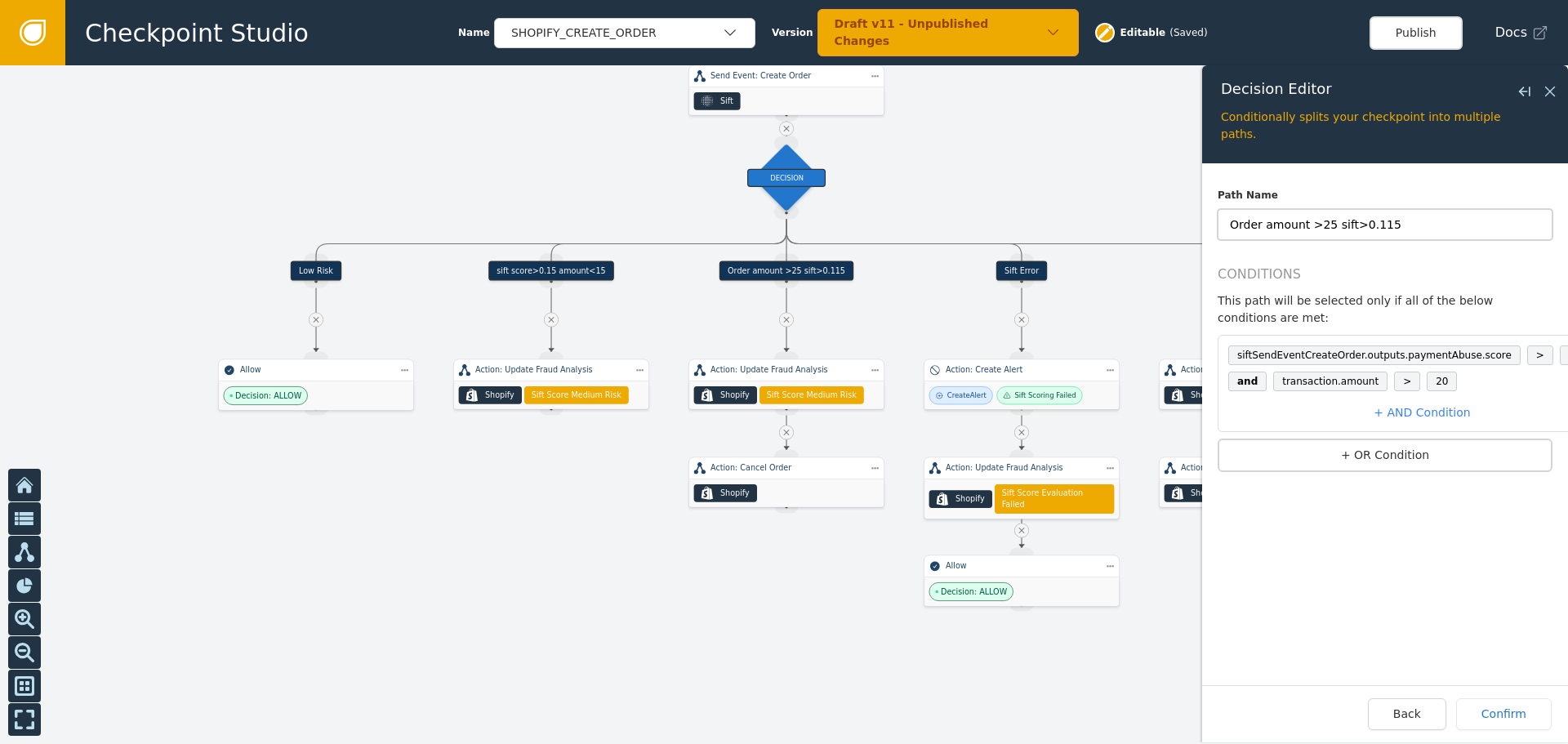
drag, startPoint x: 1379, startPoint y: 224, endPoint x: 1359, endPoint y: 226, distance: 20.1
click at [1359, 226] on input "Order amount >25 sift>0.115" at bounding box center [1384, 224] width 334 height 31
click at [1559, 345] on span "0.2" at bounding box center [1576, 355] width 34 height 19
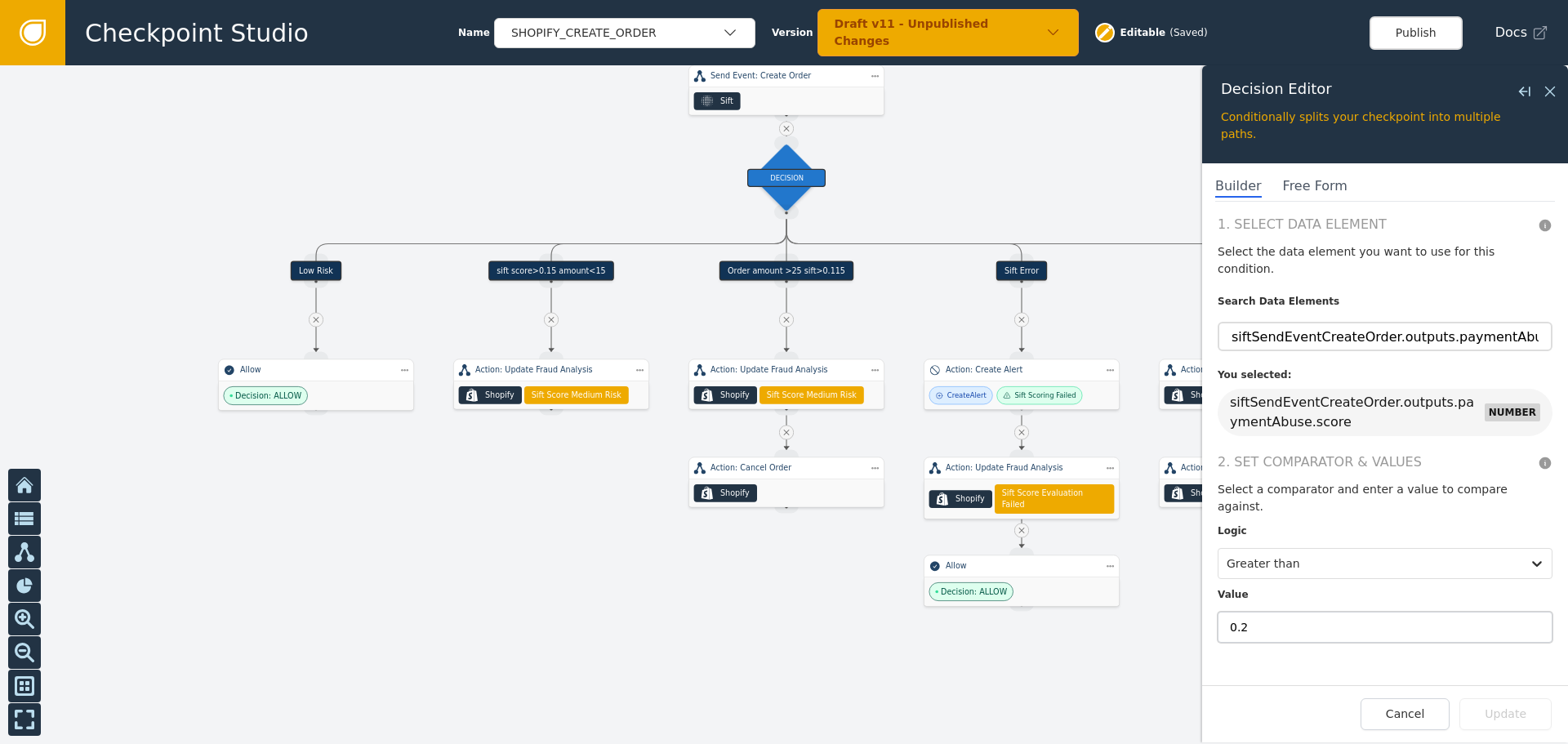
drag, startPoint x: 1274, startPoint y: 589, endPoint x: 1236, endPoint y: 594, distance: 38.3
click at [1236, 612] on input "0.2" at bounding box center [1384, 627] width 334 height 31
click at [1238, 612] on input "012" at bounding box center [1384, 627] width 334 height 31
drag, startPoint x: 1274, startPoint y: 600, endPoint x: 1191, endPoint y: 593, distance: 83.3
click at [1191, 593] on div "Target Handle for step Low Risk Source Handle for step Target Handle for step s…" at bounding box center [784, 404] width 1568 height 679
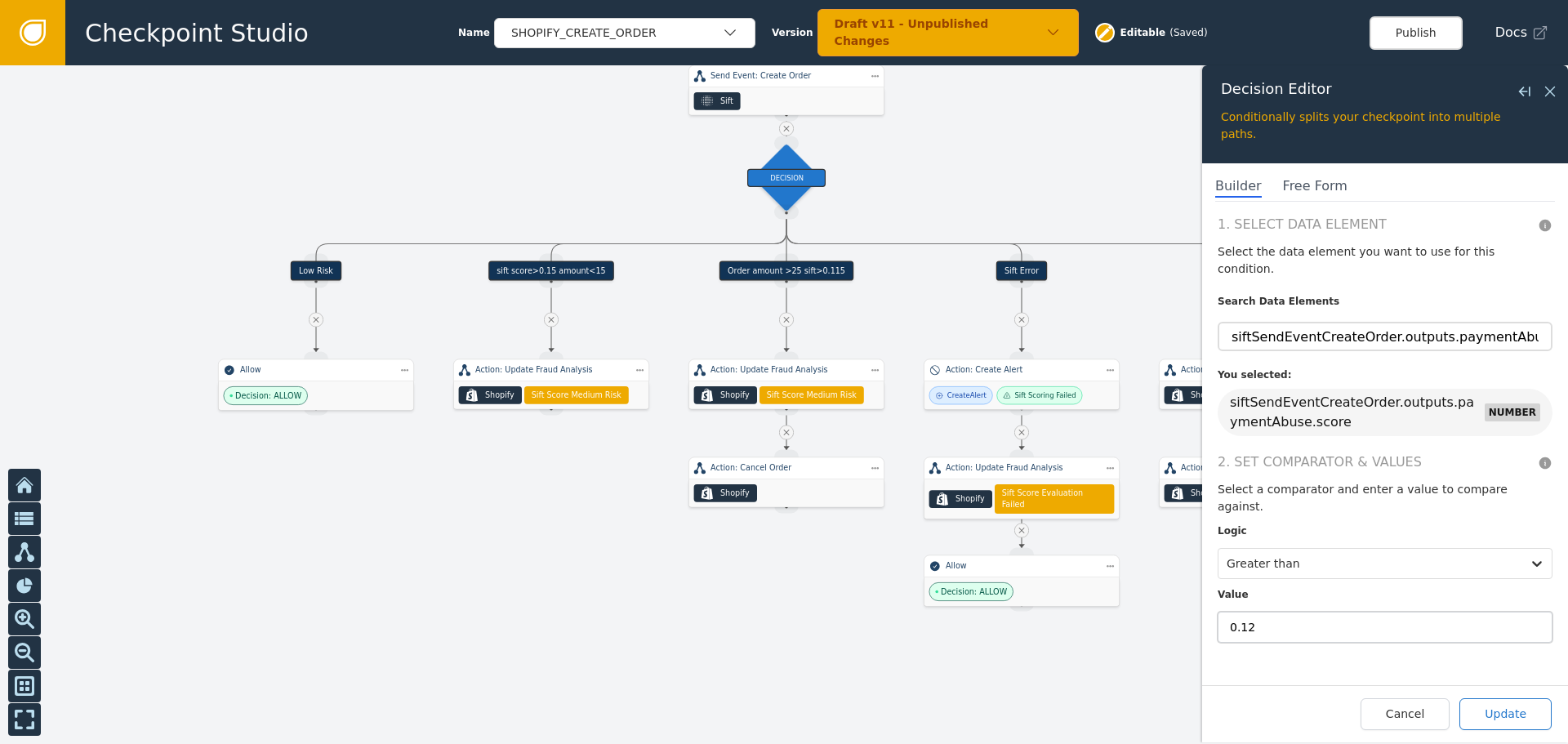
type input "0.12"
click at [1532, 712] on button "Update" at bounding box center [1505, 714] width 93 height 32
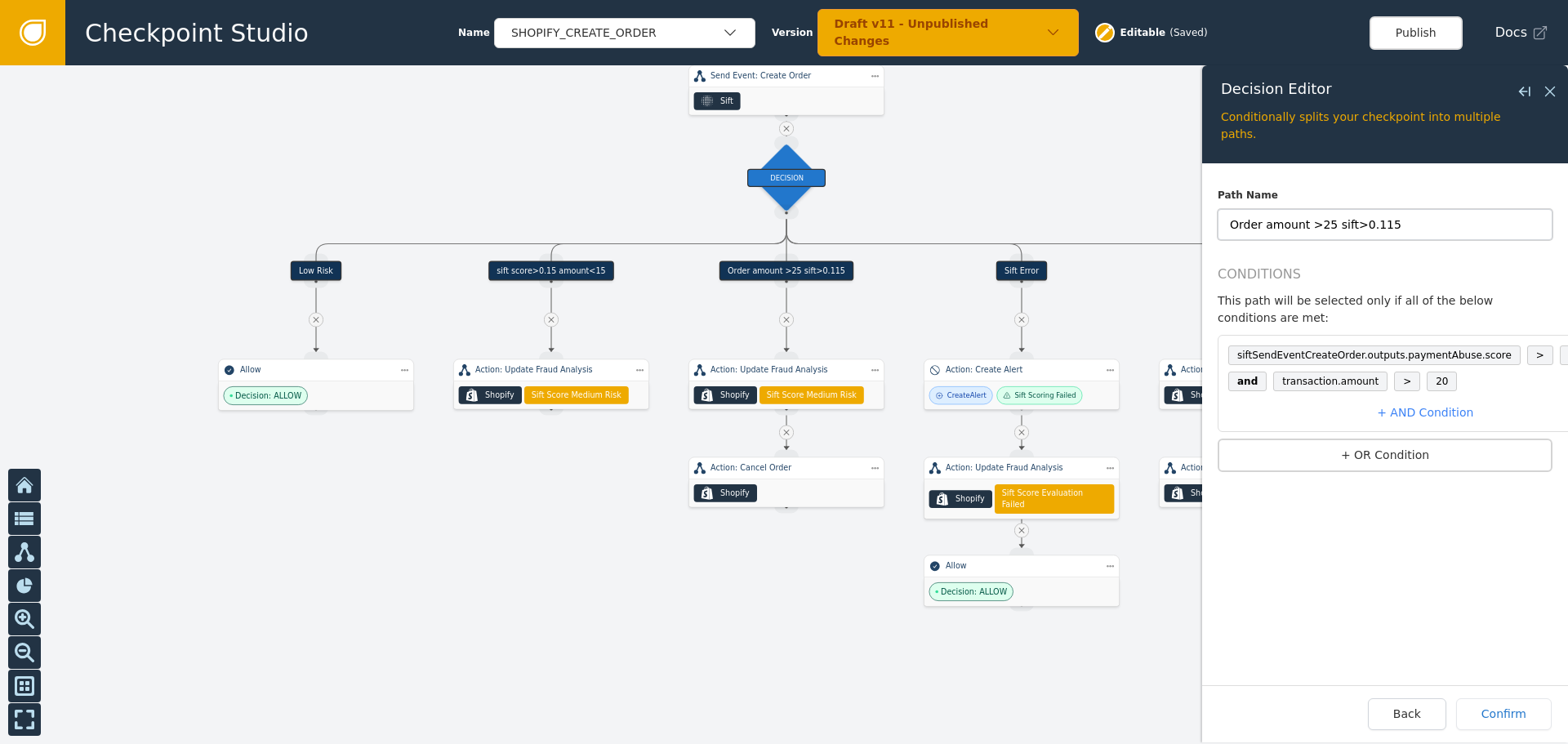
drag, startPoint x: 1387, startPoint y: 230, endPoint x: 1362, endPoint y: 227, distance: 25.2
click at [1362, 227] on input "Order amount >25 sift>0.115" at bounding box center [1384, 224] width 334 height 31
paste input "0.12"
click at [1351, 230] on input "Order amount >25 sift>0.0.12" at bounding box center [1384, 224] width 334 height 31
click at [1437, 221] on input "Order amount >25 sift>0.12" at bounding box center [1384, 224] width 334 height 31
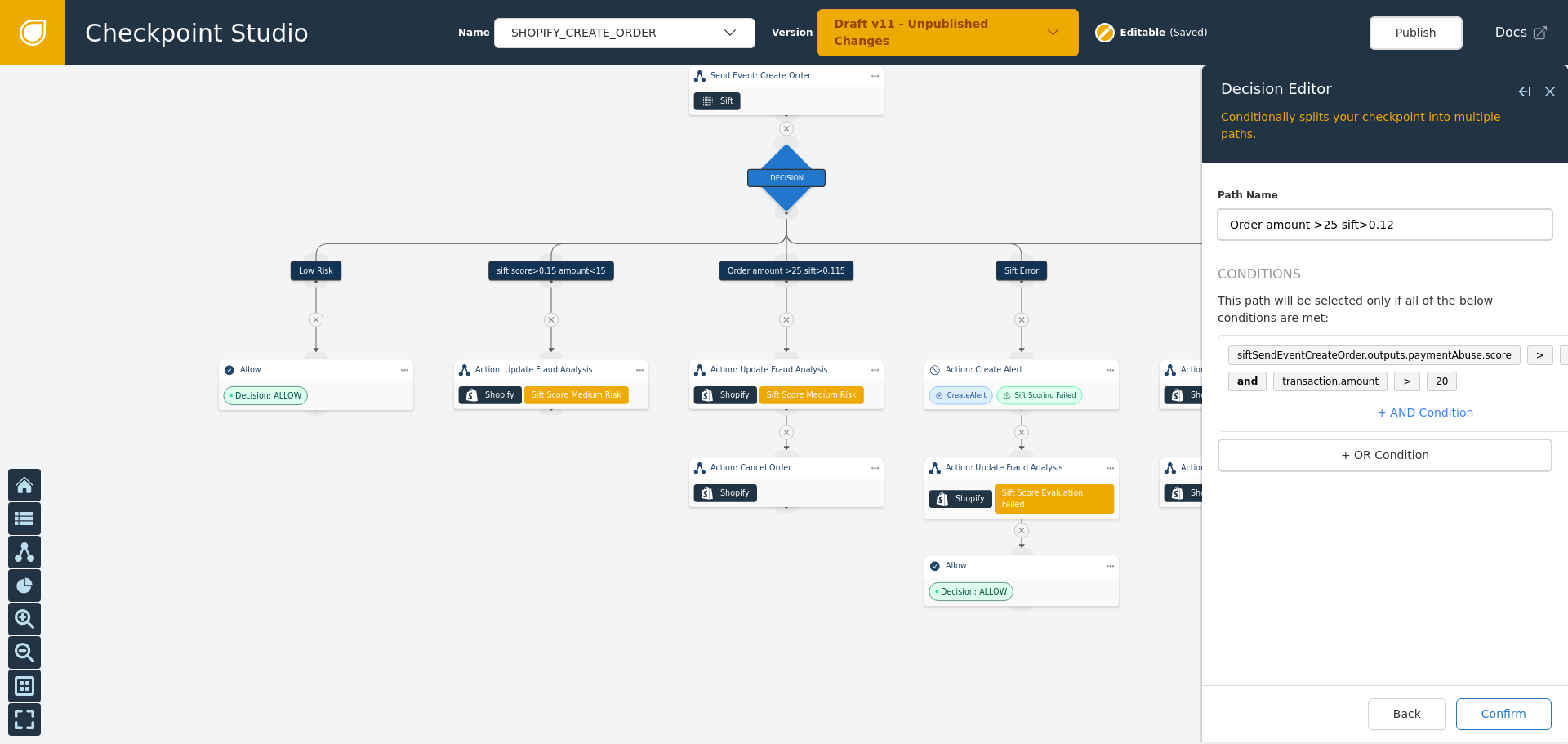
type input "Order amount >25 sift>0.12"
click at [1521, 717] on button "Confirm" at bounding box center [1504, 714] width 95 height 32
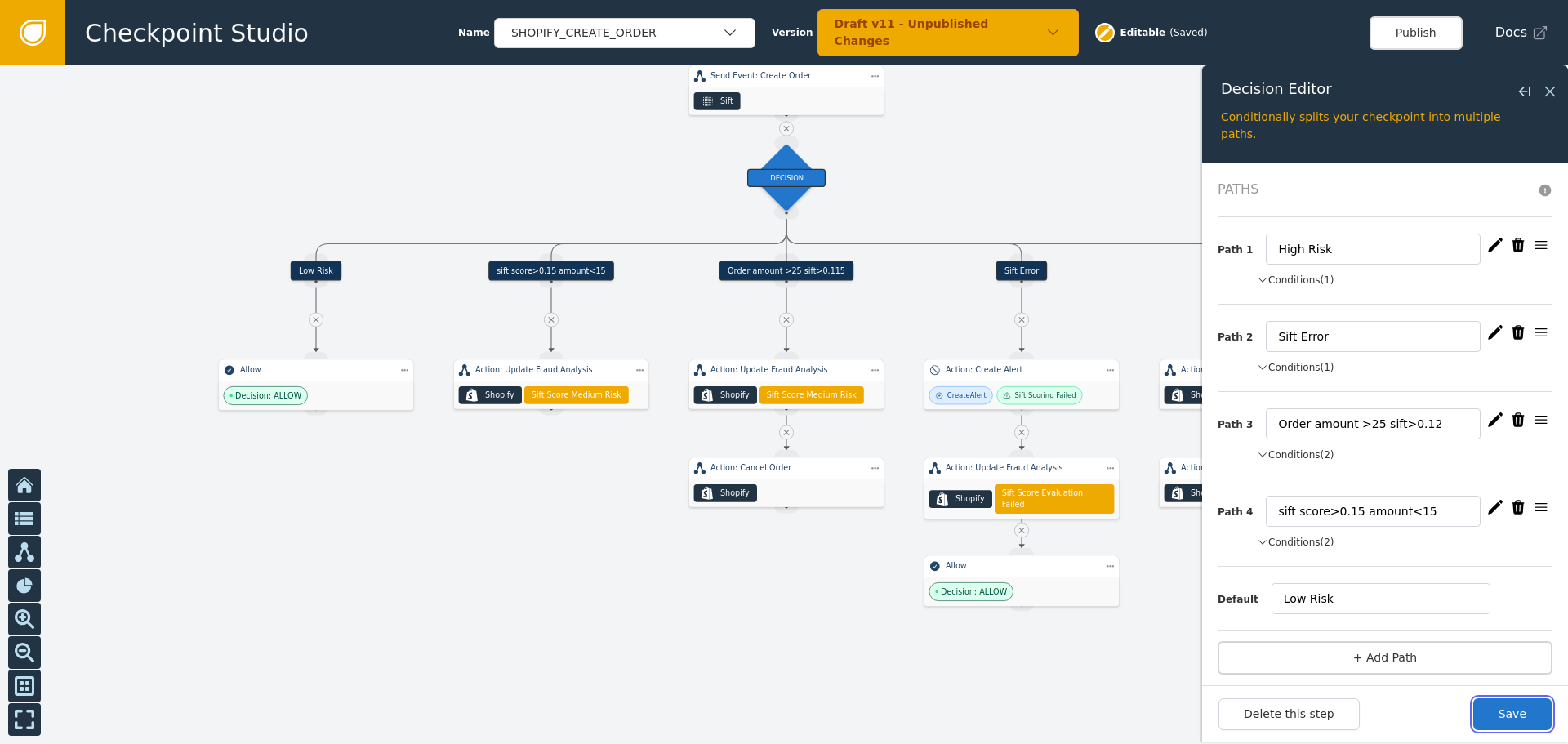
click at [1522, 715] on button "Save" at bounding box center [1512, 714] width 79 height 32
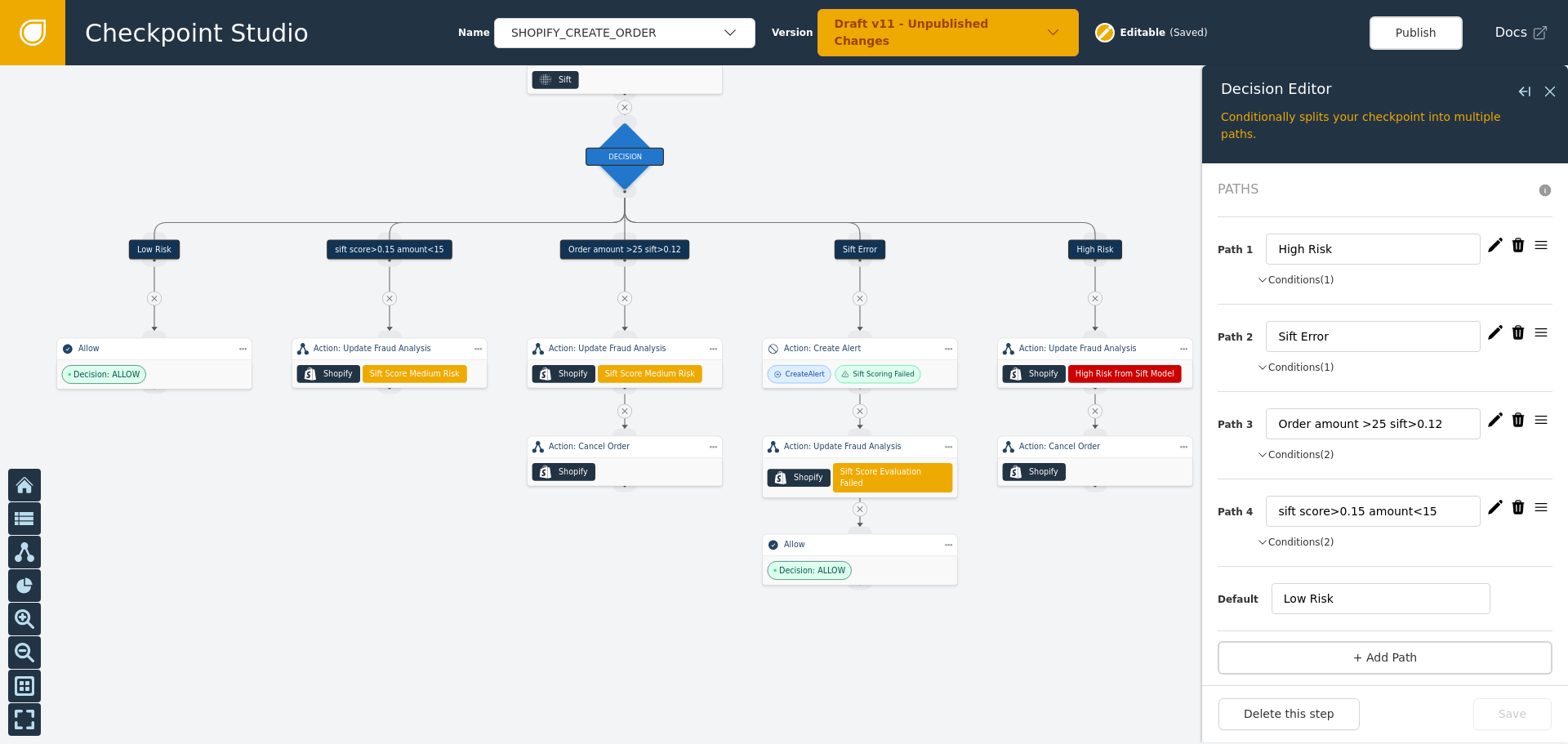
drag, startPoint x: 937, startPoint y: 166, endPoint x: 797, endPoint y: 151, distance: 140.8
click at [797, 151] on div at bounding box center [784, 404] width 1568 height 679
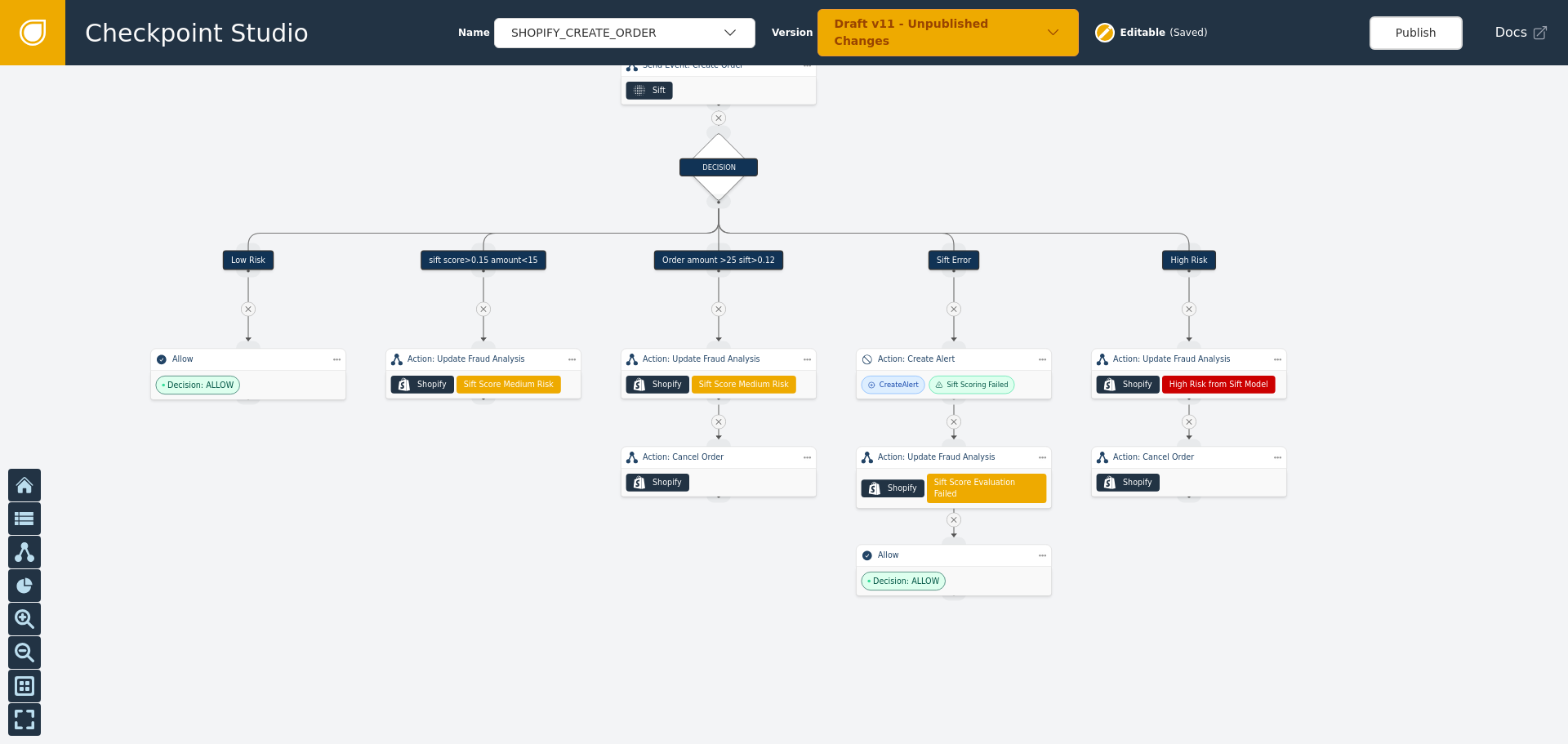
drag, startPoint x: 841, startPoint y: 169, endPoint x: 928, endPoint y: 178, distance: 87.5
click at [928, 178] on div at bounding box center [784, 404] width 1568 height 679
click at [522, 267] on div "sift score>0.15 amount<15" at bounding box center [484, 260] width 126 height 19
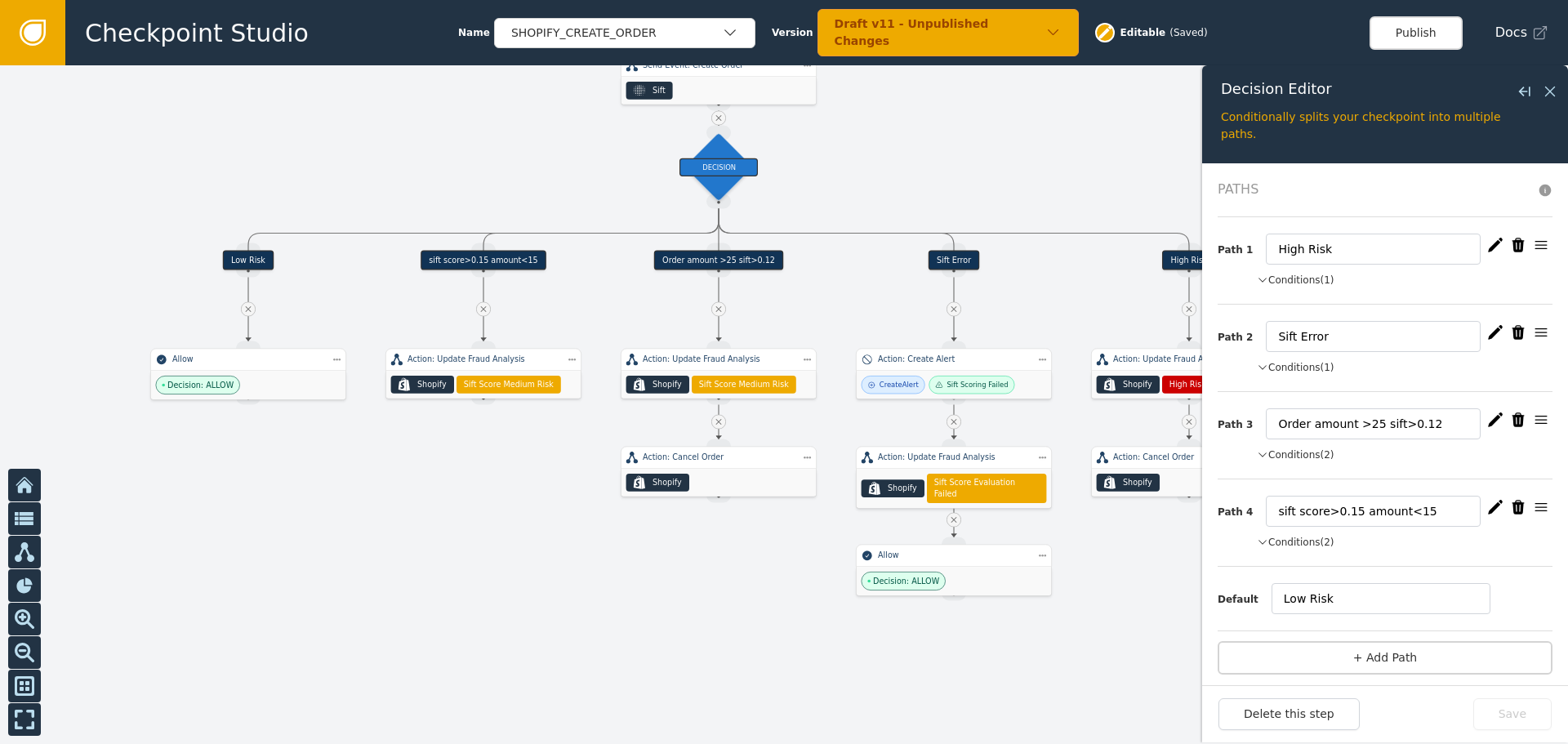
click at [1488, 509] on icon "button" at bounding box center [1495, 507] width 17 height 17
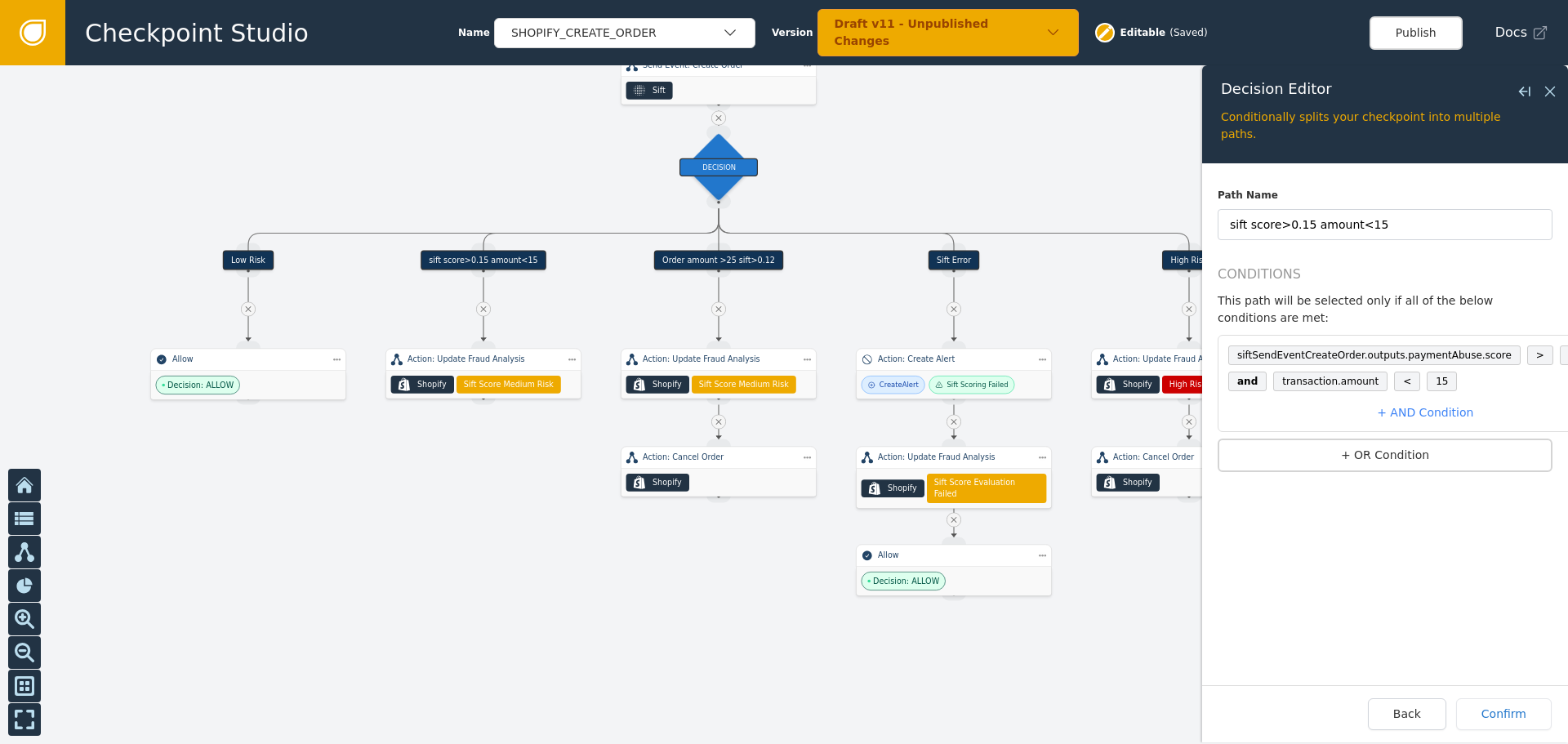
click at [1559, 345] on span "0.15" at bounding box center [1579, 355] width 40 height 19
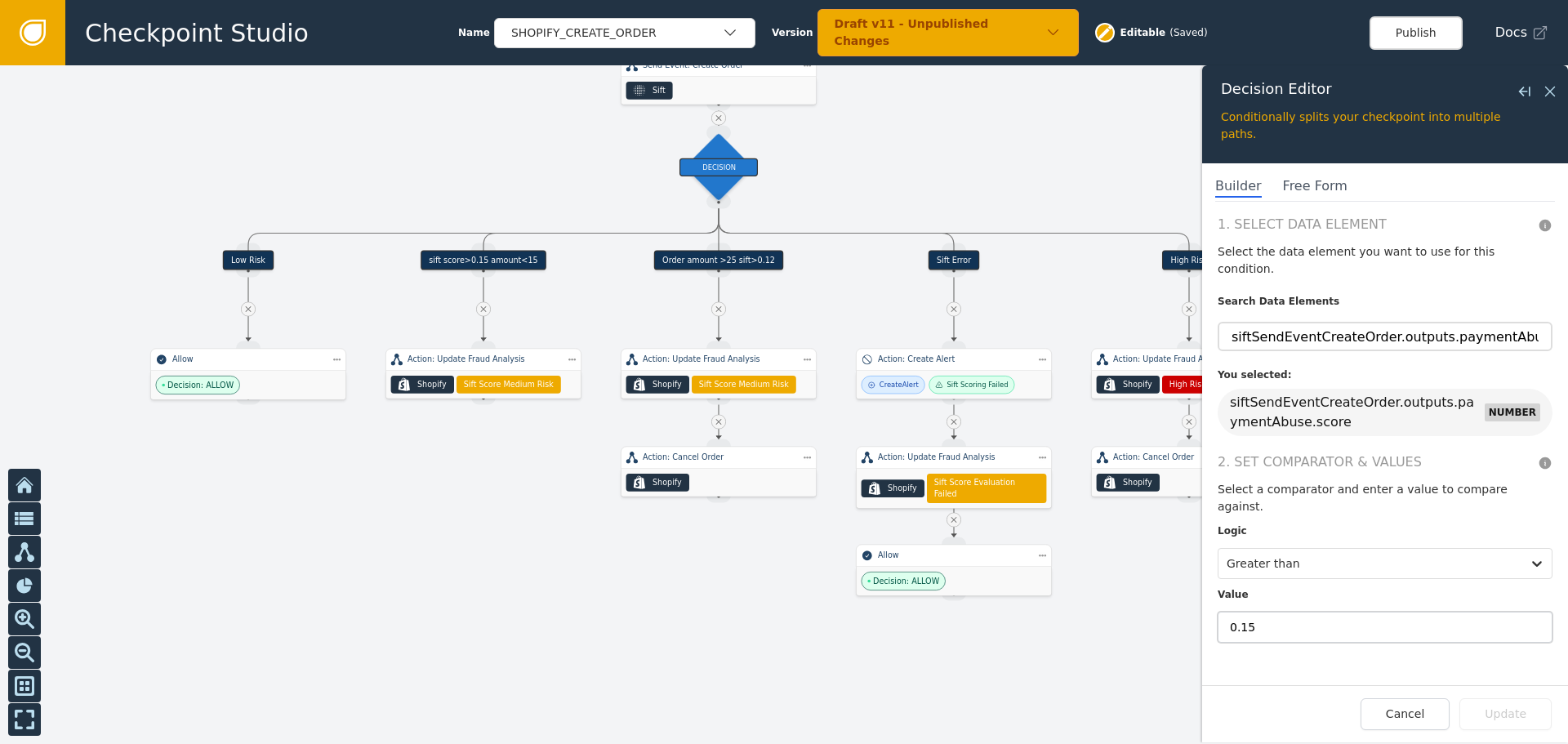
drag, startPoint x: 1264, startPoint y: 599, endPoint x: 1246, endPoint y: 599, distance: 18.0
click at [1246, 612] on input "0.15" at bounding box center [1384, 627] width 334 height 31
click at [1257, 612] on input "0.14" at bounding box center [1384, 627] width 334 height 31
type input "0.14"
click at [1519, 710] on button "Update" at bounding box center [1505, 714] width 93 height 32
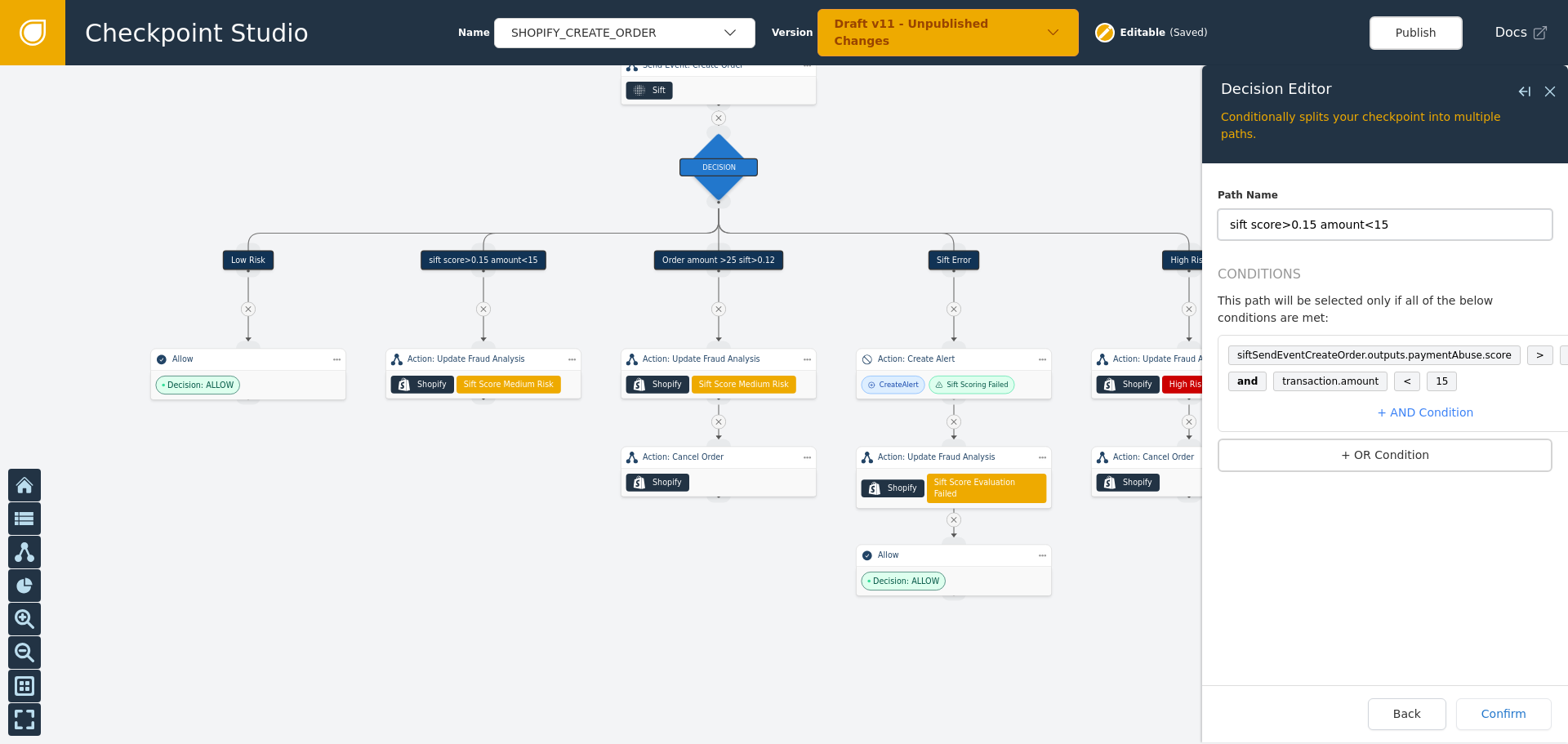
drag, startPoint x: 1390, startPoint y: 224, endPoint x: 1373, endPoint y: 224, distance: 17.0
click at [1373, 224] on input "sift score>0.15 amount<15" at bounding box center [1384, 224] width 334 height 31
click at [1300, 229] on input "sift score>0.15 amount<15" at bounding box center [1384, 224] width 334 height 31
type input "sift score>0.14 amount<15"
click at [1527, 719] on button "Confirm" at bounding box center [1504, 714] width 95 height 32
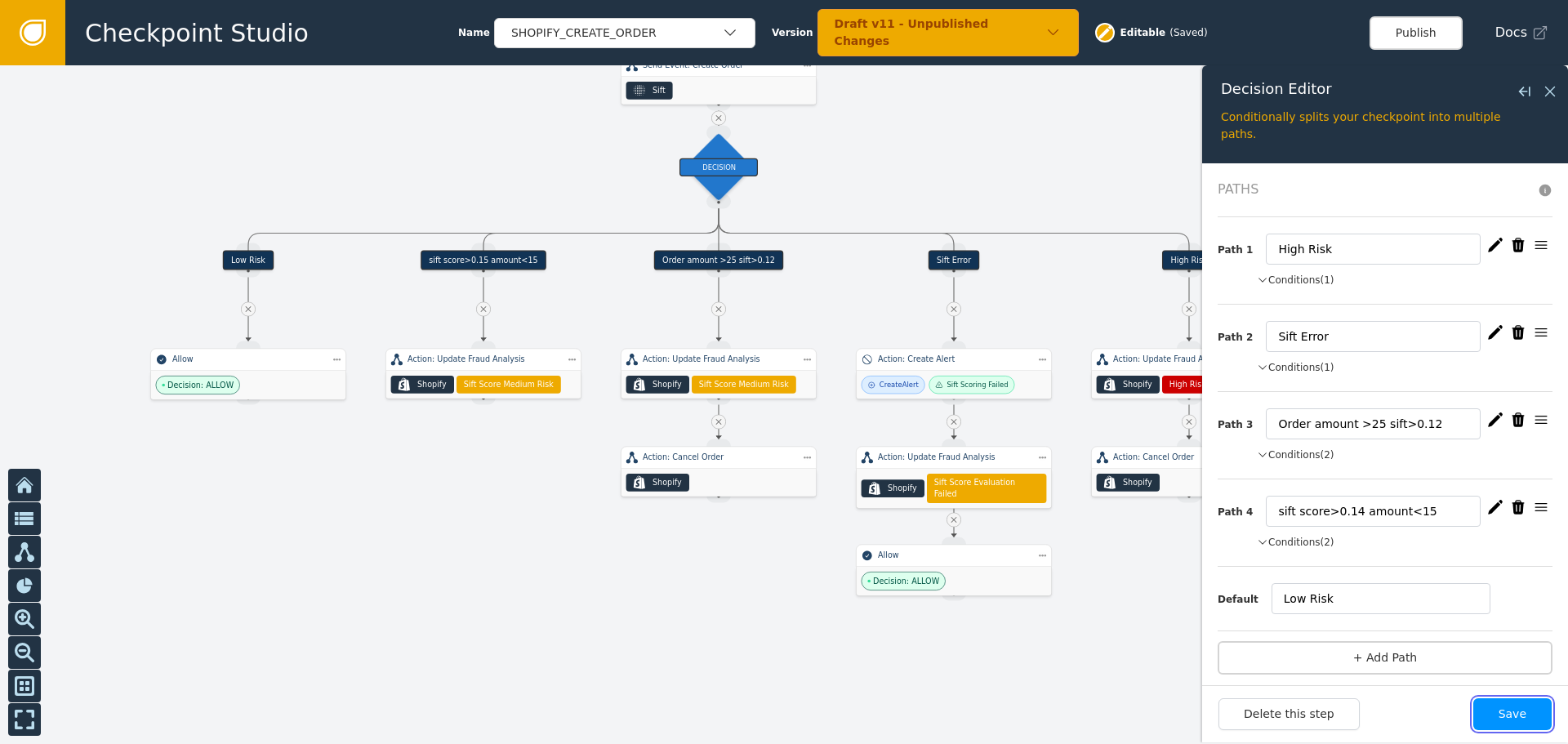
click at [1527, 719] on button "Save" at bounding box center [1512, 714] width 79 height 32
click at [1427, 38] on button "Publish" at bounding box center [1415, 34] width 93 height 34
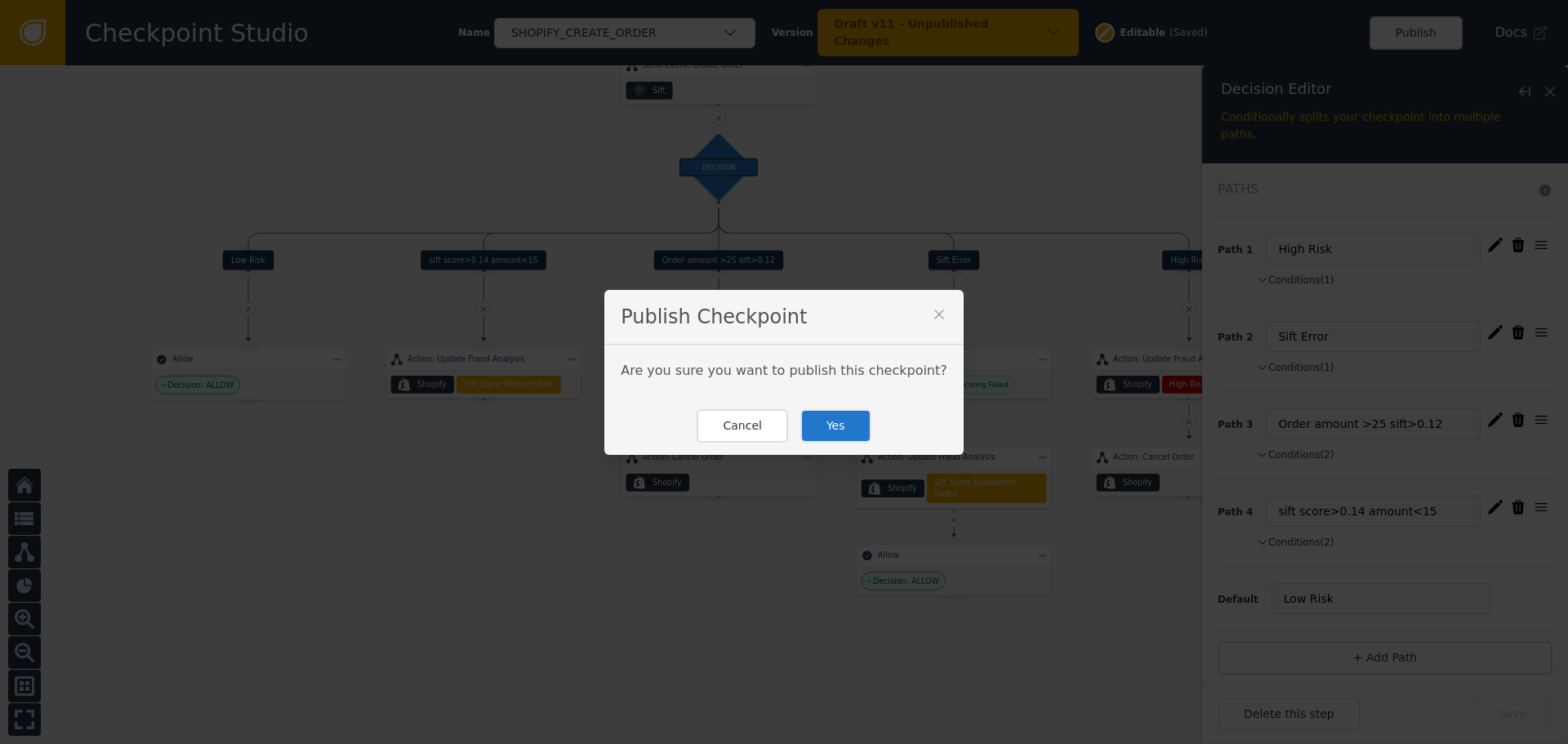
click at [833, 415] on button "Yes" at bounding box center [836, 426] width 71 height 34
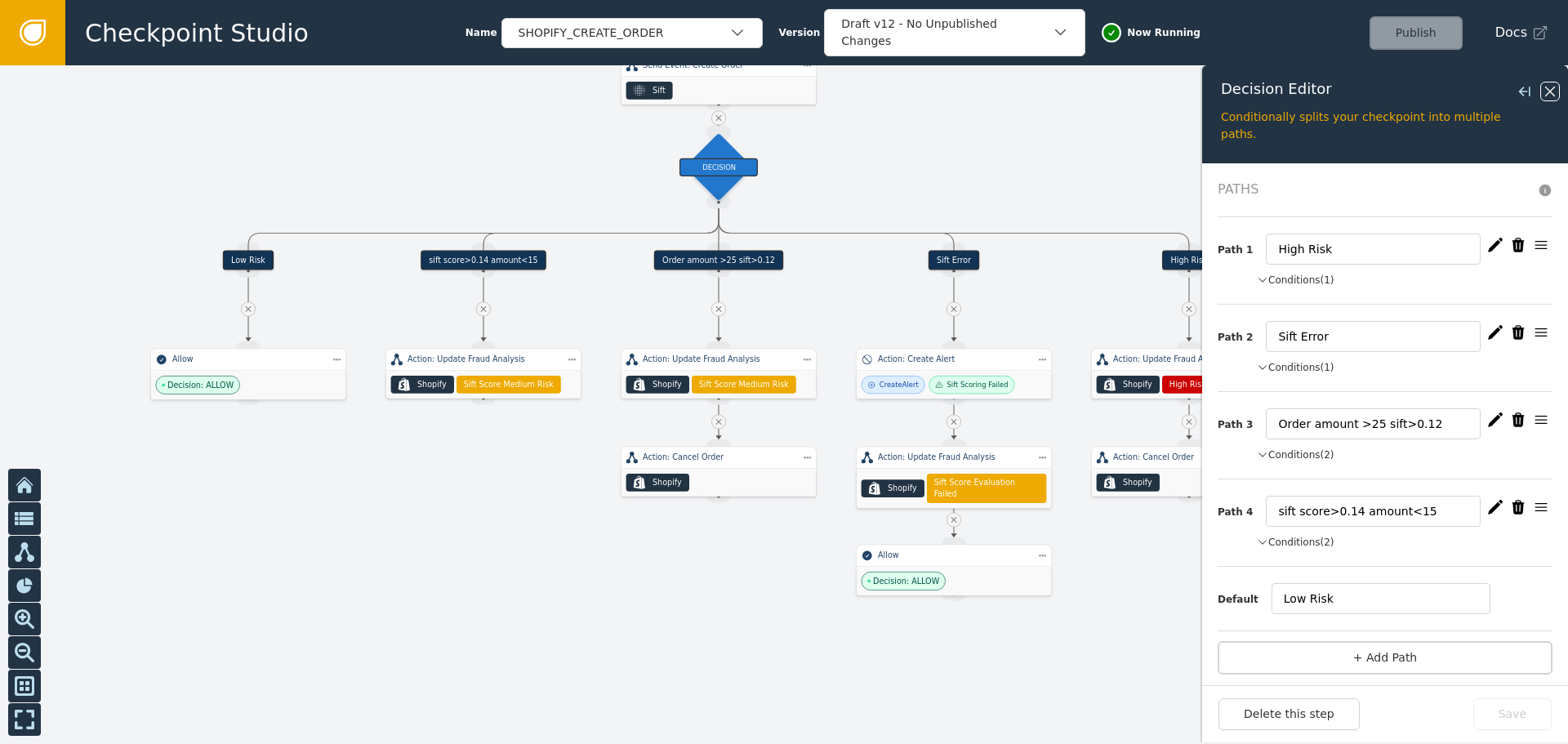
click at [1546, 96] on icon at bounding box center [1549, 91] width 18 height 18
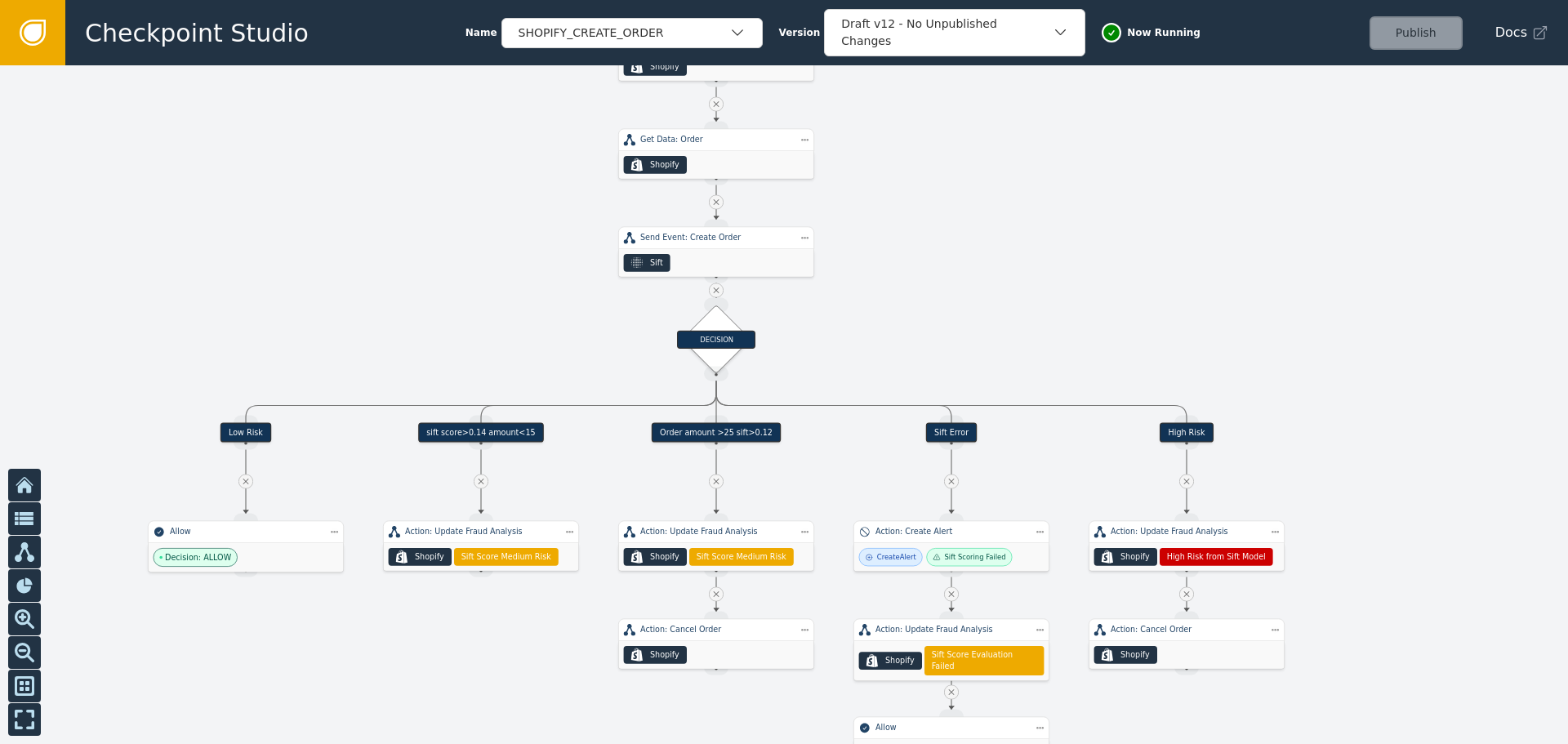
drag, startPoint x: 936, startPoint y: 142, endPoint x: 940, endPoint y: 374, distance: 232.0
click at [940, 374] on div at bounding box center [784, 404] width 1568 height 679
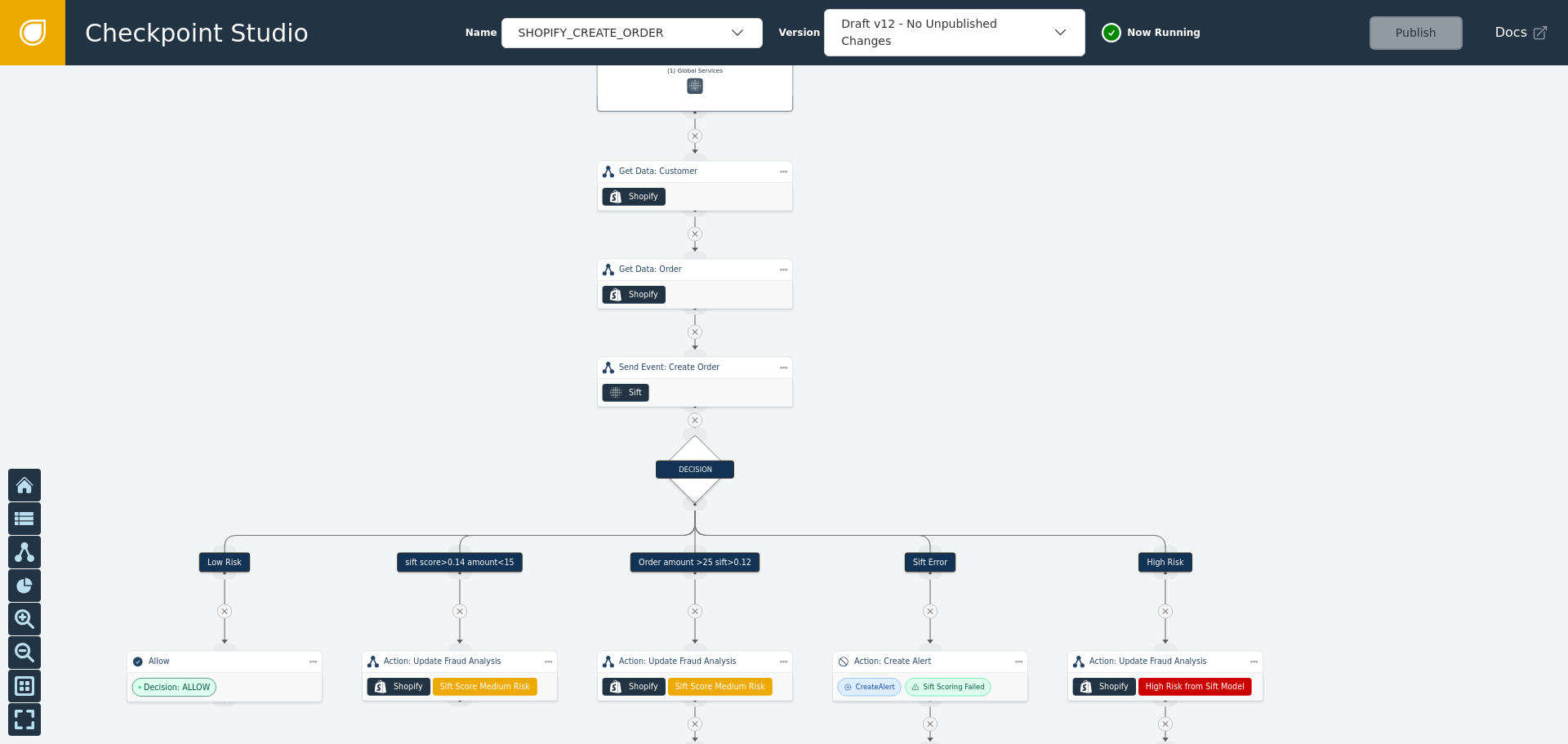
drag, startPoint x: 980, startPoint y: 212, endPoint x: 963, endPoint y: 223, distance: 20.2
click at [964, 221] on div at bounding box center [784, 404] width 1568 height 679
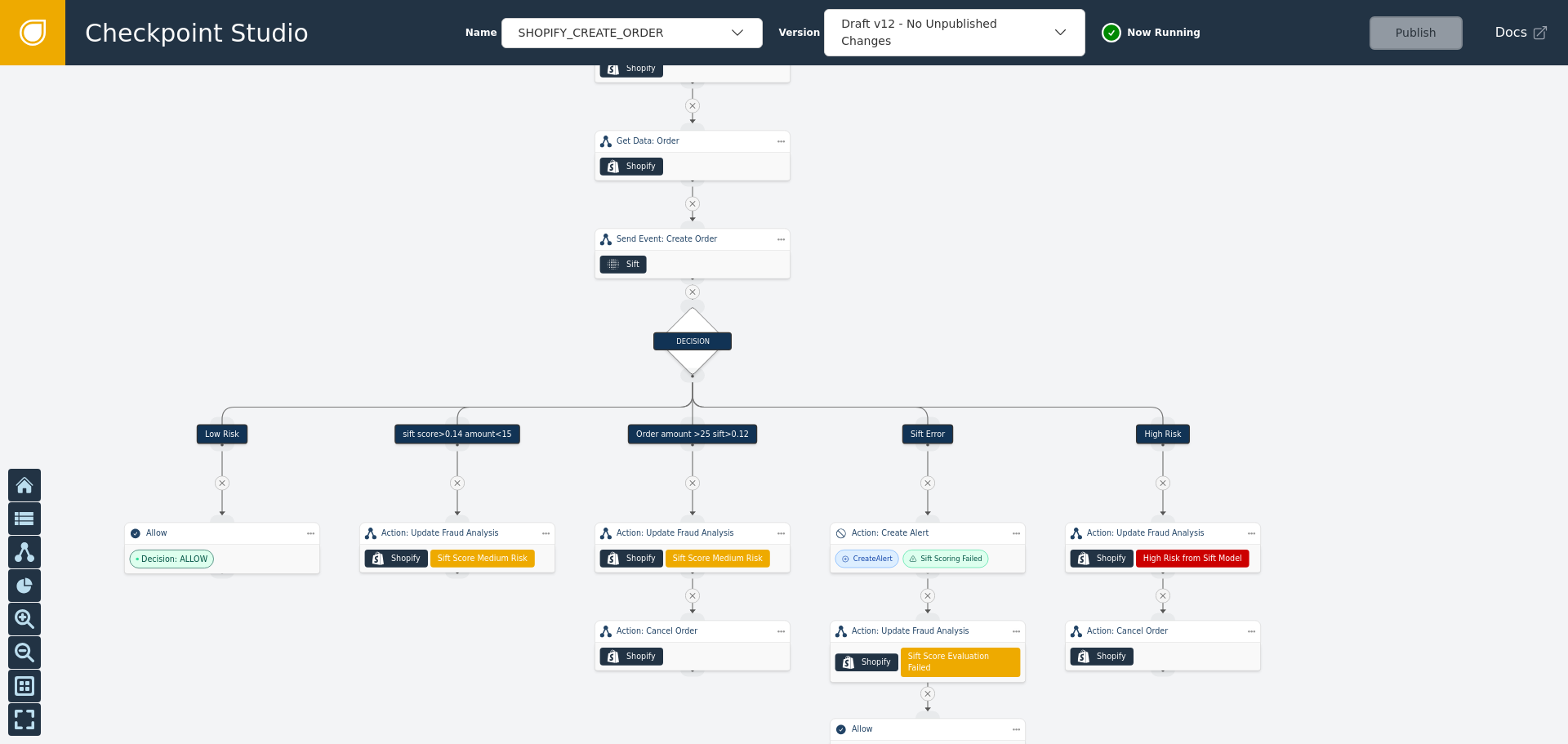
drag, startPoint x: 928, startPoint y: 301, endPoint x: 933, endPoint y: 198, distance: 103.1
click at [932, 201] on div at bounding box center [784, 404] width 1568 height 679
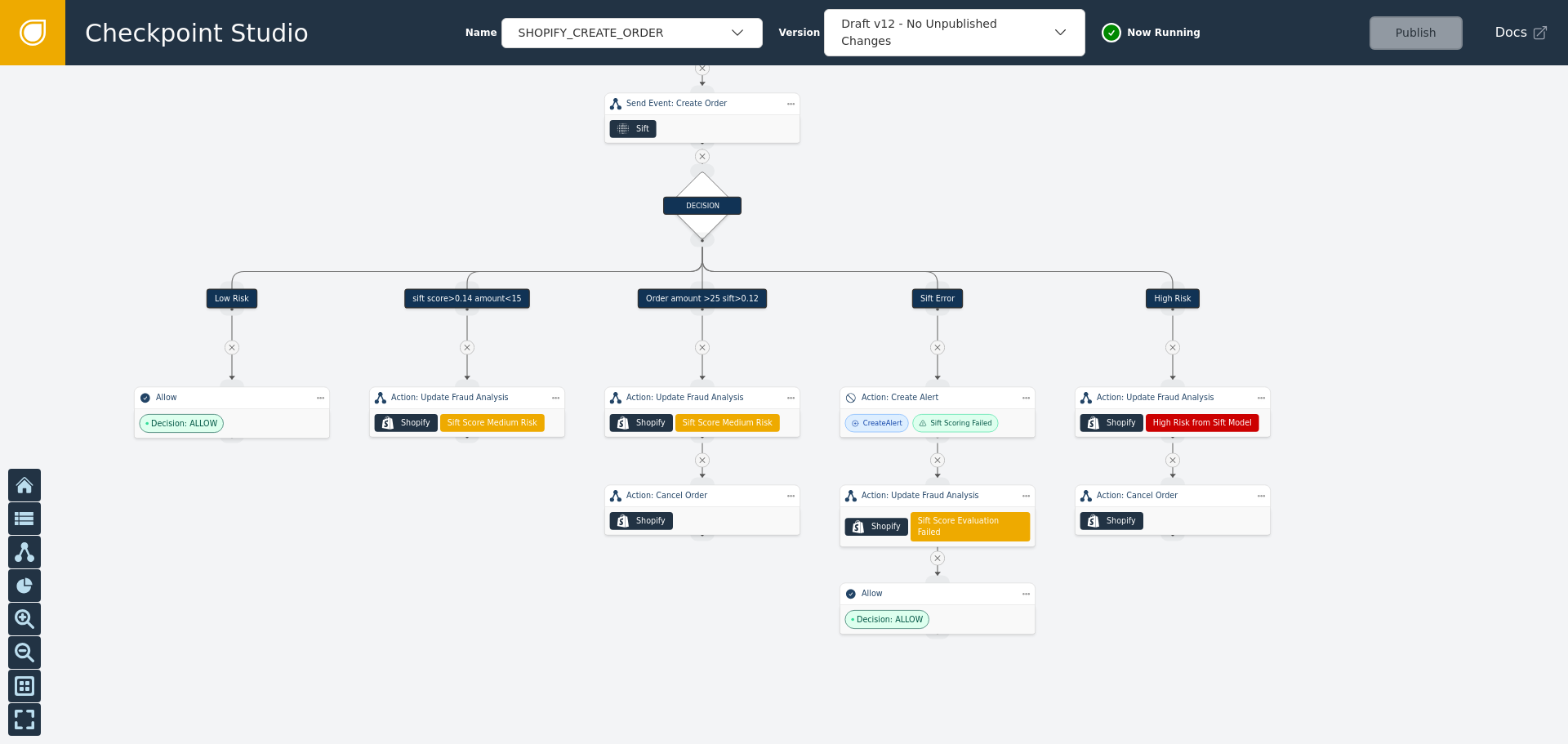
drag, startPoint x: 927, startPoint y: 256, endPoint x: 934, endPoint y: 200, distance: 56.4
click at [934, 200] on div at bounding box center [784, 404] width 1568 height 679
click at [732, 509] on div ".shopify-icon_svg__st0{fill:currentColor} Shopify" at bounding box center [702, 521] width 195 height 27
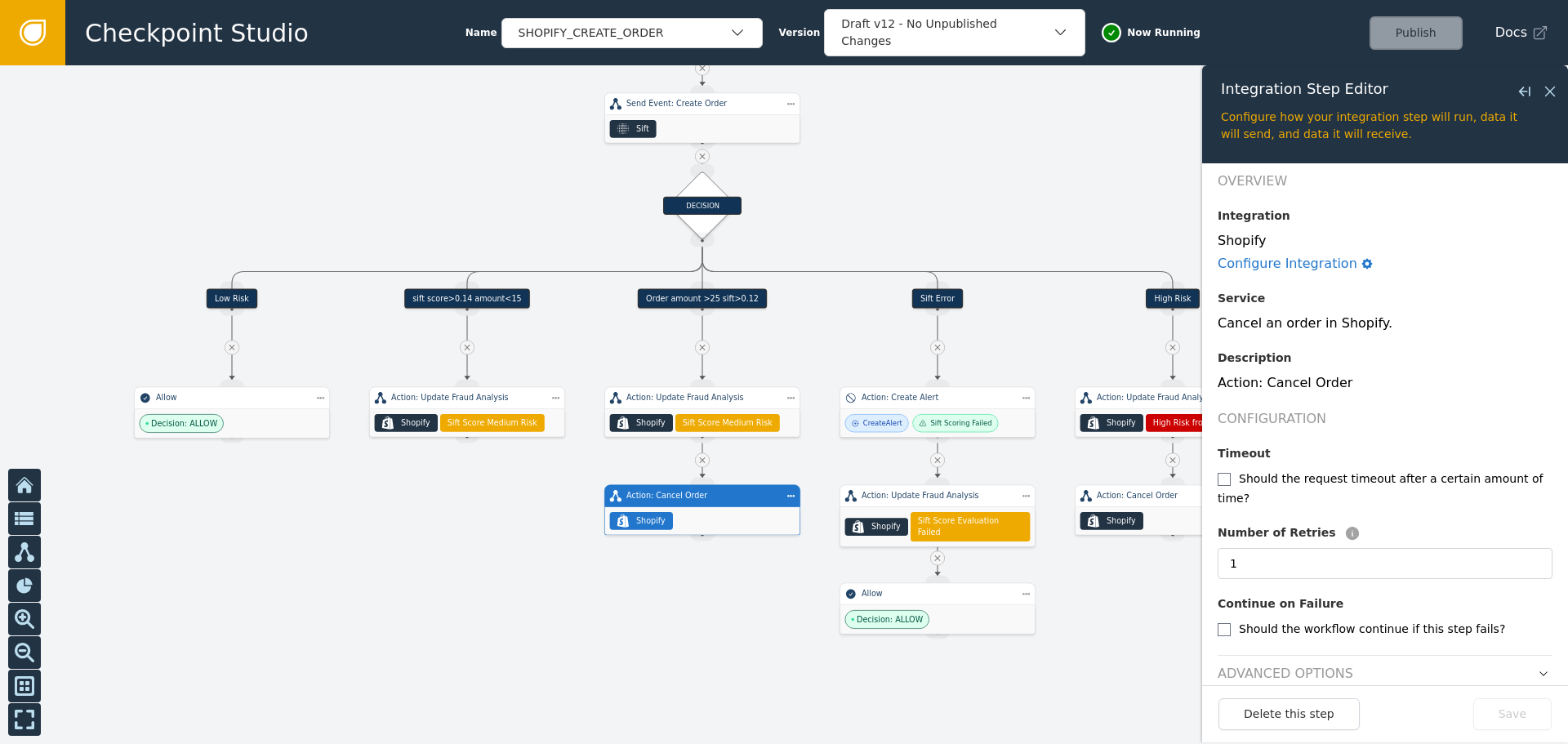
scroll to position [19, 0]
click at [1548, 100] on icon at bounding box center [1549, 91] width 18 height 18
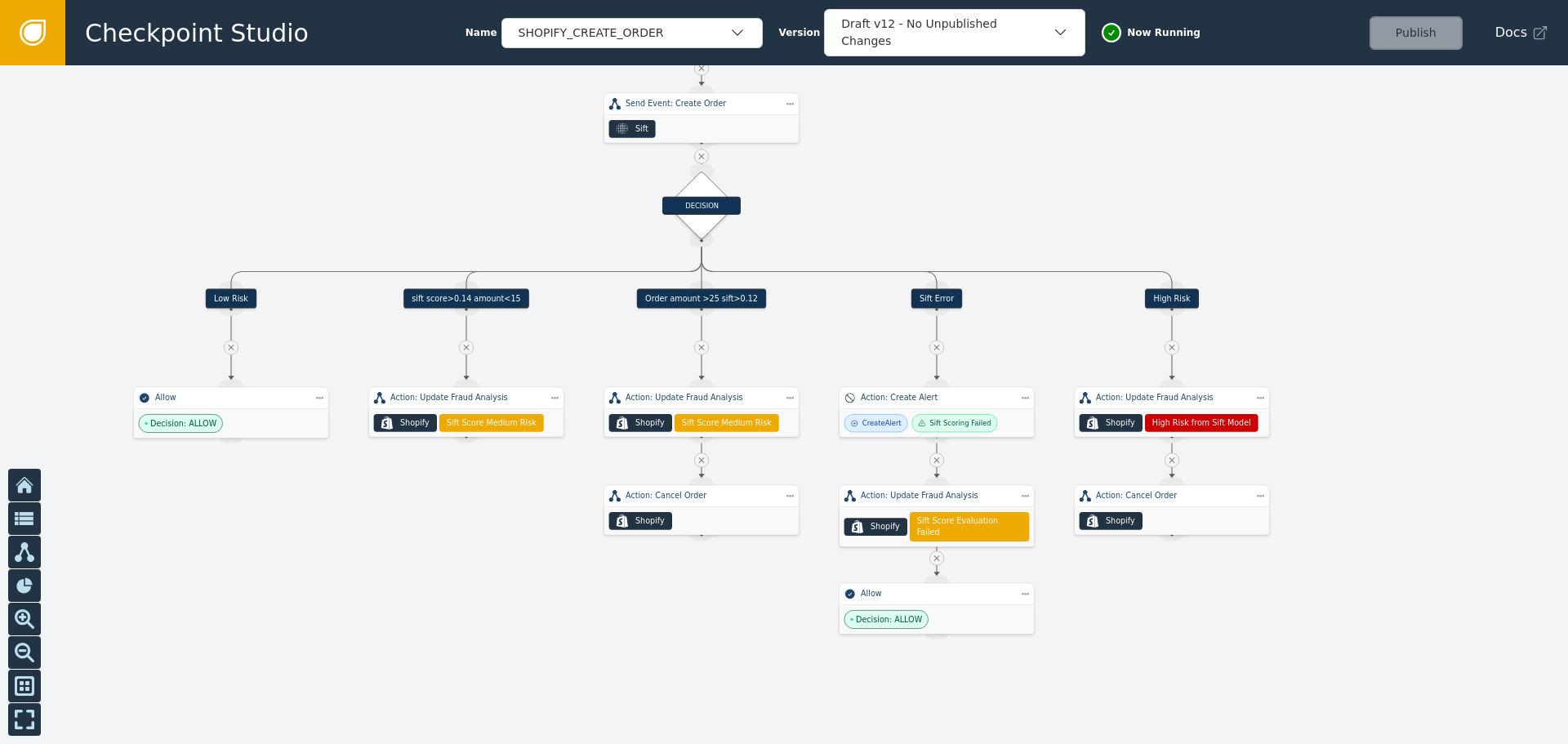
click at [1192, 312] on div at bounding box center [784, 404] width 1568 height 679
click at [1185, 301] on div "High Risk" at bounding box center [1171, 299] width 53 height 19
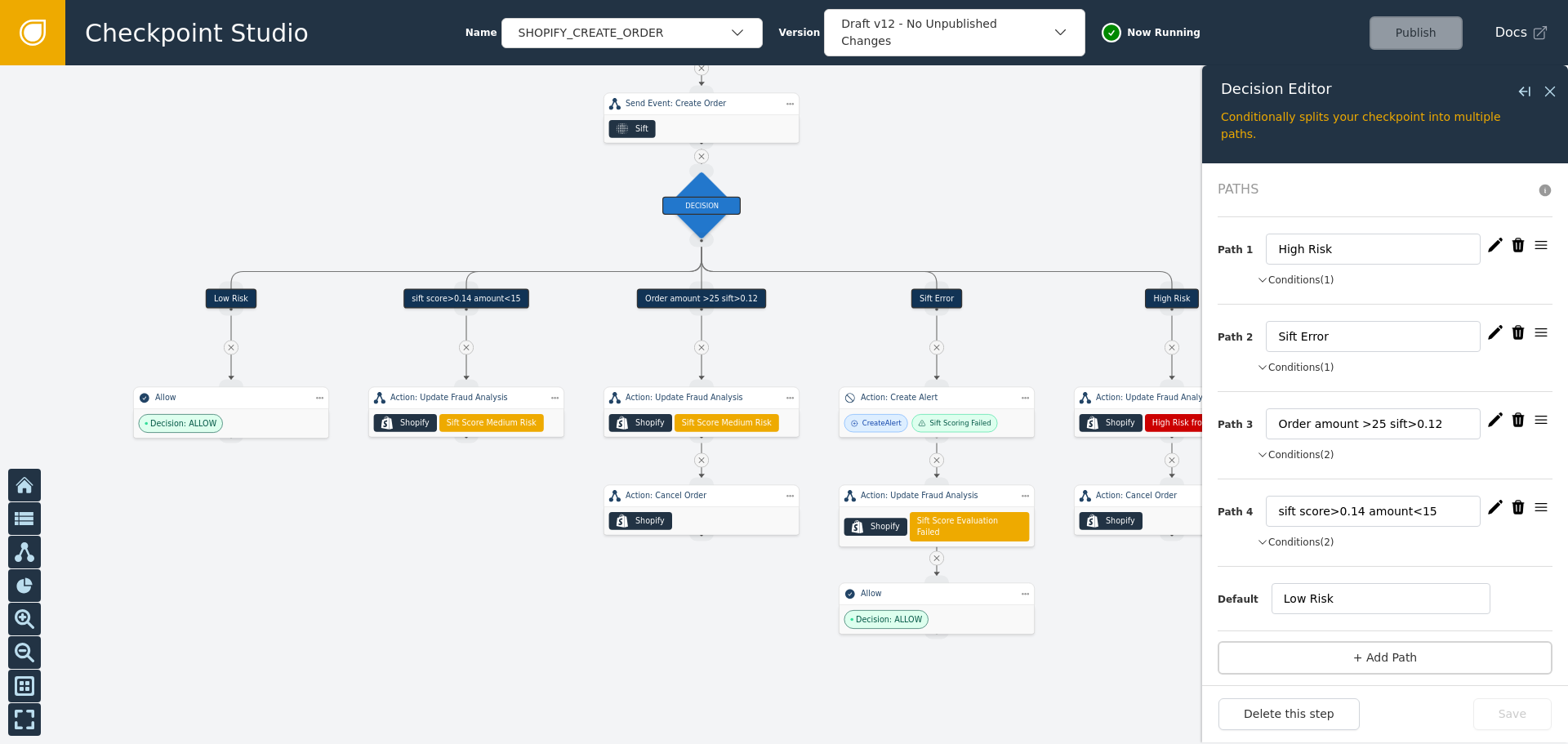
click at [1488, 244] on icon "button" at bounding box center [1495, 244] width 15 height 14
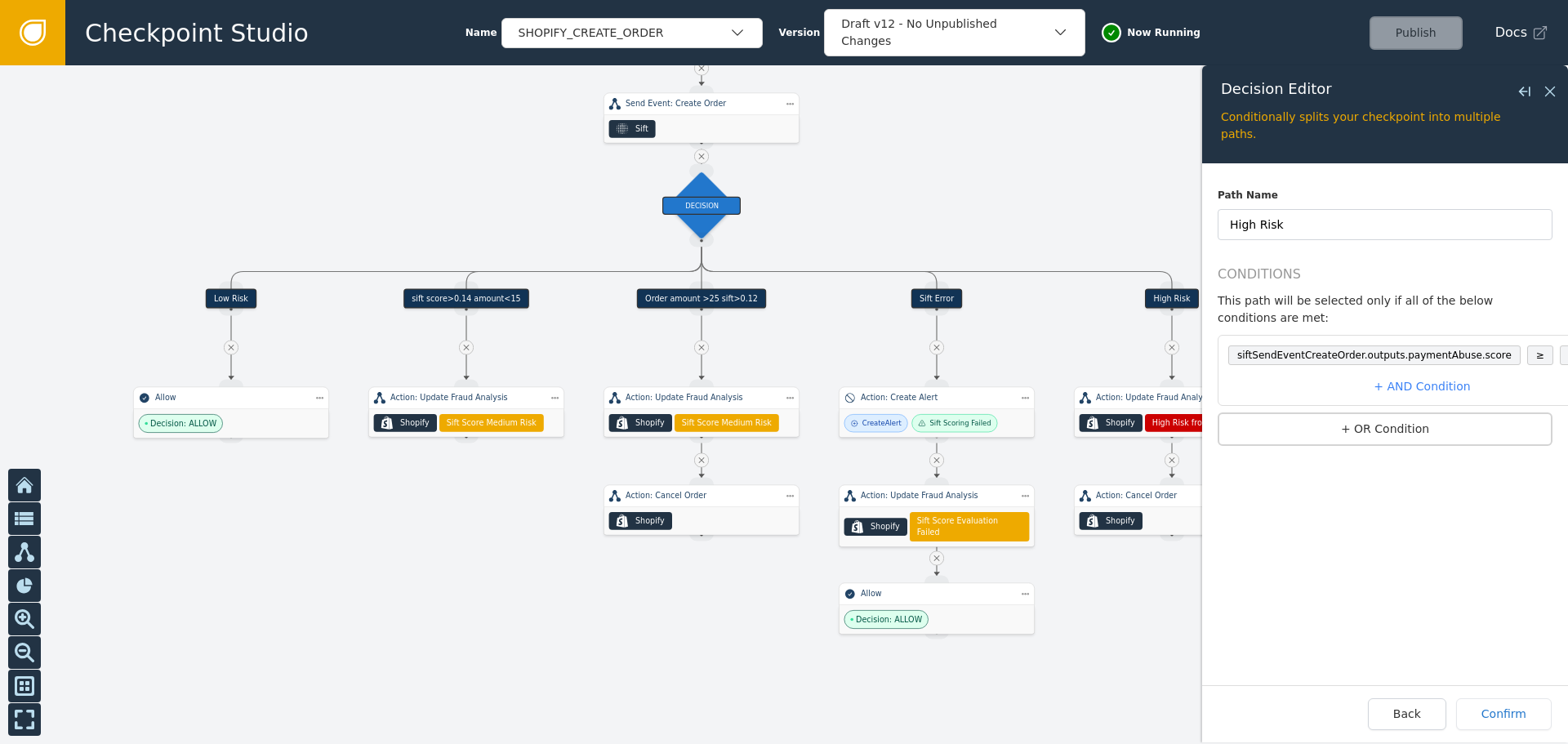
click at [1560, 101] on div "Decision Editor Close flyout Conditionally splits your checkpoint into multiple…" at bounding box center [1384, 114] width 366 height 98
click at [1547, 93] on icon at bounding box center [1549, 91] width 18 height 18
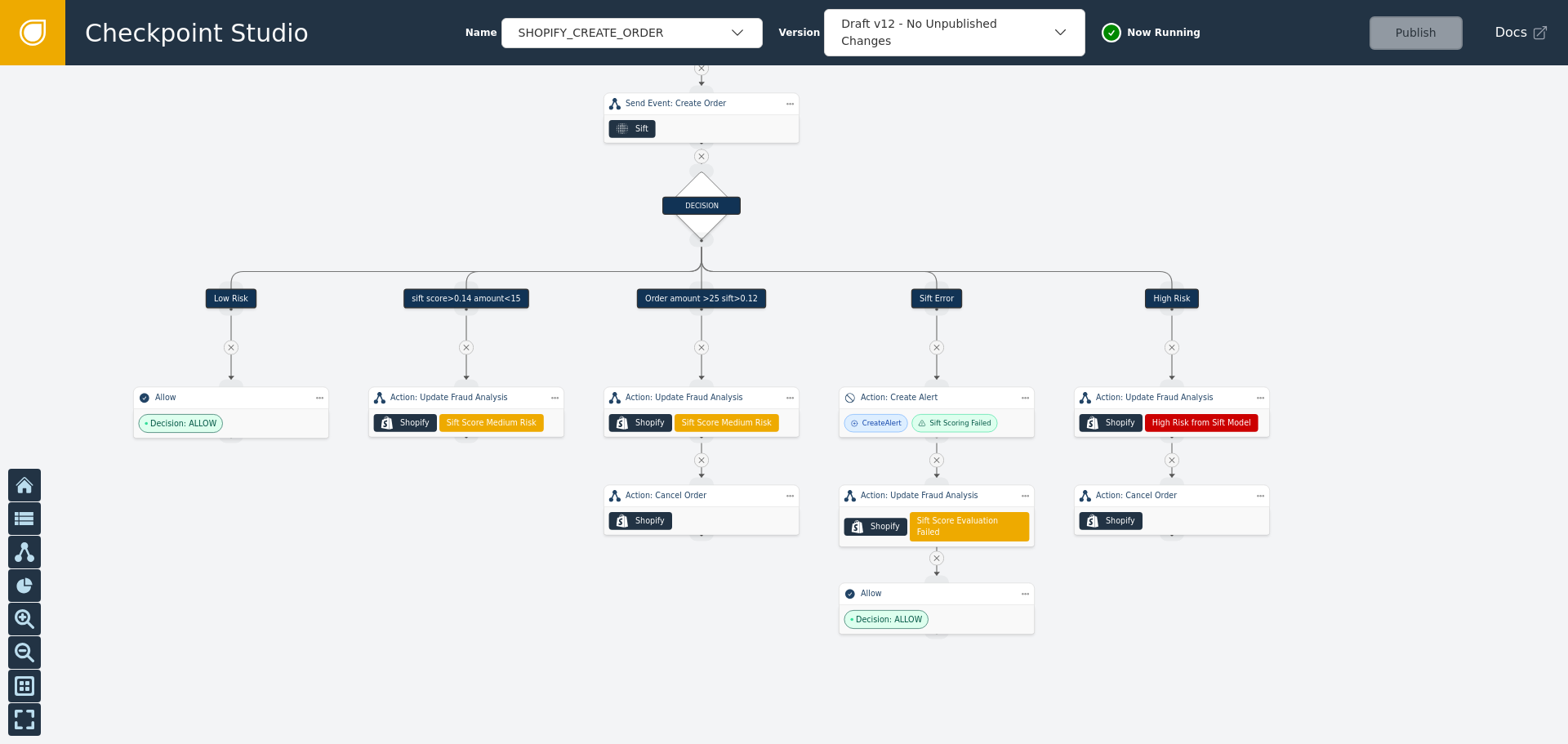
click at [1163, 192] on div at bounding box center [784, 404] width 1568 height 679
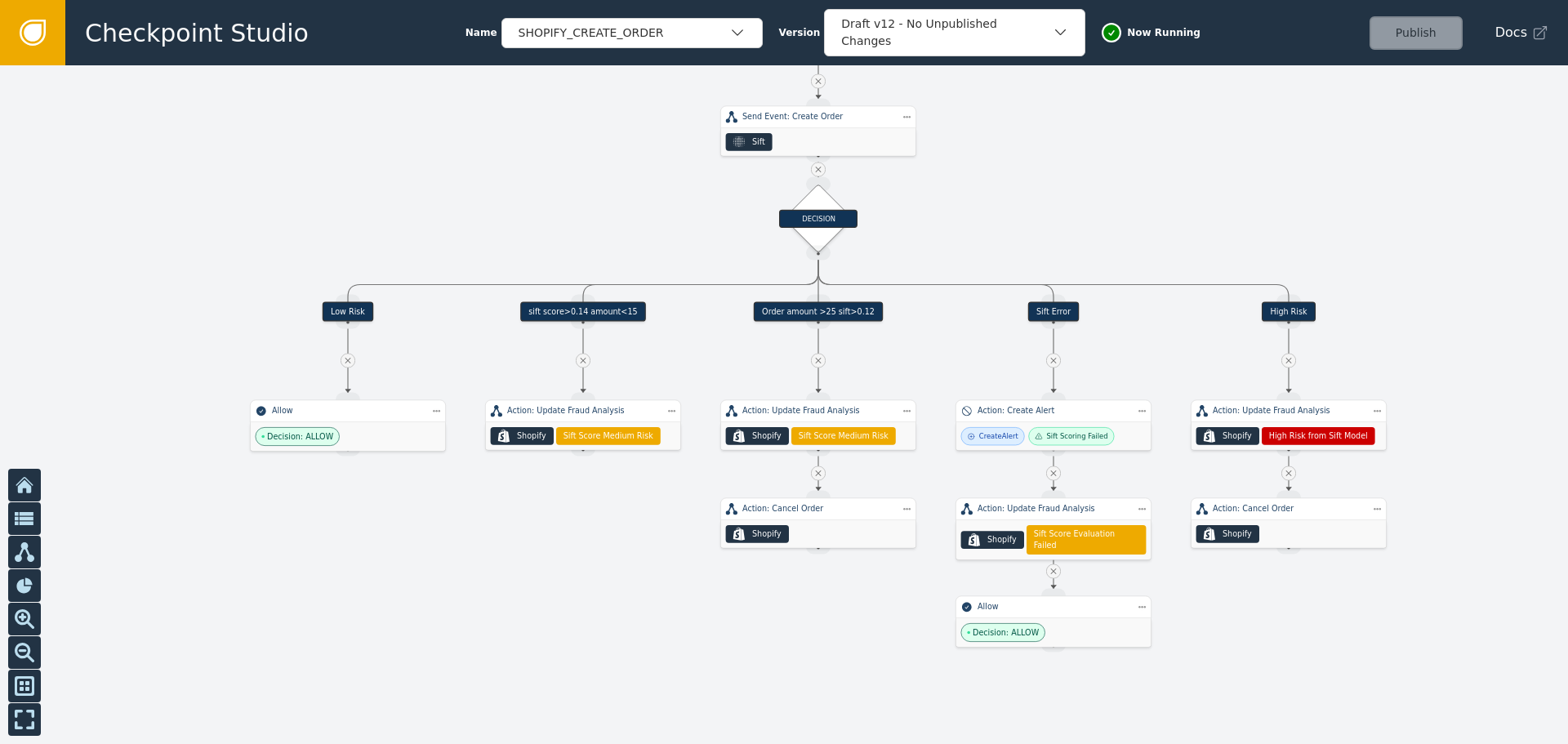
drag, startPoint x: 1144, startPoint y: 179, endPoint x: 1228, endPoint y: 214, distance: 91.0
click at [1261, 192] on div at bounding box center [784, 404] width 1568 height 679
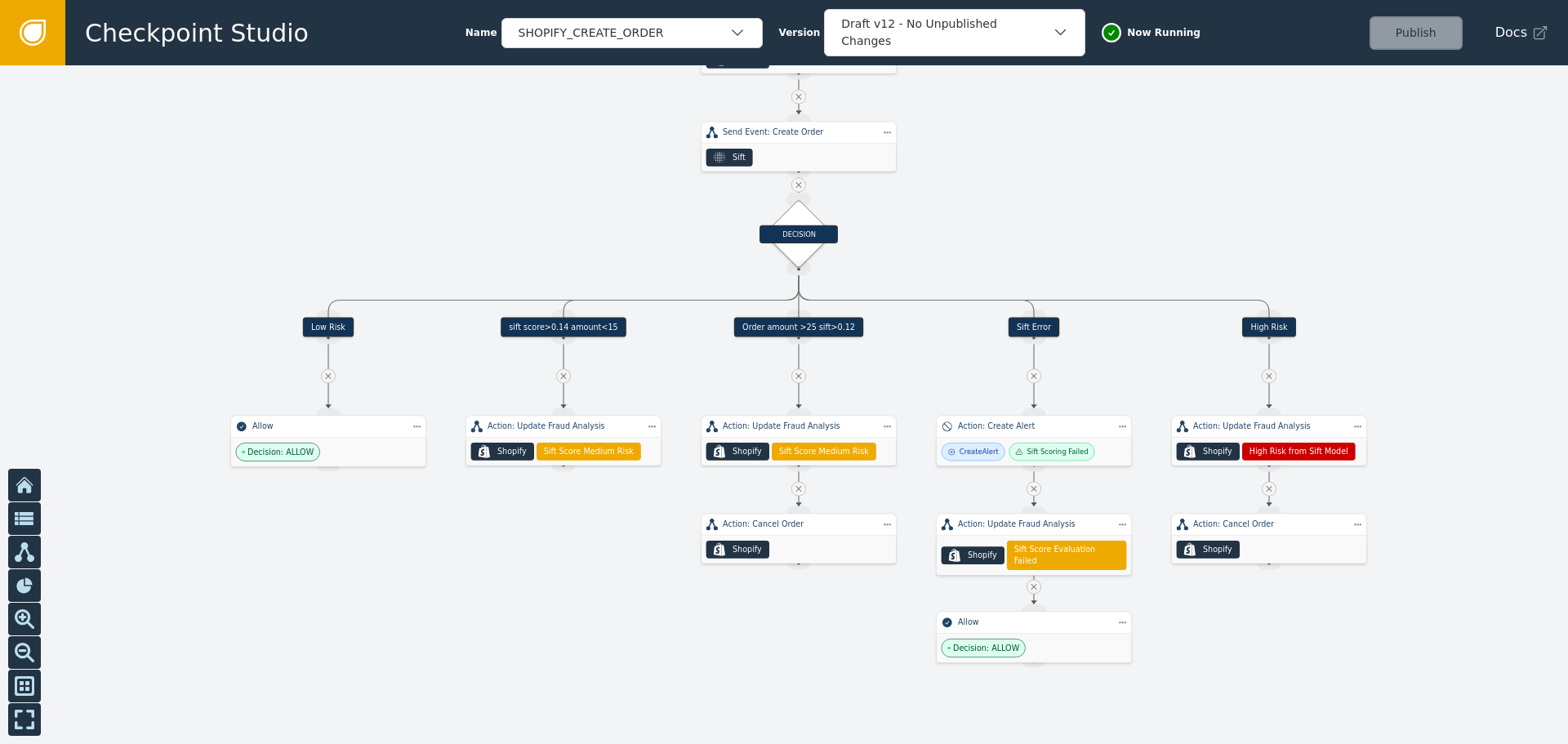
drag, startPoint x: 599, startPoint y: 226, endPoint x: 579, endPoint y: 243, distance: 26.2
click at [579, 243] on div at bounding box center [784, 404] width 1568 height 679
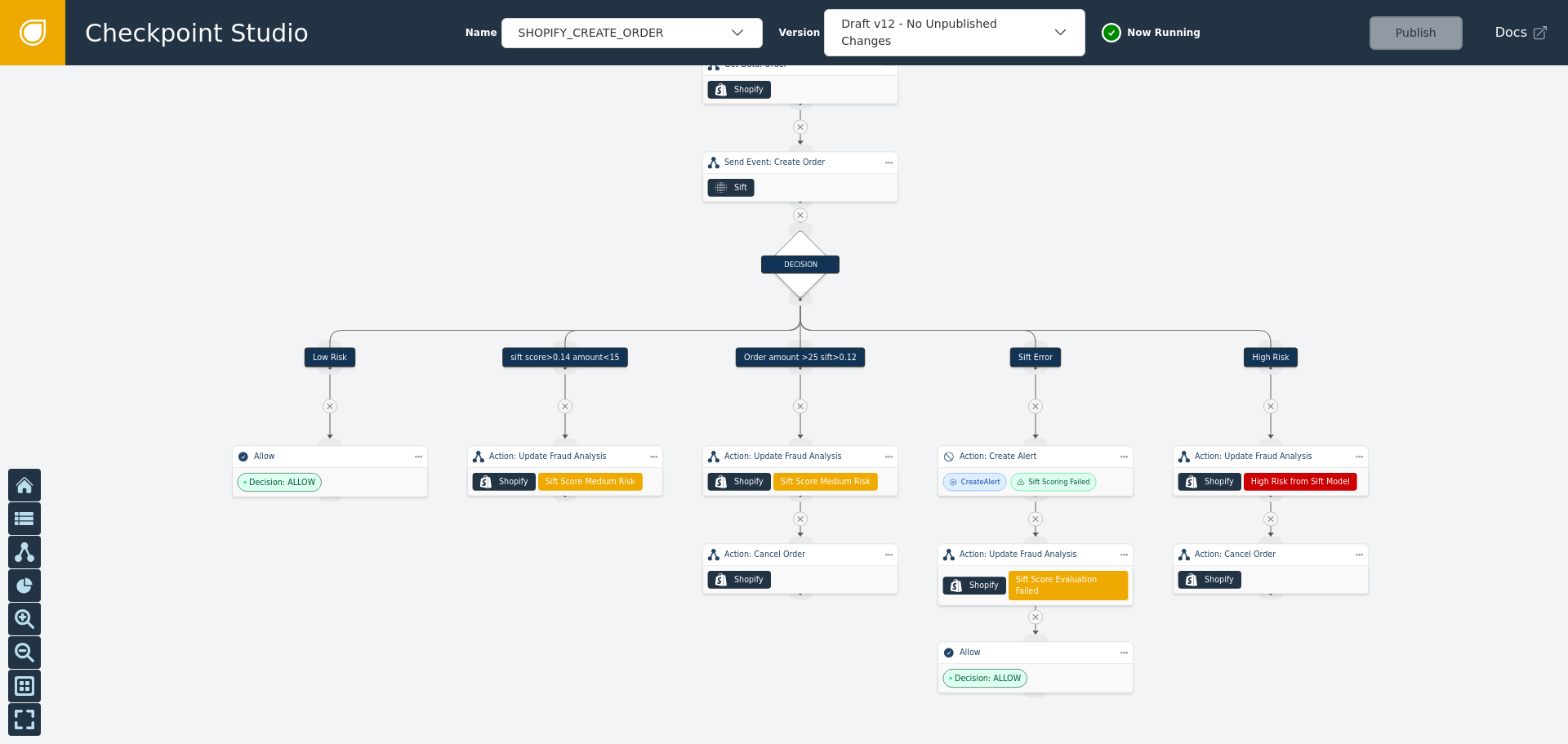
drag, startPoint x: 579, startPoint y: 243, endPoint x: 581, endPoint y: 273, distance: 30.1
click at [581, 273] on div at bounding box center [784, 404] width 1568 height 679
